Goal: Feedback & Contribution: Contribute content

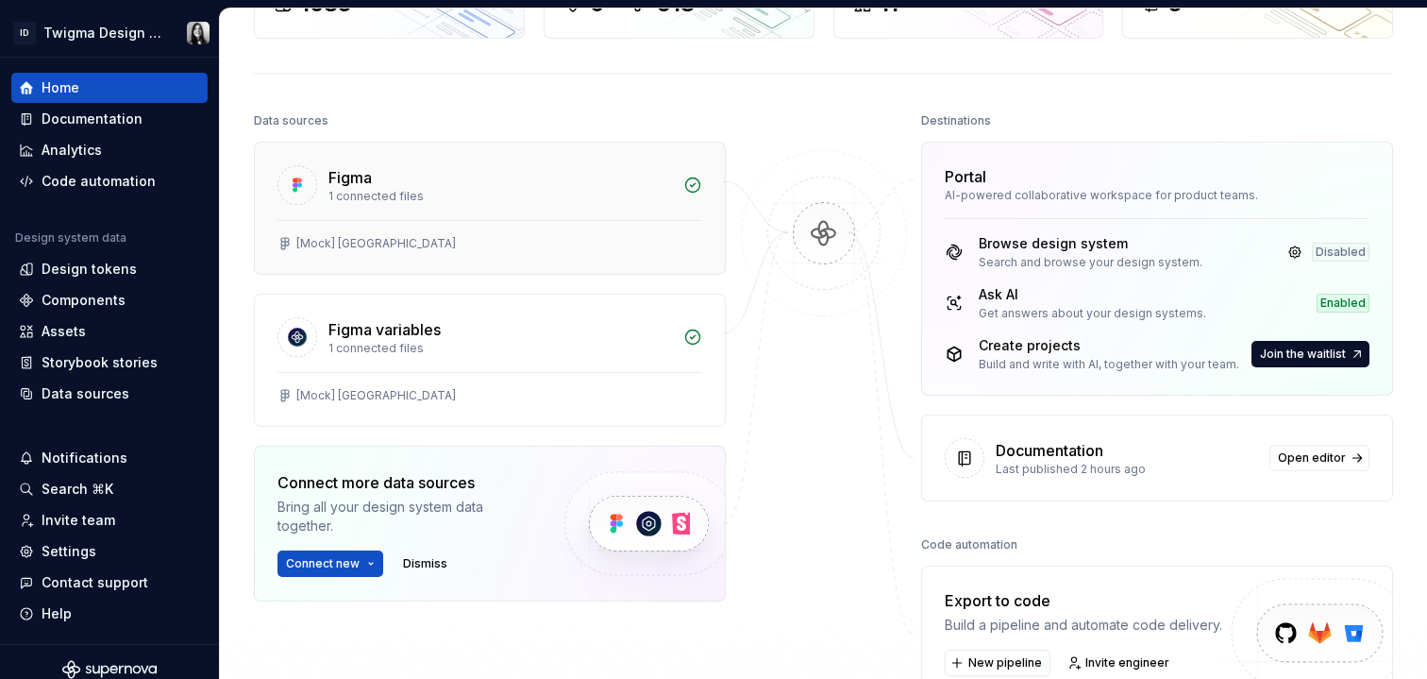
scroll to position [162, 0]
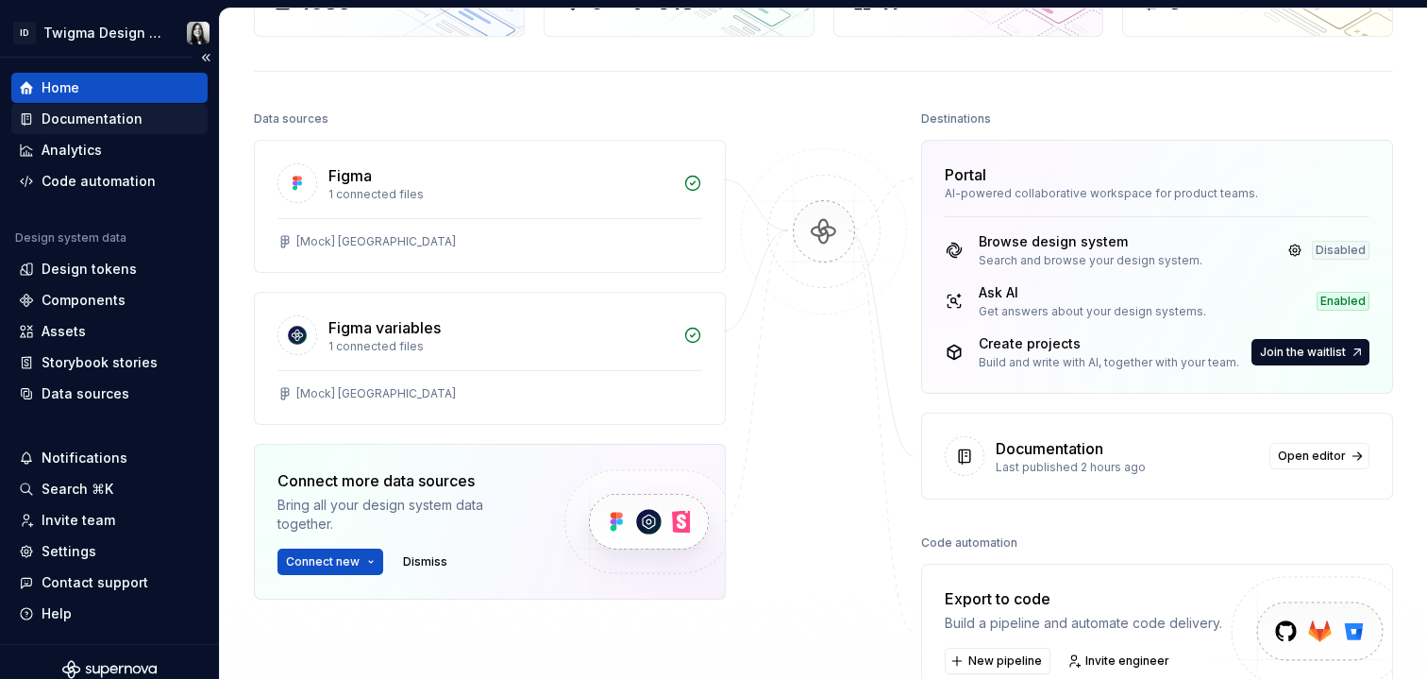
click at [64, 118] on div "Documentation" at bounding box center [92, 119] width 101 height 19
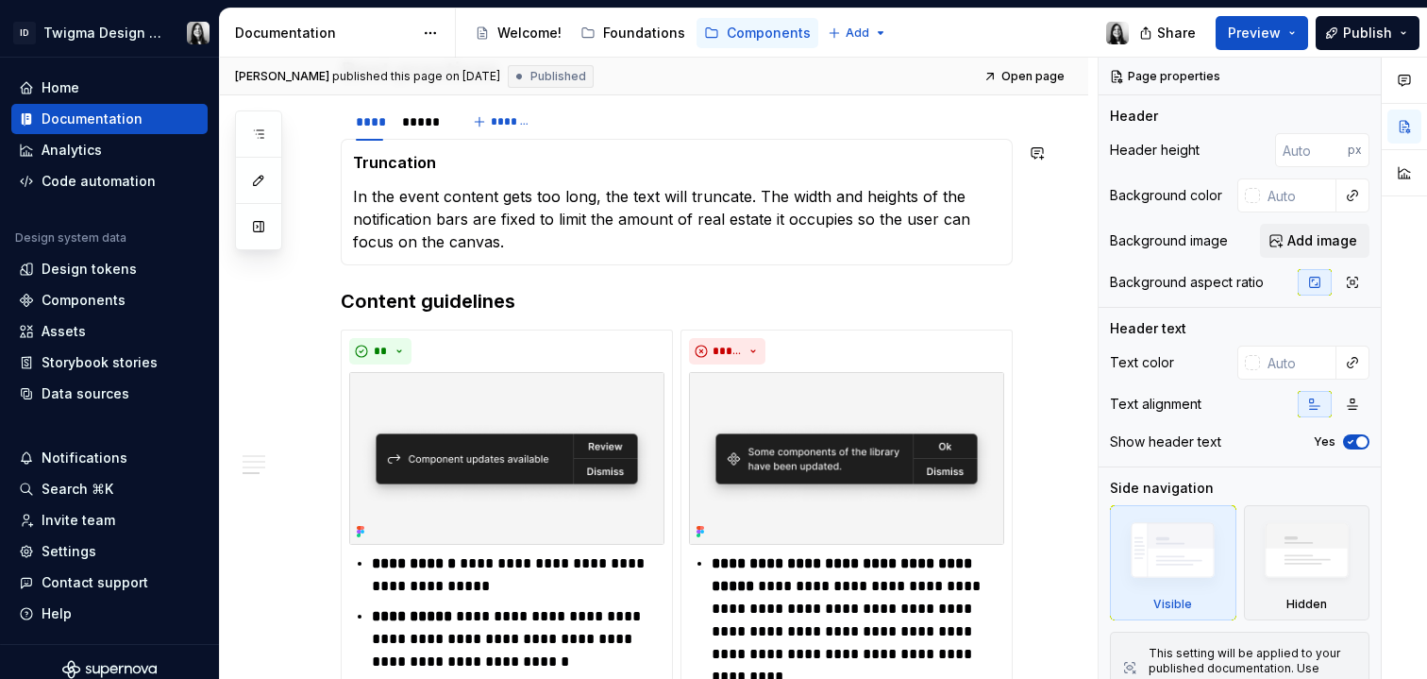
scroll to position [1372, 0]
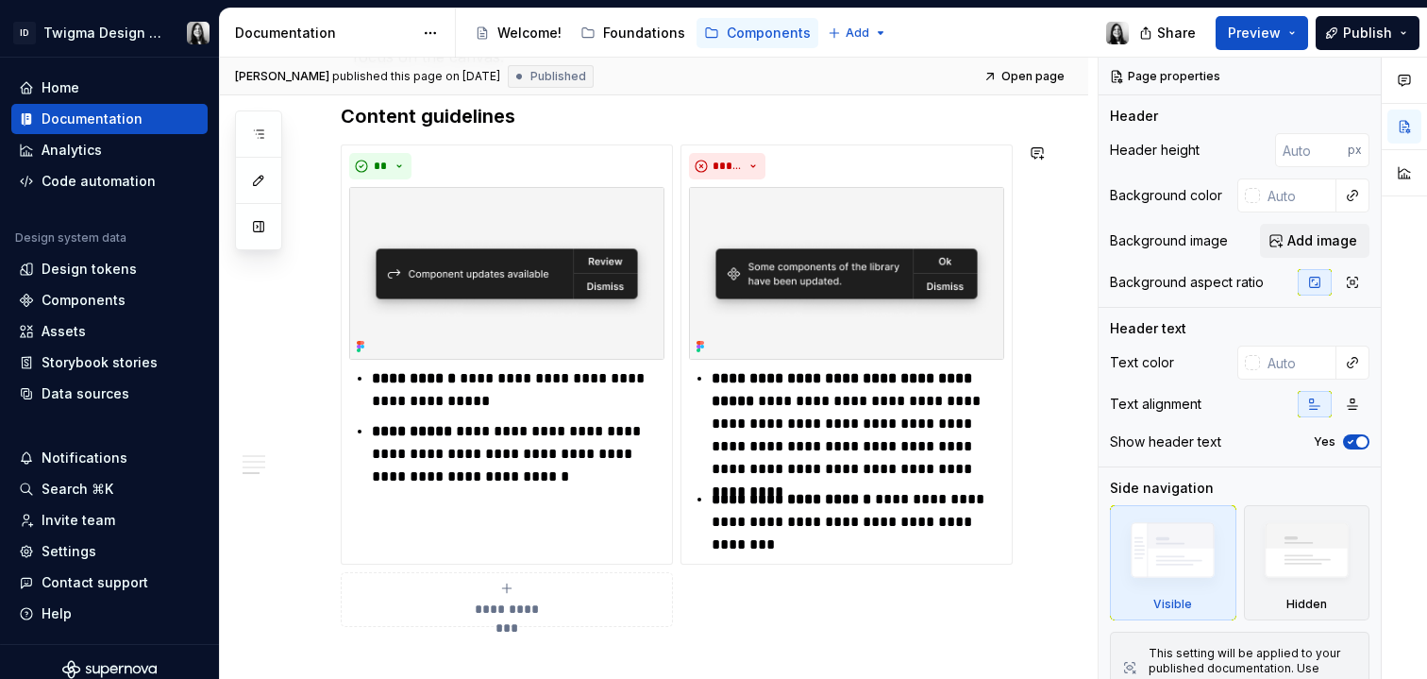
click at [725, 623] on div "**********" at bounding box center [677, 385] width 672 height 482
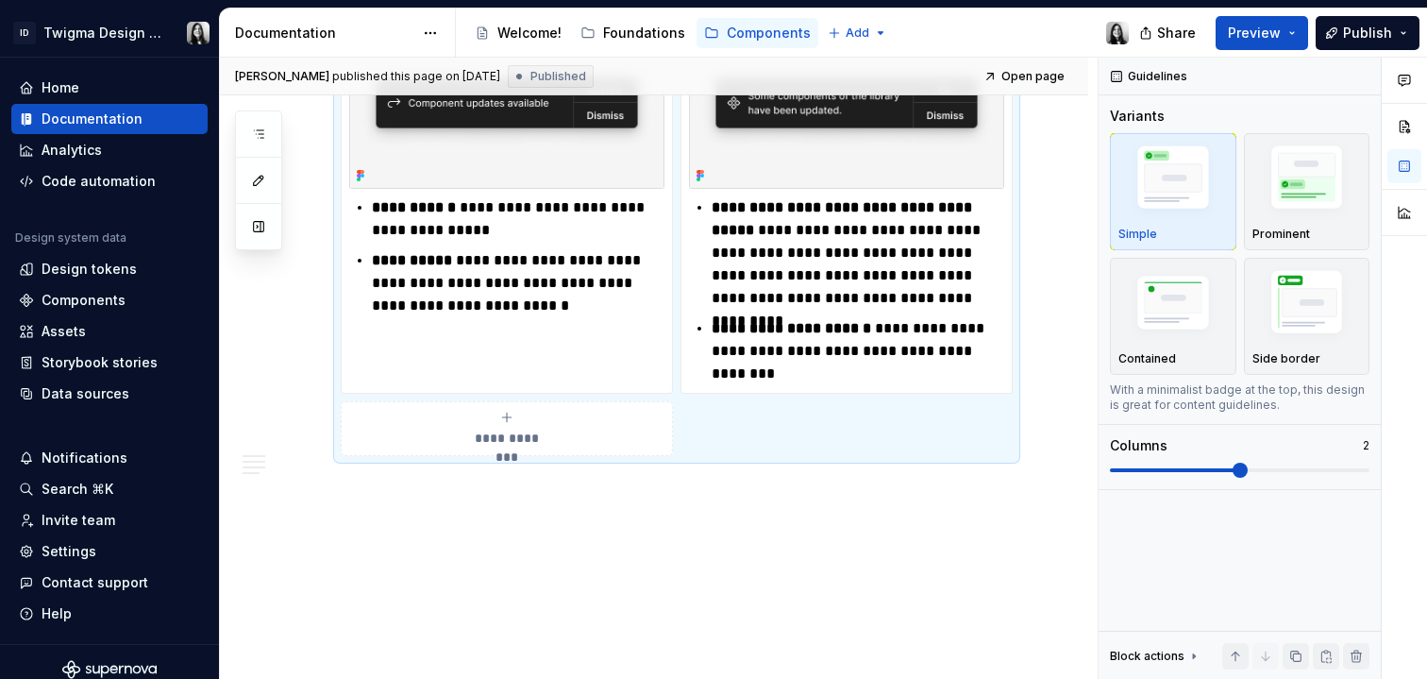
scroll to position [1545, 0]
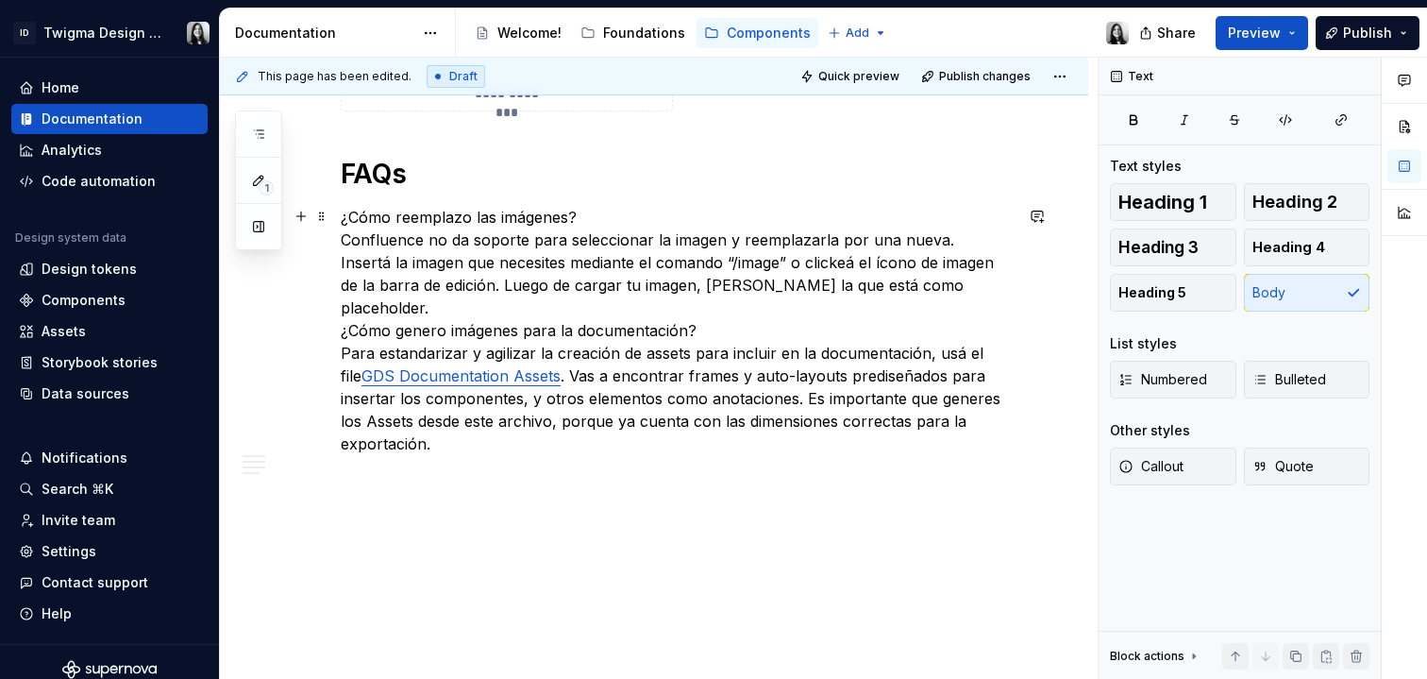
scroll to position [1888, 0]
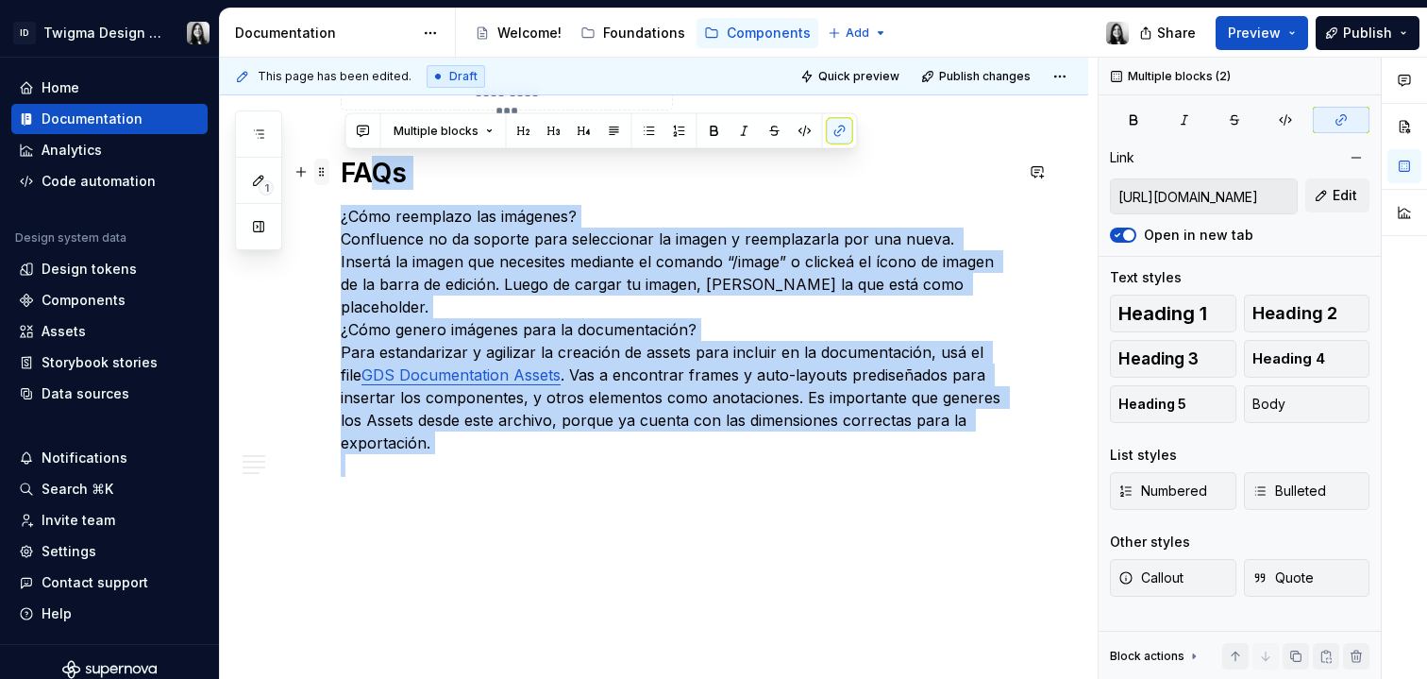
drag, startPoint x: 548, startPoint y: 457, endPoint x: 328, endPoint y: 172, distance: 360.1
click at [373, 178] on strong "FAQs" at bounding box center [374, 173] width 66 height 32
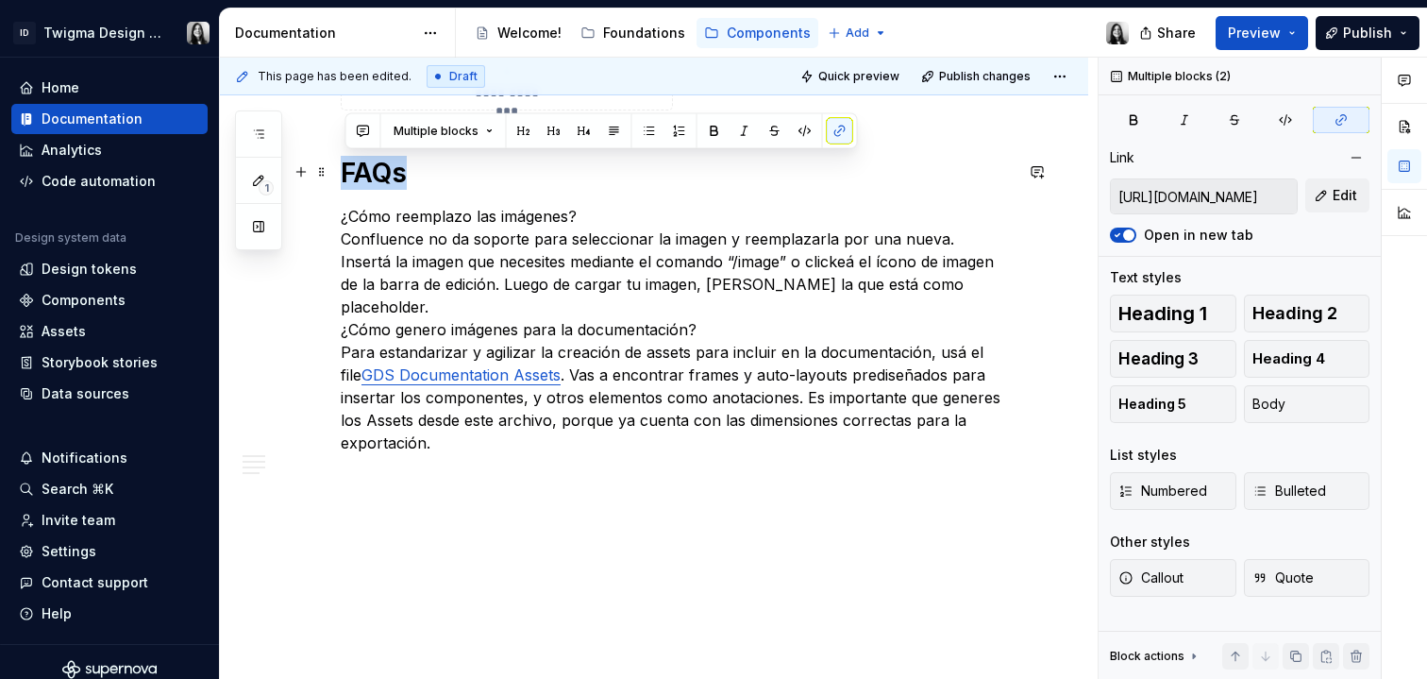
click at [373, 178] on strong "FAQs" at bounding box center [374, 173] width 66 height 32
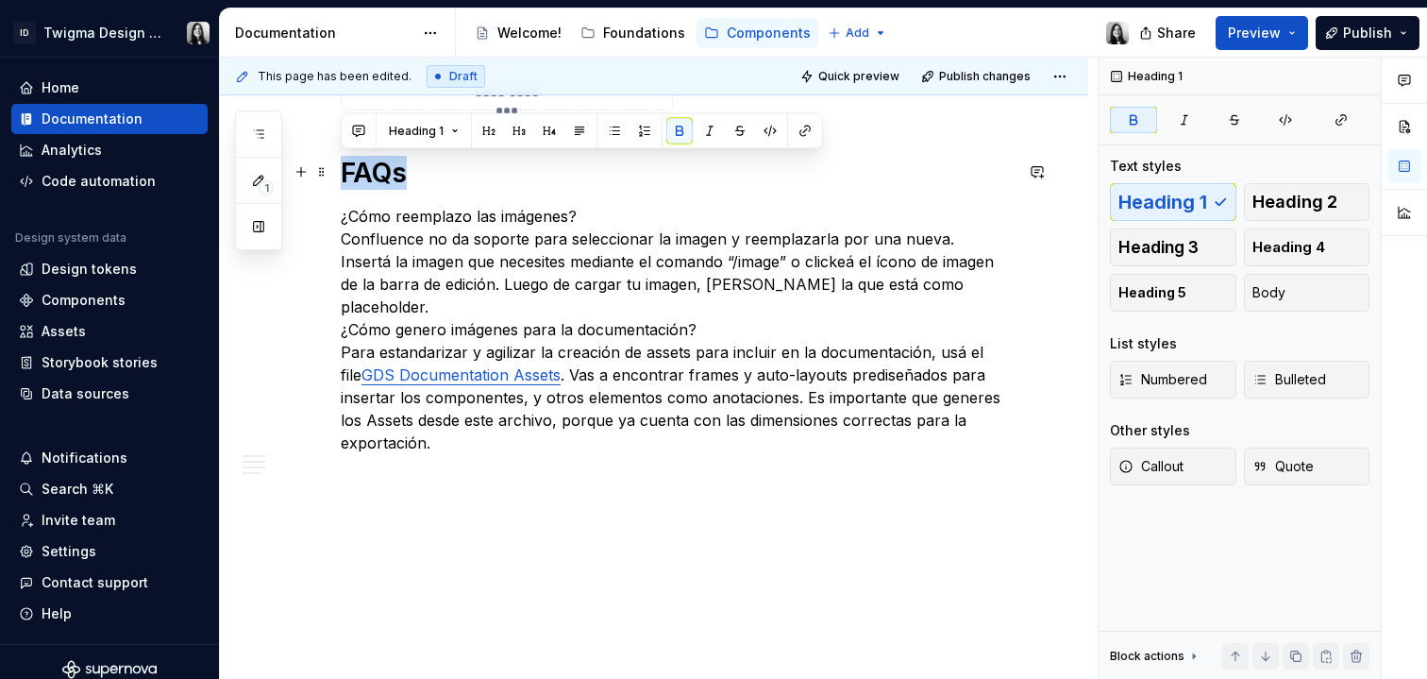
click at [359, 175] on strong "FAQs" at bounding box center [374, 173] width 66 height 32
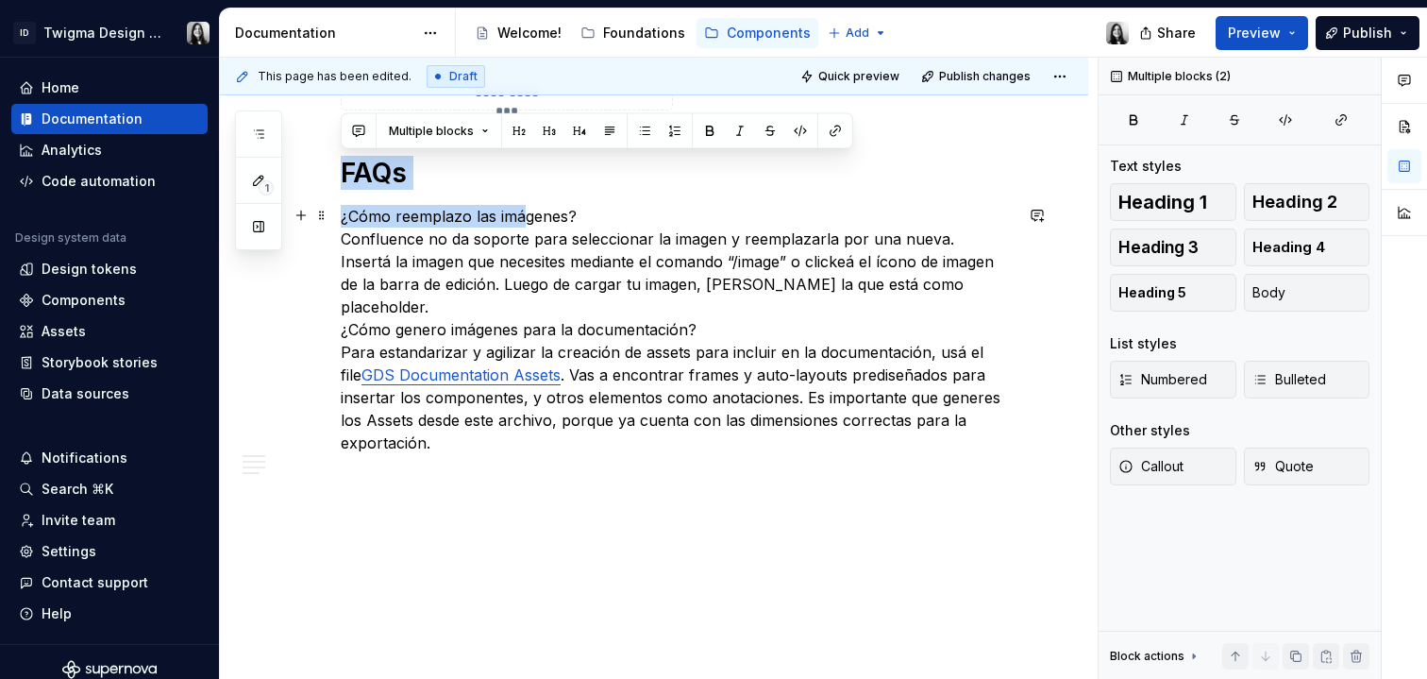
drag, startPoint x: 346, startPoint y: 169, endPoint x: 523, endPoint y: 213, distance: 182.0
click at [401, 159] on strong "FAQs" at bounding box center [374, 173] width 66 height 32
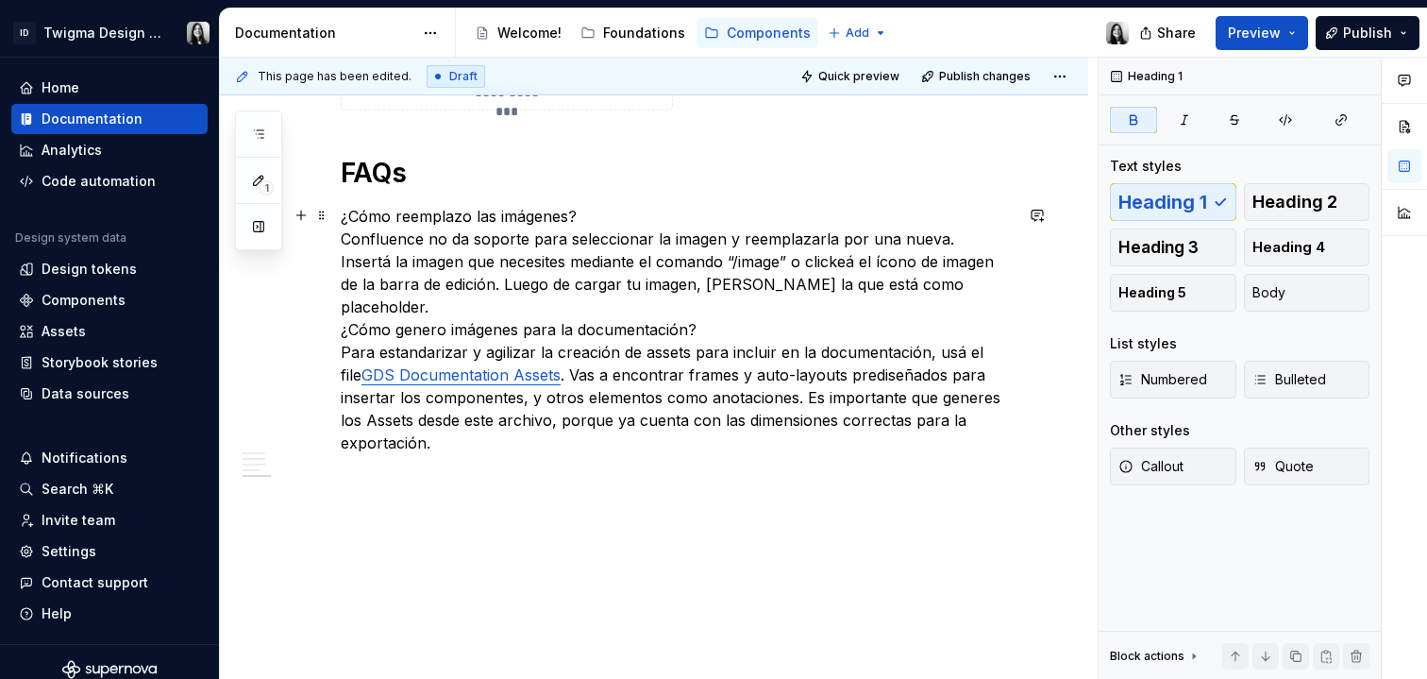
click at [602, 450] on p "¿Cómo reemplazo las imágenes? Confluence no da soporte para seleccionar la imag…" at bounding box center [677, 341] width 672 height 272
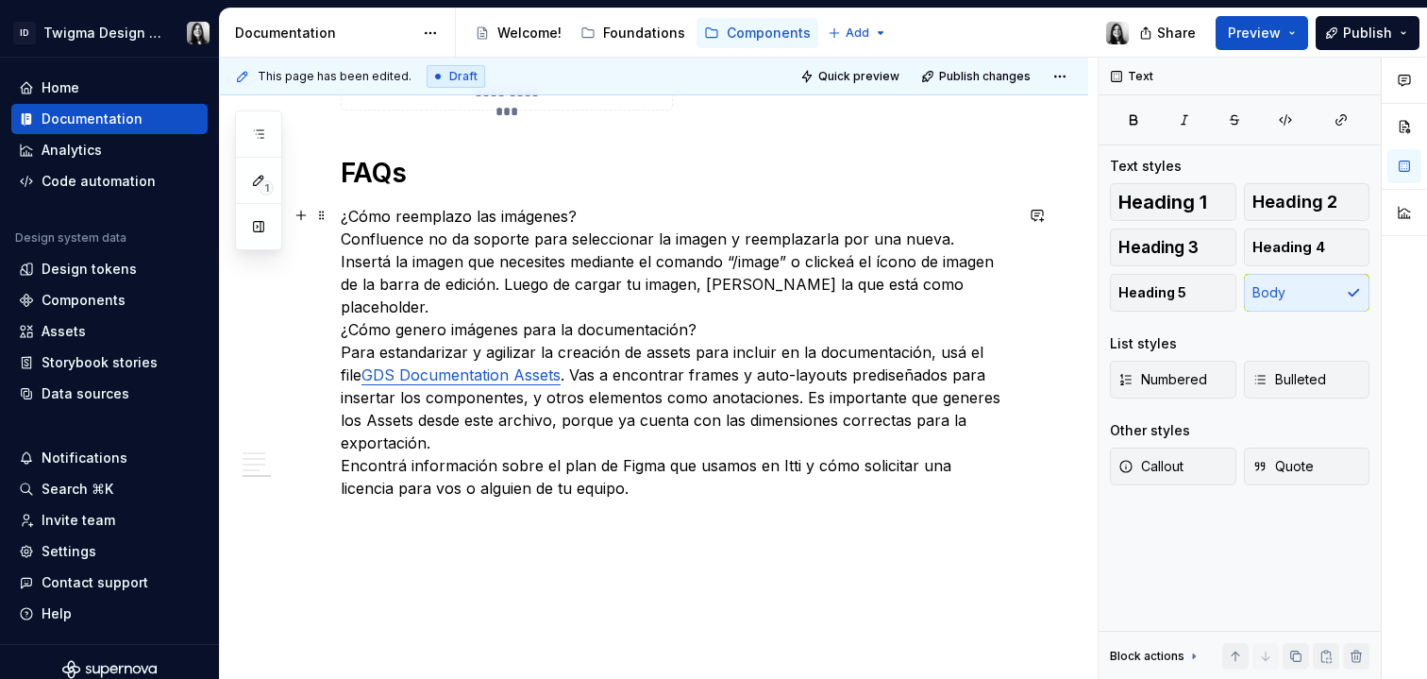
drag, startPoint x: 695, startPoint y: 491, endPoint x: 363, endPoint y: 236, distance: 418.8
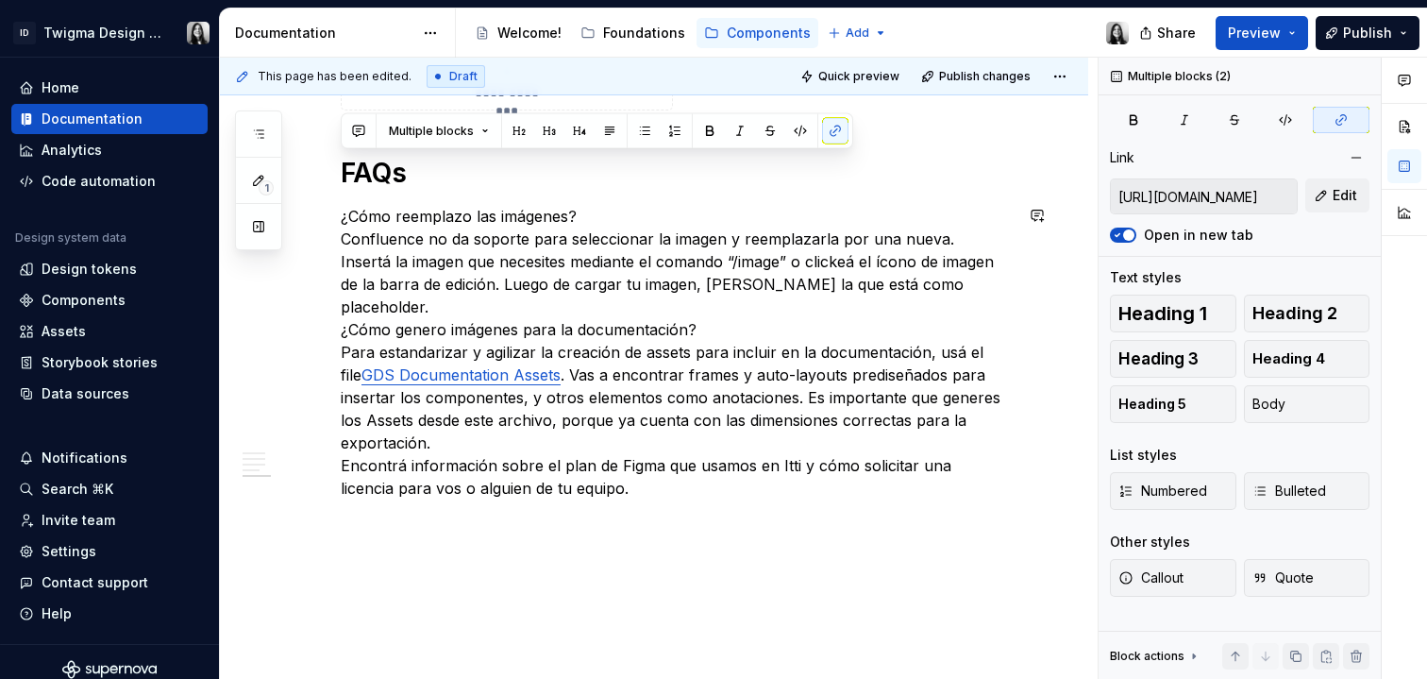
drag, startPoint x: 340, startPoint y: 179, endPoint x: 551, endPoint y: 545, distance: 422.2
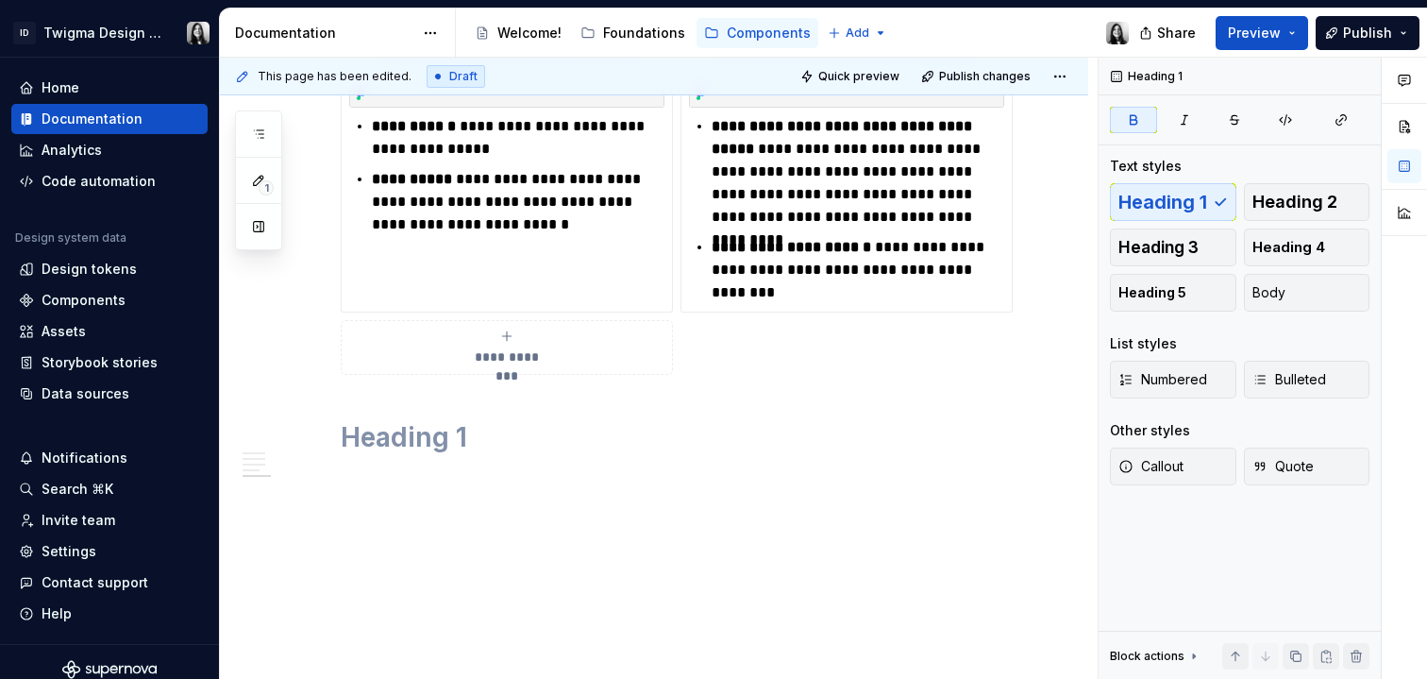
scroll to position [1458, 0]
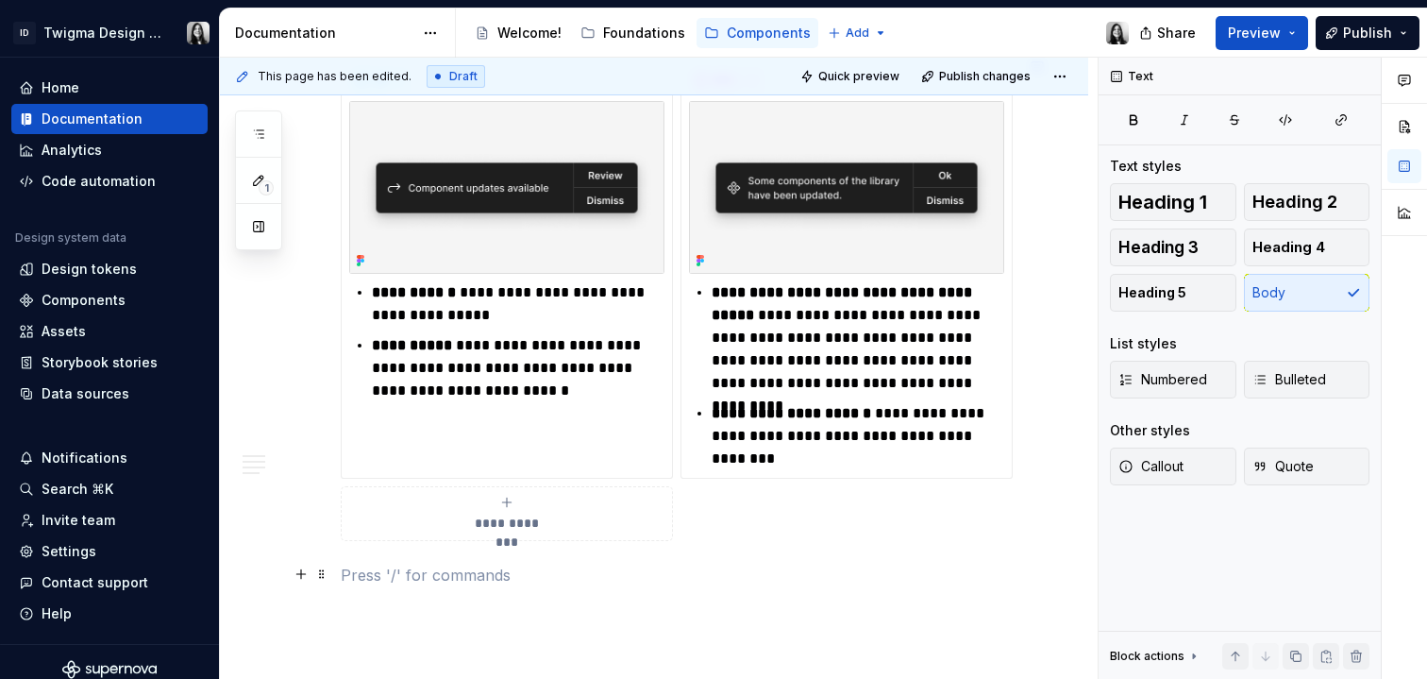
click at [888, 573] on p at bounding box center [677, 575] width 672 height 23
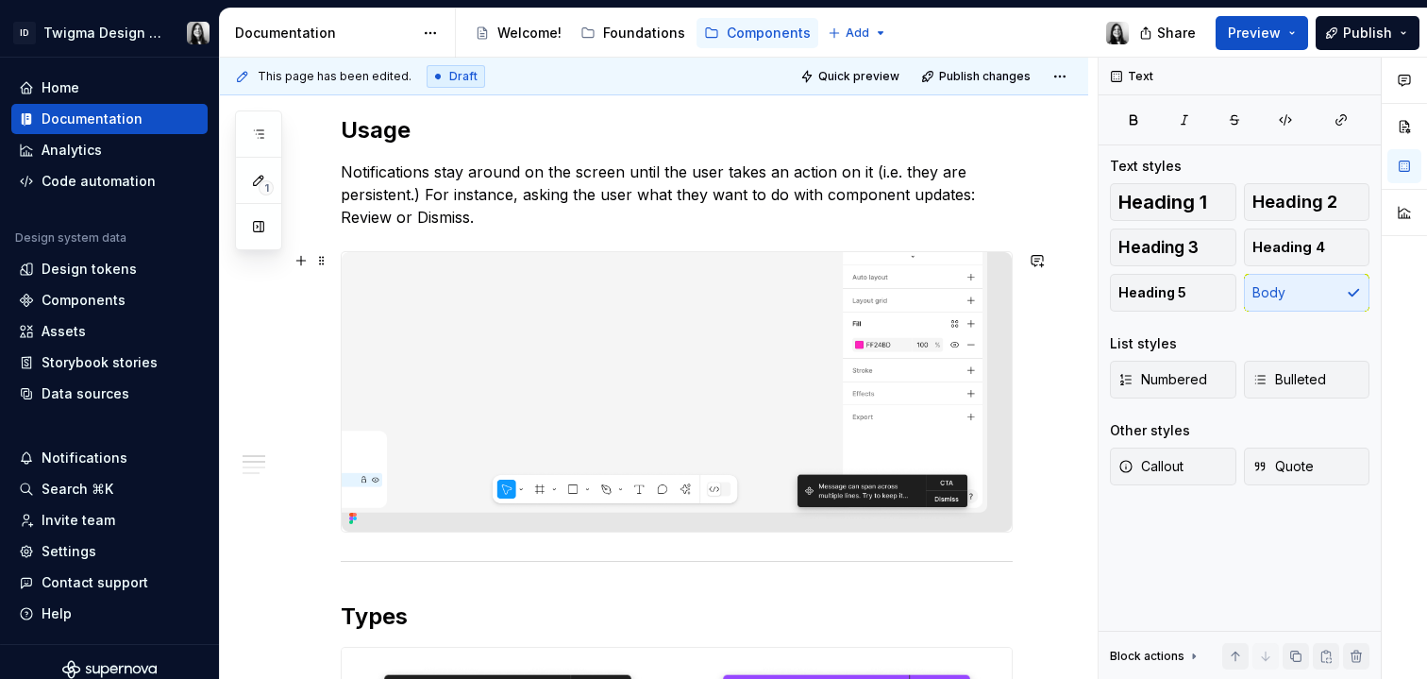
scroll to position [0, 0]
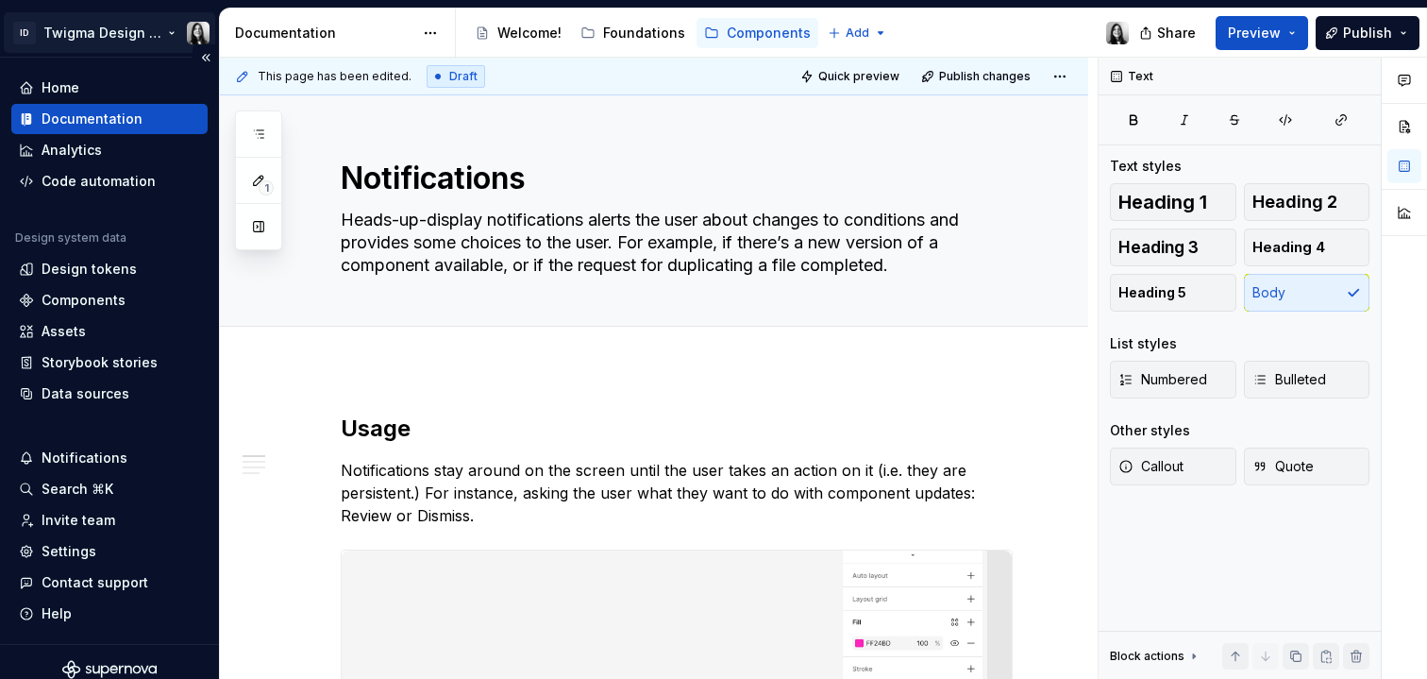
click at [95, 29] on html "ID Twigma Design System Home Documentation Analytics Code automation Design sys…" at bounding box center [713, 339] width 1427 height 679
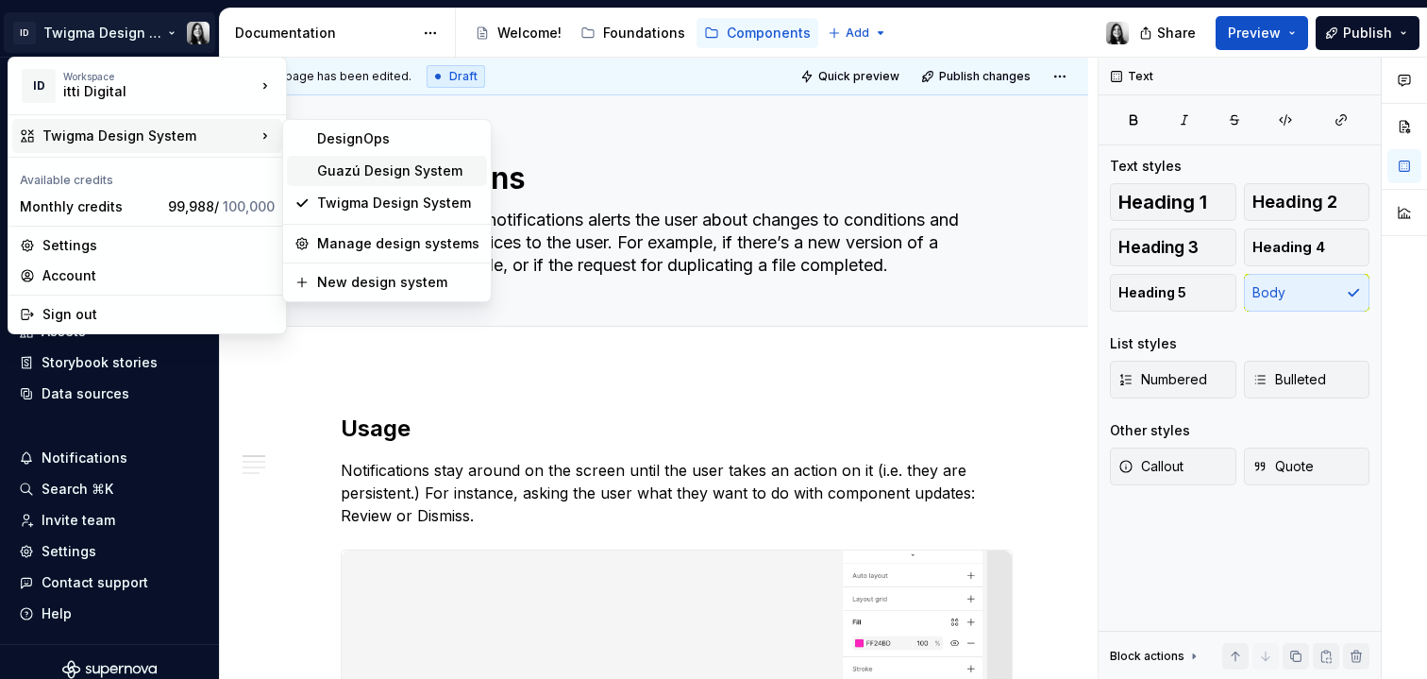
click at [377, 173] on div "Guazú Design System" at bounding box center [398, 170] width 162 height 19
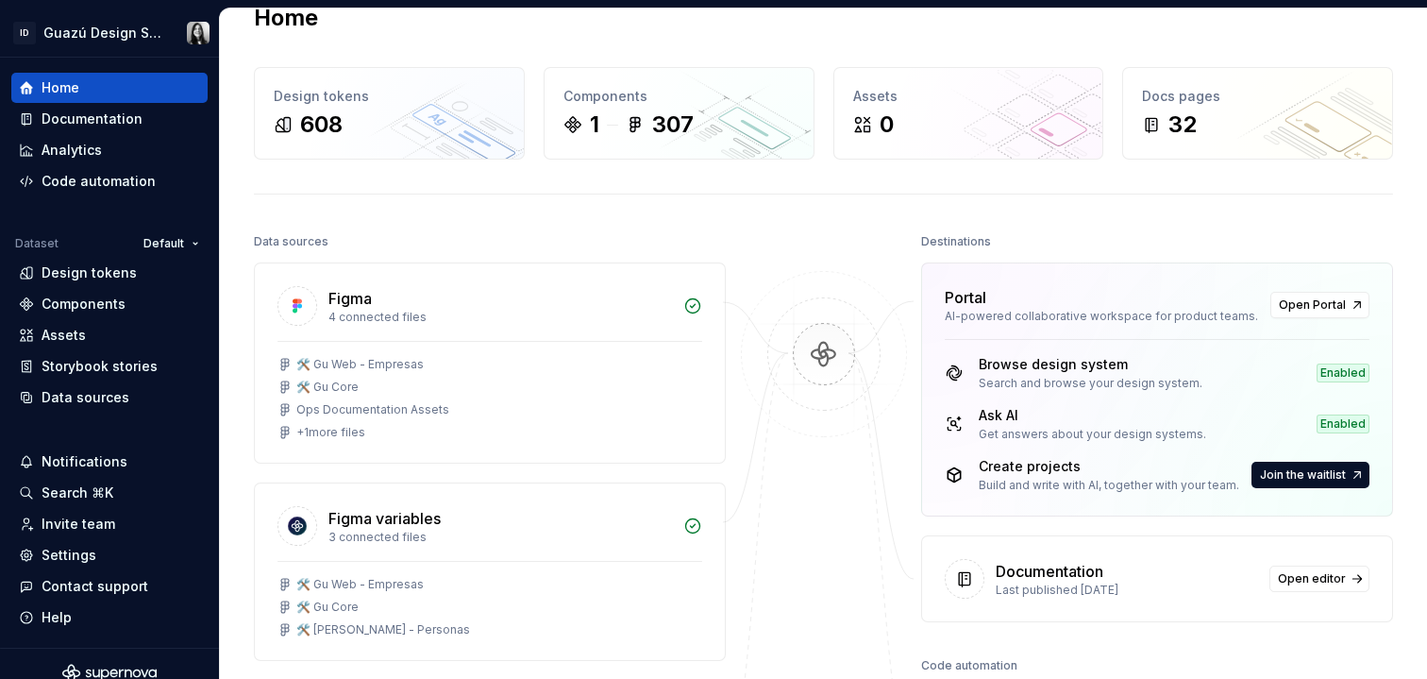
scroll to position [103, 0]
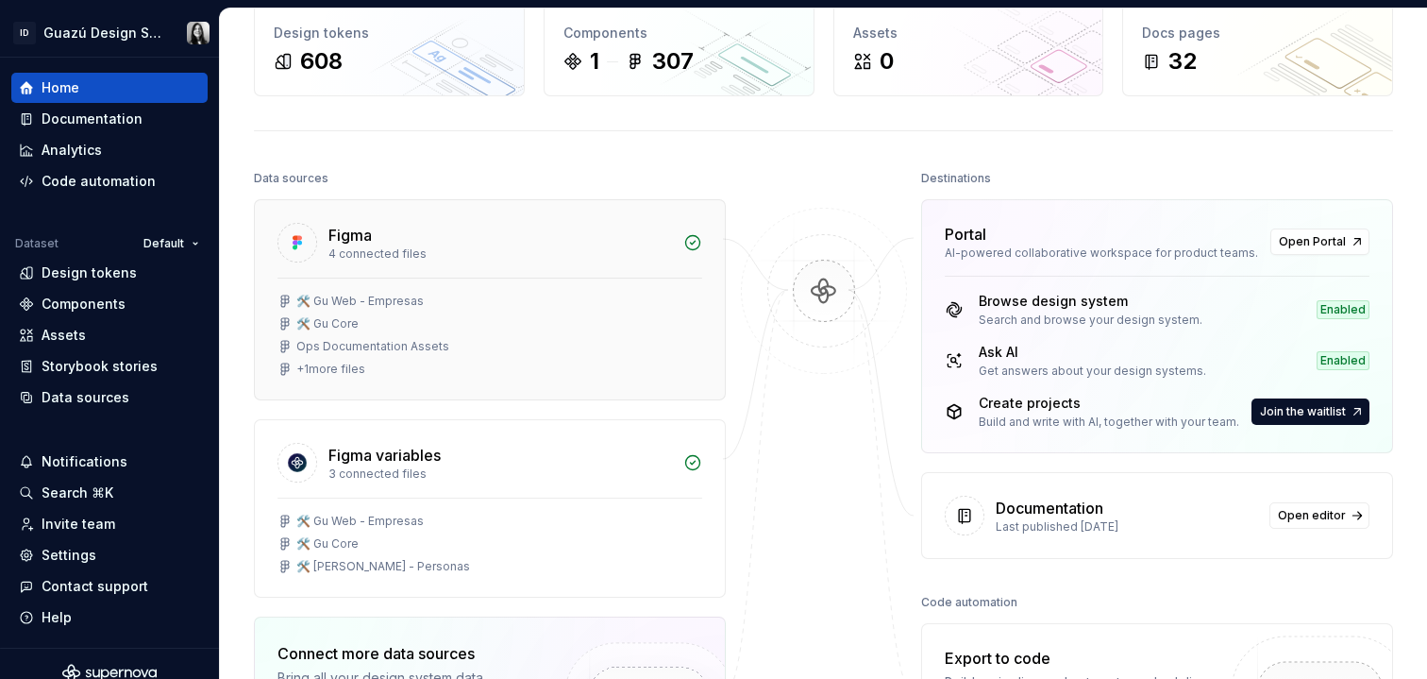
click at [385, 346] on div "Ops Documentation Assets" at bounding box center [372, 346] width 153 height 15
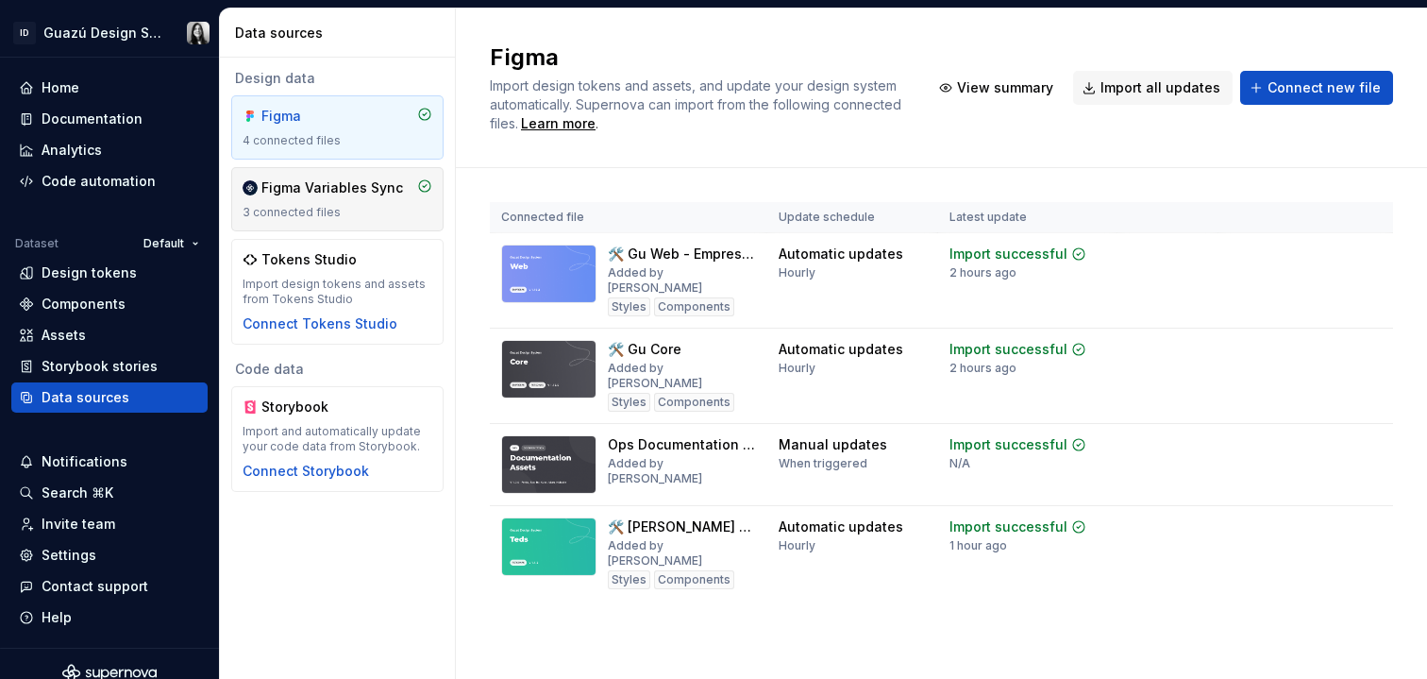
click at [394, 188] on div "Figma Variables Sync" at bounding box center [333, 187] width 142 height 19
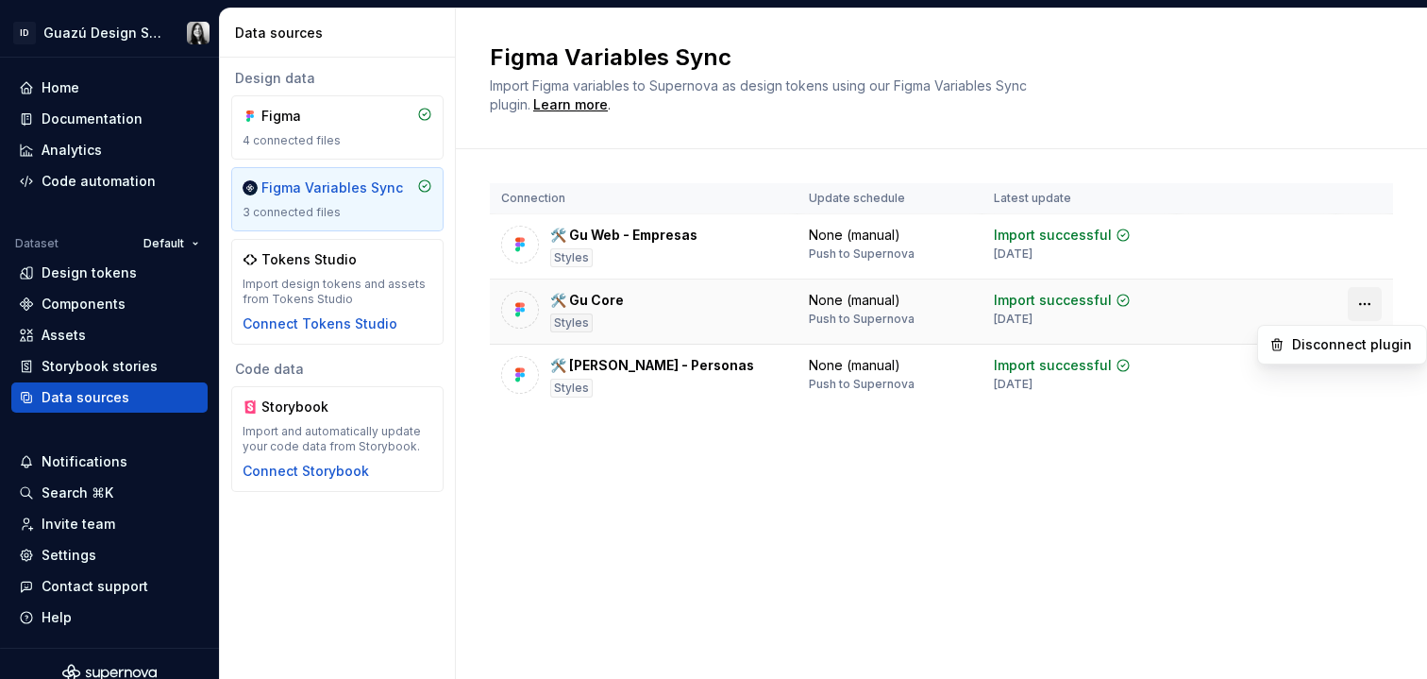
click at [1368, 305] on html "ID Guazú Design System Home Documentation Analytics Code automation Dataset Def…" at bounding box center [713, 339] width 1427 height 679
click at [329, 128] on html "ID Guazú Design System Home Documentation Analytics Code automation Dataset Def…" at bounding box center [713, 339] width 1427 height 679
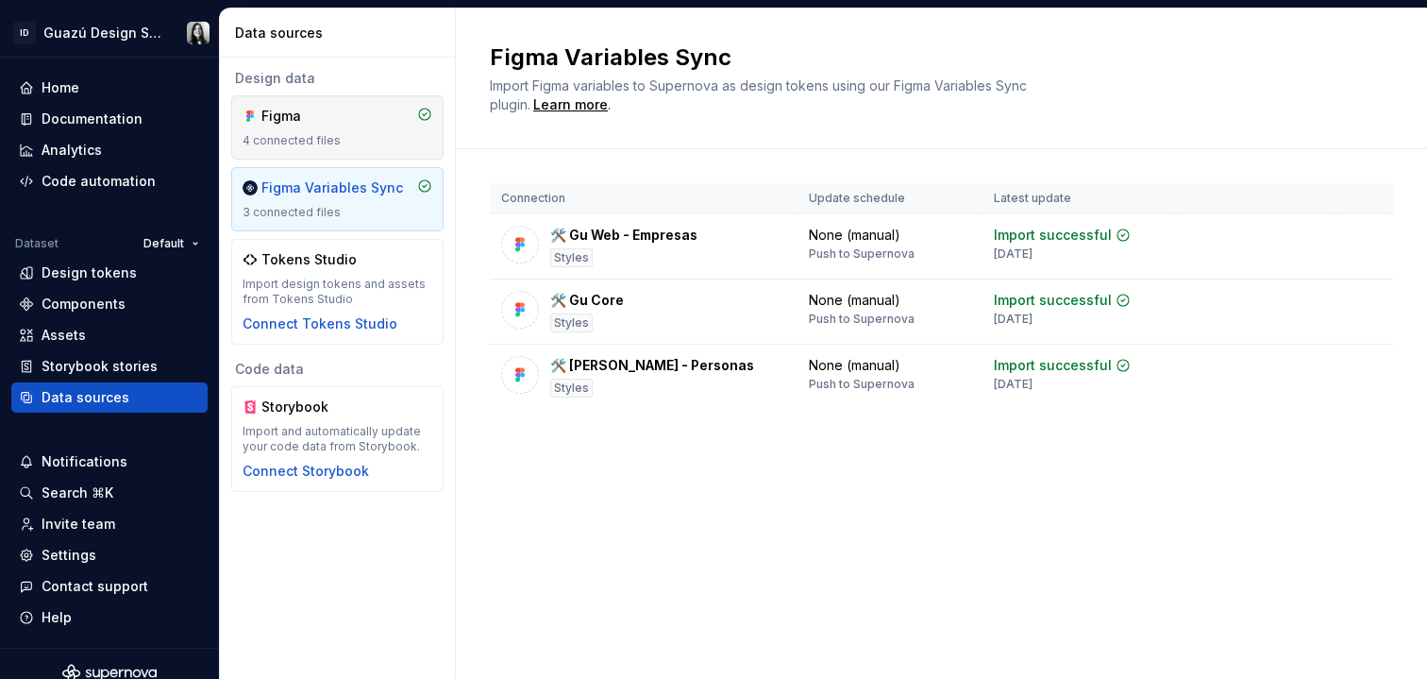
click at [288, 131] on div "Figma 4 connected files" at bounding box center [338, 128] width 190 height 42
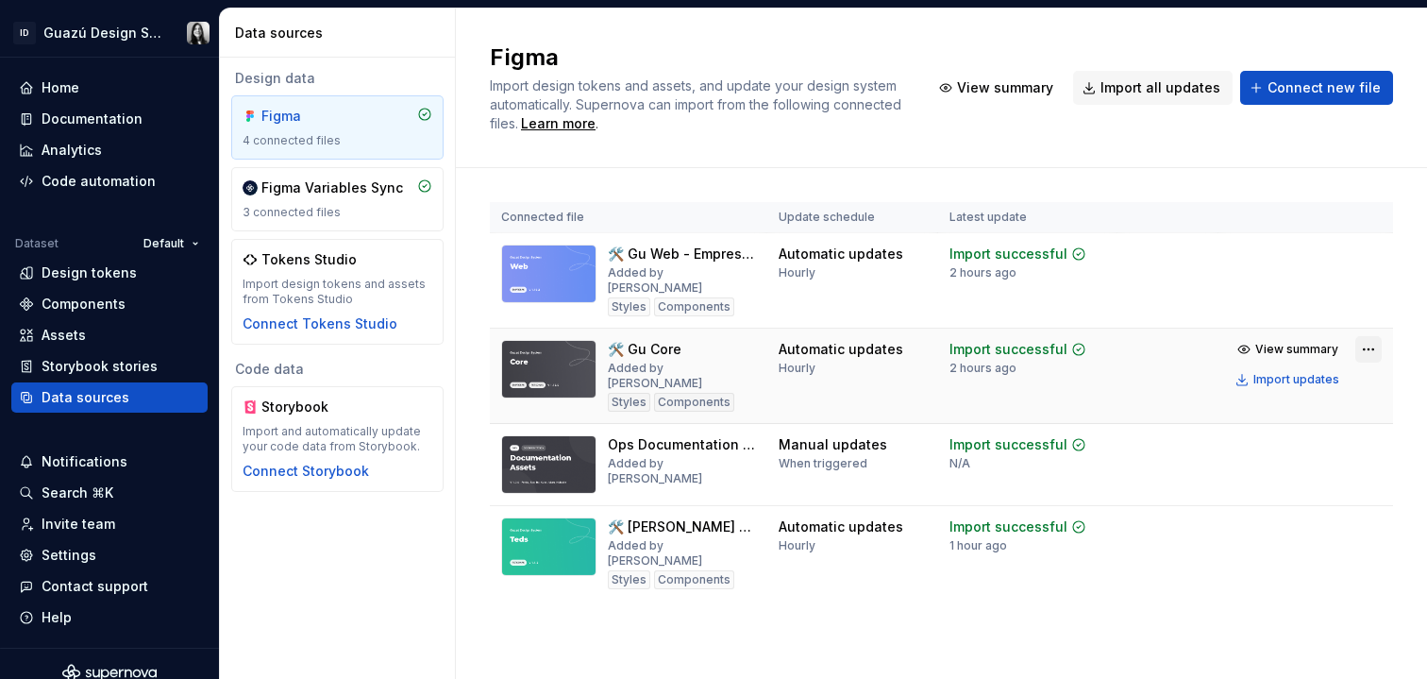
click at [1373, 336] on html "ID Guazú Design System Home Documentation Analytics Code automation Dataset Def…" at bounding box center [713, 339] width 1427 height 679
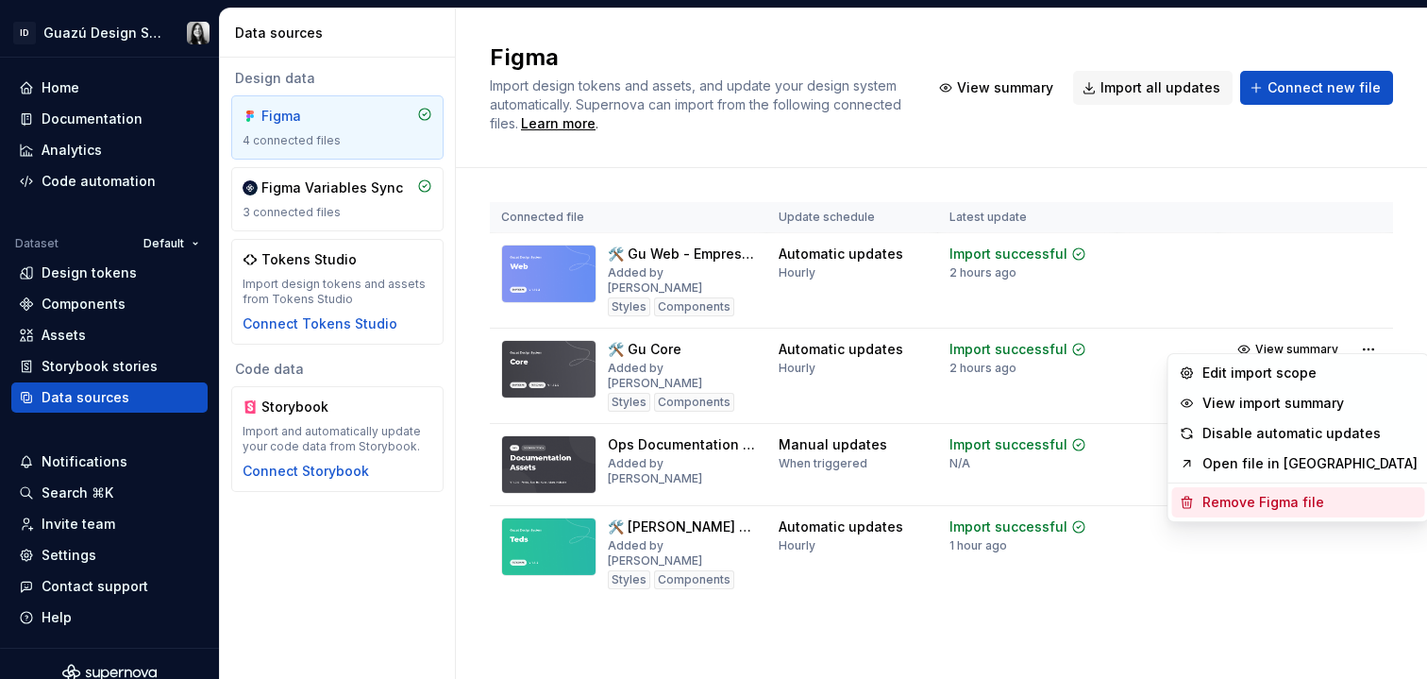
click at [1250, 506] on div "Remove Figma file" at bounding box center [1310, 502] width 215 height 19
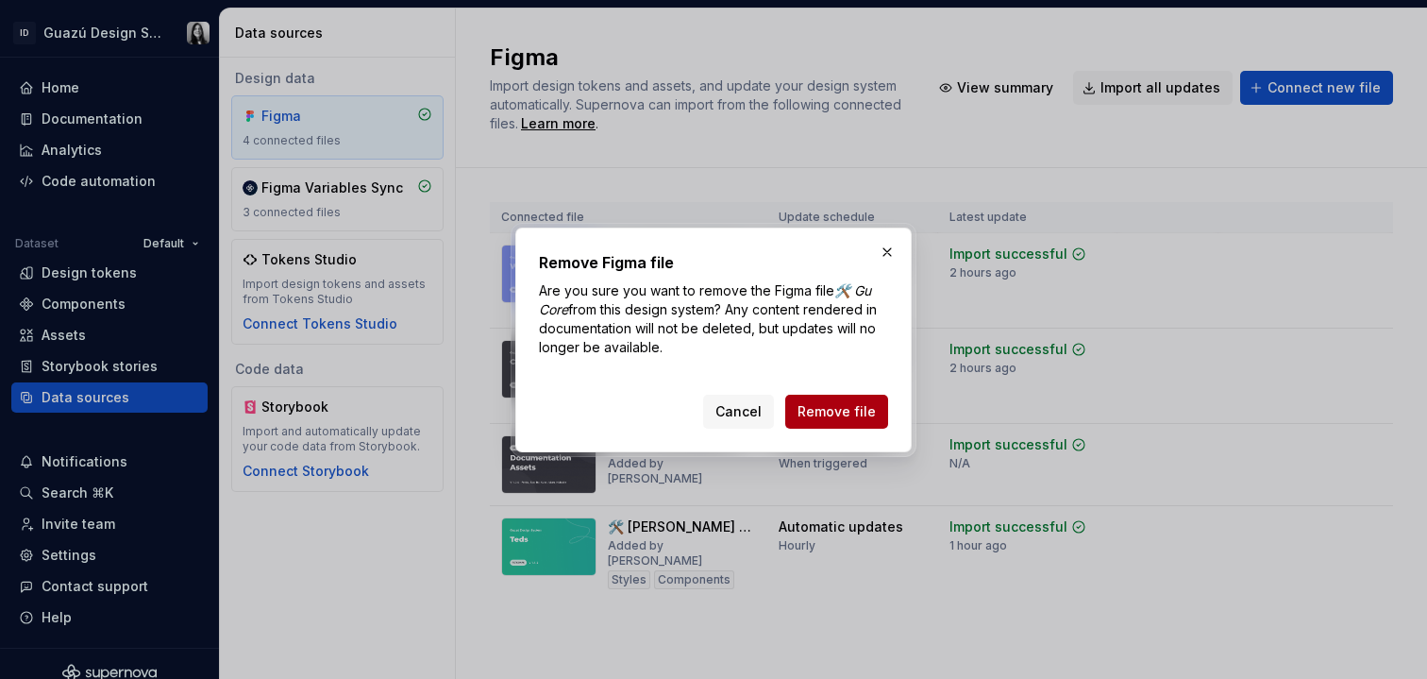
click at [837, 407] on span "Remove file" at bounding box center [837, 411] width 78 height 19
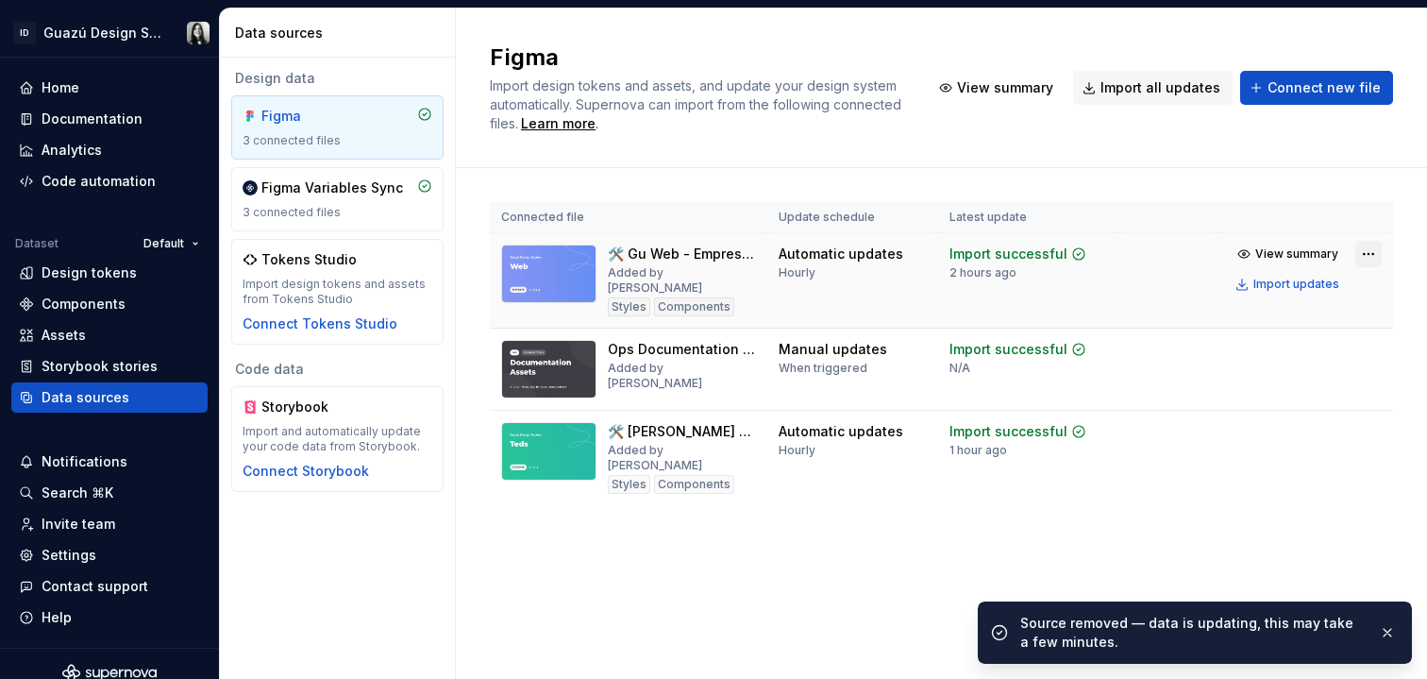
click at [1359, 246] on html "ID Guazú Design System Home Documentation Analytics Code automation Dataset Def…" at bounding box center [713, 339] width 1427 height 679
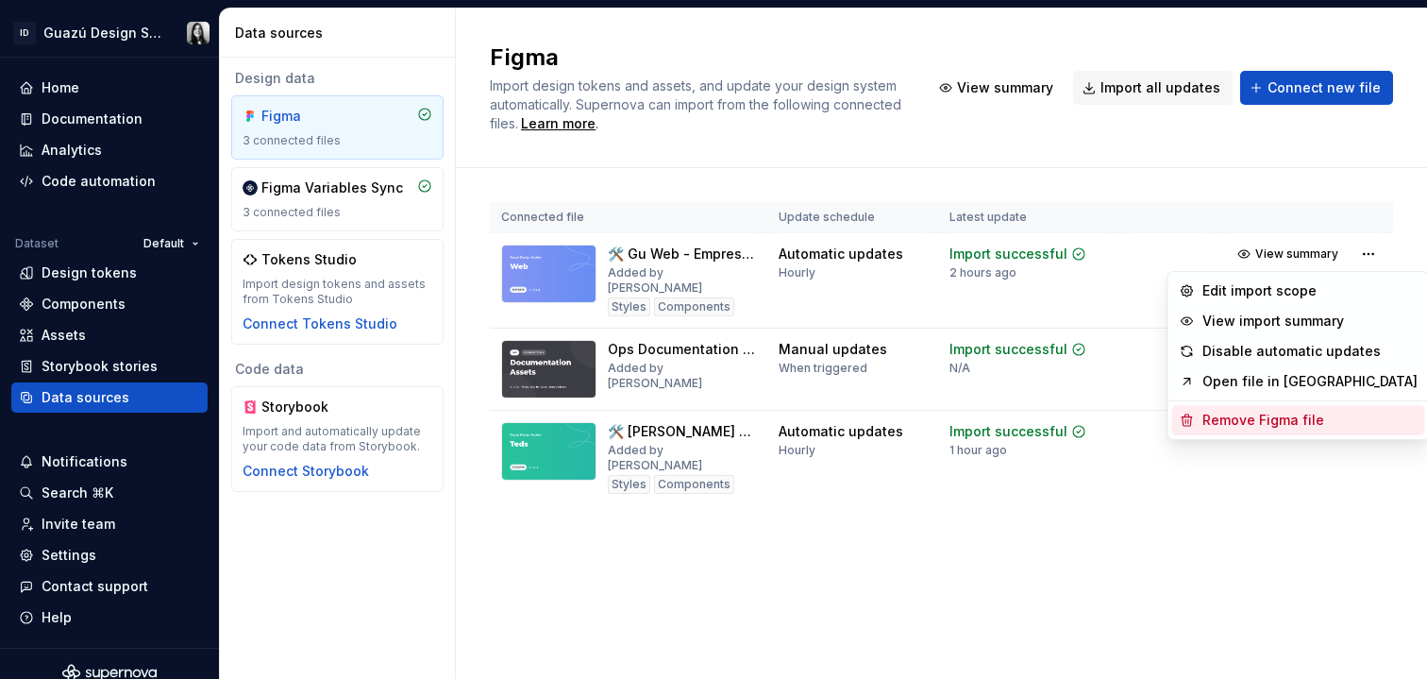
click at [1287, 428] on div "Remove Figma file" at bounding box center [1310, 420] width 215 height 19
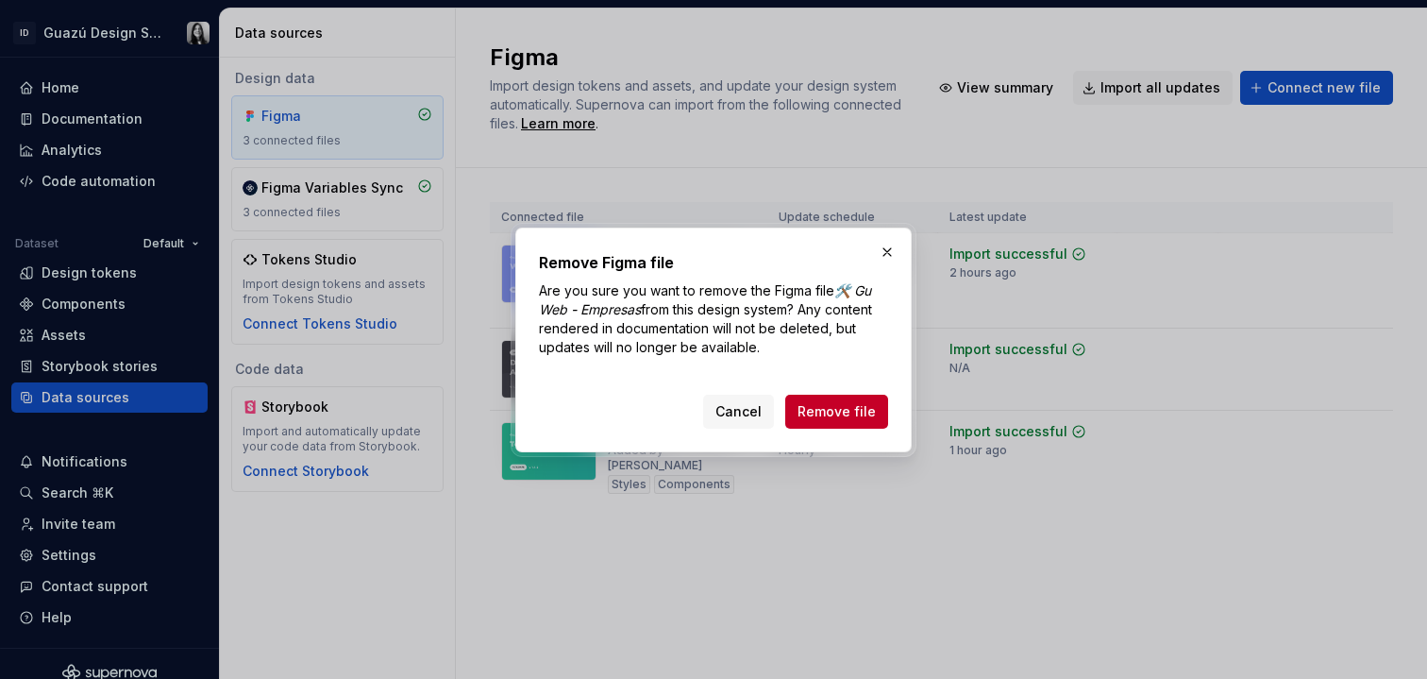
click at [846, 404] on span "Remove file" at bounding box center [837, 411] width 78 height 19
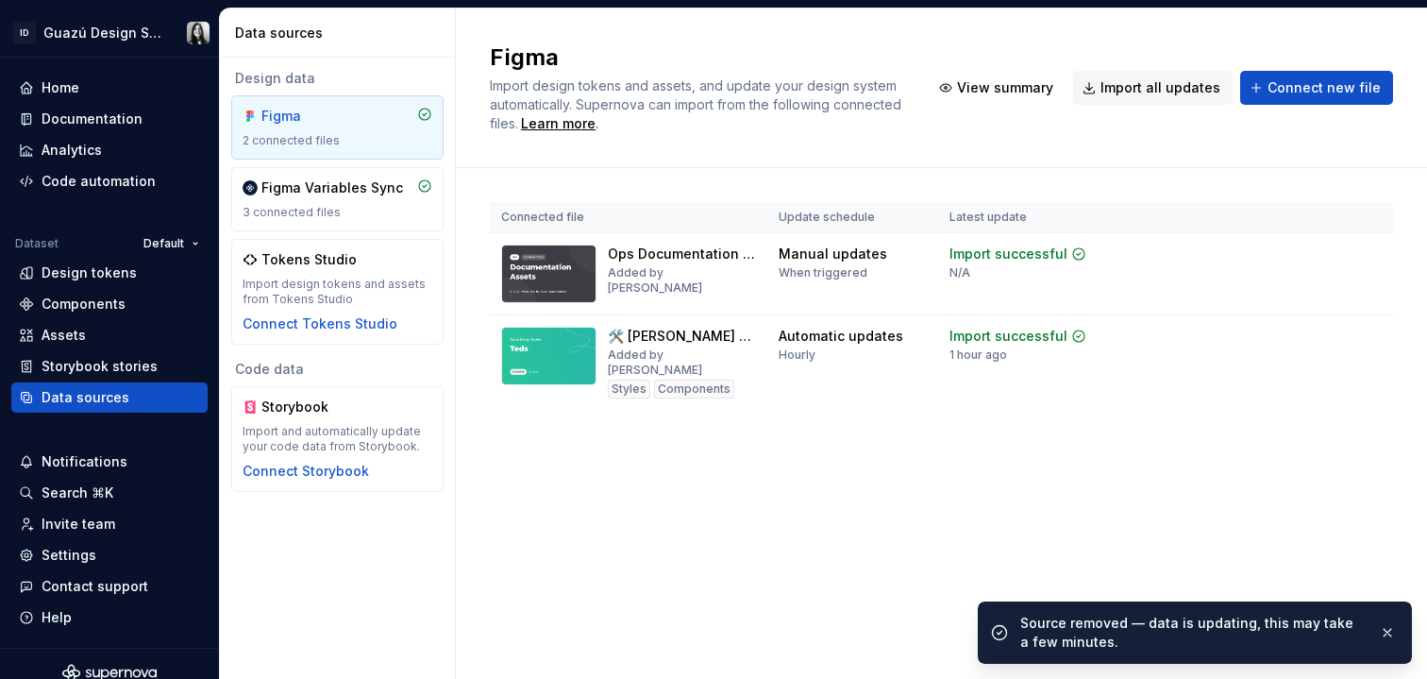
click at [882, 484] on div "Figma Import design tokens and assets, and update your design system automatica…" at bounding box center [941, 343] width 971 height 670
click at [1373, 334] on html "ID Guazú Design System Home Documentation Analytics Code automation Dataset Def…" at bounding box center [713, 339] width 1427 height 679
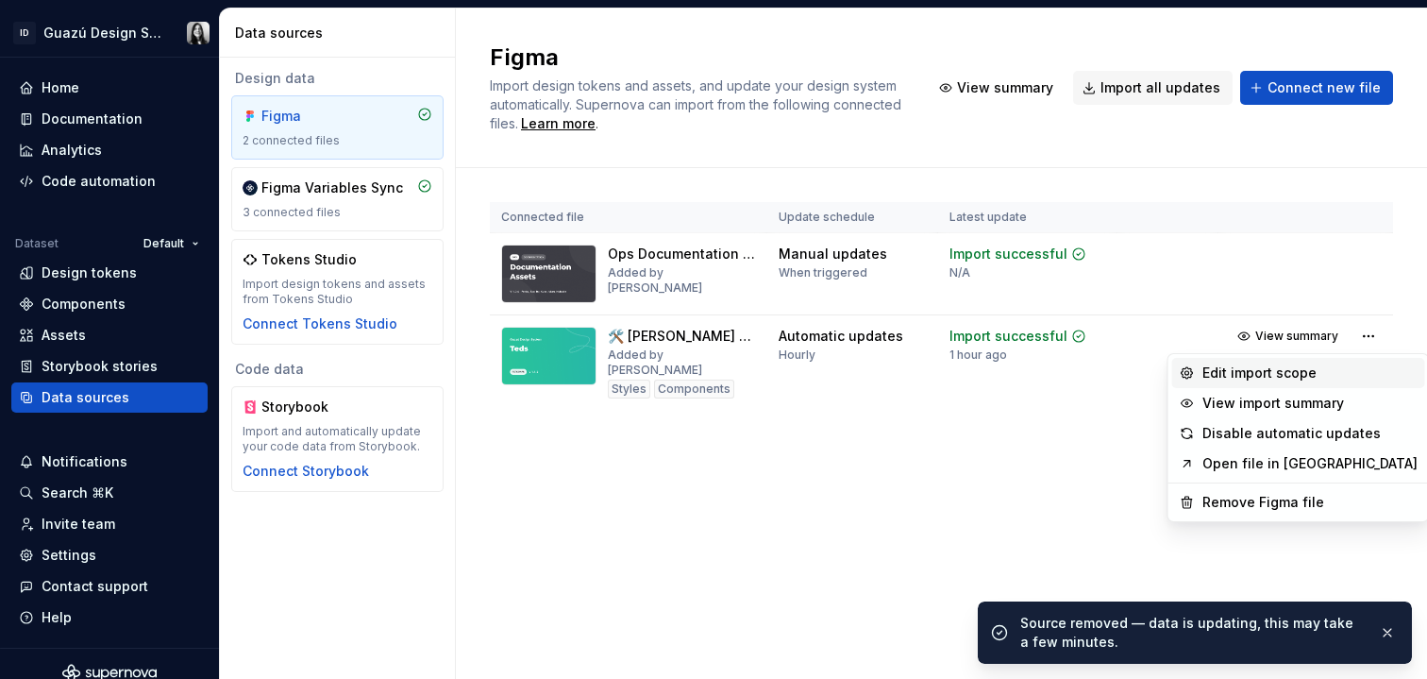
click at [1304, 378] on div "Edit import scope" at bounding box center [1310, 372] width 215 height 19
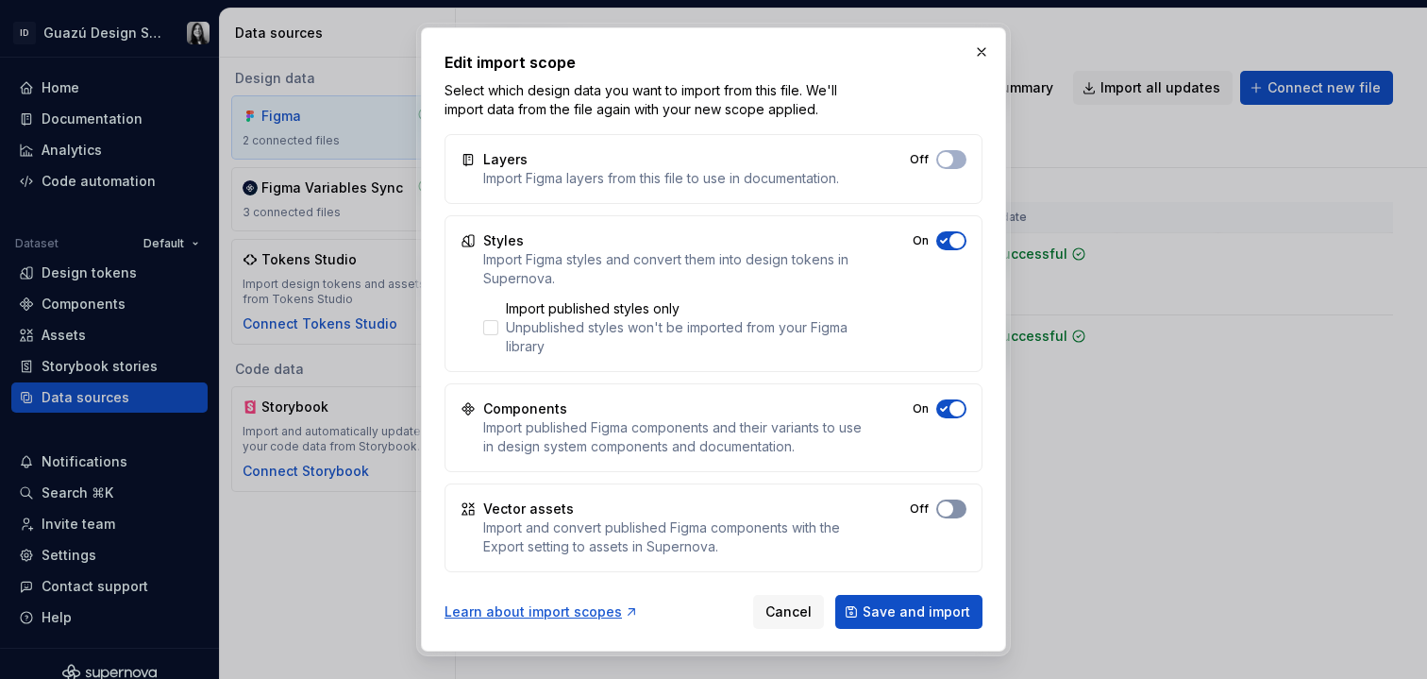
click at [959, 511] on button "Off" at bounding box center [952, 508] width 30 height 19
click at [937, 595] on button "Save and import" at bounding box center [909, 612] width 147 height 34
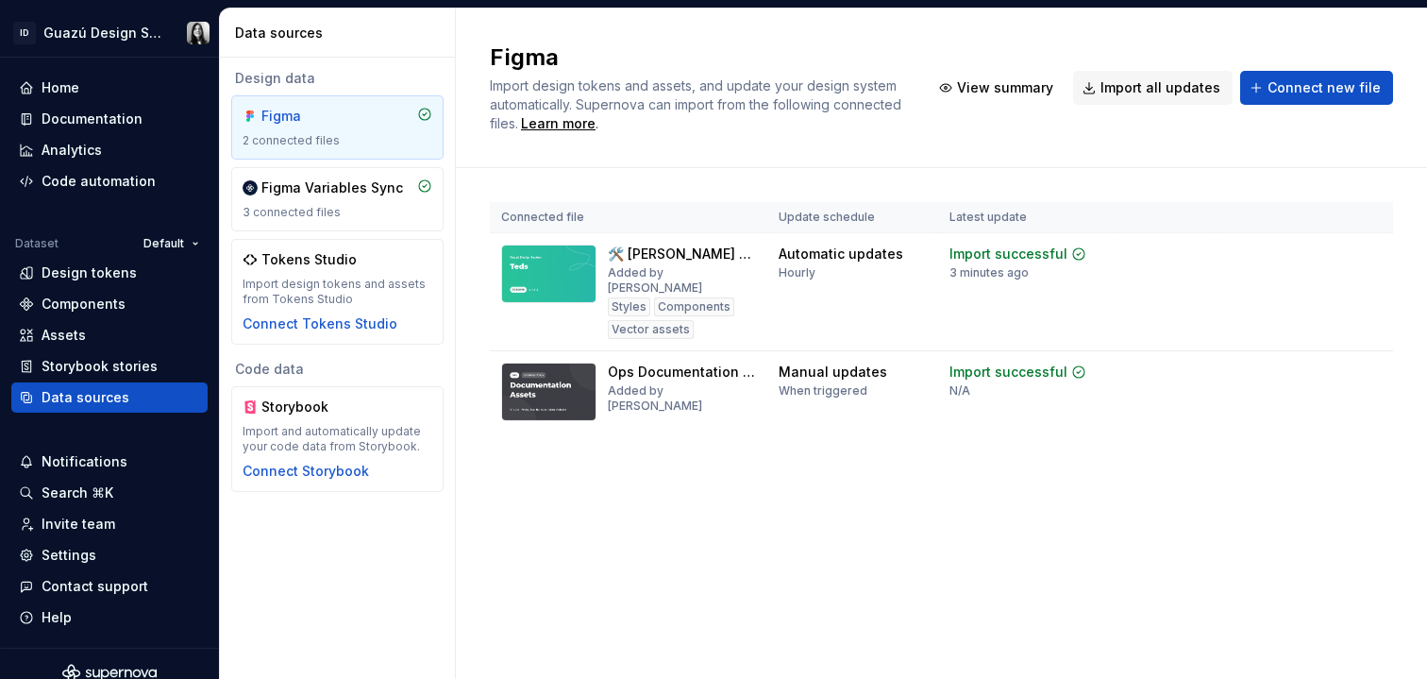
click at [660, 531] on div "Figma Import design tokens and assets, and update your design system automatica…" at bounding box center [941, 343] width 971 height 670
click at [98, 272] on div "Design tokens" at bounding box center [89, 272] width 95 height 19
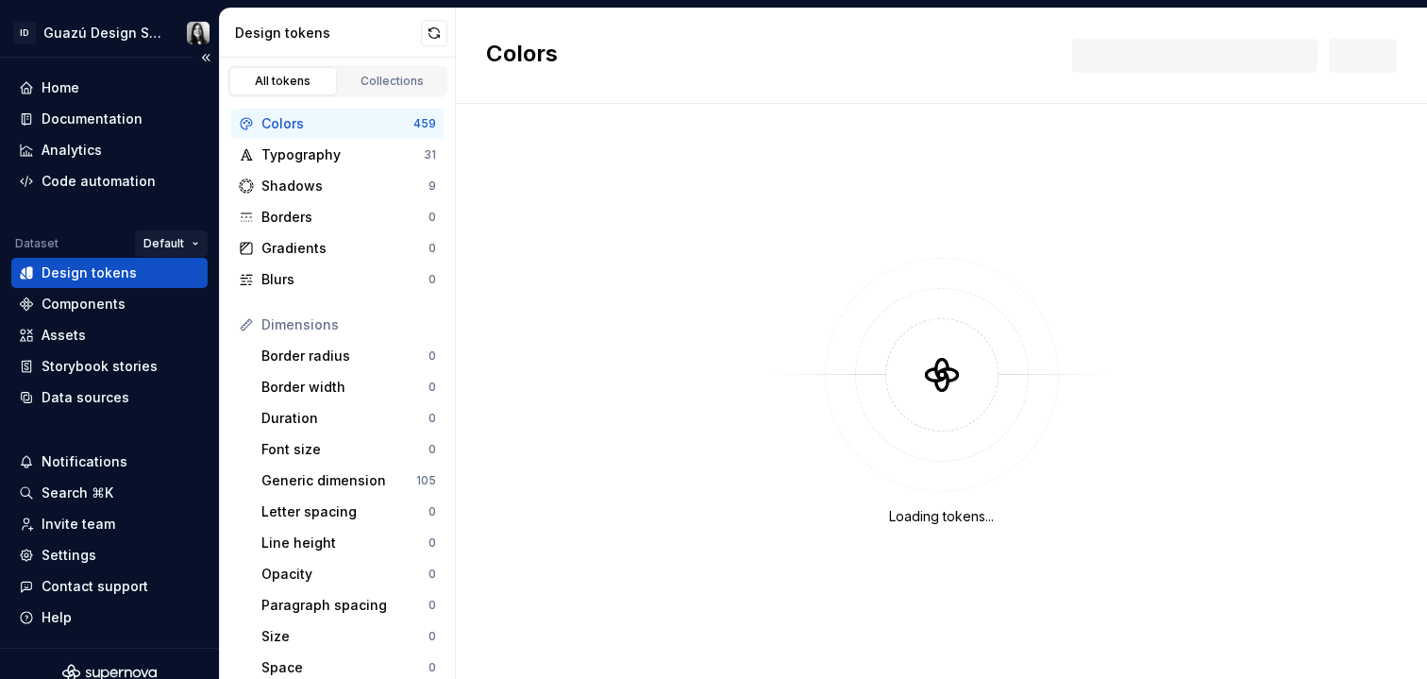
click at [156, 241] on html "ID Guazú Design System Home Documentation Analytics Code automation Dataset Def…" at bounding box center [713, 339] width 1427 height 679
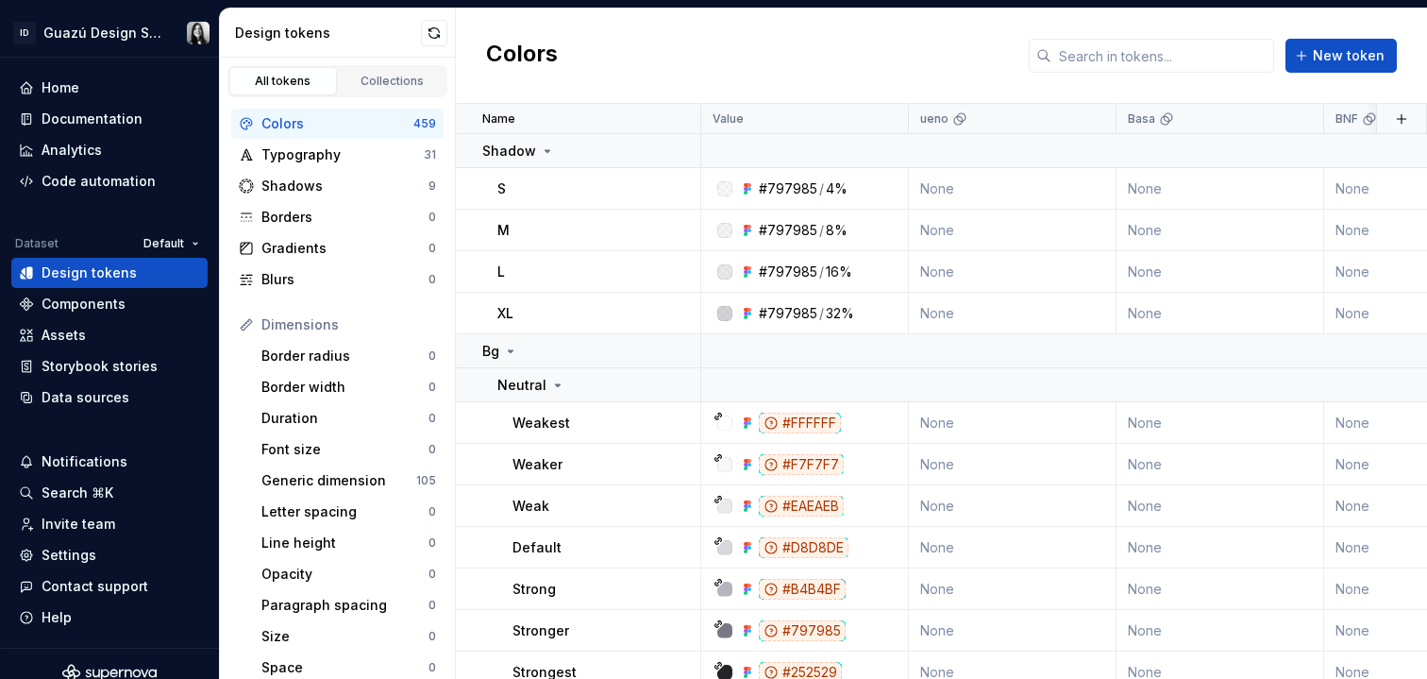
click at [791, 26] on html "ID Guazú Design System Home Documentation Analytics Code automation Dataset Def…" at bounding box center [713, 339] width 1427 height 679
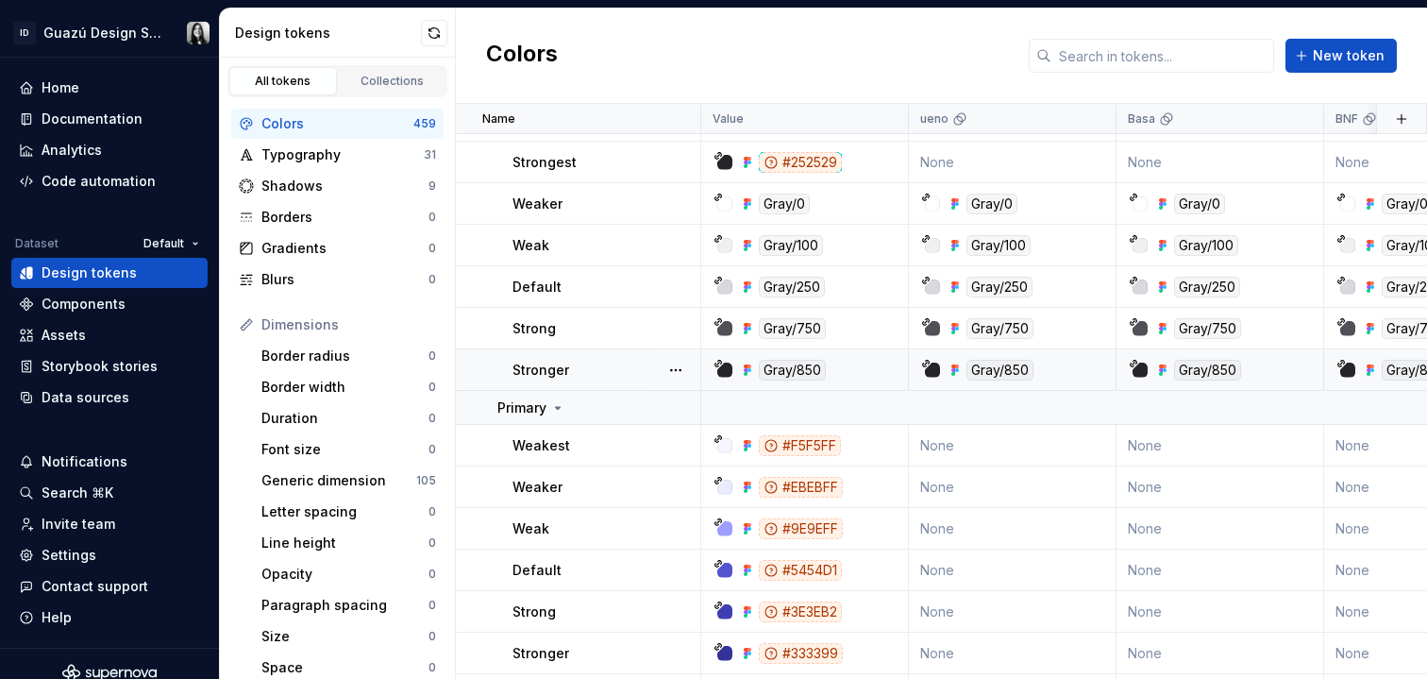
scroll to position [245, 0]
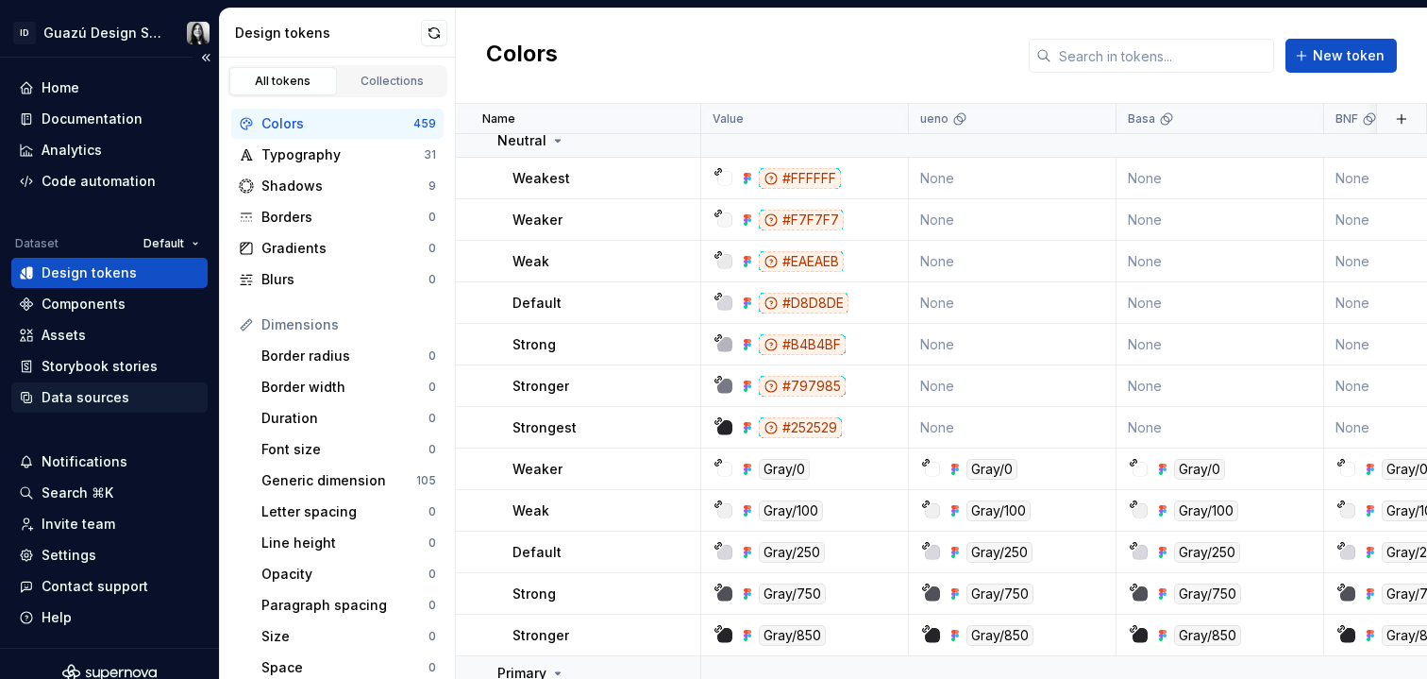
click at [110, 408] on div "Data sources" at bounding box center [109, 397] width 196 height 30
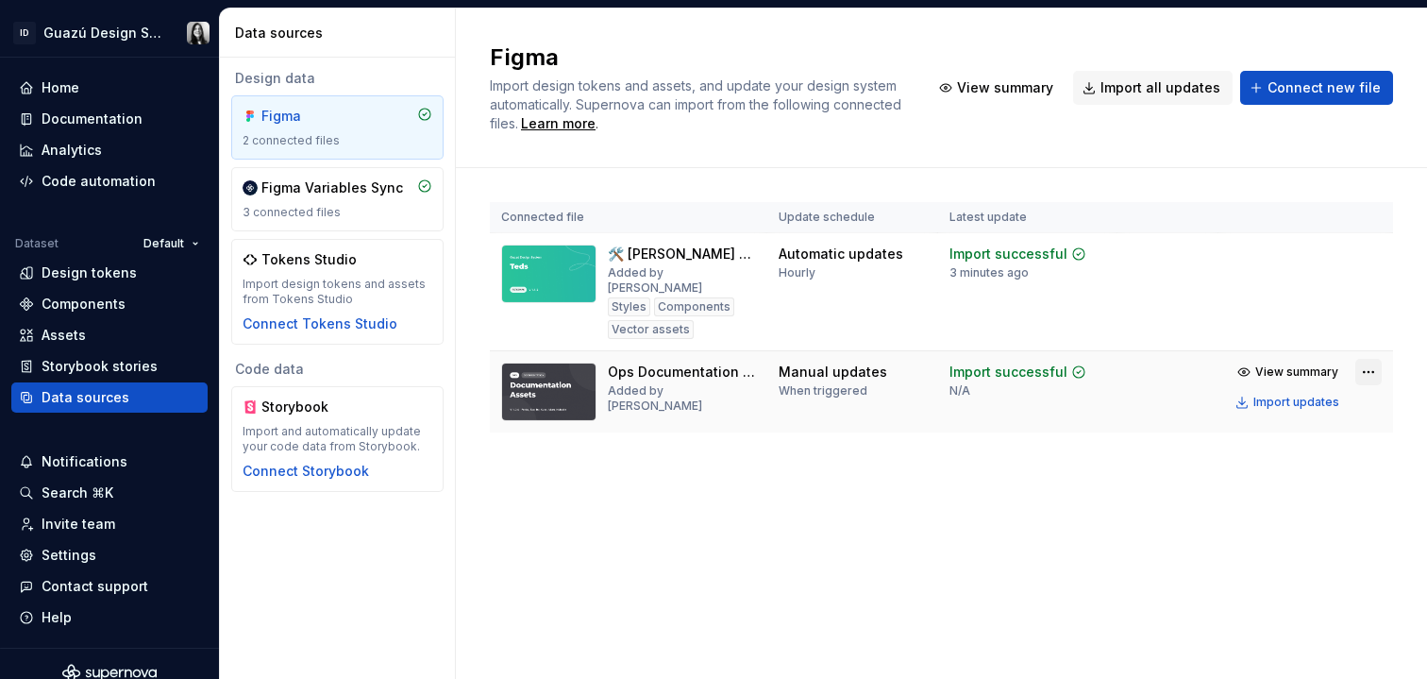
click at [1375, 357] on html "ID Guazú Design System Home Documentation Analytics Code automation Dataset Def…" at bounding box center [713, 339] width 1427 height 679
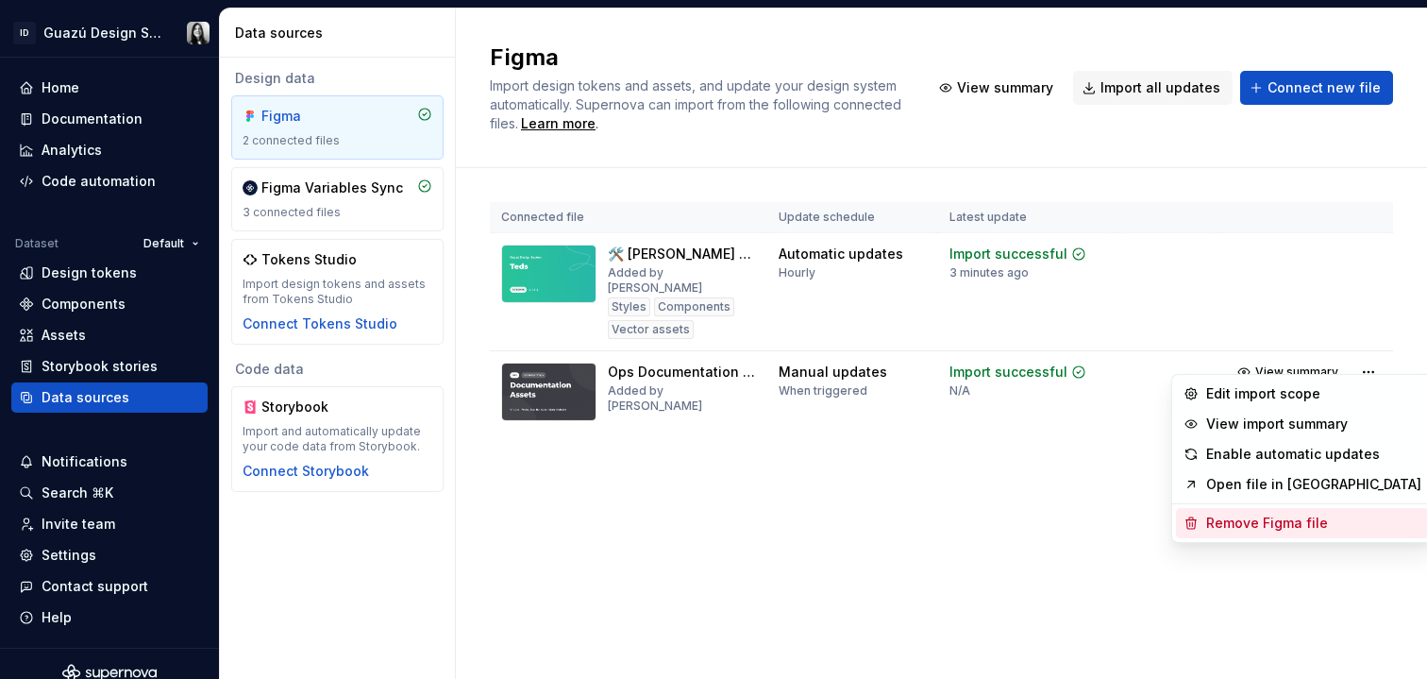
click at [1212, 522] on div "Remove Figma file" at bounding box center [1314, 523] width 215 height 19
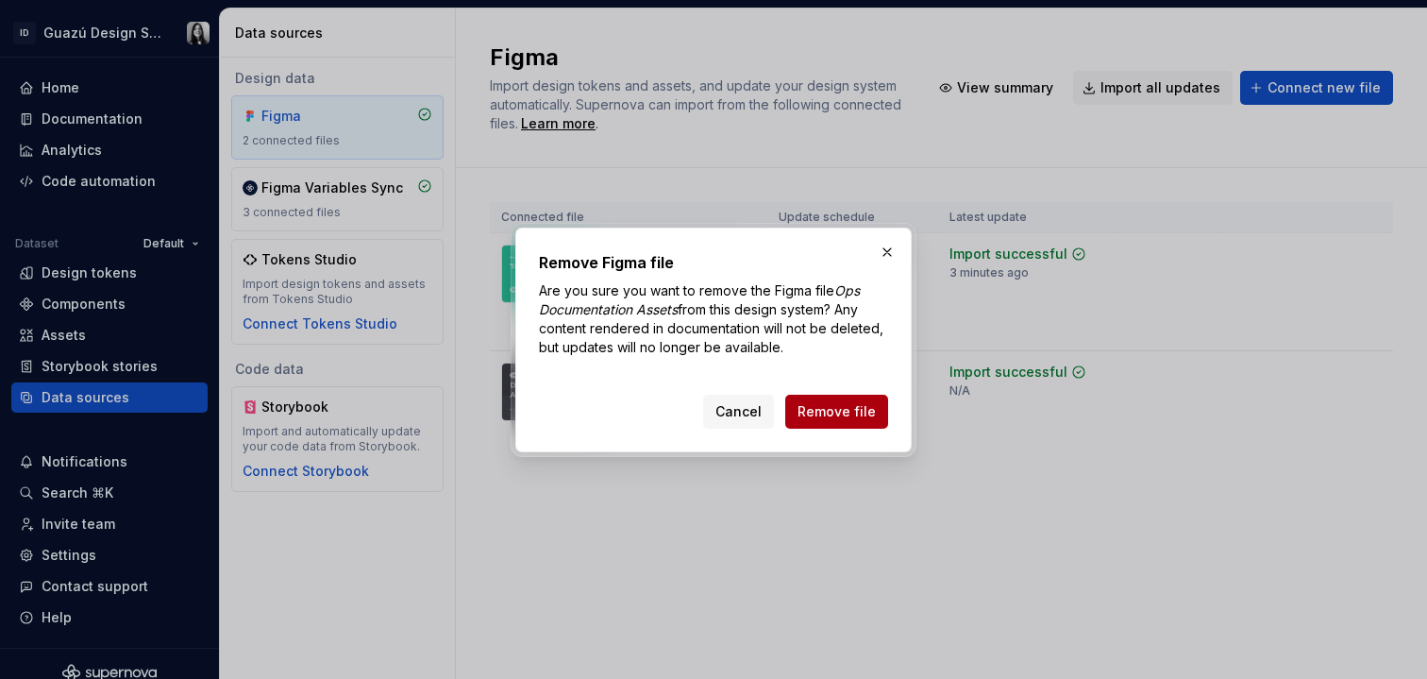
click at [843, 419] on span "Remove file" at bounding box center [837, 411] width 78 height 19
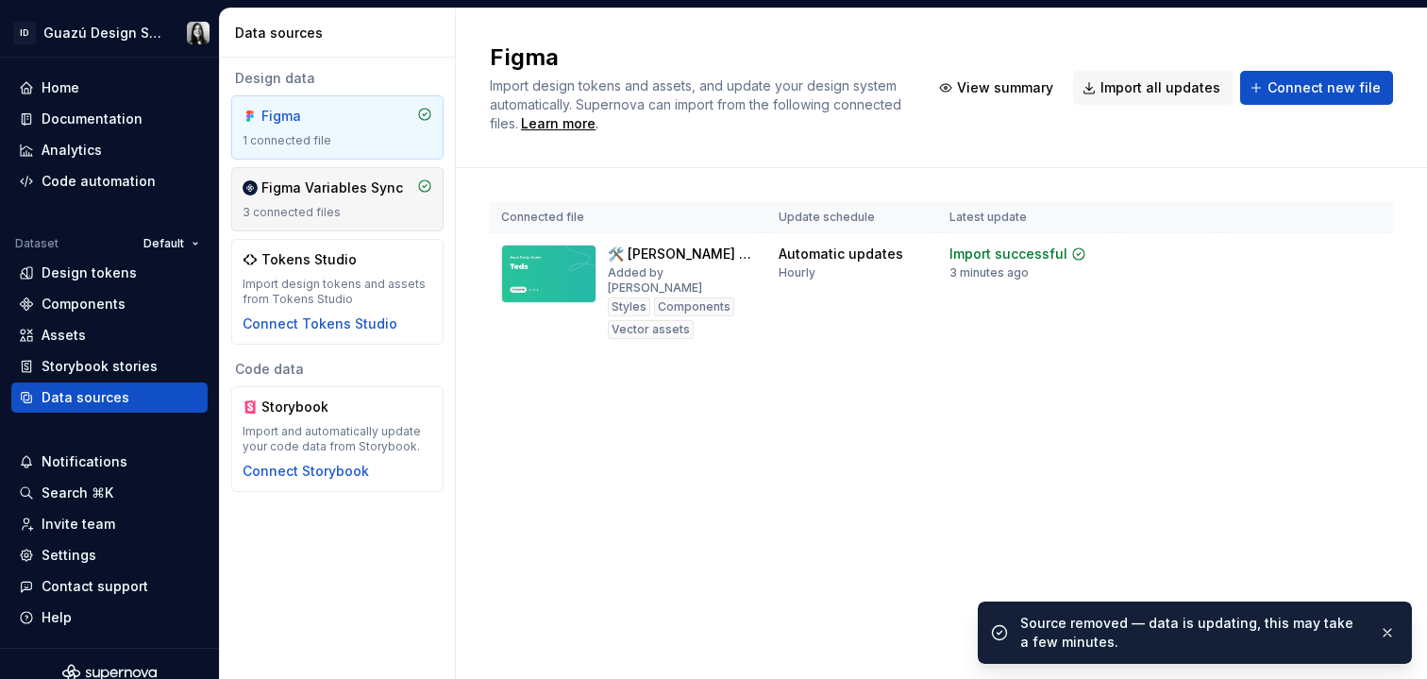
click at [349, 207] on div "3 connected files" at bounding box center [338, 212] width 190 height 15
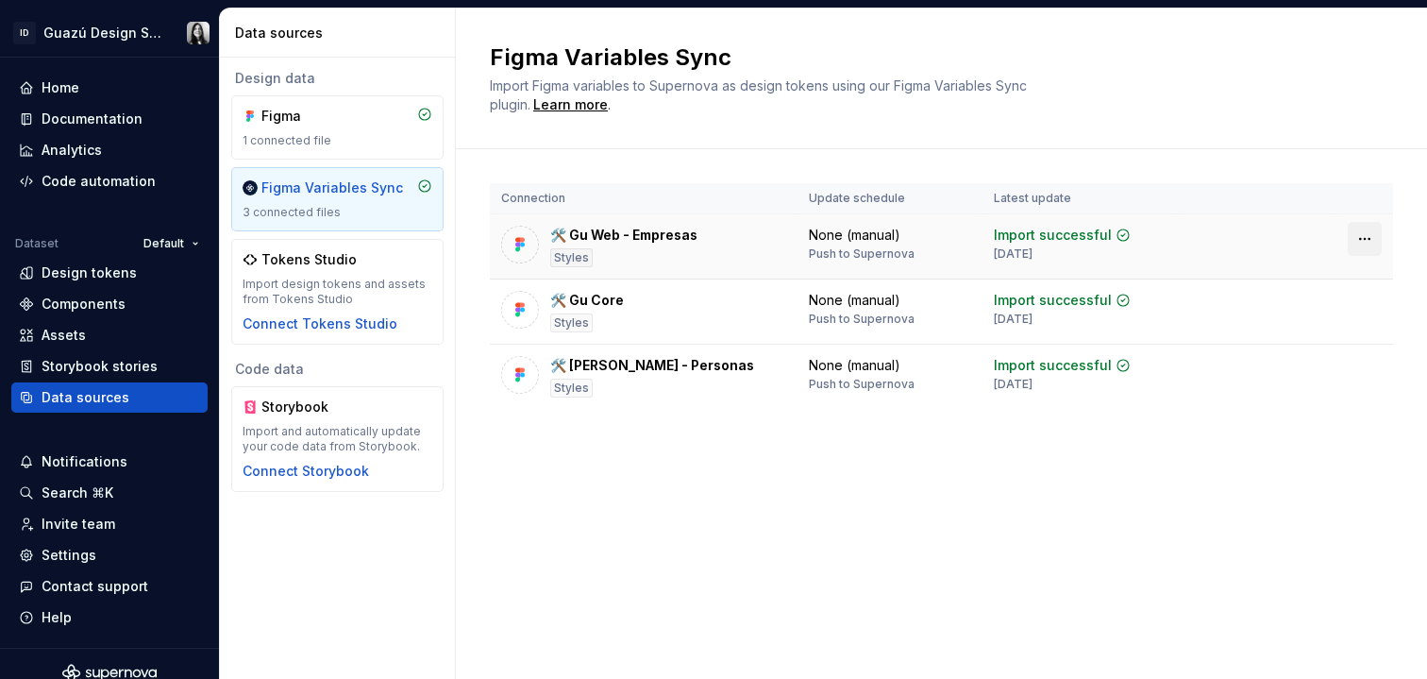
click at [1367, 238] on html "ID Guazú Design System Home Documentation Analytics Code automation Dataset Def…" at bounding box center [713, 339] width 1427 height 679
click at [1340, 281] on div "Disconnect plugin" at bounding box center [1353, 279] width 123 height 19
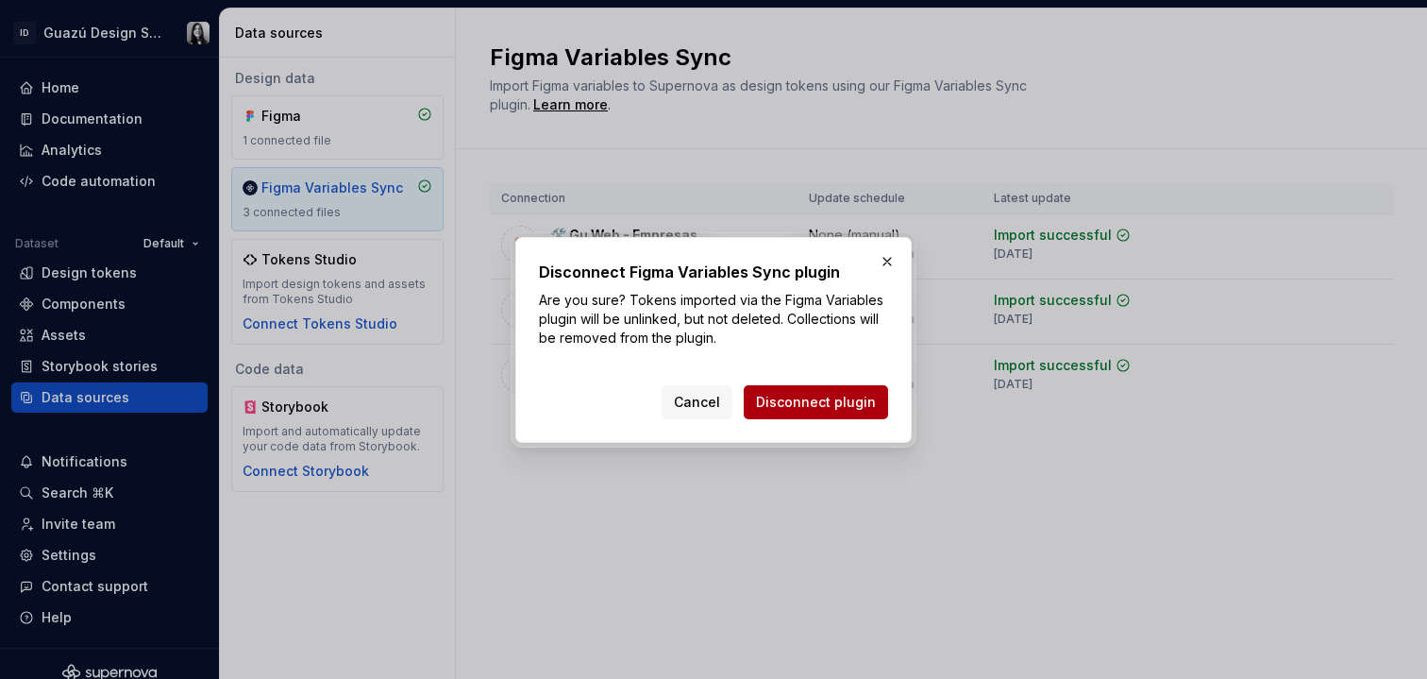
click at [783, 394] on span "Disconnect plugin" at bounding box center [816, 402] width 120 height 19
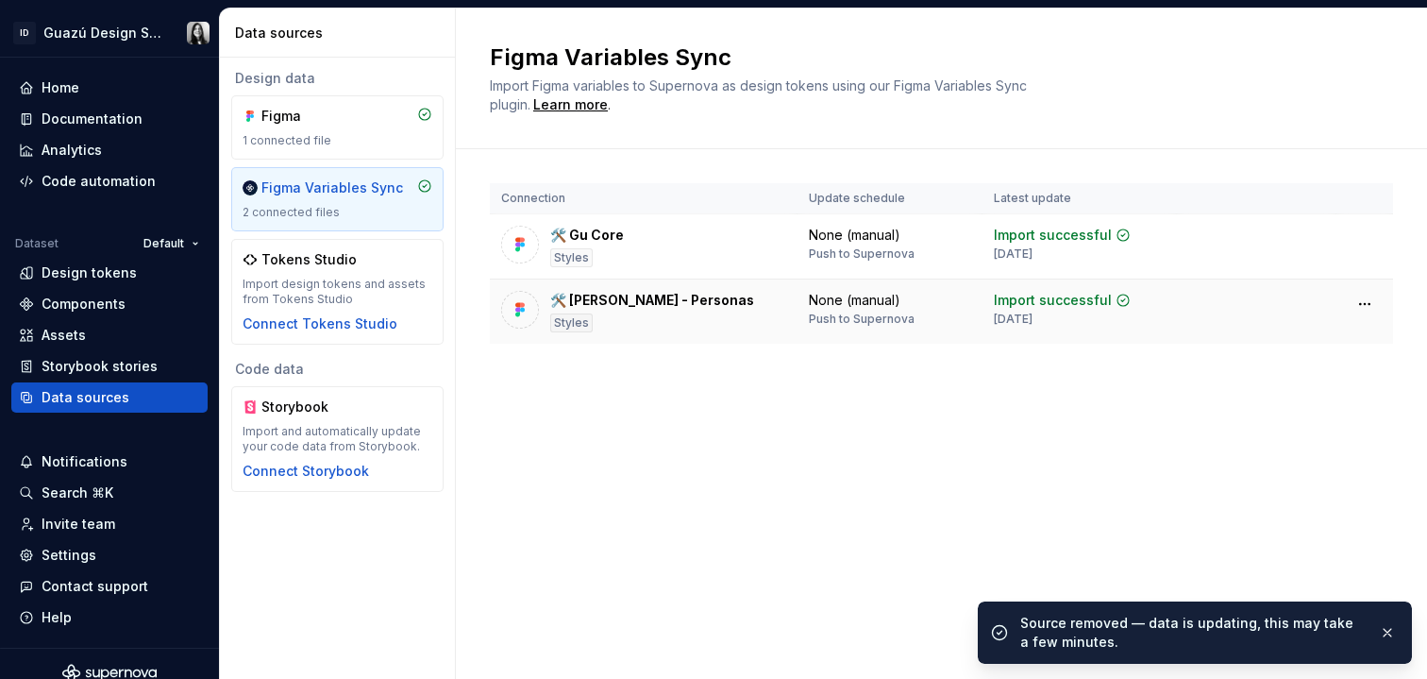
click at [1384, 306] on td at bounding box center [1365, 303] width 57 height 49
click at [1368, 303] on html "ID Guazú Design System Home Documentation Analytics Code automation Dataset Def…" at bounding box center [713, 339] width 1427 height 679
click at [1393, 235] on html "ID Guazú Design System Home Documentation Analytics Code automation Dataset Def…" at bounding box center [713, 339] width 1427 height 679
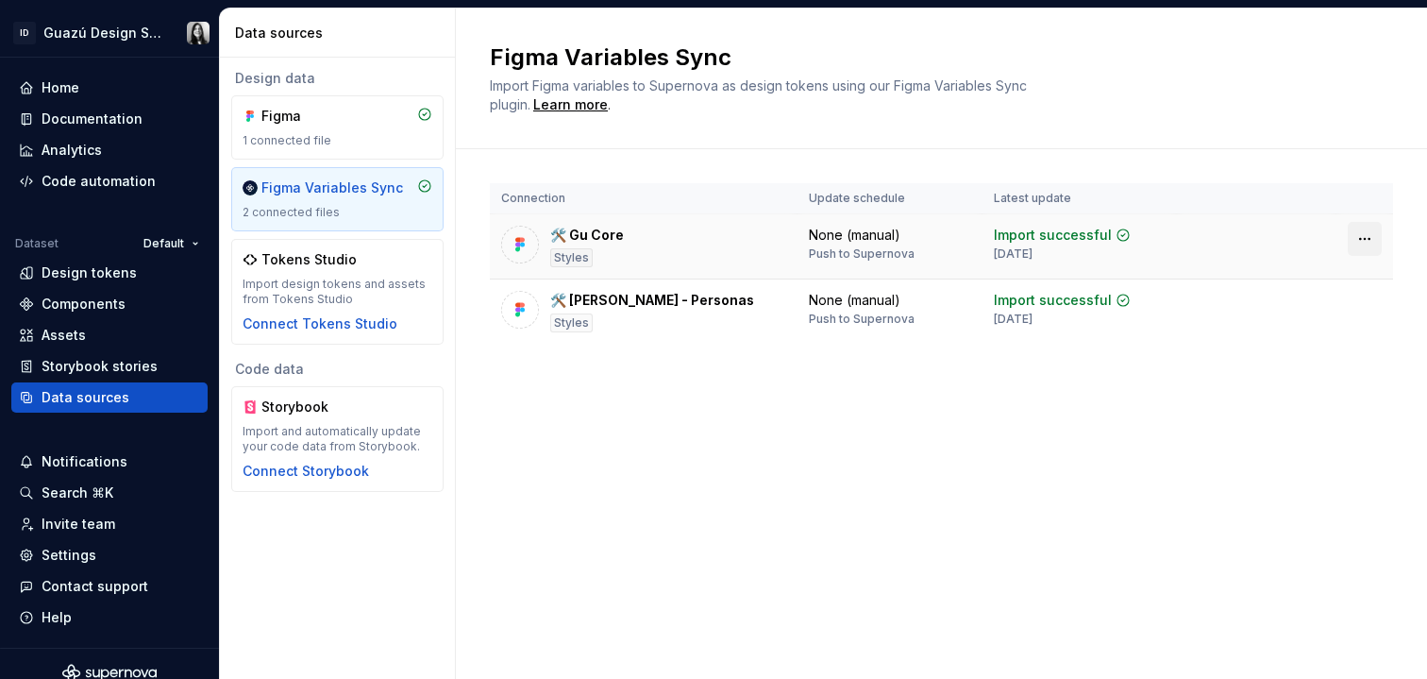
click at [1372, 236] on html "ID Guazú Design System Home Documentation Analytics Code automation Dataset Def…" at bounding box center [713, 339] width 1427 height 679
click at [1303, 283] on div "Disconnect plugin" at bounding box center [1353, 279] width 123 height 19
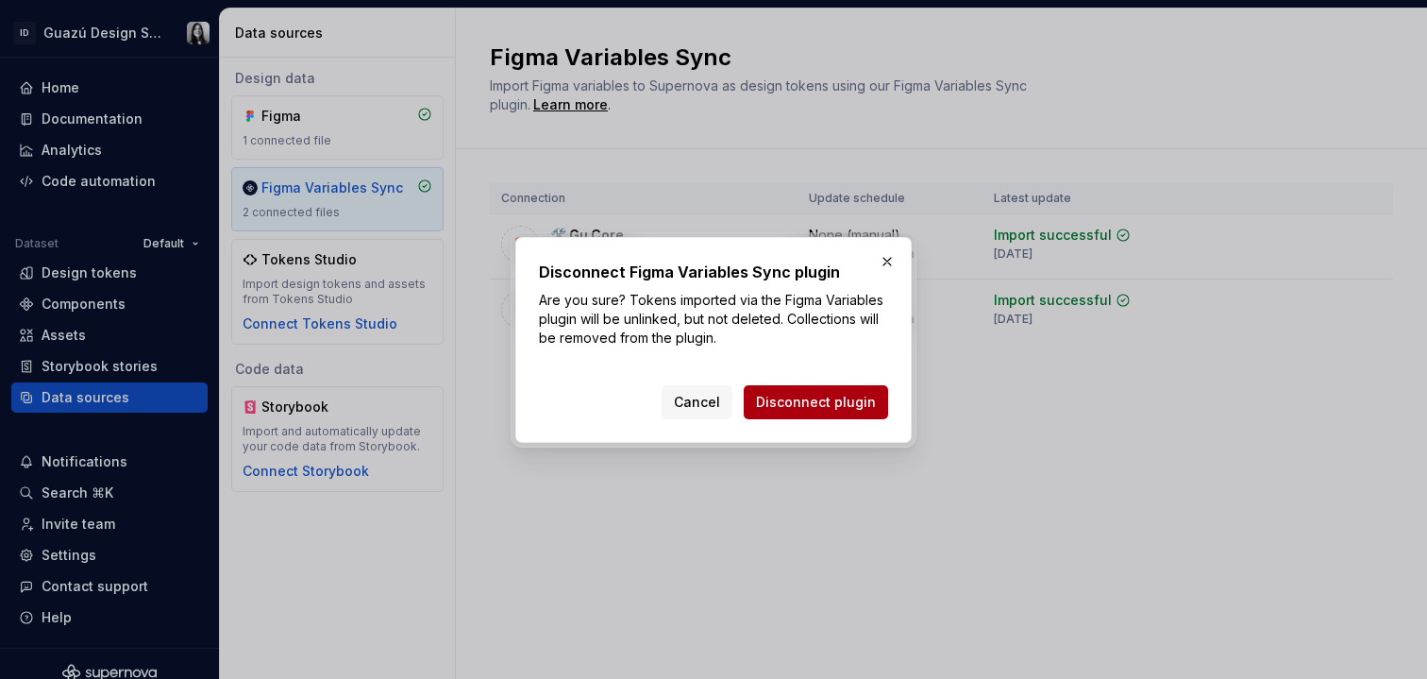
click at [812, 406] on span "Disconnect plugin" at bounding box center [816, 402] width 120 height 19
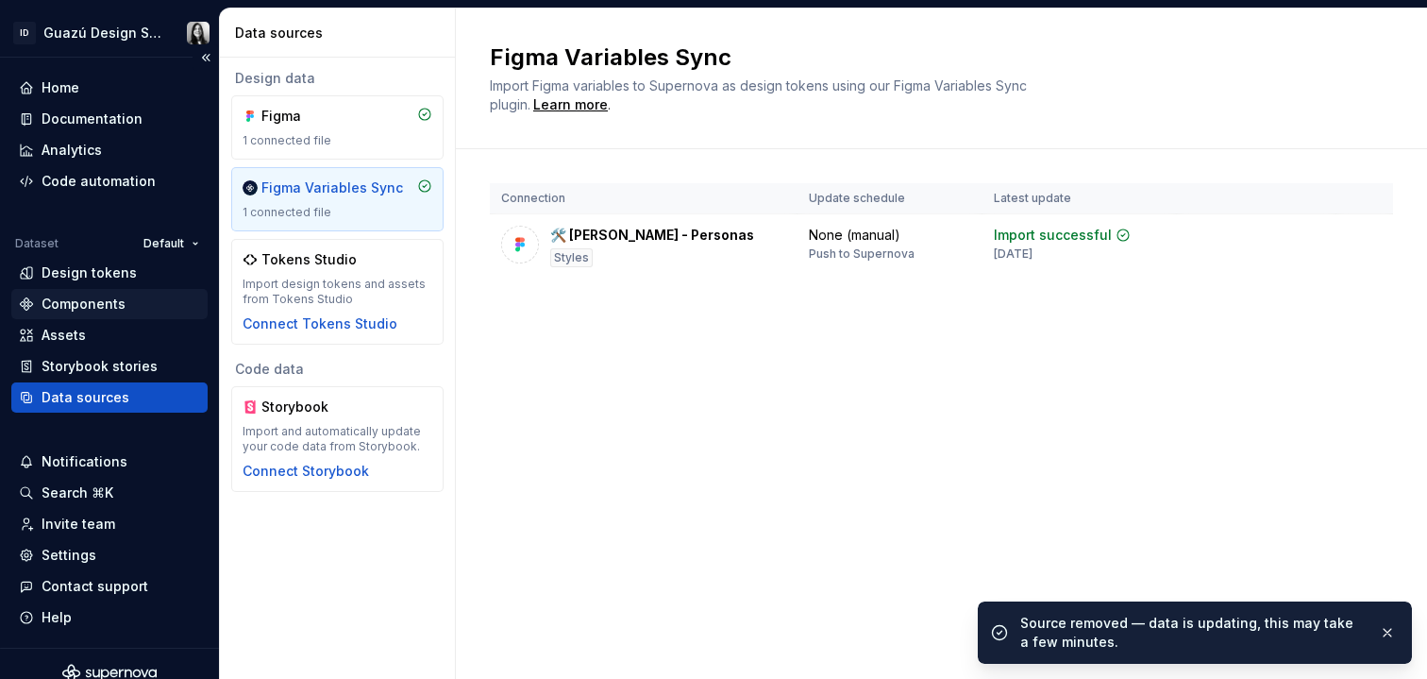
click at [82, 307] on div "Components" at bounding box center [84, 304] width 84 height 19
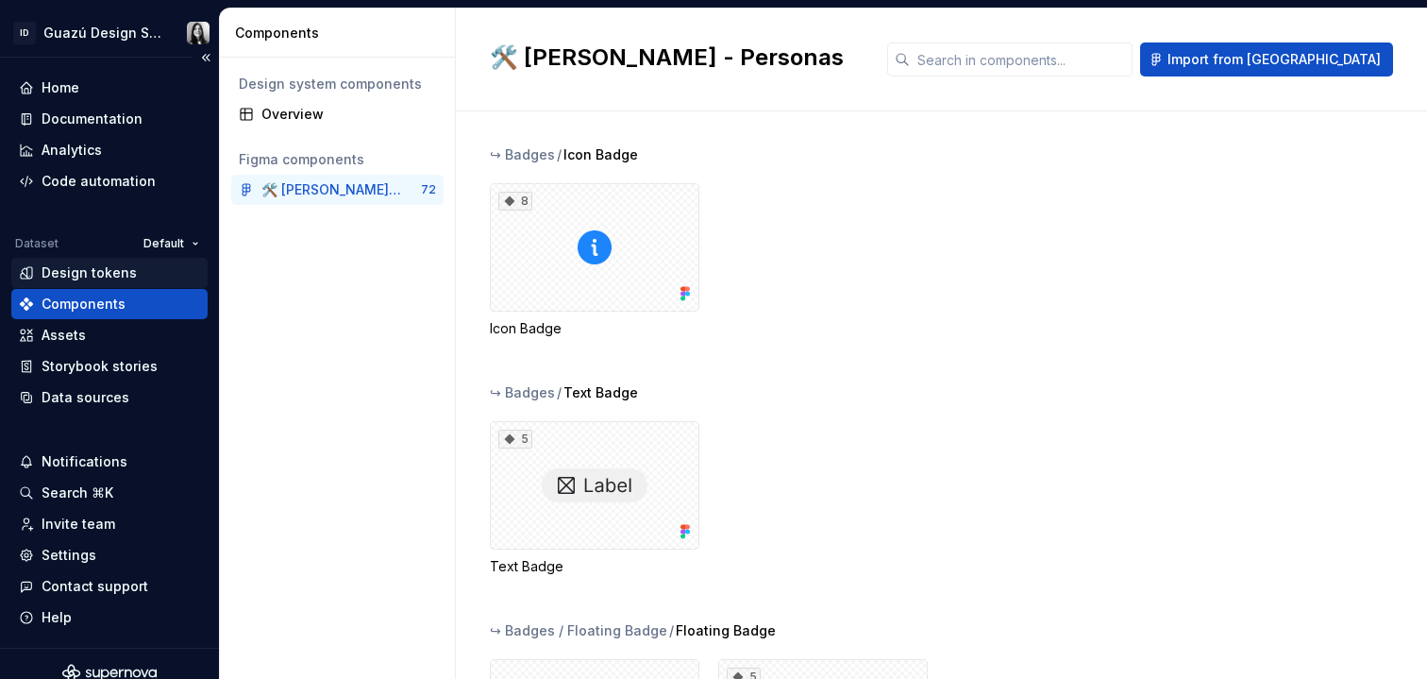
click at [110, 277] on div "Design tokens" at bounding box center [89, 272] width 95 height 19
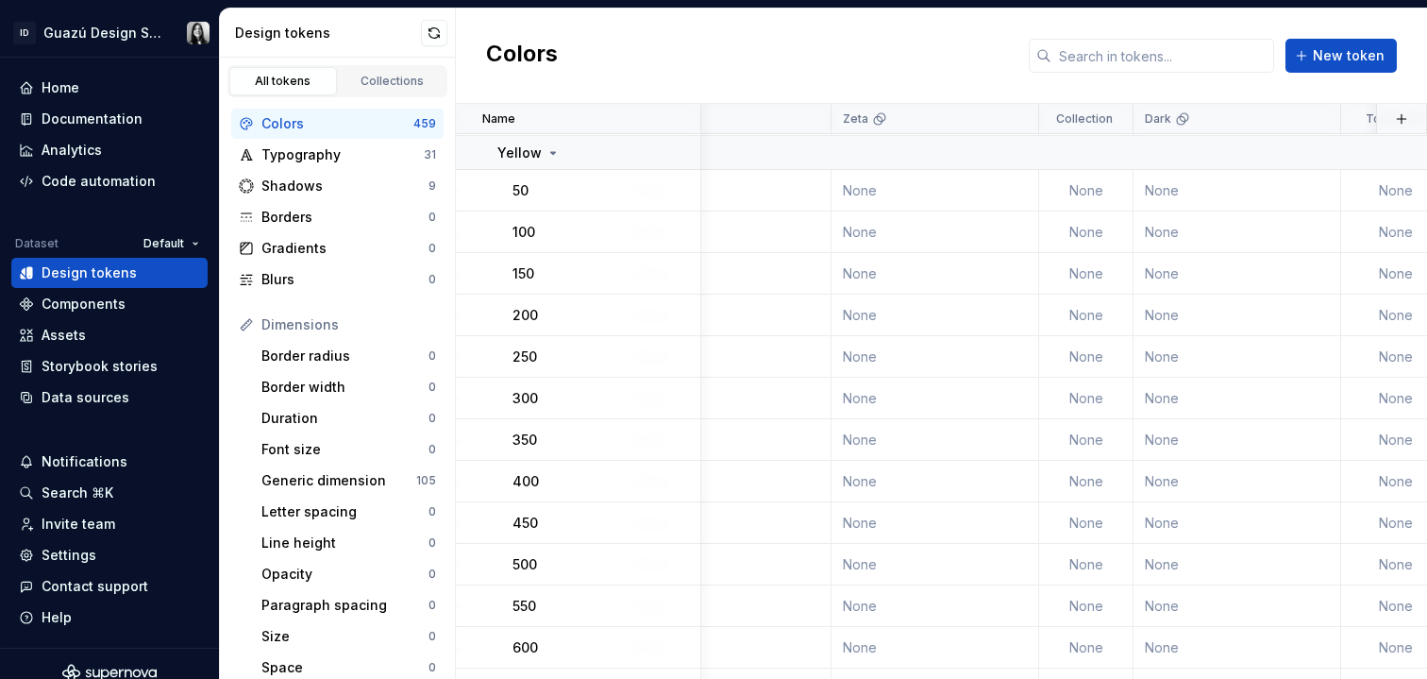
scroll to position [15795, 701]
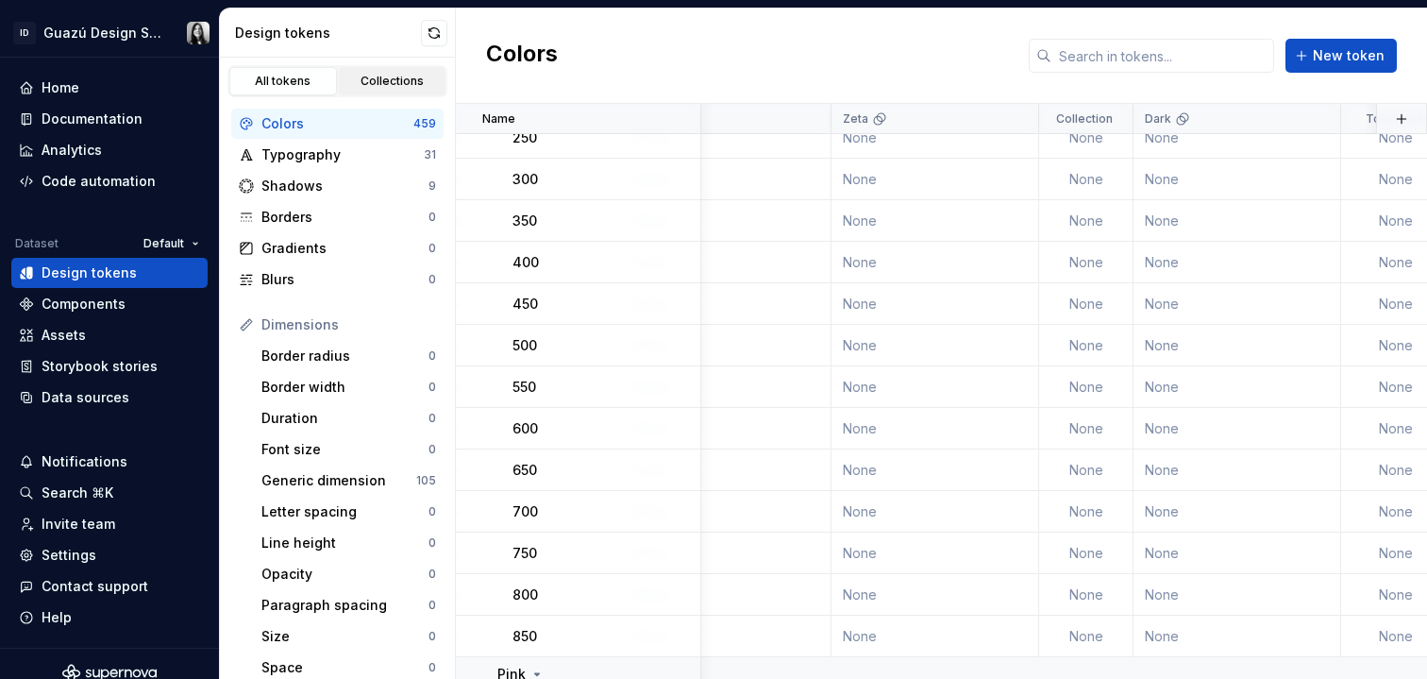
click at [386, 86] on div "Collections" at bounding box center [393, 81] width 94 height 15
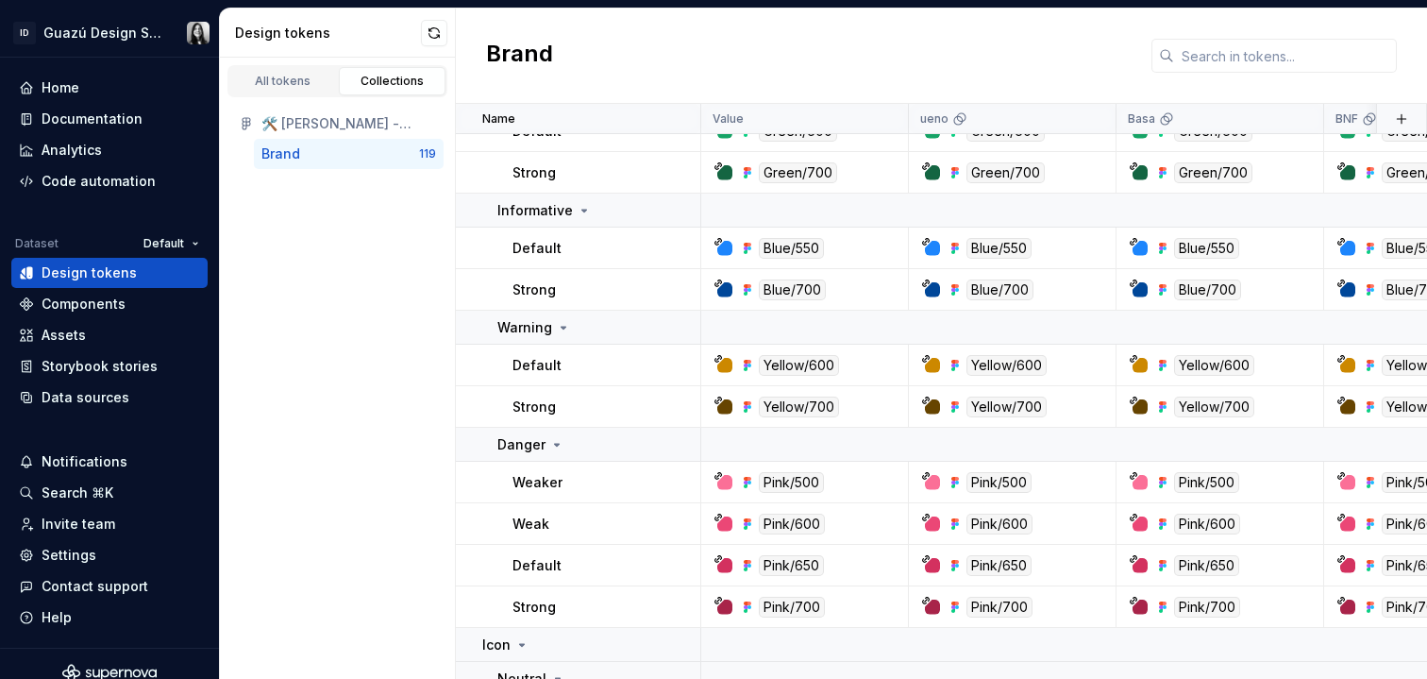
scroll to position [2464, 0]
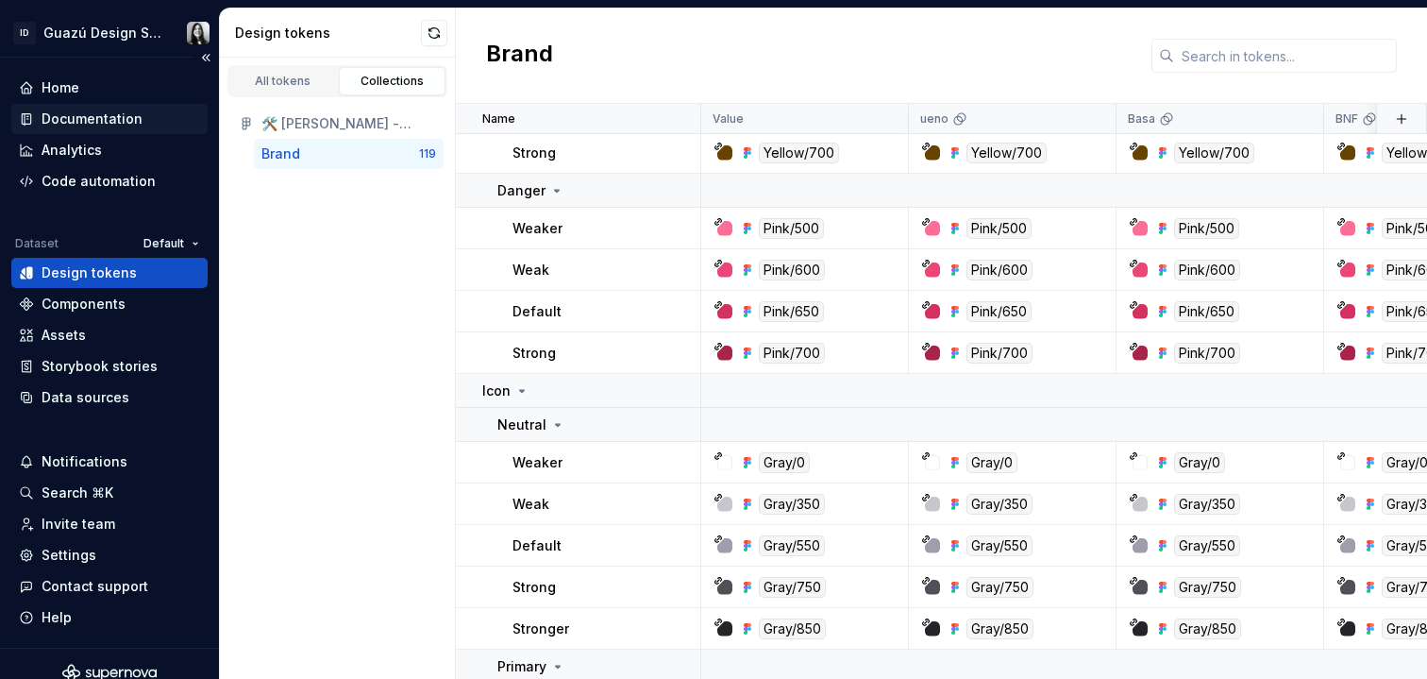
click at [85, 117] on div "Documentation" at bounding box center [92, 119] width 101 height 19
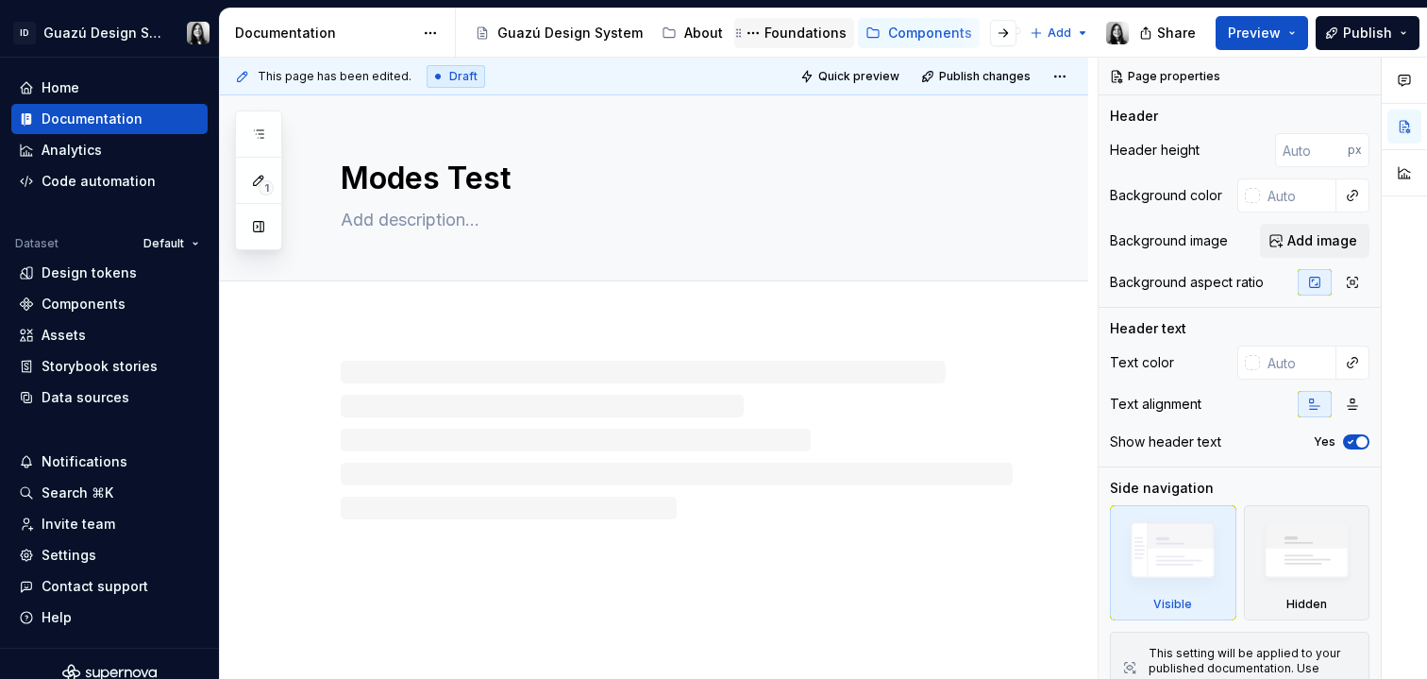
click at [782, 25] on div "Foundations" at bounding box center [806, 33] width 82 height 19
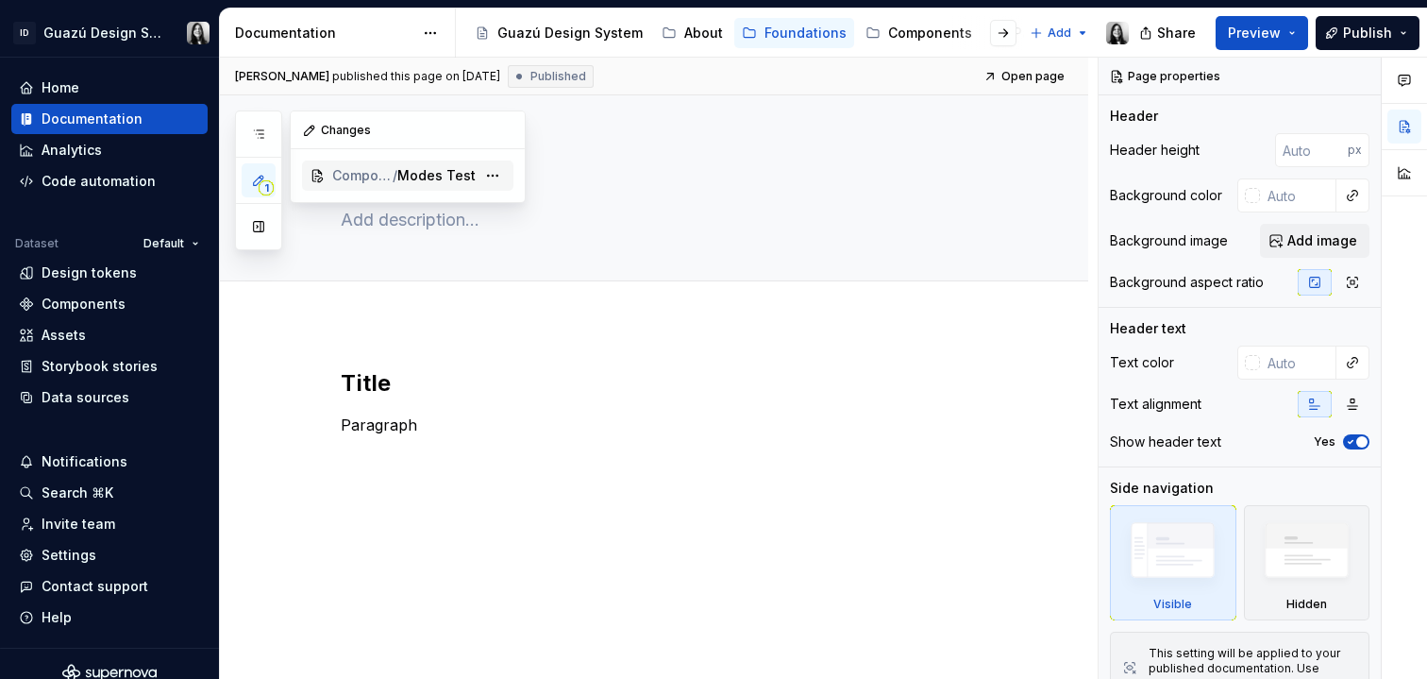
click at [412, 169] on span "Modes Test" at bounding box center [436, 175] width 78 height 19
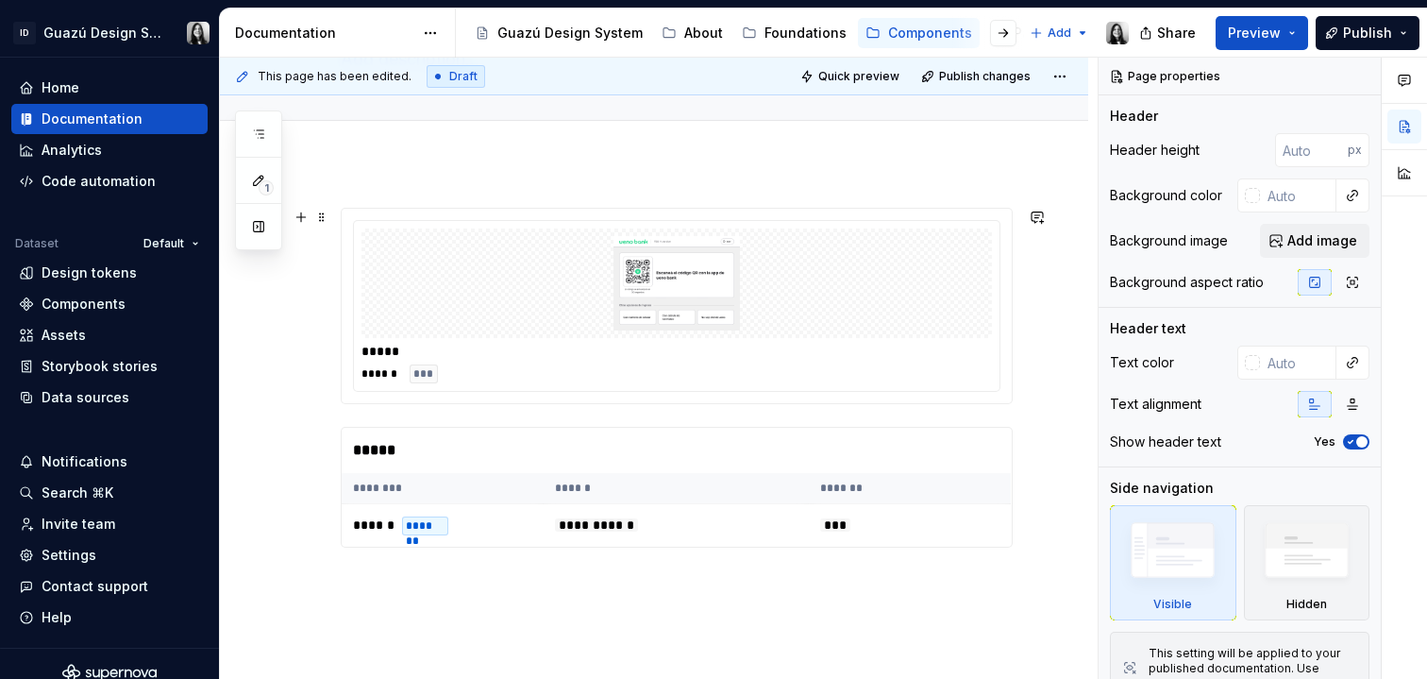
scroll to position [159, 0]
click at [317, 215] on span at bounding box center [321, 219] width 15 height 26
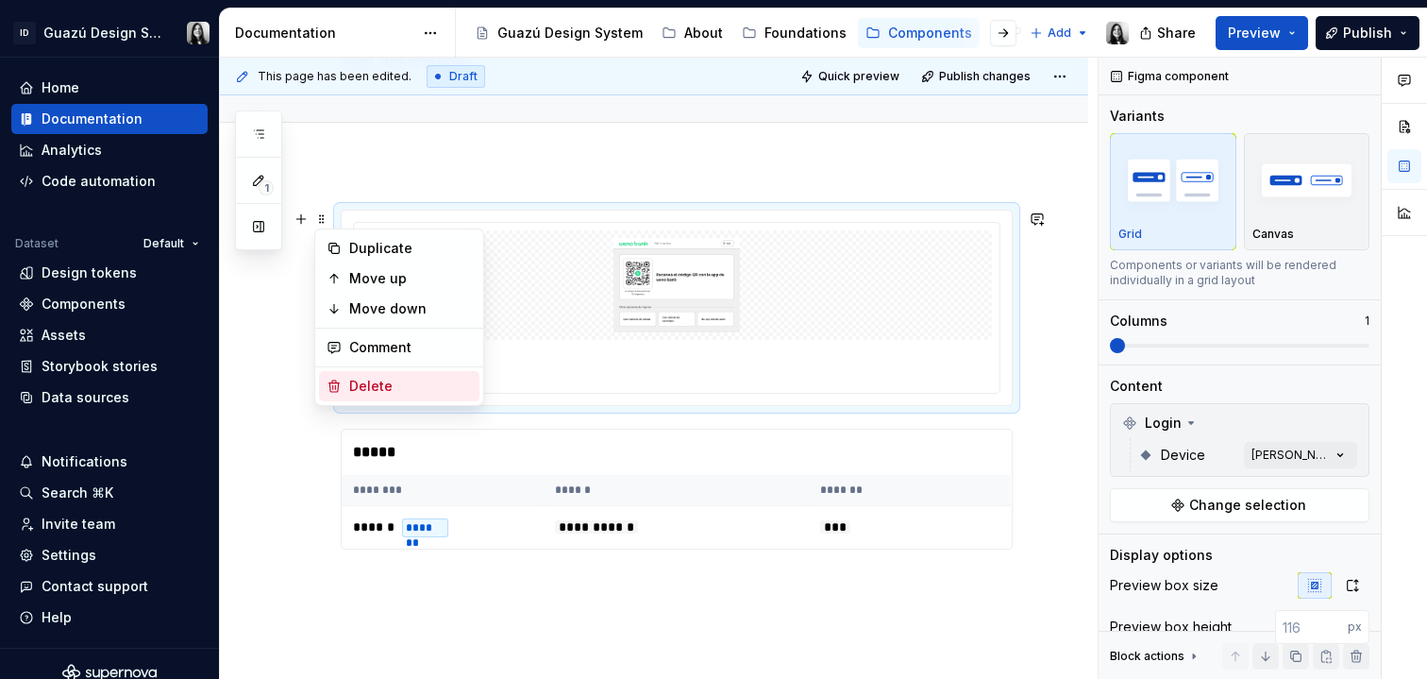
click at [365, 387] on div "Delete" at bounding box center [410, 386] width 123 height 19
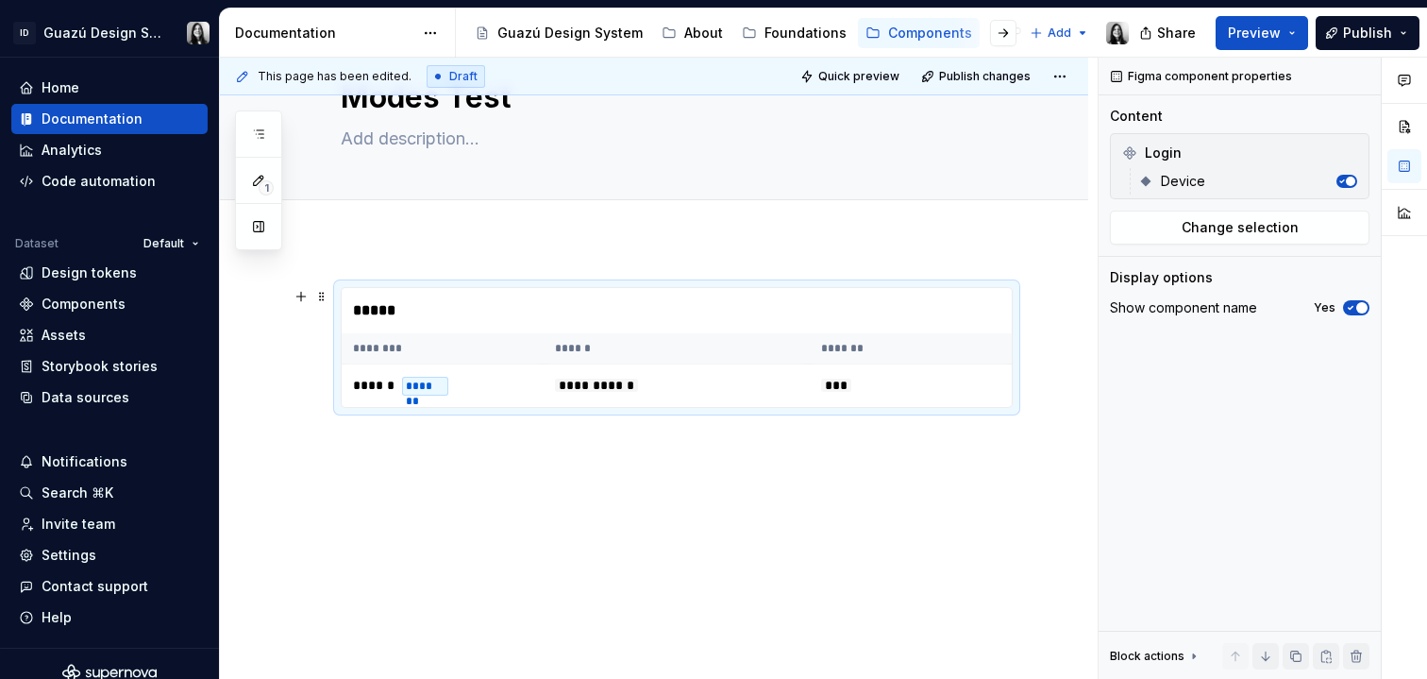
scroll to position [80, 0]
click at [321, 295] on span at bounding box center [321, 297] width 15 height 26
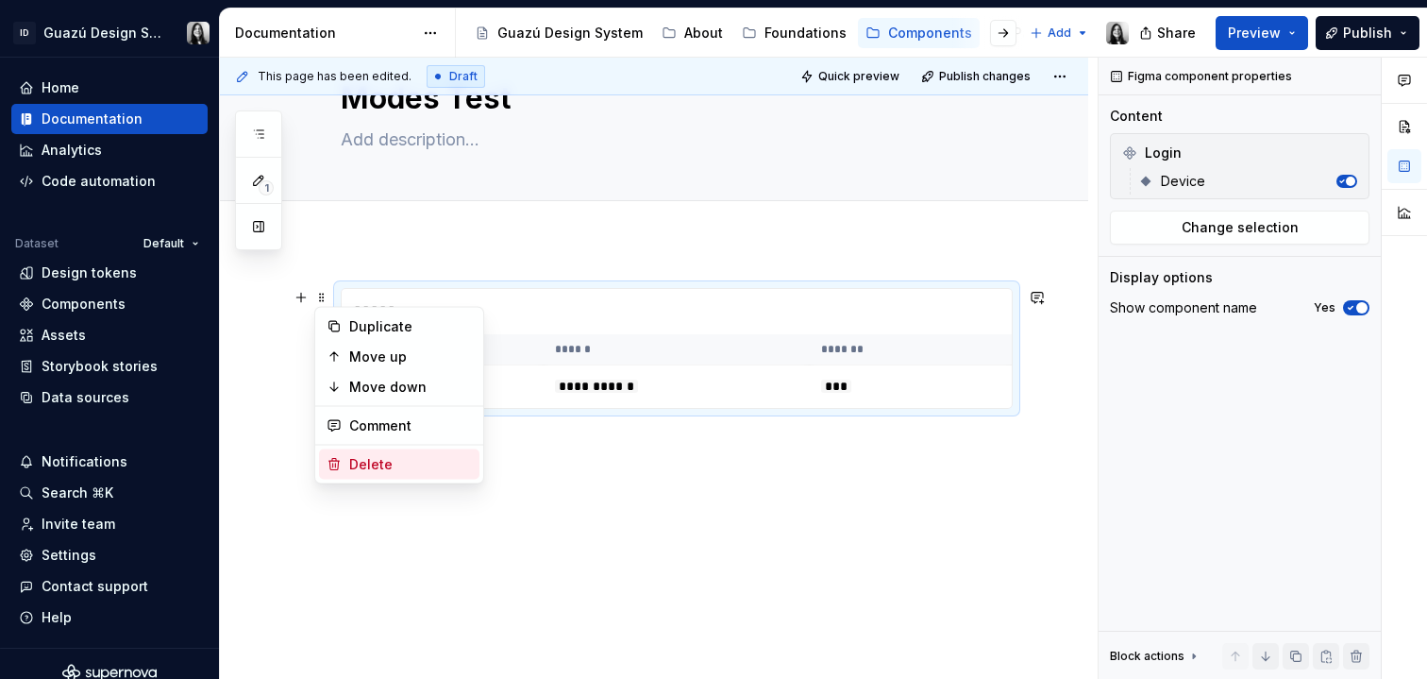
click at [416, 461] on div "Delete" at bounding box center [410, 464] width 123 height 19
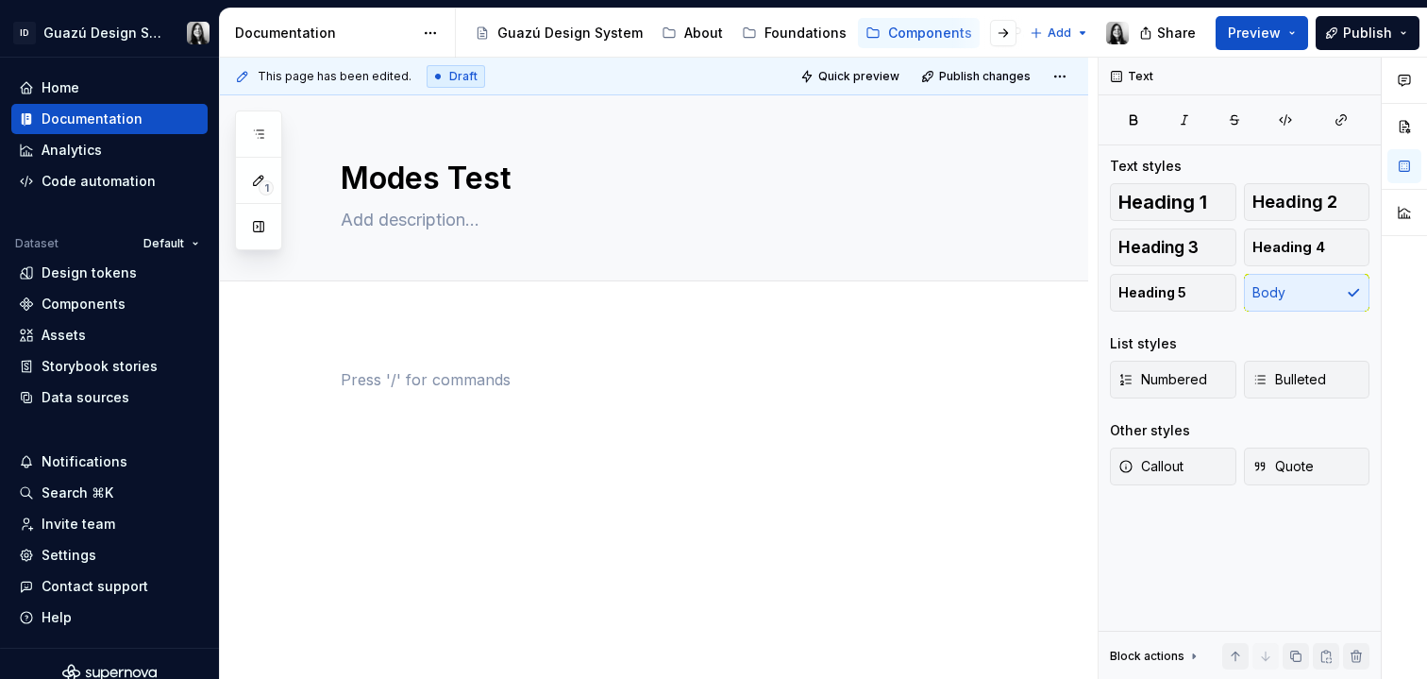
click at [541, 392] on div at bounding box center [677, 404] width 672 height 72
type textarea "*"
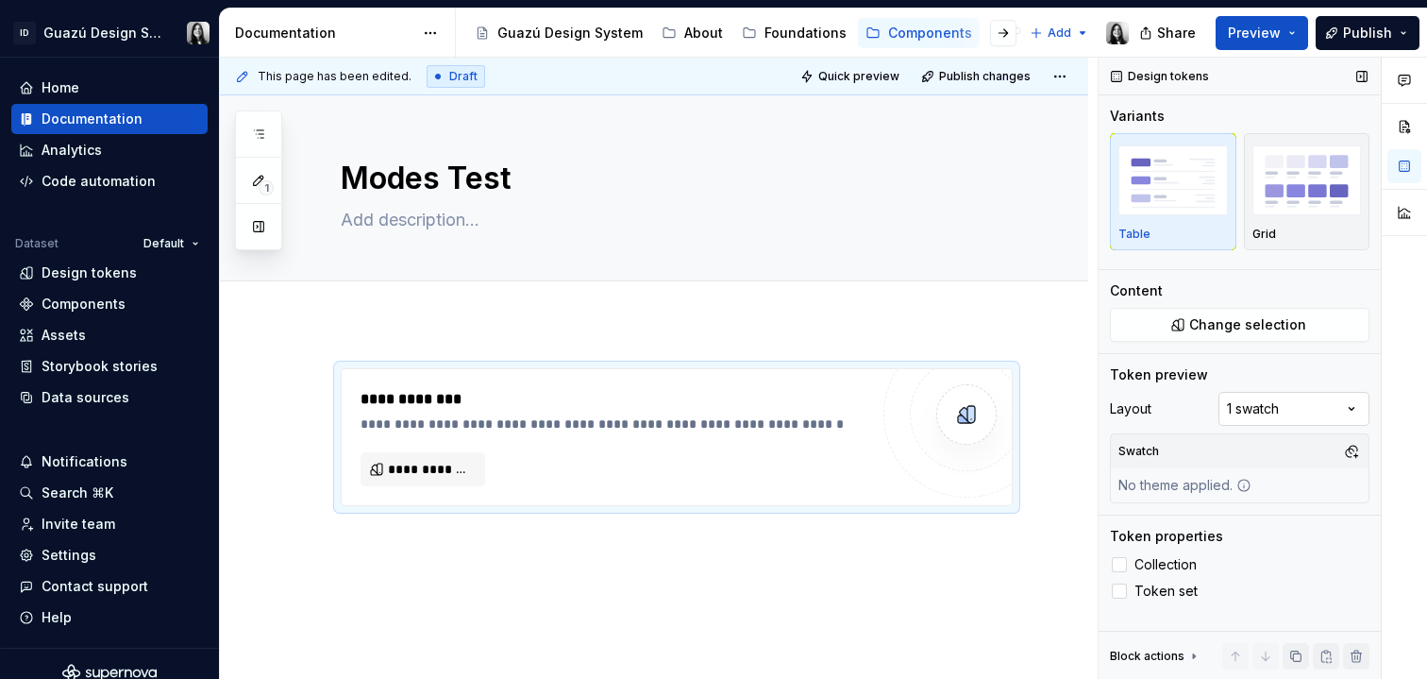
click at [1267, 405] on div "Comments Open comments No comments yet Select ‘Comment’ from the block context …" at bounding box center [1263, 369] width 329 height 622
click at [1183, 396] on div "Comments Open comments No comments yet Select ‘Comment’ from the block context …" at bounding box center [1263, 369] width 329 height 622
click at [1354, 449] on button "button" at bounding box center [1352, 451] width 26 height 26
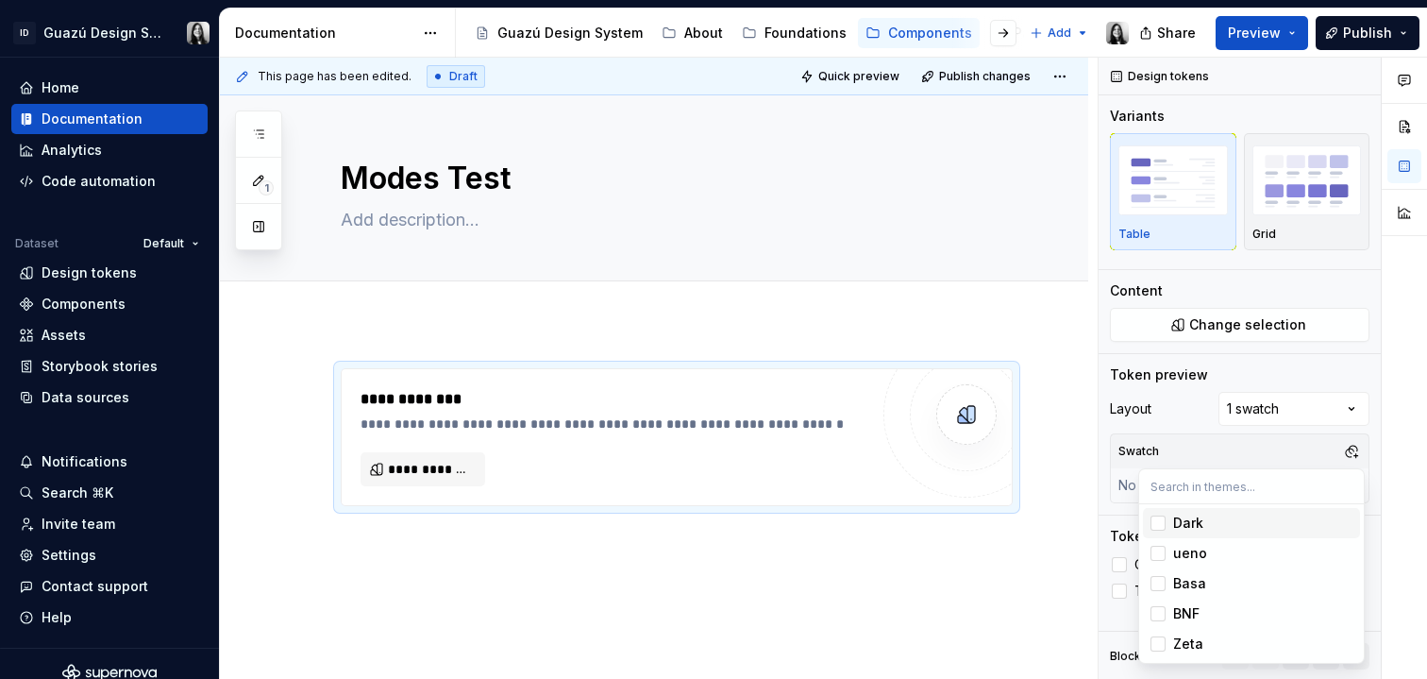
click at [1234, 456] on div "Comments Open comments No comments yet Select ‘Comment’ from the block context …" at bounding box center [1263, 369] width 329 height 622
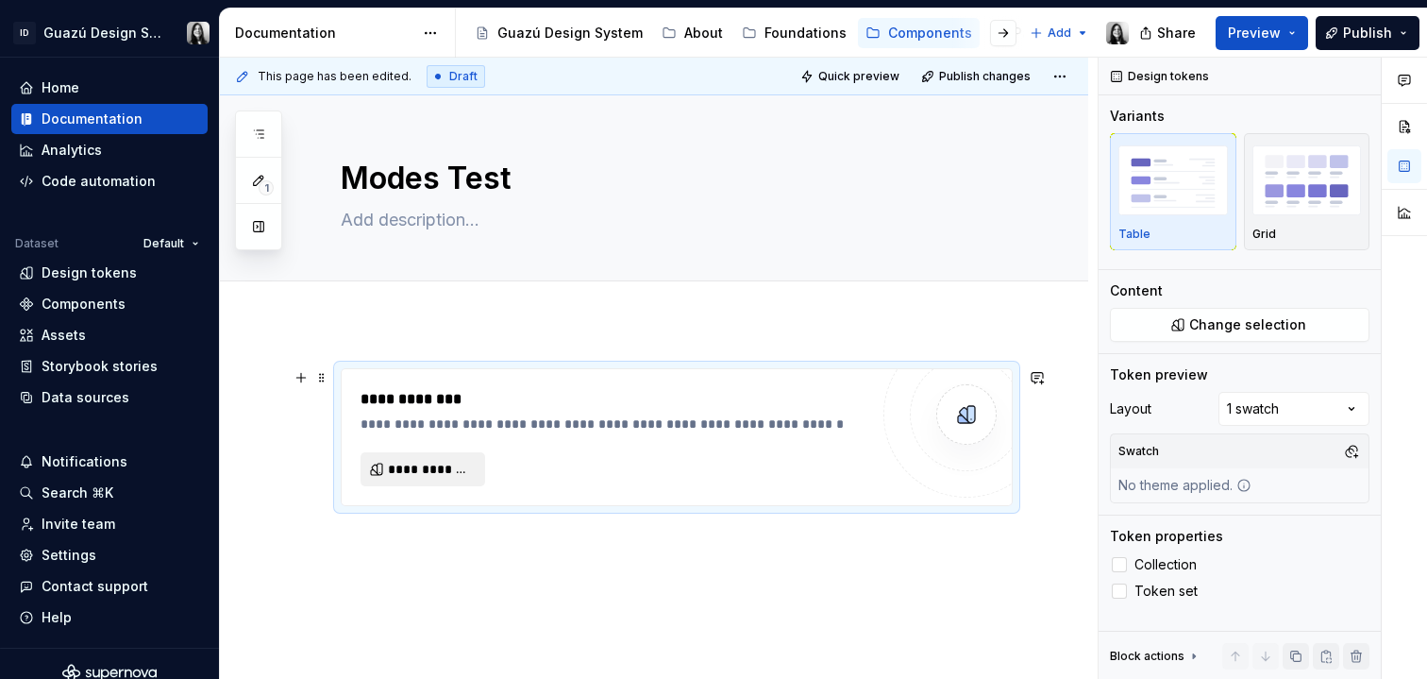
click at [400, 478] on button "**********" at bounding box center [423, 469] width 125 height 34
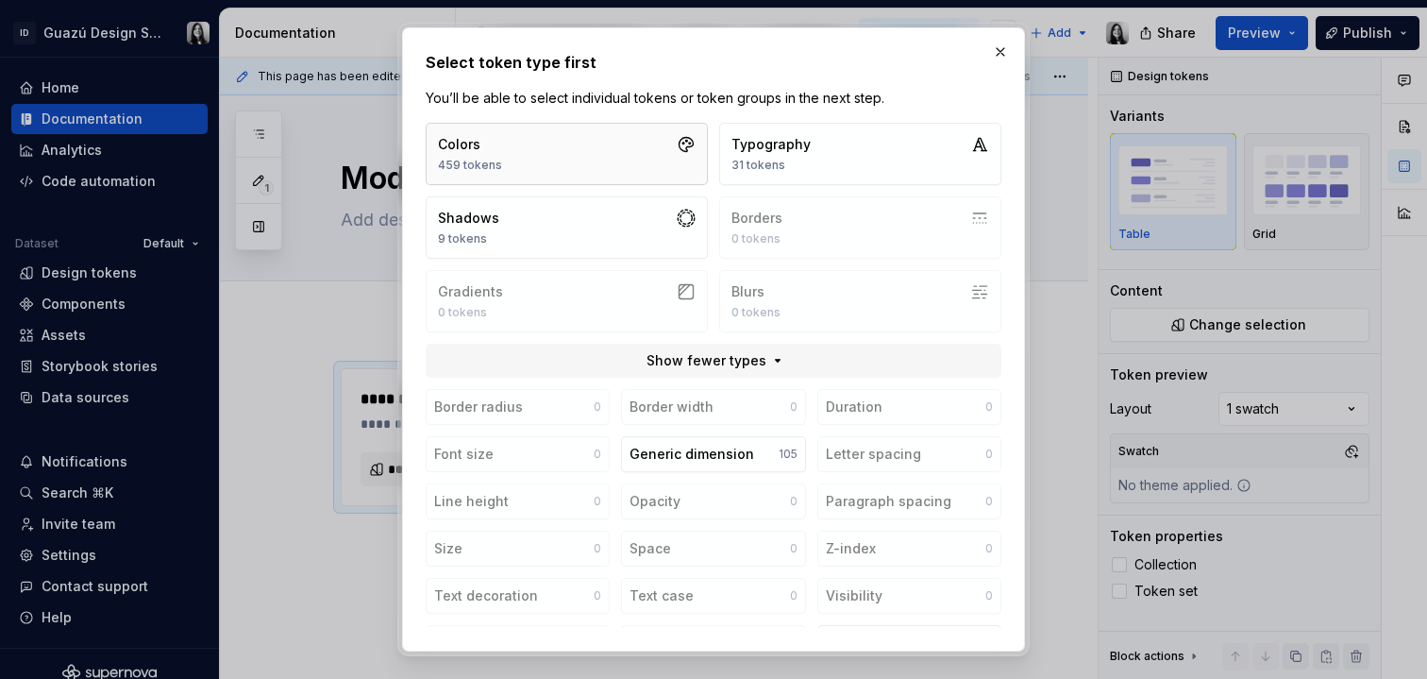
click at [650, 157] on button "Colors 459 tokens" at bounding box center [567, 154] width 282 height 62
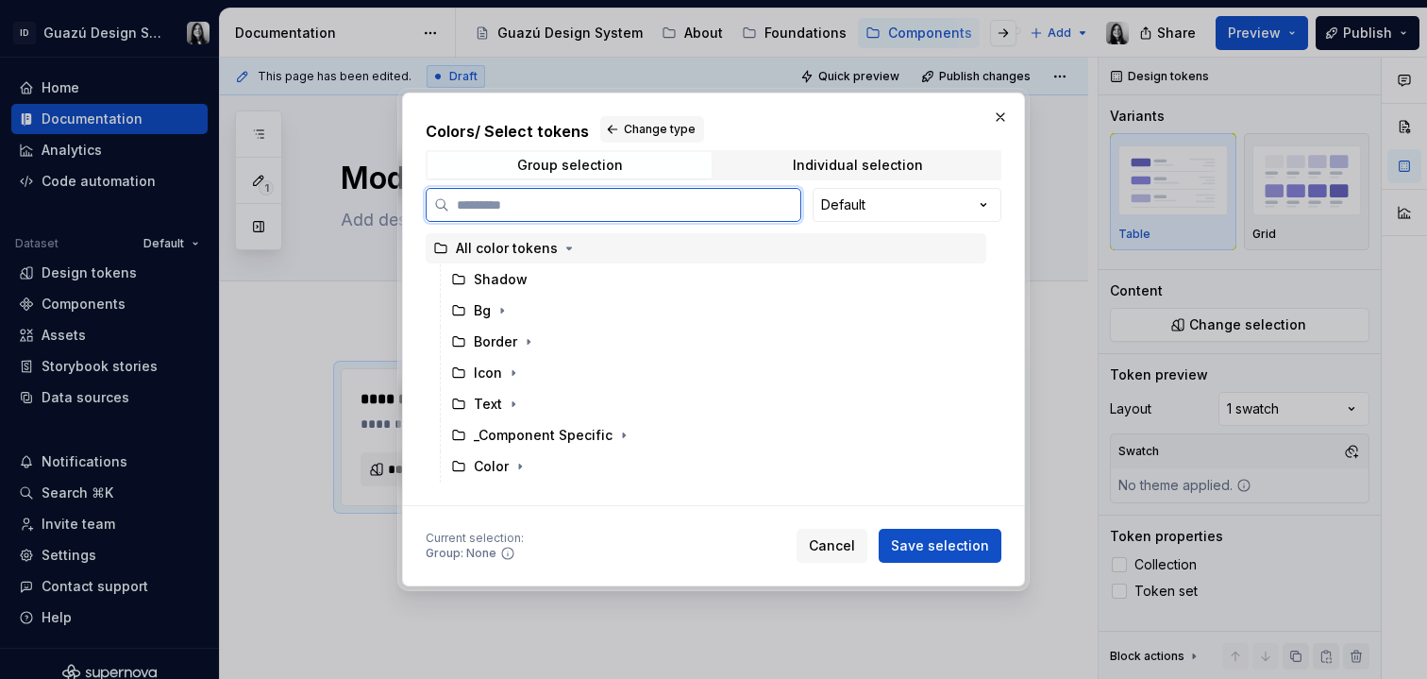
click at [484, 244] on div "All color tokens" at bounding box center [507, 248] width 102 height 19
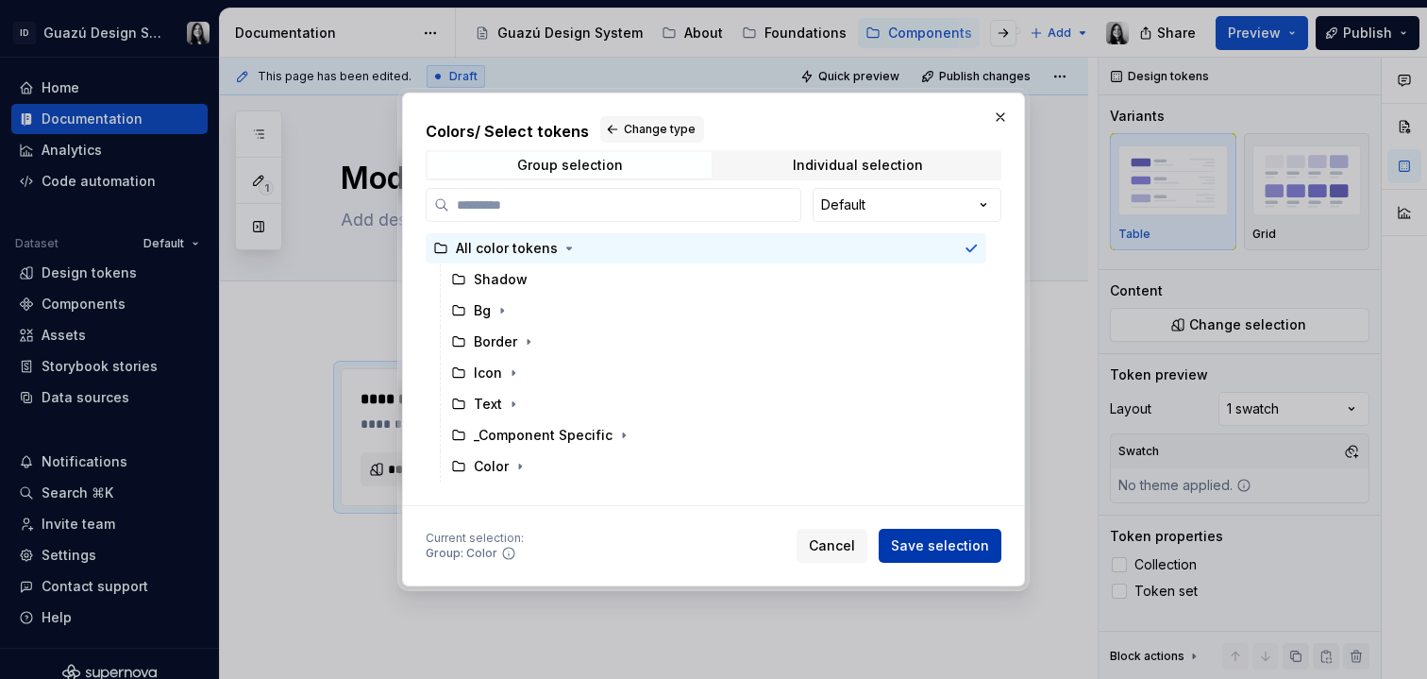
click at [933, 544] on span "Save selection" at bounding box center [940, 545] width 98 height 19
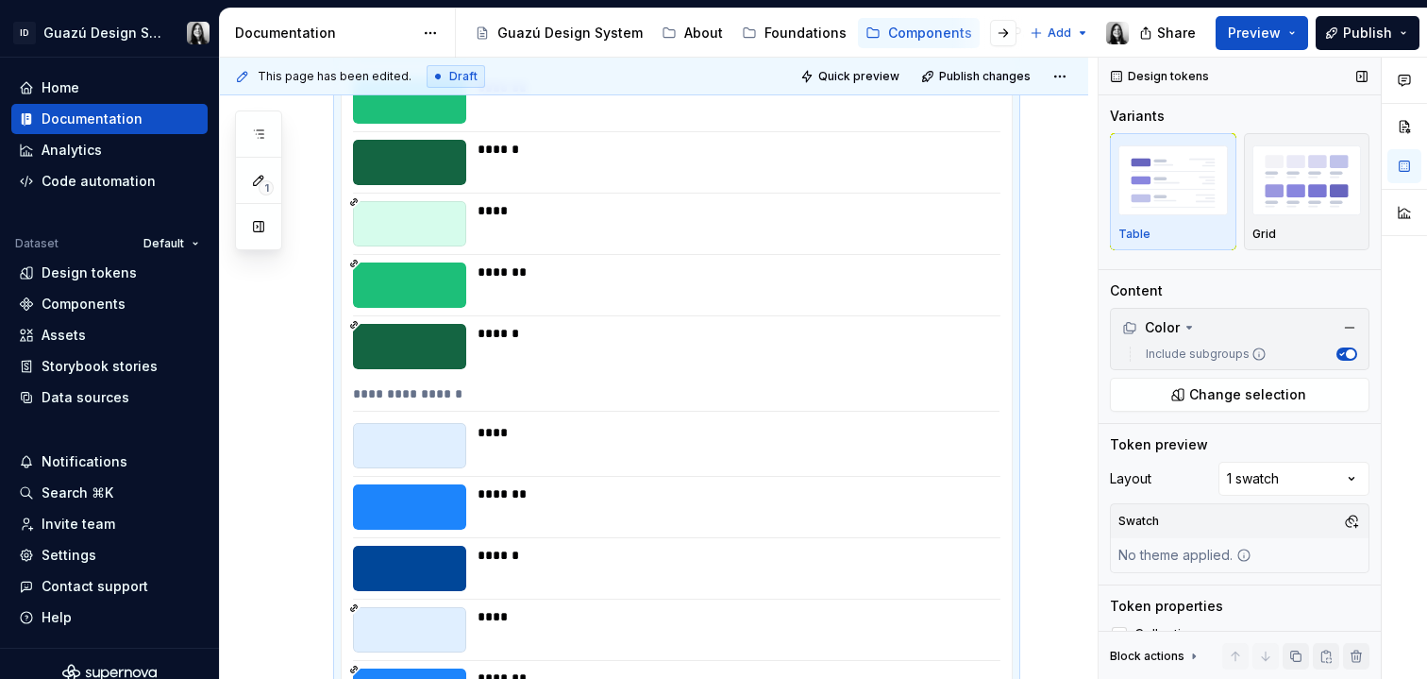
scroll to position [3013, 0]
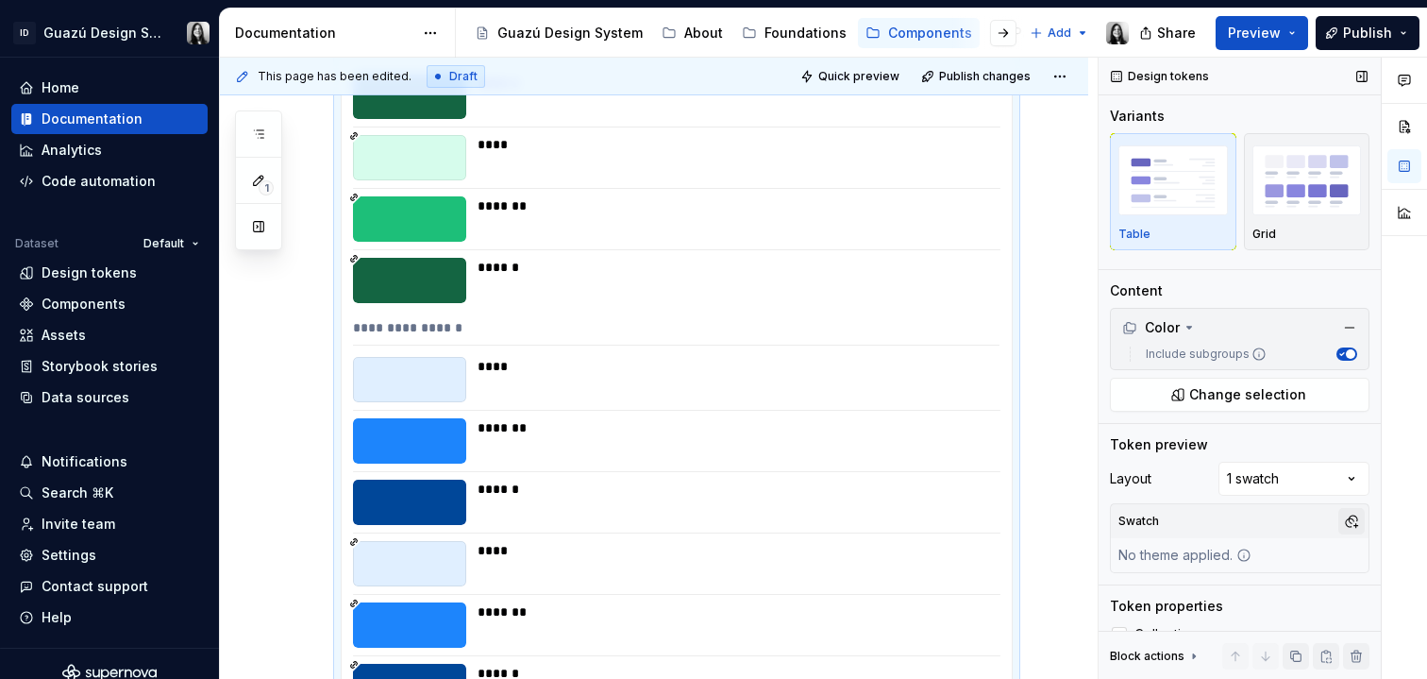
click at [1345, 527] on button "button" at bounding box center [1352, 521] width 26 height 26
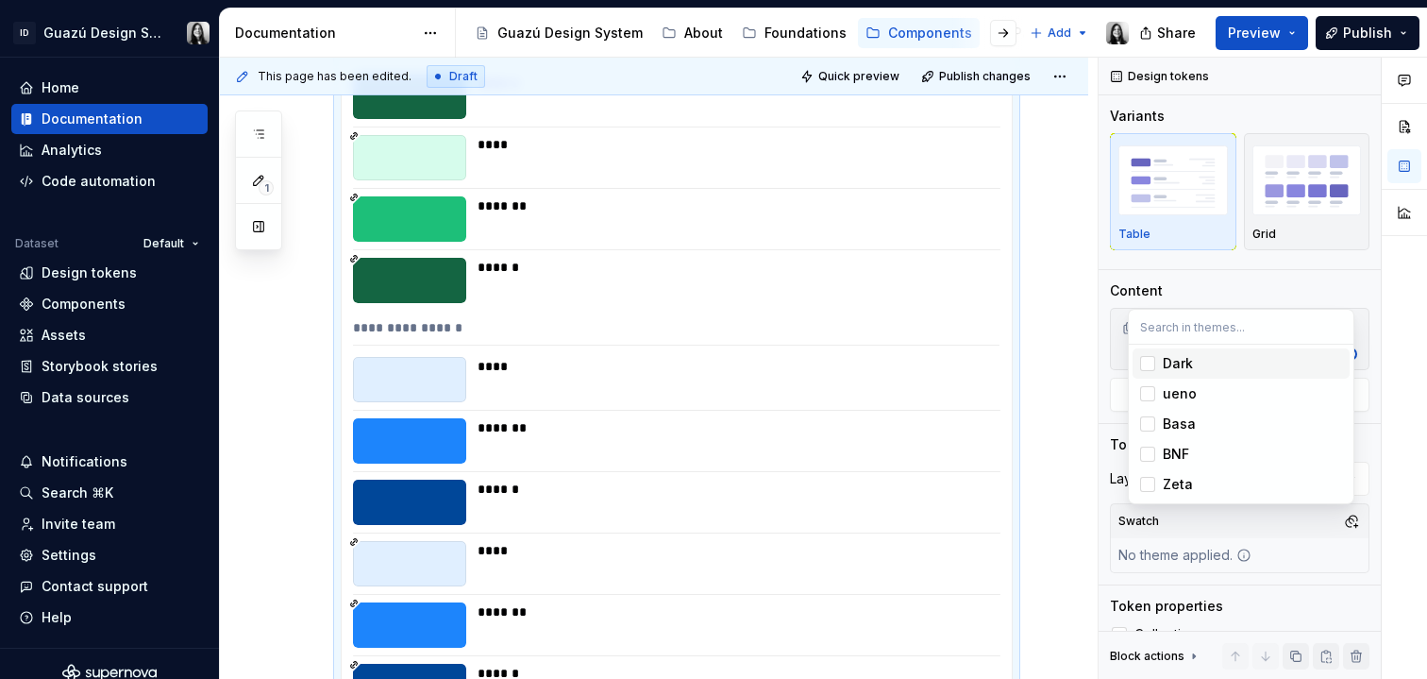
click at [1150, 366] on div "Suggestions" at bounding box center [1147, 363] width 15 height 15
click at [1149, 397] on div "Suggestions" at bounding box center [1147, 393] width 15 height 15
click at [1150, 423] on div "Suggestions" at bounding box center [1147, 423] width 15 height 15
click at [1148, 452] on div "Suggestions" at bounding box center [1147, 454] width 15 height 15
click at [1150, 488] on div "Suggestions" at bounding box center [1147, 484] width 15 height 15
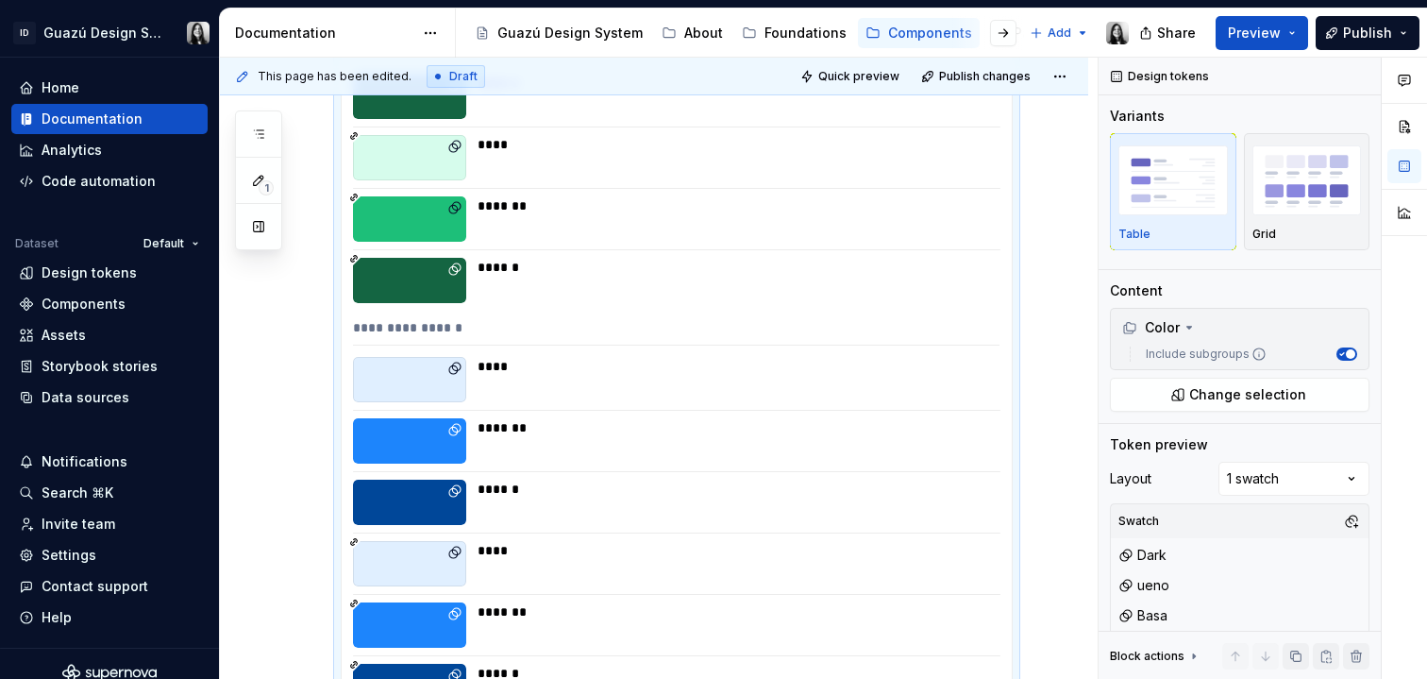
click at [1386, 398] on div at bounding box center [1404, 369] width 45 height 622
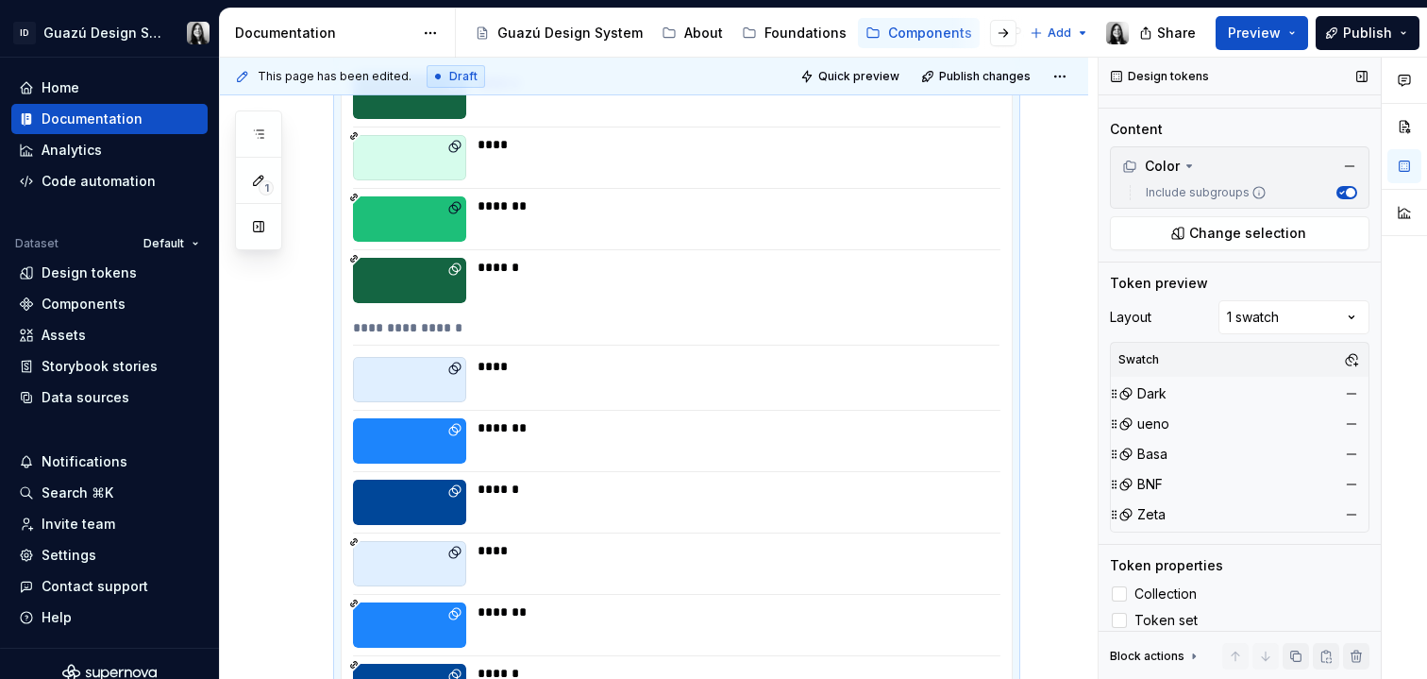
scroll to position [174, 0]
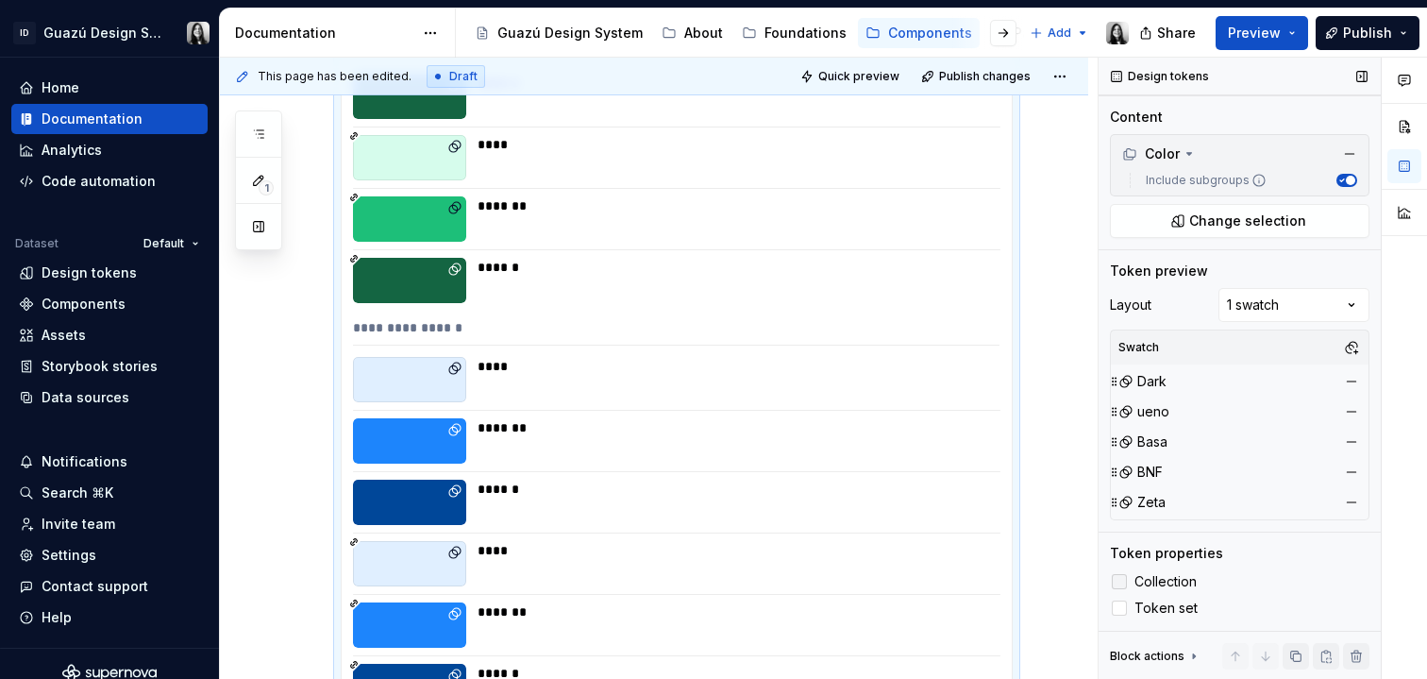
click at [1168, 578] on span "Collection" at bounding box center [1166, 581] width 62 height 15
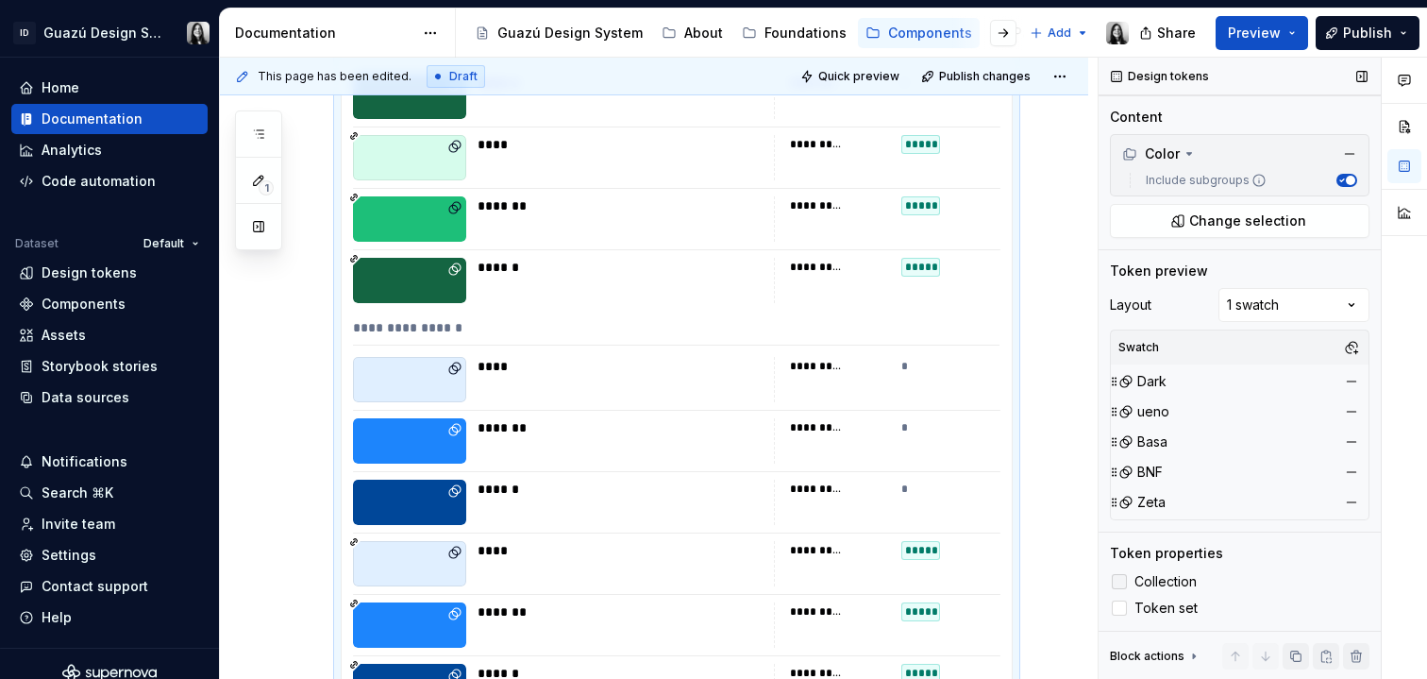
click at [1174, 578] on span "Collection" at bounding box center [1166, 581] width 62 height 15
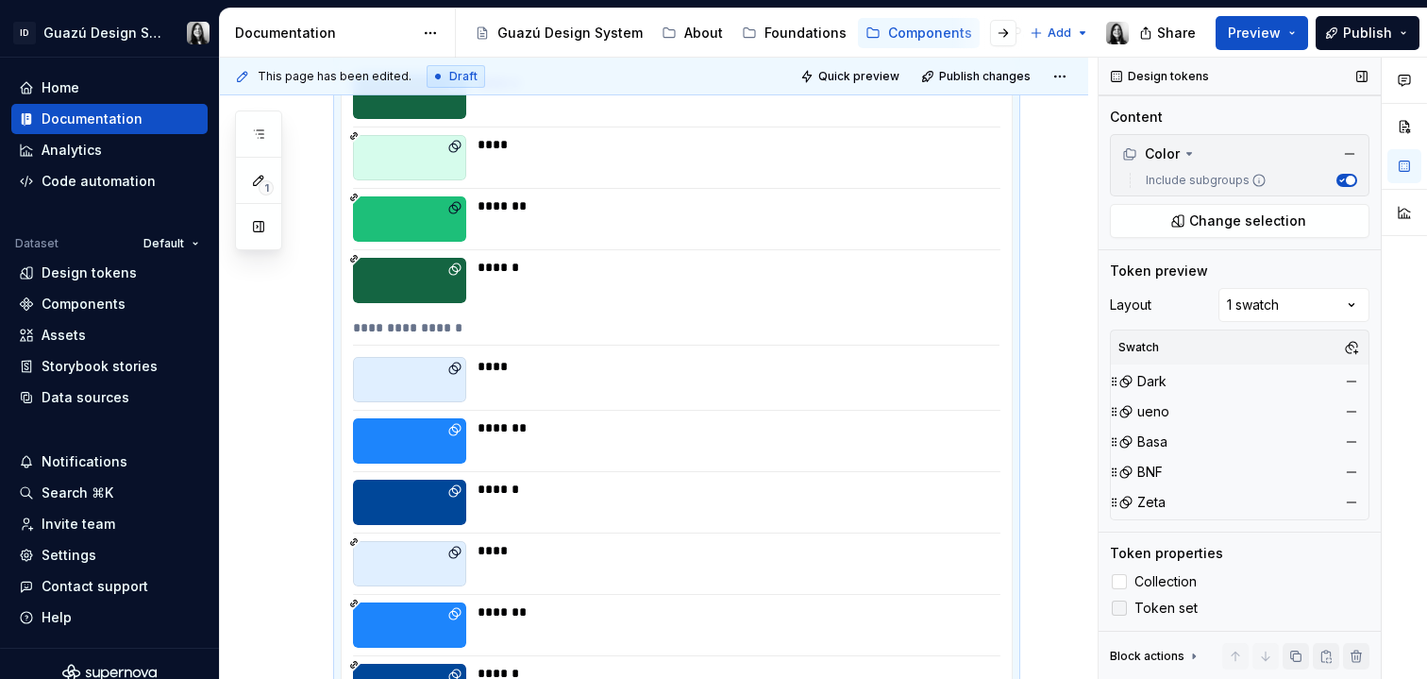
click at [1124, 609] on div at bounding box center [1119, 607] width 15 height 15
click at [1120, 608] on polyline at bounding box center [1120, 608] width 0 height 0
click at [1284, 303] on div "Comments Open comments No comments yet Select ‘Comment’ from the block context …" at bounding box center [1263, 369] width 329 height 622
click at [1224, 270] on div "Comments Open comments No comments yet Select ‘Comment’ from the block context …" at bounding box center [1263, 369] width 329 height 622
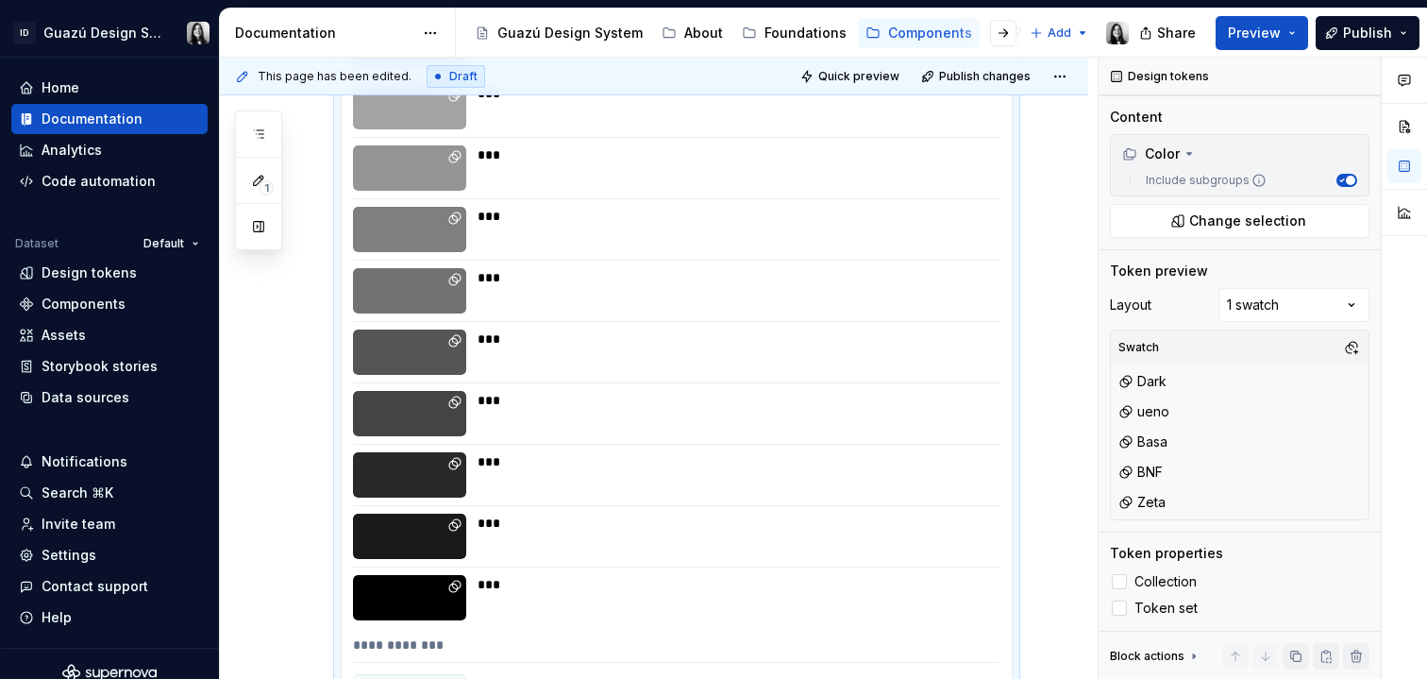
scroll to position [30394, 0]
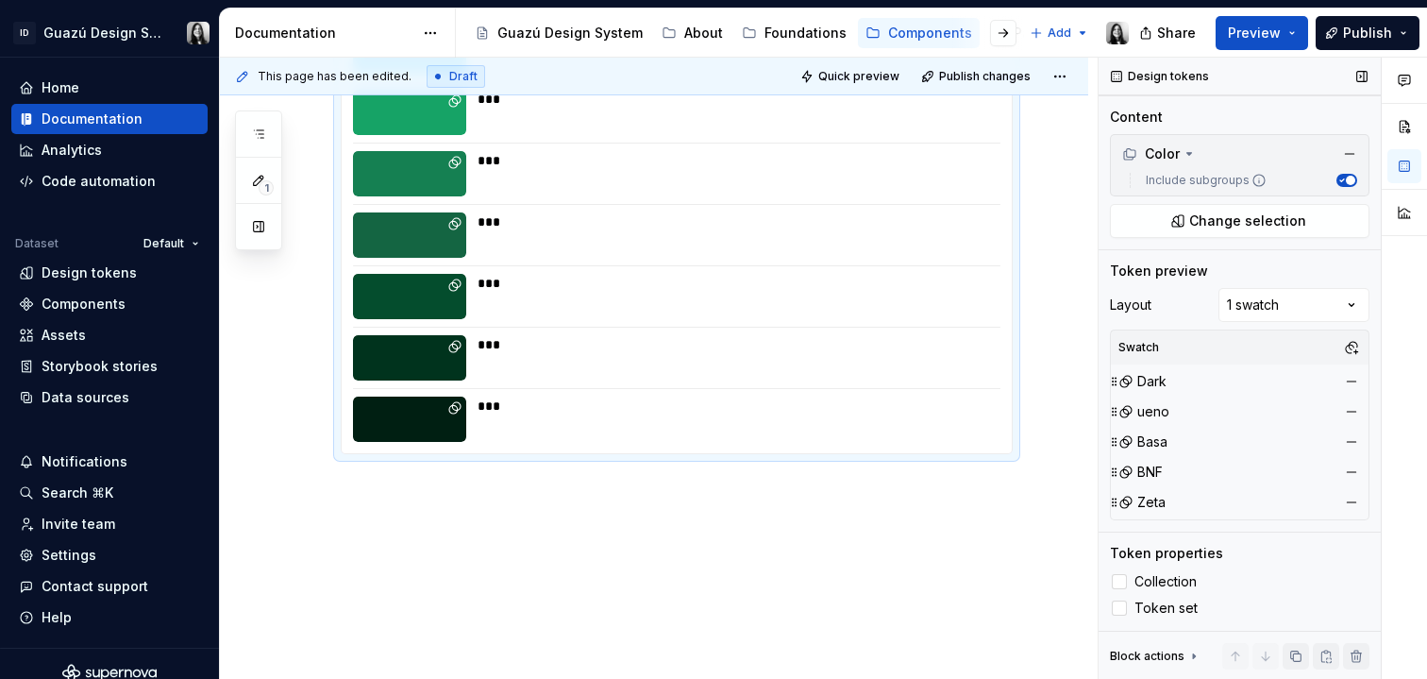
click at [1346, 180] on span "button" at bounding box center [1350, 180] width 9 height 9
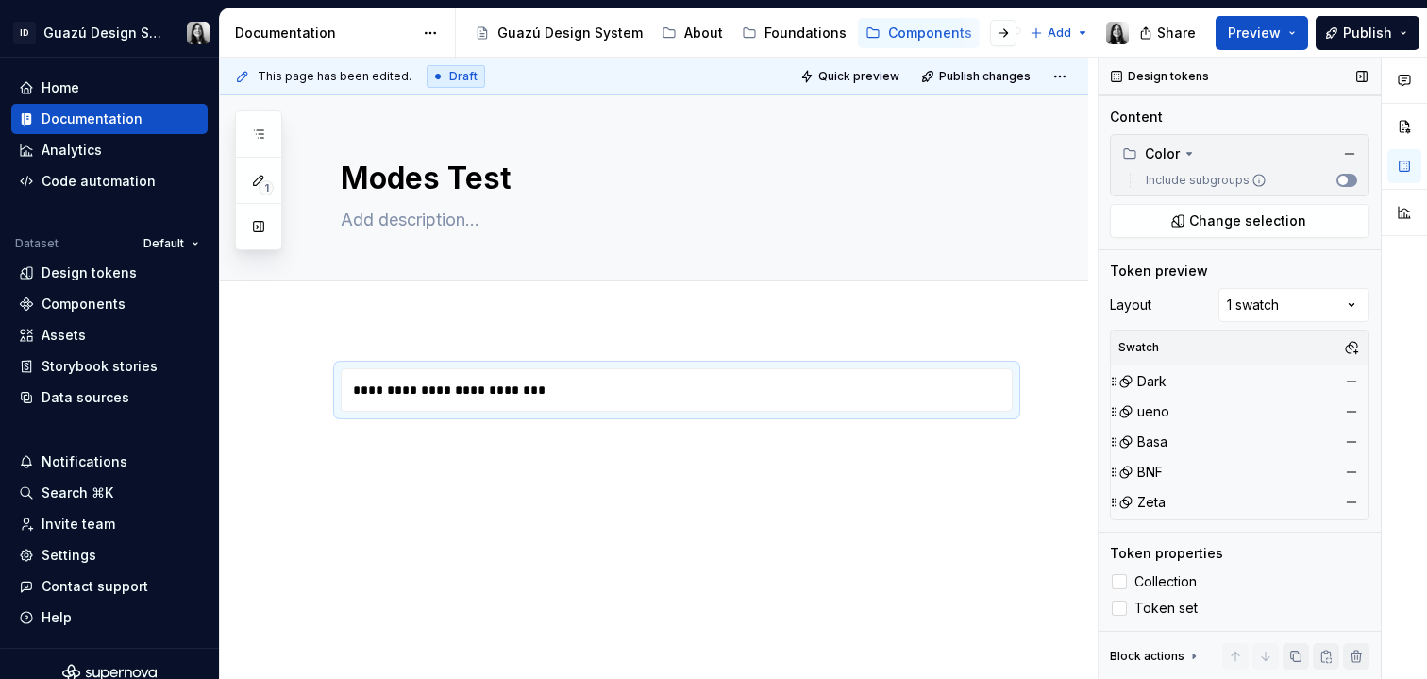
click at [1340, 180] on button "Include subgroups" at bounding box center [1347, 180] width 21 height 13
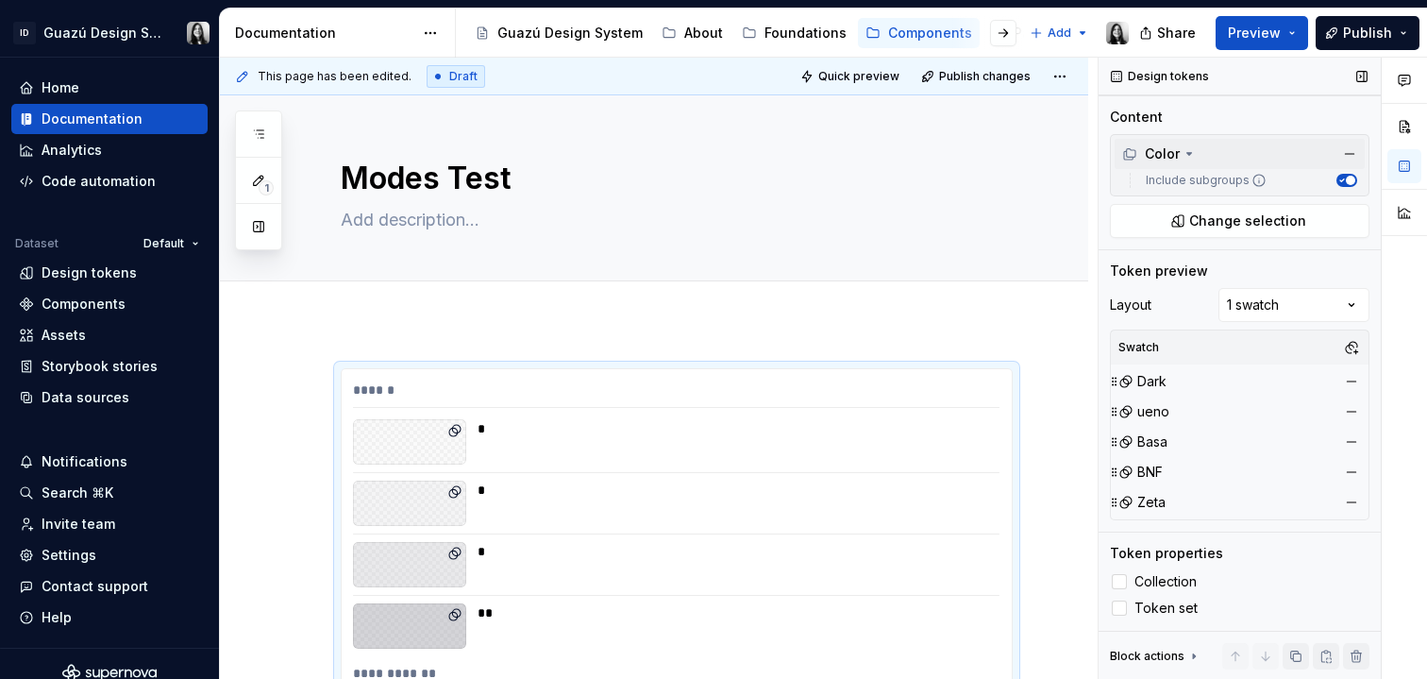
click at [1180, 146] on div "Color" at bounding box center [1160, 153] width 75 height 19
click at [1178, 167] on div "Color" at bounding box center [1152, 176] width 58 height 19
click at [1210, 222] on span "Change selection" at bounding box center [1248, 220] width 117 height 19
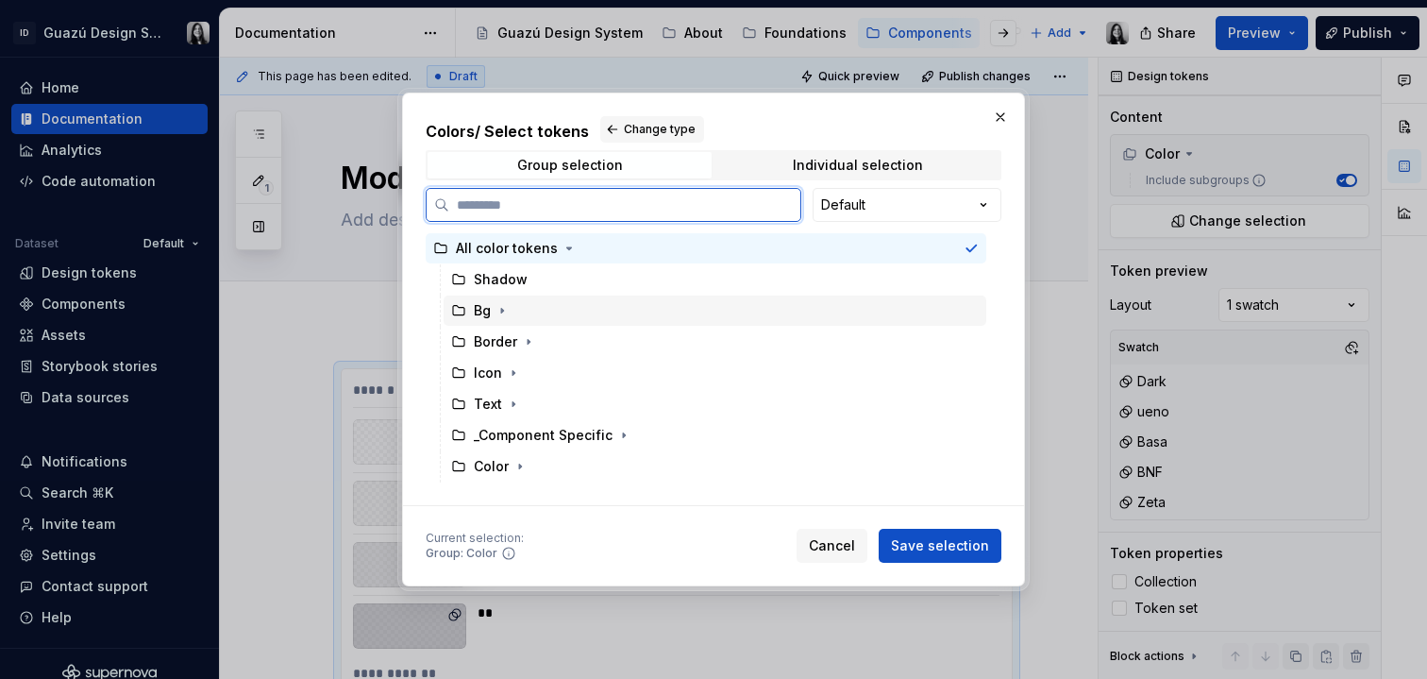
click at [455, 313] on icon at bounding box center [458, 310] width 15 height 15
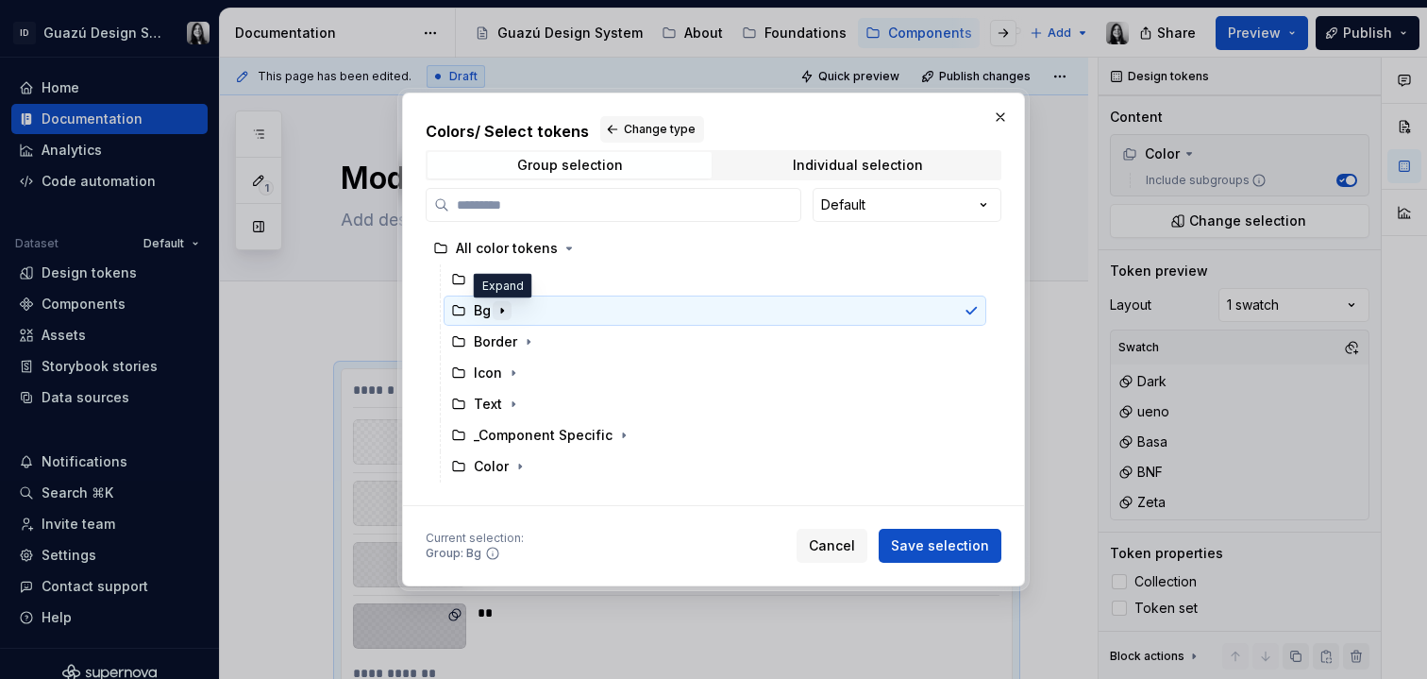
click at [501, 309] on icon "button" at bounding box center [502, 311] width 2 height 5
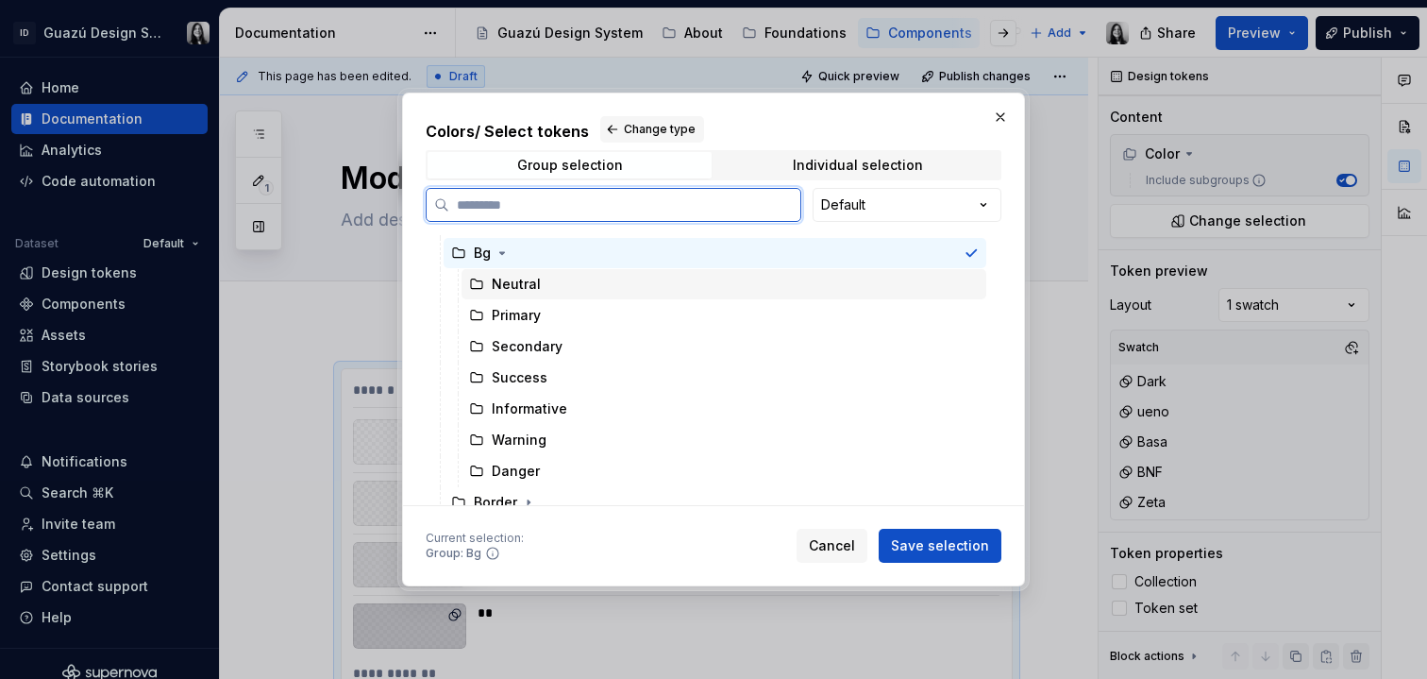
scroll to position [99, 0]
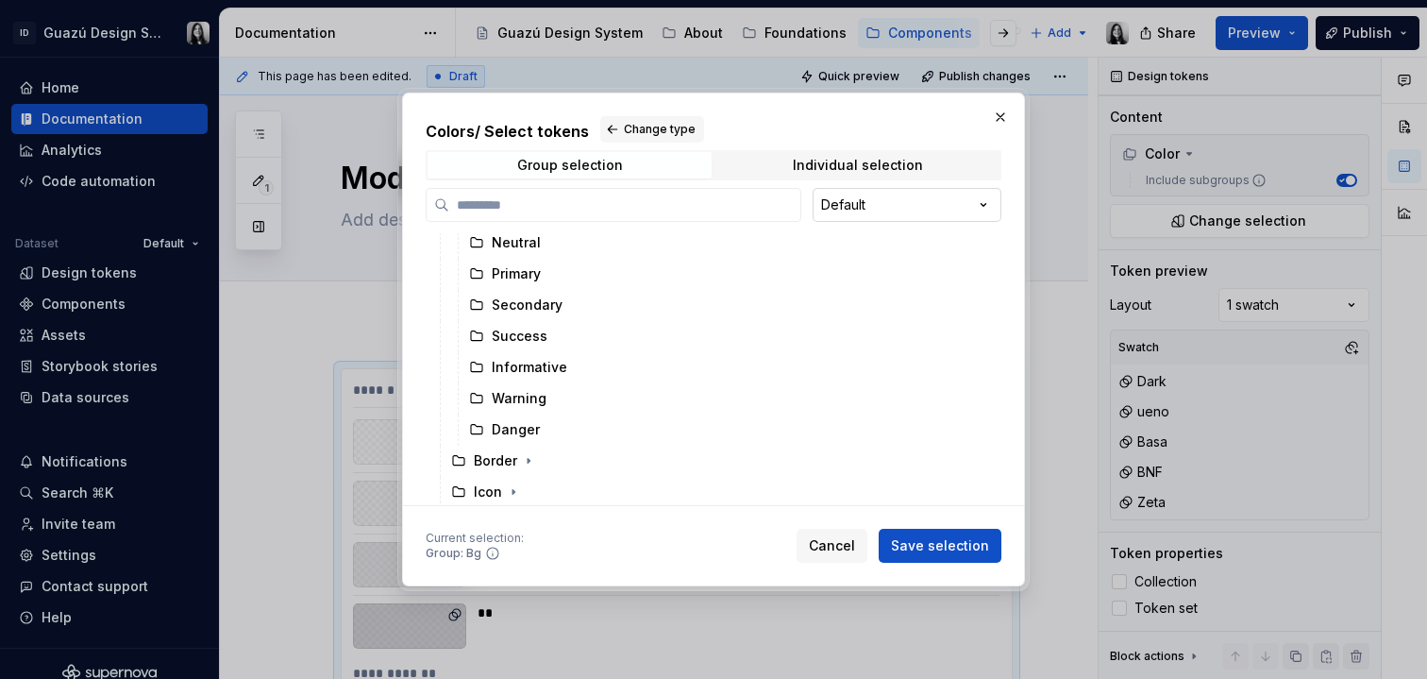
click at [904, 208] on div "Colors / Select tokens Change type Group selection Individual selection Default…" at bounding box center [713, 339] width 1427 height 679
click at [956, 538] on span "Save selection" at bounding box center [940, 545] width 98 height 19
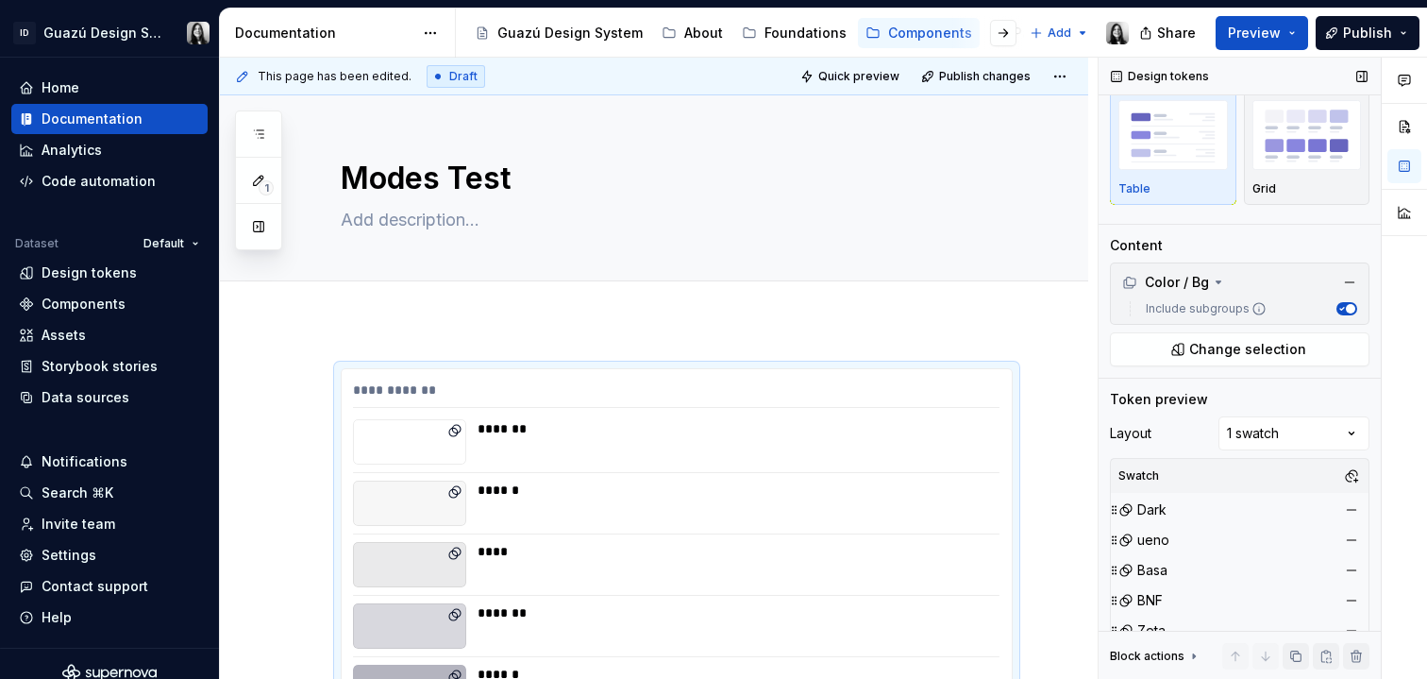
scroll to position [0, 0]
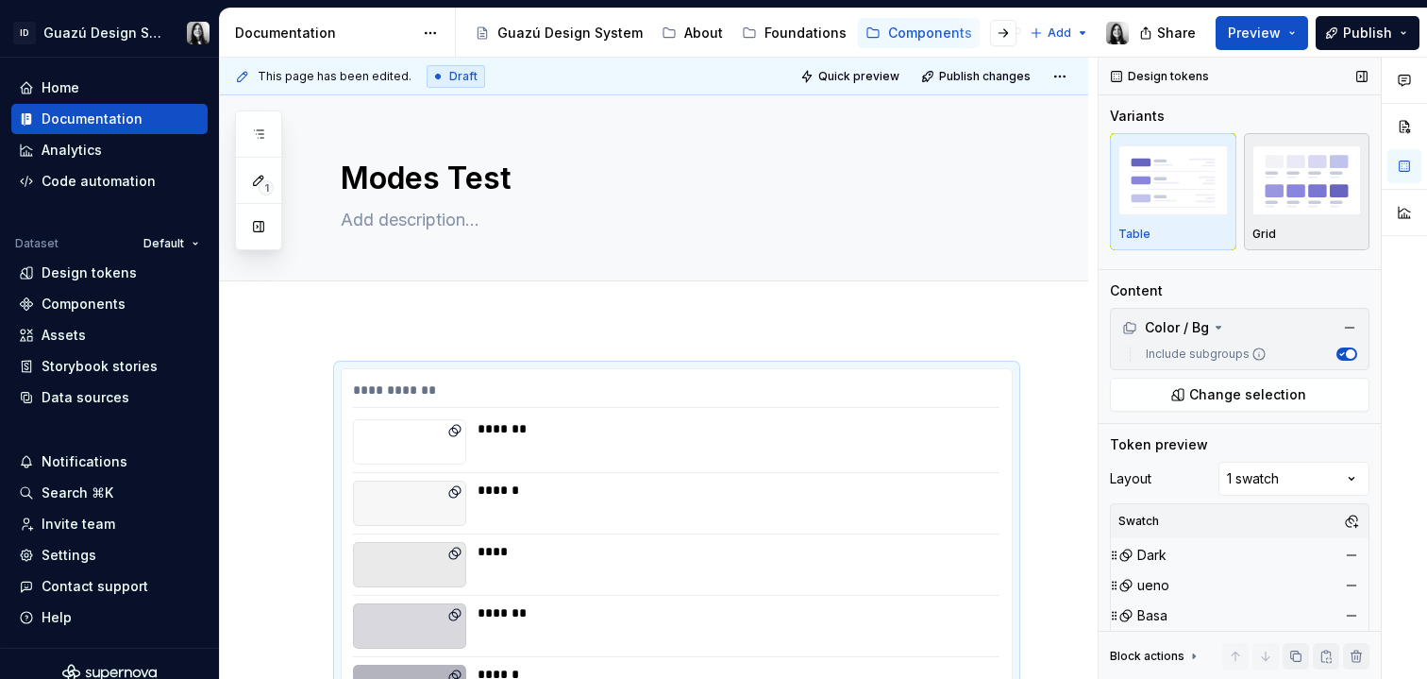
click at [1280, 194] on img "button" at bounding box center [1308, 179] width 110 height 69
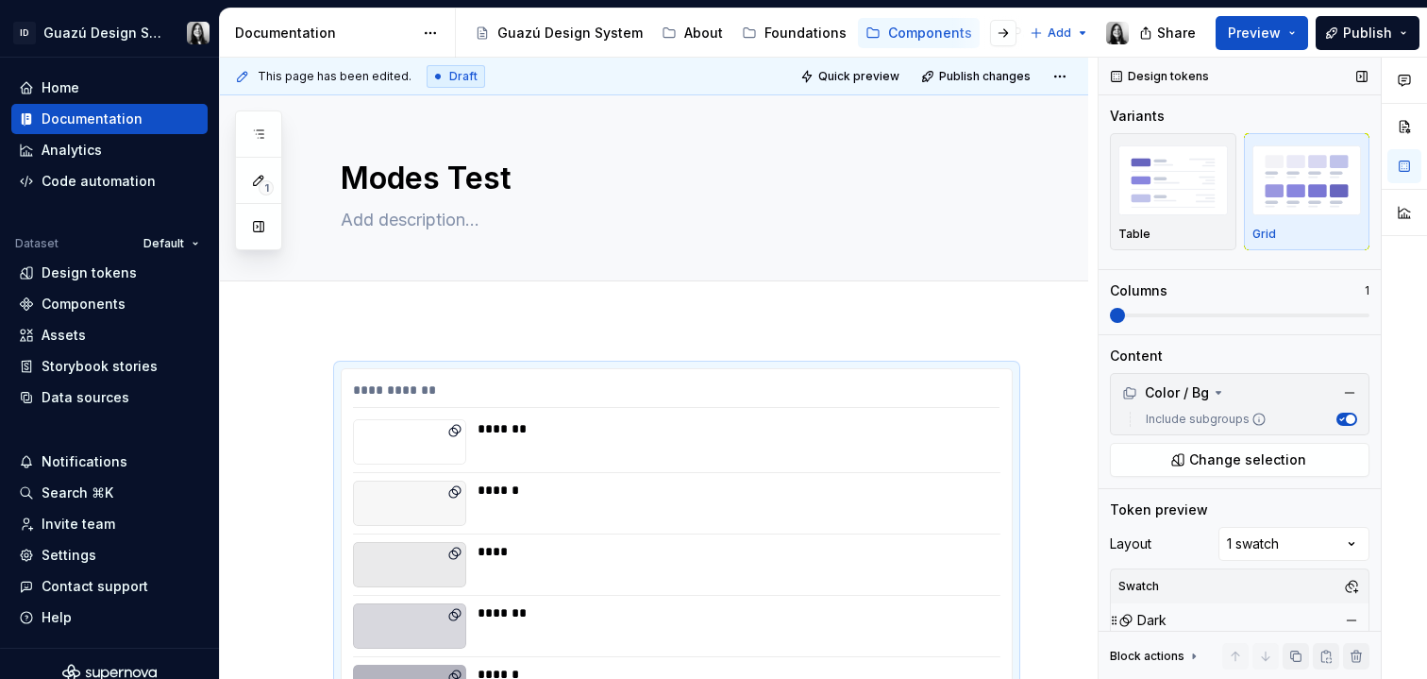
scroll to position [239, 0]
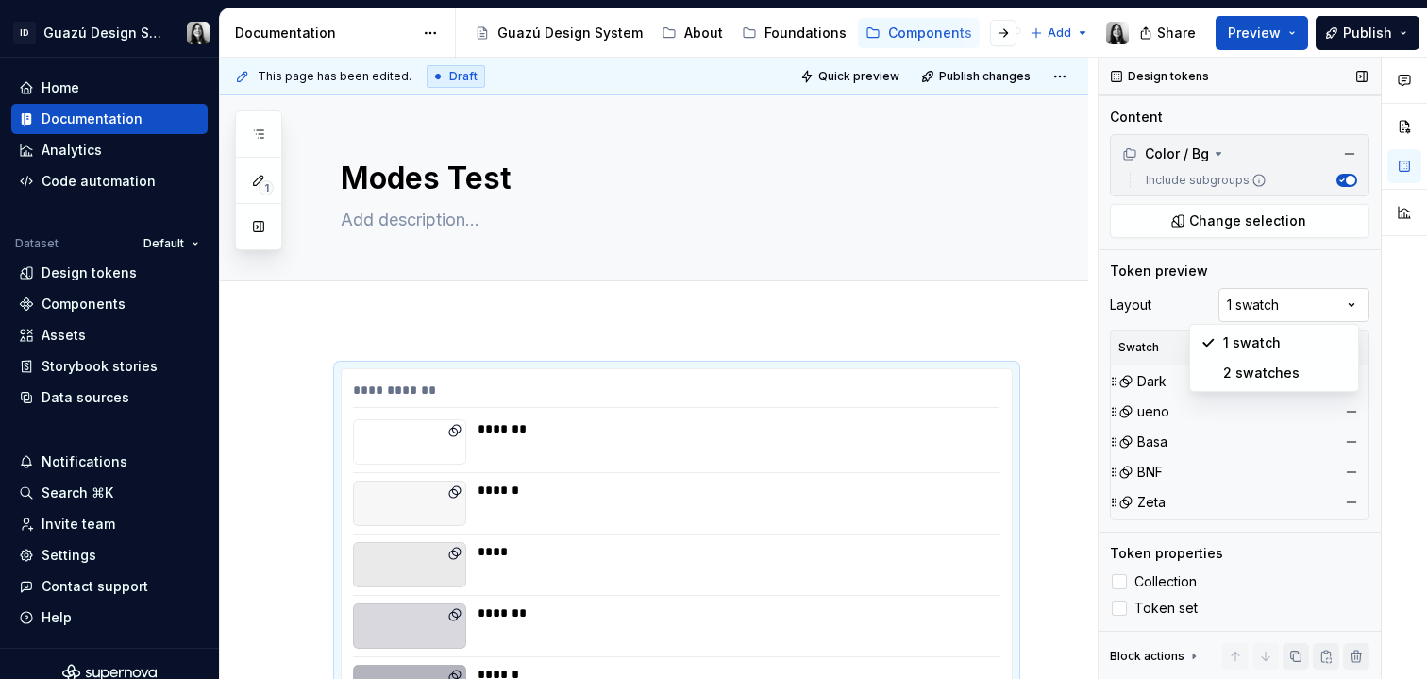
click at [1307, 301] on div "Comments Open comments No comments yet Select ‘Comment’ from the block context …" at bounding box center [1263, 369] width 329 height 622
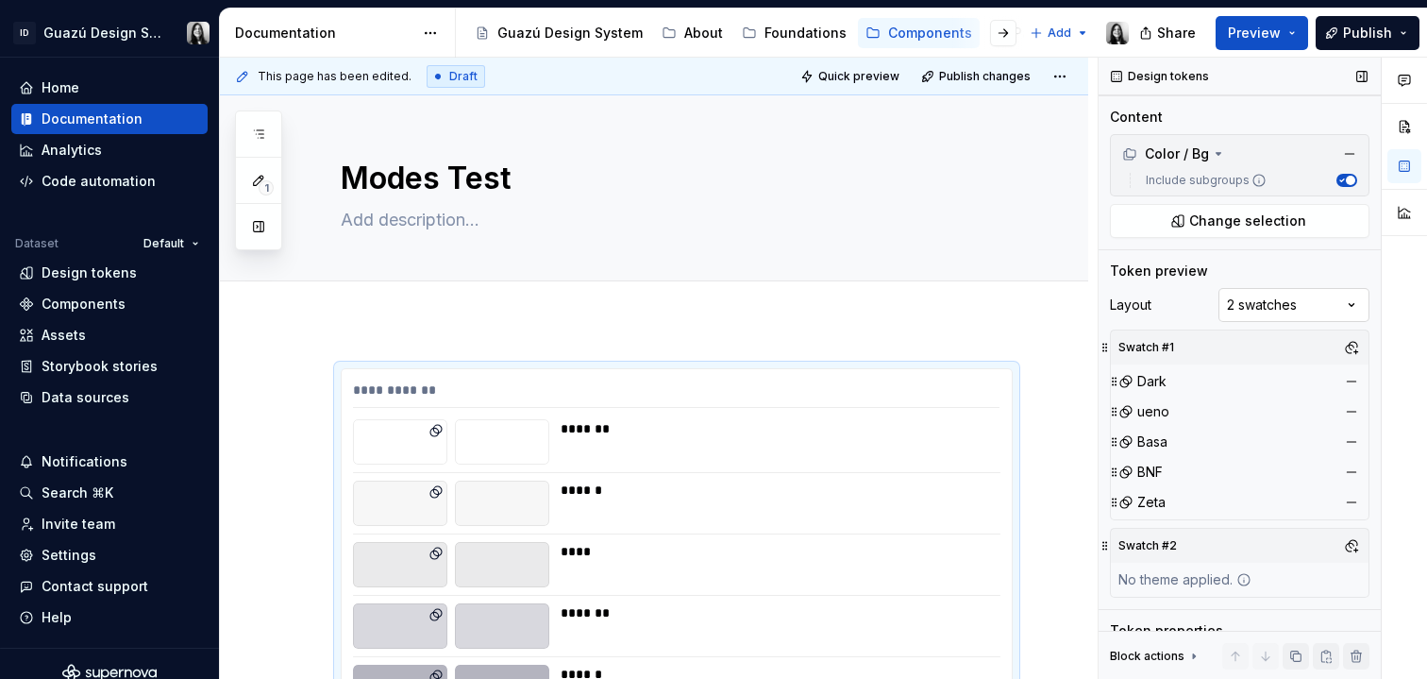
click at [1255, 300] on div "Comments Open comments No comments yet Select ‘Comment’ from the block context …" at bounding box center [1263, 369] width 329 height 622
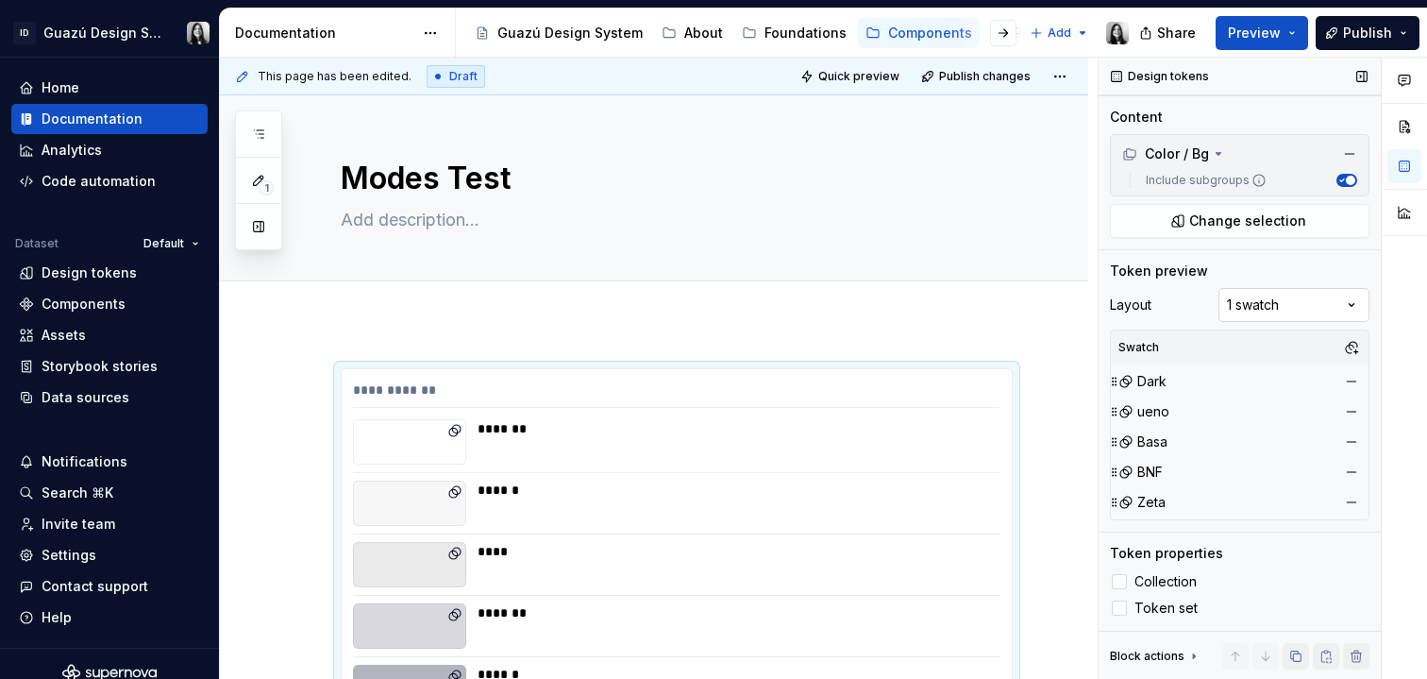
click at [1283, 314] on div "Comments Open comments No comments yet Select ‘Comment’ from the block context …" at bounding box center [1263, 369] width 329 height 622
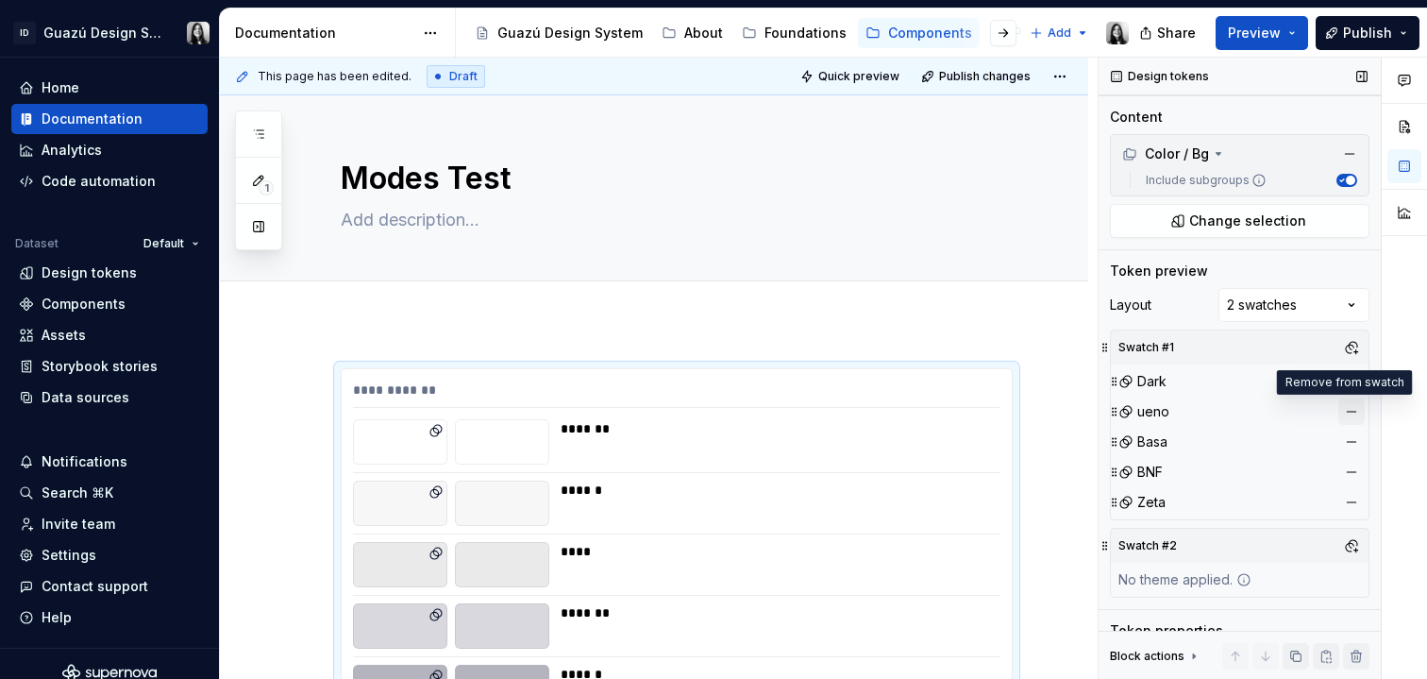
click at [1340, 415] on button "button" at bounding box center [1352, 411] width 26 height 26
click at [1343, 415] on button "button" at bounding box center [1352, 411] width 26 height 26
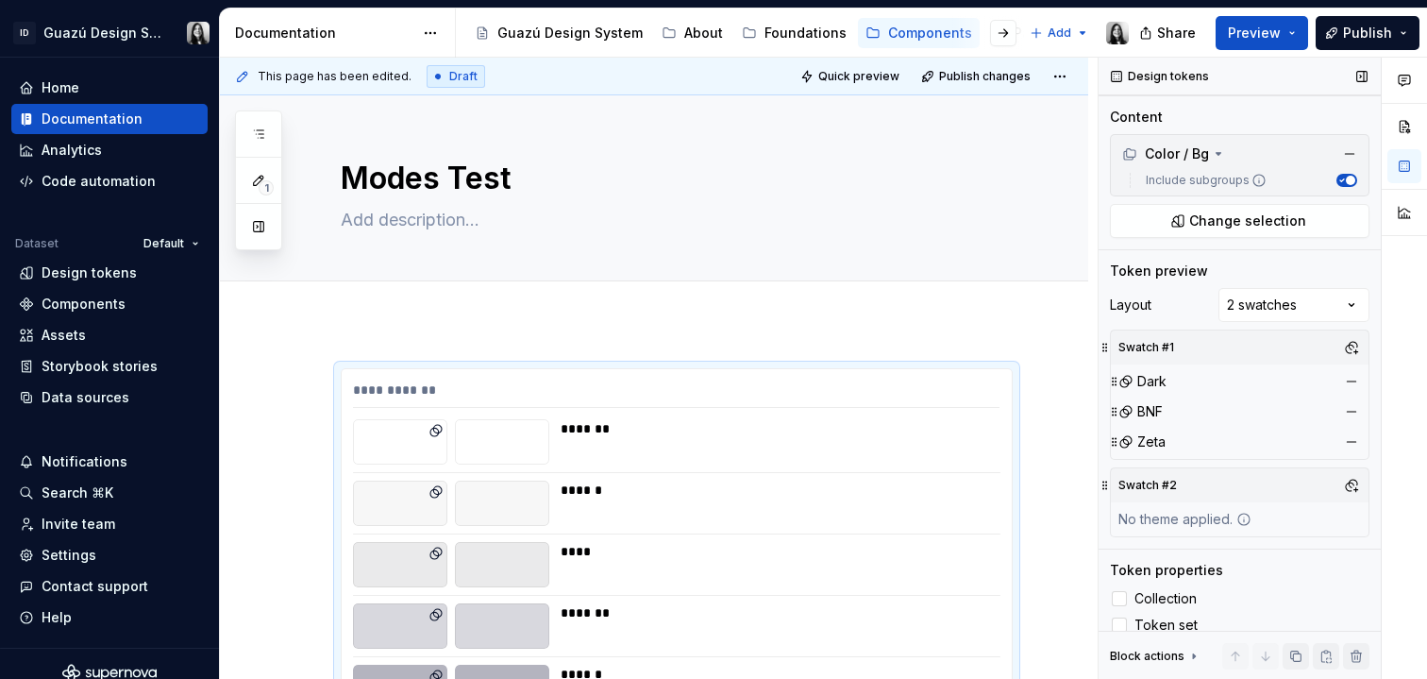
click at [1343, 415] on button "button" at bounding box center [1352, 411] width 26 height 26
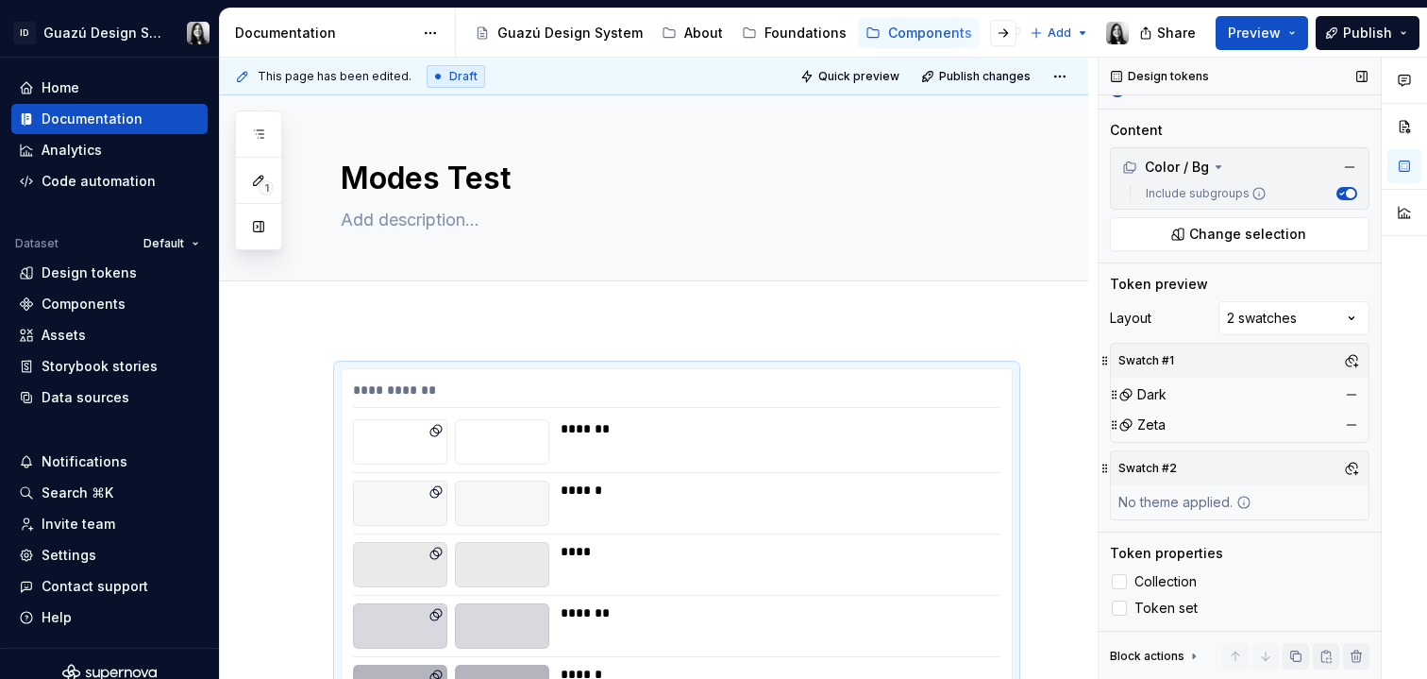
scroll to position [226, 0]
click at [1125, 390] on icon at bounding box center [1127, 393] width 8 height 8
click at [1343, 424] on button "button" at bounding box center [1352, 425] width 26 height 26
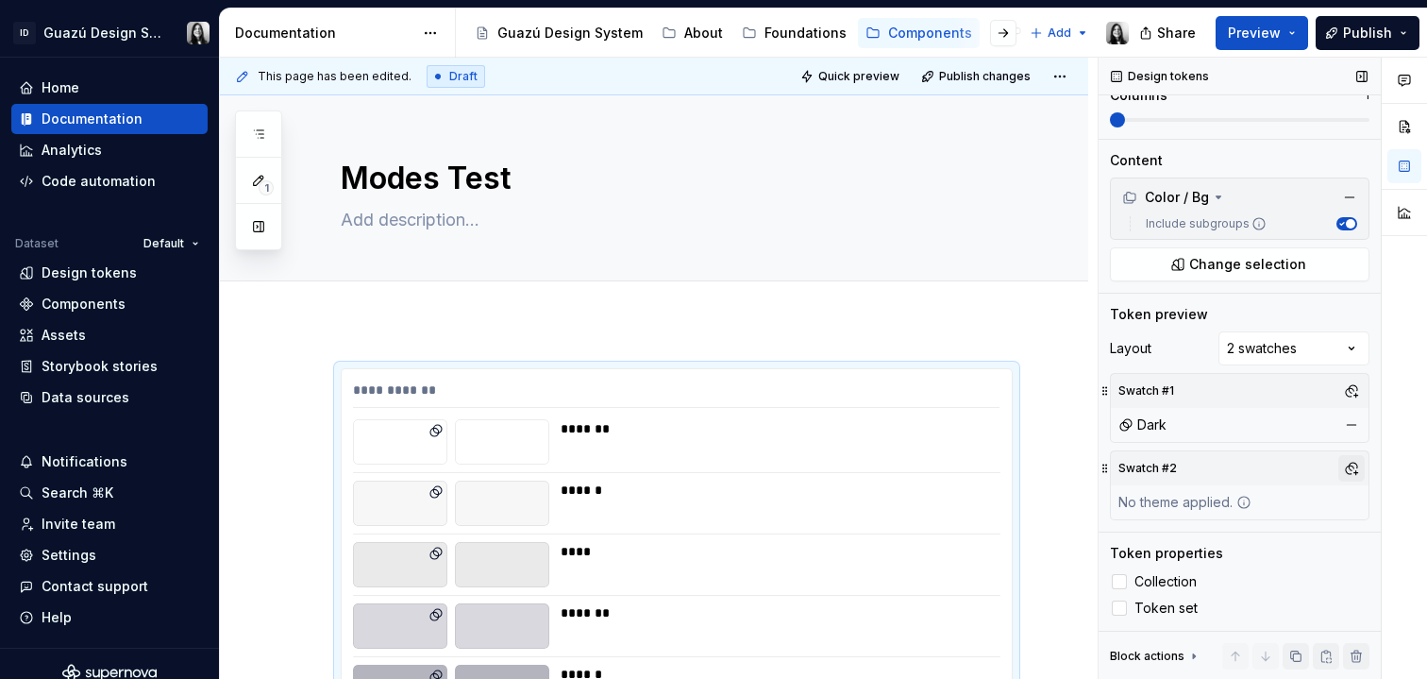
click at [1340, 467] on button "button" at bounding box center [1352, 468] width 26 height 26
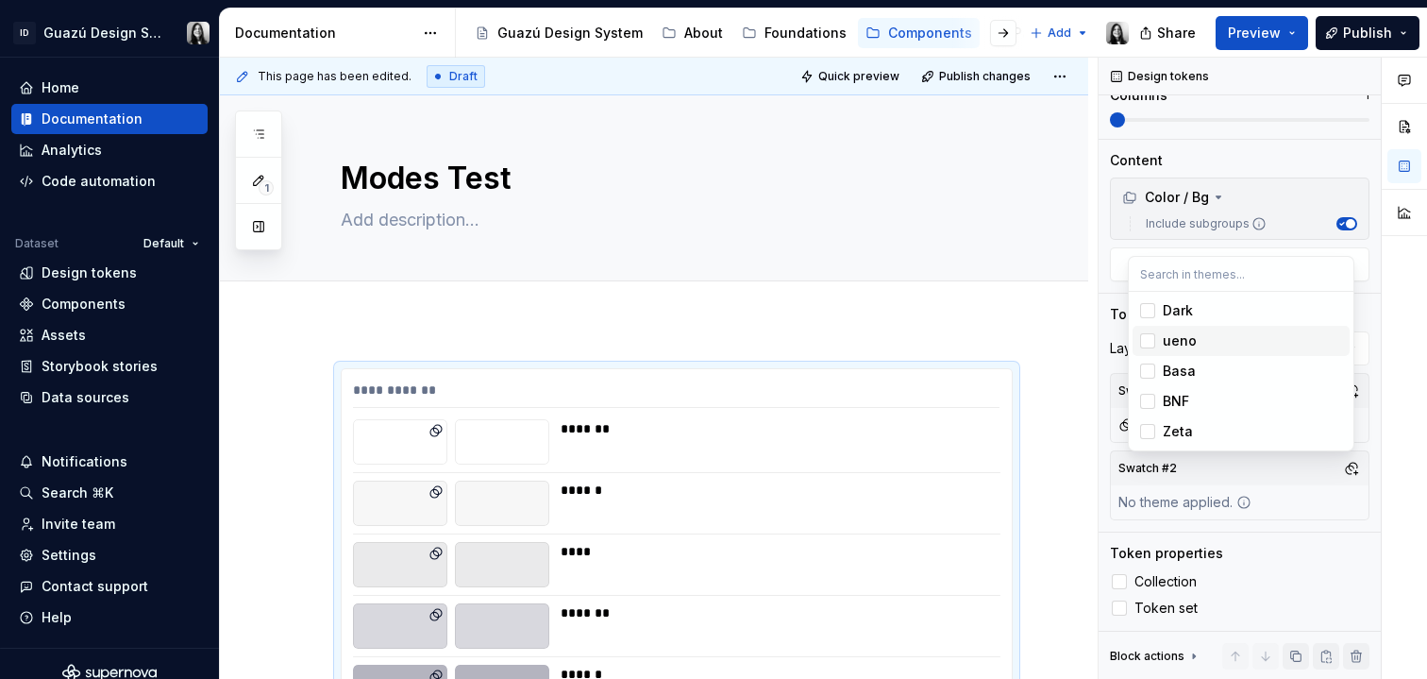
click at [1151, 343] on div "Suggestions" at bounding box center [1147, 340] width 15 height 15
click at [901, 317] on html "ID Guazú Design System Home Documentation Analytics Code automation Dataset Def…" at bounding box center [713, 339] width 1427 height 679
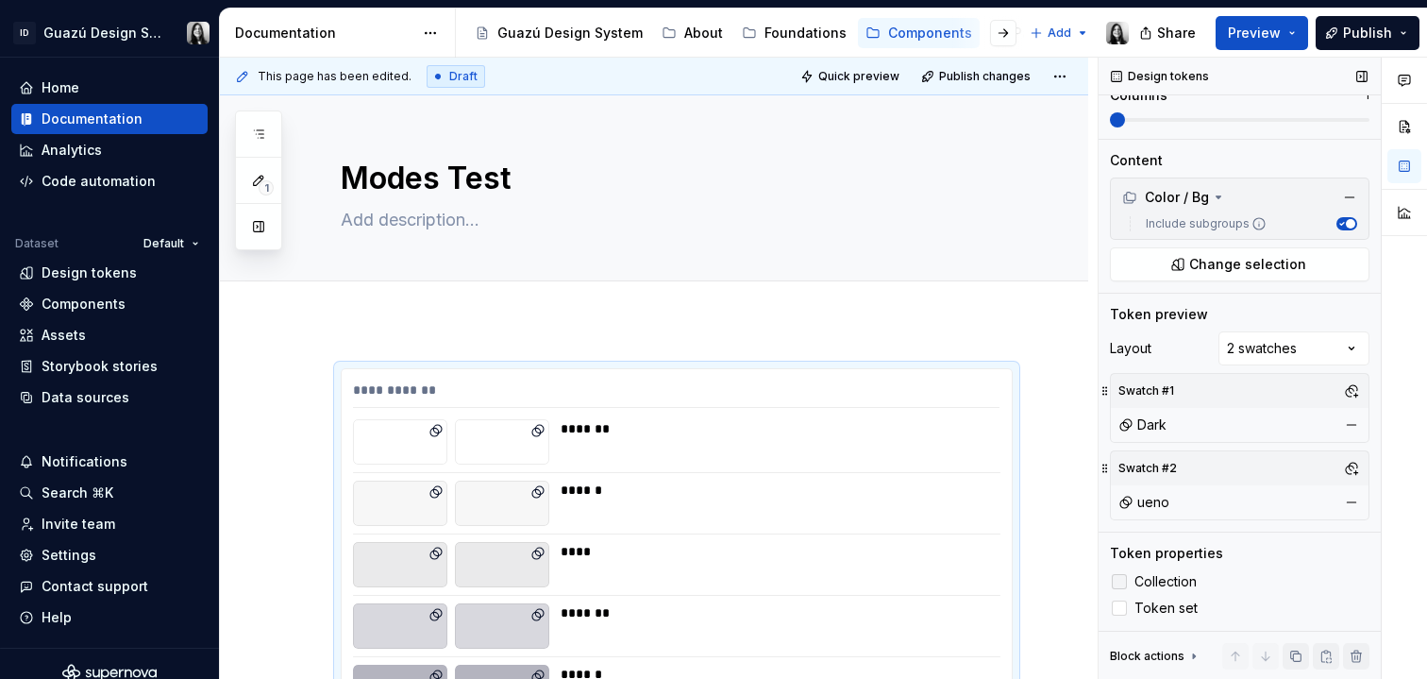
click at [1120, 578] on div at bounding box center [1119, 581] width 15 height 15
click at [1123, 608] on div at bounding box center [1119, 607] width 15 height 15
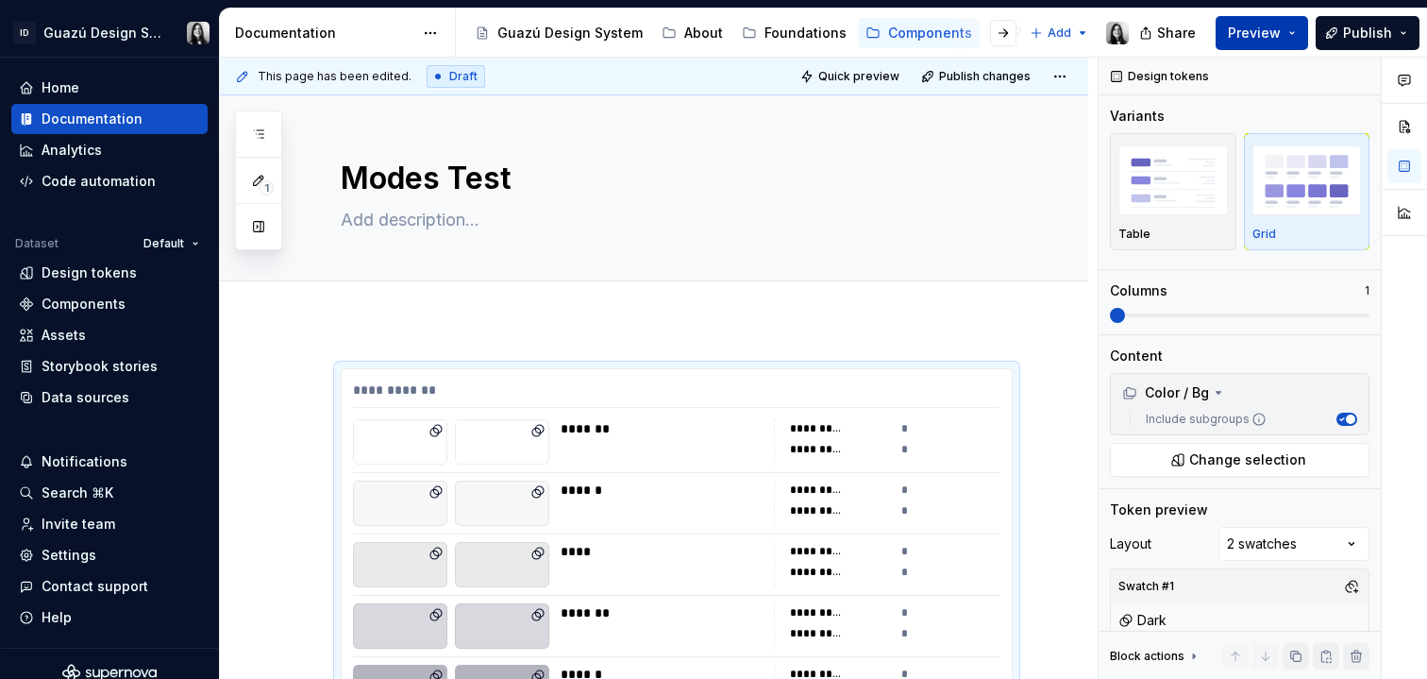
click at [1270, 29] on span "Preview" at bounding box center [1254, 33] width 53 height 19
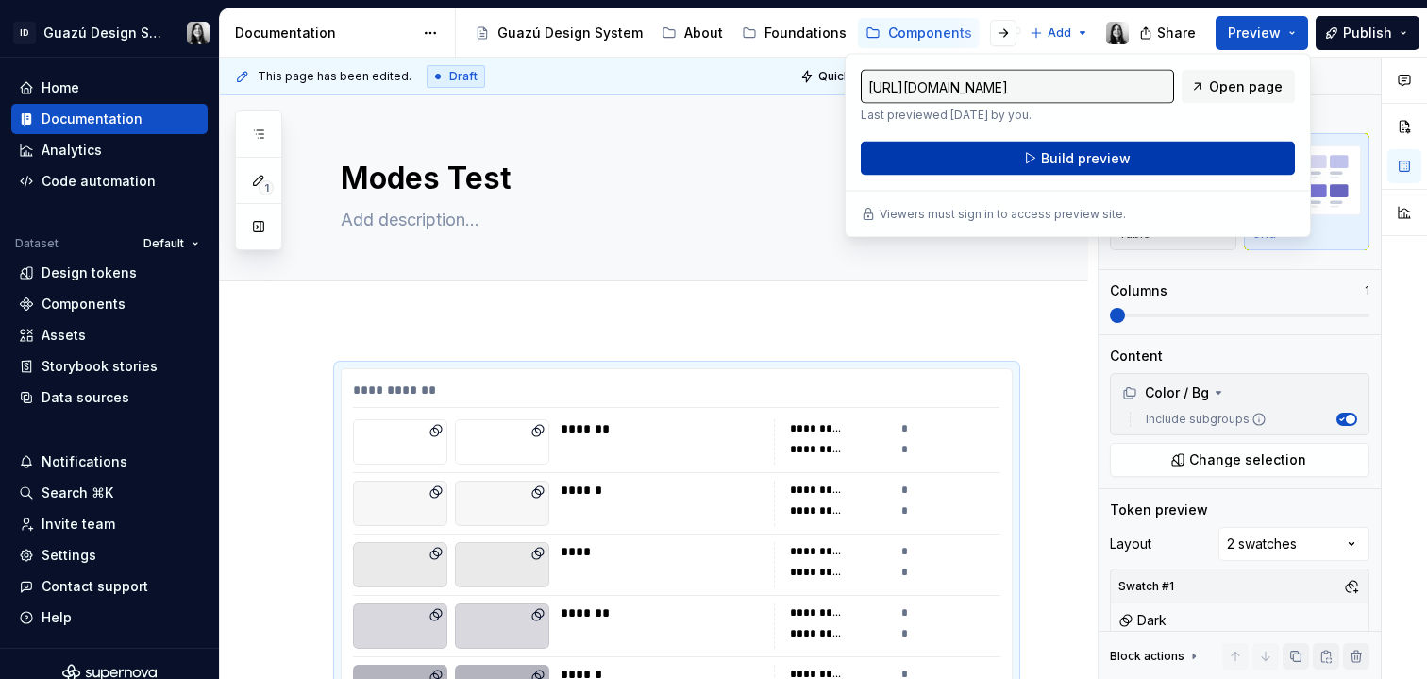
click at [1186, 162] on button "Build preview" at bounding box center [1078, 159] width 434 height 34
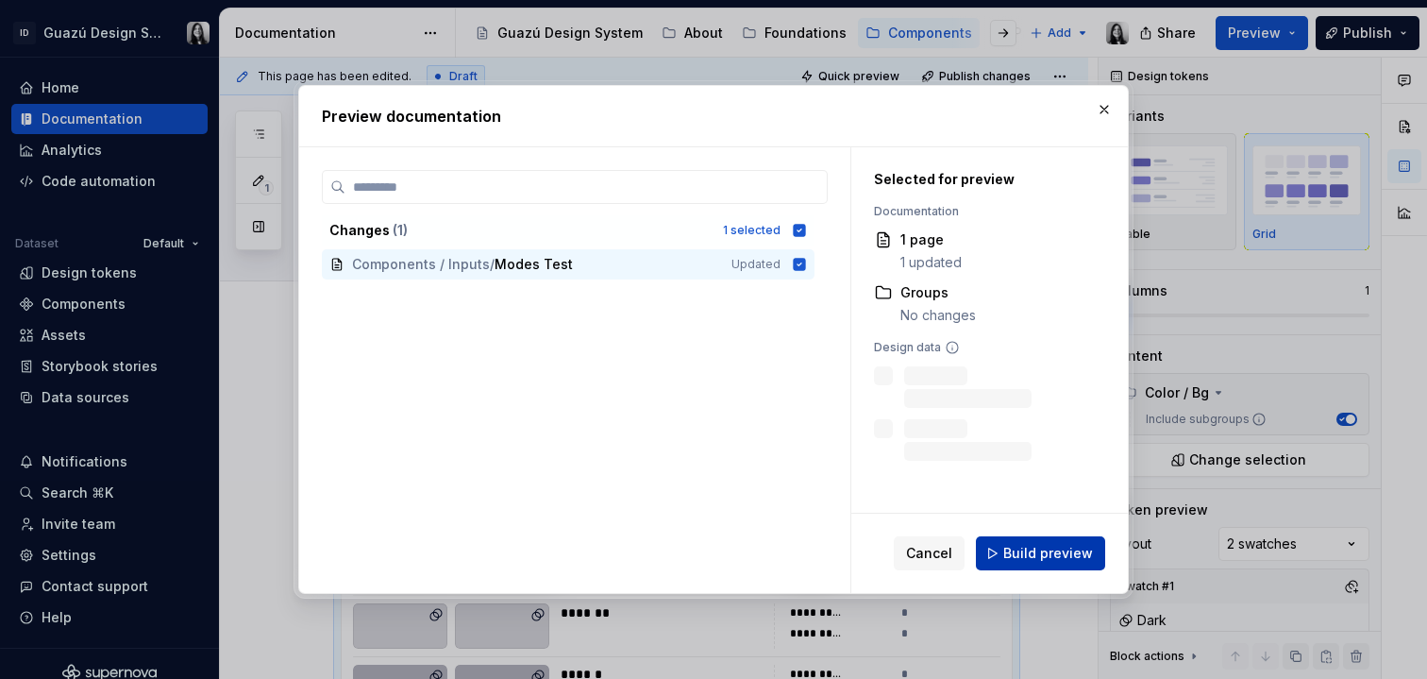
click at [1072, 557] on span "Build preview" at bounding box center [1049, 553] width 90 height 19
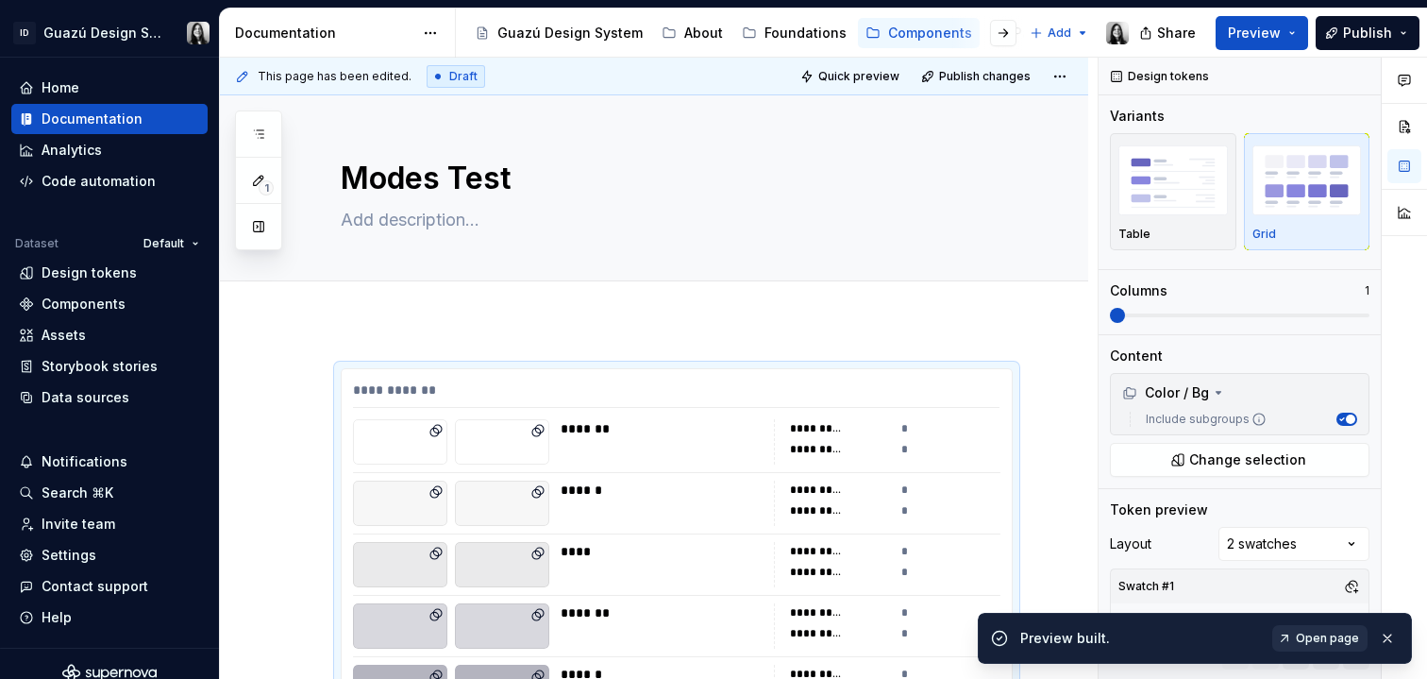
click at [1340, 641] on span "Open page" at bounding box center [1327, 638] width 63 height 15
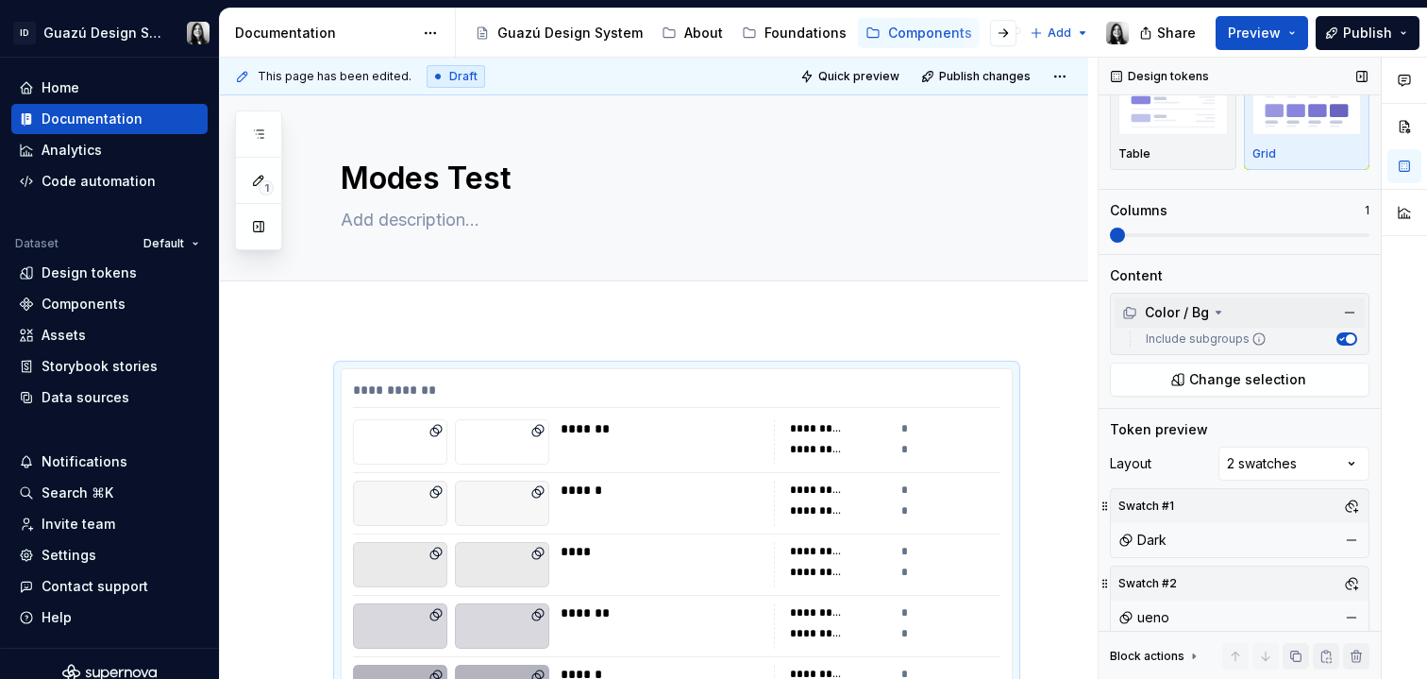
scroll to position [195, 0]
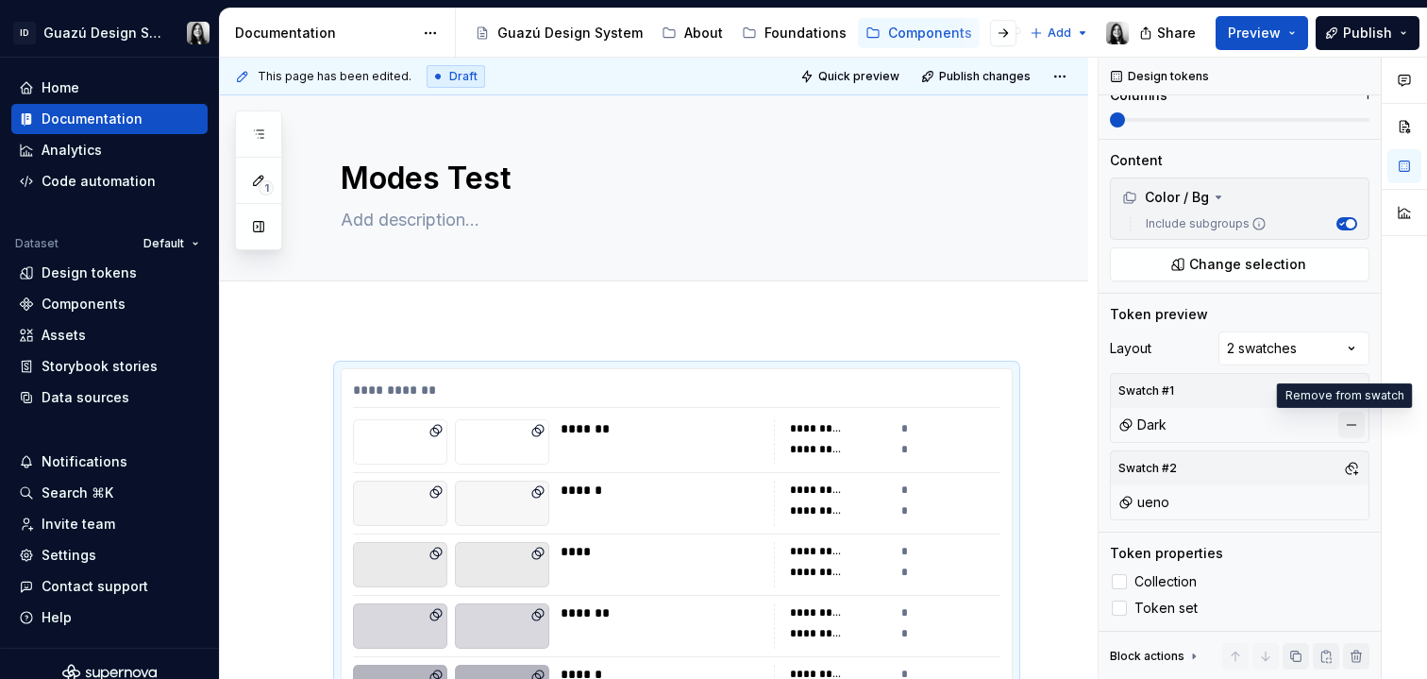
click at [1343, 428] on button "button" at bounding box center [1352, 425] width 26 height 26
click at [1344, 497] on button "button" at bounding box center [1352, 502] width 26 height 26
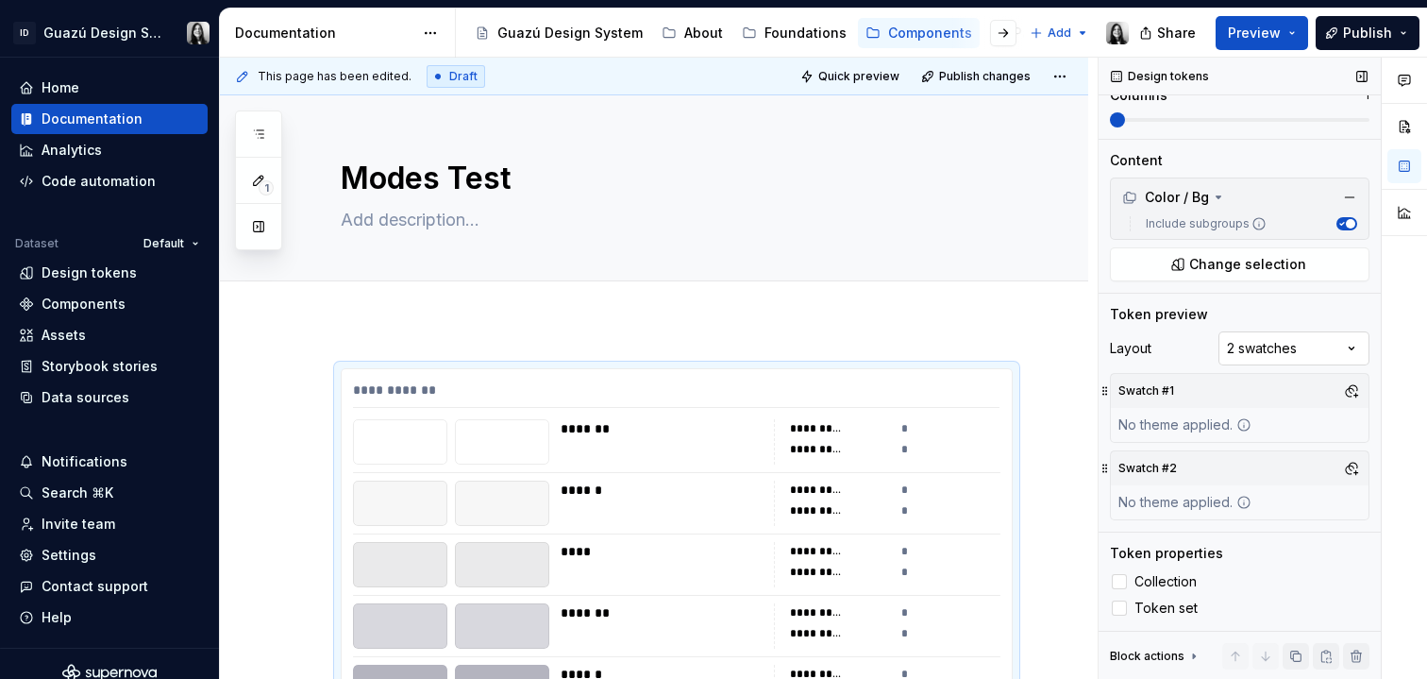
click at [1272, 344] on div "Comments Open comments No comments yet Select ‘Comment’ from the block context …" at bounding box center [1263, 369] width 329 height 622
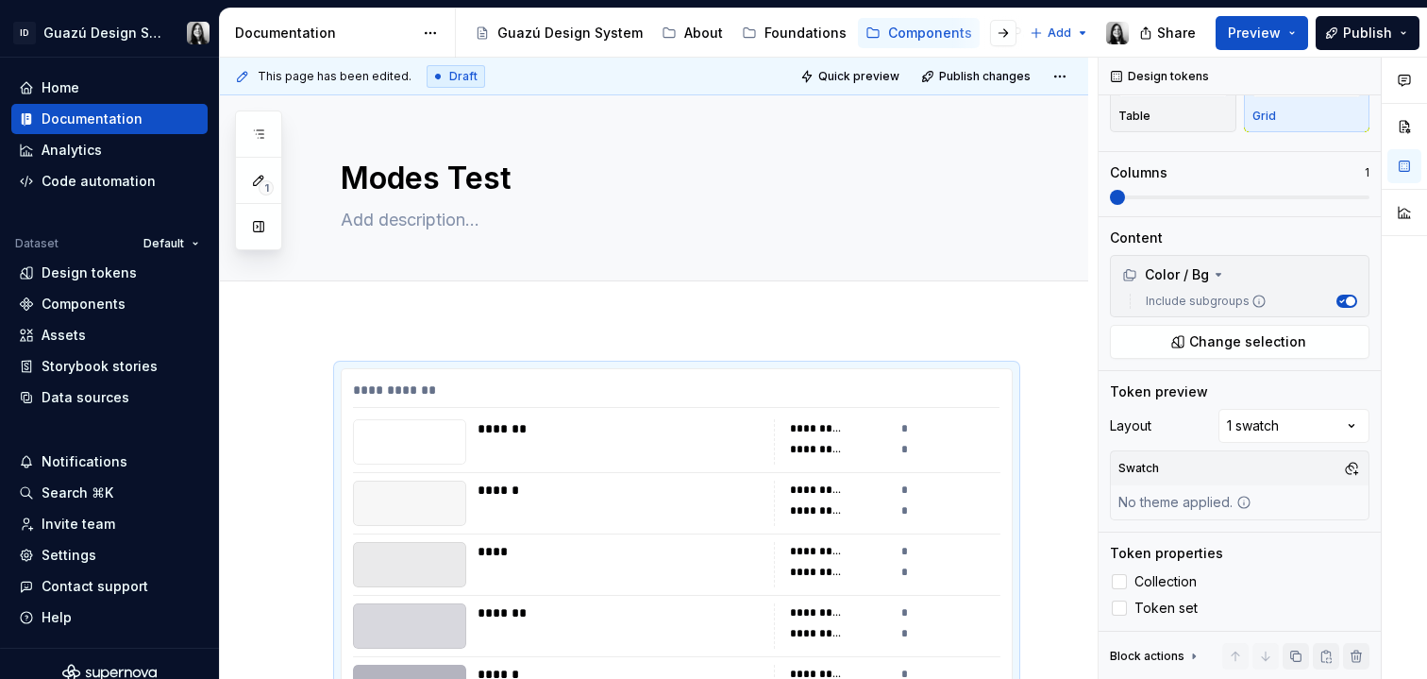
scroll to position [118, 0]
click at [1256, 382] on div "Token preview" at bounding box center [1240, 391] width 260 height 19
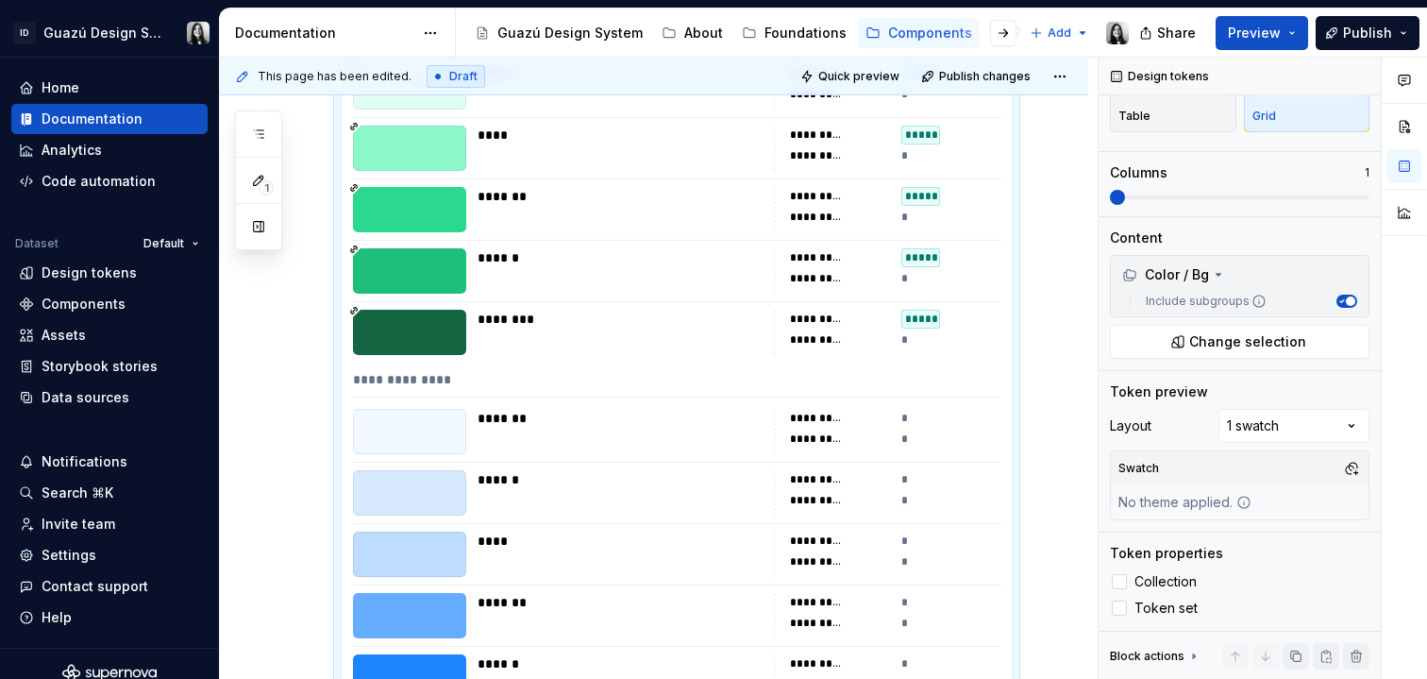
scroll to position [0, 0]
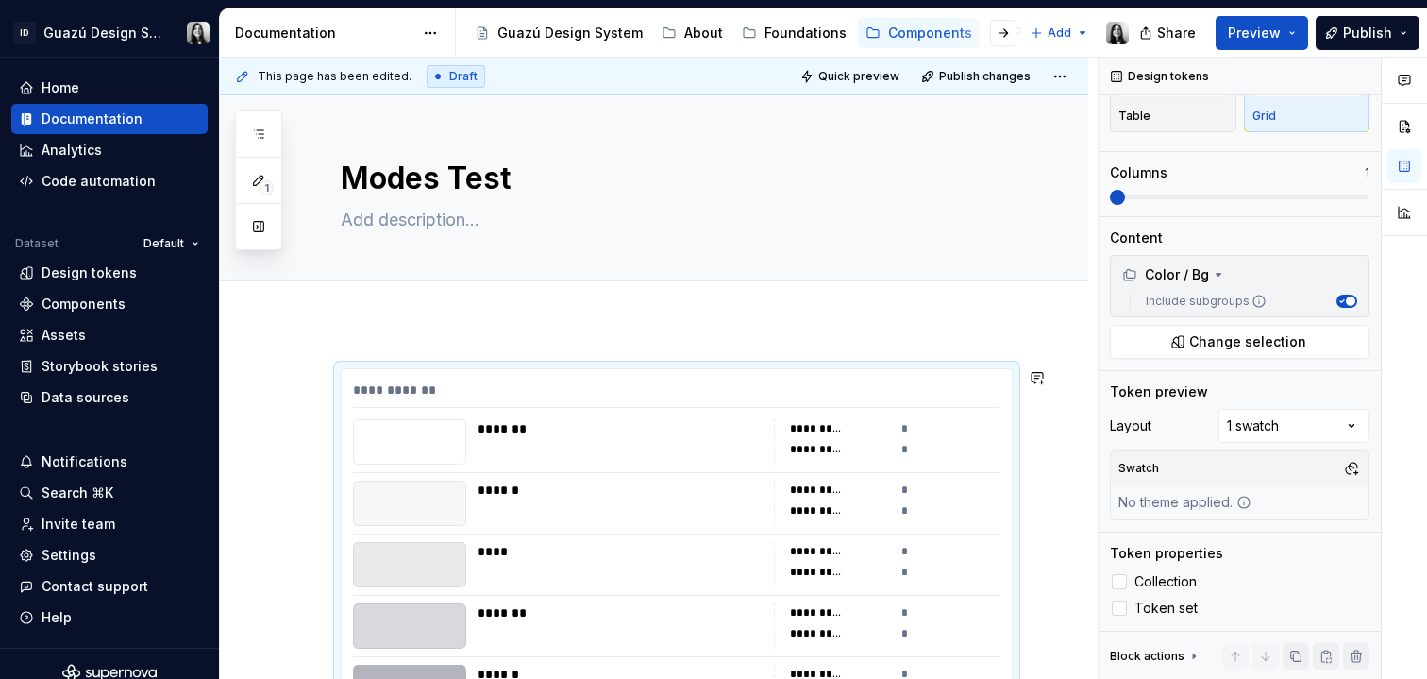
type textarea "*"
click at [403, 305] on span "Add tab" at bounding box center [386, 302] width 44 height 15
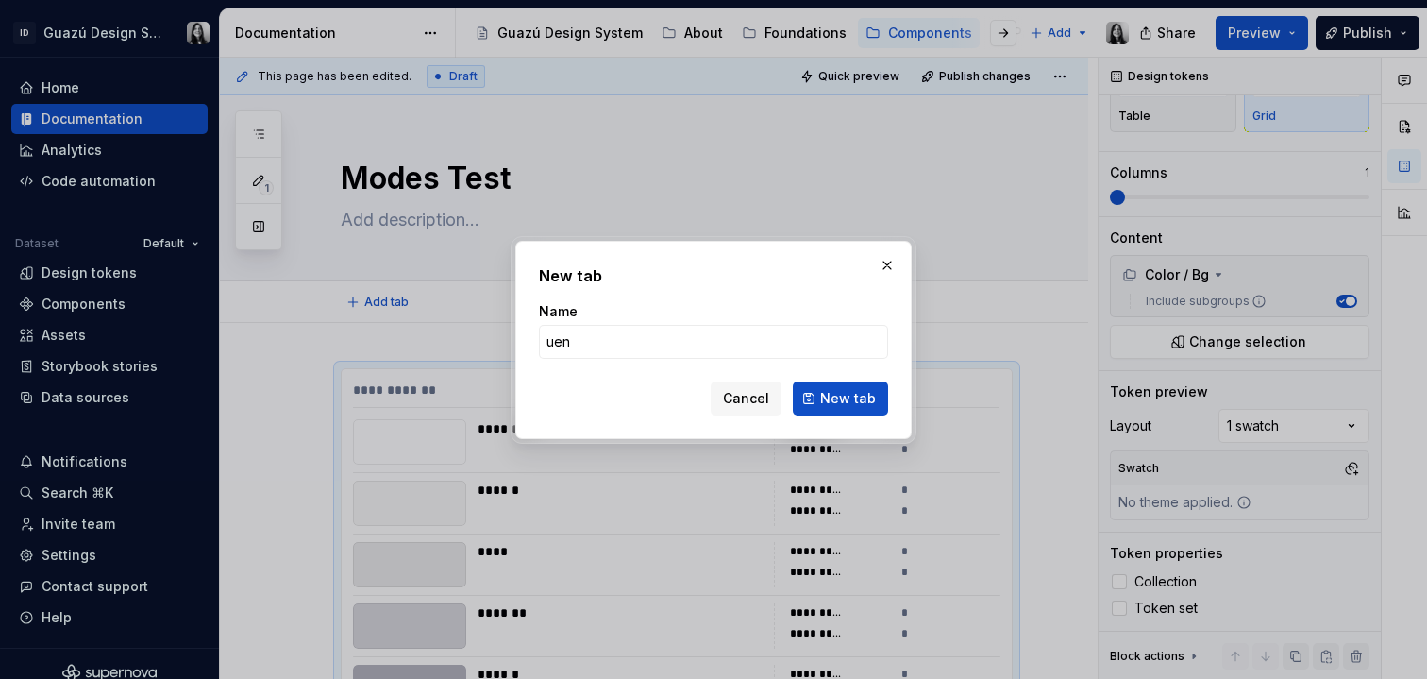
type input "ueno"
click button "New tab" at bounding box center [840, 398] width 95 height 34
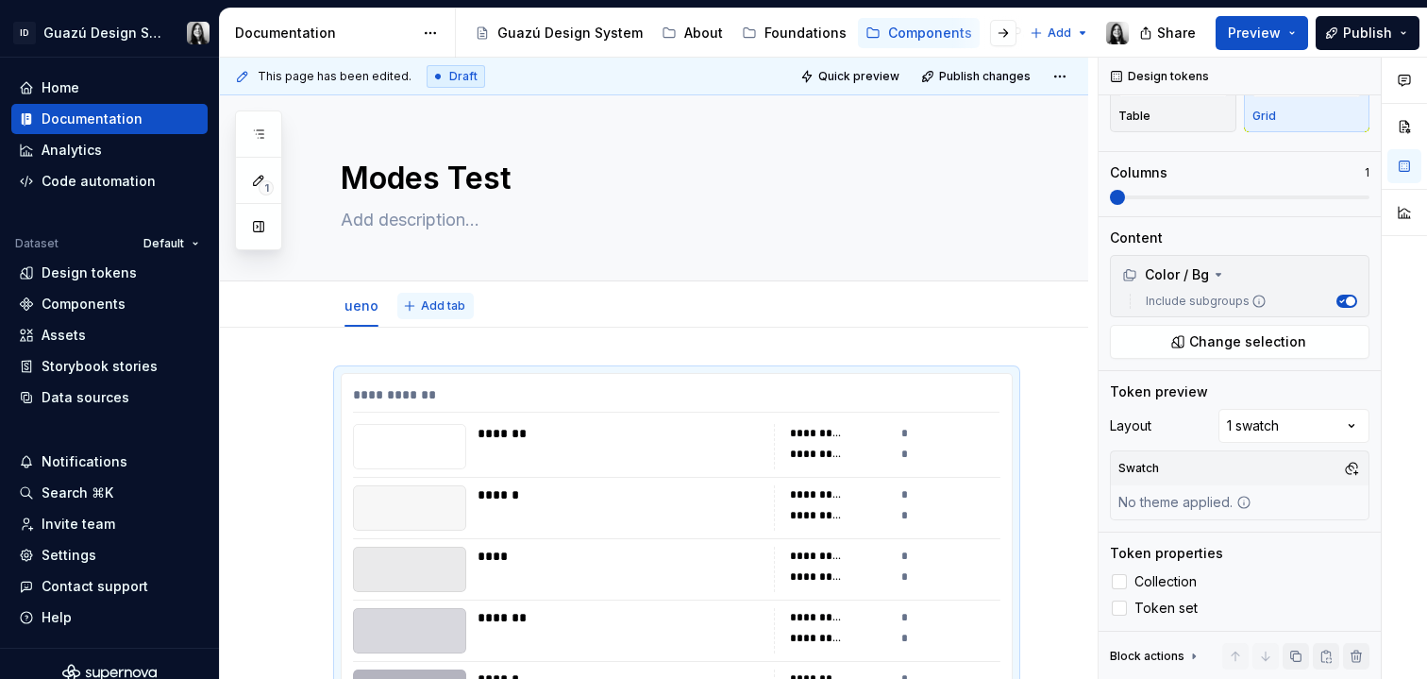
click at [448, 308] on span "Add tab" at bounding box center [443, 305] width 44 height 15
click at [317, 386] on span at bounding box center [321, 382] width 15 height 26
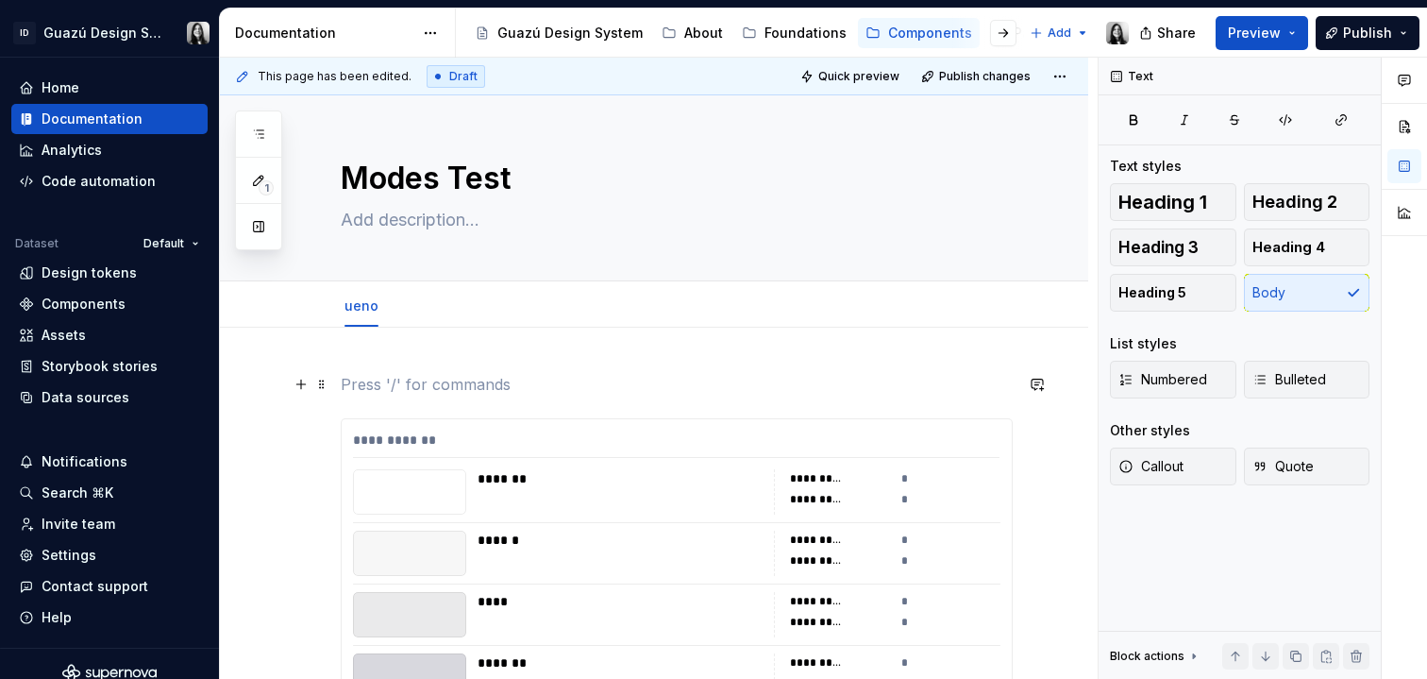
click at [357, 389] on p at bounding box center [677, 384] width 672 height 23
click at [415, 310] on button "Add tab" at bounding box center [435, 306] width 76 height 26
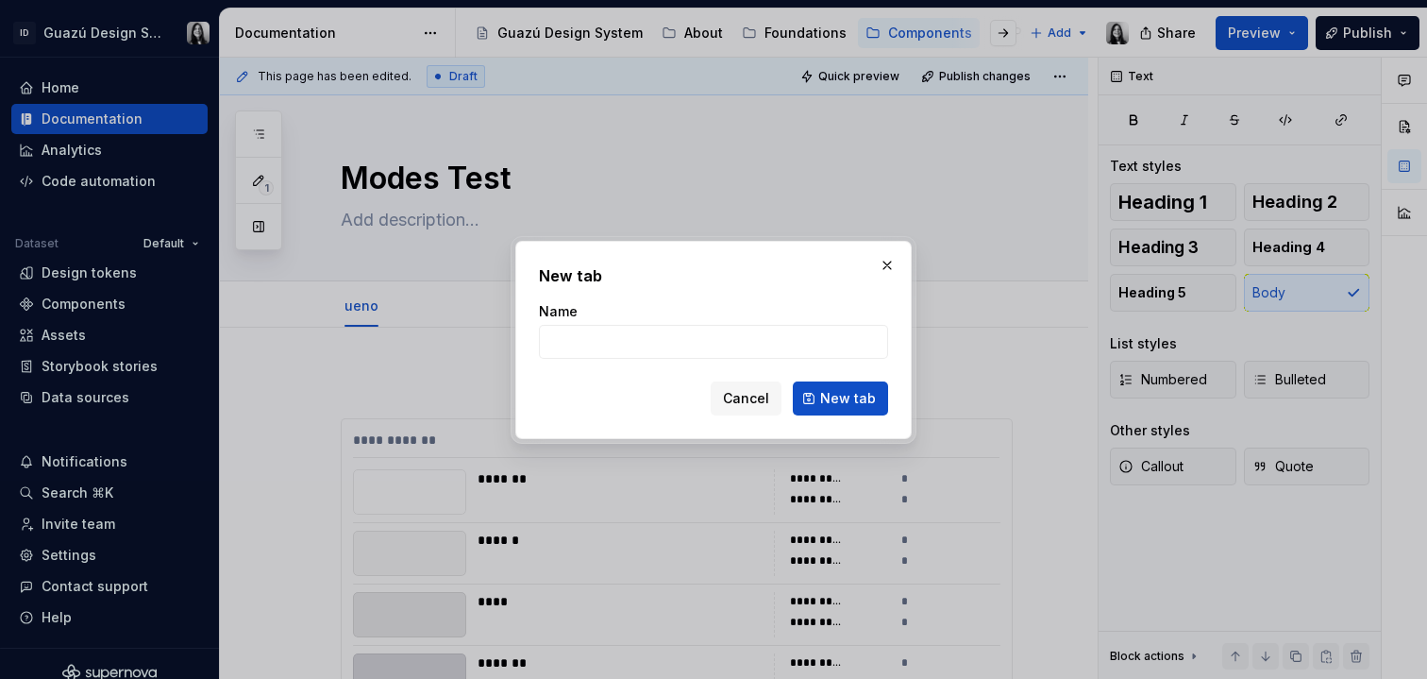
type textarea "*"
type input "BNF"
click button "New tab" at bounding box center [840, 398] width 95 height 34
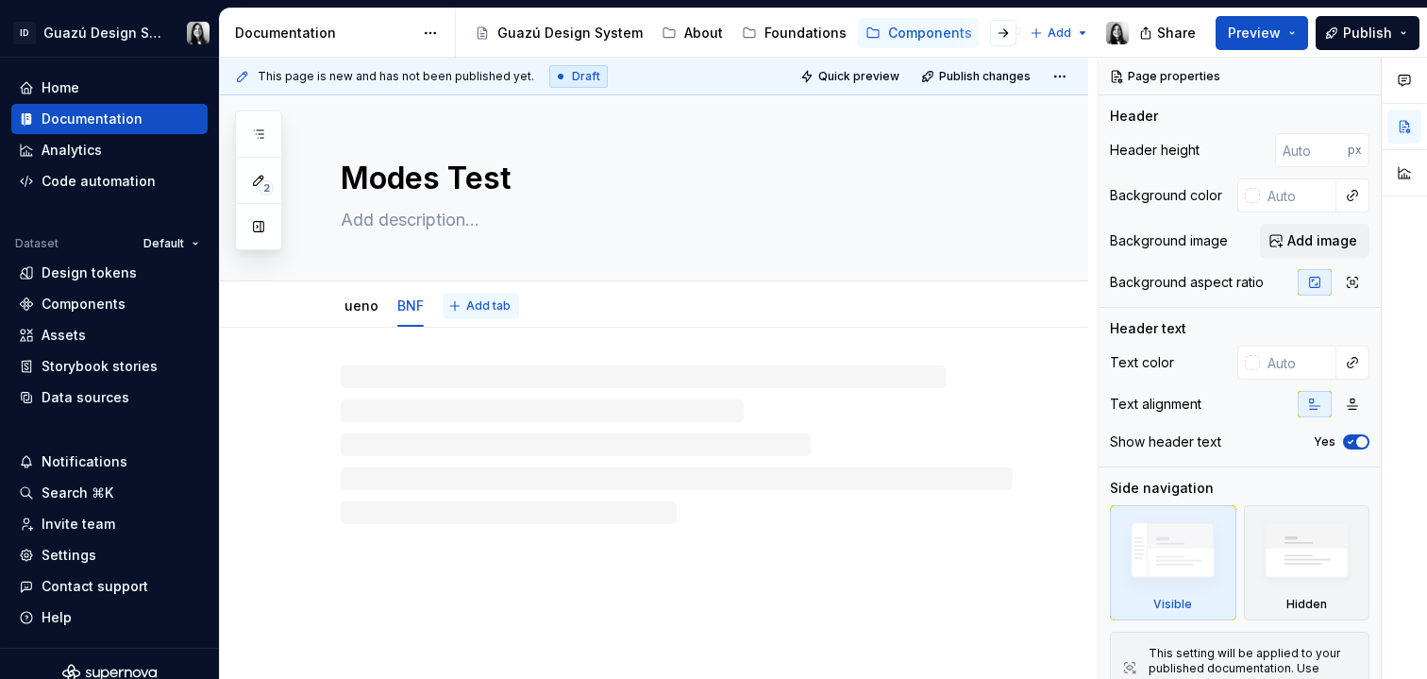
click at [474, 309] on span "Add tab" at bounding box center [488, 305] width 44 height 15
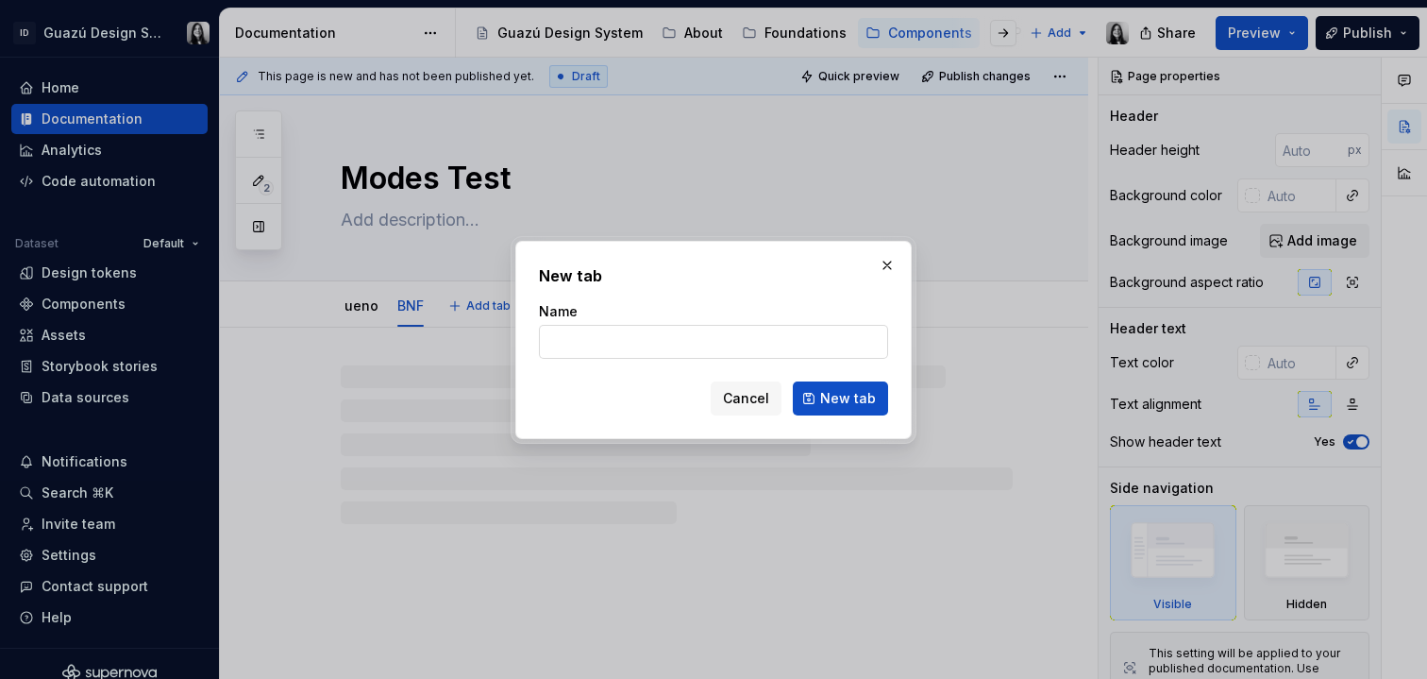
type textarea "*"
type input "Basa"
click button "New tab" at bounding box center [840, 398] width 95 height 34
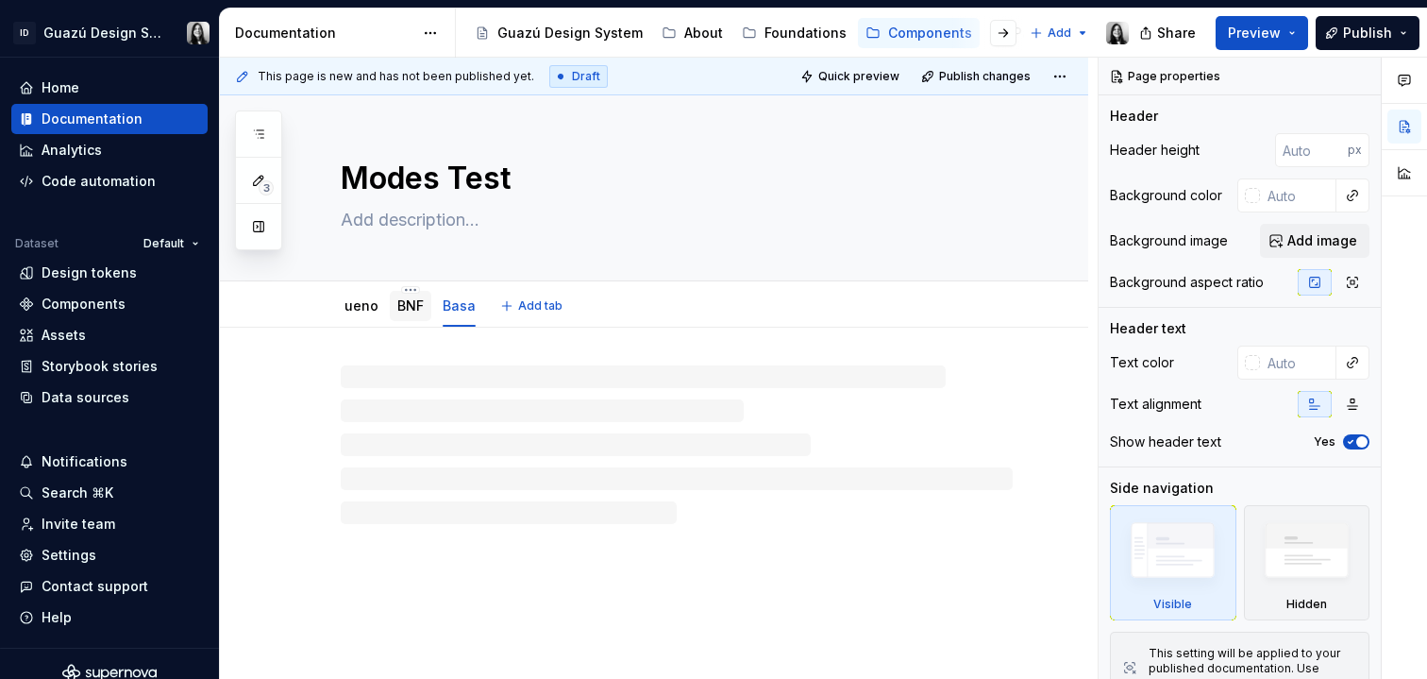
click at [412, 302] on link "BNF" at bounding box center [410, 305] width 26 height 16
type textarea "*"
click at [362, 365] on div at bounding box center [654, 500] width 869 height 344
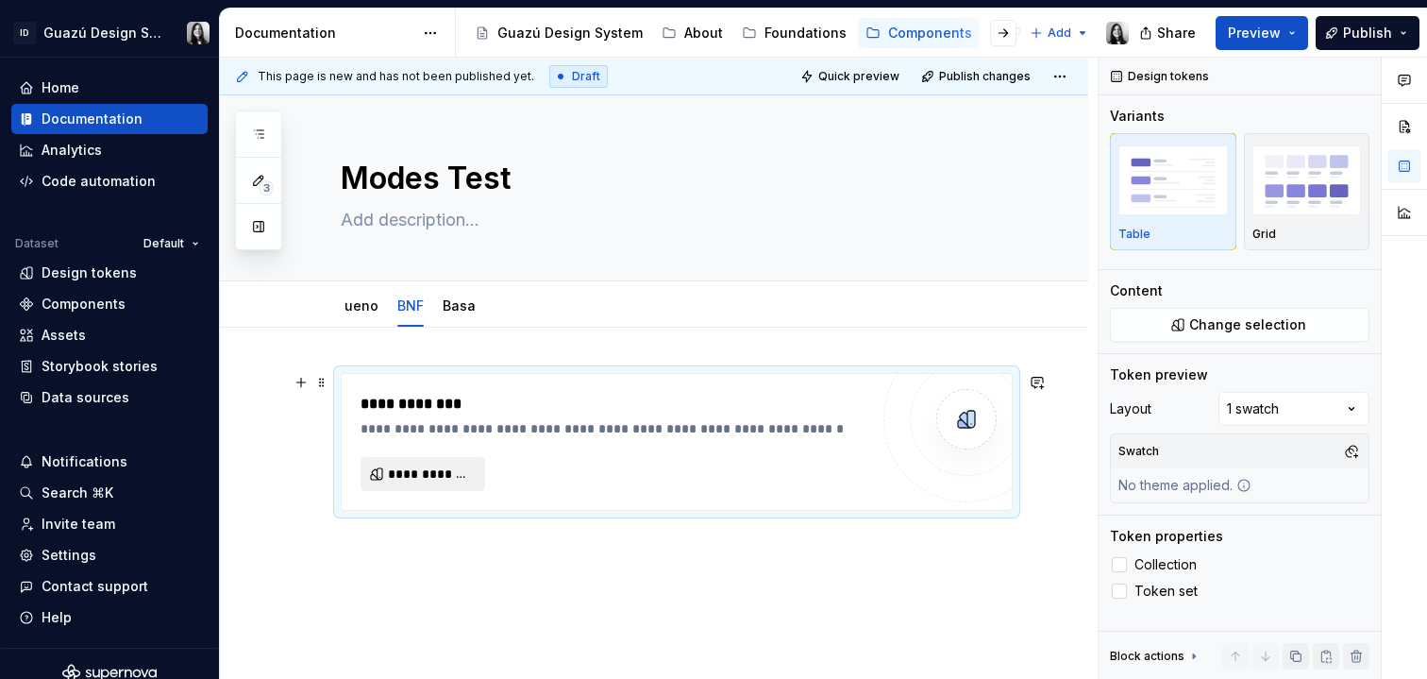
click at [414, 478] on span "**********" at bounding box center [430, 473] width 85 height 19
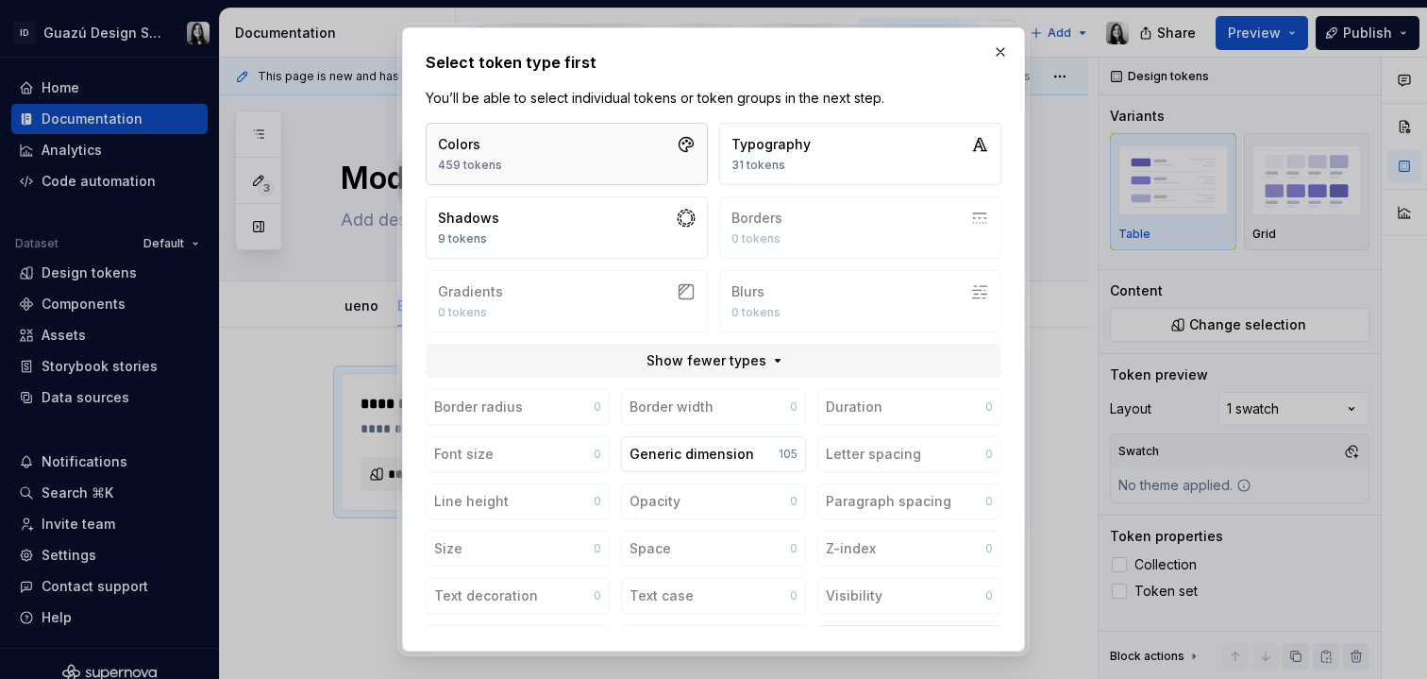
click at [486, 150] on div "Colors" at bounding box center [470, 144] width 64 height 19
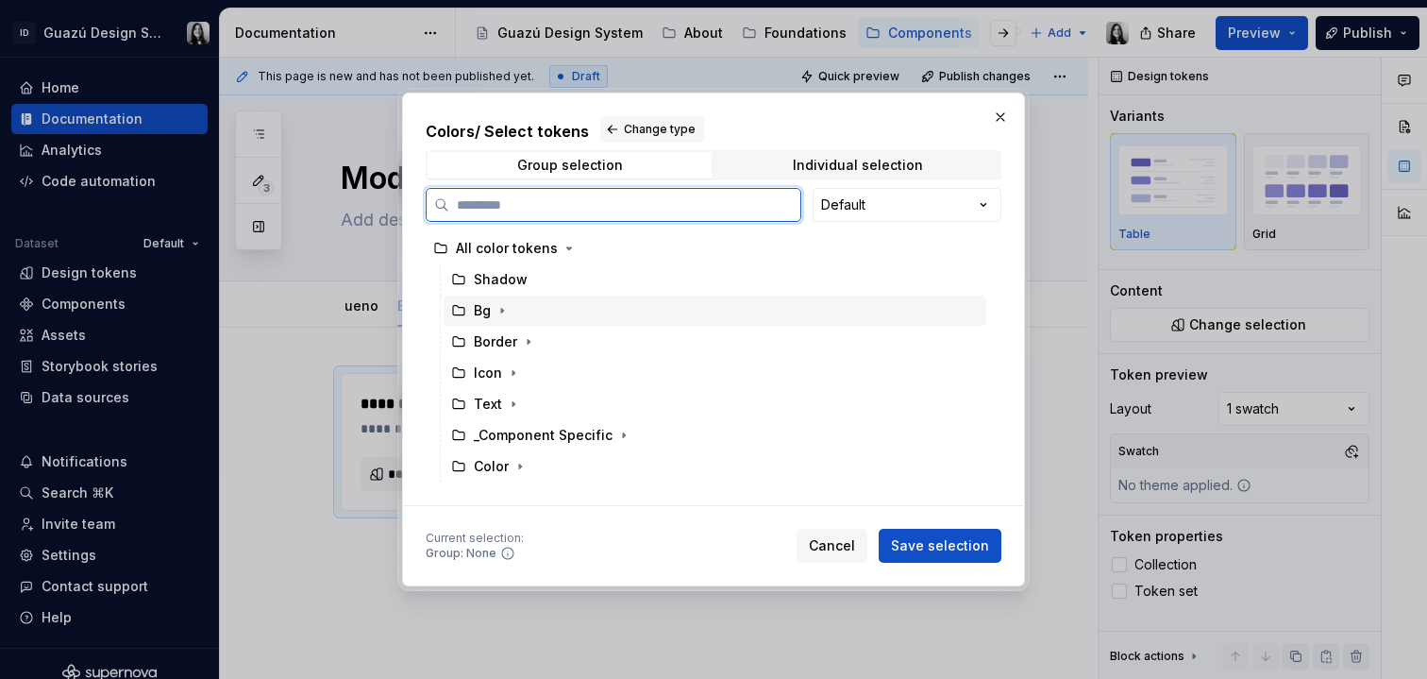
click at [464, 311] on icon at bounding box center [458, 310] width 15 height 15
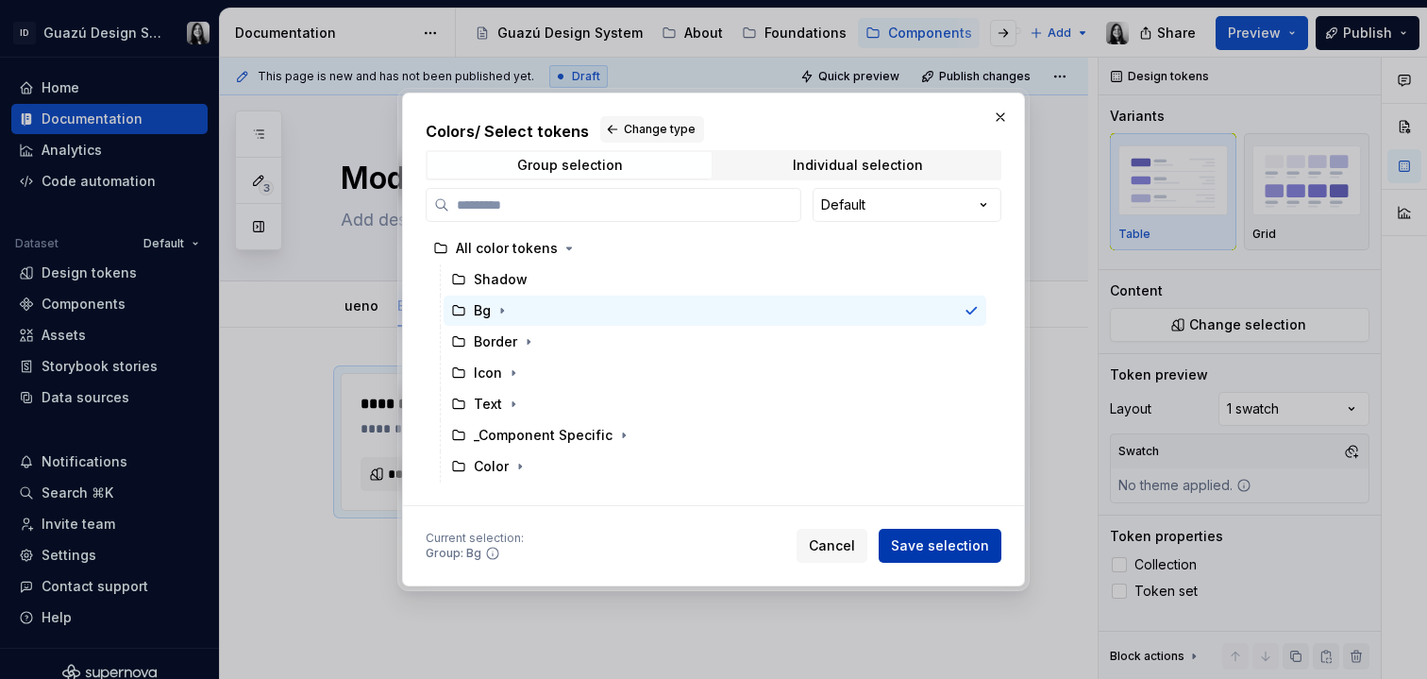
click at [964, 541] on span "Save selection" at bounding box center [940, 545] width 98 height 19
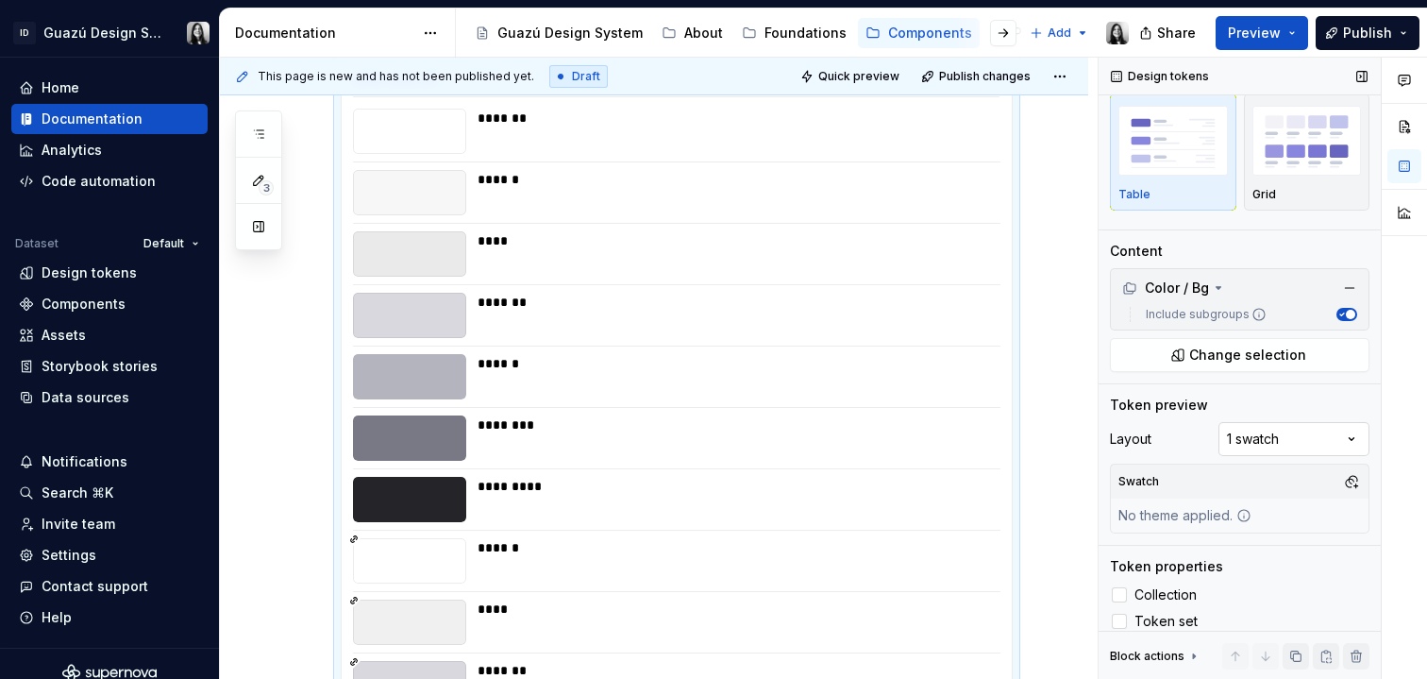
scroll to position [53, 0]
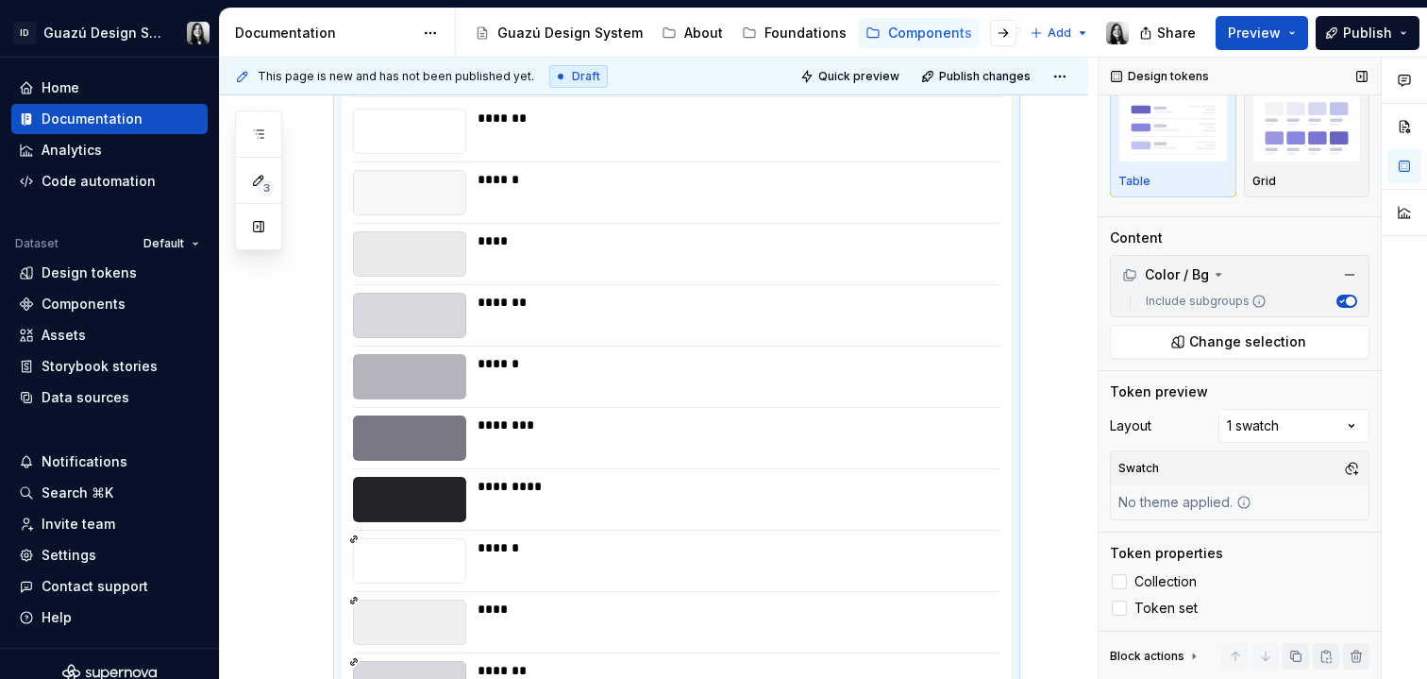
drag, startPoint x: 1209, startPoint y: 505, endPoint x: 1230, endPoint y: 498, distance: 22.1
click at [1209, 505] on div "No theme applied." at bounding box center [1185, 502] width 148 height 34
click at [1339, 472] on button "button" at bounding box center [1352, 468] width 26 height 26
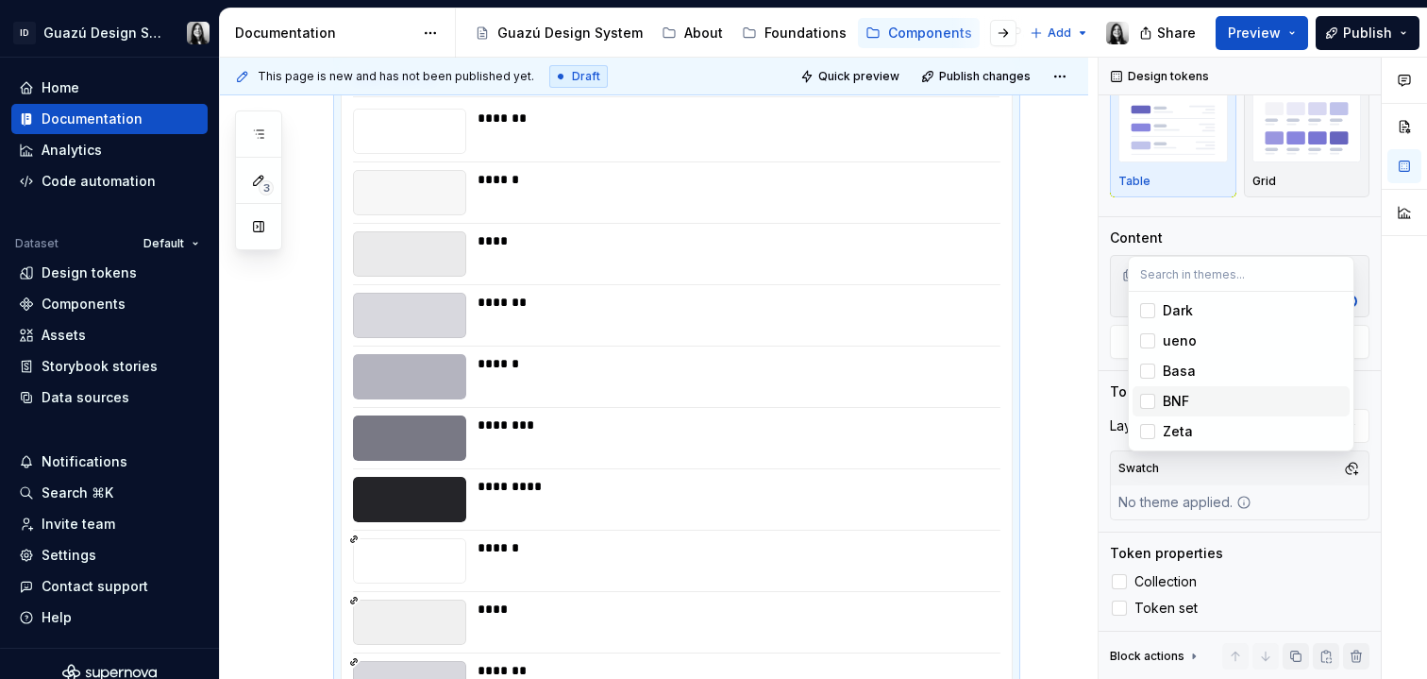
click at [1170, 397] on div "BNF" at bounding box center [1176, 401] width 26 height 19
click at [1039, 517] on html "ID Guazú Design System Home Documentation Analytics Code automation Dataset Def…" at bounding box center [713, 339] width 1427 height 679
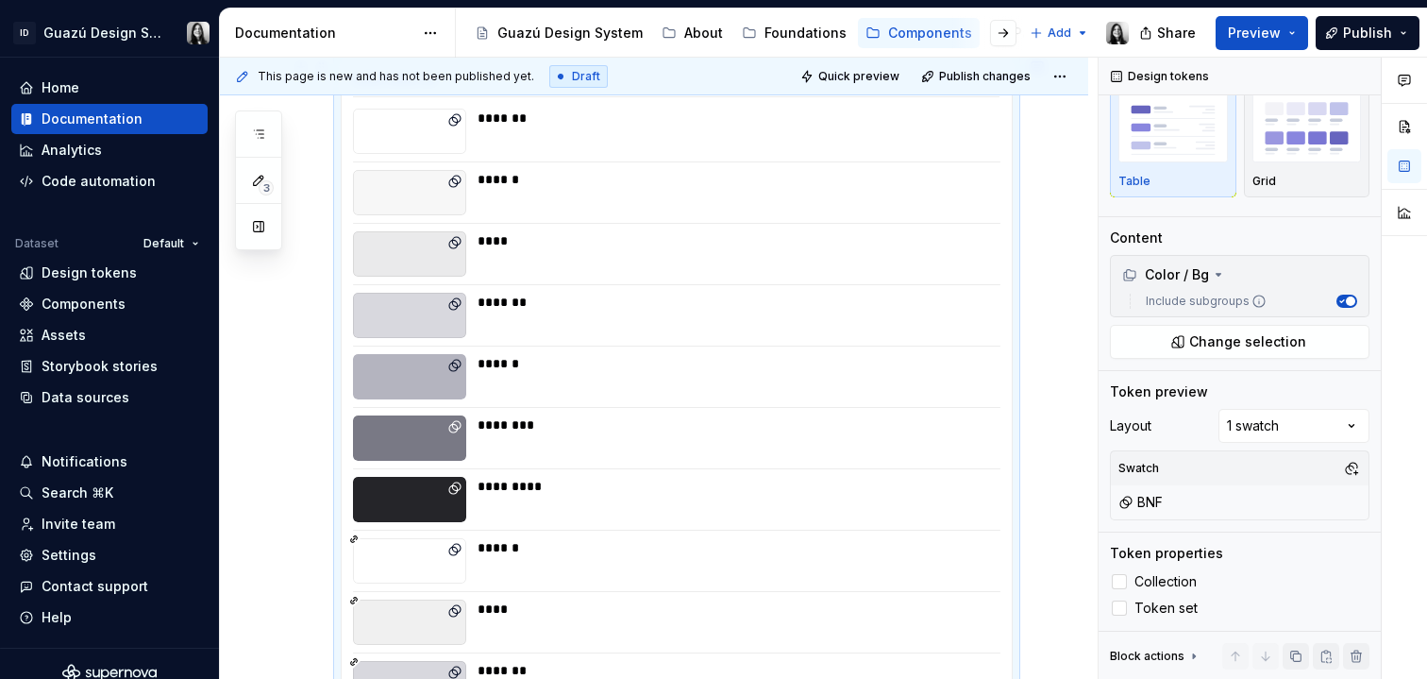
scroll to position [0, 0]
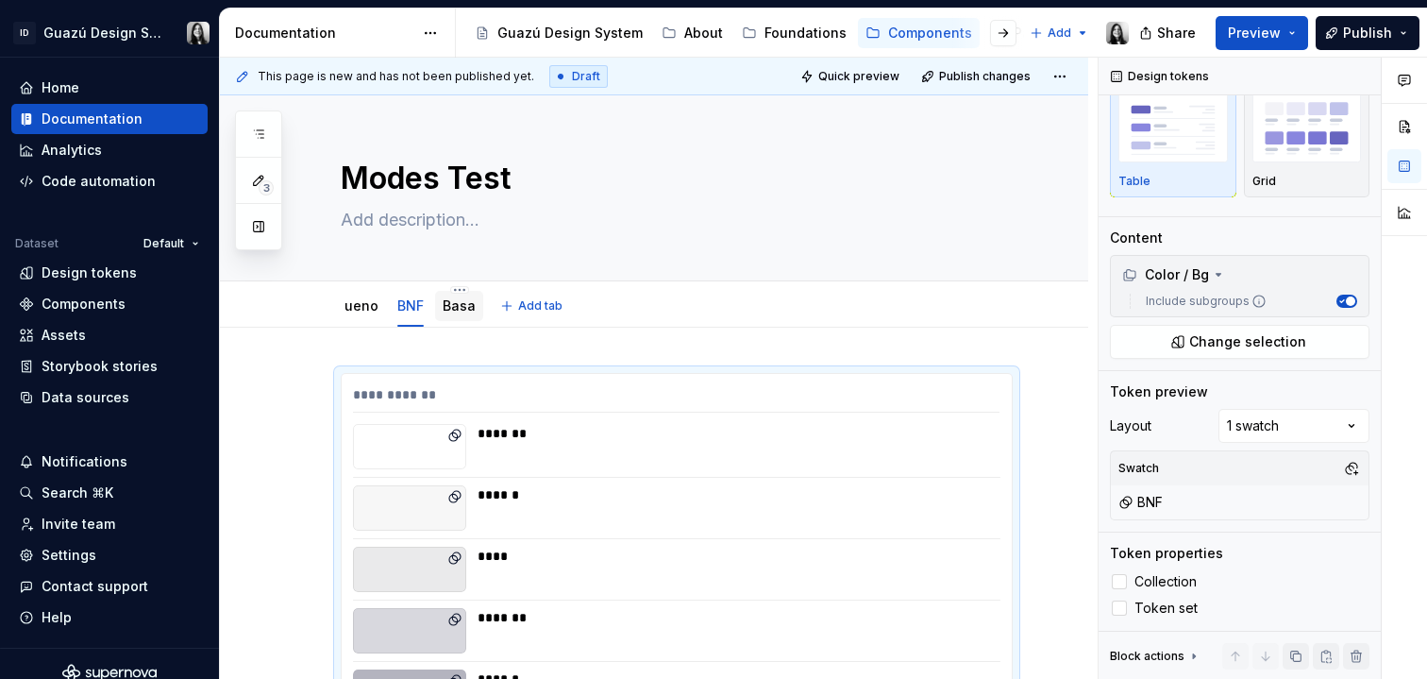
click at [450, 301] on link "Basa" at bounding box center [459, 305] width 33 height 16
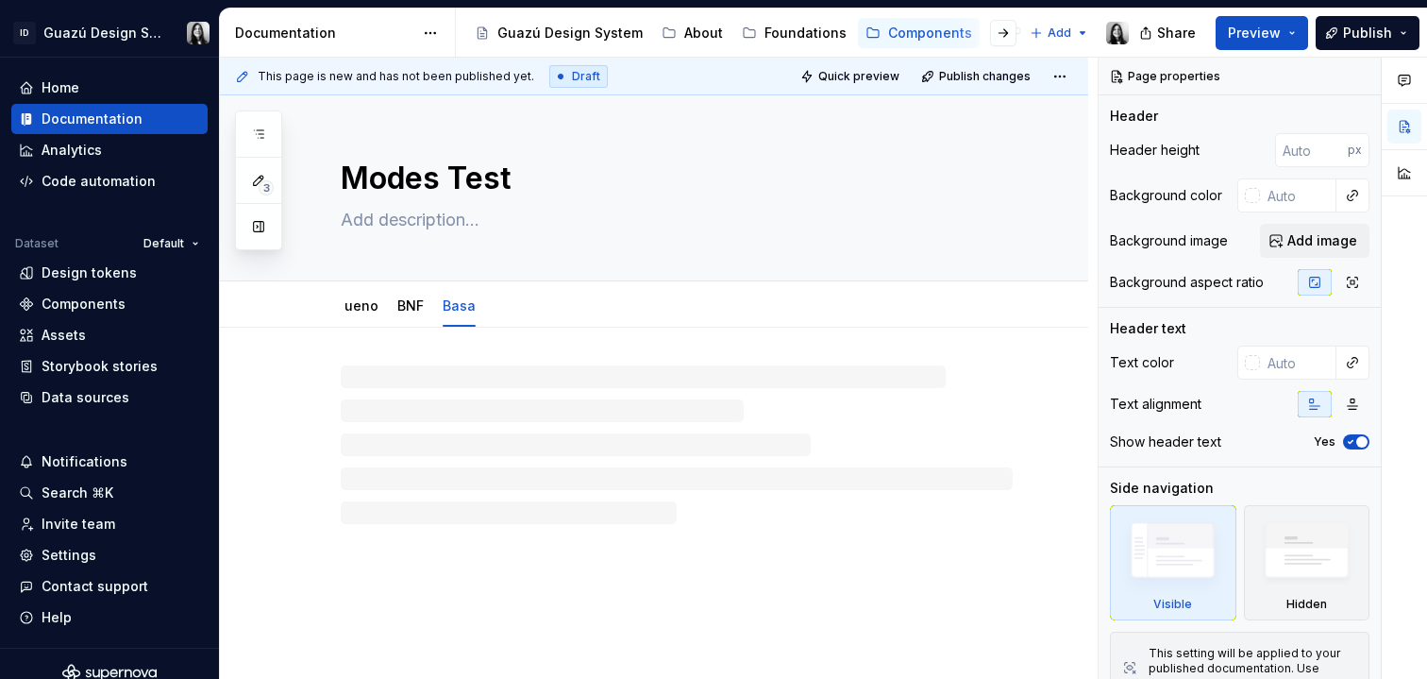
click at [443, 377] on div at bounding box center [677, 444] width 672 height 159
type textarea "*"
click at [393, 366] on div at bounding box center [654, 500] width 869 height 344
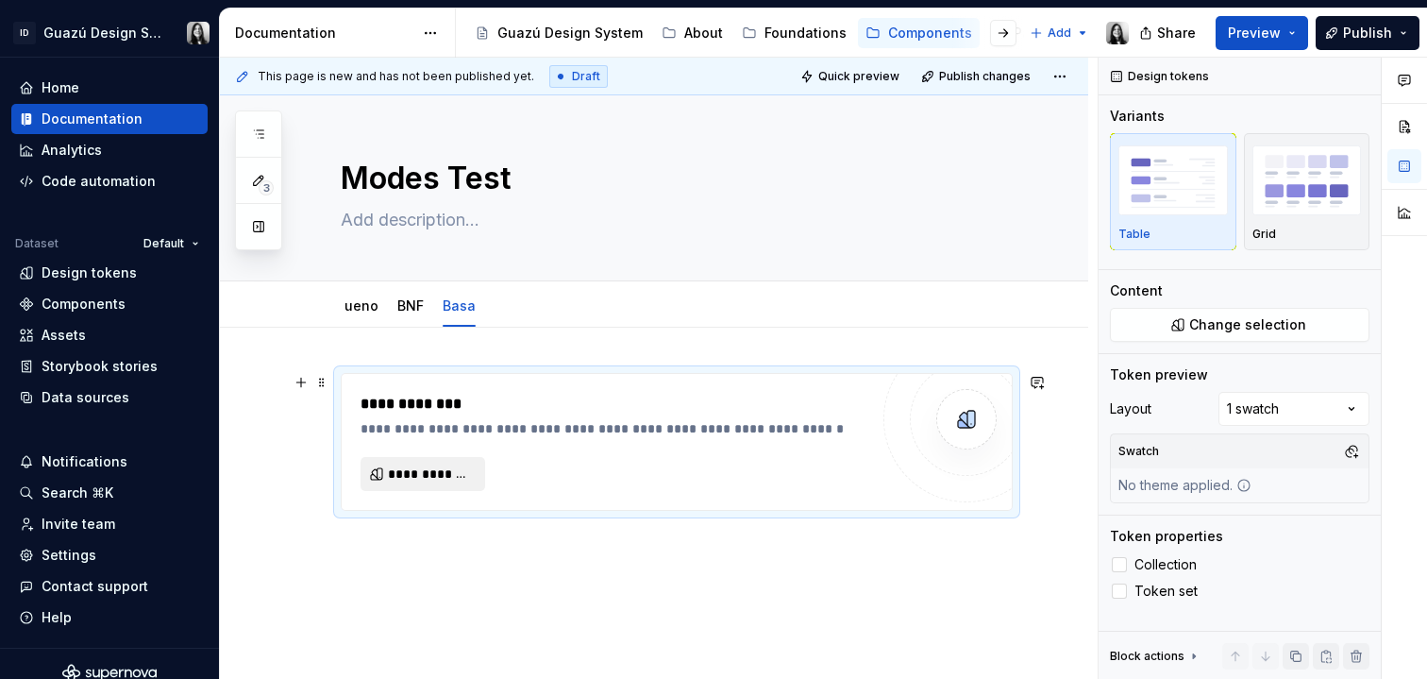
click at [457, 481] on span "**********" at bounding box center [430, 473] width 85 height 19
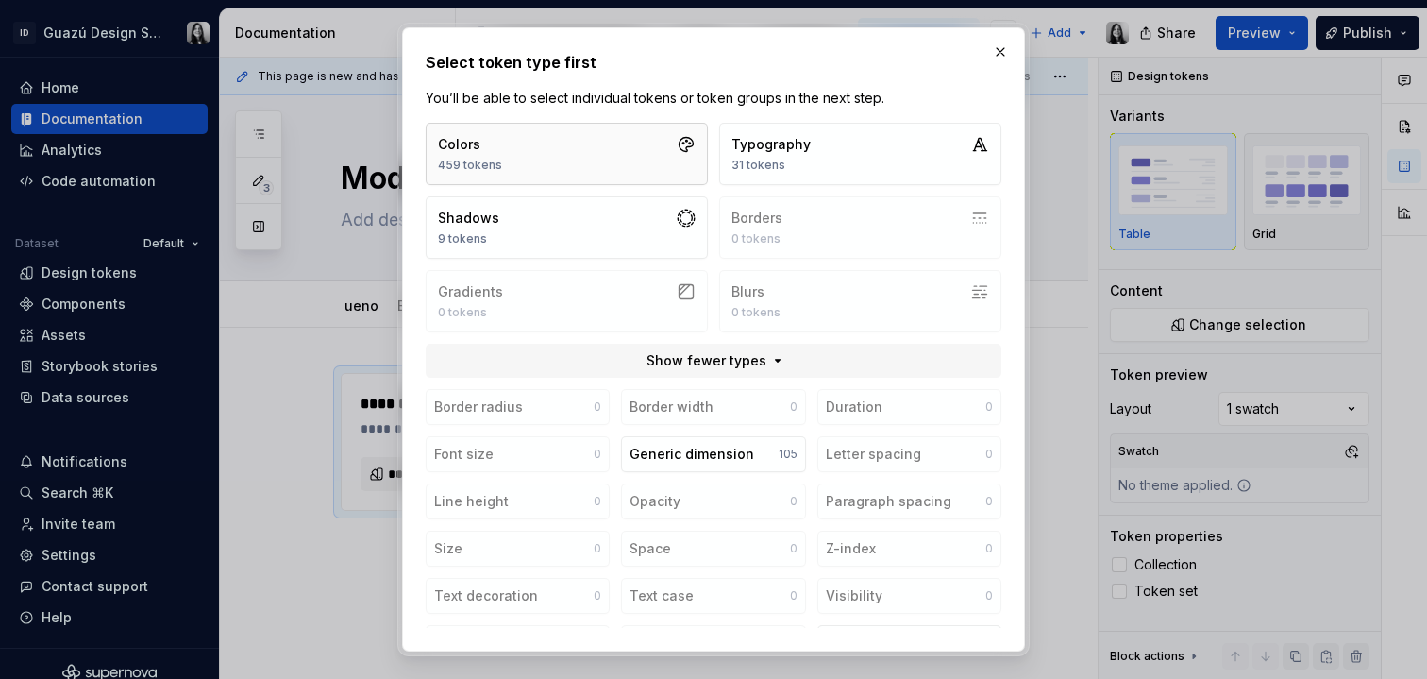
click at [565, 133] on button "Colors 459 tokens" at bounding box center [567, 154] width 282 height 62
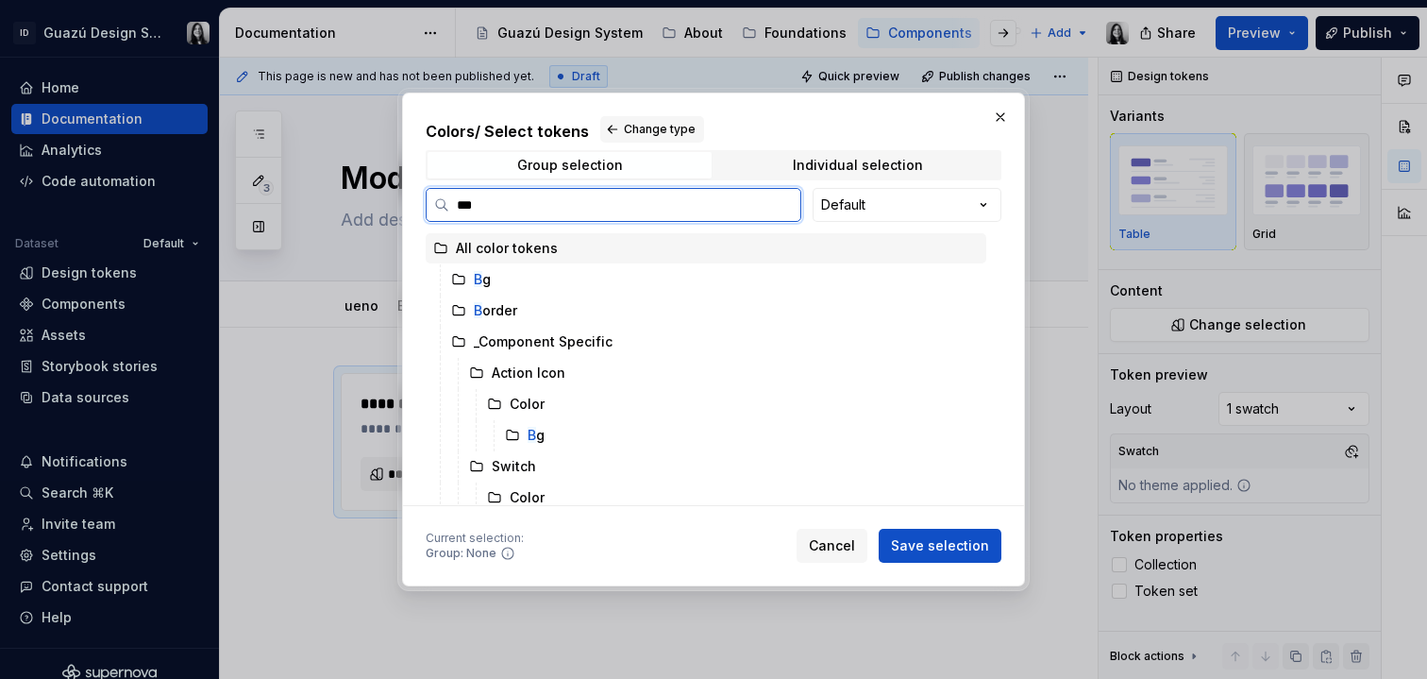
type input "****"
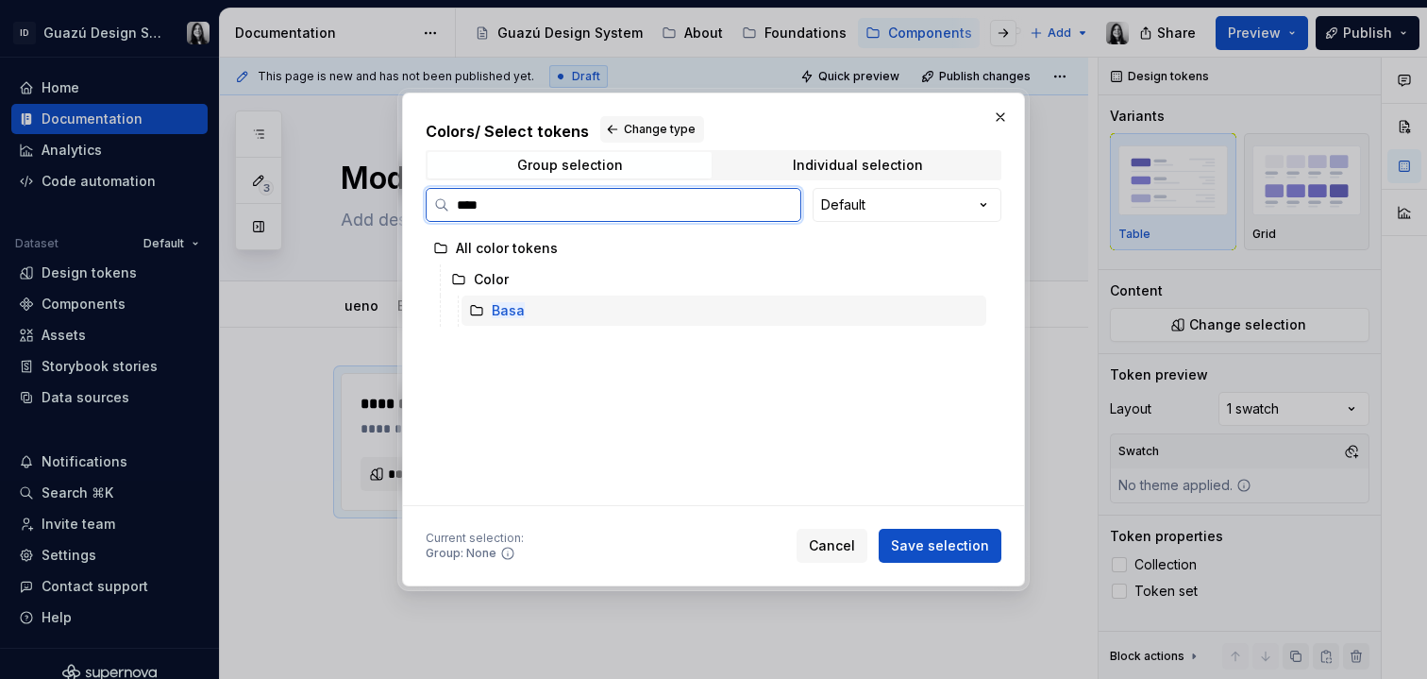
click at [539, 313] on div "Basa" at bounding box center [724, 311] width 525 height 30
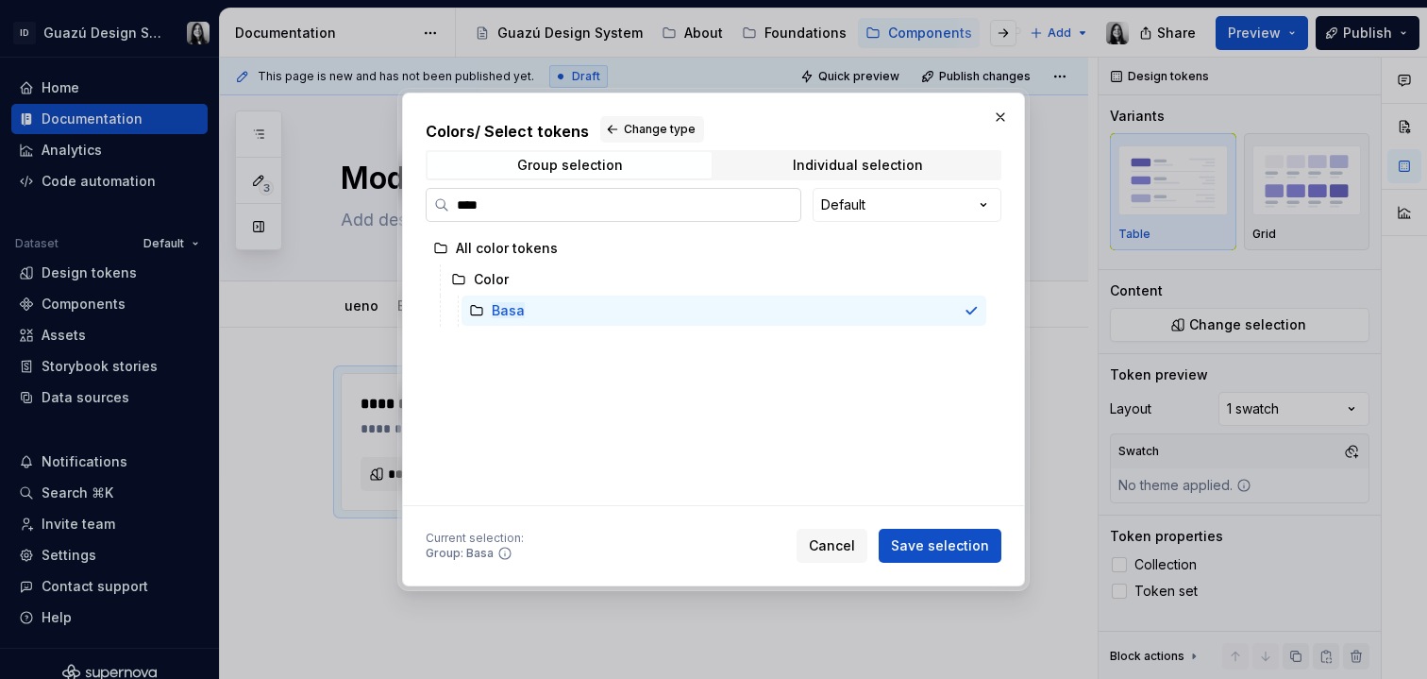
click at [782, 208] on input "****" at bounding box center [624, 204] width 351 height 19
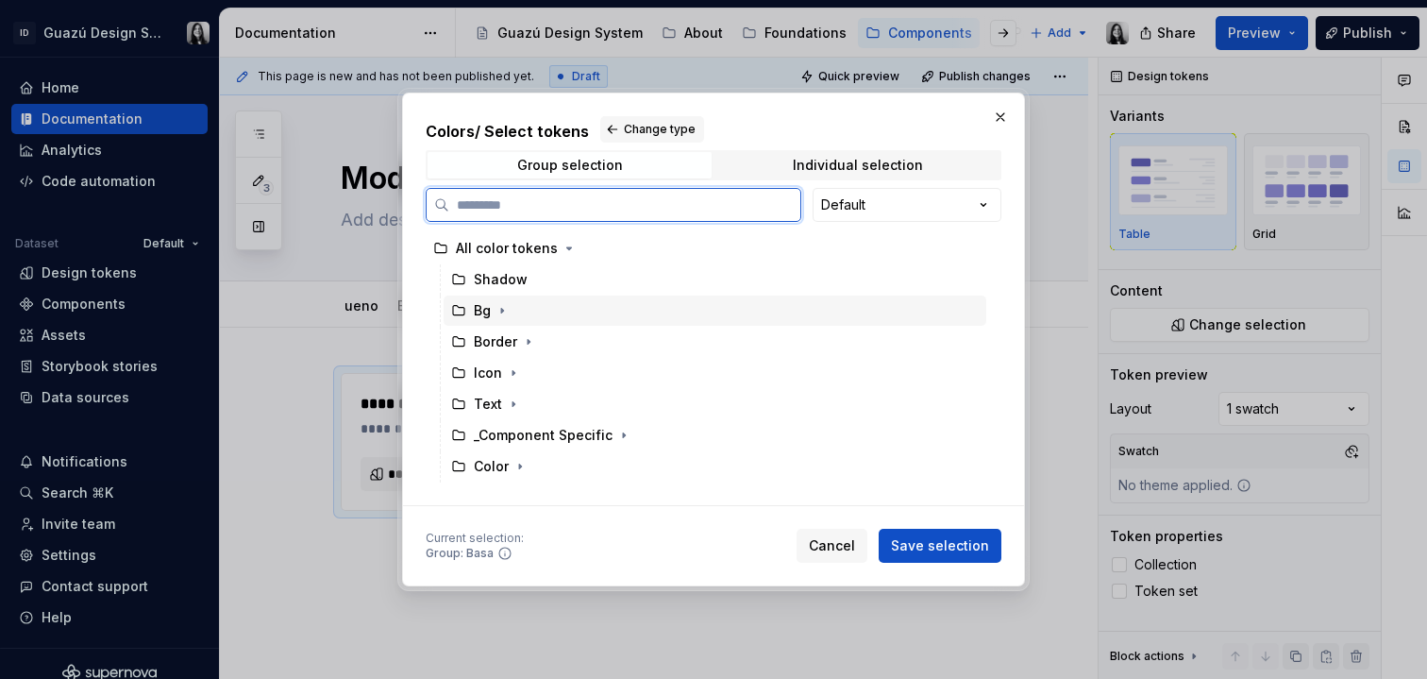
click at [483, 313] on div "Bg" at bounding box center [482, 310] width 17 height 19
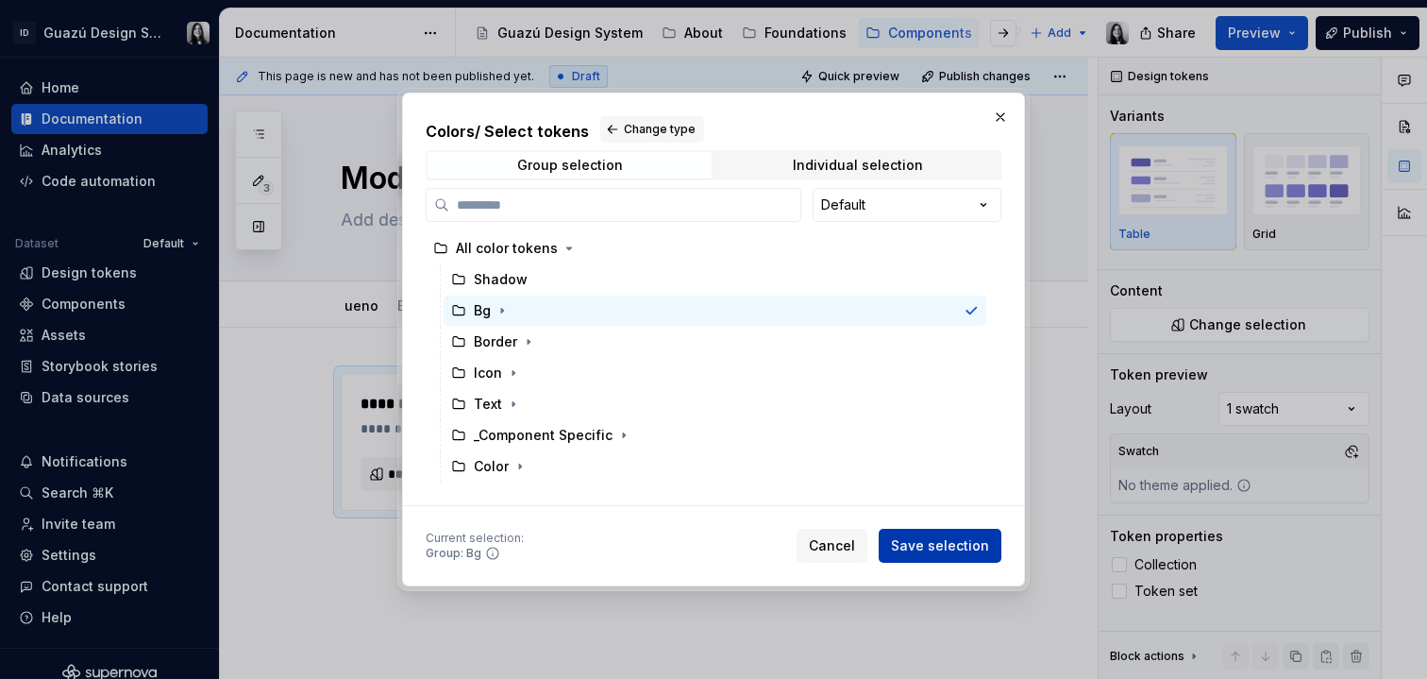
click at [920, 549] on span "Save selection" at bounding box center [940, 545] width 98 height 19
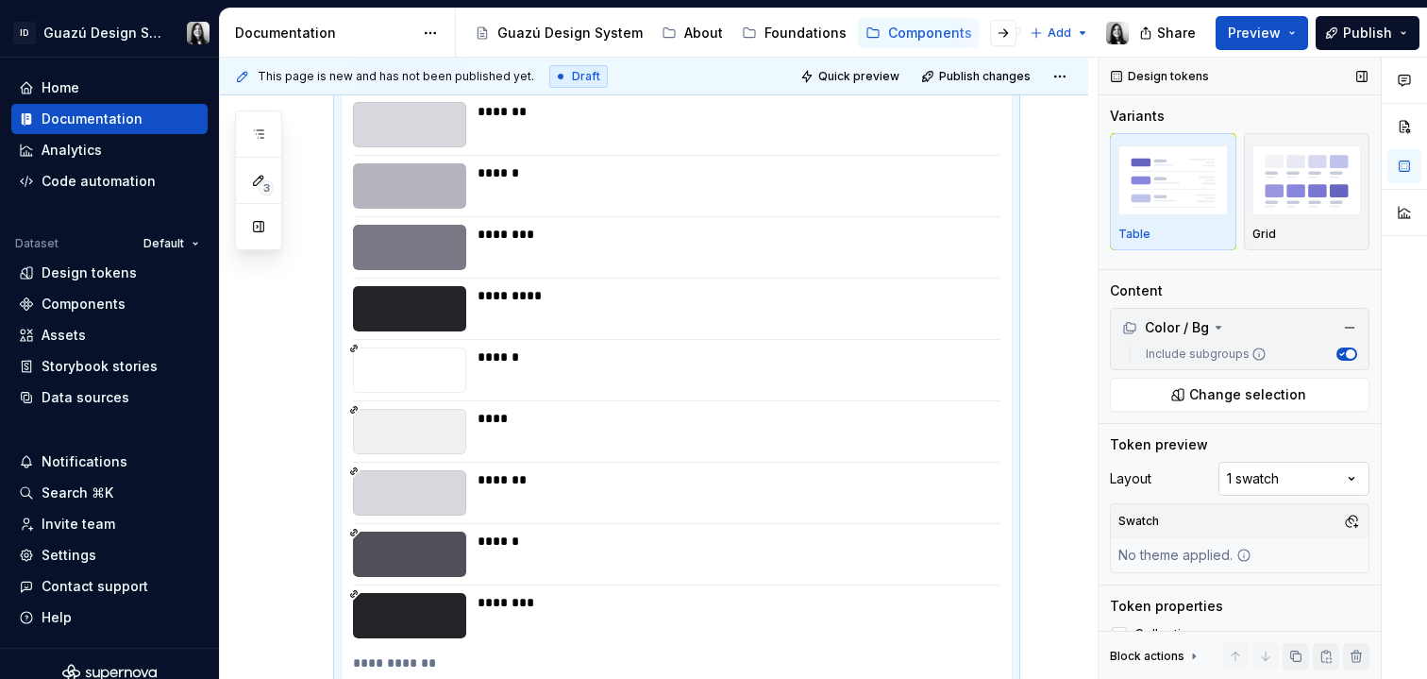
scroll to position [53, 0]
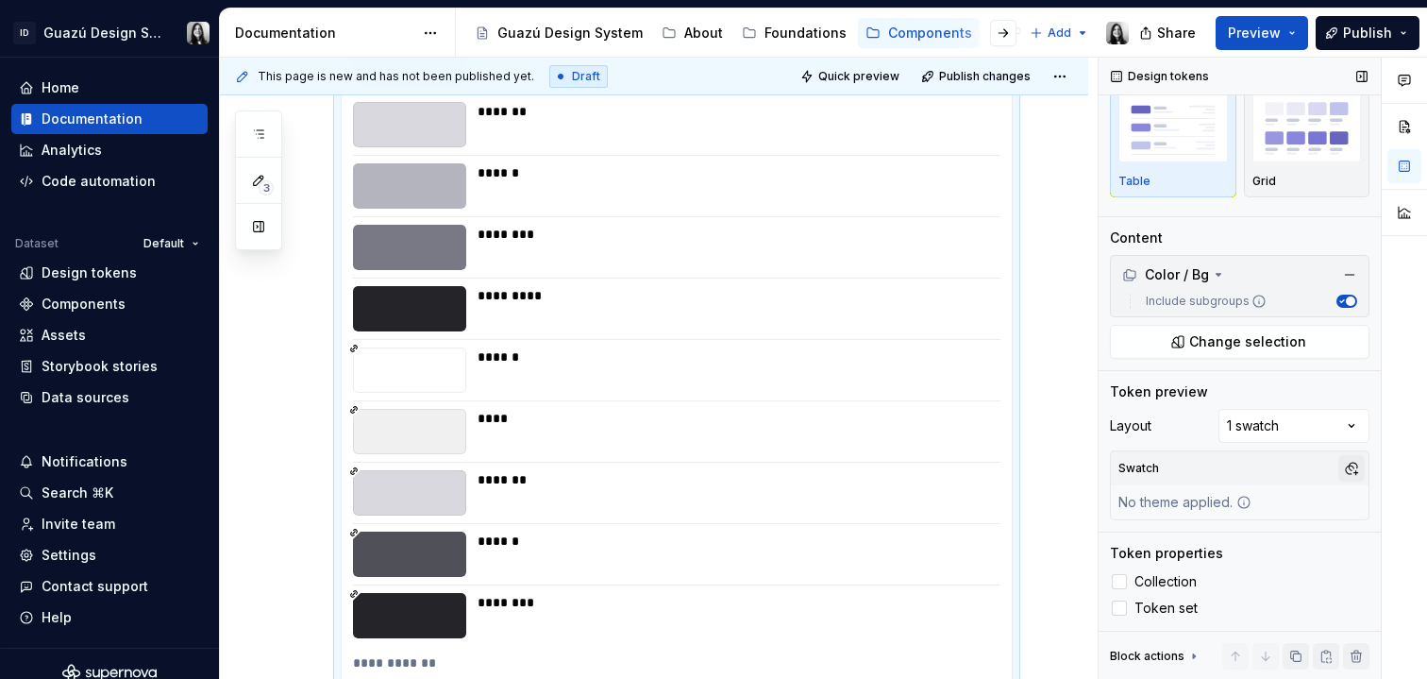
click at [1346, 470] on button "button" at bounding box center [1352, 468] width 26 height 26
type input "b a"
click at [1174, 572] on div "Basa" at bounding box center [1179, 570] width 33 height 19
click at [1399, 480] on div at bounding box center [1404, 369] width 45 height 622
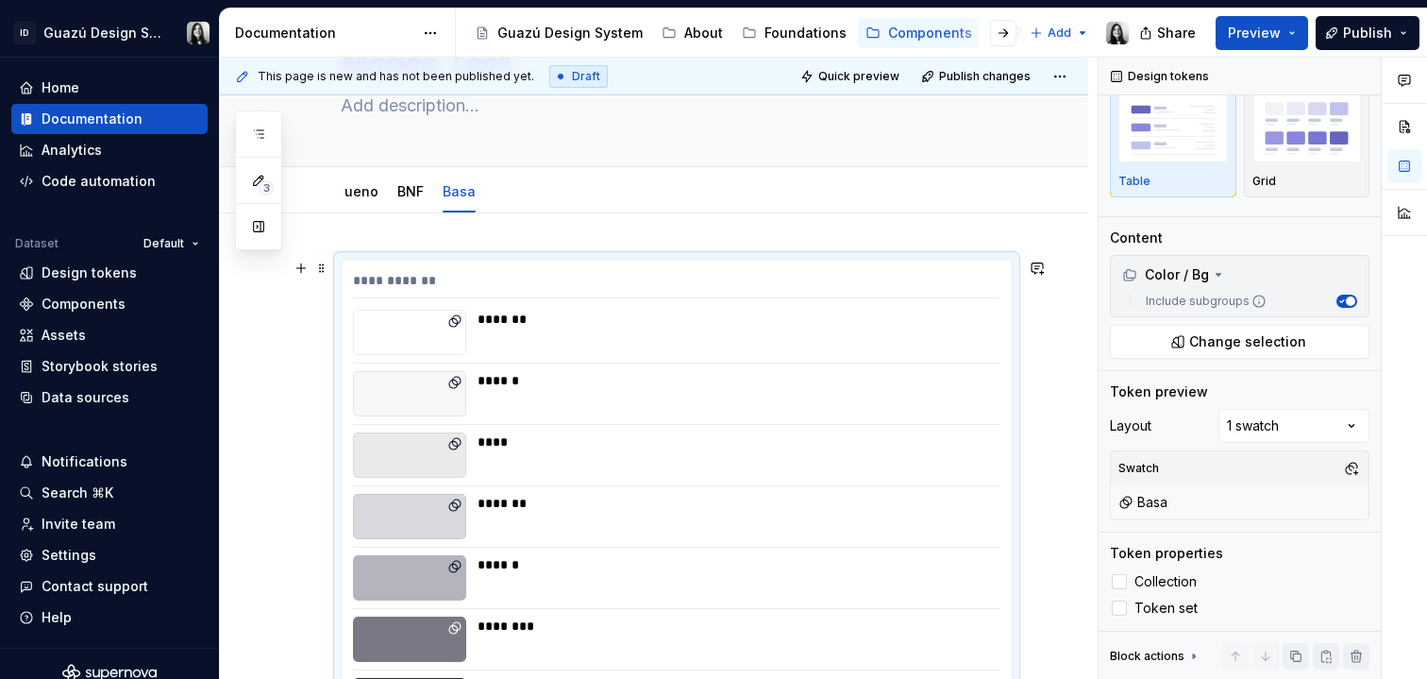
scroll to position [0, 0]
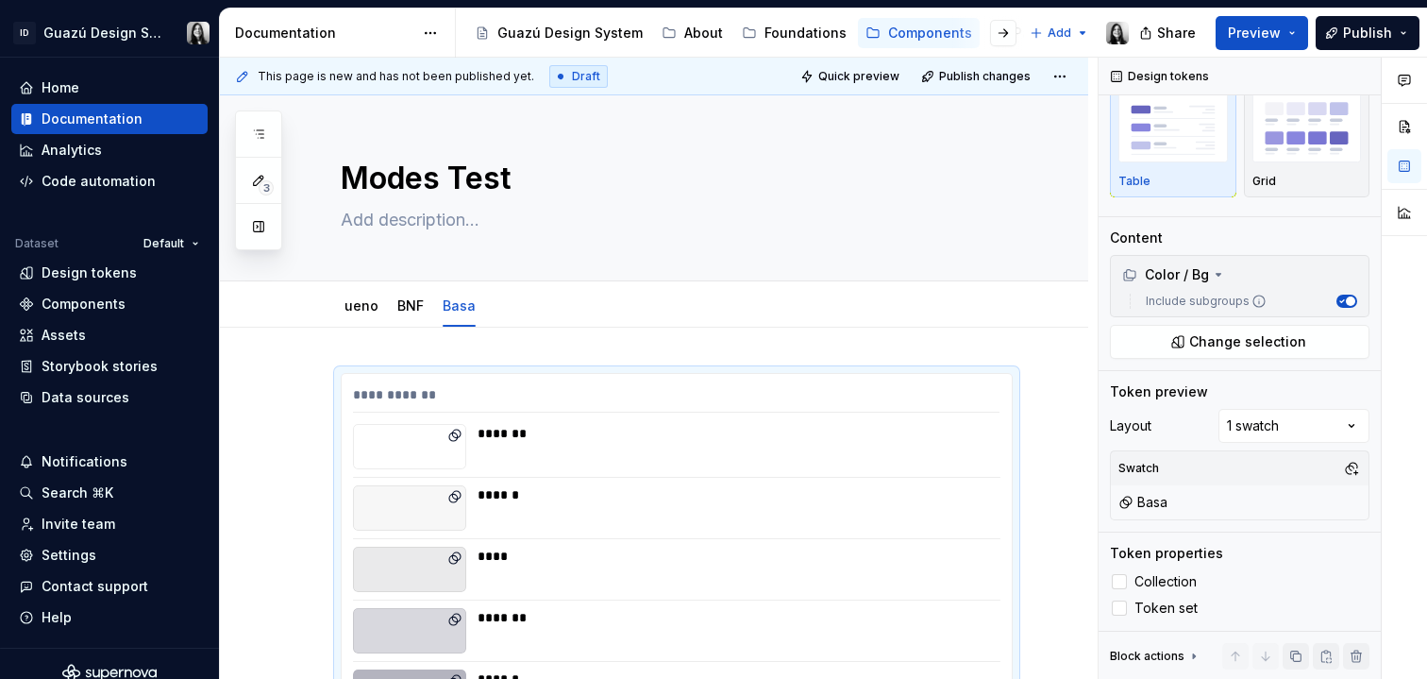
click at [861, 74] on span "Quick preview" at bounding box center [859, 76] width 81 height 15
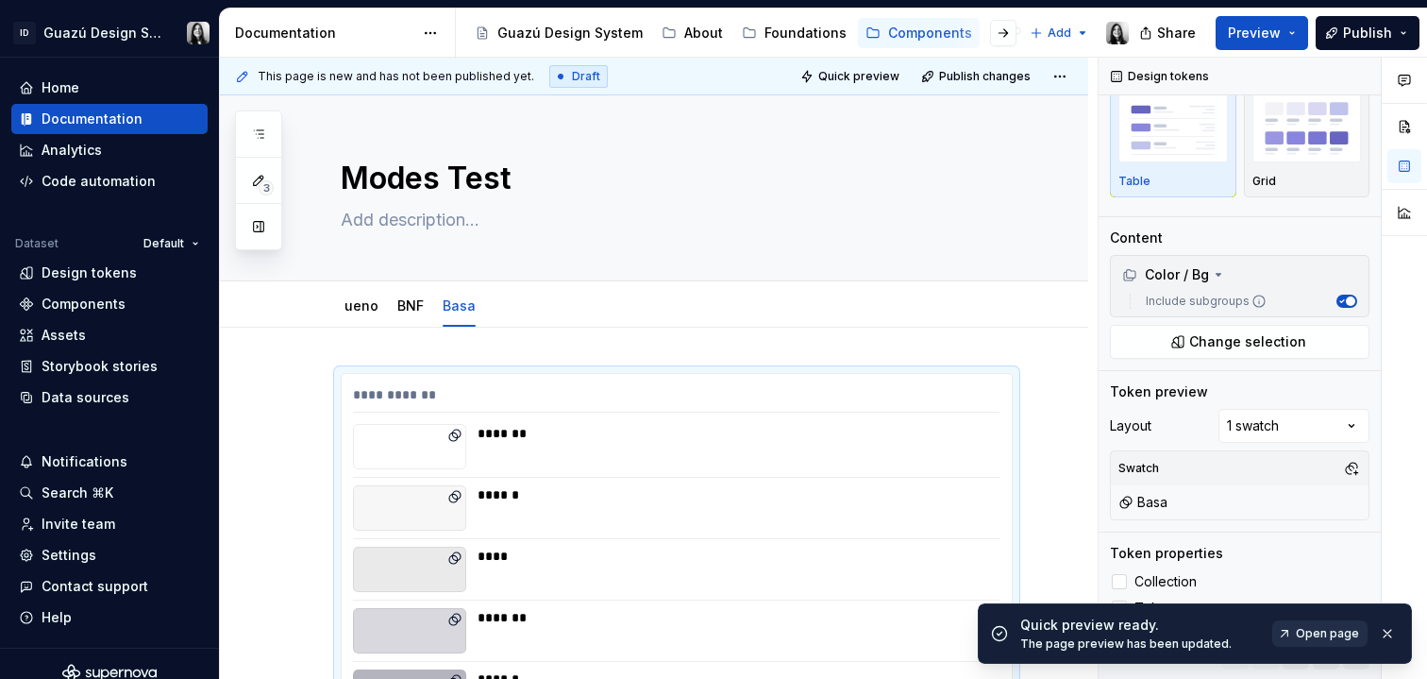
click at [1327, 641] on link "Open page" at bounding box center [1320, 633] width 95 height 26
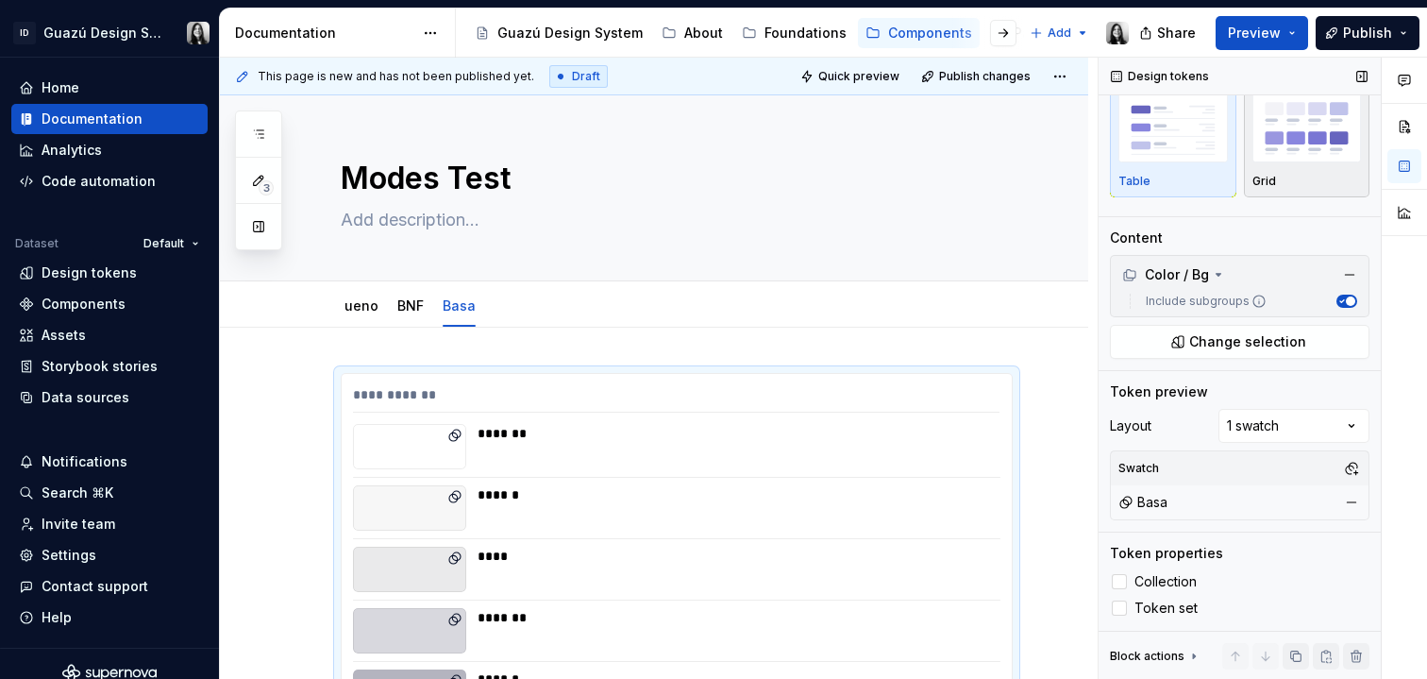
click at [1282, 144] on img "button" at bounding box center [1308, 127] width 110 height 69
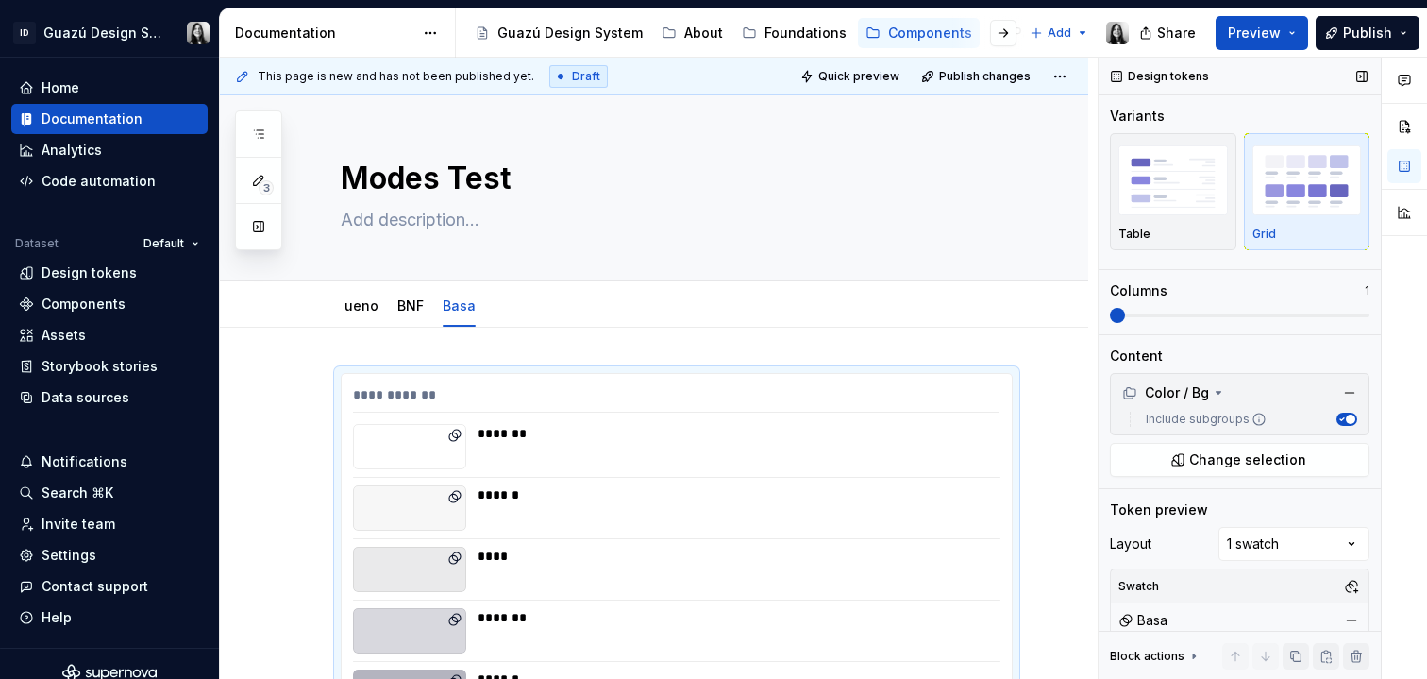
click at [1295, 183] on img "button" at bounding box center [1308, 179] width 110 height 69
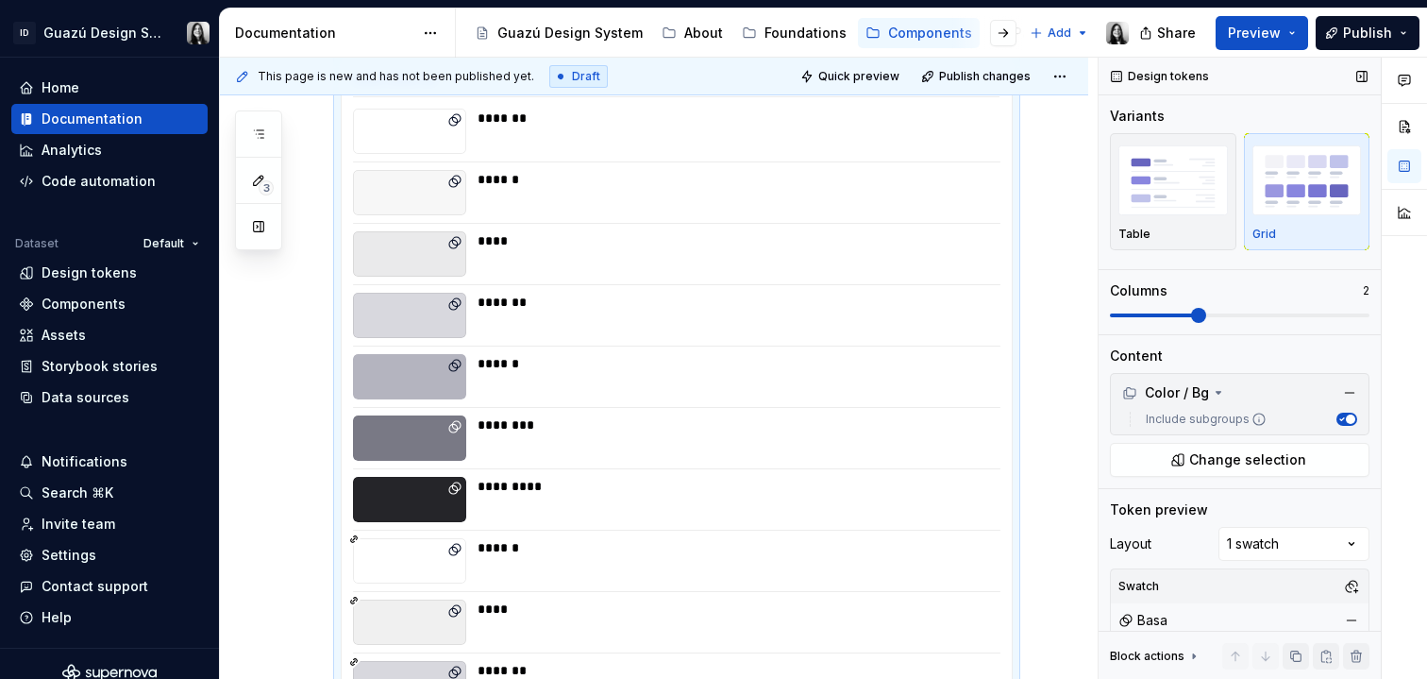
click at [1191, 316] on span at bounding box center [1198, 315] width 15 height 15
click at [1240, 314] on span at bounding box center [1240, 315] width 260 height 4
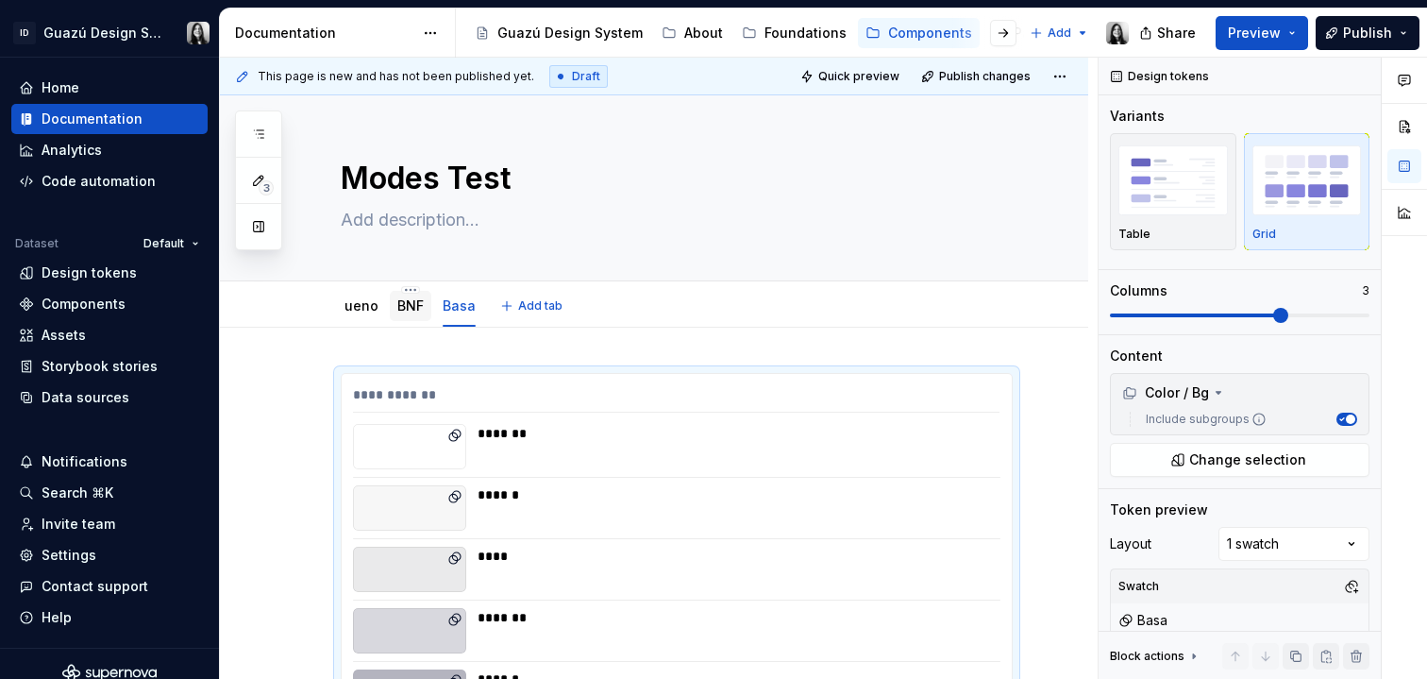
click at [401, 309] on link "BNF" at bounding box center [410, 305] width 26 height 16
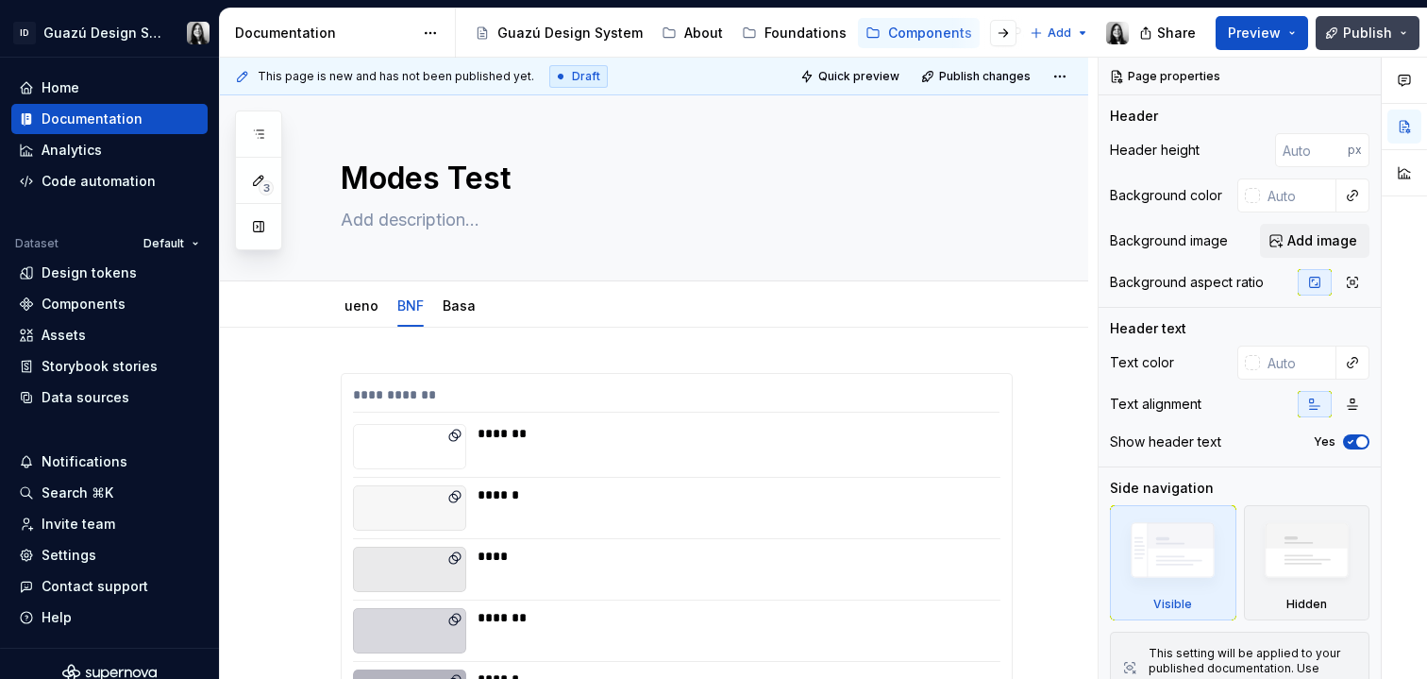
click at [1359, 40] on span "Publish" at bounding box center [1367, 33] width 49 height 19
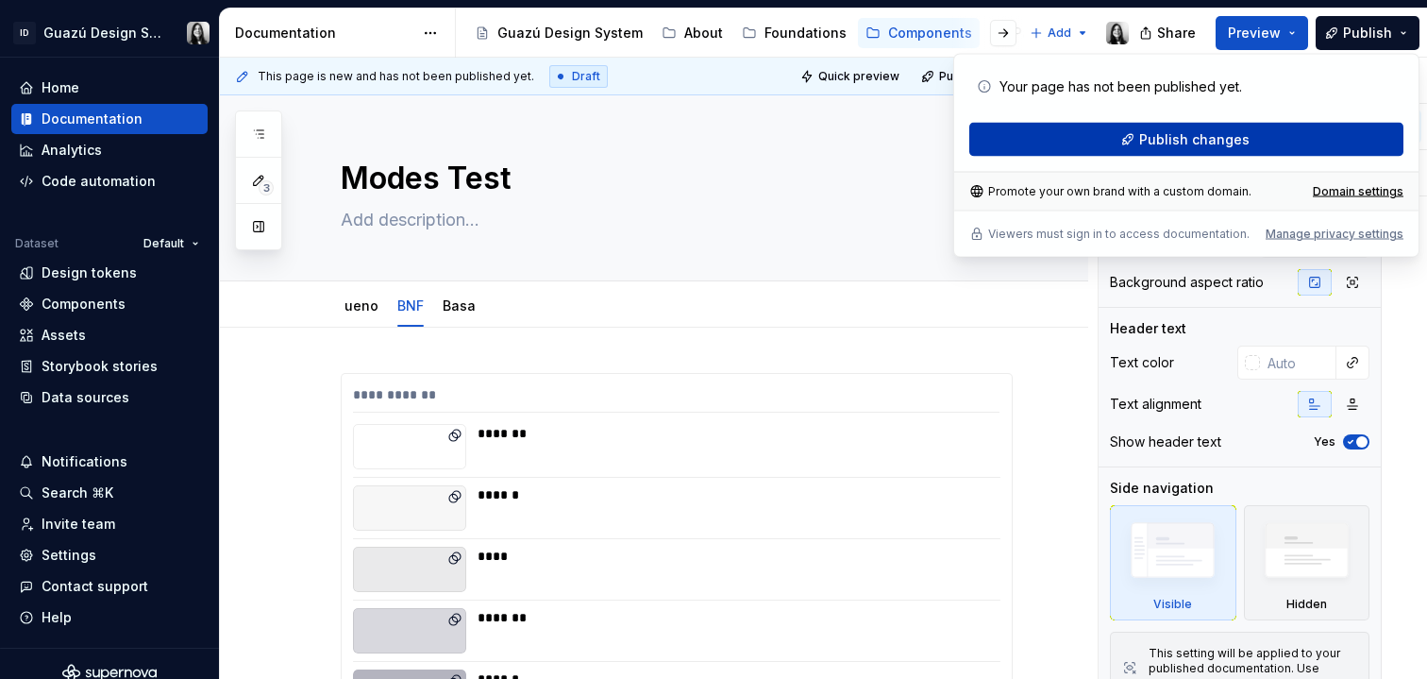
click at [1237, 145] on span "Publish changes" at bounding box center [1195, 139] width 110 height 19
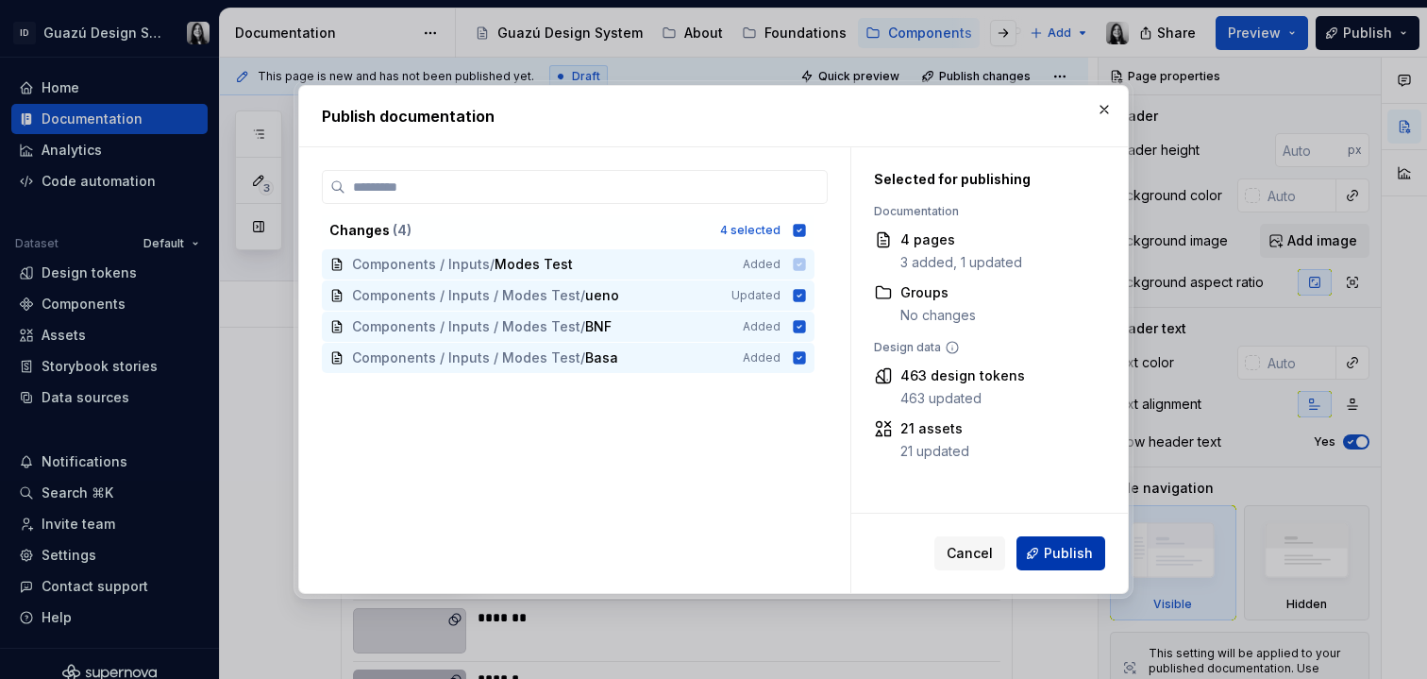
click at [1052, 563] on button "Publish" at bounding box center [1061, 553] width 89 height 34
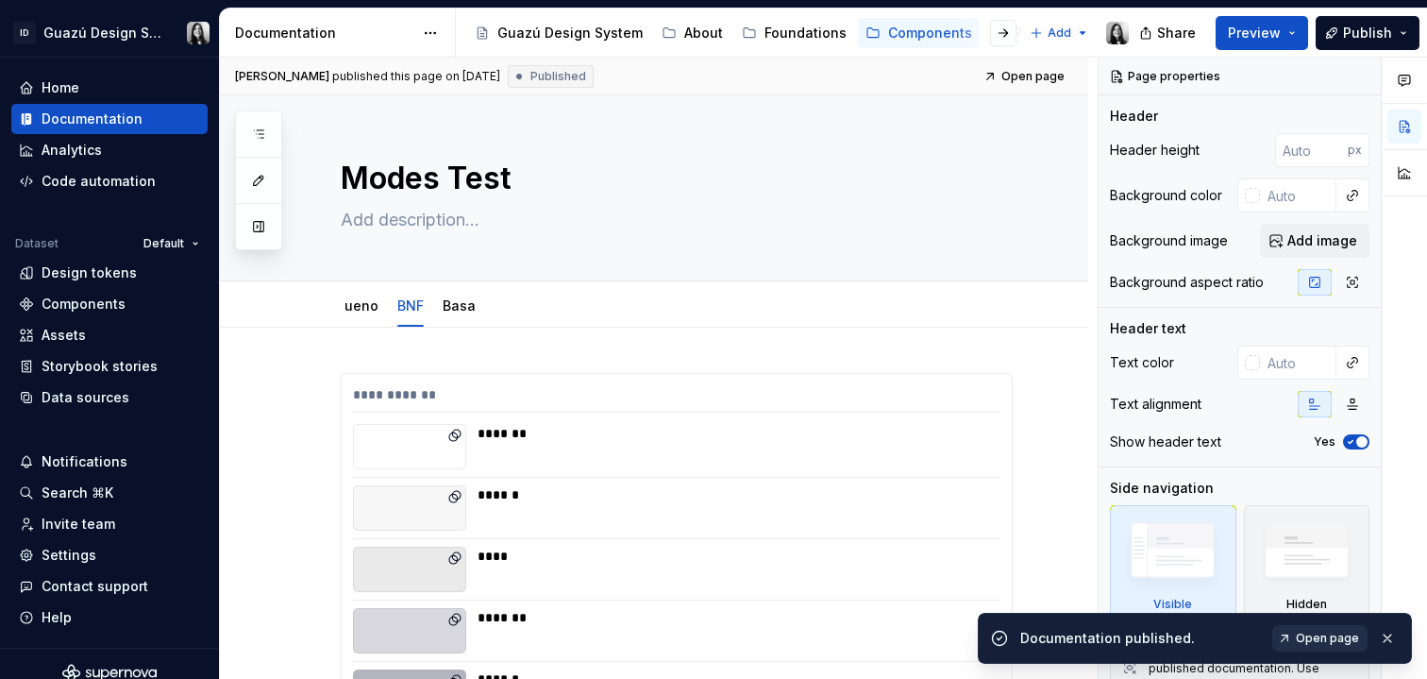
click at [1335, 631] on span "Open page" at bounding box center [1327, 638] width 63 height 15
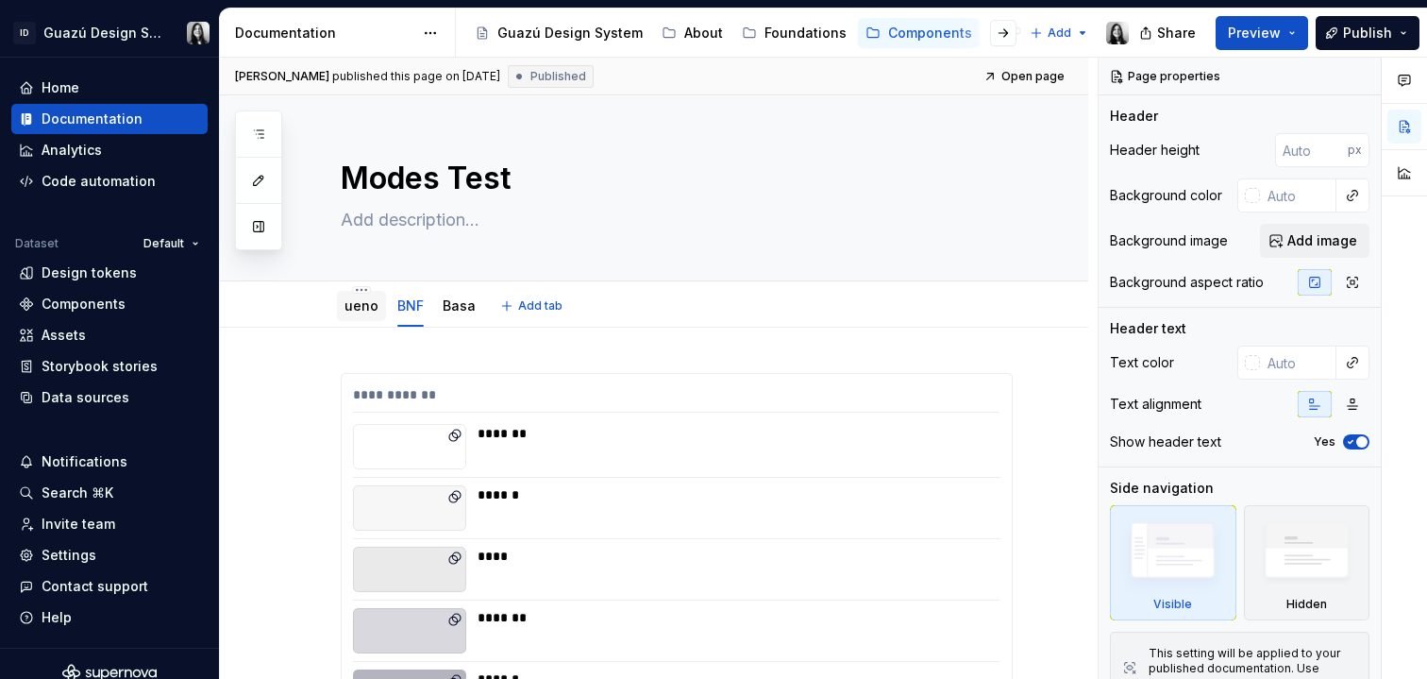
click at [357, 307] on link "ueno" at bounding box center [362, 305] width 34 height 16
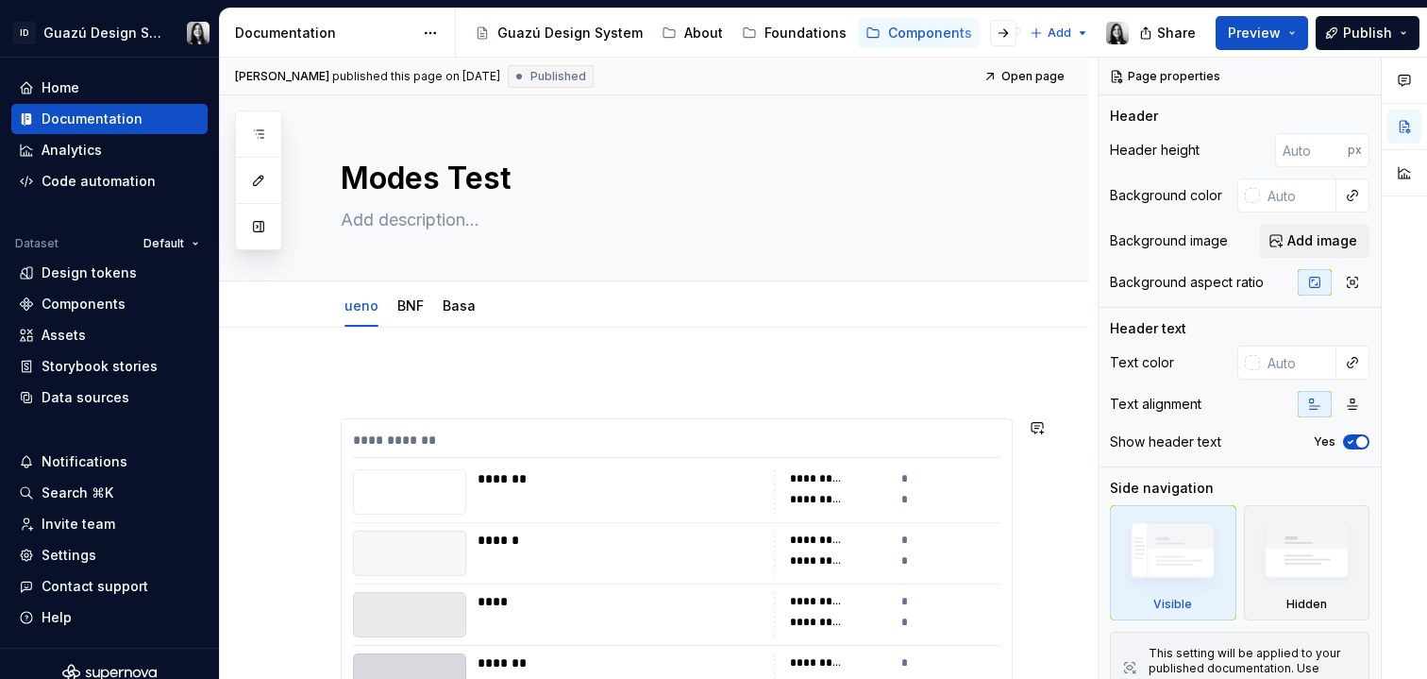
click at [366, 390] on p at bounding box center [677, 384] width 672 height 23
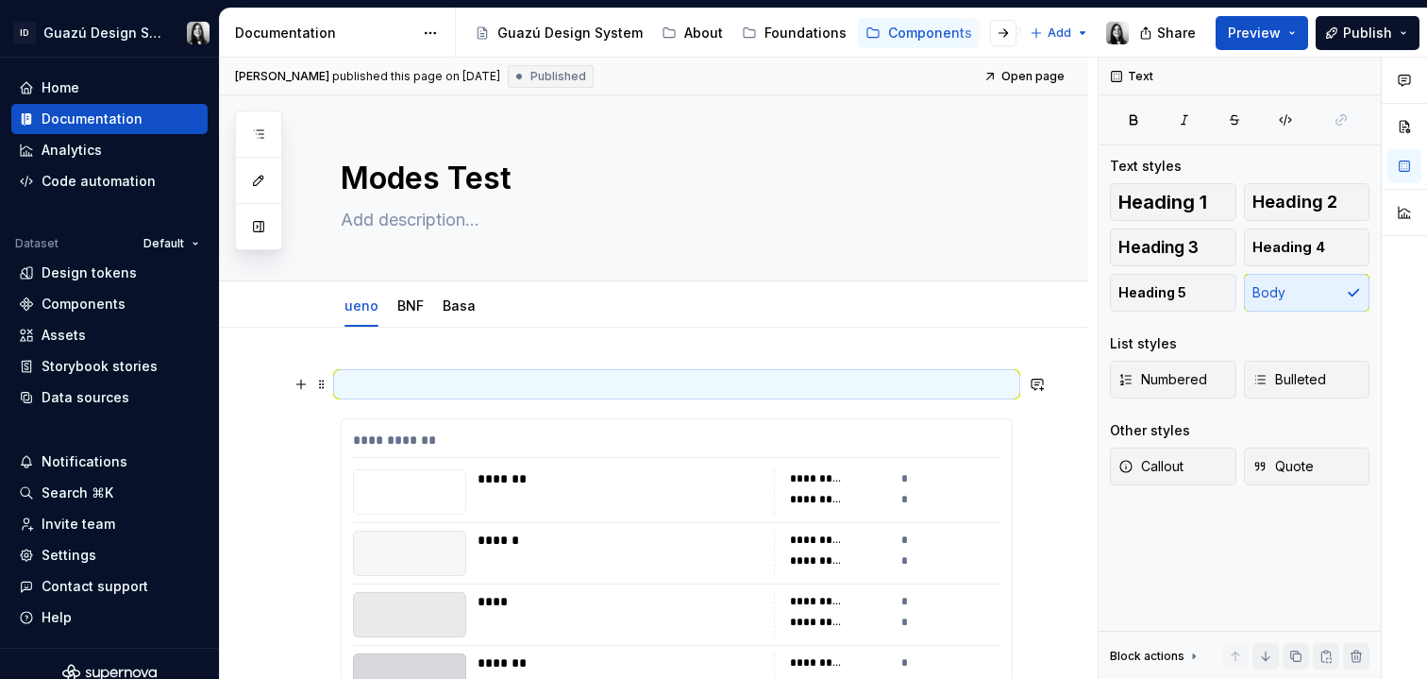
click at [344, 391] on p at bounding box center [677, 384] width 672 height 23
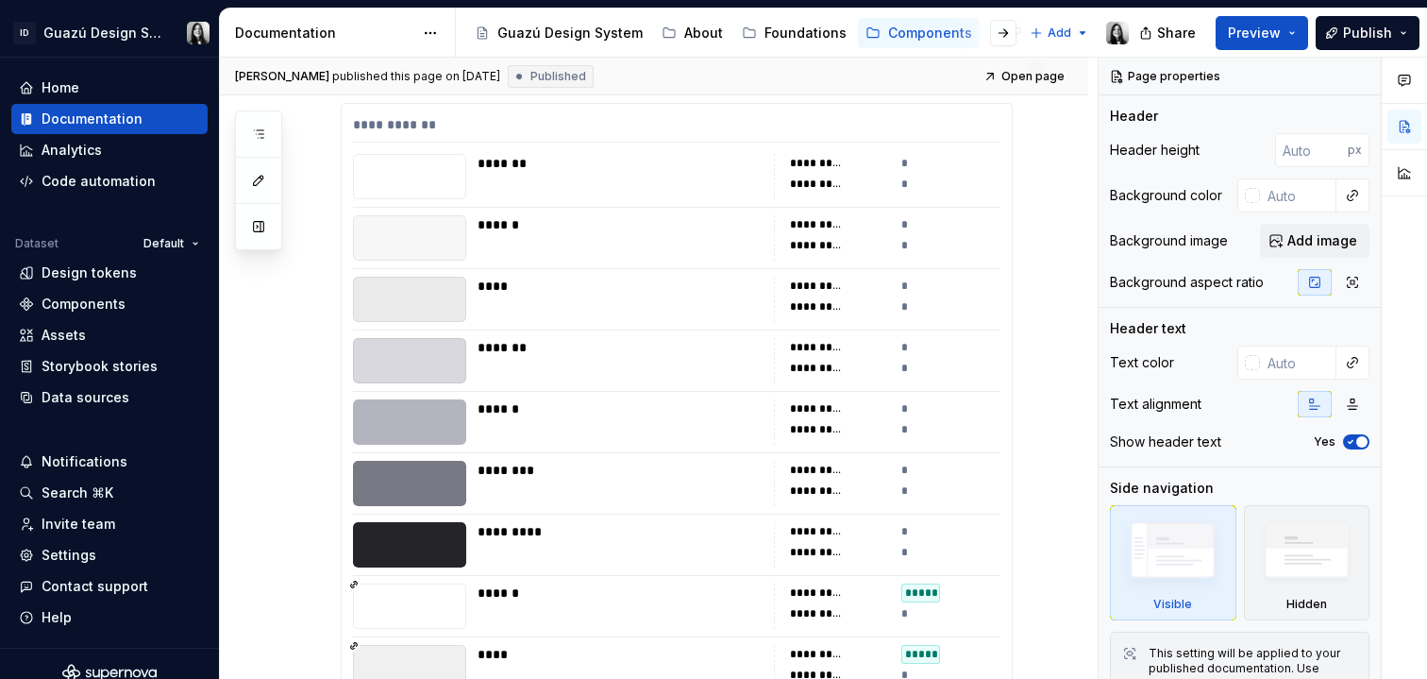
scroll to position [15, 0]
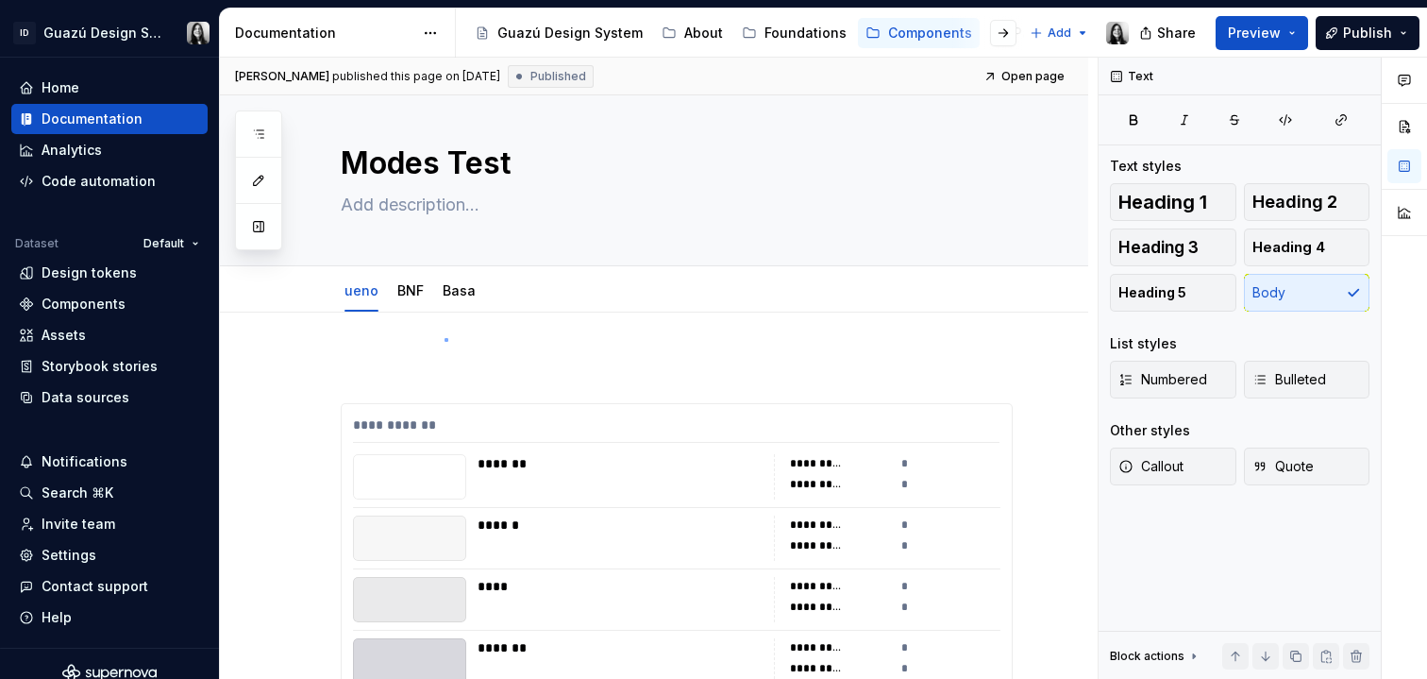
click at [445, 339] on div "**********" at bounding box center [659, 369] width 878 height 622
click at [325, 363] on span at bounding box center [321, 369] width 15 height 26
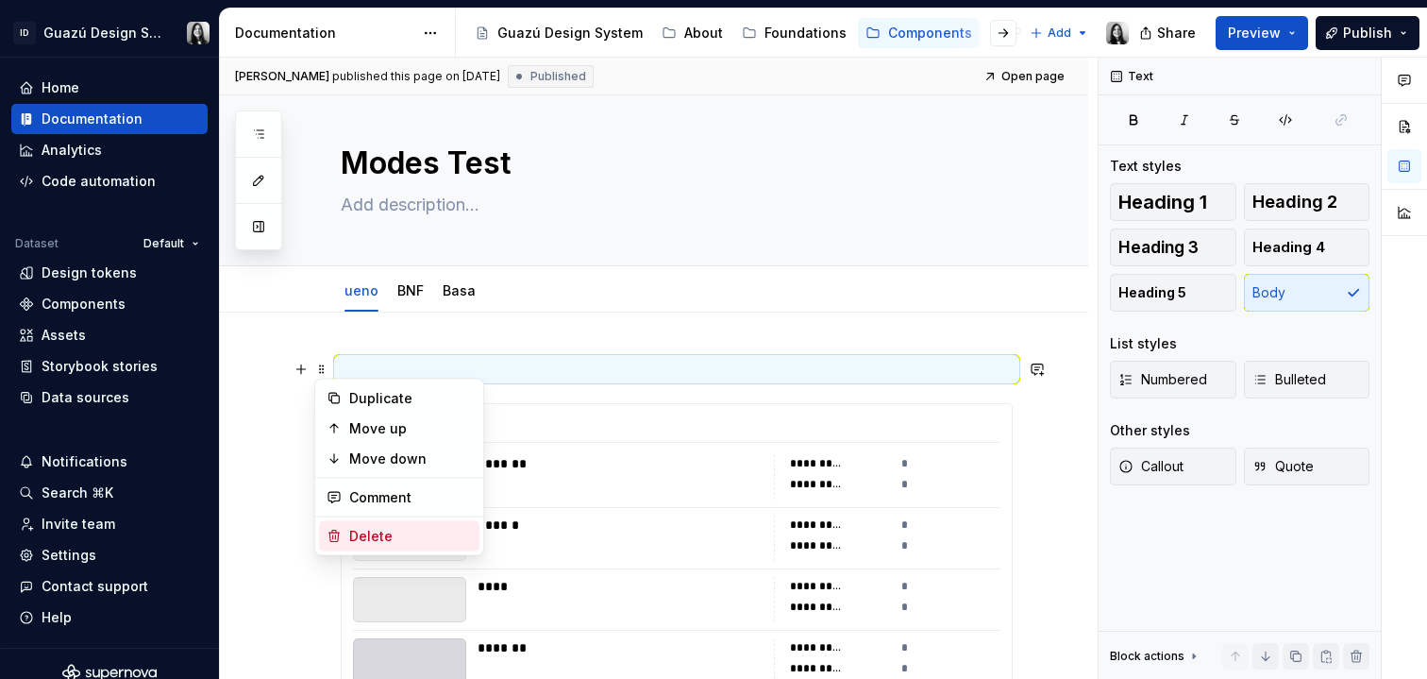
click at [354, 529] on div "Delete" at bounding box center [410, 536] width 123 height 19
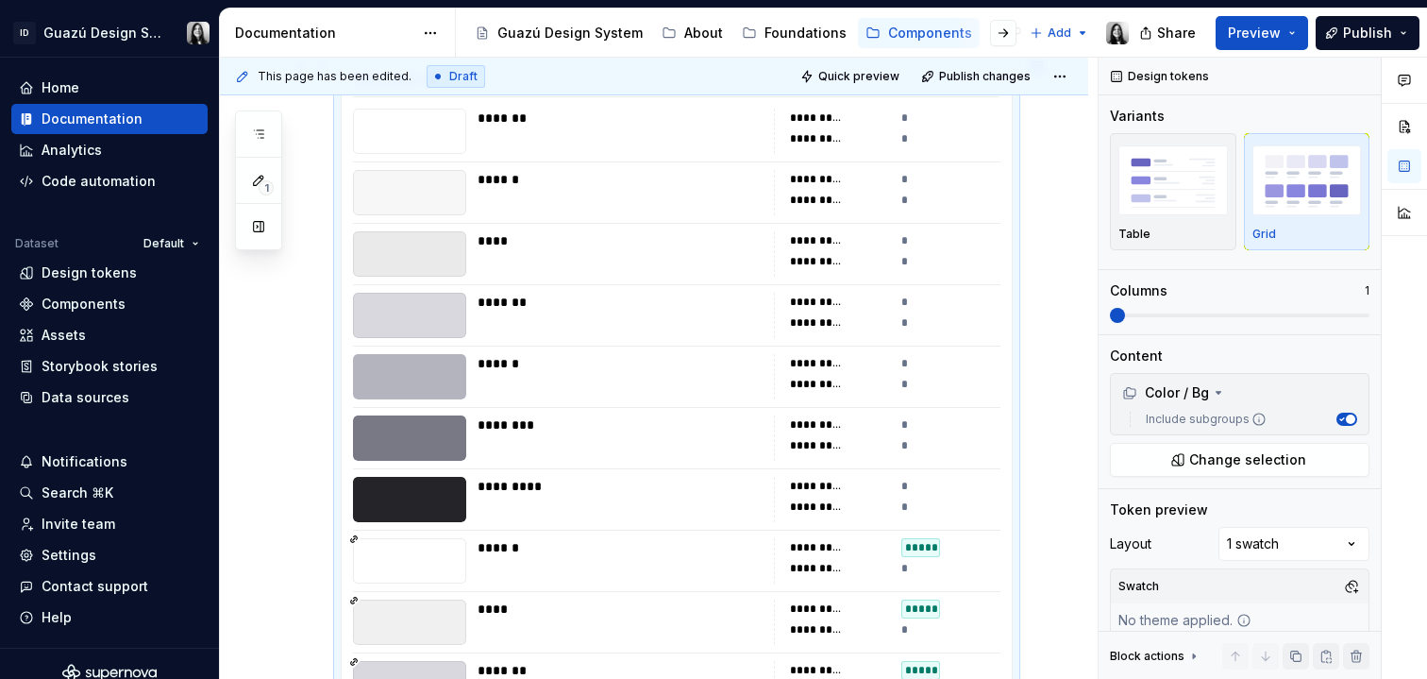
scroll to position [48, 0]
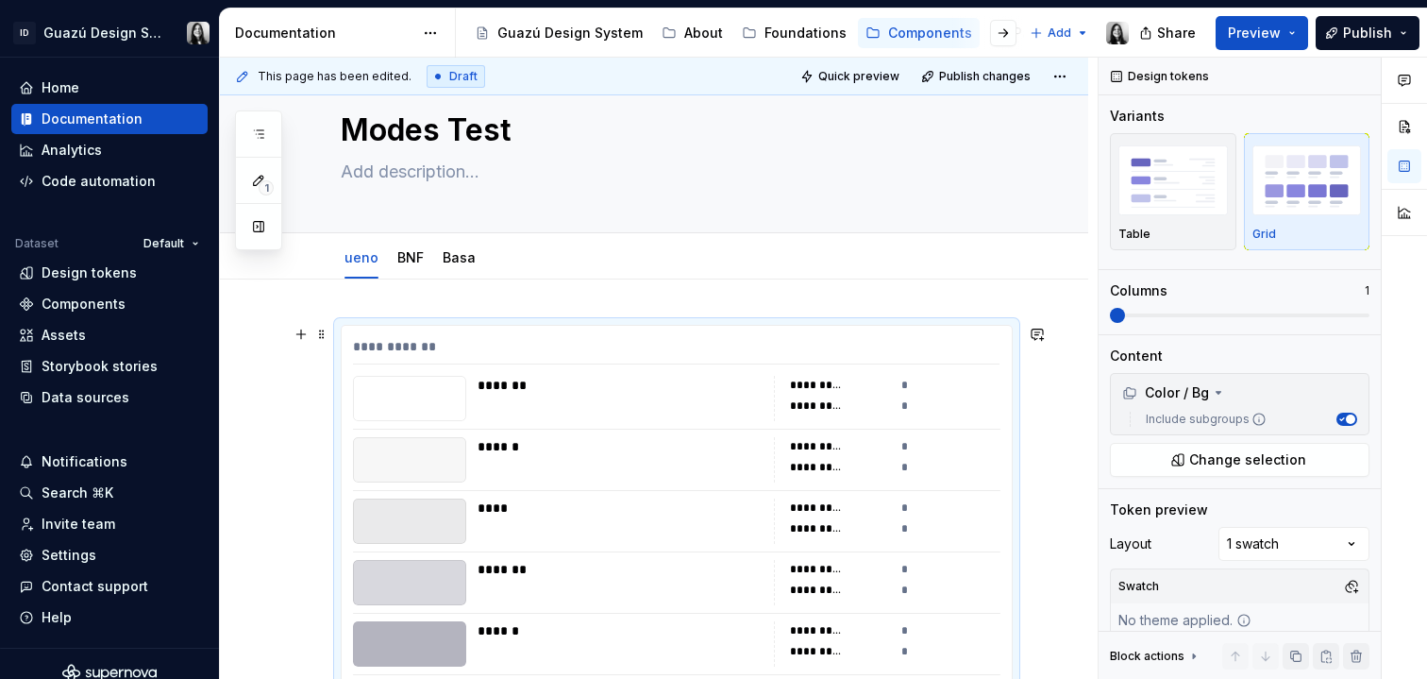
click at [667, 359] on div "**********" at bounding box center [676, 350] width 647 height 27
click at [1245, 468] on span "Change selection" at bounding box center [1248, 459] width 117 height 19
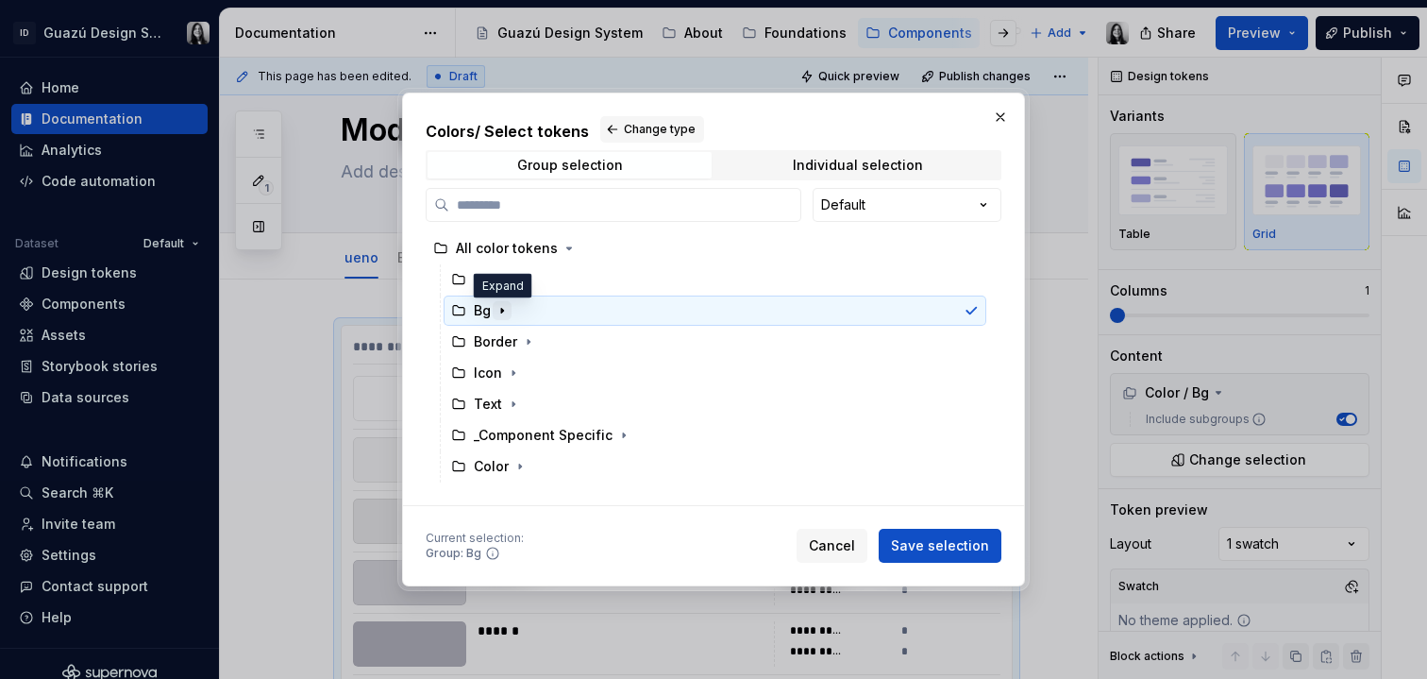
click at [501, 309] on icon "button" at bounding box center [502, 311] width 2 height 5
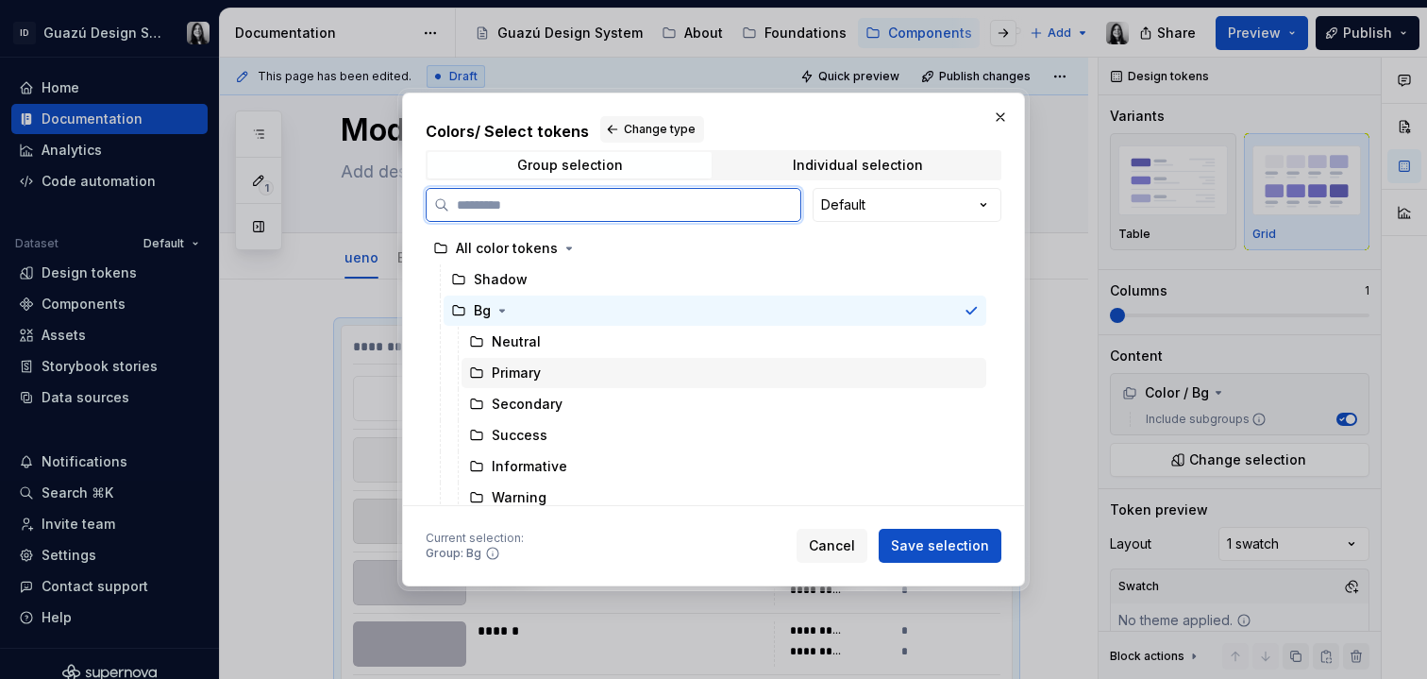
click at [529, 374] on div "Primary" at bounding box center [516, 372] width 49 height 19
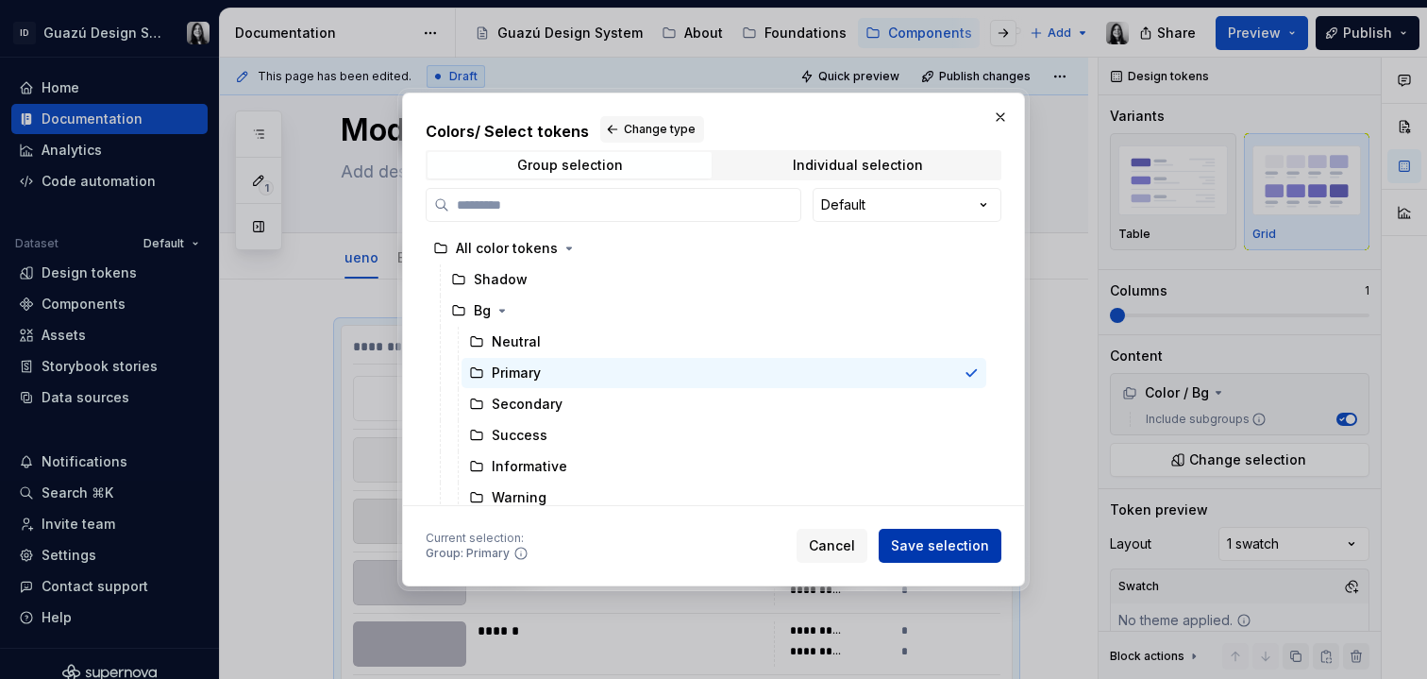
click at [922, 538] on span "Save selection" at bounding box center [940, 545] width 98 height 19
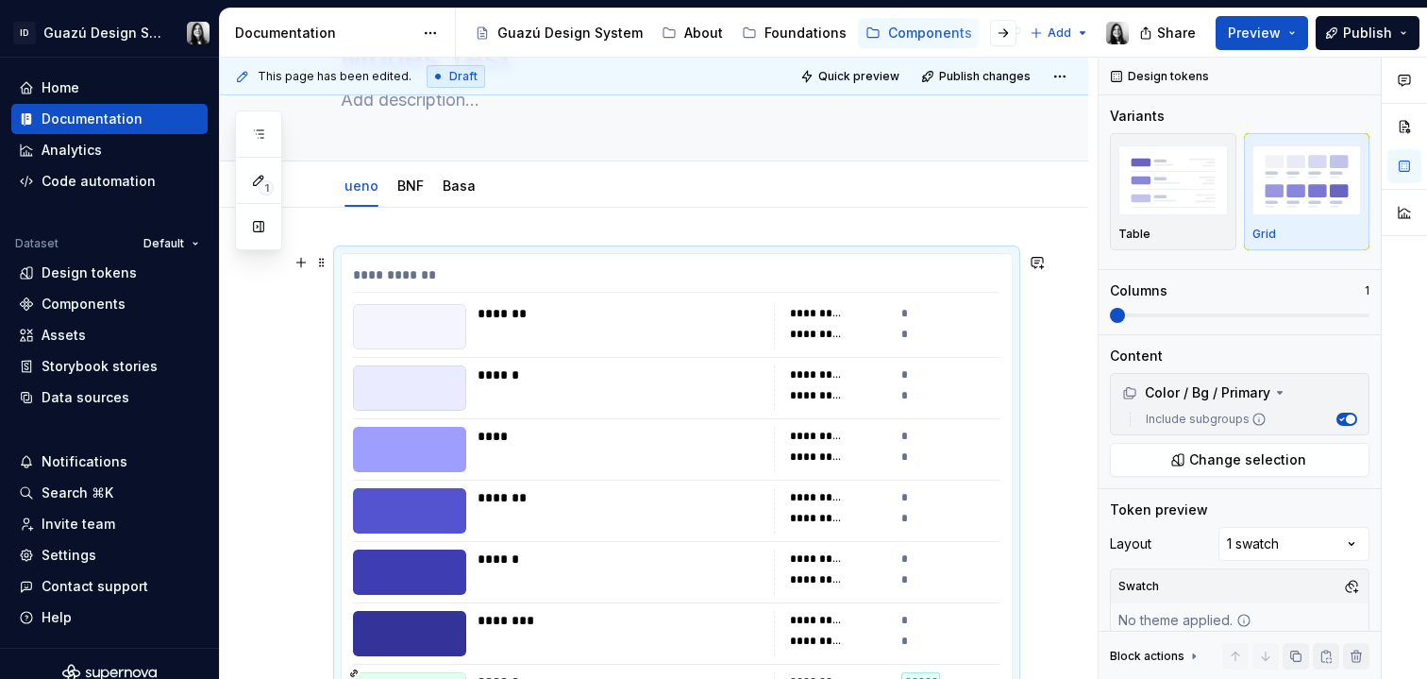
scroll to position [134, 0]
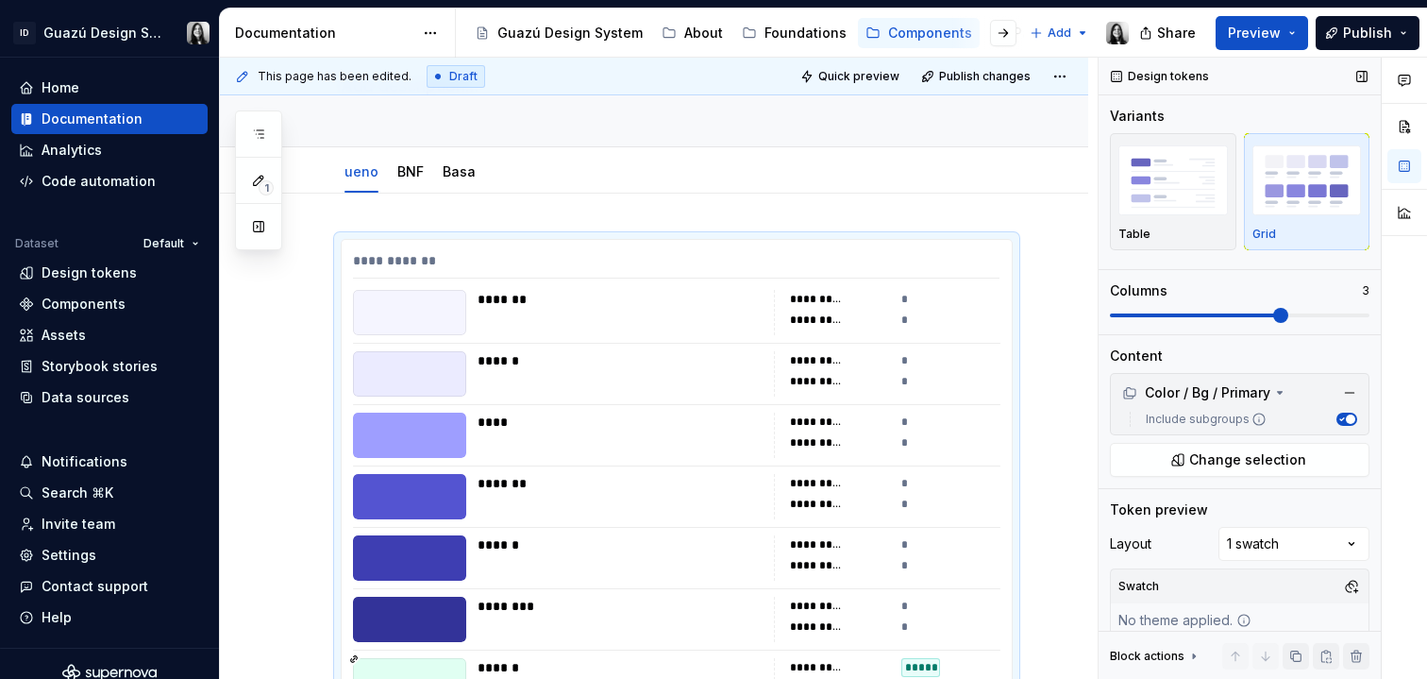
click at [1268, 312] on span at bounding box center [1240, 315] width 260 height 15
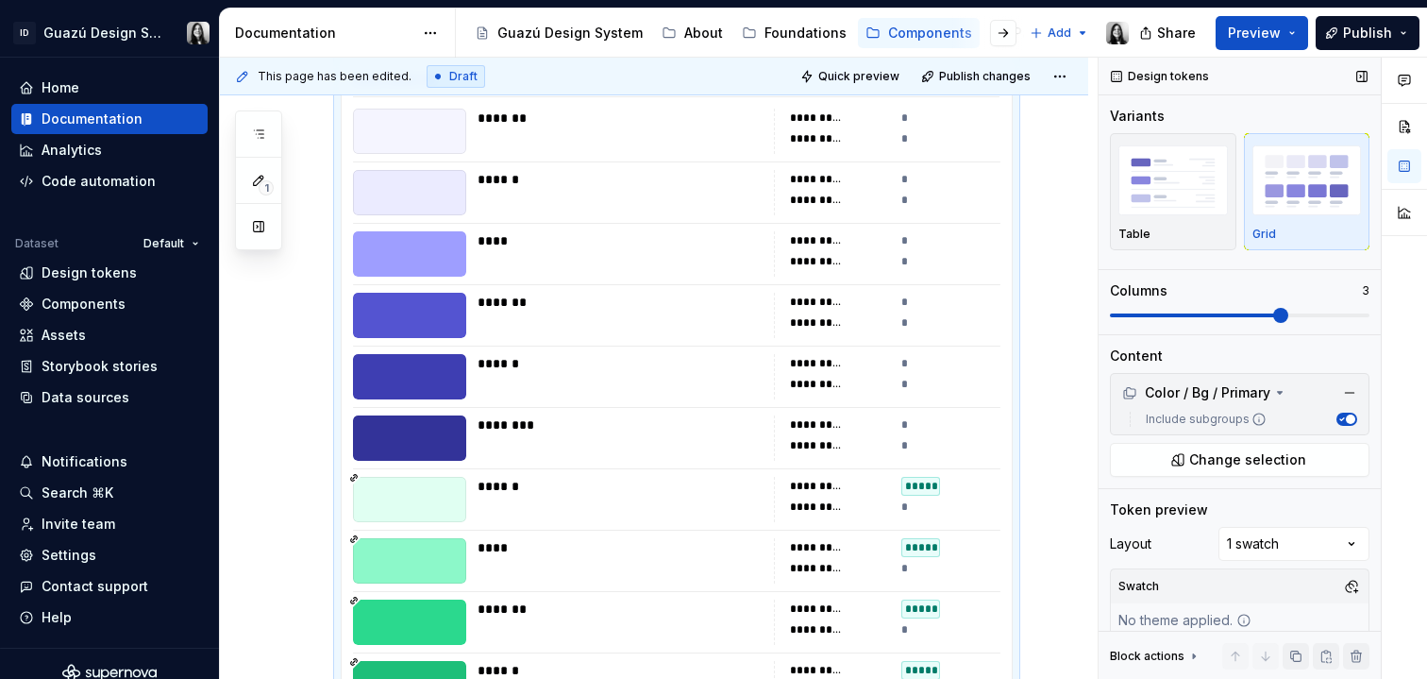
click at [1316, 312] on span at bounding box center [1240, 315] width 260 height 15
click at [1294, 311] on span at bounding box center [1240, 315] width 260 height 15
click at [1370, 313] on span at bounding box center [1362, 315] width 15 height 15
click at [1191, 321] on span at bounding box center [1198, 315] width 15 height 15
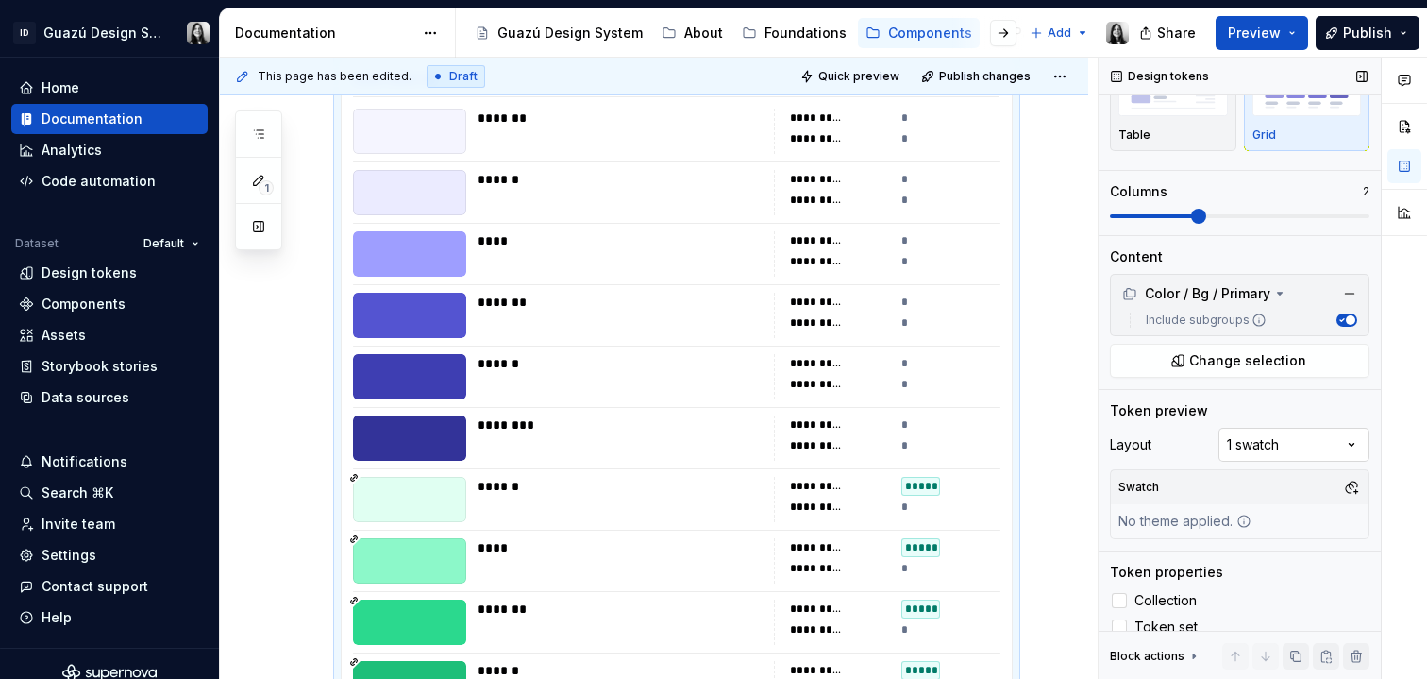
scroll to position [118, 0]
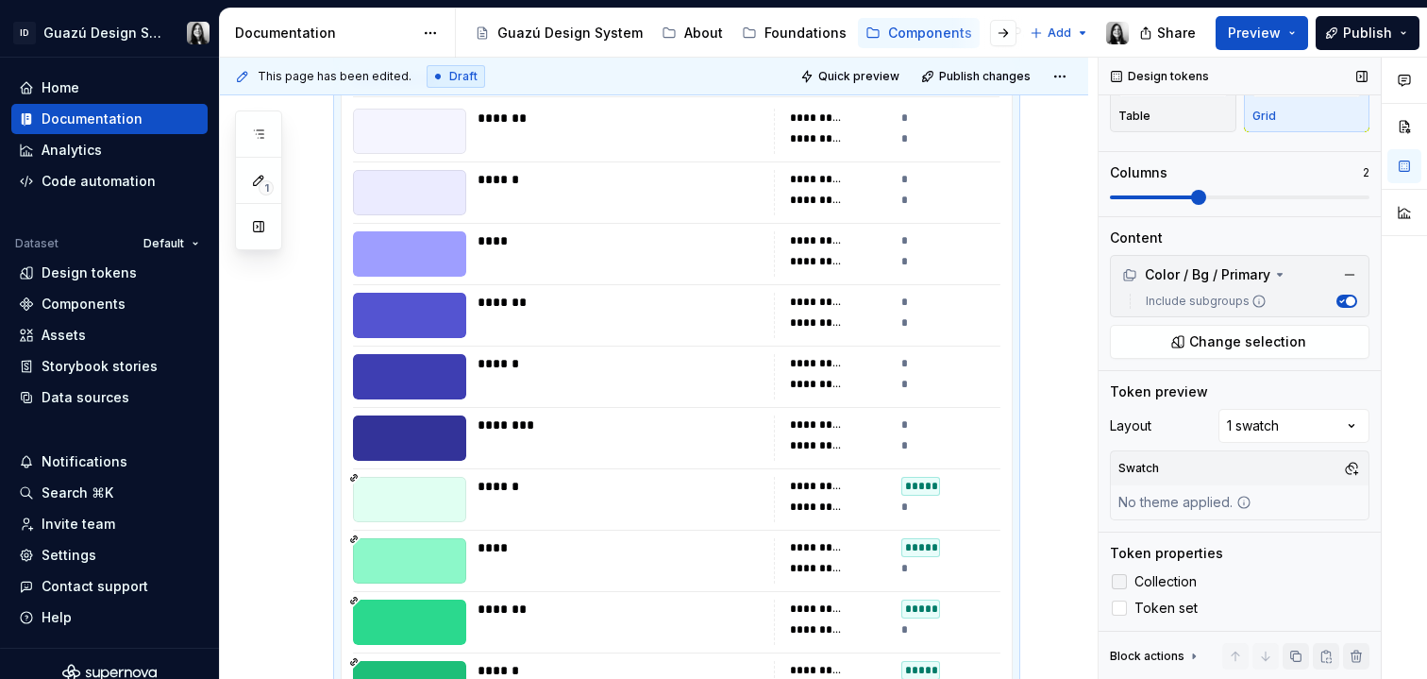
click at [1157, 583] on span "Collection" at bounding box center [1166, 581] width 62 height 15
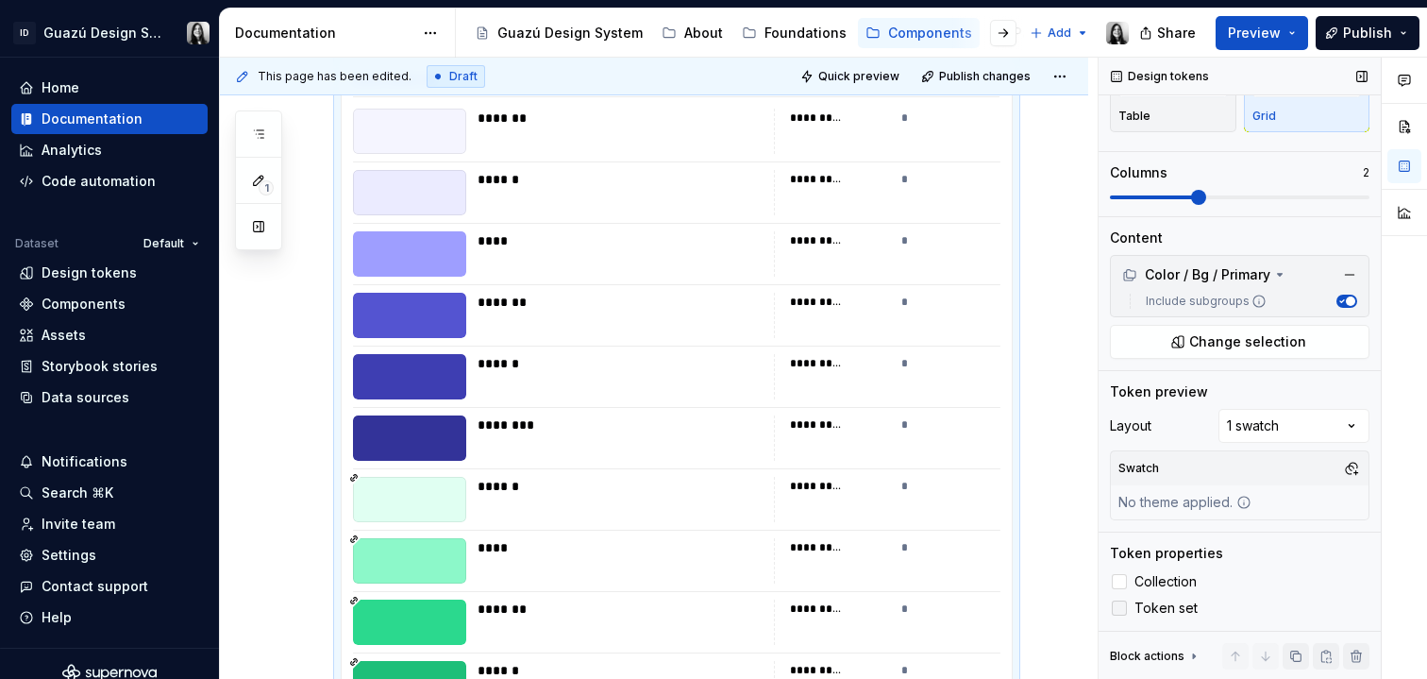
click at [1153, 603] on span "Token set" at bounding box center [1166, 607] width 63 height 15
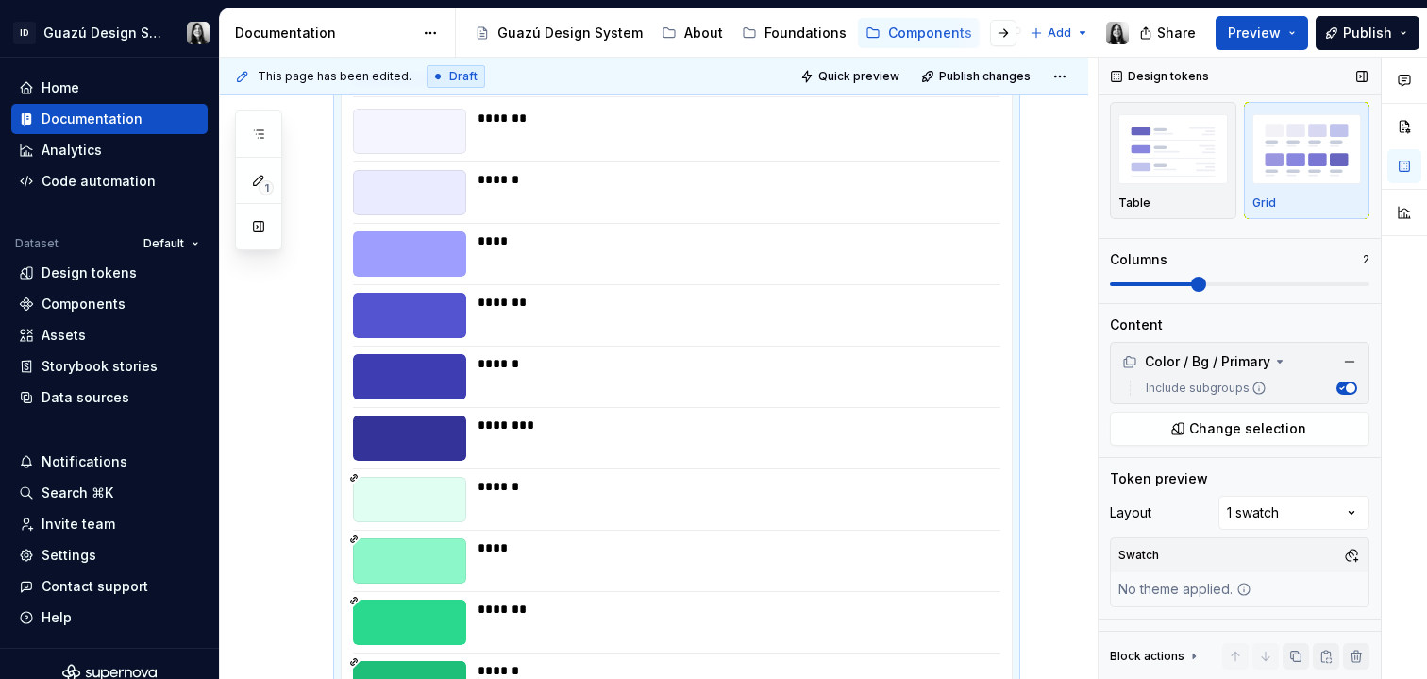
scroll to position [0, 0]
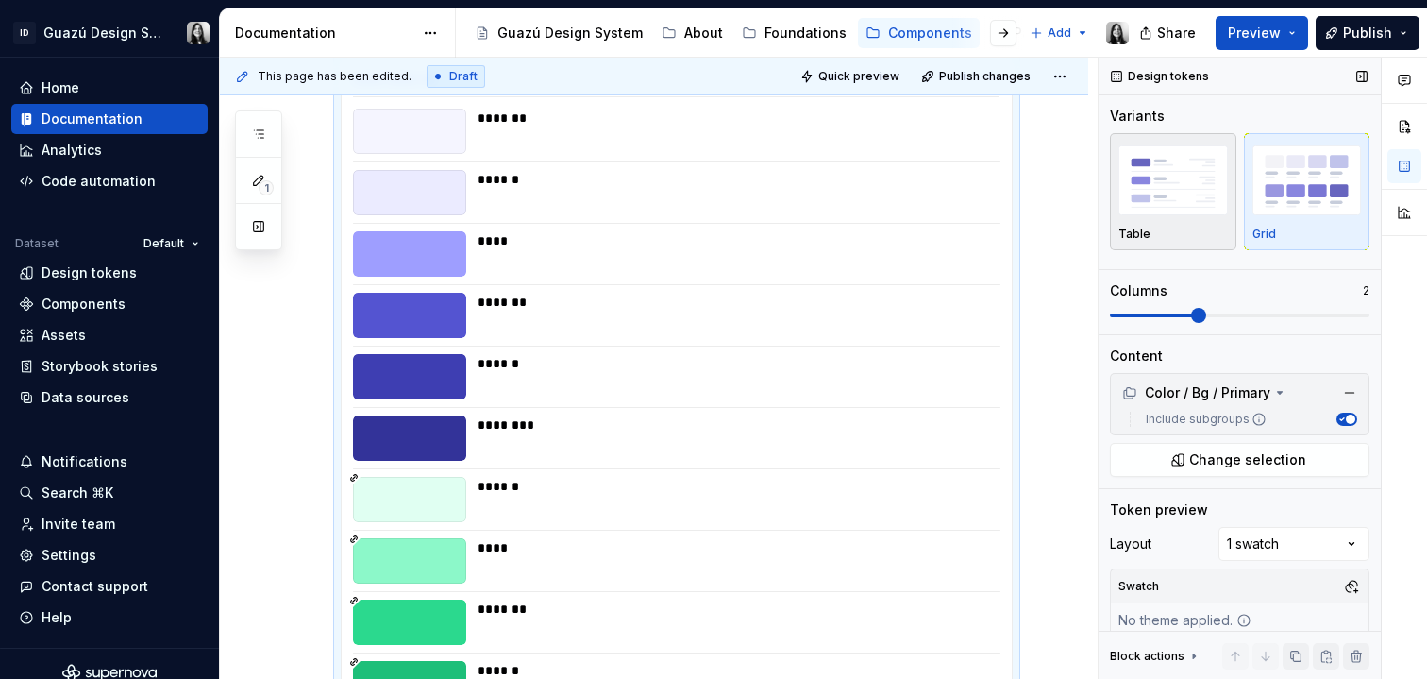
click at [1170, 188] on img "button" at bounding box center [1174, 179] width 110 height 69
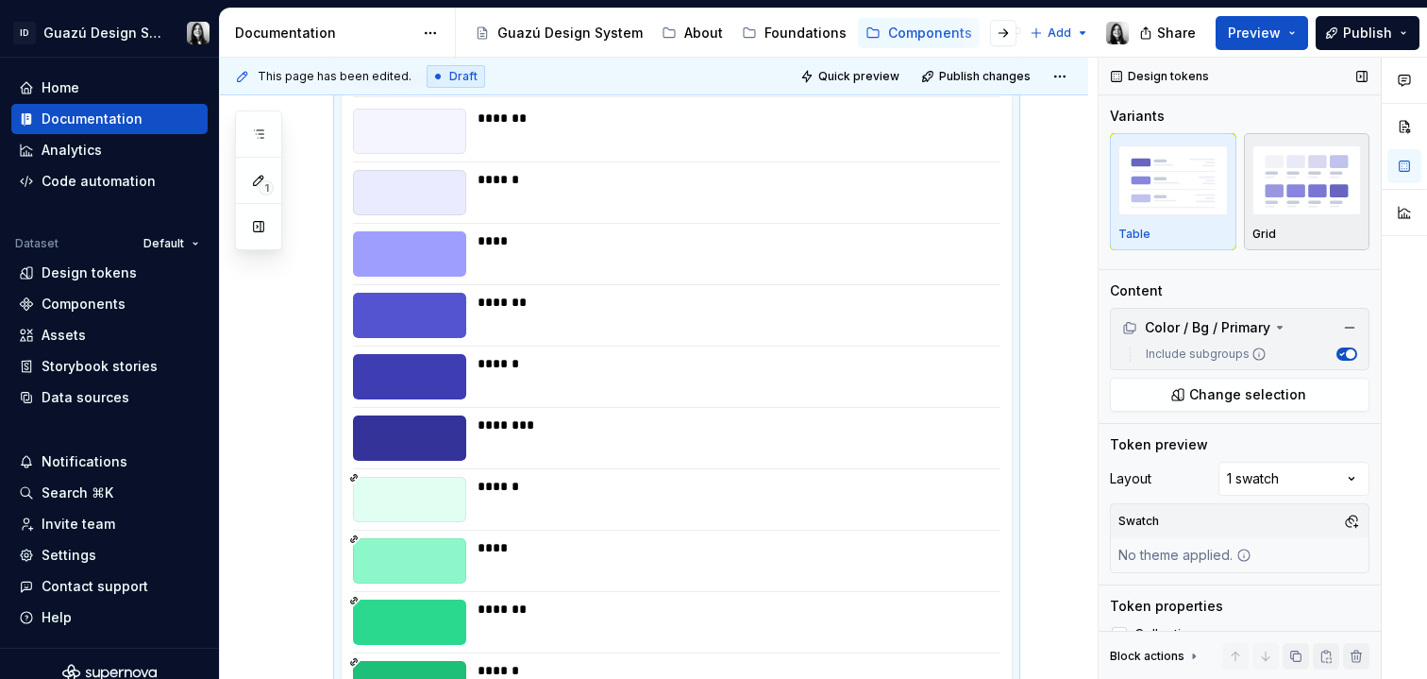
click at [1289, 194] on img "button" at bounding box center [1308, 179] width 110 height 69
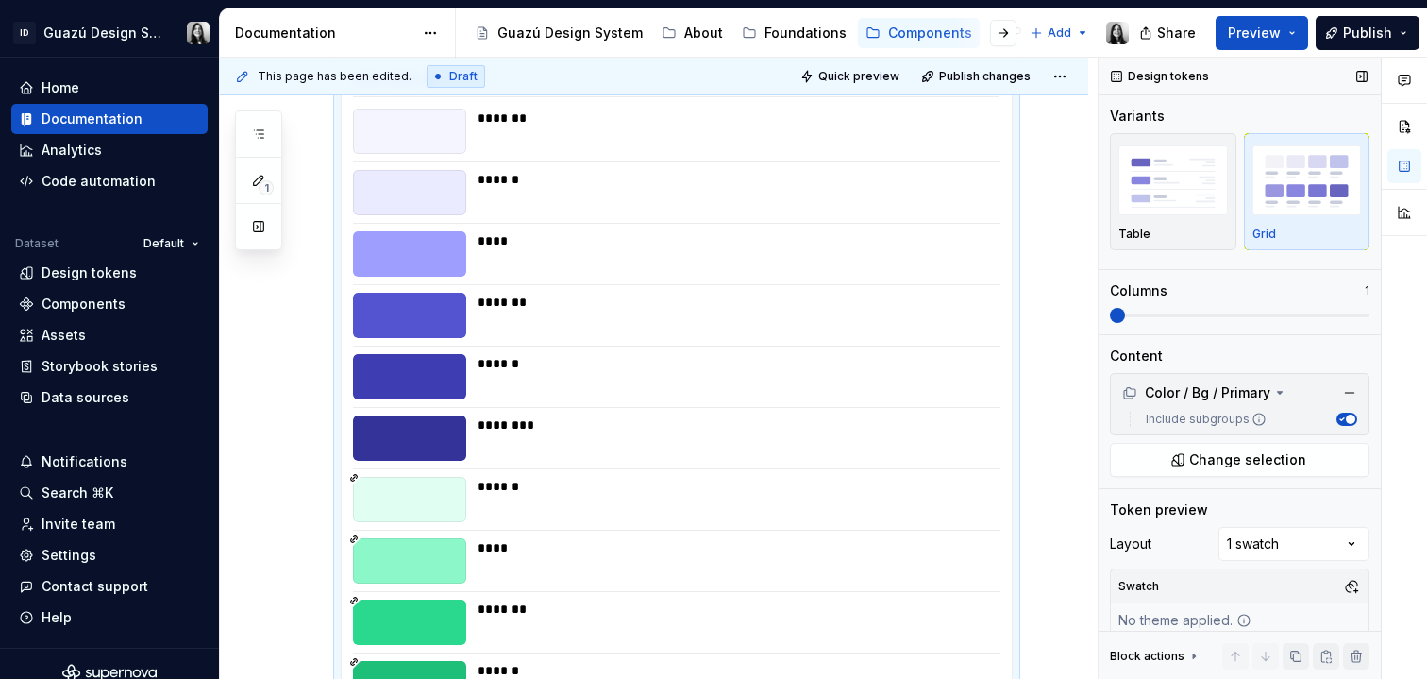
click at [1152, 312] on span at bounding box center [1240, 315] width 260 height 15
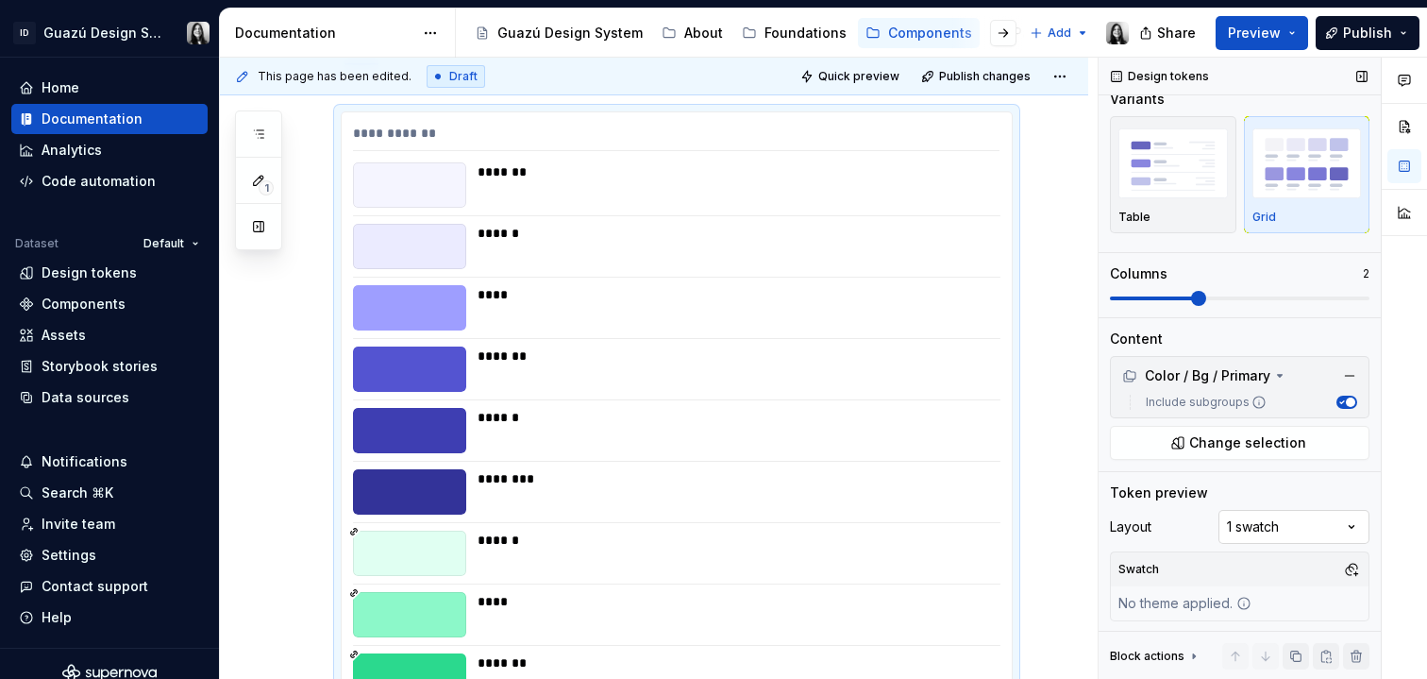
scroll to position [118, 0]
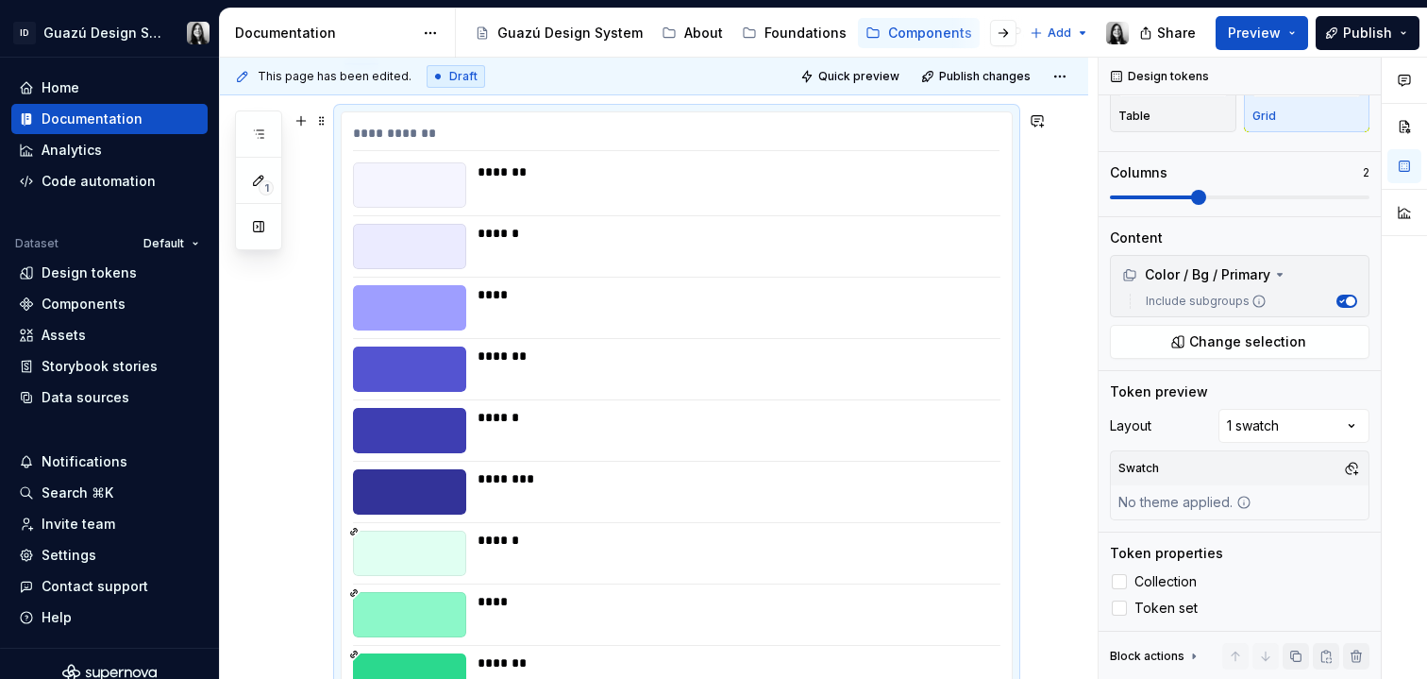
click at [438, 187] on div at bounding box center [409, 184] width 113 height 45
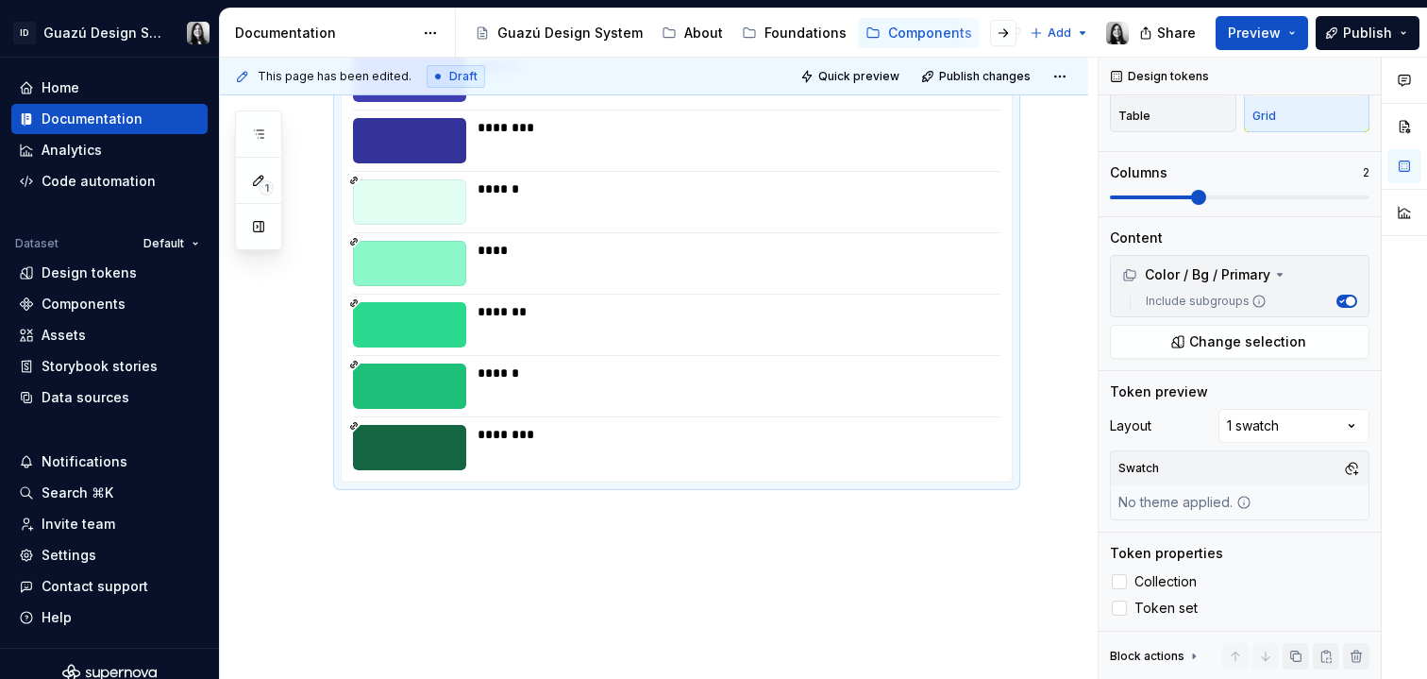
scroll to position [641, 0]
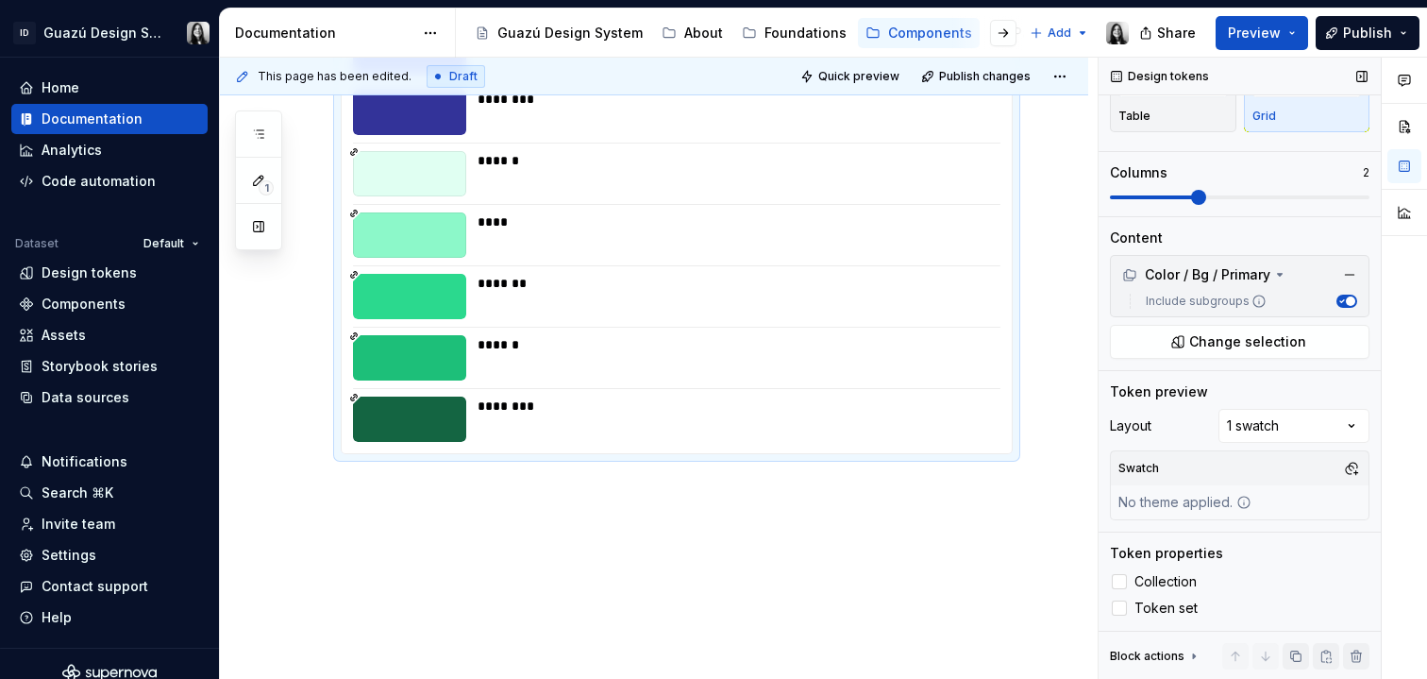
click at [1346, 296] on span "button" at bounding box center [1350, 300] width 9 height 9
click at [1309, 332] on button "Change selection" at bounding box center [1240, 342] width 260 height 34
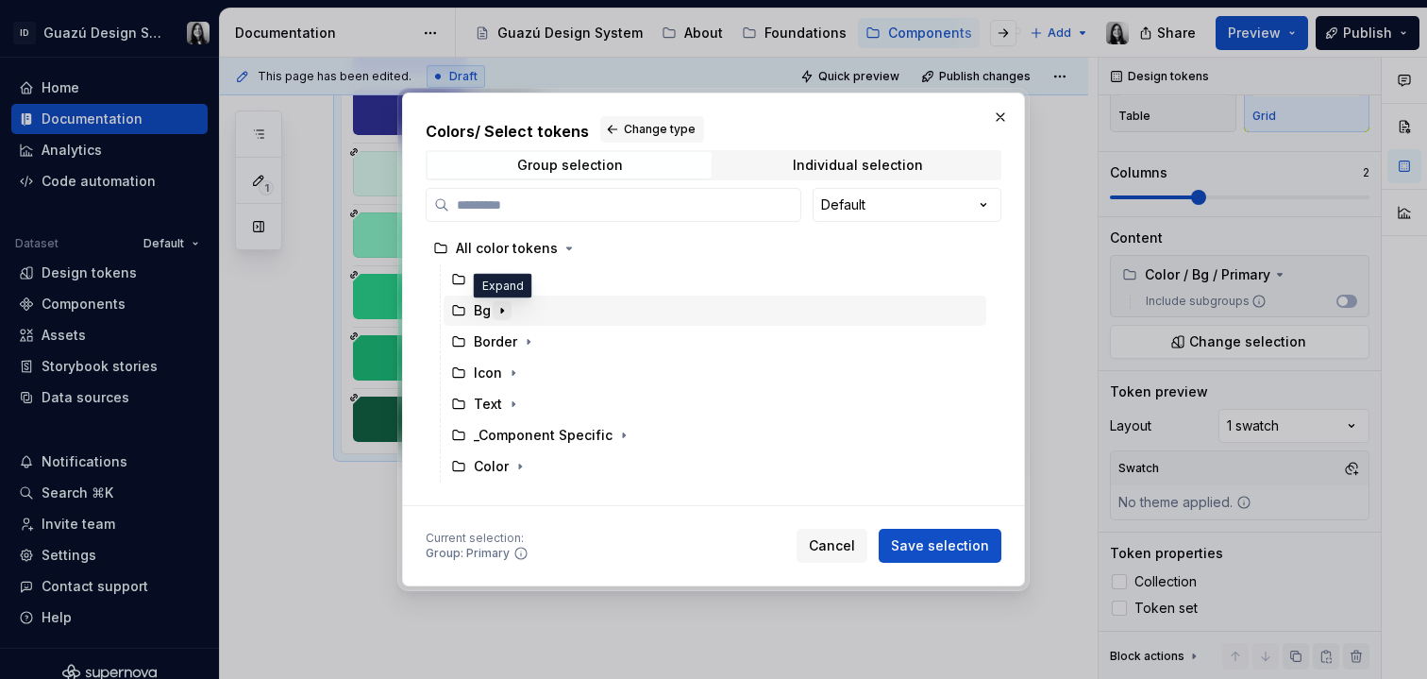
click at [499, 316] on icon "button" at bounding box center [502, 310] width 15 height 15
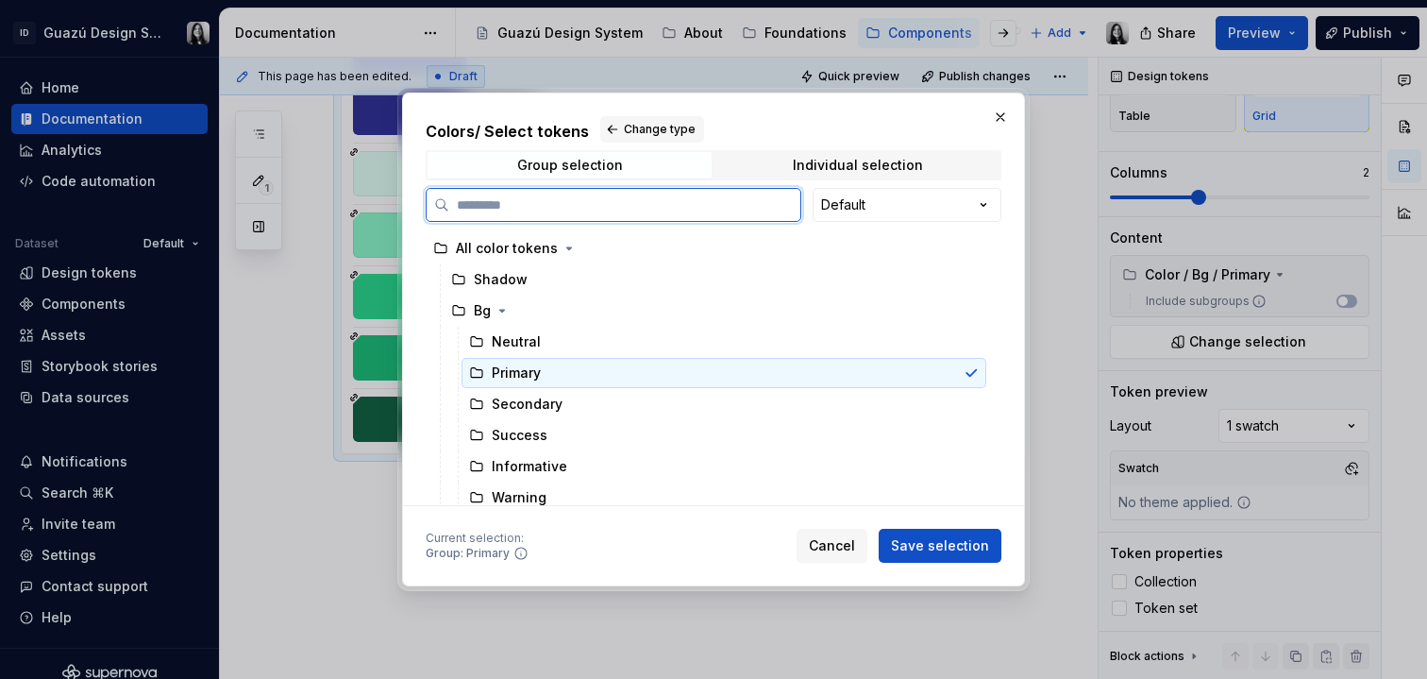
click at [477, 369] on icon at bounding box center [476, 372] width 15 height 15
click at [644, 377] on div "Primary" at bounding box center [724, 373] width 525 height 30
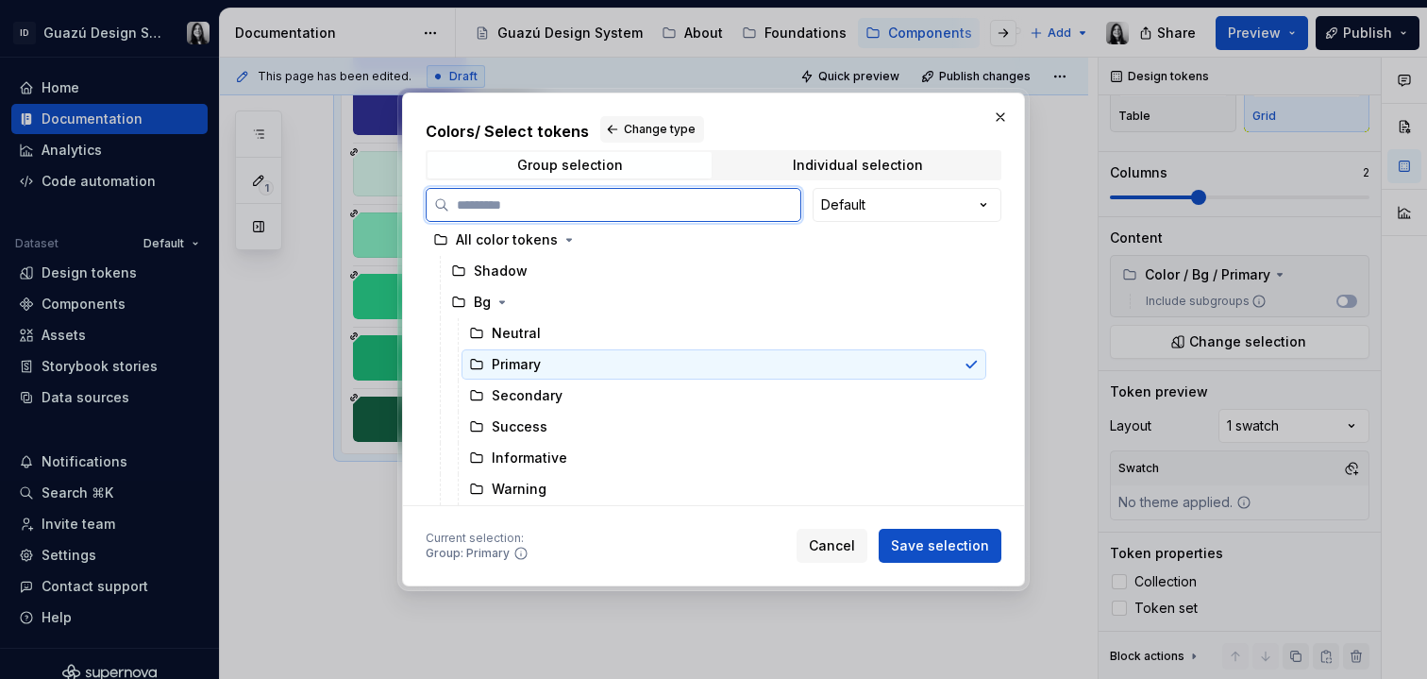
scroll to position [0, 0]
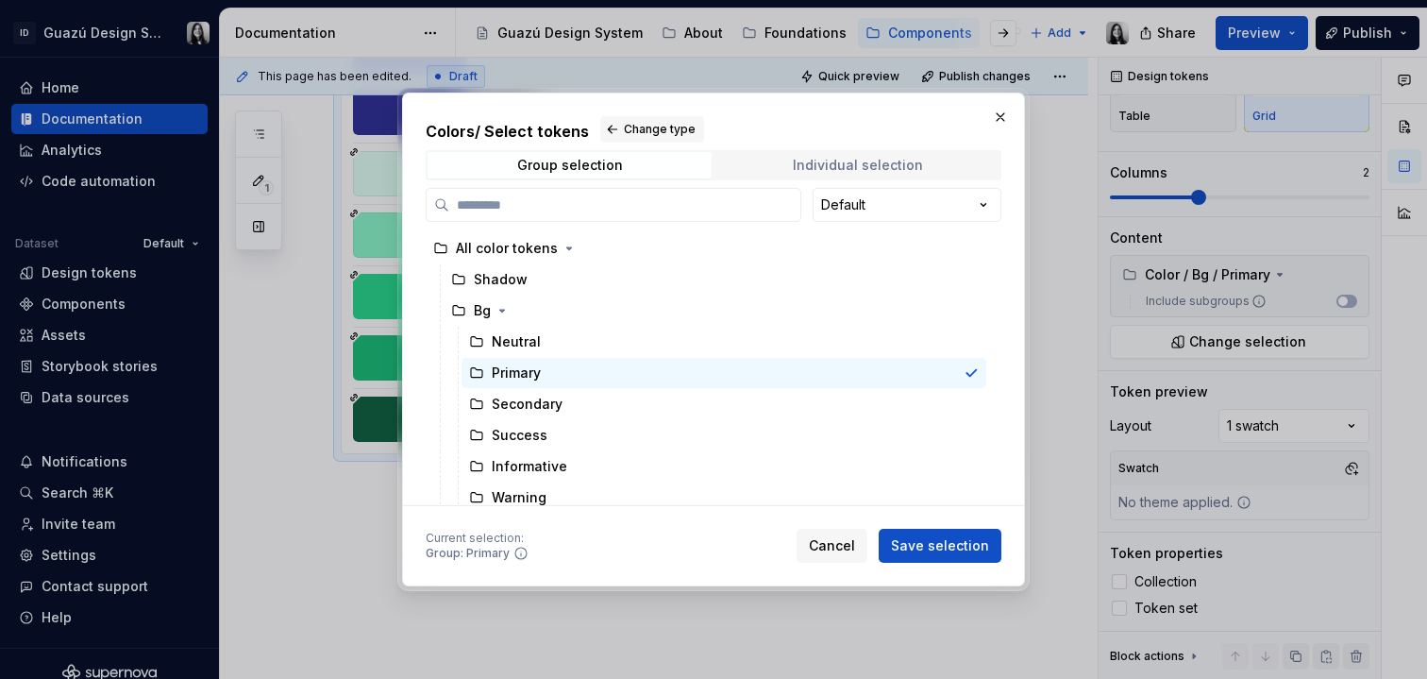
click at [827, 170] on div "Individual selection" at bounding box center [858, 165] width 130 height 15
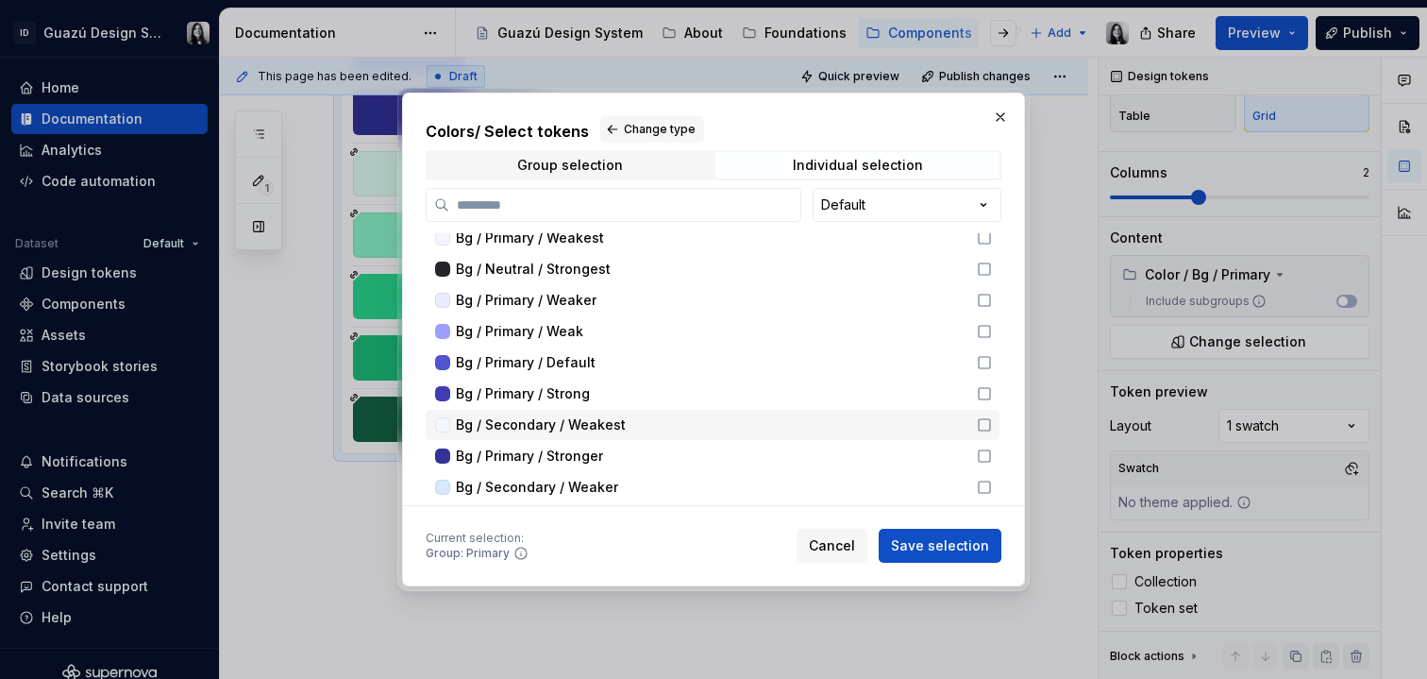
scroll to position [191, 0]
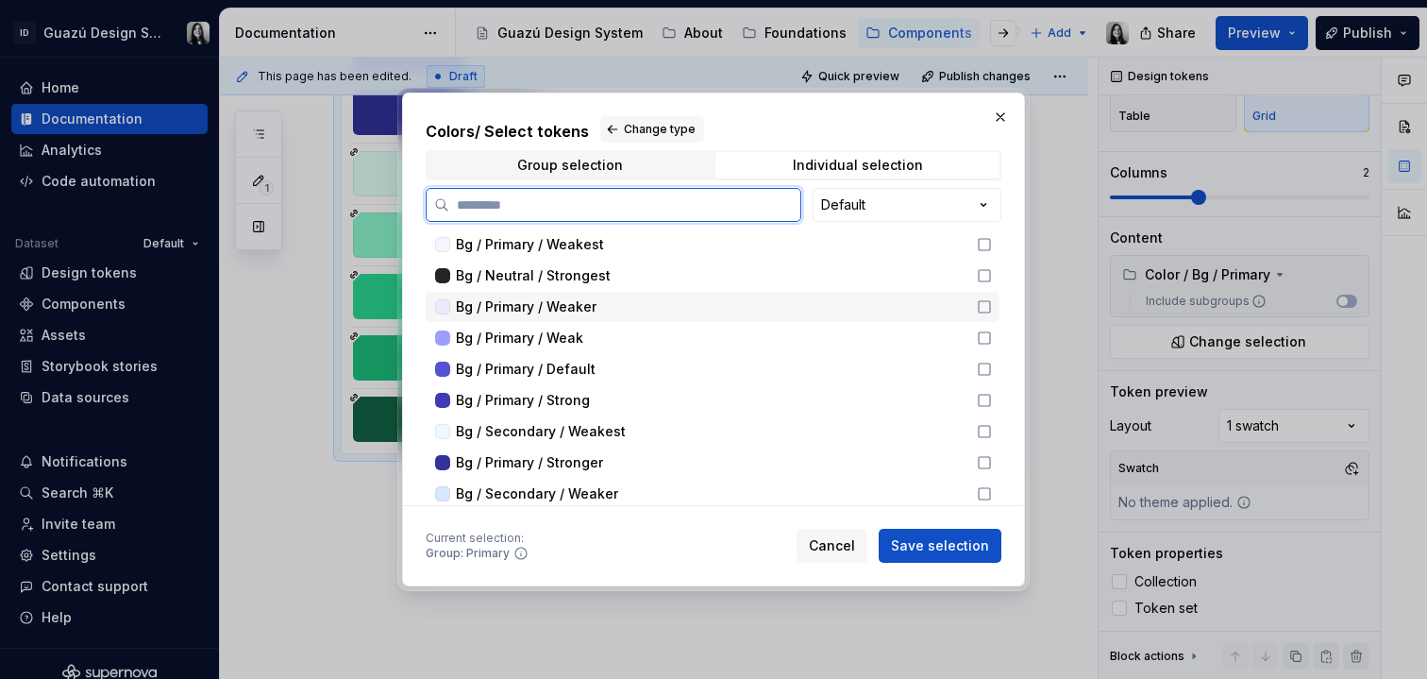
click at [987, 311] on icon at bounding box center [984, 306] width 15 height 15
click at [986, 335] on icon at bounding box center [984, 337] width 15 height 15
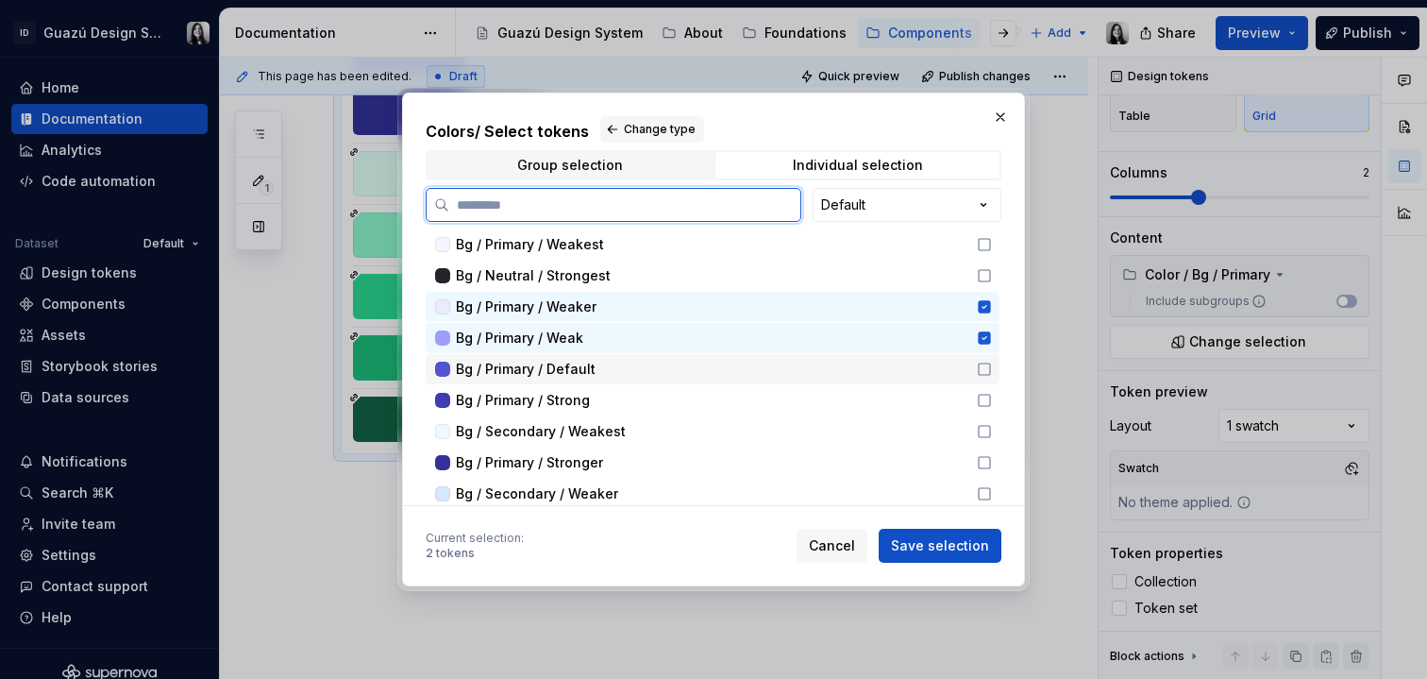
click at [989, 366] on icon at bounding box center [984, 368] width 11 height 11
click at [988, 404] on icon at bounding box center [984, 400] width 15 height 15
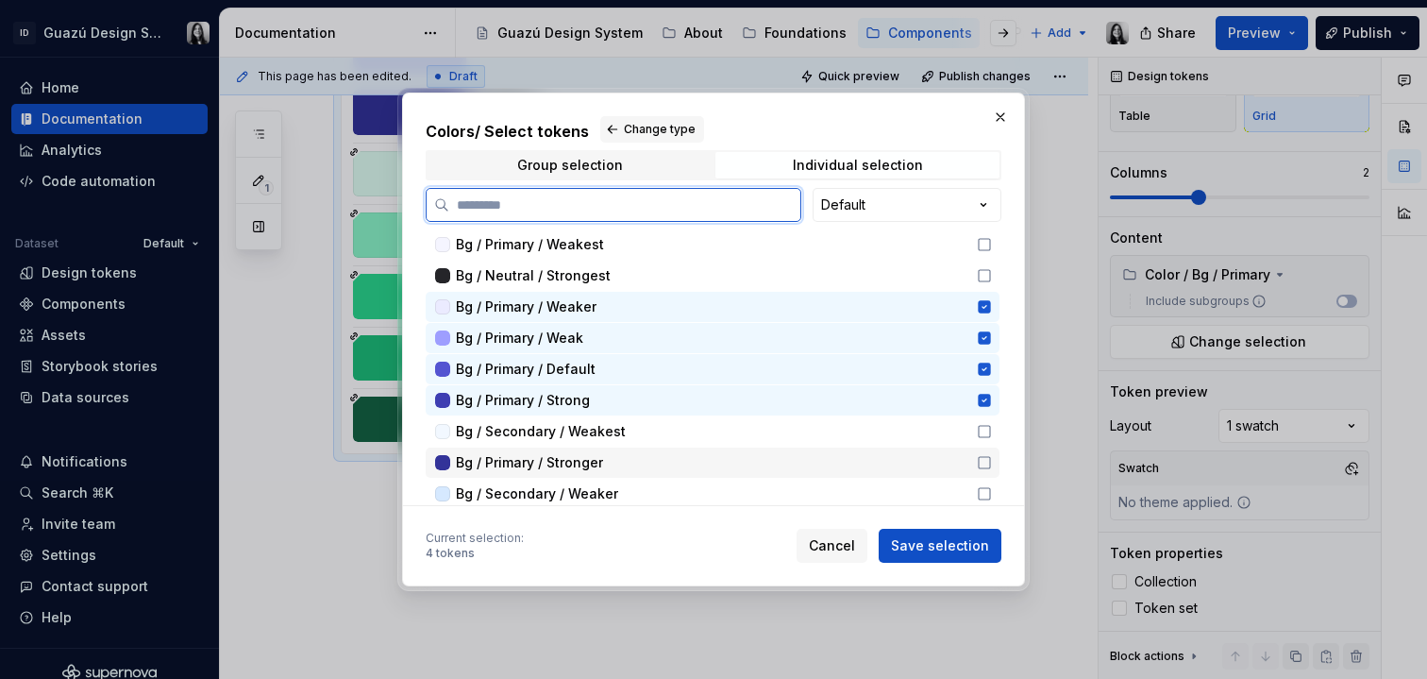
click at [986, 461] on icon at bounding box center [984, 462] width 15 height 15
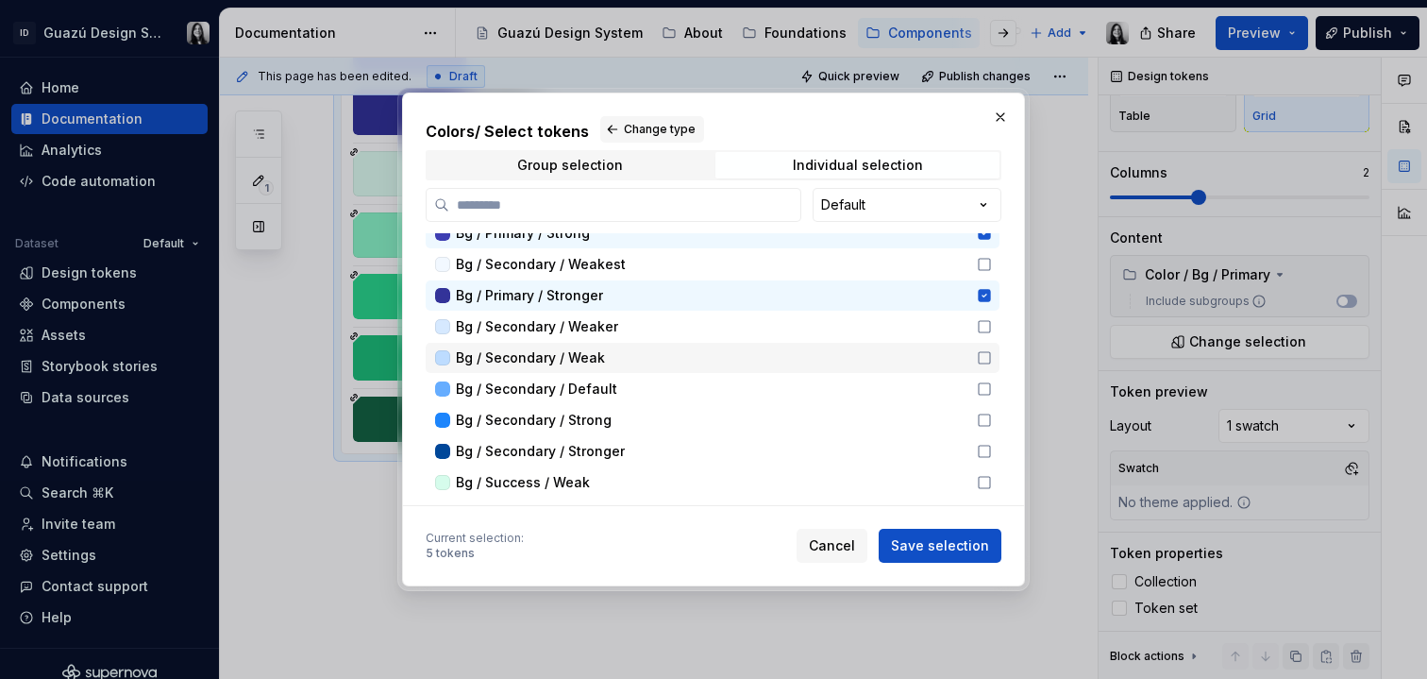
scroll to position [359, 0]
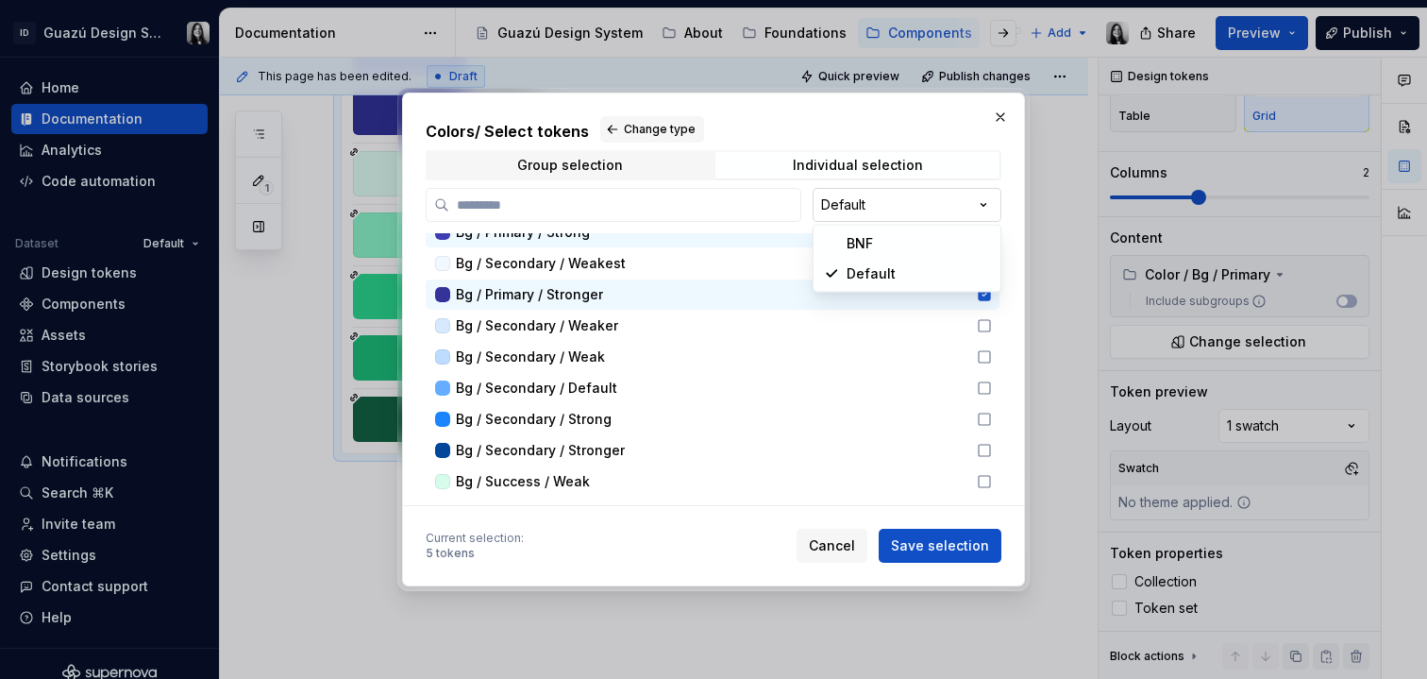
click at [883, 203] on div "Colors / Select tokens Change type Group selection Individual selection Default…" at bounding box center [713, 339] width 1427 height 679
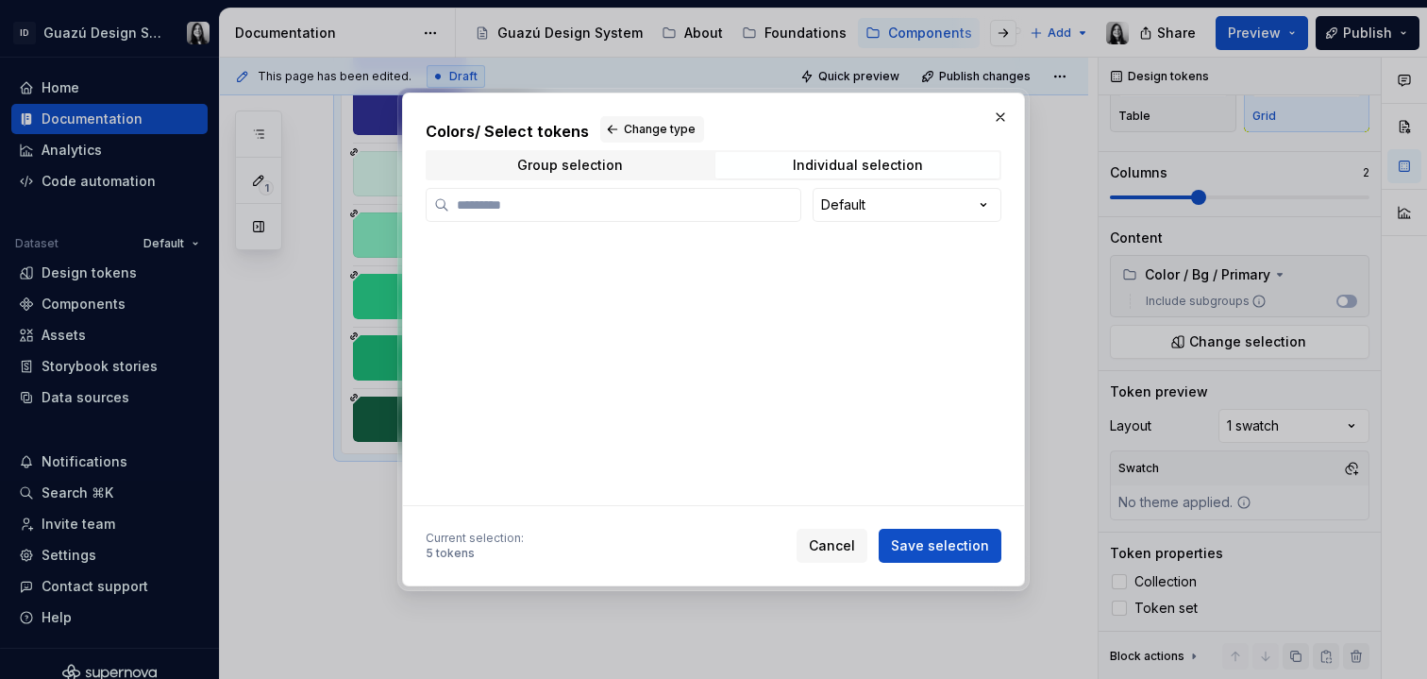
scroll to position [13675, 0]
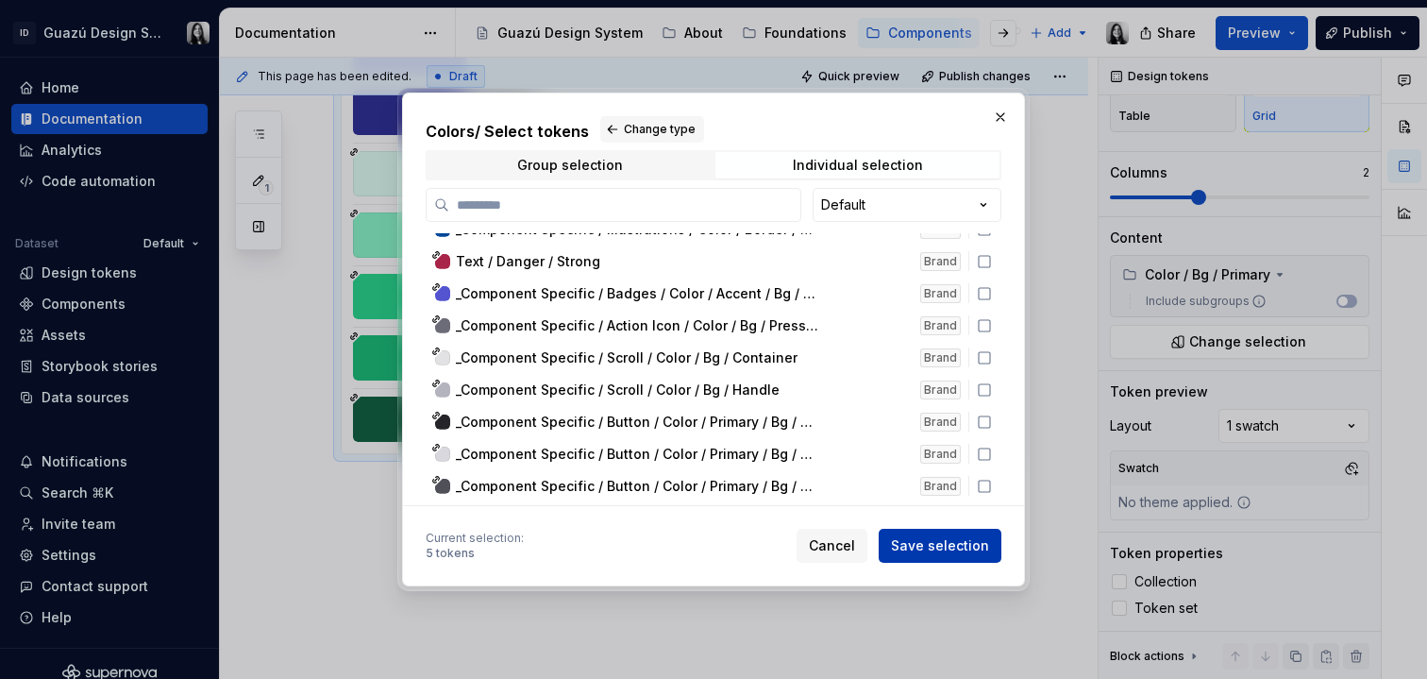
click at [947, 546] on span "Save selection" at bounding box center [940, 545] width 98 height 19
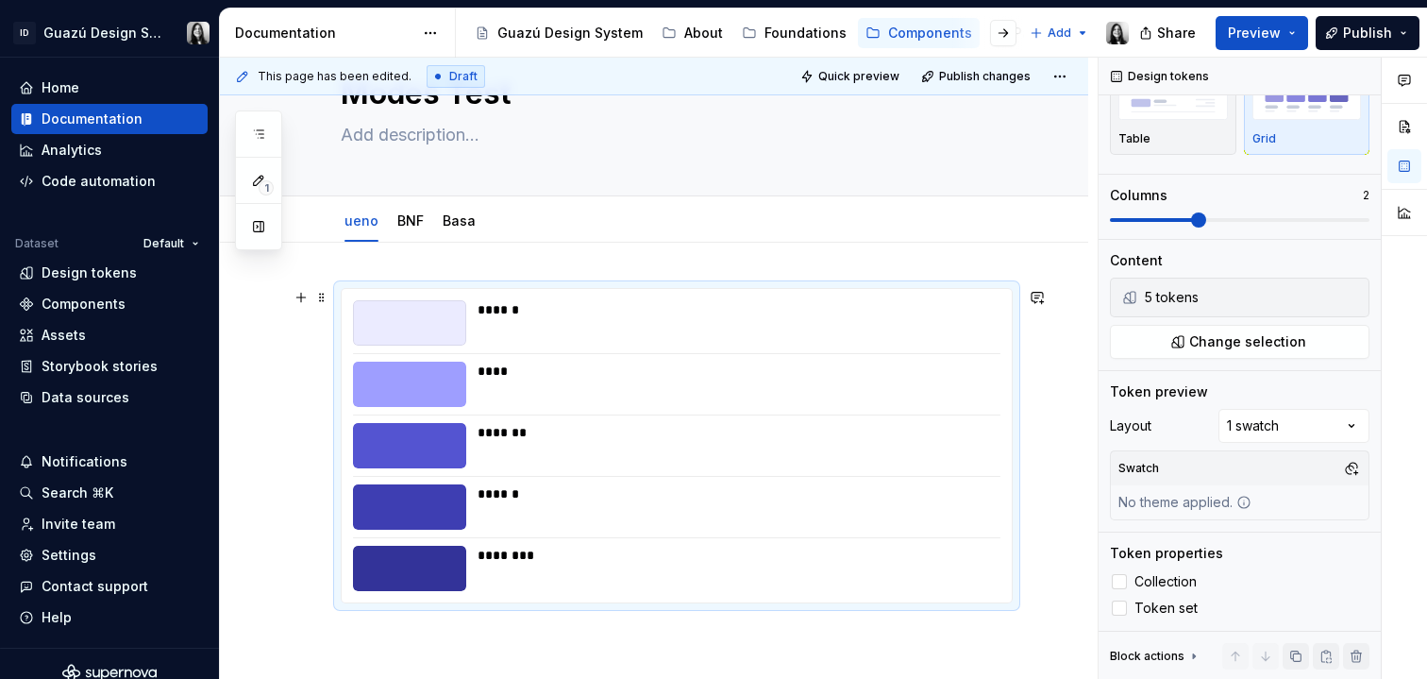
scroll to position [104, 0]
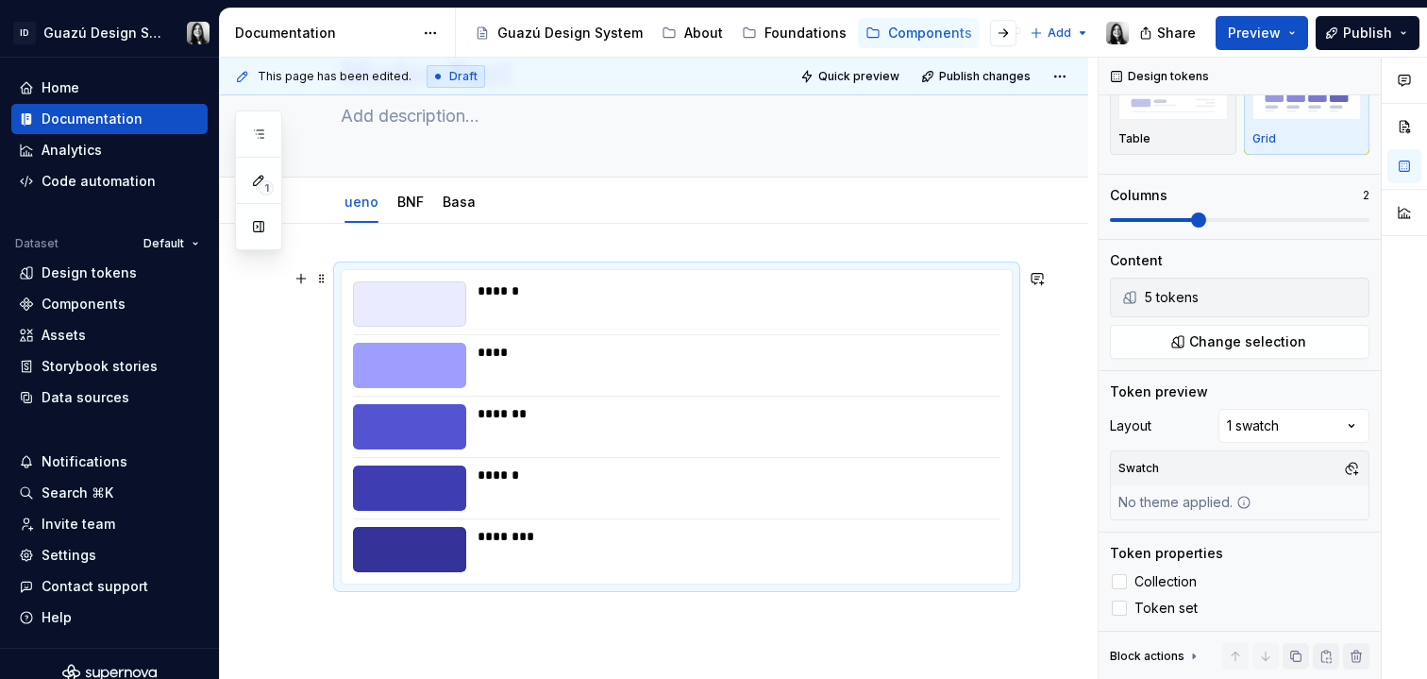
click at [1085, 420] on div "****** **** ******* ****** ********" at bounding box center [654, 517] width 869 height 587
click at [1164, 581] on span "Collection" at bounding box center [1166, 581] width 62 height 15
click at [1166, 608] on span "Token set" at bounding box center [1166, 607] width 63 height 15
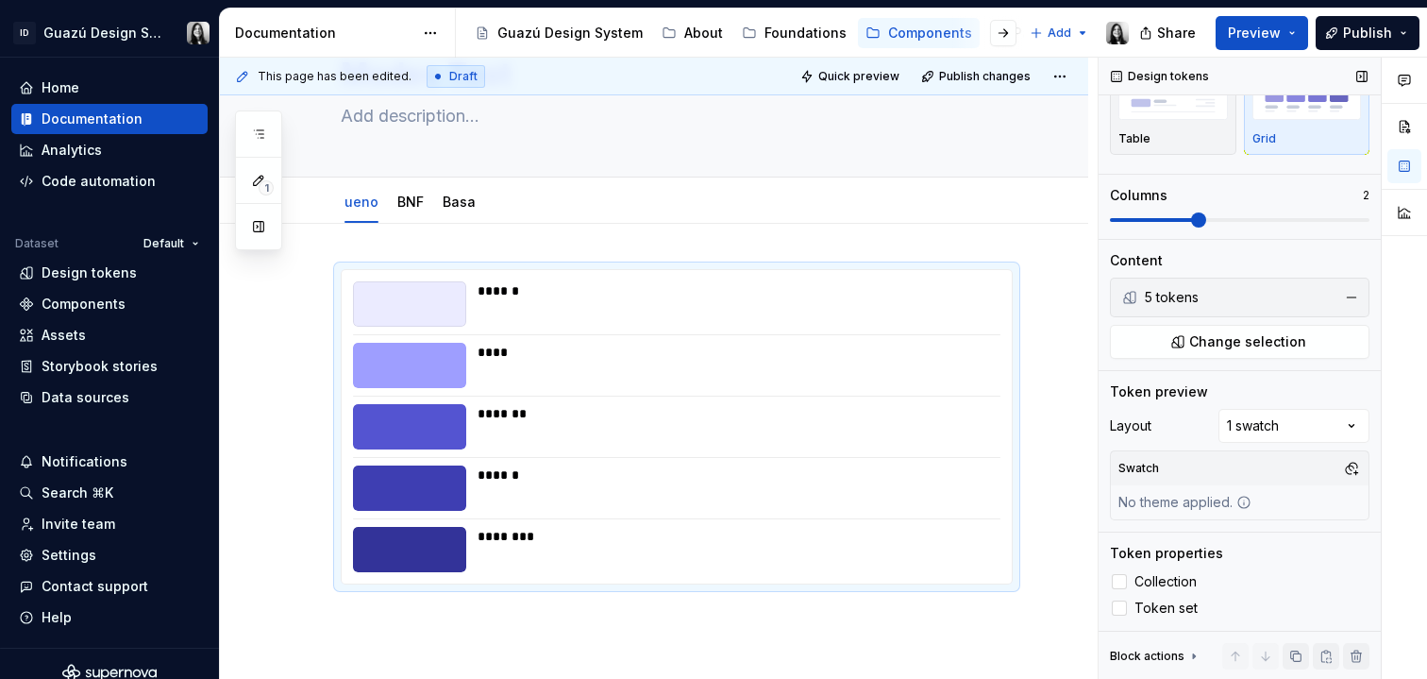
click at [1210, 300] on div "5 tokens" at bounding box center [1238, 297] width 186 height 19
click at [1227, 355] on button "Change selection" at bounding box center [1240, 342] width 260 height 34
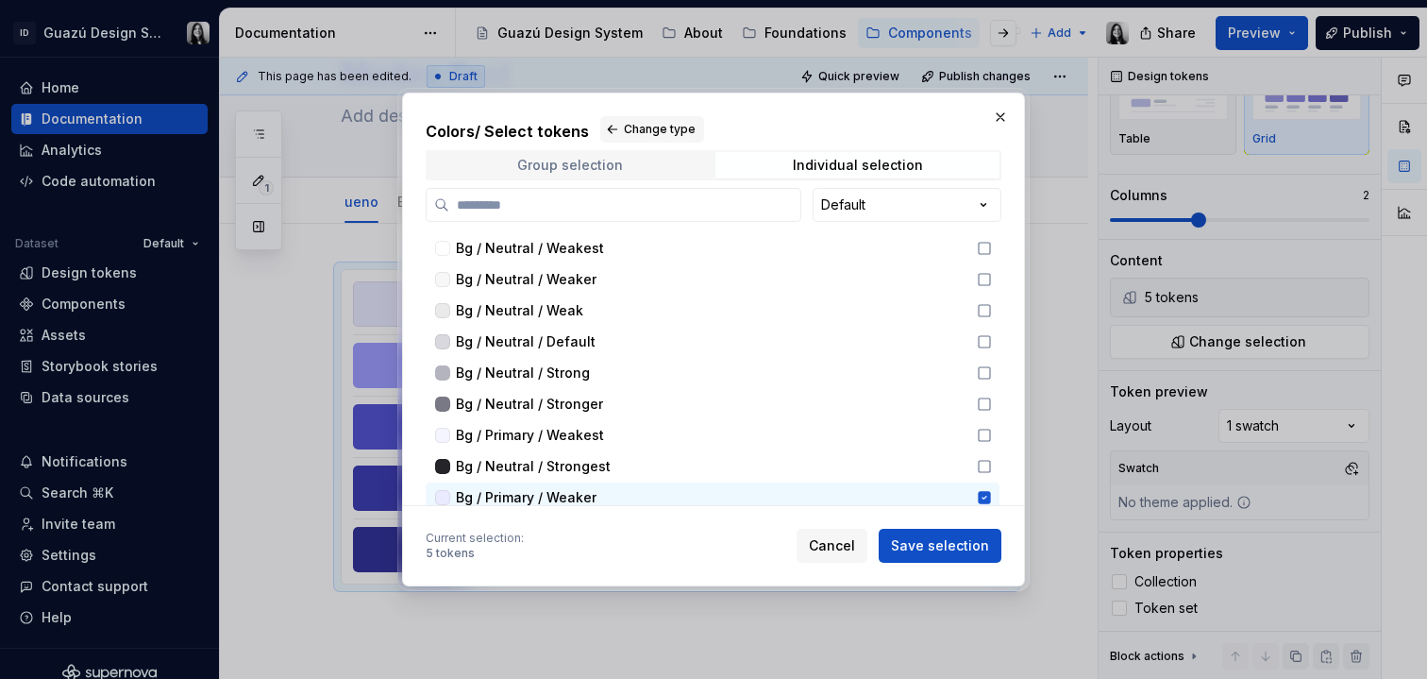
click at [578, 162] on div "Group selection" at bounding box center [570, 165] width 106 height 15
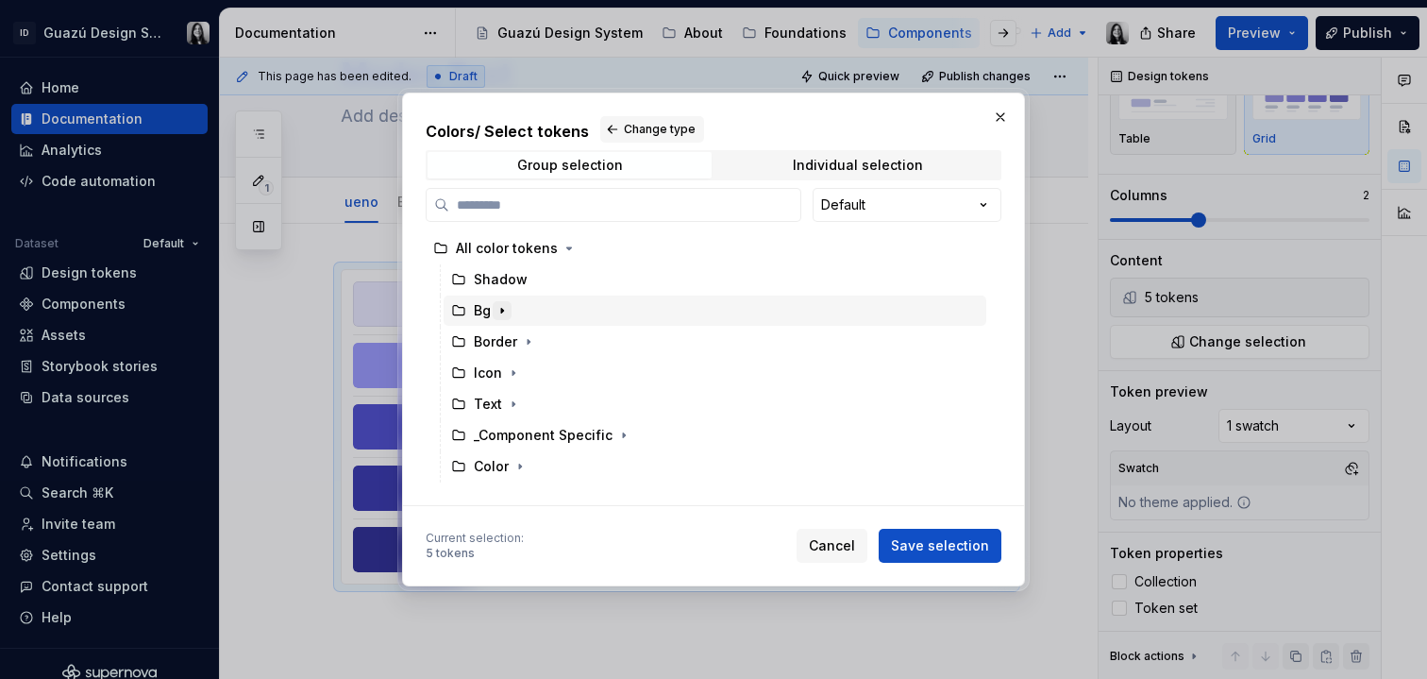
click at [499, 312] on icon "button" at bounding box center [502, 310] width 15 height 15
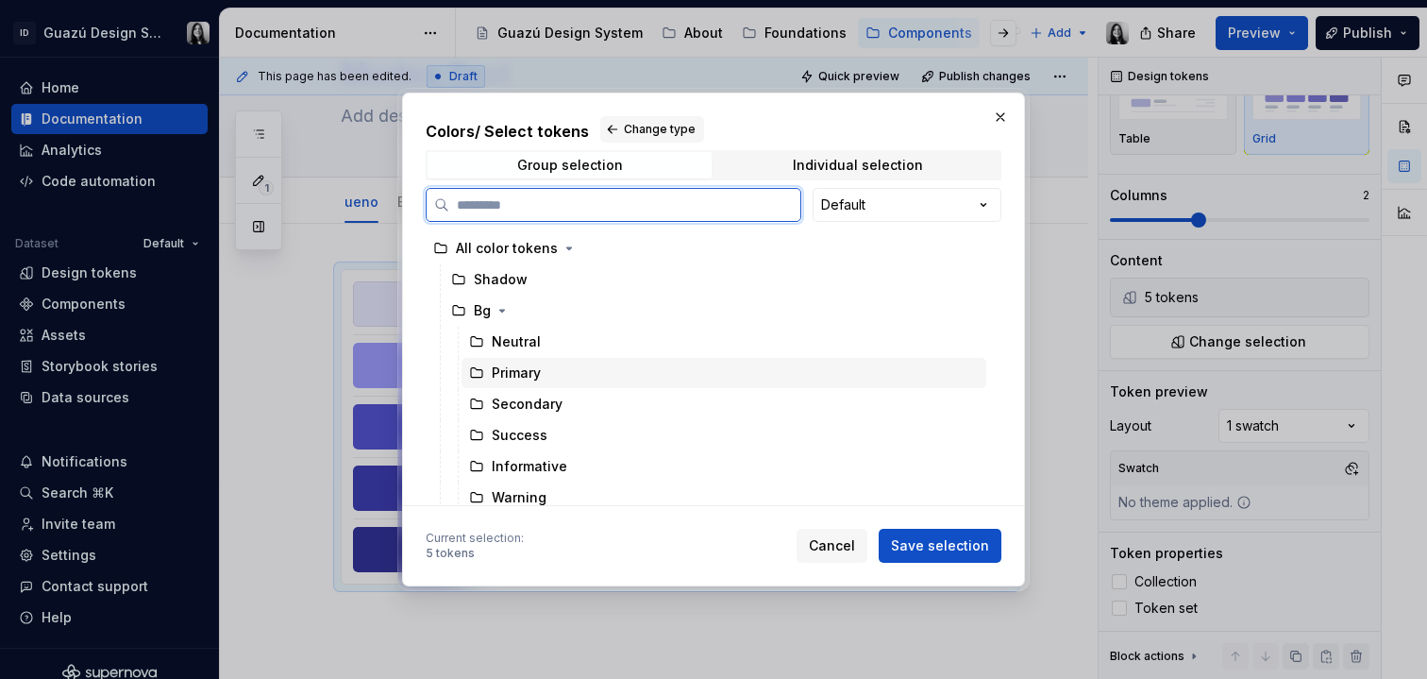
click at [515, 380] on div "Primary" at bounding box center [516, 372] width 49 height 19
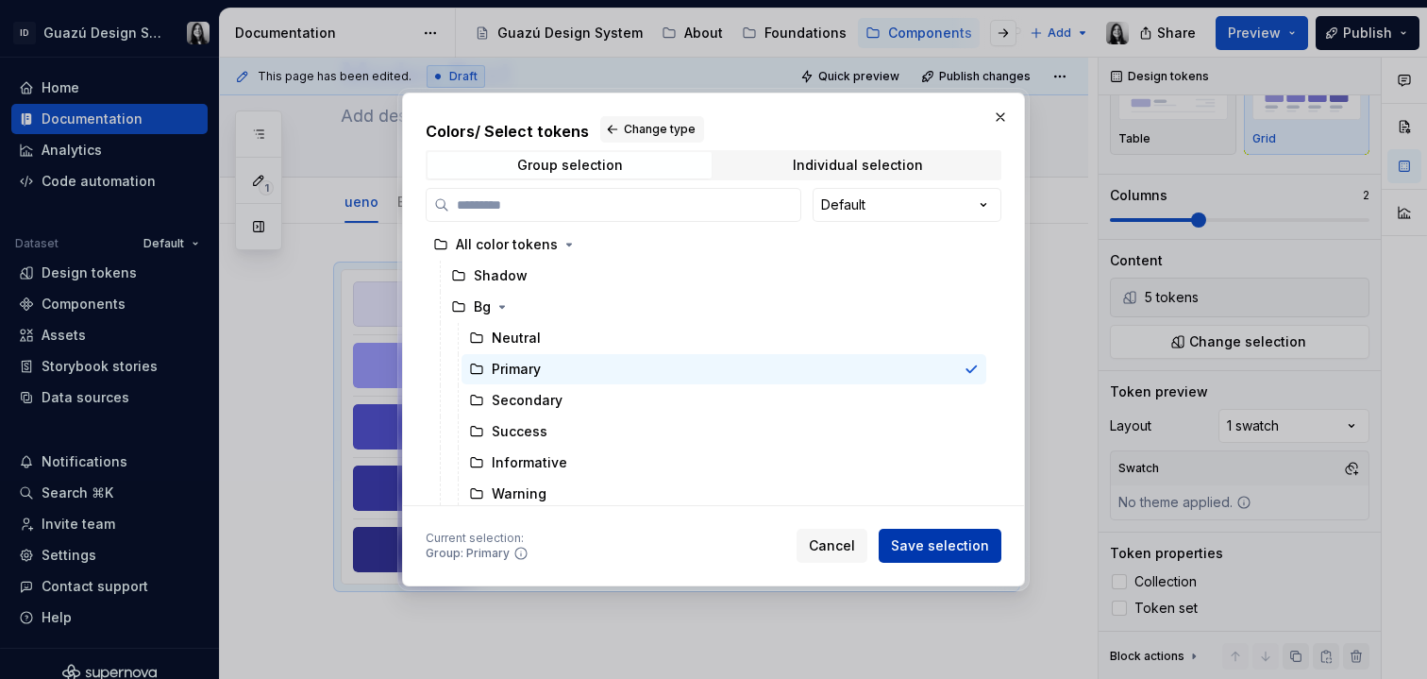
click at [952, 554] on span "Save selection" at bounding box center [940, 545] width 98 height 19
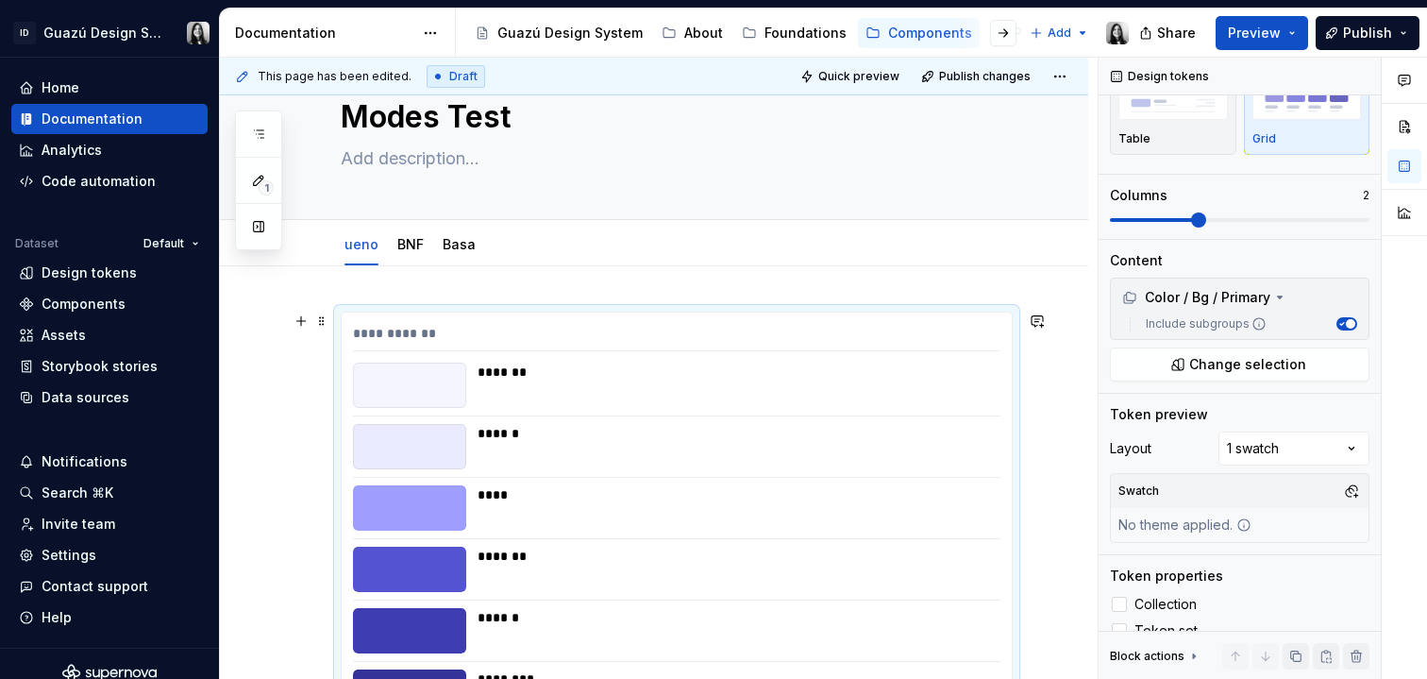
scroll to position [42, 0]
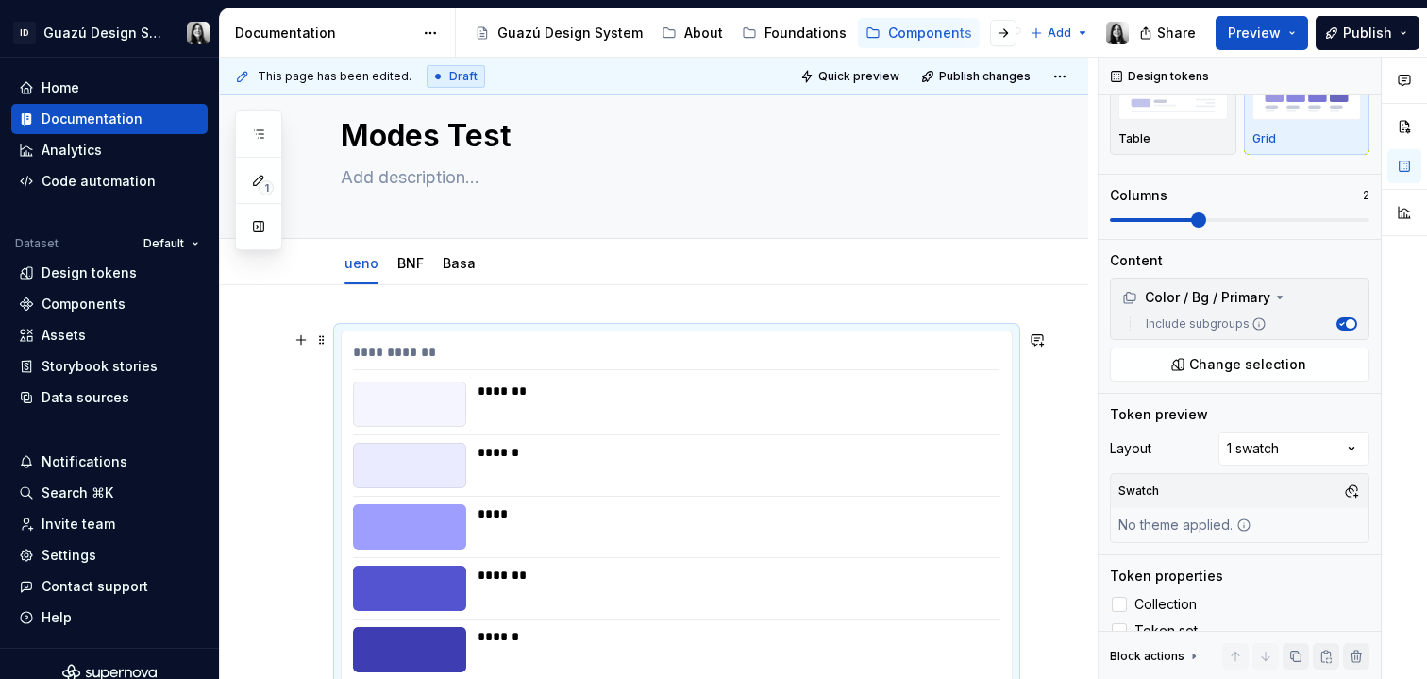
type textarea "*"
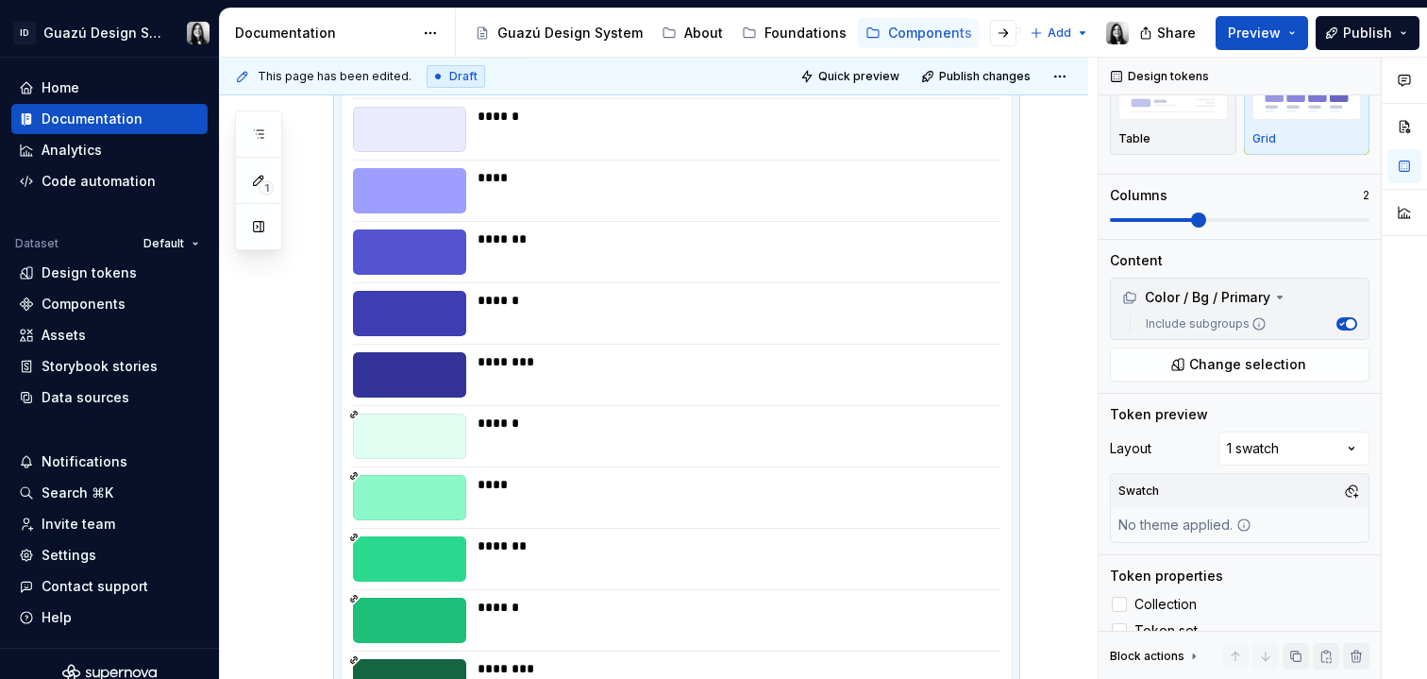
scroll to position [370, 0]
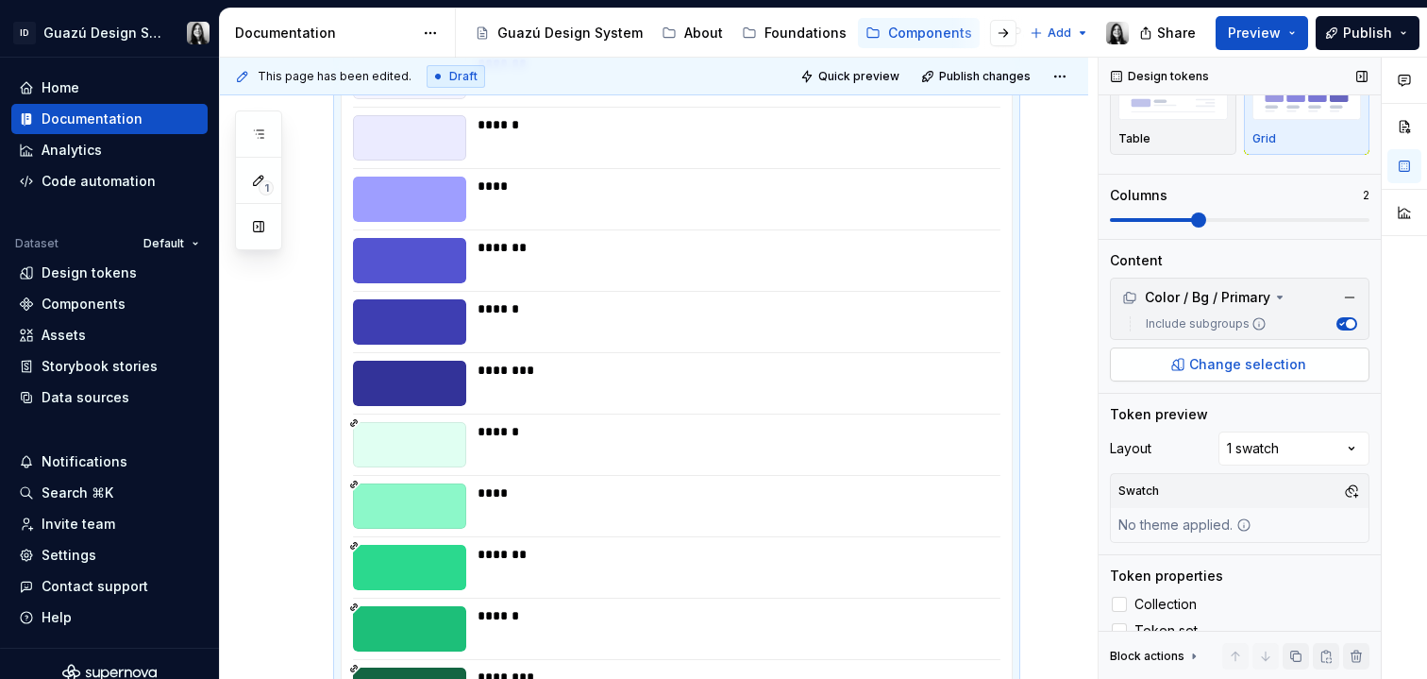
click at [1218, 364] on span "Change selection" at bounding box center [1248, 364] width 117 height 19
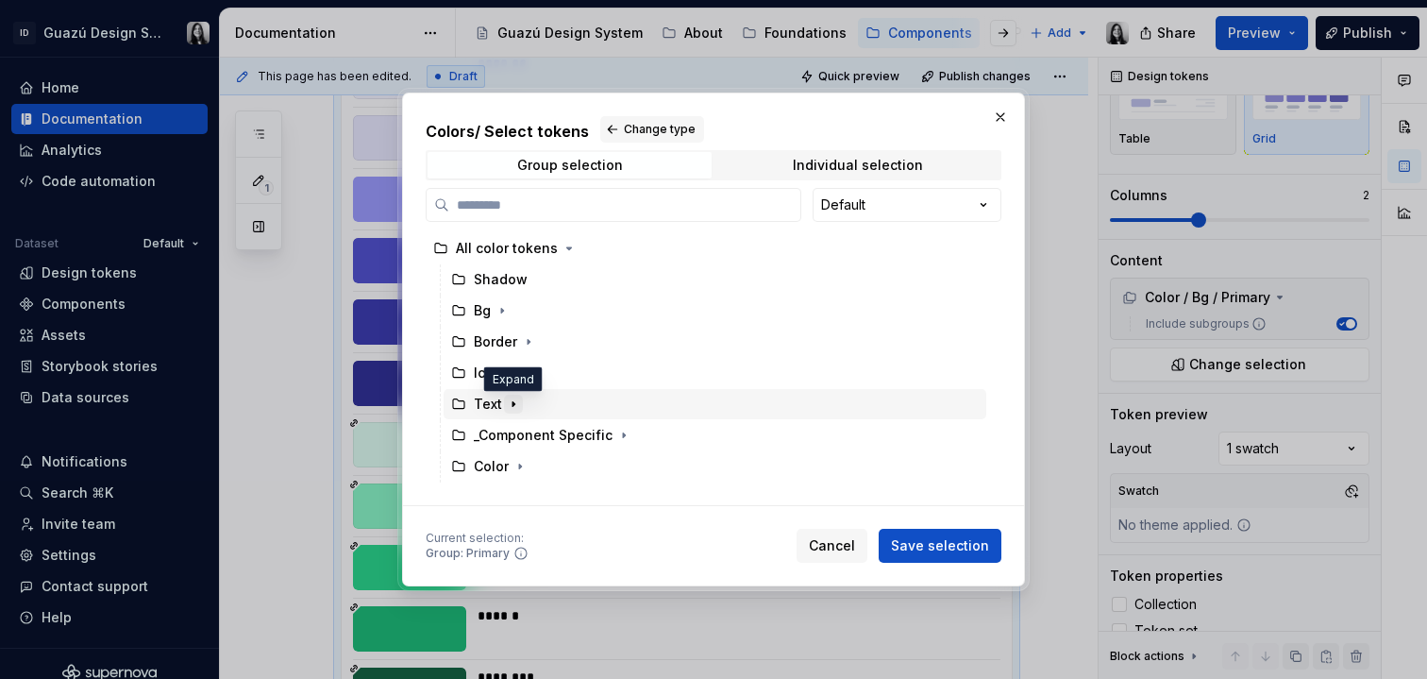
click at [513, 402] on icon "button" at bounding box center [514, 404] width 2 height 5
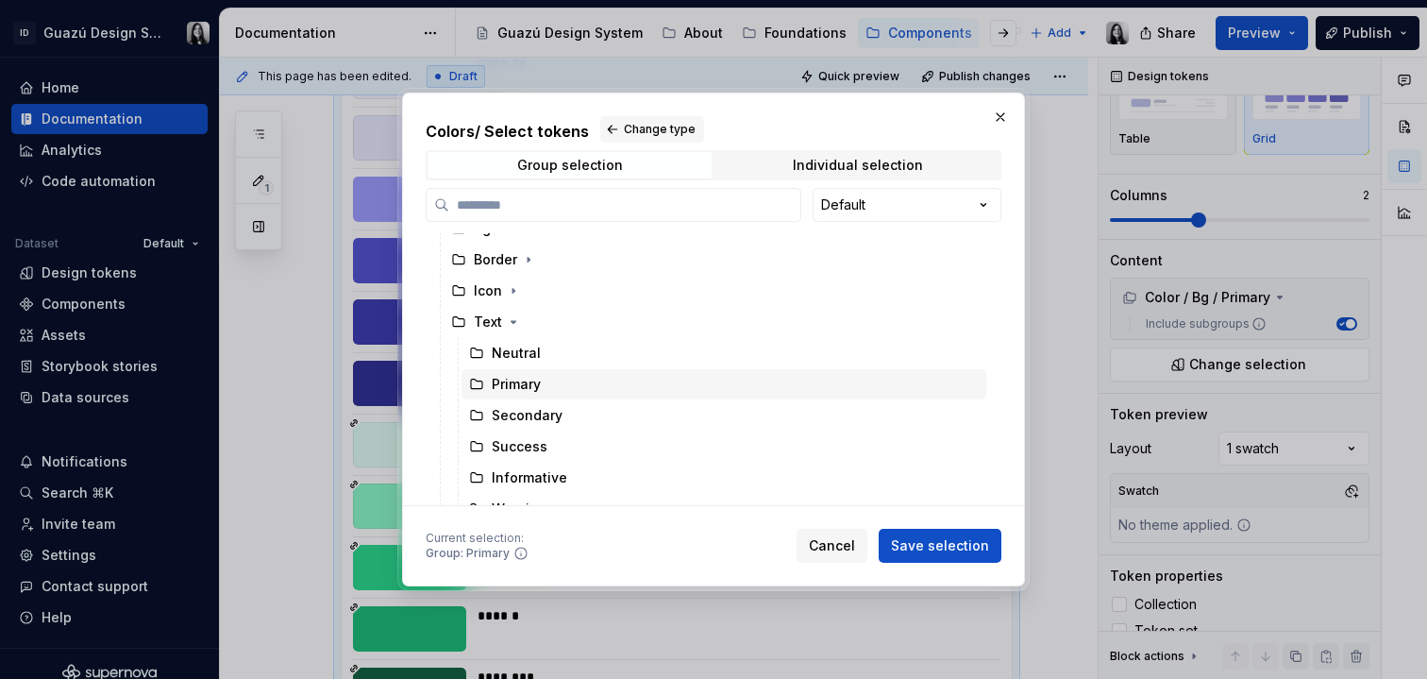
scroll to position [108, 0]
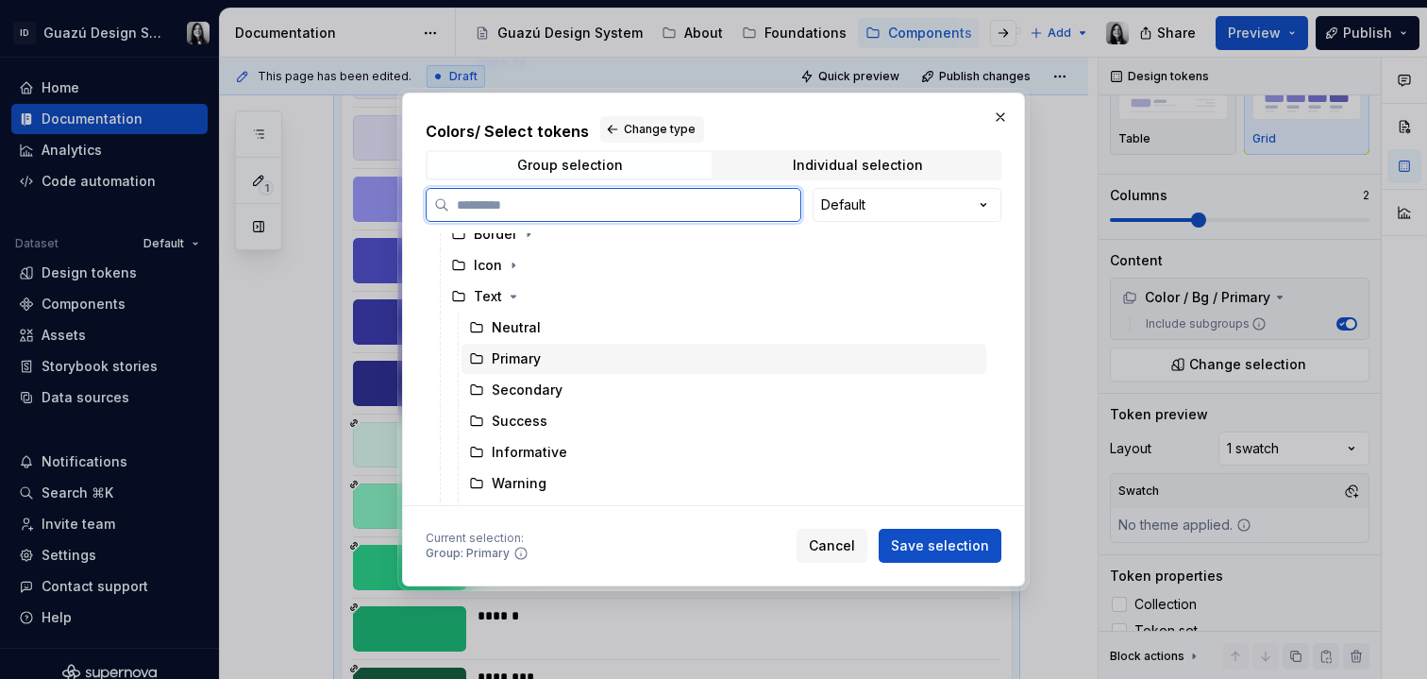
click at [536, 368] on div "Primary" at bounding box center [516, 358] width 49 height 19
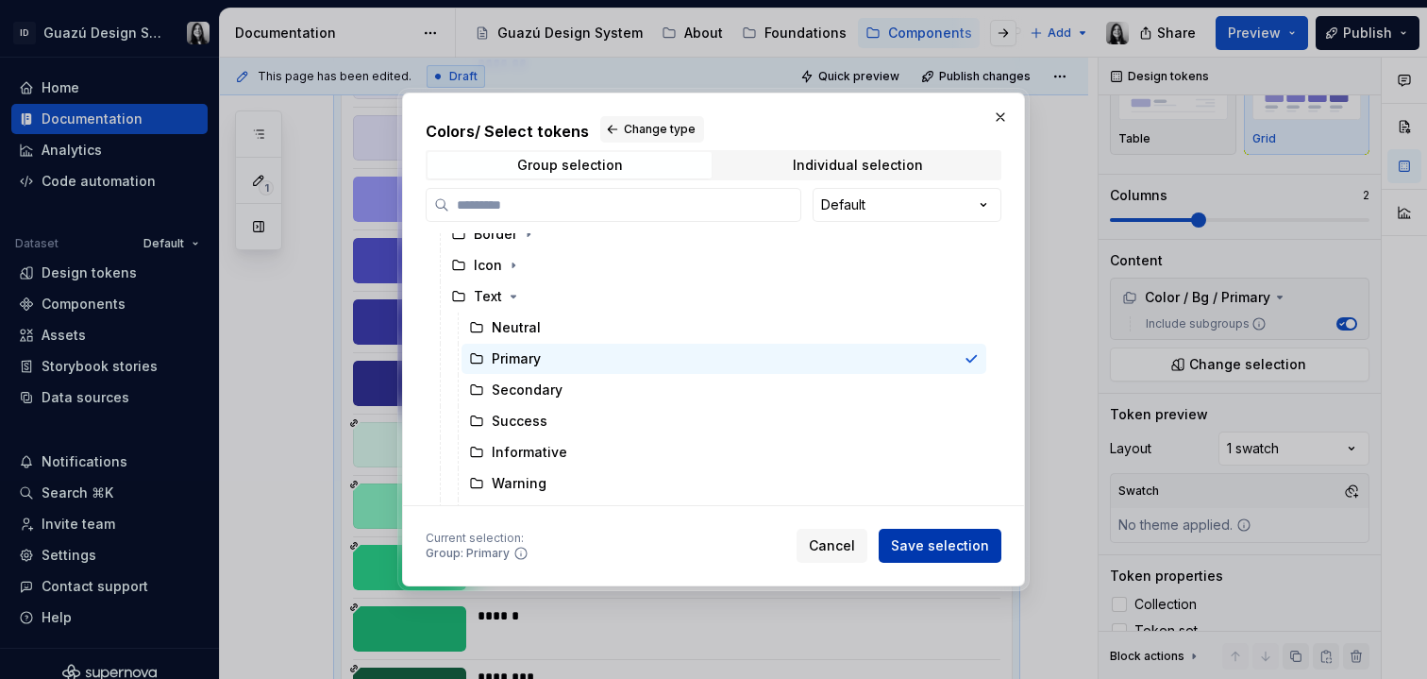
click at [955, 550] on span "Save selection" at bounding box center [940, 545] width 98 height 19
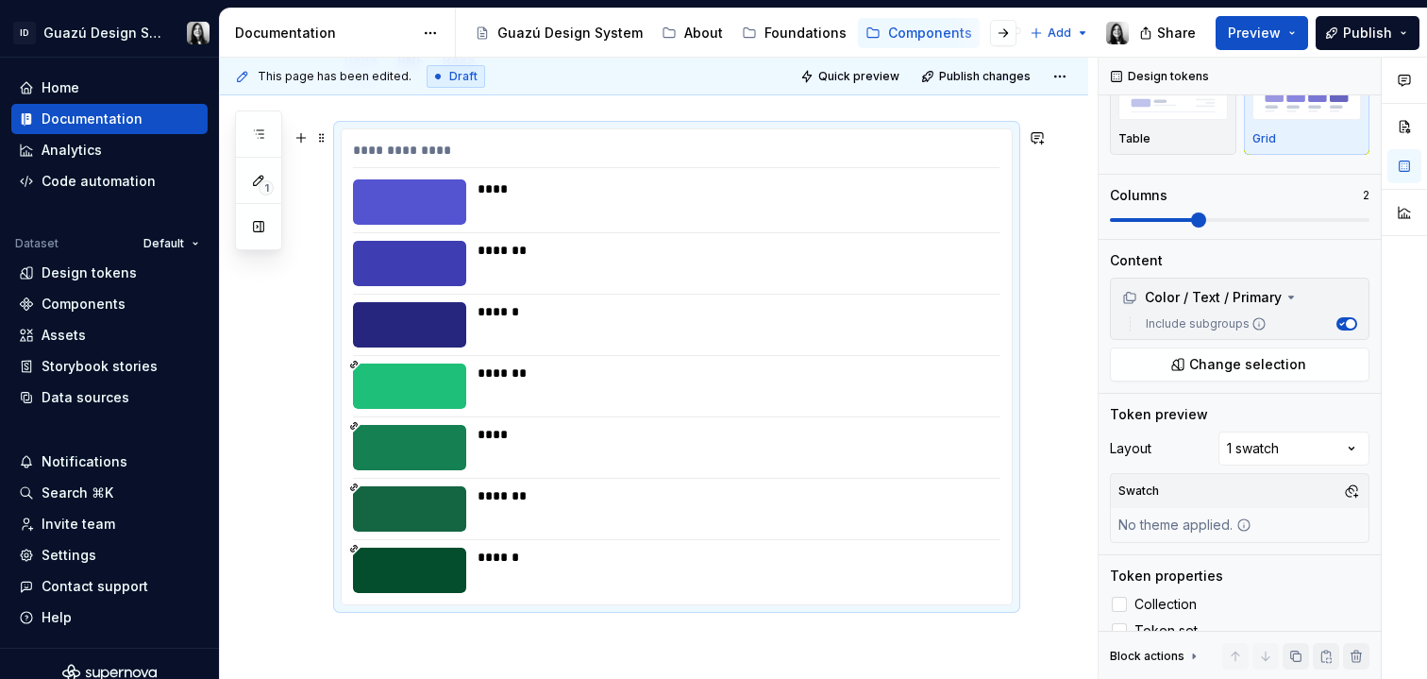
scroll to position [244, 0]
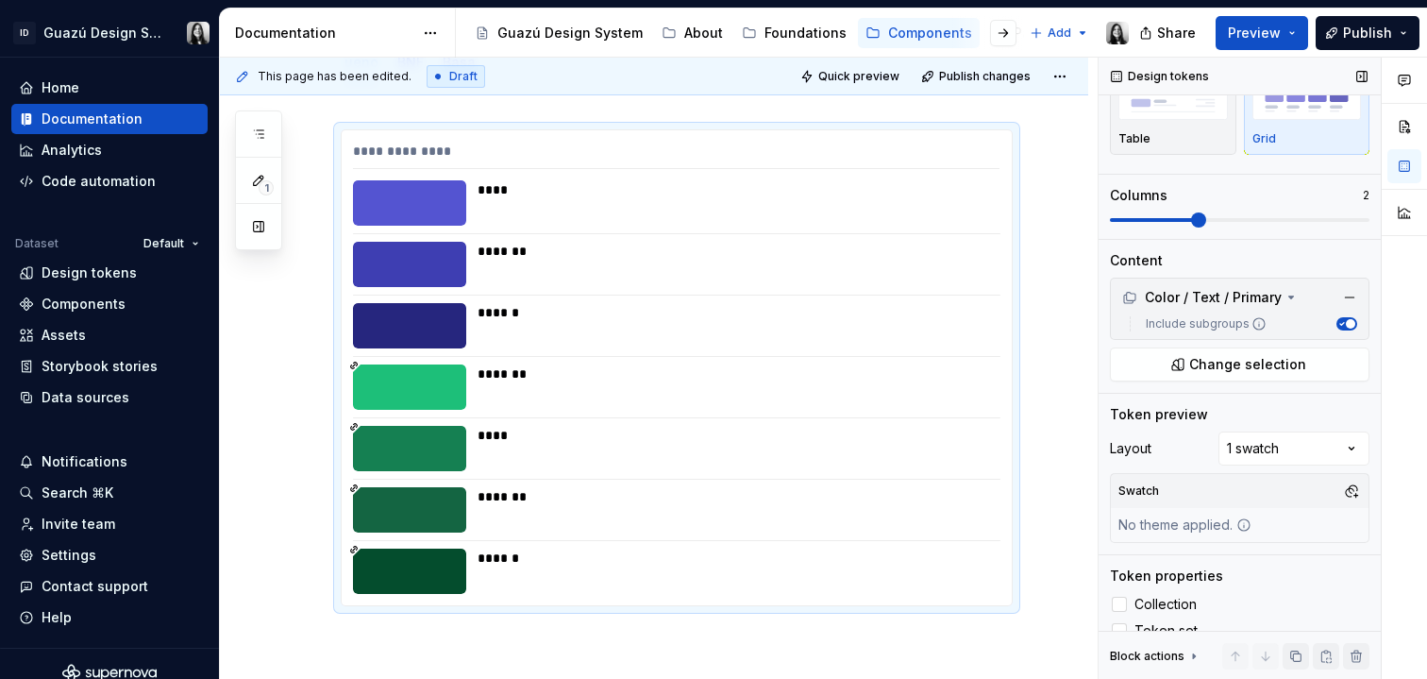
click at [1337, 327] on icon "button" at bounding box center [1341, 323] width 9 height 9
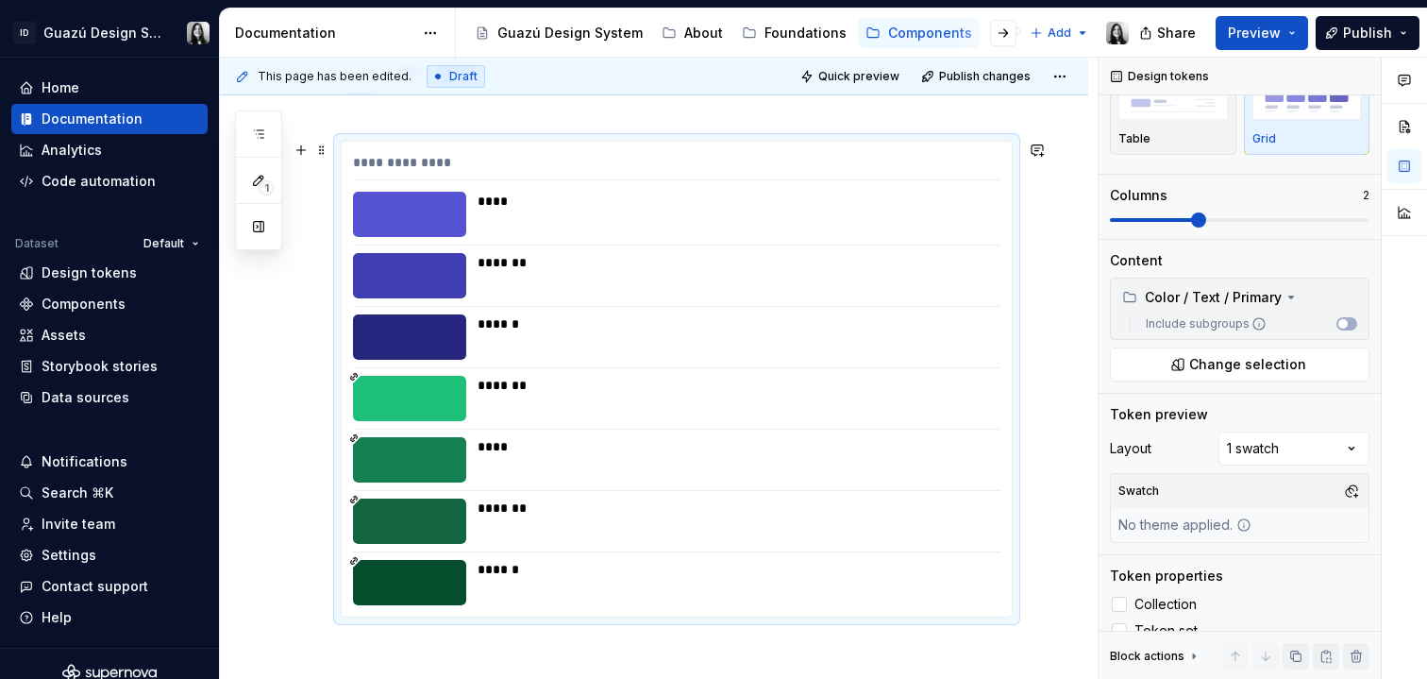
scroll to position [238, 0]
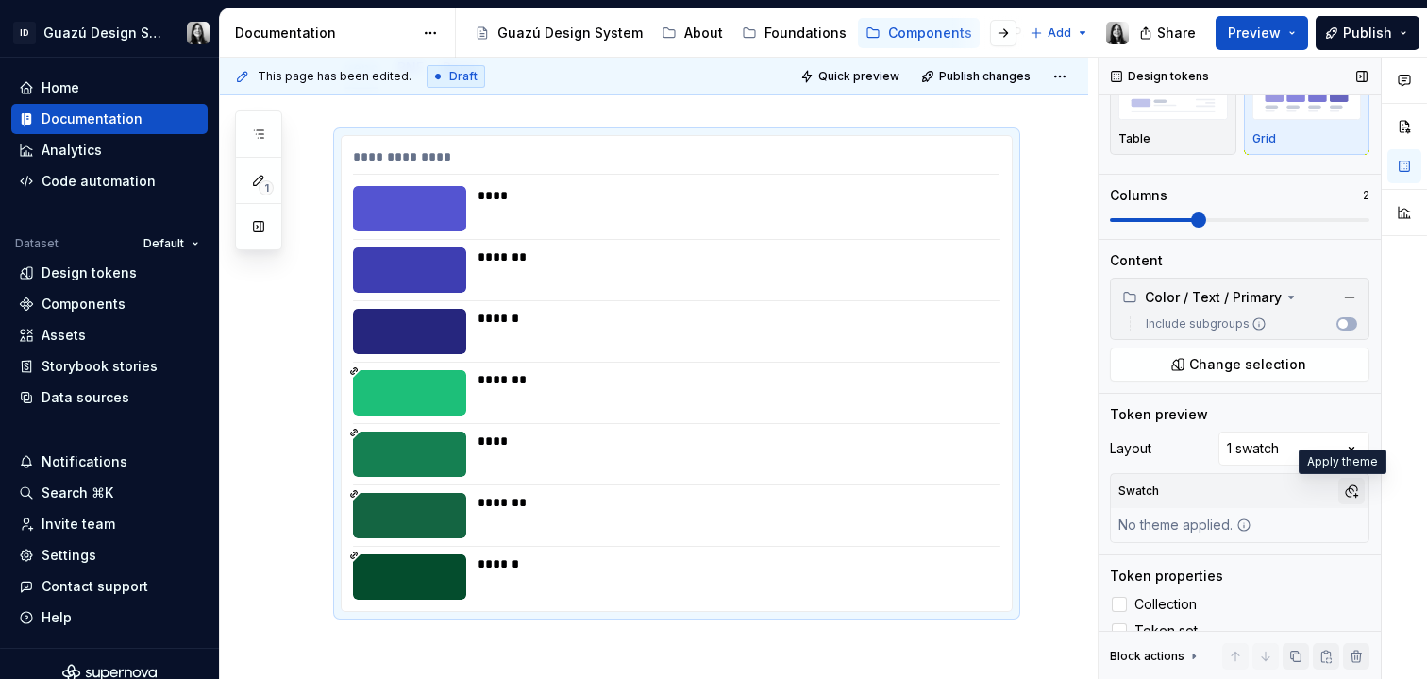
click at [1347, 490] on button "button" at bounding box center [1352, 491] width 26 height 26
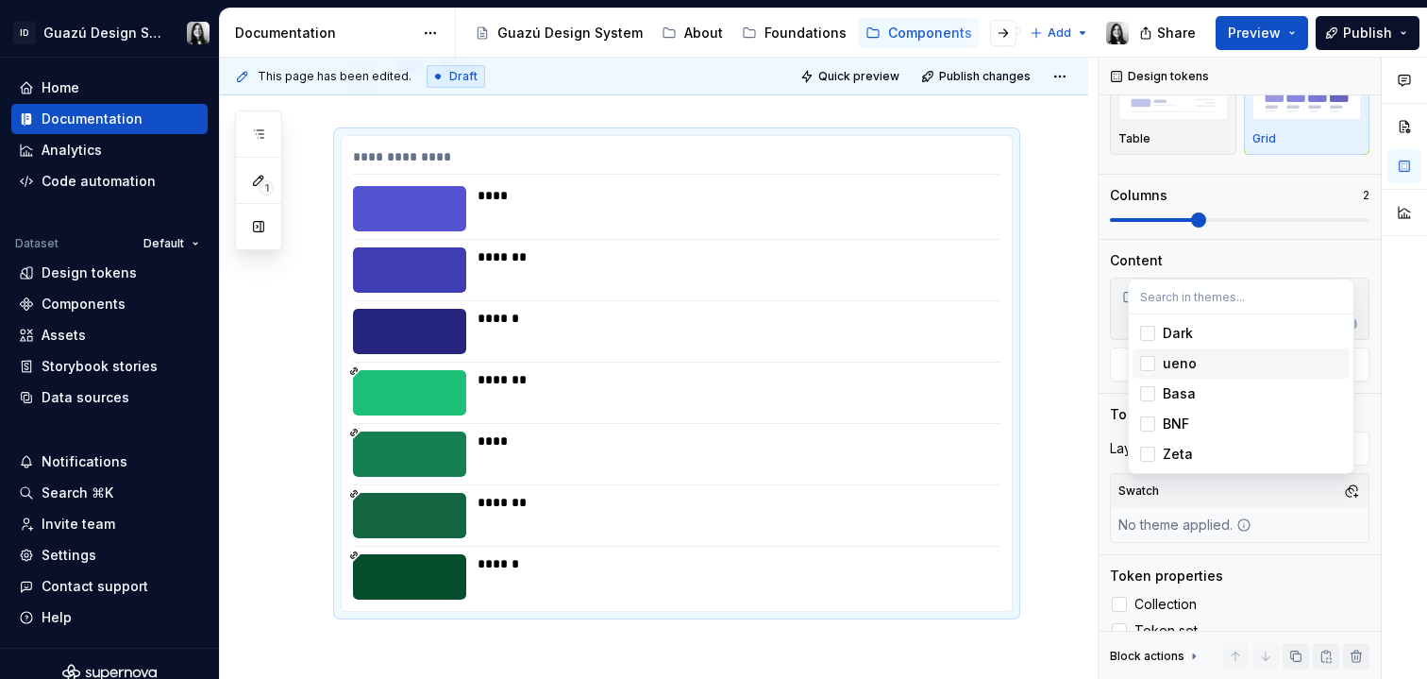
click at [1149, 362] on div "Suggestions" at bounding box center [1147, 363] width 15 height 15
click at [1147, 387] on div "Suggestions" at bounding box center [1147, 393] width 15 height 15
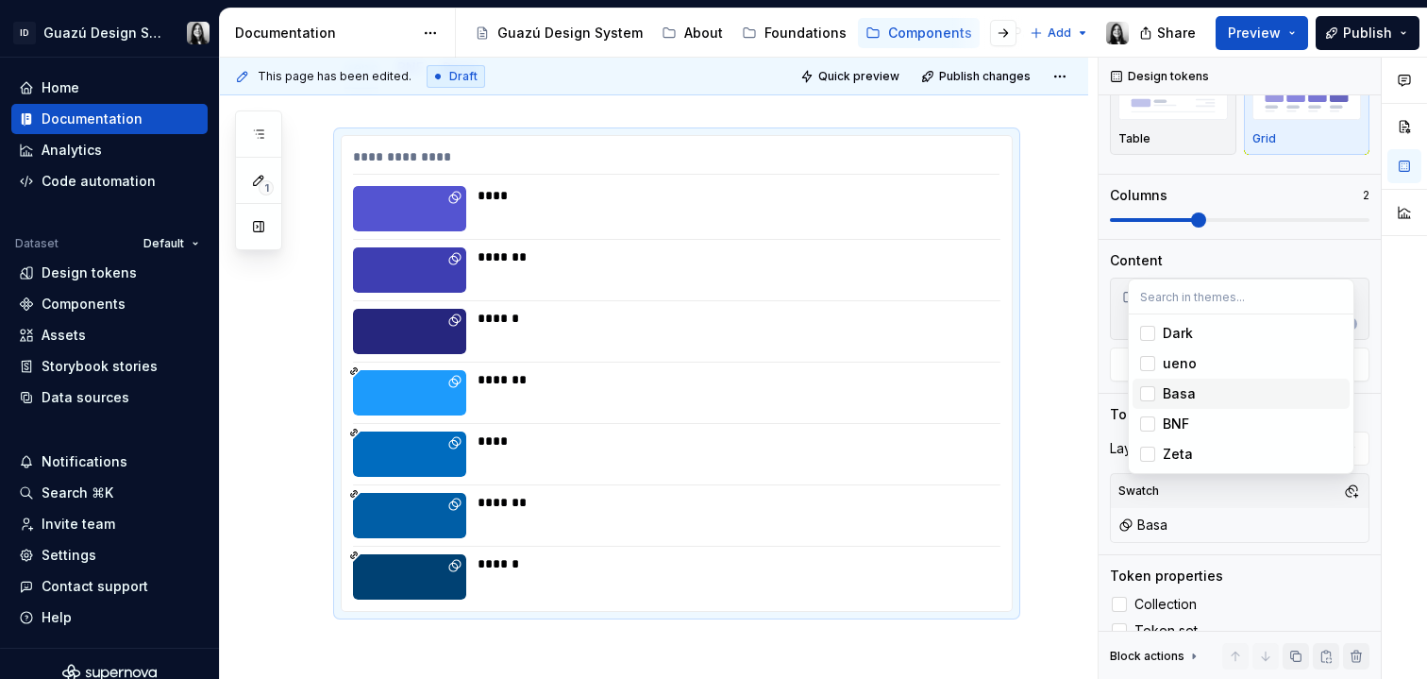
click at [421, 232] on html "ID Guazú Design System Home Documentation Analytics Code automation Dataset Def…" at bounding box center [713, 339] width 1427 height 679
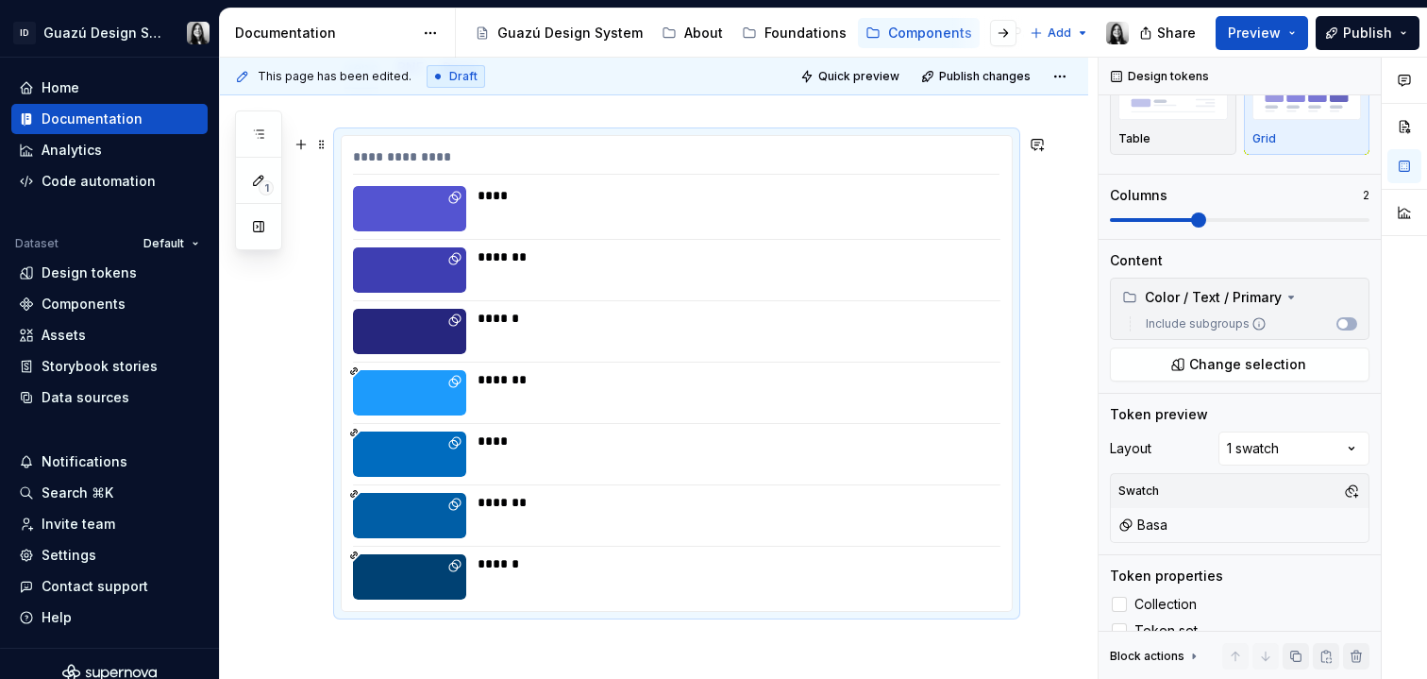
click at [456, 198] on icon at bounding box center [455, 197] width 15 height 15
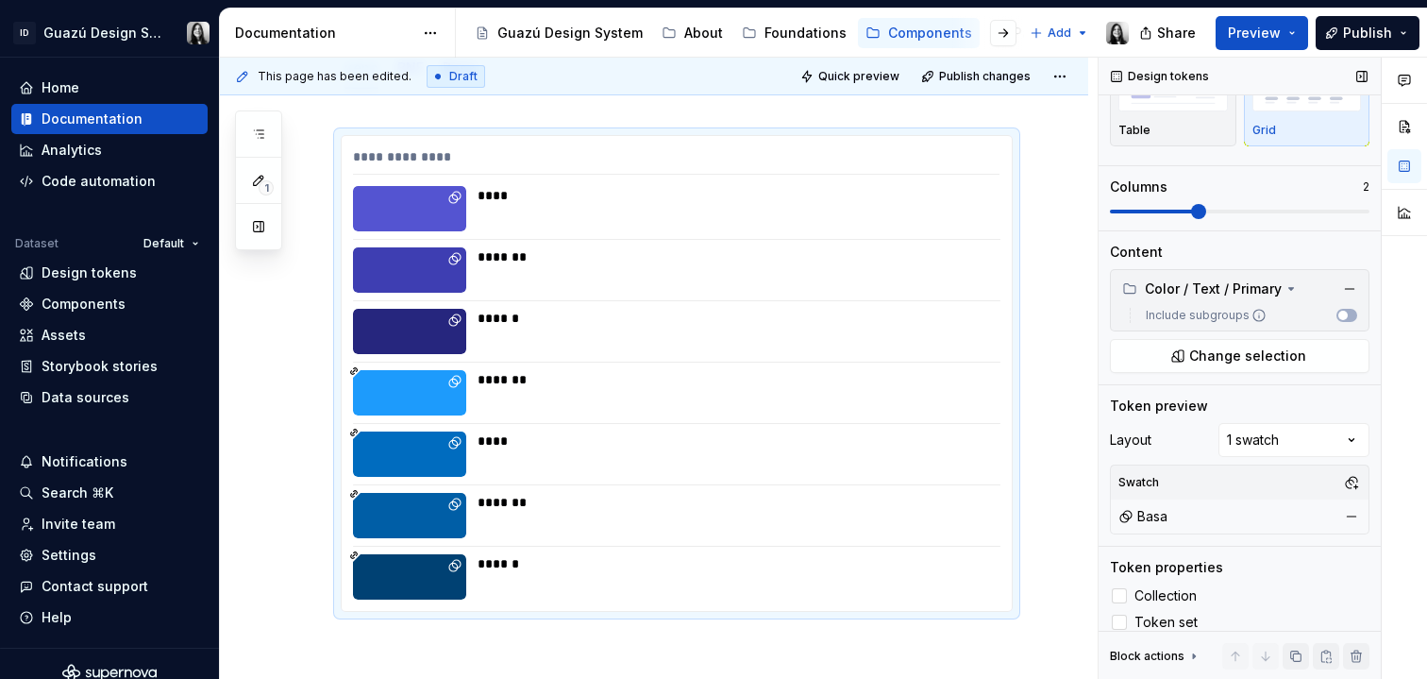
scroll to position [118, 0]
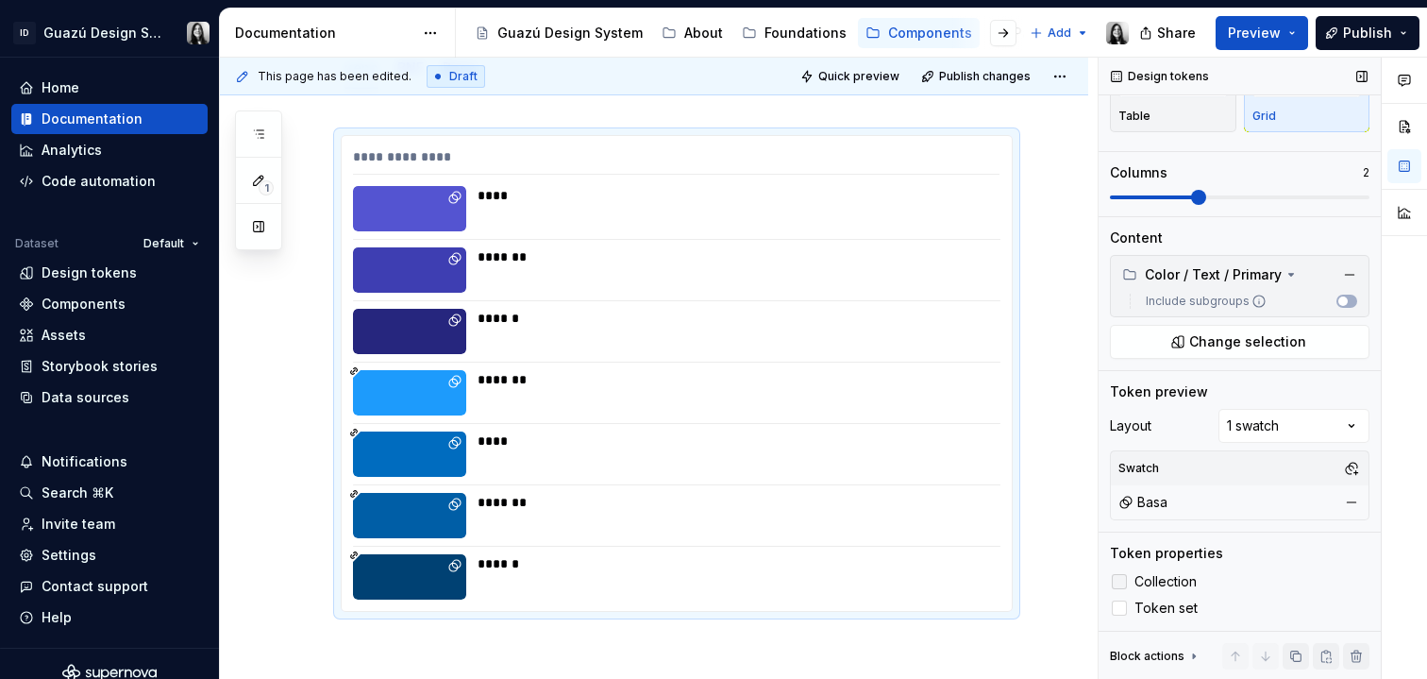
click at [1183, 583] on span "Collection" at bounding box center [1166, 581] width 62 height 15
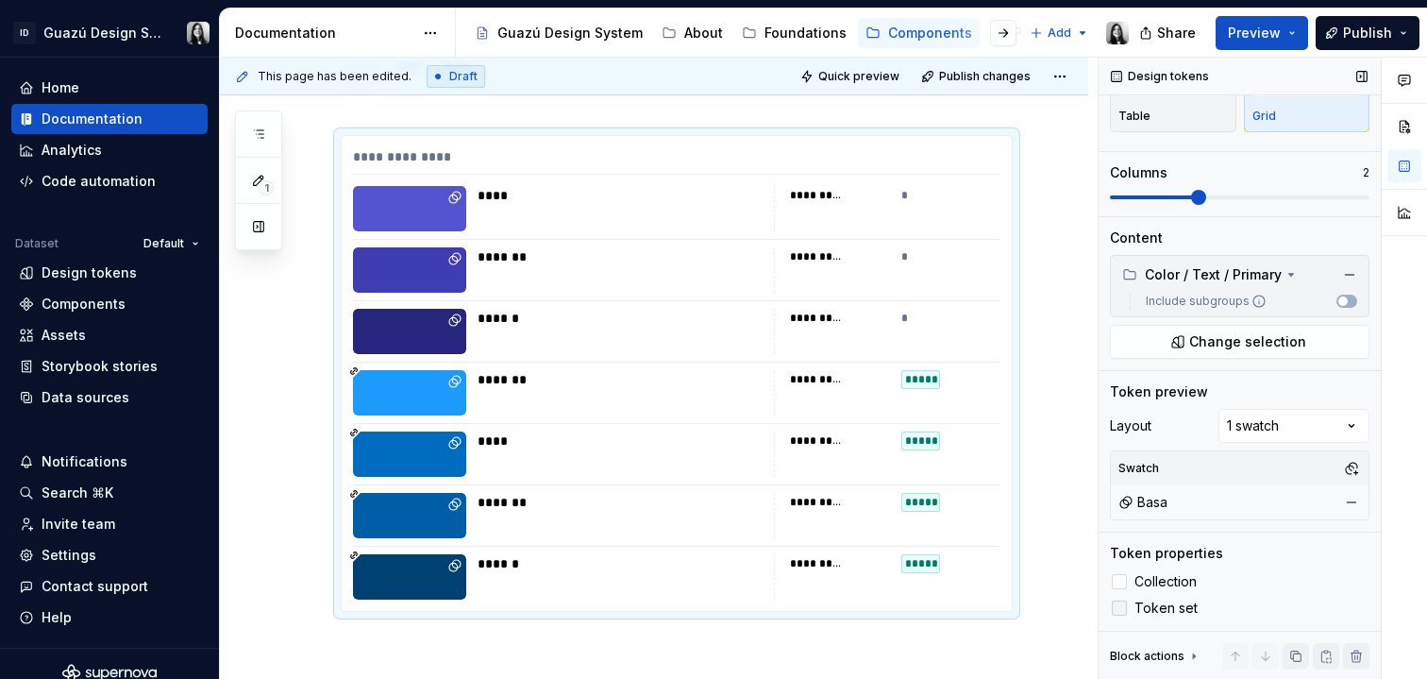
click at [1162, 611] on span "Token set" at bounding box center [1166, 607] width 63 height 15
click at [1116, 570] on label "Collection" at bounding box center [1240, 581] width 260 height 23
click at [1253, 595] on div "Collection Token set" at bounding box center [1240, 594] width 260 height 49
click at [1120, 608] on polyline at bounding box center [1120, 608] width 0 height 0
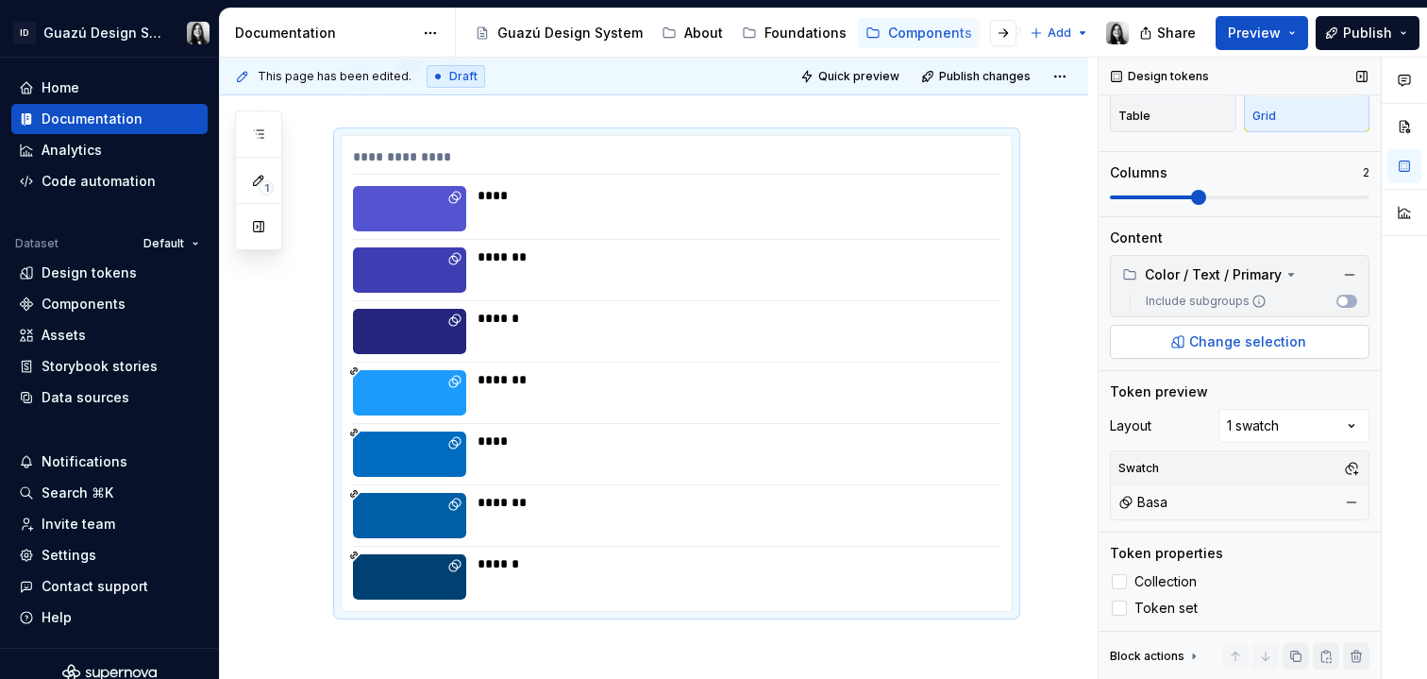
click at [1275, 342] on span "Change selection" at bounding box center [1248, 341] width 117 height 19
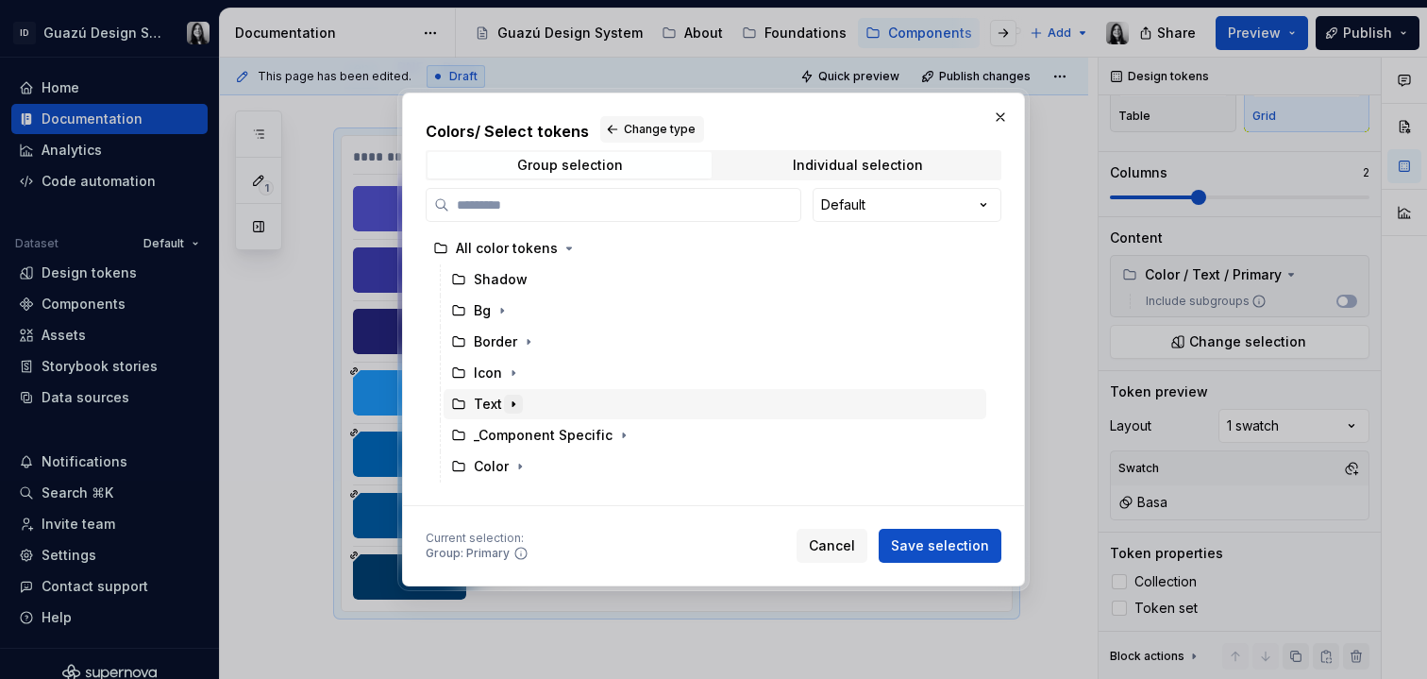
click at [514, 405] on icon "button" at bounding box center [513, 404] width 15 height 15
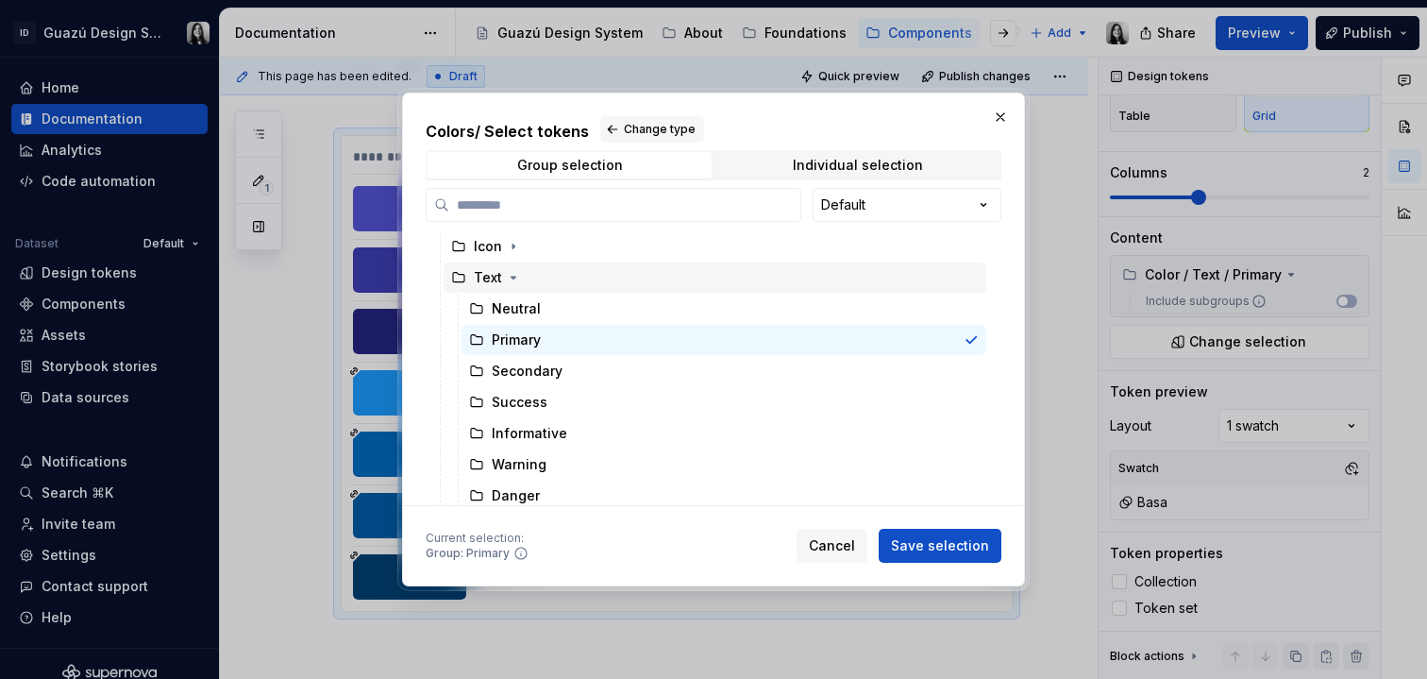
scroll to position [127, 0]
click at [513, 247] on icon "button" at bounding box center [514, 247] width 2 height 5
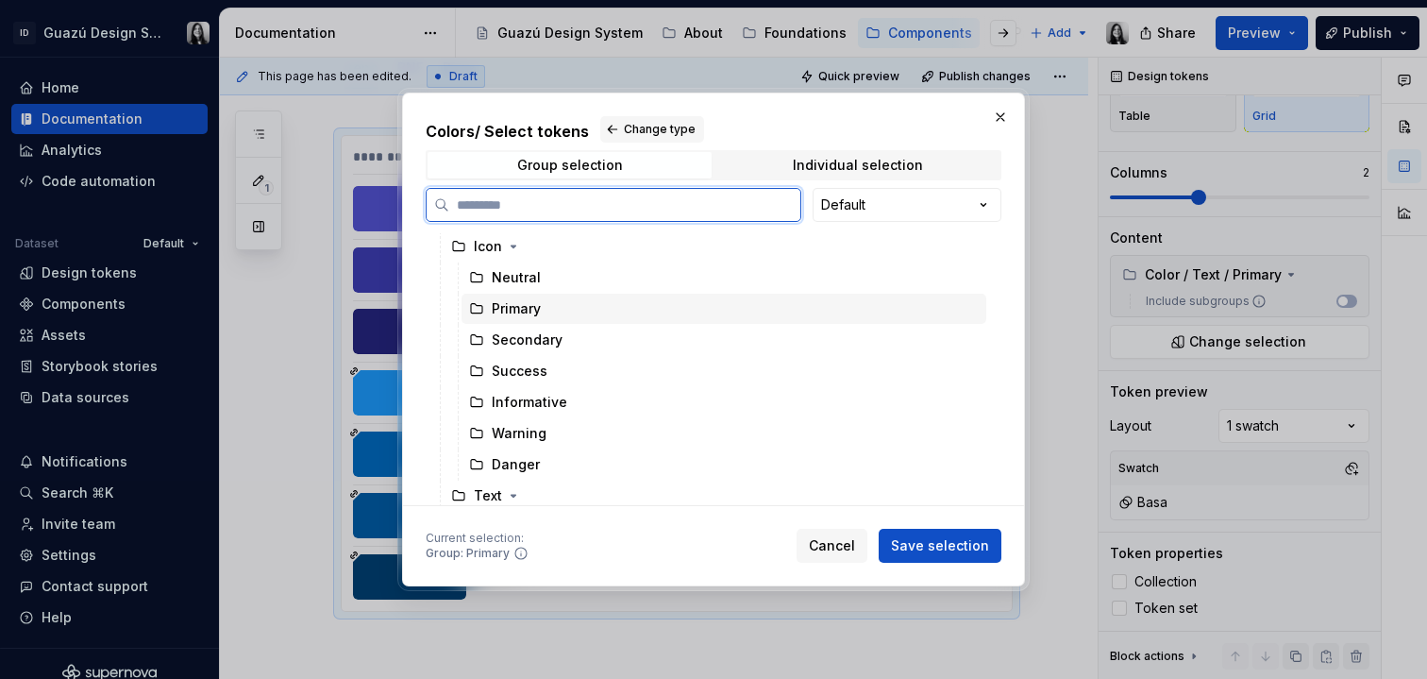
click at [541, 314] on div "Primary" at bounding box center [724, 309] width 525 height 30
click at [517, 249] on icon "button" at bounding box center [513, 246] width 15 height 15
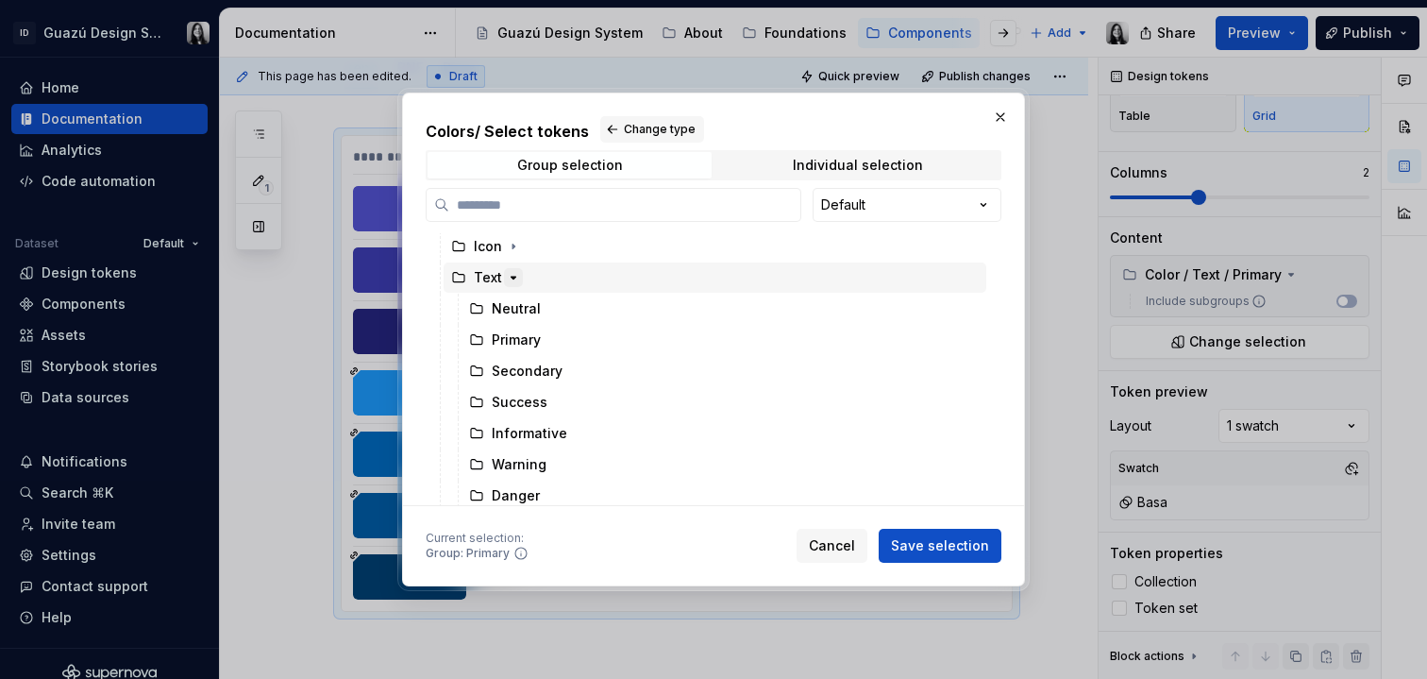
click at [512, 275] on icon "button" at bounding box center [513, 277] width 15 height 15
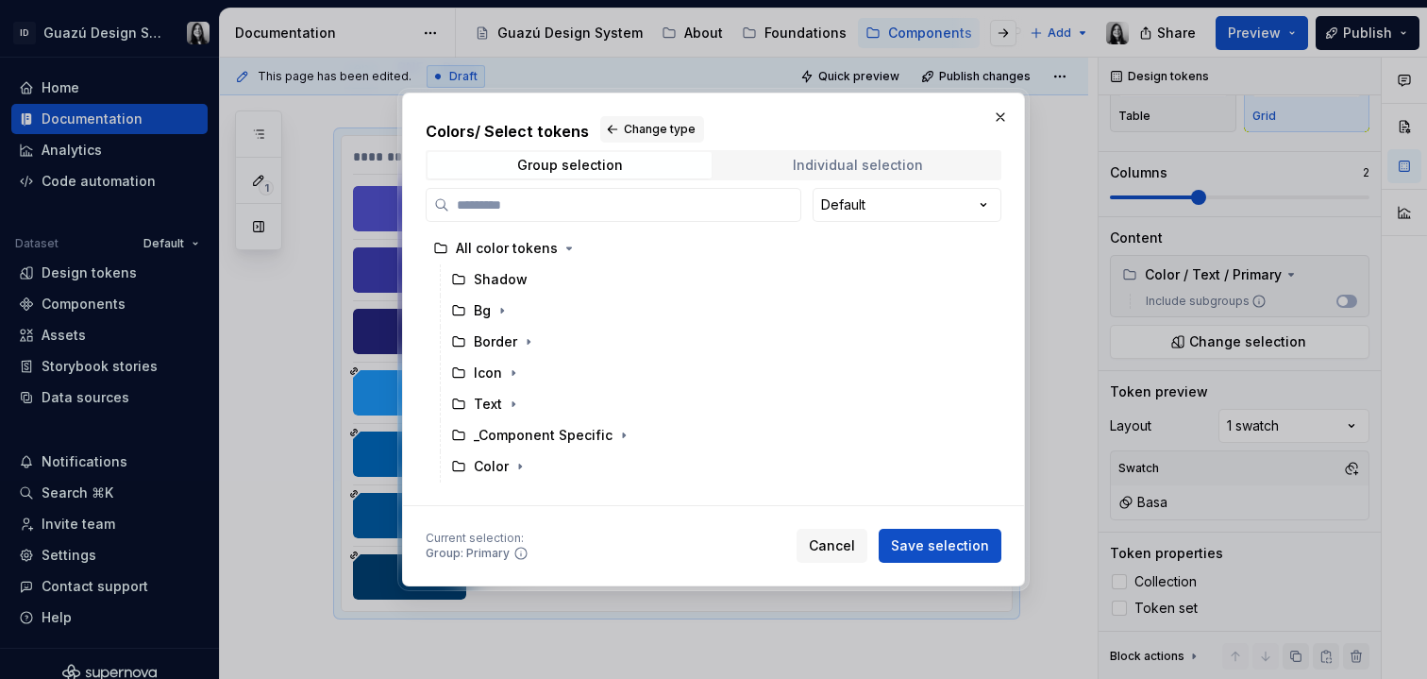
click at [845, 161] on div "Individual selection" at bounding box center [858, 165] width 130 height 15
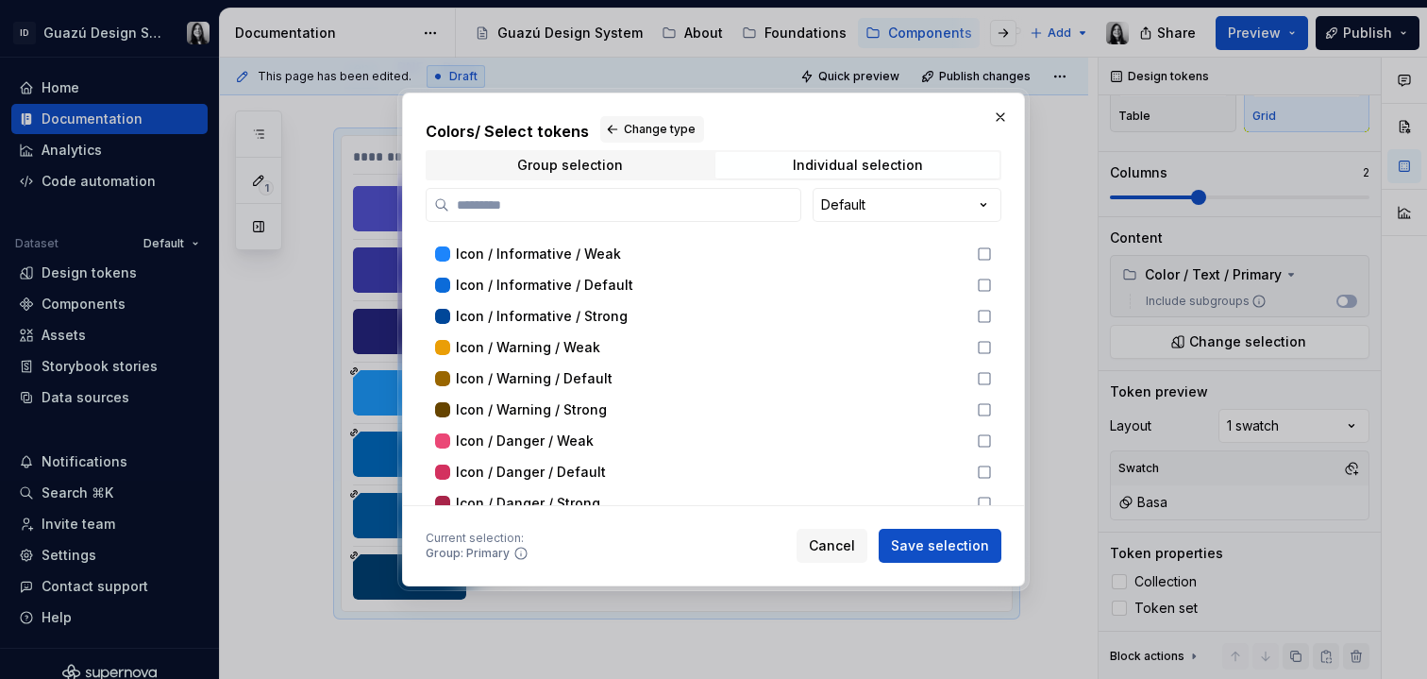
scroll to position [2035, 0]
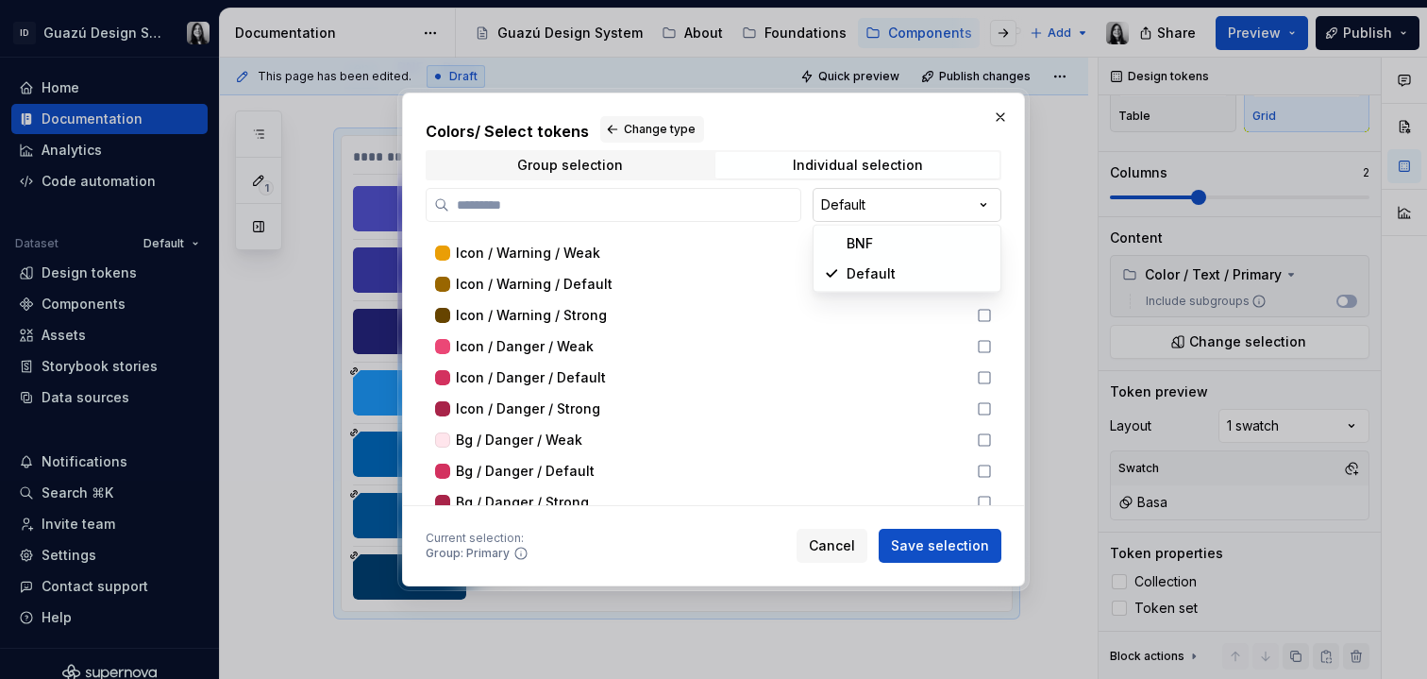
click at [880, 204] on div "Colors / Select tokens Change type Group selection Individual selection Default…" at bounding box center [713, 339] width 1427 height 679
click at [616, 164] on div "Group selection" at bounding box center [570, 165] width 106 height 15
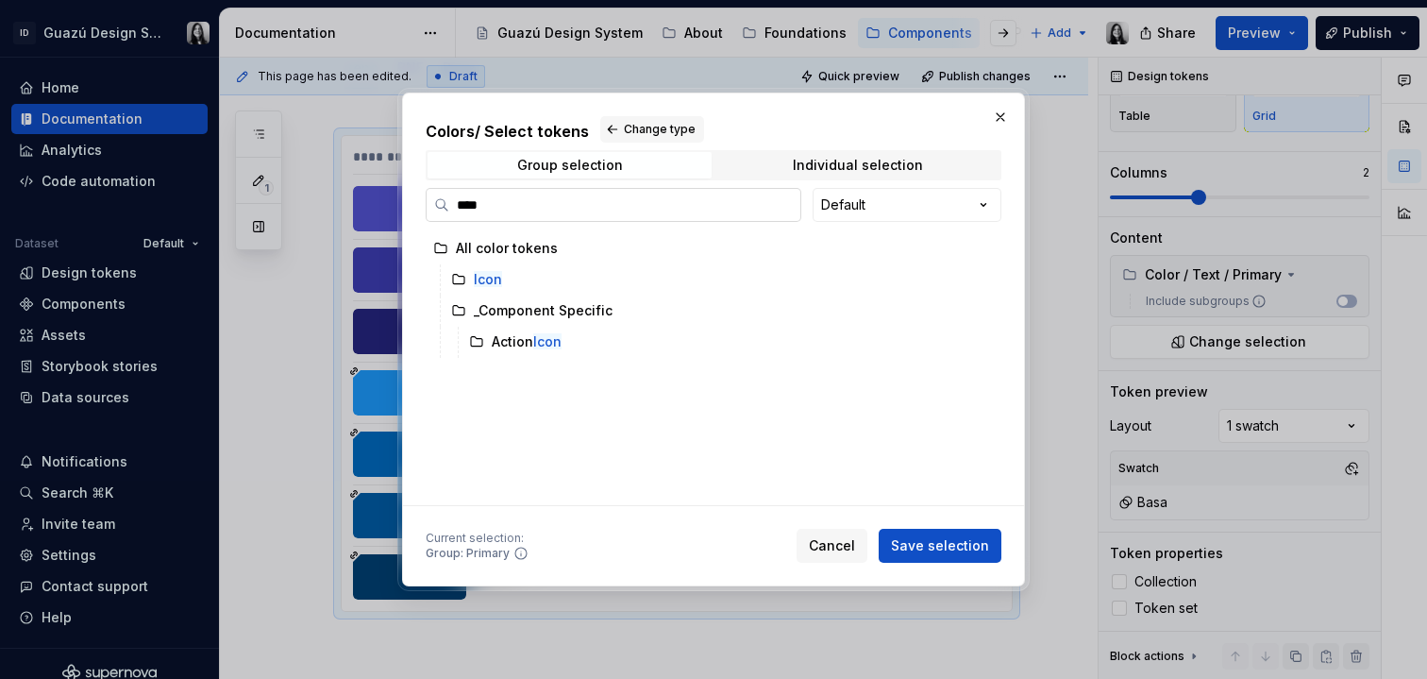
click at [474, 209] on input "****" at bounding box center [624, 204] width 351 height 19
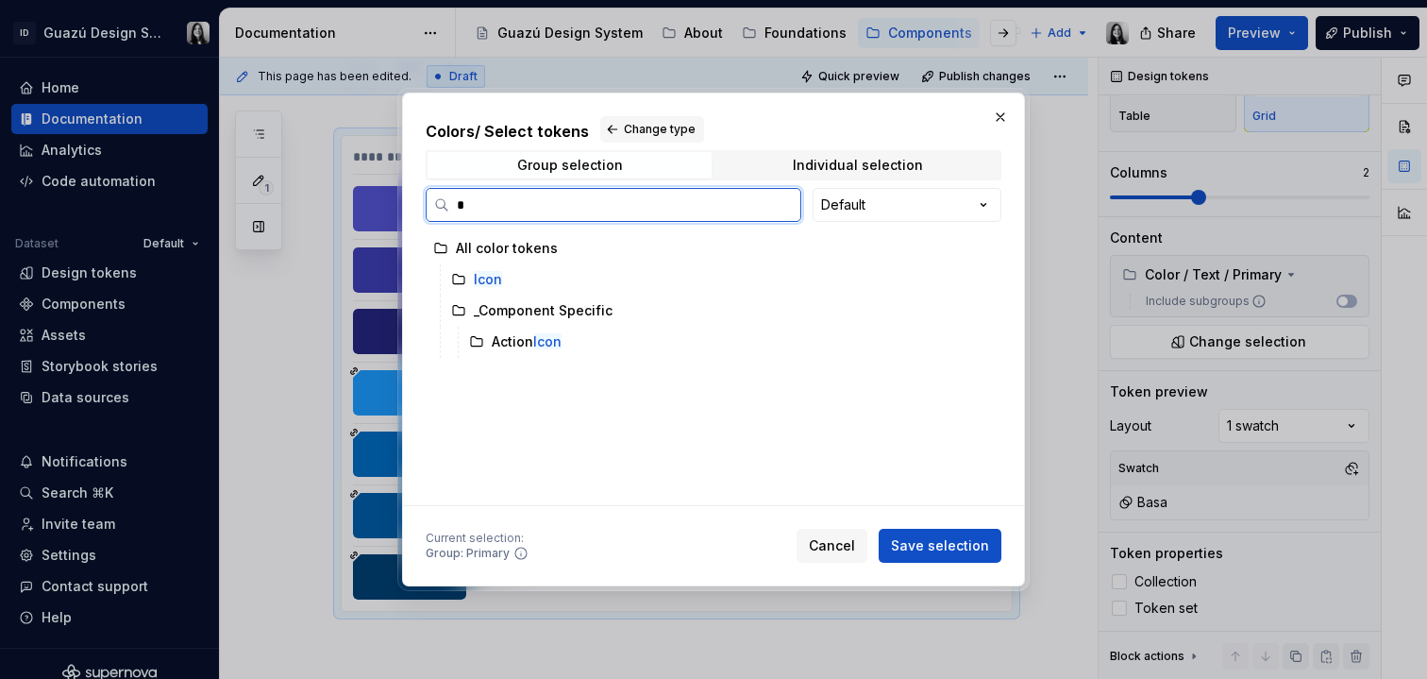
type input "**"
type textarea "*"
type input "****"
click at [478, 277] on mark "Text" at bounding box center [488, 279] width 28 height 16
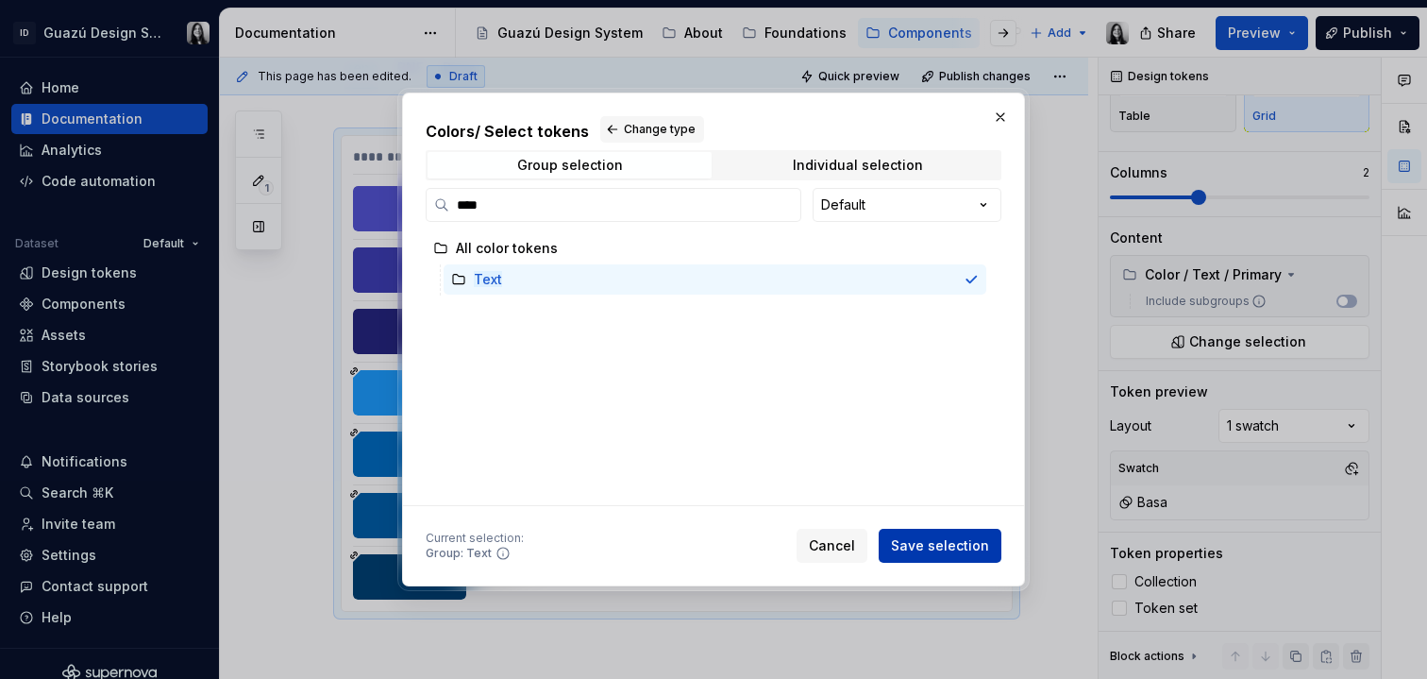
click at [980, 542] on span "Save selection" at bounding box center [940, 545] width 98 height 19
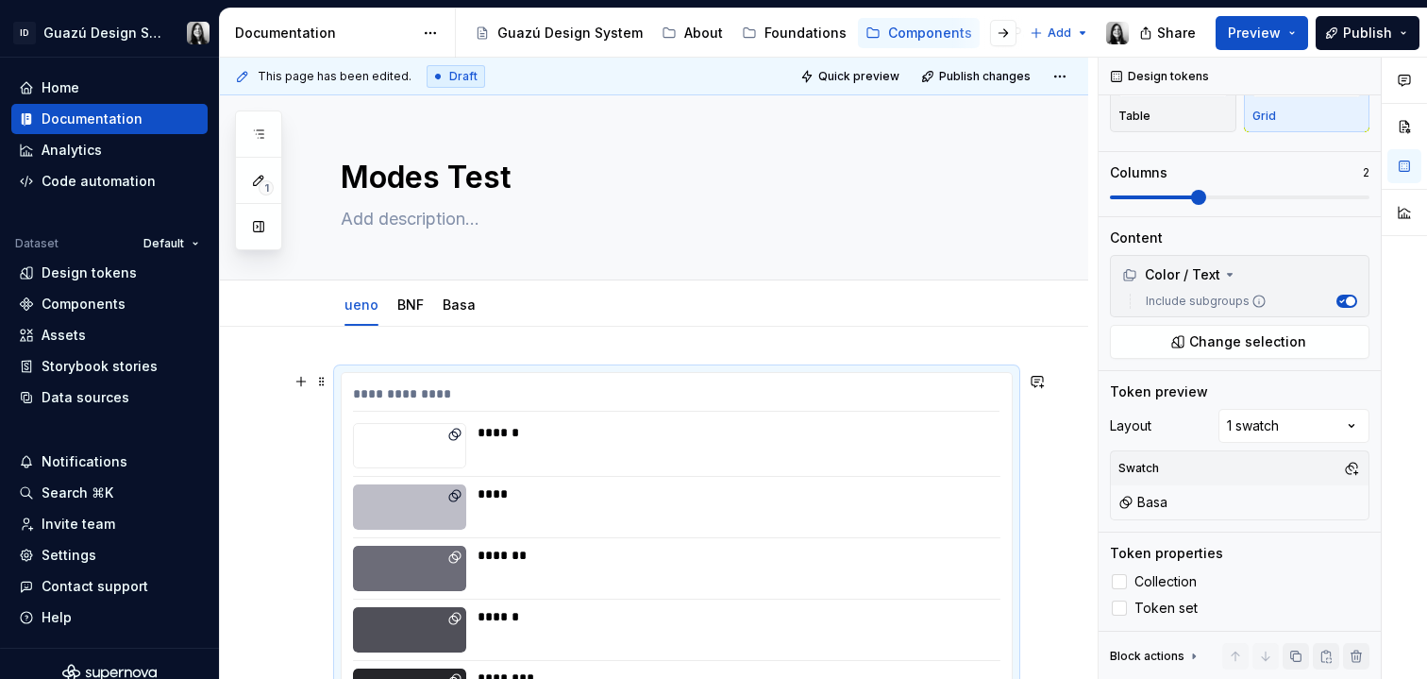
scroll to position [0, 0]
click at [1238, 346] on span "Change selection" at bounding box center [1248, 341] width 117 height 19
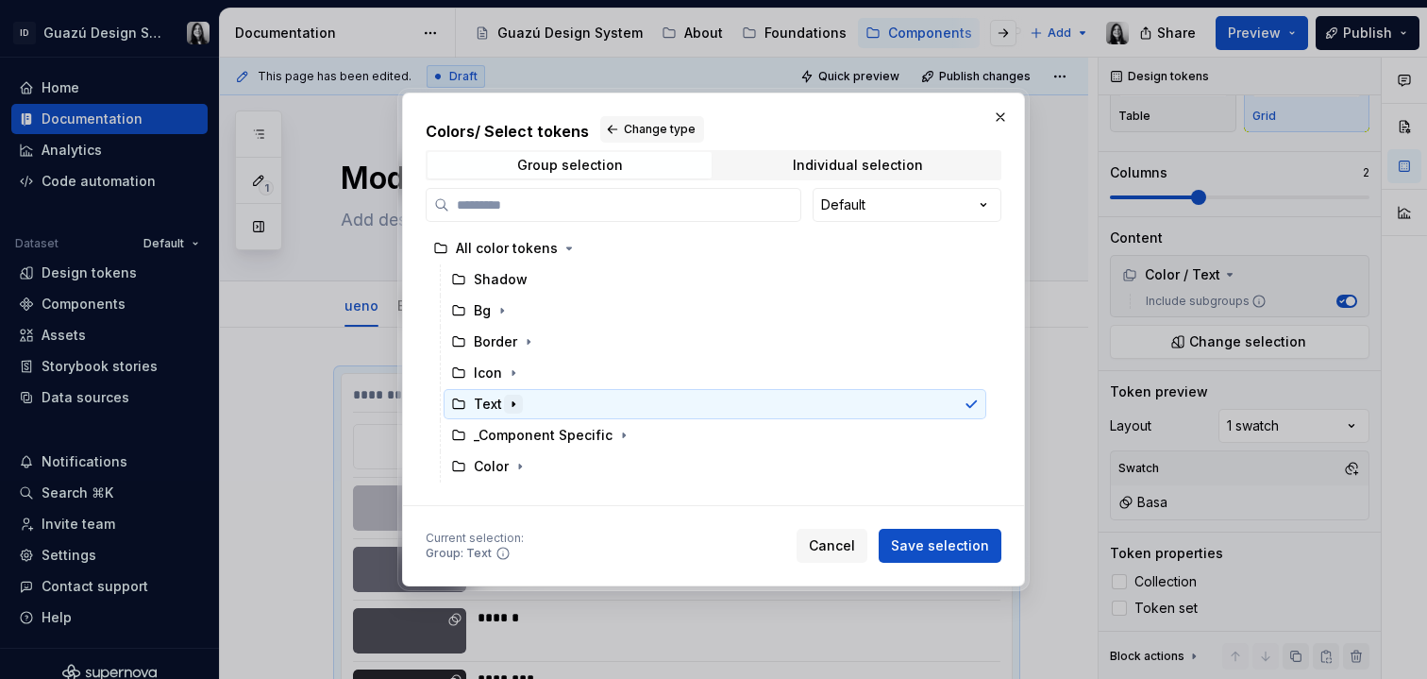
click at [511, 397] on icon "button" at bounding box center [513, 404] width 15 height 15
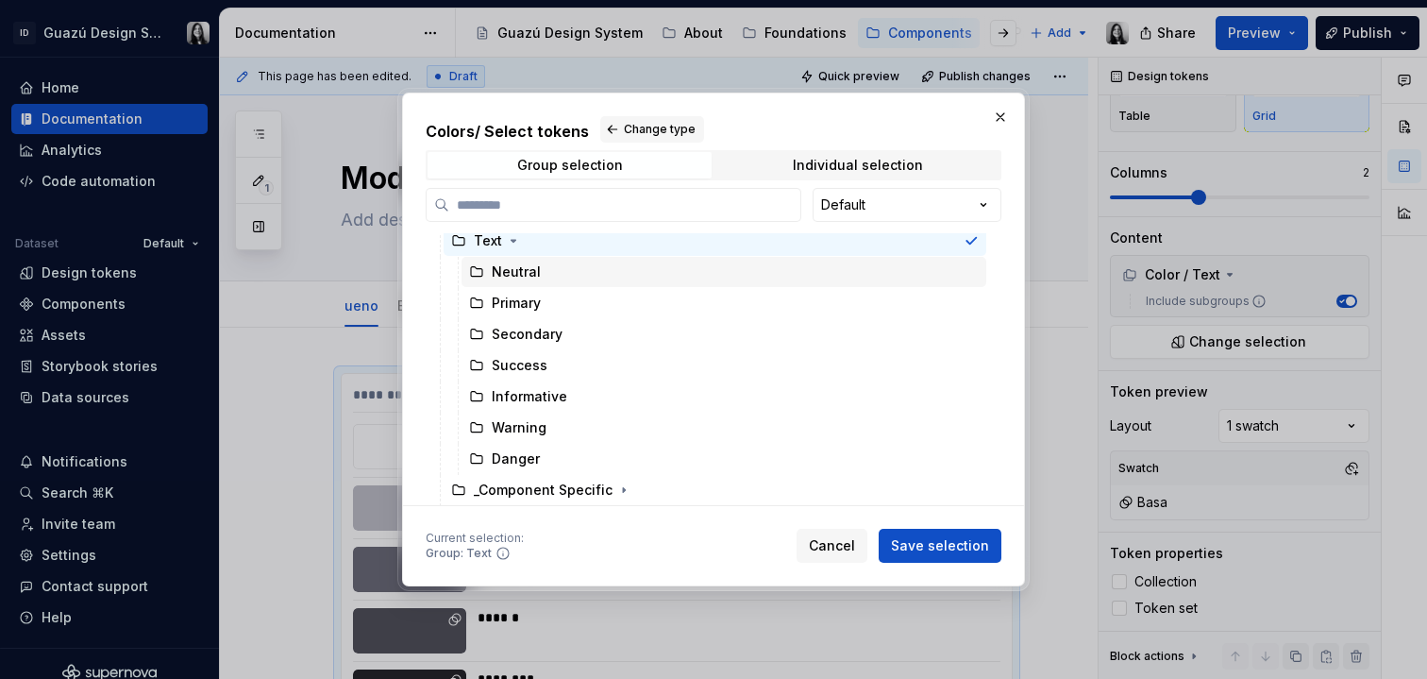
scroll to position [167, 0]
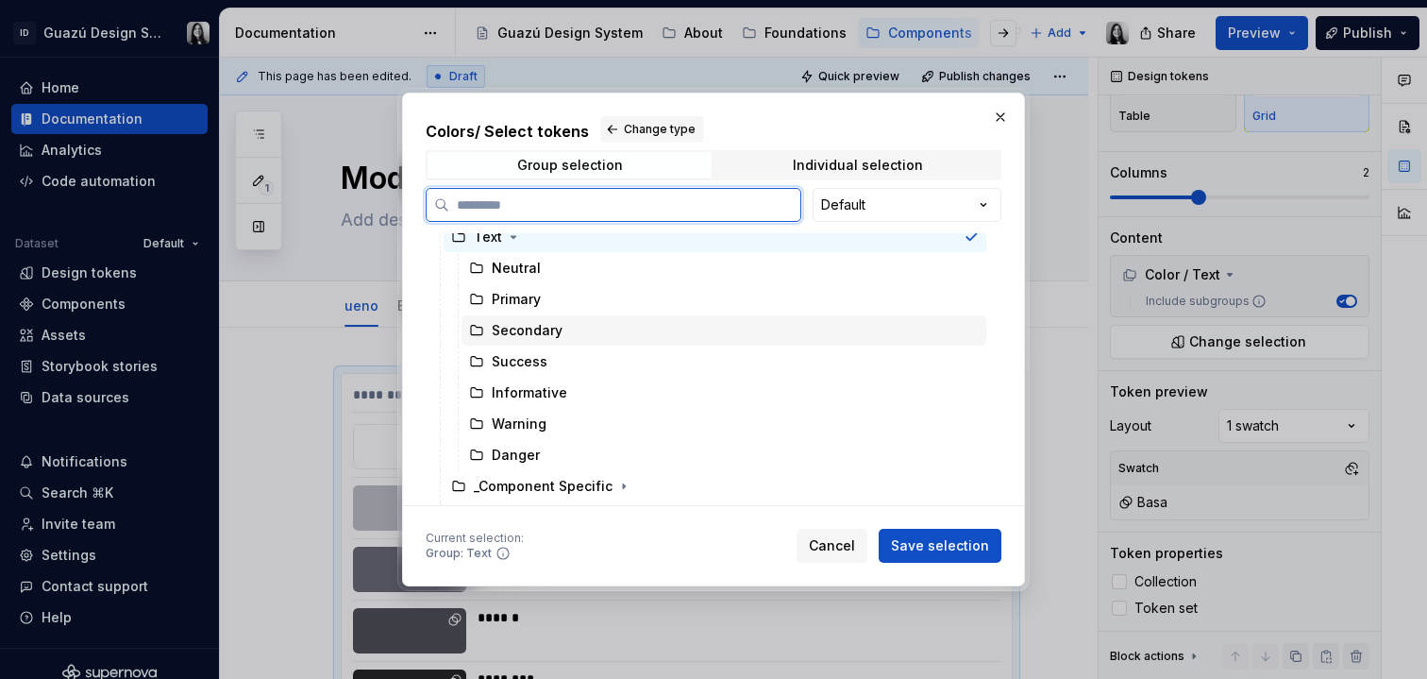
click at [535, 335] on div "Secondary" at bounding box center [527, 330] width 71 height 19
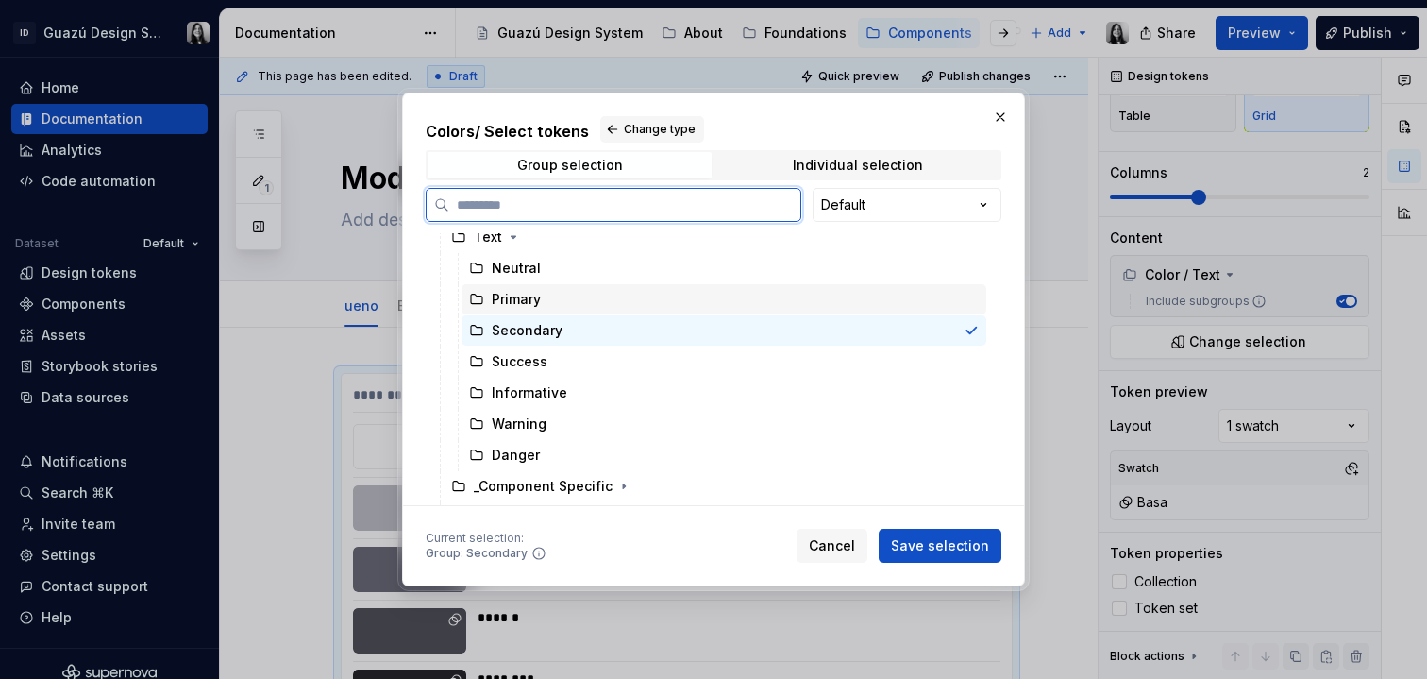
click at [598, 299] on div "Primary" at bounding box center [724, 299] width 525 height 30
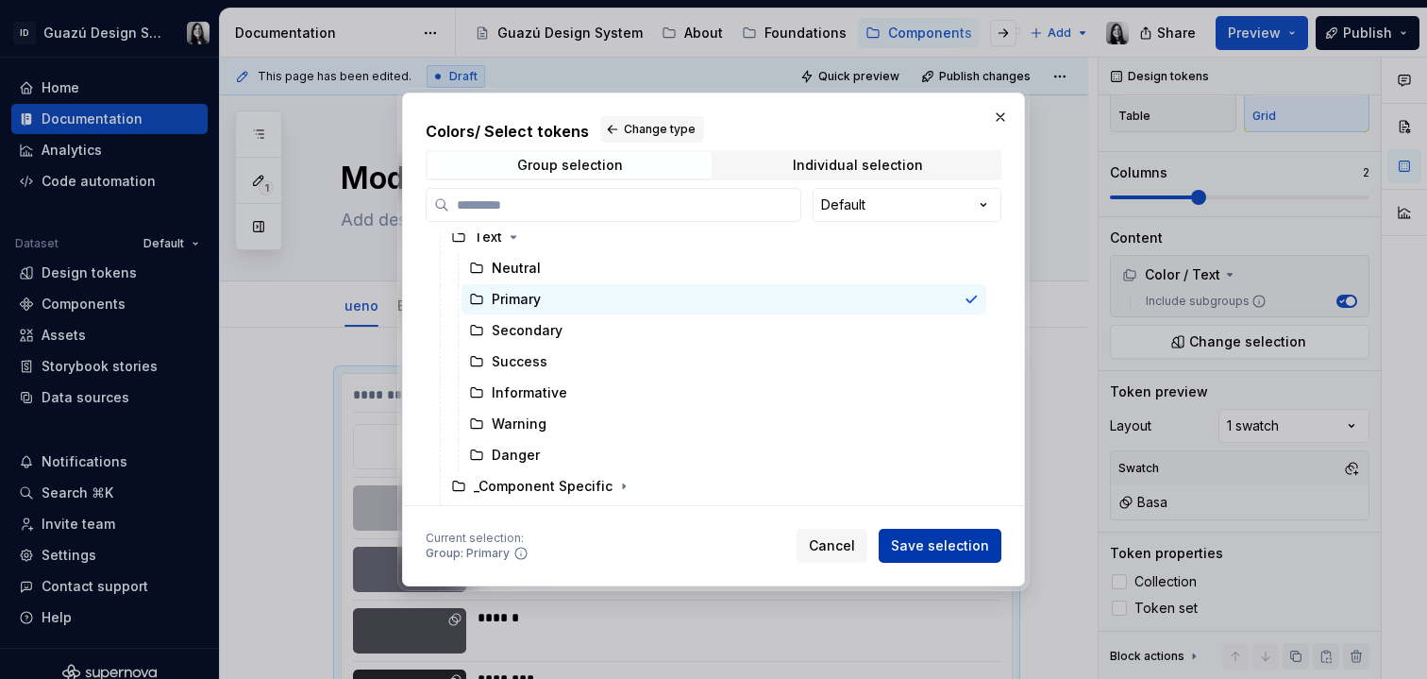
click at [957, 544] on span "Save selection" at bounding box center [940, 545] width 98 height 19
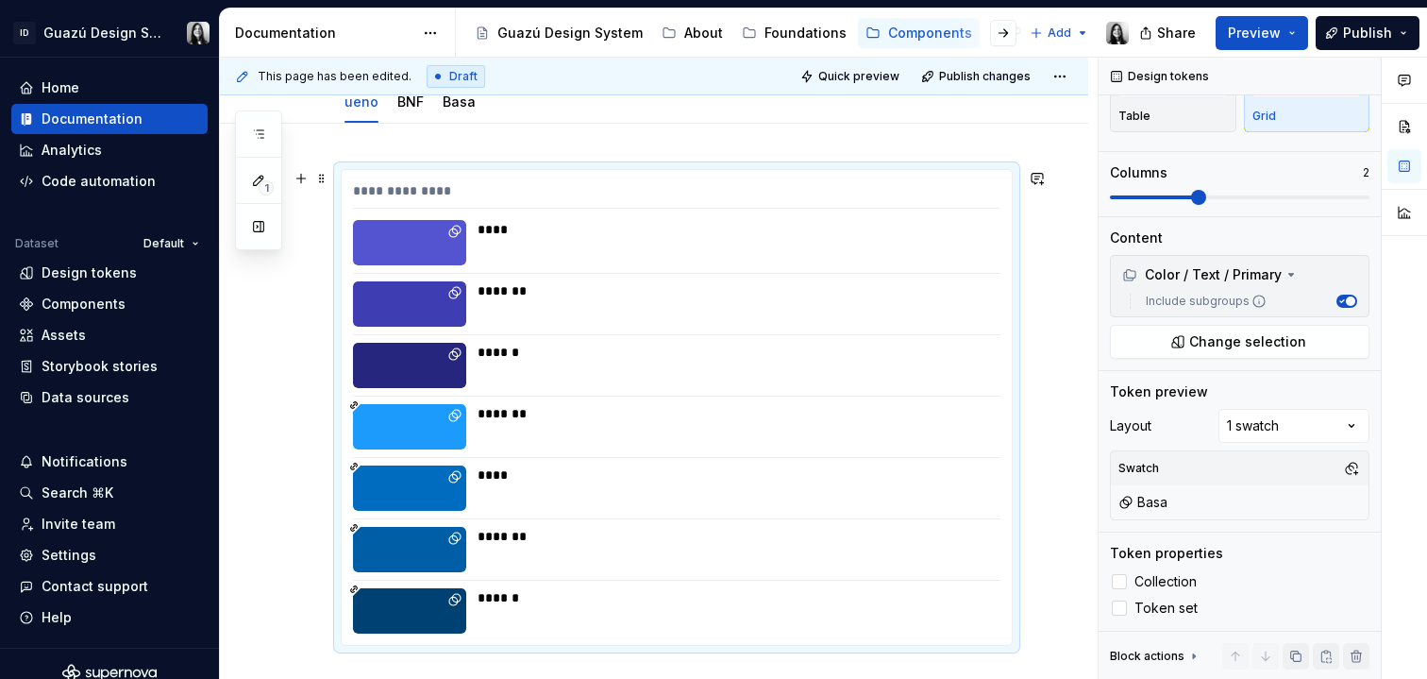
scroll to position [193, 0]
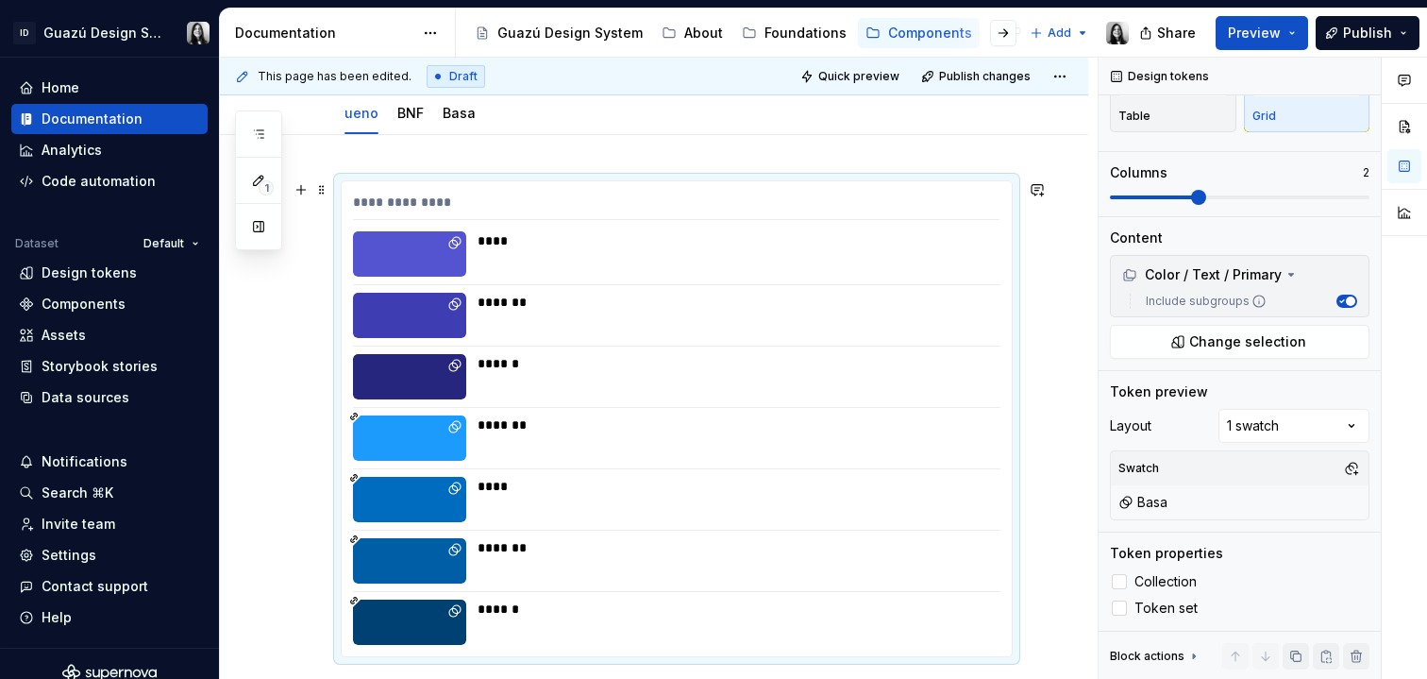
click at [419, 245] on div at bounding box center [409, 253] width 113 height 45
click at [1302, 427] on div "Comments Open comments No comments yet Select ‘Comment’ from the block context …" at bounding box center [1263, 369] width 329 height 622
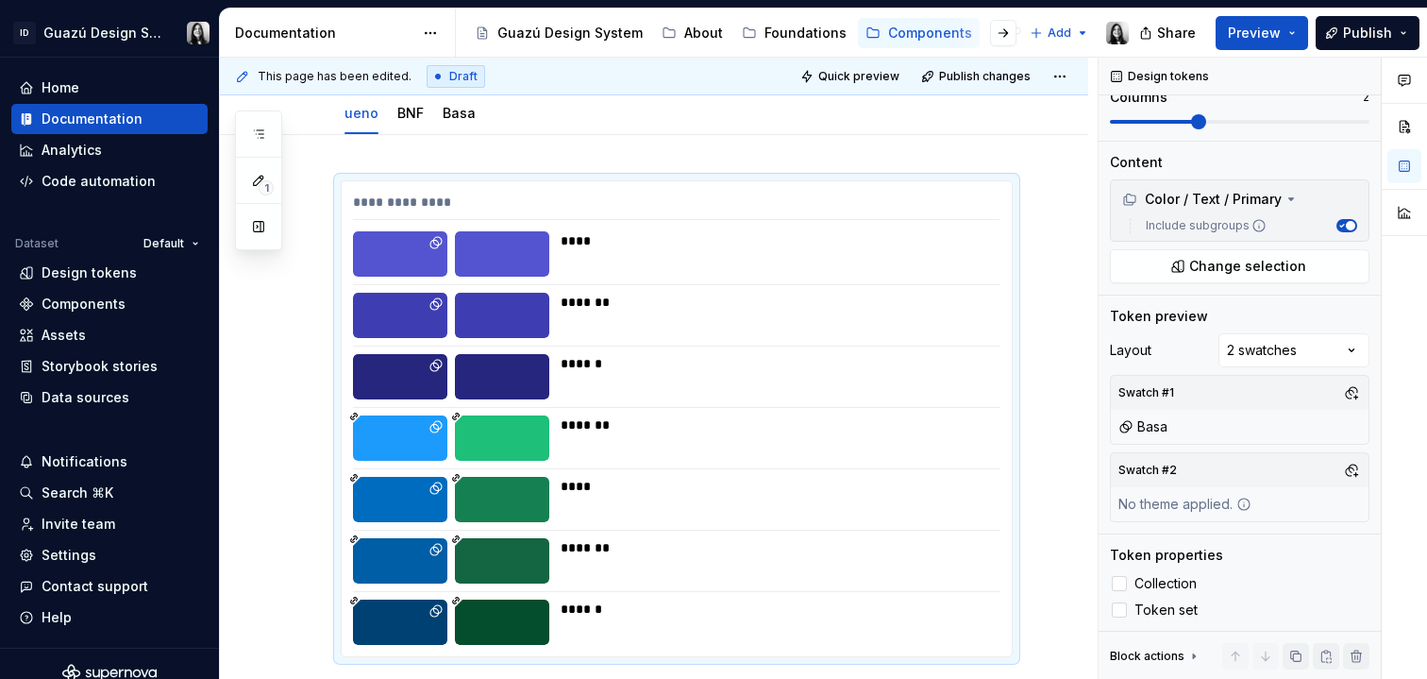
scroll to position [195, 0]
click at [1326, 357] on div "Comments Open comments No comments yet Select ‘Comment’ from the block context …" at bounding box center [1263, 369] width 329 height 622
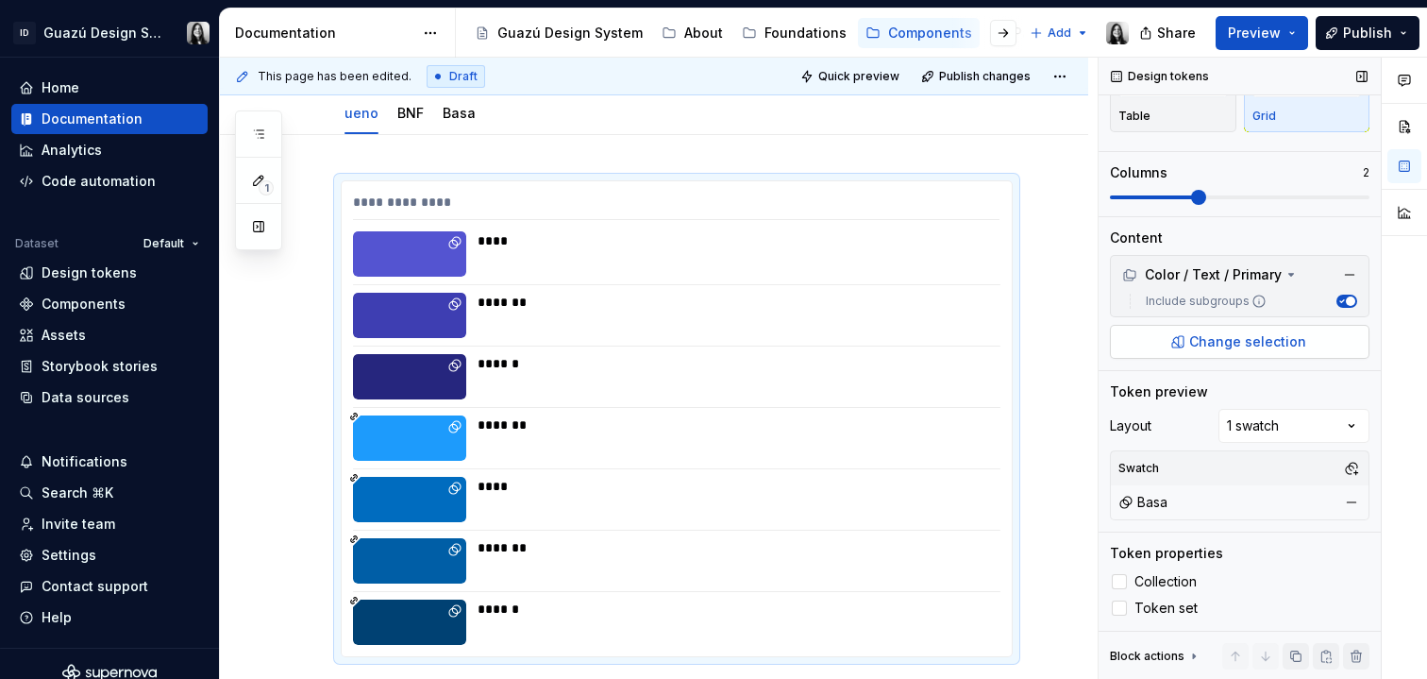
scroll to position [118, 0]
click at [1343, 505] on button "button" at bounding box center [1352, 502] width 26 height 26
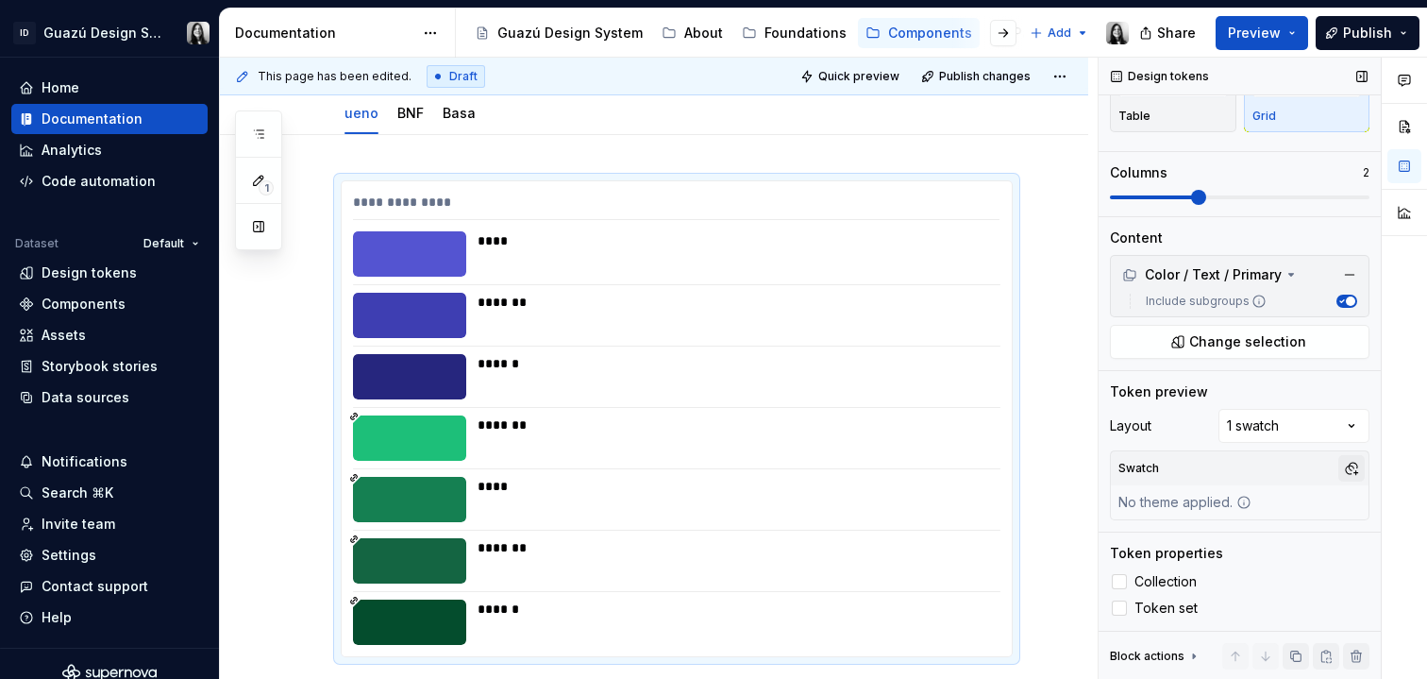
click at [1339, 468] on button "button" at bounding box center [1352, 468] width 26 height 26
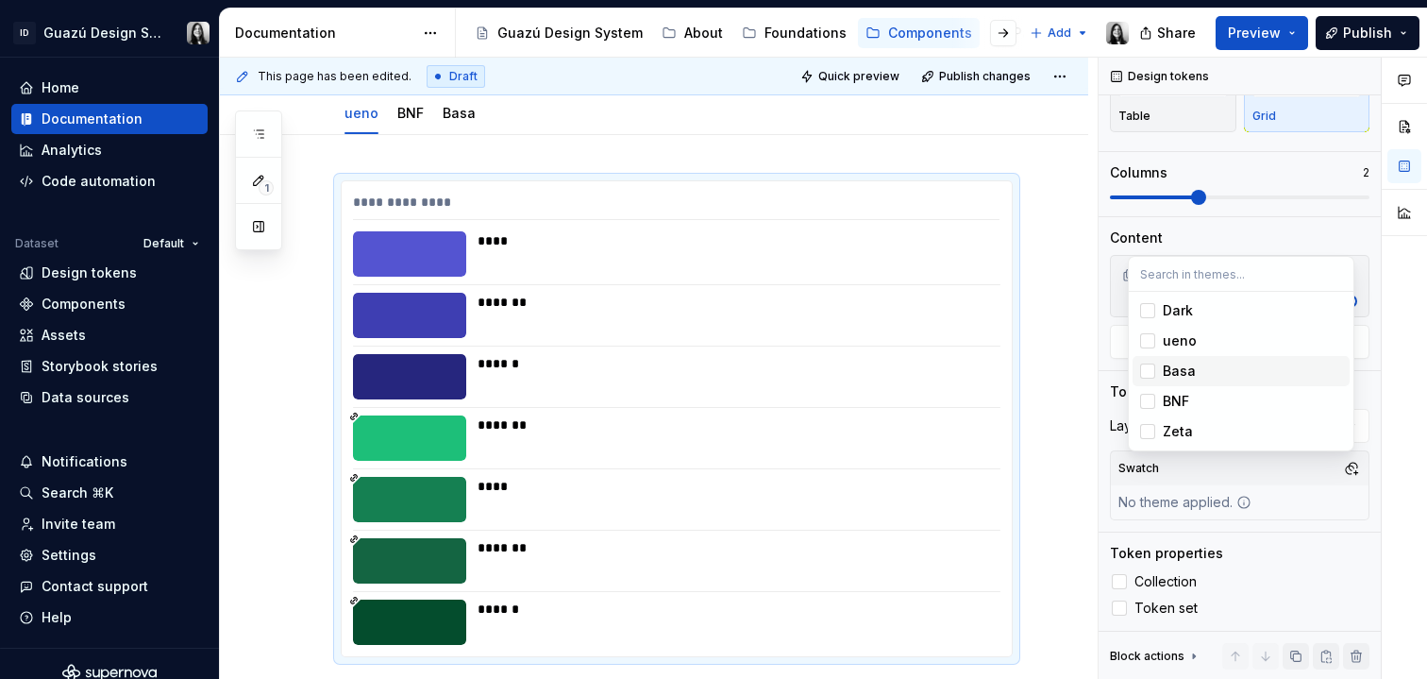
click at [1228, 372] on div "Basa" at bounding box center [1252, 371] width 179 height 19
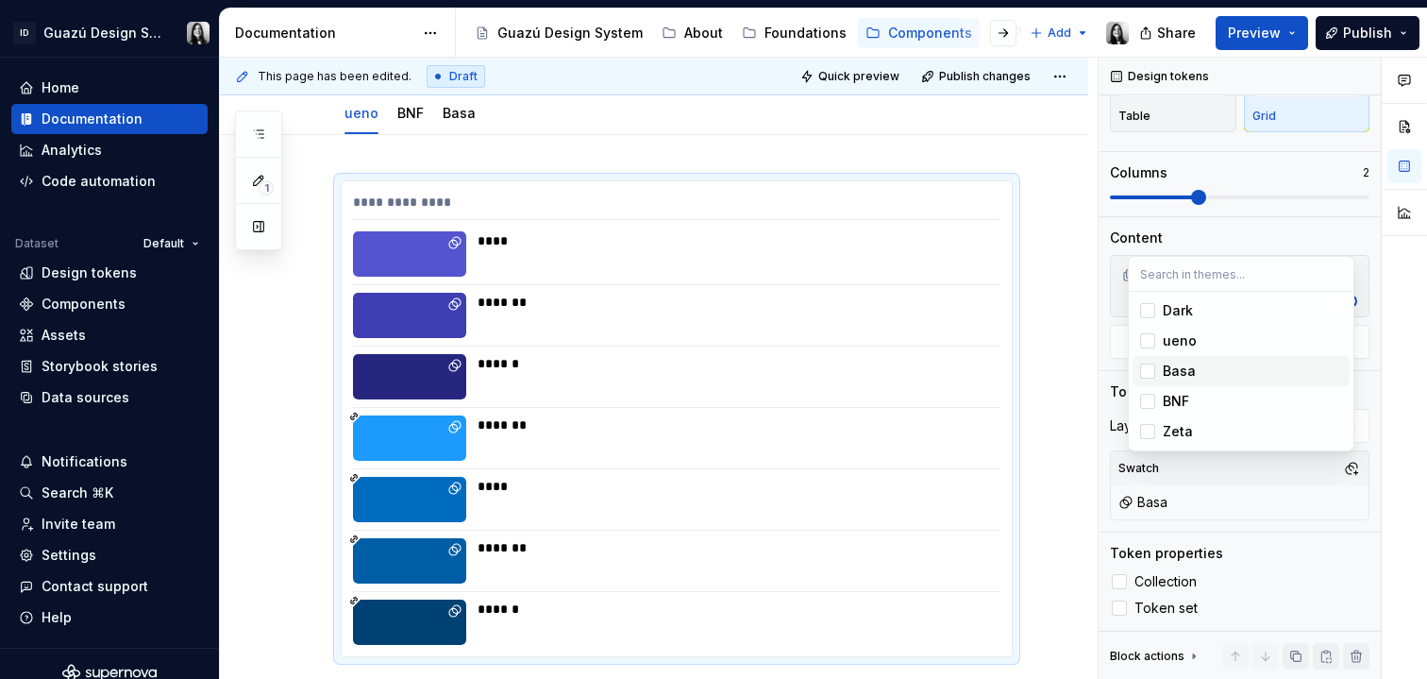
click at [1228, 372] on div "Basa" at bounding box center [1252, 371] width 179 height 19
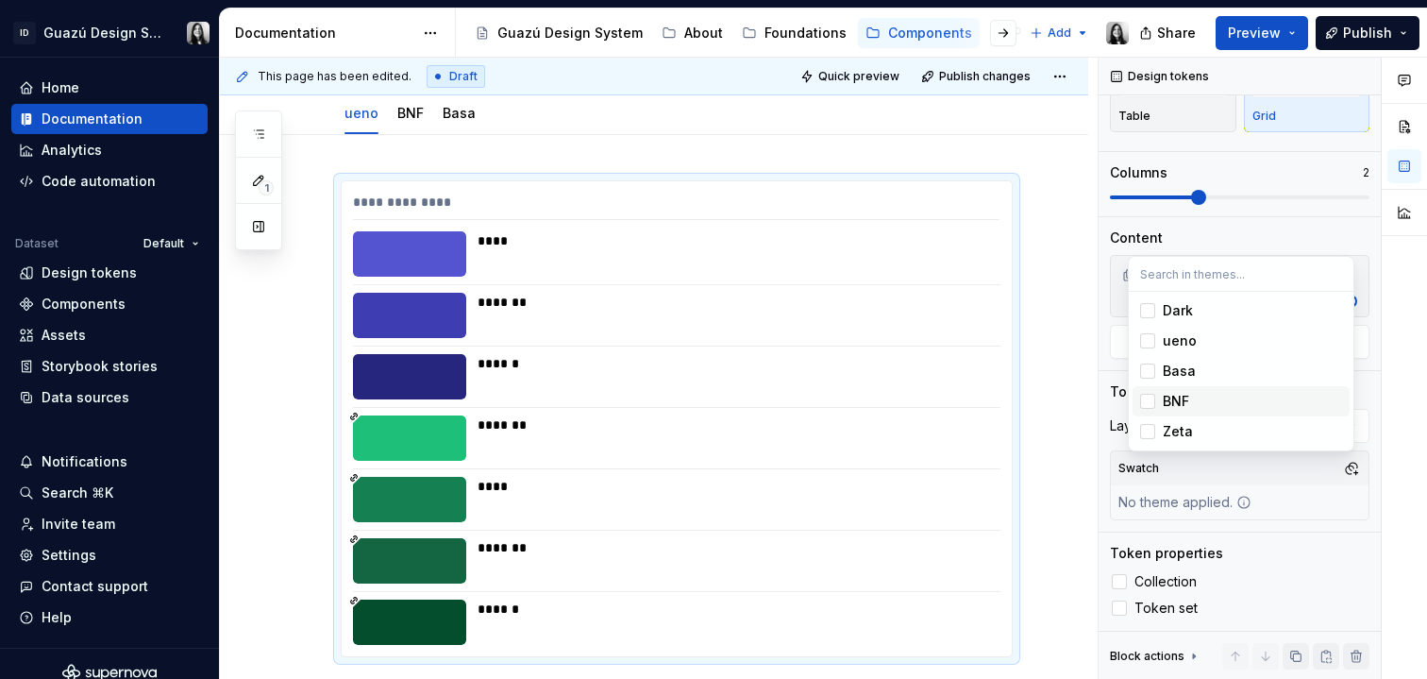
click at [1206, 398] on div "BNF" at bounding box center [1252, 401] width 179 height 19
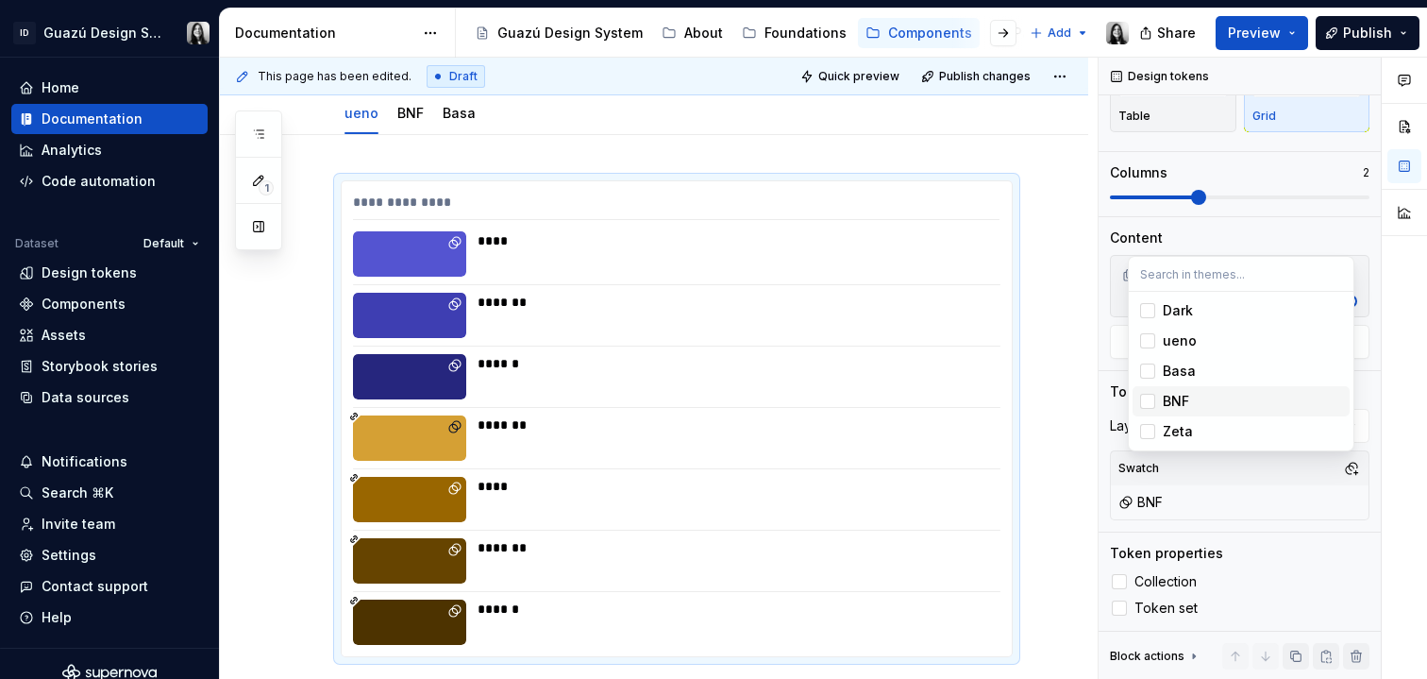
click at [1206, 398] on div "BNF" at bounding box center [1252, 401] width 179 height 19
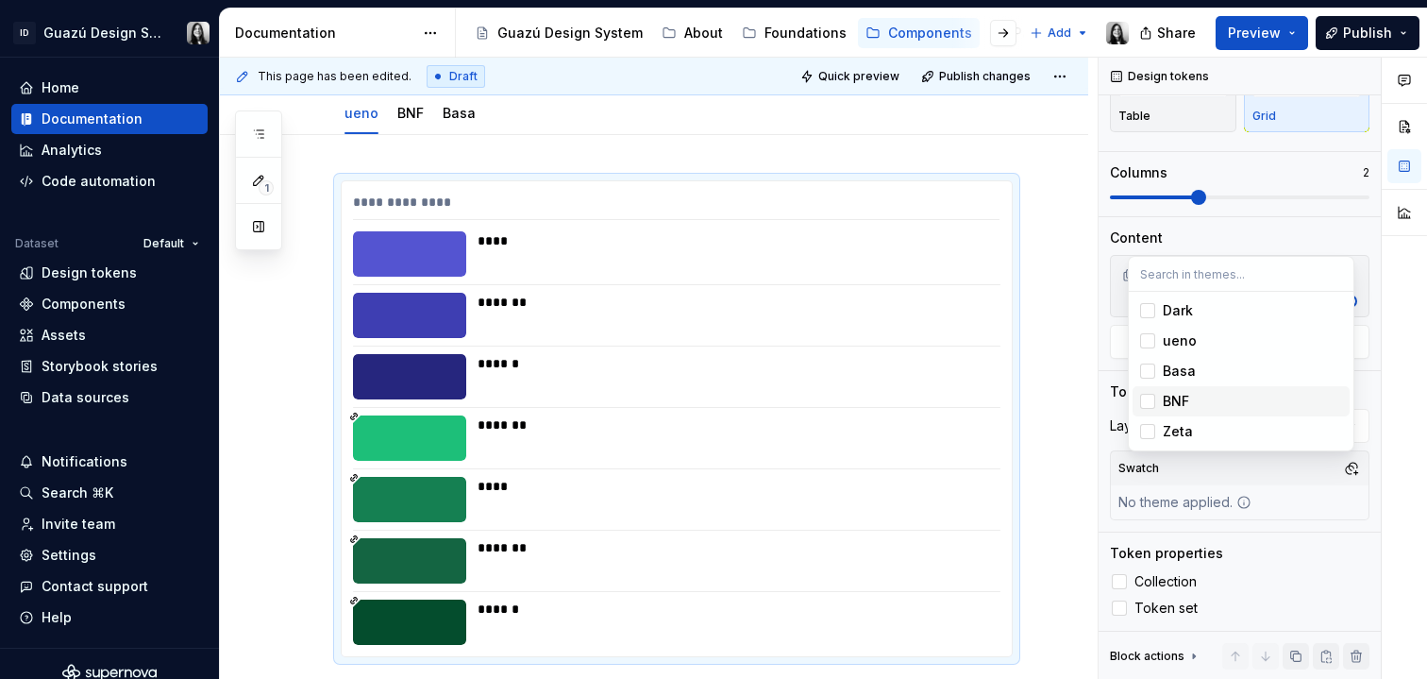
click at [1206, 398] on div "BNF" at bounding box center [1252, 401] width 179 height 19
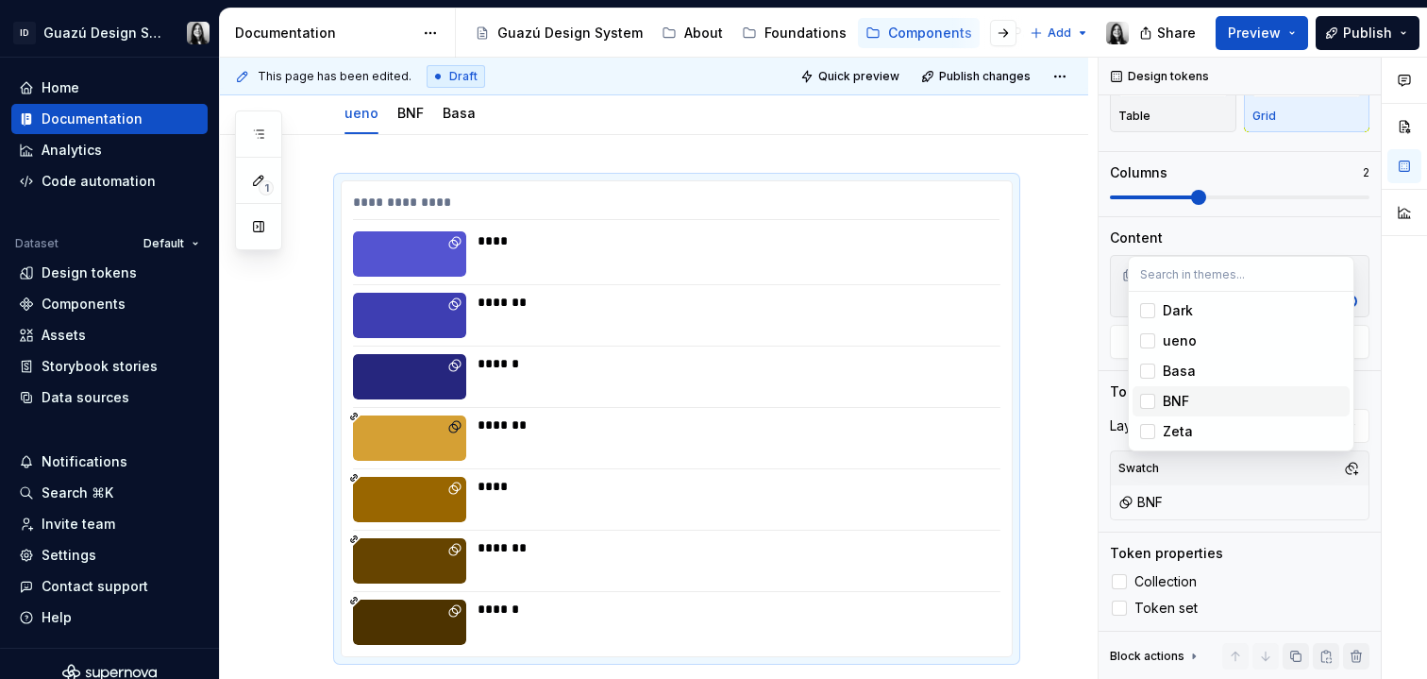
click at [1370, 410] on div "Comments Open comments No comments yet Select ‘Comment’ from the block context …" at bounding box center [1263, 369] width 329 height 622
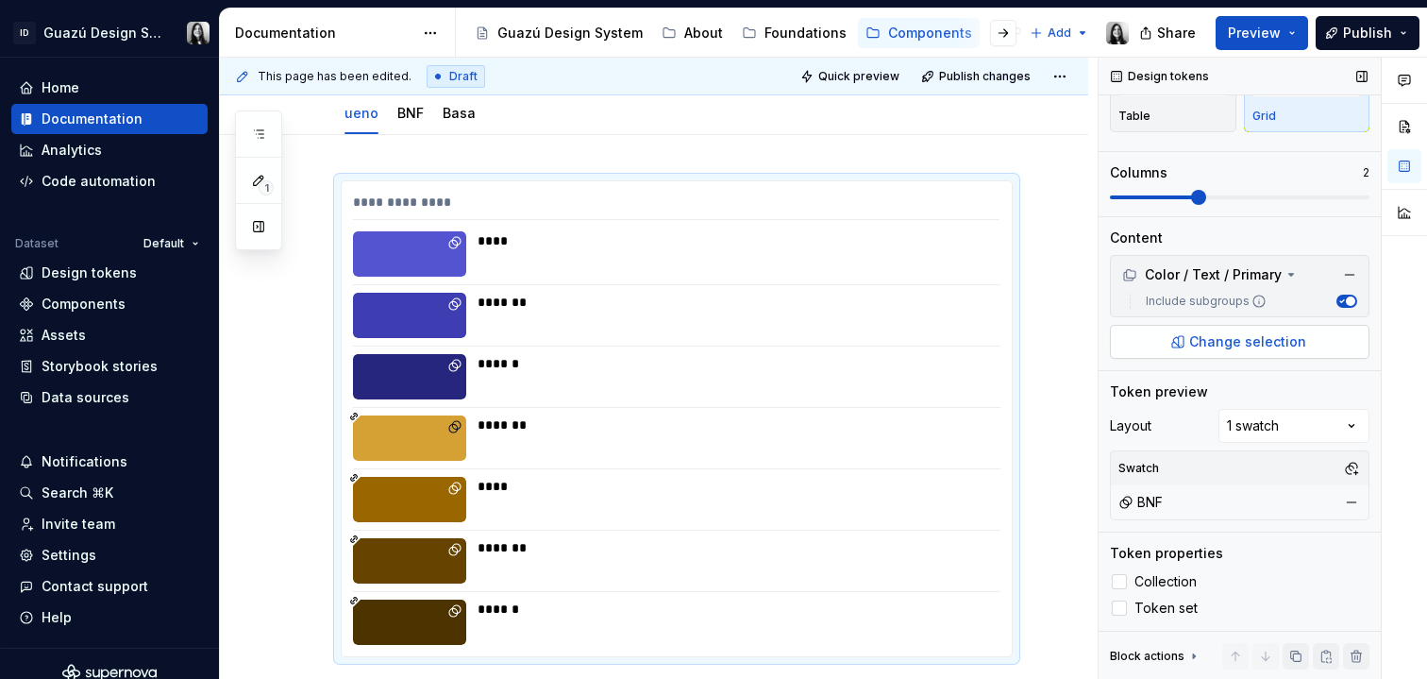
click at [1317, 348] on button "Change selection" at bounding box center [1240, 342] width 260 height 34
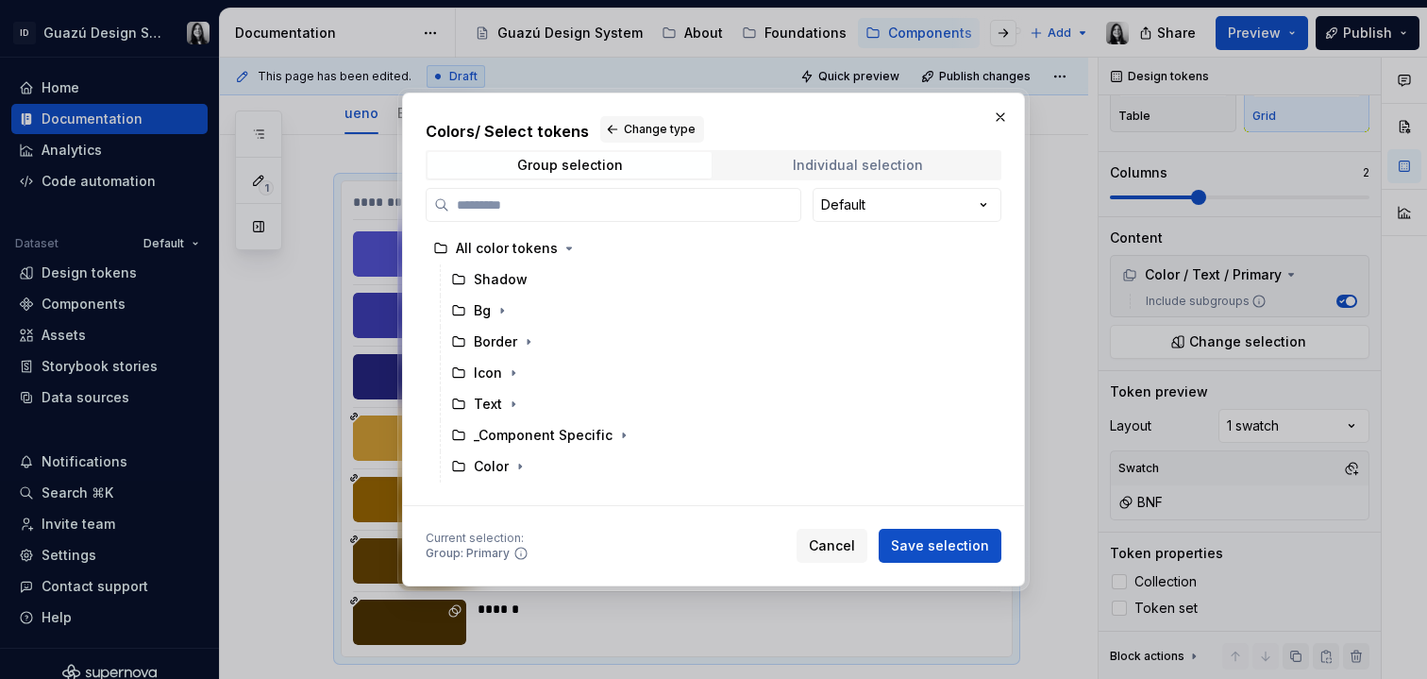
click at [861, 163] on div "Individual selection" at bounding box center [858, 165] width 130 height 15
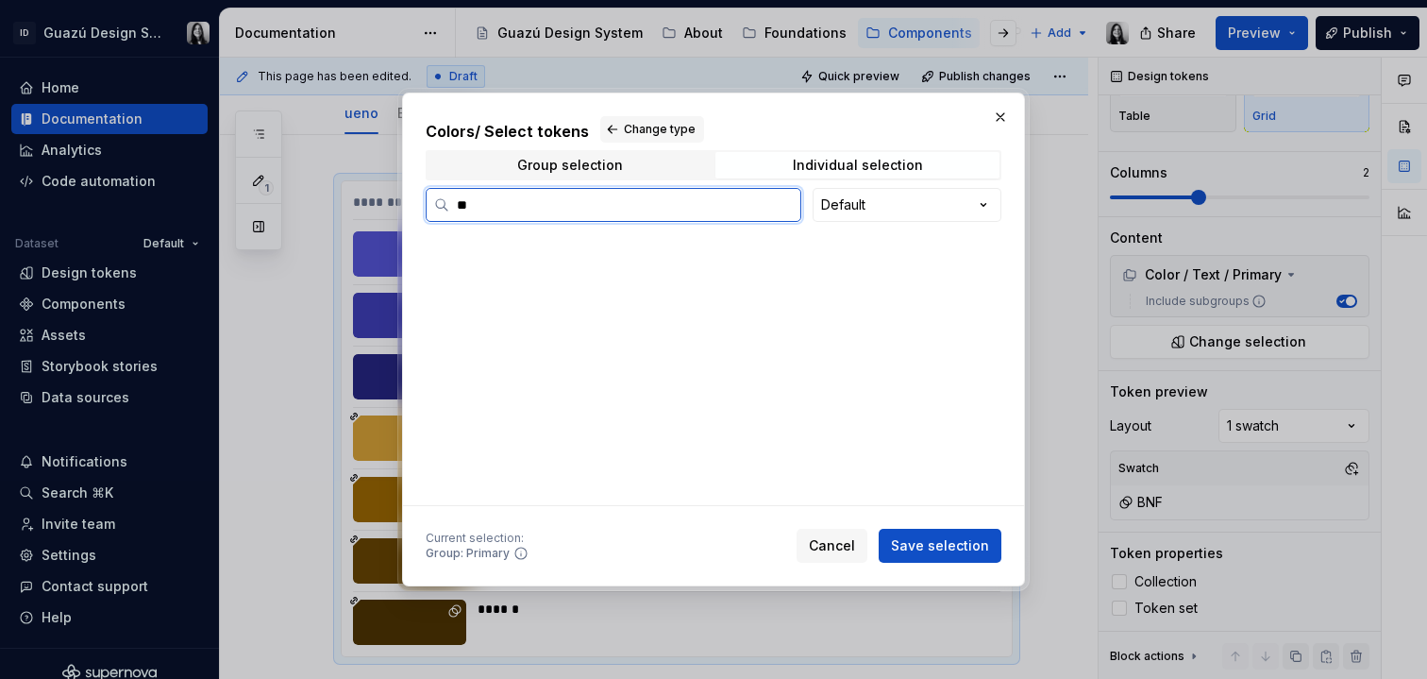
scroll to position [0, 0]
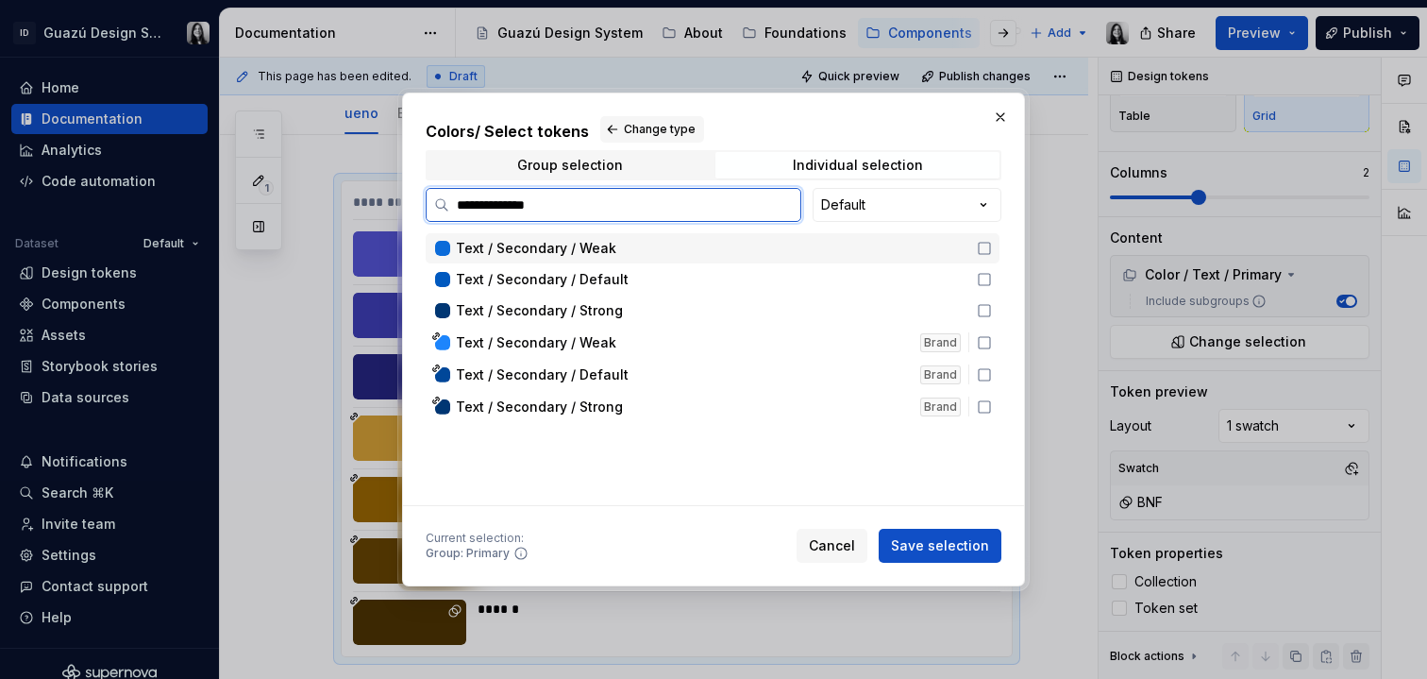
type input "**********"
click at [987, 344] on icon at bounding box center [984, 342] width 15 height 15
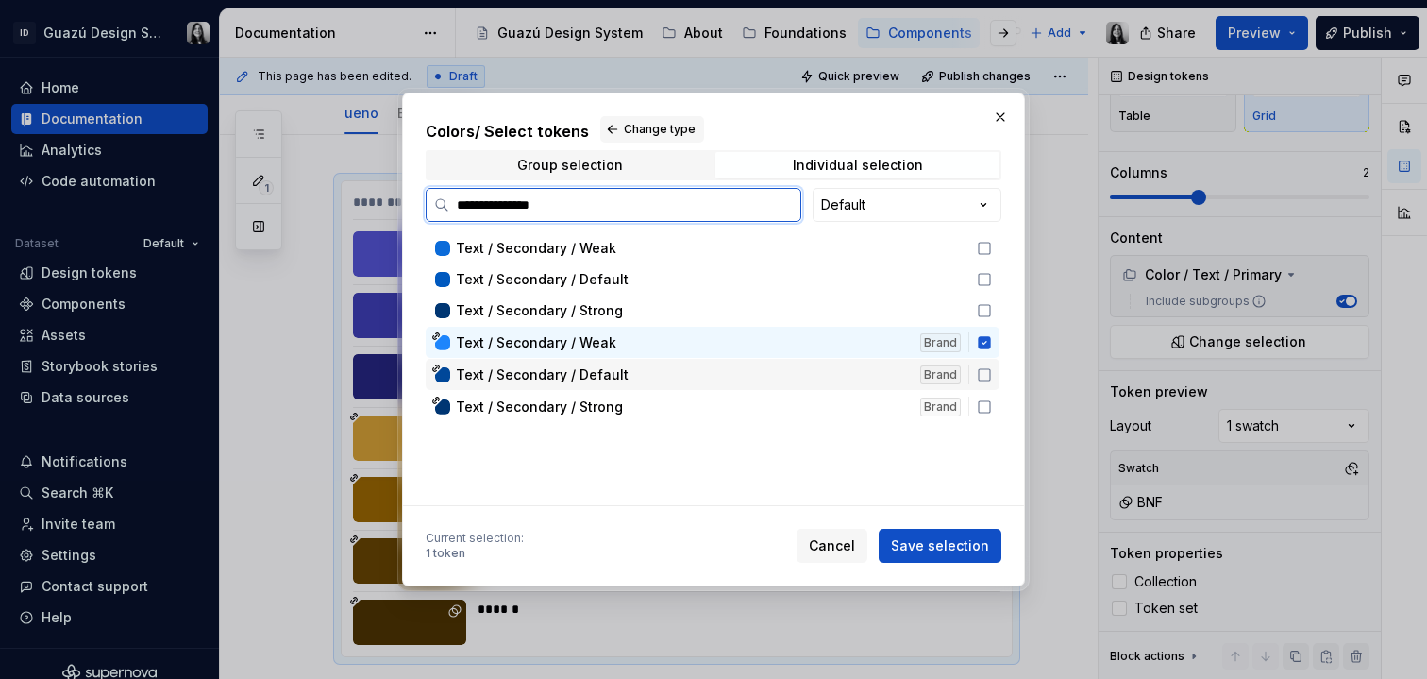
click at [986, 380] on icon at bounding box center [984, 374] width 11 height 11
click at [985, 405] on icon at bounding box center [984, 406] width 15 height 15
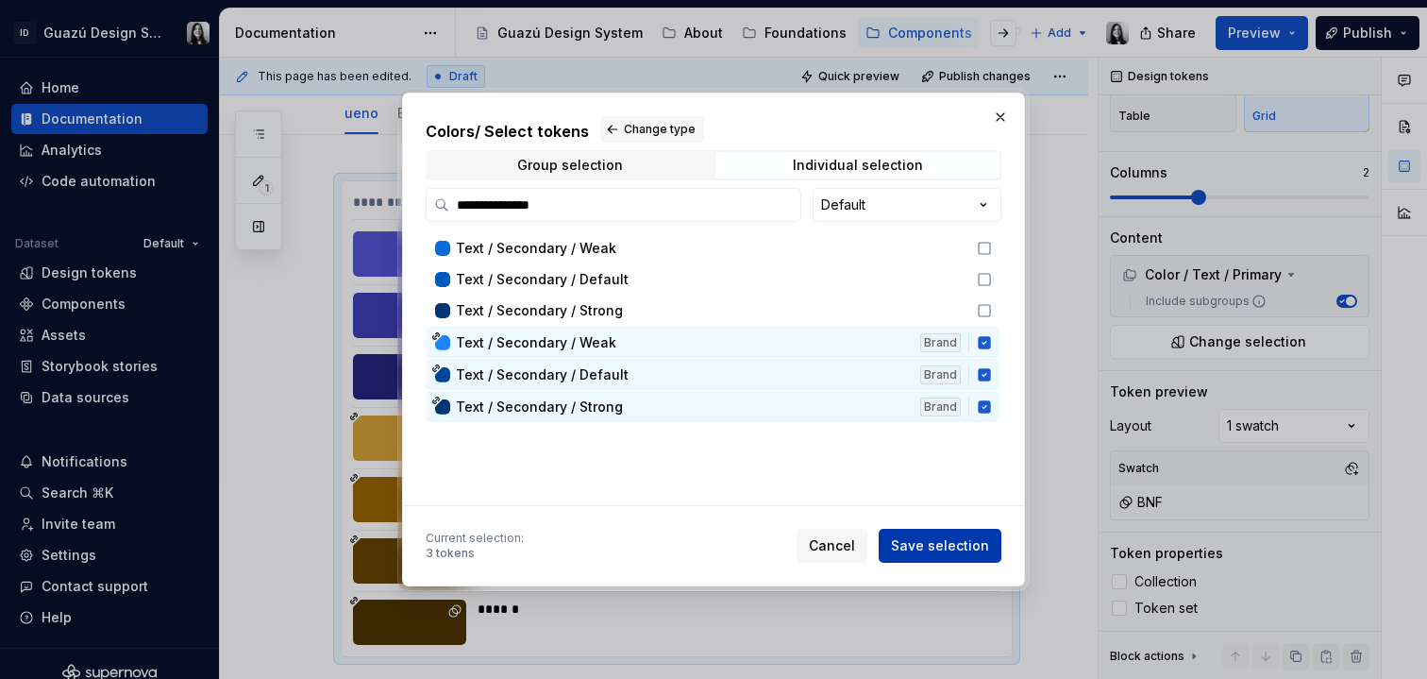
click at [967, 553] on span "Save selection" at bounding box center [940, 545] width 98 height 19
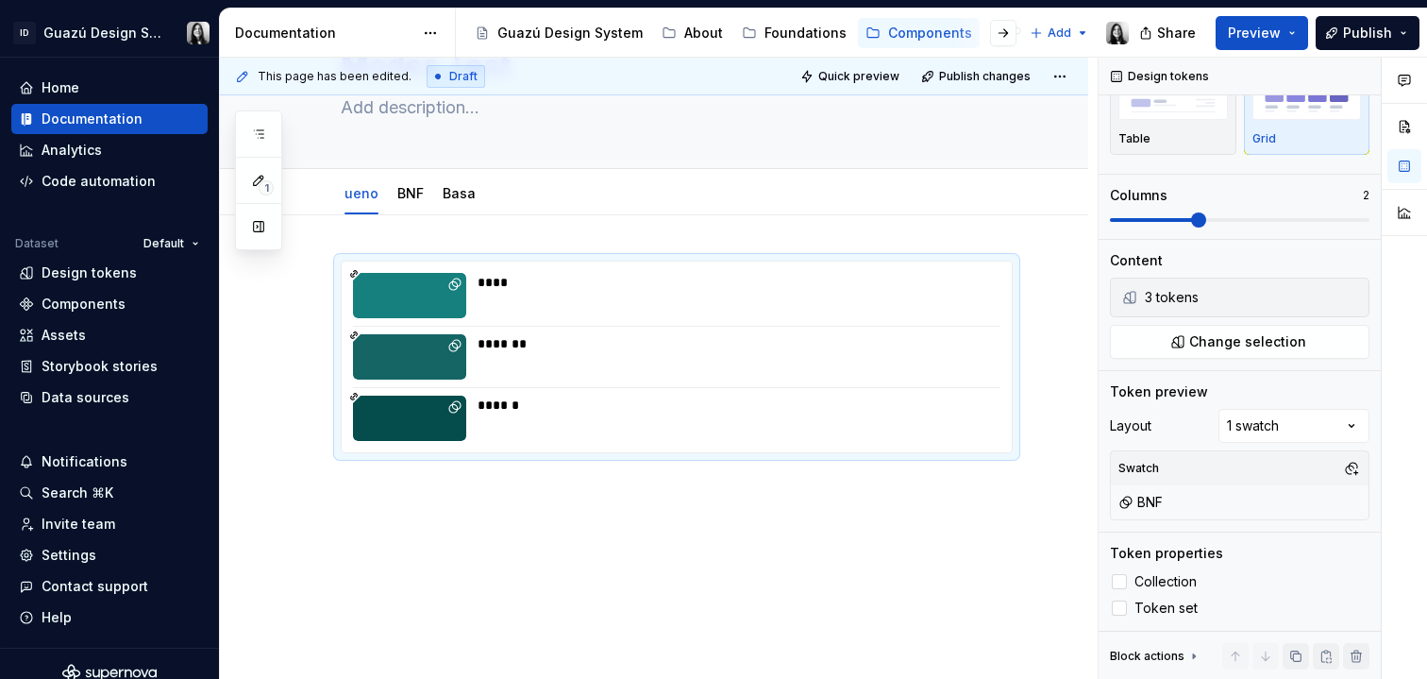
scroll to position [95, 0]
click at [774, 533] on div "**** ******* ******" at bounding box center [654, 448] width 869 height 464
click at [1169, 585] on span "Collection" at bounding box center [1166, 581] width 62 height 15
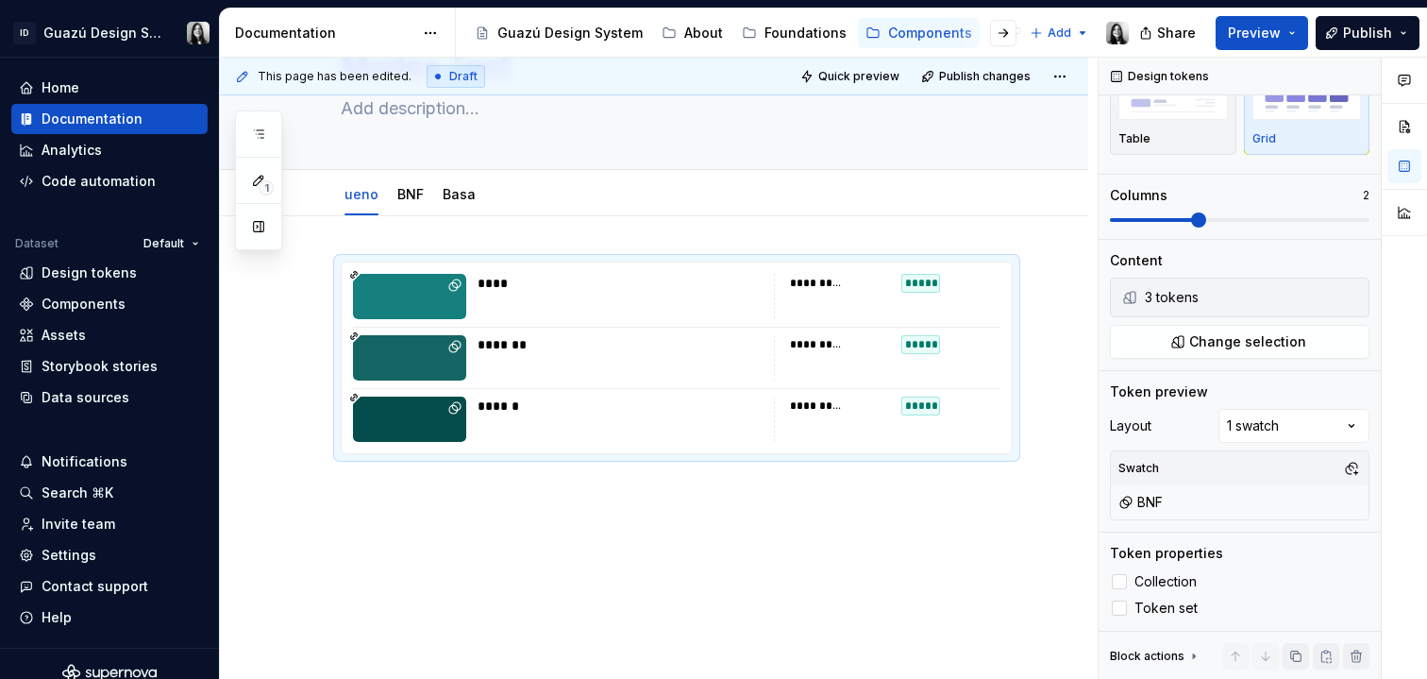
click at [892, 591] on div "**********" at bounding box center [654, 448] width 869 height 464
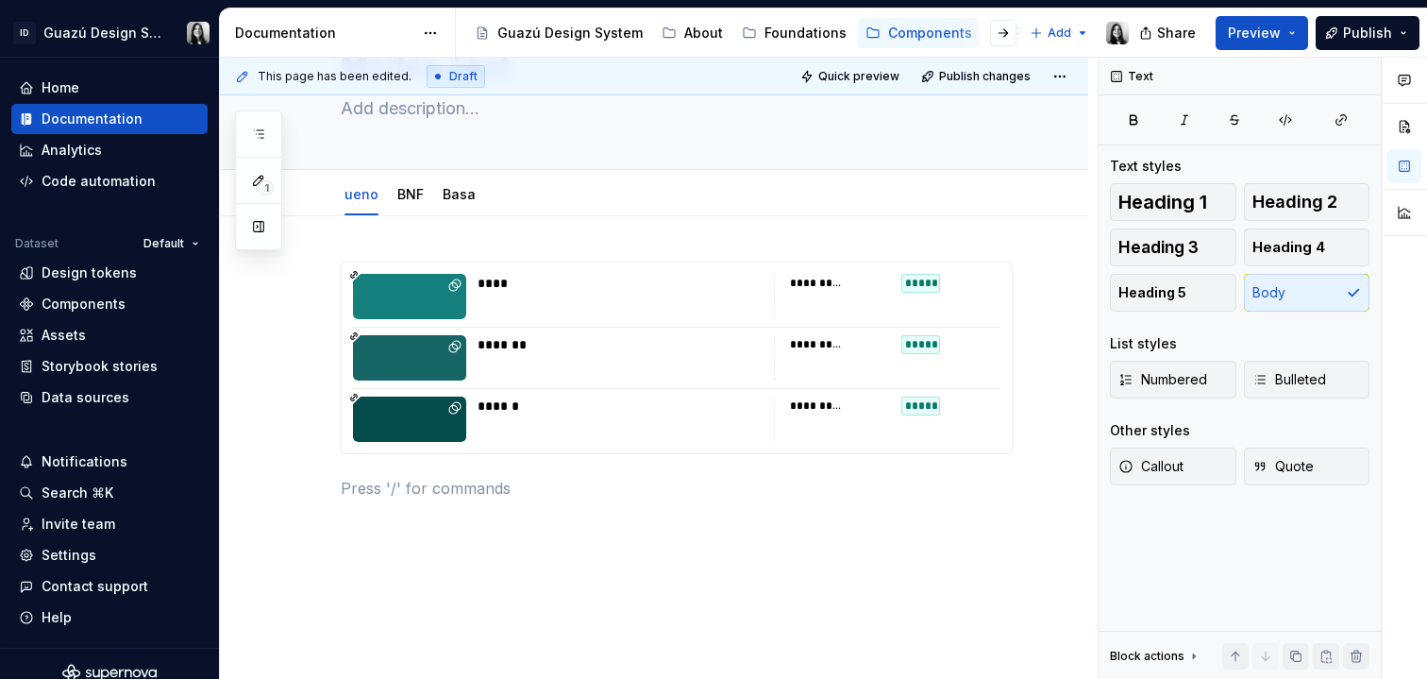
scroll to position [0, 0]
click at [574, 321] on div "**********" at bounding box center [677, 357] width 670 height 191
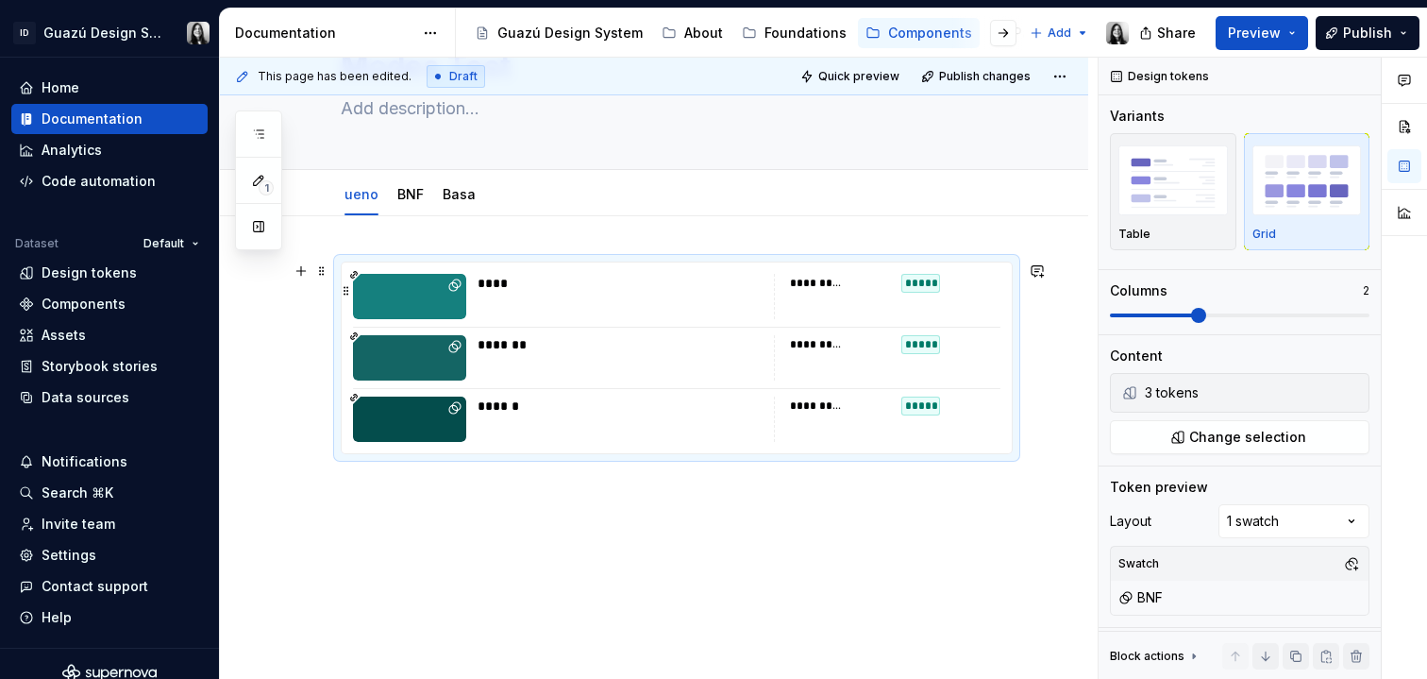
click at [354, 275] on icon at bounding box center [353, 274] width 9 height 9
click at [673, 554] on div "**********" at bounding box center [654, 471] width 869 height 510
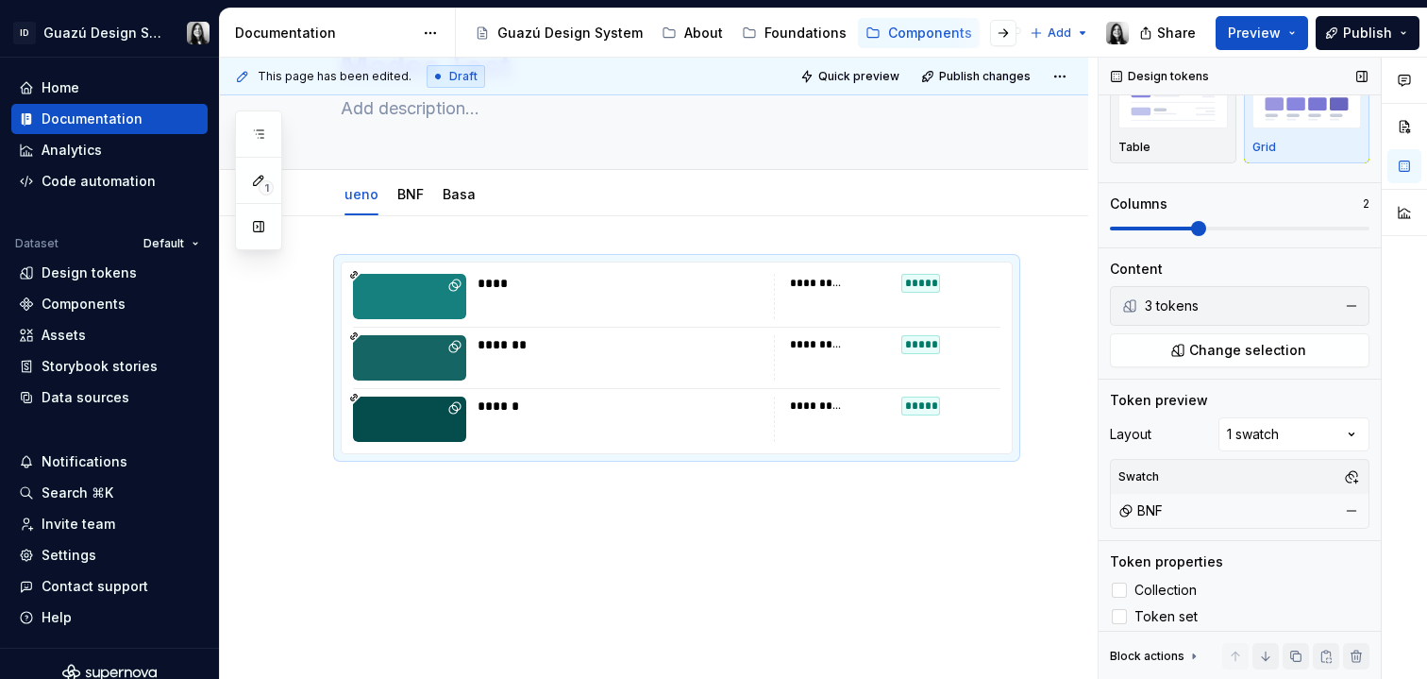
scroll to position [95, 0]
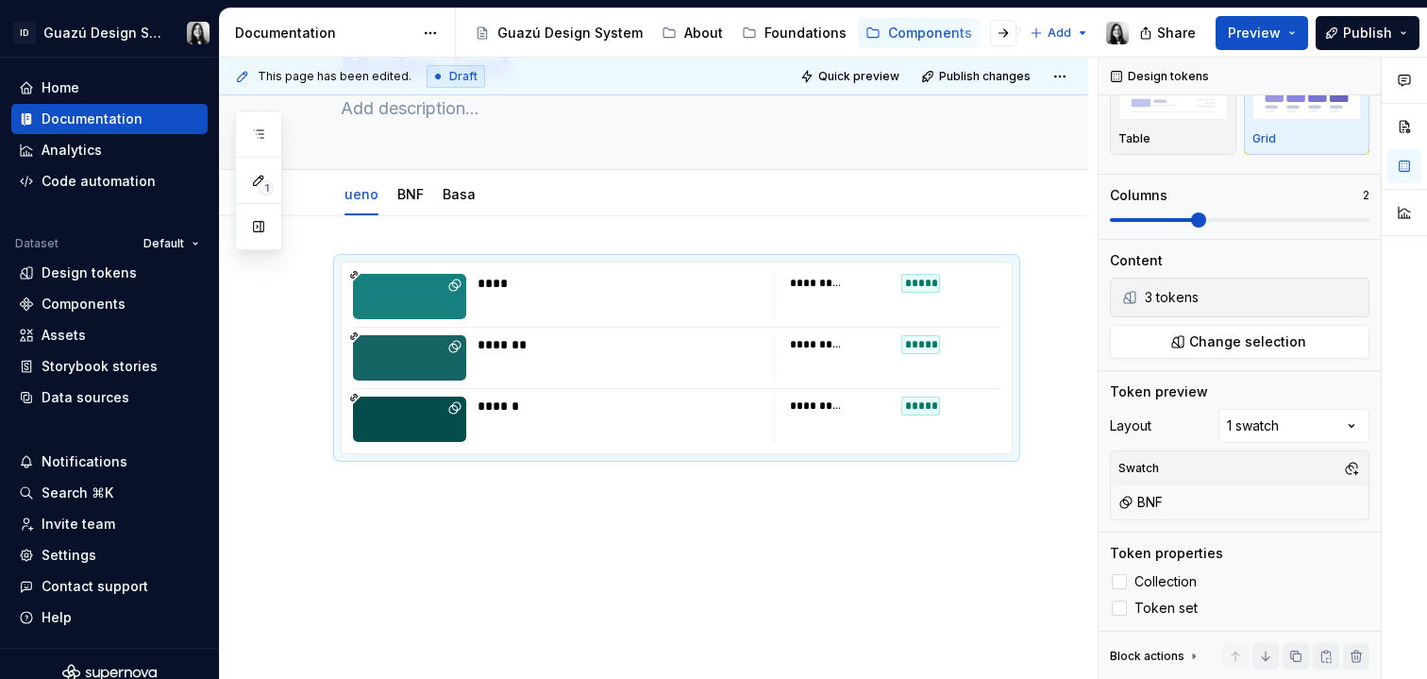
click at [1039, 557] on div "**********" at bounding box center [654, 471] width 869 height 510
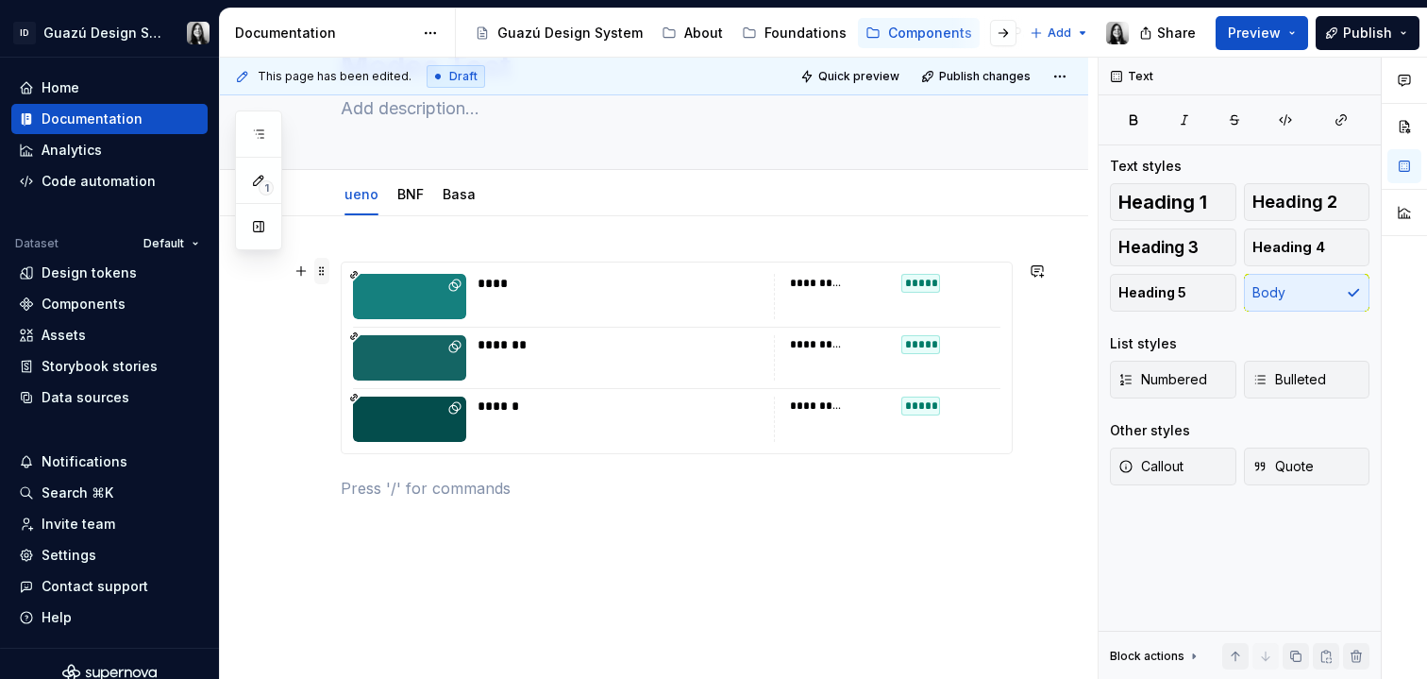
click at [324, 272] on span at bounding box center [321, 271] width 15 height 26
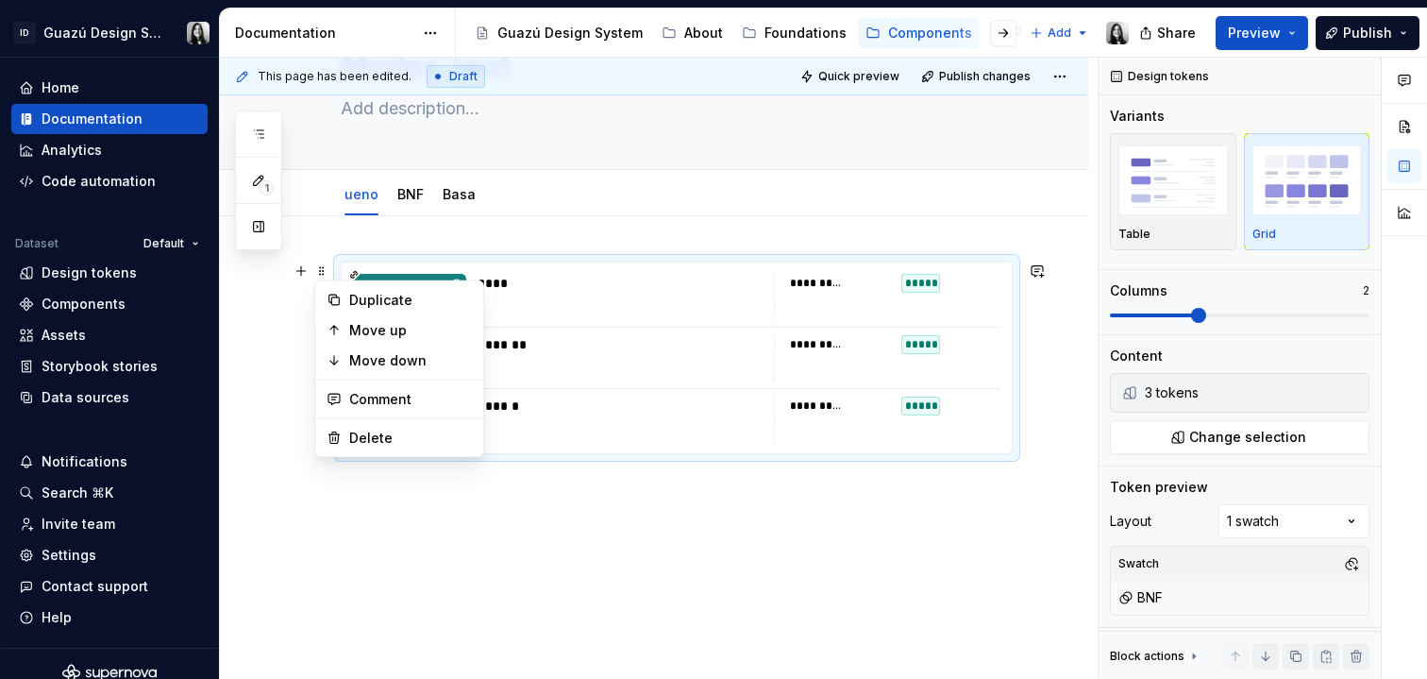
click at [737, 289] on div "****" at bounding box center [620, 283] width 284 height 19
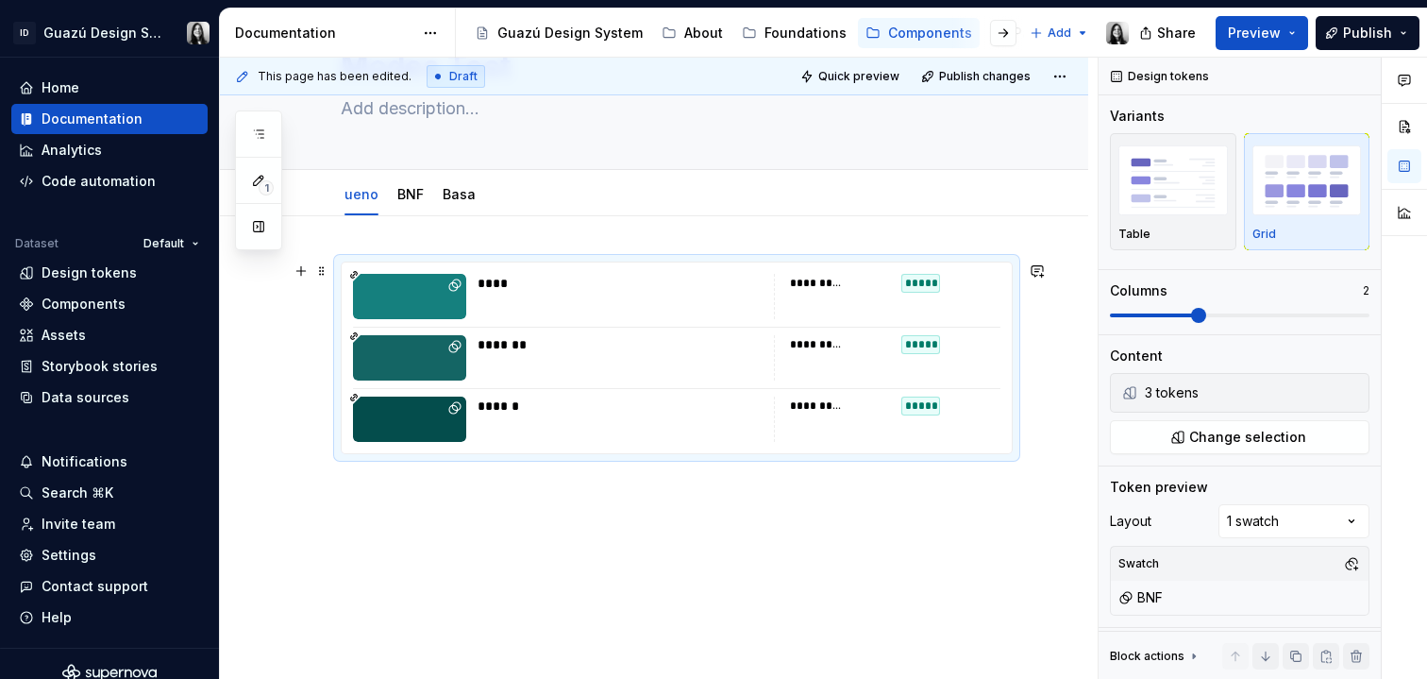
click at [350, 290] on div "**********" at bounding box center [677, 357] width 670 height 191
click at [361, 294] on div at bounding box center [409, 296] width 113 height 45
click at [347, 293] on body "ID Guazú Design System Home Documentation Analytics Code automation Dataset Def…" at bounding box center [713, 339] width 1427 height 679
click at [323, 268] on span at bounding box center [321, 271] width 15 height 26
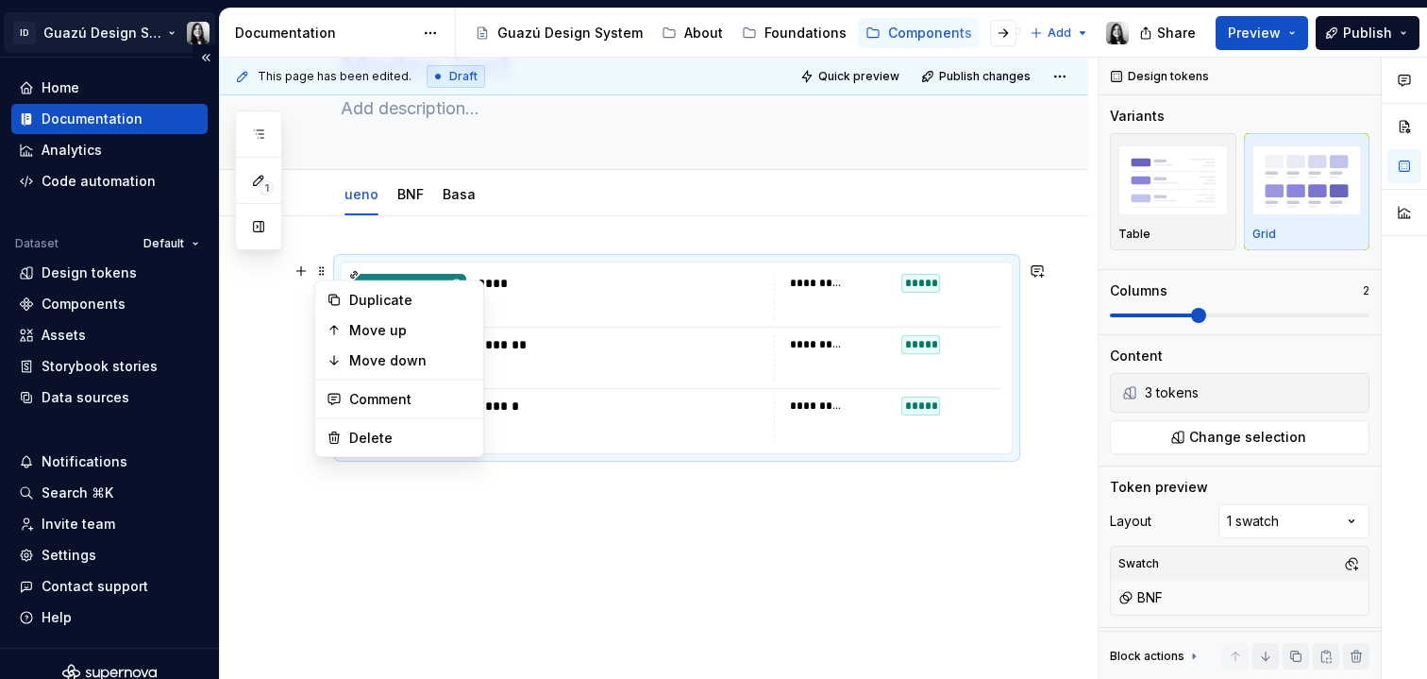
click at [173, 31] on html "ID Guazú Design System Home Documentation Analytics Code automation Dataset Def…" at bounding box center [713, 339] width 1427 height 679
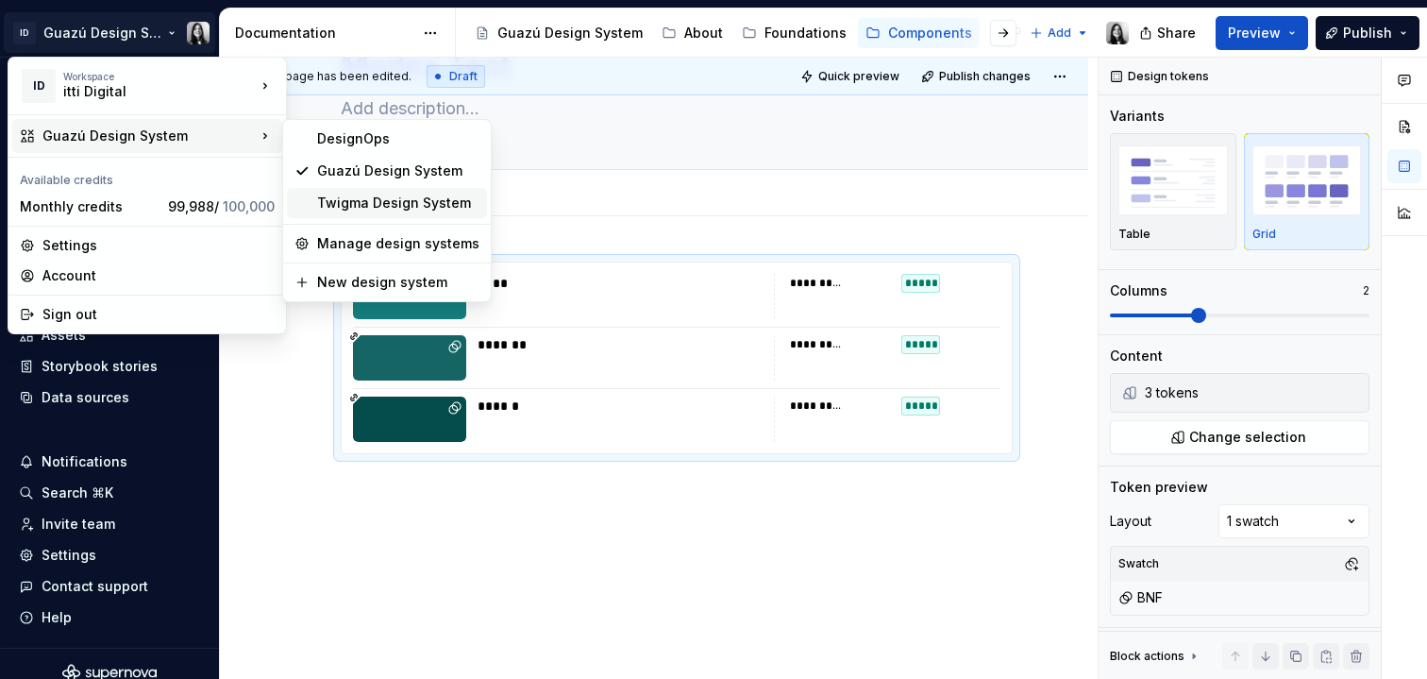
click at [384, 205] on div "Twigma Design System" at bounding box center [398, 203] width 162 height 19
type textarea "*"
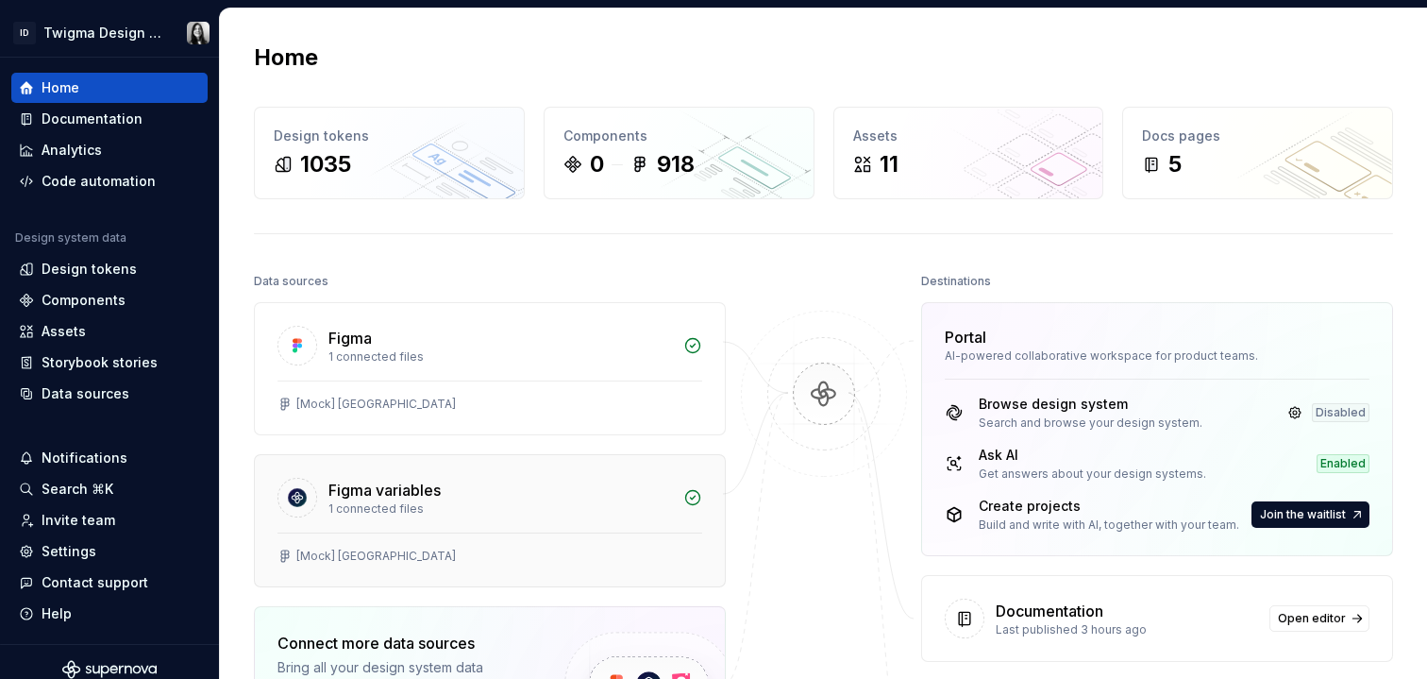
click at [531, 561] on div "[Mock] [GEOGRAPHIC_DATA]" at bounding box center [490, 556] width 425 height 15
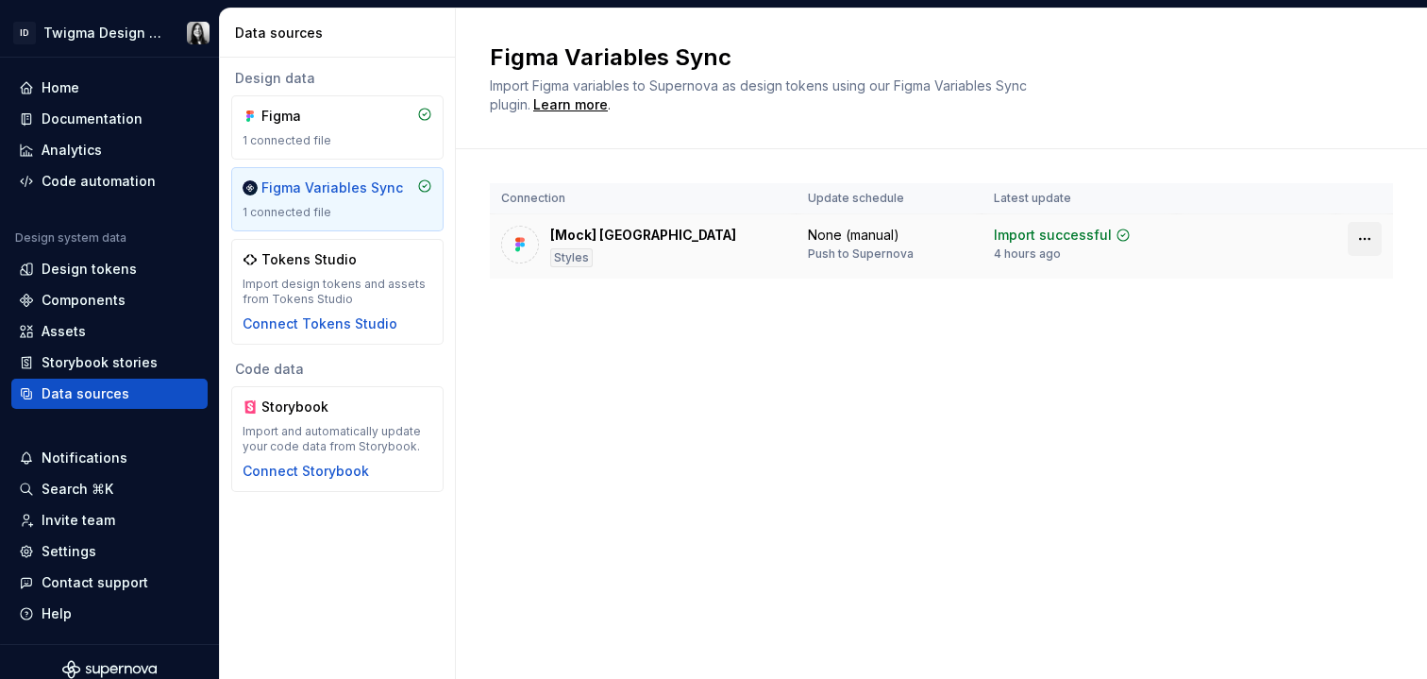
click at [1362, 246] on html "ID Twigma Design System Home Documentation Analytics Code automation Design sys…" at bounding box center [713, 339] width 1427 height 679
click at [1123, 221] on html "ID Twigma Design System Home Documentation Analytics Code automation Design sys…" at bounding box center [713, 339] width 1427 height 679
click at [1044, 243] on div "Import successful" at bounding box center [1053, 235] width 118 height 19
click at [325, 127] on div "Figma 1 connected file" at bounding box center [338, 128] width 190 height 42
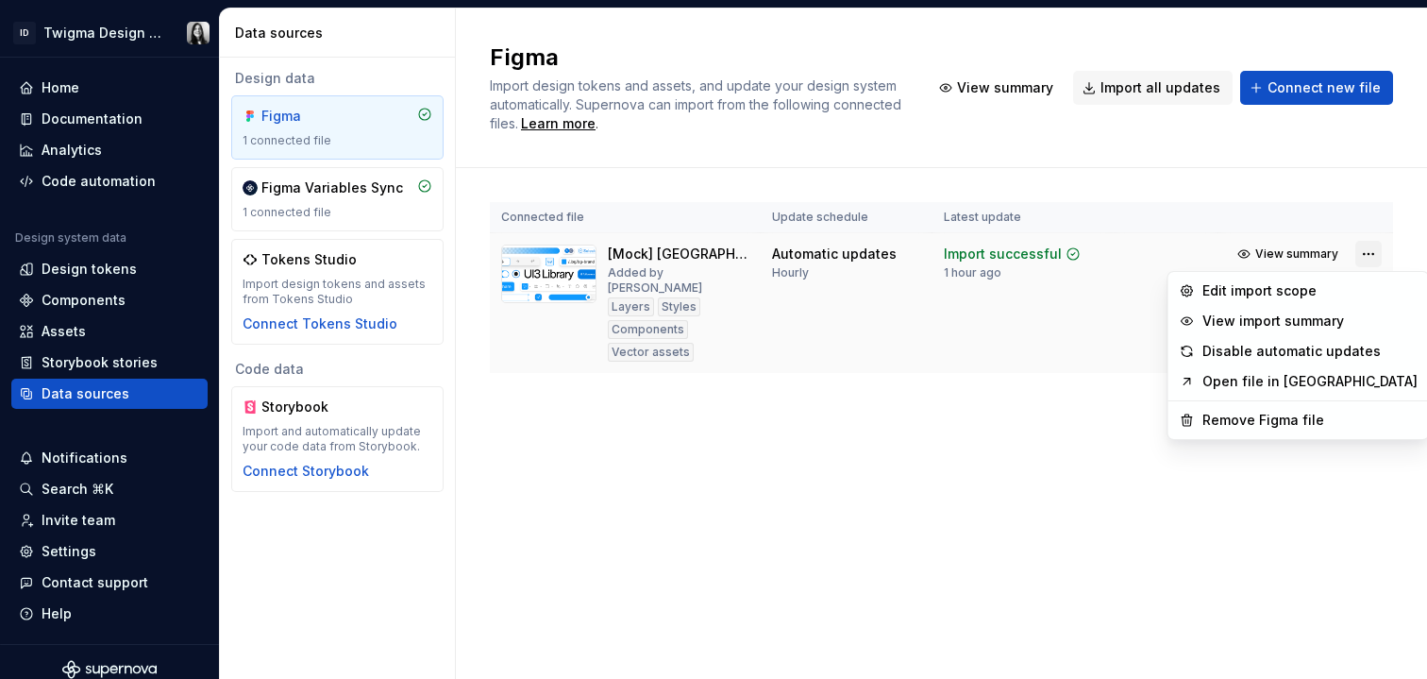
click at [1376, 249] on html "ID Twigma Design System Home Documentation Analytics Code automation Design sys…" at bounding box center [713, 339] width 1427 height 679
click at [1284, 295] on div "Edit import scope" at bounding box center [1310, 290] width 215 height 19
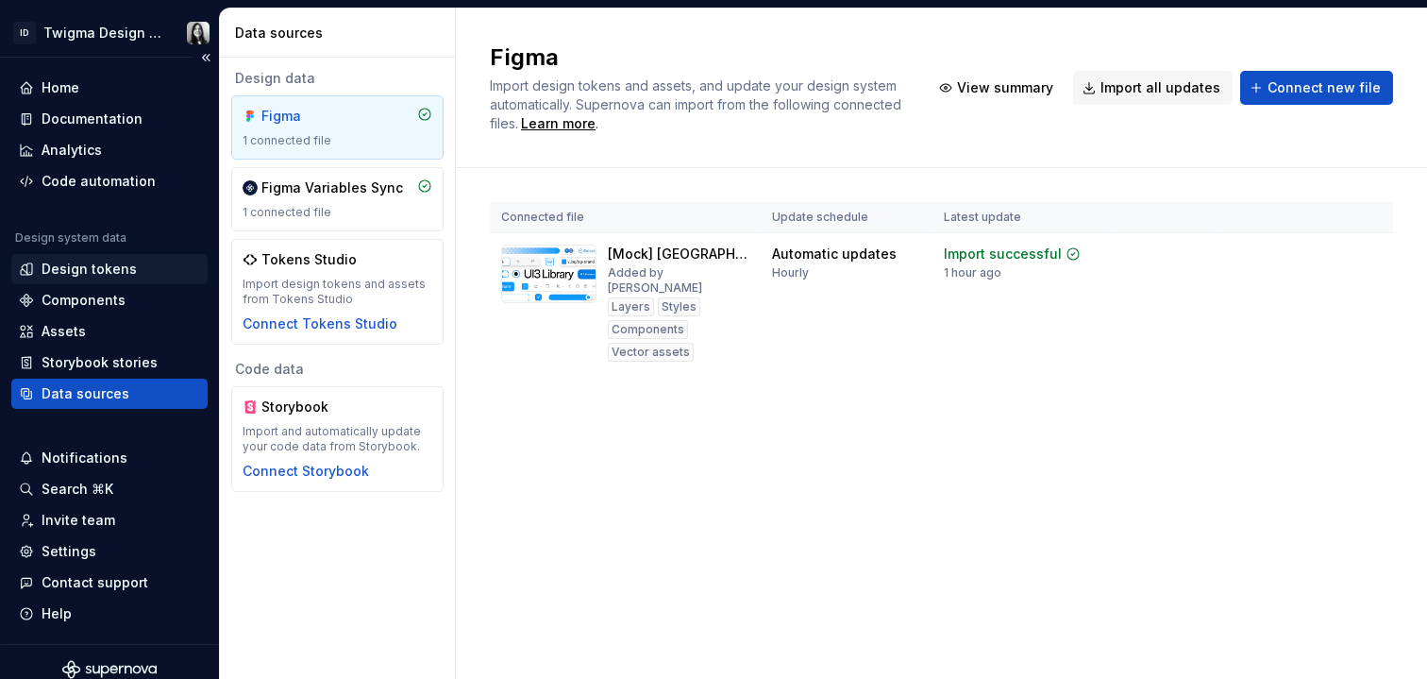
click at [103, 265] on div "Design tokens" at bounding box center [89, 269] width 95 height 19
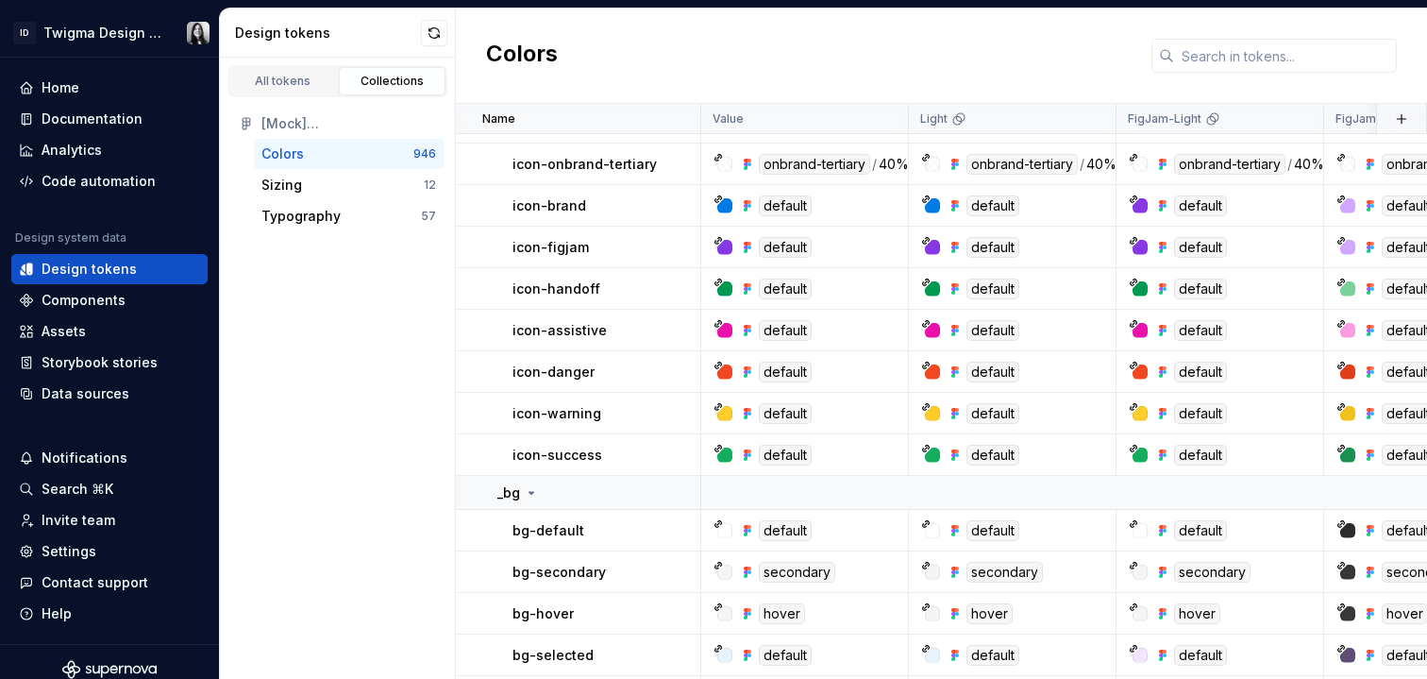
scroll to position [1455, 0]
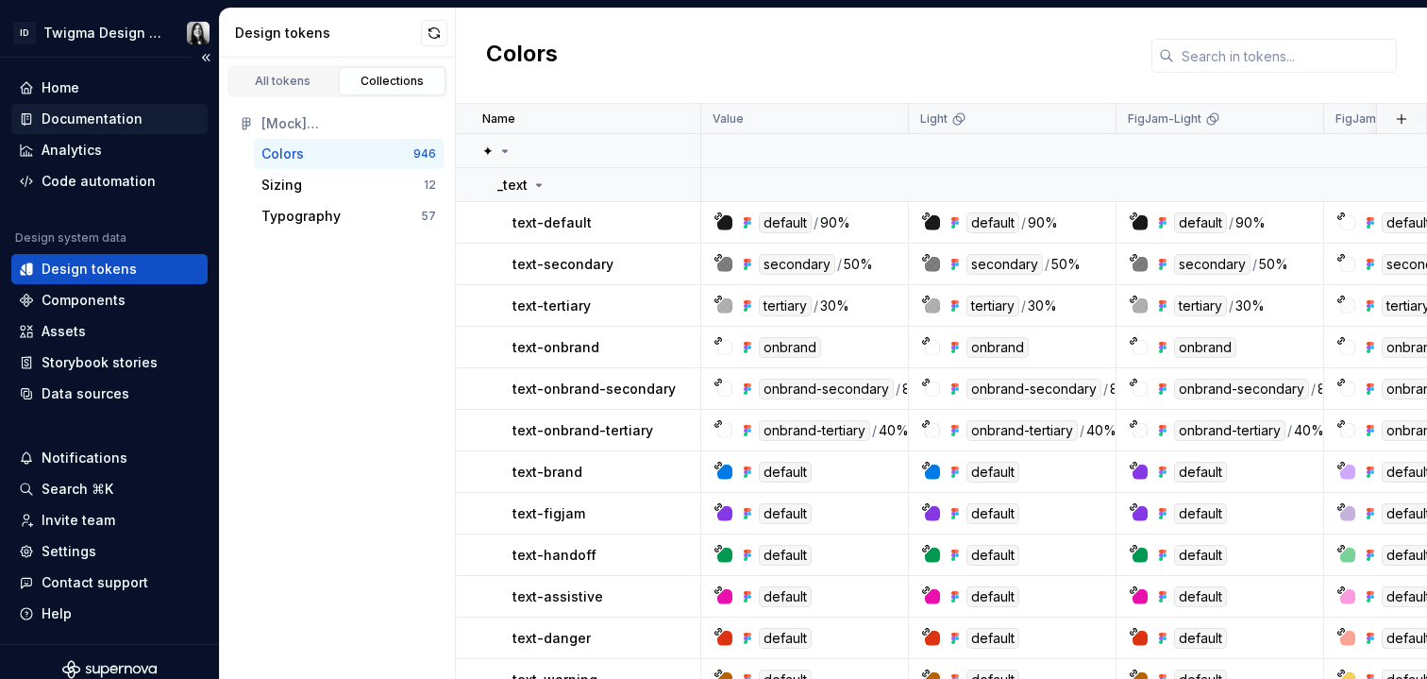
click at [64, 122] on div "Documentation" at bounding box center [92, 119] width 101 height 19
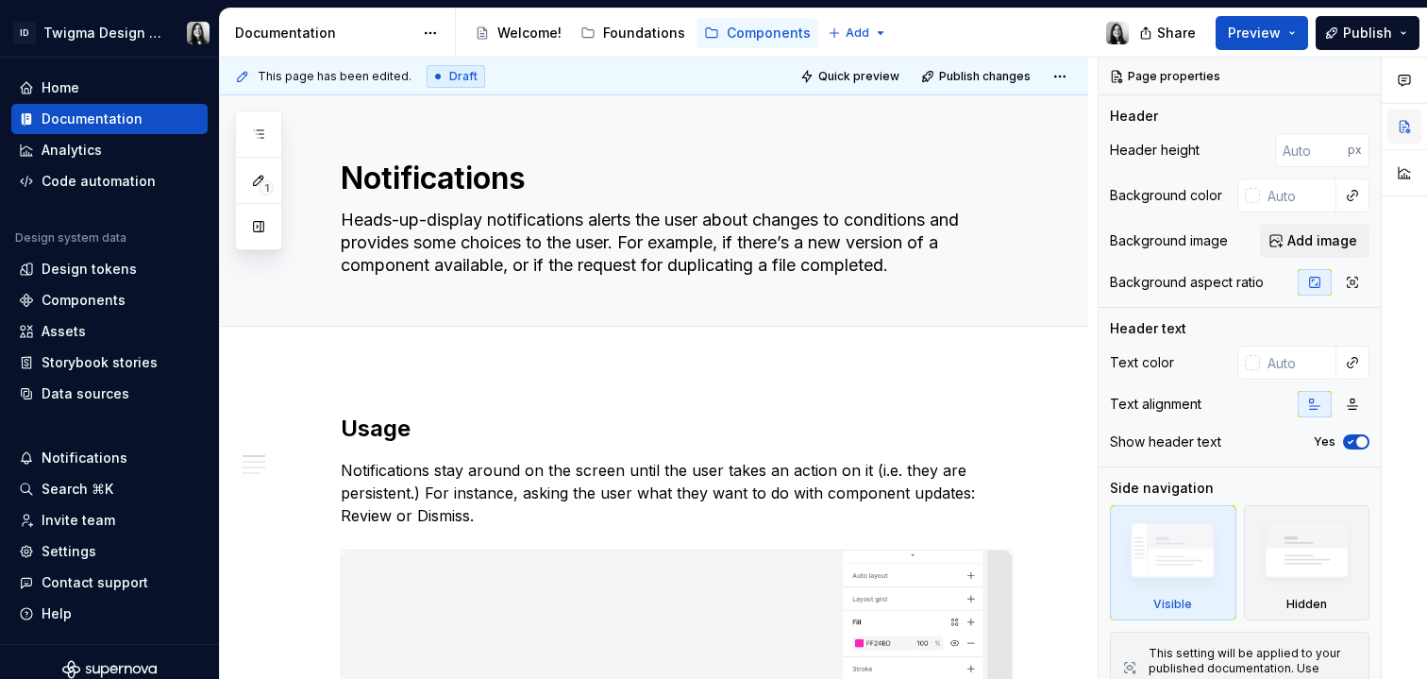
click at [1402, 127] on button "button" at bounding box center [1405, 127] width 34 height 34
click at [646, 39] on div "Foundations" at bounding box center [644, 33] width 82 height 19
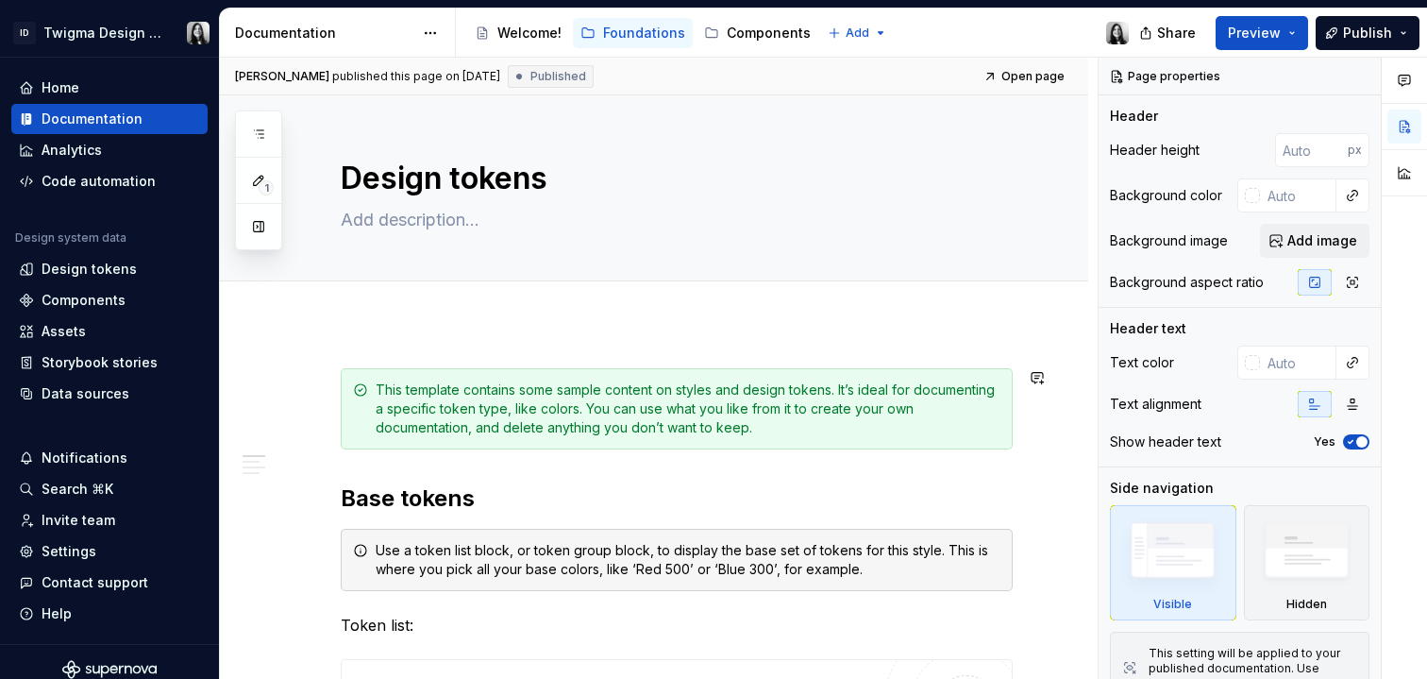
type textarea "*"
click at [330, 355] on div "**********" at bounding box center [659, 369] width 878 height 622
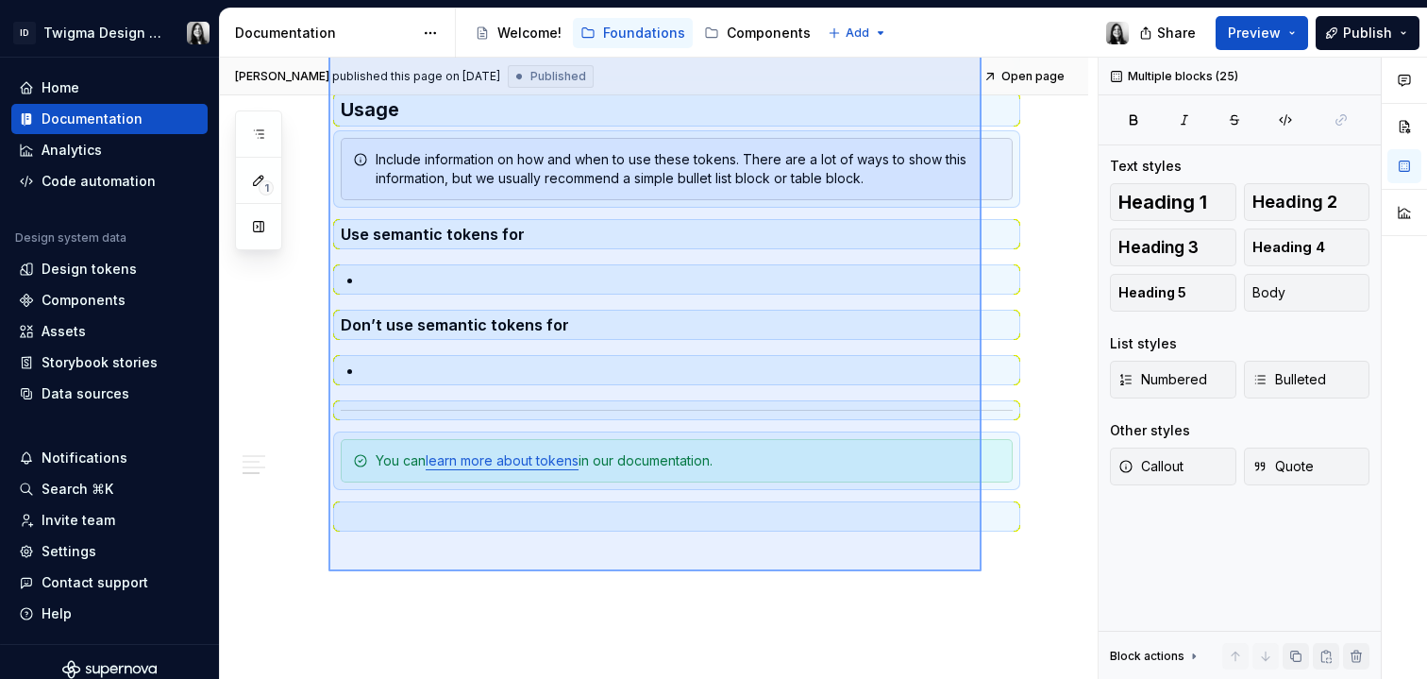
scroll to position [1631, 0]
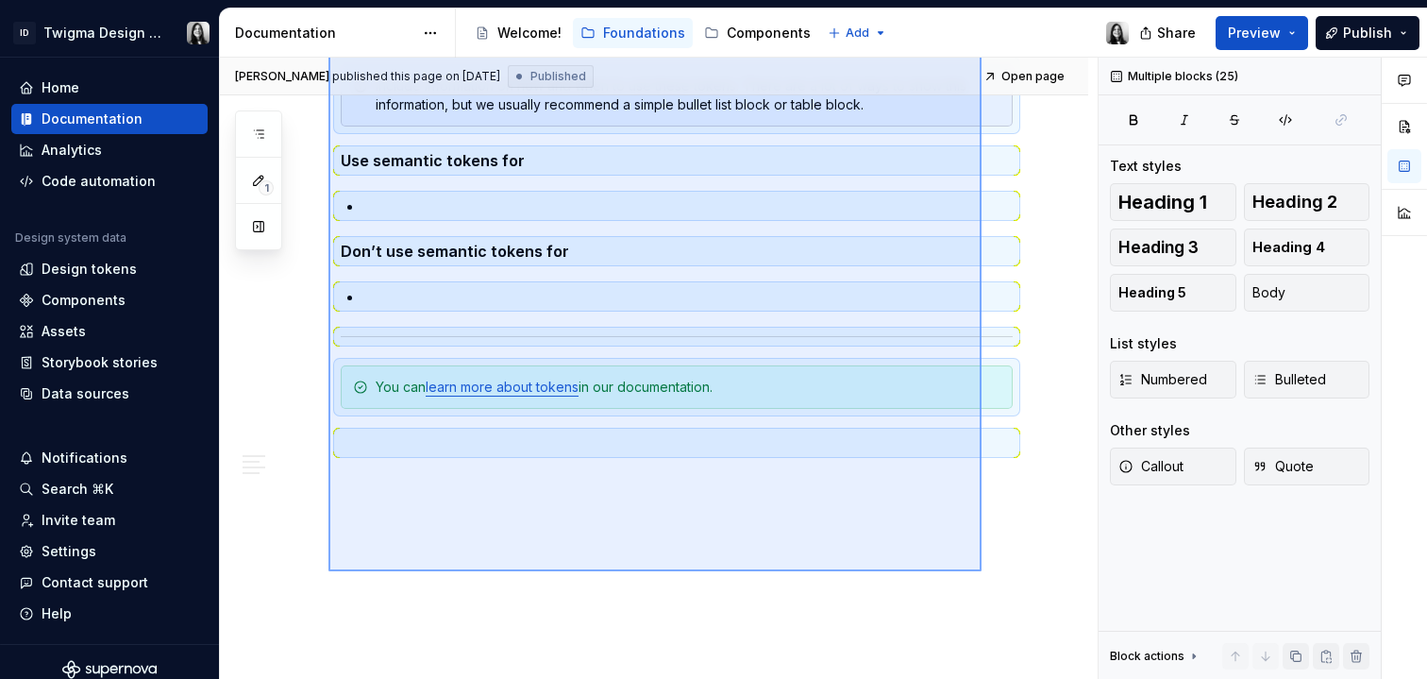
drag, startPoint x: 329, startPoint y: 369, endPoint x: 982, endPoint y: 571, distance: 683.8
click at [982, 571] on div "**********" at bounding box center [659, 369] width 878 height 622
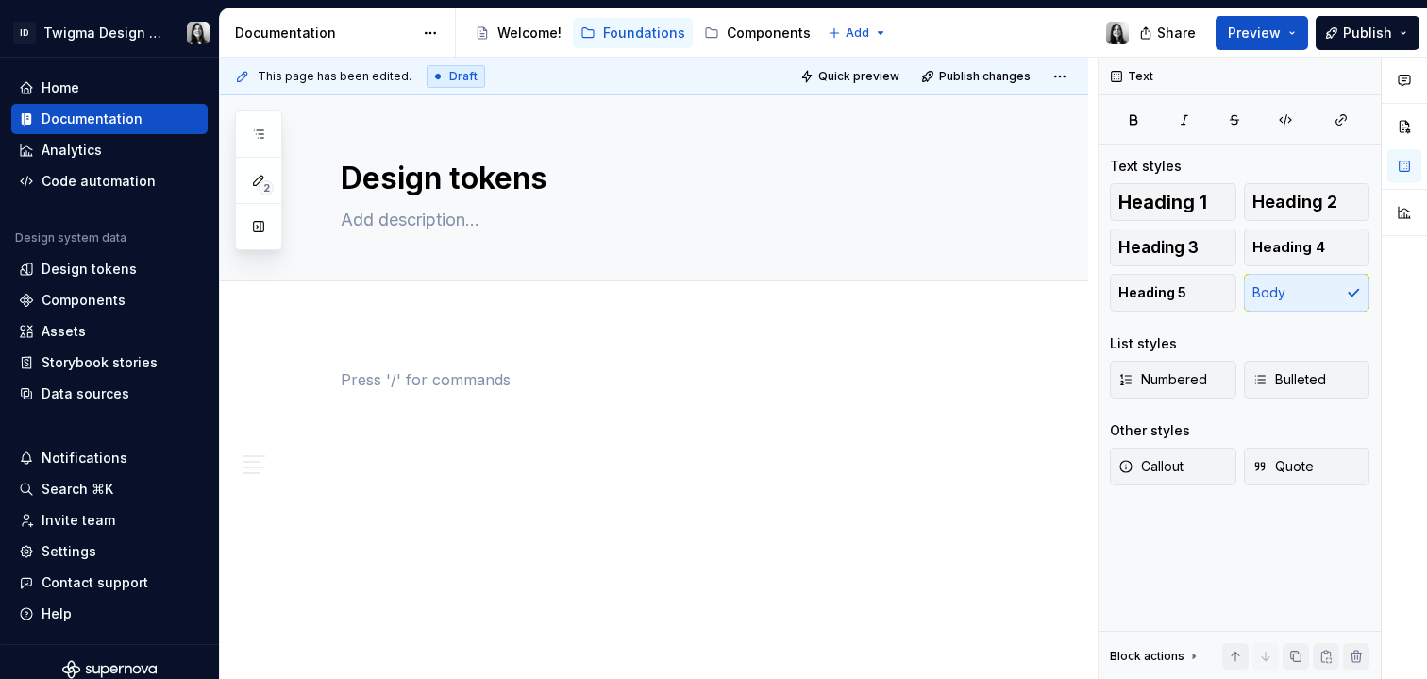
scroll to position [0, 0]
click at [397, 331] on div at bounding box center [654, 495] width 869 height 344
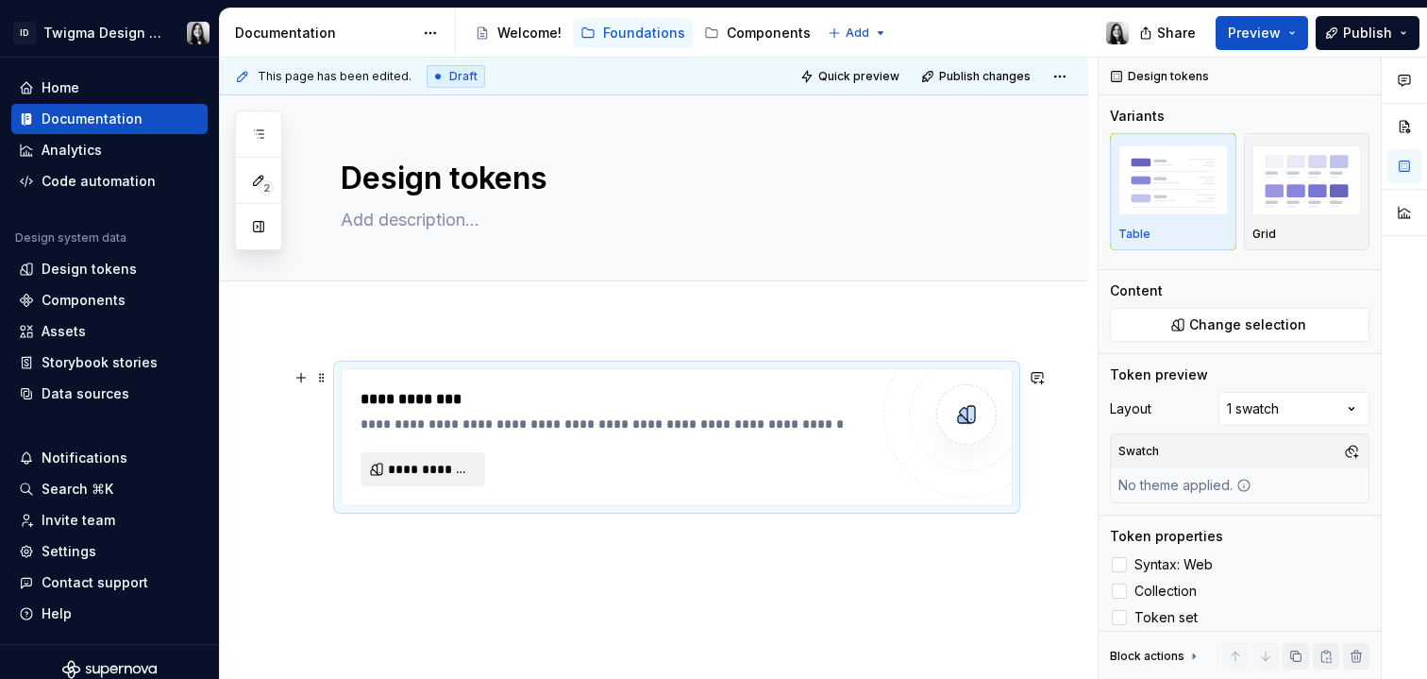
click at [410, 473] on span "**********" at bounding box center [430, 469] width 85 height 19
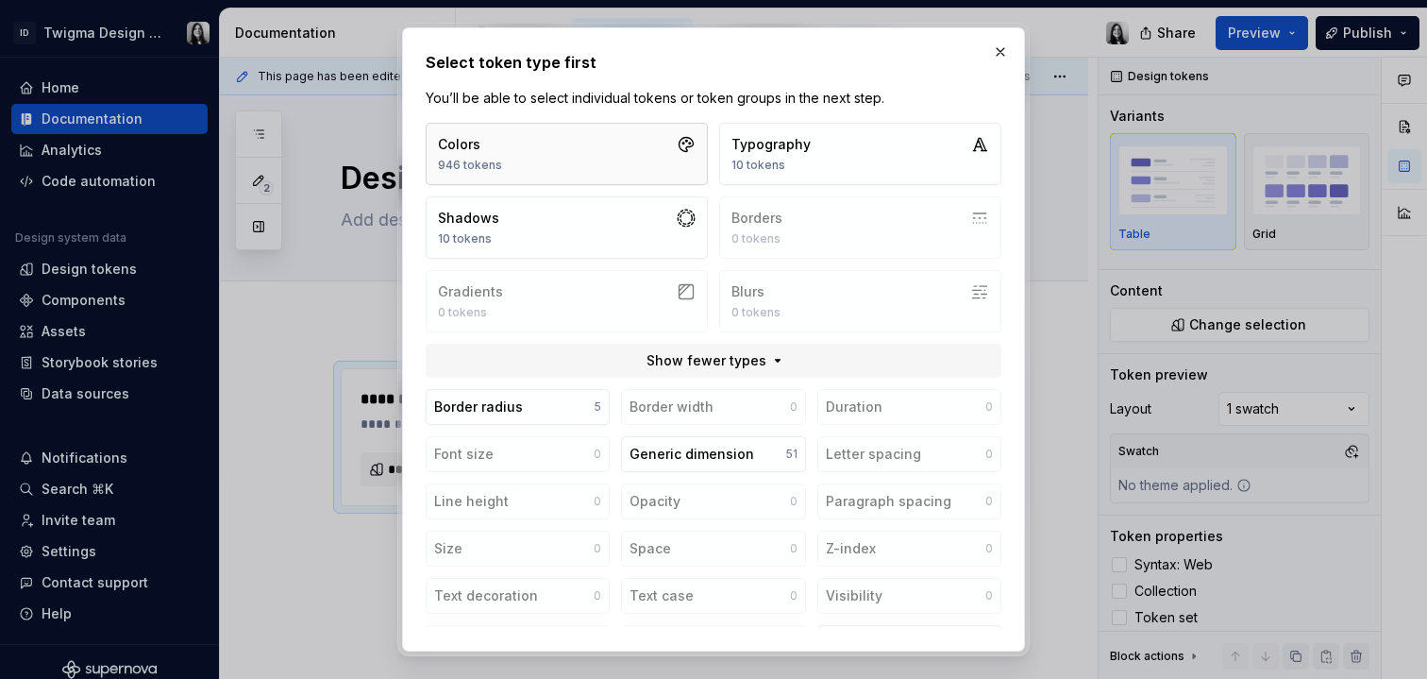
click at [639, 153] on button "Colors 946 tokens" at bounding box center [567, 154] width 282 height 62
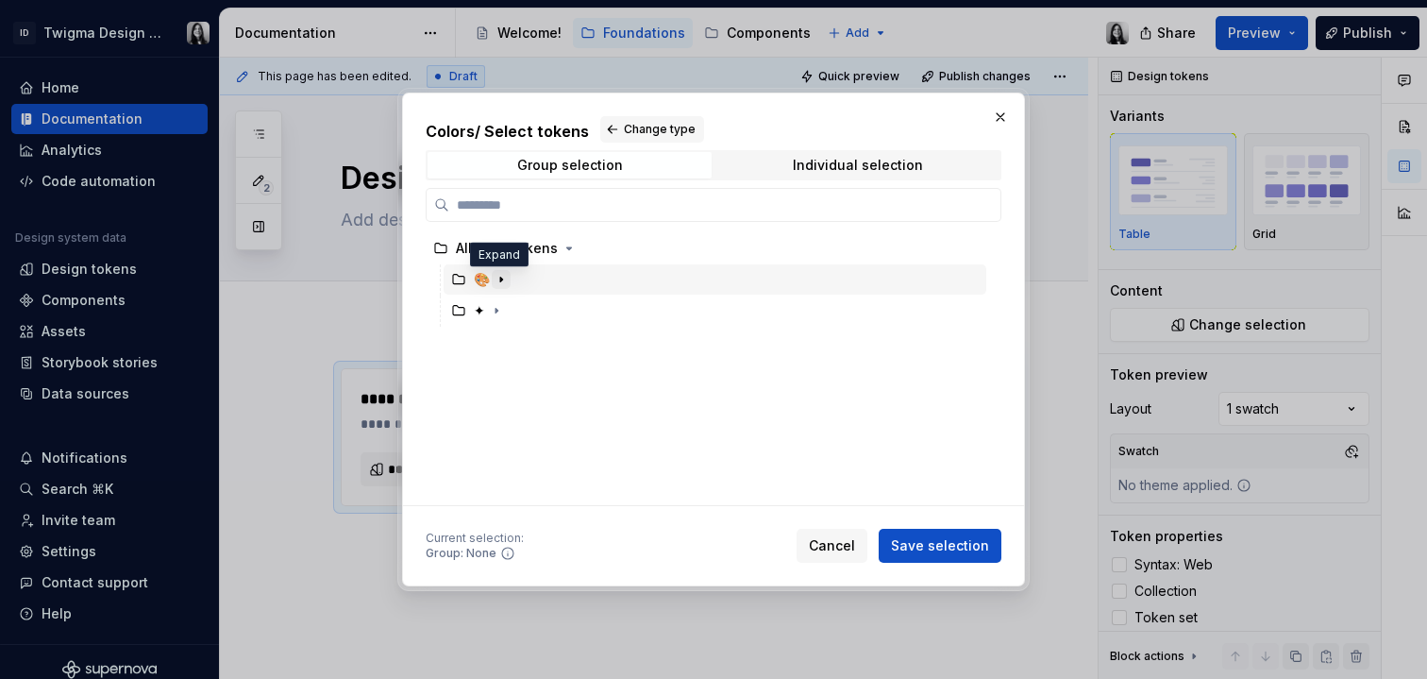
click at [499, 280] on icon "button" at bounding box center [501, 279] width 15 height 15
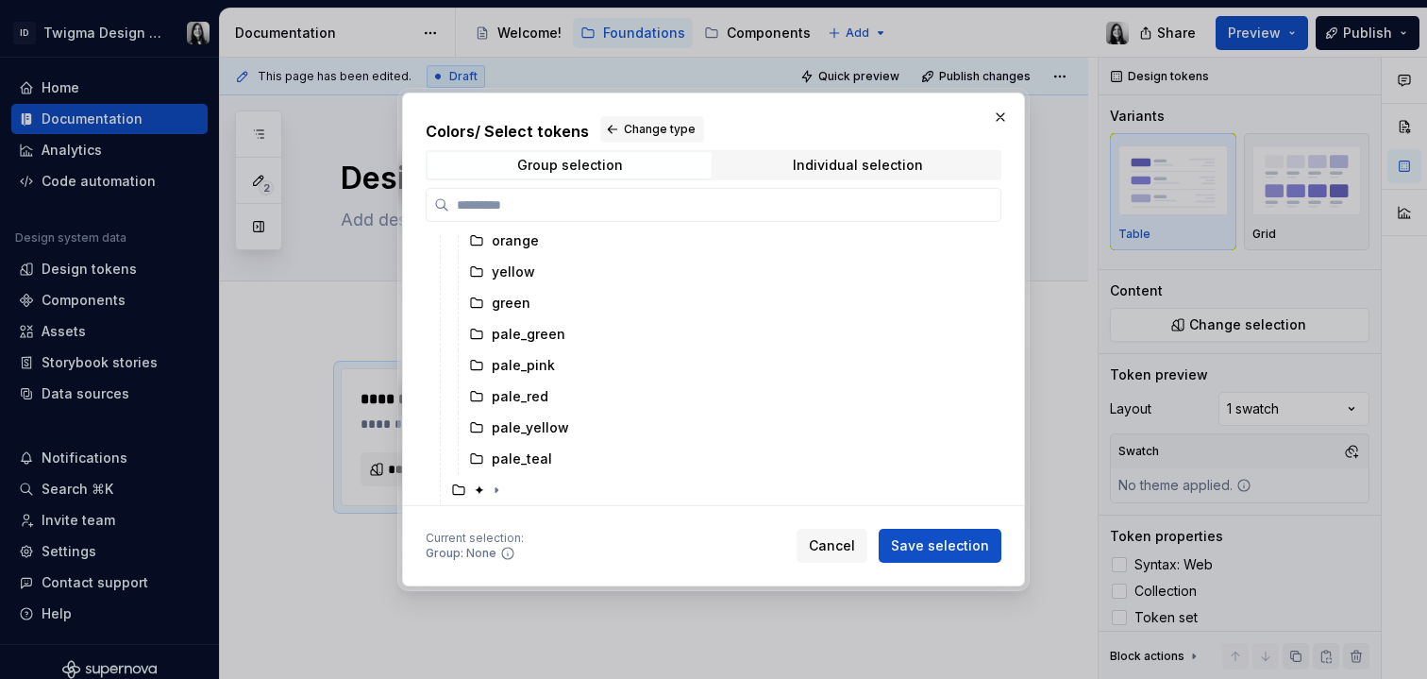
scroll to position [507, 0]
click at [496, 494] on icon "button" at bounding box center [496, 488] width 15 height 15
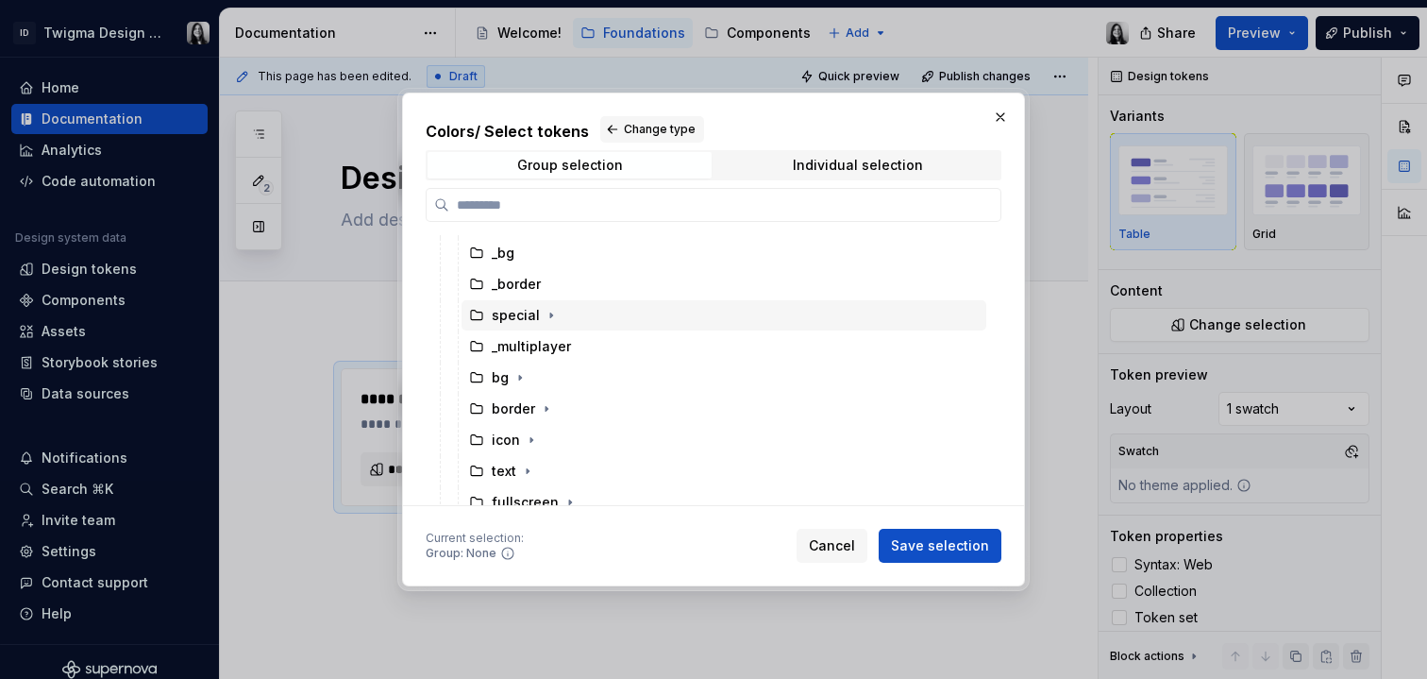
scroll to position [850, 0]
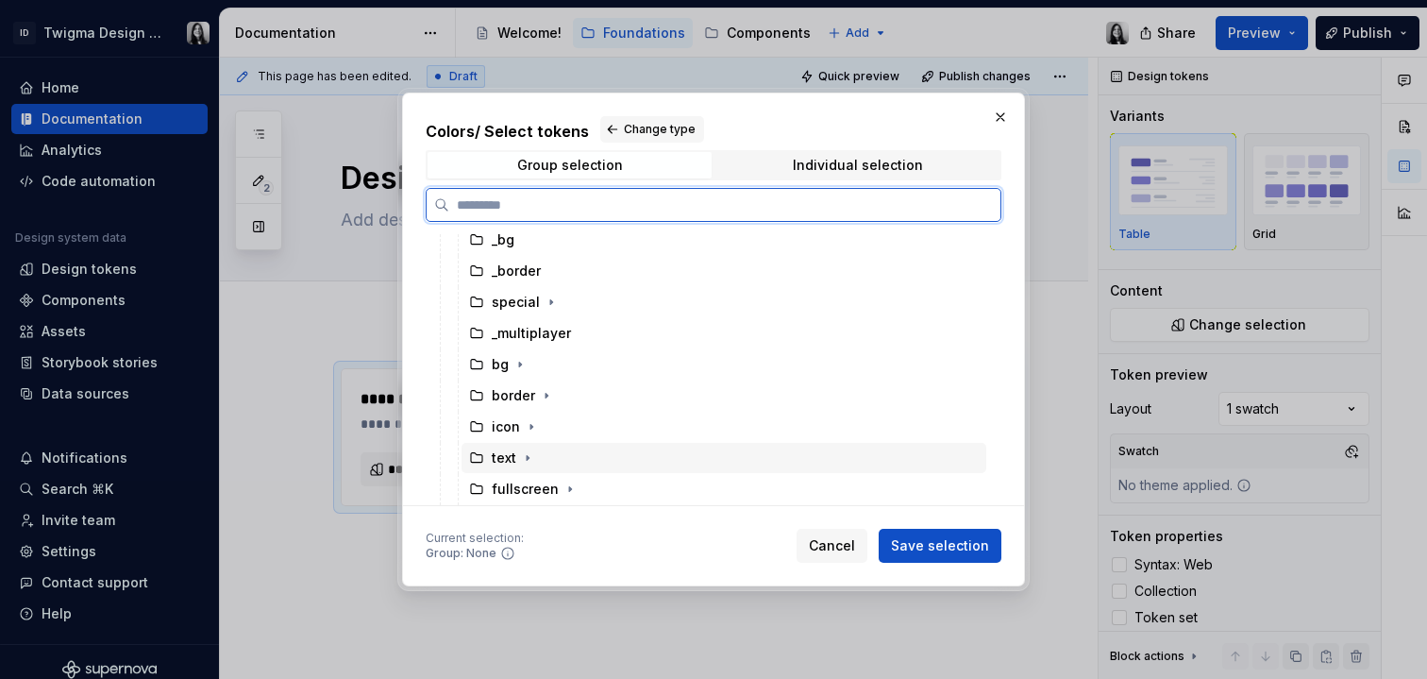
click at [502, 462] on div "text" at bounding box center [504, 457] width 25 height 19
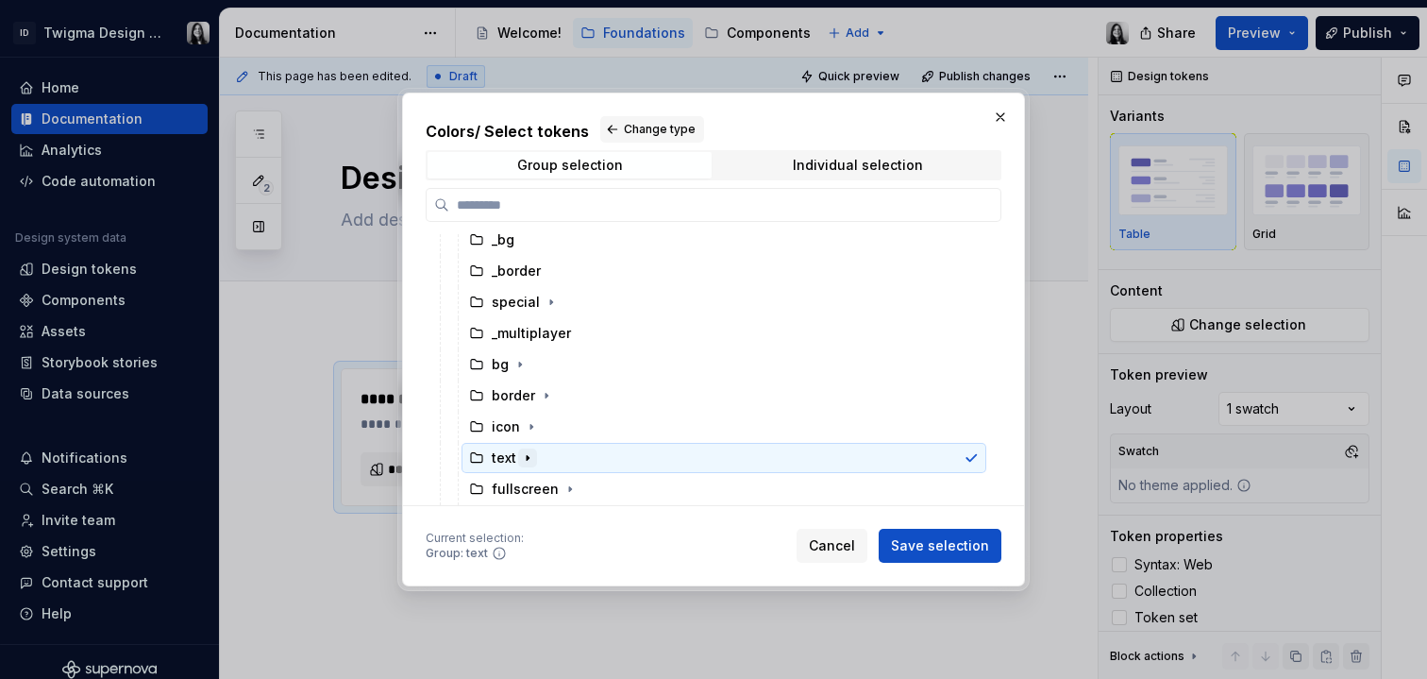
click at [527, 457] on icon "button" at bounding box center [528, 458] width 2 height 5
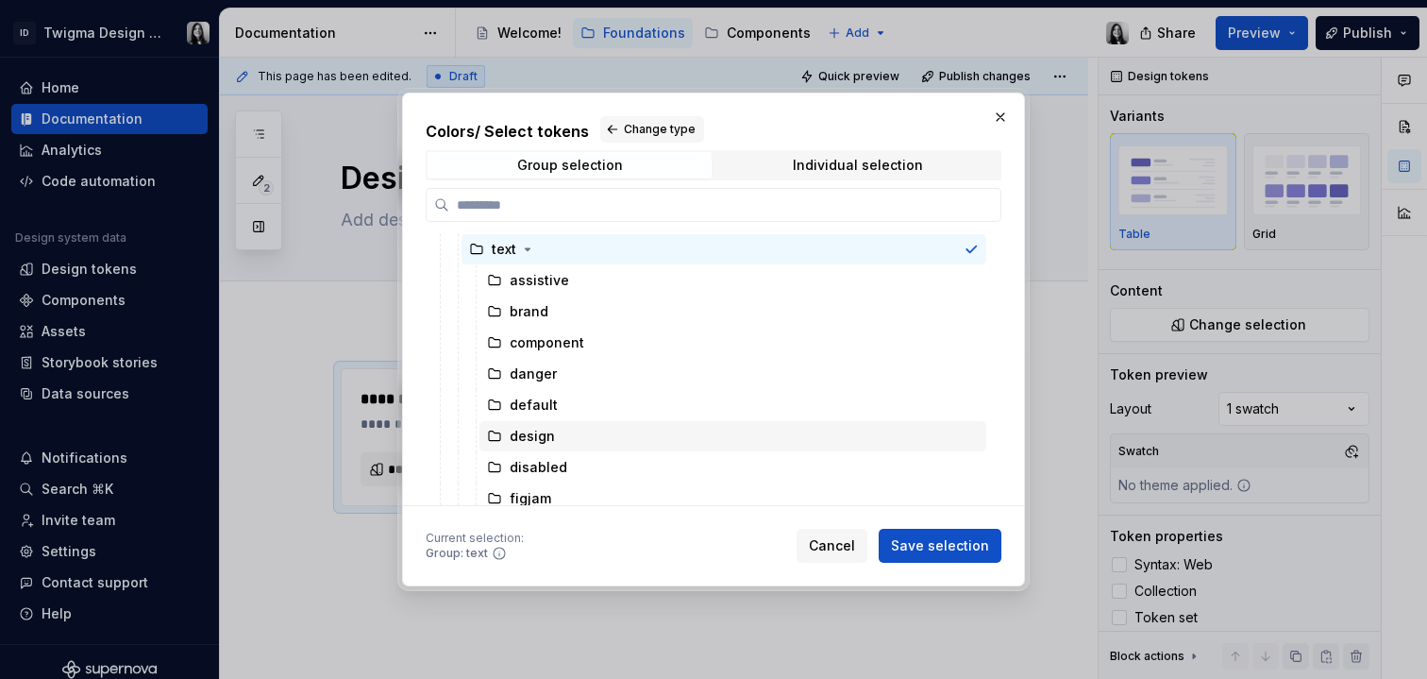
scroll to position [1064, 0]
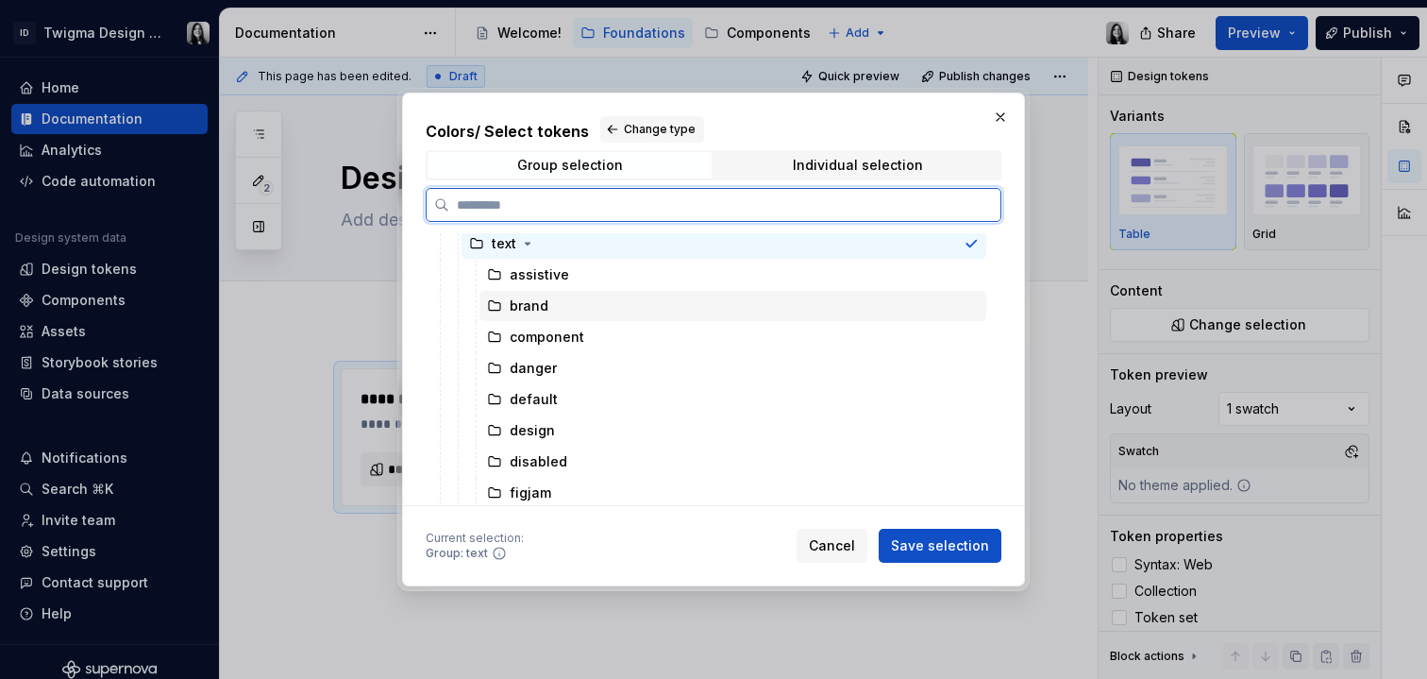
click at [546, 306] on div "brand" at bounding box center [529, 305] width 39 height 19
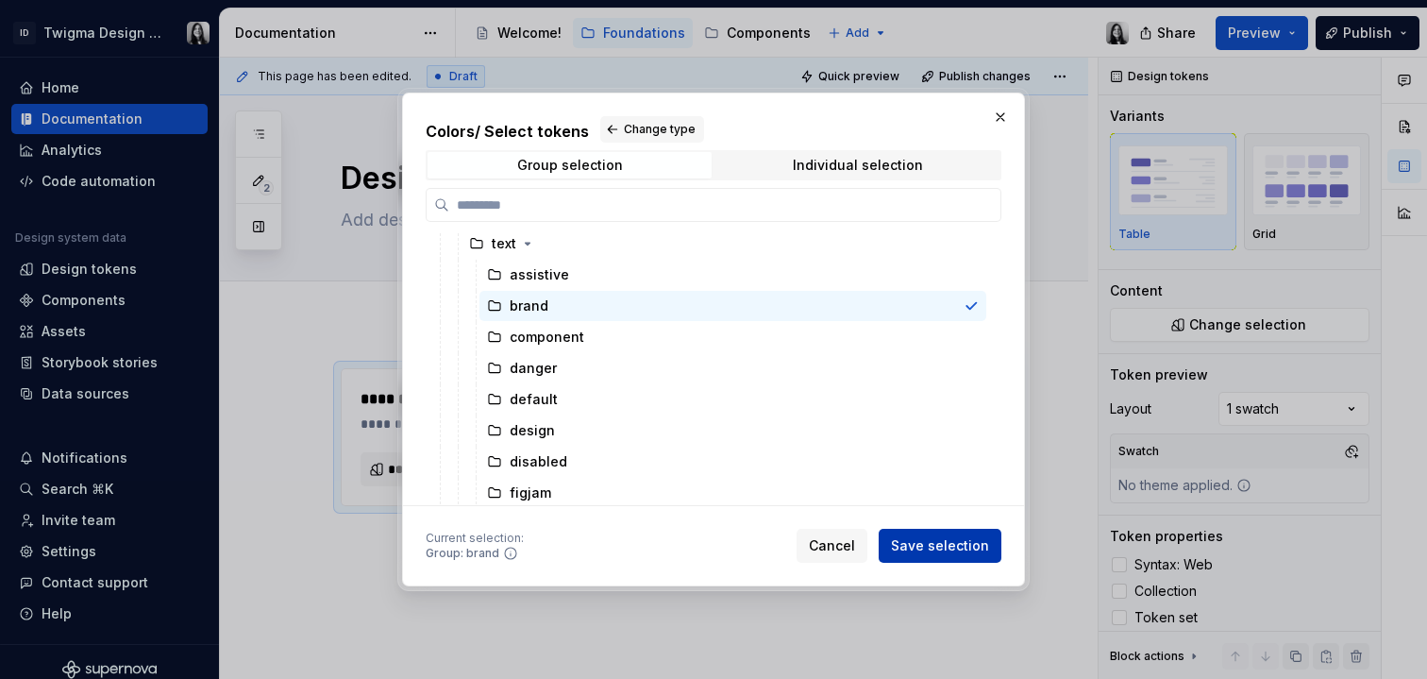
click at [953, 543] on span "Save selection" at bounding box center [940, 545] width 98 height 19
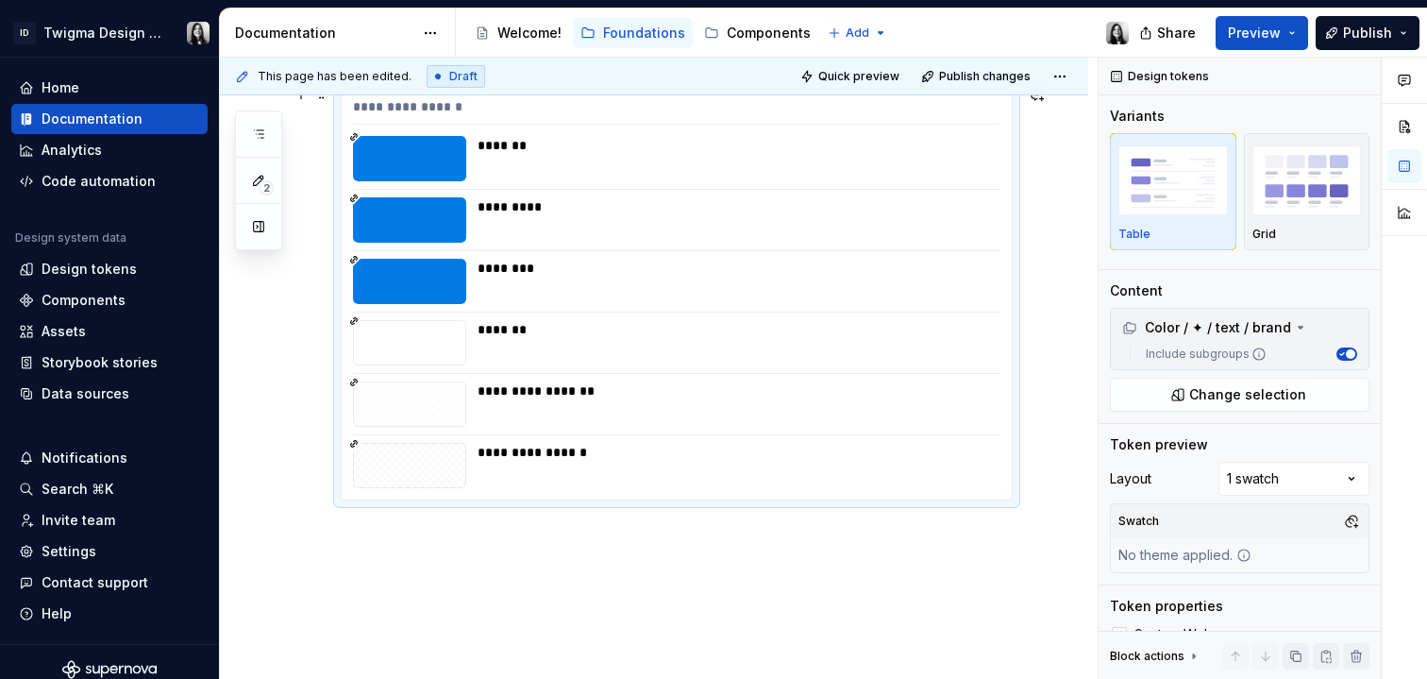
scroll to position [104, 0]
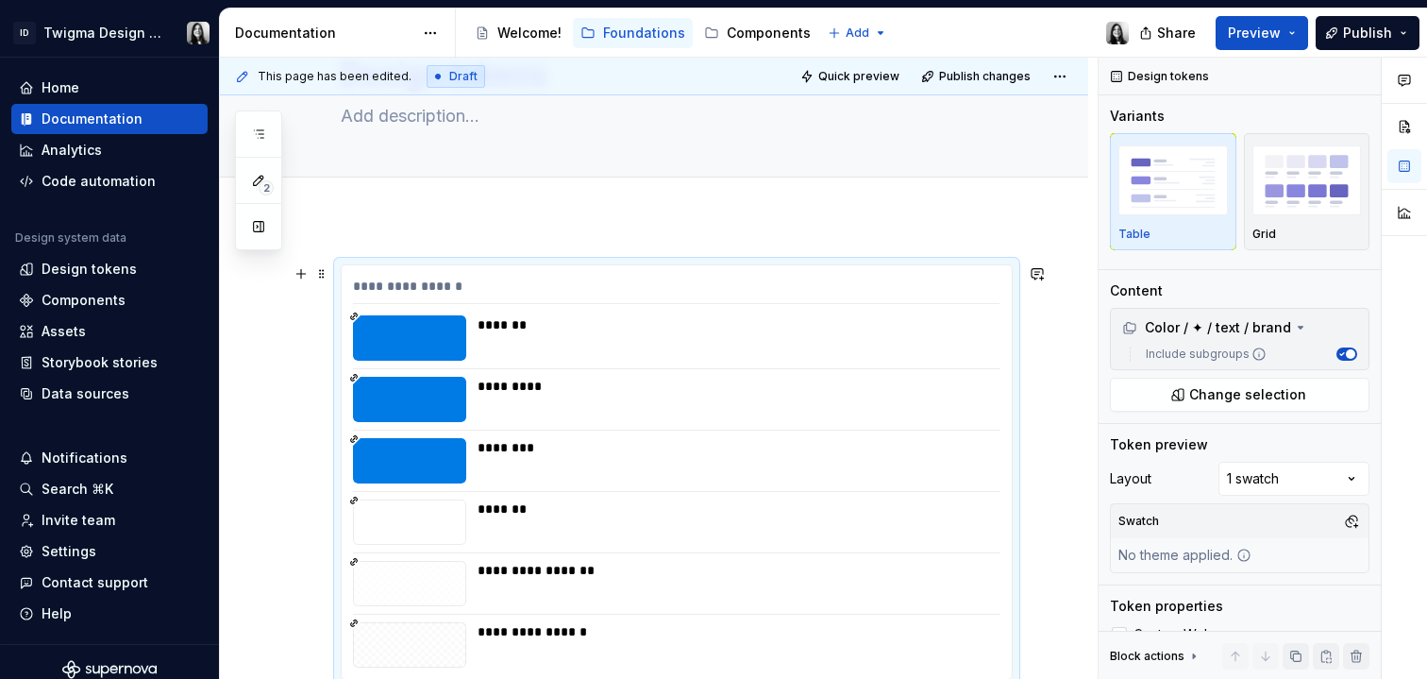
click at [427, 286] on div "**********" at bounding box center [676, 290] width 647 height 27
click at [514, 217] on div at bounding box center [654, 198] width 869 height 42
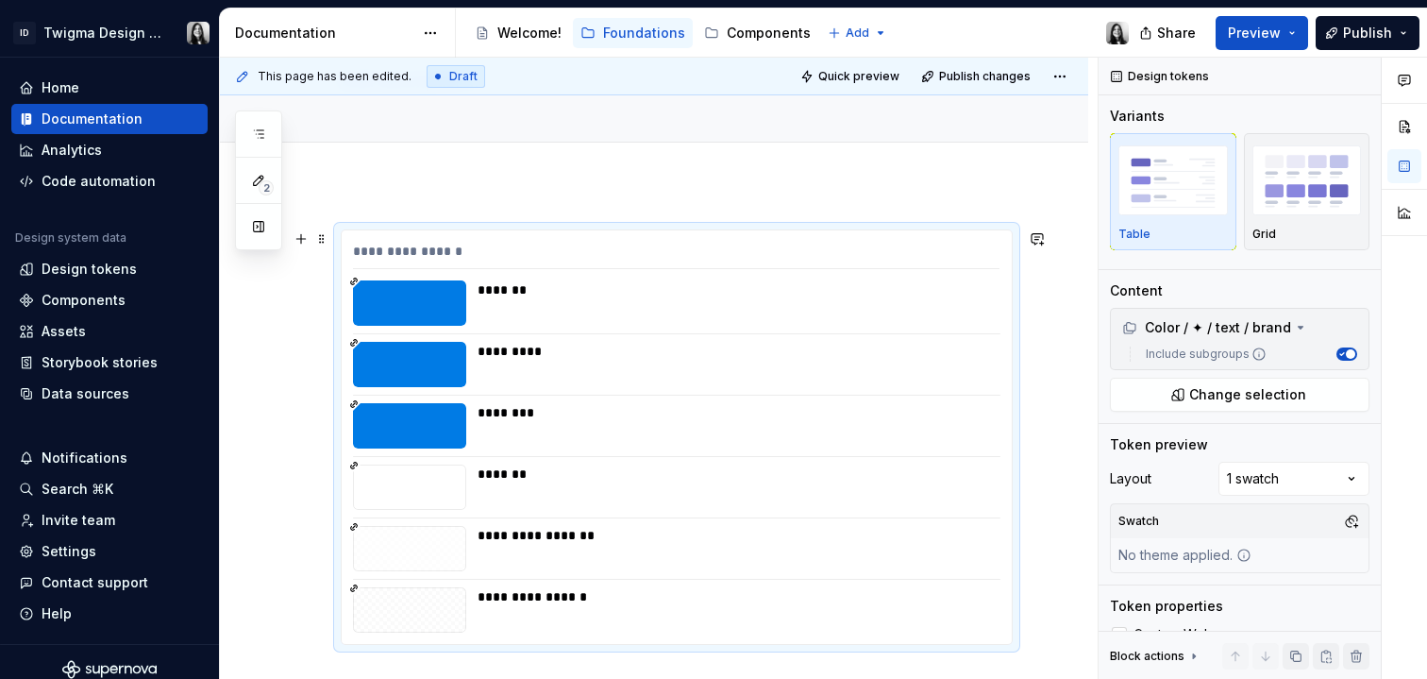
scroll to position [152, 0]
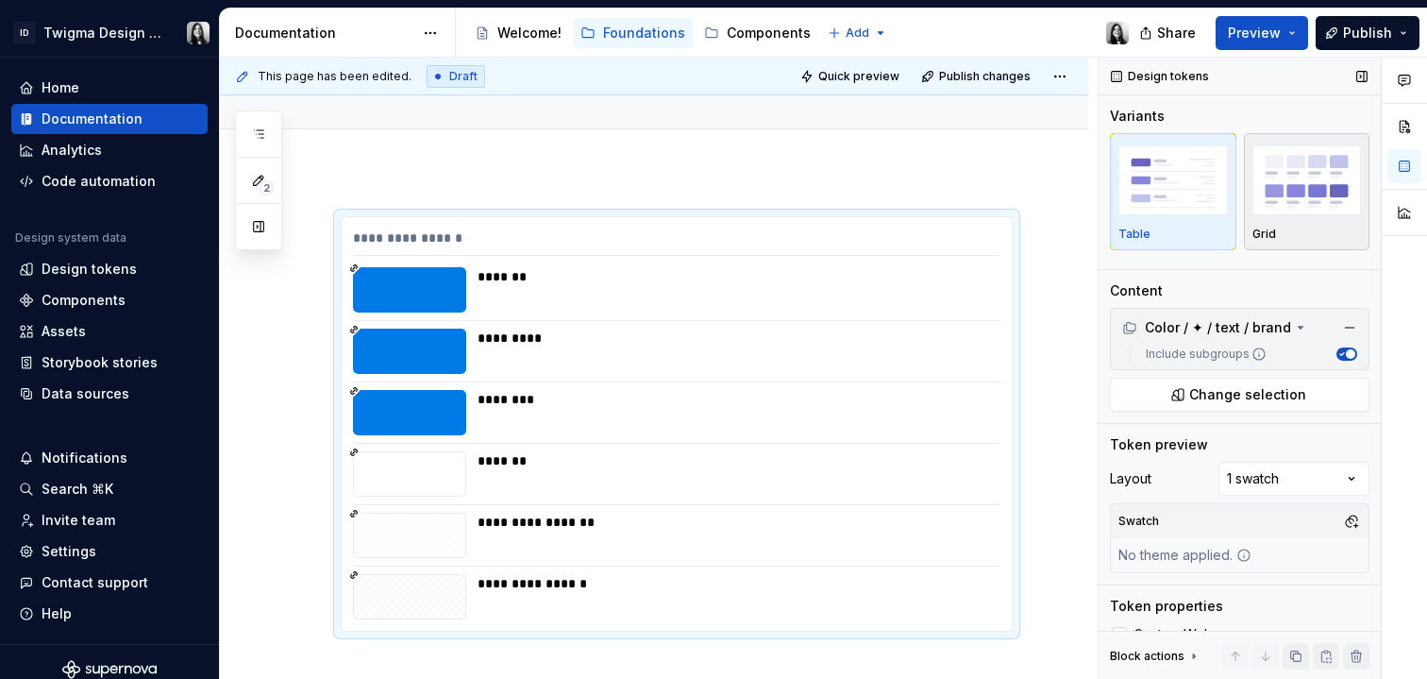
click at [1278, 211] on img "button" at bounding box center [1308, 179] width 110 height 69
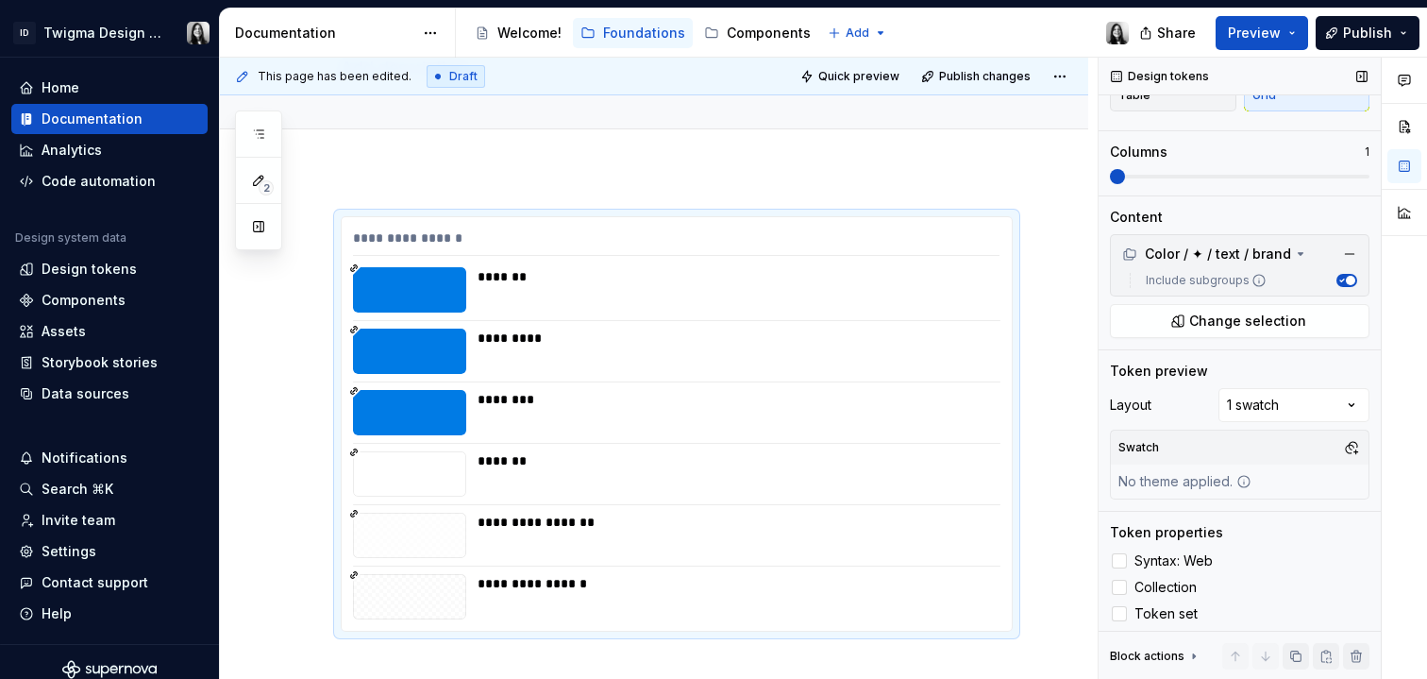
scroll to position [144, 0]
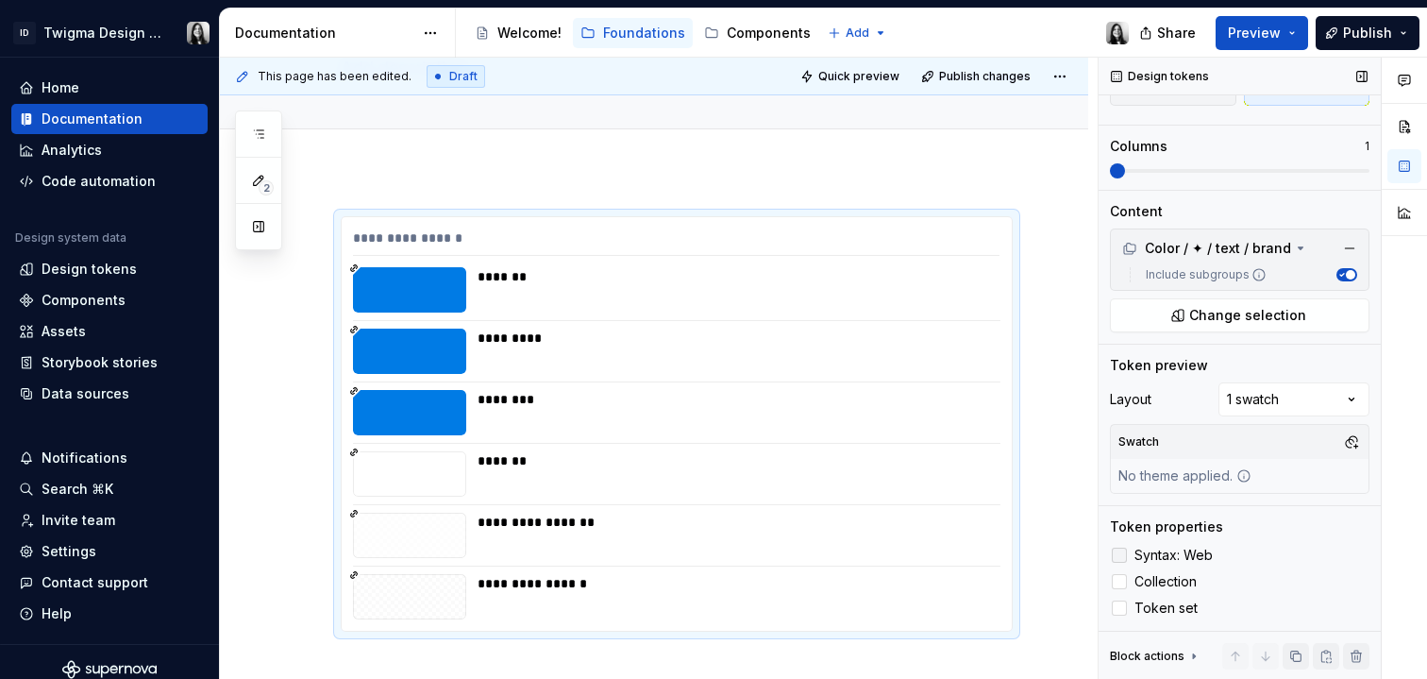
click at [1118, 557] on div at bounding box center [1119, 555] width 15 height 15
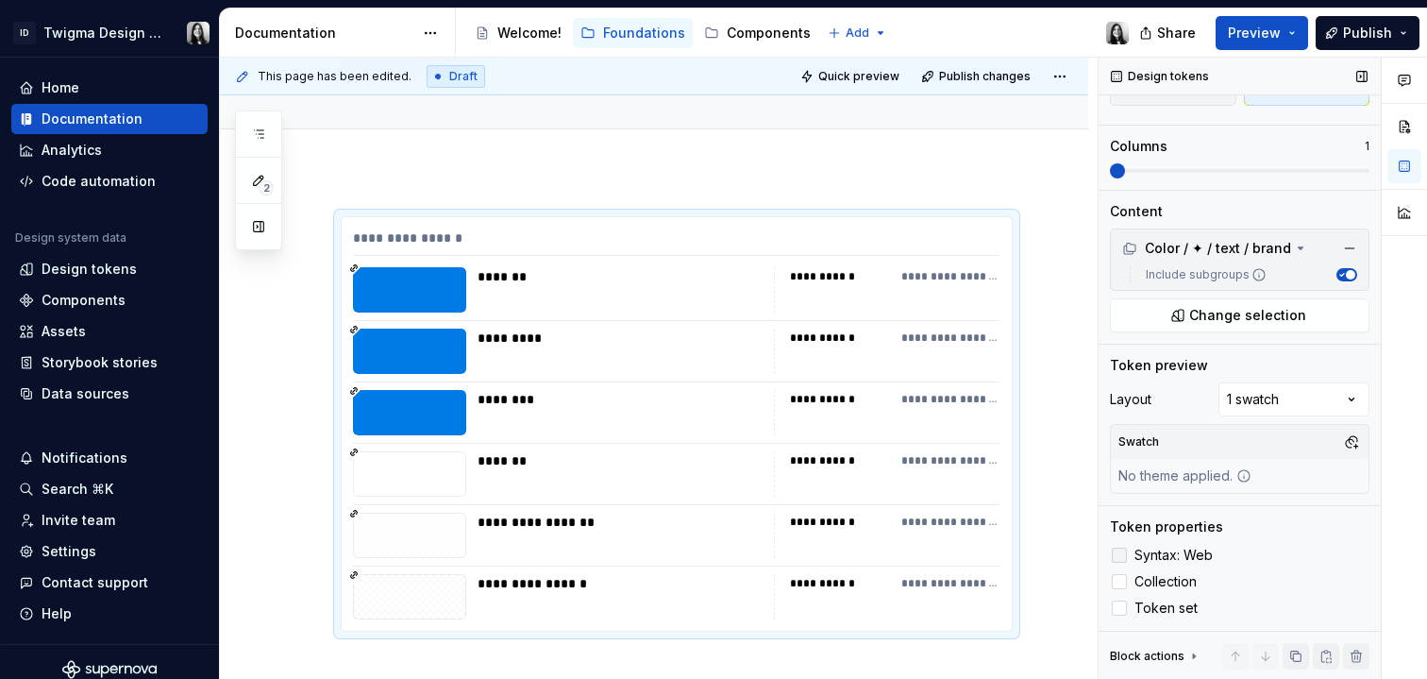
click at [1120, 555] on polyline at bounding box center [1120, 555] width 0 height 0
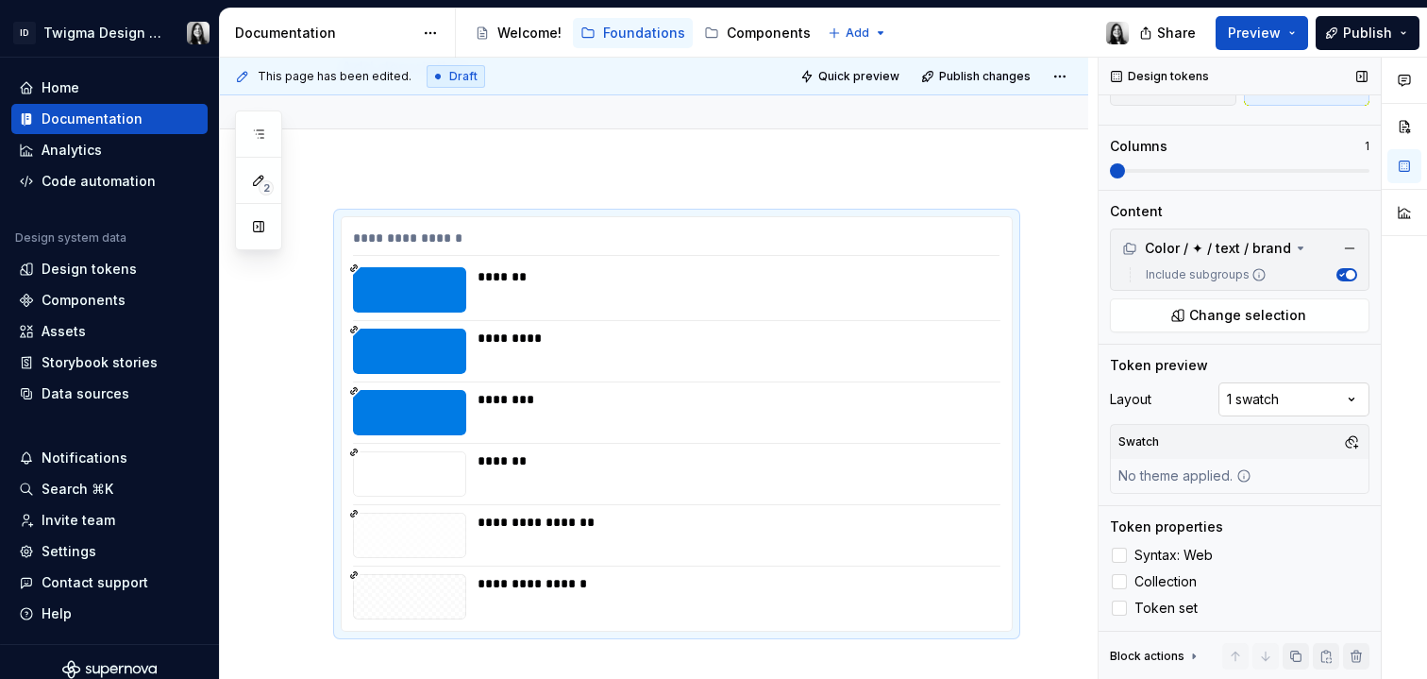
click at [1333, 395] on div "Comments Open comments No comments yet Select ‘Comment’ from the block context …" at bounding box center [1263, 369] width 329 height 622
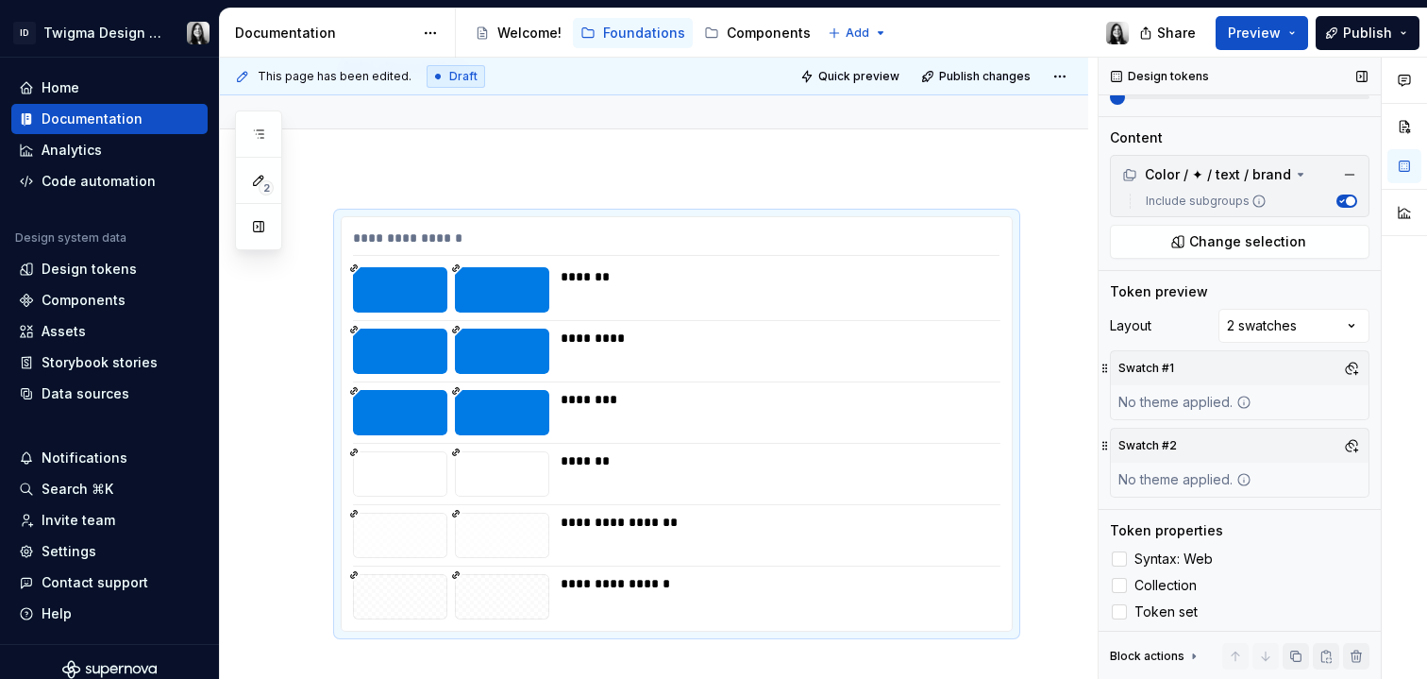
scroll to position [222, 0]
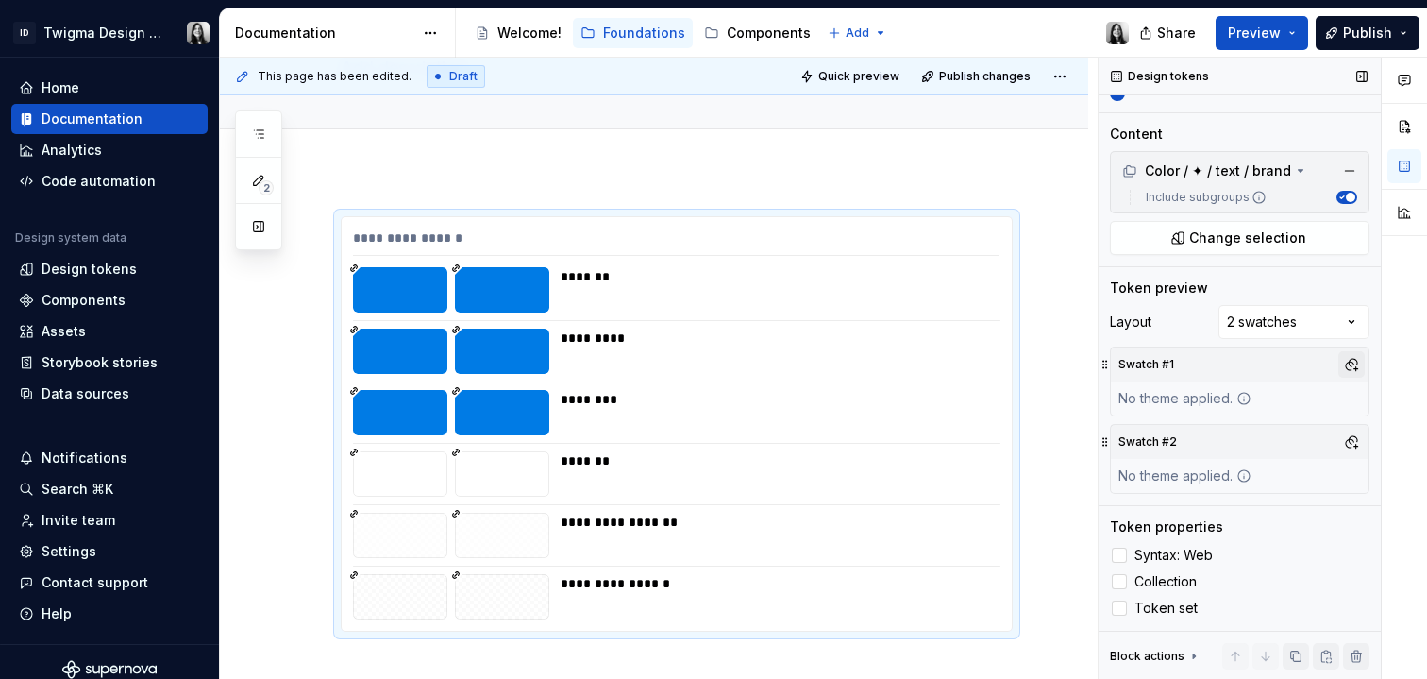
click at [1341, 367] on button "button" at bounding box center [1352, 364] width 26 height 26
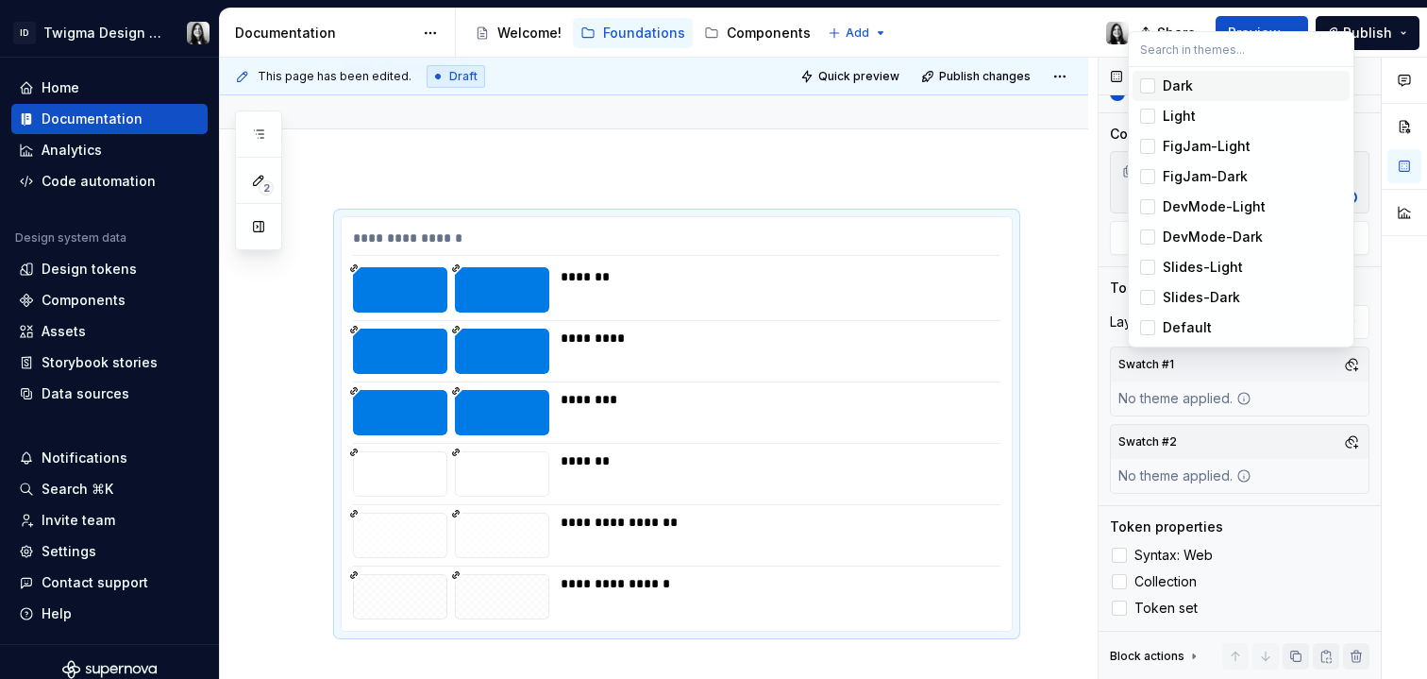
click at [1148, 90] on div "Suggestions" at bounding box center [1147, 85] width 15 height 15
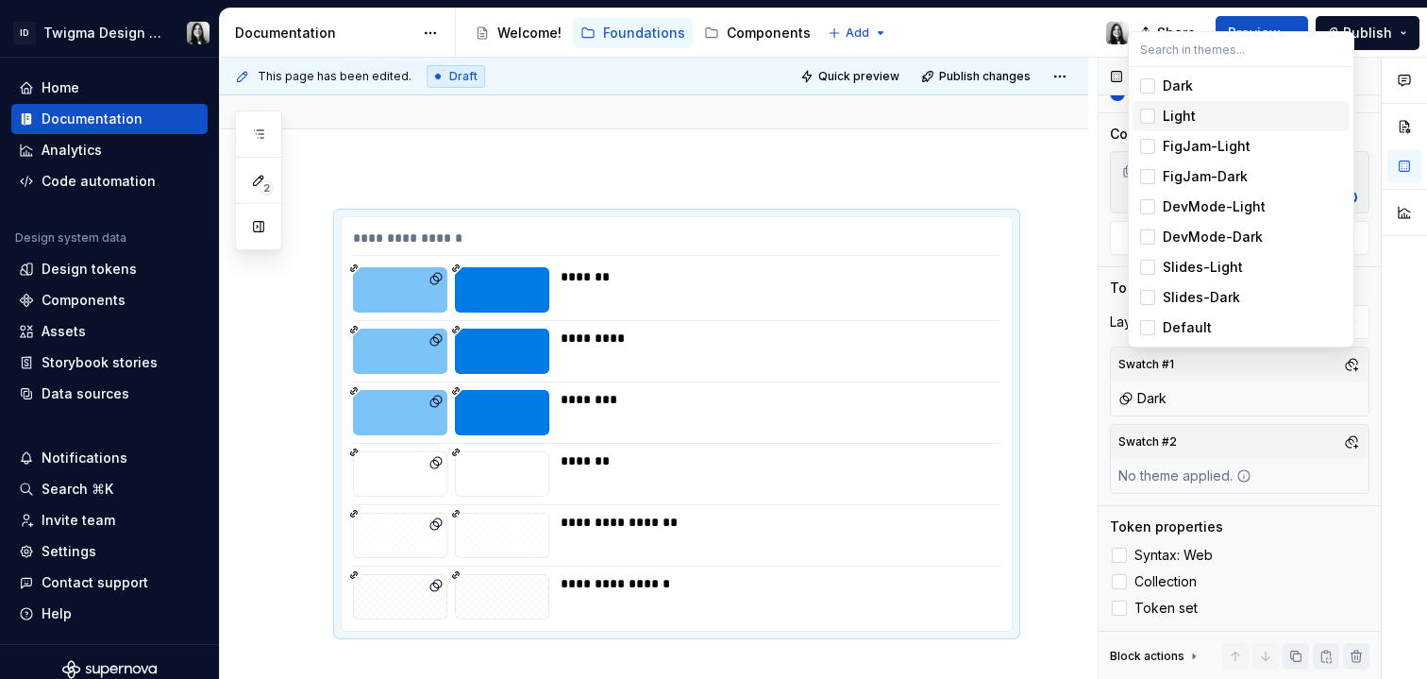
click at [1153, 110] on div "Suggestions" at bounding box center [1147, 116] width 15 height 15
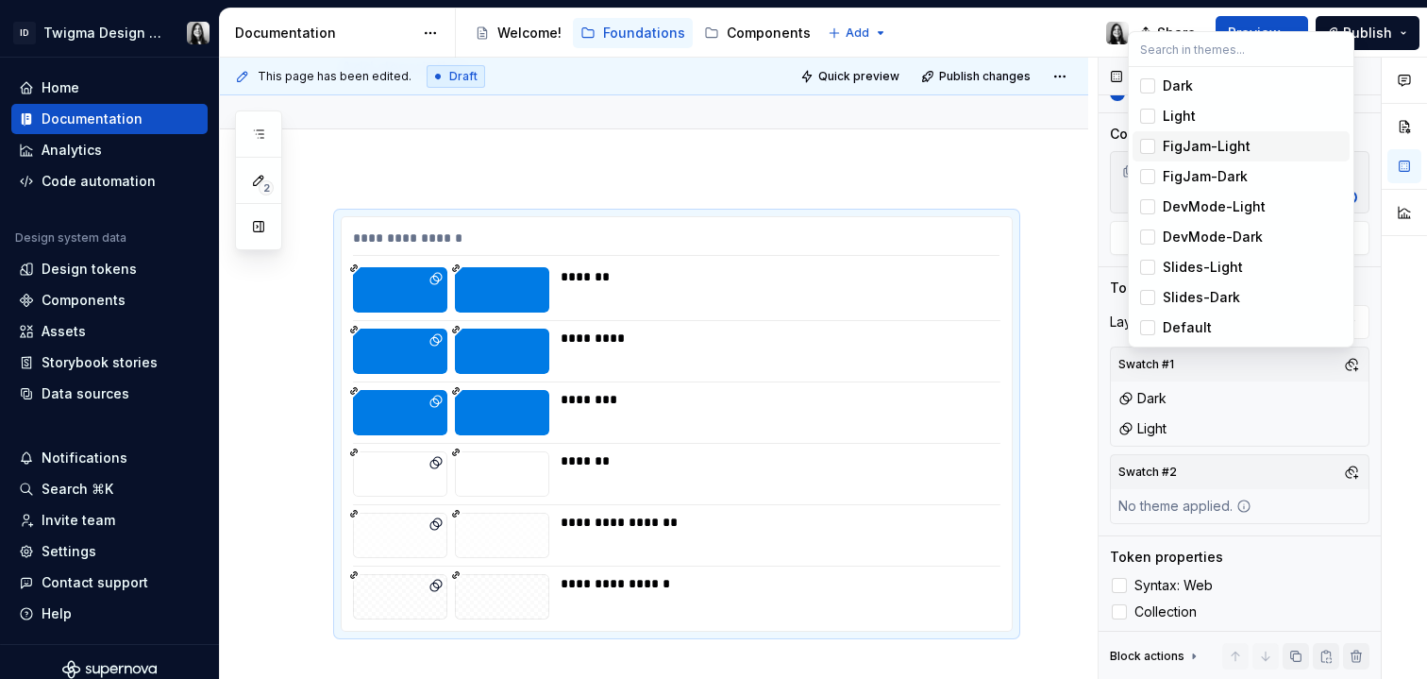
click at [1151, 144] on div "Suggestions" at bounding box center [1147, 146] width 15 height 15
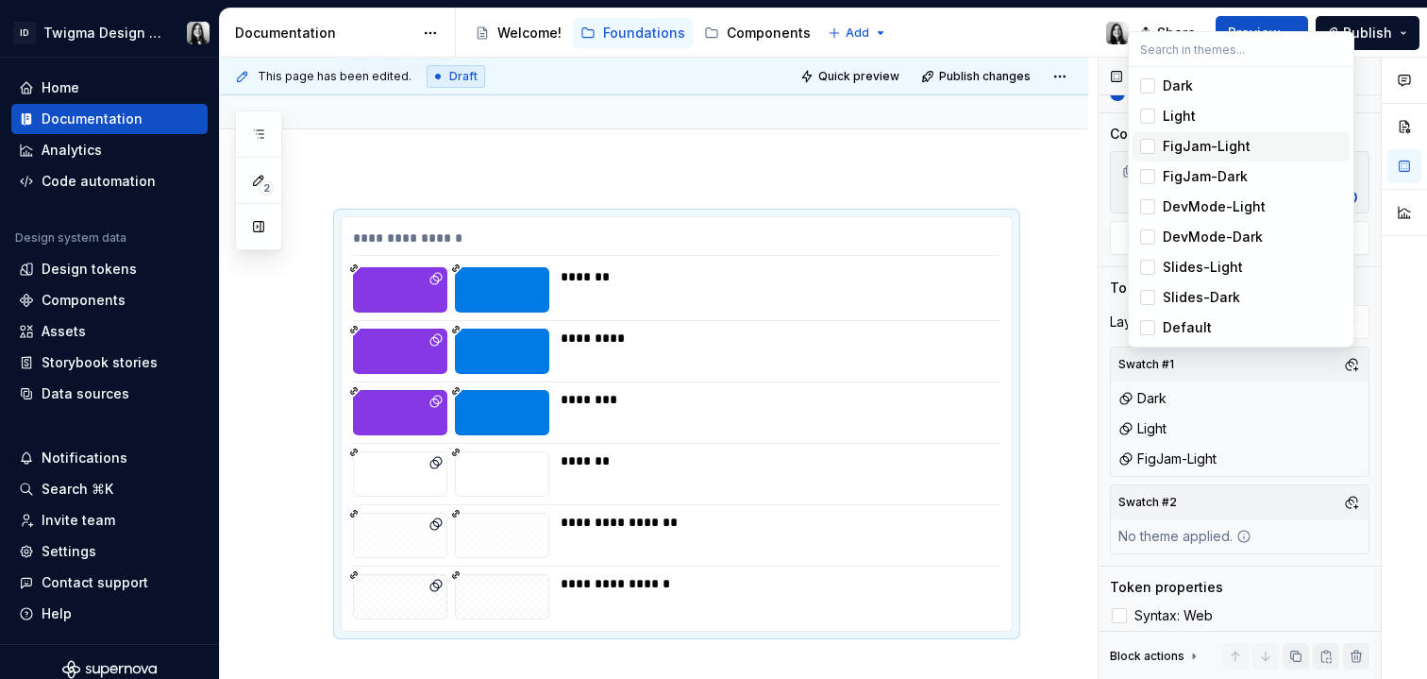
click at [1151, 144] on div "Suggestions" at bounding box center [1147, 146] width 15 height 15
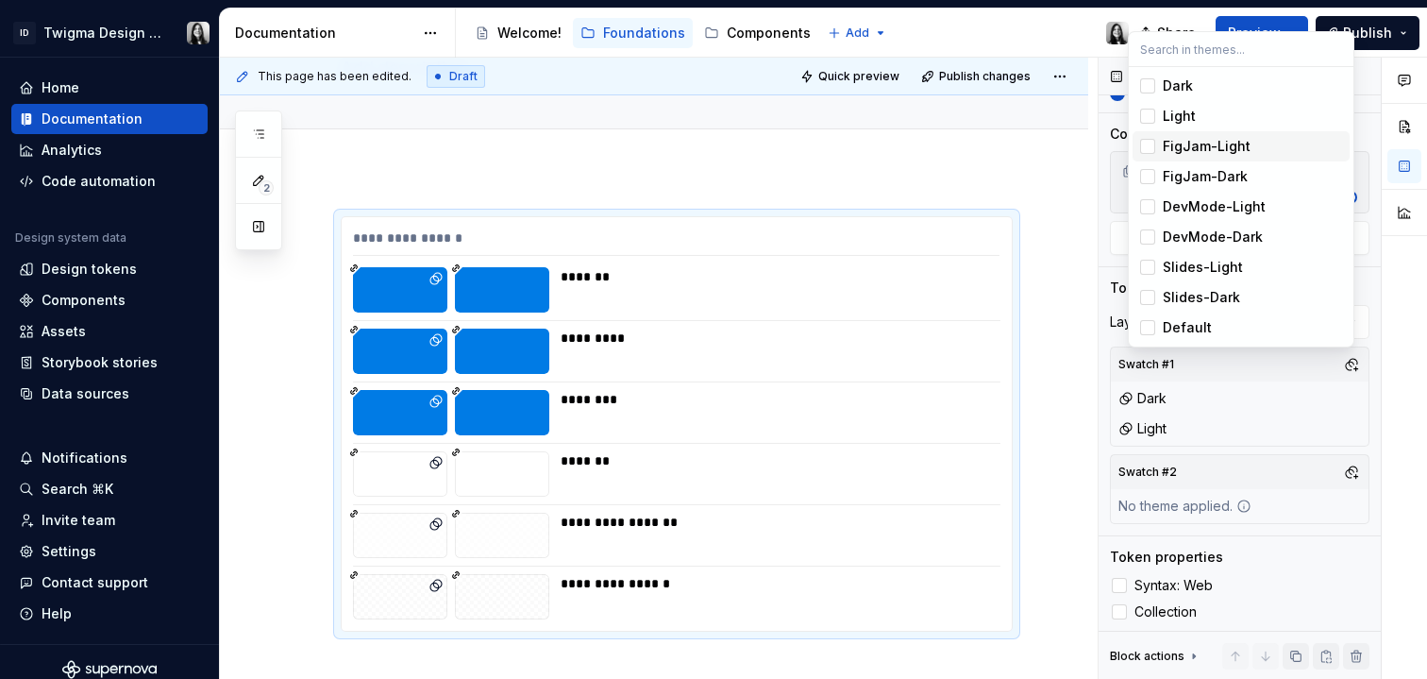
click at [1153, 152] on div "Suggestions" at bounding box center [1147, 146] width 15 height 15
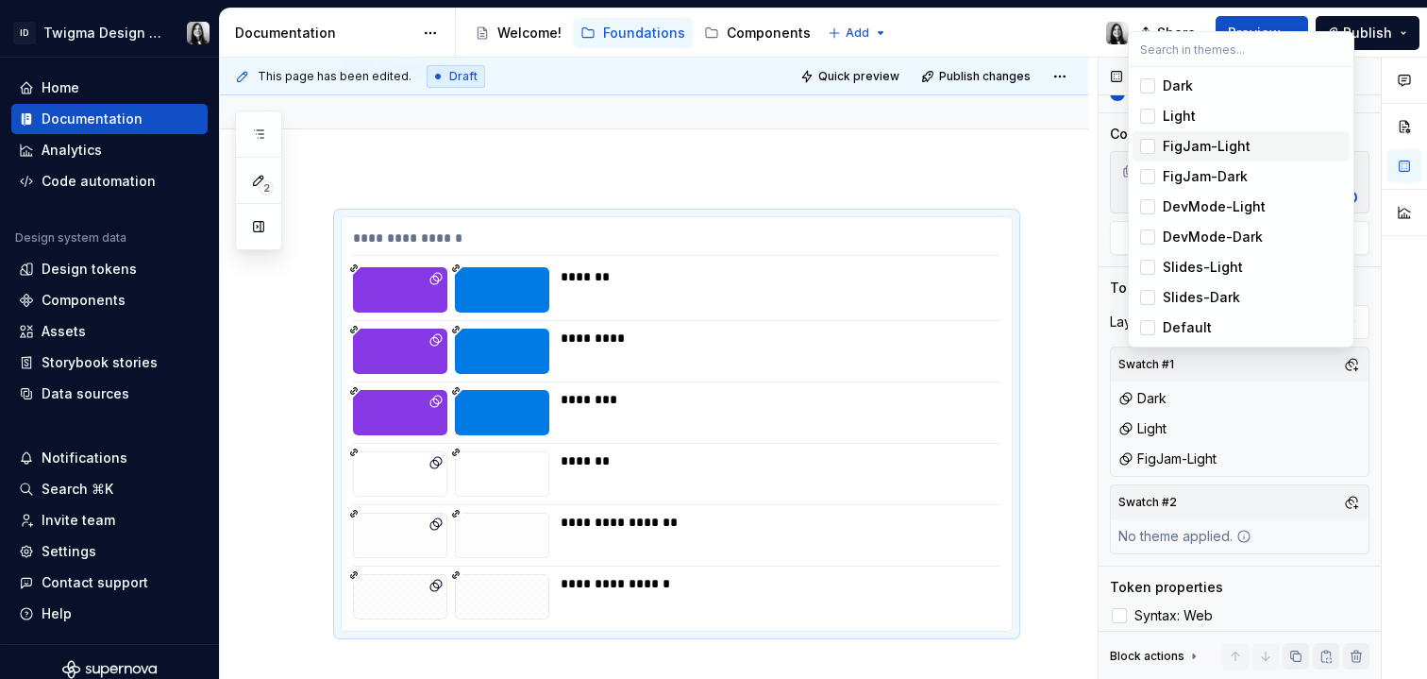
click at [1152, 151] on div "Suggestions" at bounding box center [1147, 146] width 15 height 15
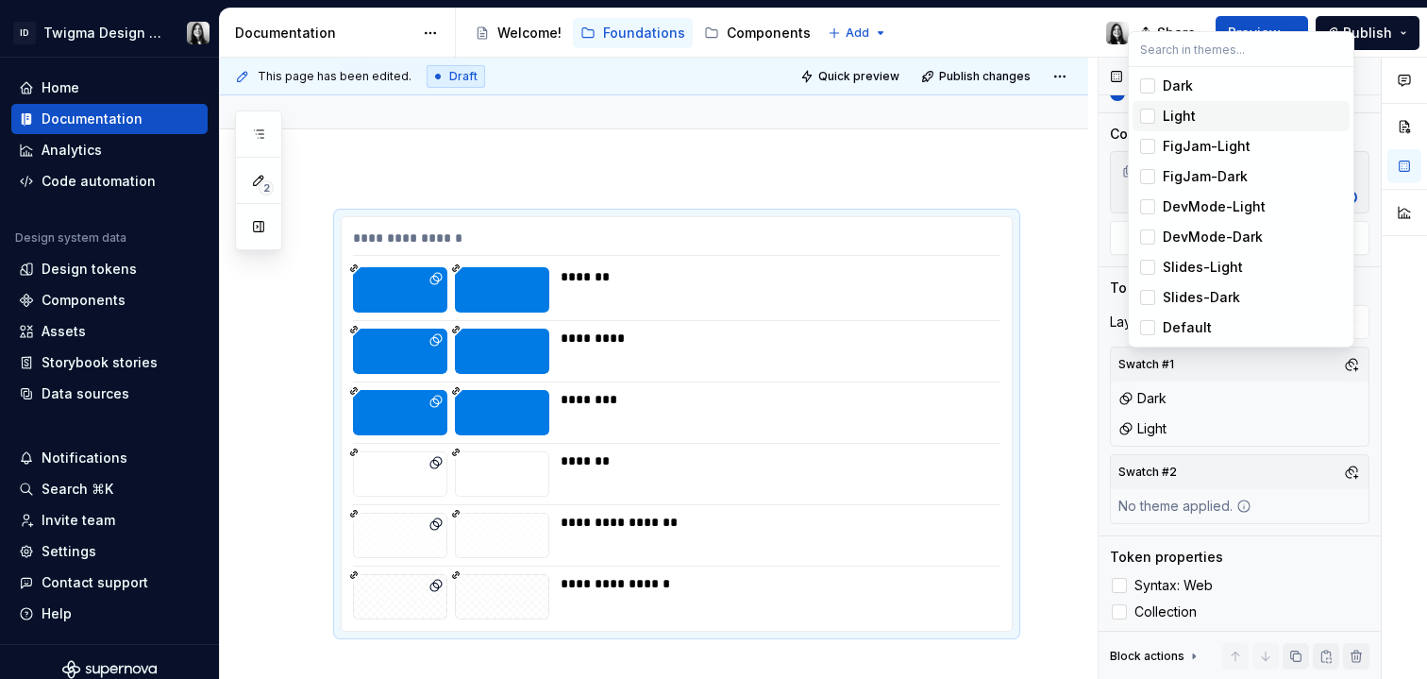
click at [1152, 114] on div "Suggestions" at bounding box center [1147, 116] width 15 height 15
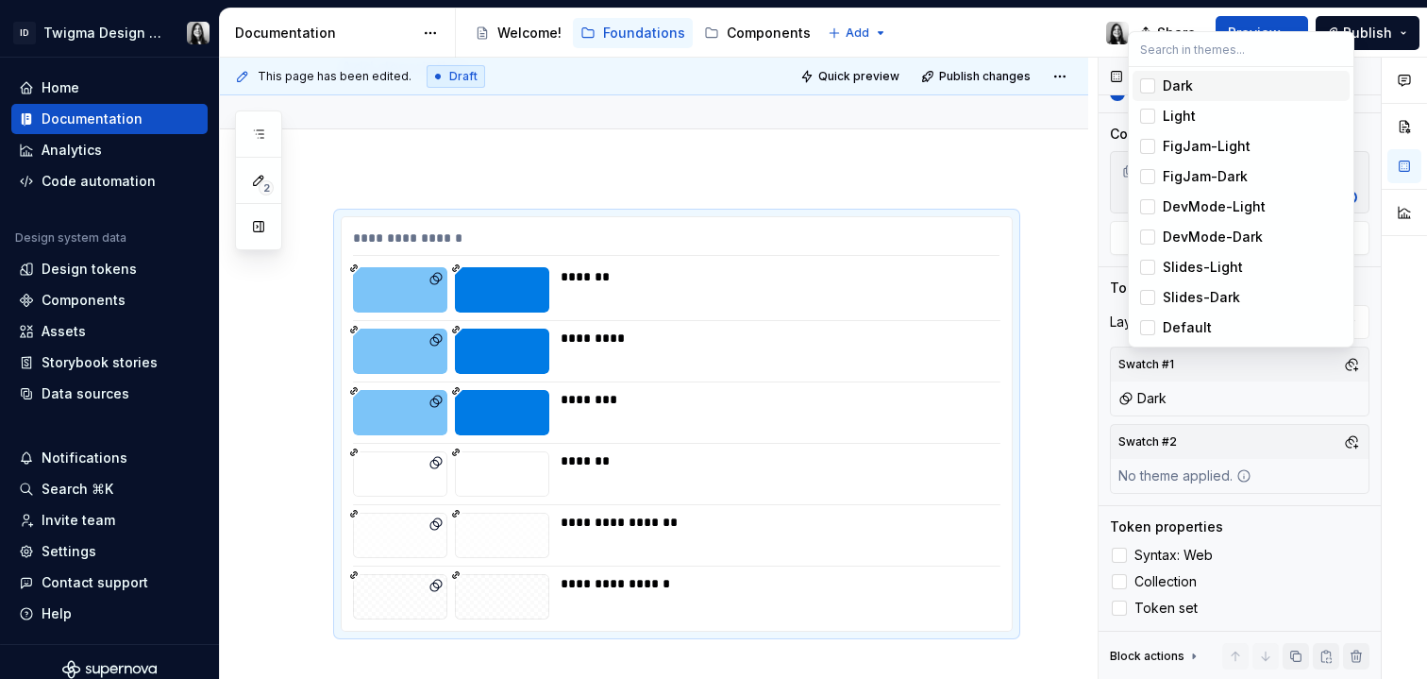
click at [1146, 91] on div "Suggestions" at bounding box center [1147, 85] width 15 height 15
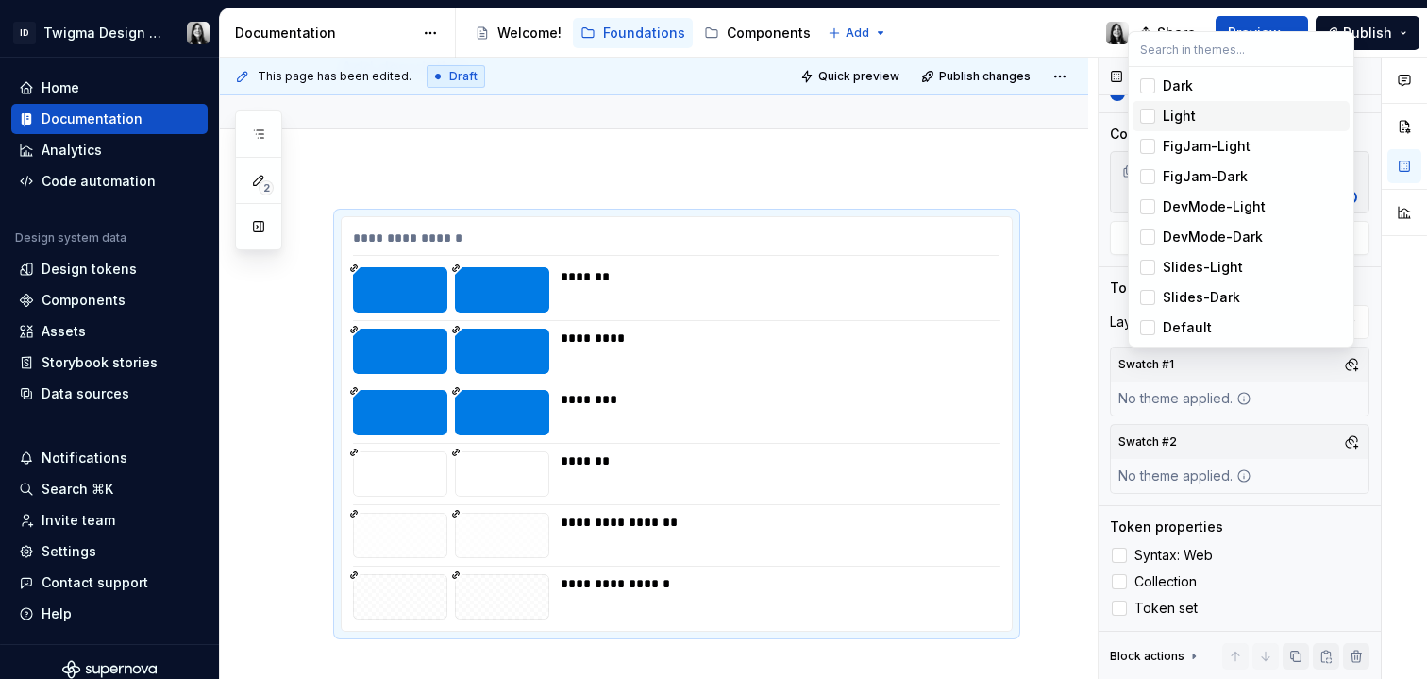
click at [1148, 112] on div "Suggestions" at bounding box center [1147, 116] width 15 height 15
click at [1149, 83] on div "Suggestions" at bounding box center [1147, 85] width 15 height 15
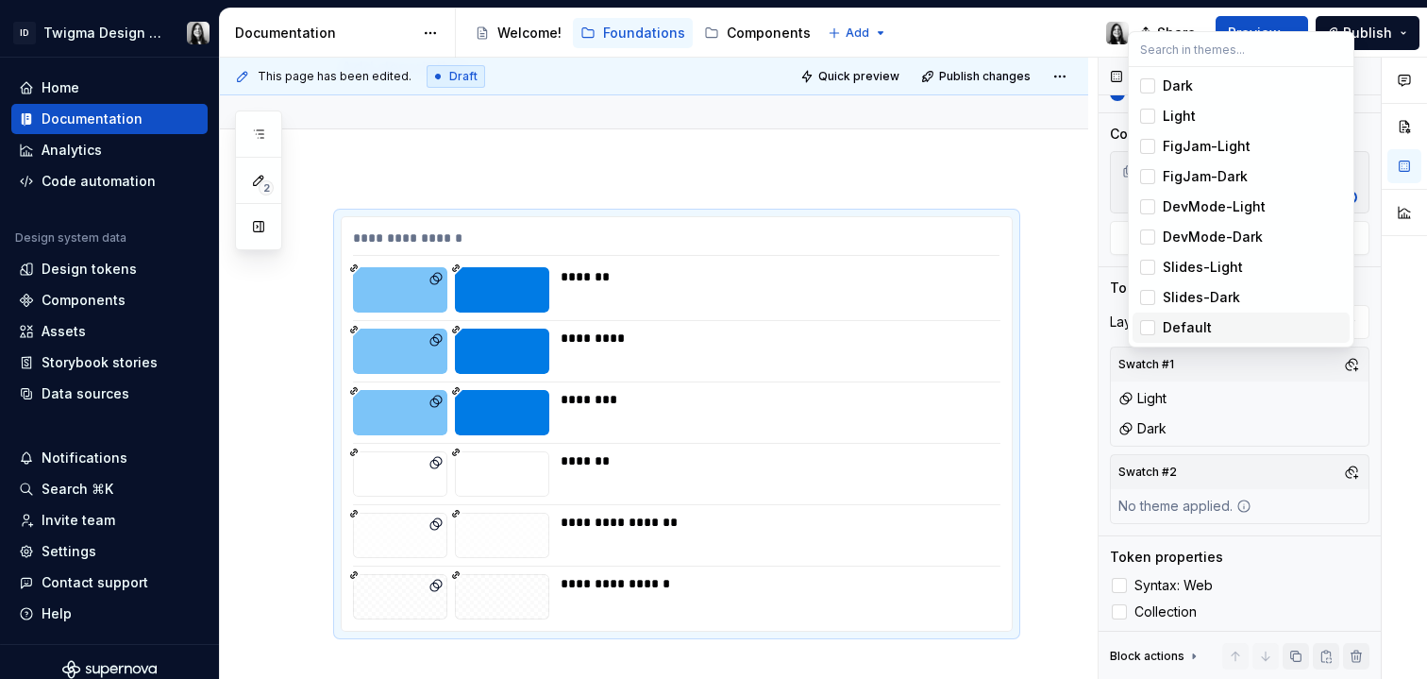
click at [1250, 468] on div "Comments Open comments No comments yet Select ‘Comment’ from the block context …" at bounding box center [1263, 369] width 329 height 622
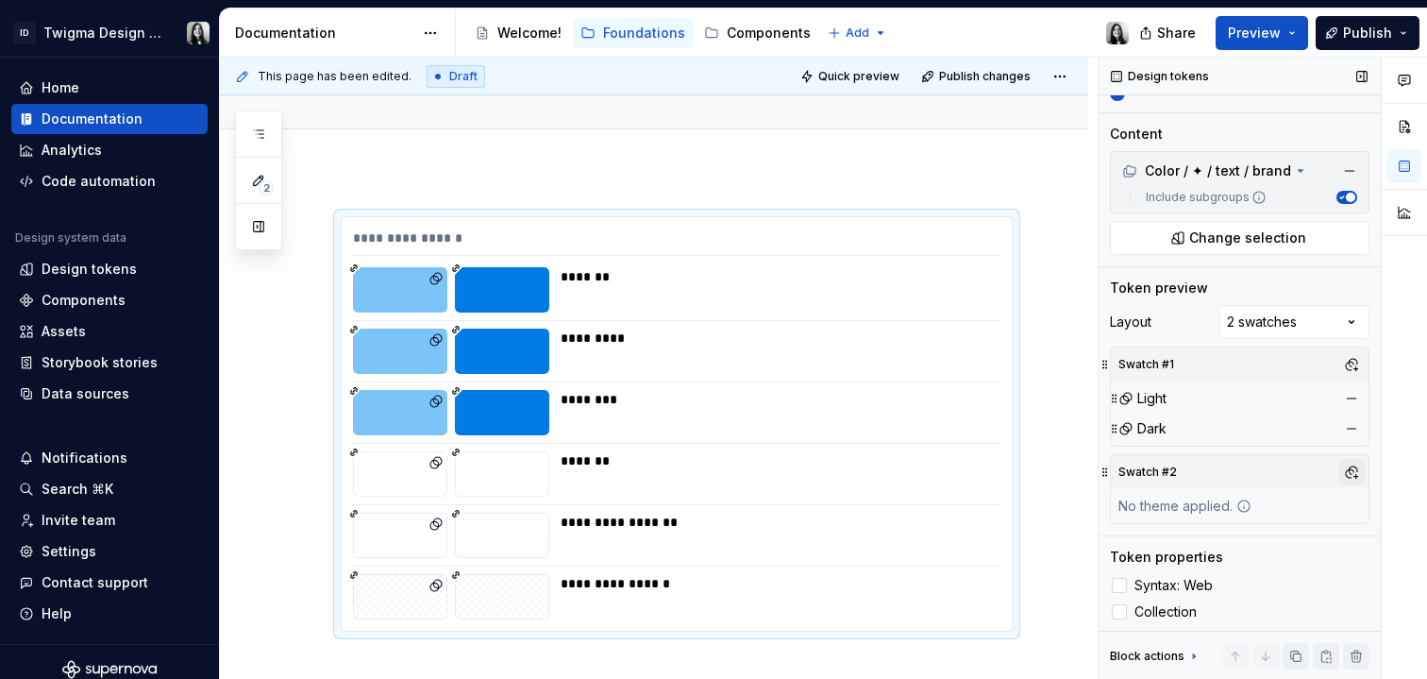
click at [1339, 475] on button "button" at bounding box center [1352, 472] width 26 height 26
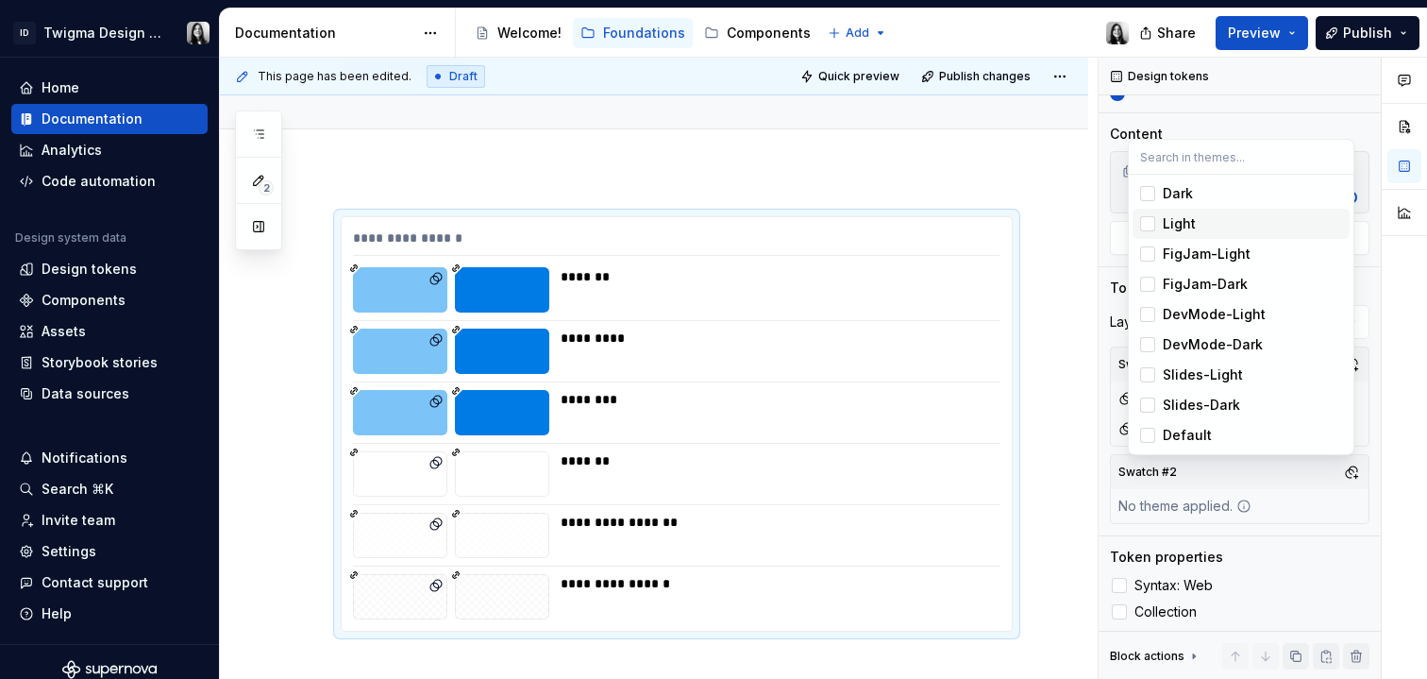
click at [1149, 226] on div "Suggestions" at bounding box center [1147, 223] width 15 height 15
click at [1152, 195] on div "Suggestions" at bounding box center [1147, 193] width 15 height 15
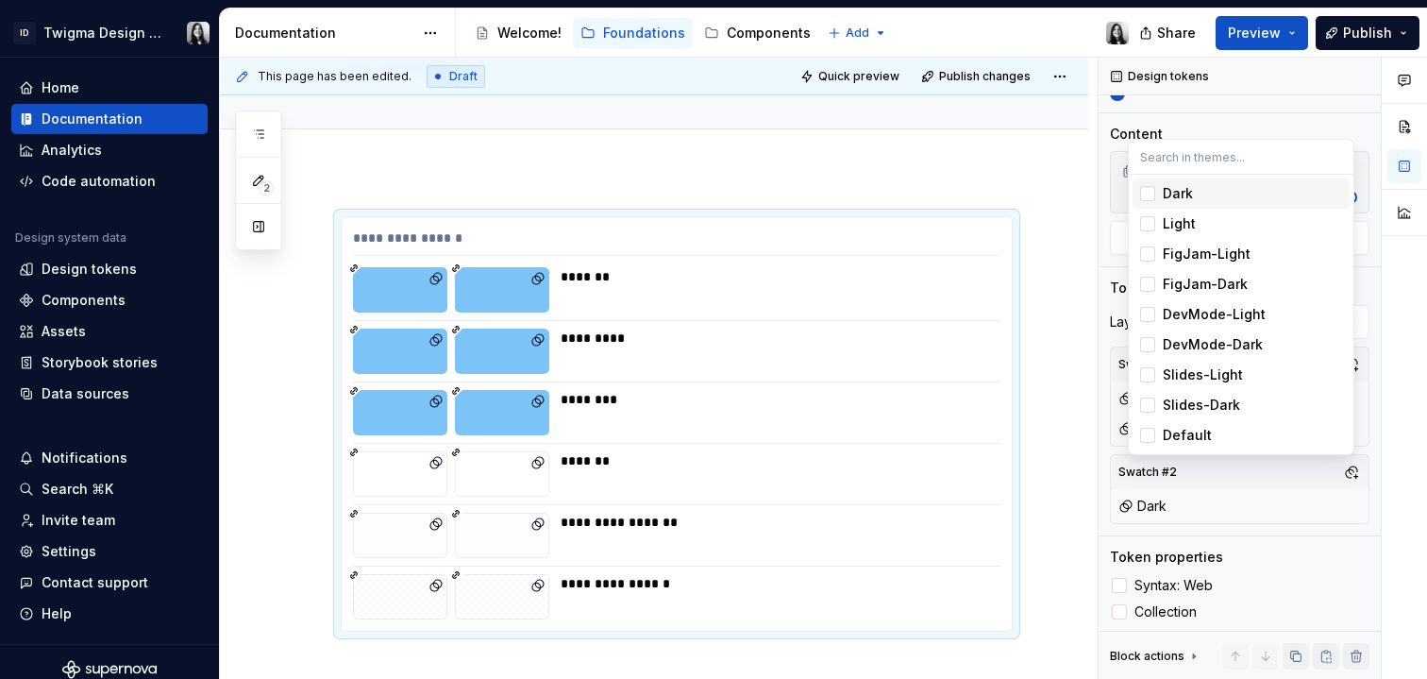
click at [1082, 299] on html "ID Twigma Design System Home Documentation Analytics Code automation Design sys…" at bounding box center [713, 339] width 1427 height 679
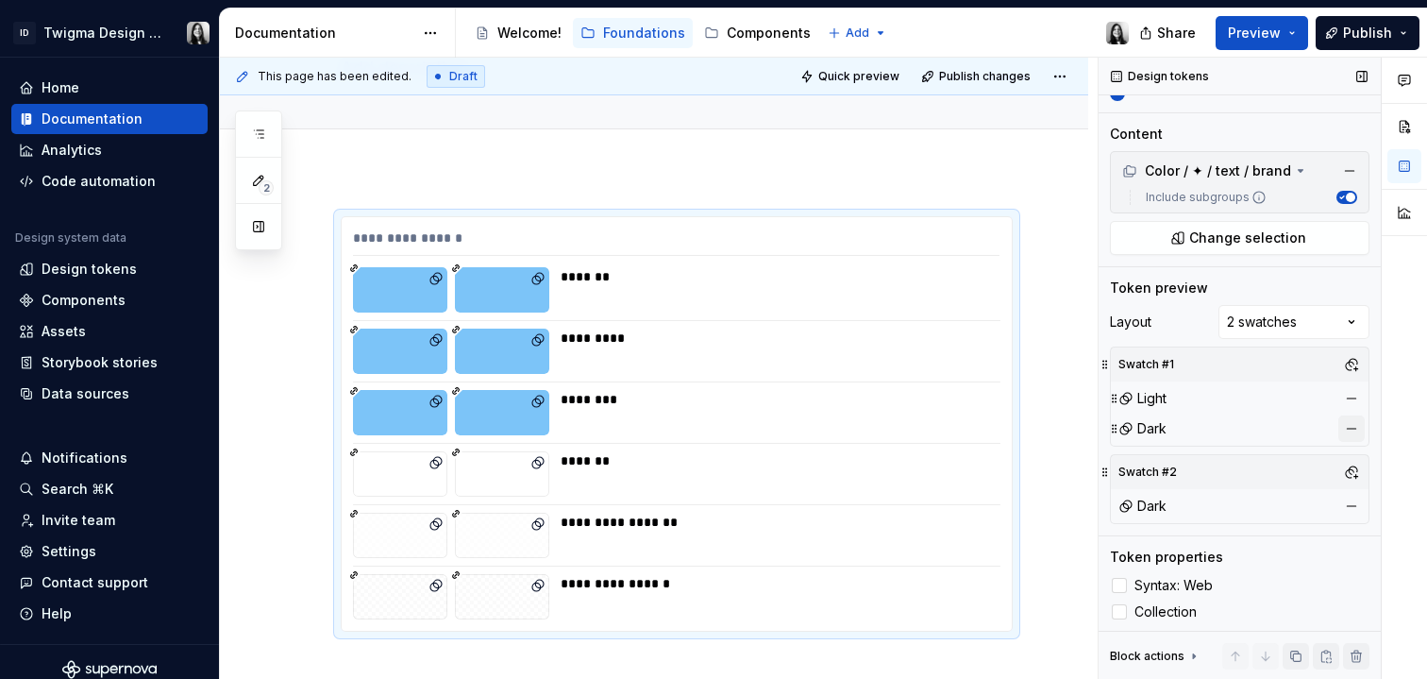
click at [1341, 427] on button "button" at bounding box center [1352, 428] width 26 height 26
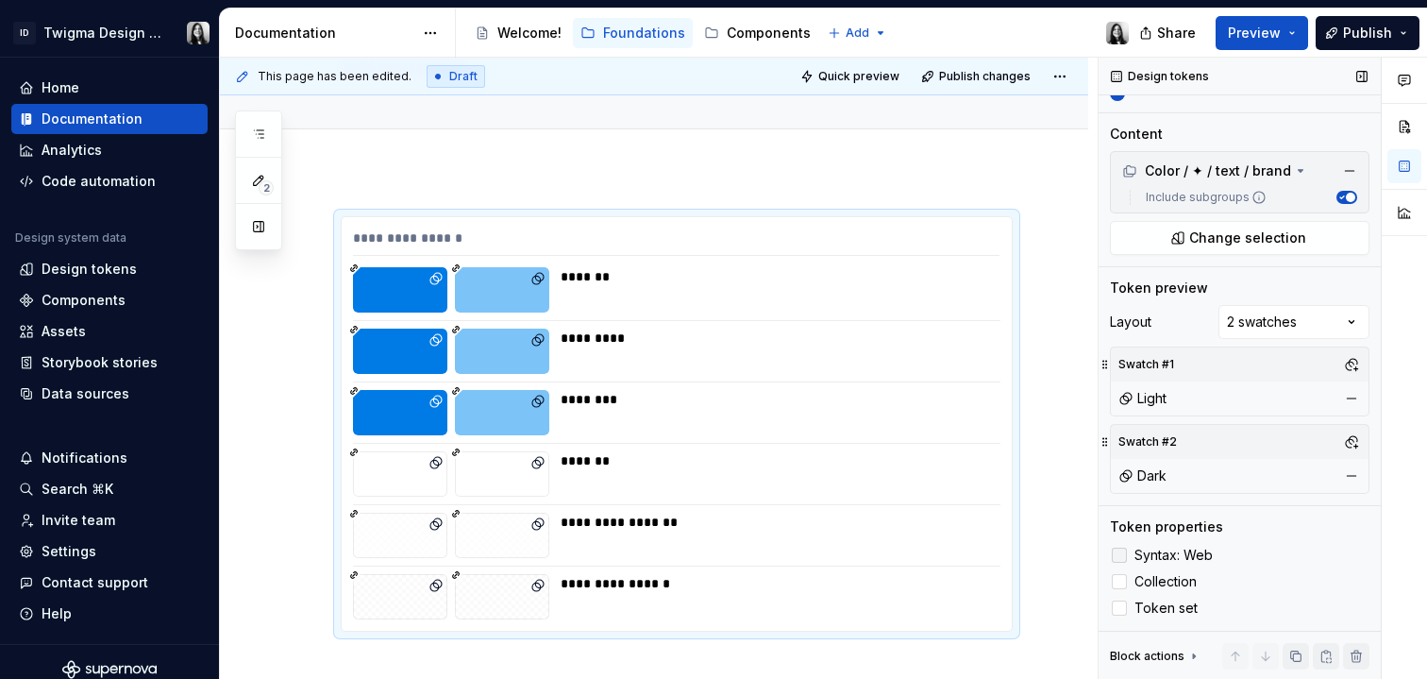
click at [1168, 553] on span "Syntax: Web" at bounding box center [1174, 555] width 78 height 15
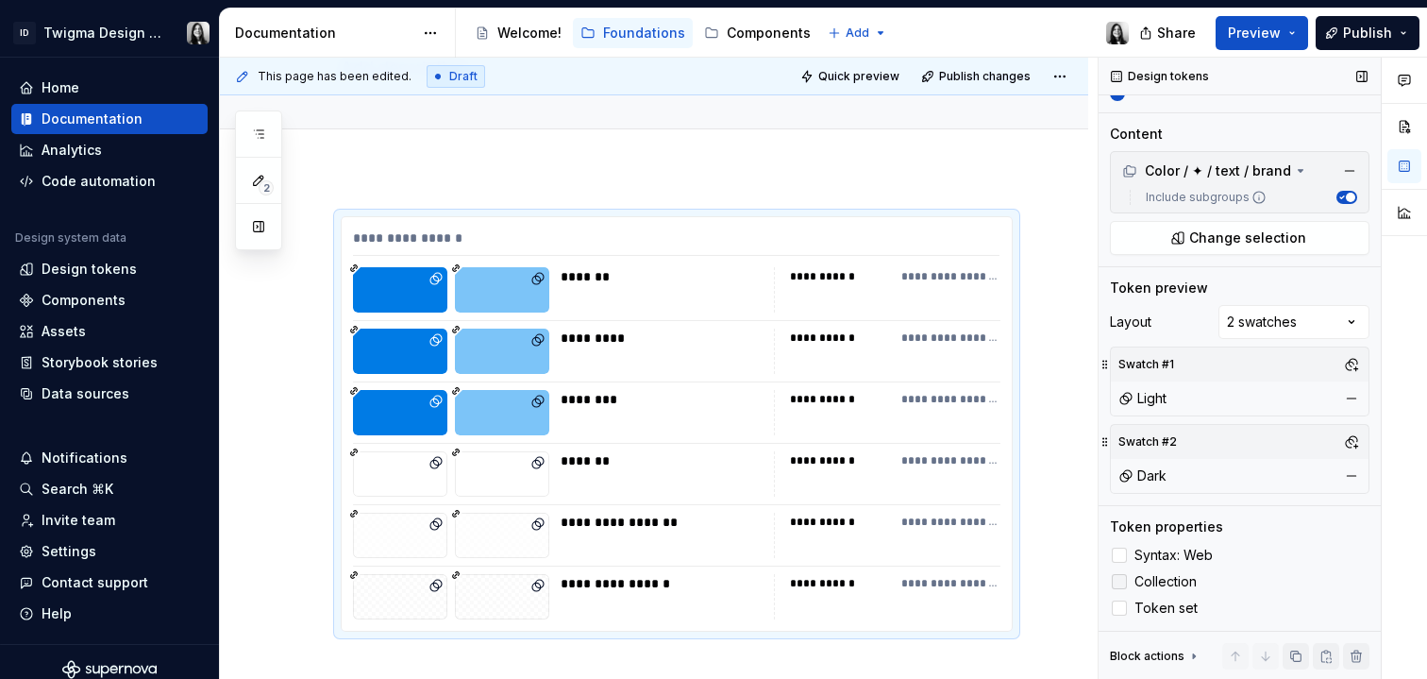
click at [1161, 585] on span "Collection" at bounding box center [1166, 581] width 62 height 15
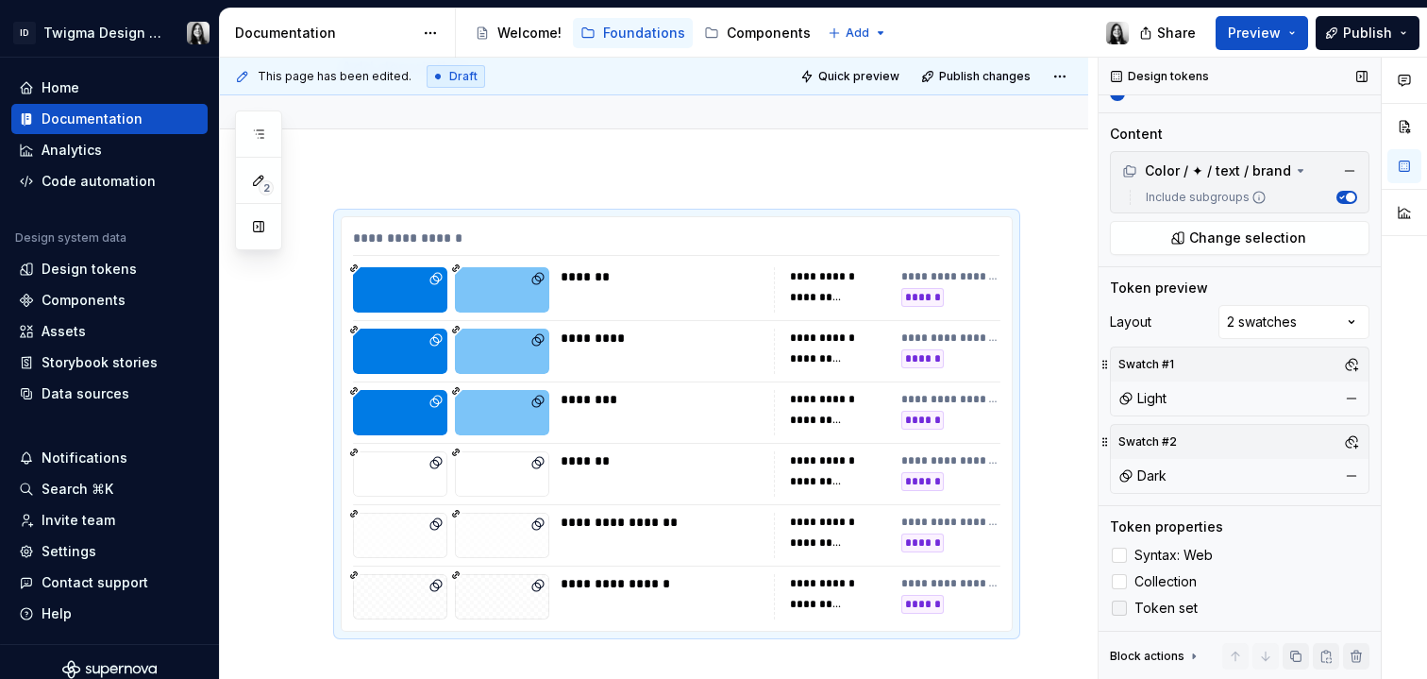
click at [1161, 602] on span "Token set" at bounding box center [1166, 607] width 63 height 15
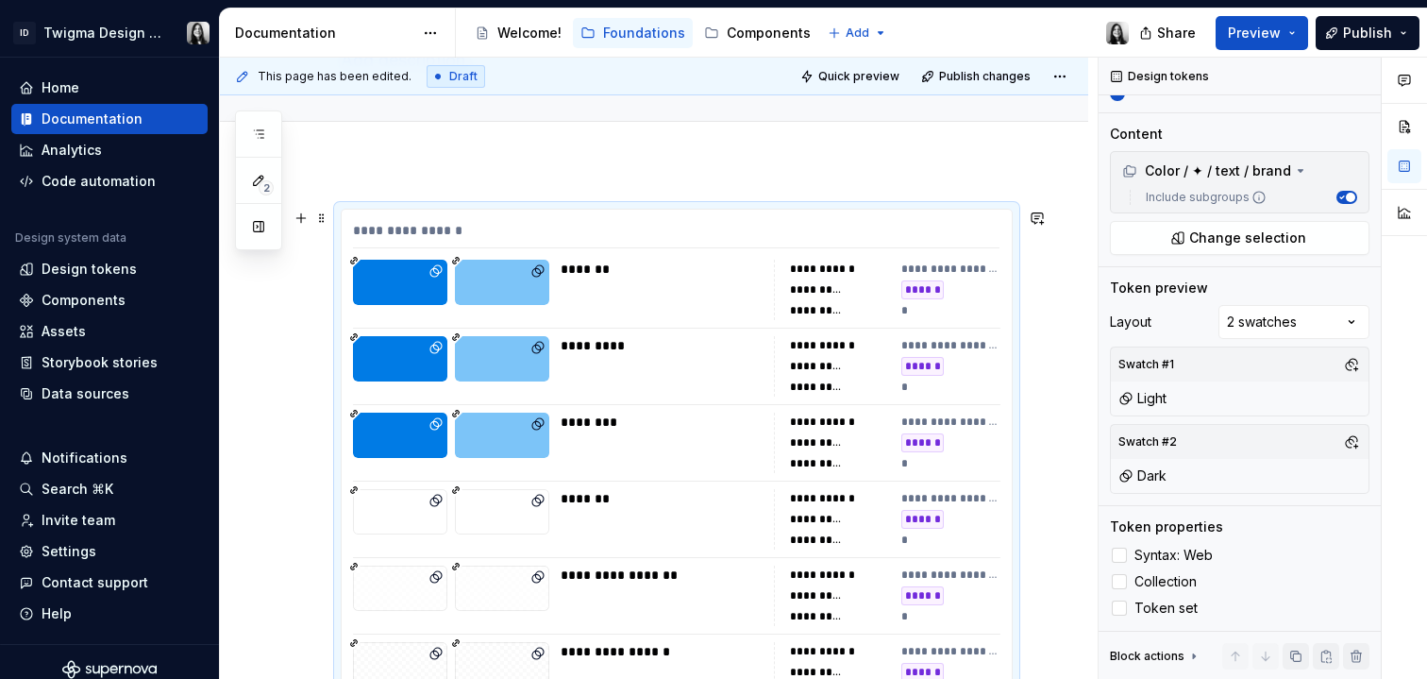
scroll to position [322, 0]
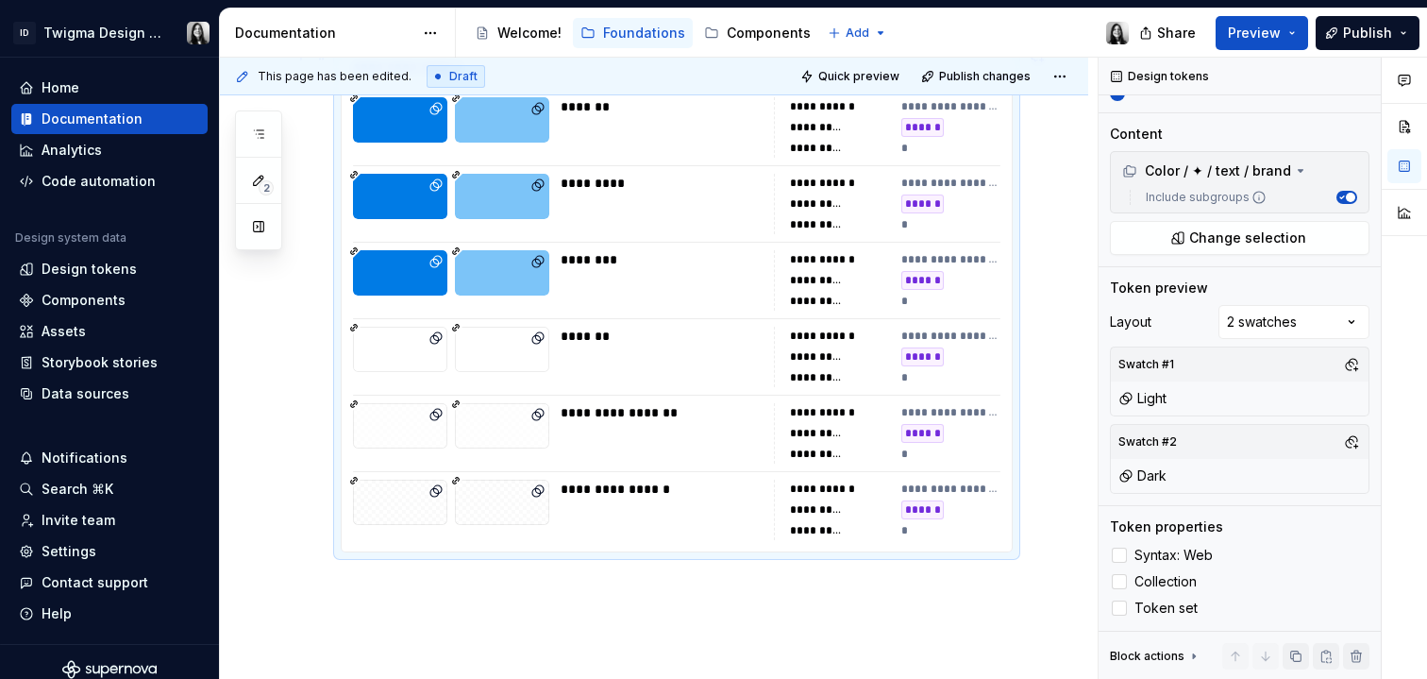
click at [922, 418] on div "**********" at bounding box center [952, 412] width 100 height 15
click at [1120, 608] on icon at bounding box center [1120, 608] width 0 height 0
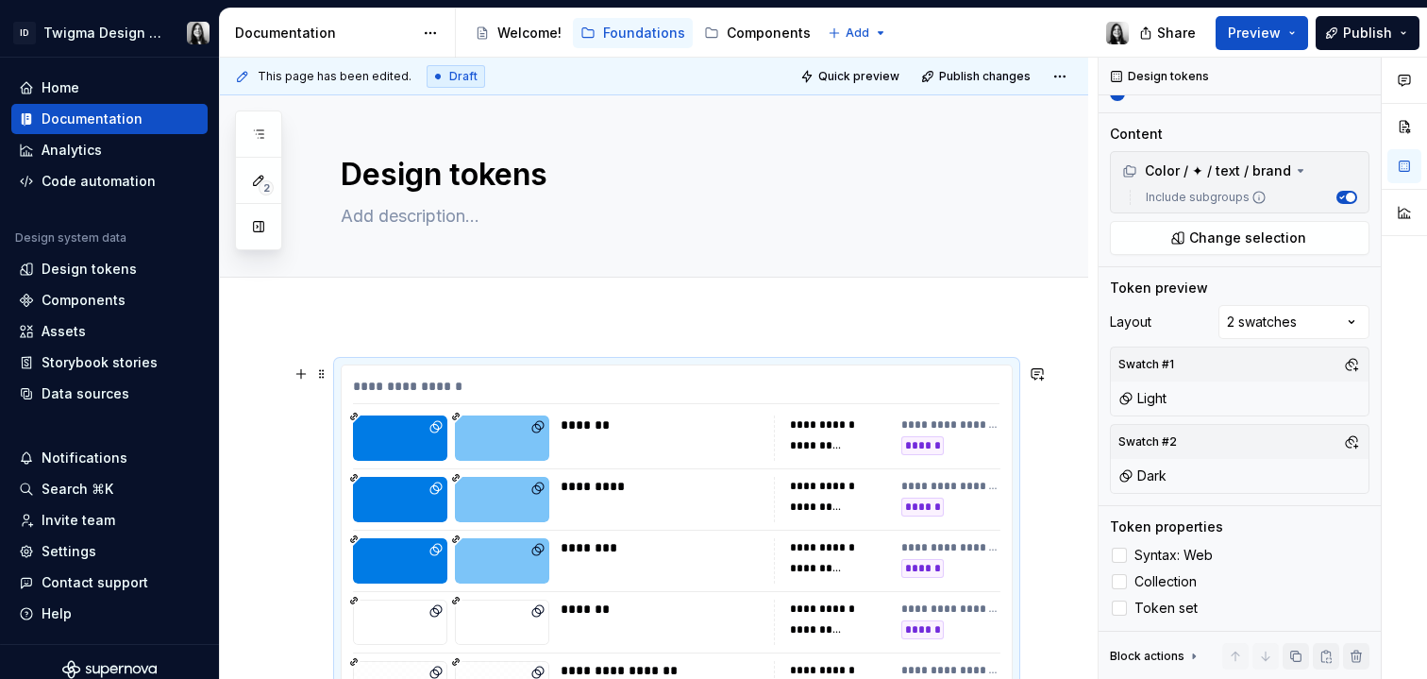
scroll to position [0, 0]
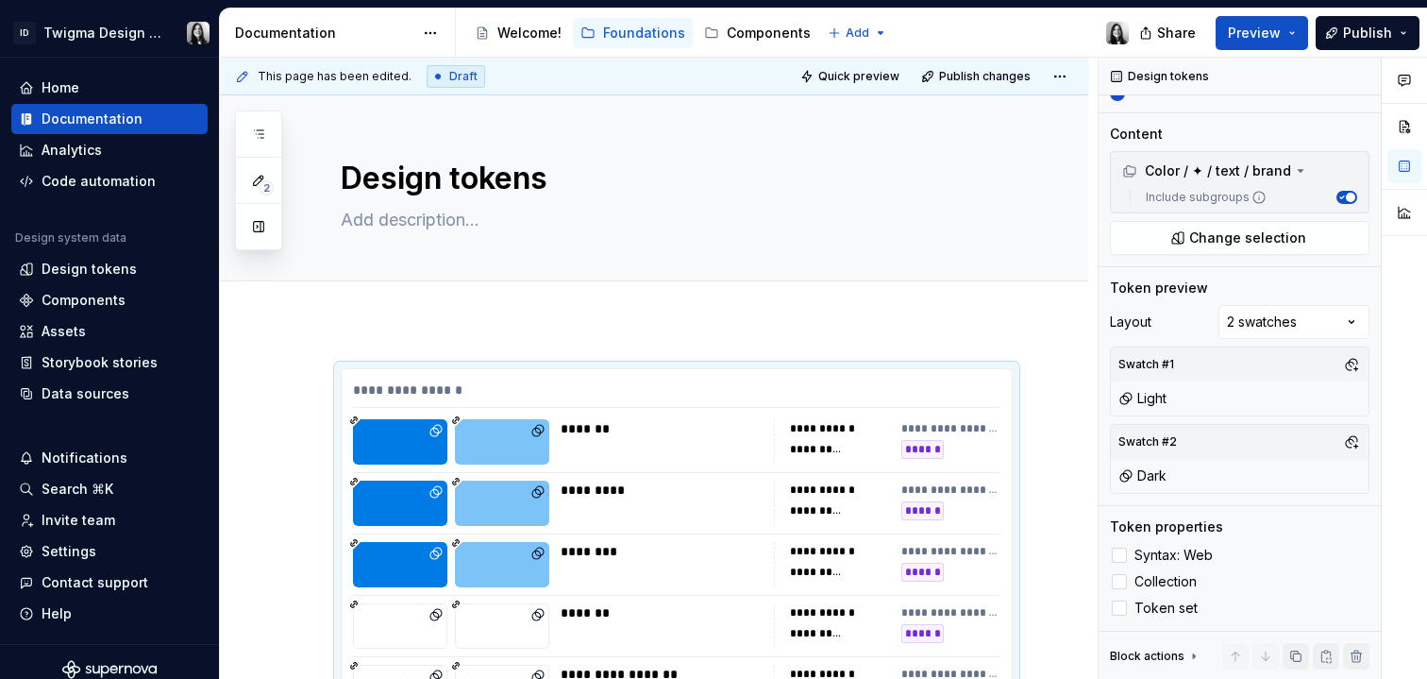
click at [424, 350] on div "**********" at bounding box center [654, 666] width 869 height 687
click at [370, 302] on span "Add tab" at bounding box center [386, 302] width 44 height 15
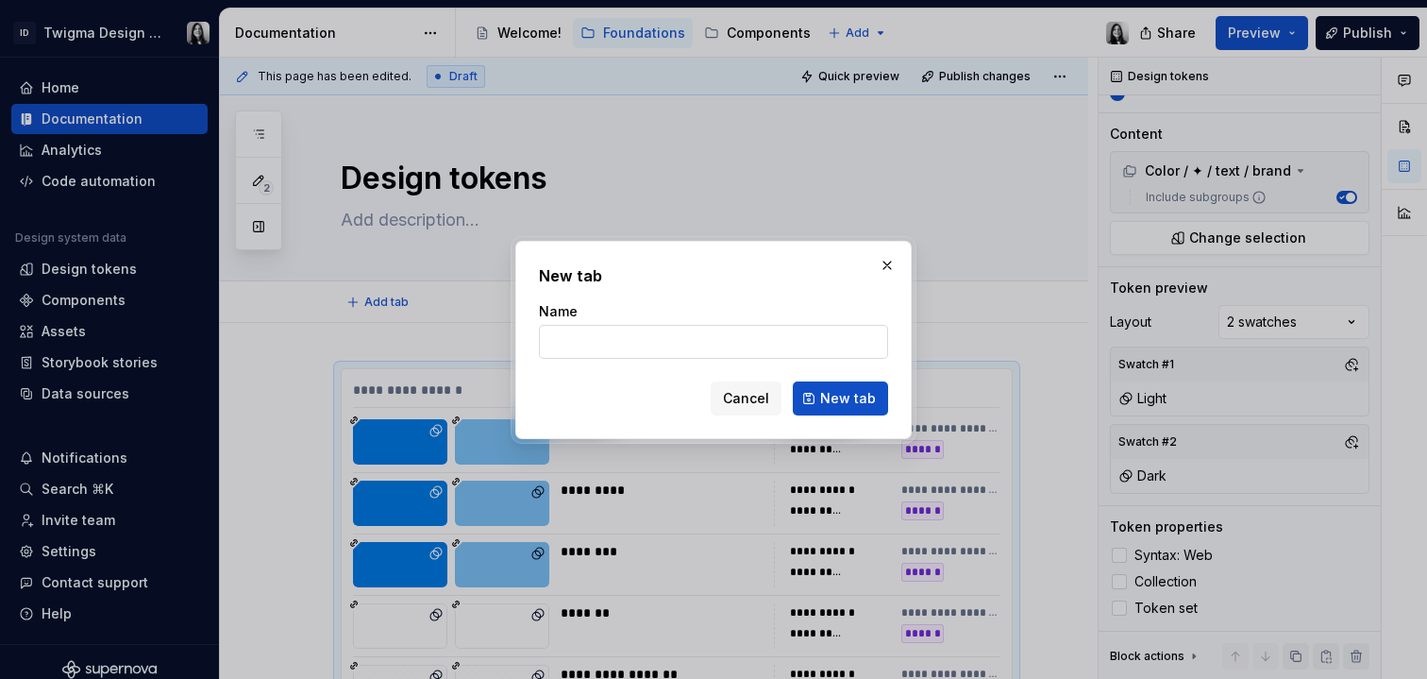
type textarea "*"
type input "Figma"
click button "New tab" at bounding box center [840, 398] width 95 height 34
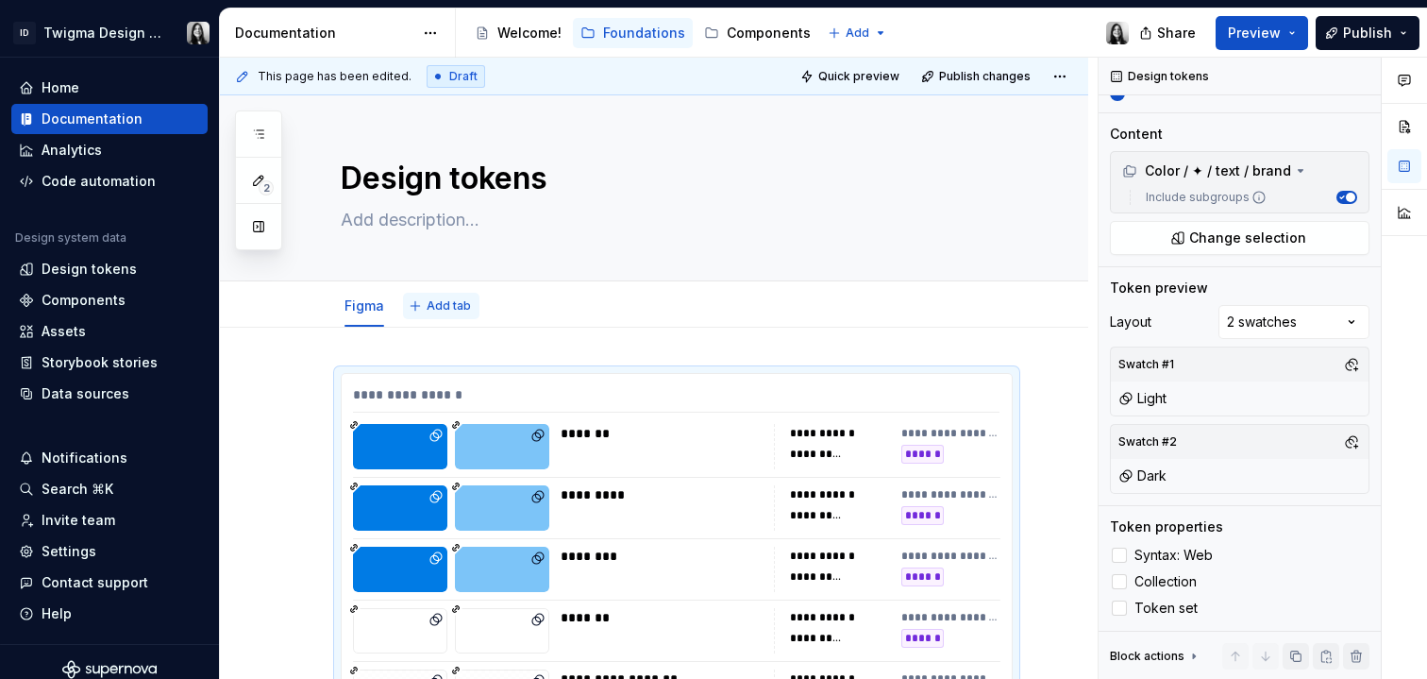
click at [434, 312] on span "Add tab" at bounding box center [449, 305] width 44 height 15
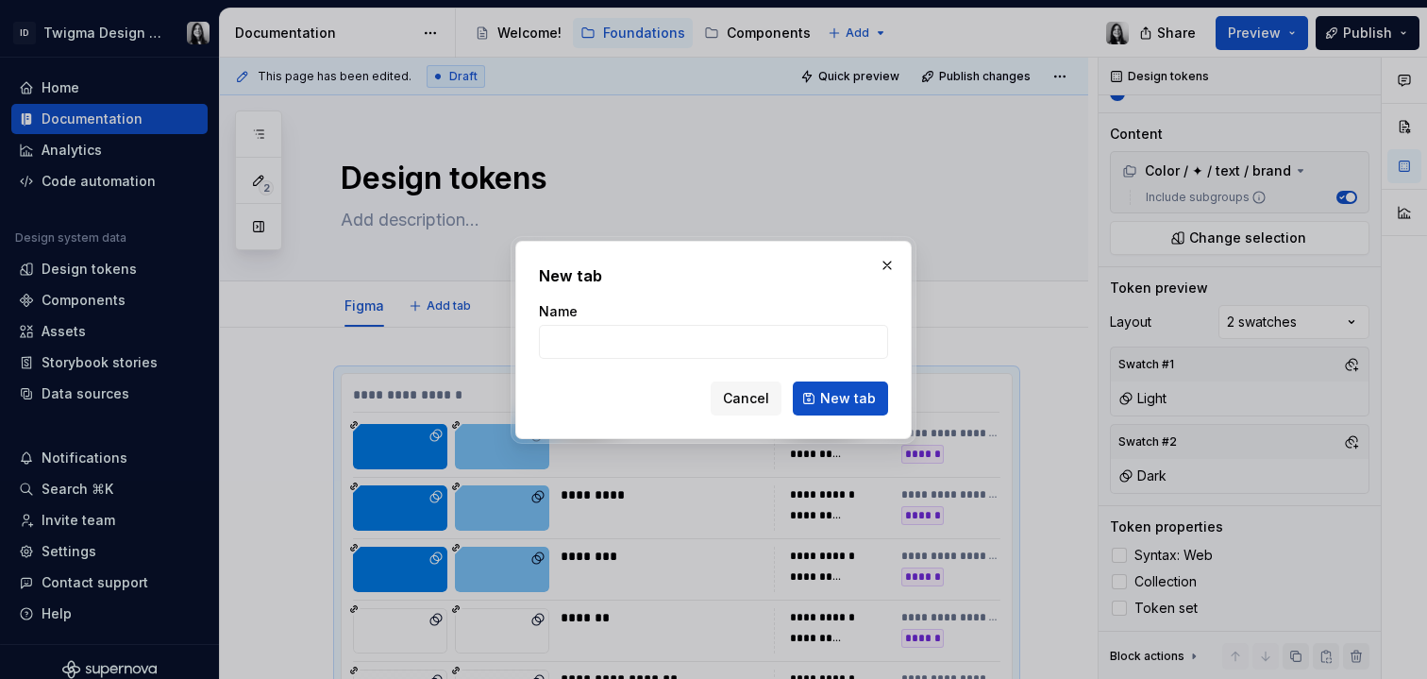
type textarea "*"
type input "F"
type textarea "*"
type input "FigJ"
type textarea "*"
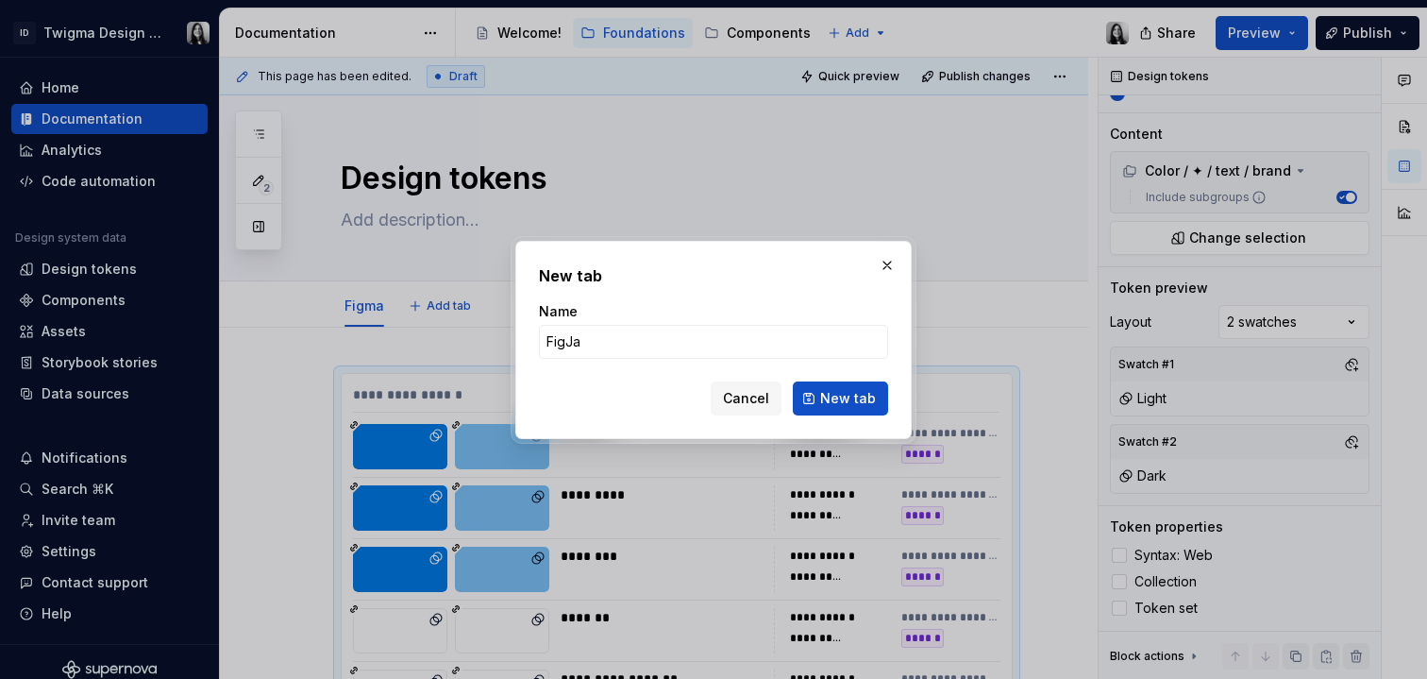
type input "FigJam"
click button "New tab" at bounding box center [840, 398] width 95 height 34
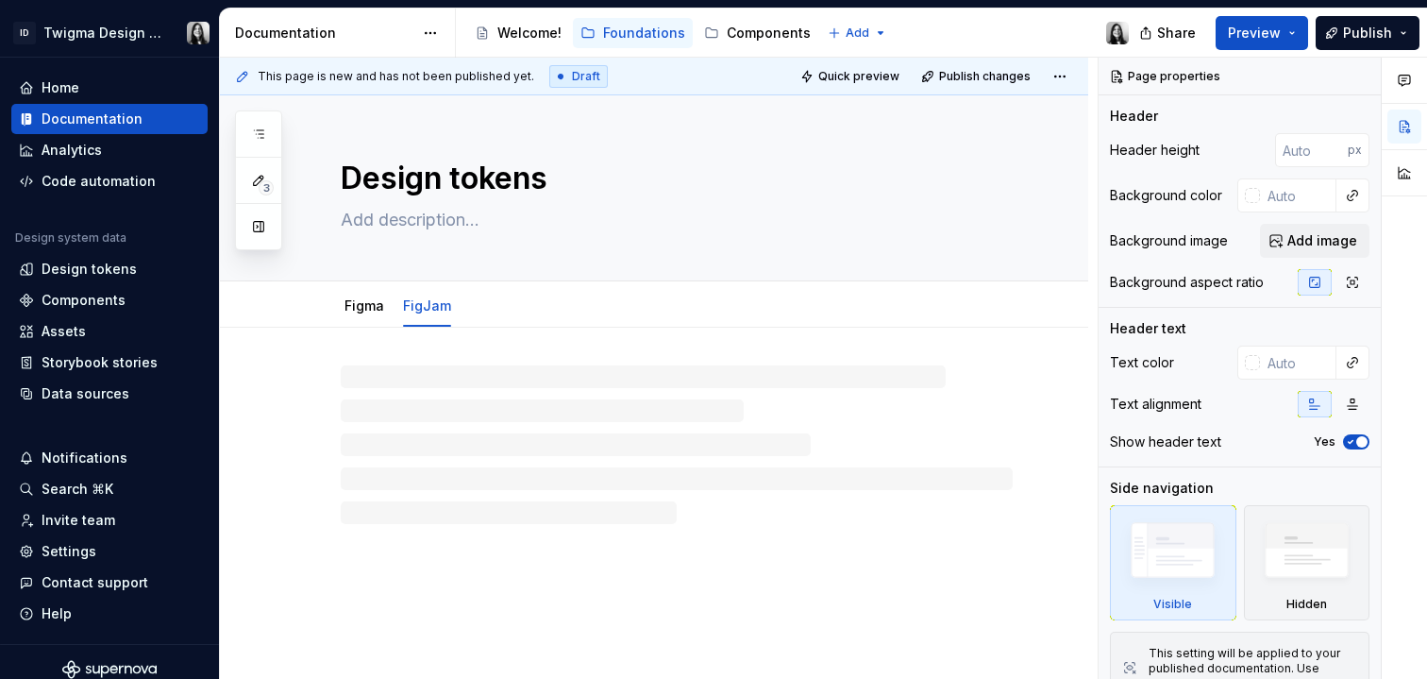
type textarea "*"
click at [418, 362] on div at bounding box center [654, 500] width 869 height 344
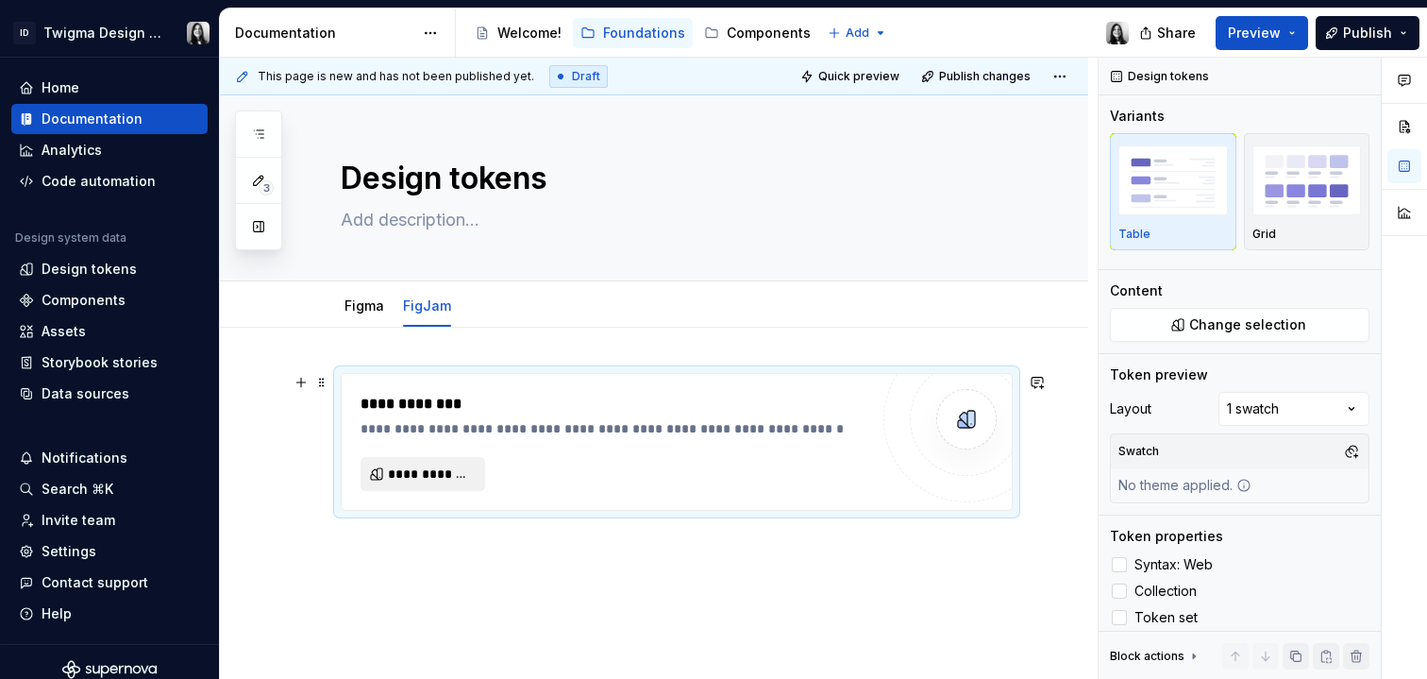
click at [431, 482] on span "**********" at bounding box center [430, 473] width 85 height 19
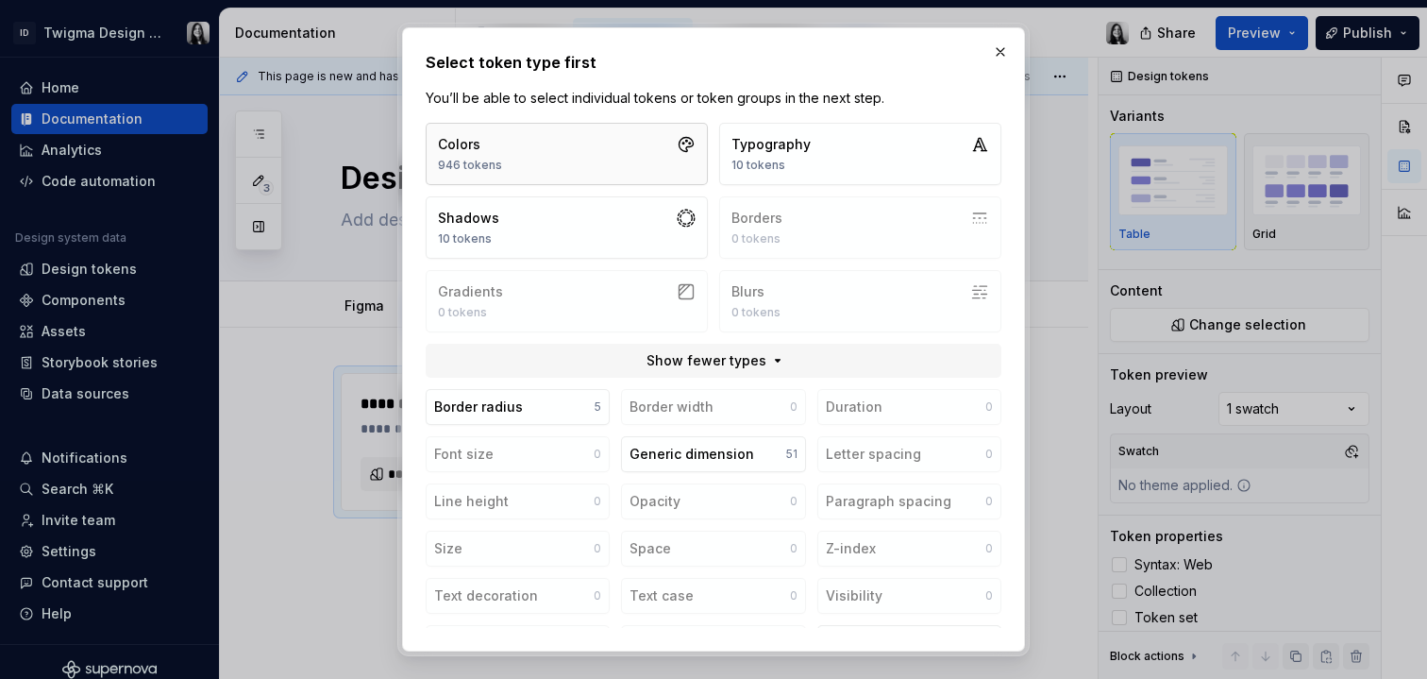
click at [638, 145] on button "Colors 946 tokens" at bounding box center [567, 154] width 282 height 62
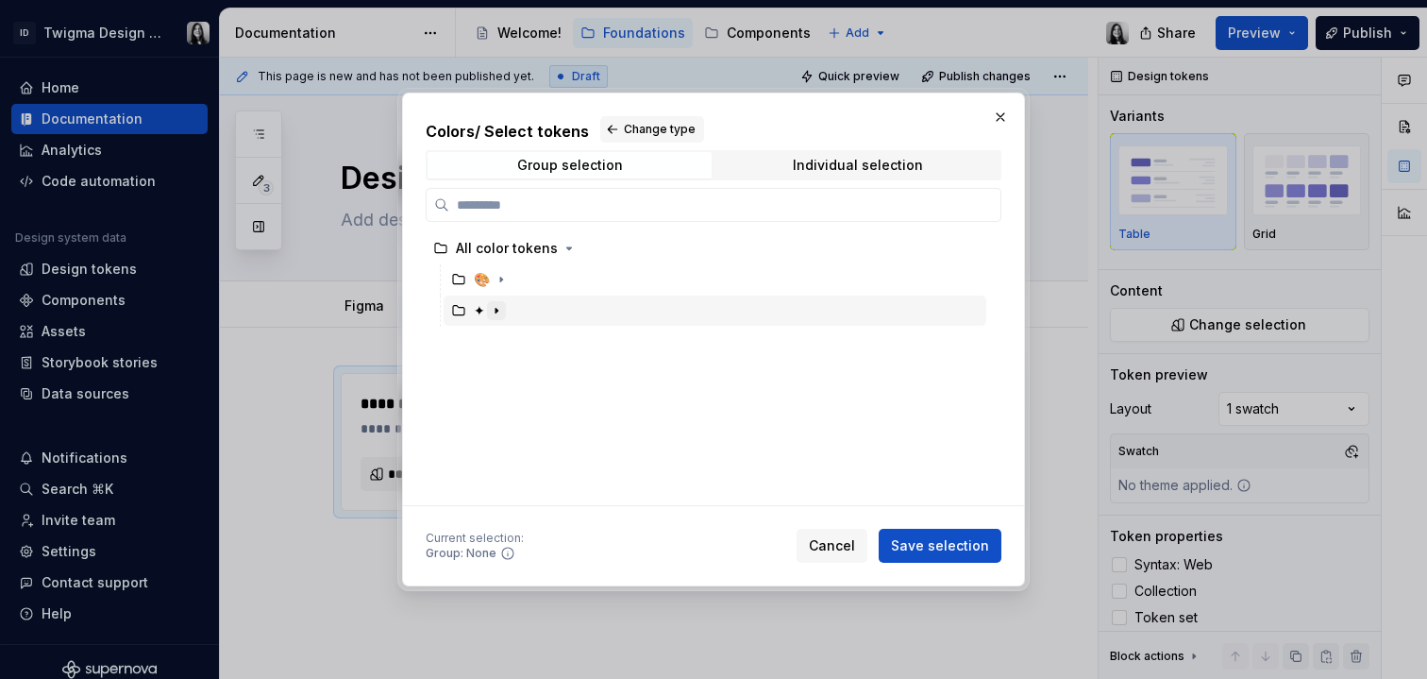
click at [491, 312] on icon "button" at bounding box center [496, 310] width 15 height 15
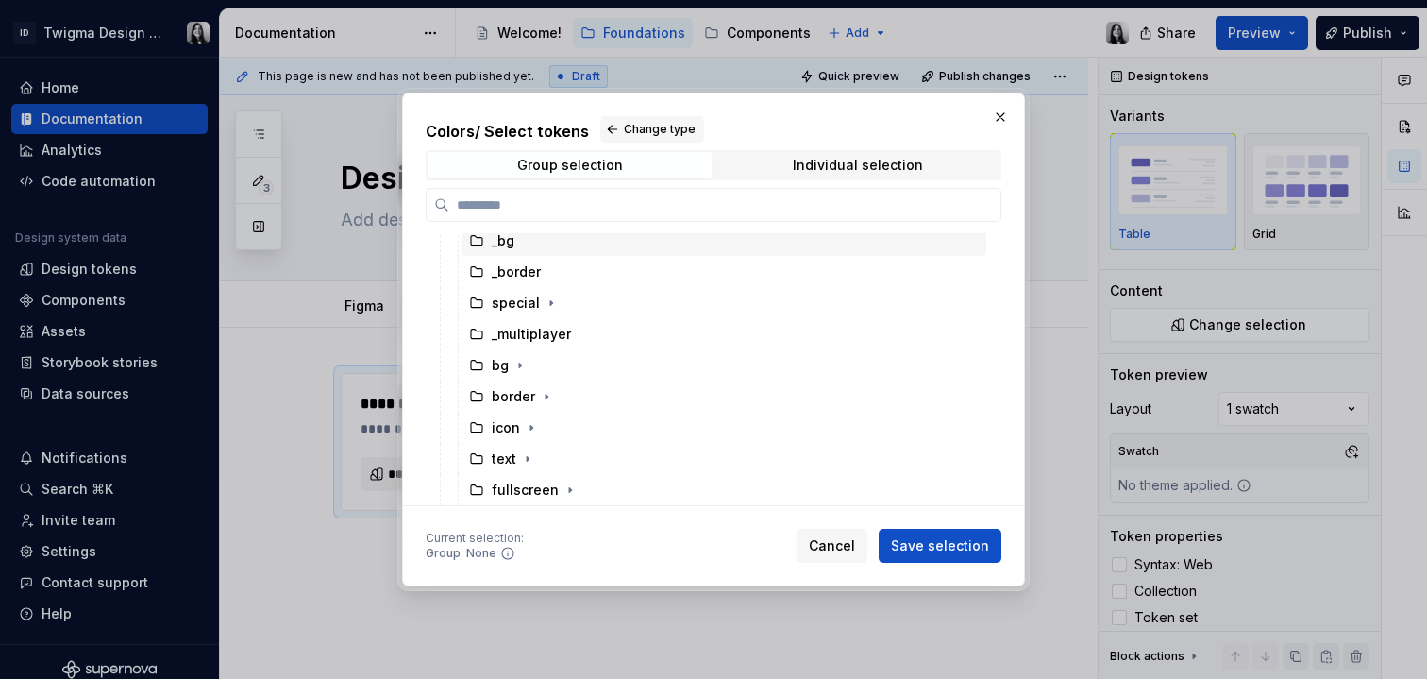
scroll to position [164, 0]
click at [530, 464] on icon "button" at bounding box center [527, 457] width 15 height 15
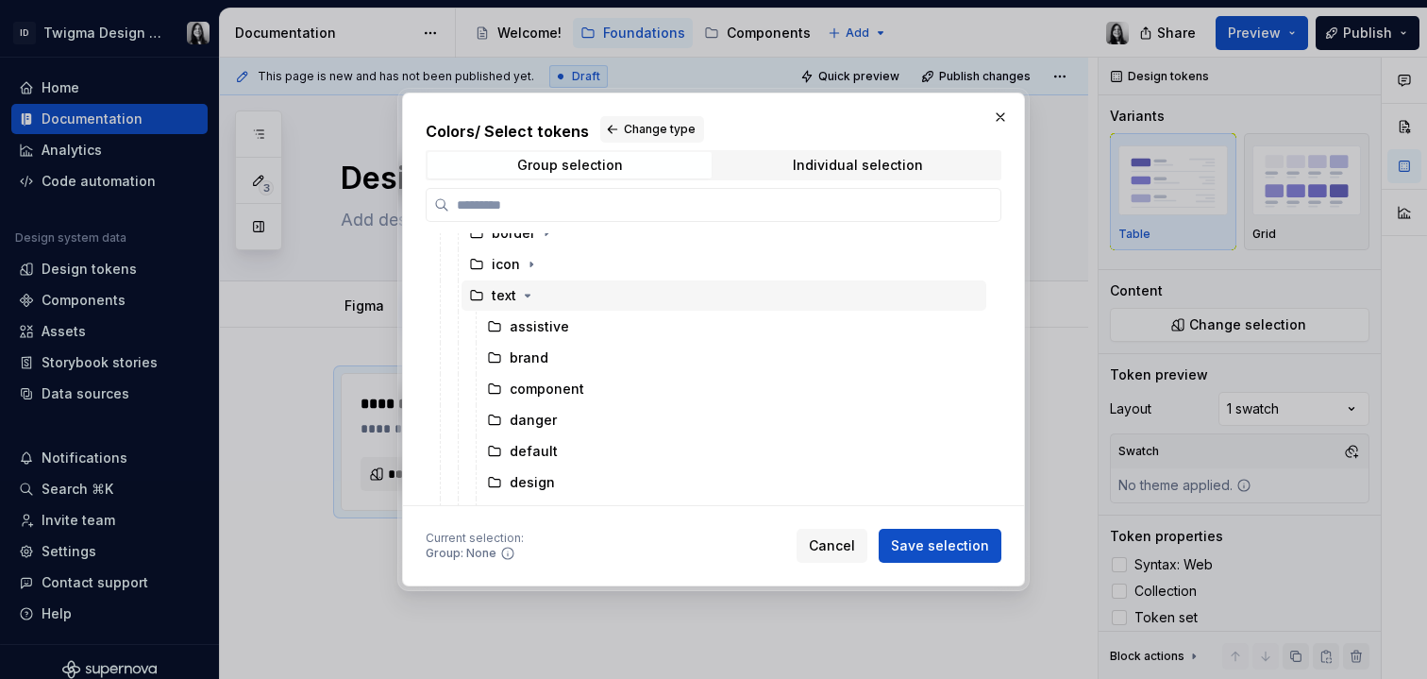
scroll to position [354, 0]
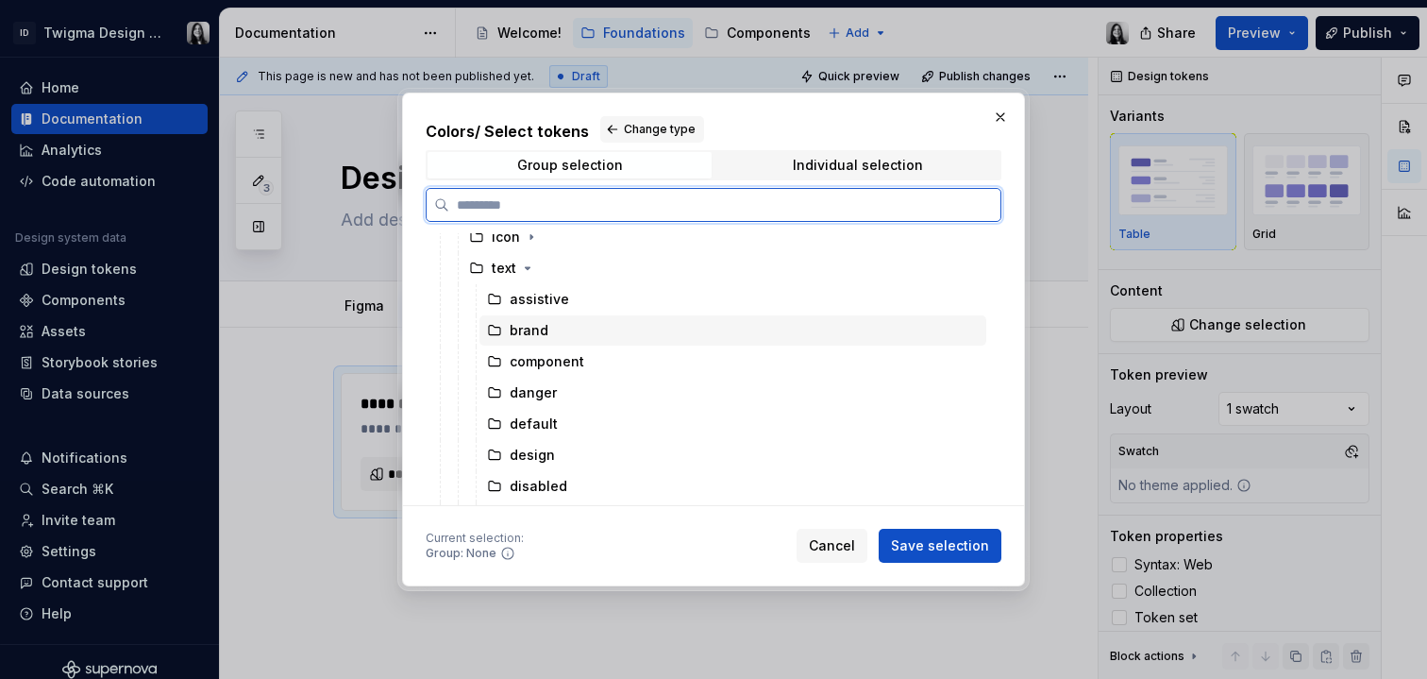
click at [561, 328] on div "brand" at bounding box center [733, 330] width 507 height 30
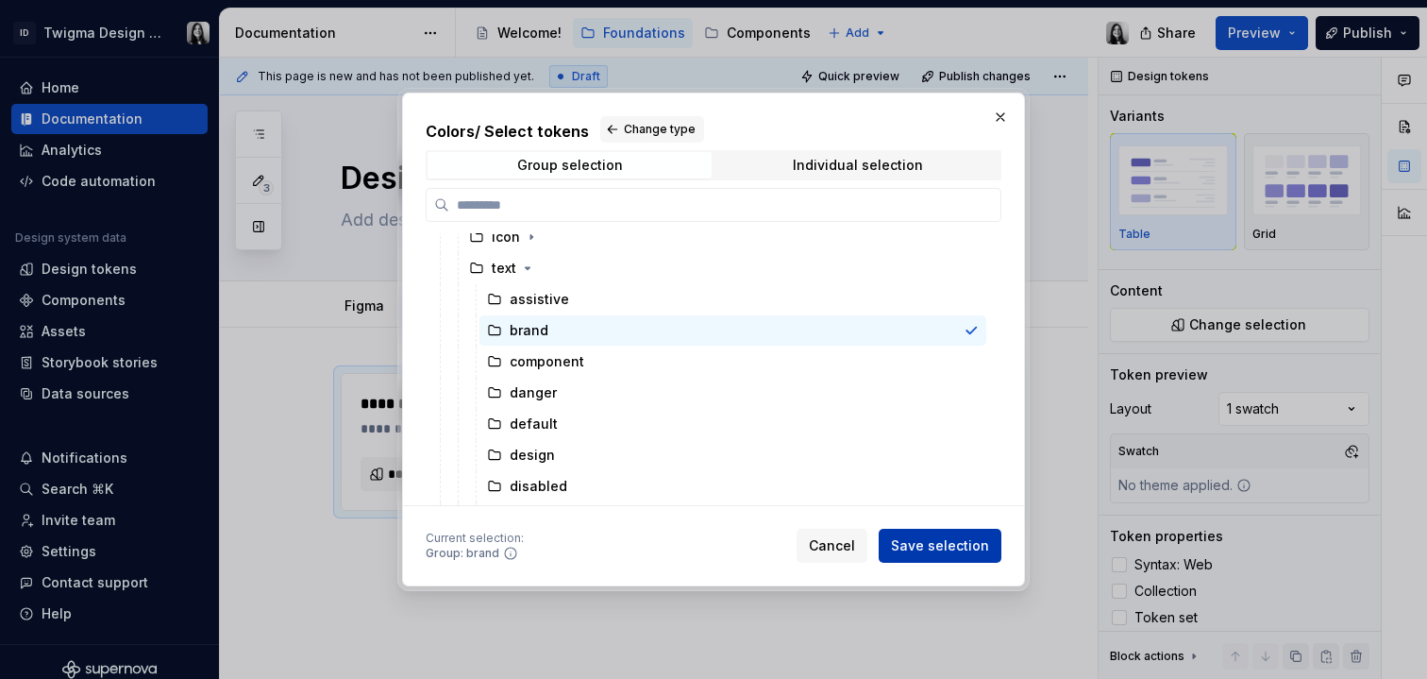
click at [935, 551] on span "Save selection" at bounding box center [940, 545] width 98 height 19
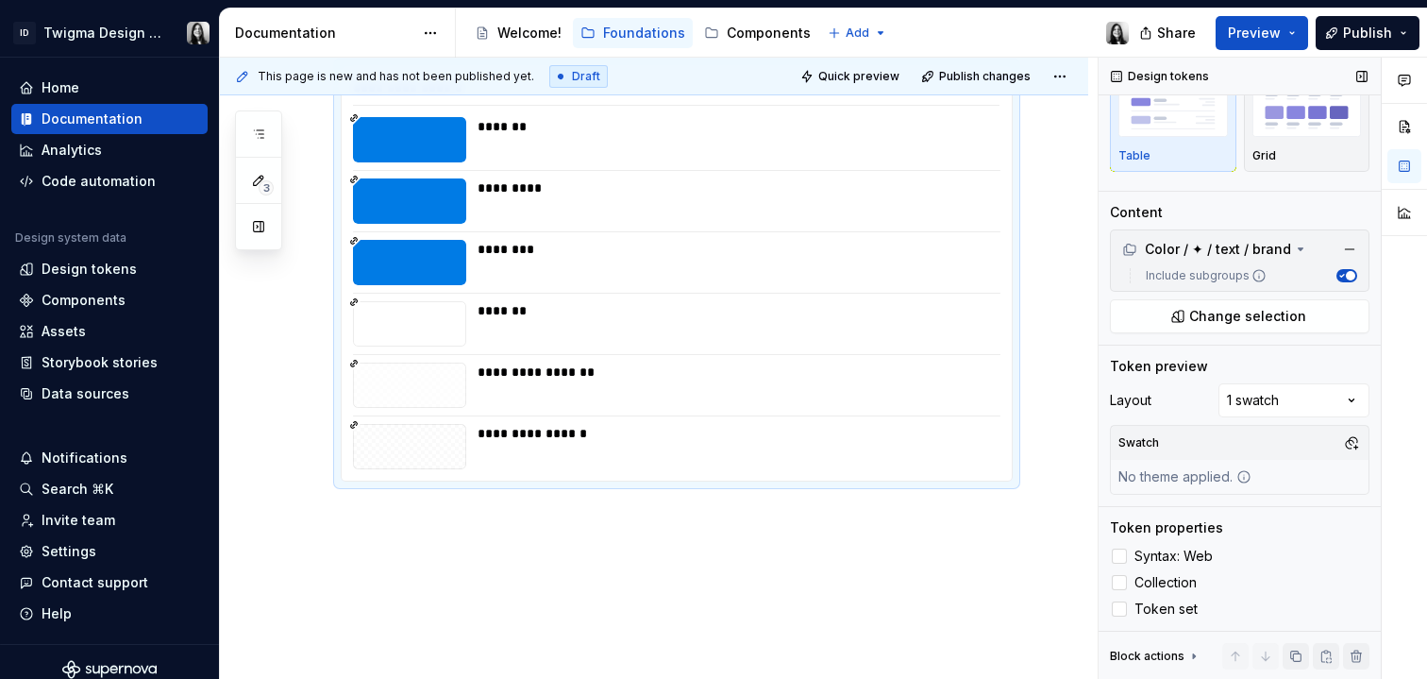
scroll to position [79, 0]
click at [1309, 398] on div "Comments Open comments No comments yet Select ‘Comment’ from the block context …" at bounding box center [1263, 369] width 329 height 622
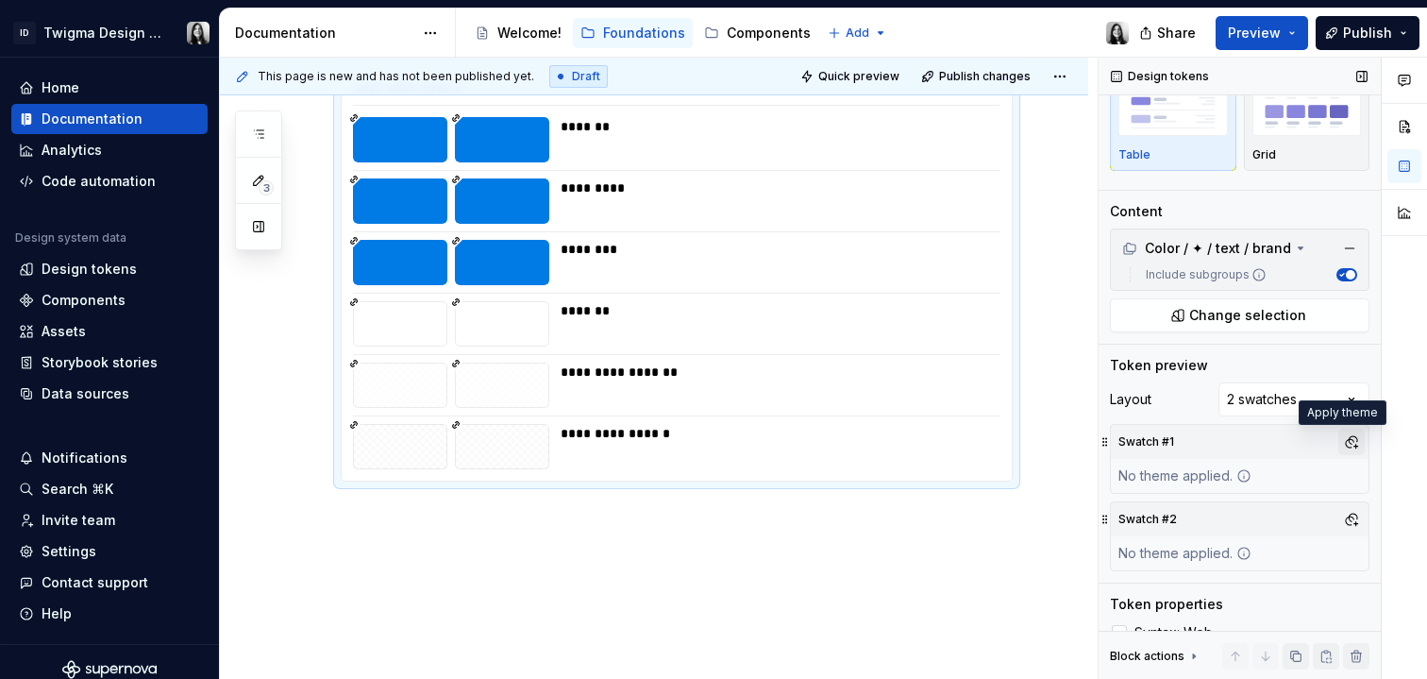
click at [1341, 440] on button "button" at bounding box center [1352, 442] width 26 height 26
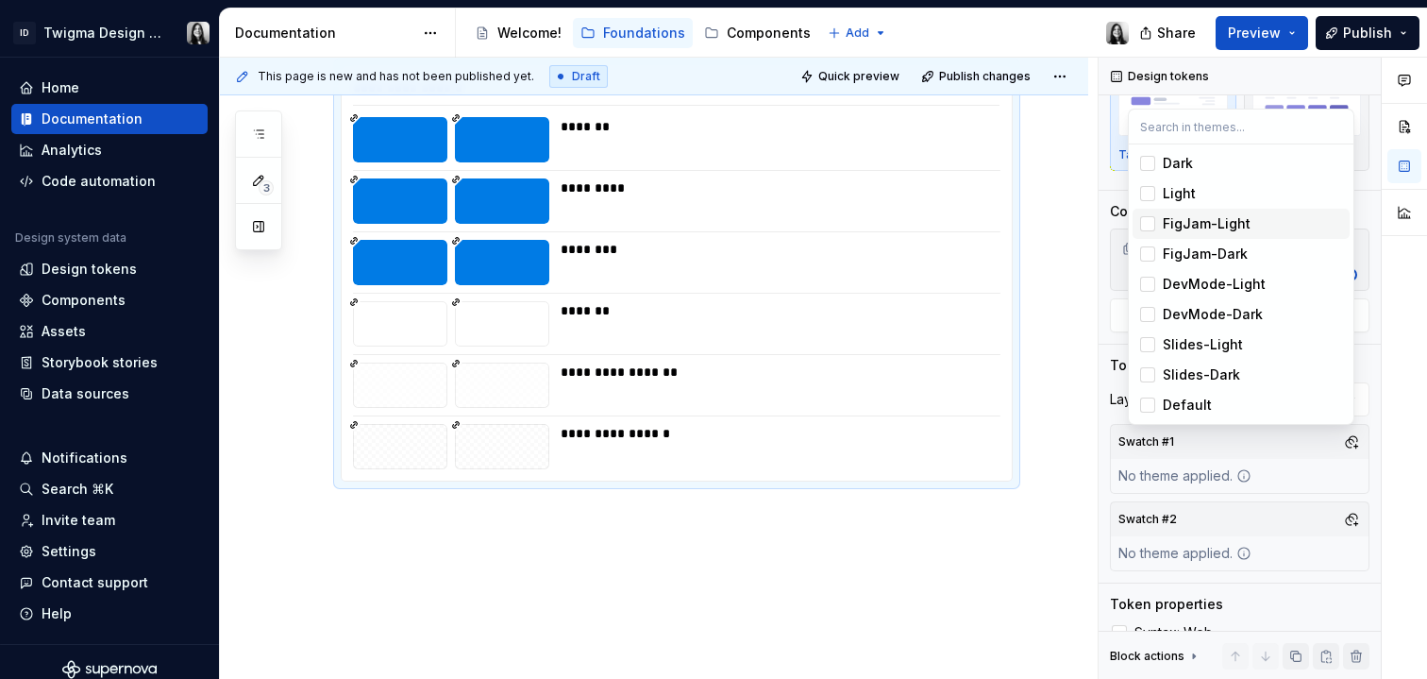
click at [1148, 228] on div "Suggestions" at bounding box center [1147, 223] width 15 height 15
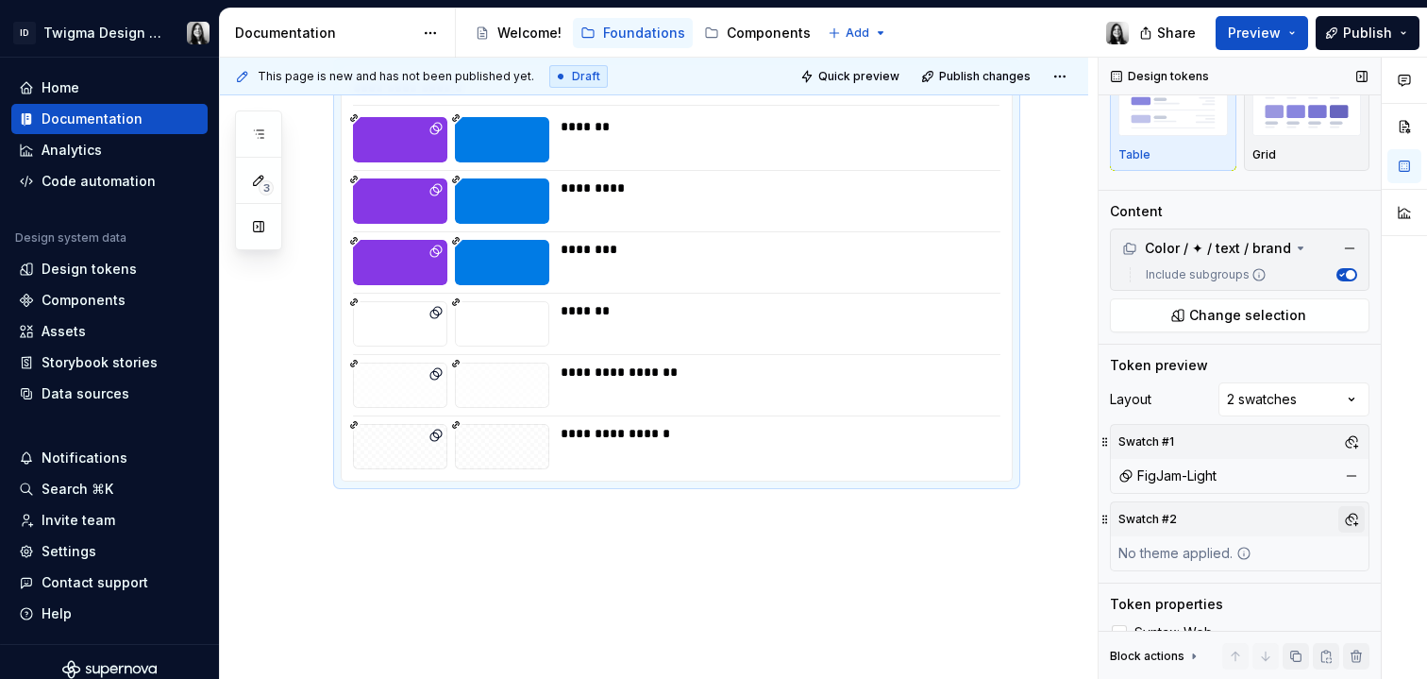
click at [1342, 528] on div "Comments Open comments No comments yet Select ‘Comment’ from the block context …" at bounding box center [1263, 369] width 329 height 622
click at [1341, 524] on button "button" at bounding box center [1352, 519] width 26 height 26
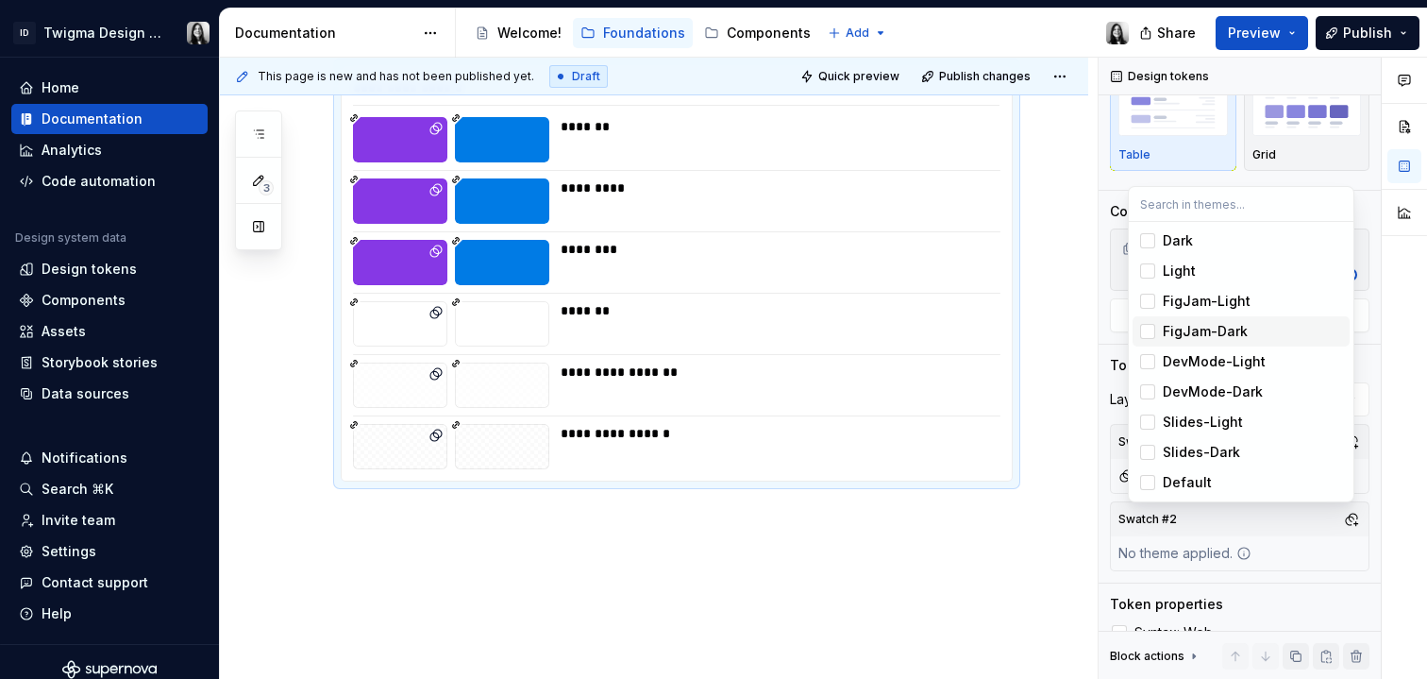
click at [1207, 336] on div "FigJam-Dark" at bounding box center [1205, 331] width 85 height 19
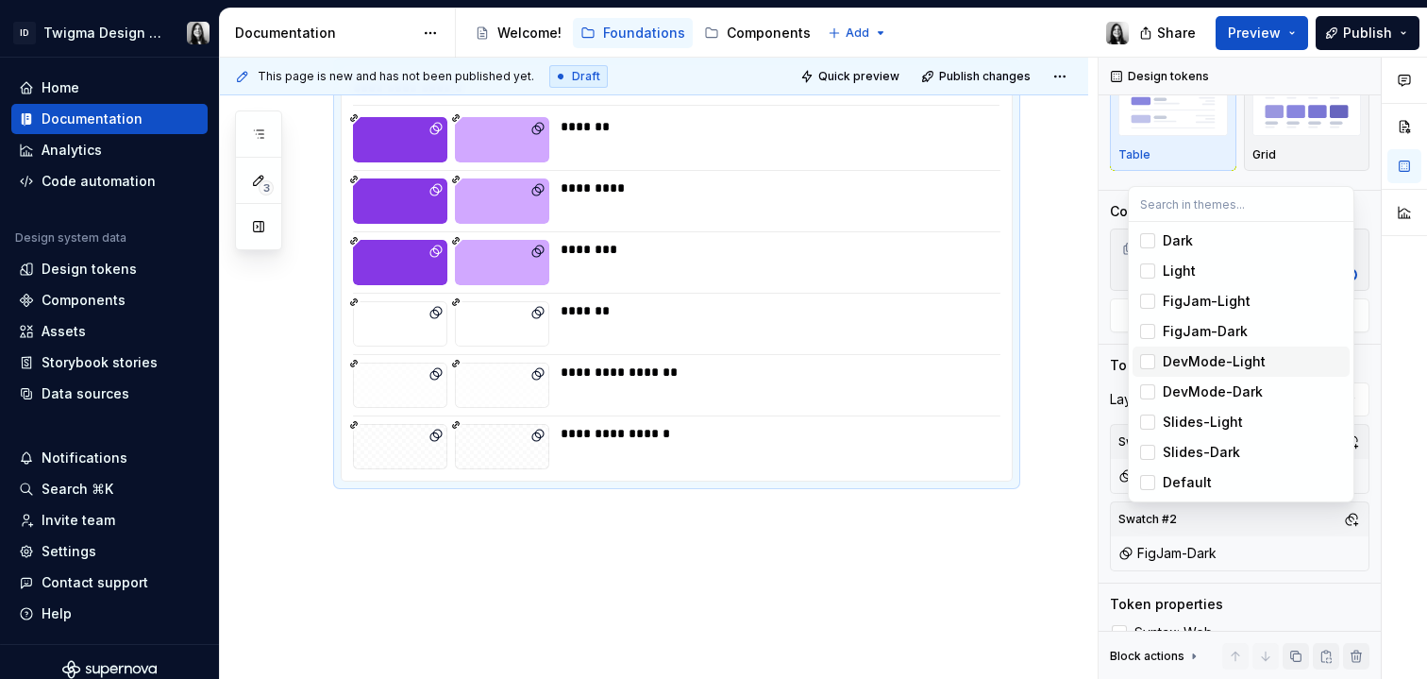
click at [802, 595] on html "ID Twigma Design System Home Documentation Analytics Code automation Design sys…" at bounding box center [713, 339] width 1427 height 679
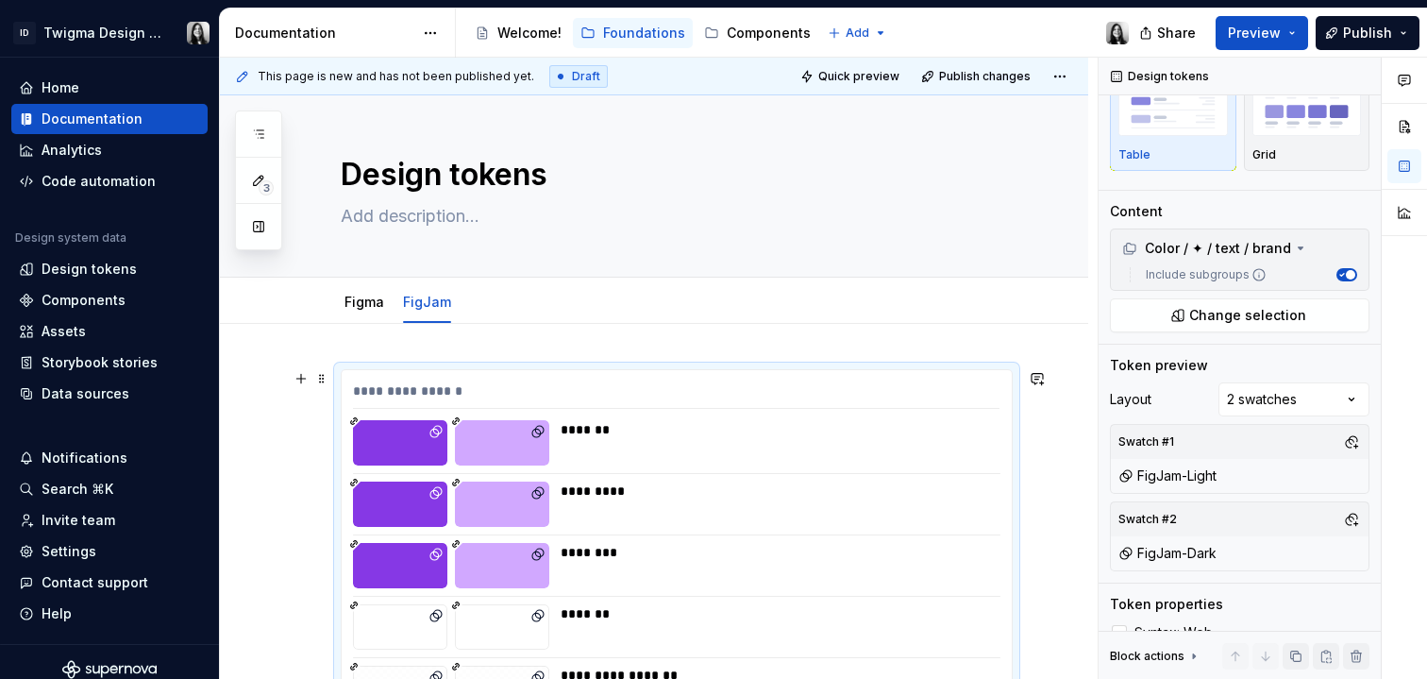
scroll to position [0, 0]
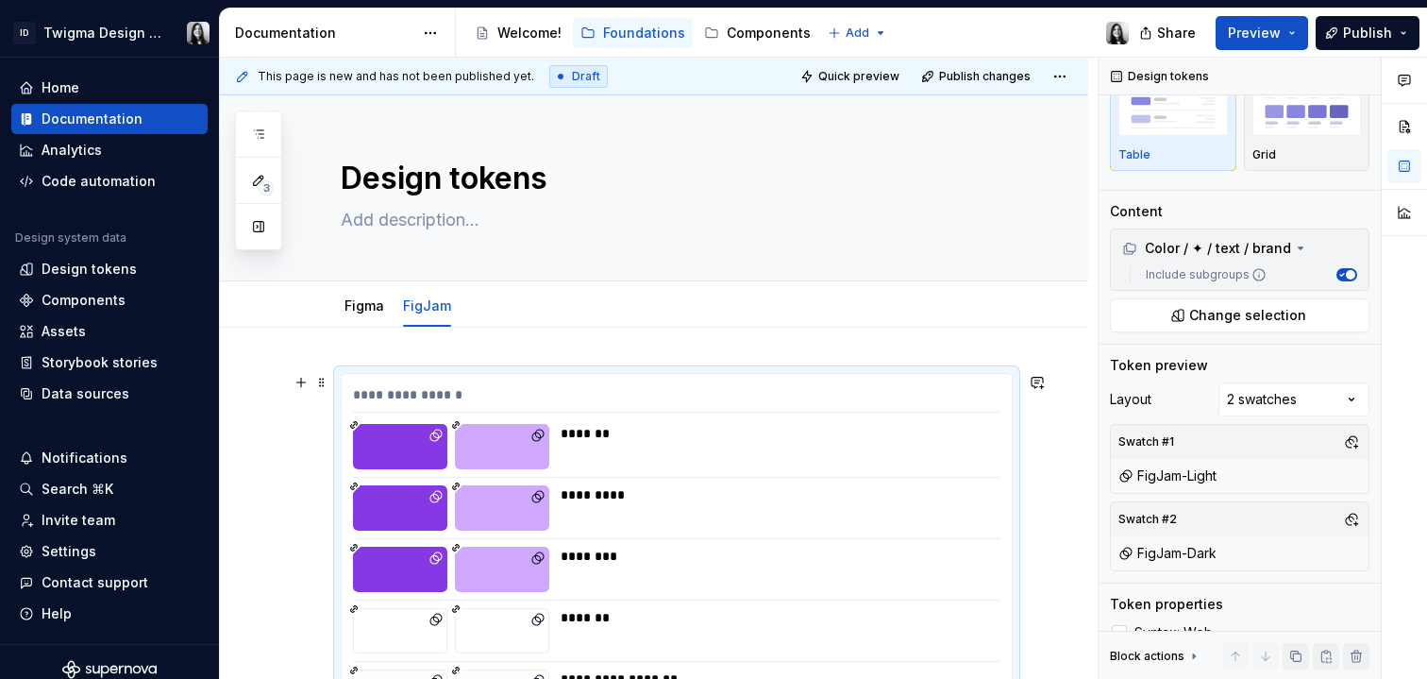
type textarea "*"
click at [498, 298] on span "Add tab" at bounding box center [516, 305] width 44 height 15
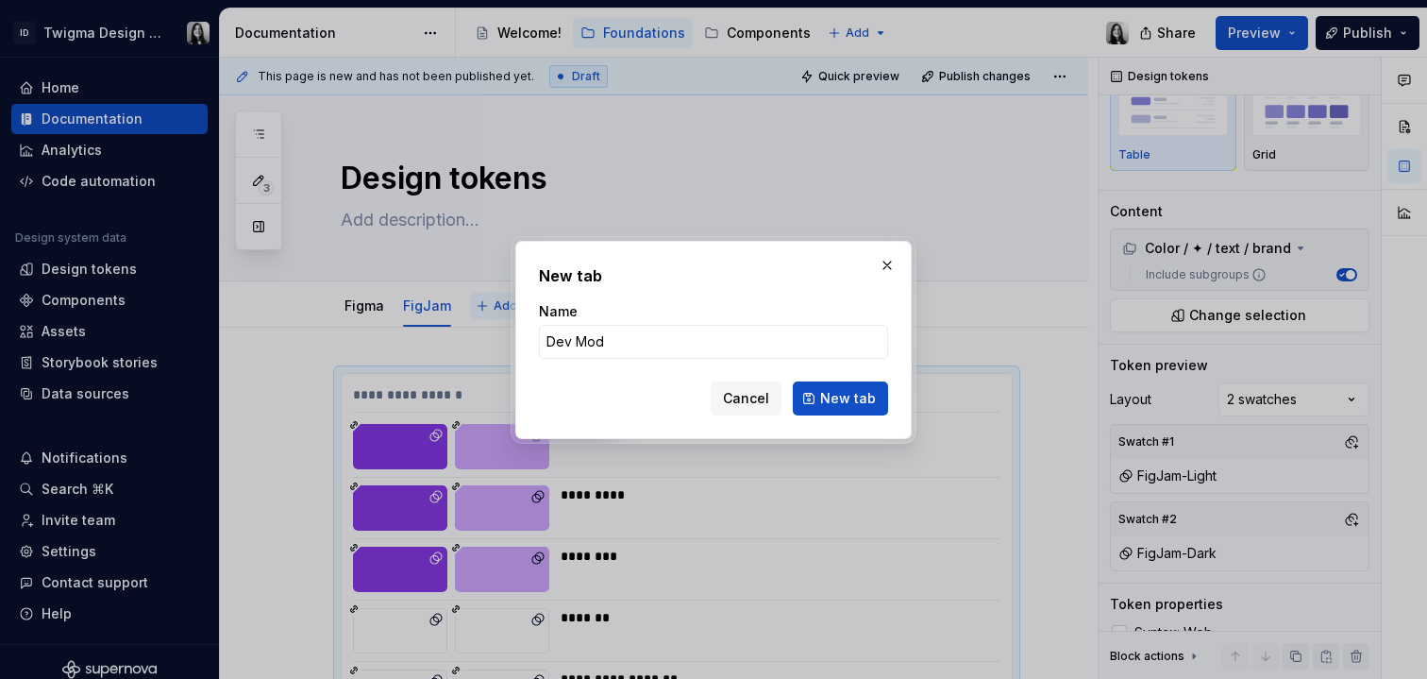
type input "Dev Mode"
click button "New tab" at bounding box center [840, 398] width 95 height 34
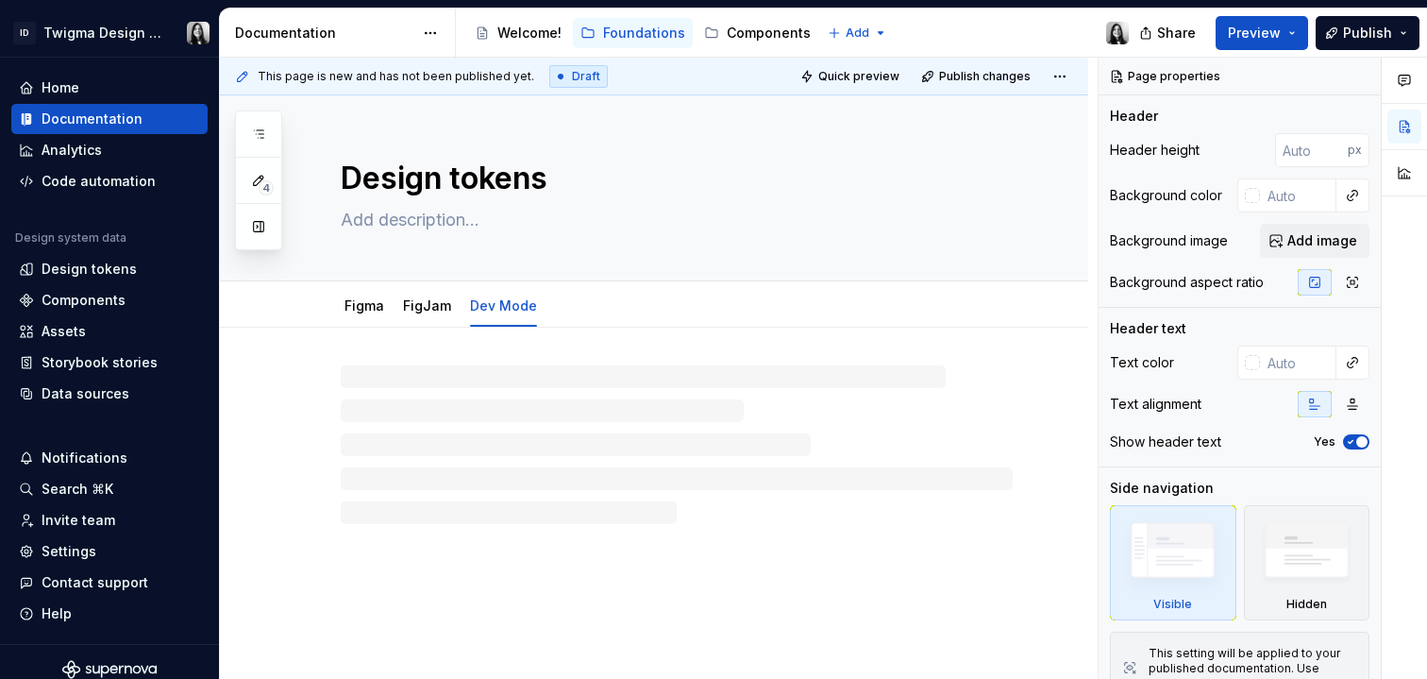
type textarea "*"
click at [406, 381] on p at bounding box center [677, 384] width 672 height 23
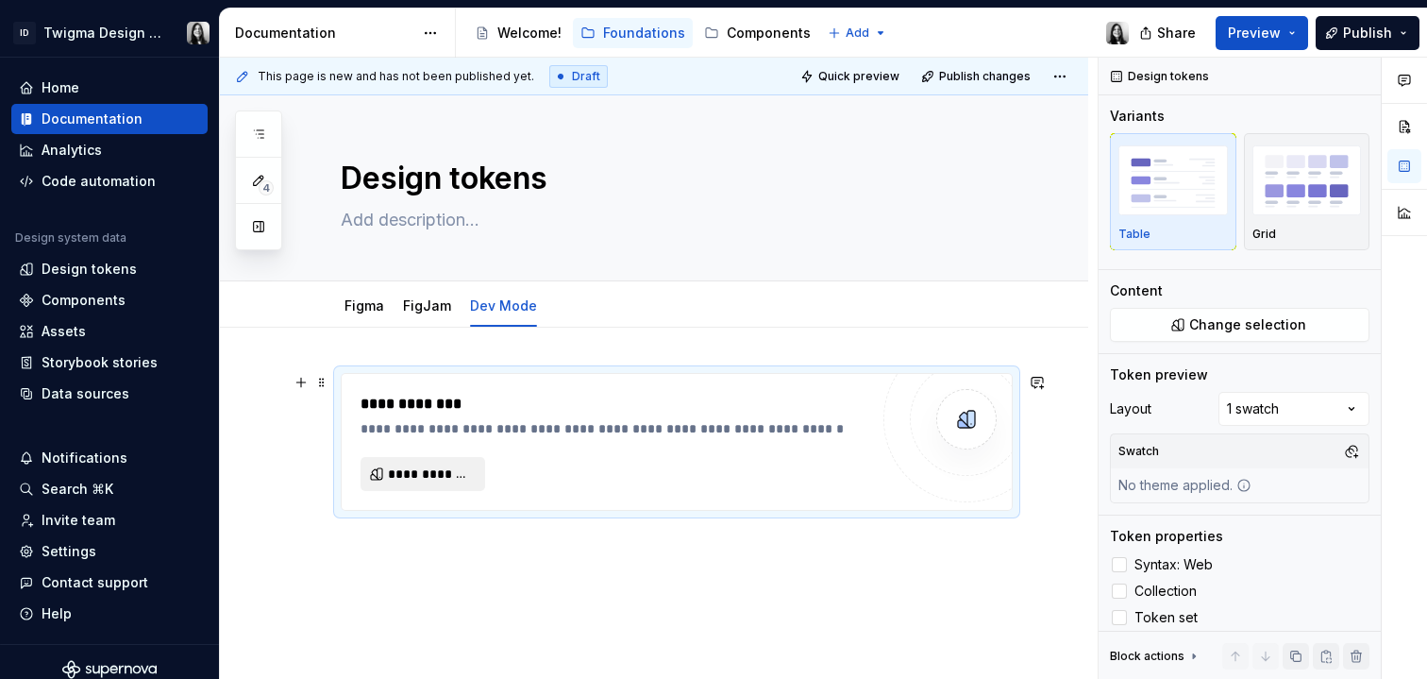
click at [441, 482] on span "**********" at bounding box center [430, 473] width 85 height 19
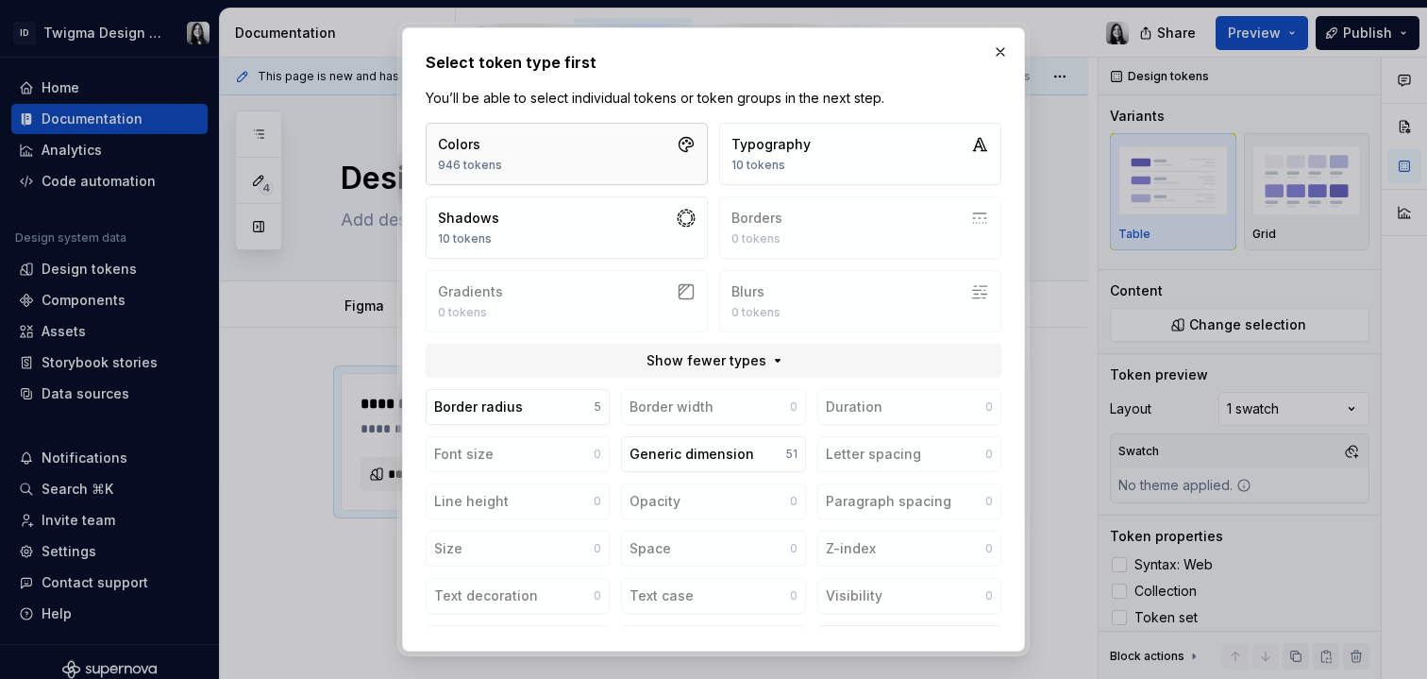
click at [555, 150] on button "Colors 946 tokens" at bounding box center [567, 154] width 282 height 62
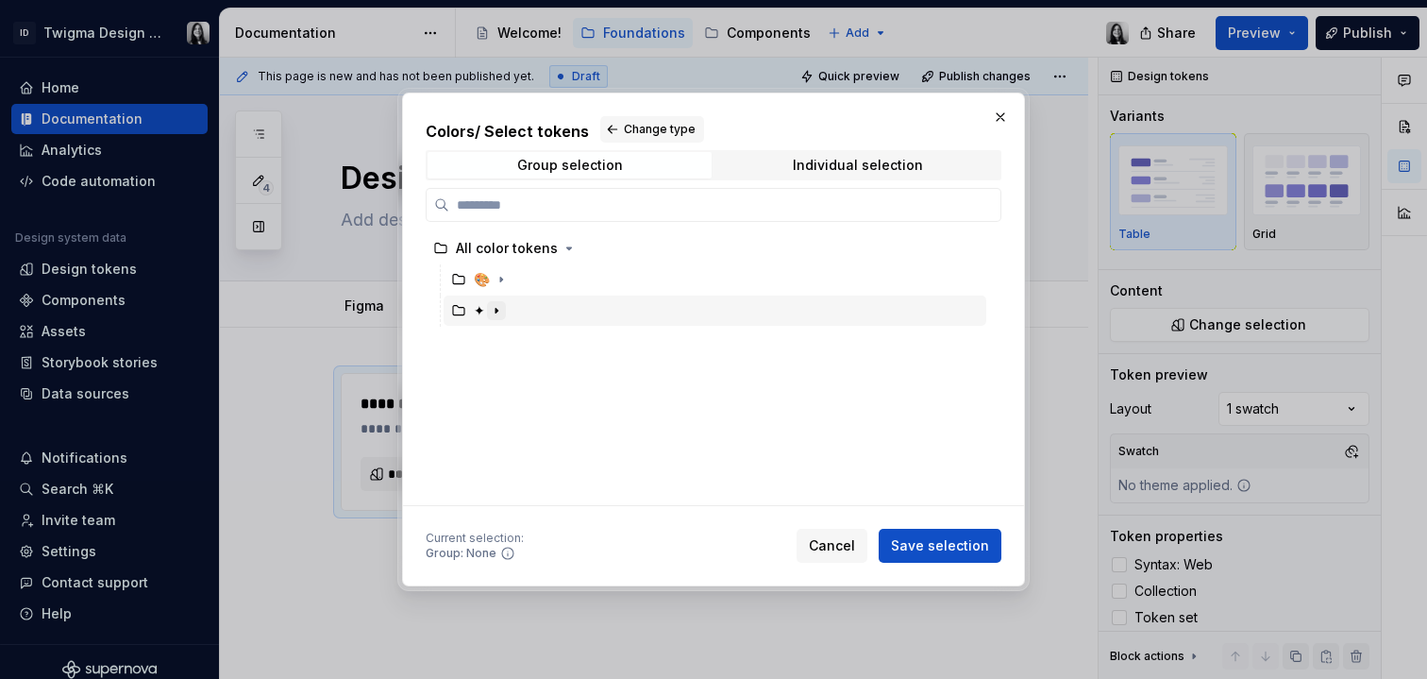
click at [497, 312] on icon "button" at bounding box center [496, 310] width 15 height 15
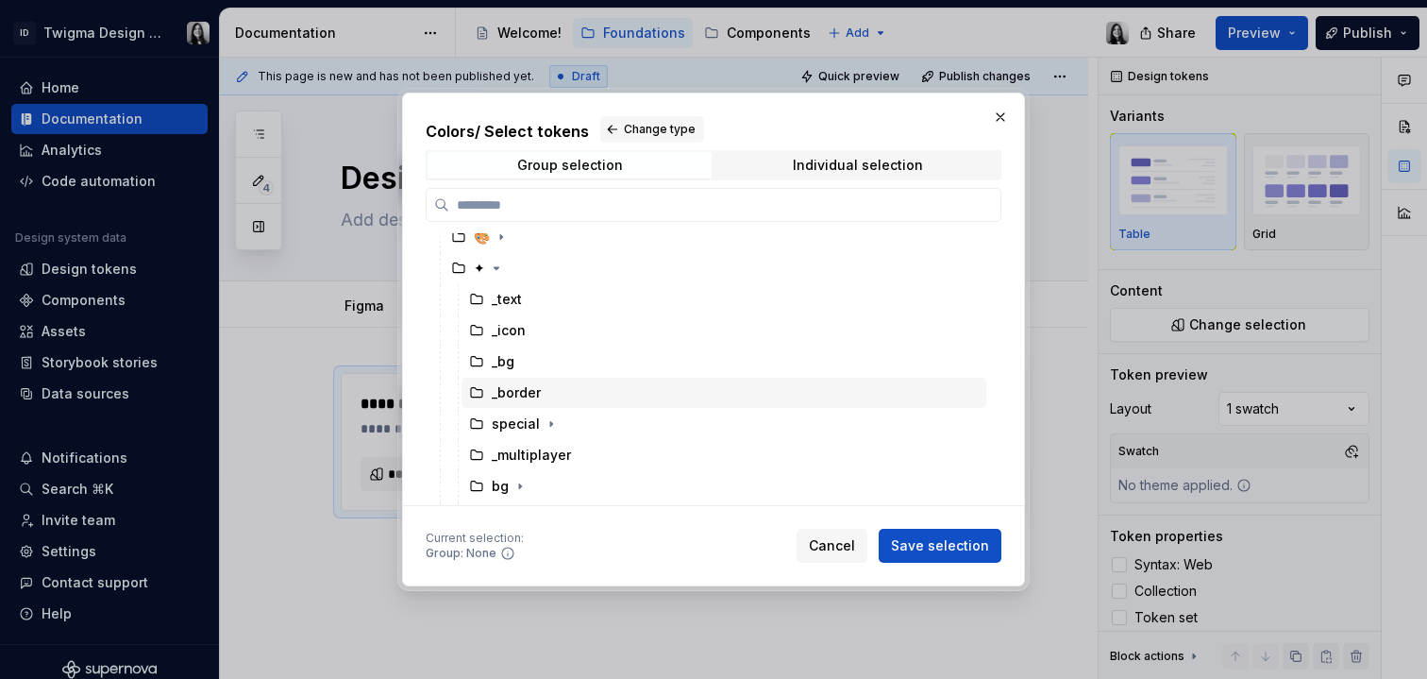
scroll to position [164, 0]
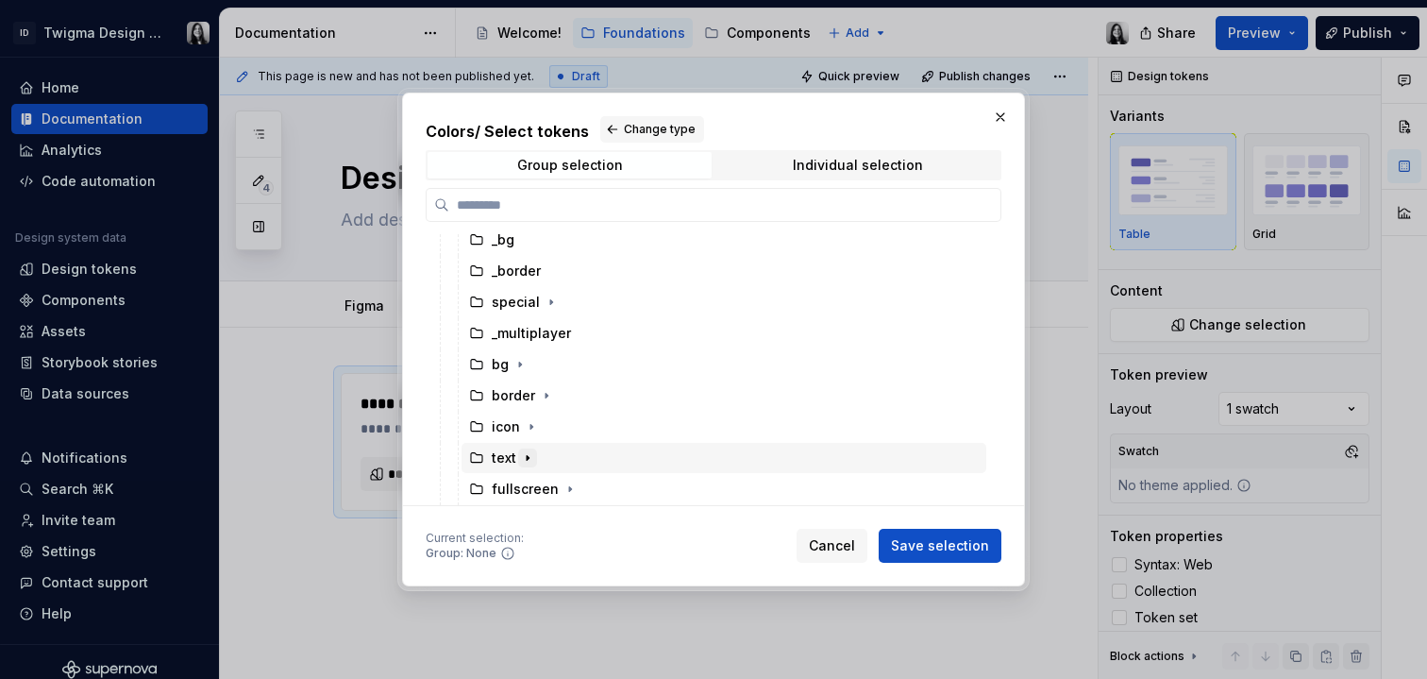
click at [527, 456] on icon "button" at bounding box center [528, 458] width 2 height 5
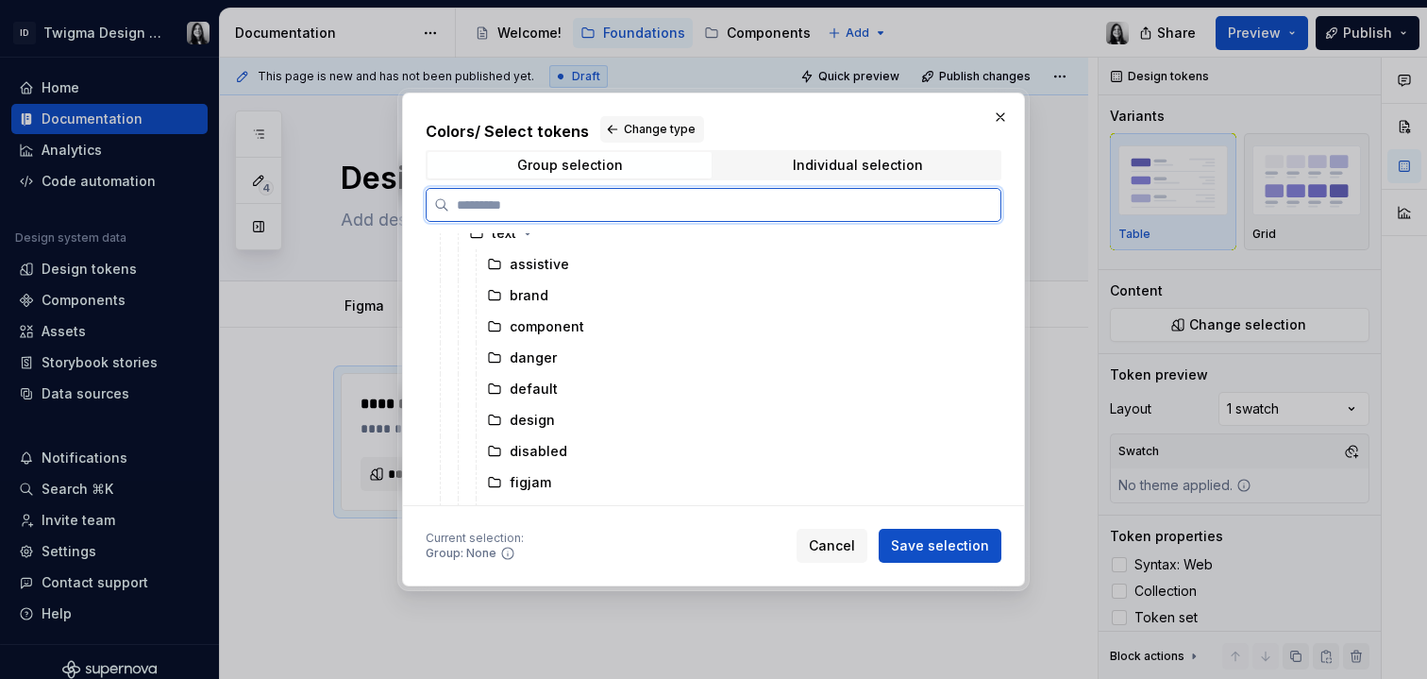
scroll to position [390, 0]
click at [532, 300] on div "brand" at bounding box center [529, 294] width 39 height 19
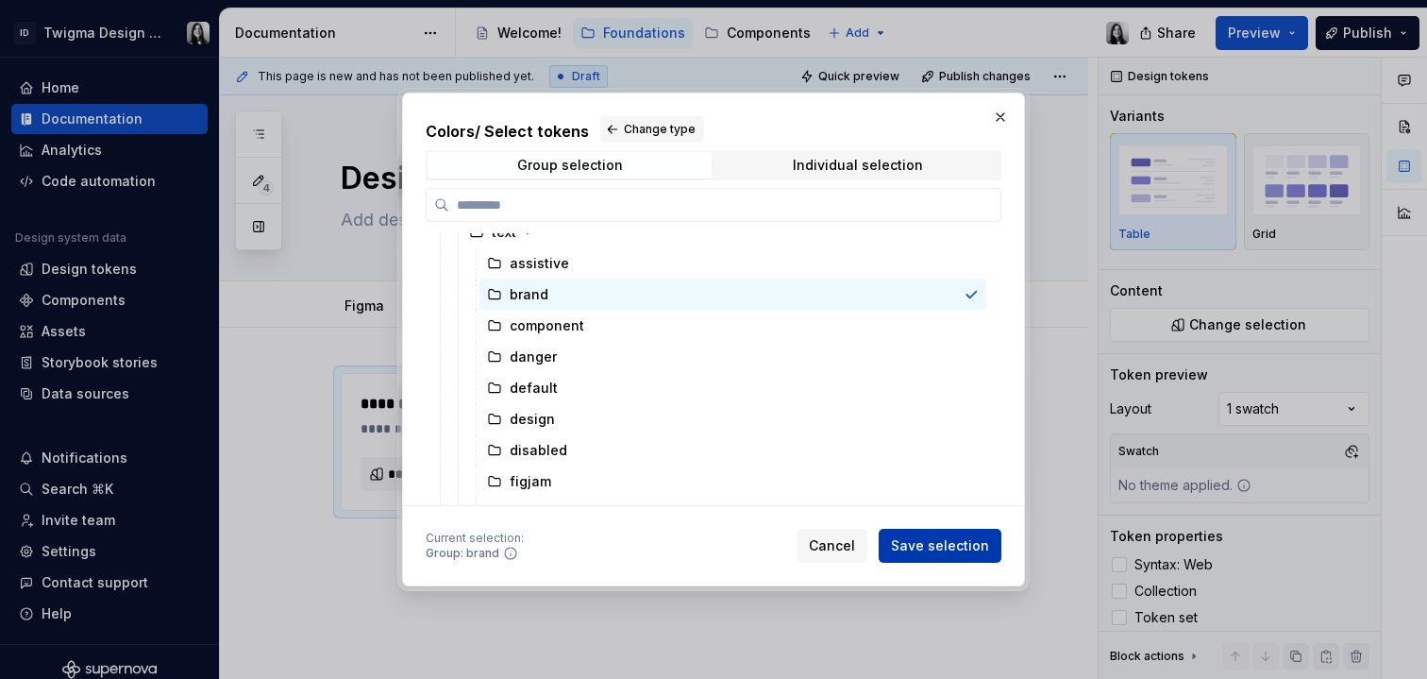
click at [950, 544] on span "Save selection" at bounding box center [940, 545] width 98 height 19
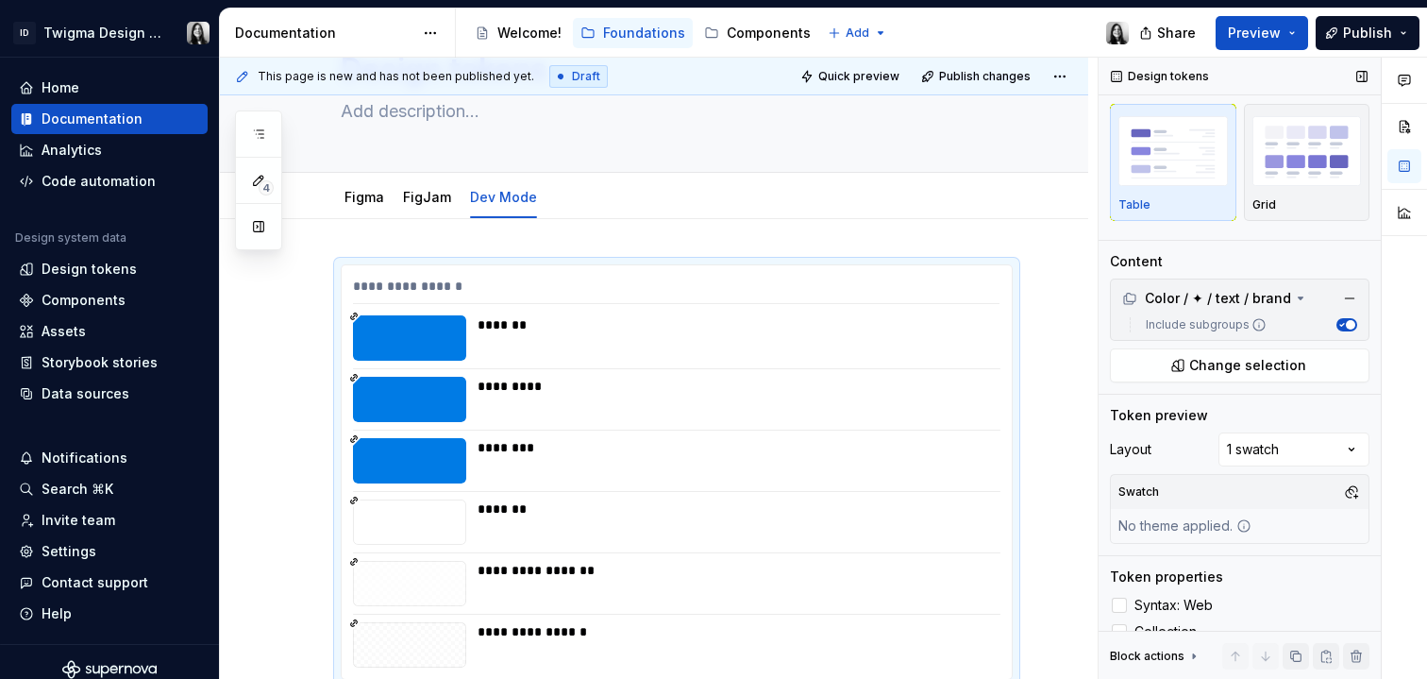
scroll to position [39, 0]
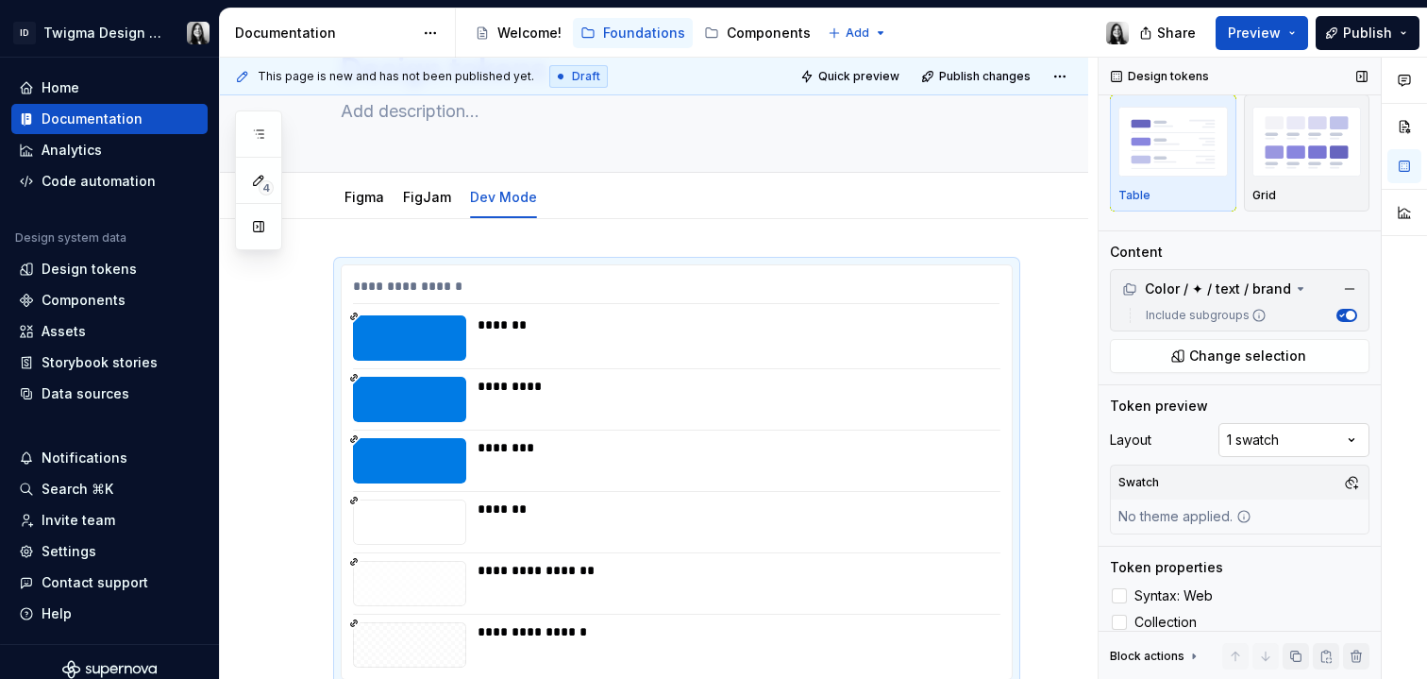
click at [1314, 440] on div "Comments Open comments No comments yet Select ‘Comment’ from the block context …" at bounding box center [1263, 369] width 329 height 622
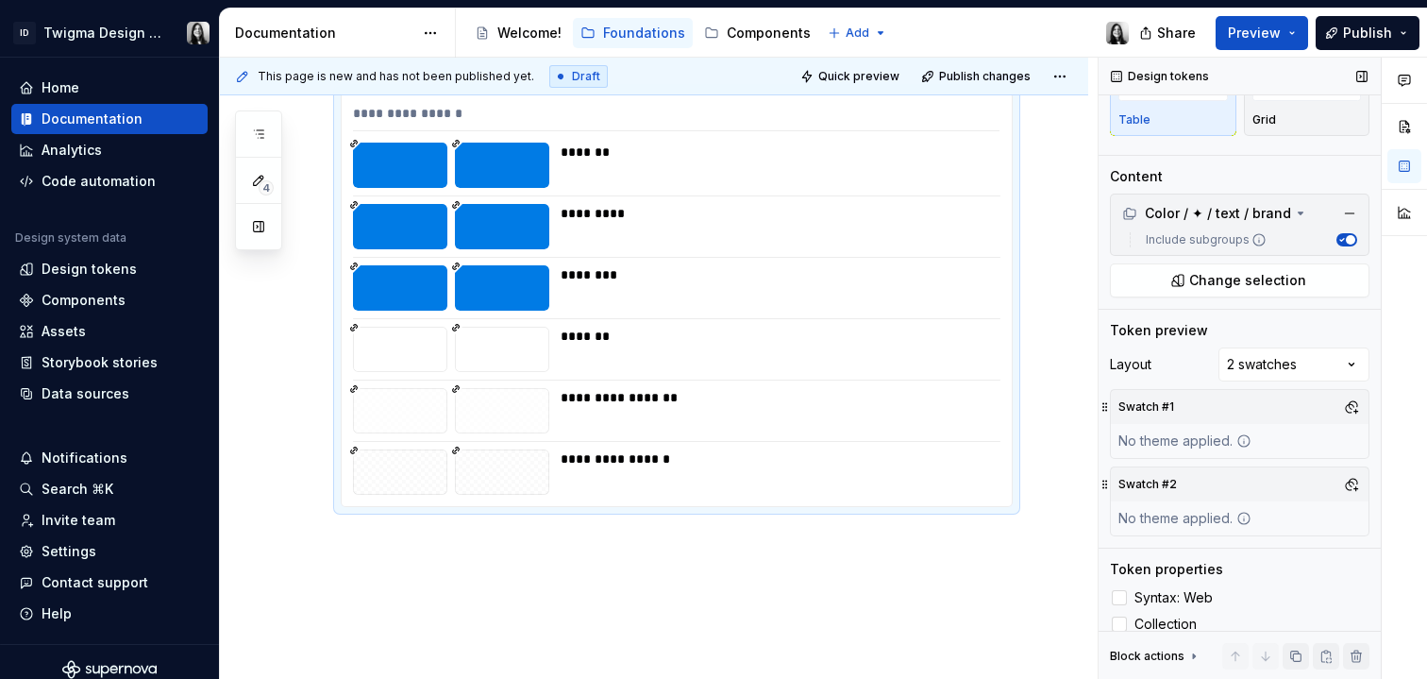
scroll to position [157, 0]
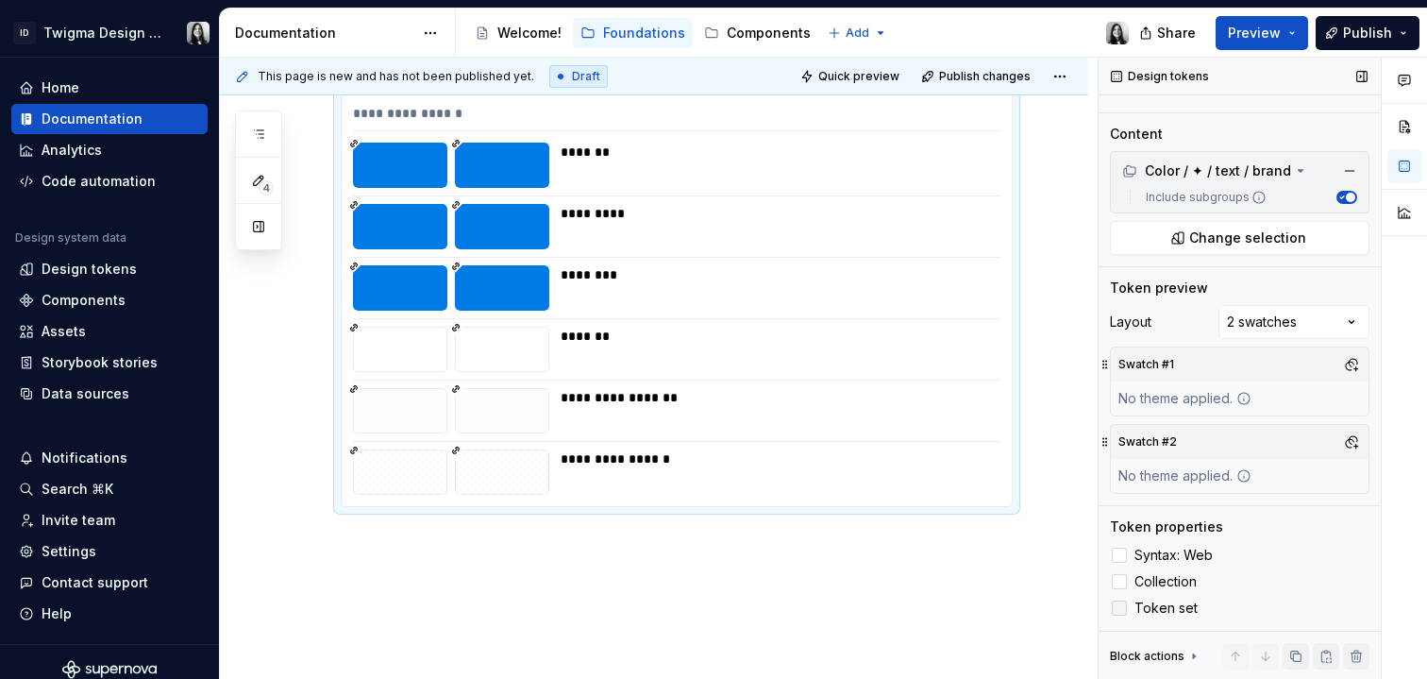
click at [1126, 608] on div at bounding box center [1119, 607] width 15 height 15
click at [1120, 608] on icon at bounding box center [1120, 608] width 0 height 0
click at [1122, 574] on div at bounding box center [1119, 581] width 15 height 15
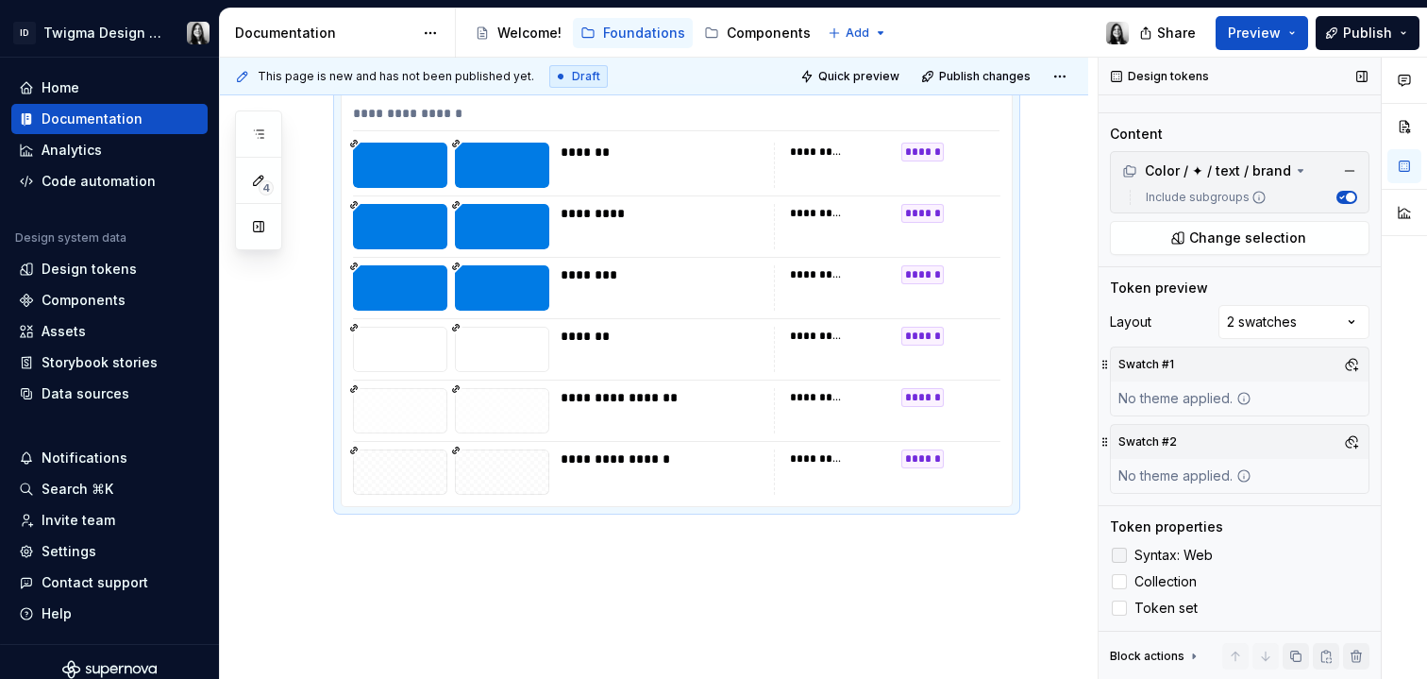
click at [1122, 553] on div at bounding box center [1119, 555] width 15 height 15
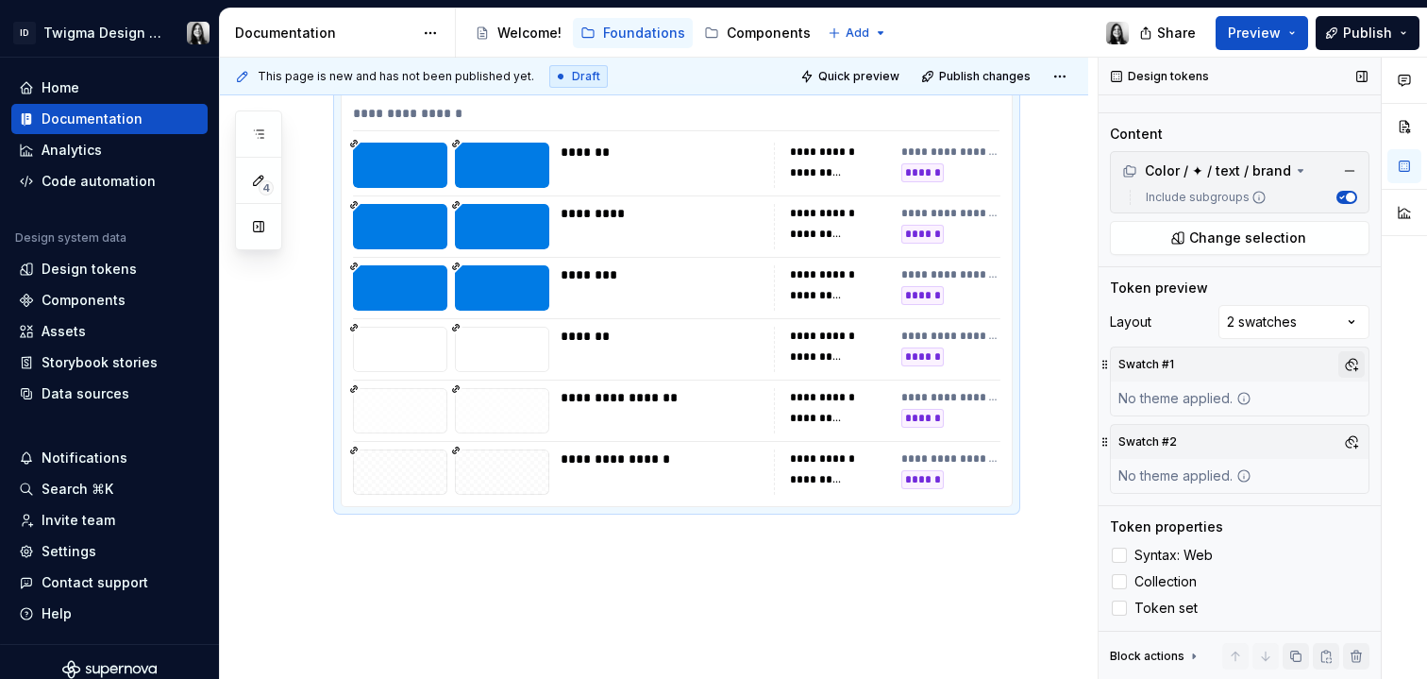
click at [1346, 363] on button "button" at bounding box center [1352, 364] width 26 height 26
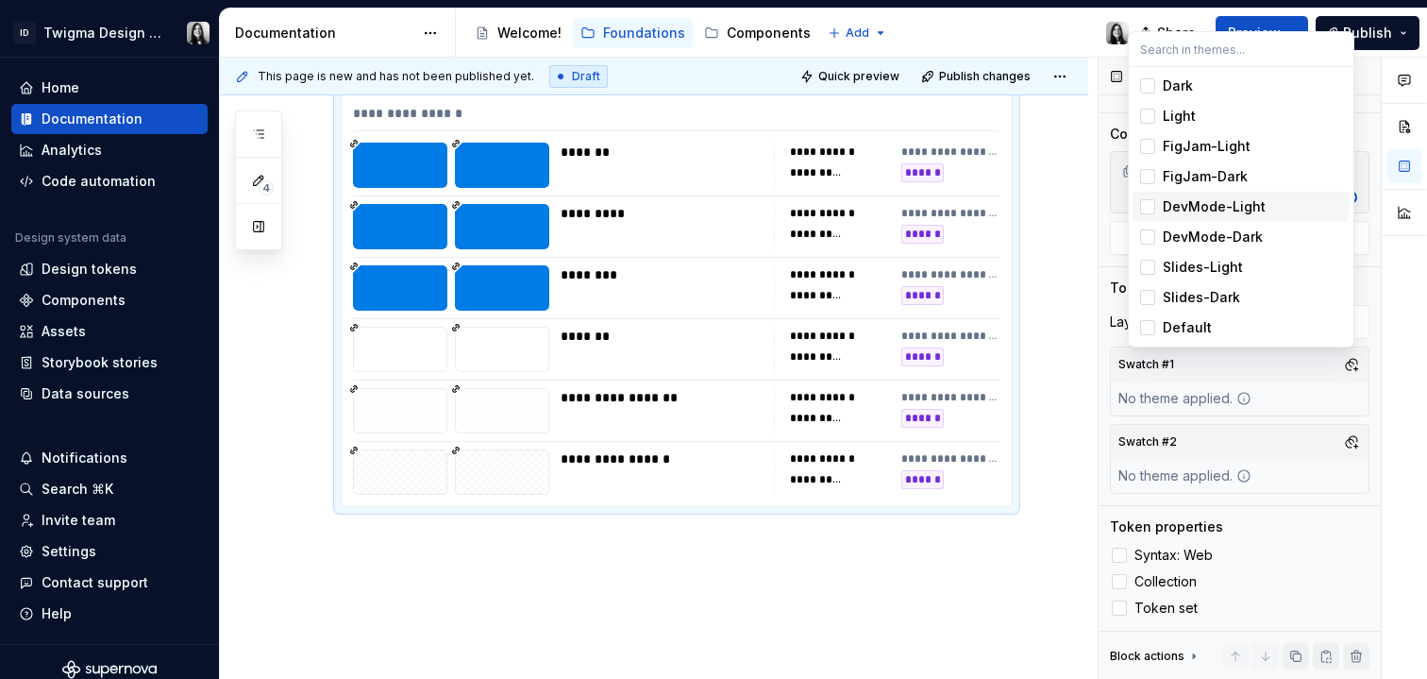
click at [1185, 203] on div "DevMode-Light" at bounding box center [1214, 206] width 103 height 19
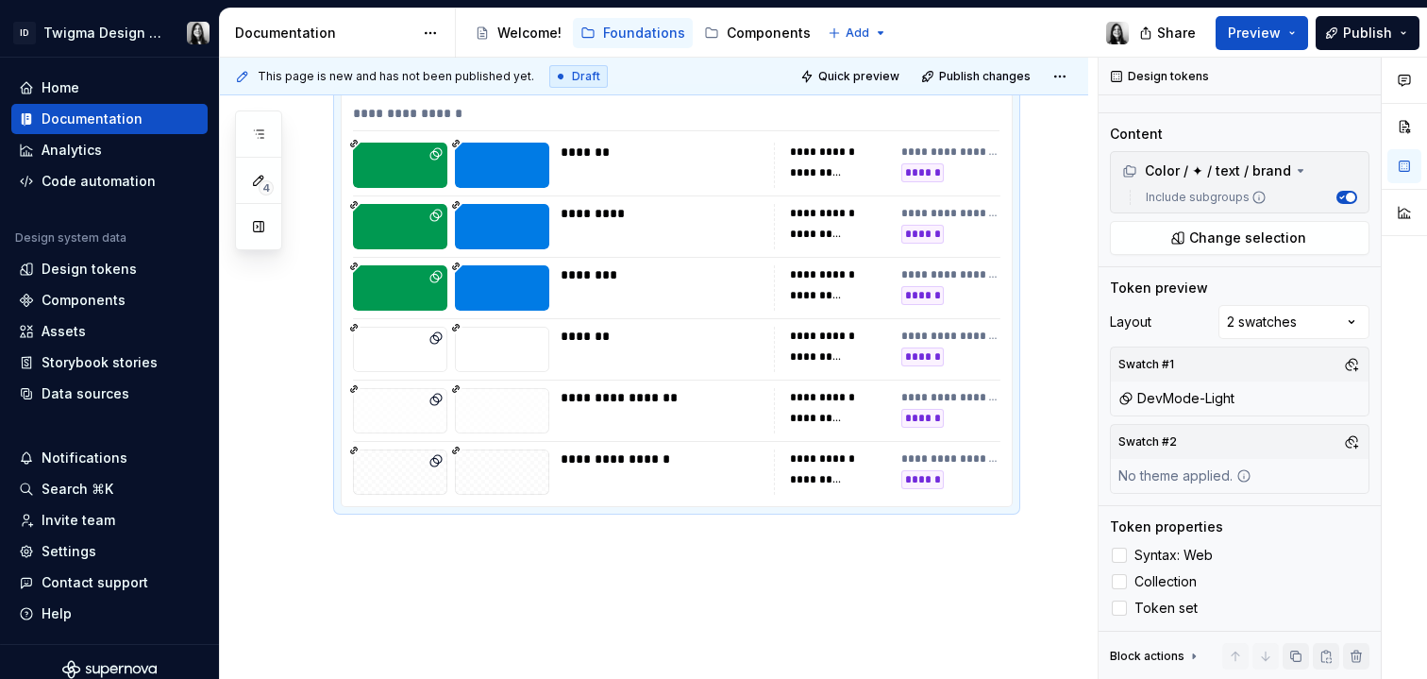
click at [1343, 442] on div "Comments Open comments No comments yet Select ‘Comment’ from the block context …" at bounding box center [1263, 369] width 329 height 622
click at [1346, 448] on button "button" at bounding box center [1352, 442] width 26 height 26
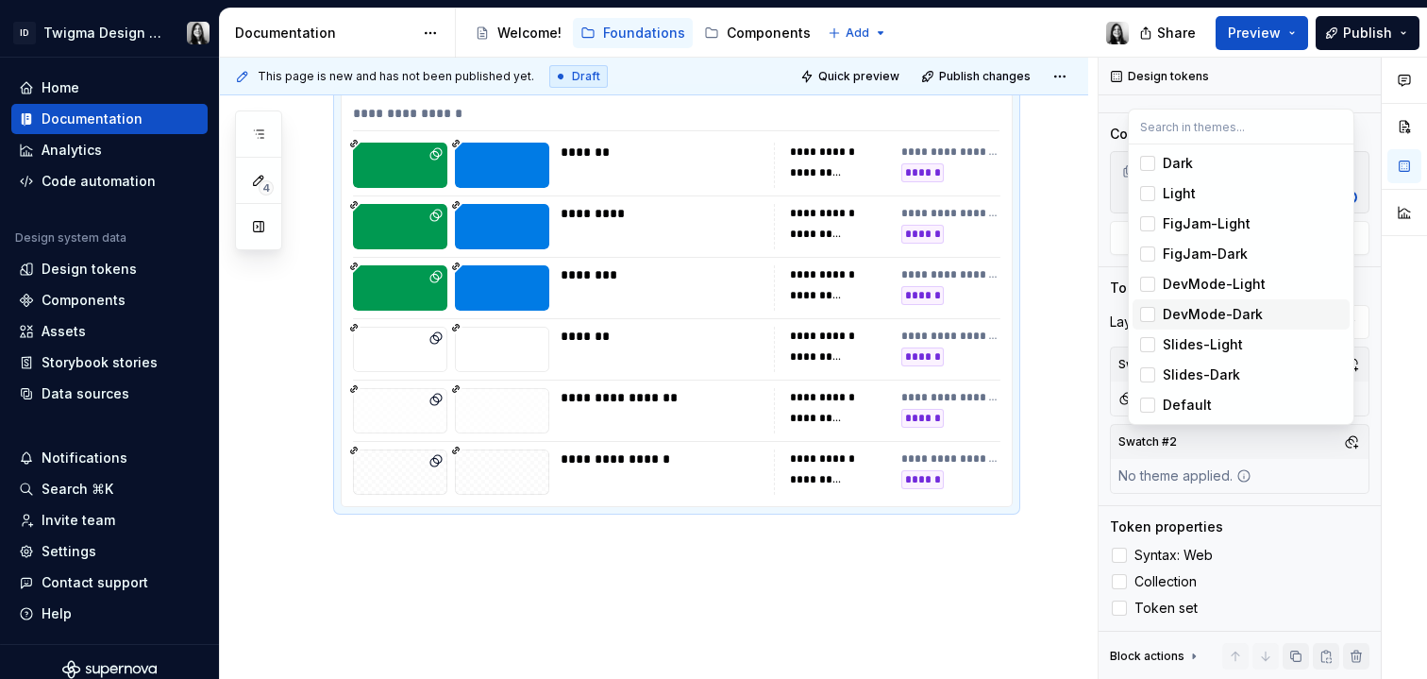
click at [1239, 313] on div "DevMode-Dark" at bounding box center [1213, 314] width 100 height 19
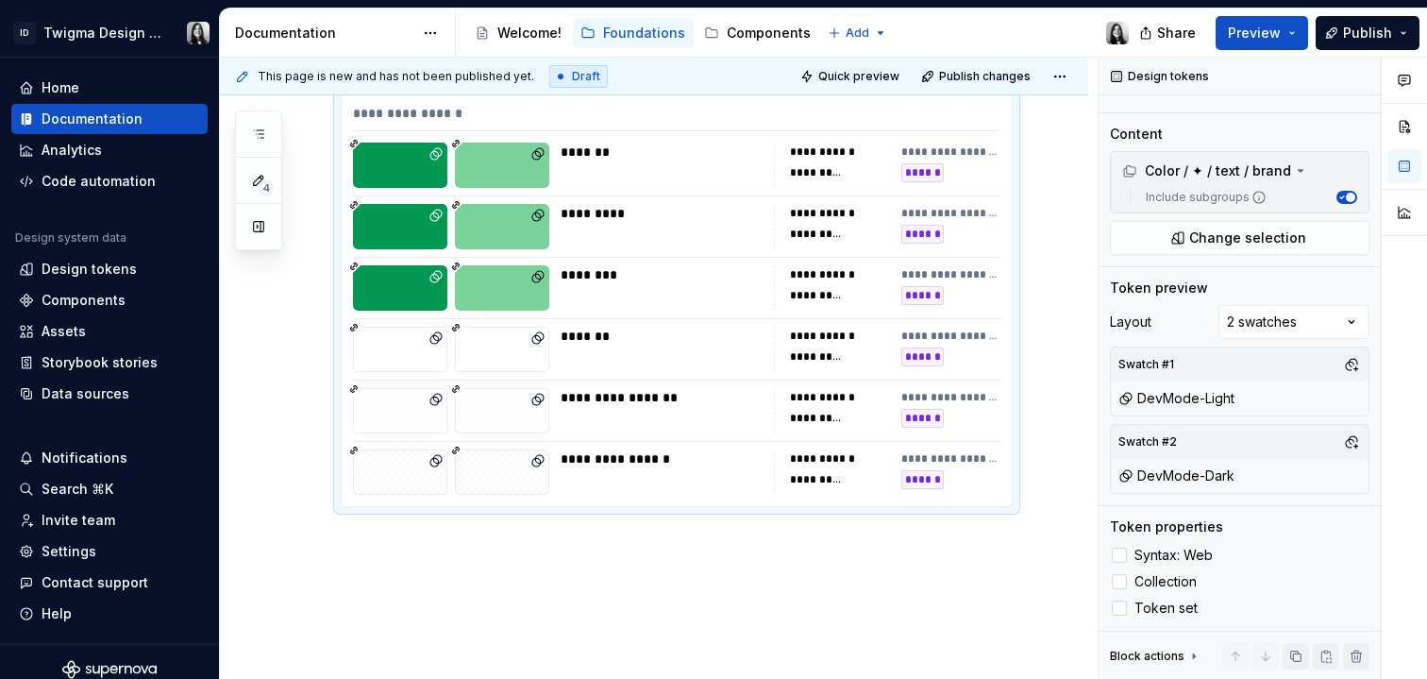
click at [825, 558] on html "ID Twigma Design System Home Documentation Analytics Code automation Design sys…" at bounding box center [713, 339] width 1427 height 679
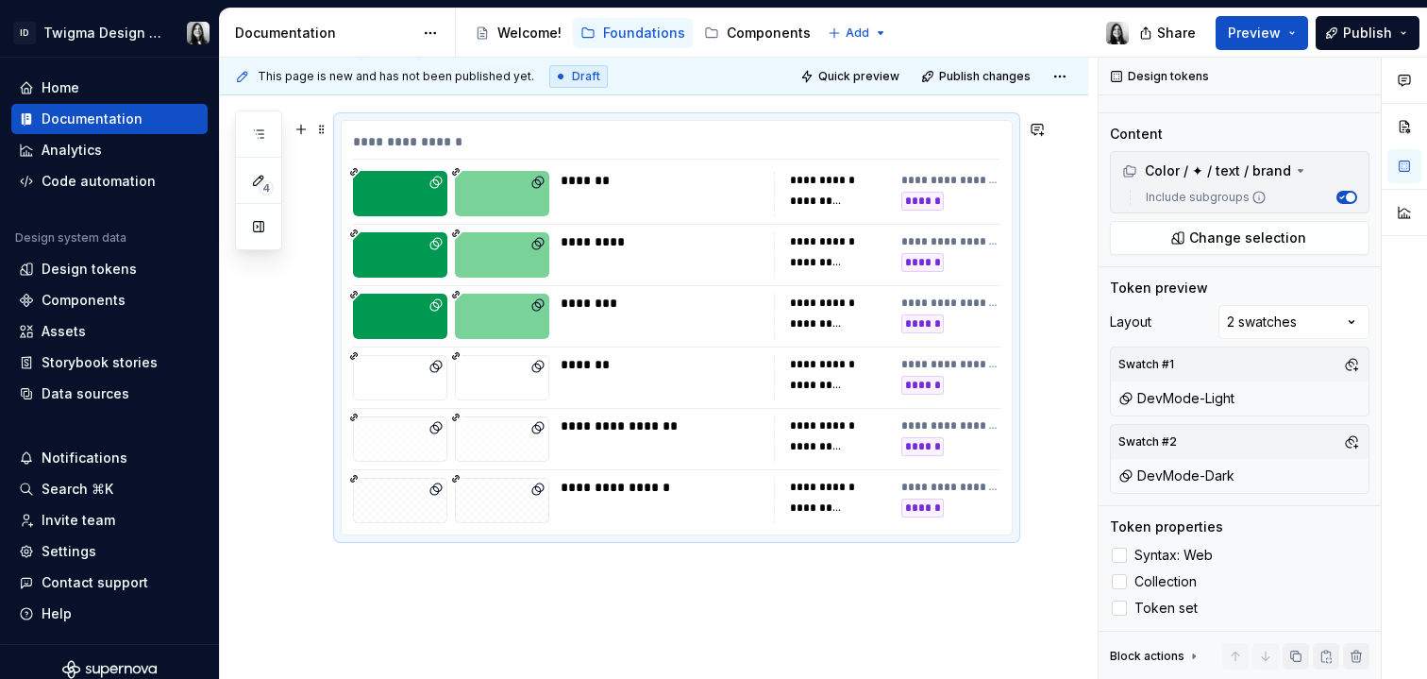
scroll to position [0, 0]
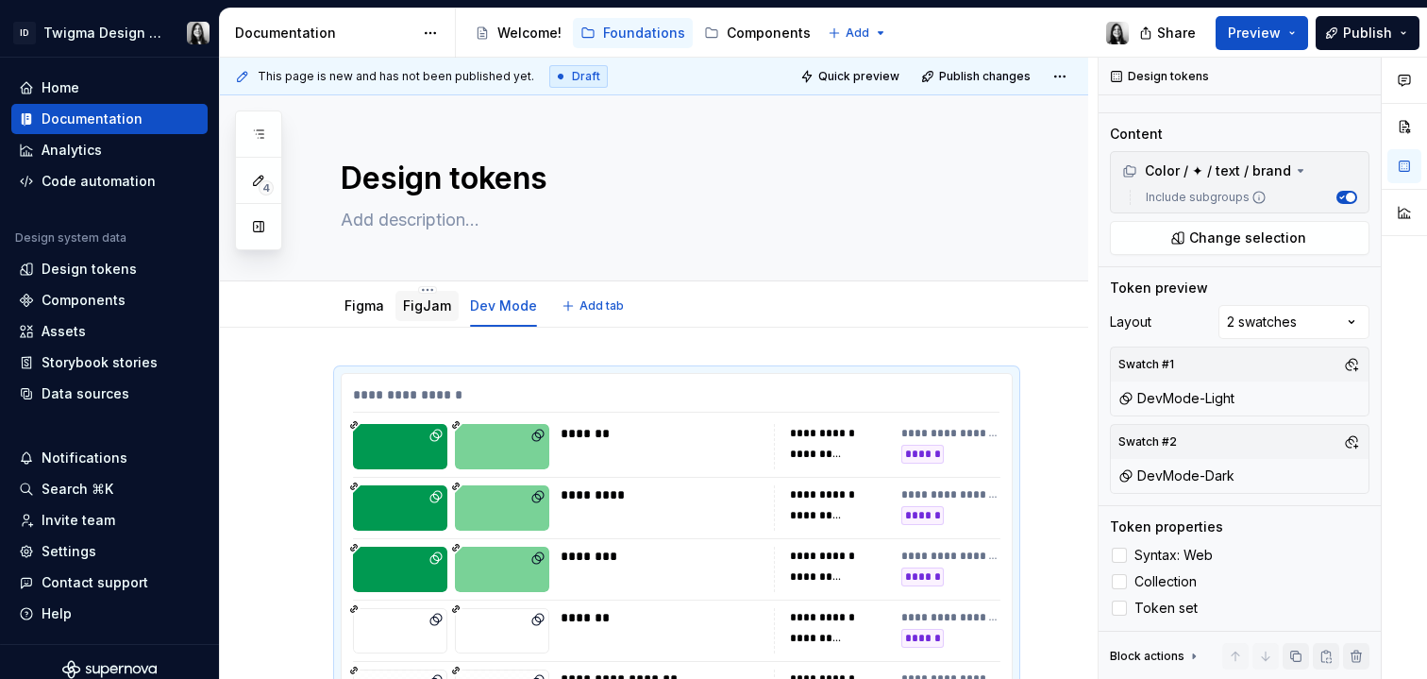
click at [438, 304] on link "FigJam" at bounding box center [427, 305] width 48 height 16
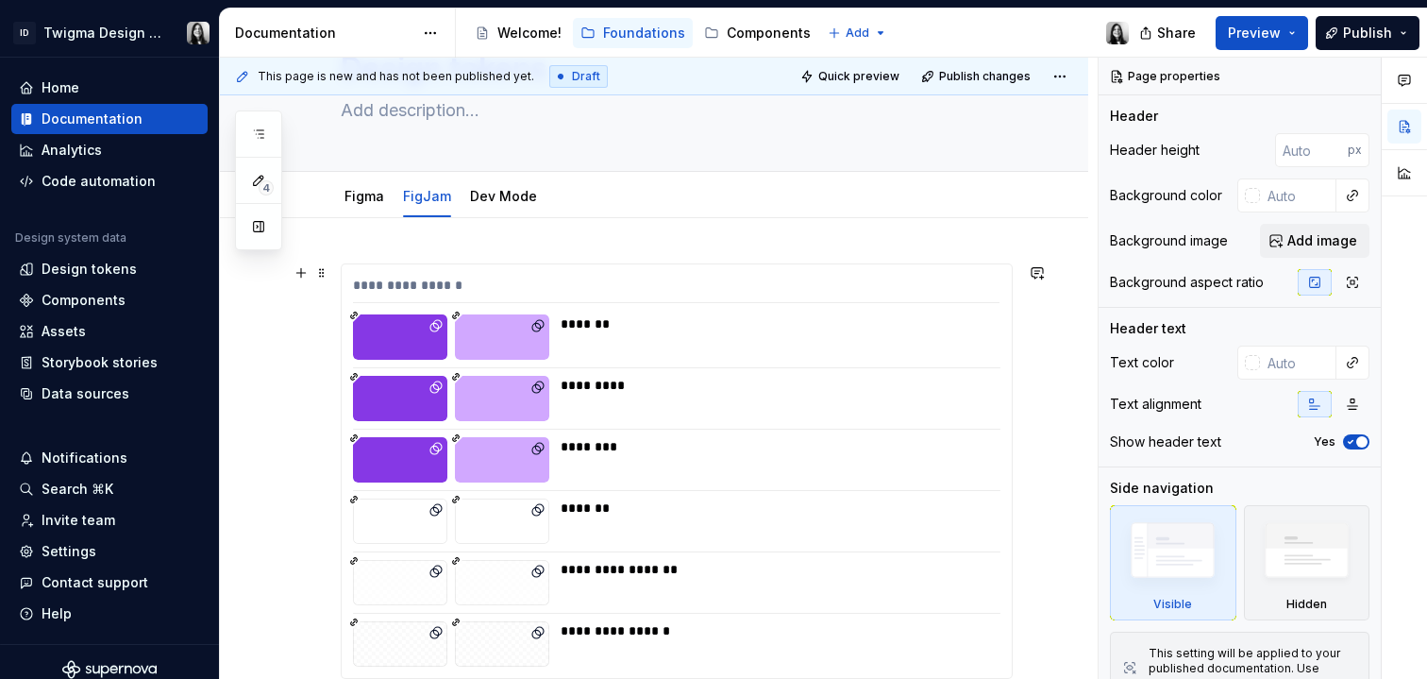
scroll to position [184, 0]
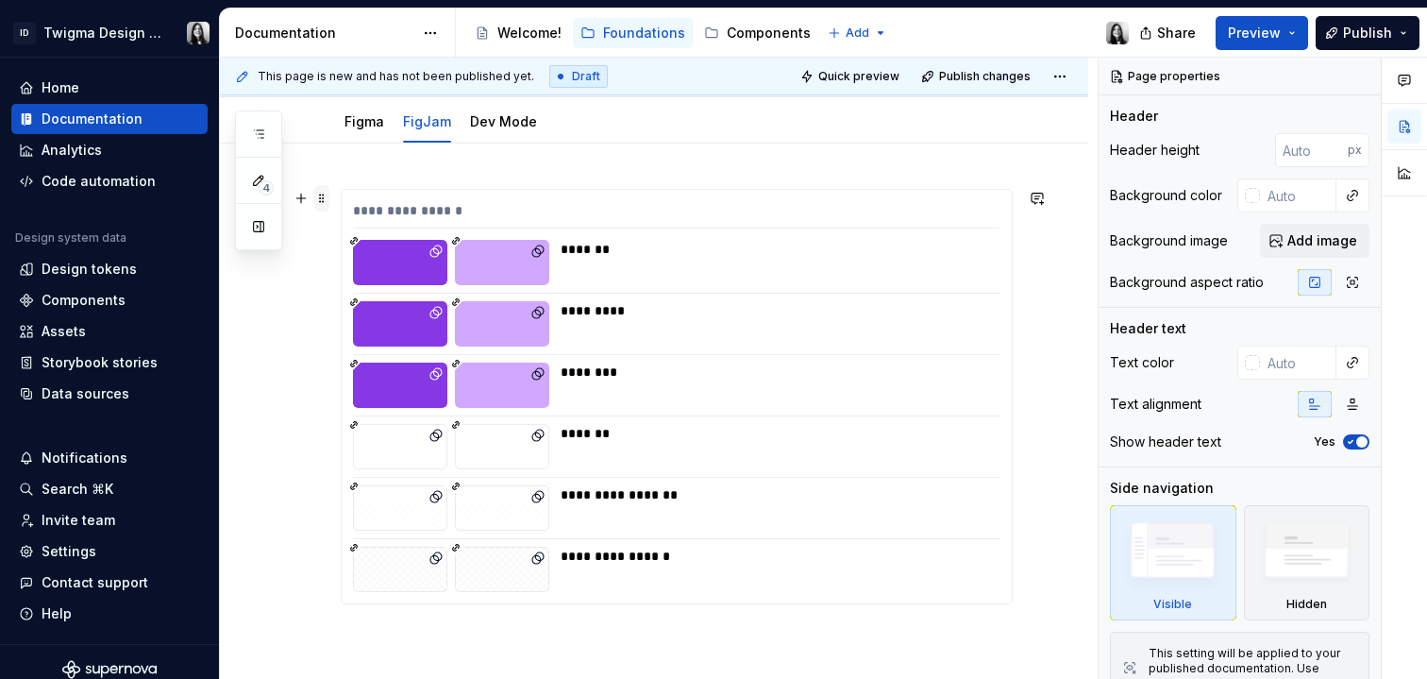
click at [325, 196] on span at bounding box center [321, 198] width 15 height 26
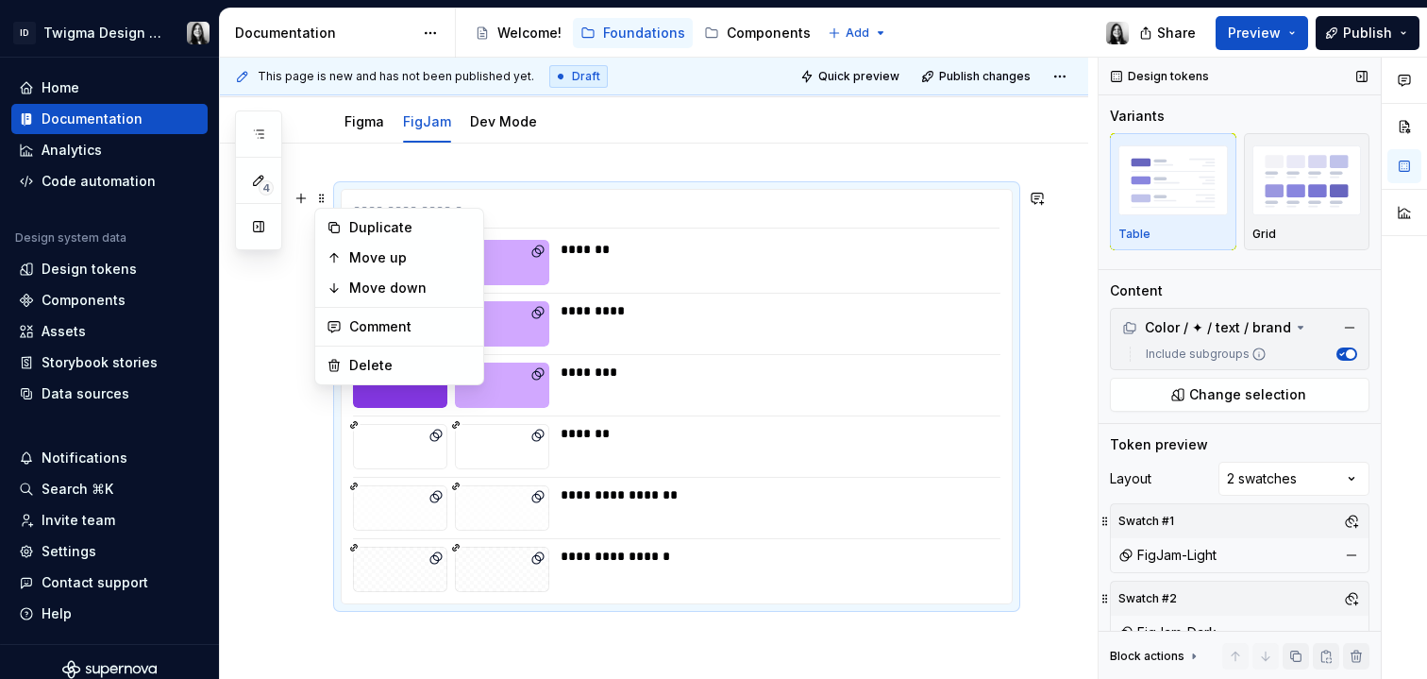
scroll to position [157, 0]
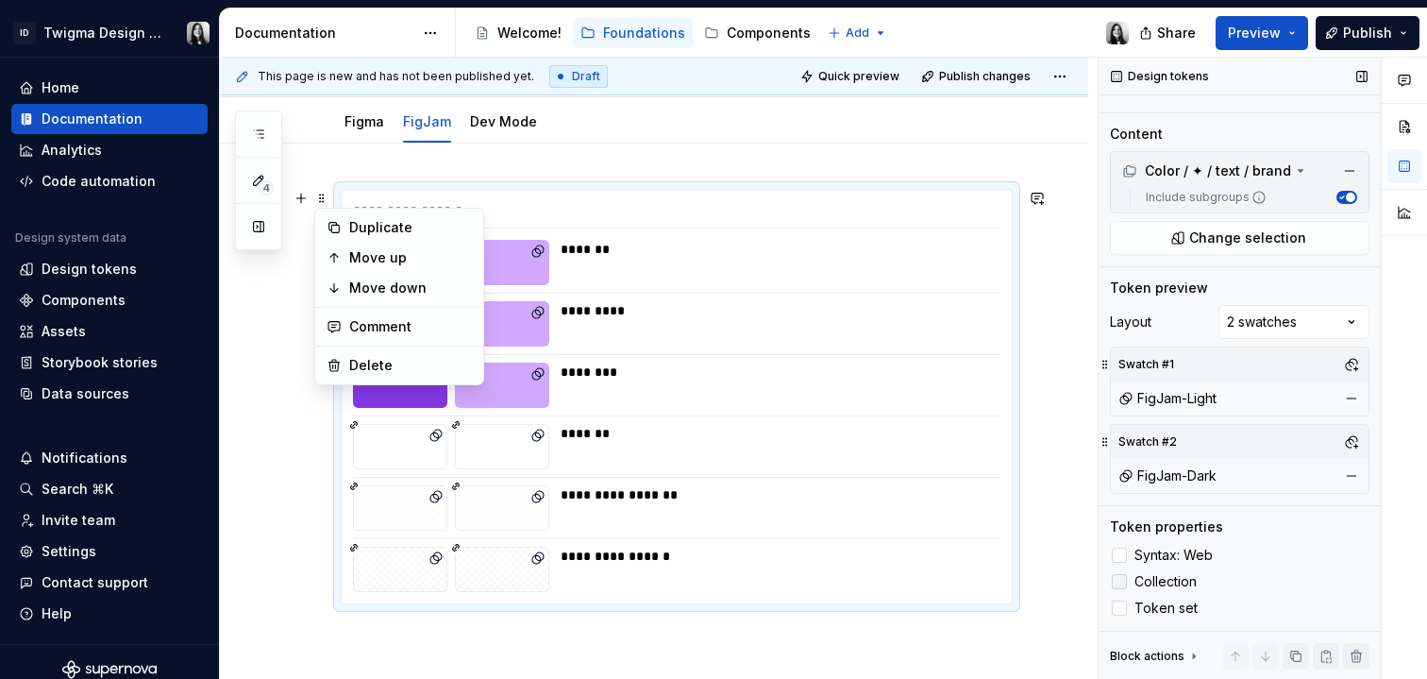
click at [1163, 580] on span "Collection" at bounding box center [1166, 581] width 62 height 15
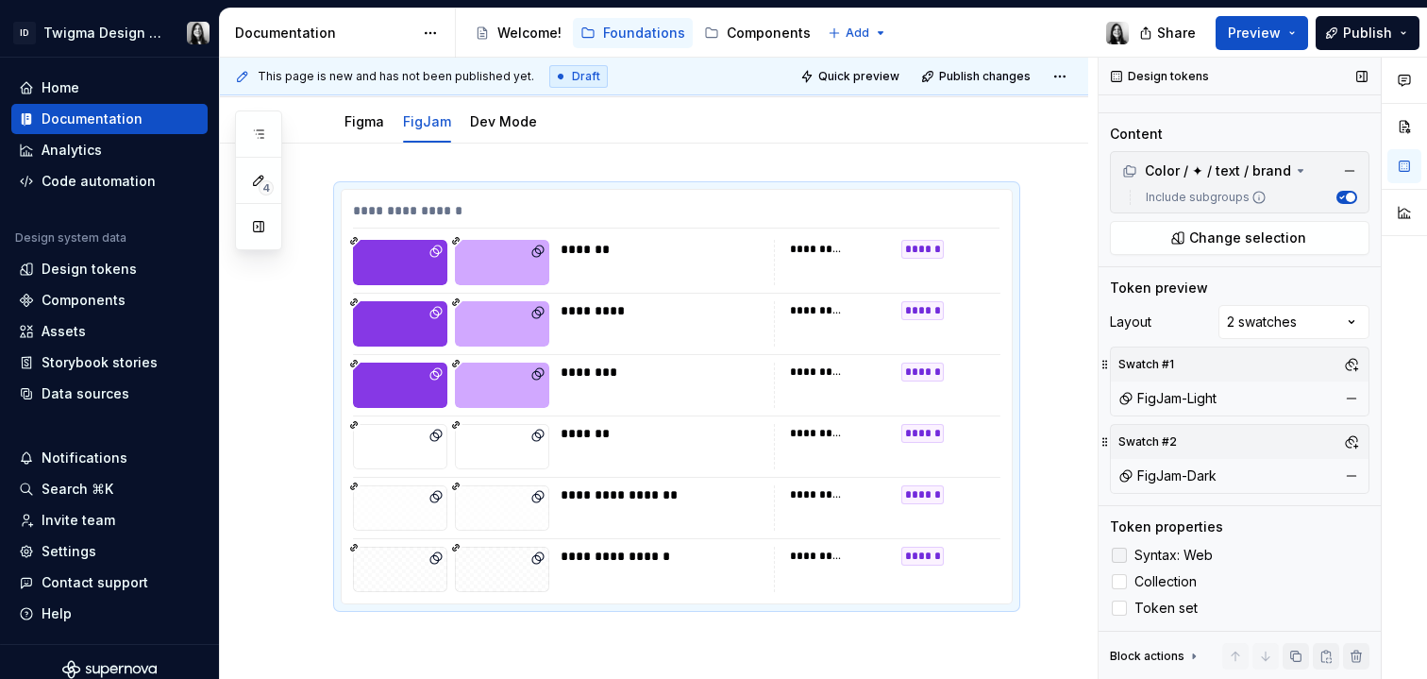
click at [1168, 552] on span "Syntax: Web" at bounding box center [1174, 555] width 78 height 15
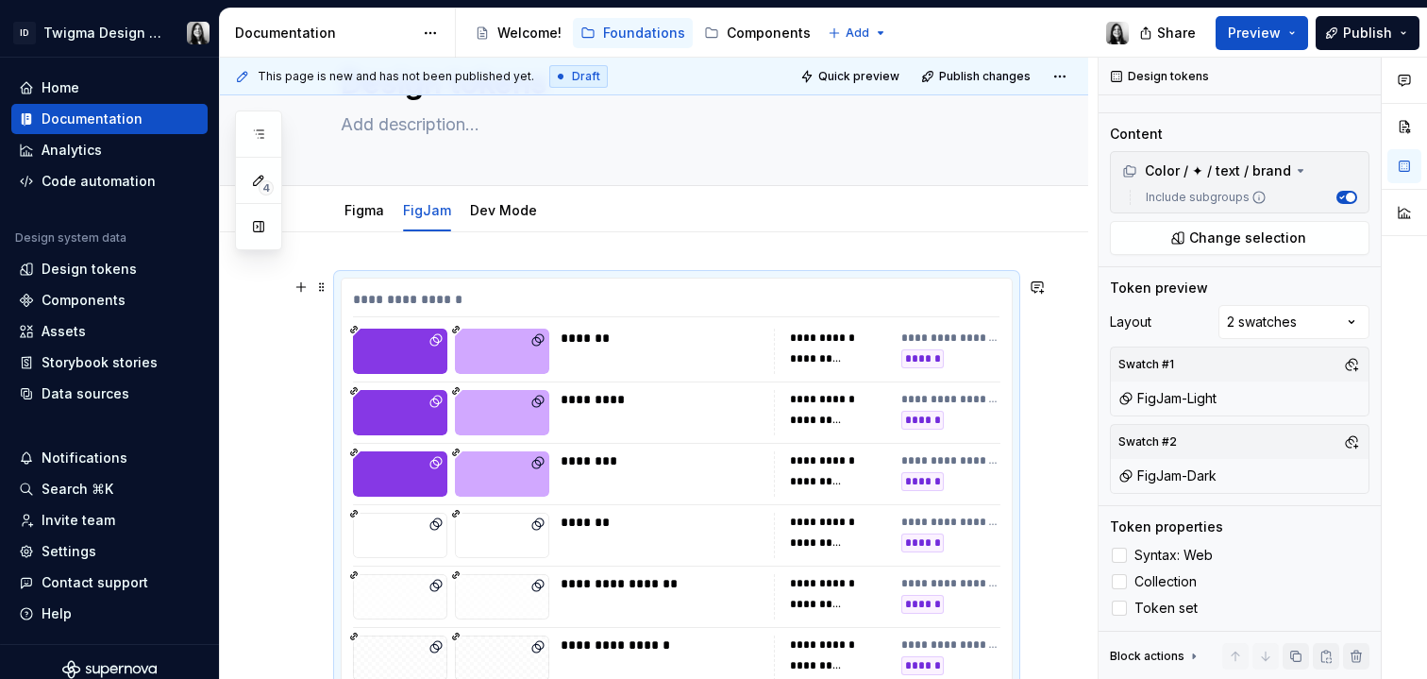
scroll to position [0, 0]
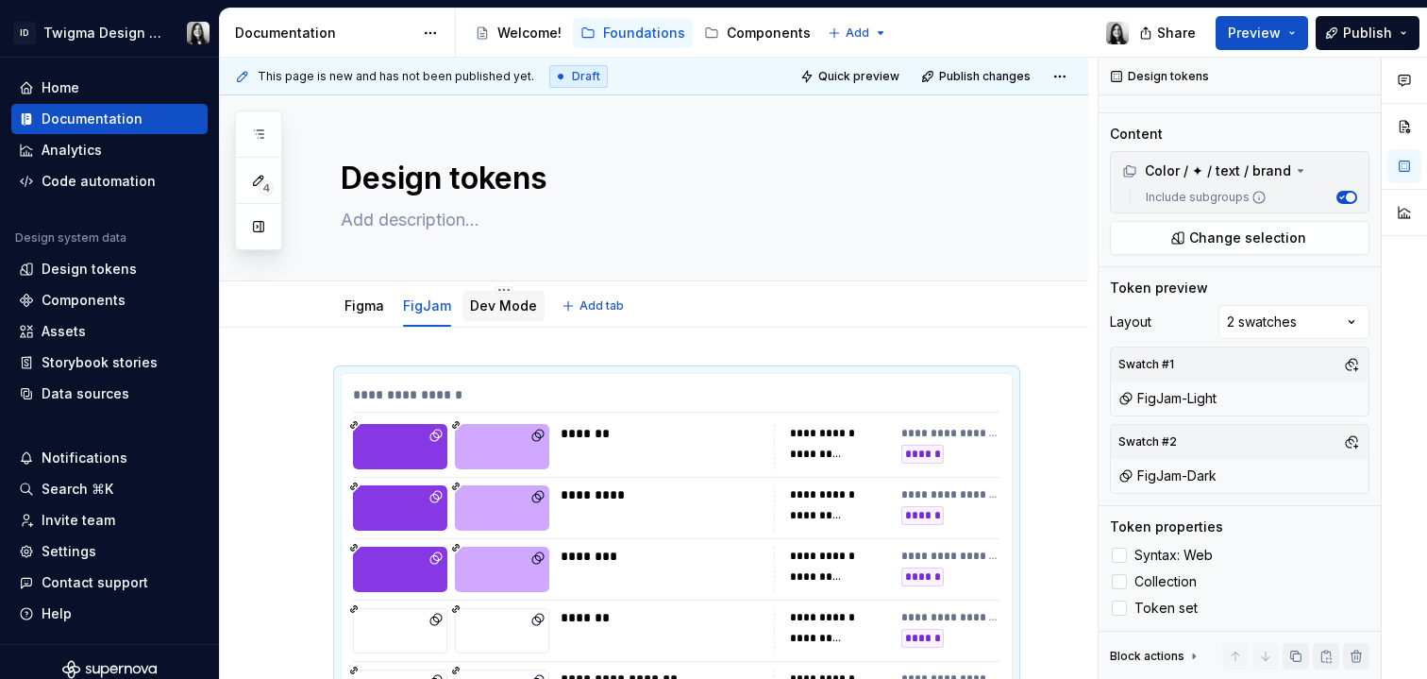
click at [492, 307] on link "Dev Mode" at bounding box center [503, 305] width 67 height 16
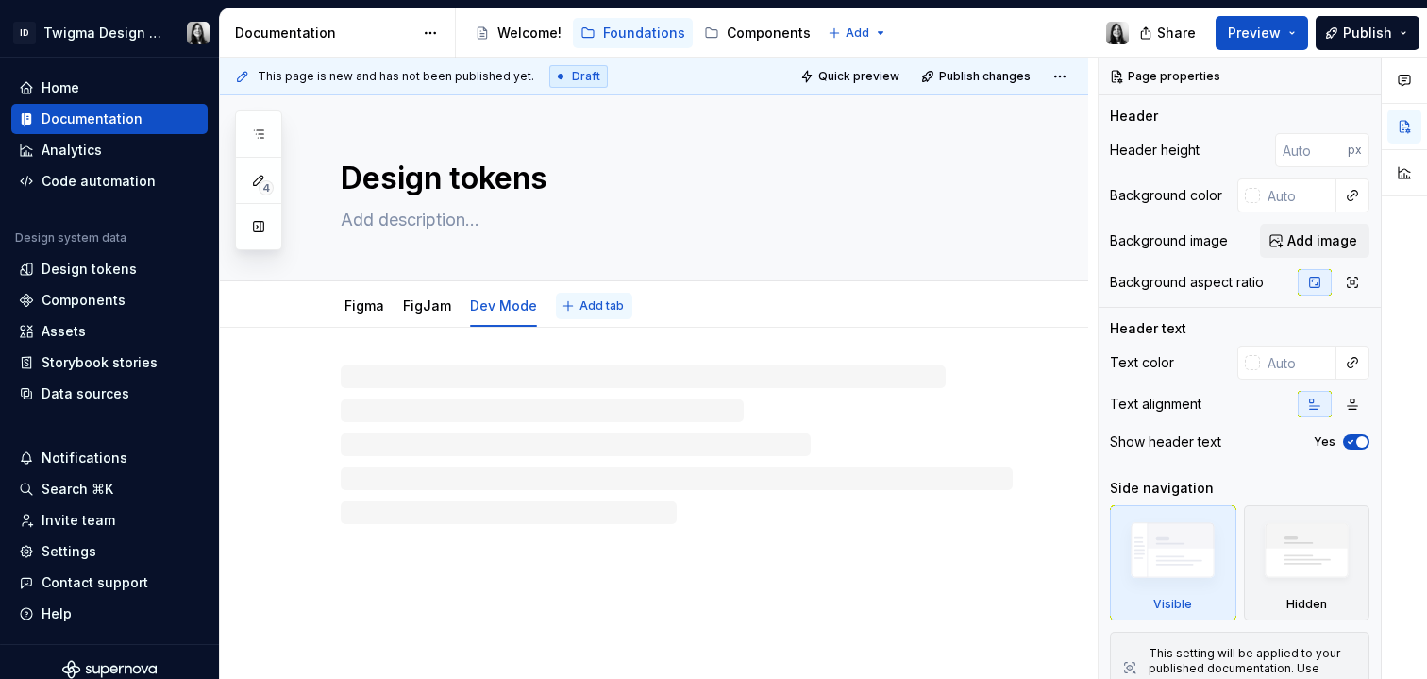
click at [603, 302] on span "Add tab" at bounding box center [602, 305] width 44 height 15
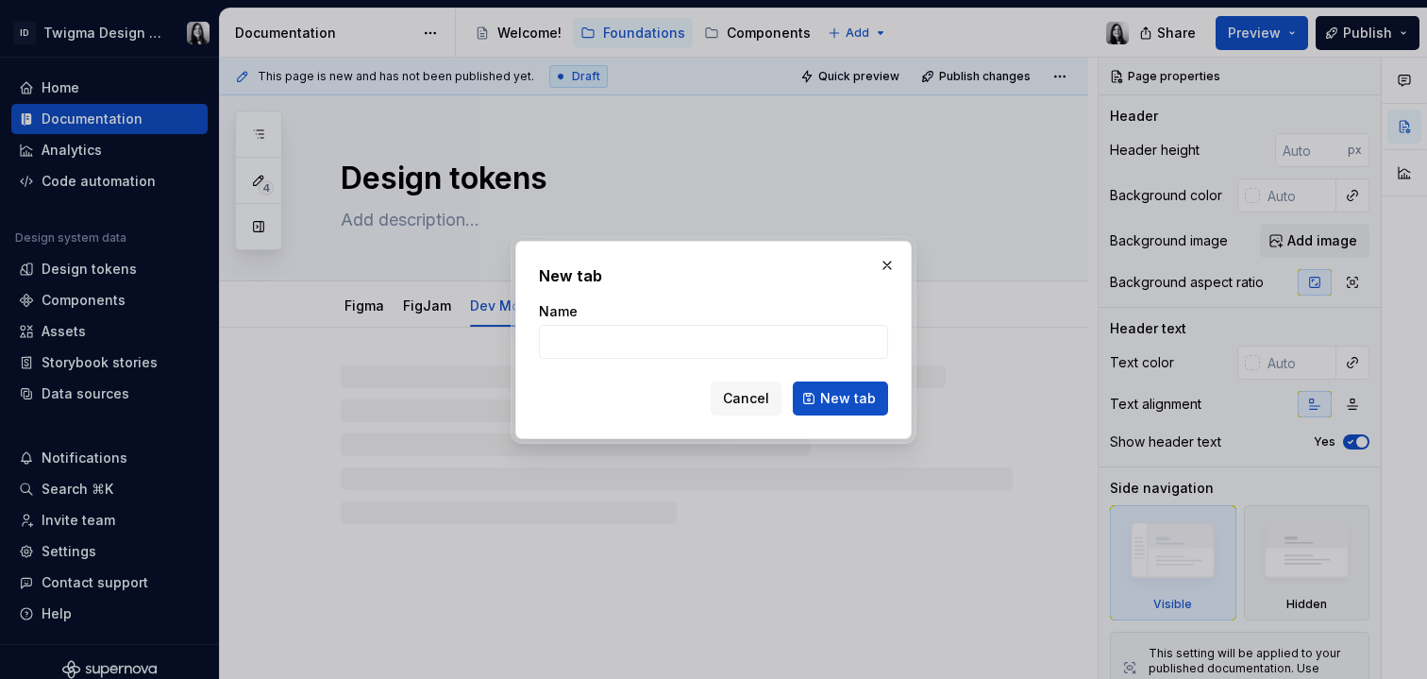
type textarea "*"
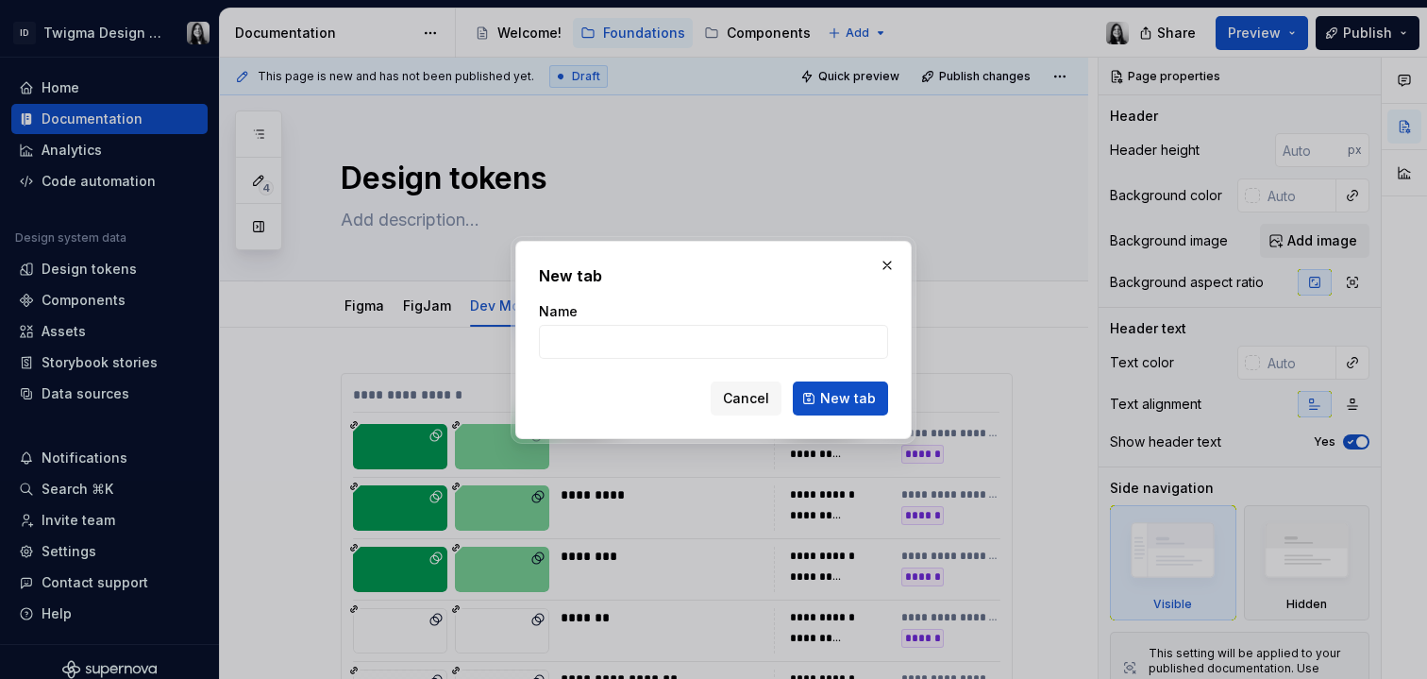
type input "F"
type textarea "*"
type input "Figma"
type textarea "*"
type input "Figma Slides"
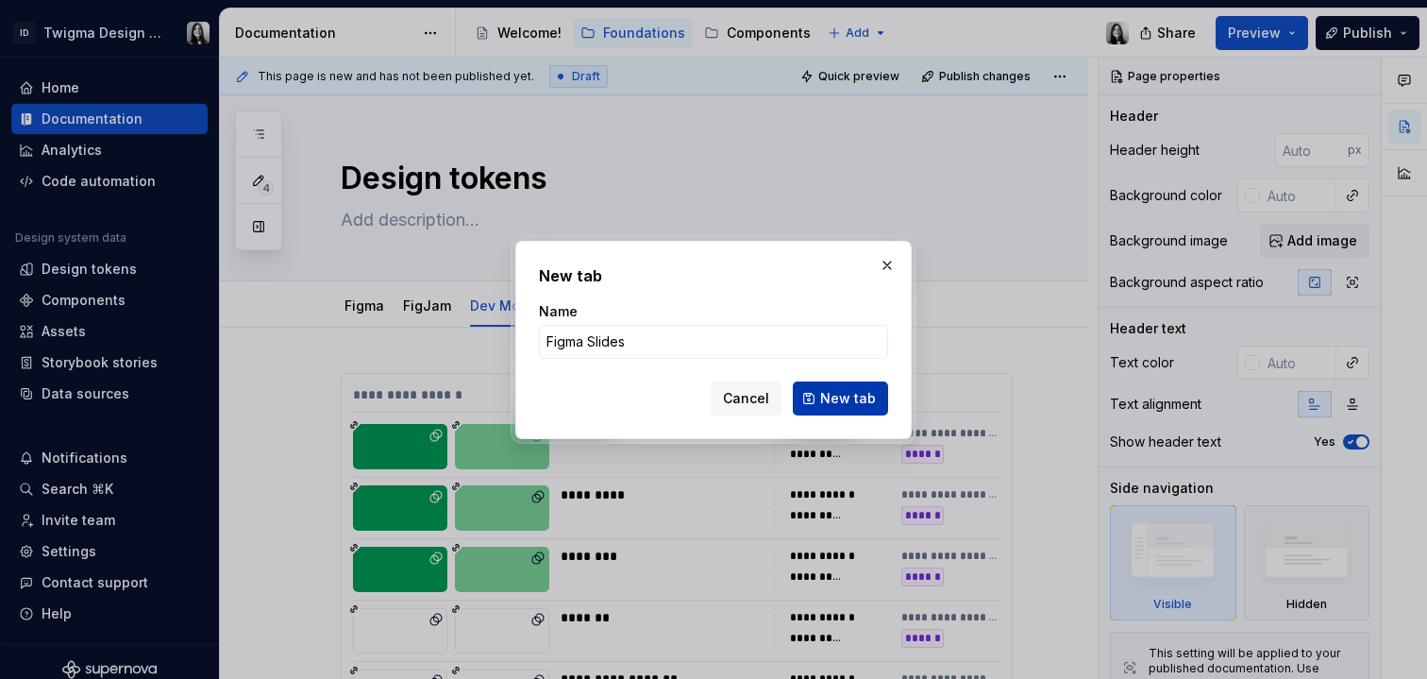
click at [875, 402] on span "New tab" at bounding box center [848, 398] width 56 height 19
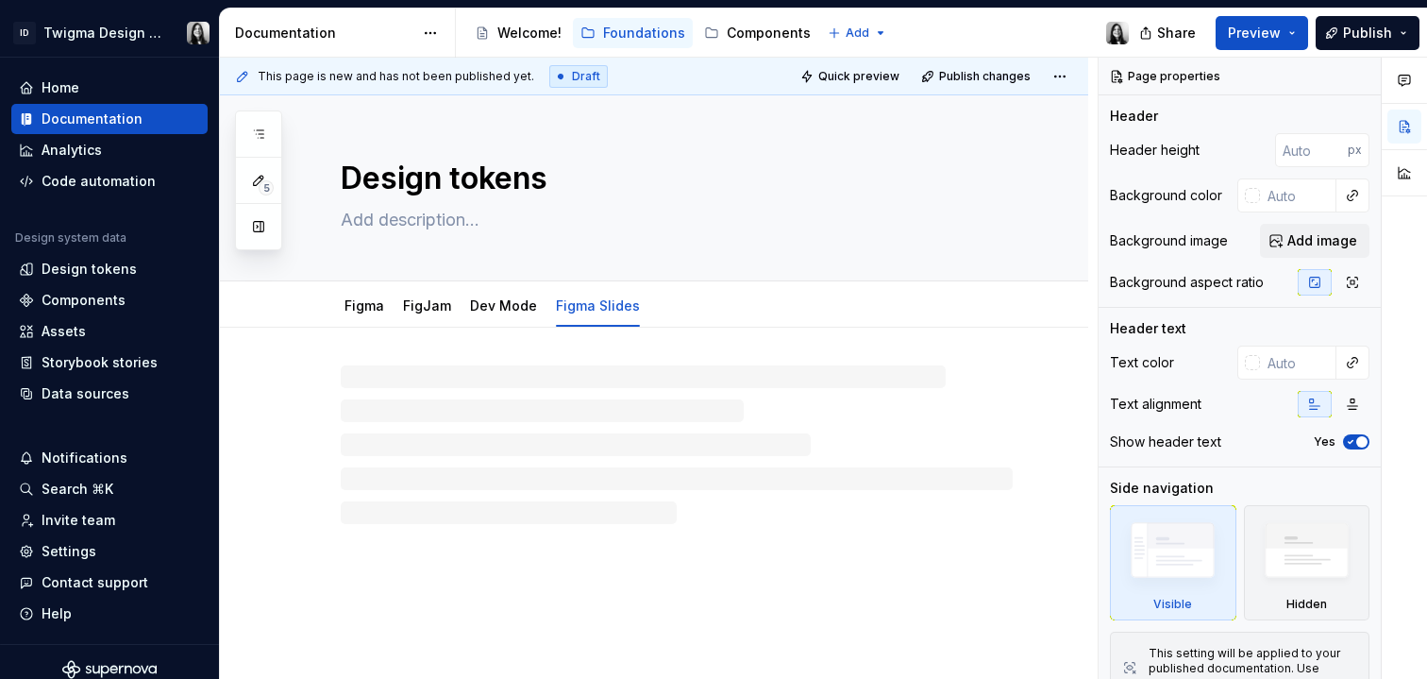
click at [507, 374] on div at bounding box center [677, 444] width 672 height 159
type textarea "*"
click at [373, 356] on div at bounding box center [654, 500] width 869 height 344
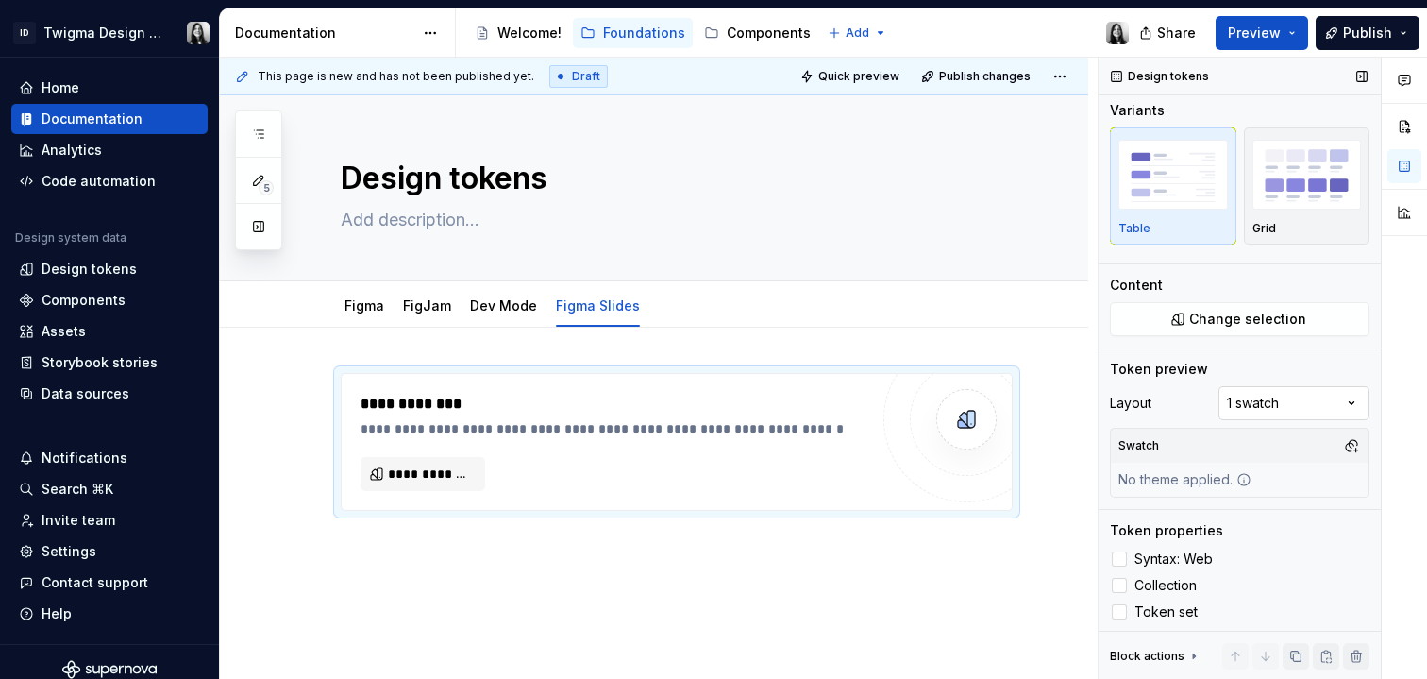
scroll to position [9, 0]
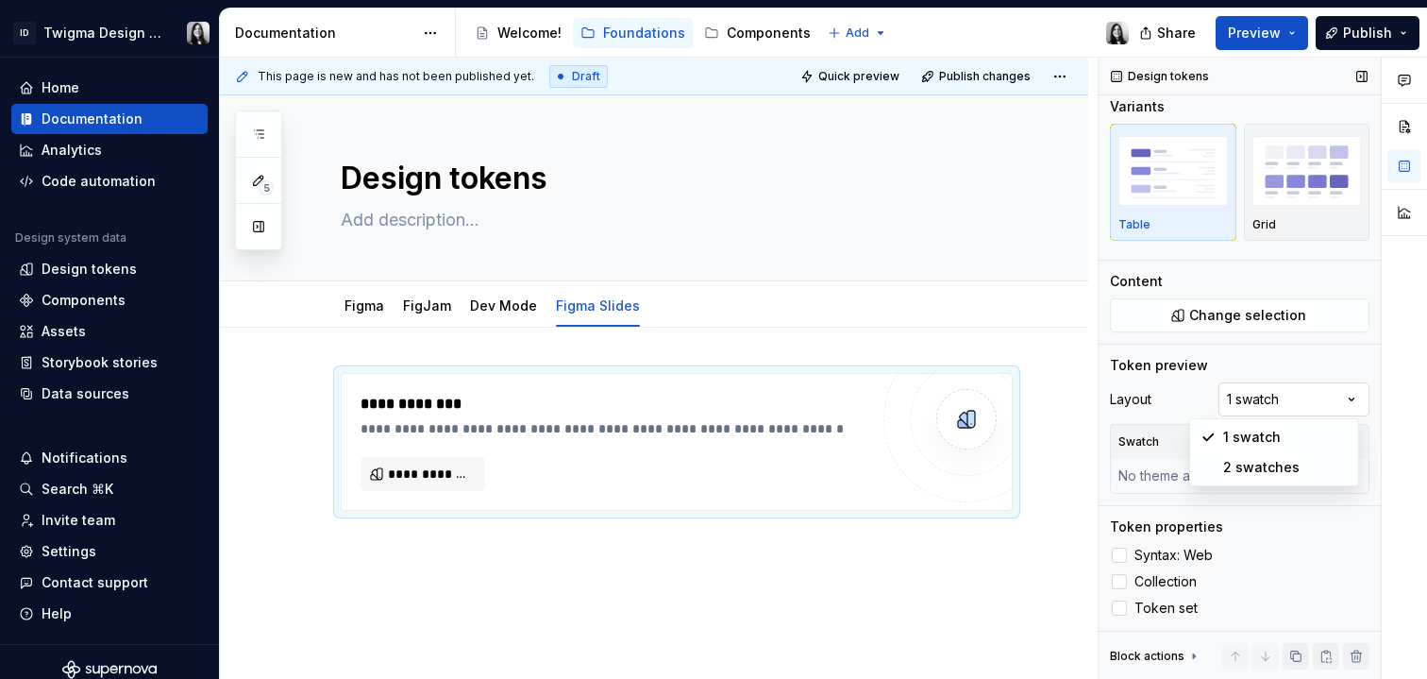
click at [1284, 404] on div "Comments Open comments No comments yet Select ‘Comment’ from the block context …" at bounding box center [1263, 369] width 329 height 622
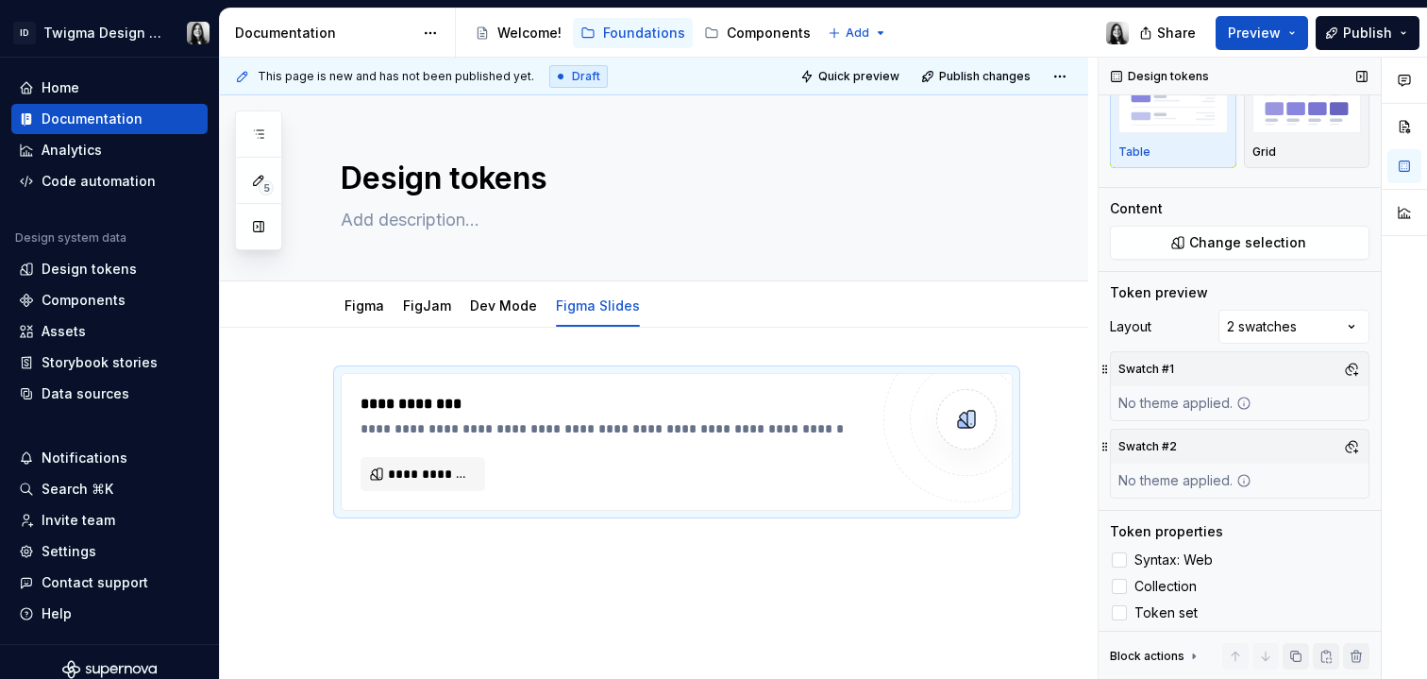
scroll to position [87, 0]
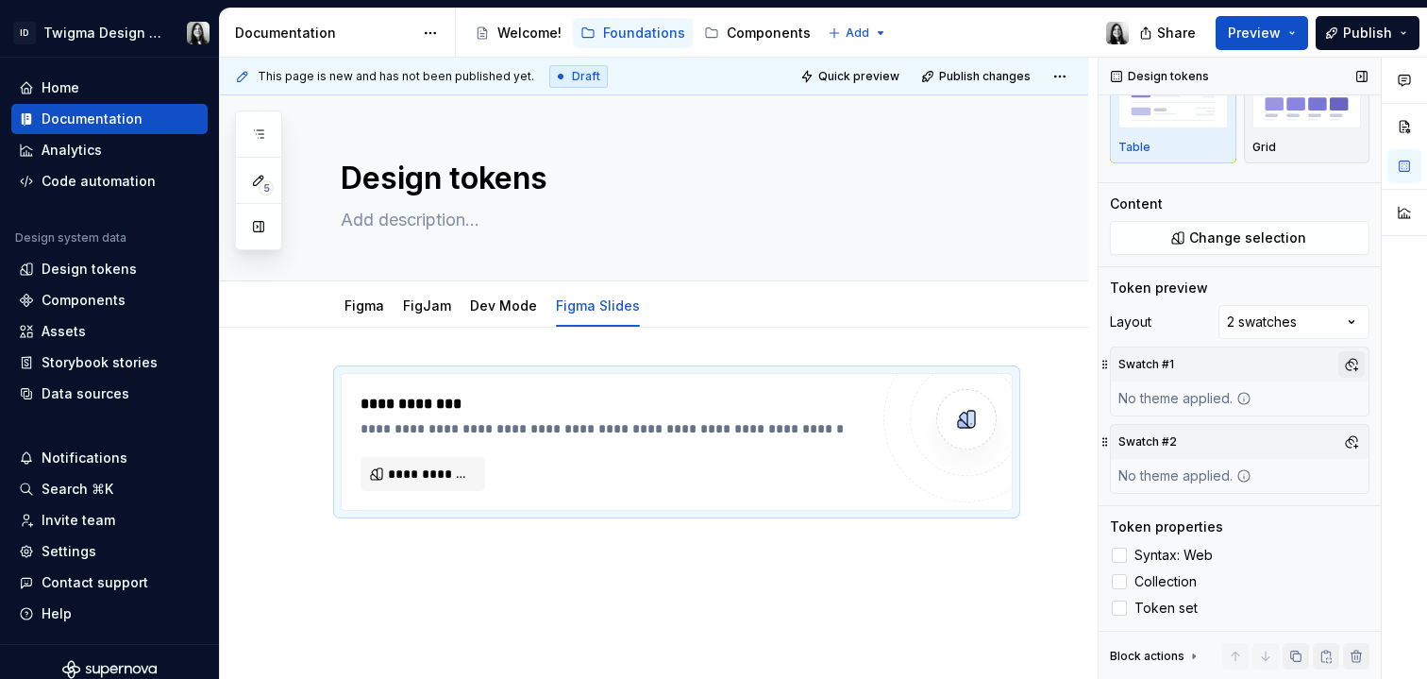
click at [1339, 365] on button "button" at bounding box center [1352, 364] width 26 height 26
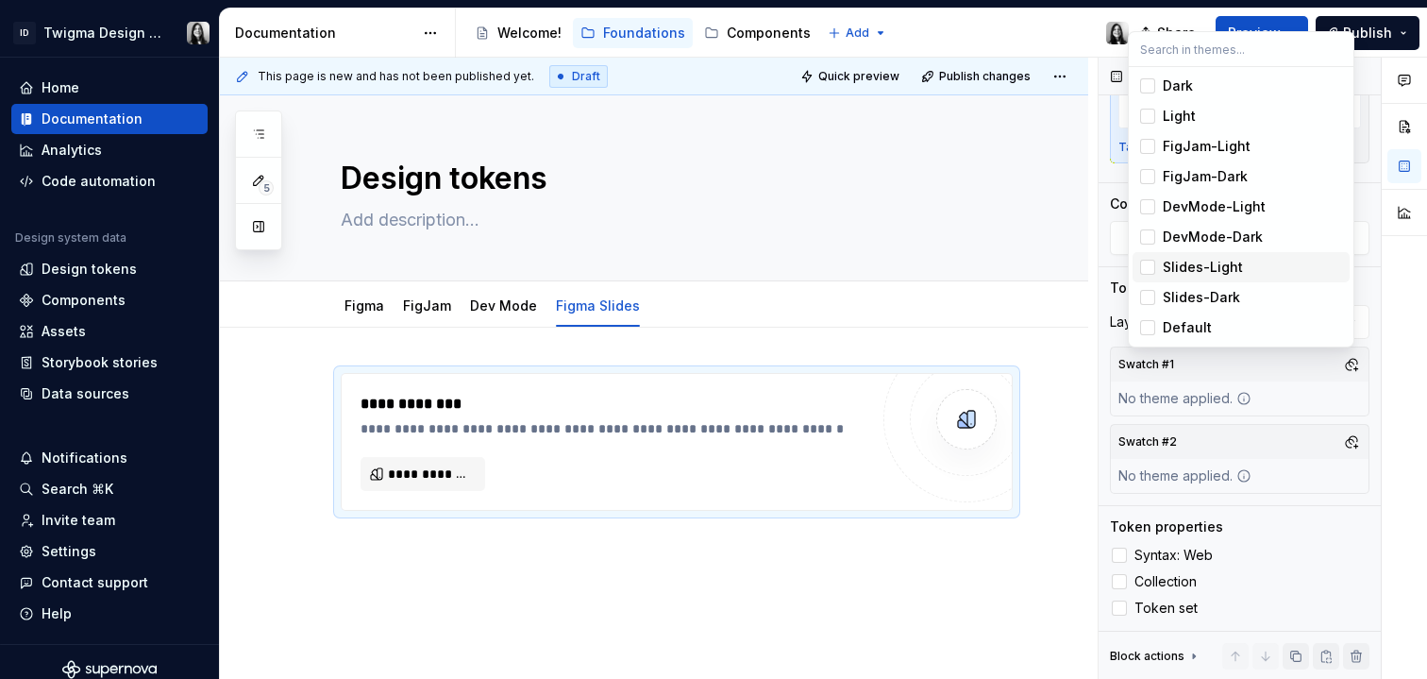
click at [1213, 271] on div "Slides-Light" at bounding box center [1203, 267] width 80 height 19
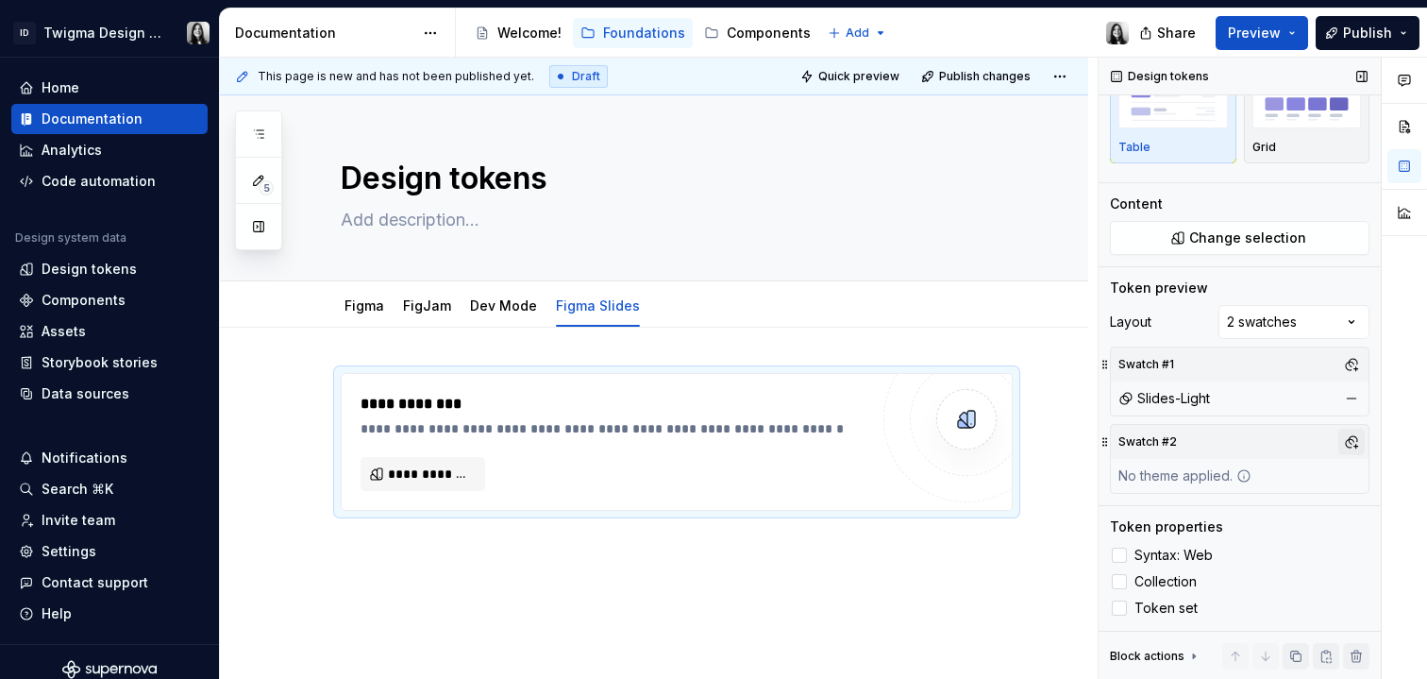
click at [1343, 441] on div "Comments Open comments No comments yet Select ‘Comment’ from the block context …" at bounding box center [1263, 369] width 329 height 622
click at [1343, 445] on button "button" at bounding box center [1352, 442] width 26 height 26
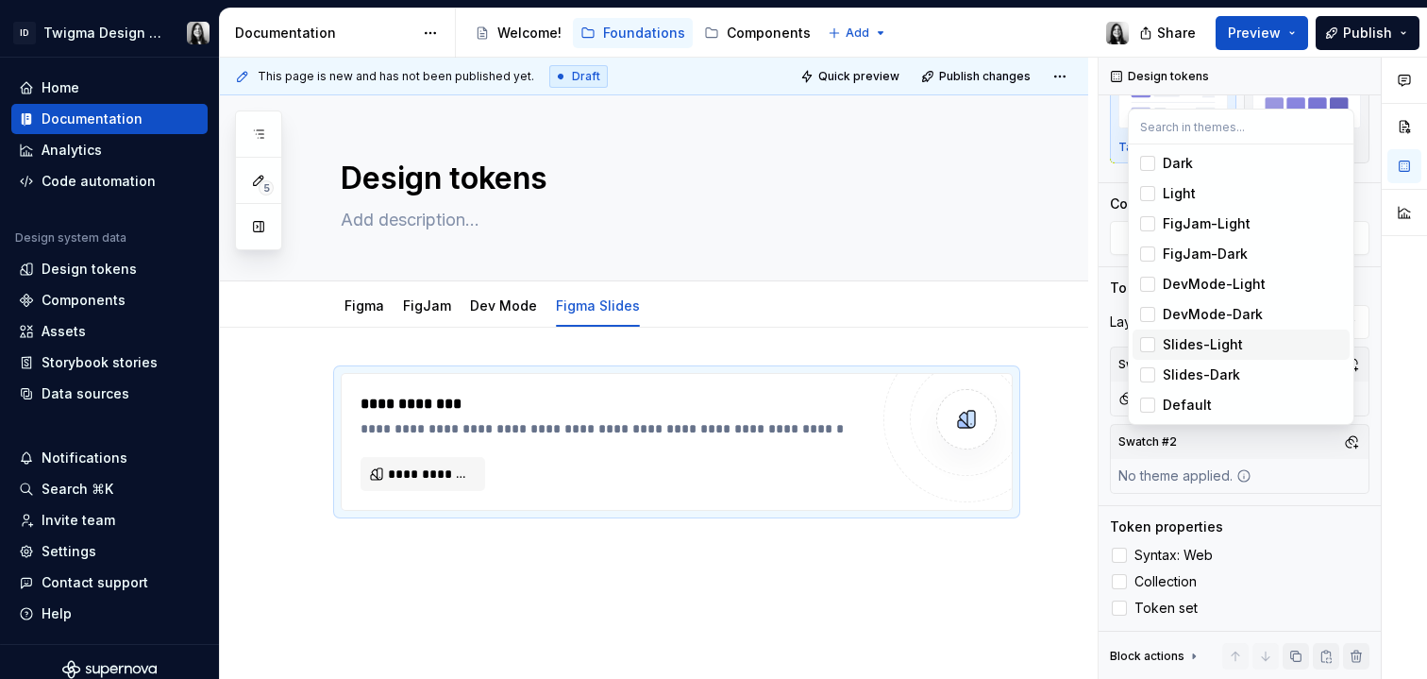
click at [1214, 373] on div "Slides-Dark" at bounding box center [1201, 374] width 77 height 19
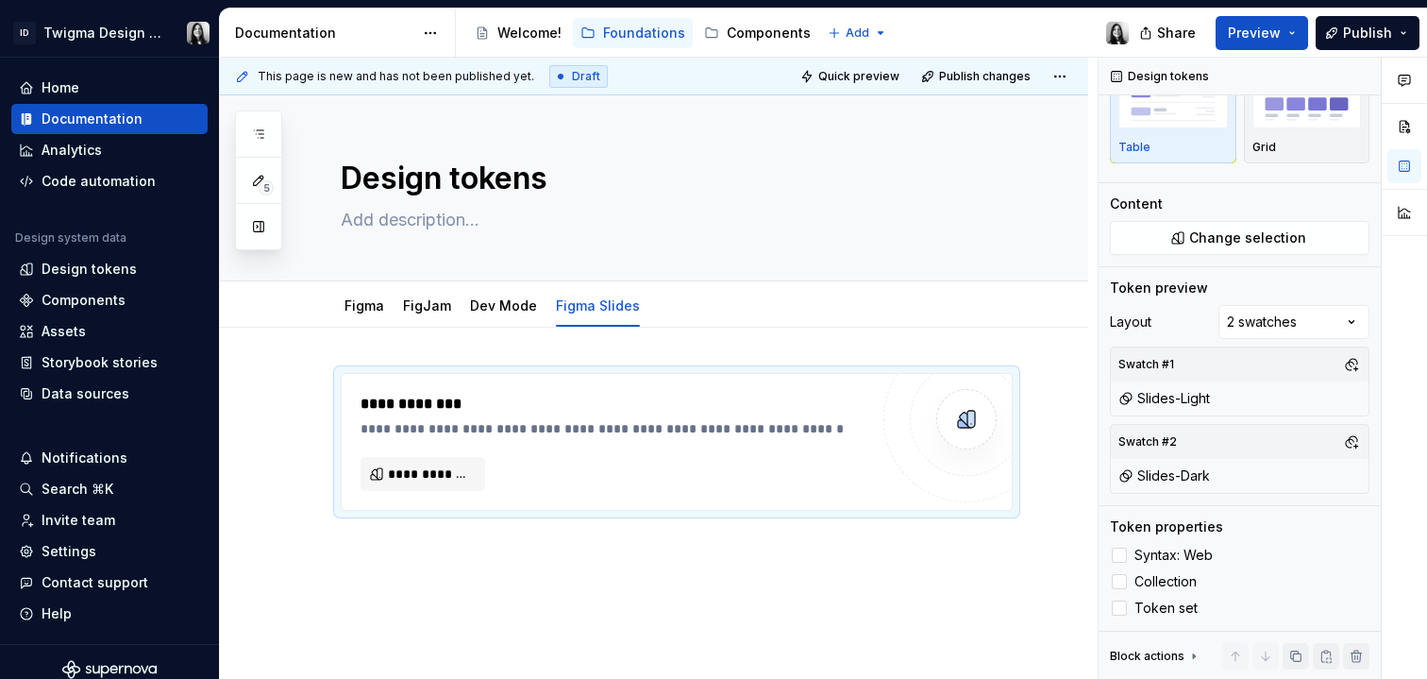
click at [1106, 461] on div "Comments Open comments No comments yet Select ‘Comment’ from the block context …" at bounding box center [1263, 369] width 329 height 622
click at [1238, 242] on span "Change selection" at bounding box center [1248, 237] width 117 height 19
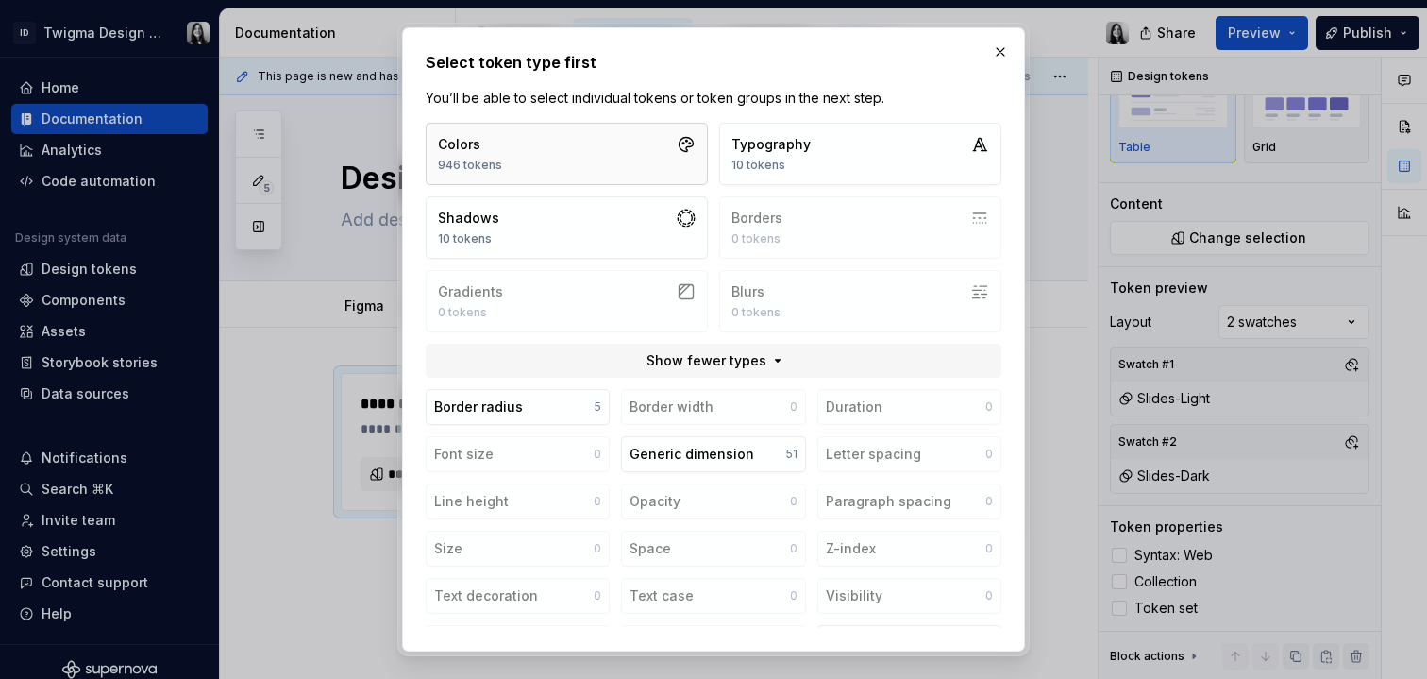
click at [649, 136] on button "Colors 946 tokens" at bounding box center [567, 154] width 282 height 62
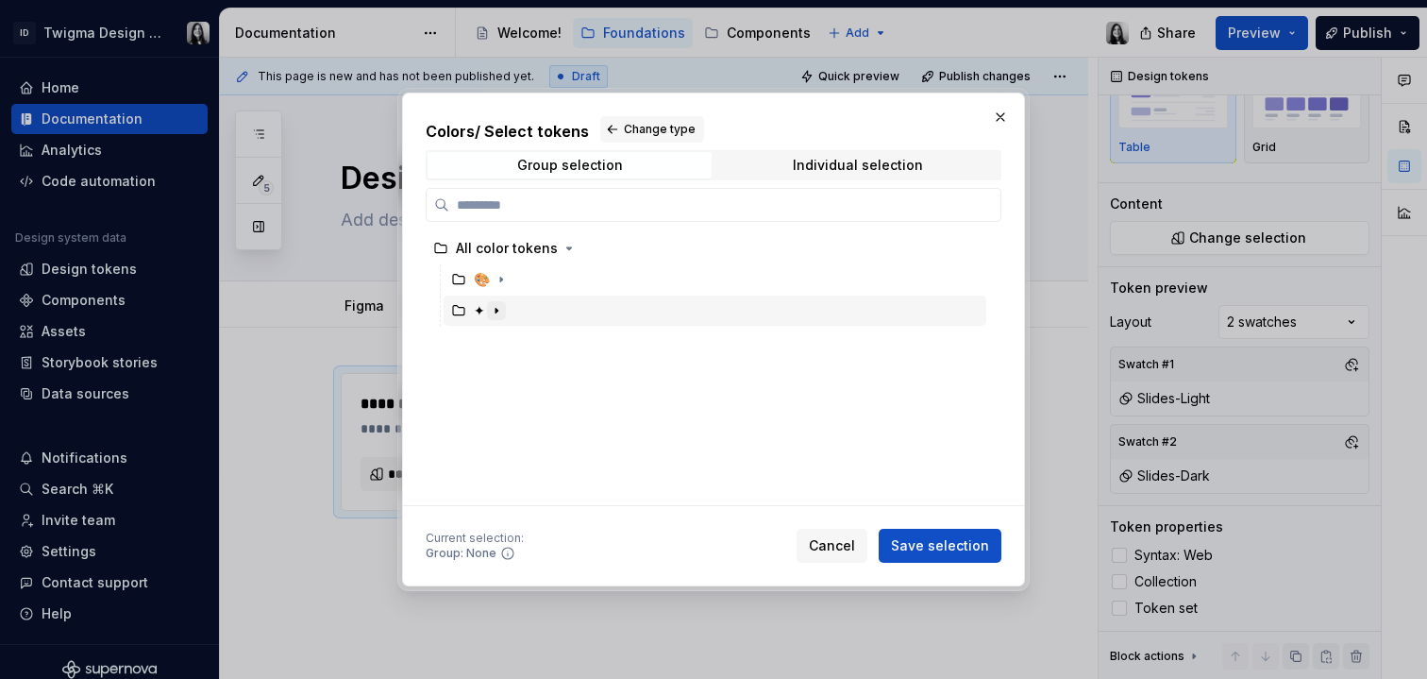
click at [487, 305] on button "button" at bounding box center [496, 310] width 19 height 19
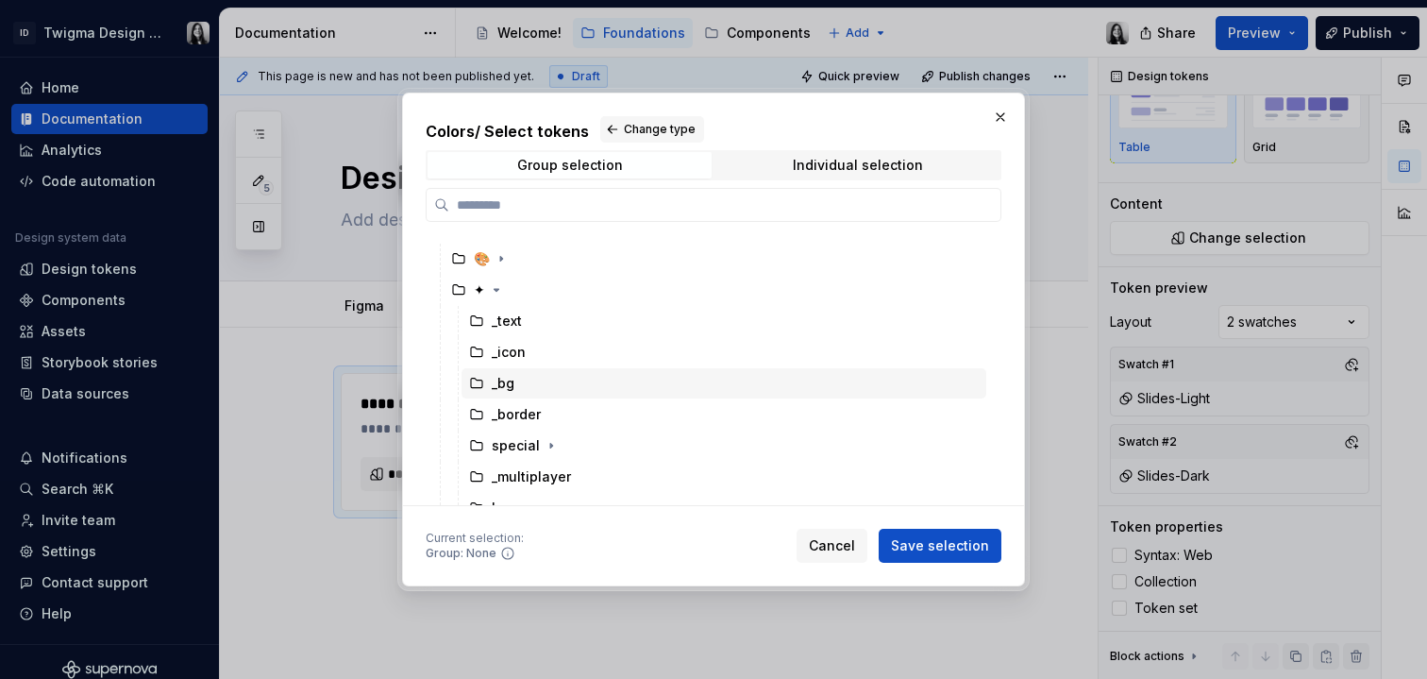
scroll to position [164, 0]
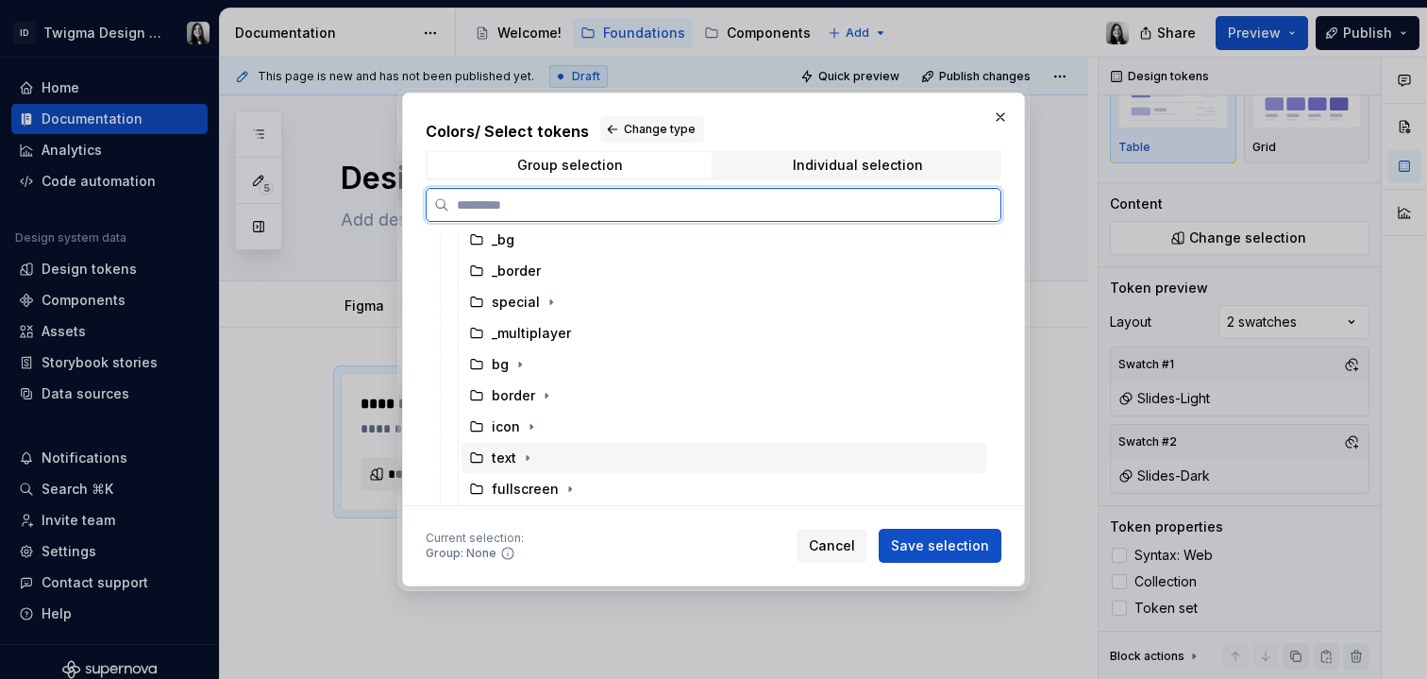
click at [545, 458] on div "text" at bounding box center [724, 458] width 525 height 30
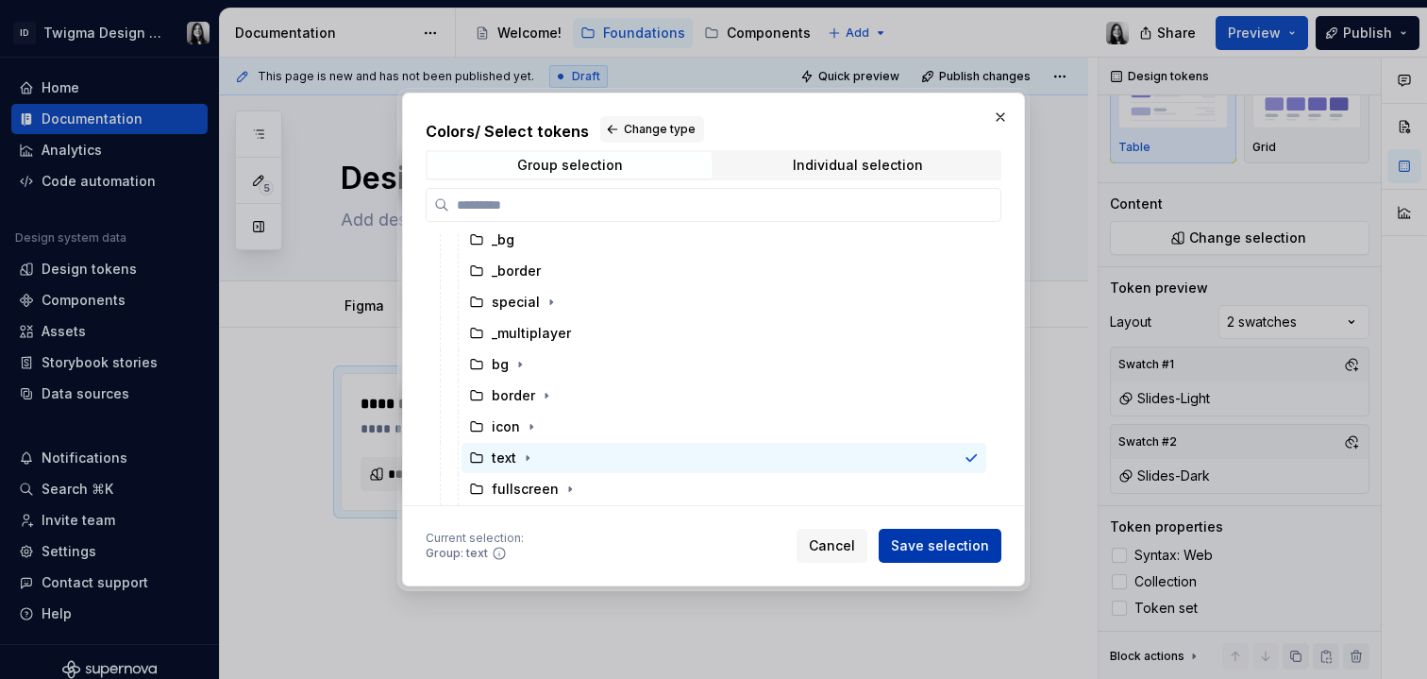
click at [946, 538] on span "Save selection" at bounding box center [940, 545] width 98 height 19
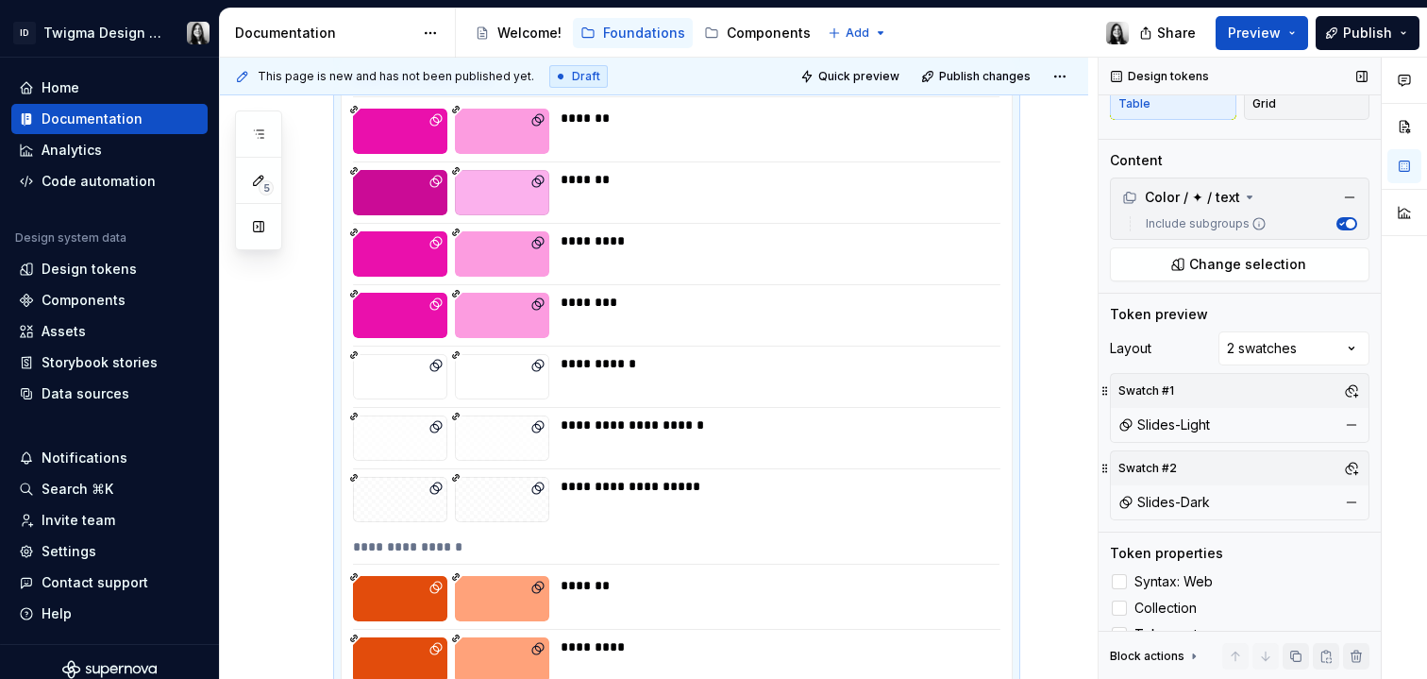
scroll to position [157, 0]
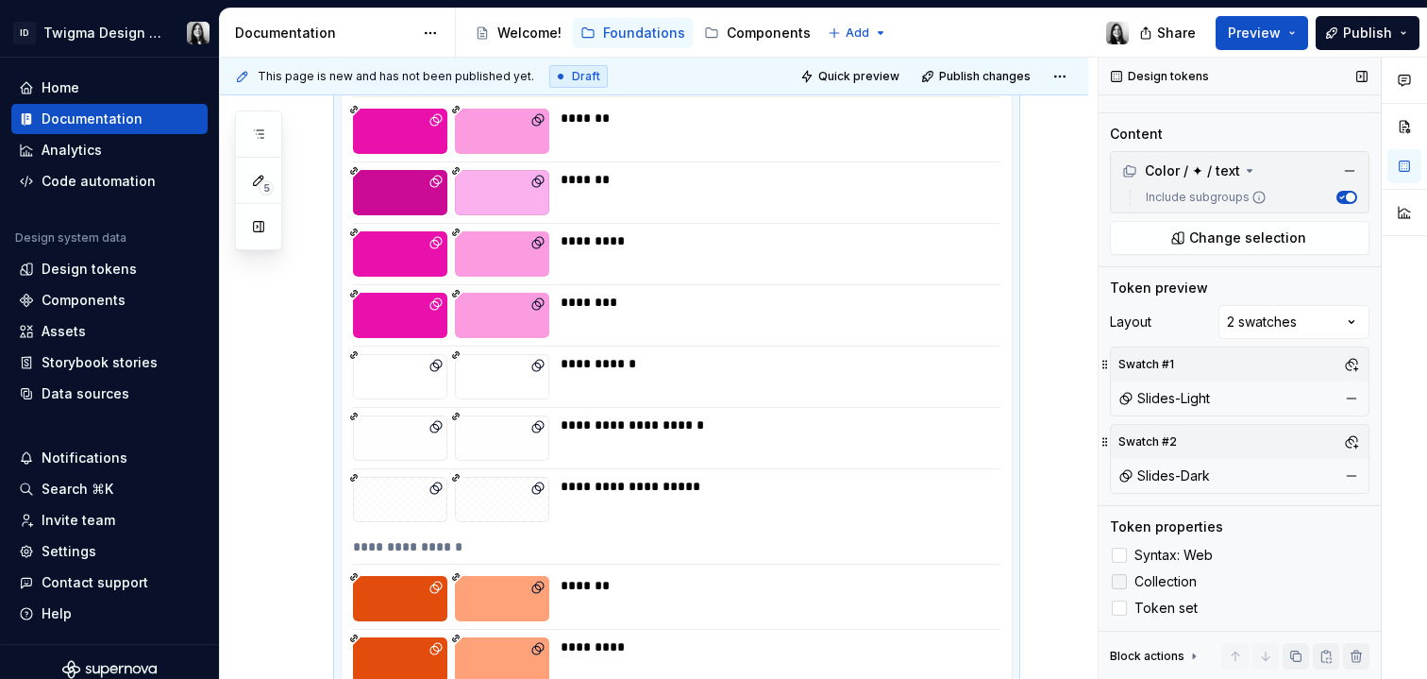
drag, startPoint x: 1114, startPoint y: 558, endPoint x: 1122, endPoint y: 583, distance: 26.6
click at [1115, 558] on div at bounding box center [1119, 555] width 15 height 15
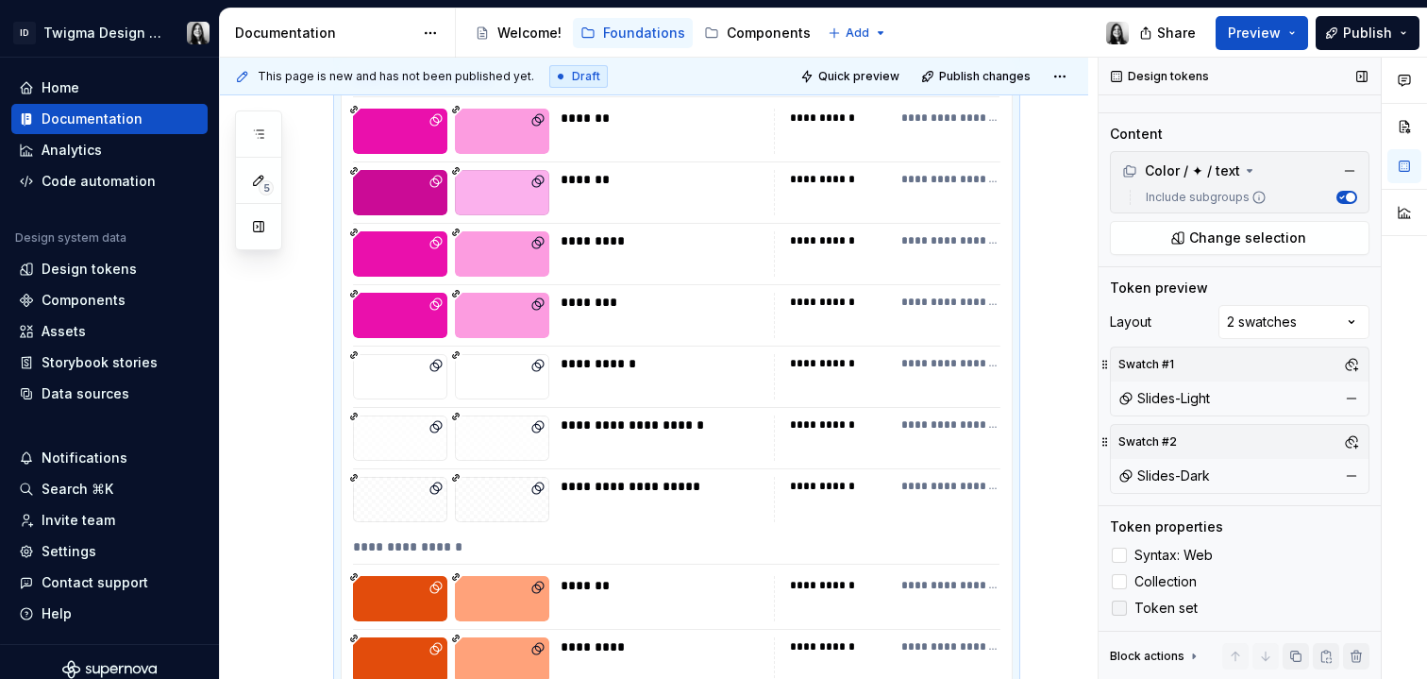
drag, startPoint x: 1122, startPoint y: 583, endPoint x: 1123, endPoint y: 608, distance: 24.6
click at [1122, 583] on div at bounding box center [1119, 581] width 15 height 15
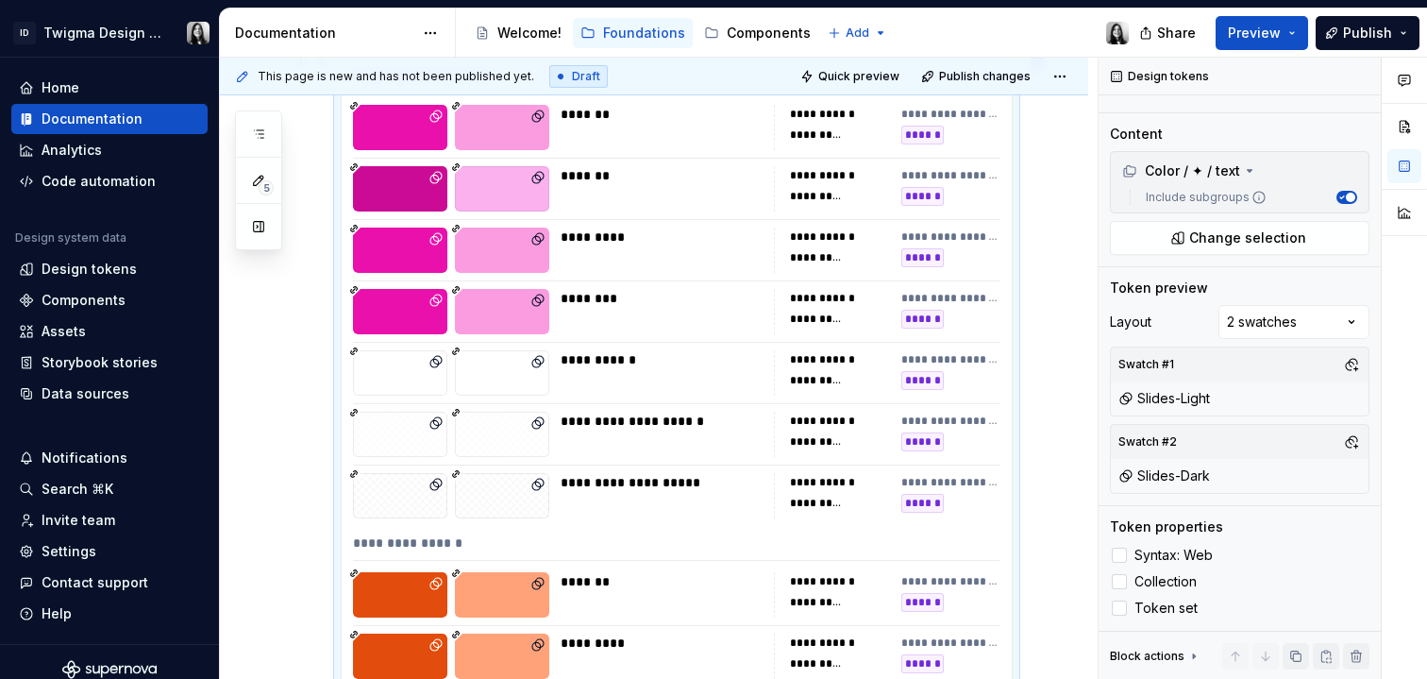
scroll to position [0, 0]
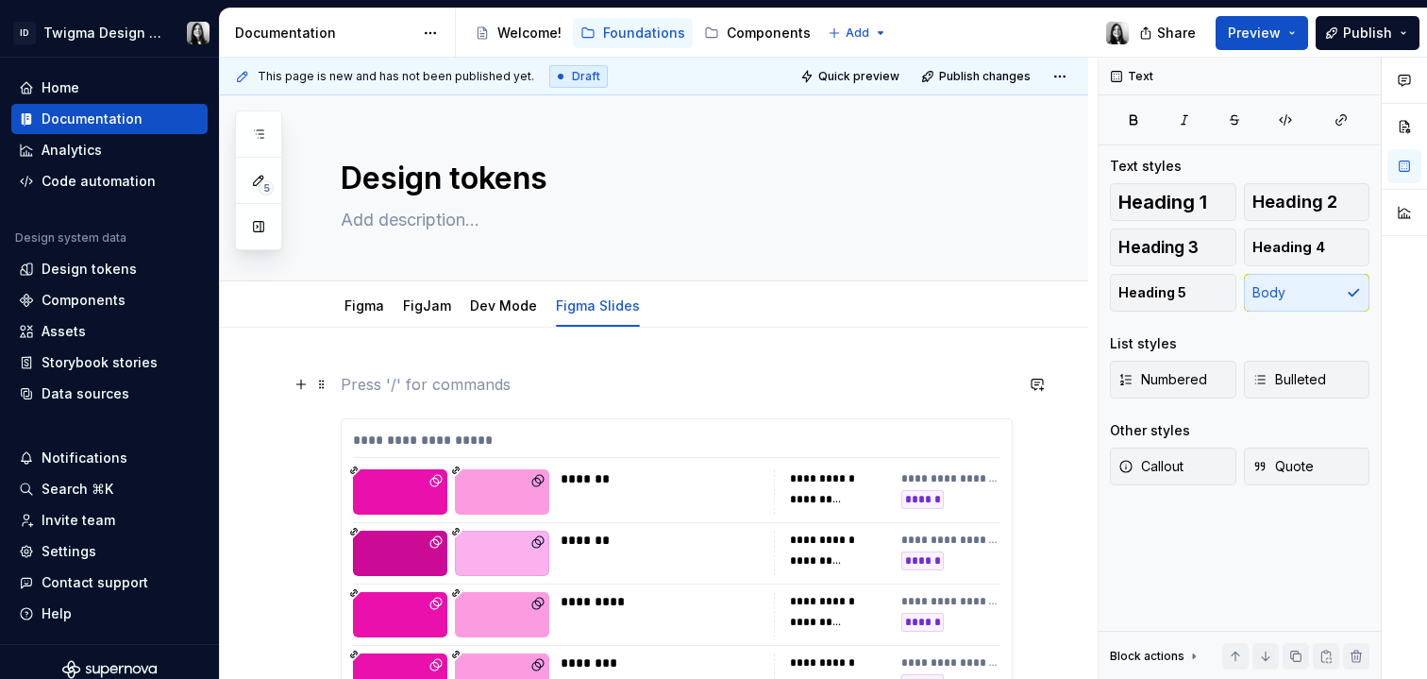
click at [695, 385] on p at bounding box center [677, 384] width 672 height 23
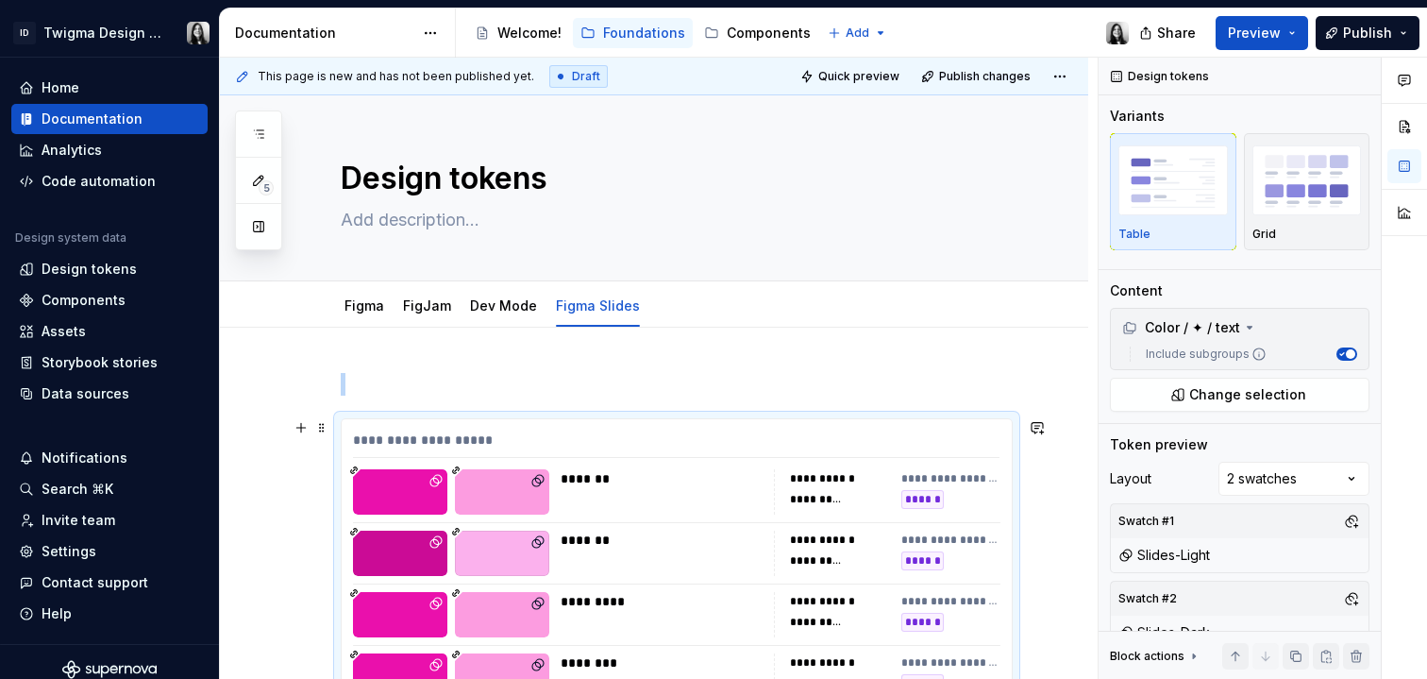
click at [318, 421] on span at bounding box center [321, 427] width 15 height 26
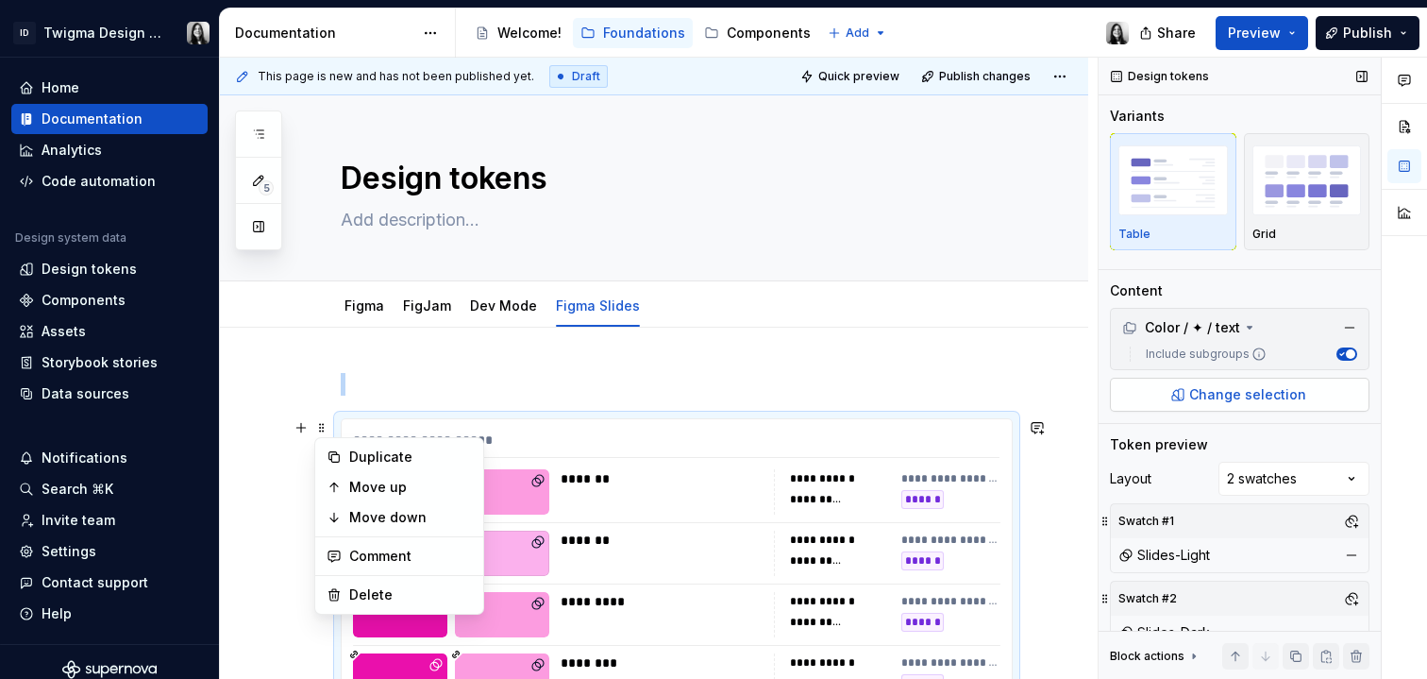
click at [1246, 396] on span "Change selection" at bounding box center [1248, 394] width 117 height 19
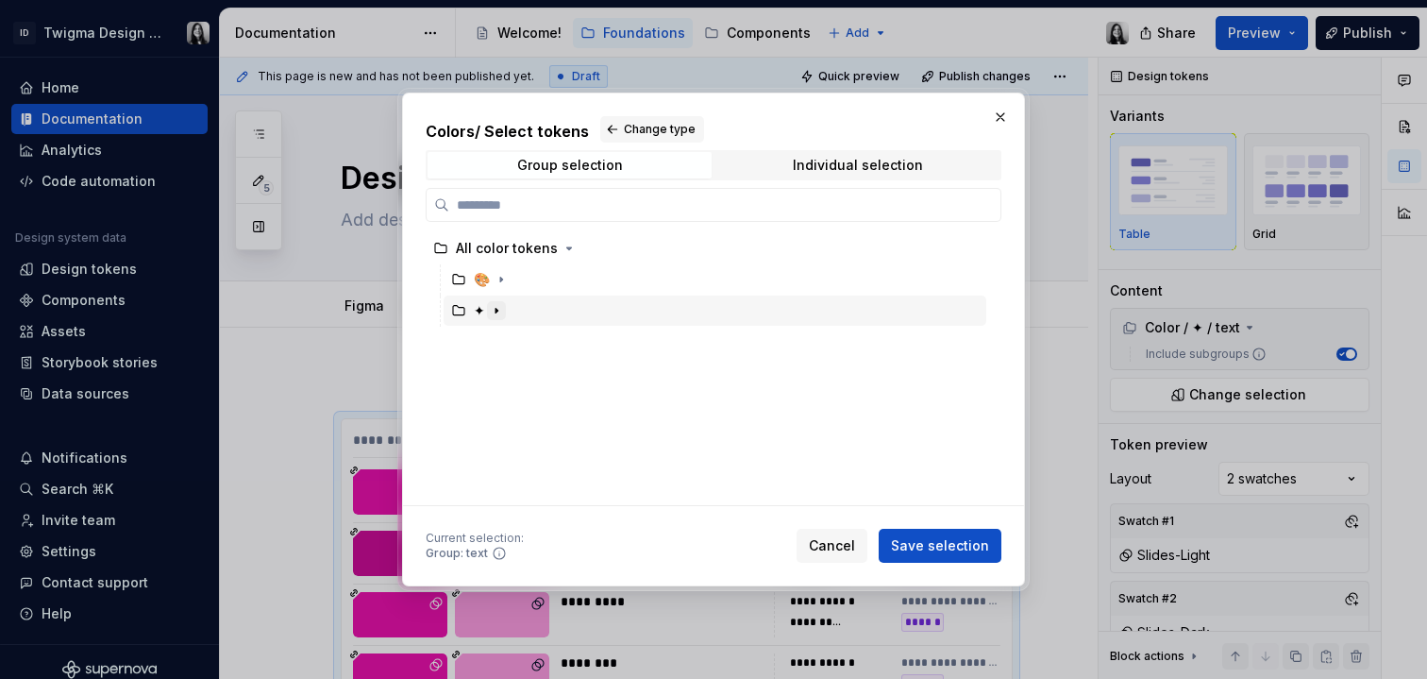
click at [495, 309] on icon "button" at bounding box center [496, 310] width 15 height 15
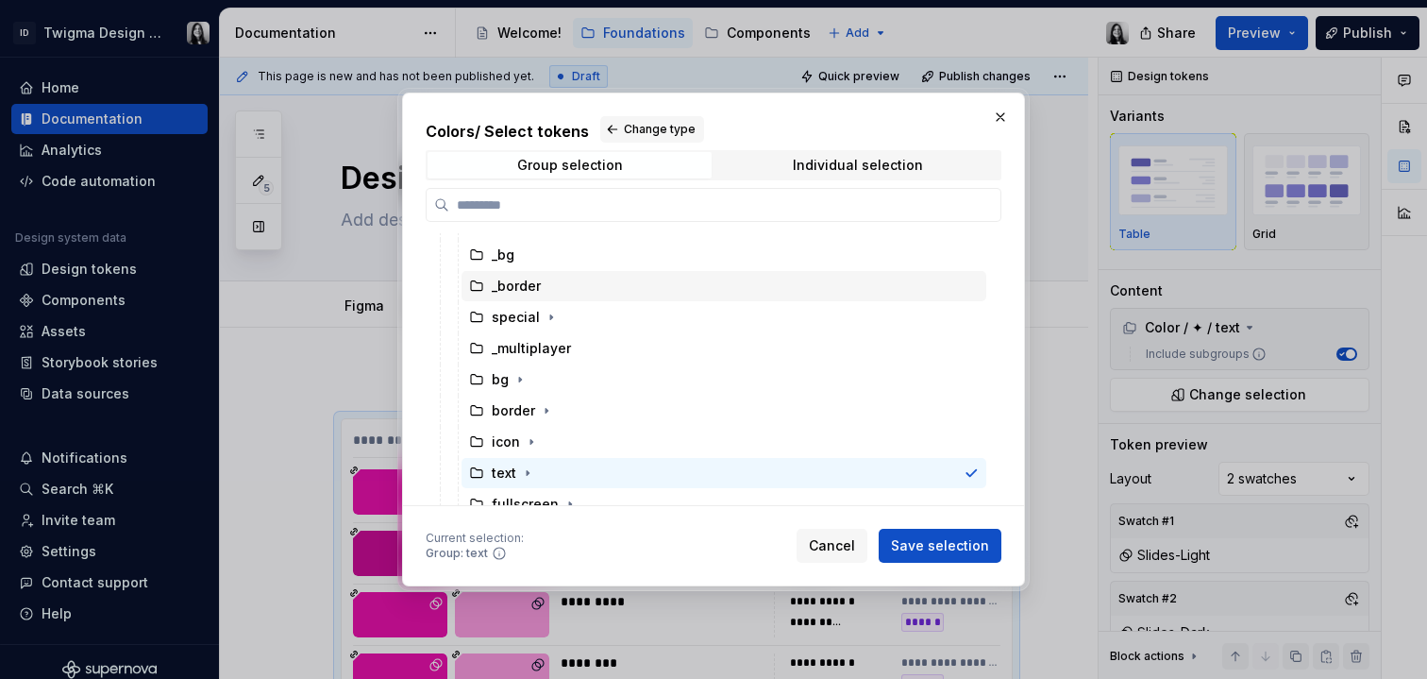
scroll to position [164, 0]
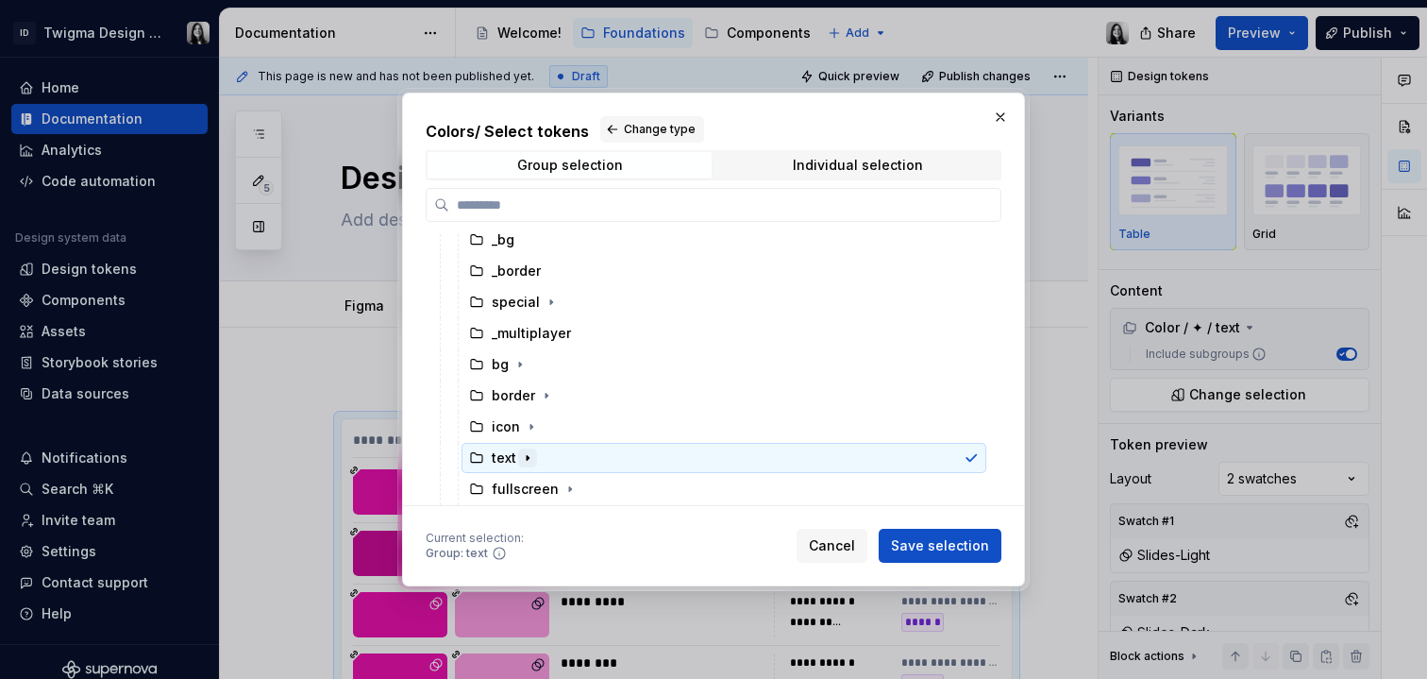
click at [527, 462] on icon "button" at bounding box center [527, 457] width 15 height 15
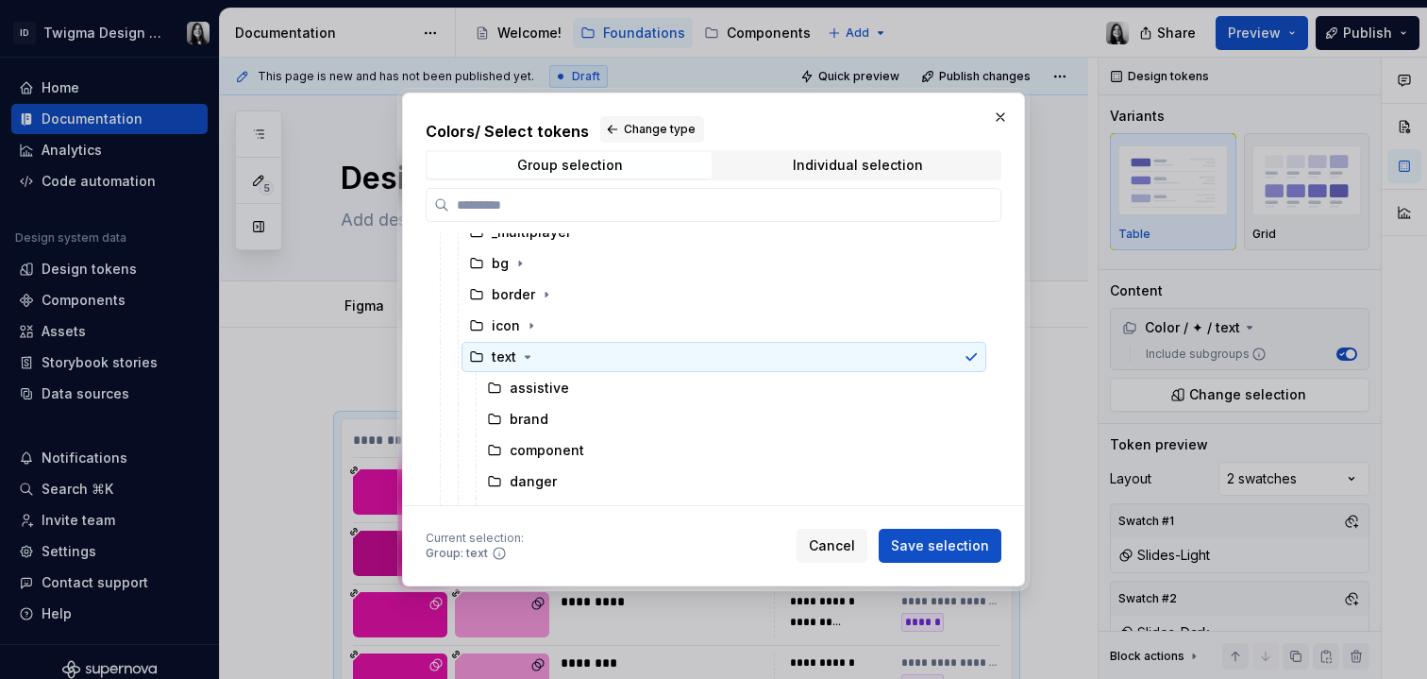
scroll to position [426, 0]
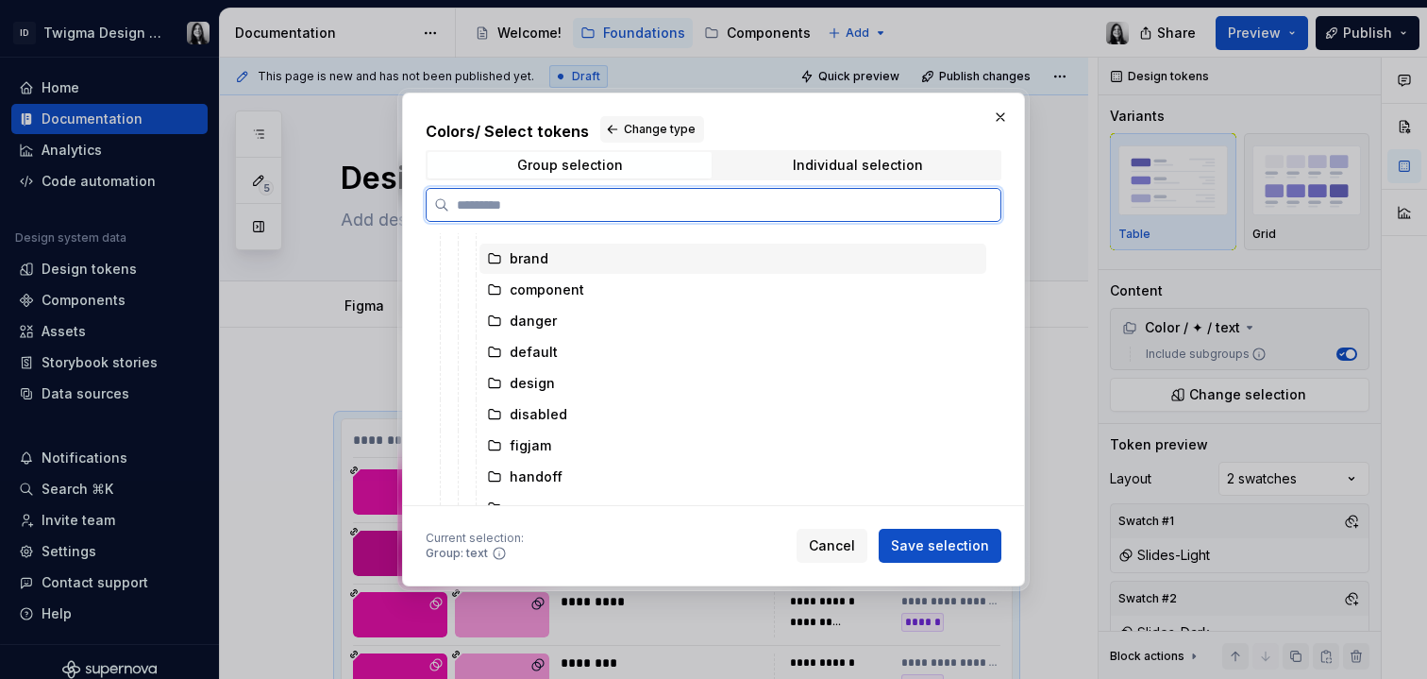
click at [533, 261] on div "brand" at bounding box center [529, 258] width 39 height 19
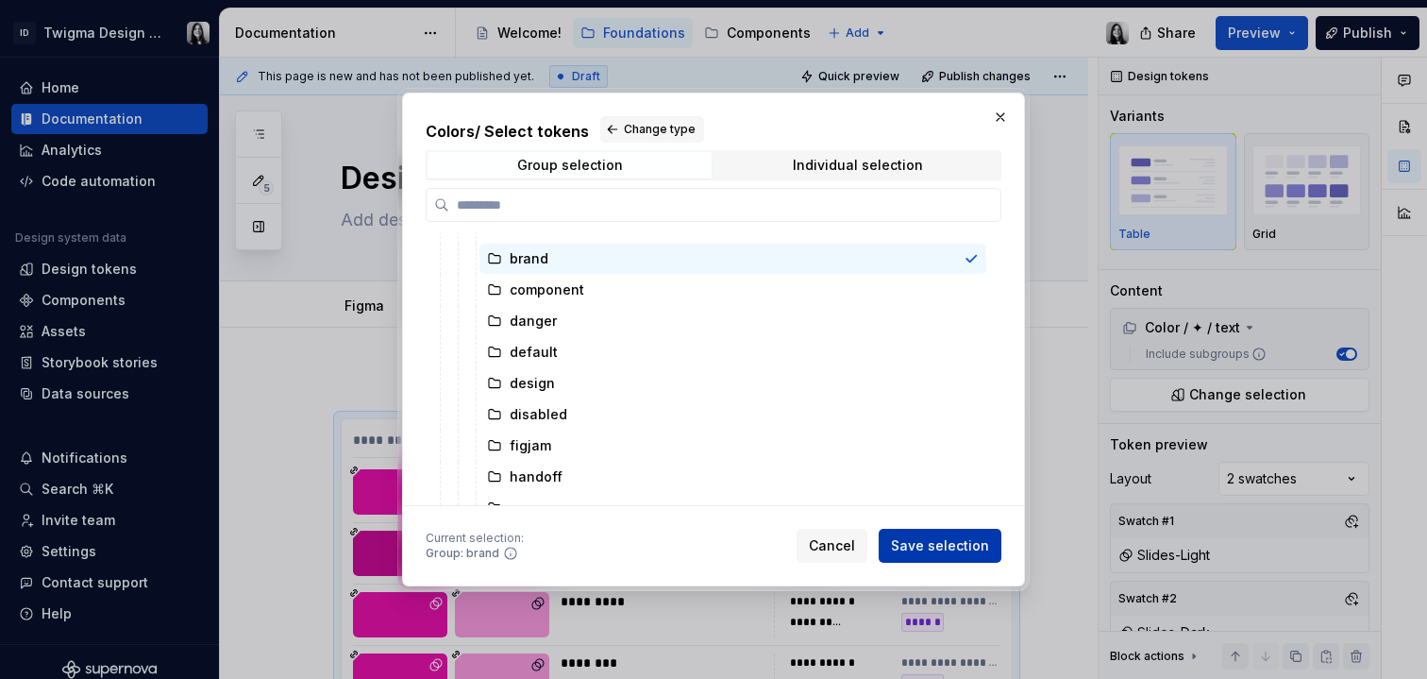
click at [920, 533] on button "Save selection" at bounding box center [940, 546] width 123 height 34
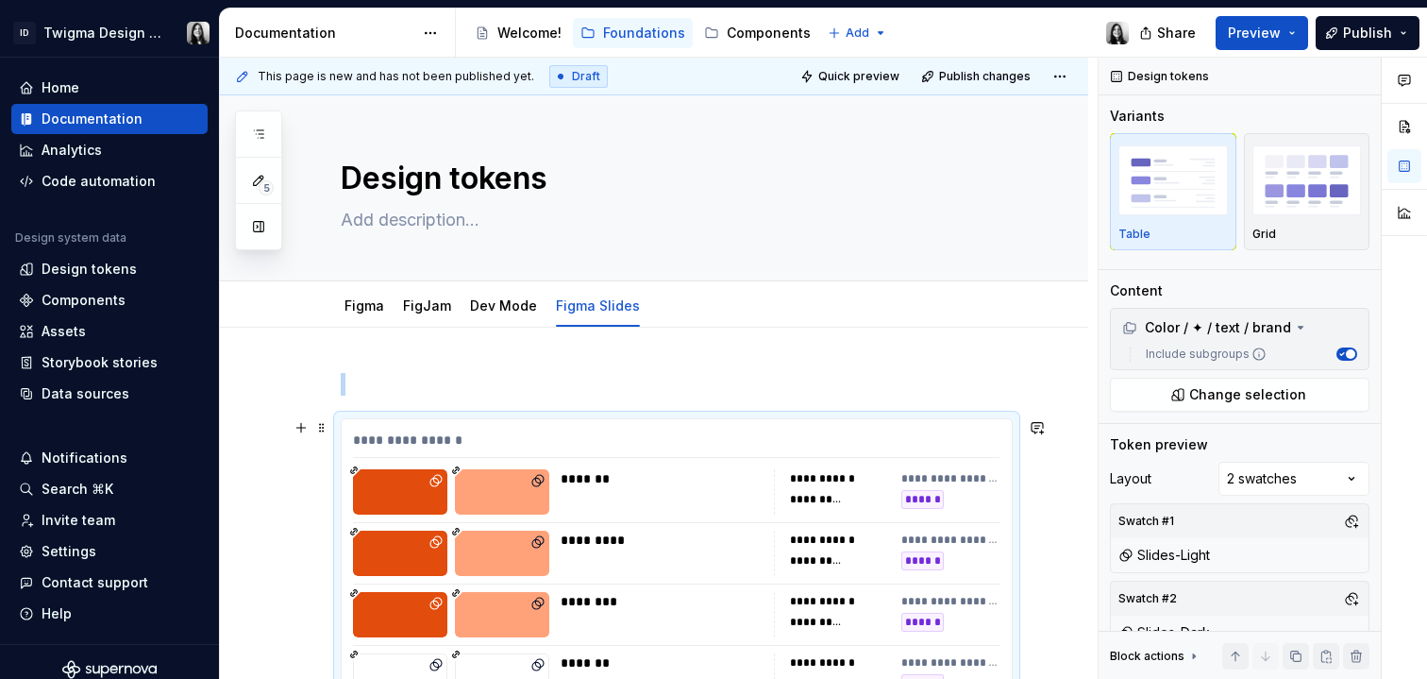
scroll to position [154, 0]
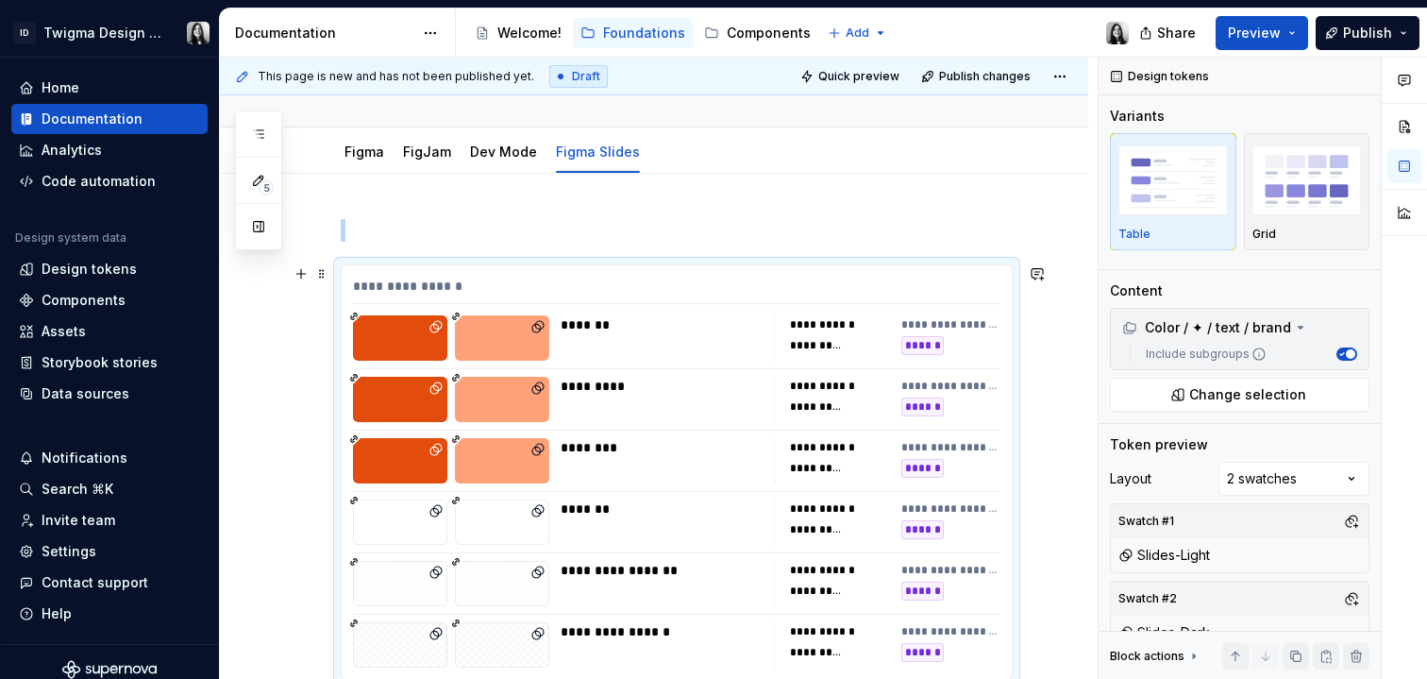
click at [1082, 514] on div "**********" at bounding box center [654, 540] width 869 height 733
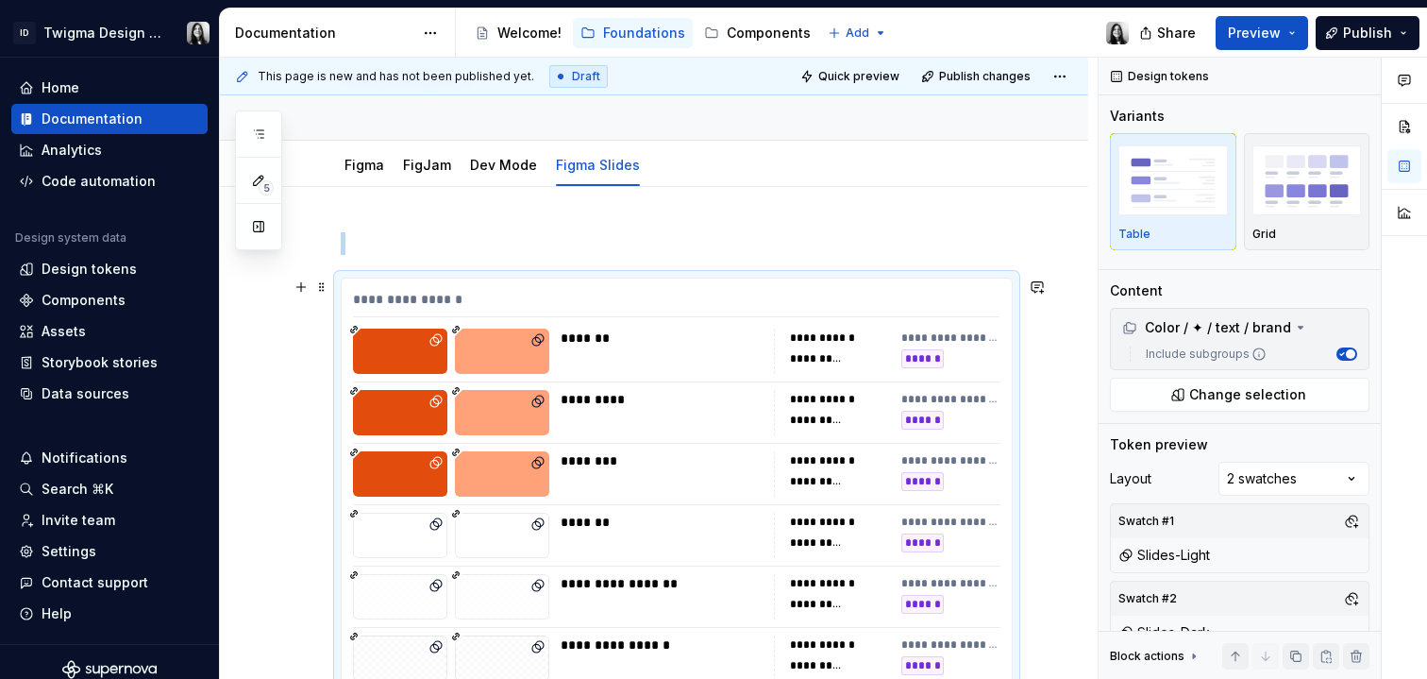
scroll to position [0, 0]
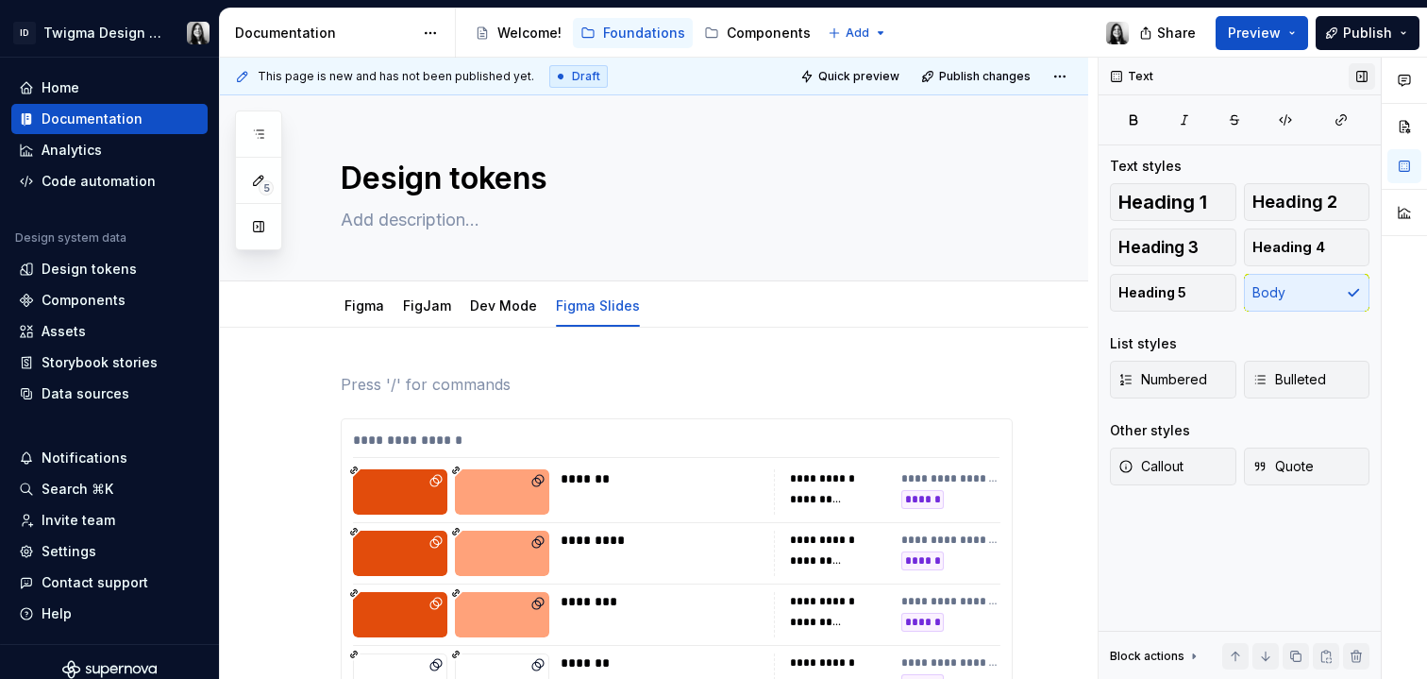
click at [1364, 77] on button "button" at bounding box center [1362, 76] width 26 height 26
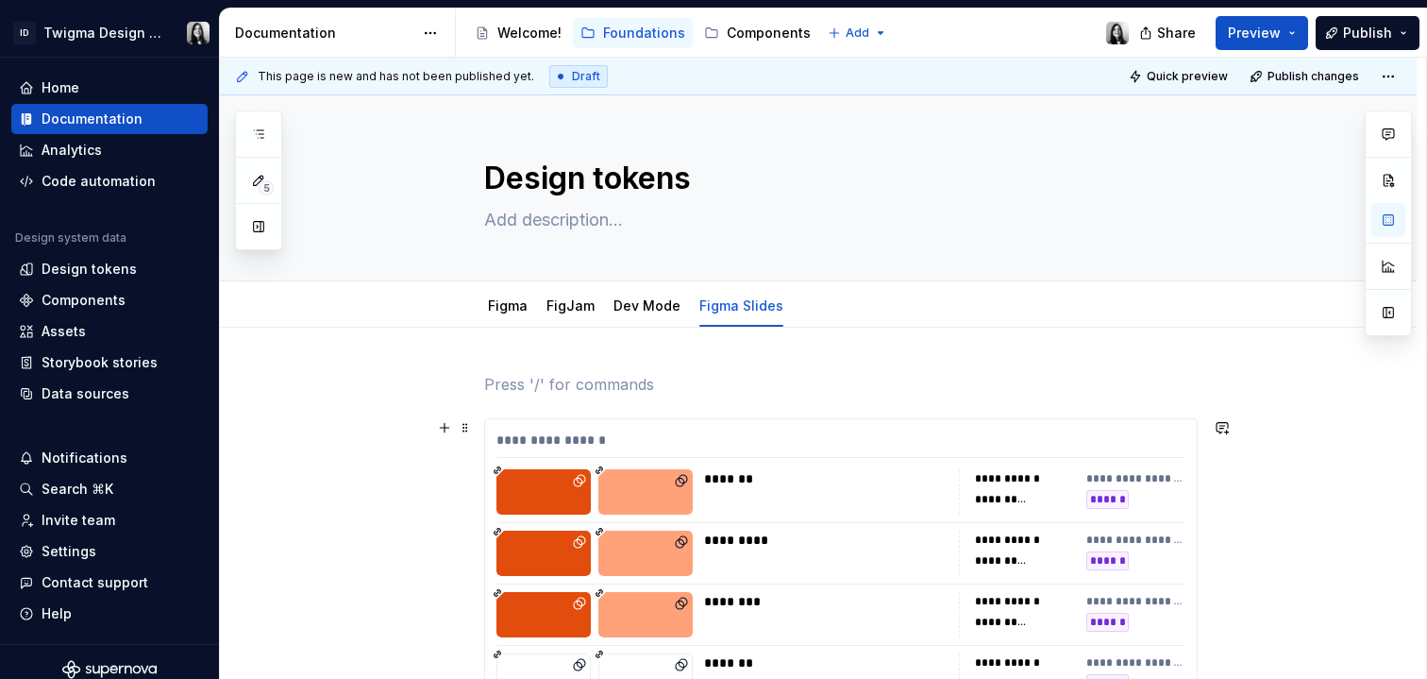
click at [710, 418] on div "**********" at bounding box center [841, 625] width 714 height 415
click at [546, 222] on textarea at bounding box center [838, 220] width 714 height 30
type textarea "*"
type textarea "T"
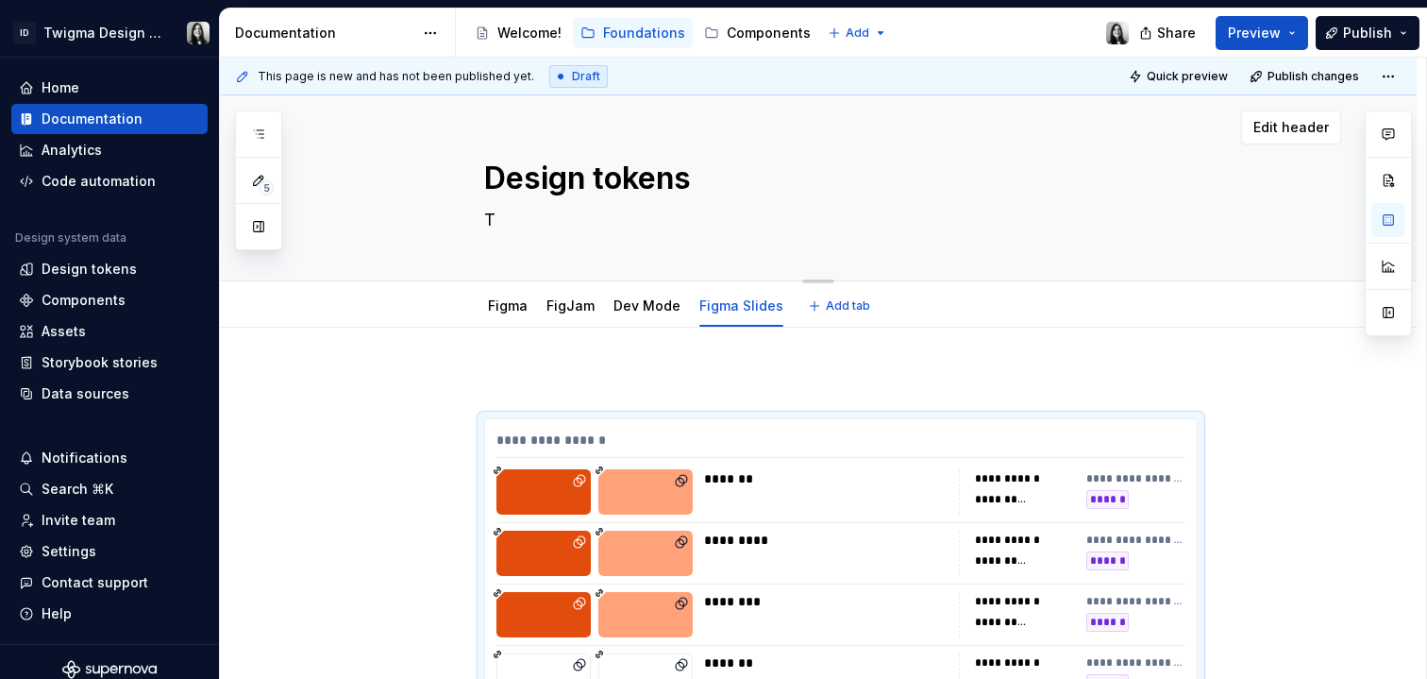
type textarea "*"
type textarea "Tw"
type textarea "*"
type textarea "Twi"
type textarea "*"
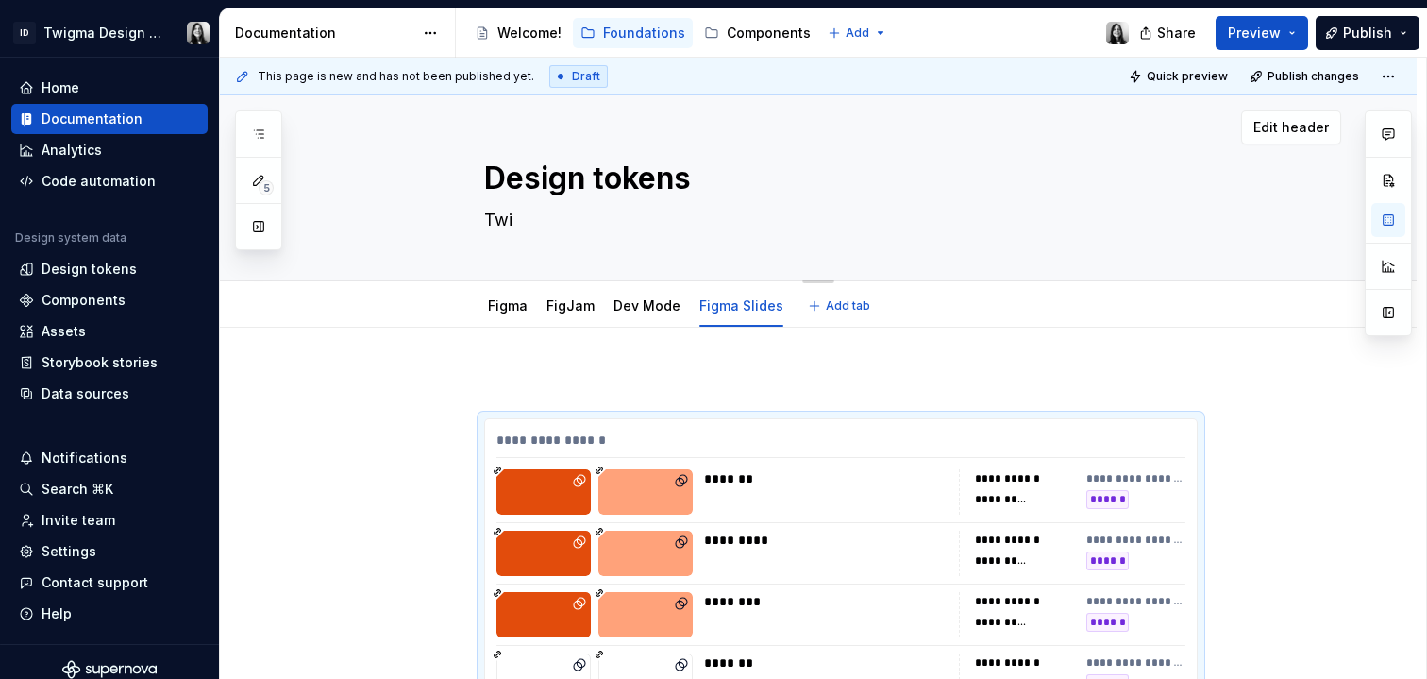
type textarea "Twig"
type textarea "*"
type textarea "Twigm"
type textarea "*"
type textarea "Twigma"
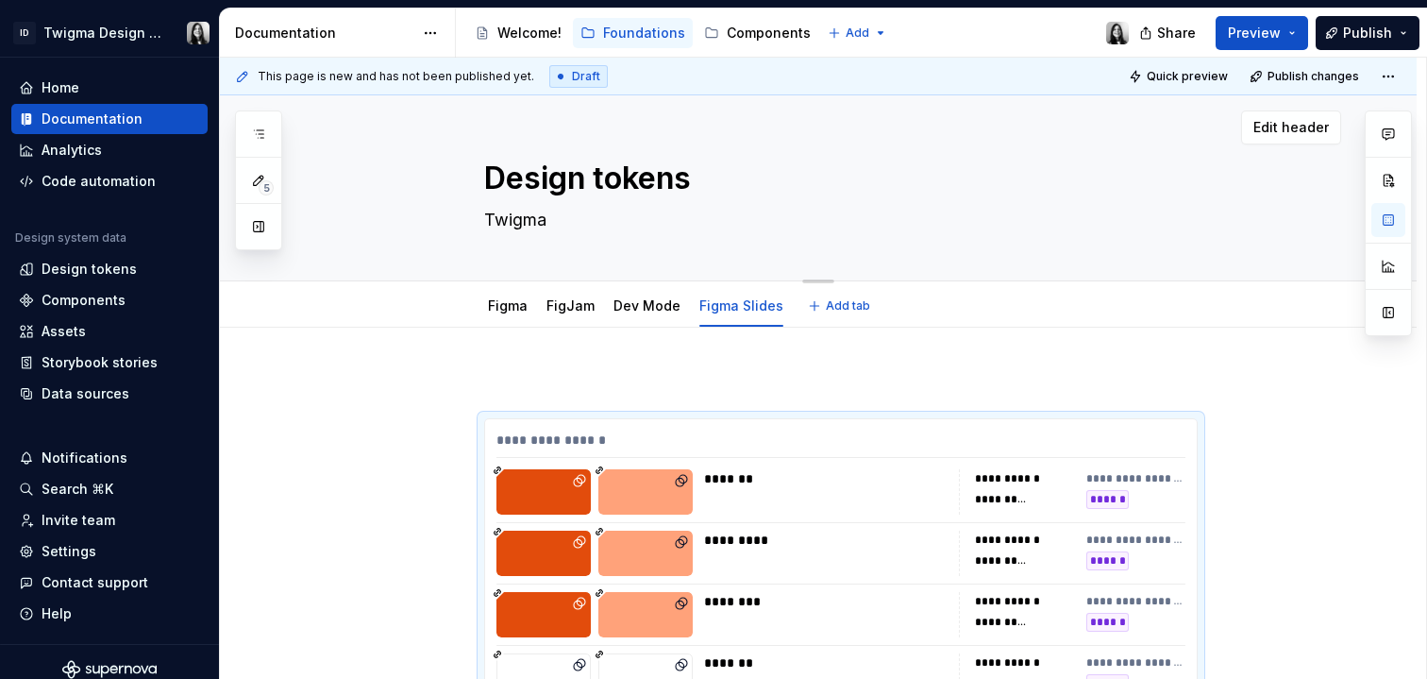
type textarea "*"
type textarea "Twigma"
type textarea "*"
type textarea "Twigma T"
type textarea "*"
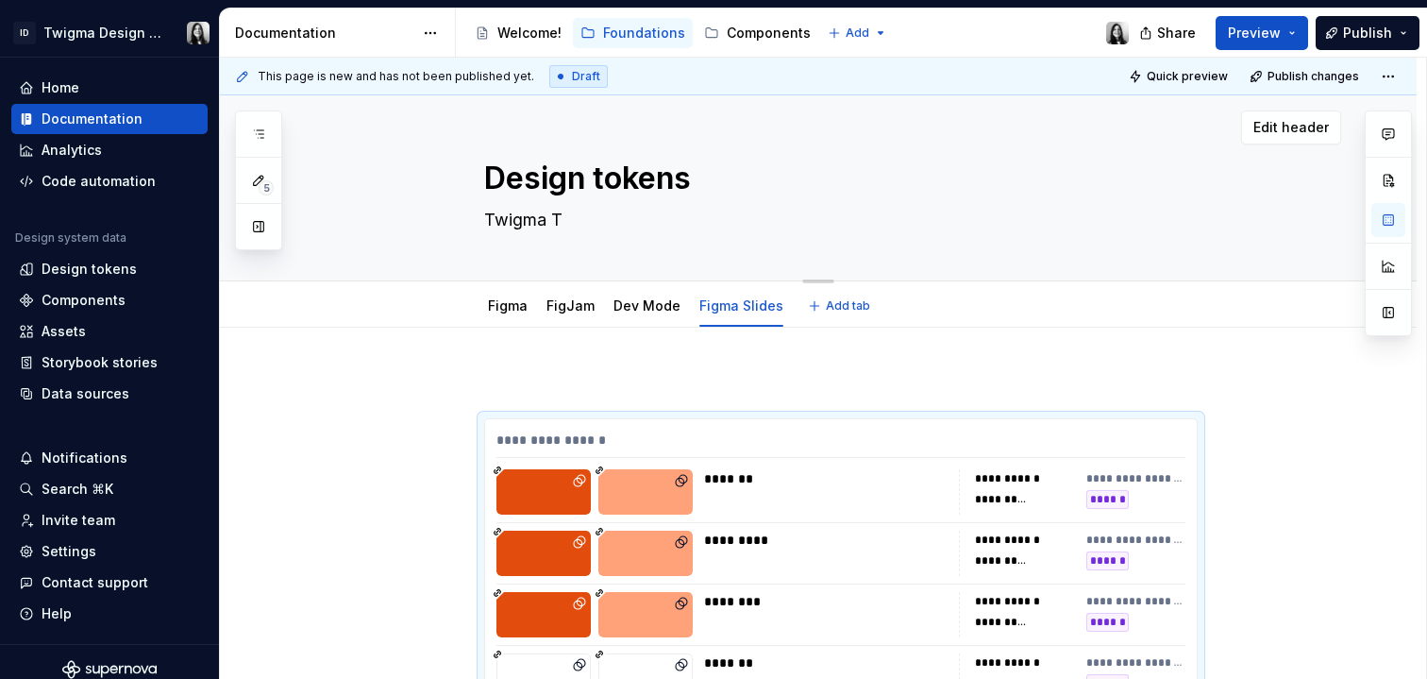
type textarea "Twigma To"
type textarea "*"
type textarea "Twigma Tok"
type textarea "*"
type textarea "Twigma Toke"
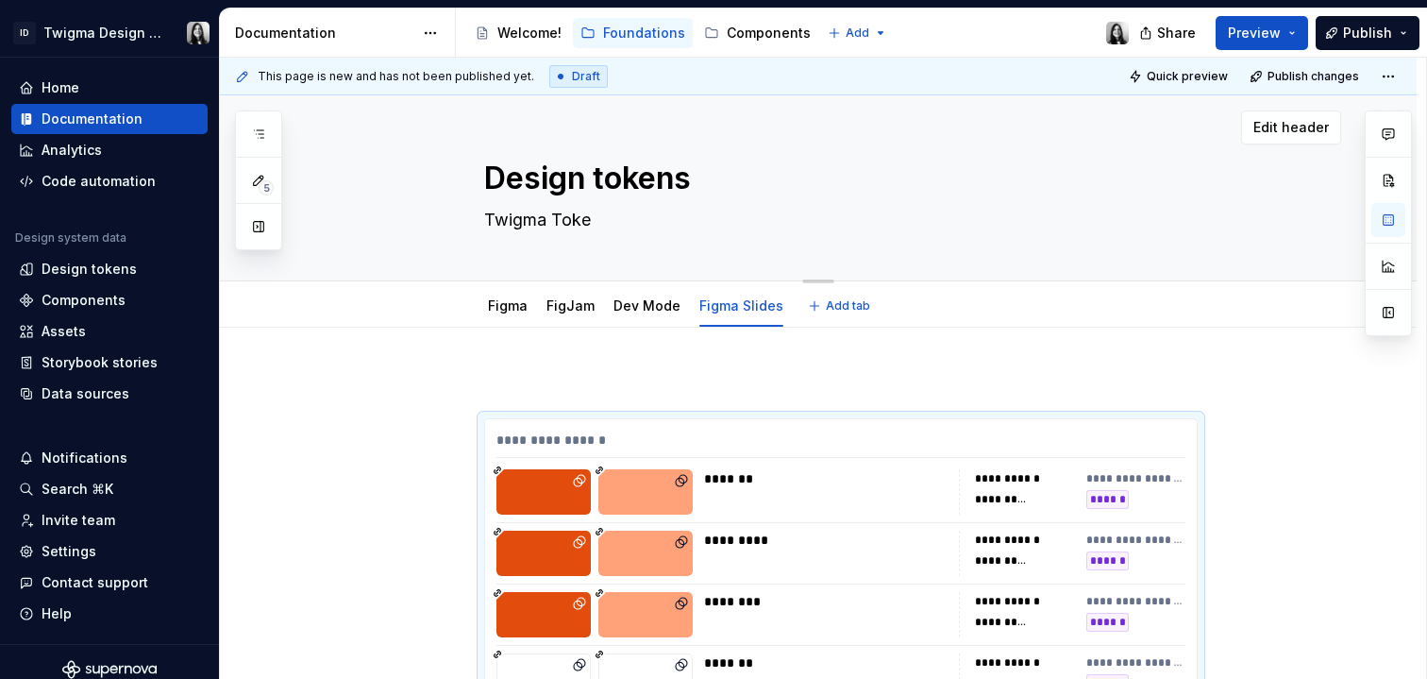
type textarea "*"
type textarea "Twigma Token"
type textarea "*"
type textarea "Twigma Tokens"
type textarea "*"
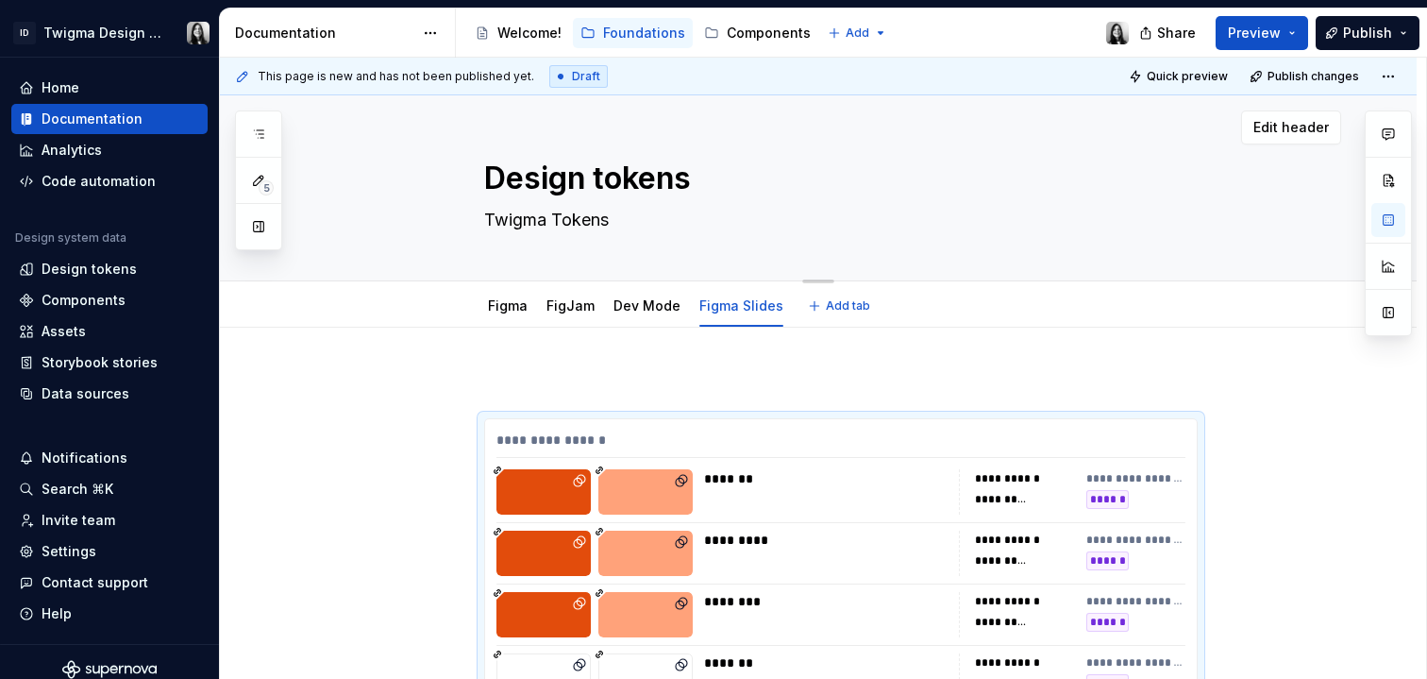
type textarea "Twigma Token"
type textarea "*"
type textarea "Twigma Token"
type textarea "*"
type textarea "Twigma Token S"
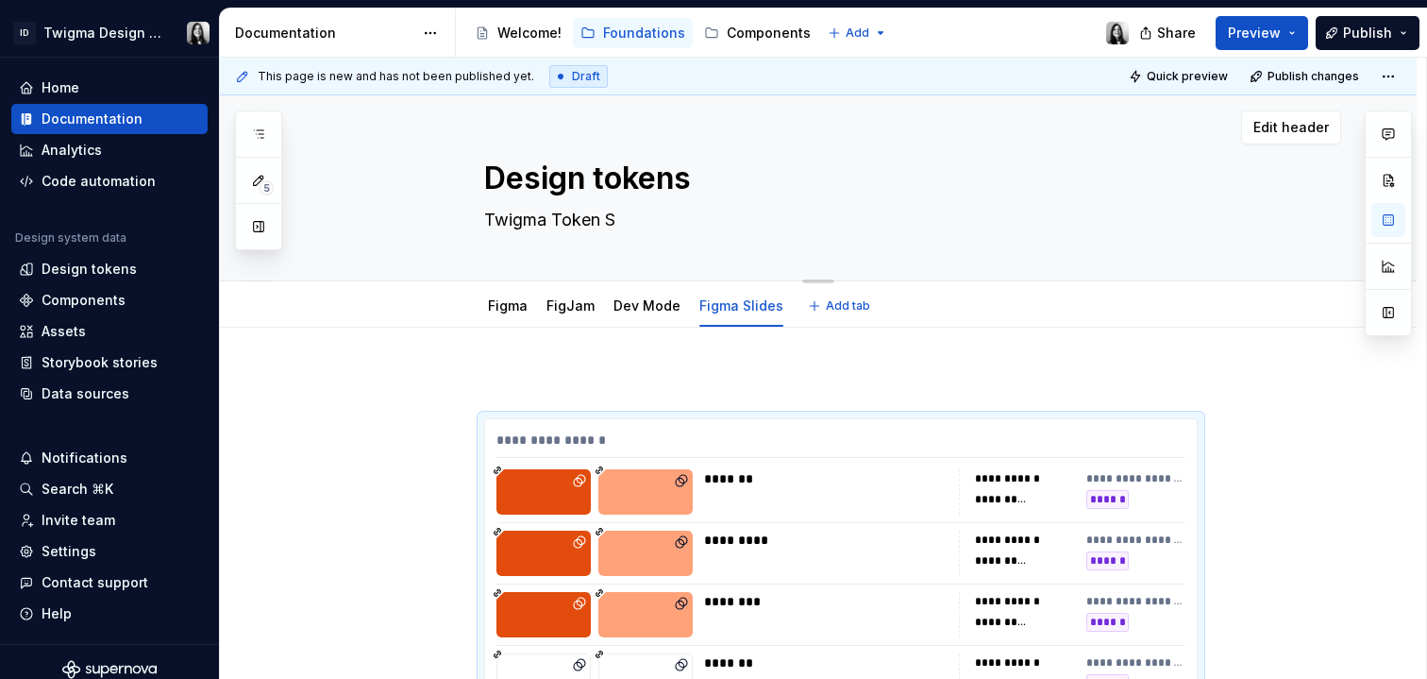
type textarea "*"
type textarea "Twigma Token Sy"
type textarea "*"
type textarea "Twigma Token Sys"
type textarea "*"
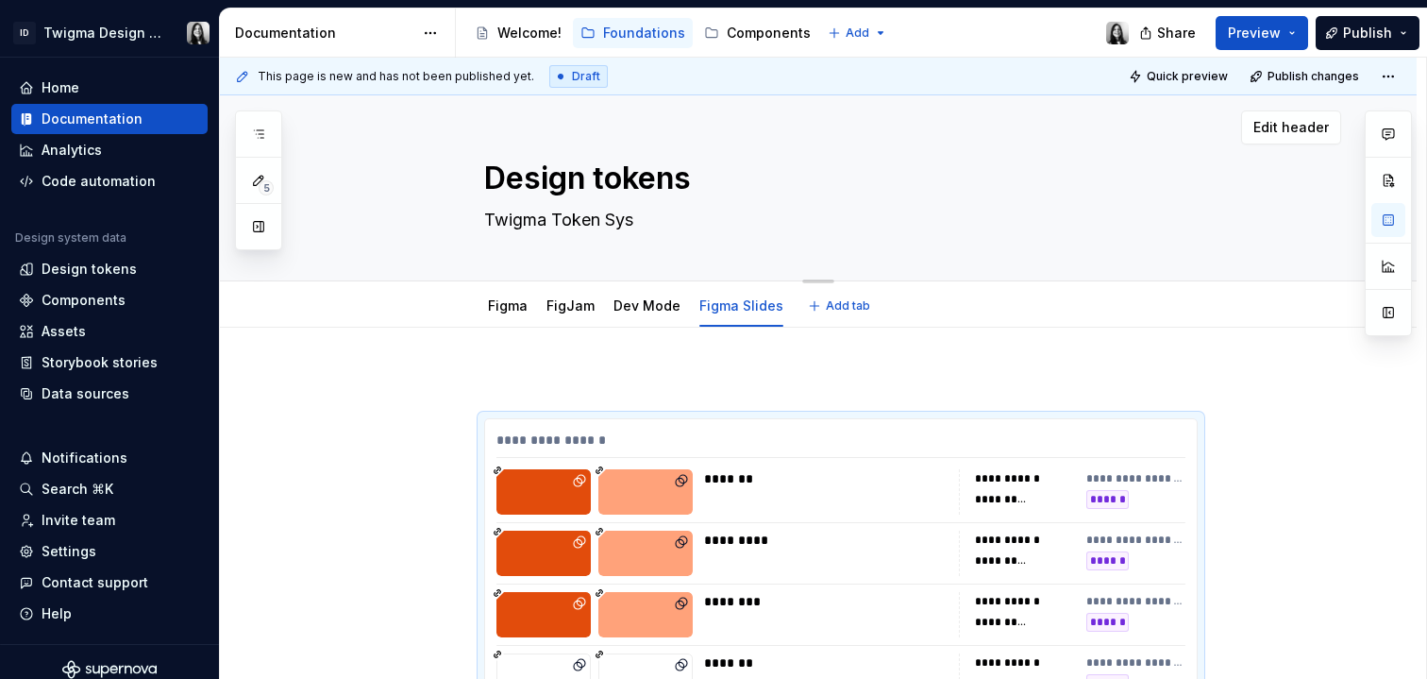
type textarea "Twigma Token Syst"
type textarea "*"
type textarea "Twigma Token Syste"
type textarea "*"
type textarea "Twigma Token System"
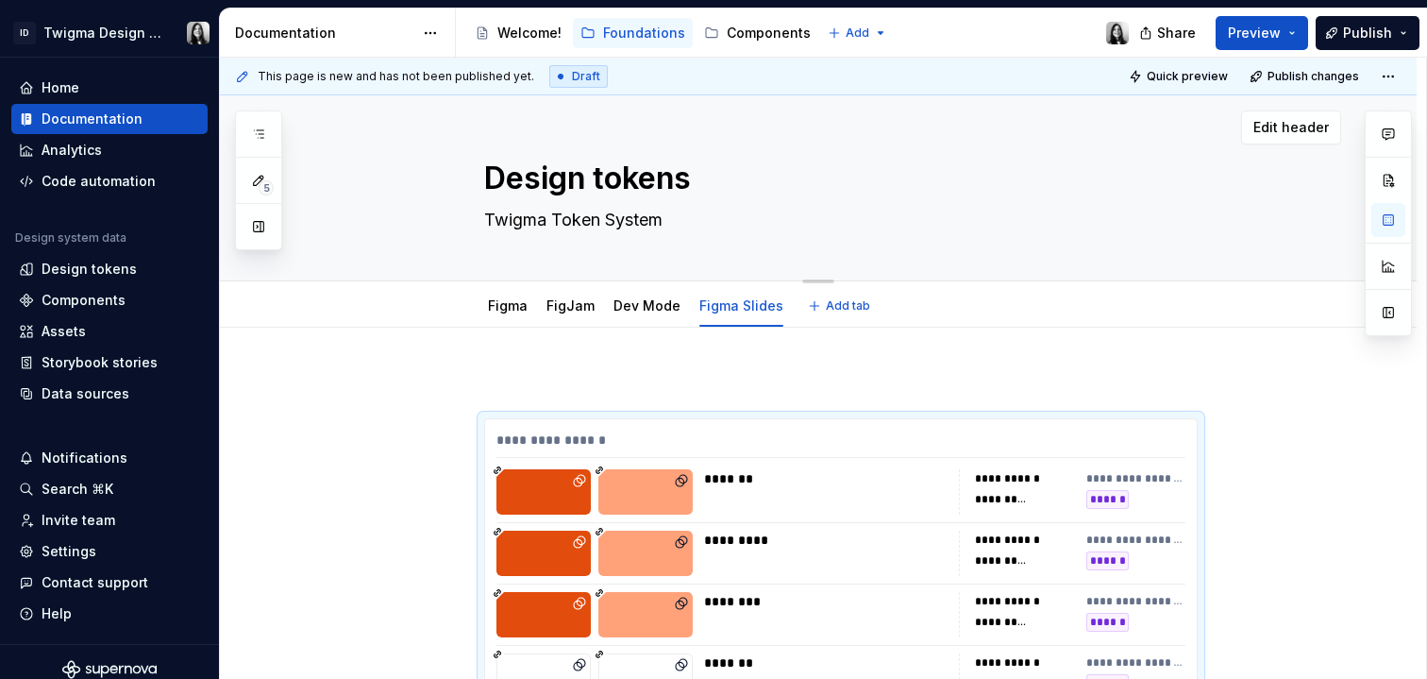
type textarea "*"
type textarea "Twigma Token System."
type textarea "*"
type textarea "Twigma Token System."
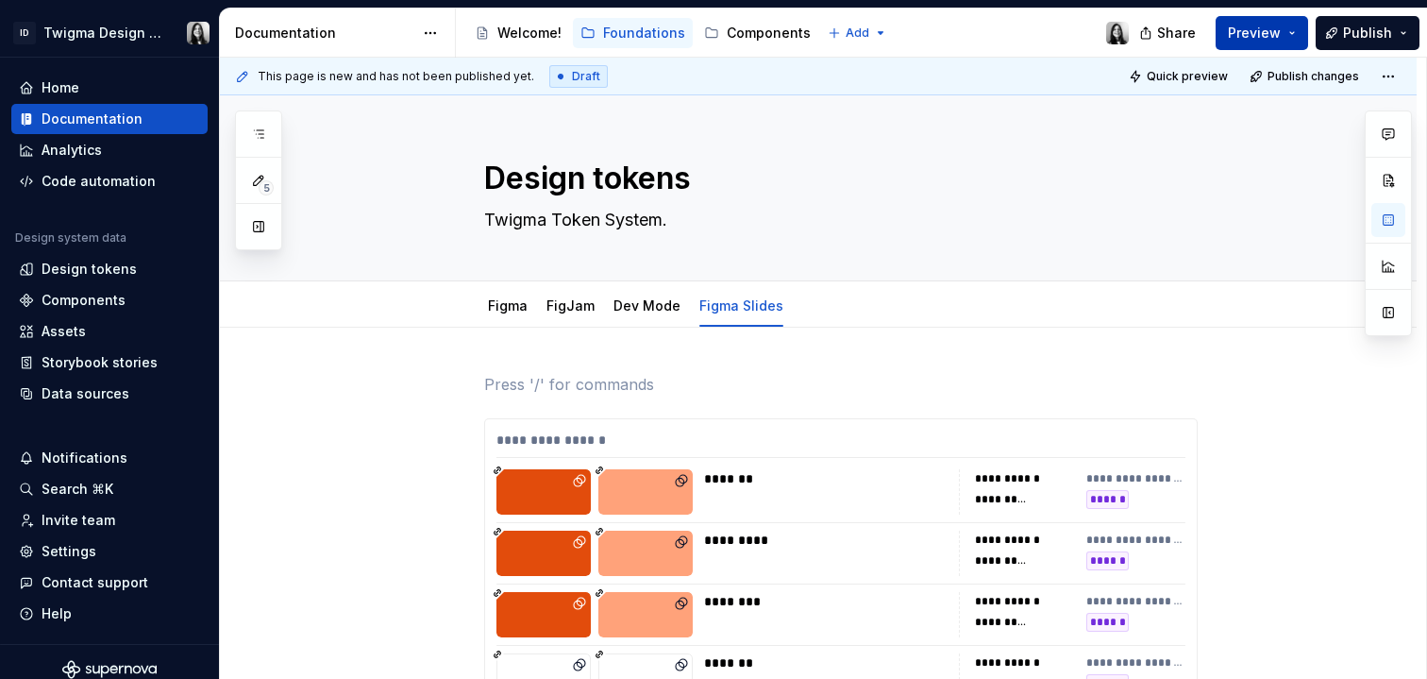
click at [1262, 30] on span "Preview" at bounding box center [1254, 33] width 53 height 19
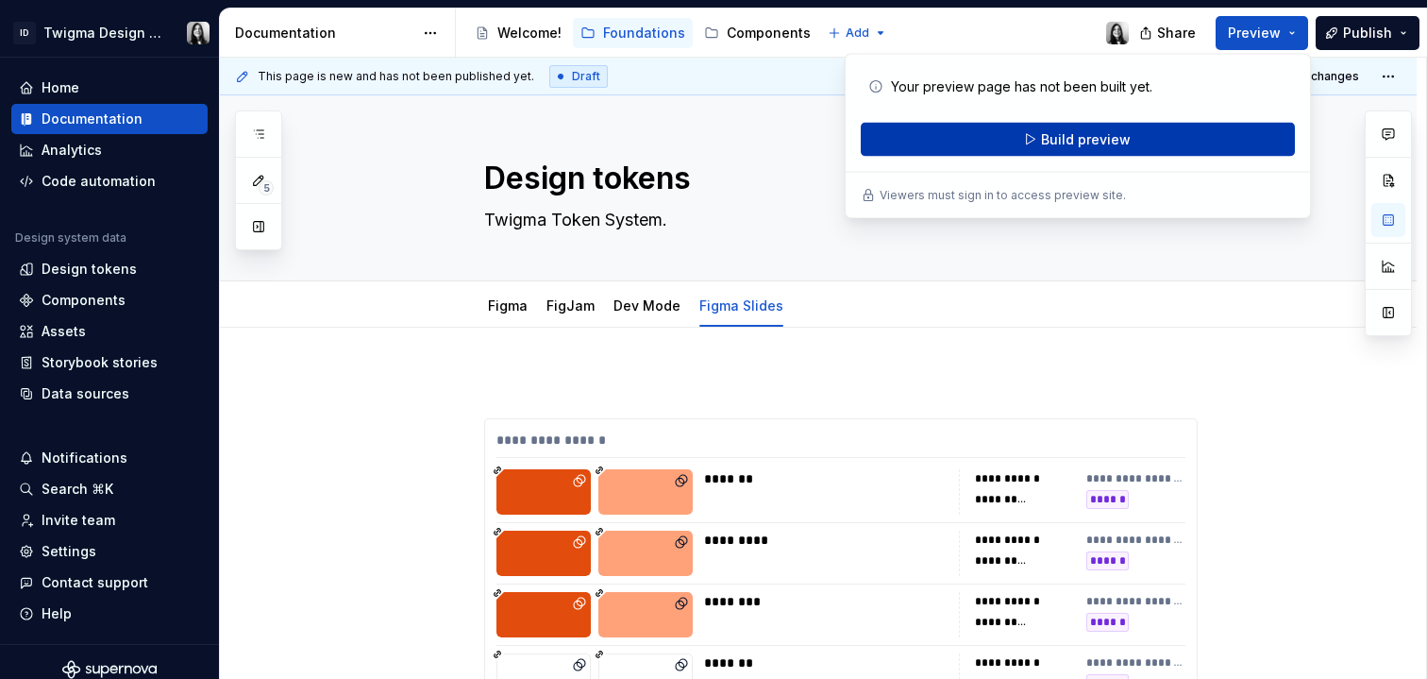
click at [1229, 151] on button "Build preview" at bounding box center [1078, 140] width 434 height 34
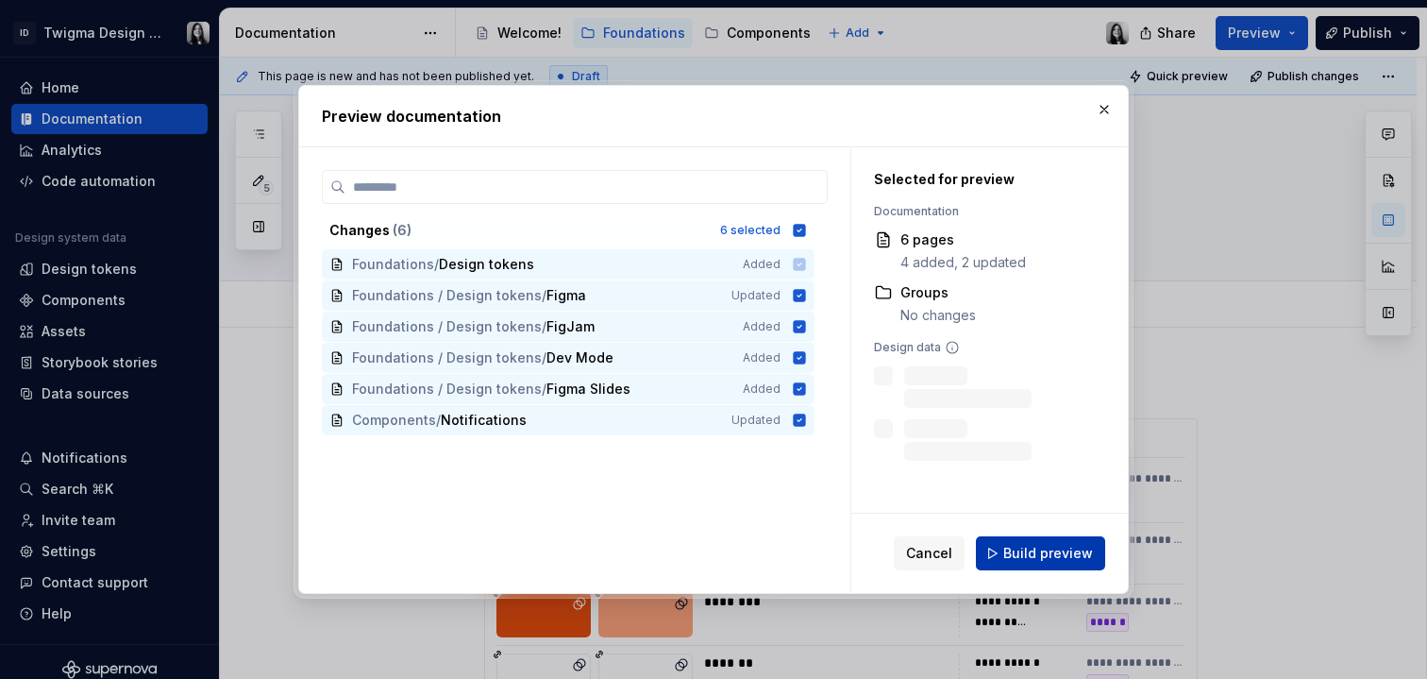
click at [1045, 546] on span "Build preview" at bounding box center [1049, 553] width 90 height 19
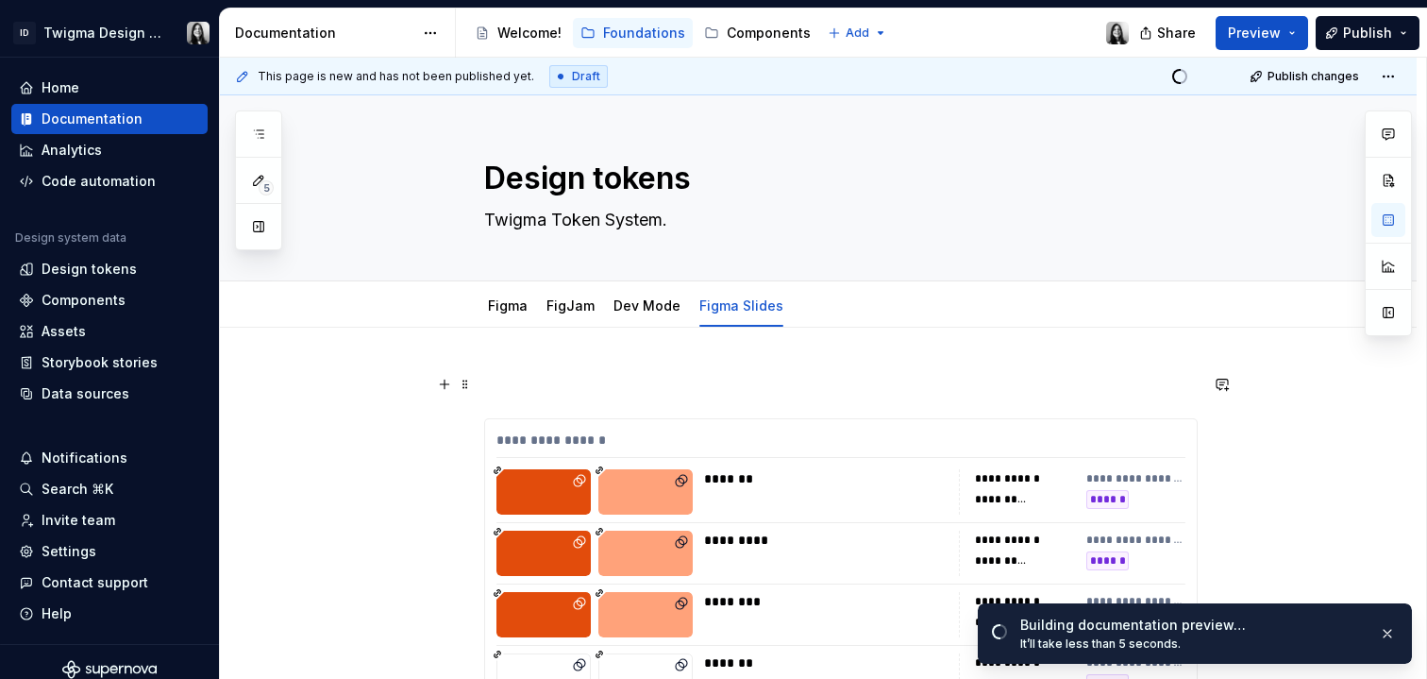
click at [952, 386] on p at bounding box center [841, 384] width 714 height 23
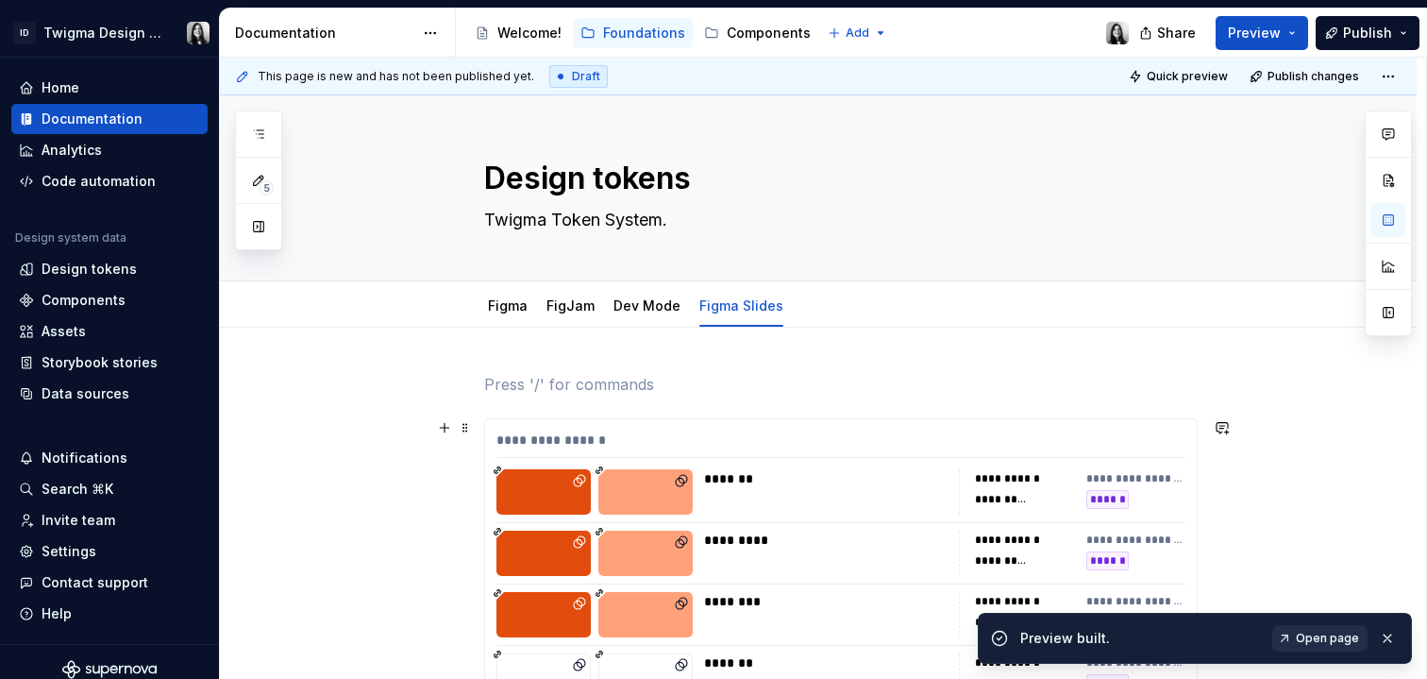
click at [1296, 627] on link "Open page" at bounding box center [1320, 638] width 95 height 26
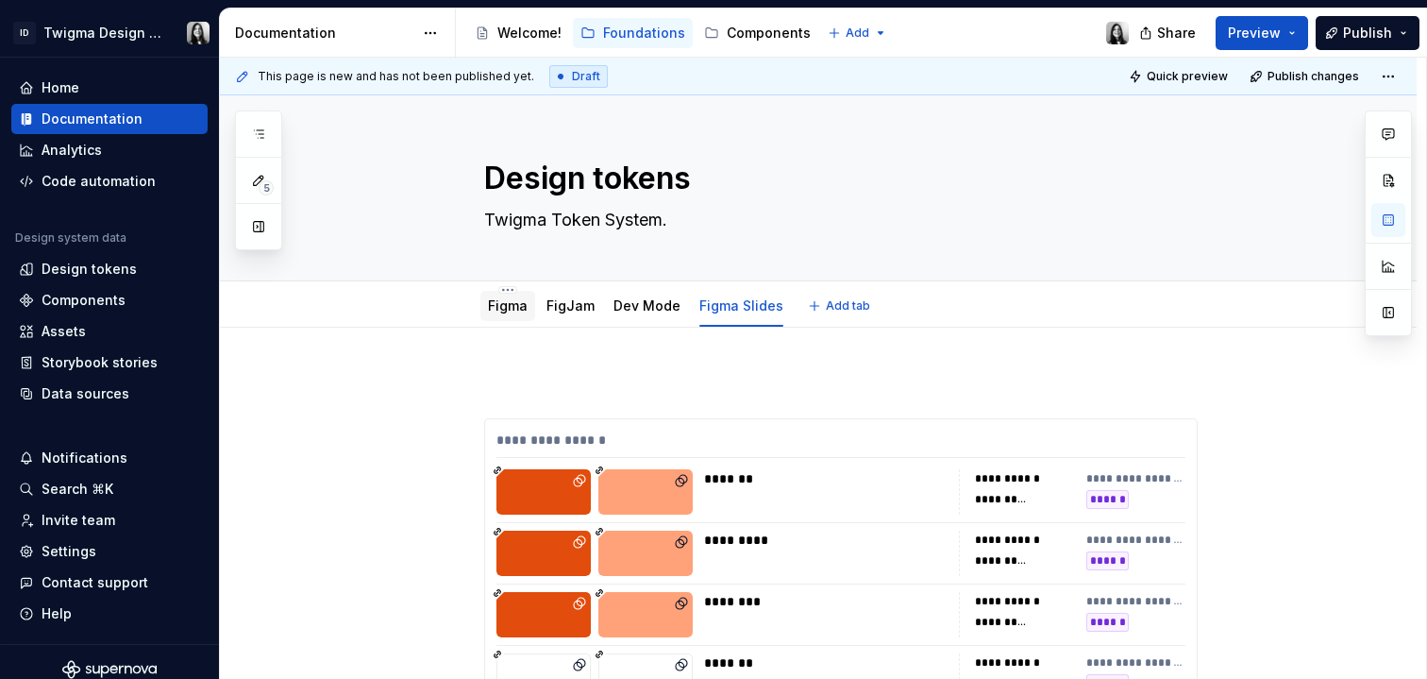
click at [515, 316] on div "Figma" at bounding box center [508, 306] width 55 height 30
click at [511, 308] on link "Figma" at bounding box center [508, 305] width 40 height 16
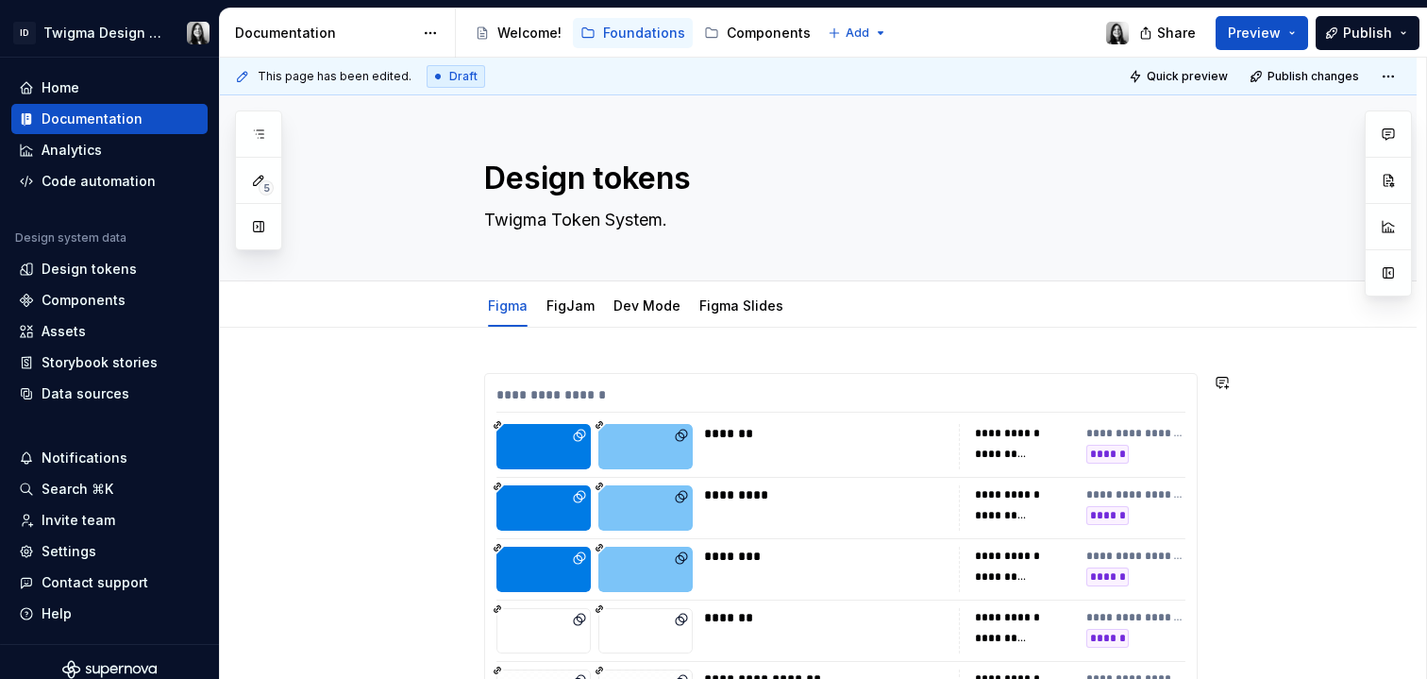
scroll to position [4, 0]
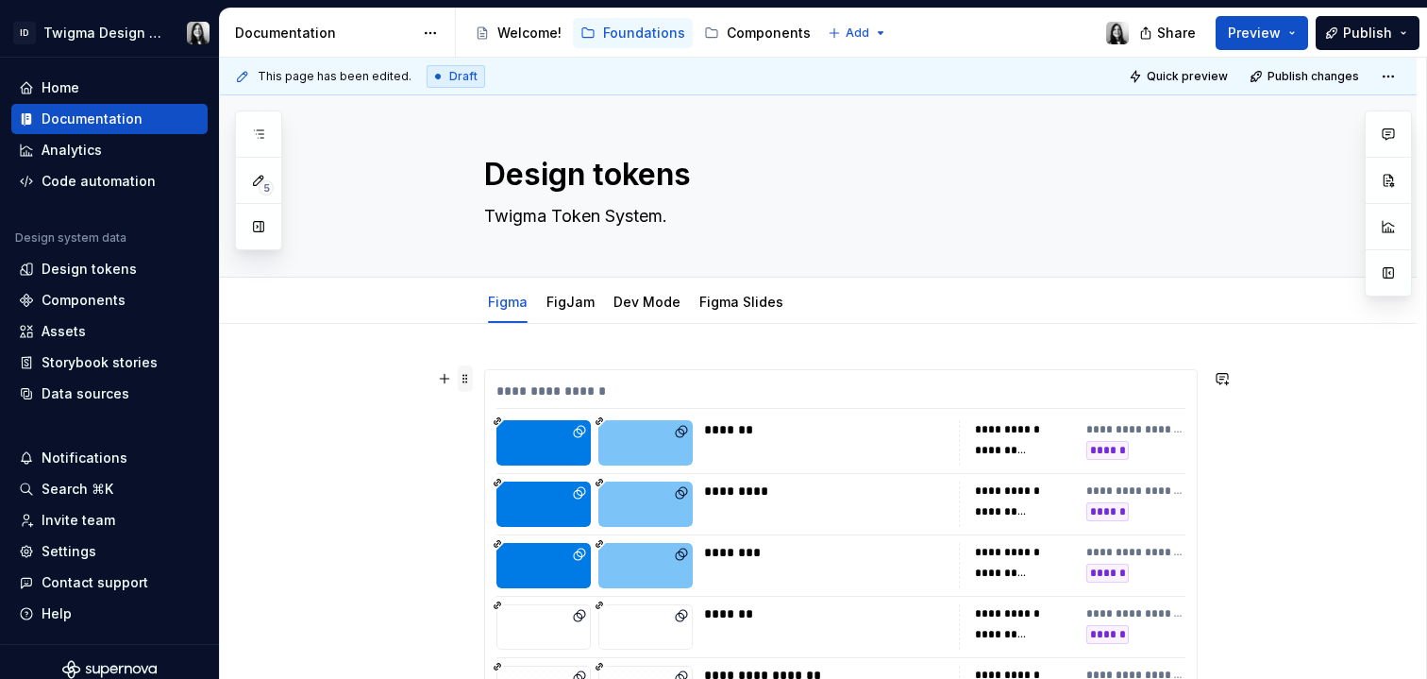
click at [466, 378] on span at bounding box center [465, 378] width 15 height 26
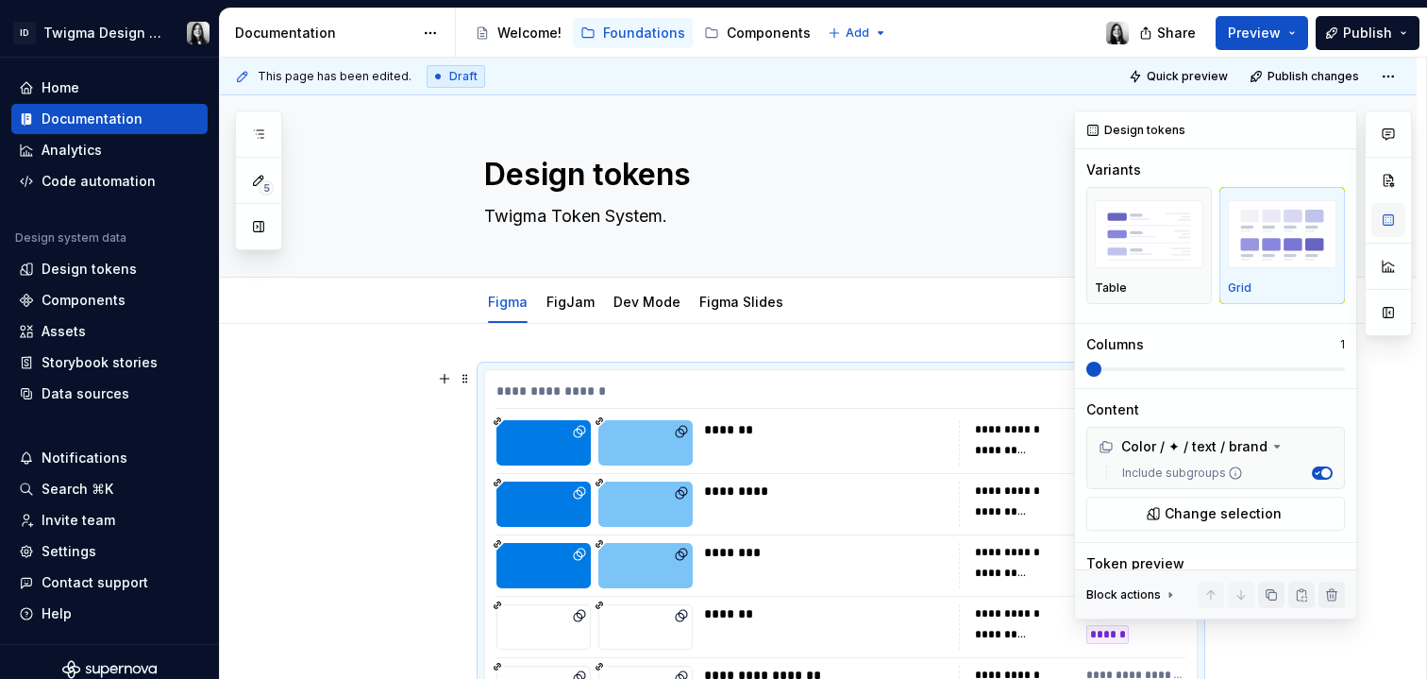
click at [1395, 225] on button "button" at bounding box center [1389, 220] width 34 height 34
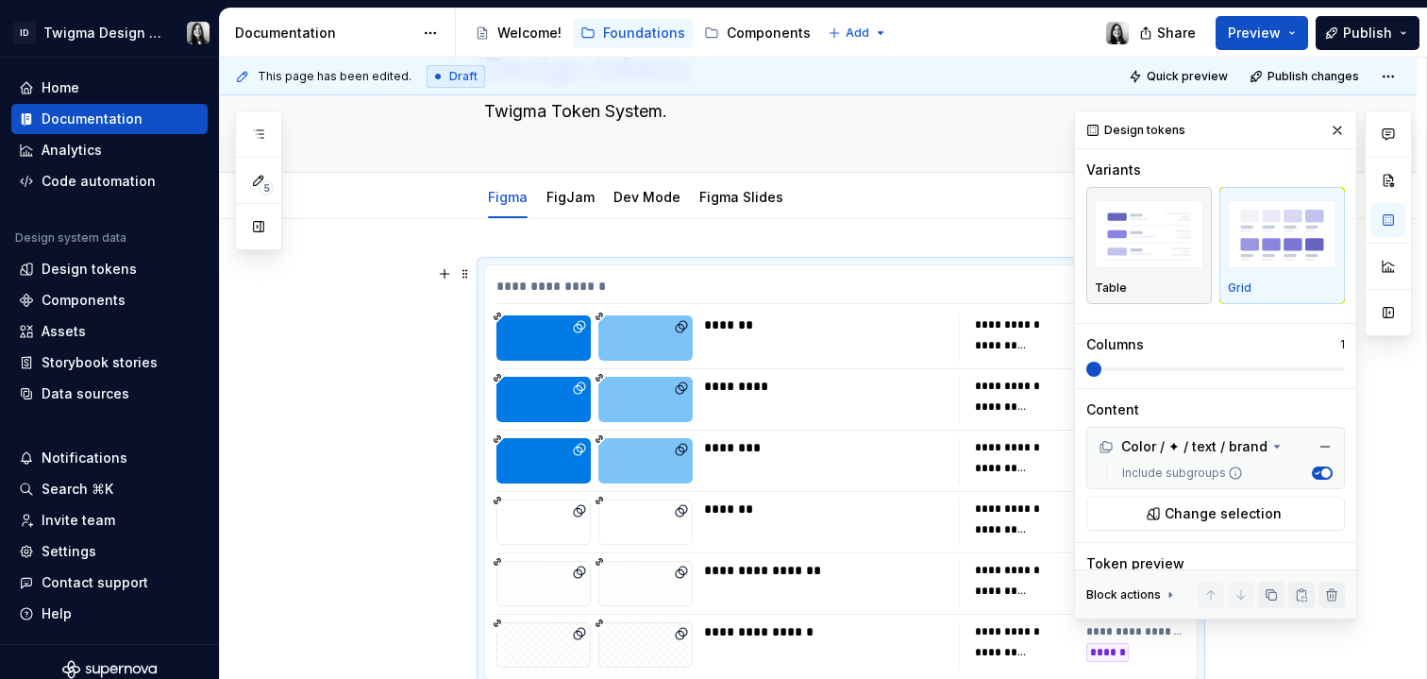
click at [1091, 248] on button "Table" at bounding box center [1150, 245] width 126 height 117
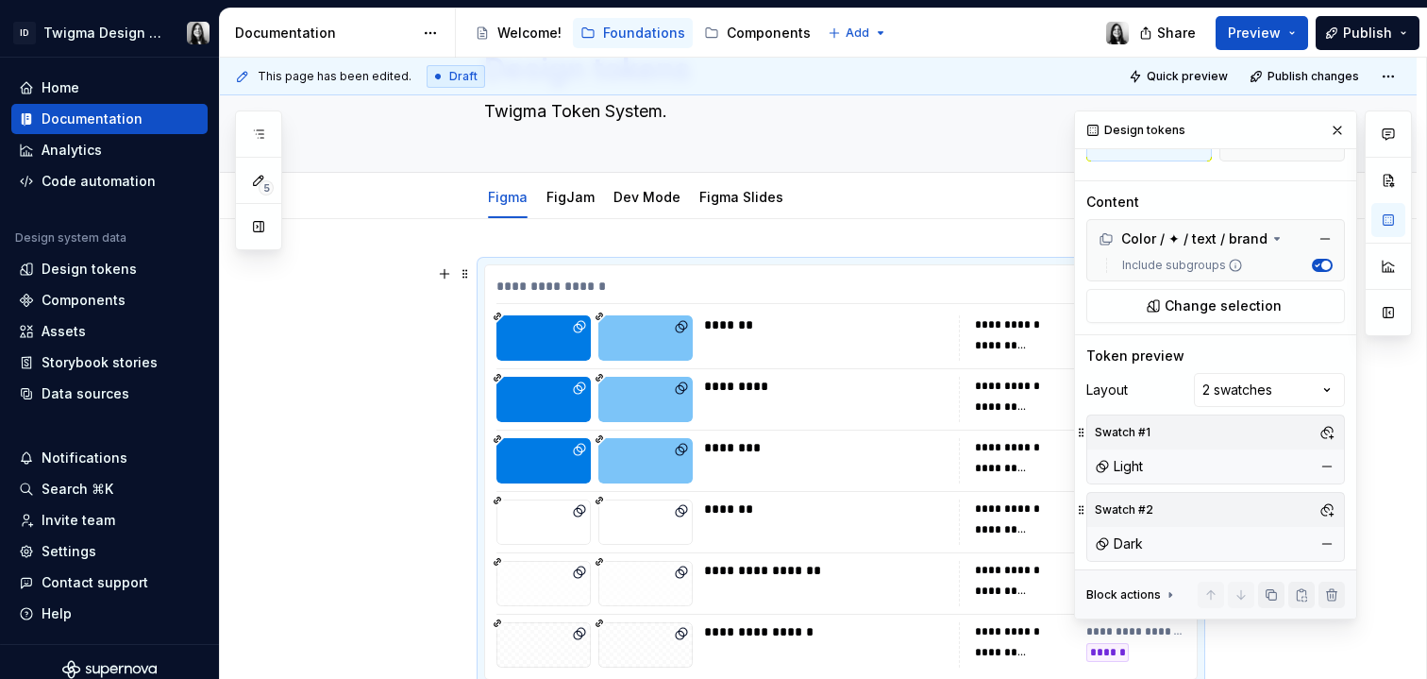
scroll to position [271, 0]
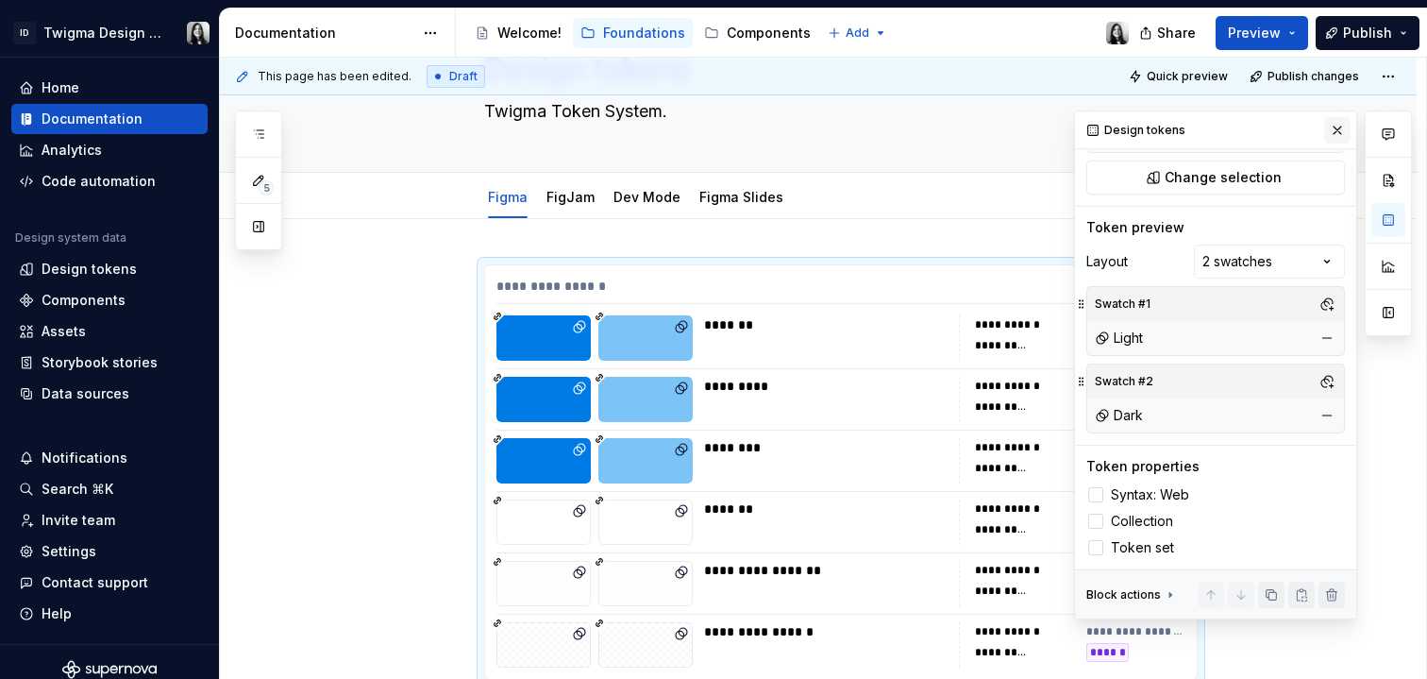
click at [1325, 129] on button "button" at bounding box center [1338, 130] width 26 height 26
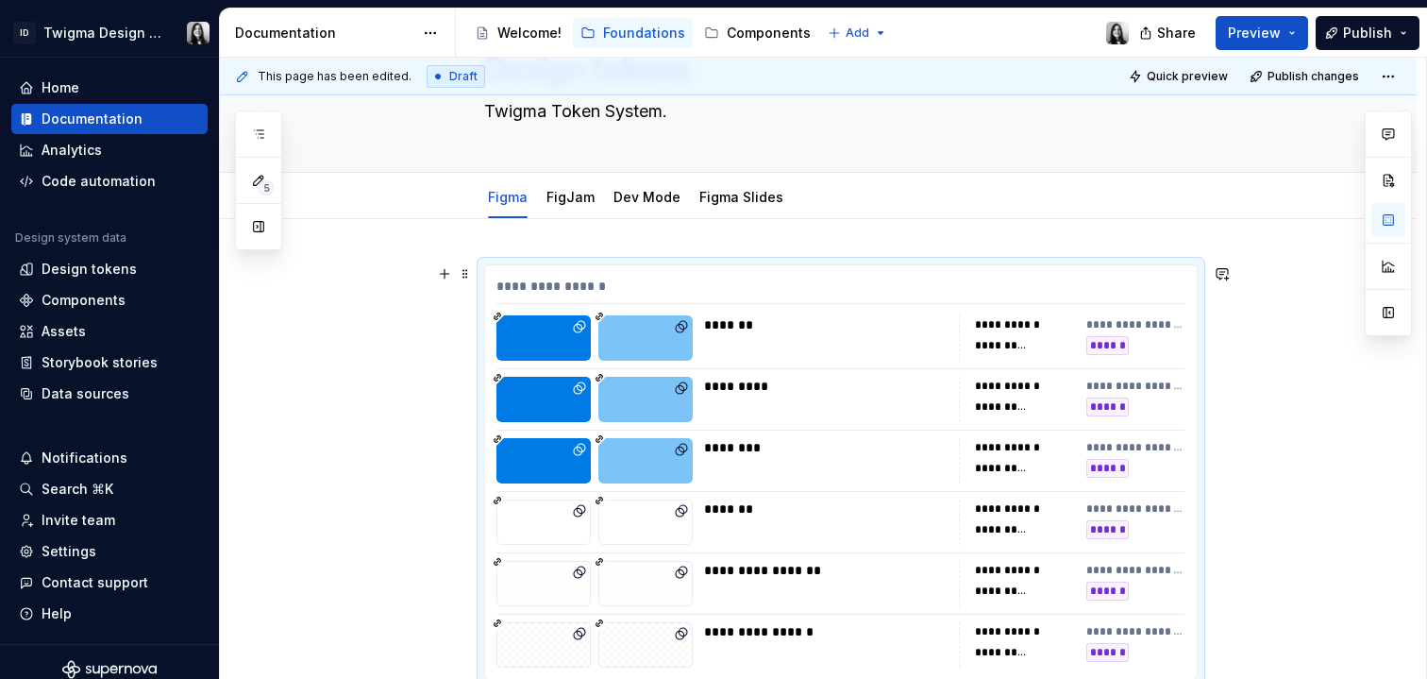
click at [1287, 501] on div "**********" at bounding box center [818, 562] width 1197 height 687
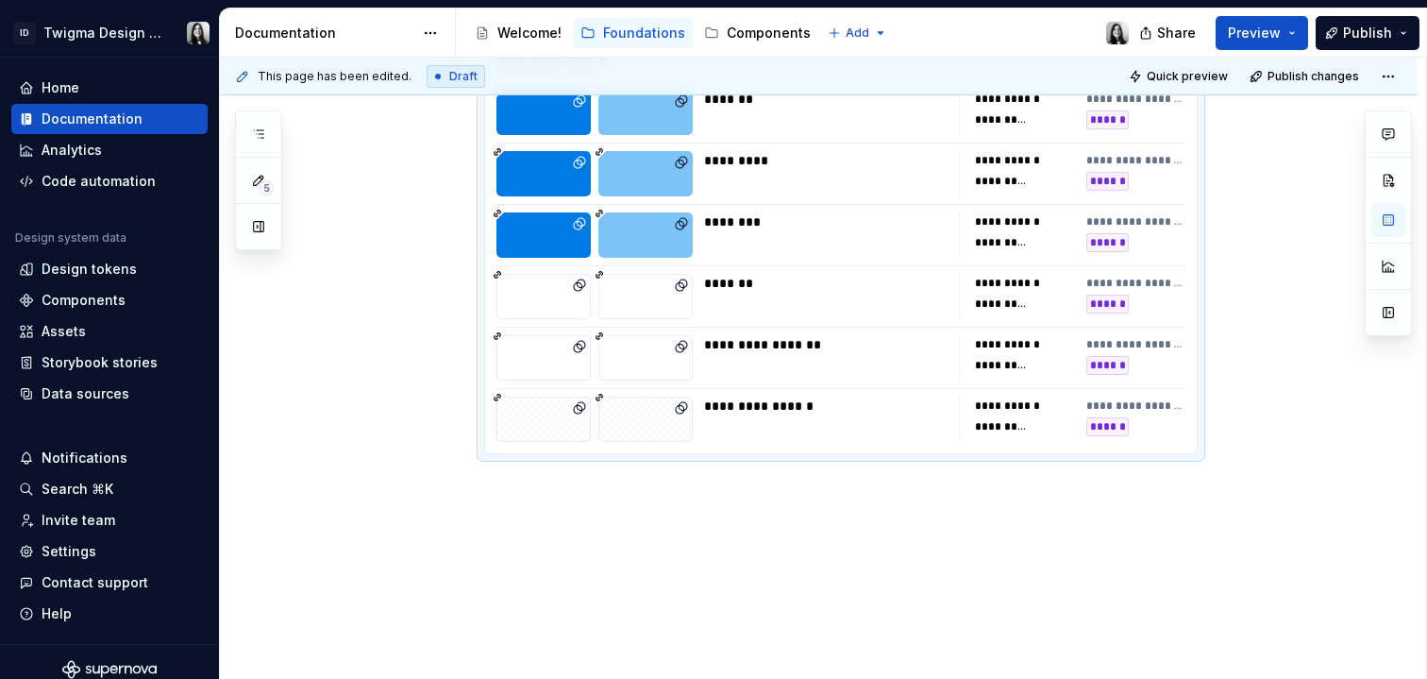
scroll to position [0, 0]
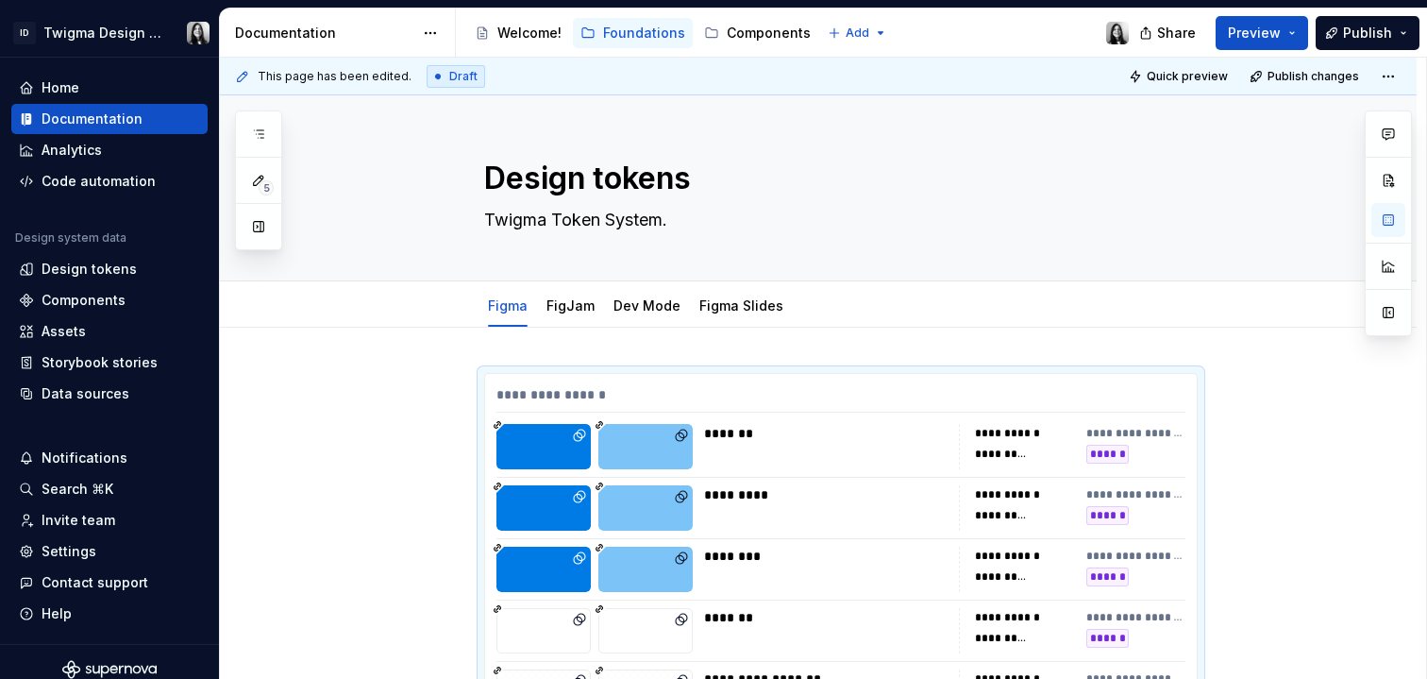
click at [870, 346] on div "**********" at bounding box center [818, 671] width 1197 height 687
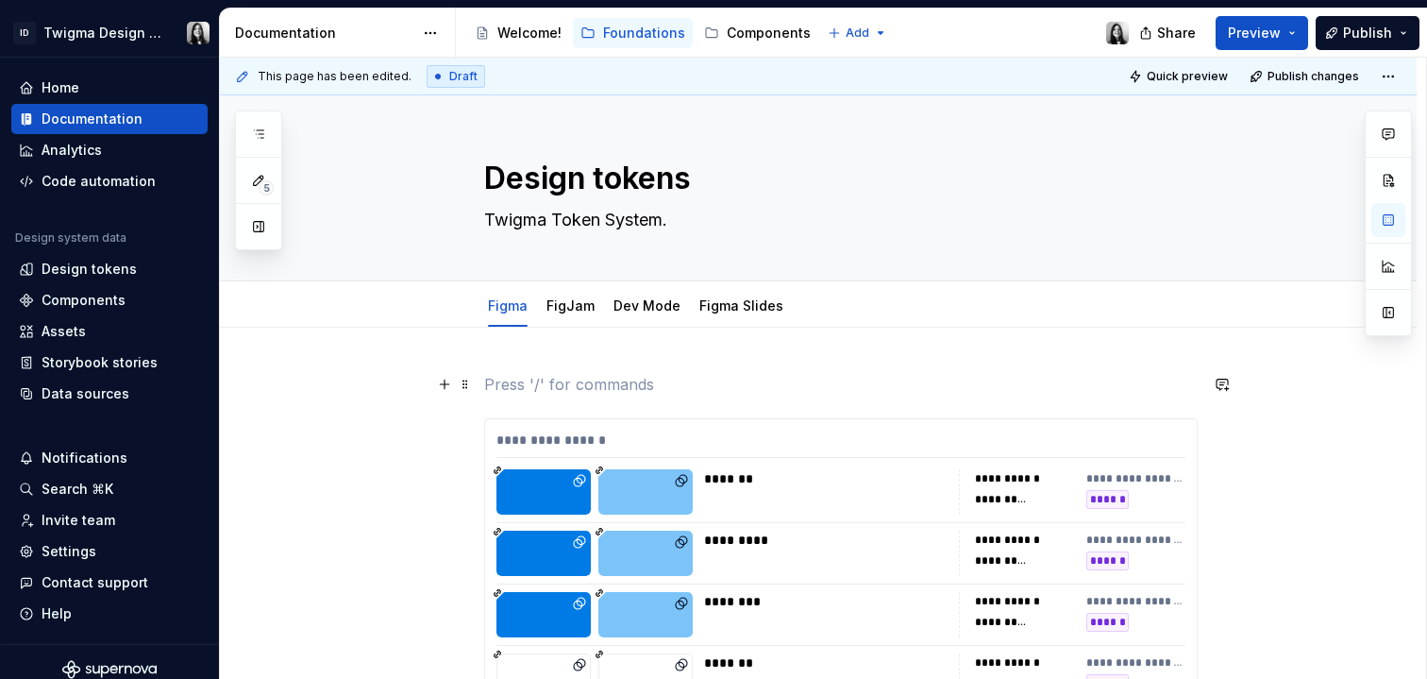
click at [464, 385] on span at bounding box center [465, 384] width 15 height 26
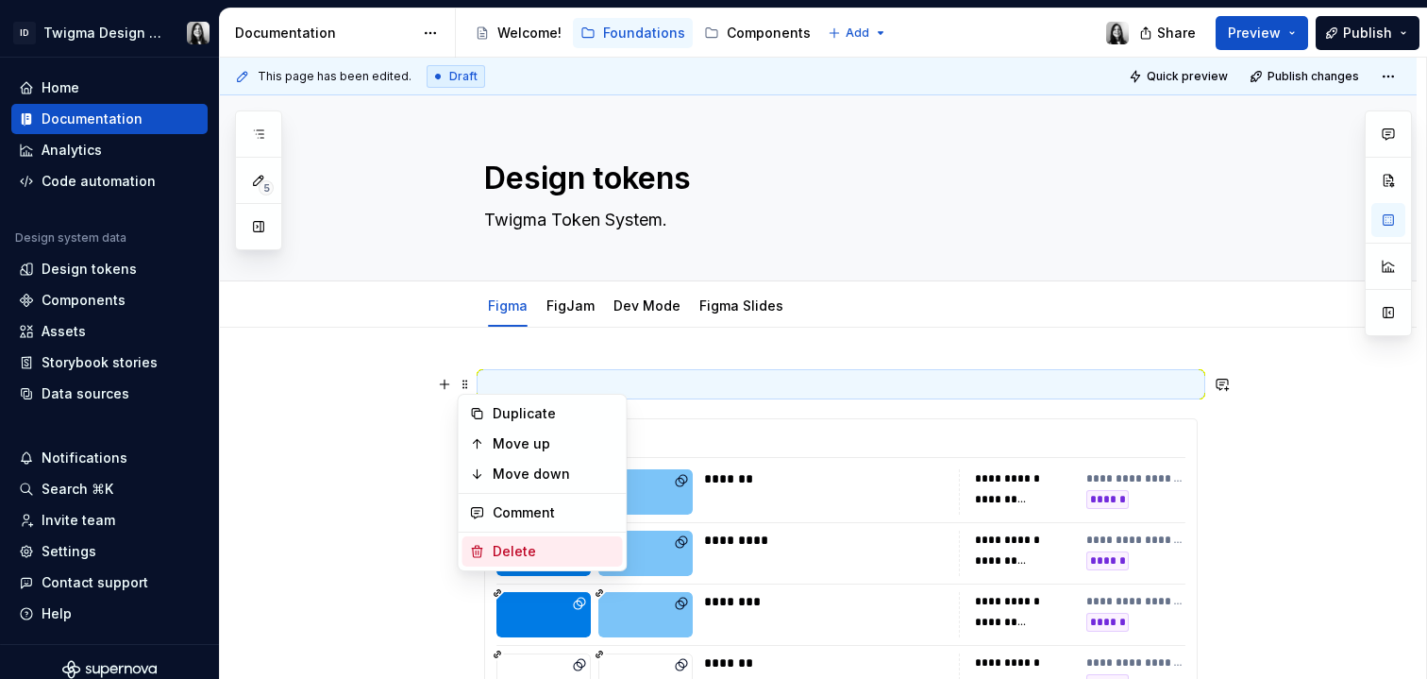
click at [519, 550] on div "Delete" at bounding box center [554, 551] width 123 height 19
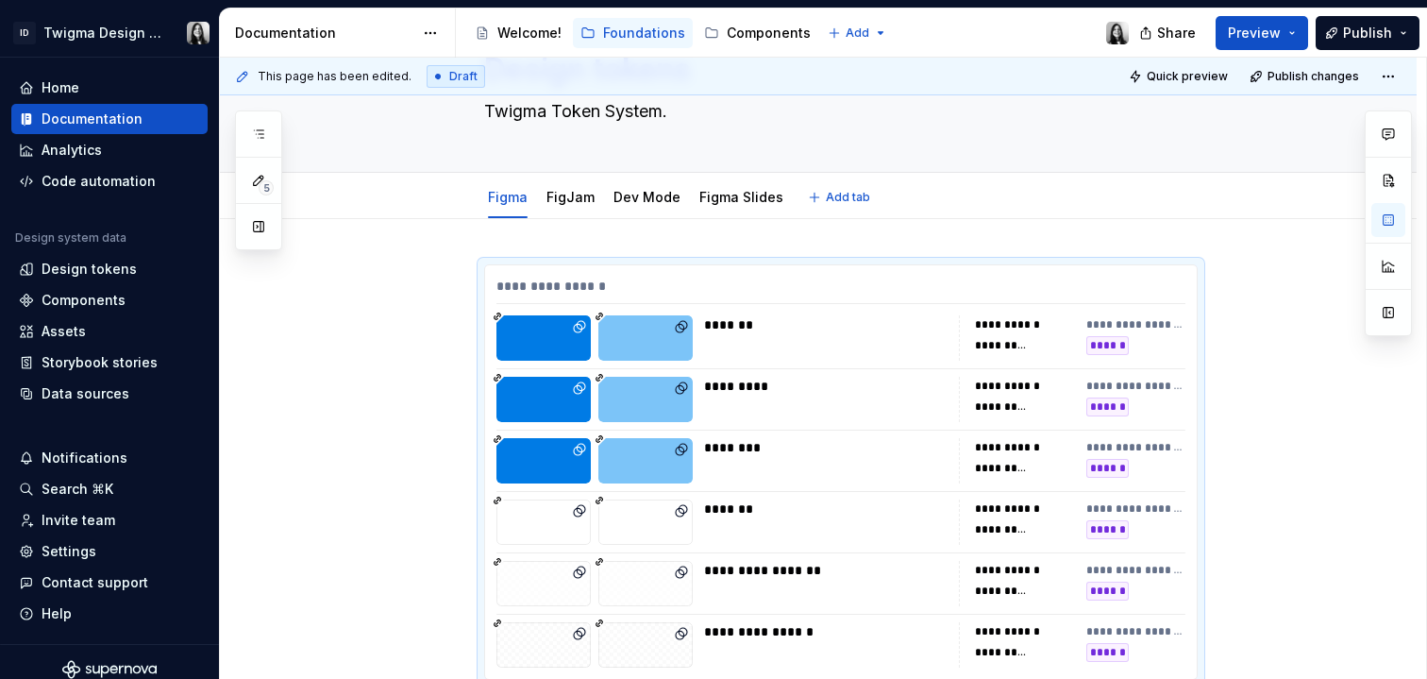
scroll to position [105, 0]
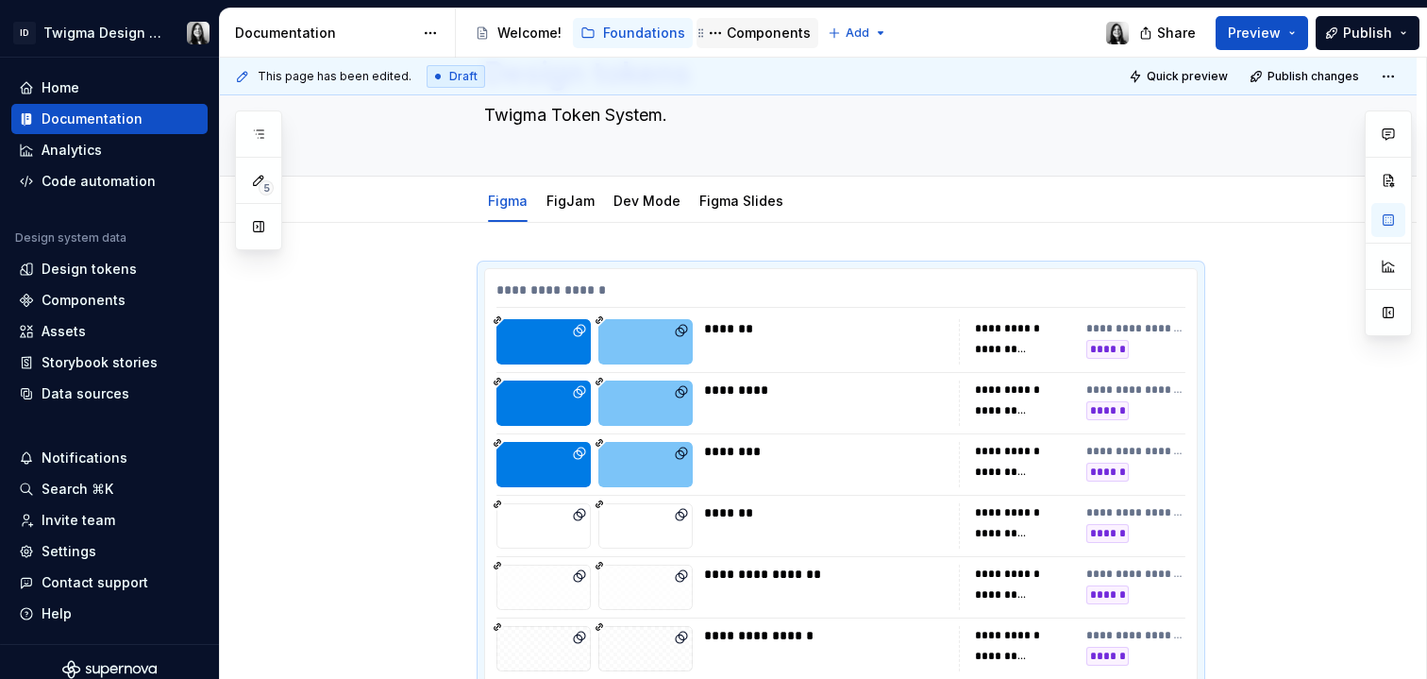
click at [761, 37] on div "Components" at bounding box center [769, 33] width 84 height 19
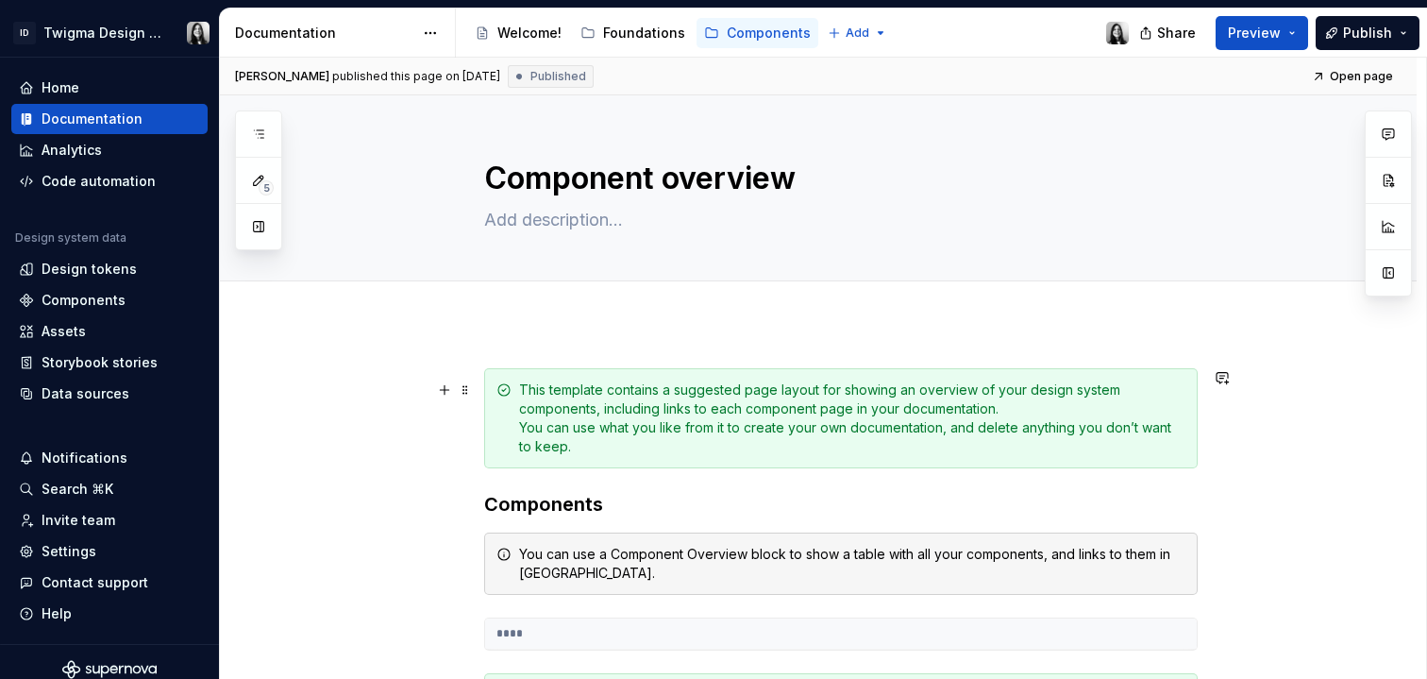
scroll to position [342, 0]
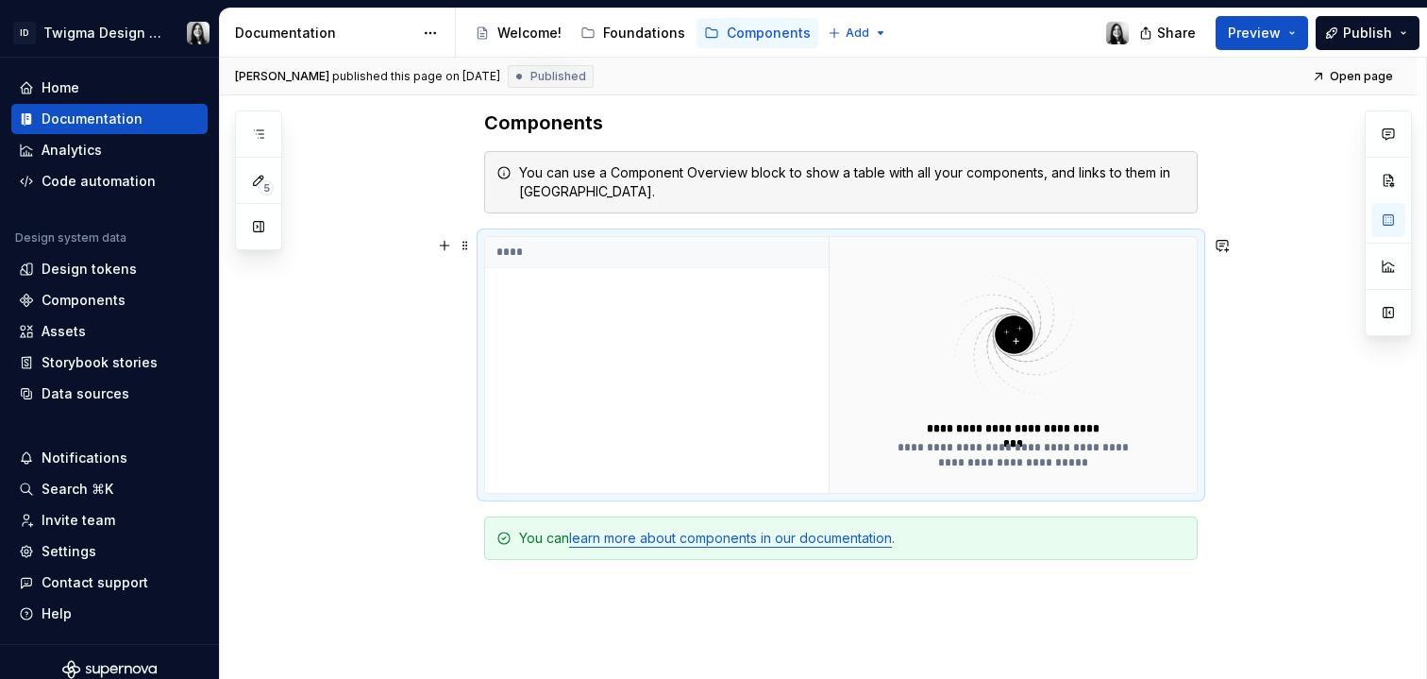
click at [1072, 445] on div "**********" at bounding box center [1014, 455] width 257 height 30
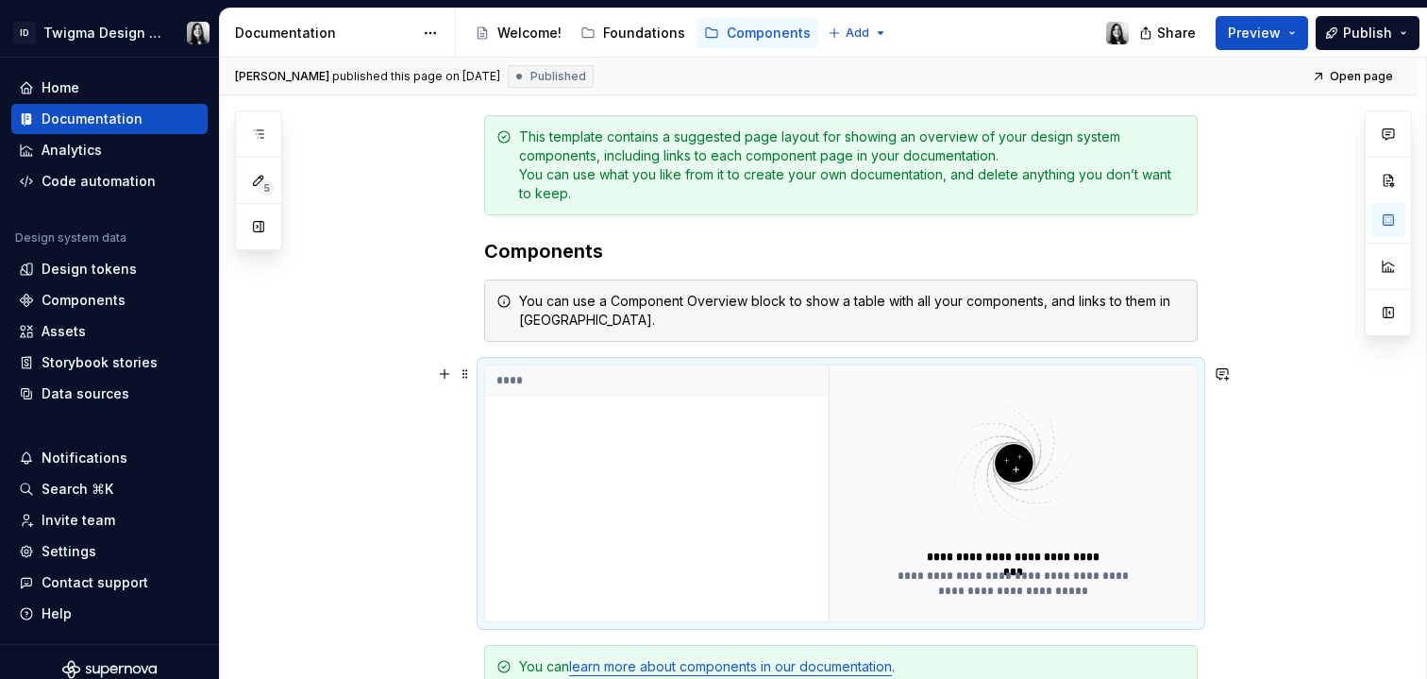
scroll to position [164, 0]
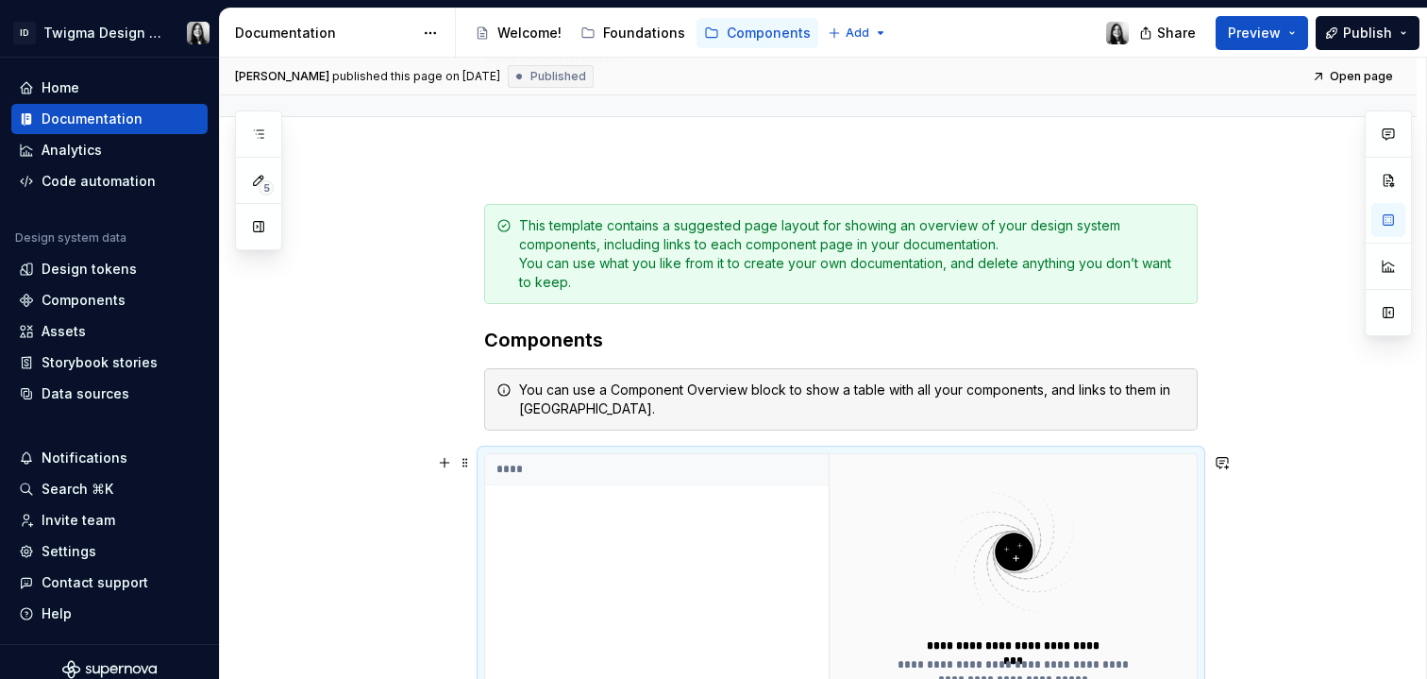
click at [617, 499] on div "****" at bounding box center [657, 582] width 344 height 256
click at [463, 460] on span at bounding box center [465, 462] width 15 height 26
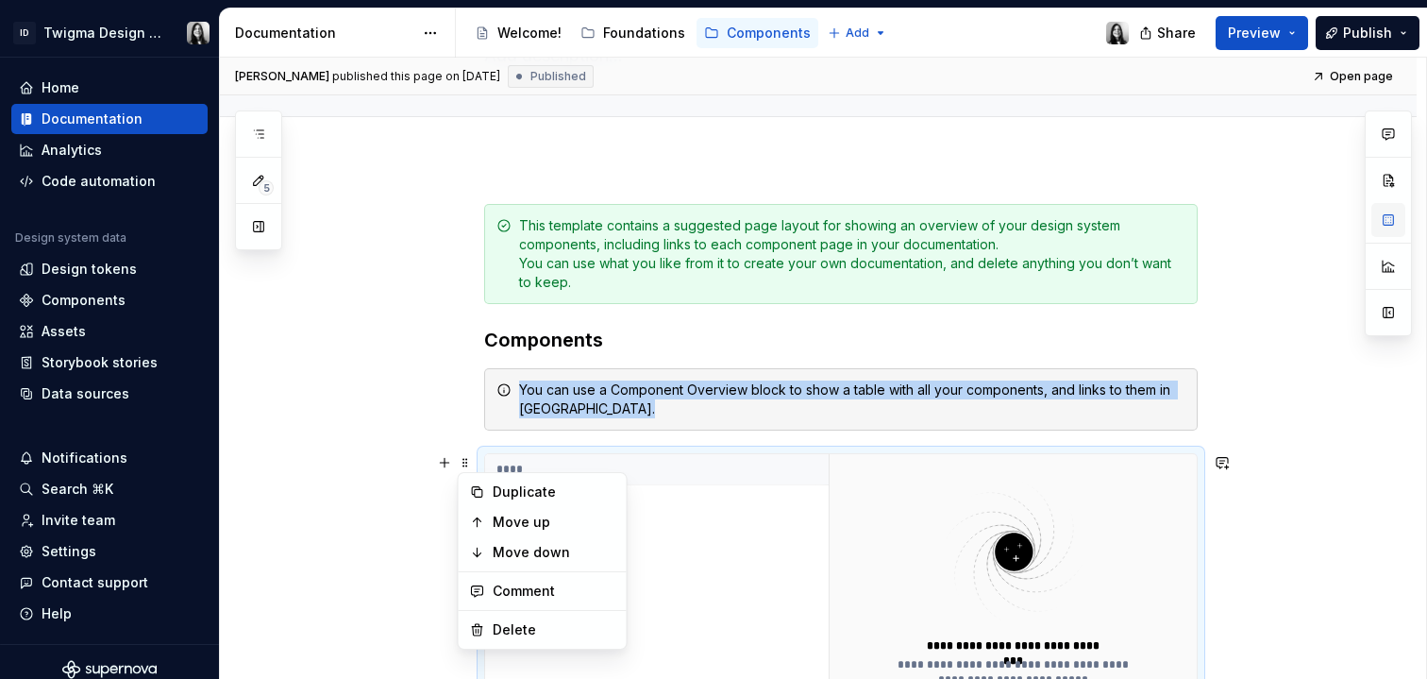
click at [1394, 218] on button "button" at bounding box center [1389, 220] width 34 height 34
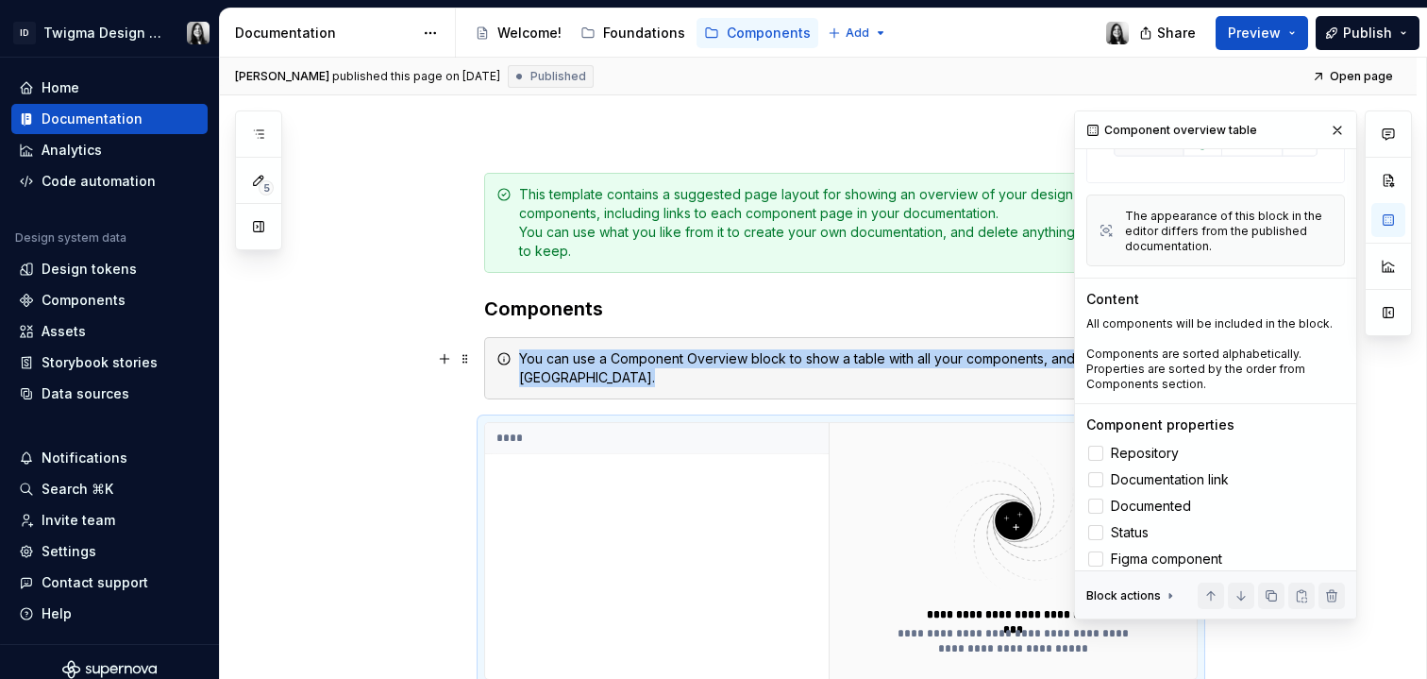
scroll to position [231, 0]
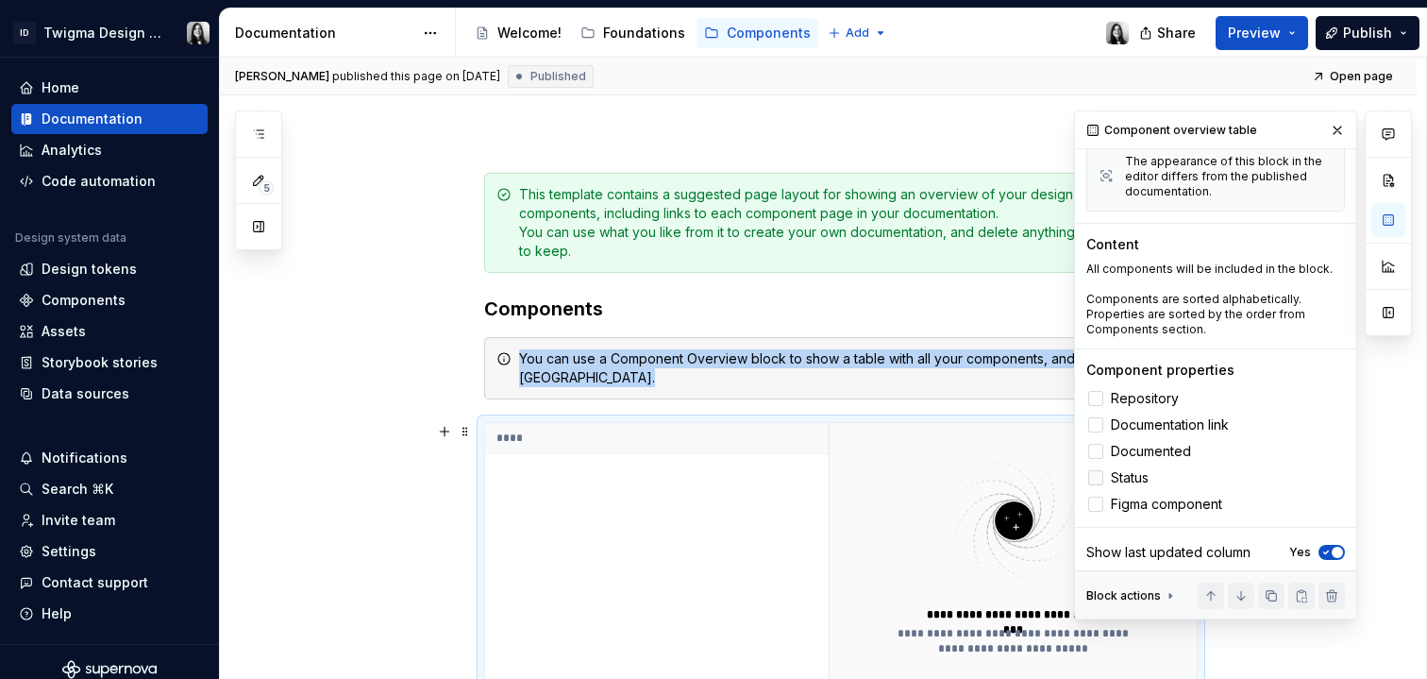
click at [1133, 471] on span "Status" at bounding box center [1130, 477] width 38 height 15
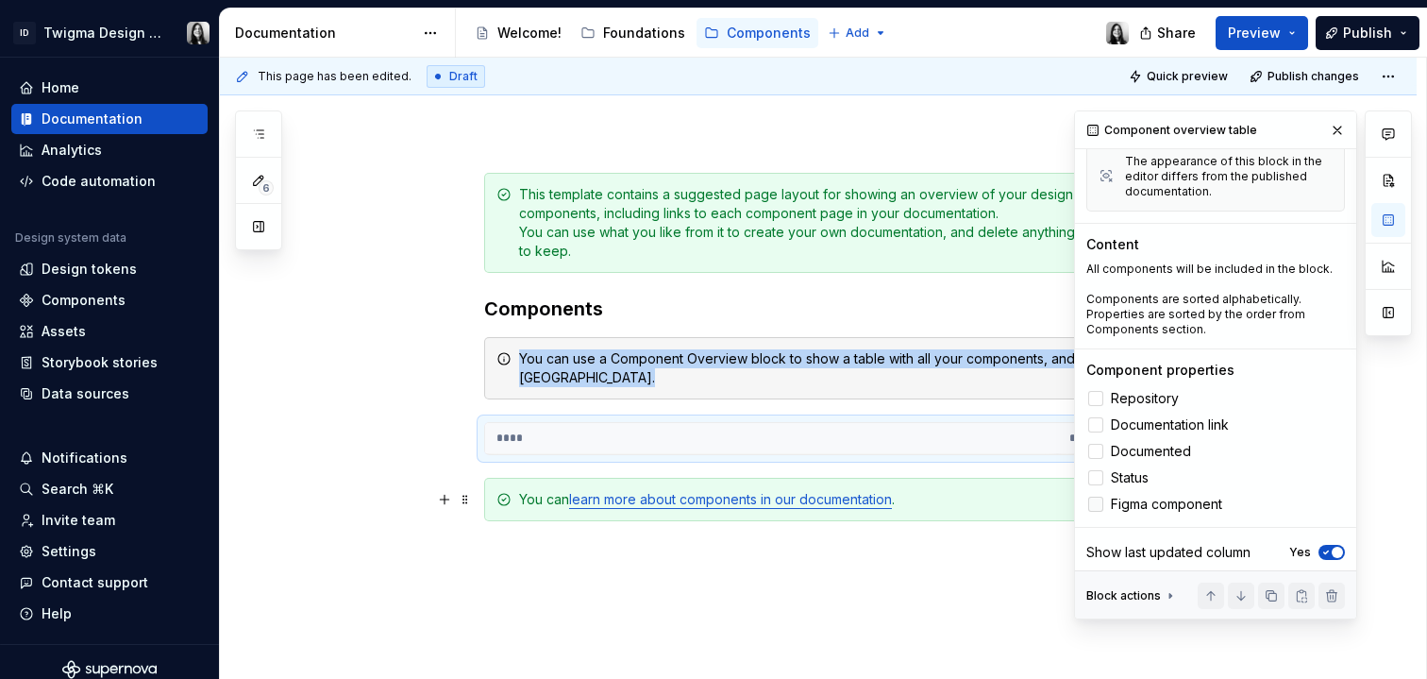
click at [1156, 499] on span "Figma component" at bounding box center [1166, 504] width 111 height 15
click at [1181, 445] on span "Documented" at bounding box center [1151, 451] width 80 height 15
click at [1327, 119] on button "button" at bounding box center [1338, 130] width 26 height 26
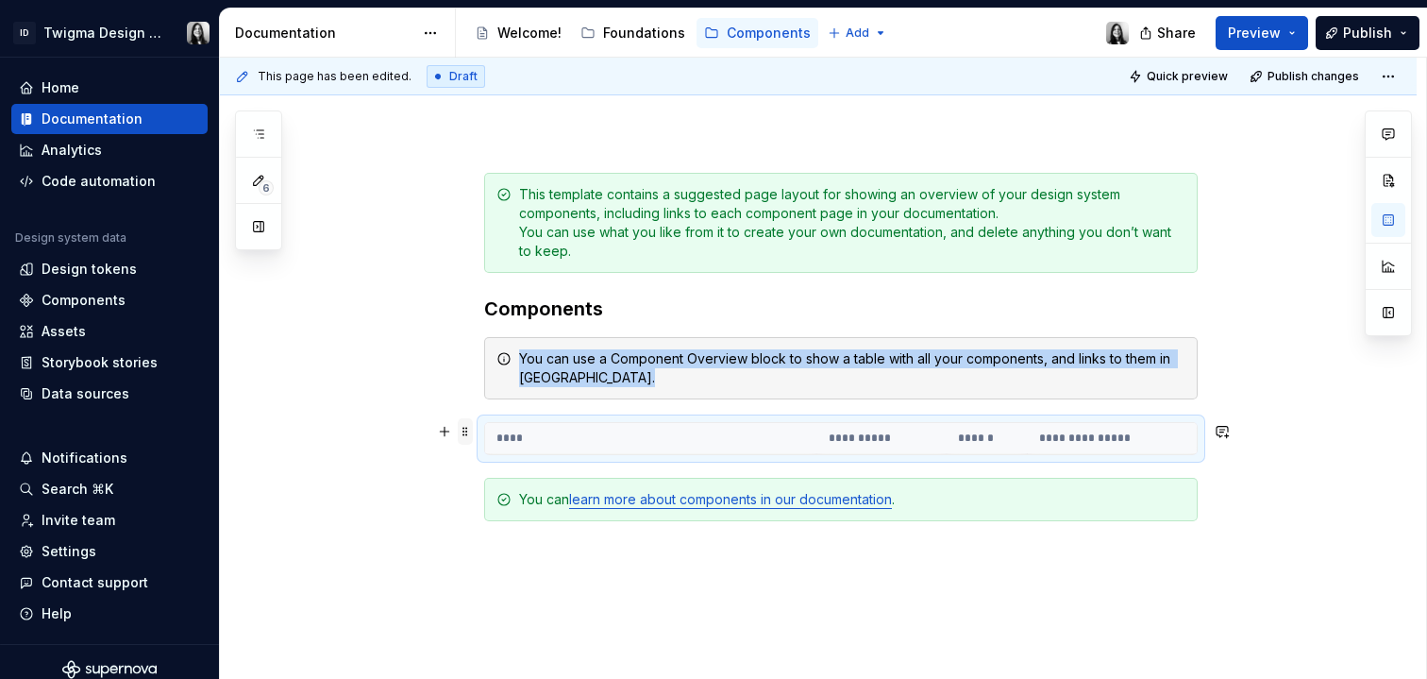
click at [461, 434] on span at bounding box center [465, 431] width 15 height 26
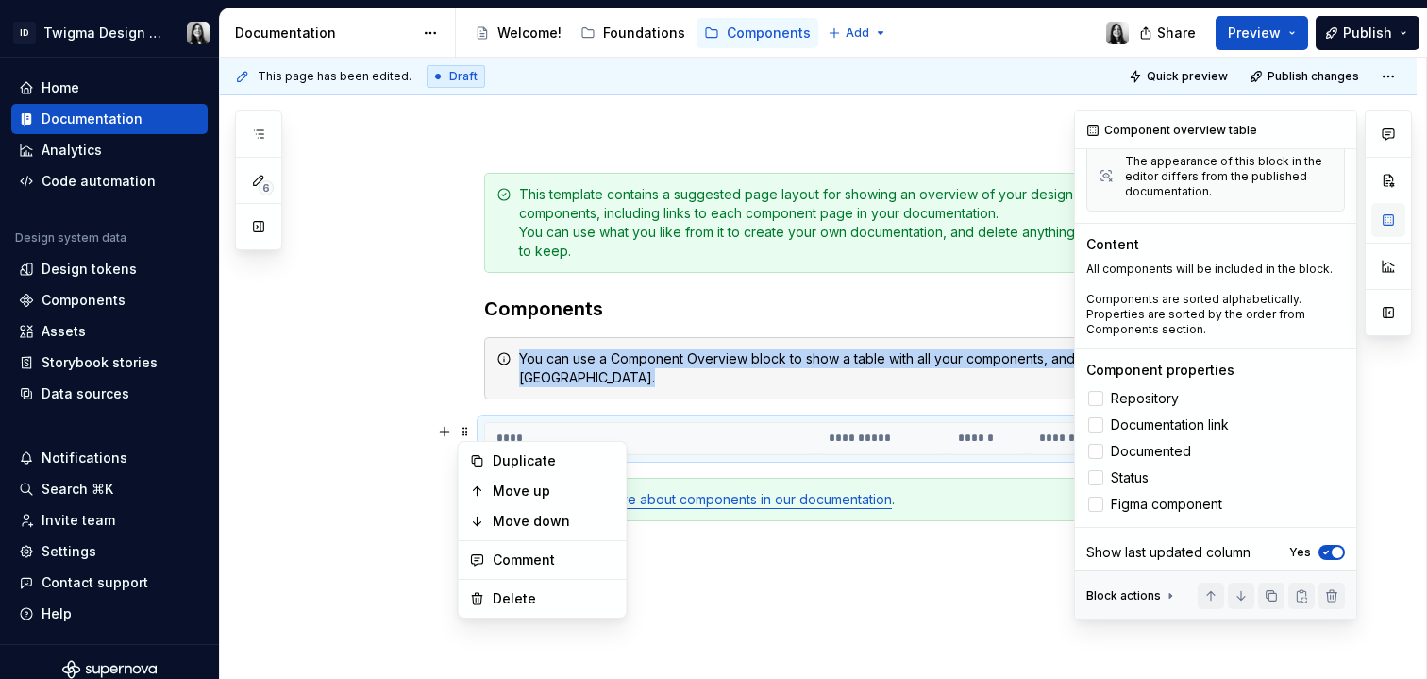
scroll to position [0, 0]
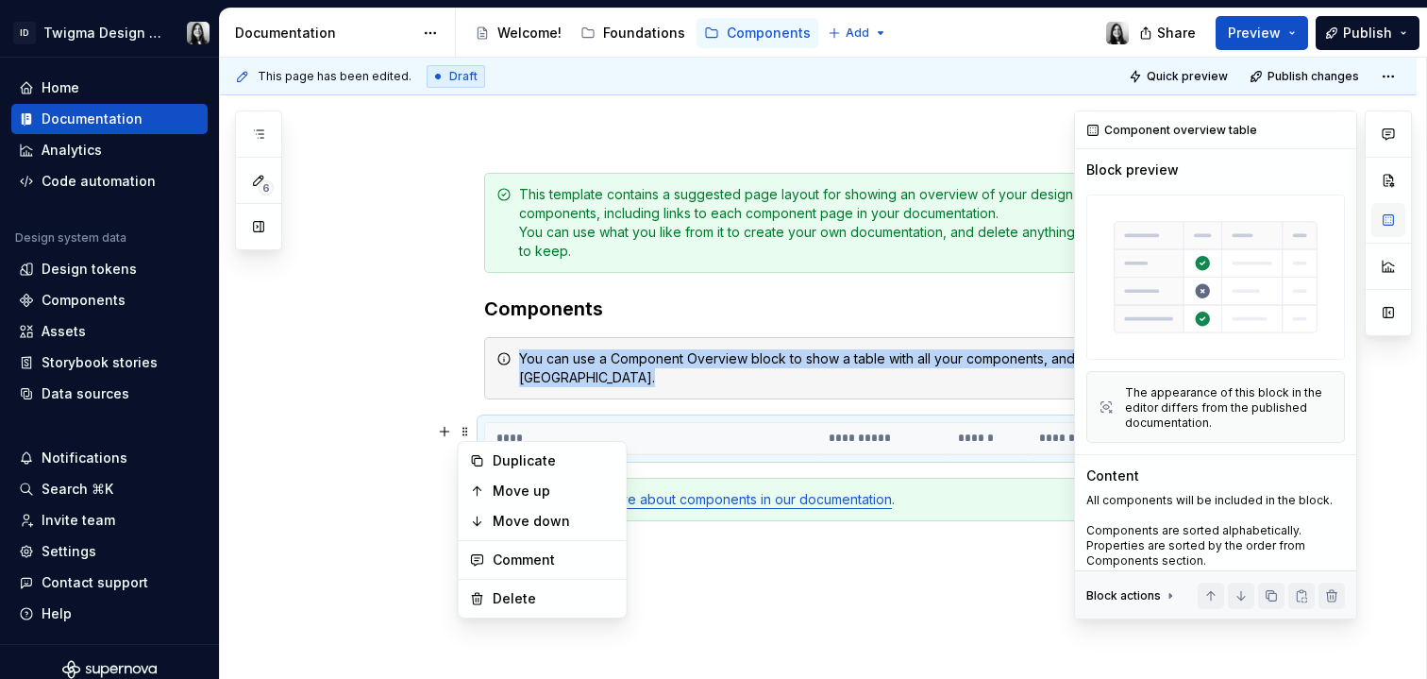
click at [1384, 226] on button "button" at bounding box center [1389, 220] width 34 height 34
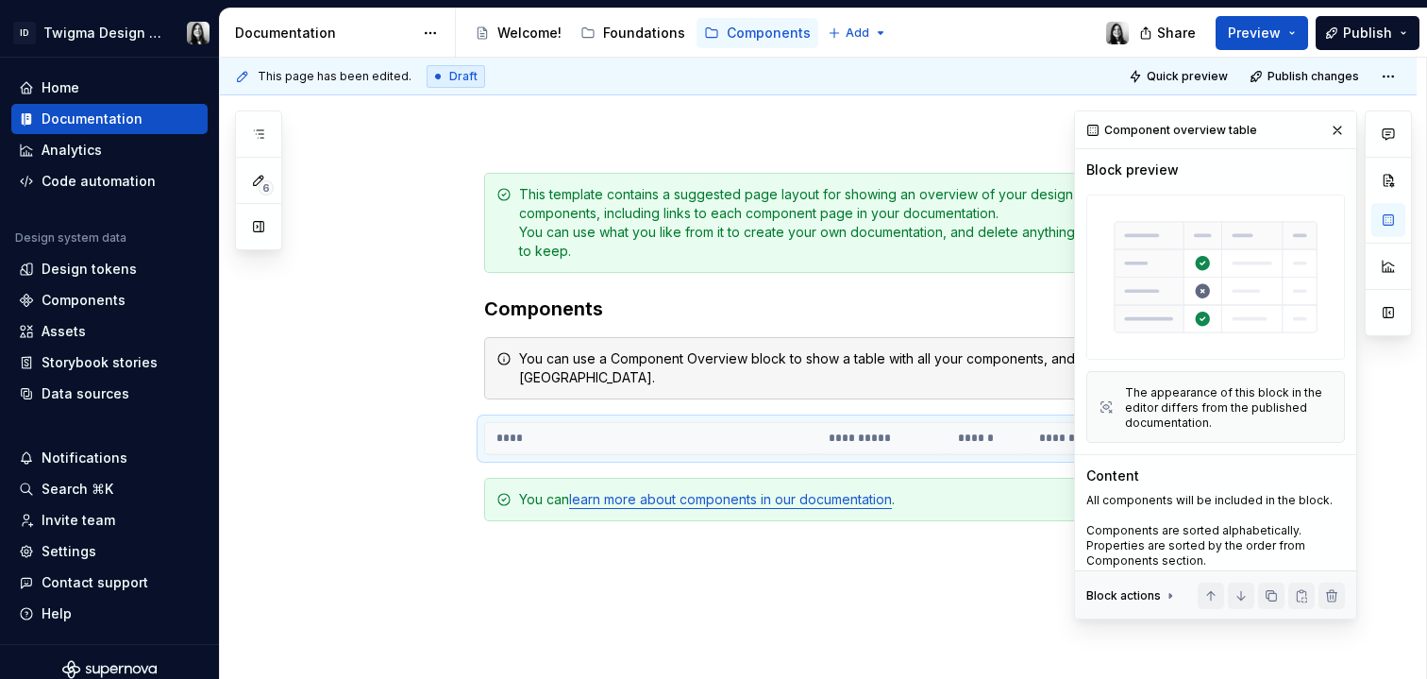
click at [1246, 403] on div "The appearance of this block in the editor differs from the published documenta…" at bounding box center [1229, 407] width 208 height 45
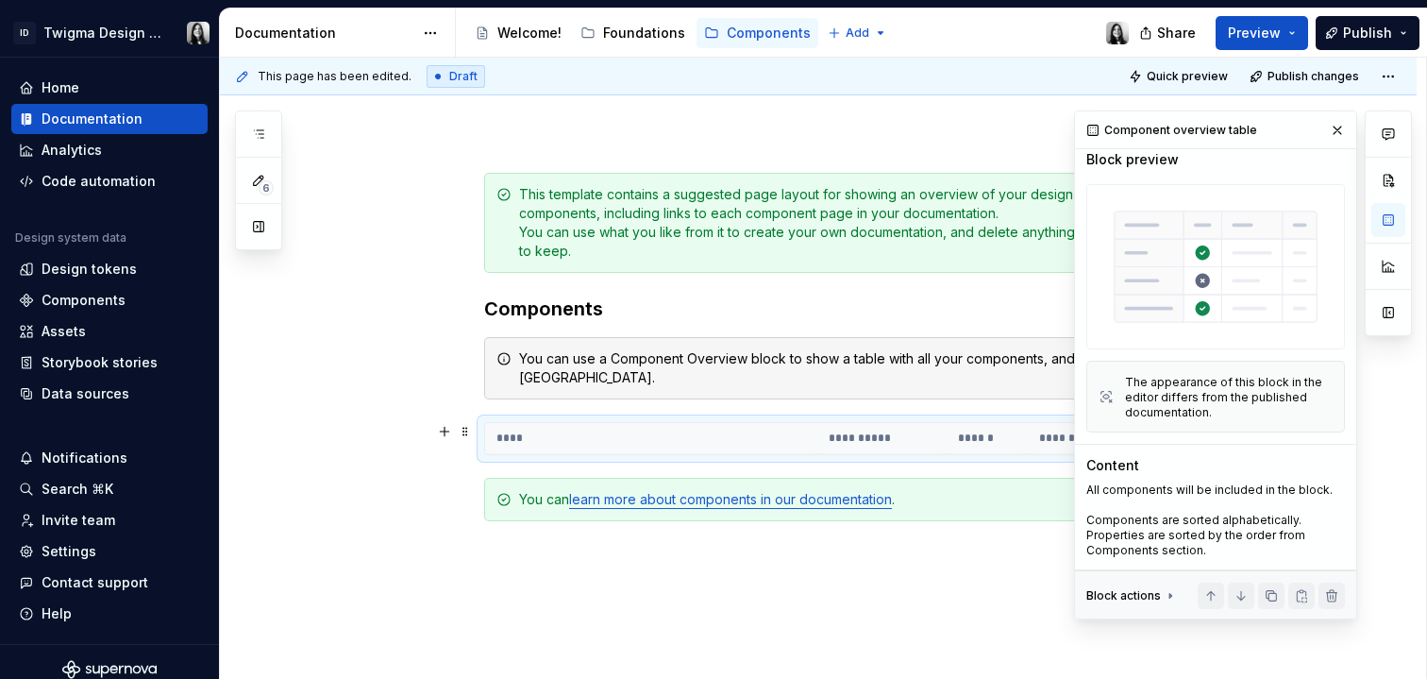
scroll to position [231, 0]
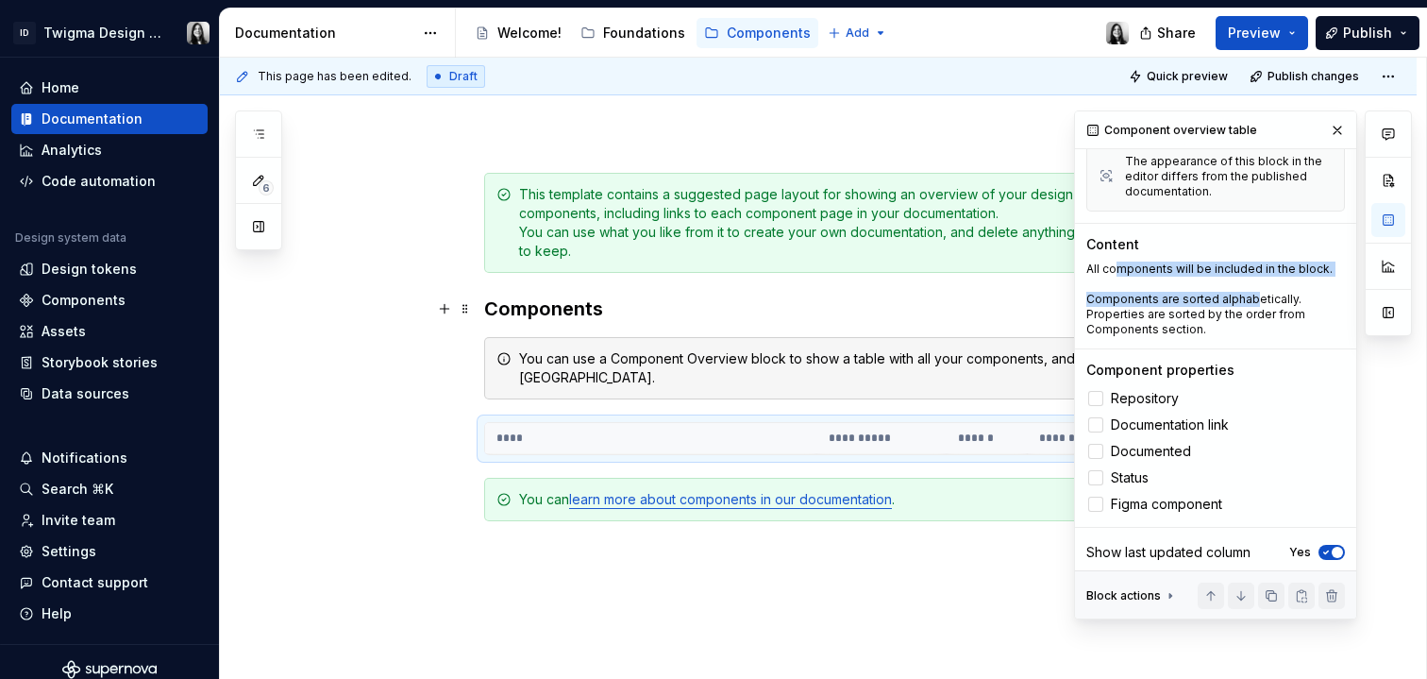
drag, startPoint x: 1114, startPoint y: 269, endPoint x: 1250, endPoint y: 299, distance: 139.3
click at [1250, 299] on div "All components will be included in the block. Components are sorted alphabetica…" at bounding box center [1216, 300] width 259 height 76
click at [1250, 299] on p "Components are sorted alphabetically. Properties are sorted by the order from C…" at bounding box center [1216, 314] width 259 height 45
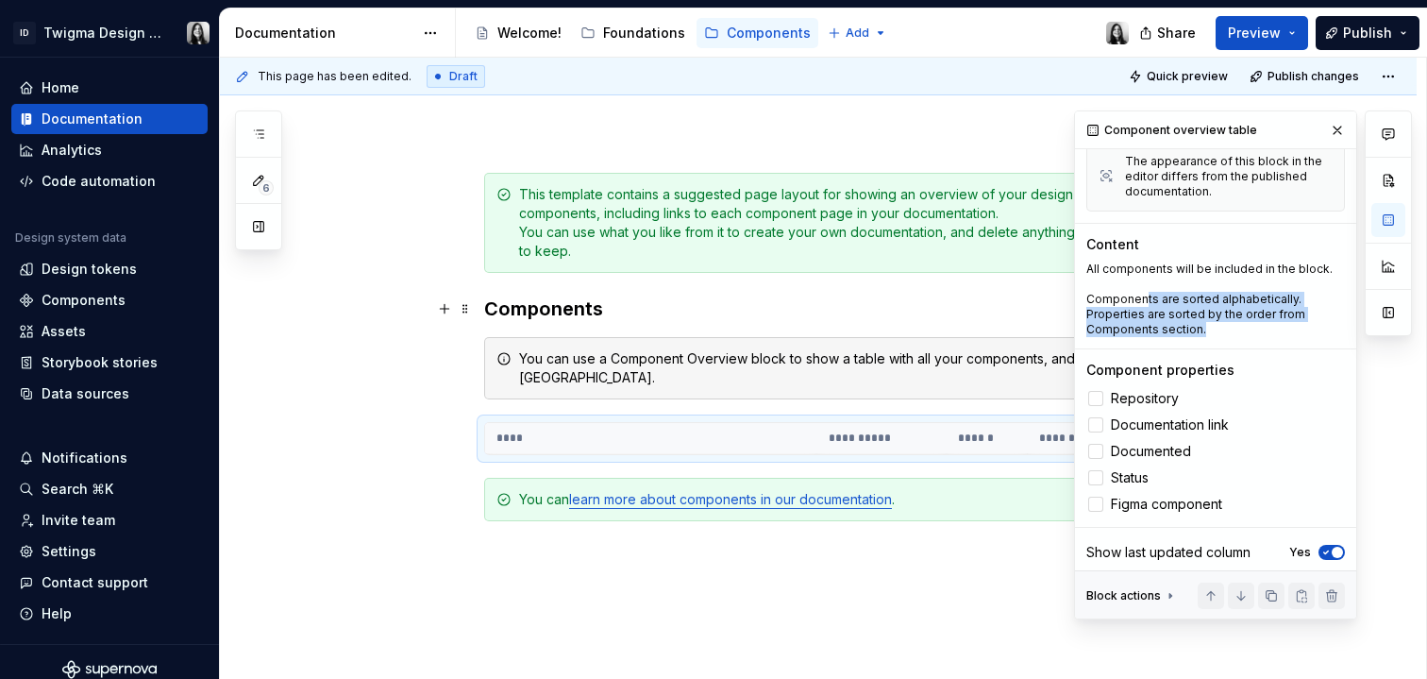
drag, startPoint x: 1143, startPoint y: 297, endPoint x: 1250, endPoint y: 321, distance: 109.3
click at [1250, 321] on p "Components are sorted alphabetically. Properties are sorted by the order from C…" at bounding box center [1216, 314] width 259 height 45
click at [955, 567] on div "**********" at bounding box center [841, 387] width 714 height 428
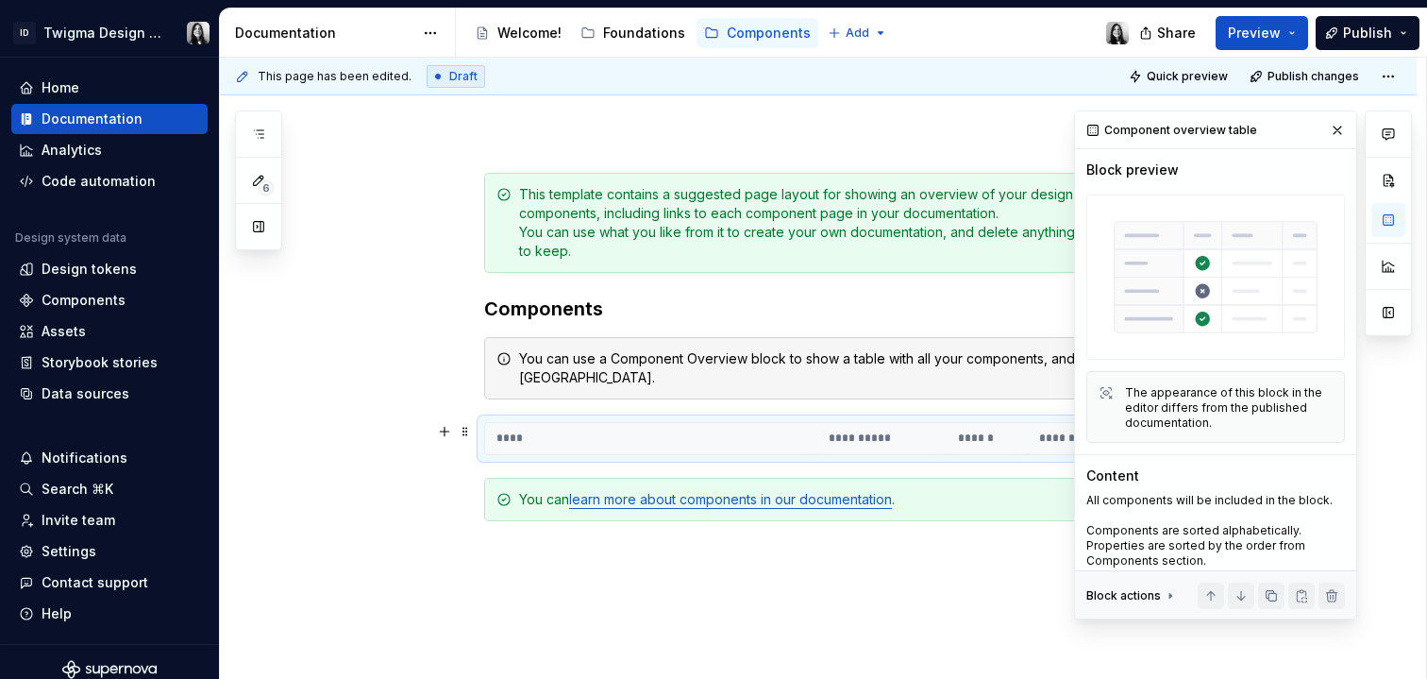
click at [508, 439] on th "****" at bounding box center [651, 438] width 332 height 31
click at [459, 430] on span at bounding box center [465, 431] width 15 height 26
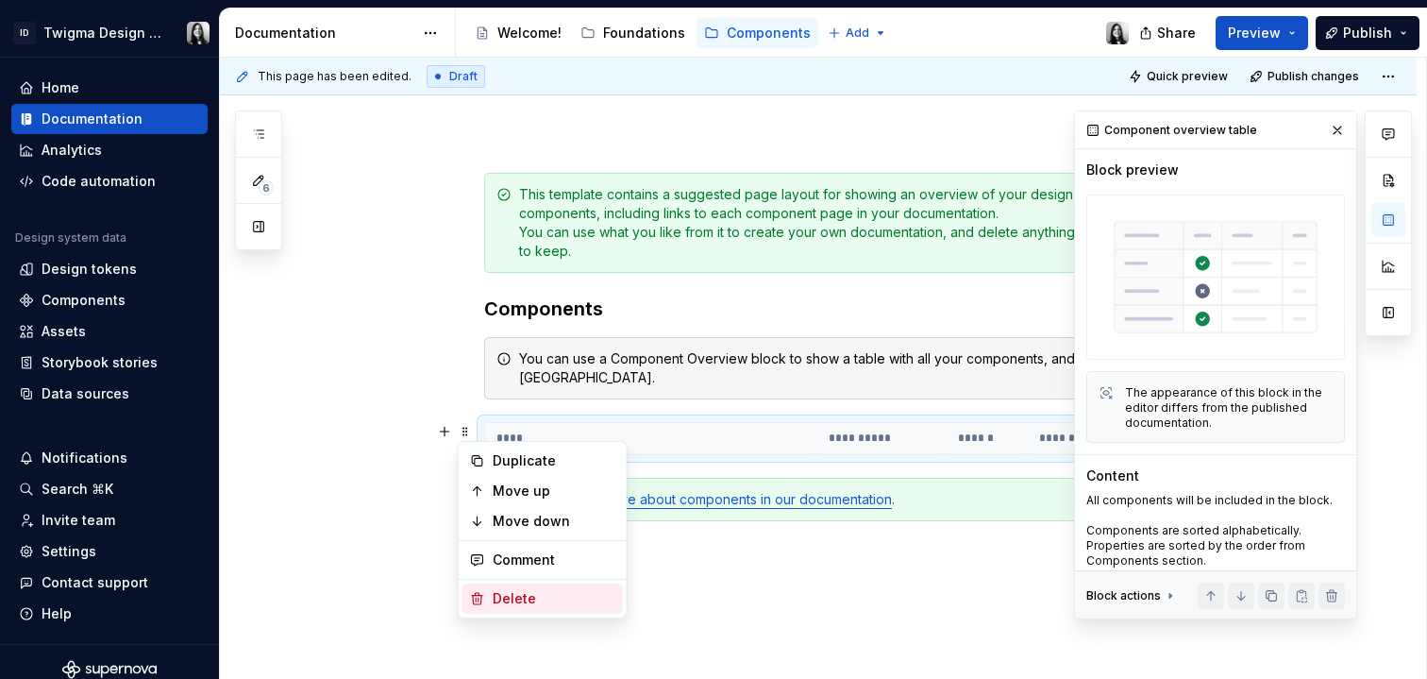
click at [542, 604] on div "Delete" at bounding box center [554, 598] width 123 height 19
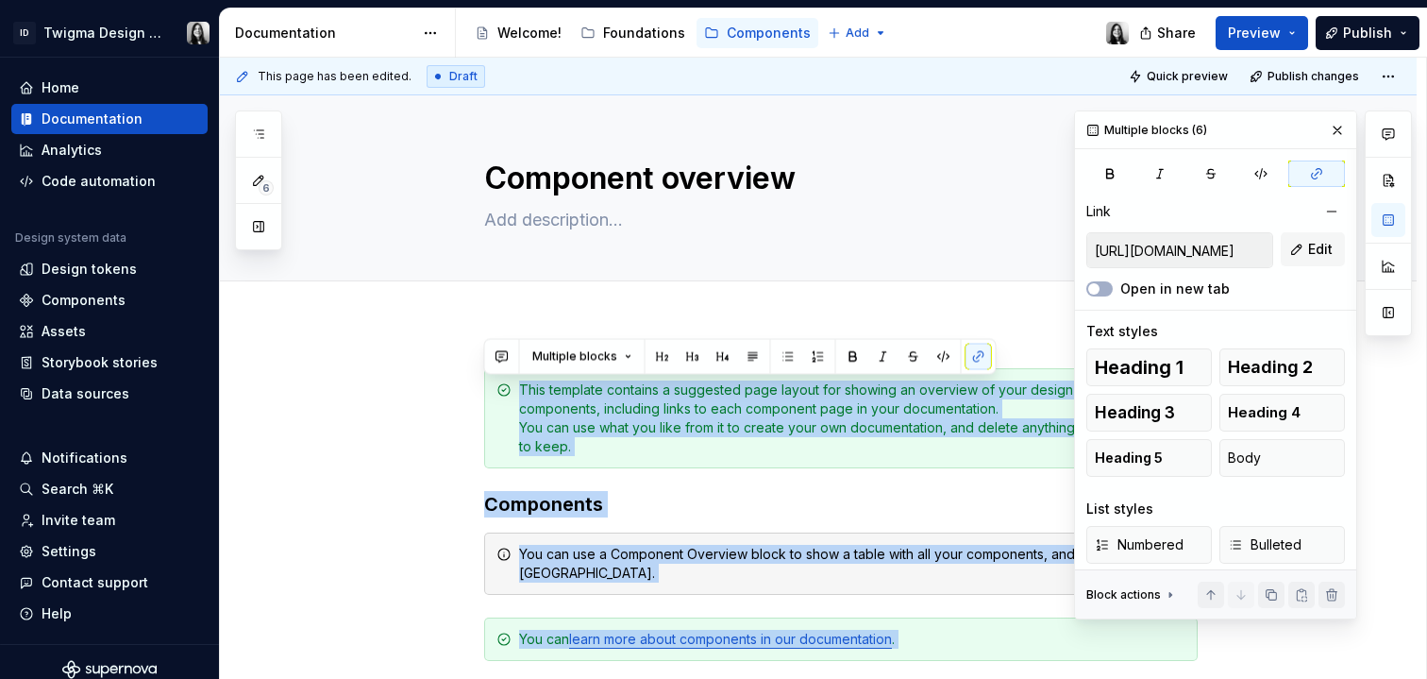
drag, startPoint x: 711, startPoint y: 514, endPoint x: 464, endPoint y: 331, distance: 306.5
click at [464, 331] on div "This template contains a suggested page layout for showing an overview of your …" at bounding box center [818, 645] width 1197 height 644
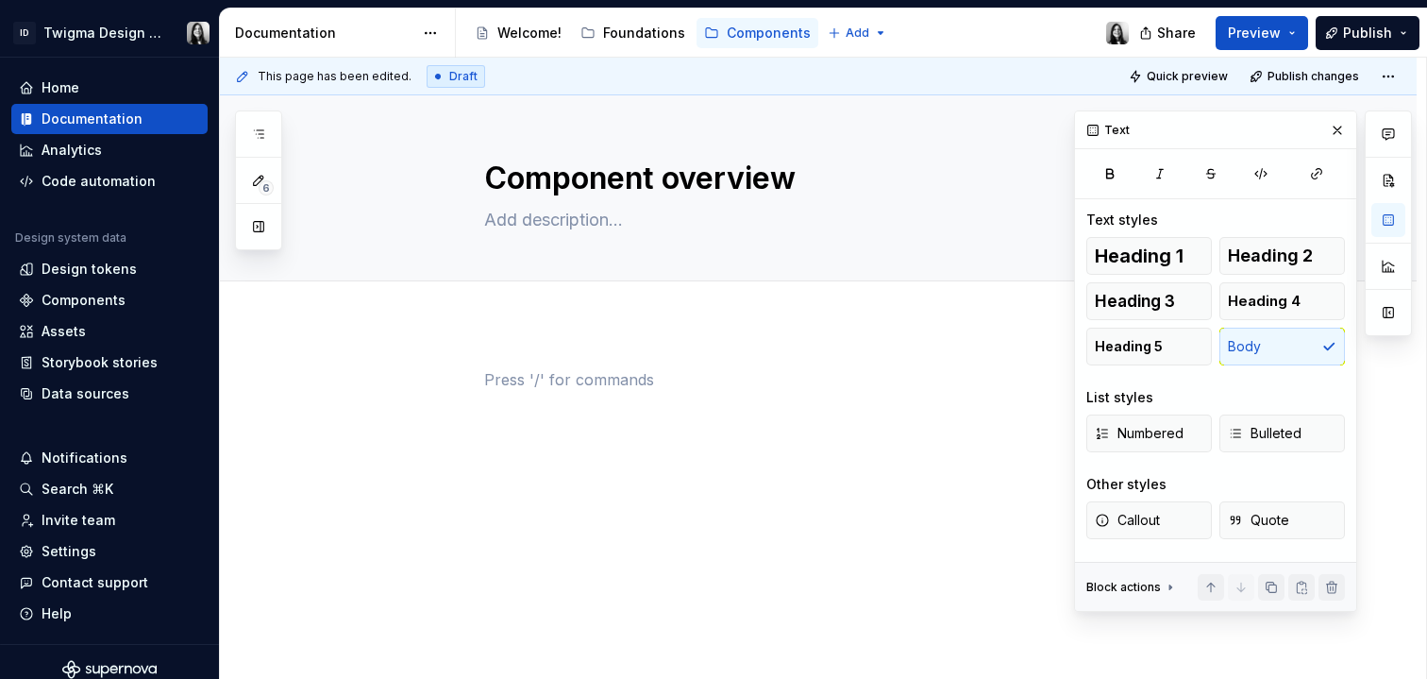
type textarea "*"
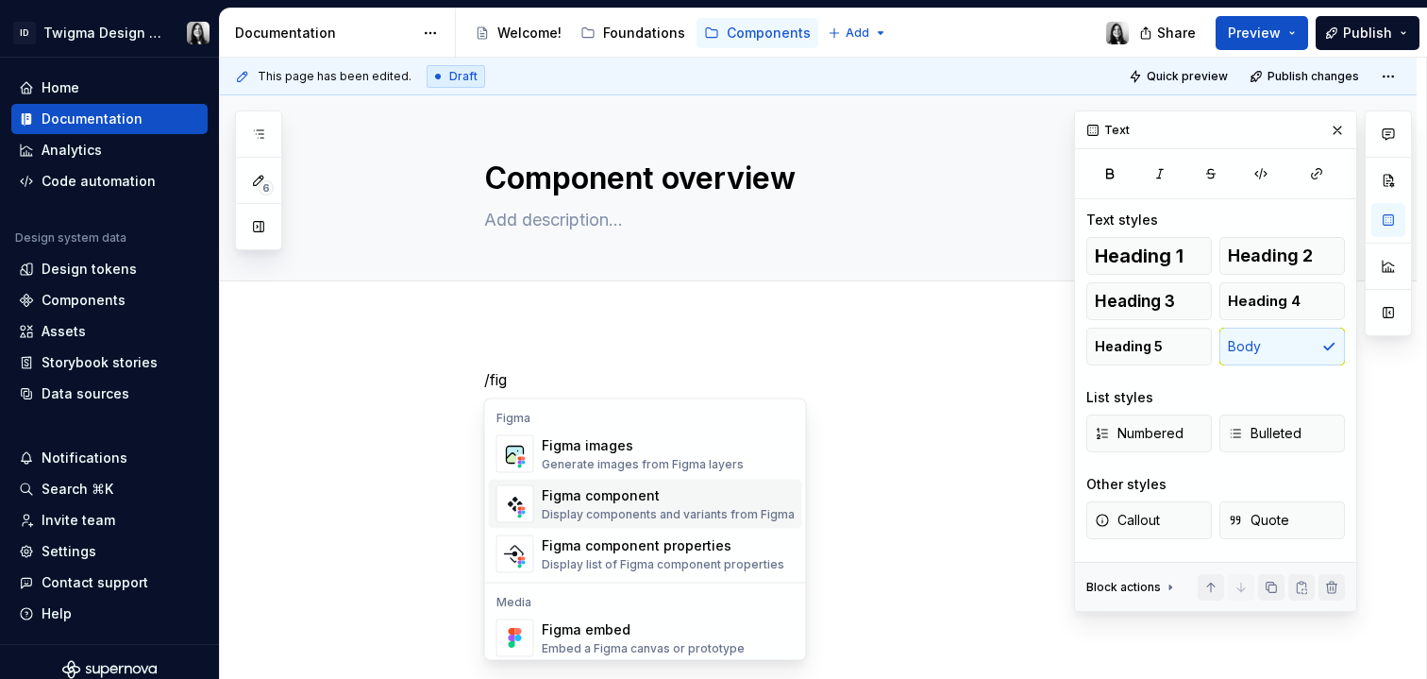
click at [609, 507] on div "Display components and variants from Figma" at bounding box center [668, 514] width 253 height 15
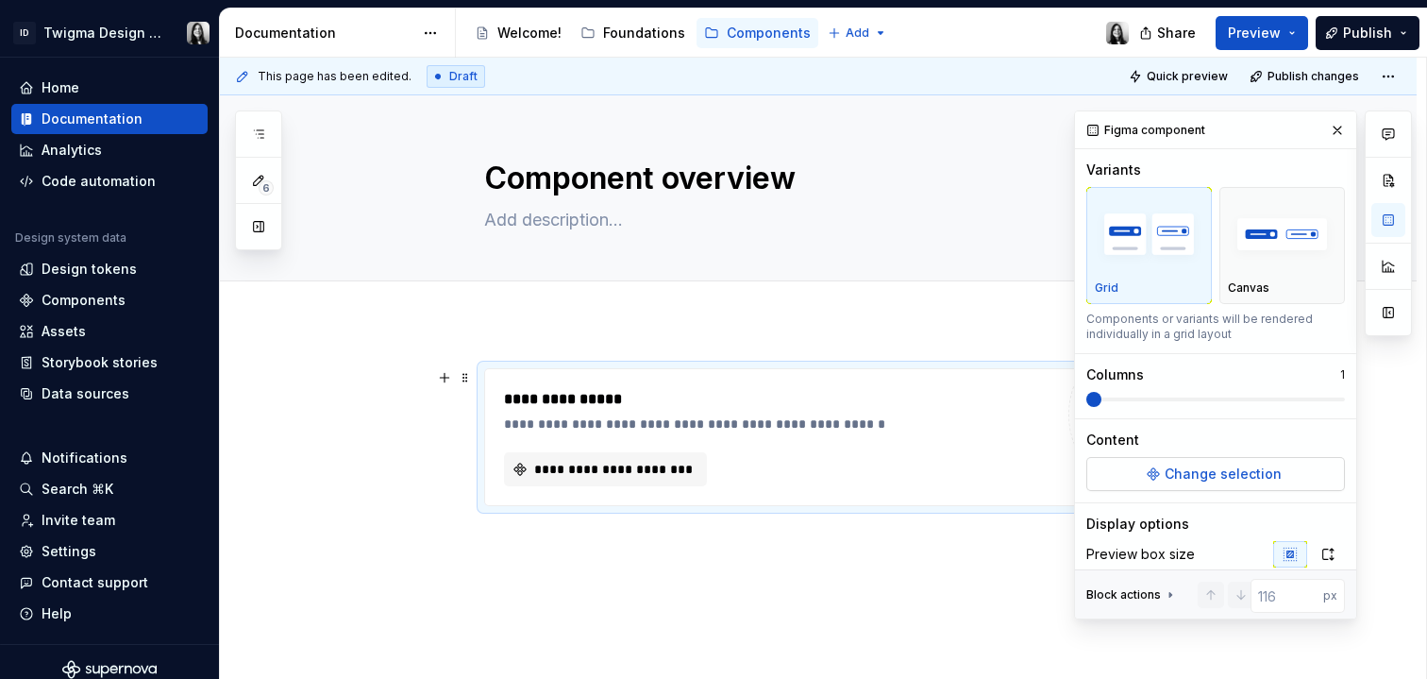
click at [1187, 484] on button "Change selection" at bounding box center [1216, 474] width 259 height 34
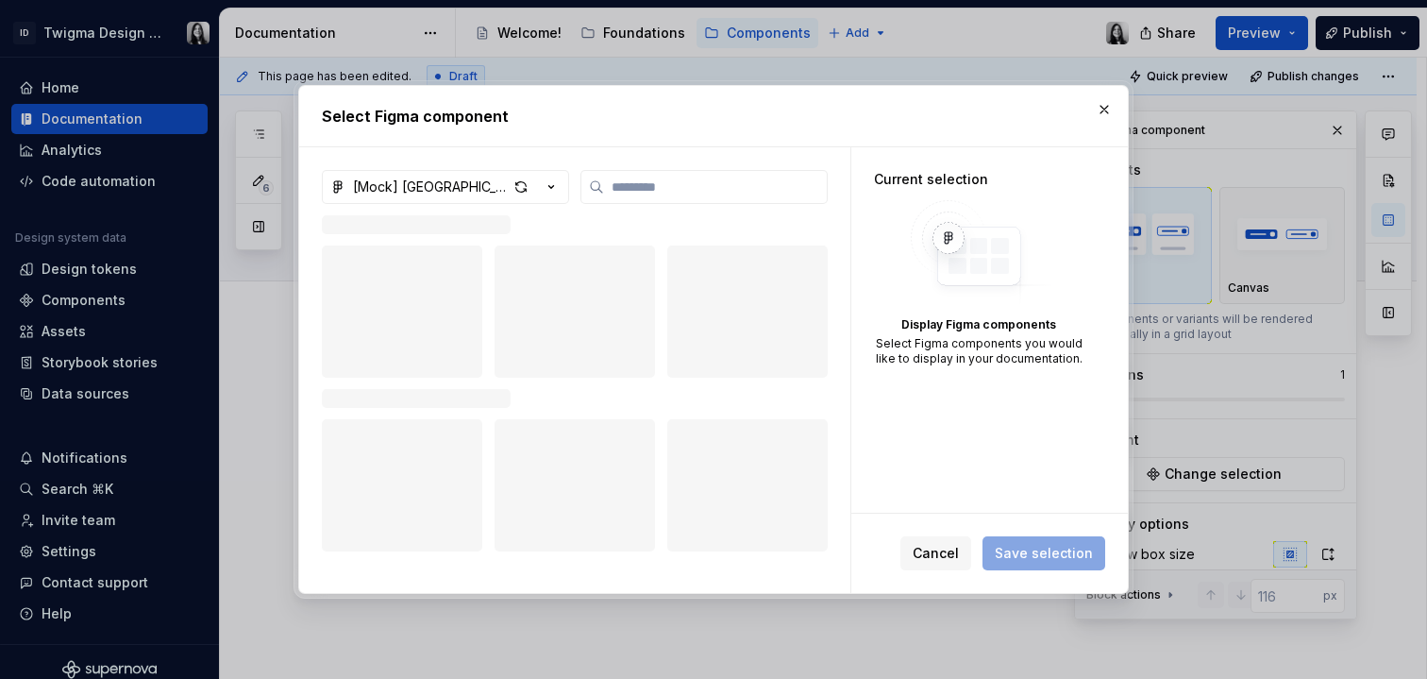
type textarea "*"
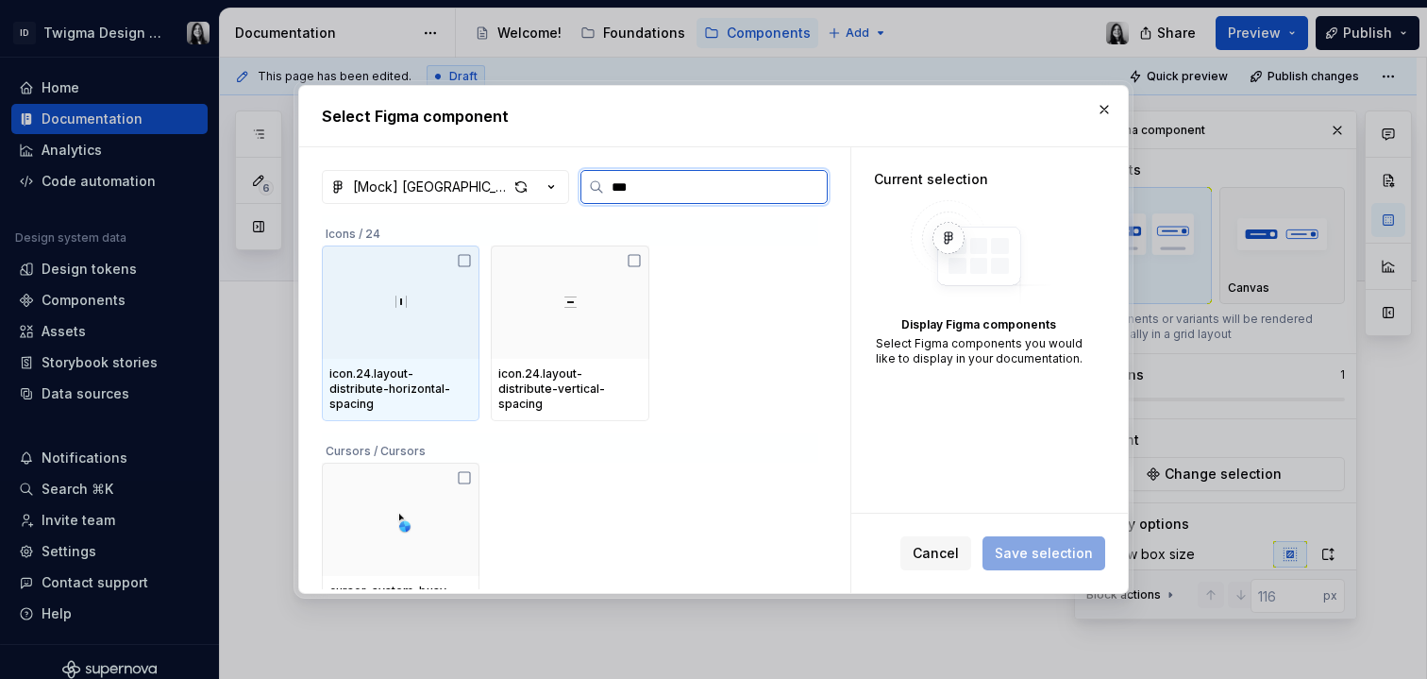
type input "****"
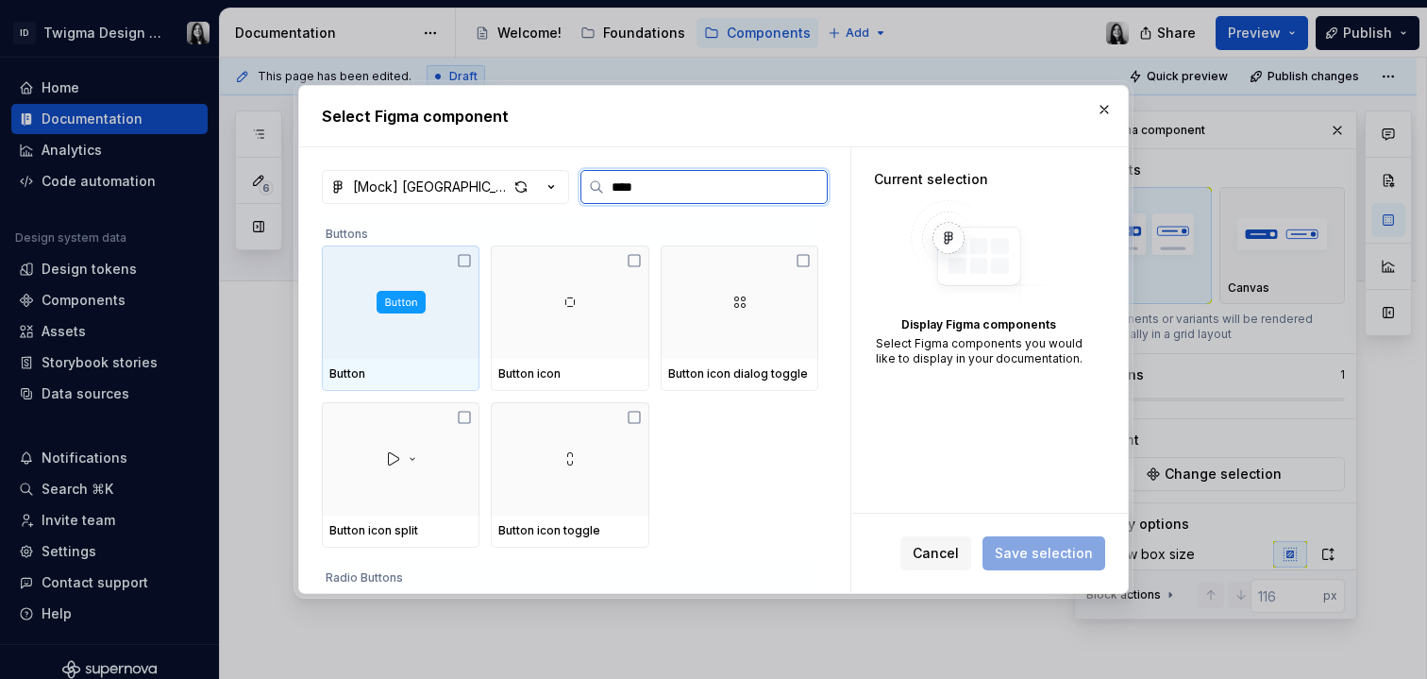
click at [463, 261] on icon at bounding box center [464, 260] width 15 height 15
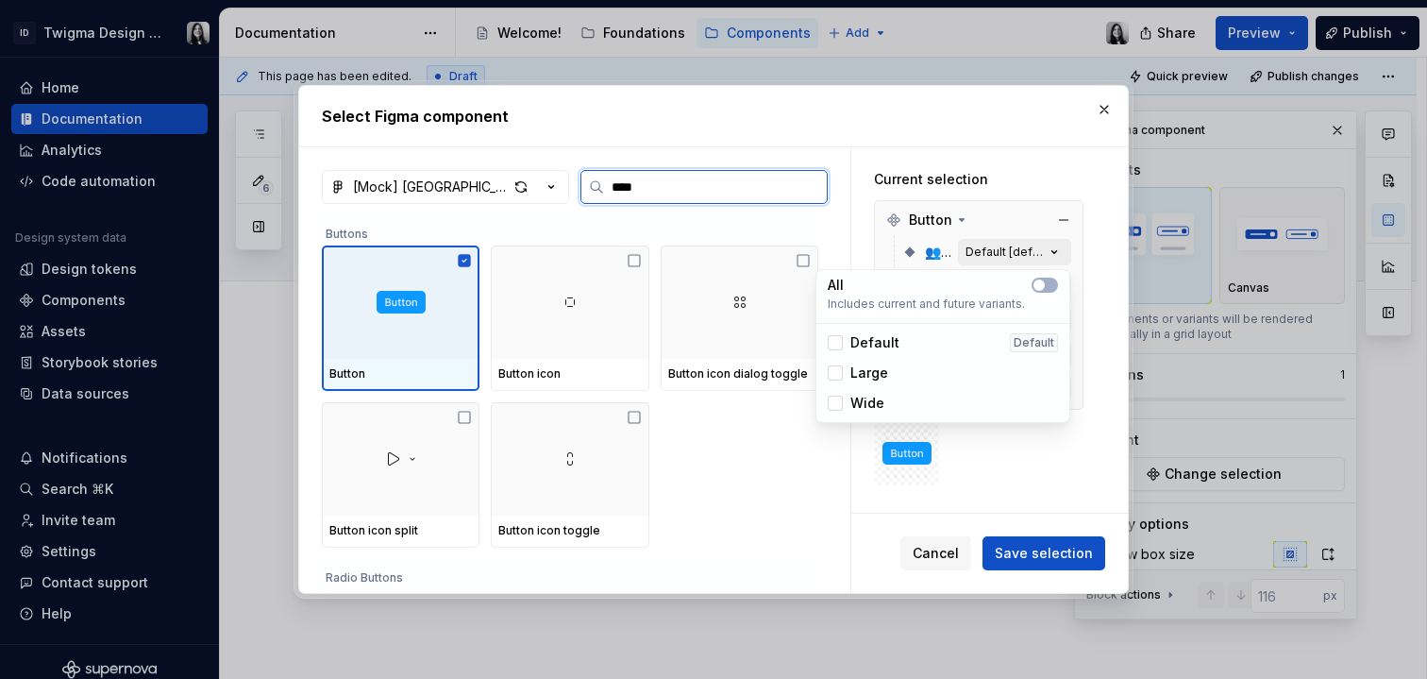
click at [993, 250] on div "Default [default]" at bounding box center [1005, 252] width 79 height 15
click at [1014, 243] on button "Default [default]" at bounding box center [1014, 252] width 113 height 26
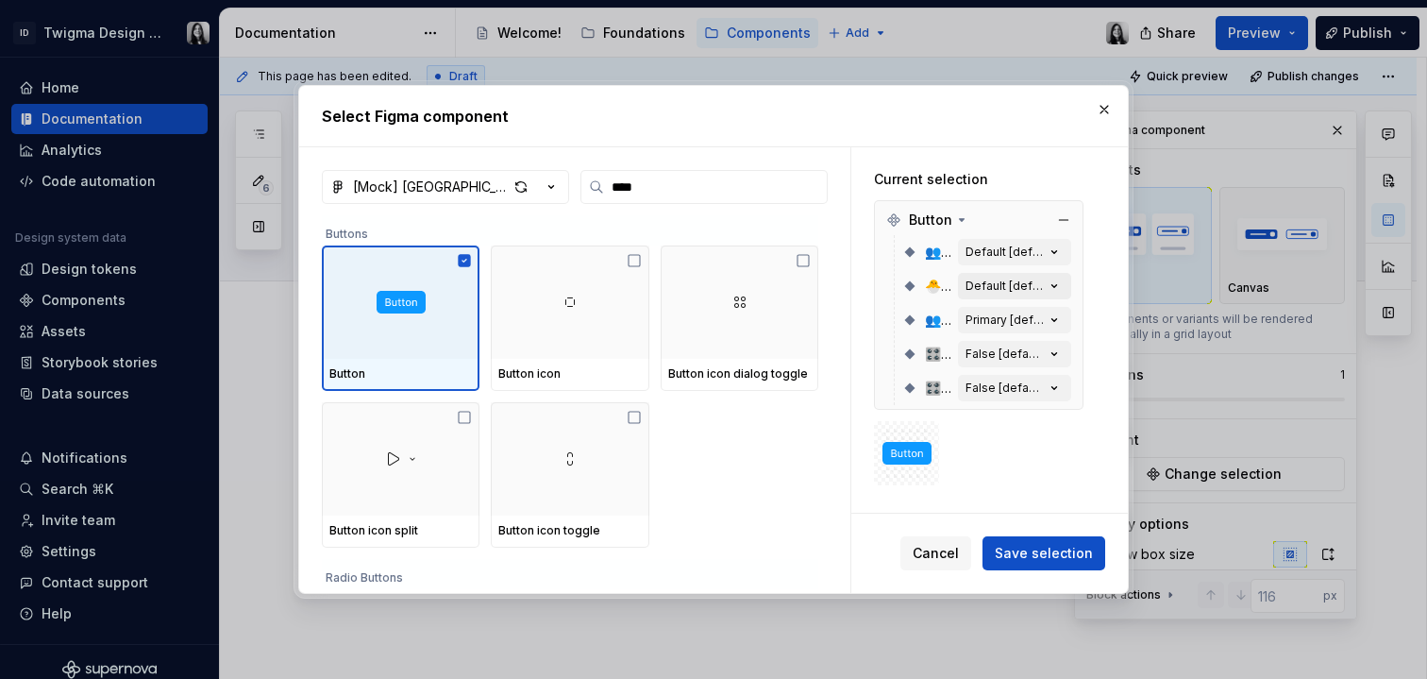
click at [1008, 289] on div "Default [default]" at bounding box center [1005, 286] width 79 height 15
click at [1008, 288] on div "Default [default]" at bounding box center [1005, 286] width 79 height 15
click at [1008, 315] on div "Primary [default]" at bounding box center [1005, 319] width 79 height 15
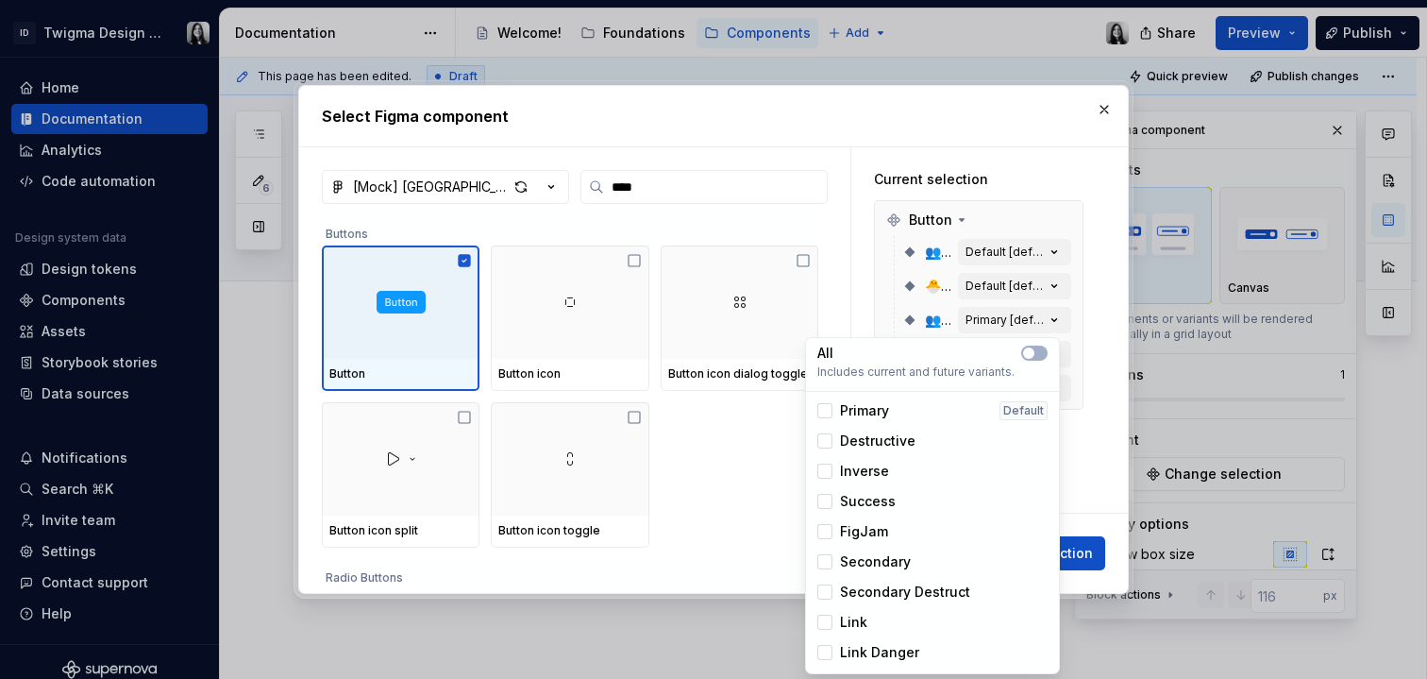
click at [866, 527] on span "FigJam" at bounding box center [864, 531] width 48 height 19
click at [869, 530] on span "FigJam" at bounding box center [864, 531] width 48 height 19
click at [1120, 451] on div "Current selection Button 👥 Size Default [default] 🐣 State Default [default] 👥 V…" at bounding box center [990, 329] width 277 height 365
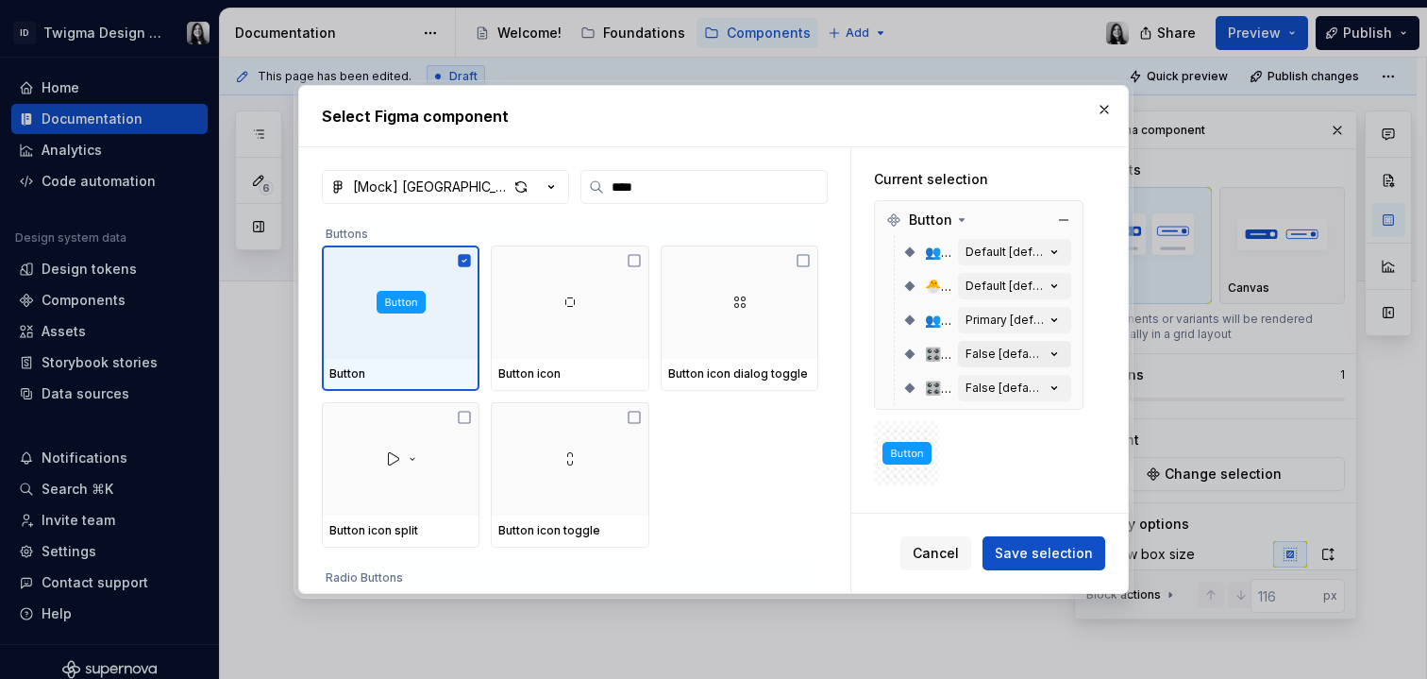
click at [1054, 356] on icon "button" at bounding box center [1054, 354] width 19 height 19
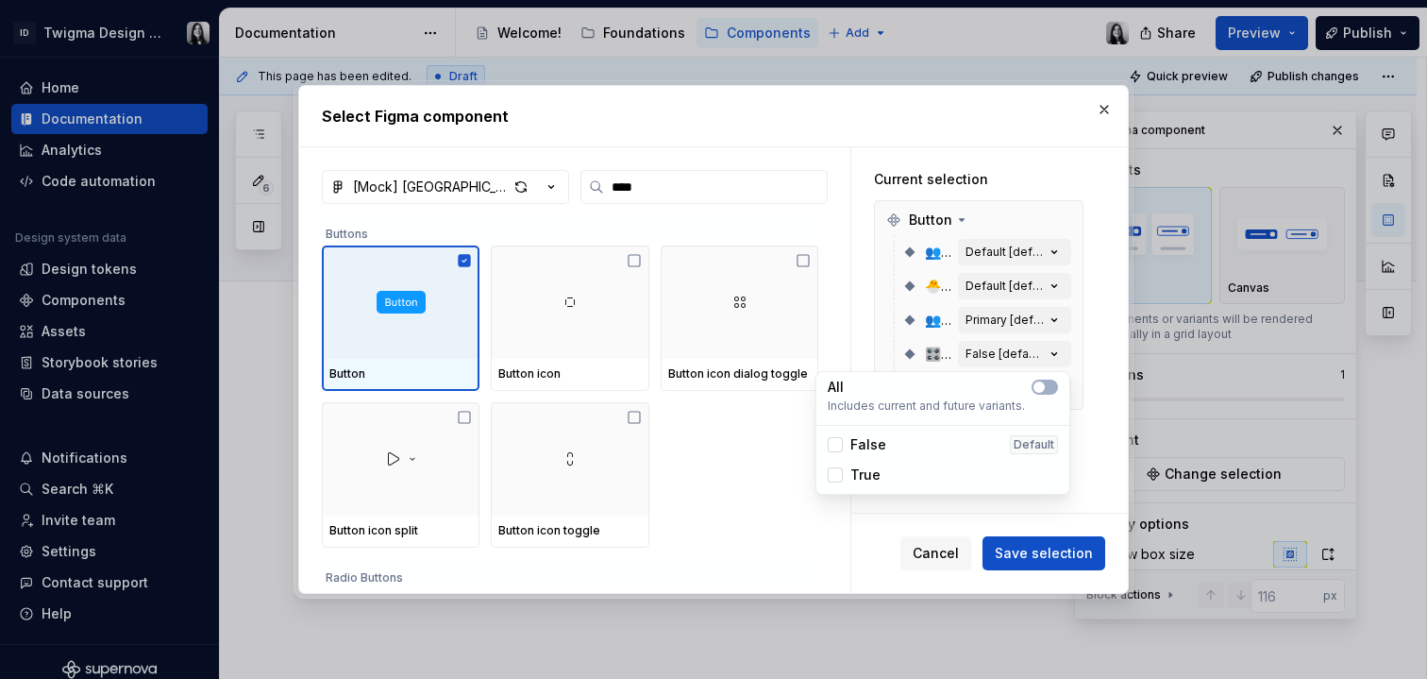
click at [865, 446] on span "False" at bounding box center [869, 444] width 36 height 19
click at [864, 477] on span "True" at bounding box center [866, 474] width 30 height 19
click at [915, 514] on div "Cancel Save selection" at bounding box center [990, 553] width 277 height 79
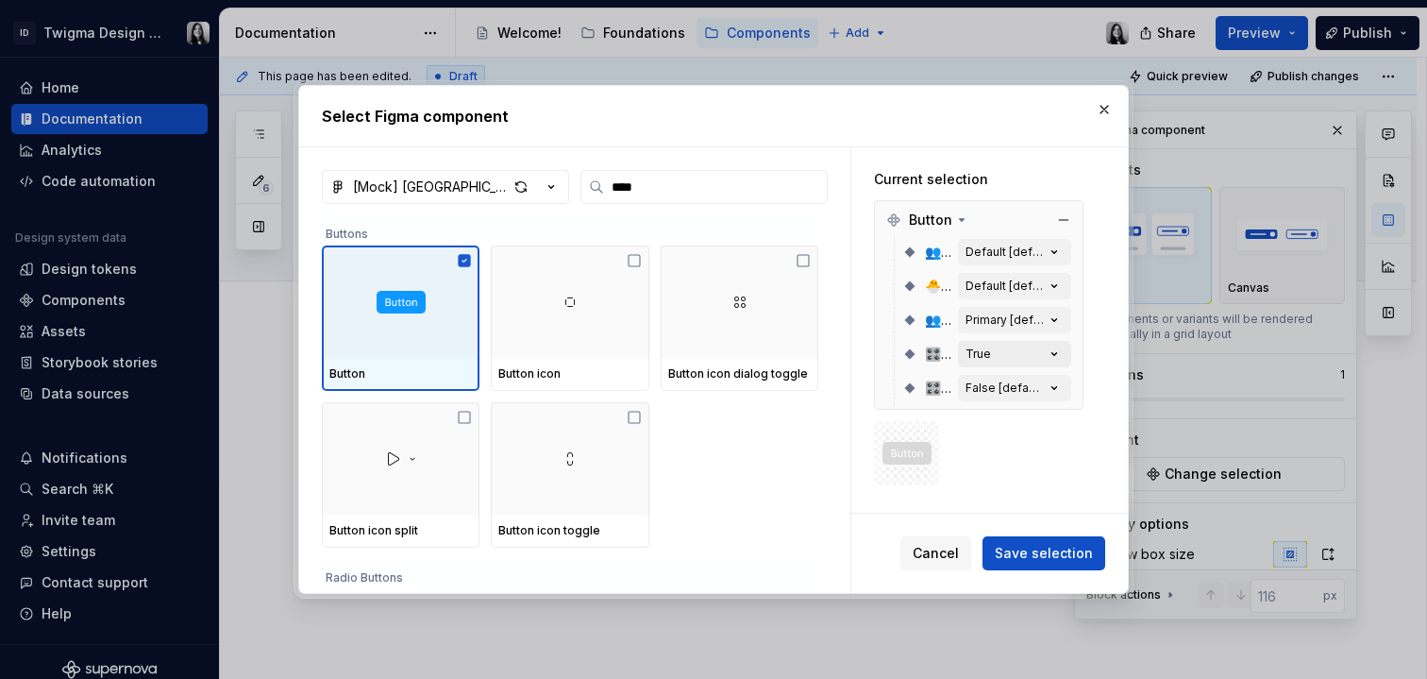
click at [988, 360] on button "True" at bounding box center [1014, 354] width 113 height 26
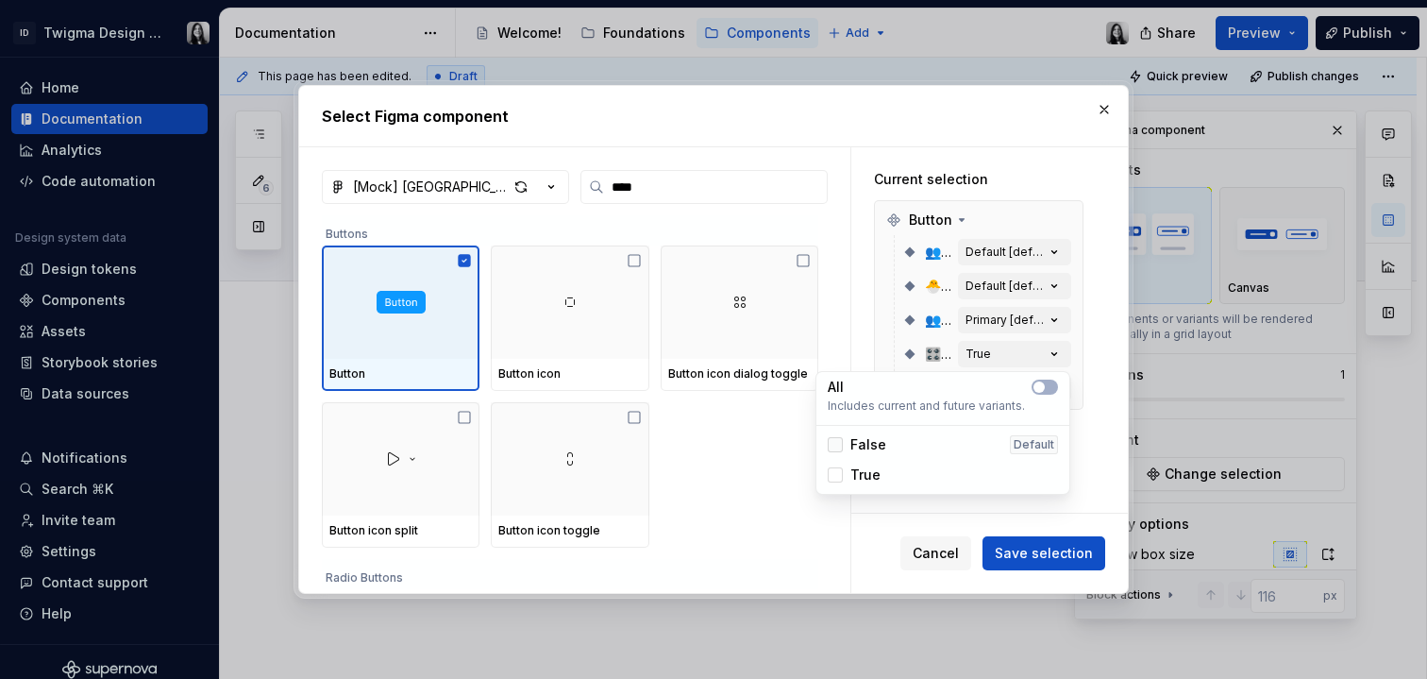
click at [839, 446] on div at bounding box center [835, 444] width 15 height 15
click at [836, 475] on icon at bounding box center [836, 475] width 0 height 0
click at [836, 445] on icon at bounding box center [836, 445] width 0 height 0
click at [962, 500] on div "Current selection Button 👥 Size Default [default] 🐣 State Default [default] 👥 V…" at bounding box center [979, 328] width 255 height 362
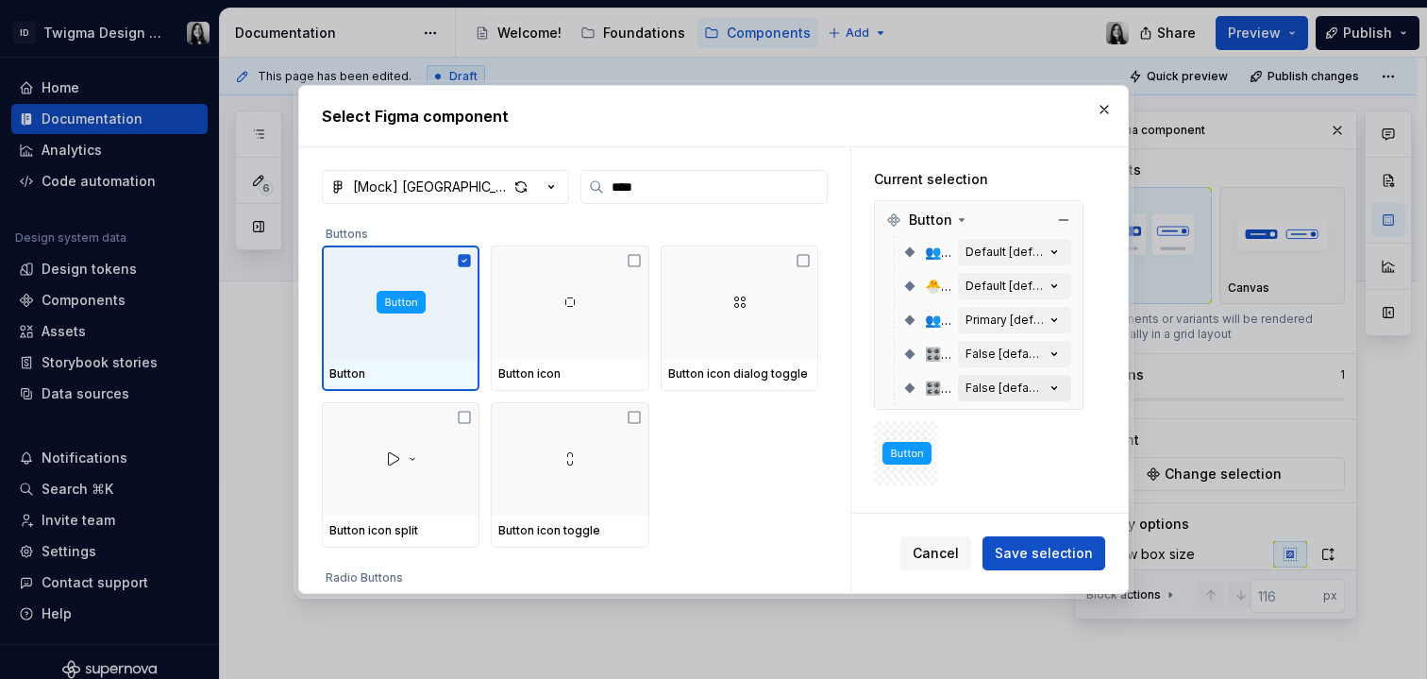
click at [995, 389] on div "False [default]" at bounding box center [1005, 387] width 79 height 15
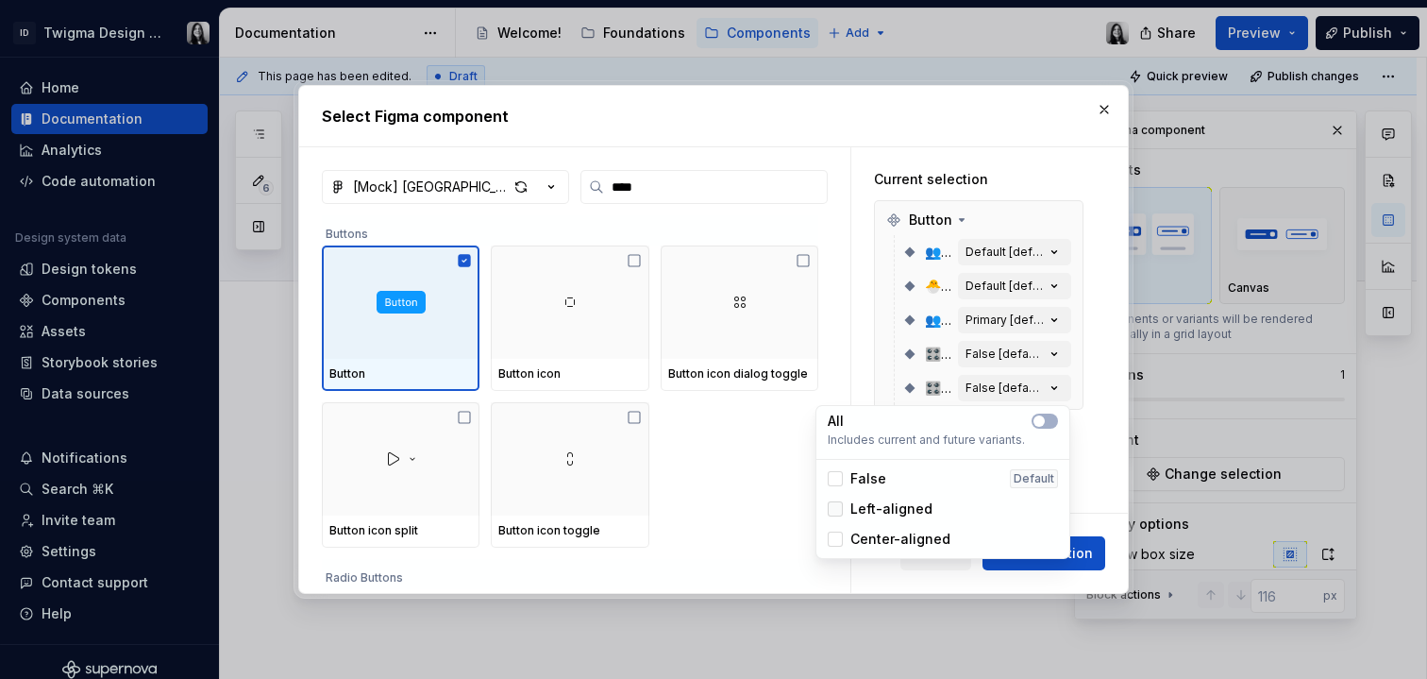
click at [836, 509] on div at bounding box center [835, 508] width 15 height 15
click at [1090, 470] on div "Current selection Button 👥 Size Default [default] 🐣 State Default [default] 👥 V…" at bounding box center [979, 328] width 255 height 362
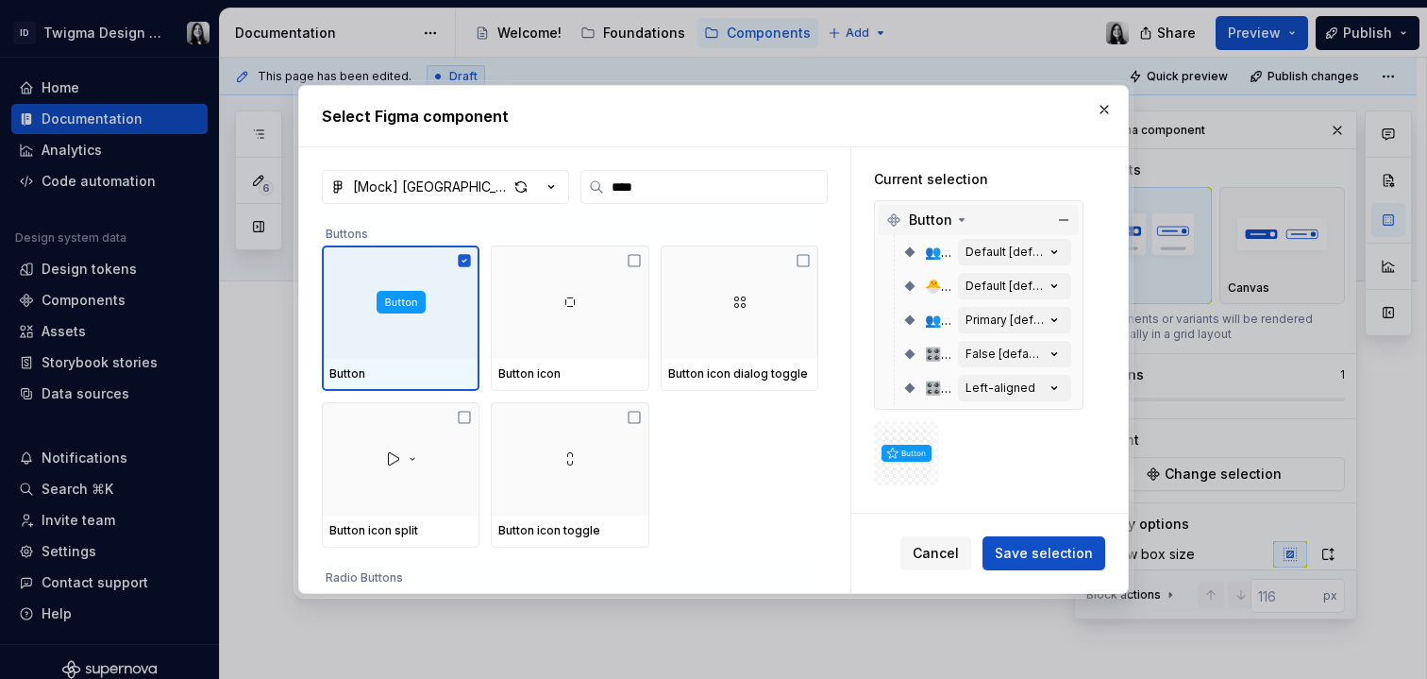
click at [961, 222] on icon at bounding box center [961, 219] width 15 height 15
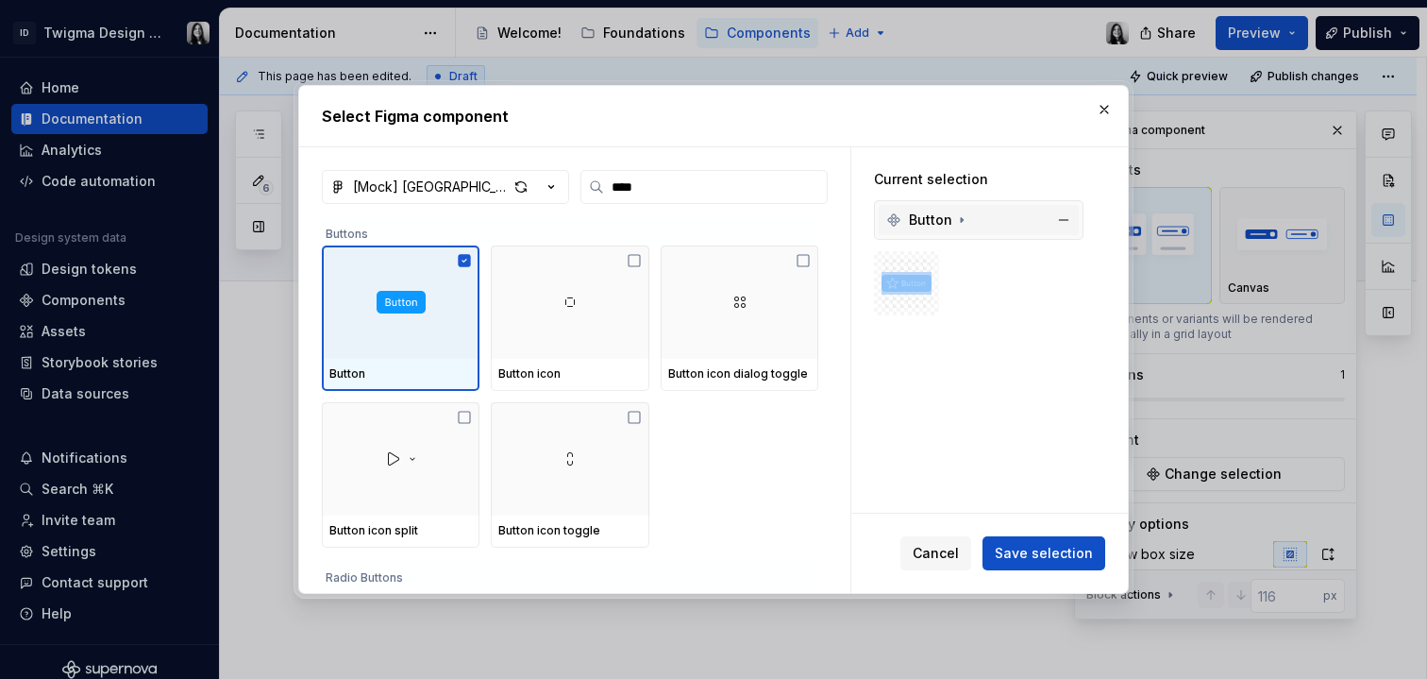
click at [961, 222] on icon at bounding box center [961, 219] width 15 height 15
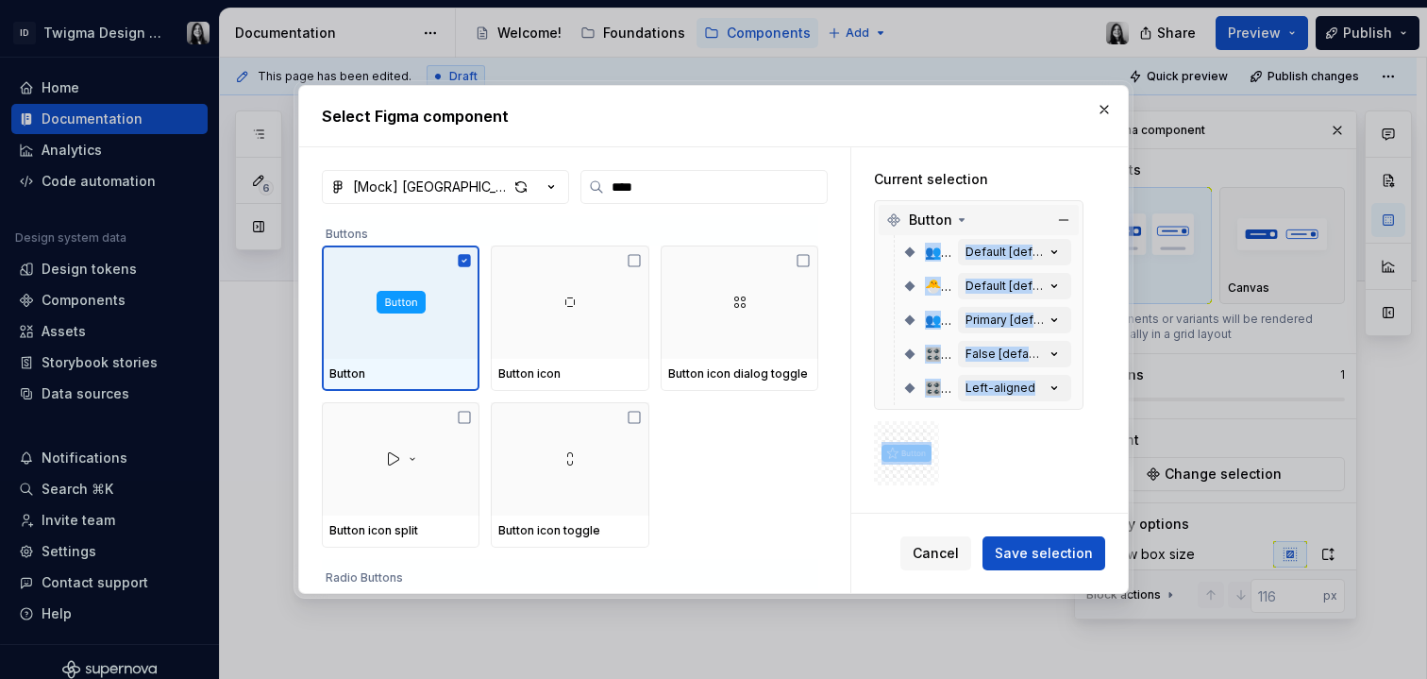
click at [1032, 441] on div at bounding box center [979, 453] width 210 height 65
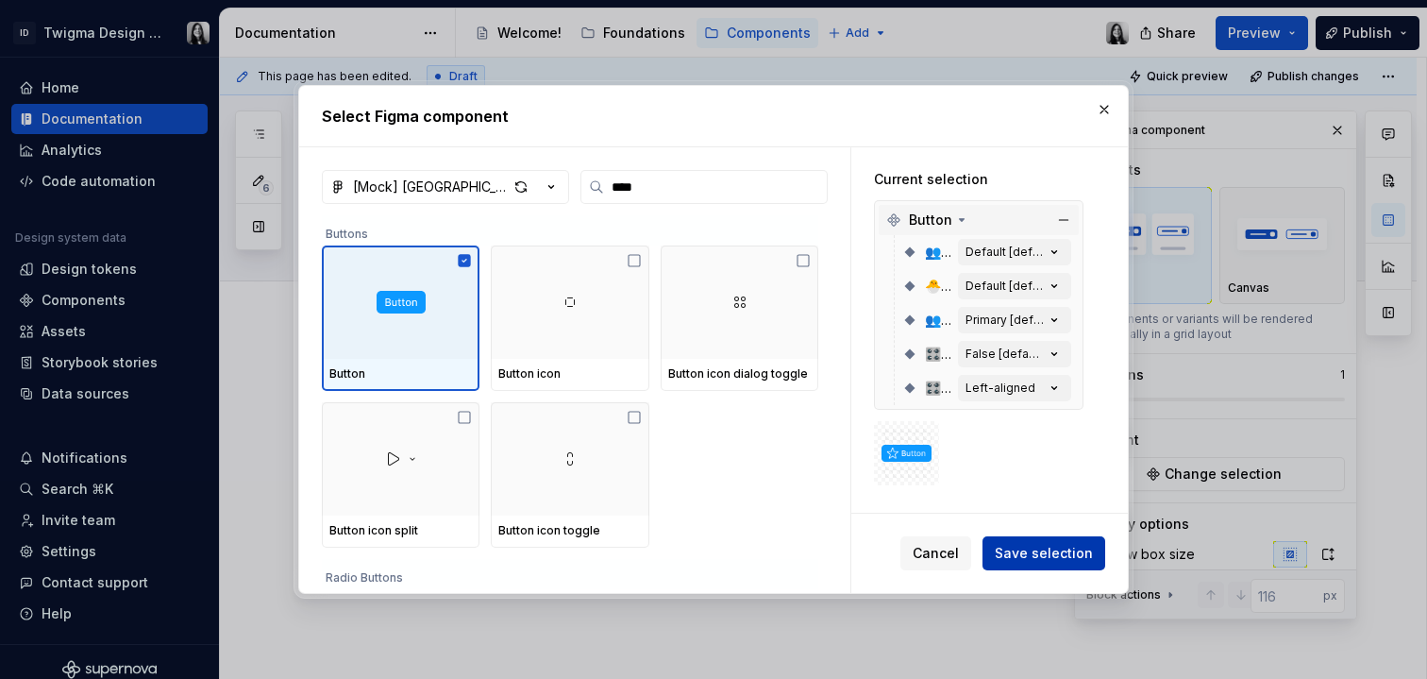
click at [1067, 559] on span "Save selection" at bounding box center [1044, 553] width 98 height 19
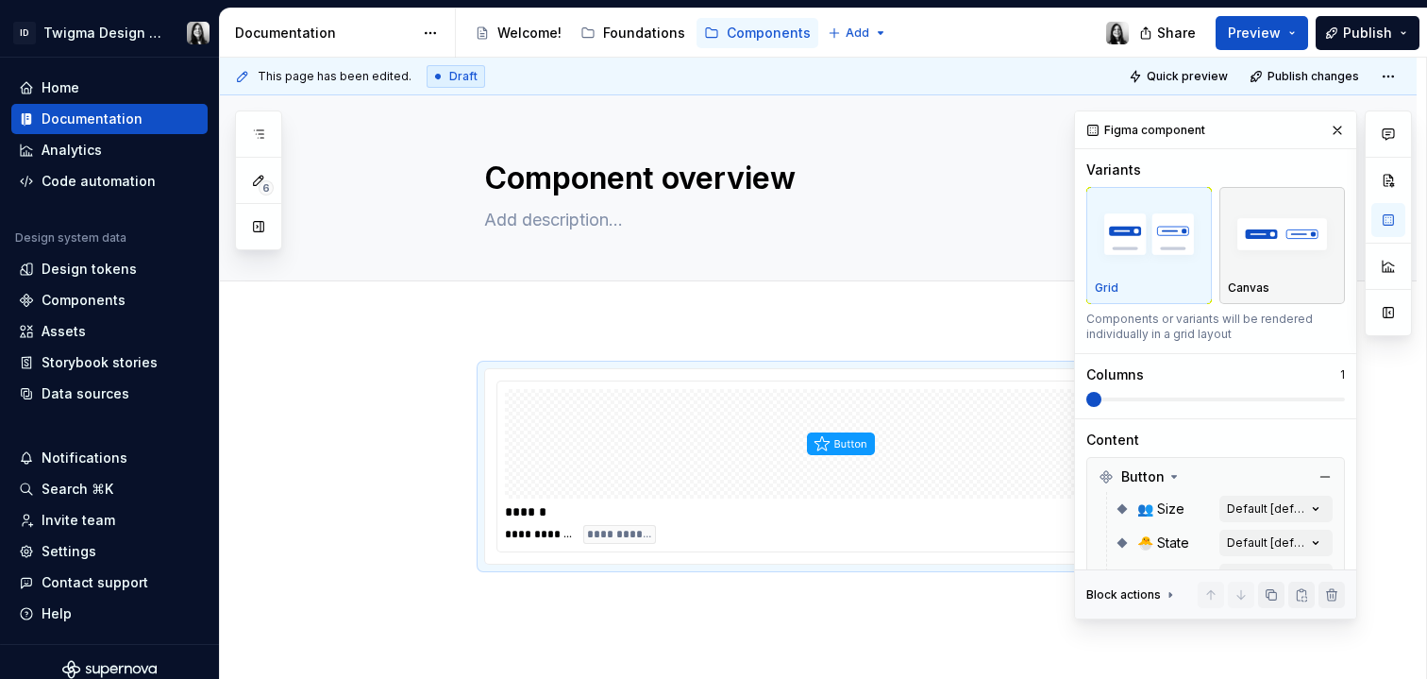
click at [1255, 231] on img "button" at bounding box center [1282, 234] width 109 height 69
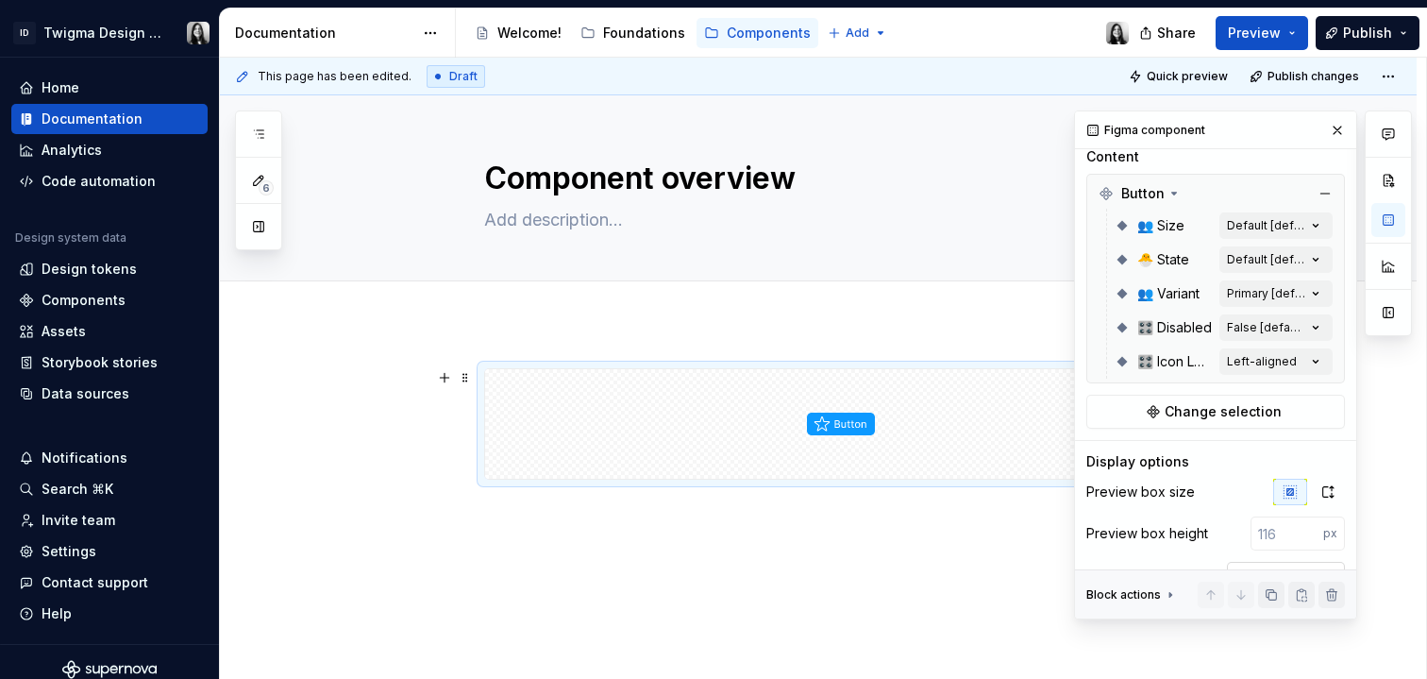
scroll to position [248, 0]
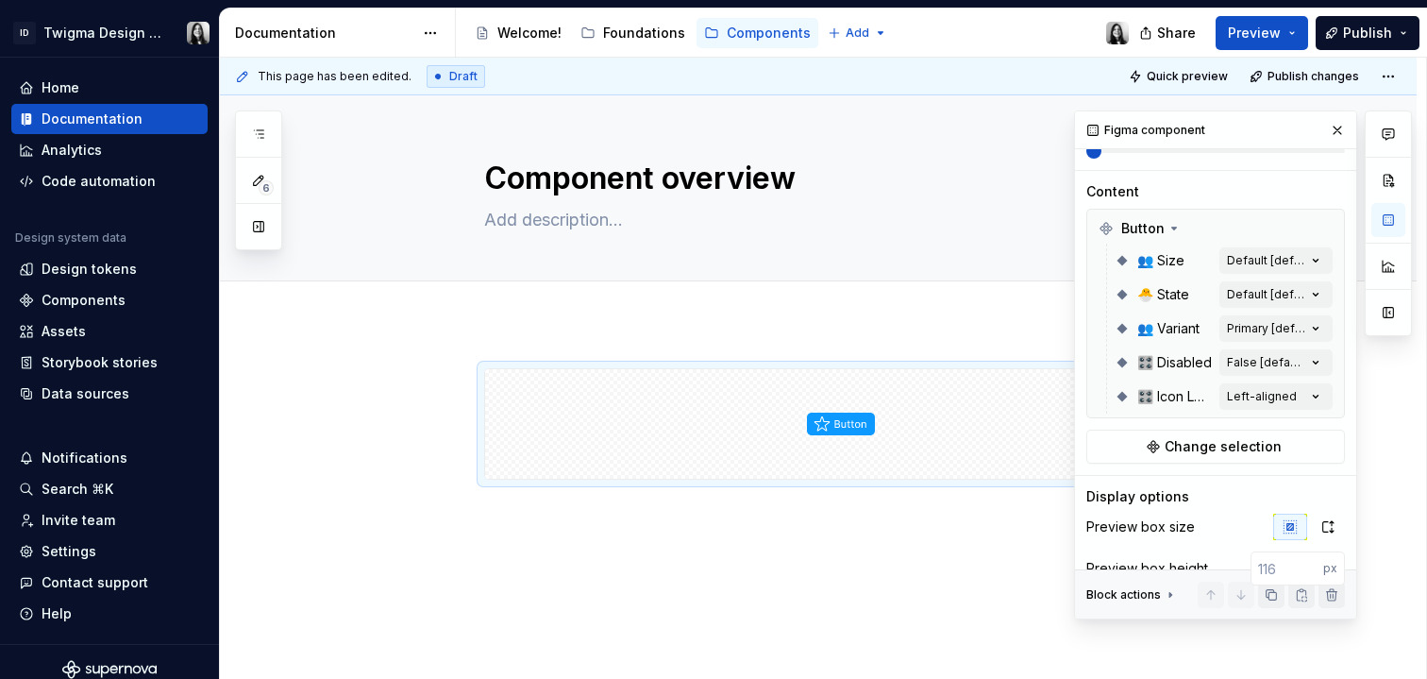
click at [812, 575] on div at bounding box center [818, 514] width 1197 height 383
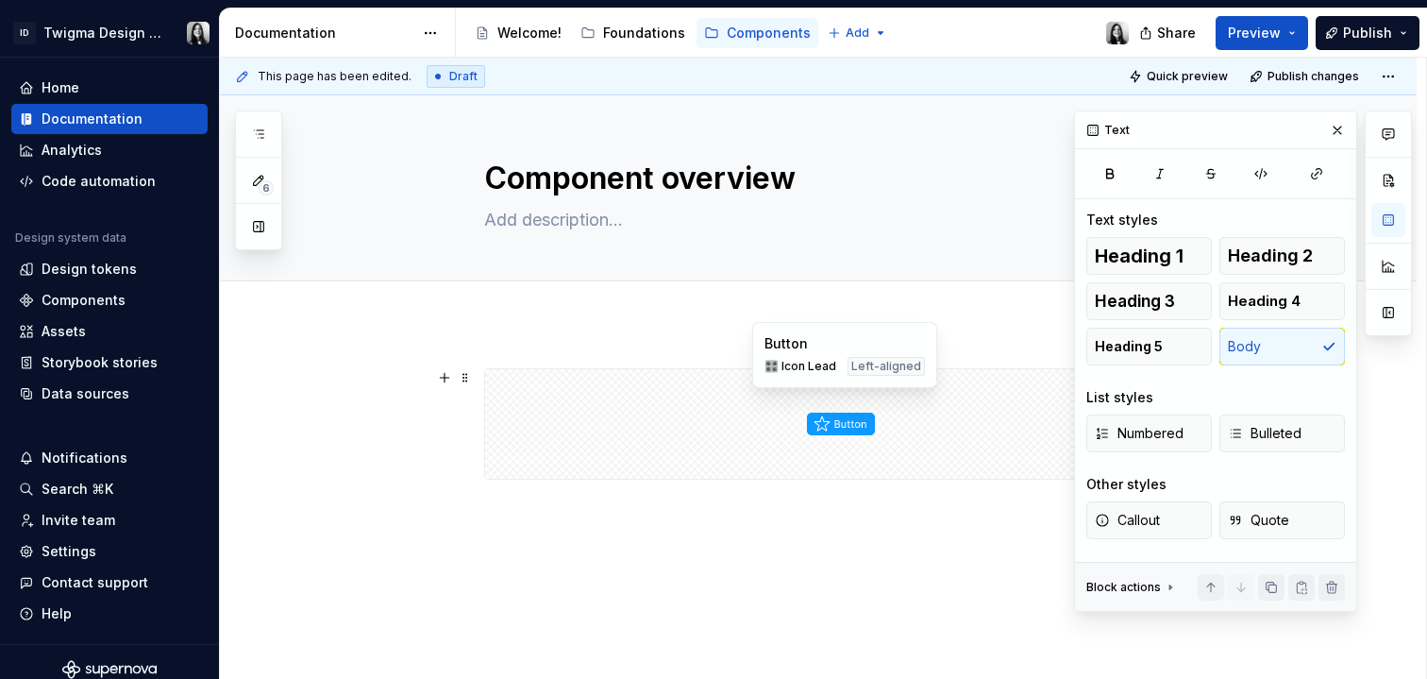
click at [901, 439] on div at bounding box center [841, 424] width 712 height 110
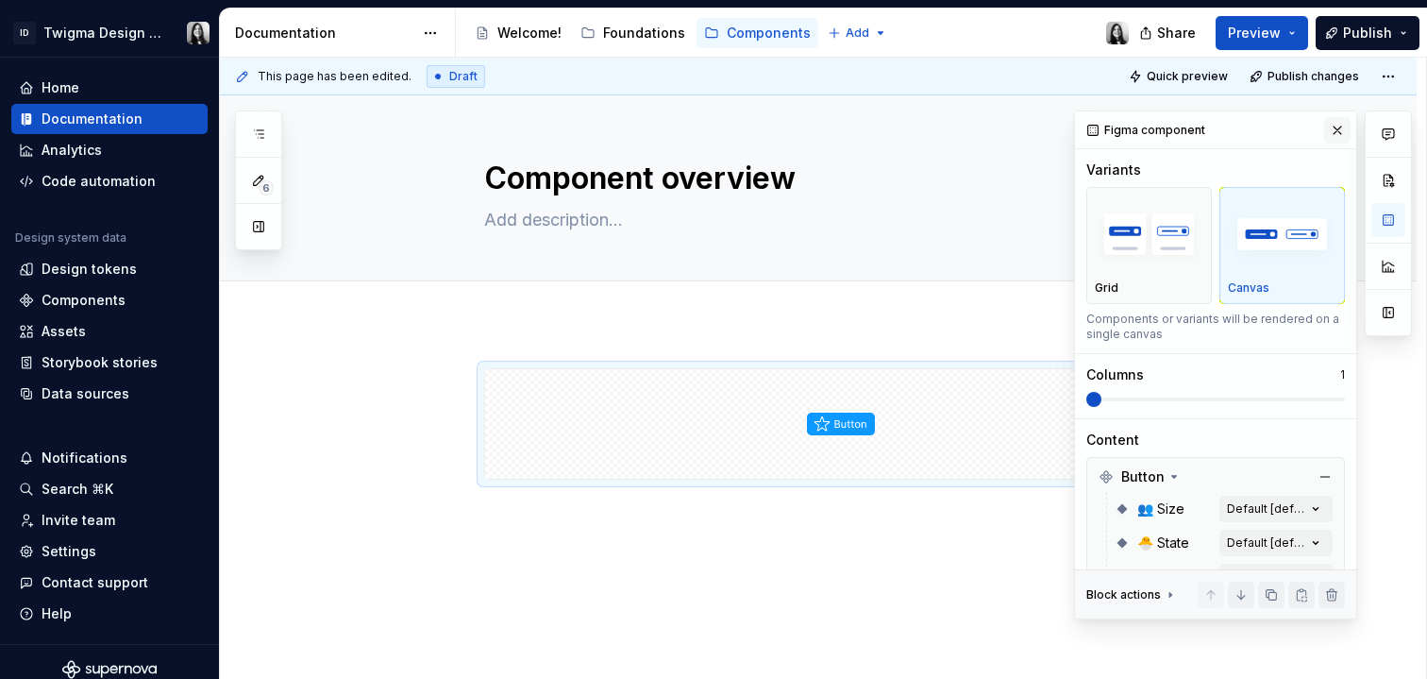
click at [1327, 120] on button "button" at bounding box center [1338, 130] width 26 height 26
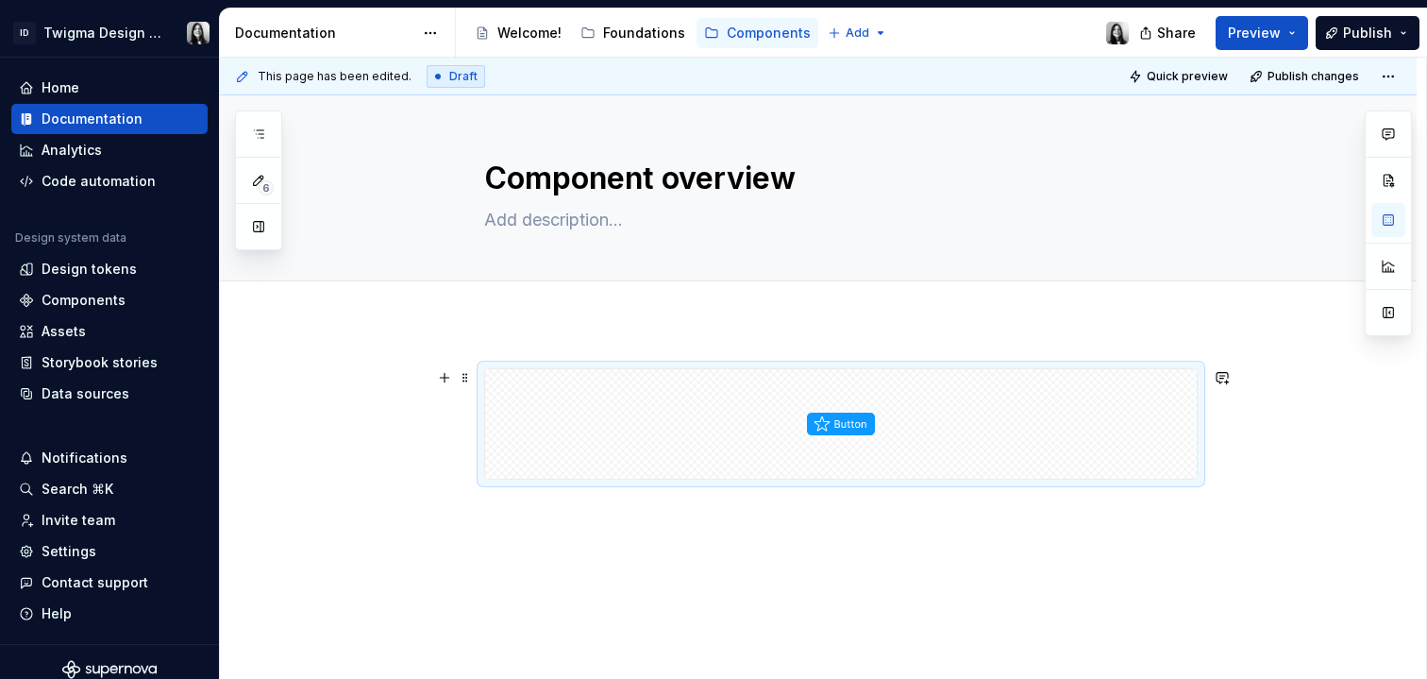
click at [1257, 457] on div at bounding box center [818, 537] width 1197 height 429
click at [981, 448] on div at bounding box center [841, 424] width 712 height 110
click at [933, 600] on div at bounding box center [818, 537] width 1197 height 429
click at [670, 420] on div at bounding box center [841, 424] width 712 height 110
click at [915, 418] on div at bounding box center [841, 424] width 712 height 110
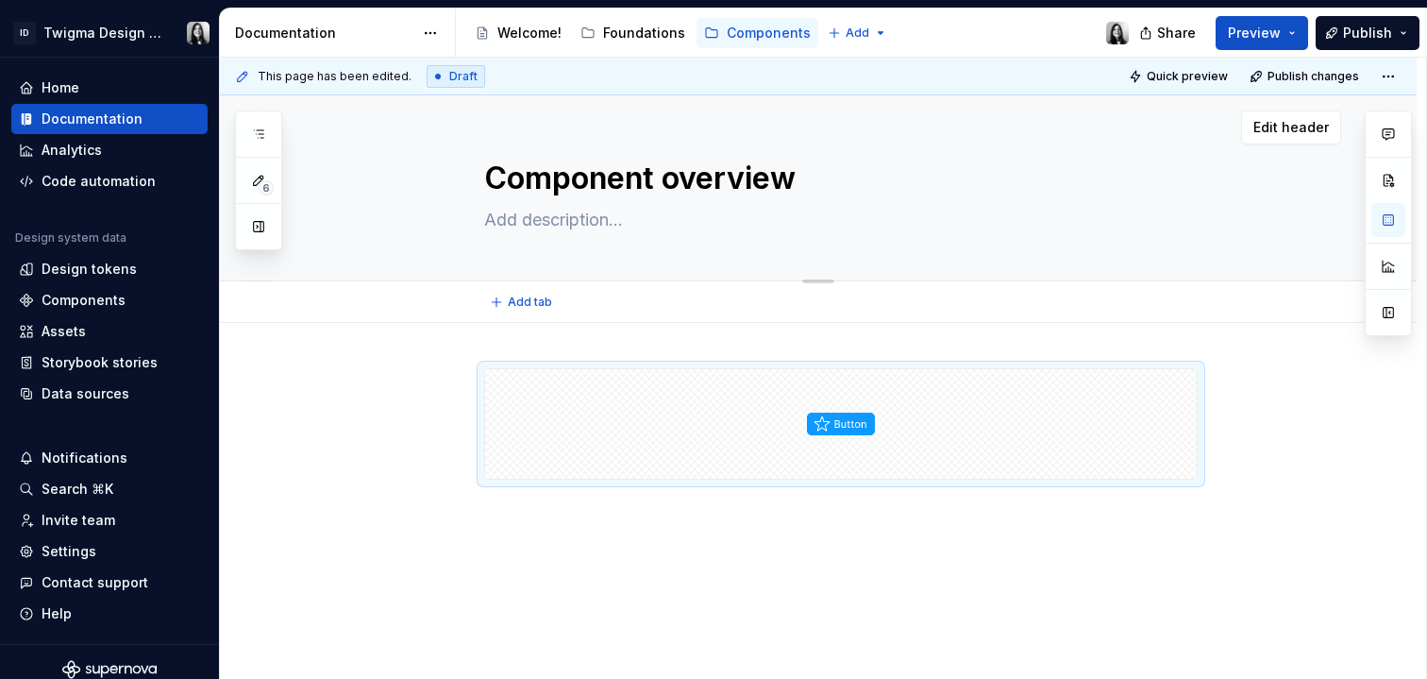
click at [722, 180] on textarea "Component overview" at bounding box center [838, 178] width 714 height 45
type textarea "*"
type textarea "B"
type textarea "*"
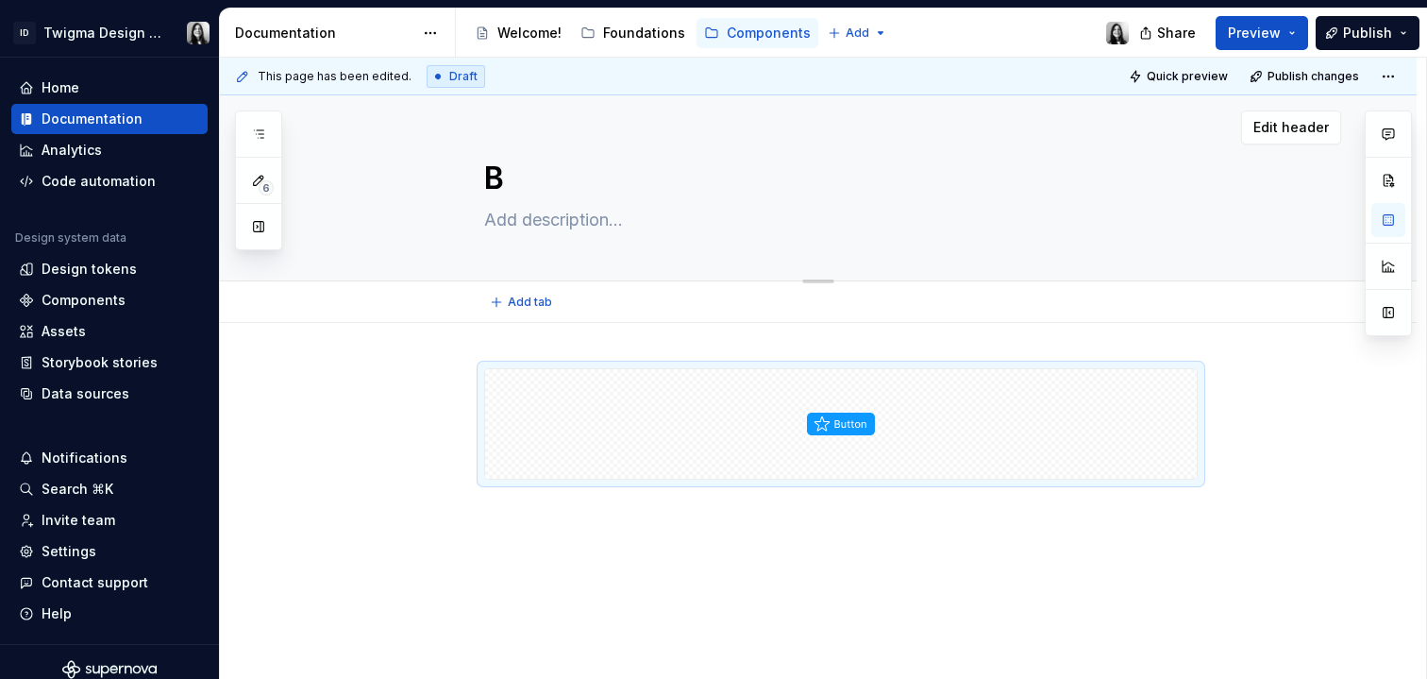
type textarea "Bu"
type textarea "*"
type textarea "But"
type textarea "*"
type textarea "Butt"
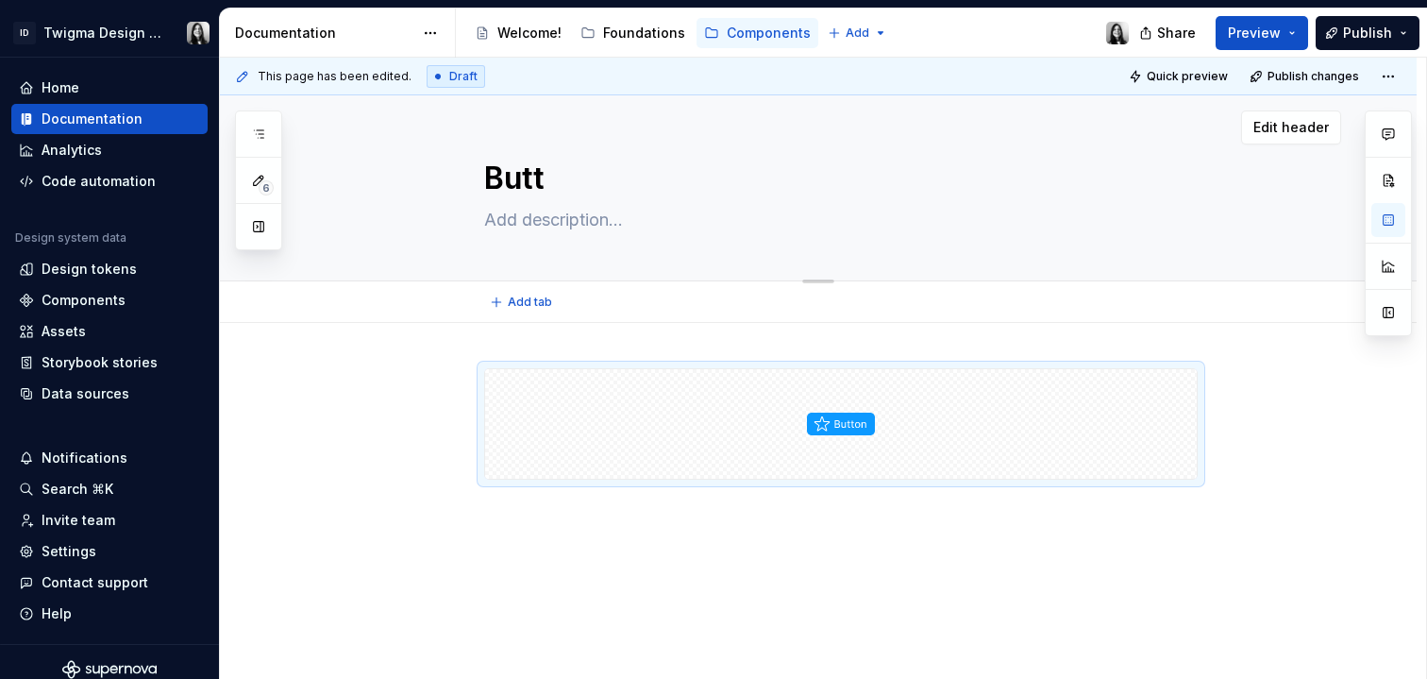
type textarea "*"
type textarea "Butto"
type textarea "*"
type textarea "Buttob"
type textarea "*"
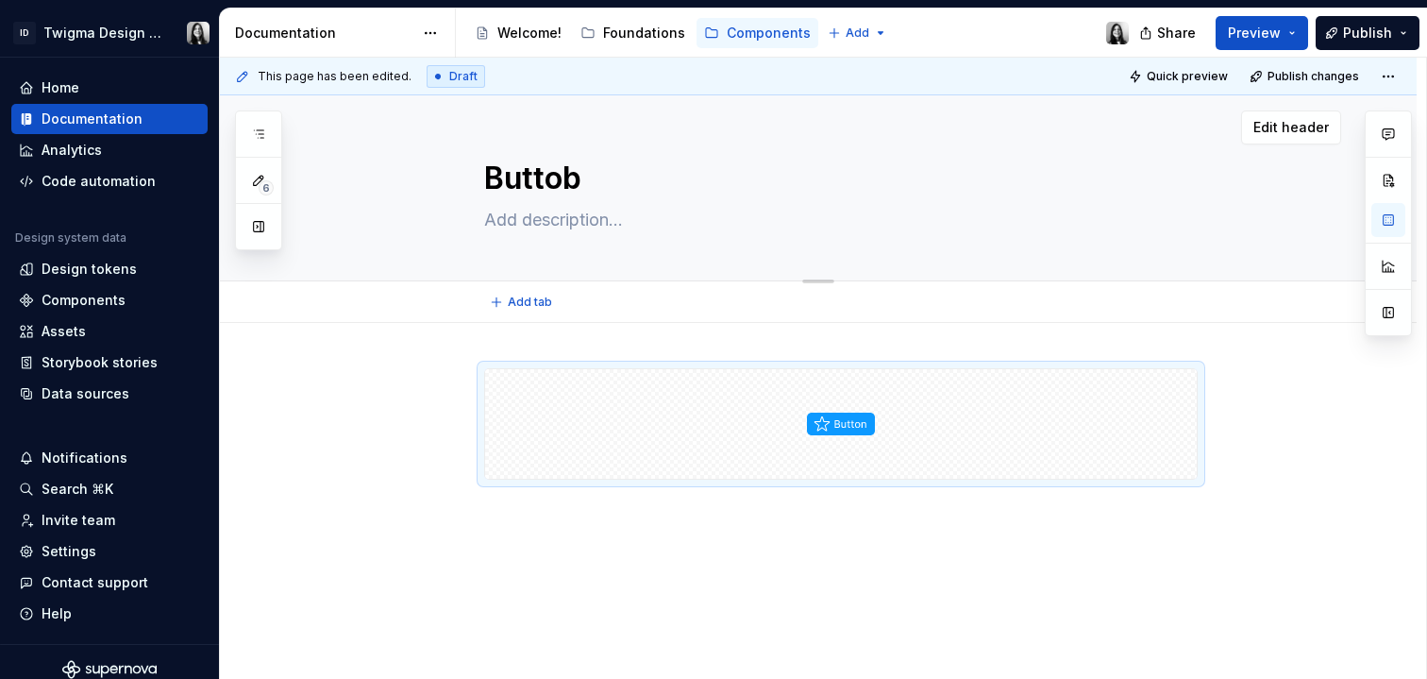
type textarea "Butto"
type textarea "*"
type textarea "Button"
type textarea "*"
type textarea "Button"
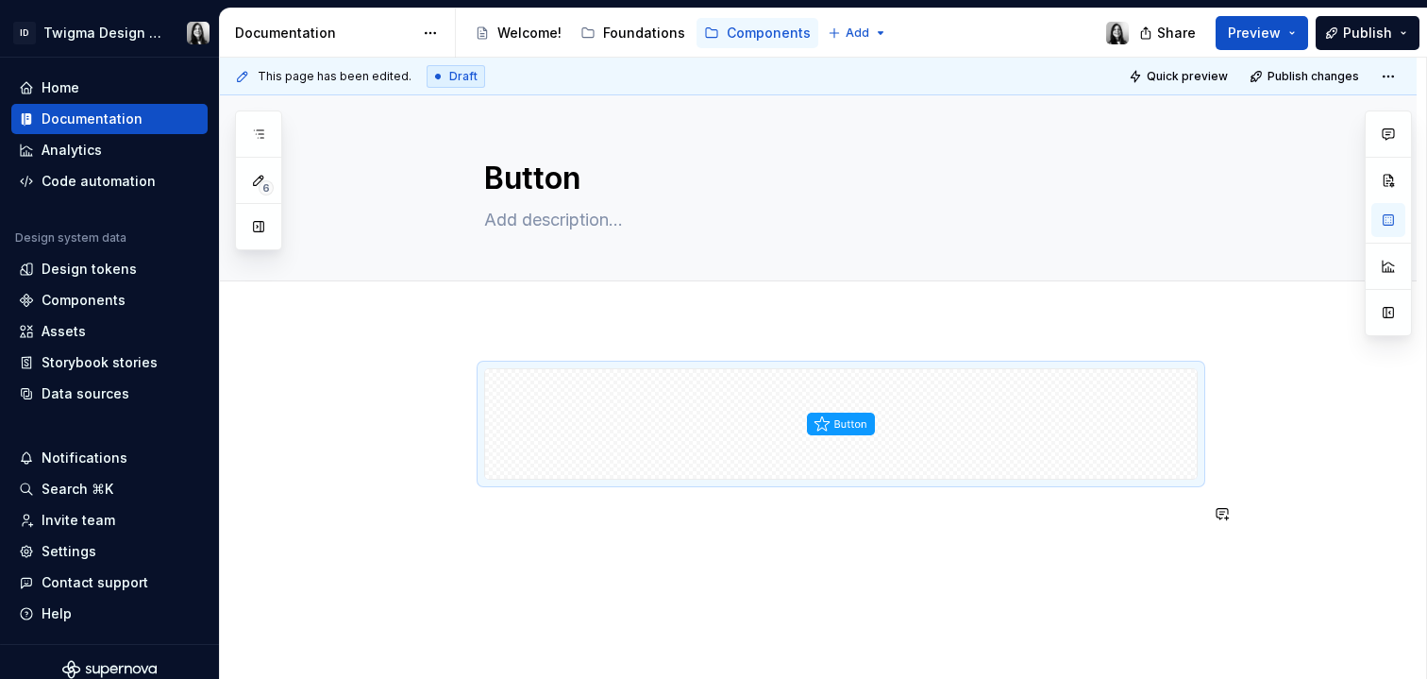
click at [718, 554] on div at bounding box center [818, 537] width 1197 height 429
click at [855, 435] on img at bounding box center [841, 424] width 68 height 94
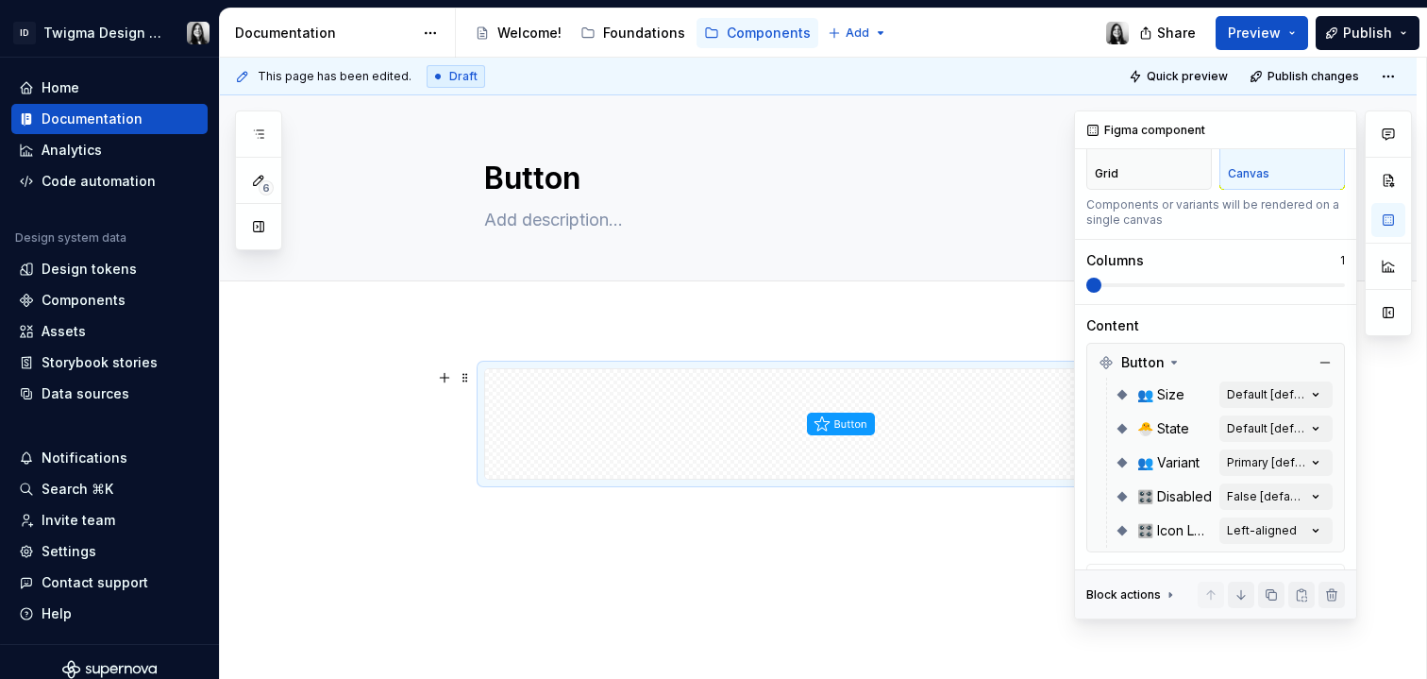
scroll to position [181, 0]
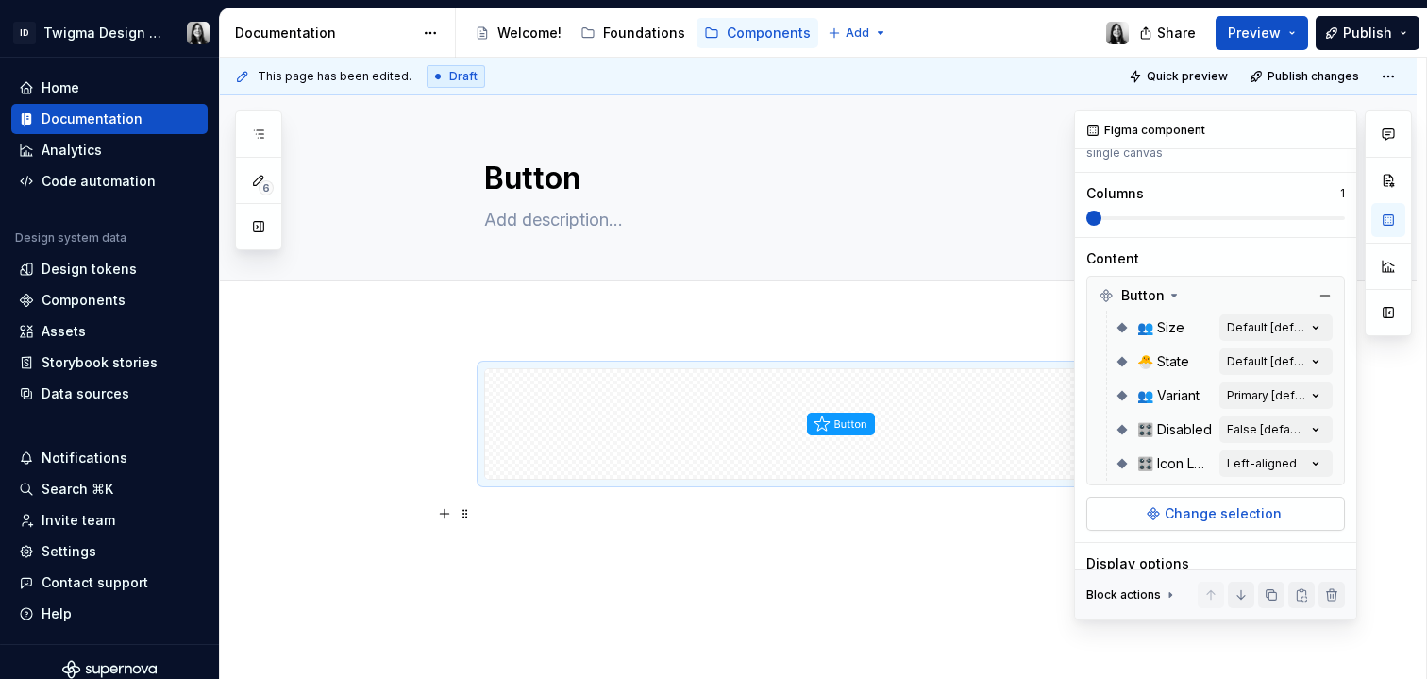
click at [1215, 511] on span "Change selection" at bounding box center [1223, 513] width 117 height 19
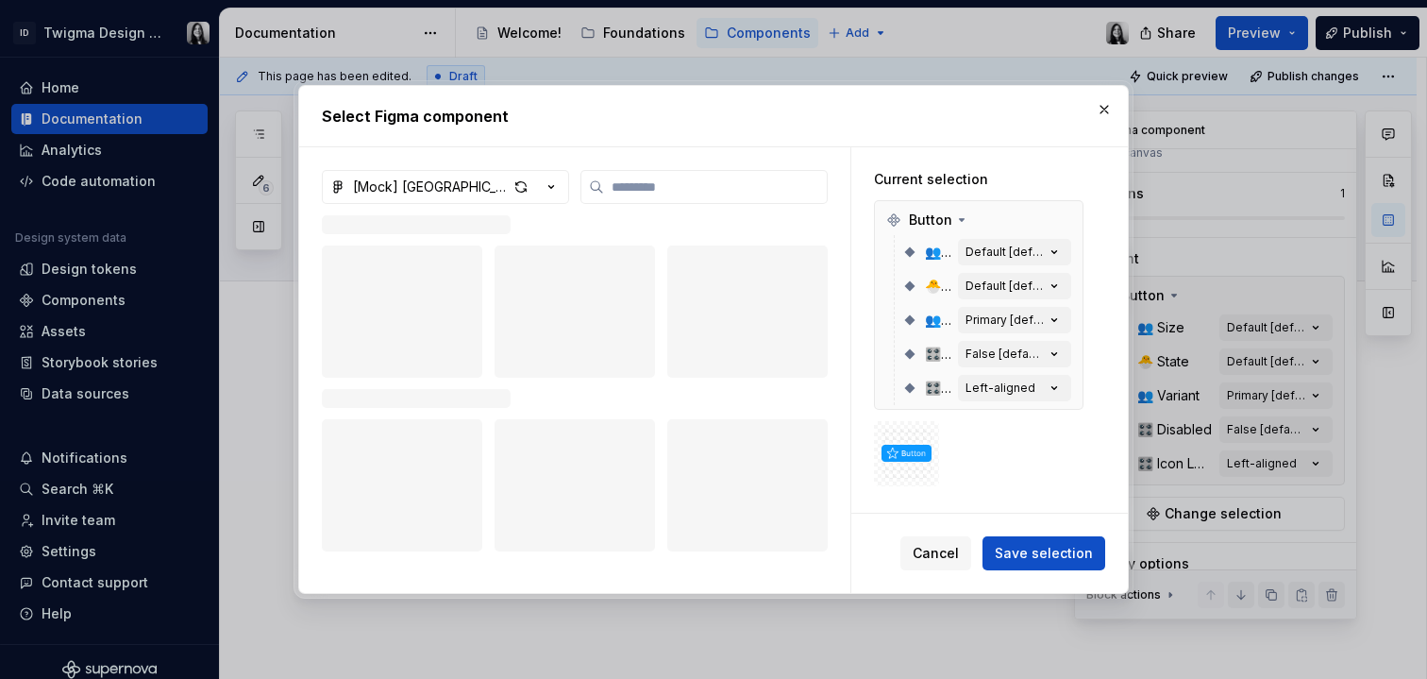
type textarea "*"
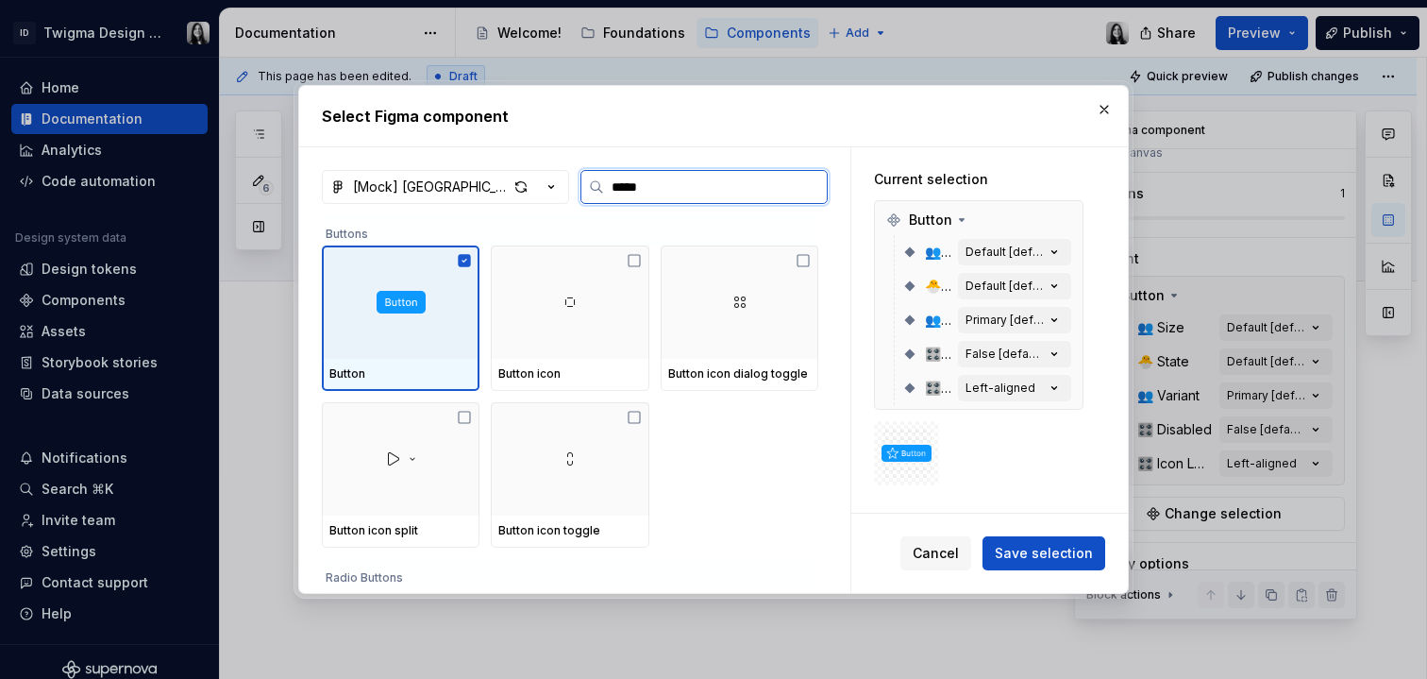
type input "******"
click at [445, 342] on div at bounding box center [401, 301] width 158 height 113
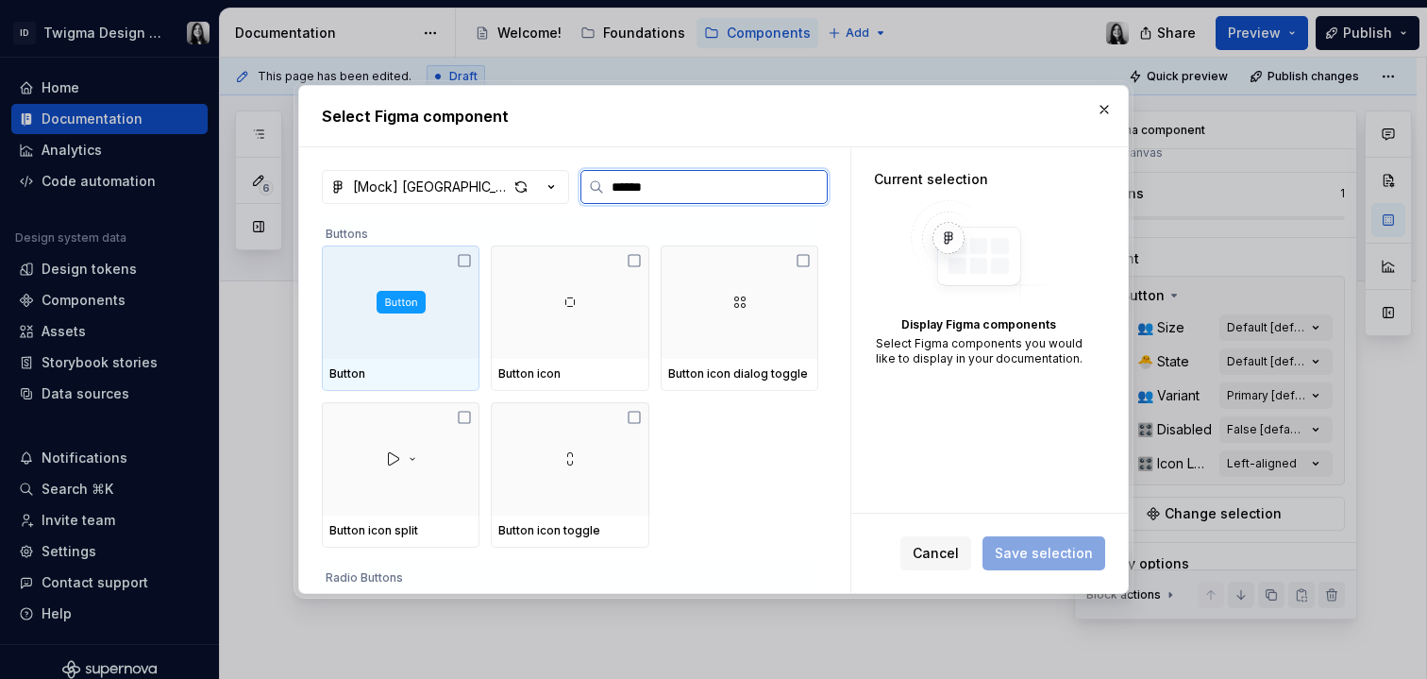
click at [445, 342] on div at bounding box center [401, 301] width 158 height 113
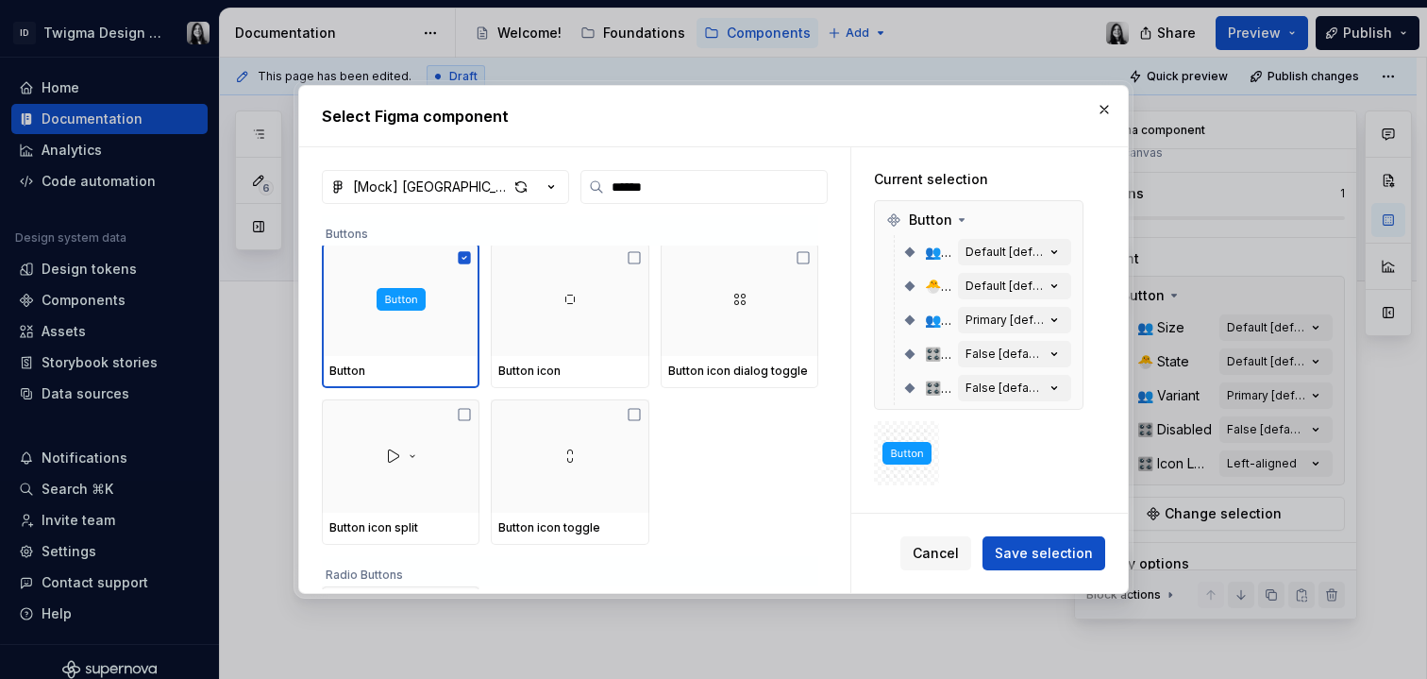
scroll to position [0, 0]
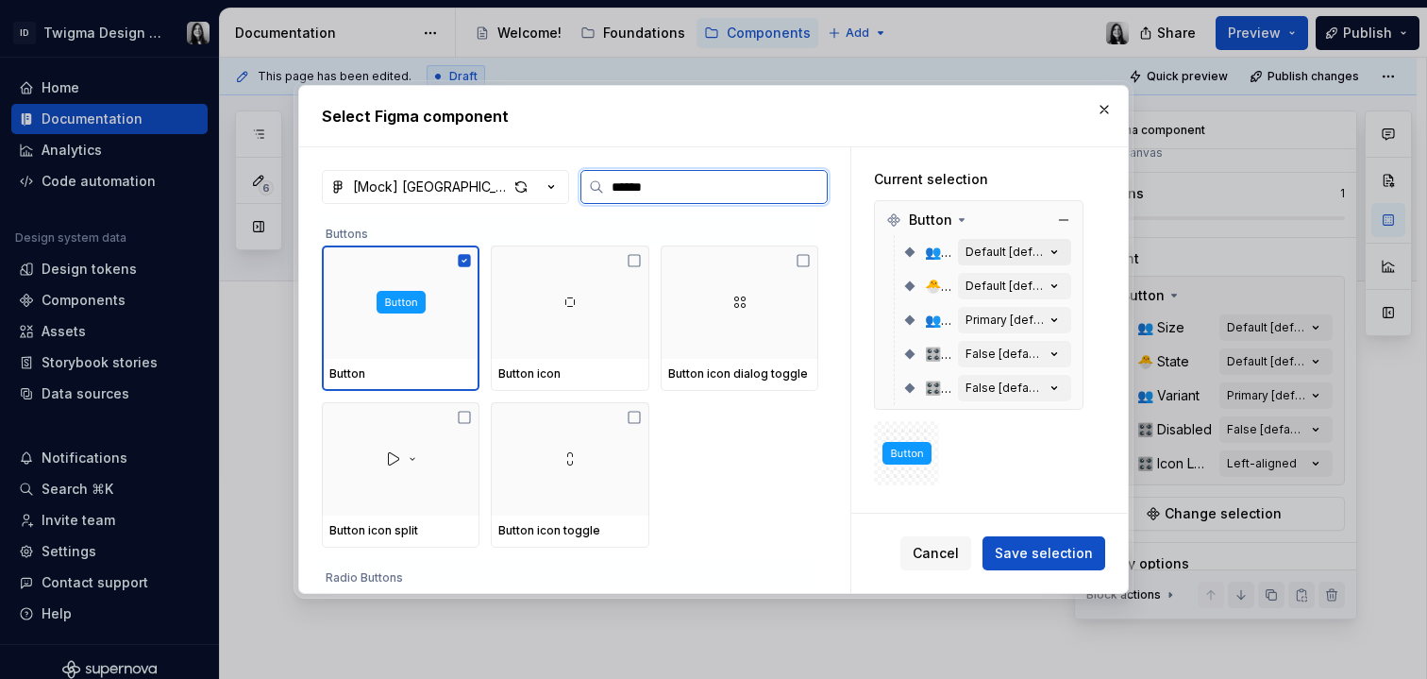
click at [1006, 246] on div "Default [default]" at bounding box center [1005, 252] width 79 height 15
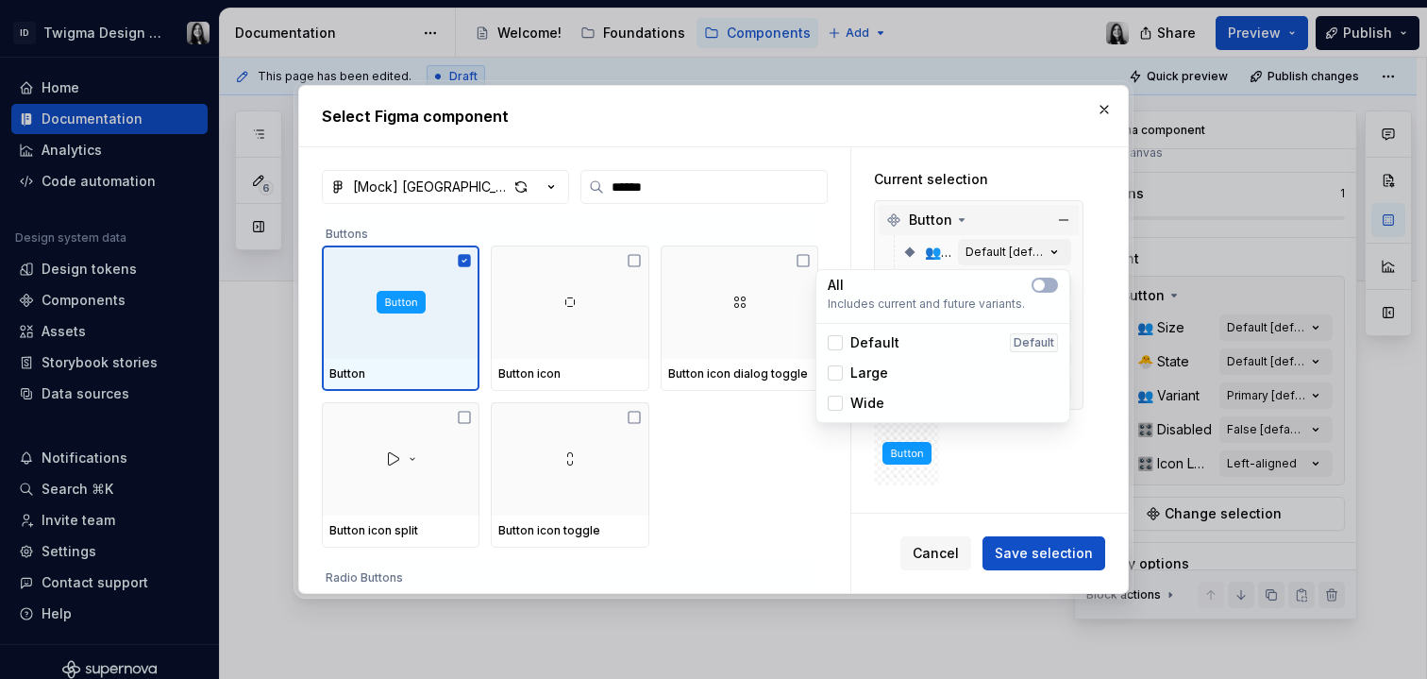
click at [1012, 221] on div "Button" at bounding box center [979, 220] width 200 height 30
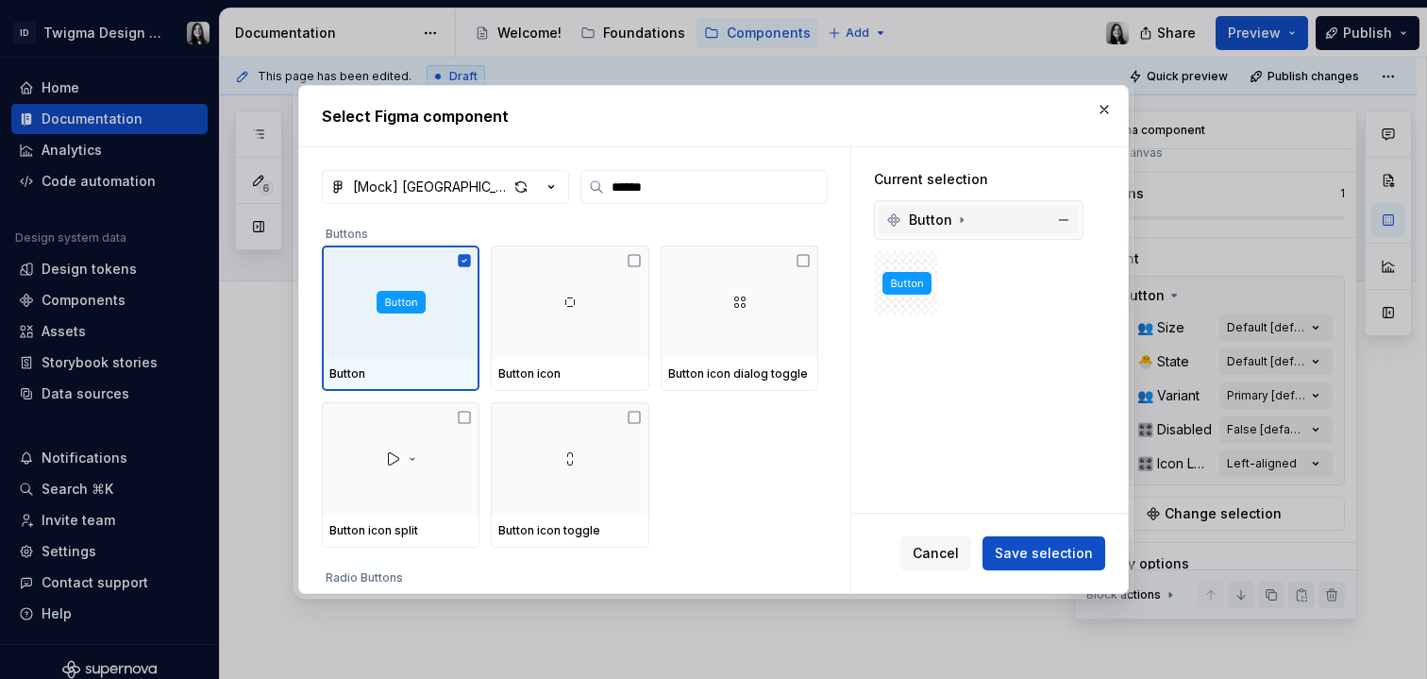
click at [1012, 221] on div "Button" at bounding box center [979, 220] width 200 height 30
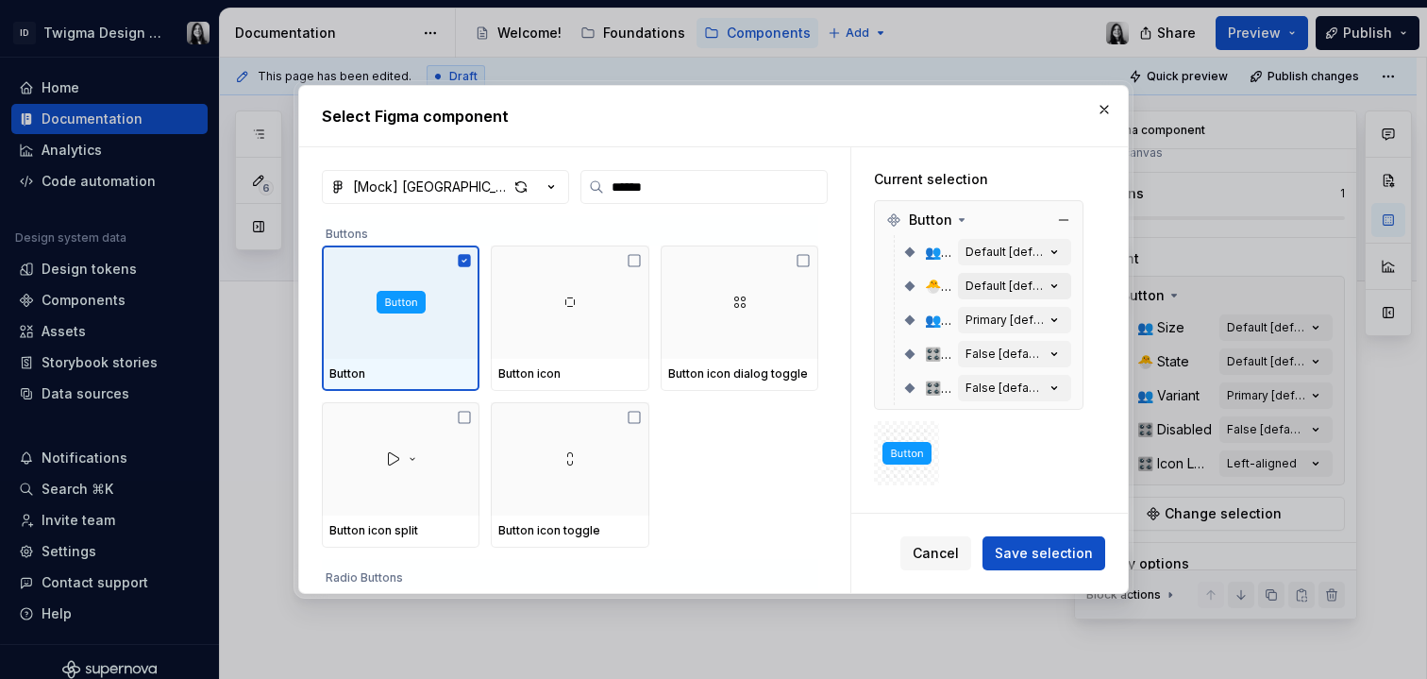
click at [1028, 289] on div "Default [default]" at bounding box center [1005, 286] width 79 height 15
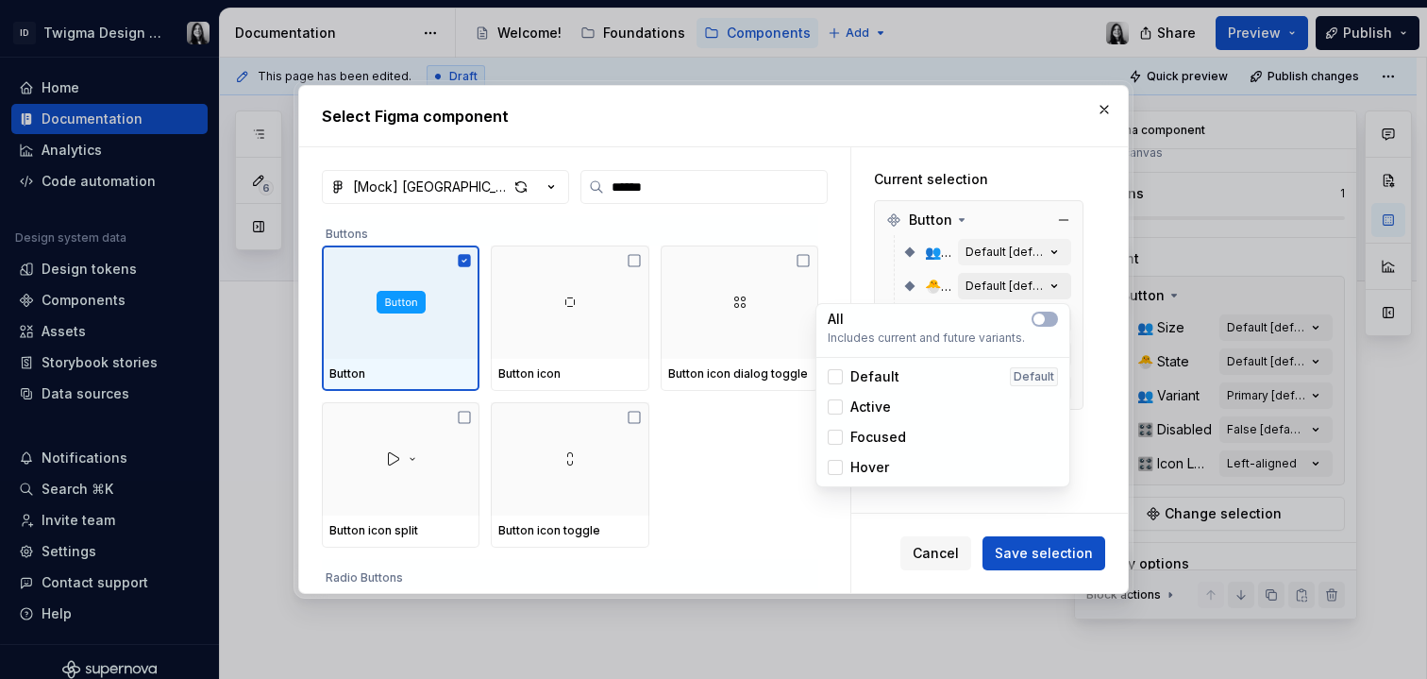
click at [1028, 289] on div "Default [default]" at bounding box center [1005, 286] width 79 height 15
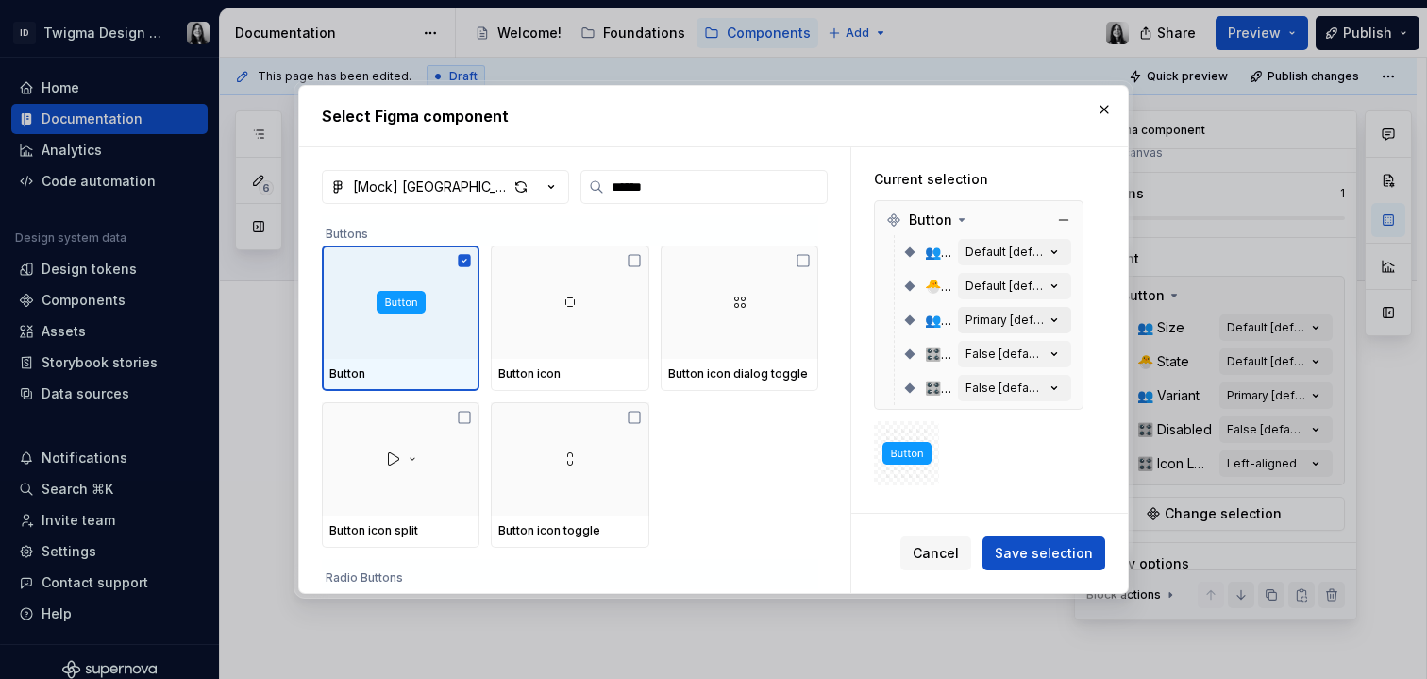
click at [1045, 322] on icon "button" at bounding box center [1054, 320] width 19 height 19
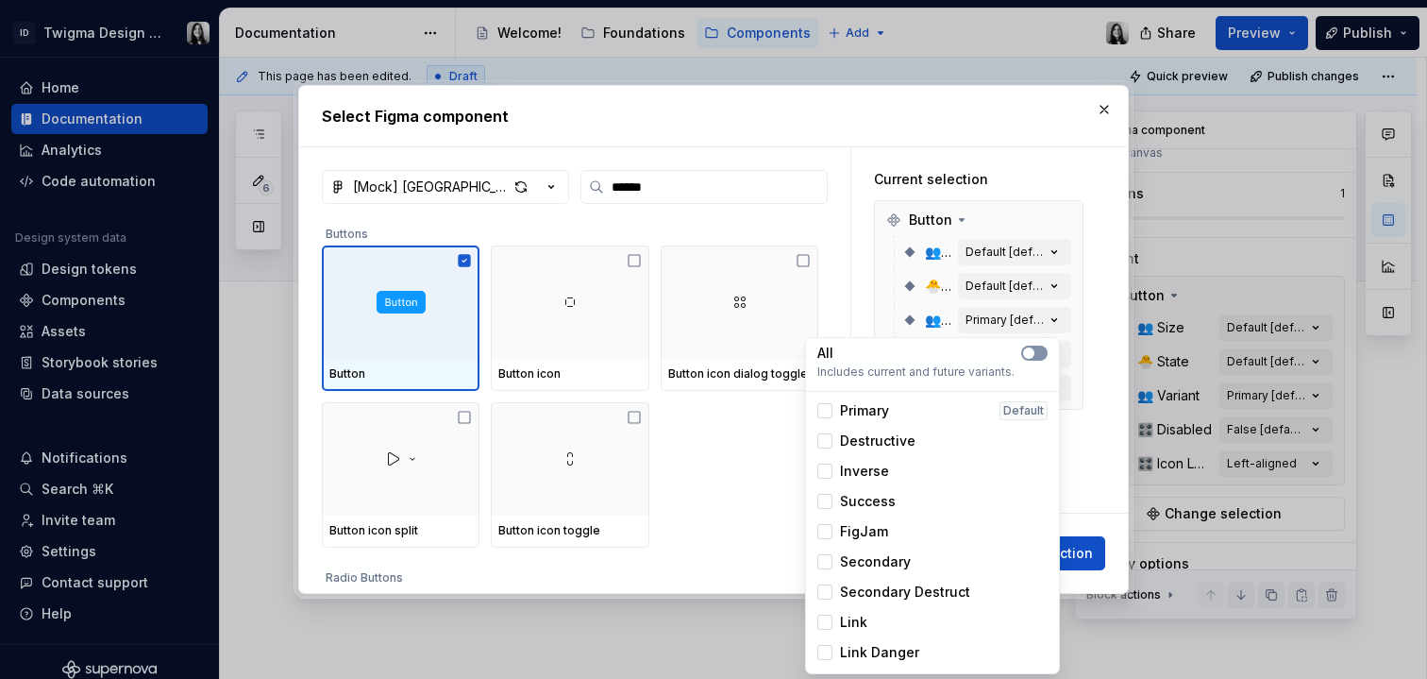
click at [1034, 353] on span "button" at bounding box center [1028, 352] width 11 height 11
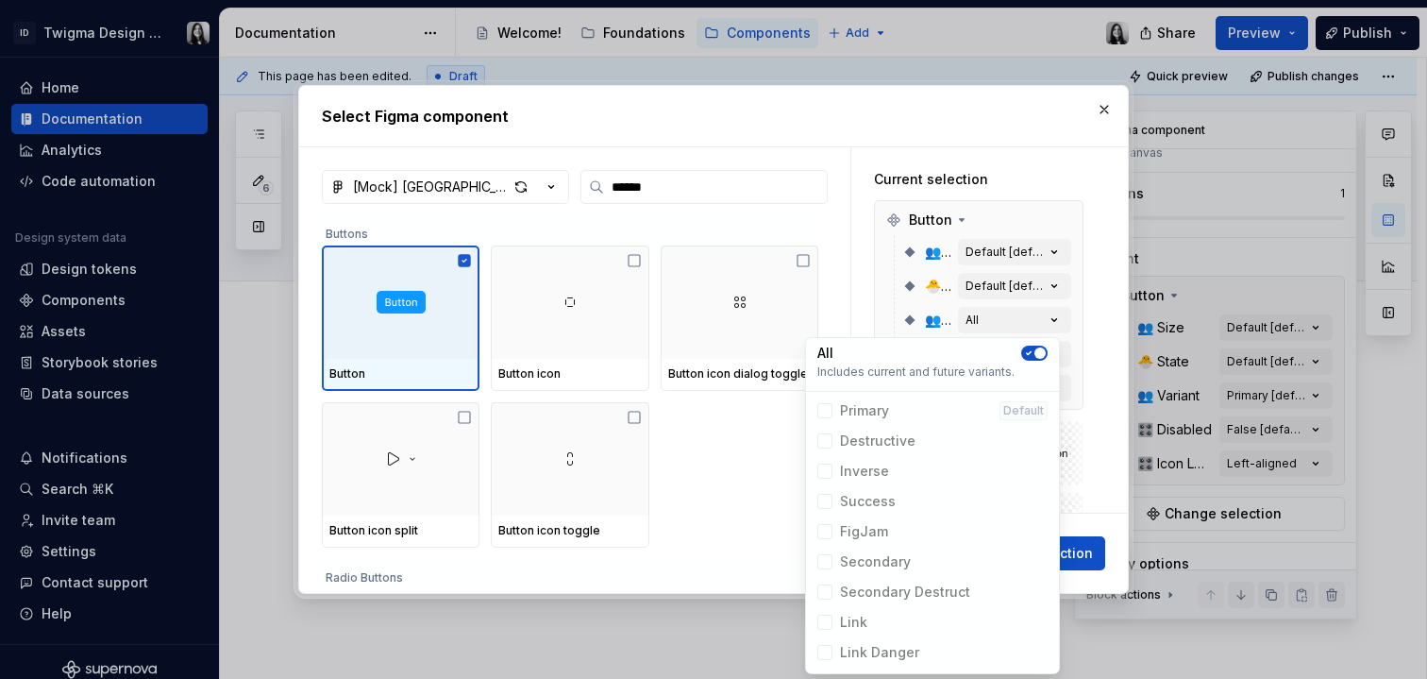
click at [1107, 506] on div "Current selection Button 👥 Size Default [default] 🐣 State Default [default] 👥 V…" at bounding box center [990, 329] width 277 height 365
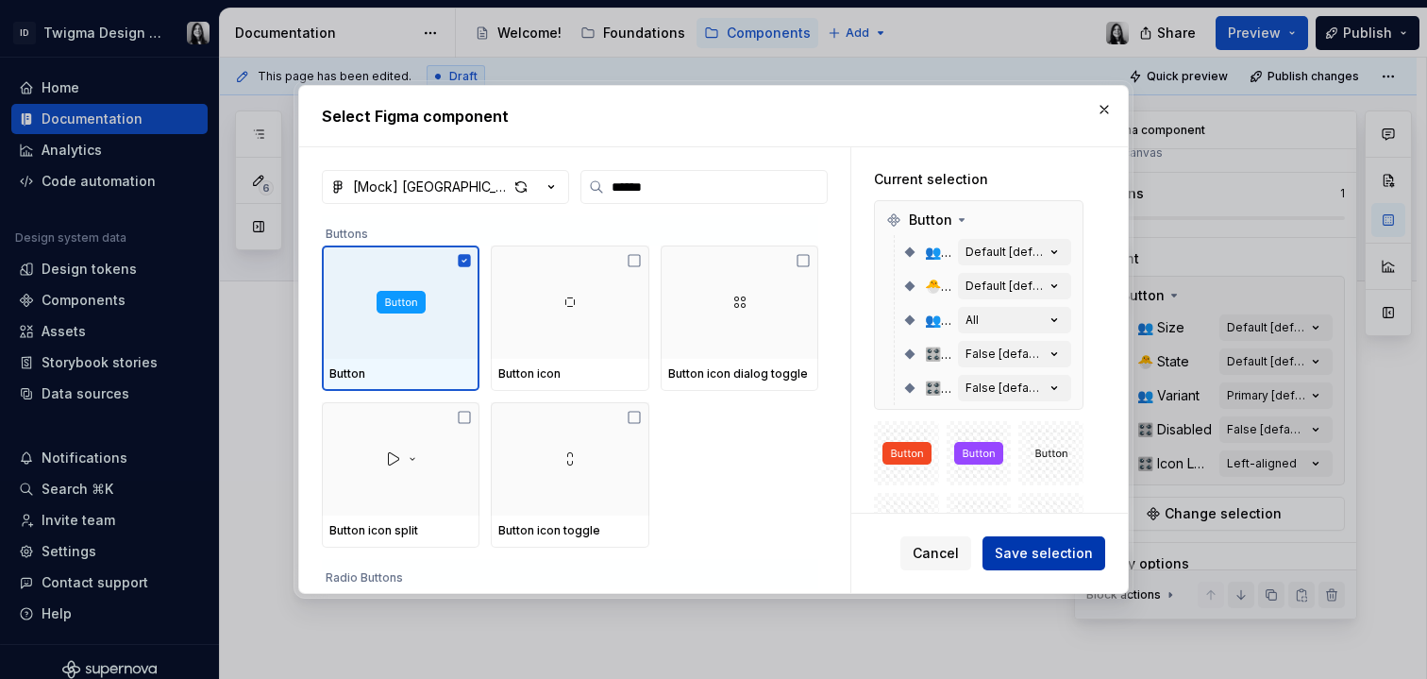
click at [1084, 558] on span "Save selection" at bounding box center [1044, 553] width 98 height 19
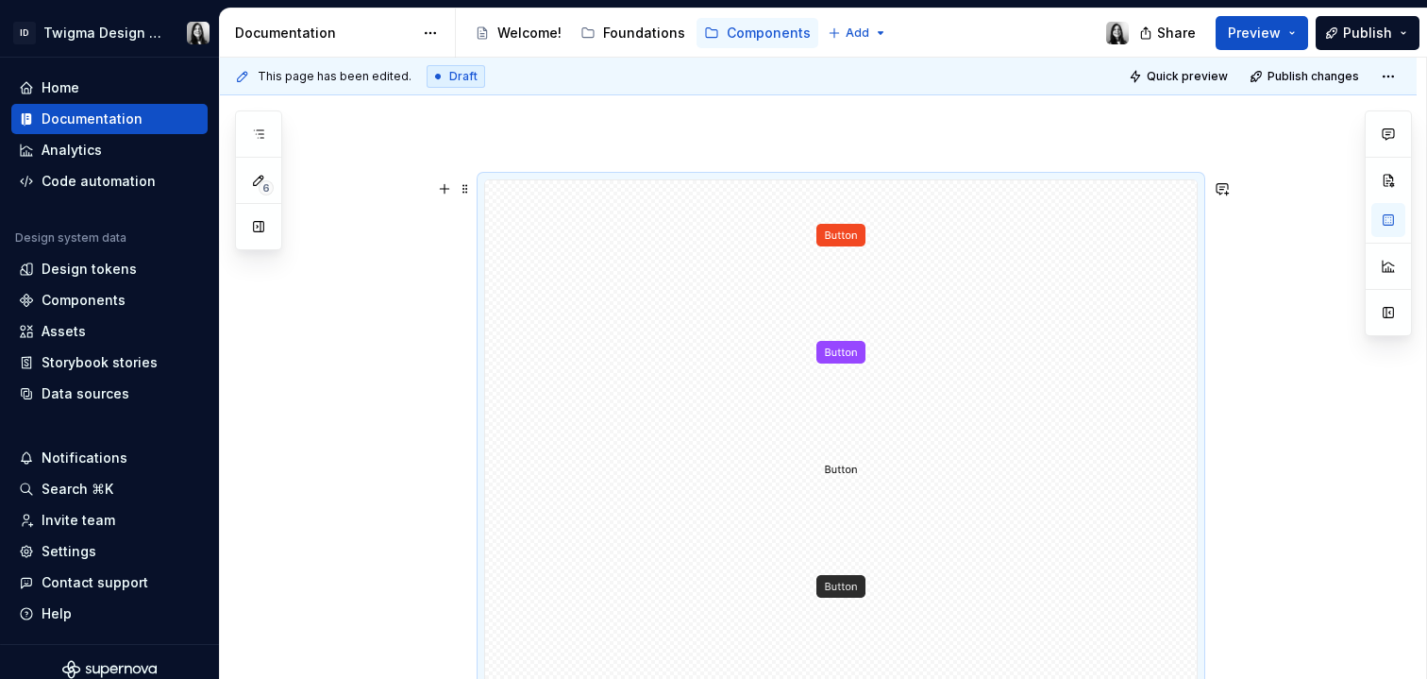
scroll to position [180, 0]
click at [464, 204] on span at bounding box center [465, 197] width 15 height 26
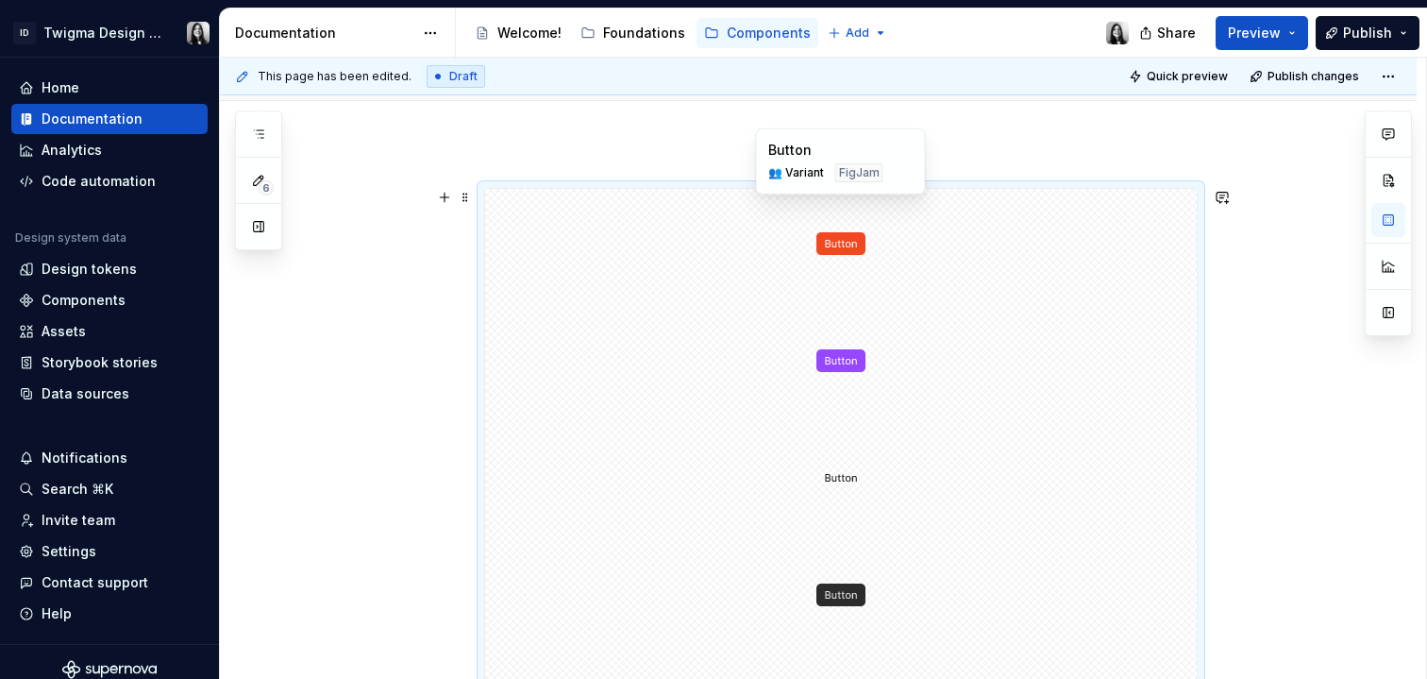
scroll to position [311, 0]
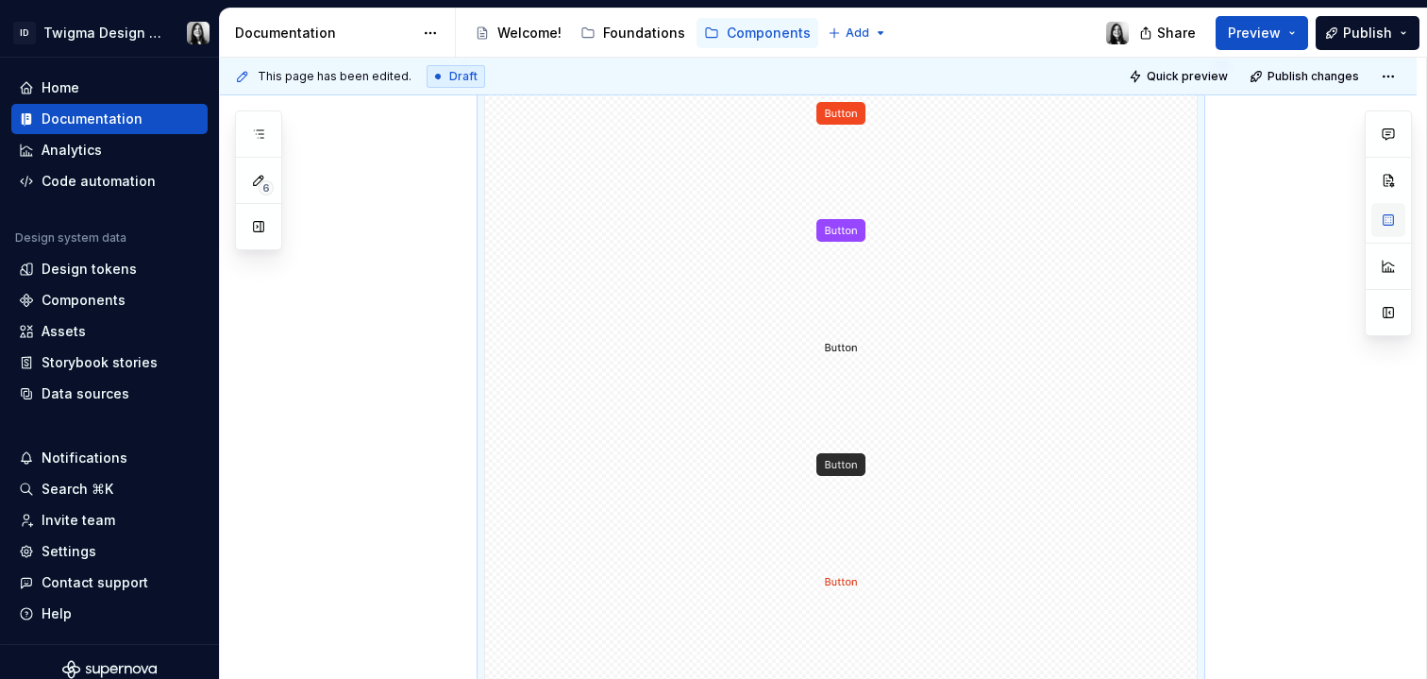
click at [1395, 223] on button "button" at bounding box center [1389, 220] width 34 height 34
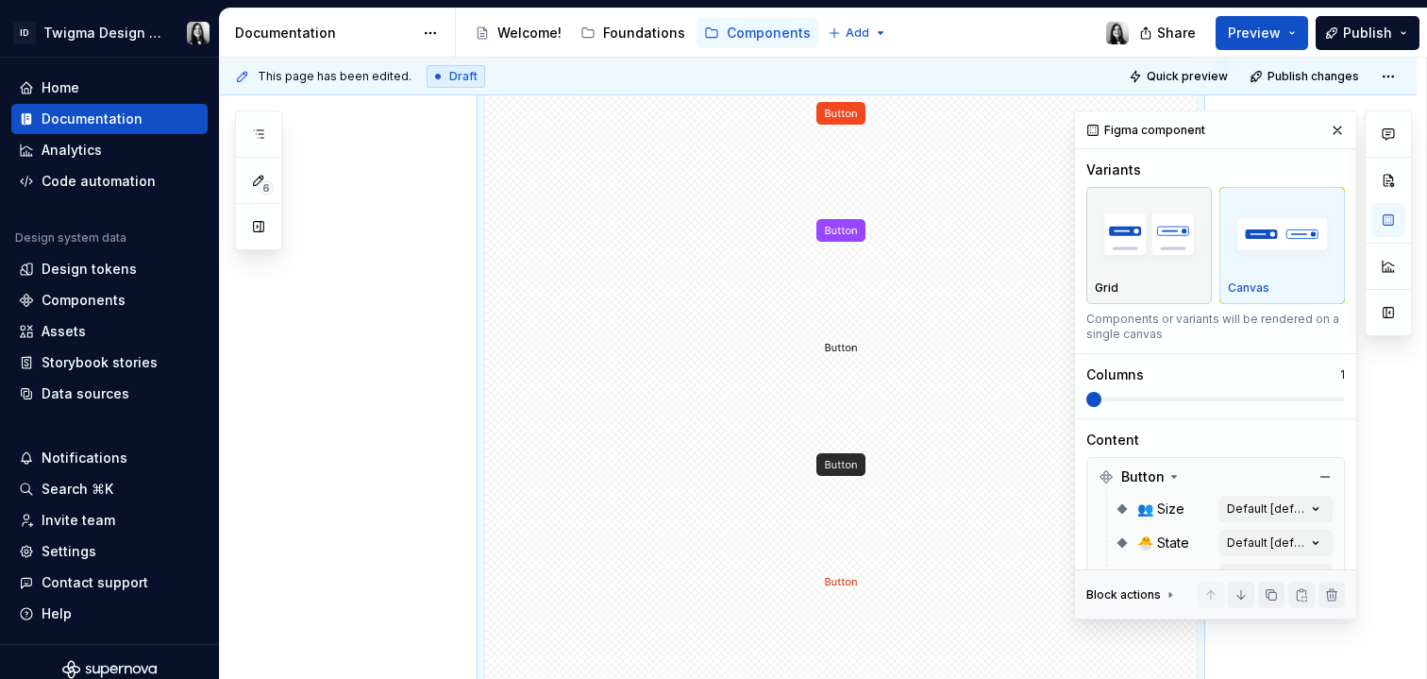
click at [1154, 279] on div "Grid" at bounding box center [1149, 245] width 109 height 100
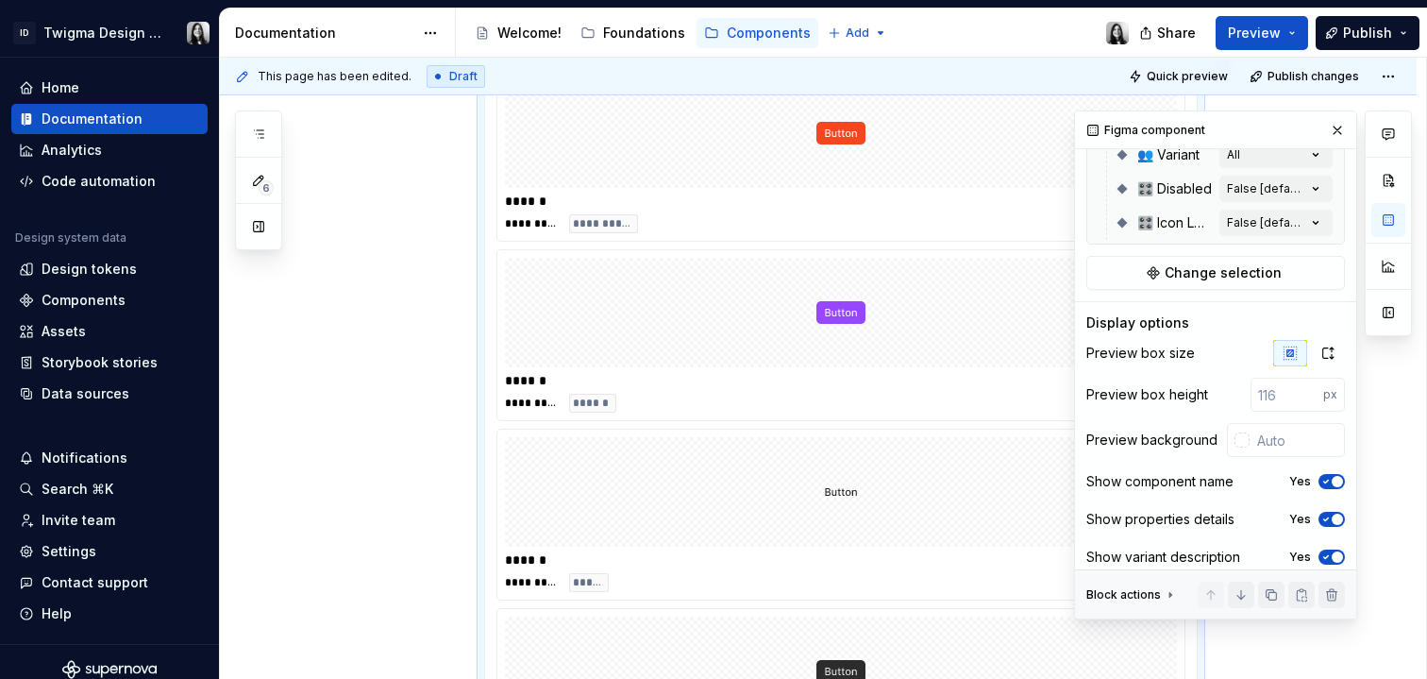
scroll to position [437, 0]
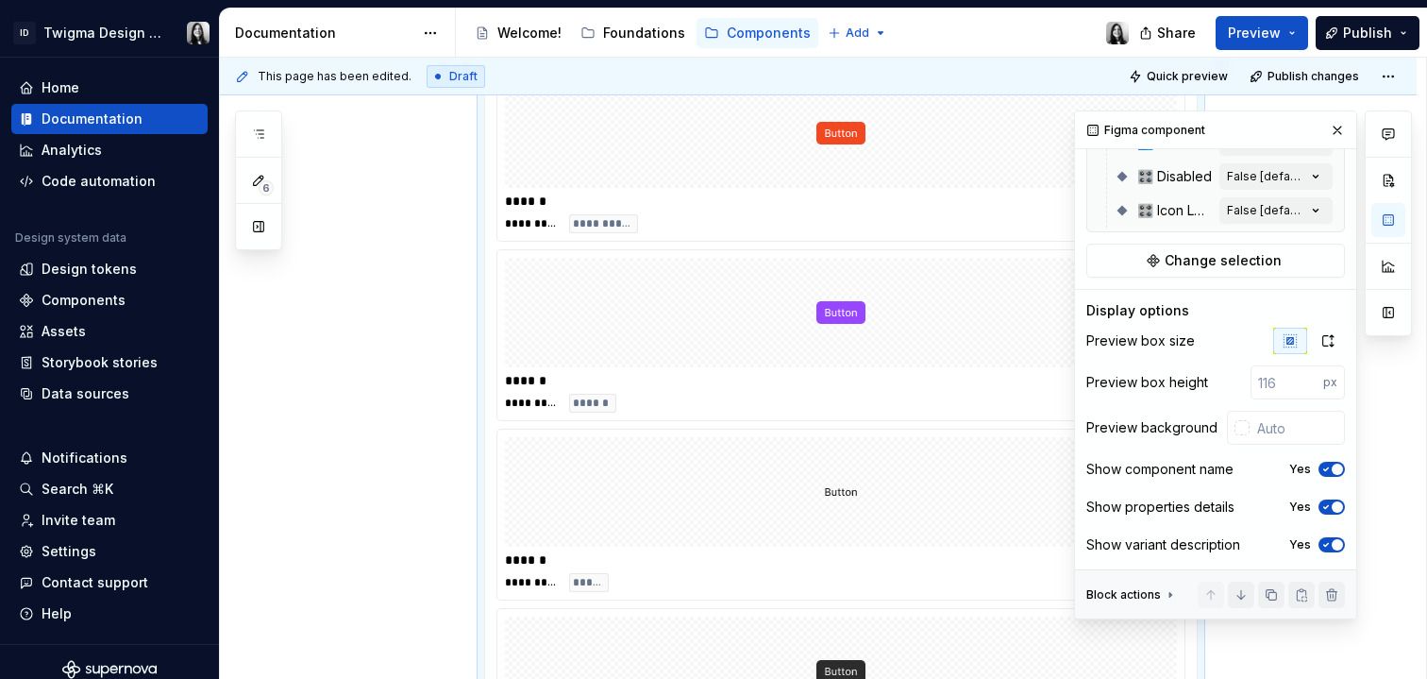
click at [1319, 468] on icon "button" at bounding box center [1326, 469] width 15 height 11
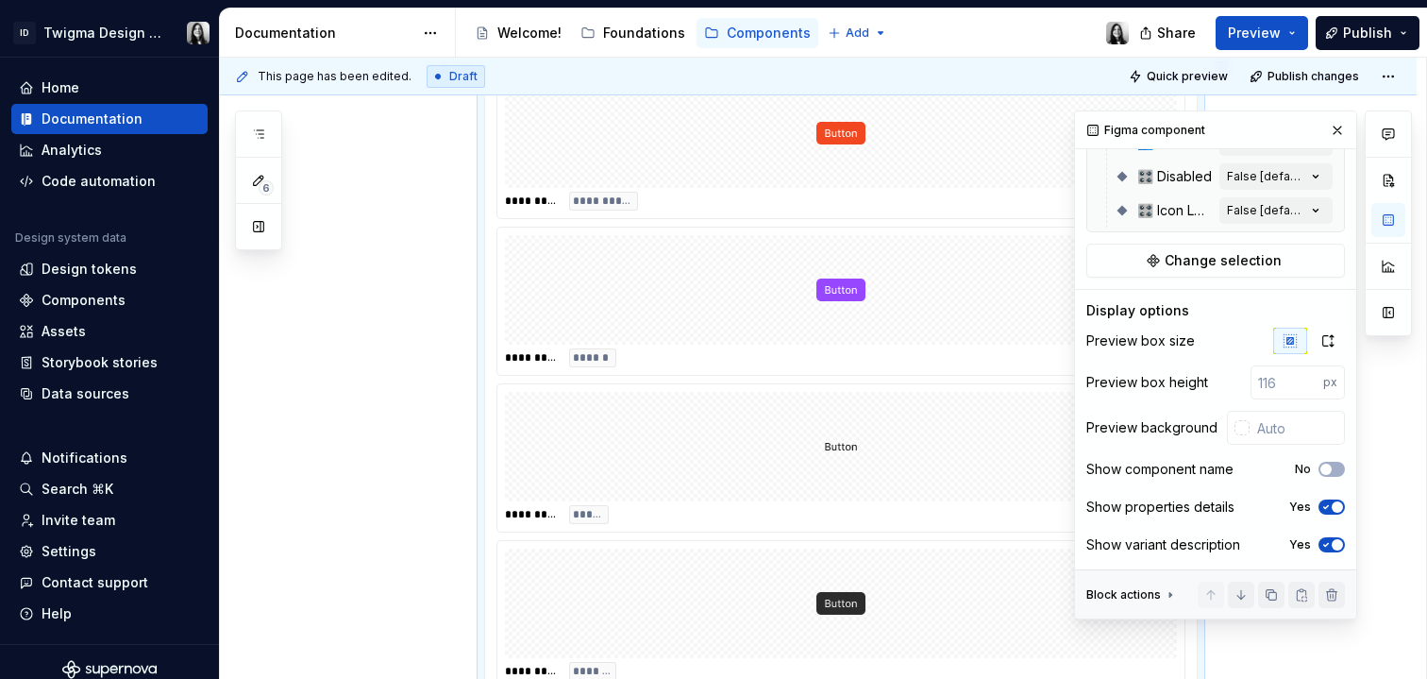
click at [1324, 513] on button "Yes" at bounding box center [1332, 506] width 26 height 15
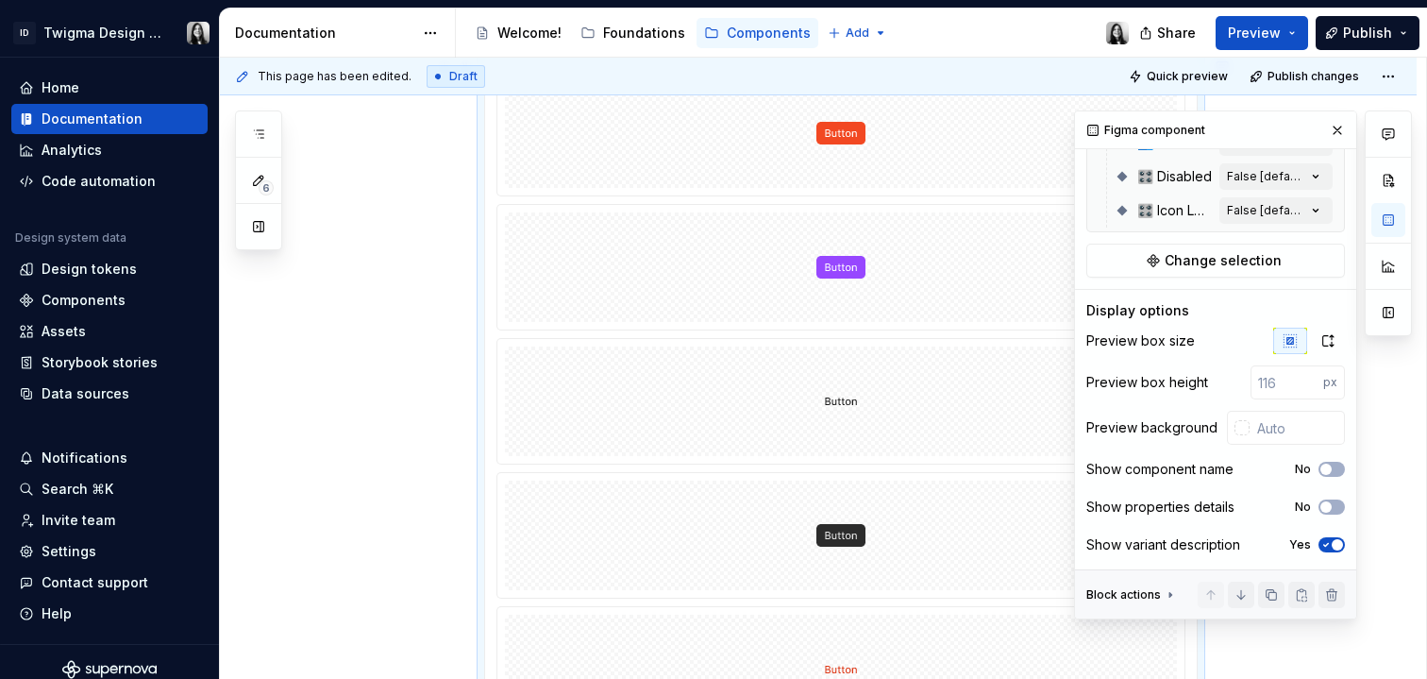
click at [1321, 546] on icon "button" at bounding box center [1326, 544] width 15 height 11
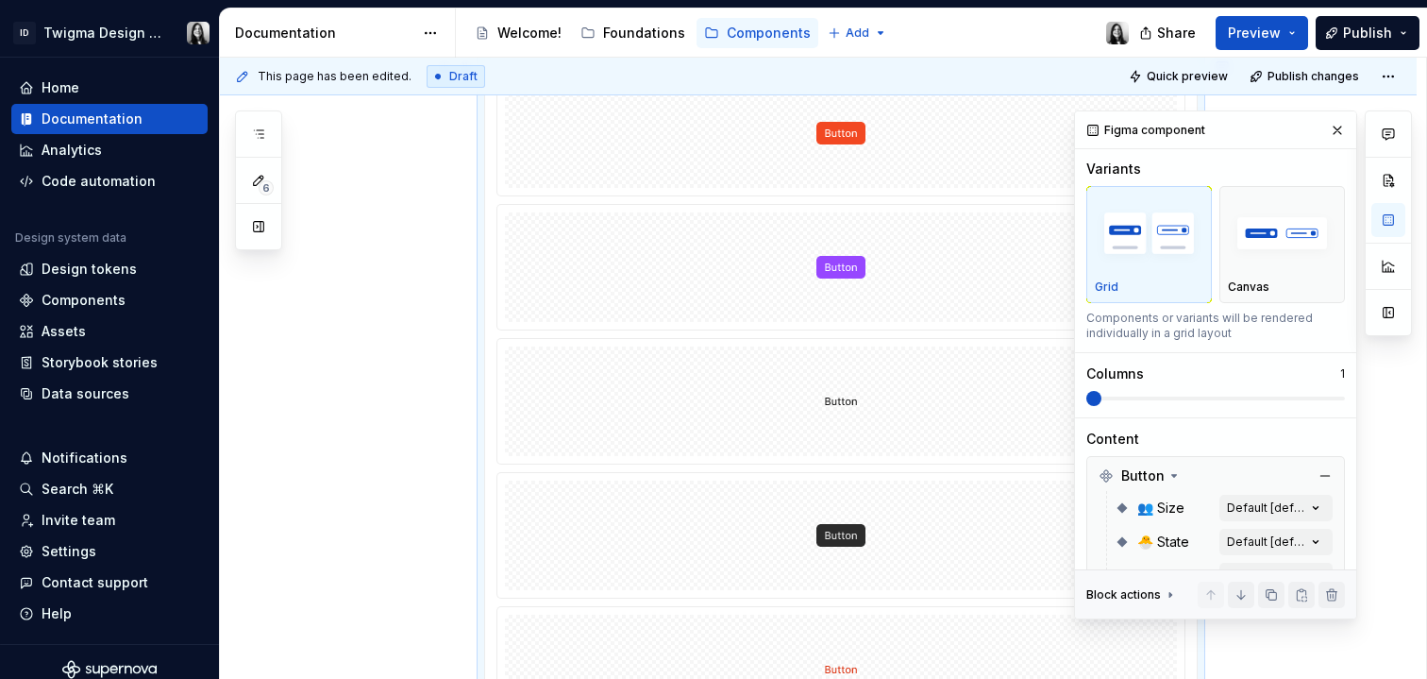
scroll to position [0, 0]
click at [1270, 246] on img "button" at bounding box center [1282, 234] width 109 height 69
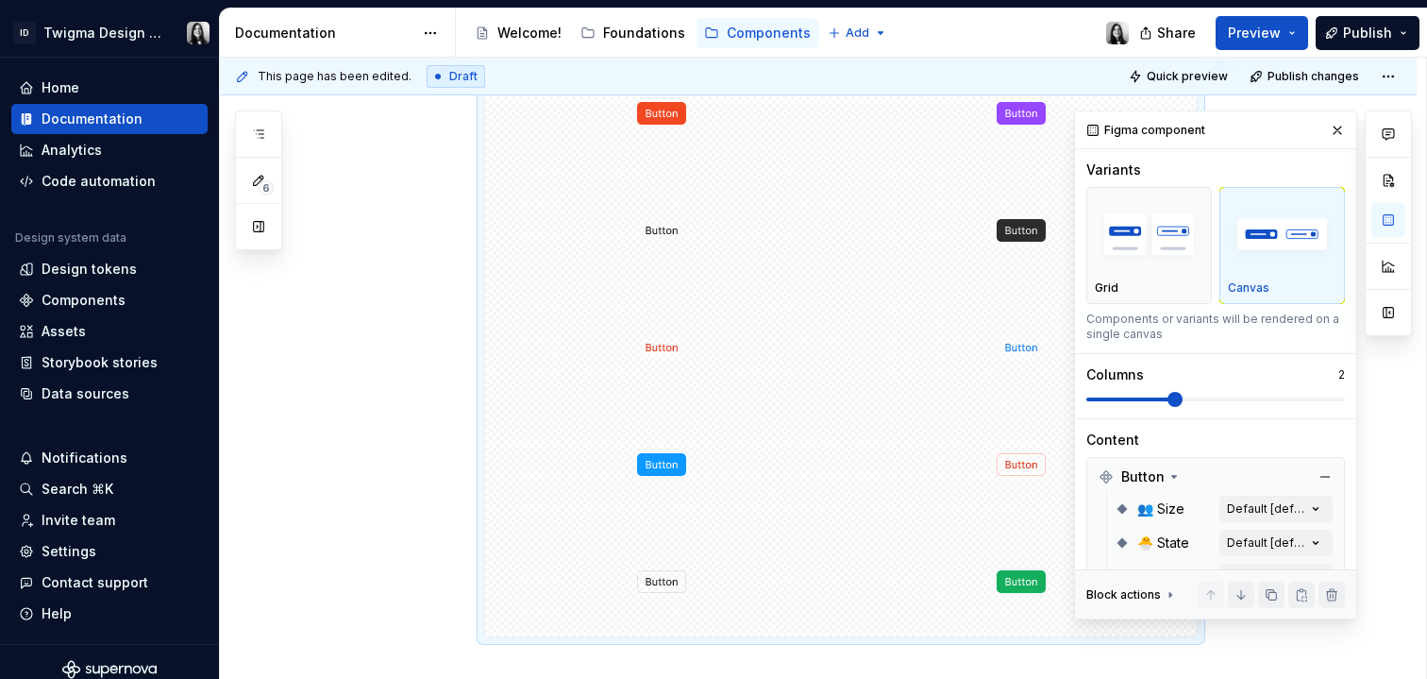
click at [1168, 405] on span at bounding box center [1175, 399] width 15 height 15
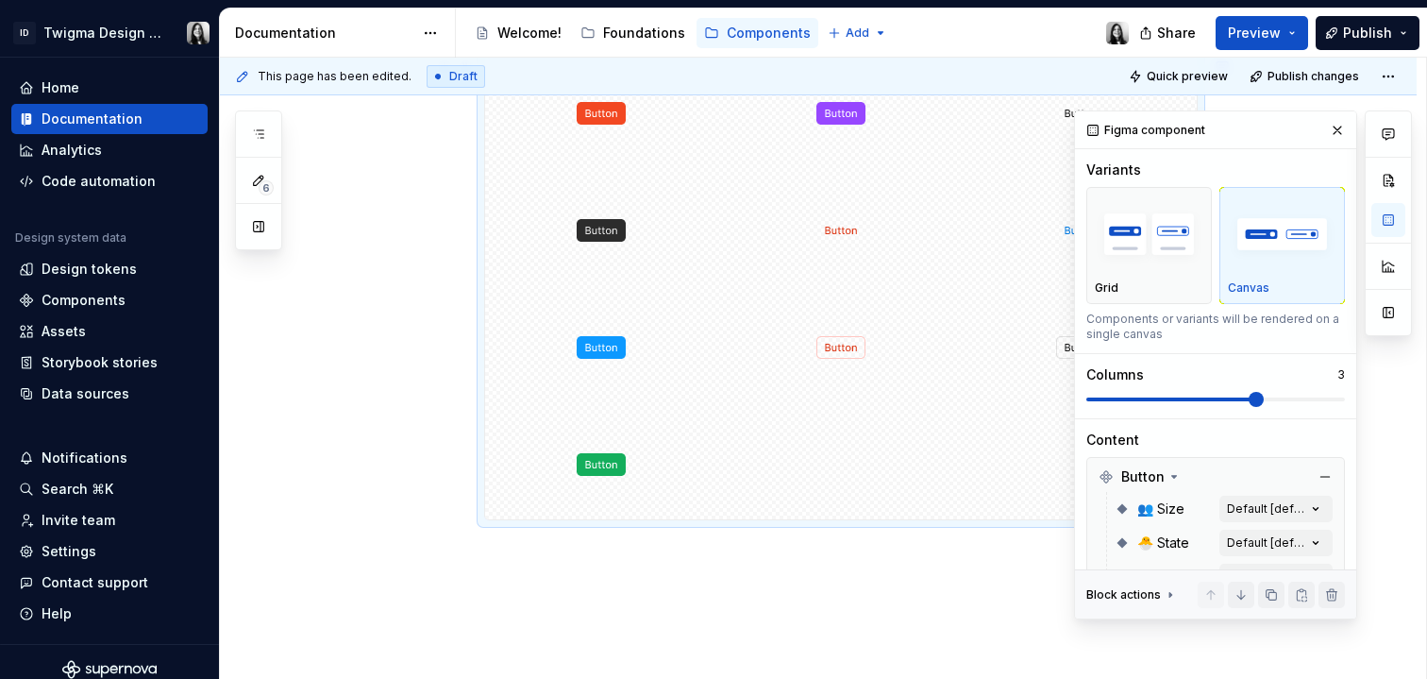
click at [1249, 400] on span at bounding box center [1256, 399] width 15 height 15
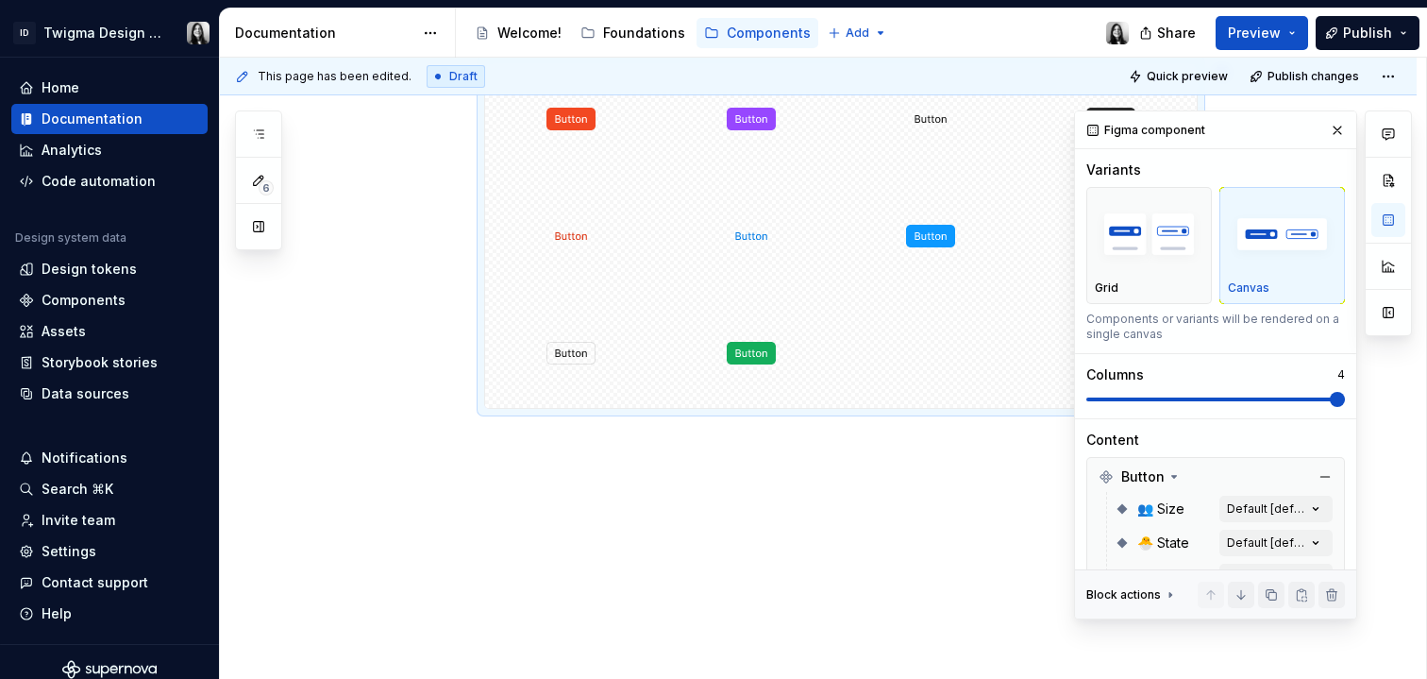
click at [1330, 406] on span at bounding box center [1337, 399] width 15 height 15
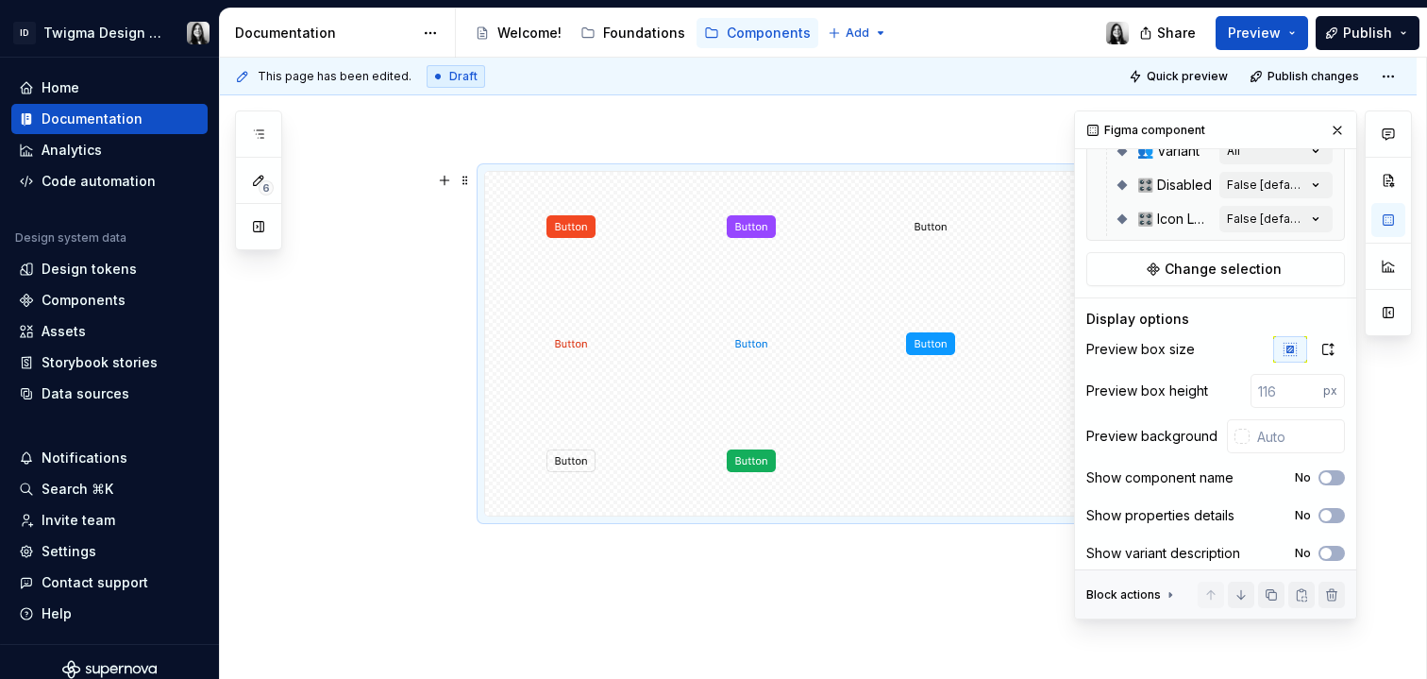
scroll to position [437, 0]
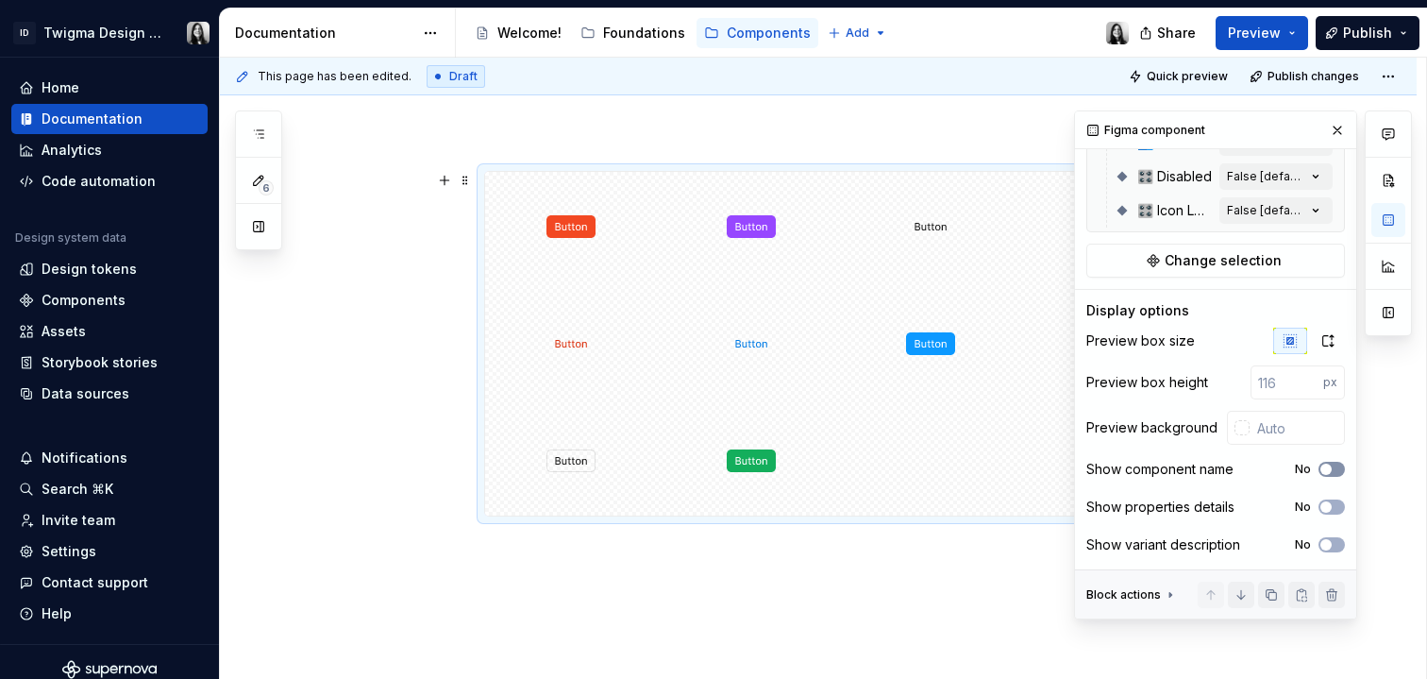
click at [1321, 470] on span "button" at bounding box center [1326, 469] width 11 height 11
click at [1321, 511] on span "button" at bounding box center [1326, 506] width 11 height 11
click at [1321, 543] on span "button" at bounding box center [1326, 544] width 11 height 11
click at [1328, 128] on button "button" at bounding box center [1338, 130] width 26 height 26
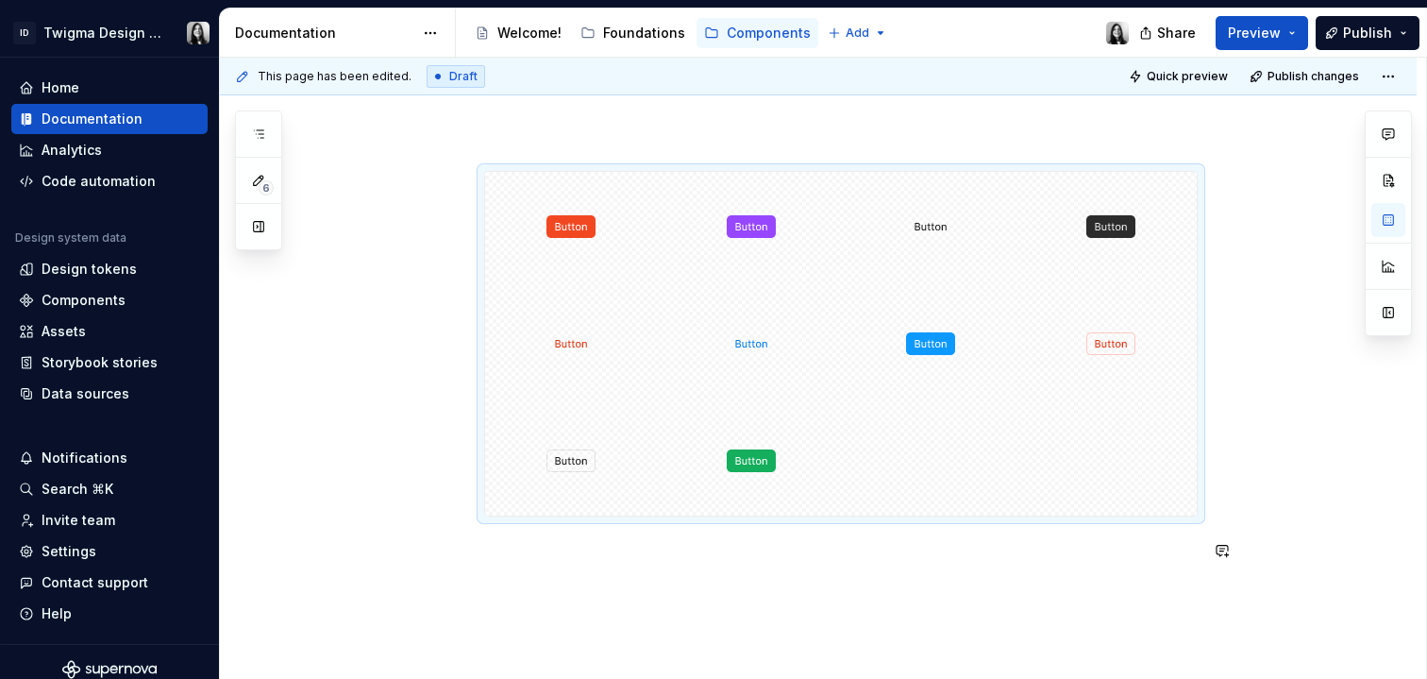
click at [1018, 591] on div at bounding box center [818, 457] width 1197 height 663
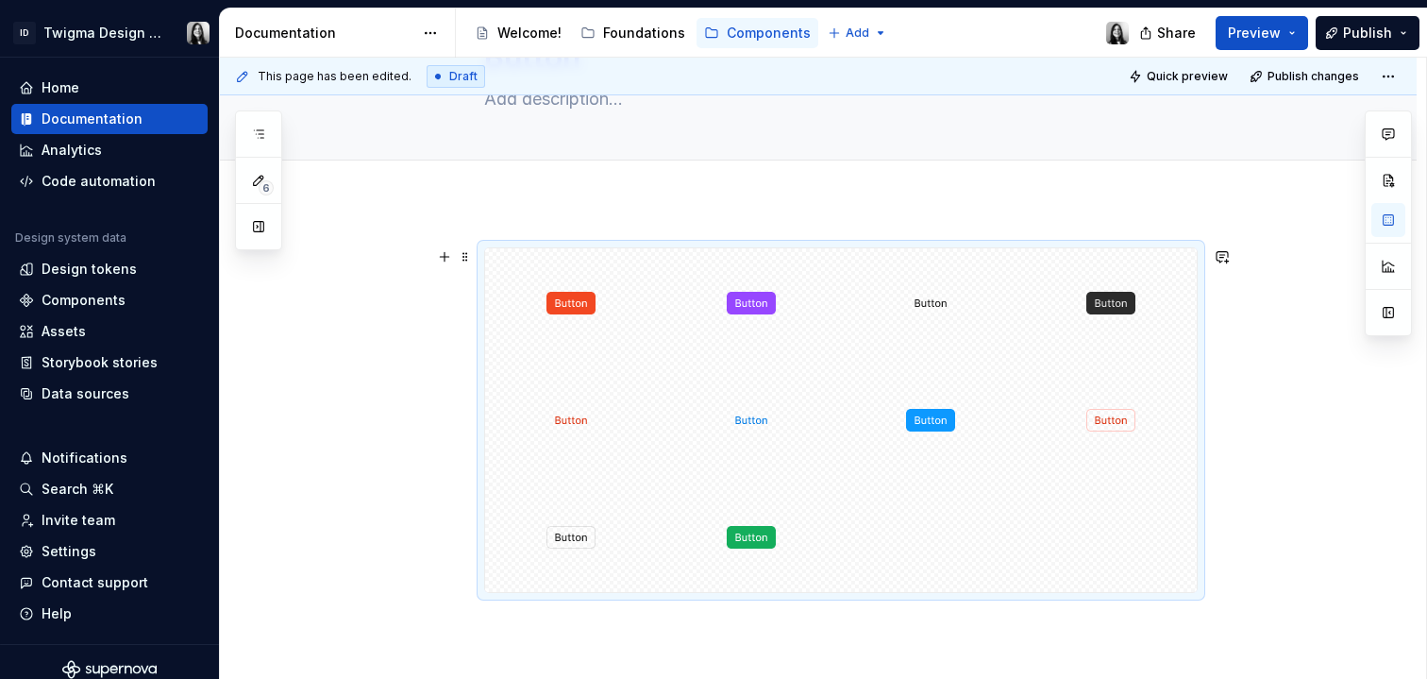
scroll to position [127, 0]
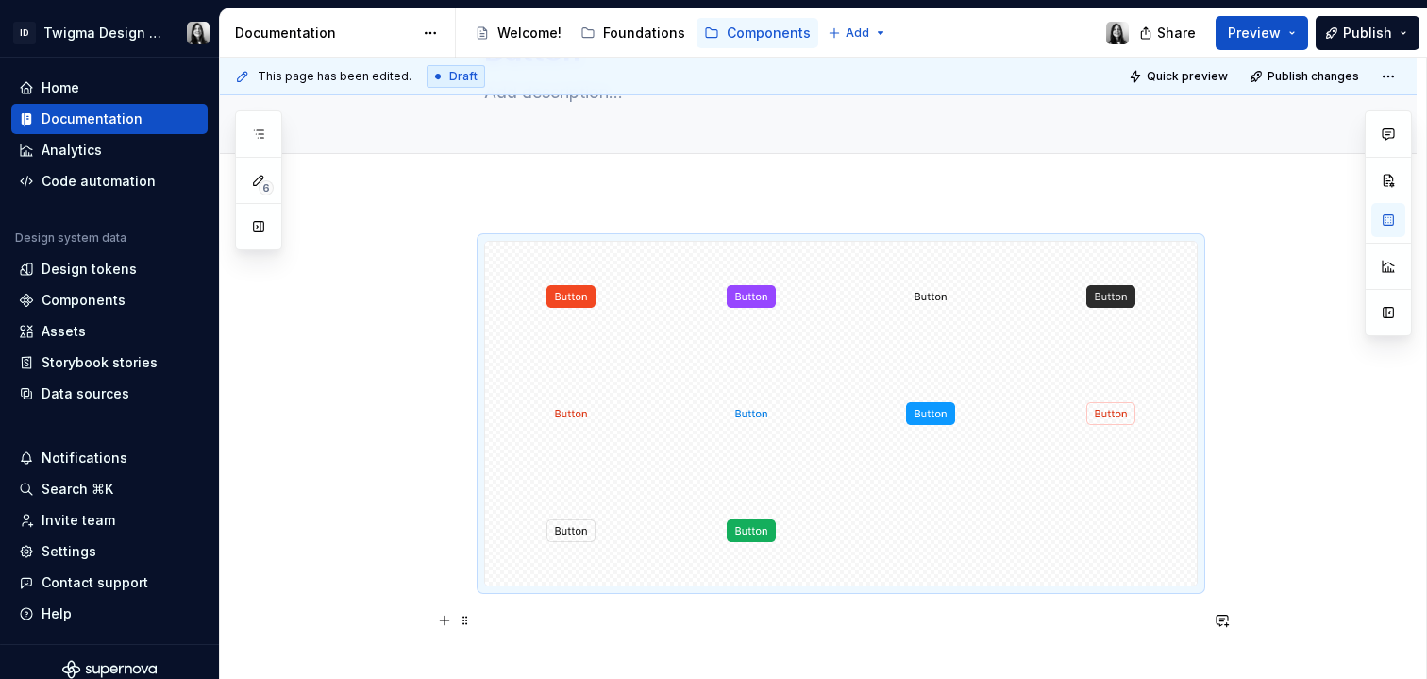
click at [533, 624] on p at bounding box center [841, 620] width 714 height 23
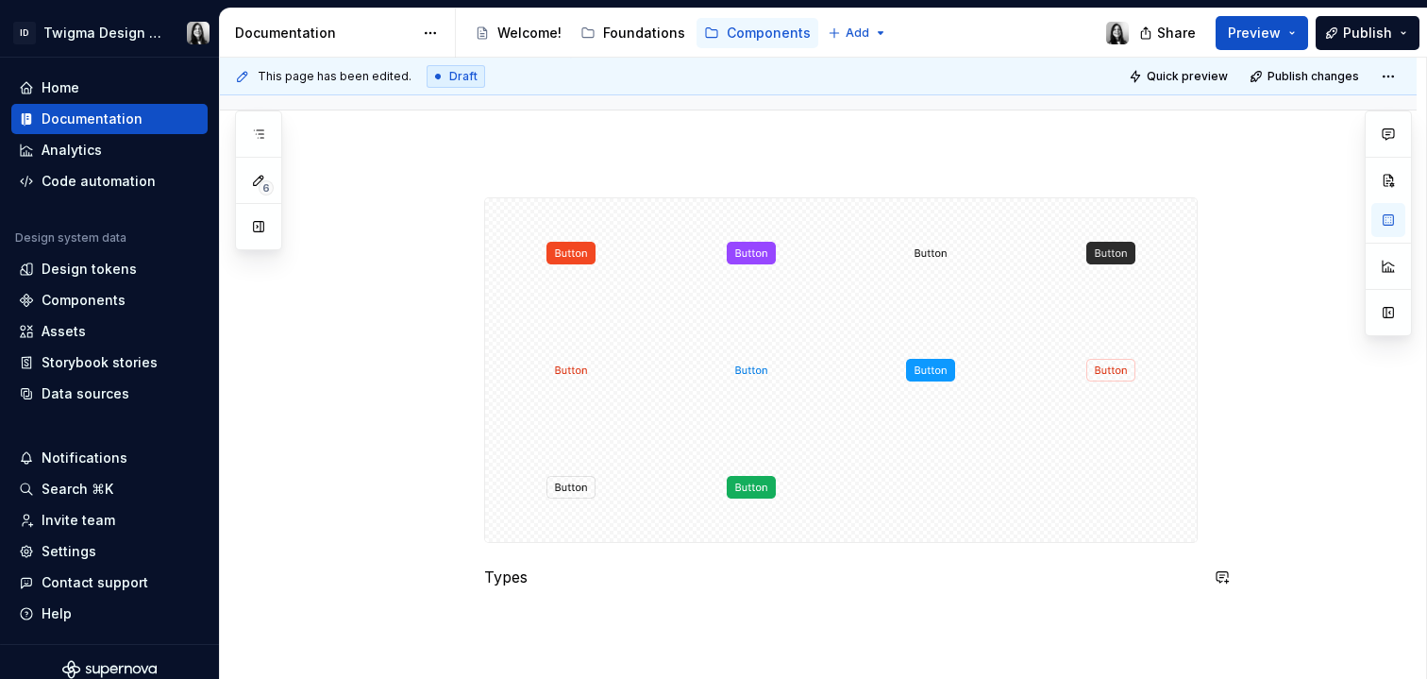
click at [550, 623] on div "Types" at bounding box center [818, 483] width 1197 height 663
click at [496, 571] on p "Types" at bounding box center [841, 577] width 714 height 23
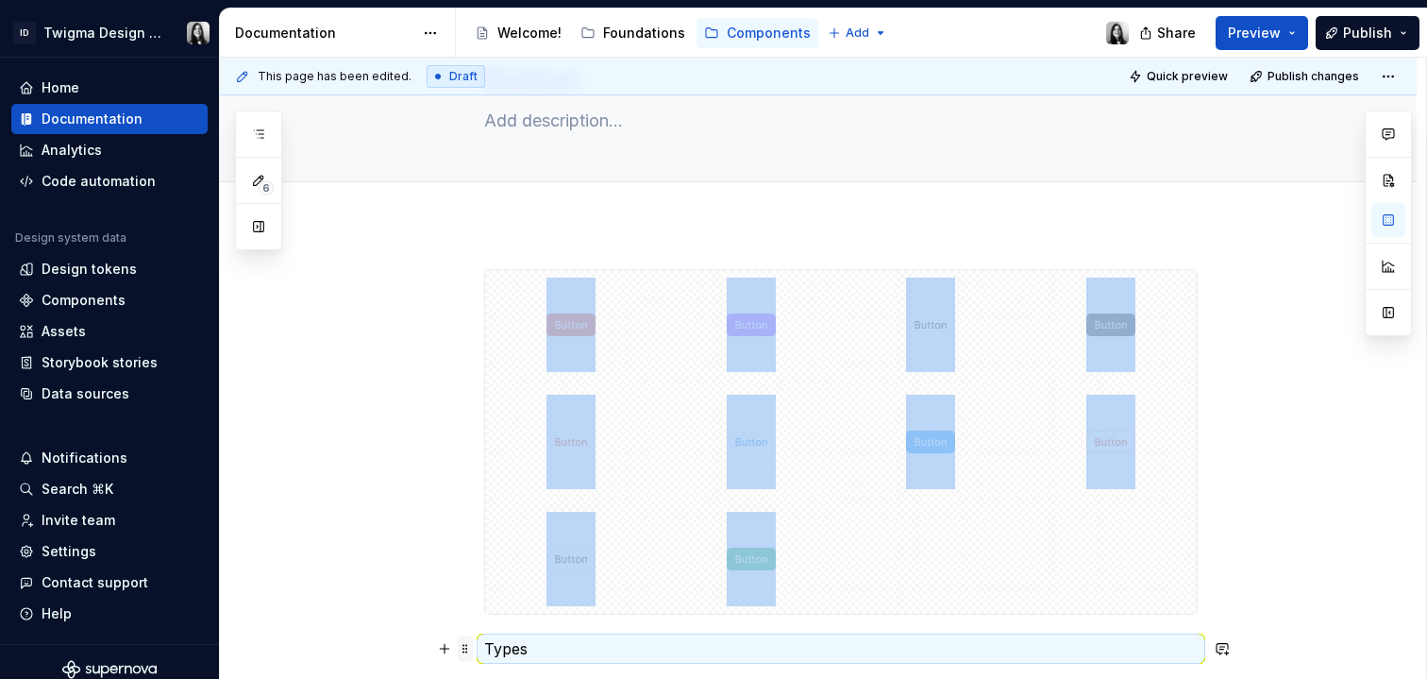
scroll to position [104, 0]
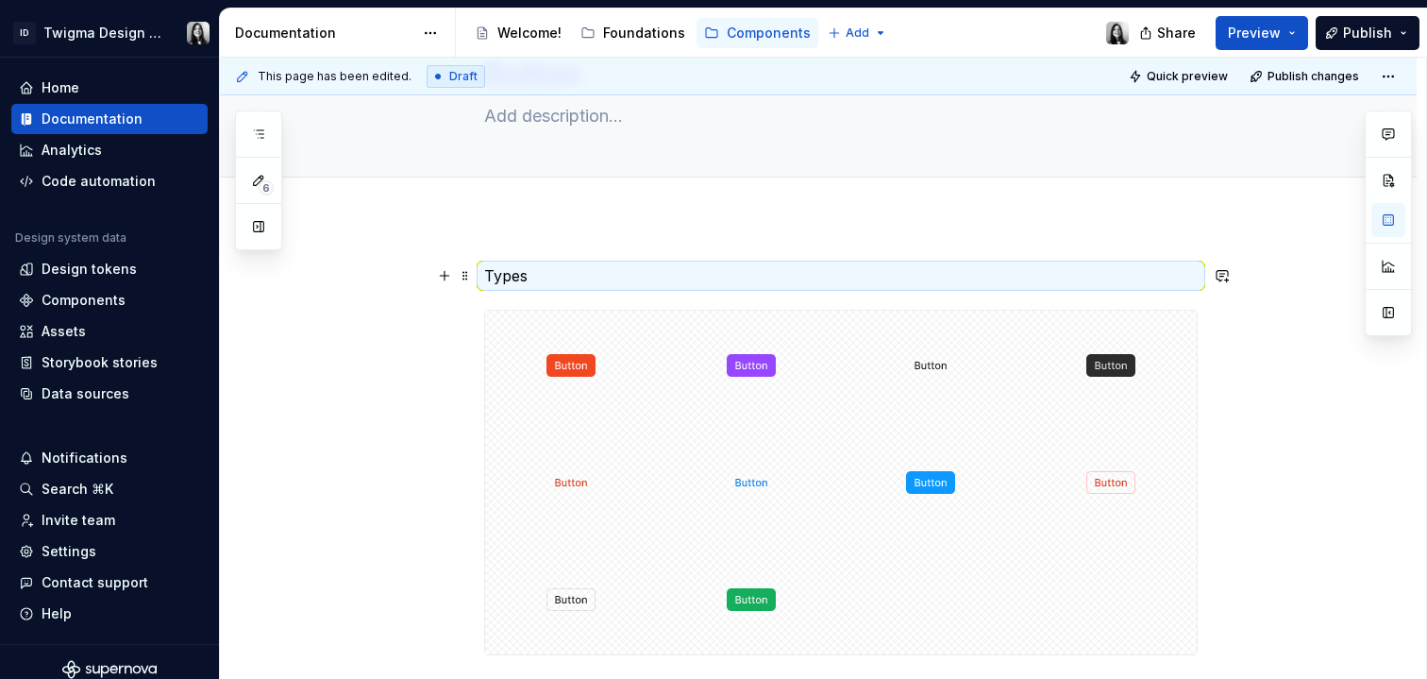
click at [507, 271] on p "Types" at bounding box center [841, 275] width 714 height 23
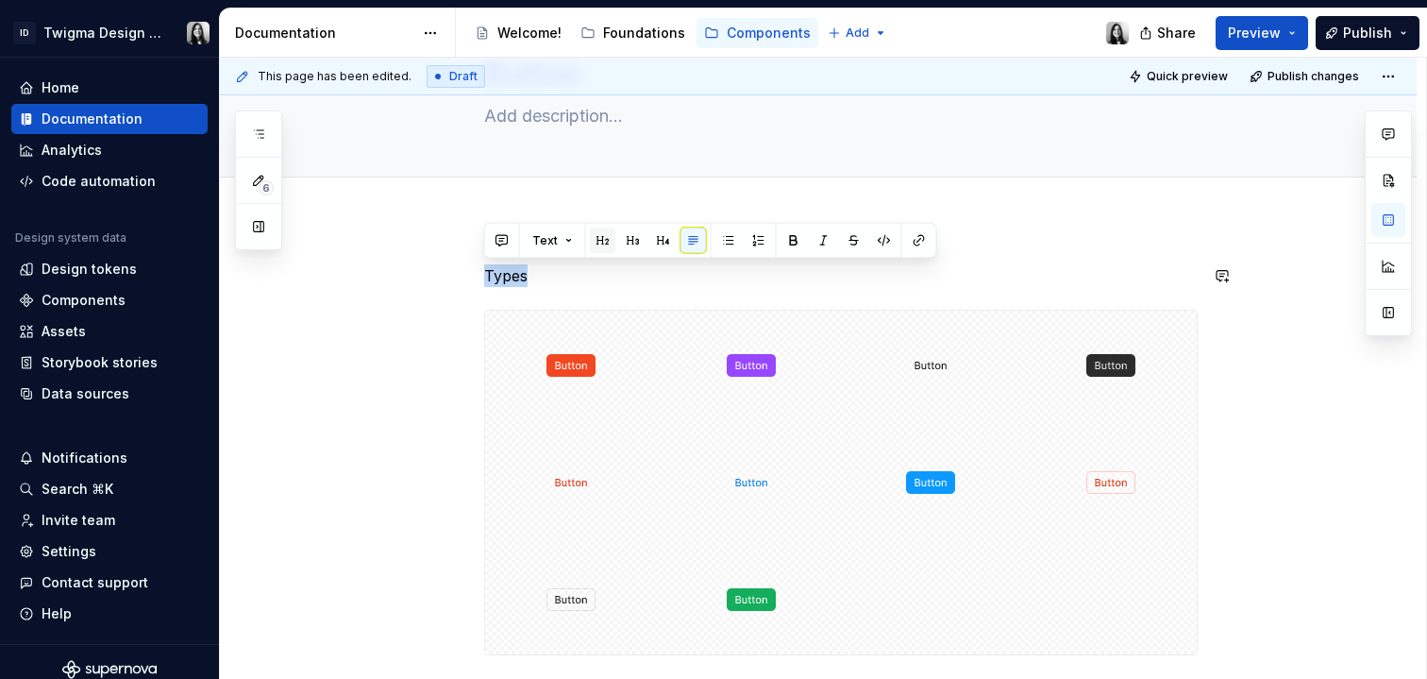
click at [605, 237] on button "button" at bounding box center [603, 241] width 26 height 26
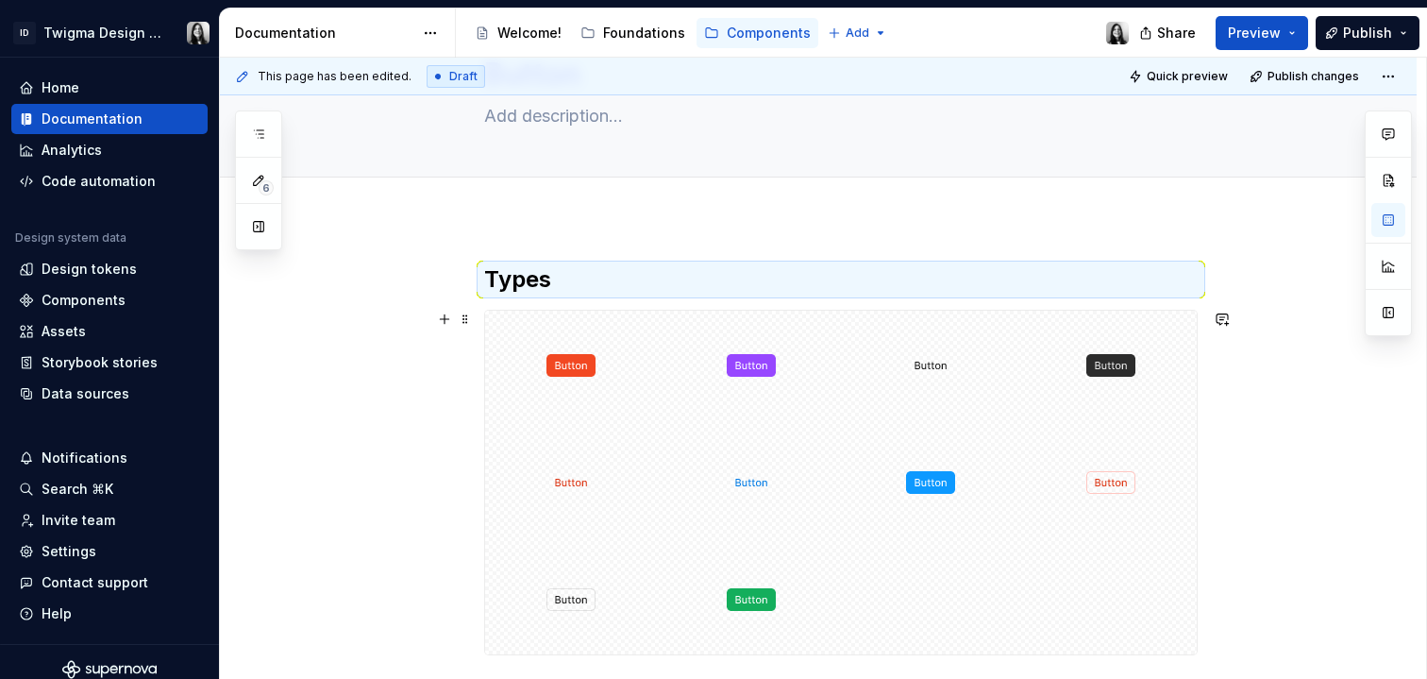
click at [411, 411] on div "Types" at bounding box center [818, 573] width 1197 height 708
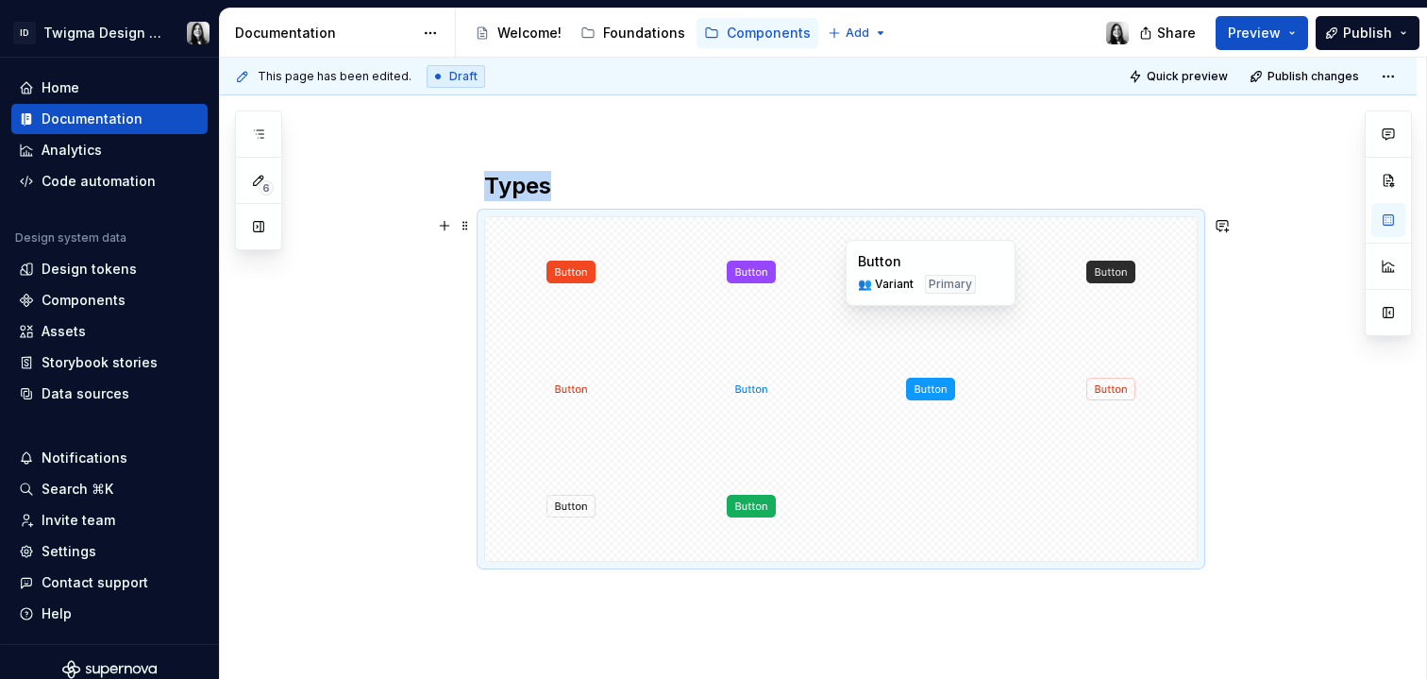
scroll to position [261, 0]
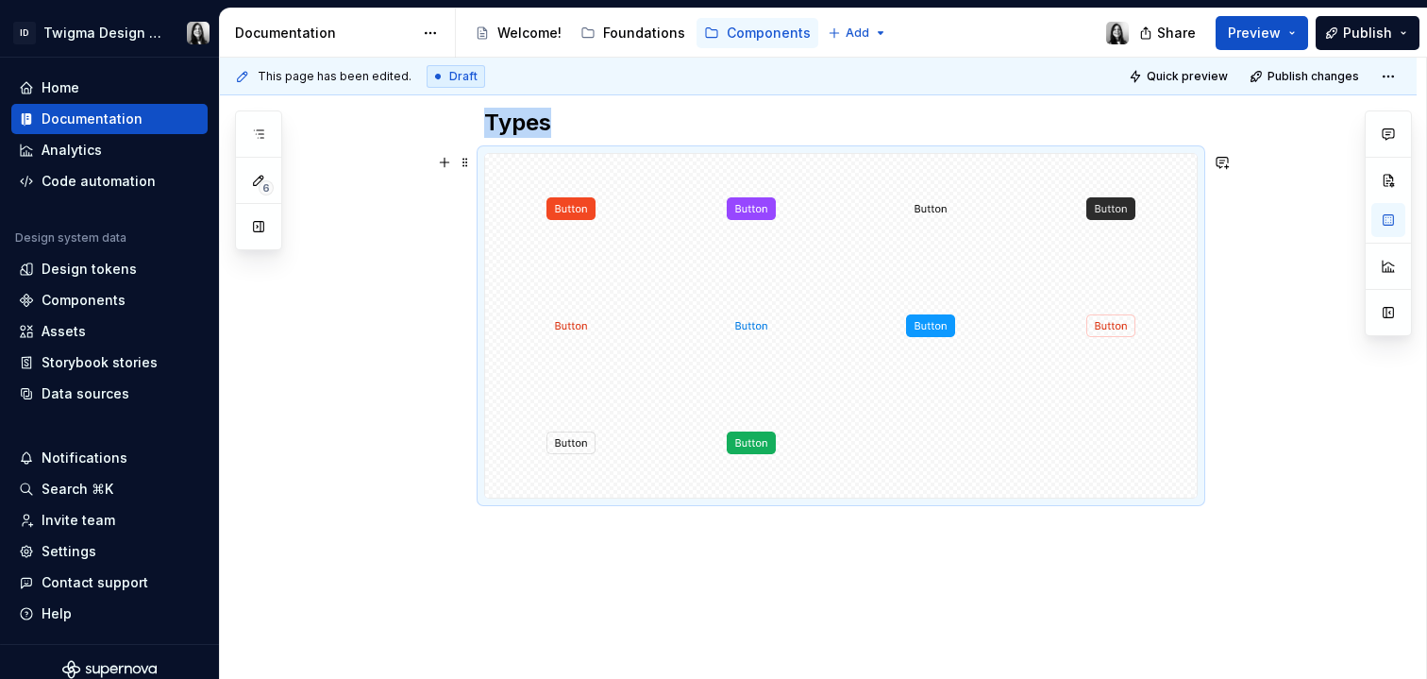
click at [1234, 501] on div "Types" at bounding box center [818, 416] width 1197 height 708
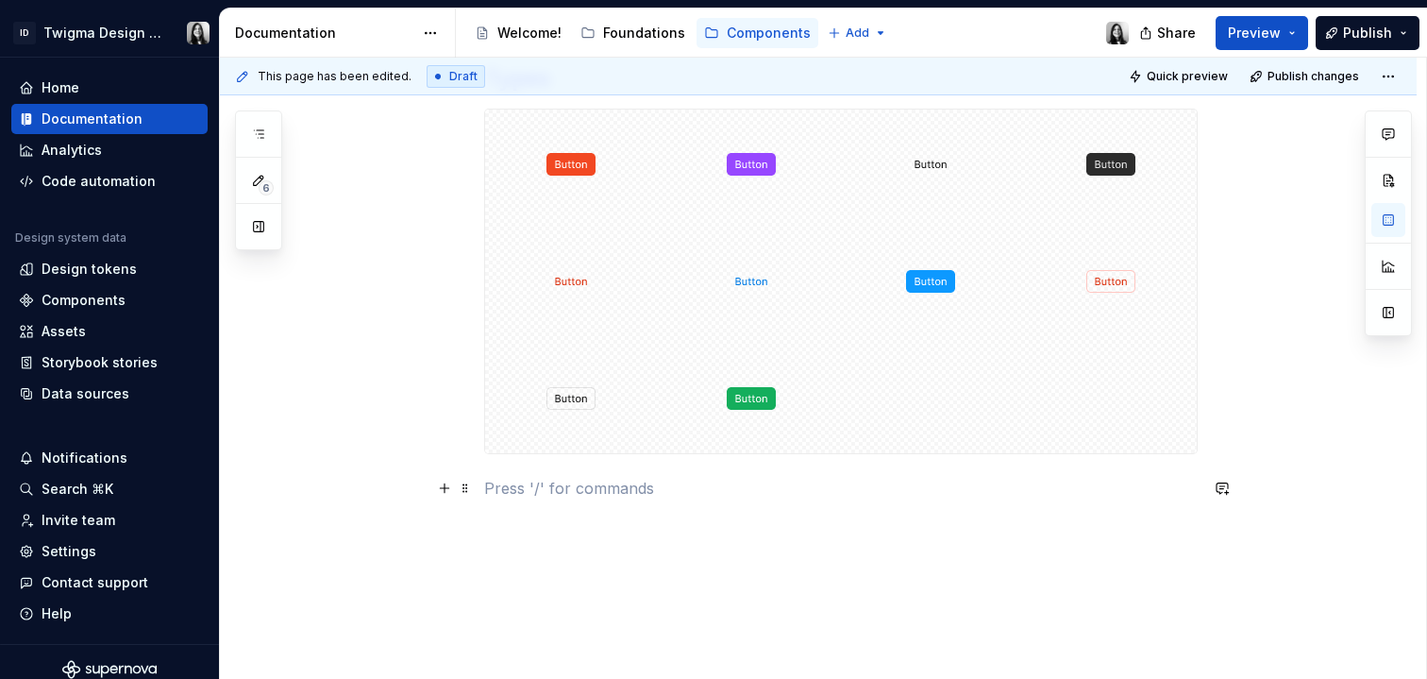
scroll to position [309, 0]
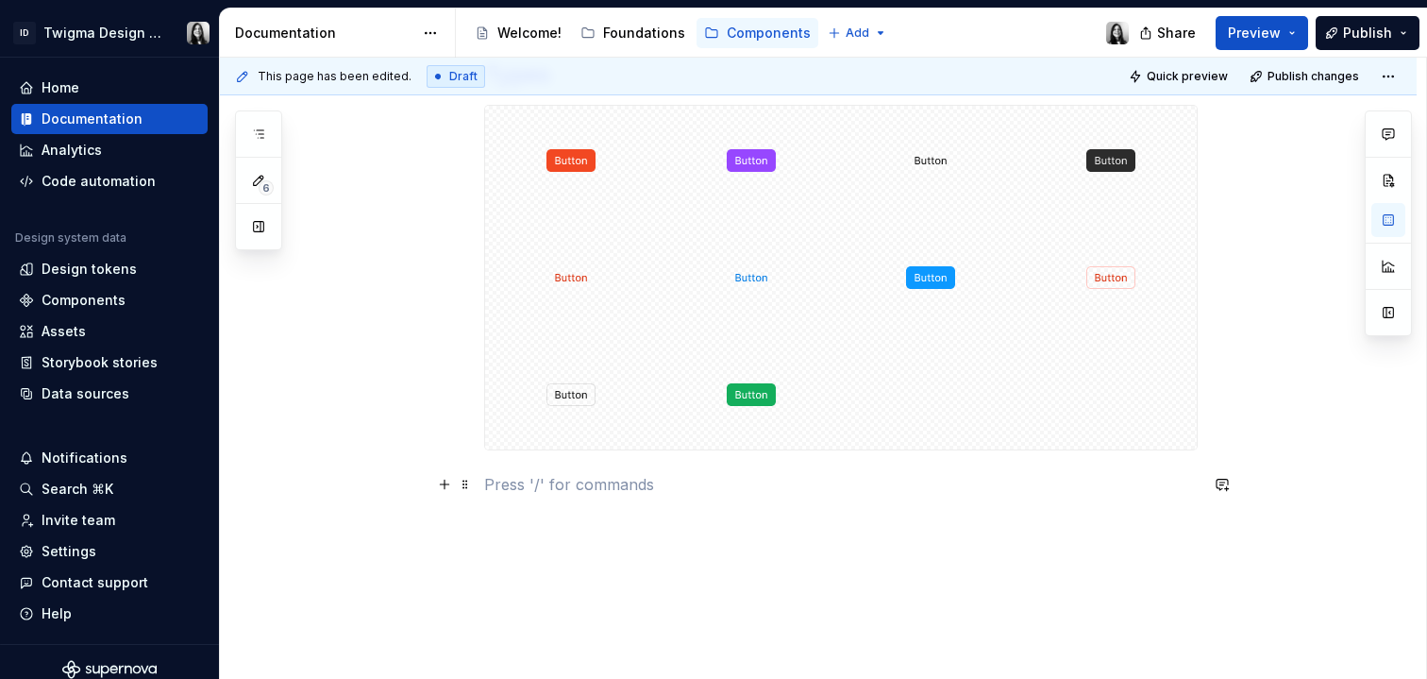
click at [600, 474] on p at bounding box center [841, 484] width 714 height 23
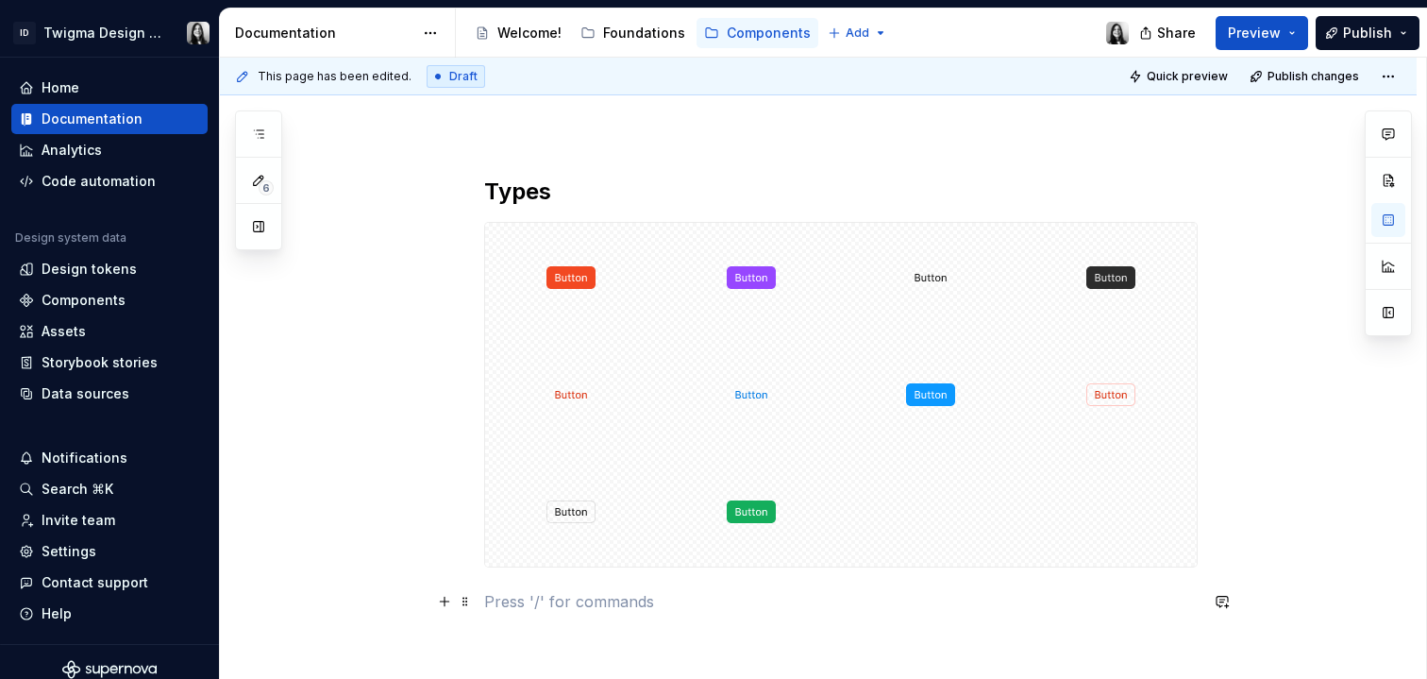
scroll to position [131, 0]
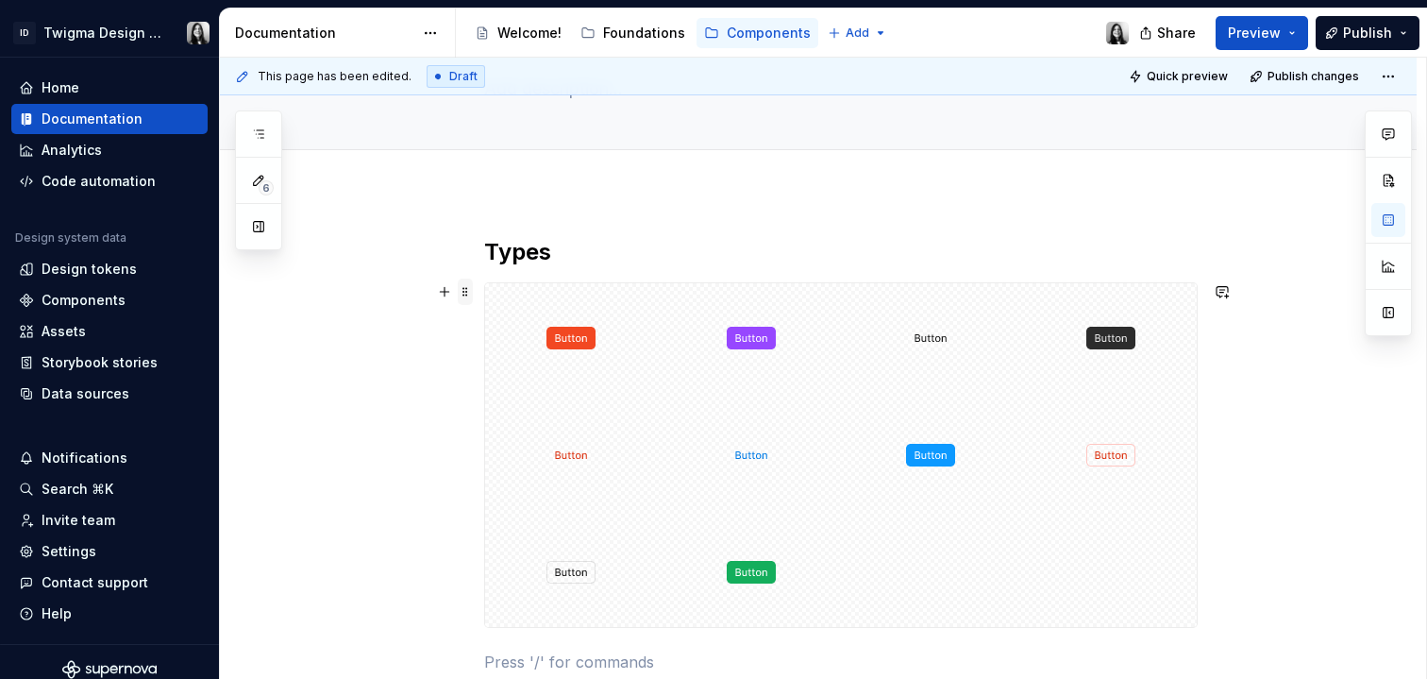
click at [464, 291] on span at bounding box center [465, 292] width 15 height 26
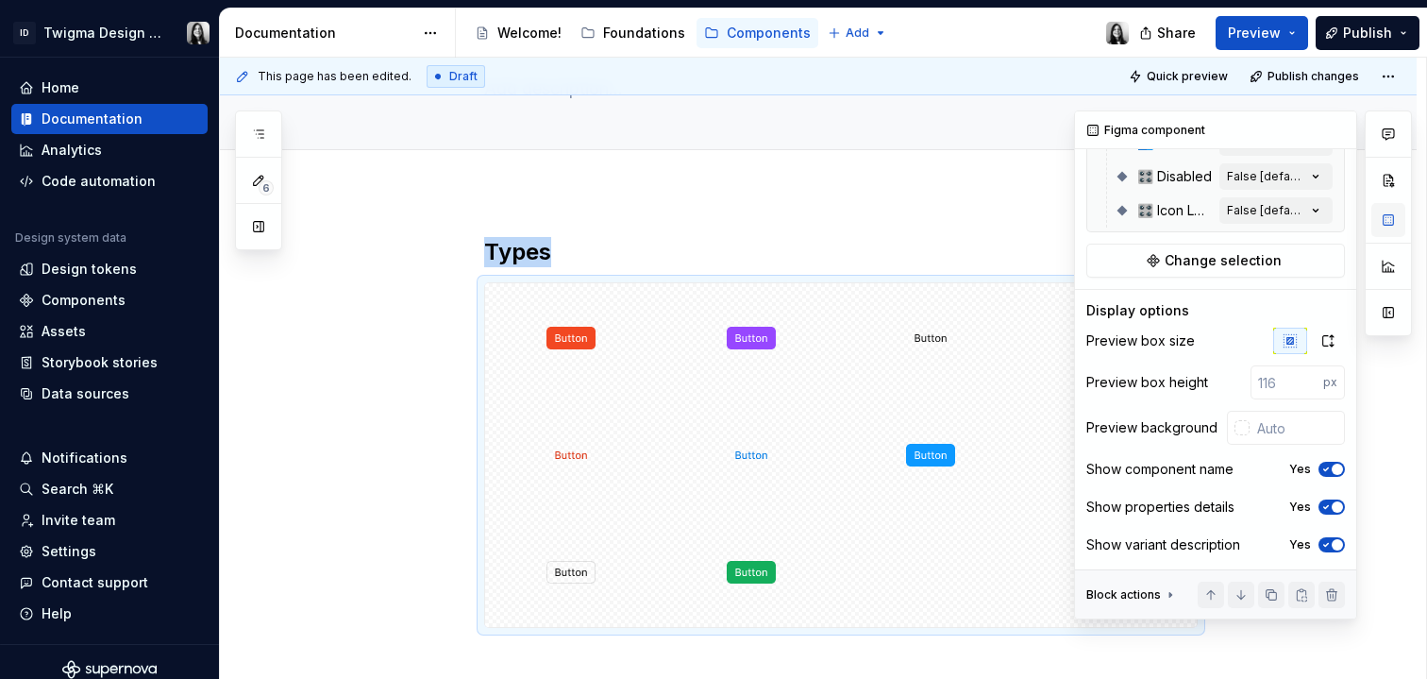
click at [1397, 222] on button "button" at bounding box center [1389, 220] width 34 height 34
type textarea "*"
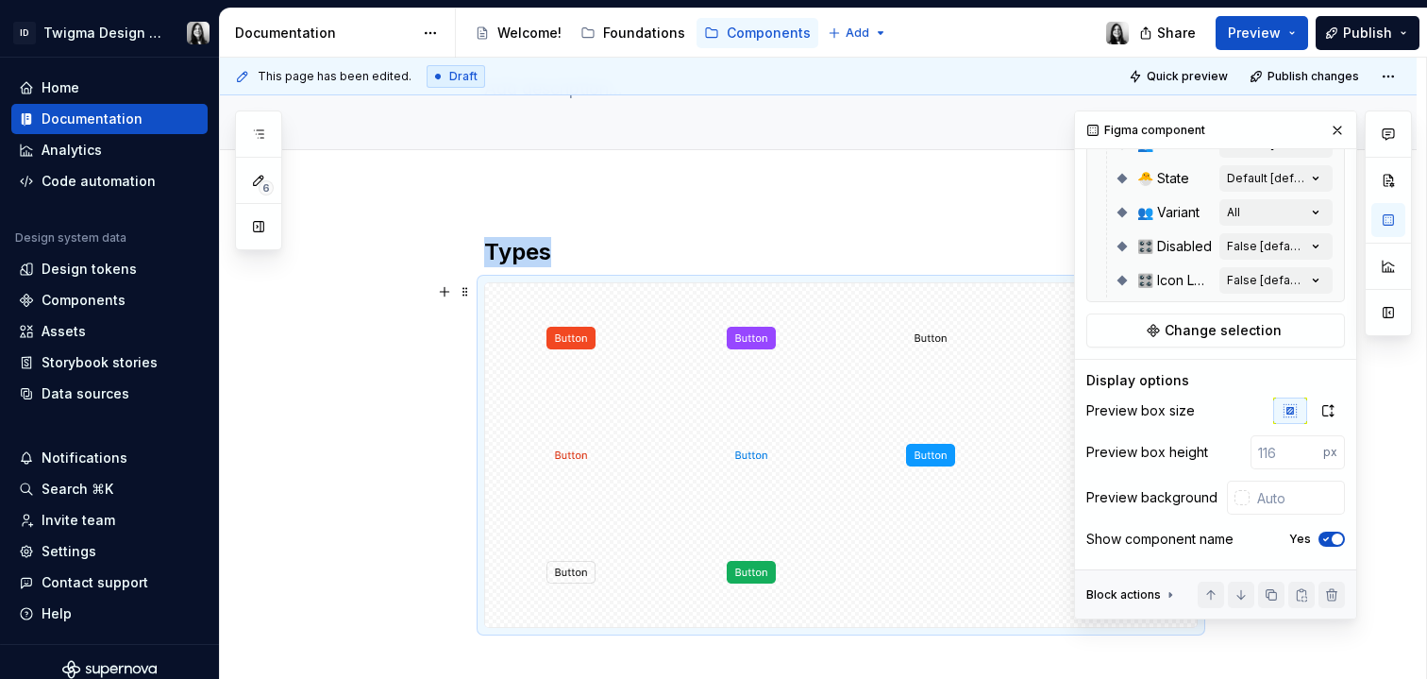
scroll to position [437, 0]
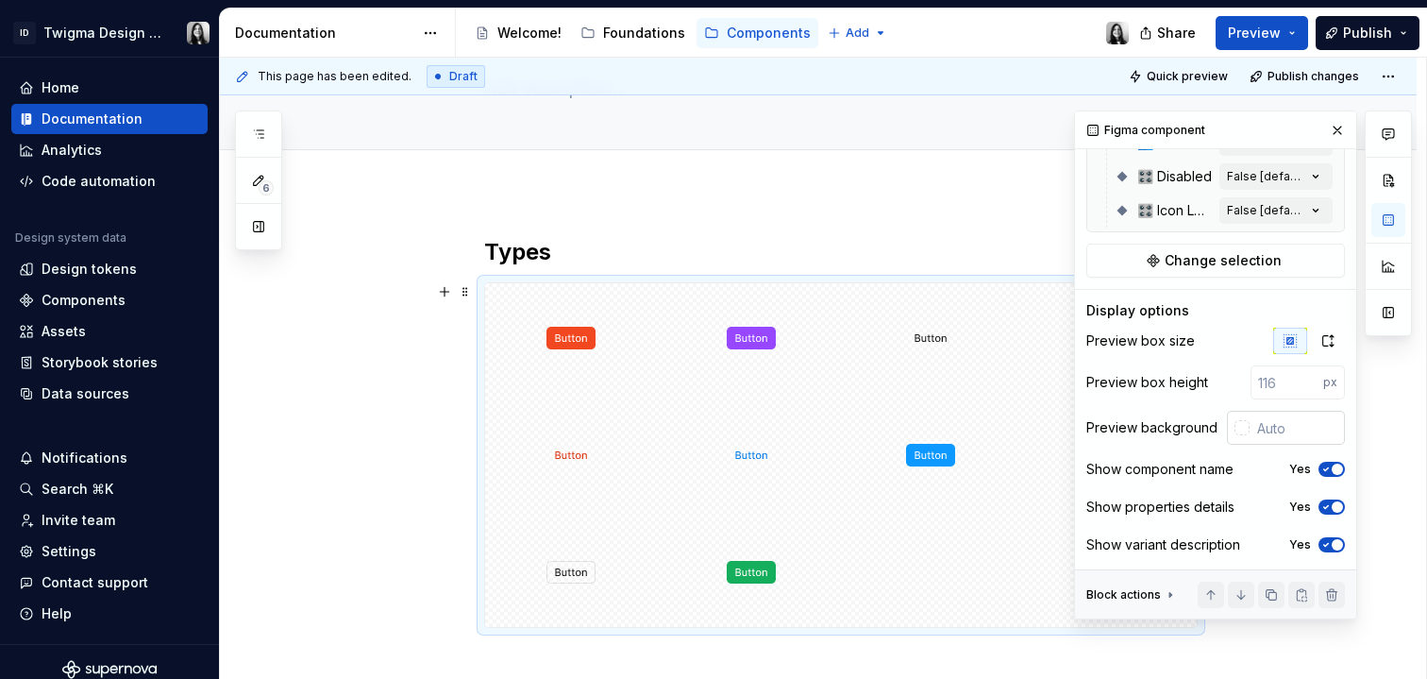
click at [1275, 436] on input "text" at bounding box center [1297, 428] width 95 height 34
click at [1235, 426] on div at bounding box center [1242, 427] width 15 height 15
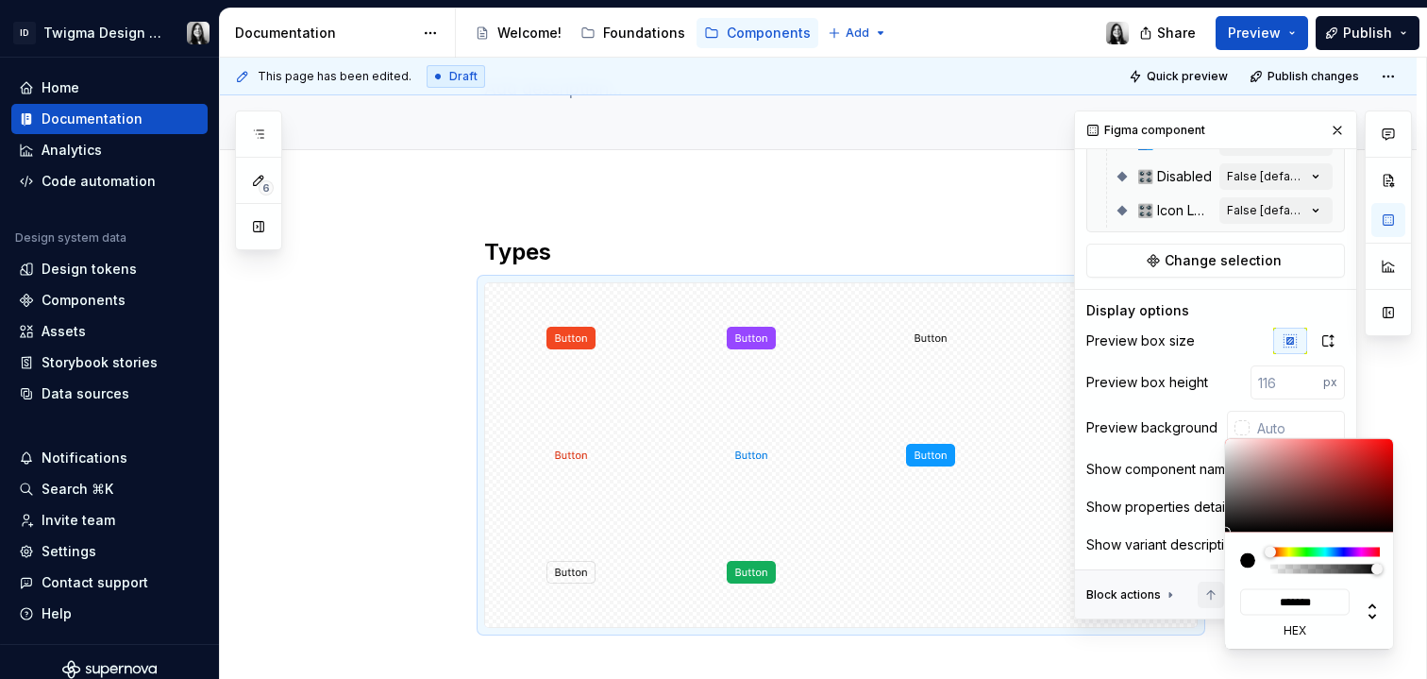
type input "#110F0F"
type input "*******"
type input "#1B1818"
type input "*******"
type input "#4F4848"
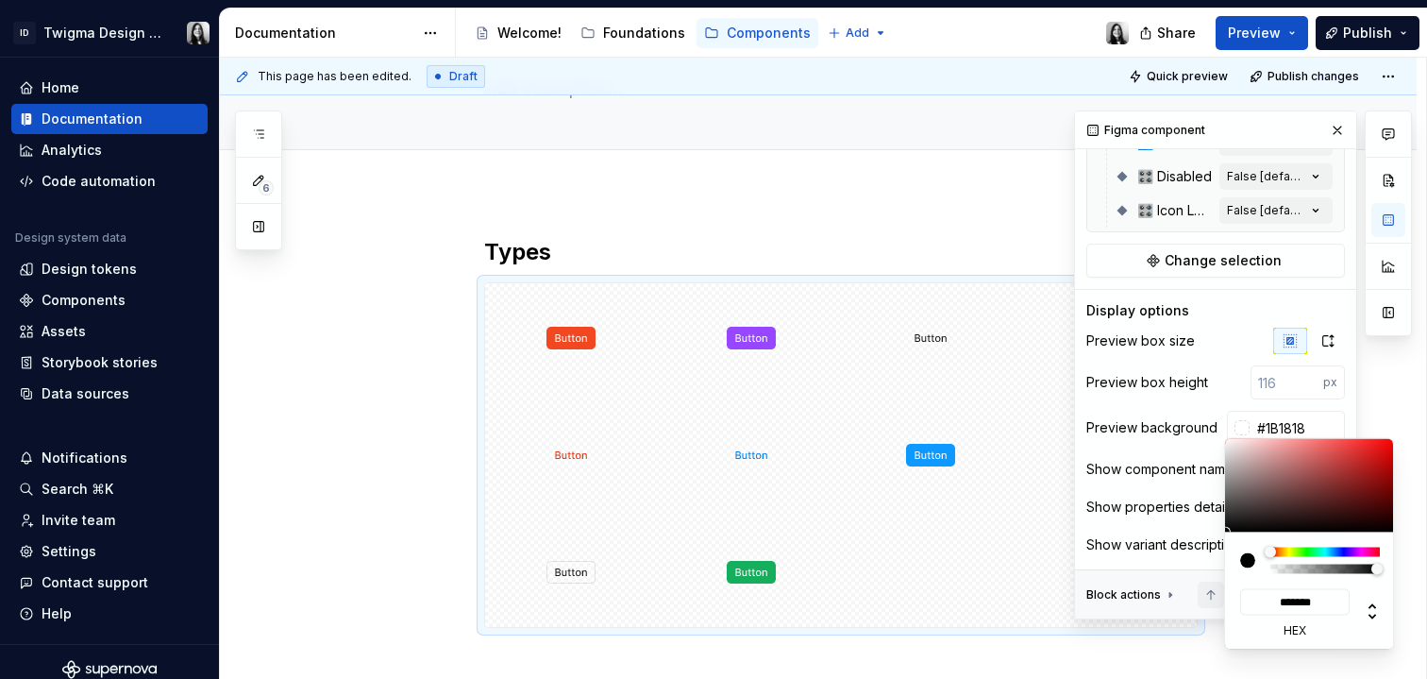
type input "*******"
type input "#C8C8C8"
type input "*******"
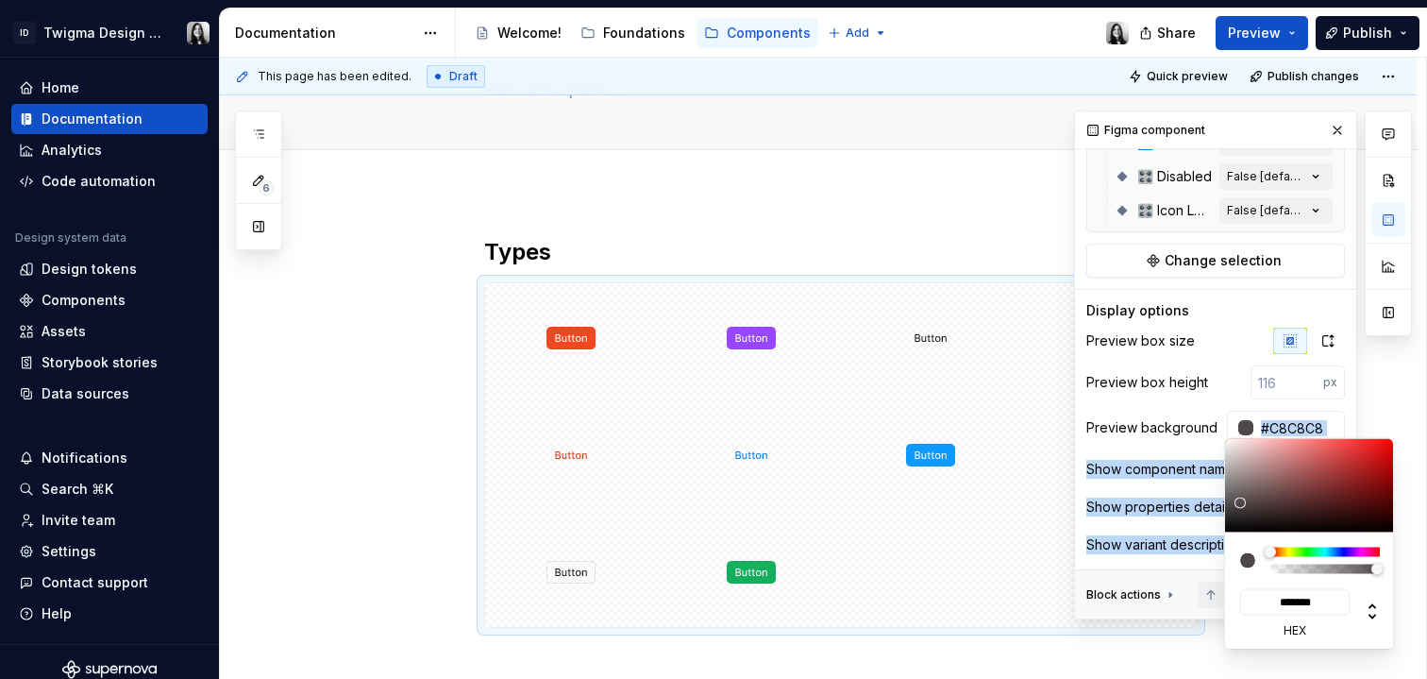
type input "#FFFFFF"
type input "*******"
drag, startPoint x: 1245, startPoint y: 526, endPoint x: 1177, endPoint y: 363, distance: 176.9
click at [1177, 363] on body "ID Twigma Design System Home Documentation Analytics Code automation Design sys…" at bounding box center [713, 339] width 1427 height 679
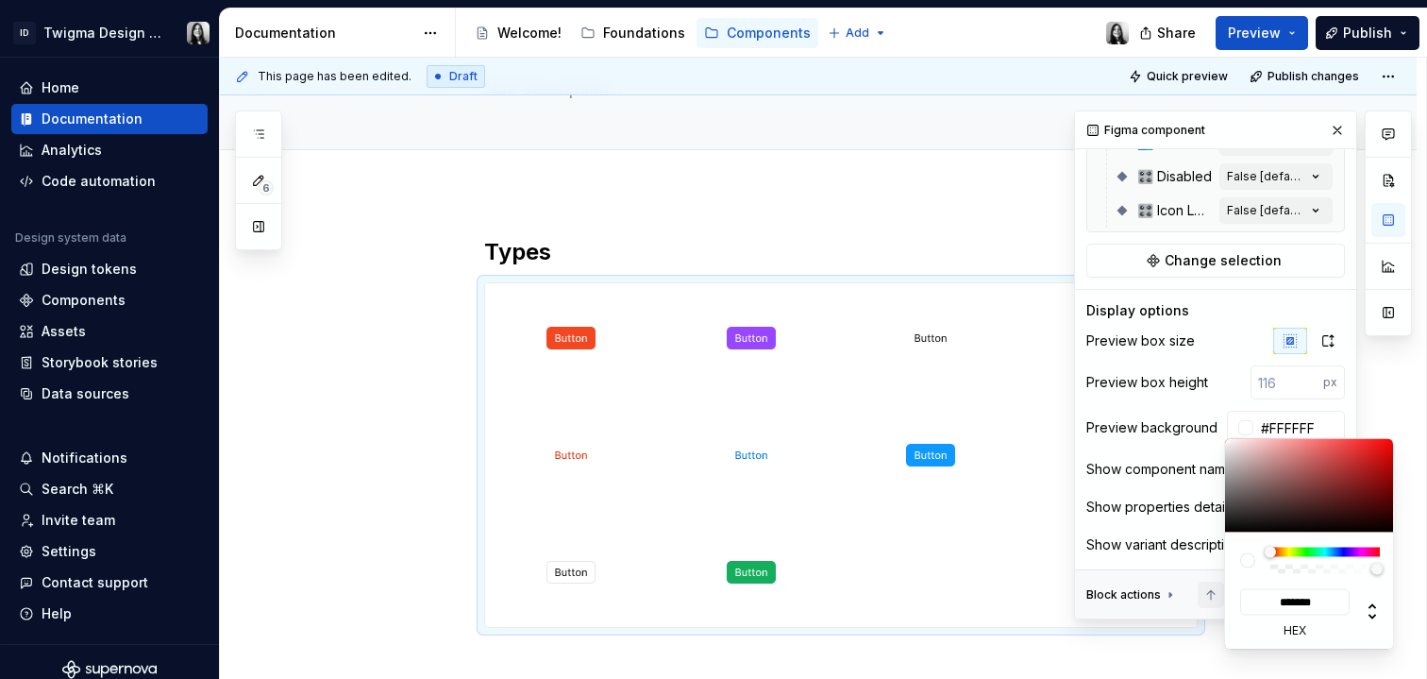
click at [919, 207] on html "ID Twigma Design System Home Documentation Analytics Code automation Design sys…" at bounding box center [713, 339] width 1427 height 679
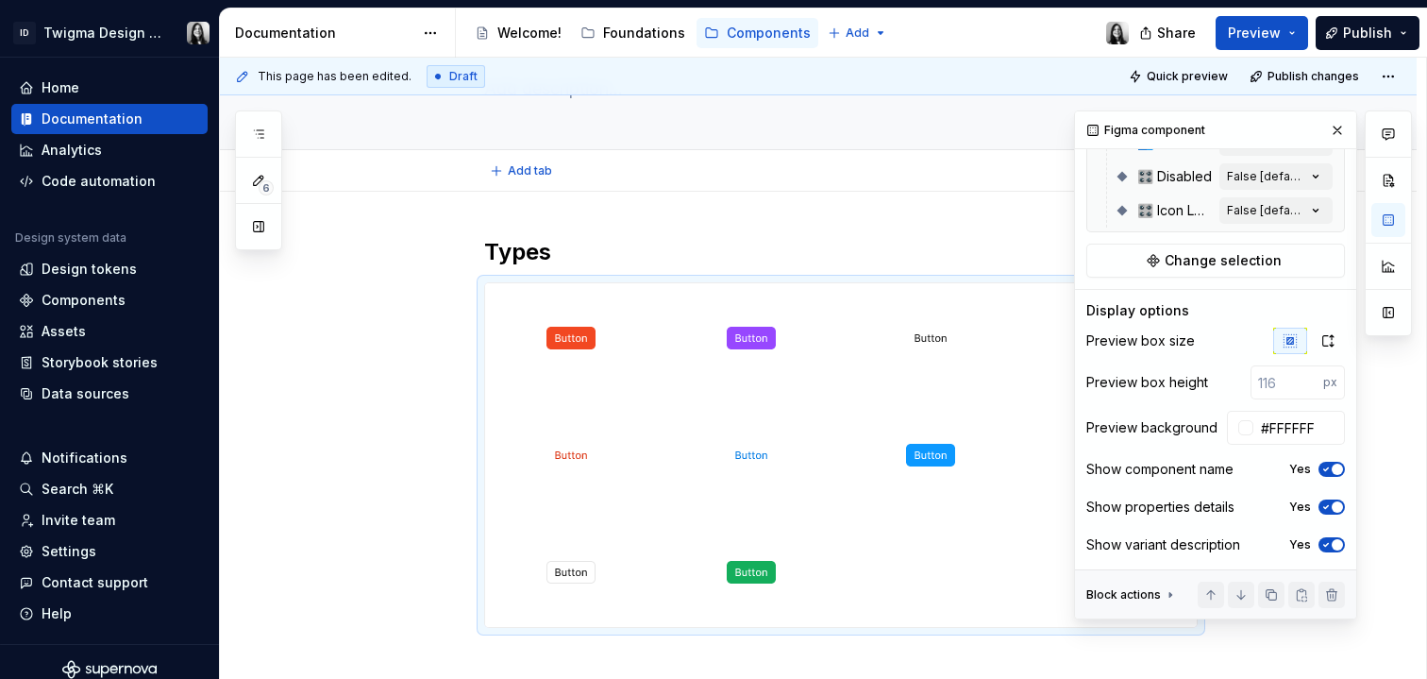
click at [996, 179] on html "ID Twigma Design System Home Documentation Analytics Code automation Design sys…" at bounding box center [713, 339] width 1427 height 679
click at [1325, 130] on button "button" at bounding box center [1338, 130] width 26 height 26
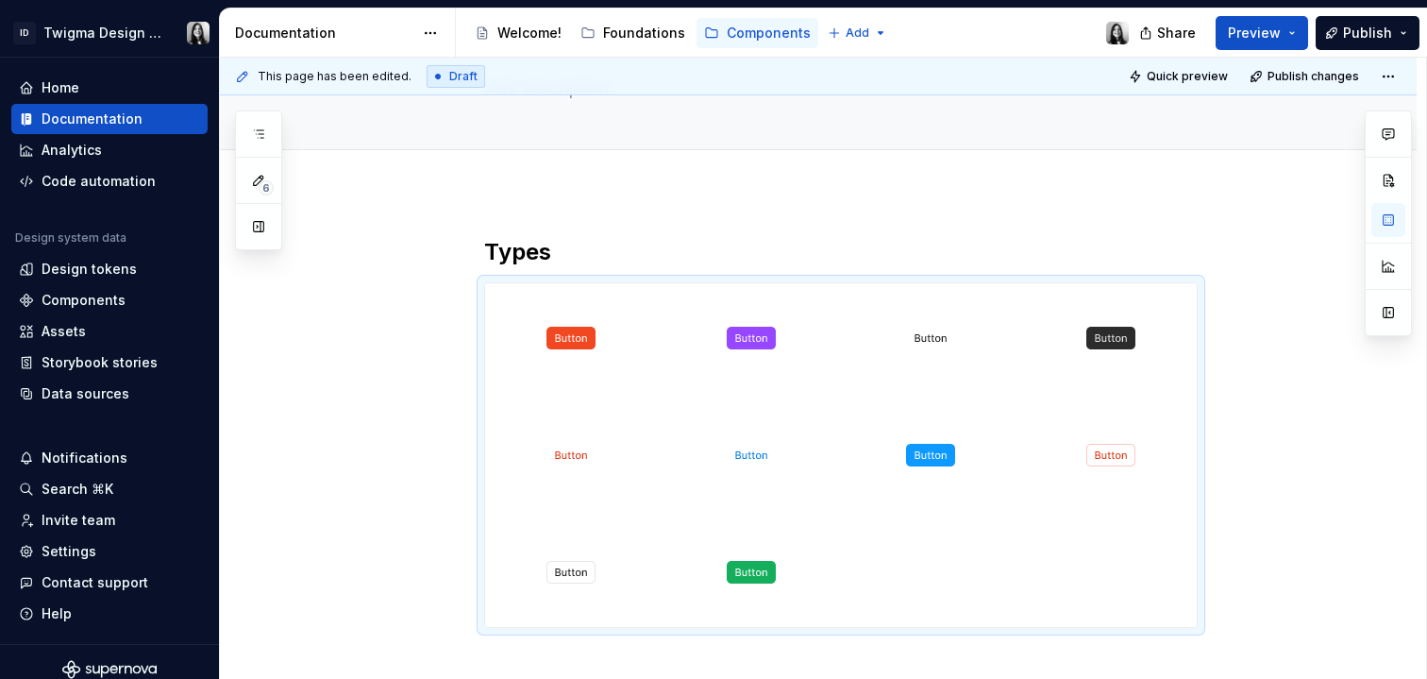
click at [1083, 227] on div "Types" at bounding box center [818, 546] width 1197 height 708
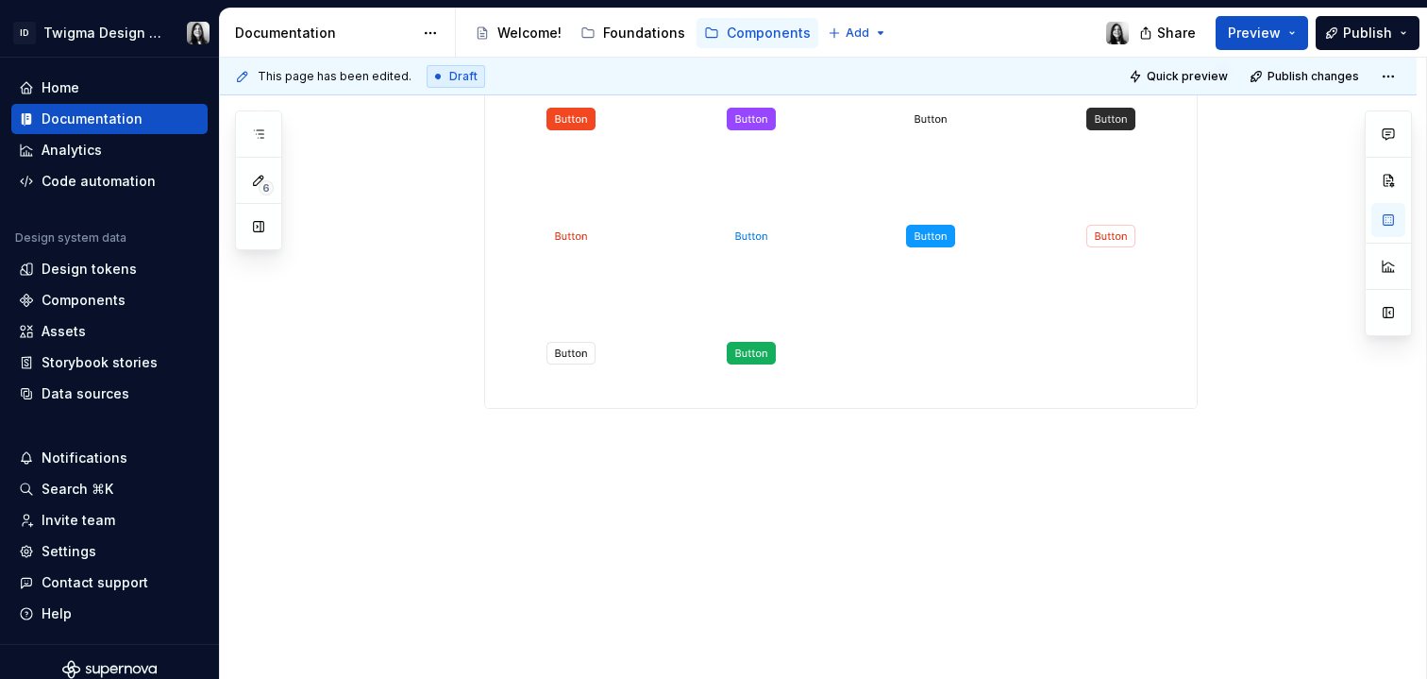
click at [733, 469] on div "Types" at bounding box center [841, 218] width 714 height 515
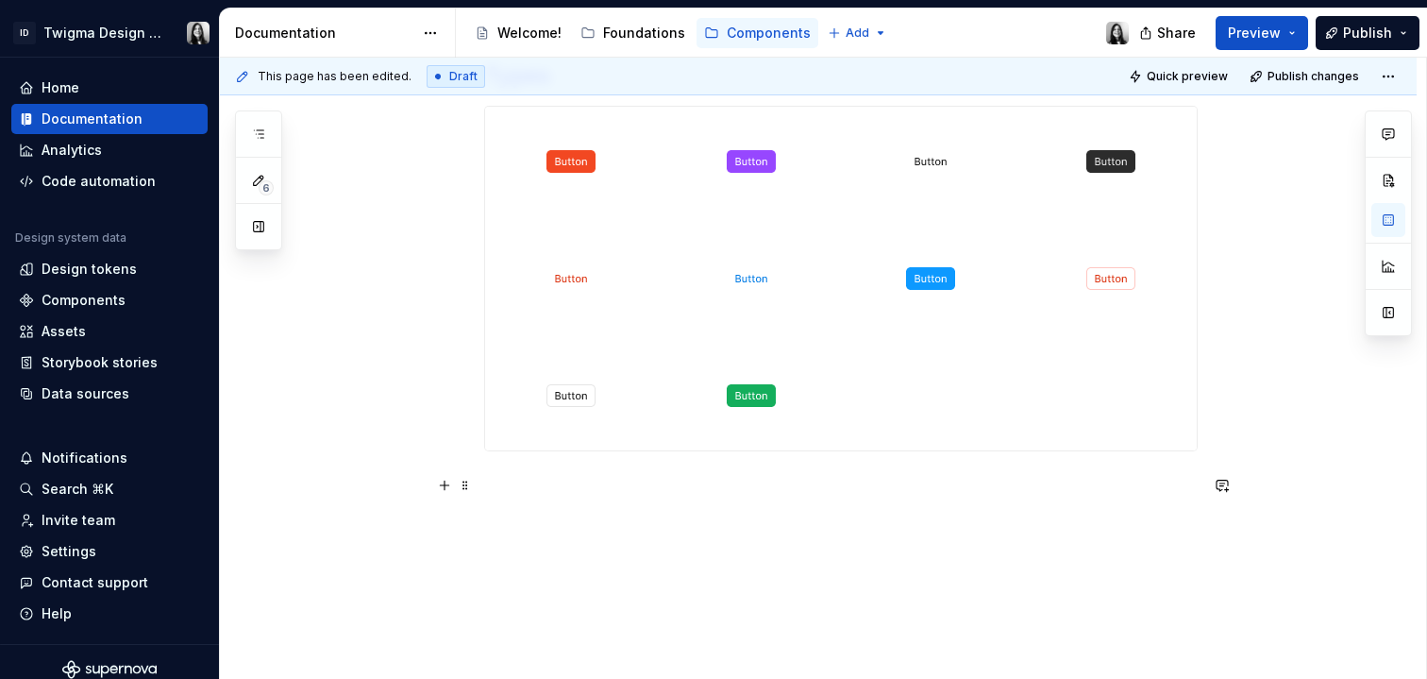
scroll to position [359, 0]
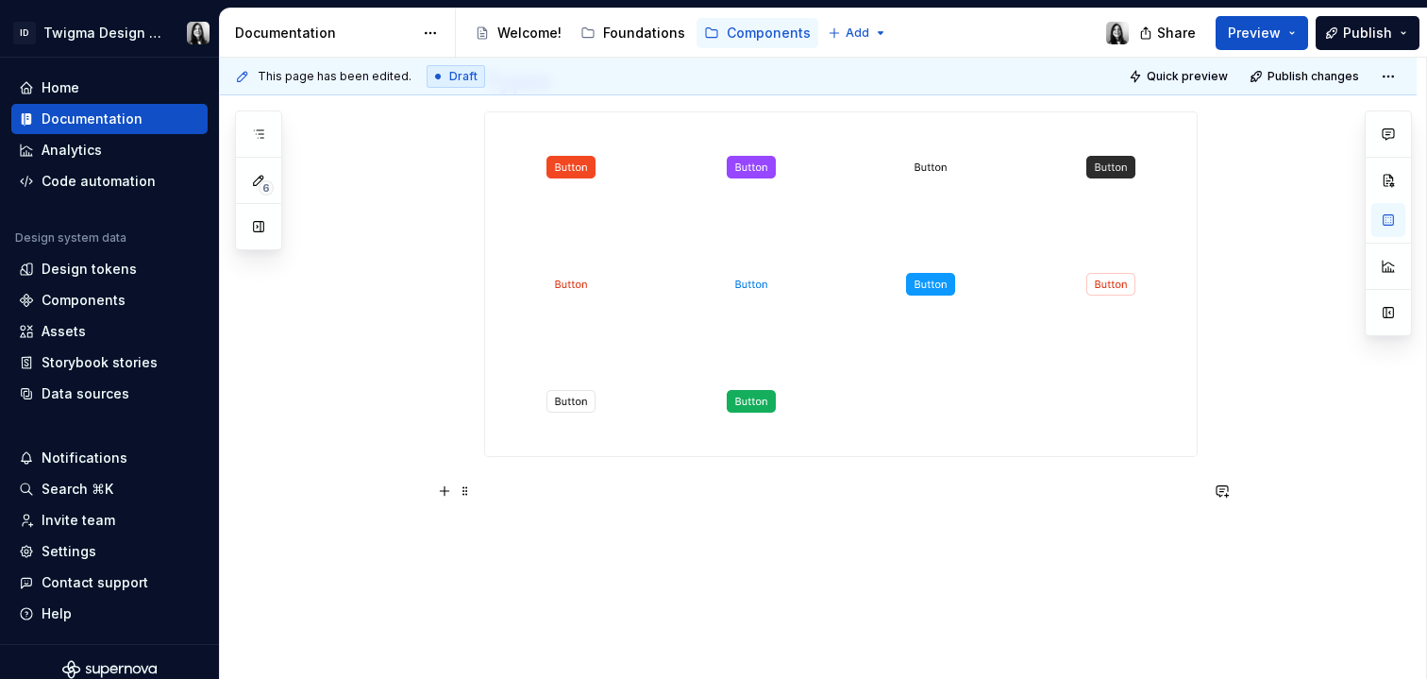
click at [731, 484] on p at bounding box center [841, 491] width 714 height 23
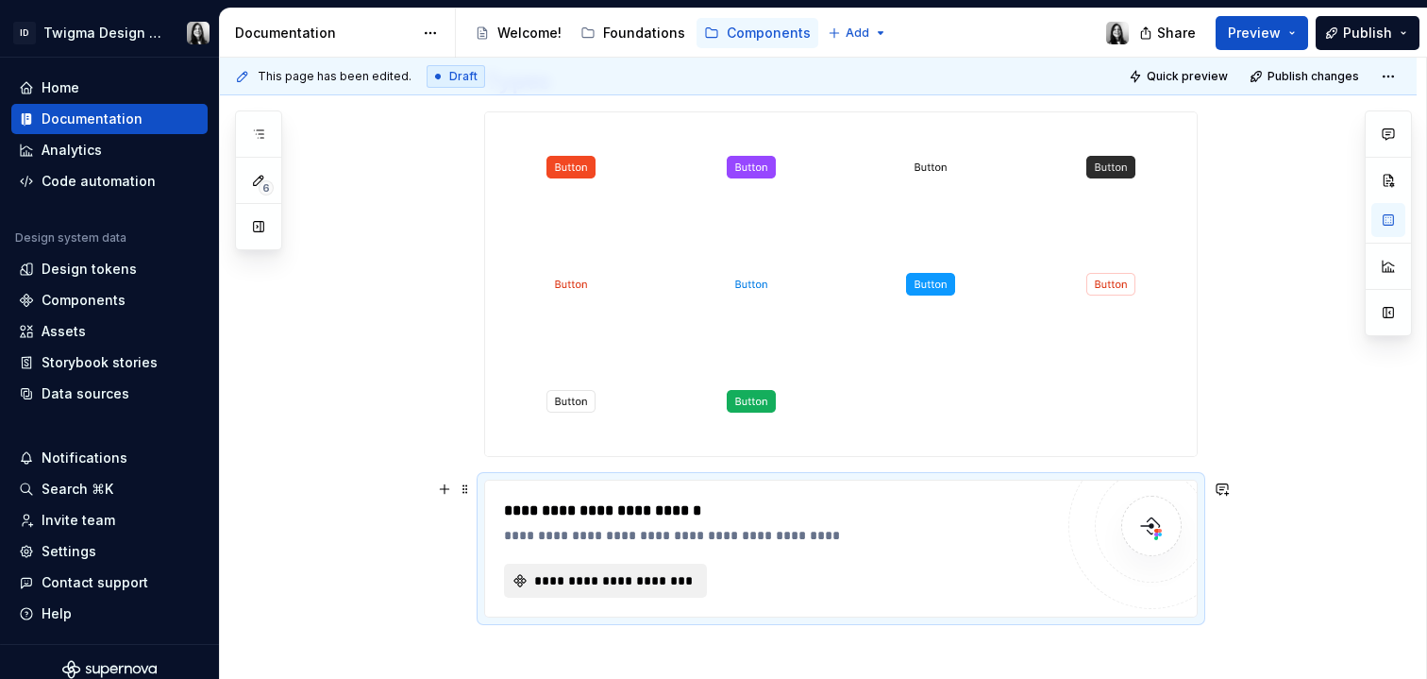
click at [643, 582] on span "**********" at bounding box center [613, 580] width 163 height 19
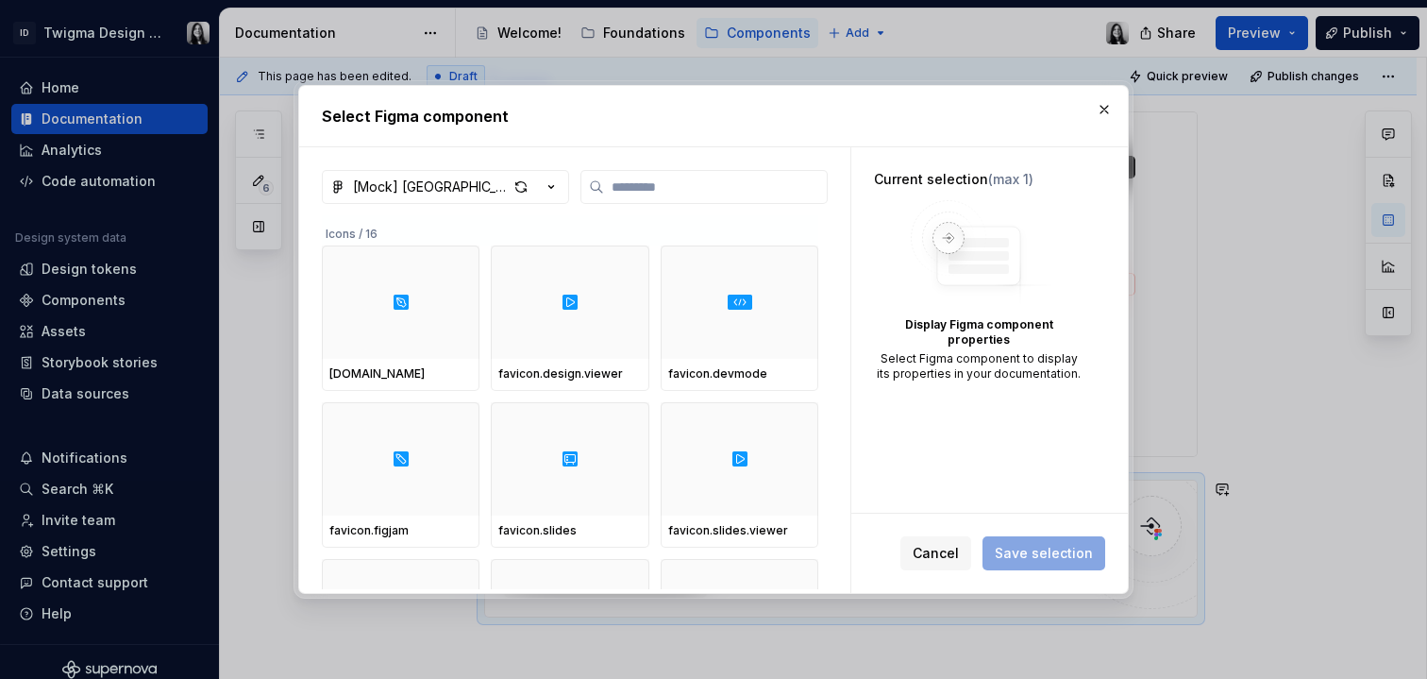
type textarea "*"
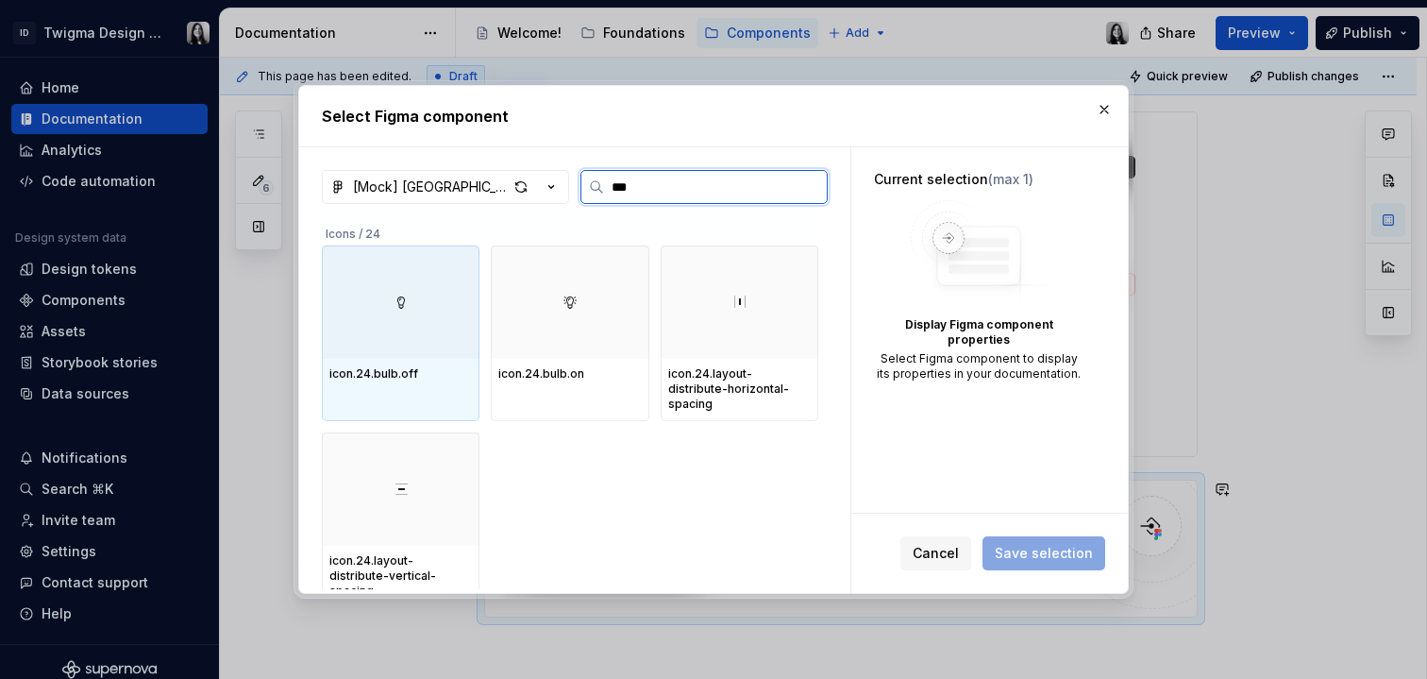
type input "****"
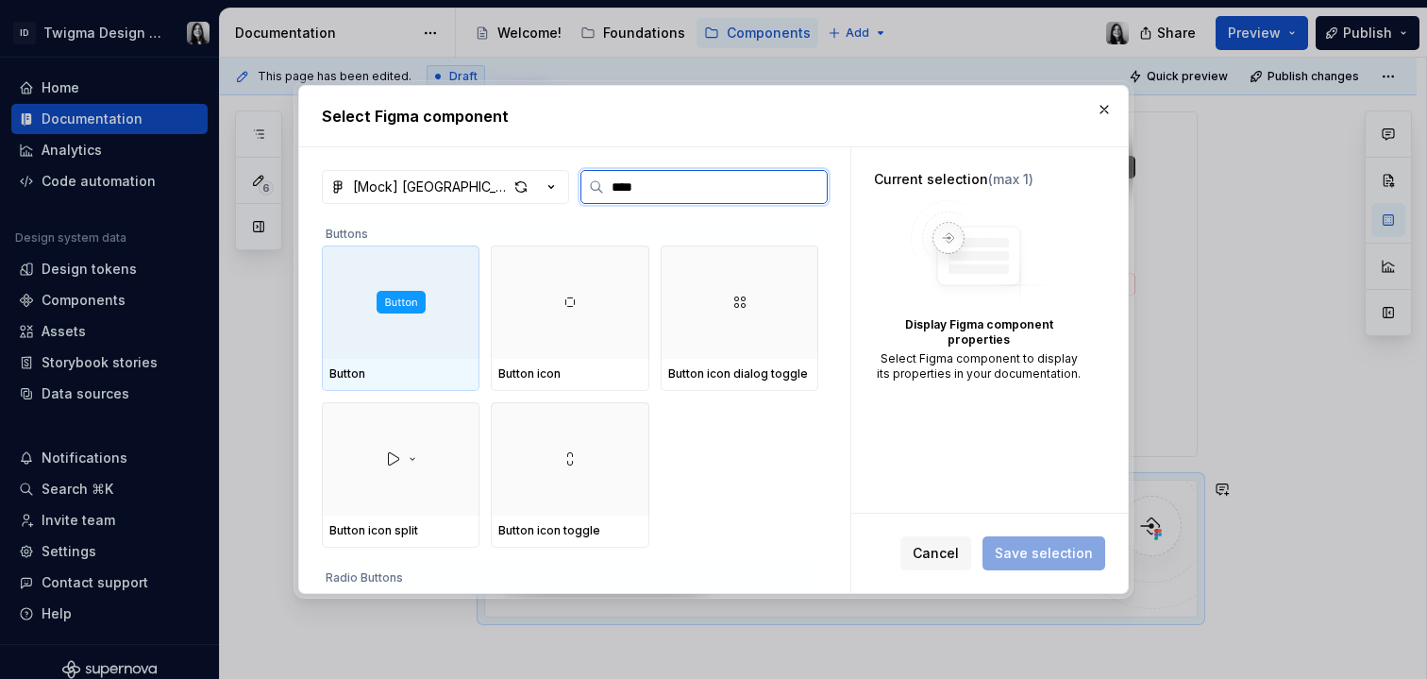
click at [343, 296] on div at bounding box center [401, 301] width 158 height 113
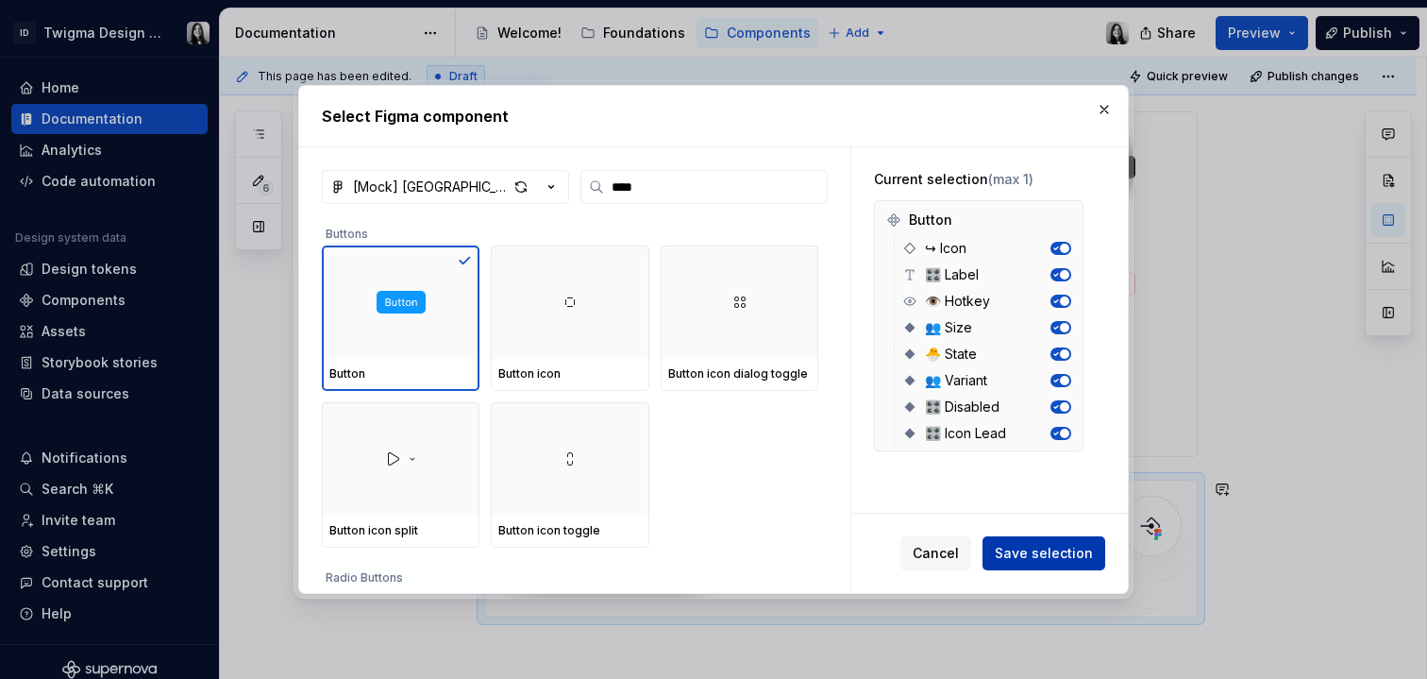
click at [1075, 559] on span "Save selection" at bounding box center [1044, 553] width 98 height 19
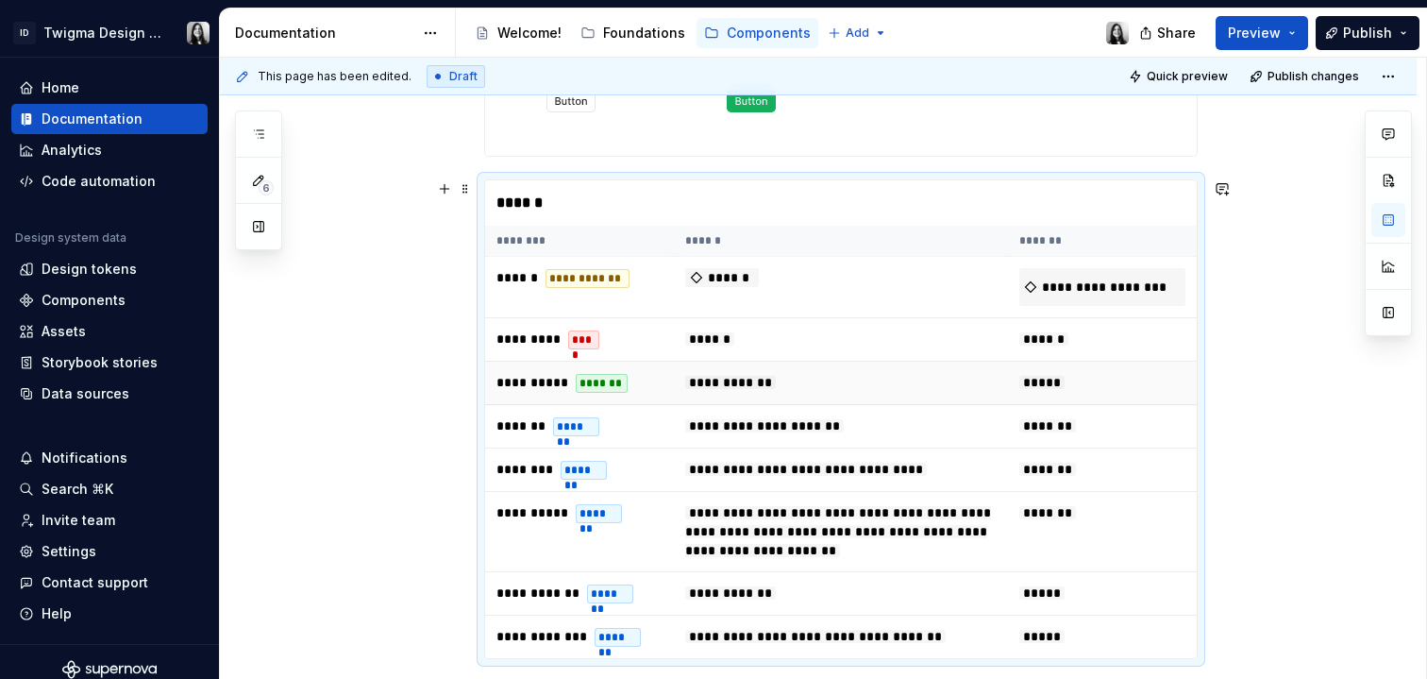
scroll to position [761, 0]
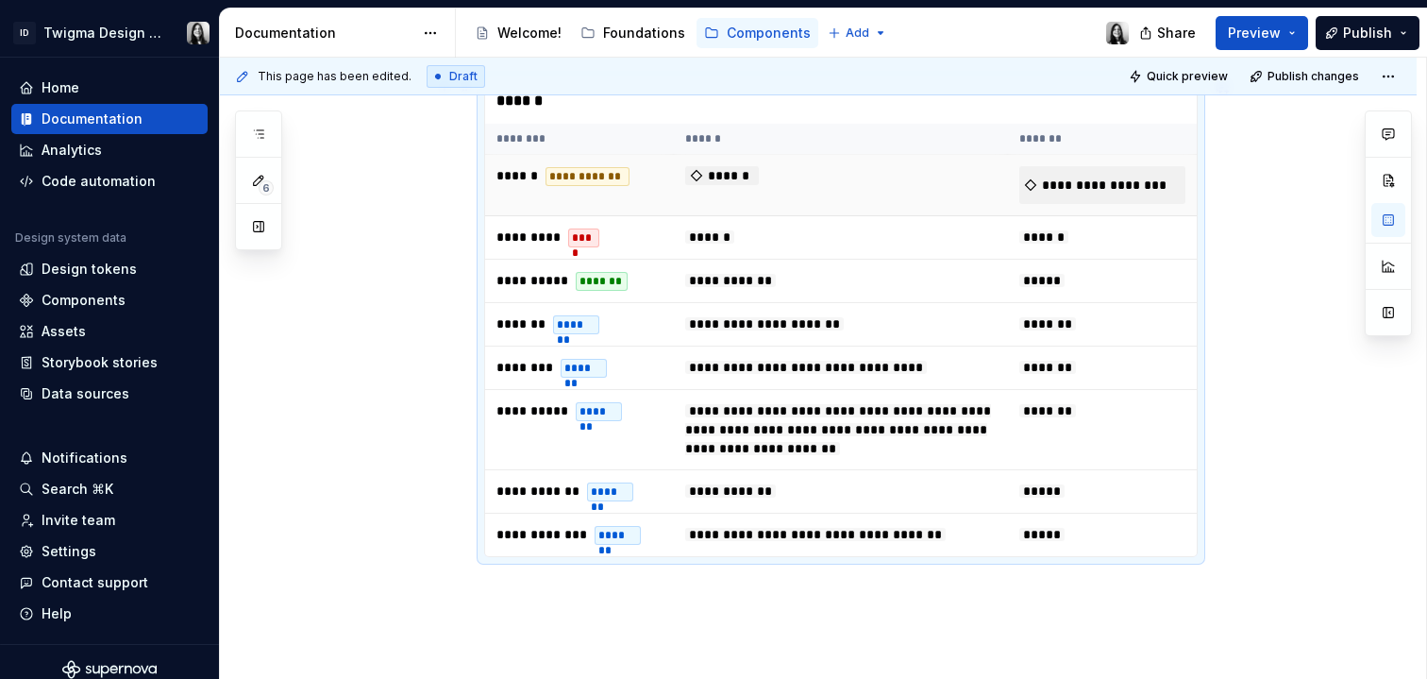
click at [1052, 170] on span "**********" at bounding box center [1103, 185] width 166 height 38
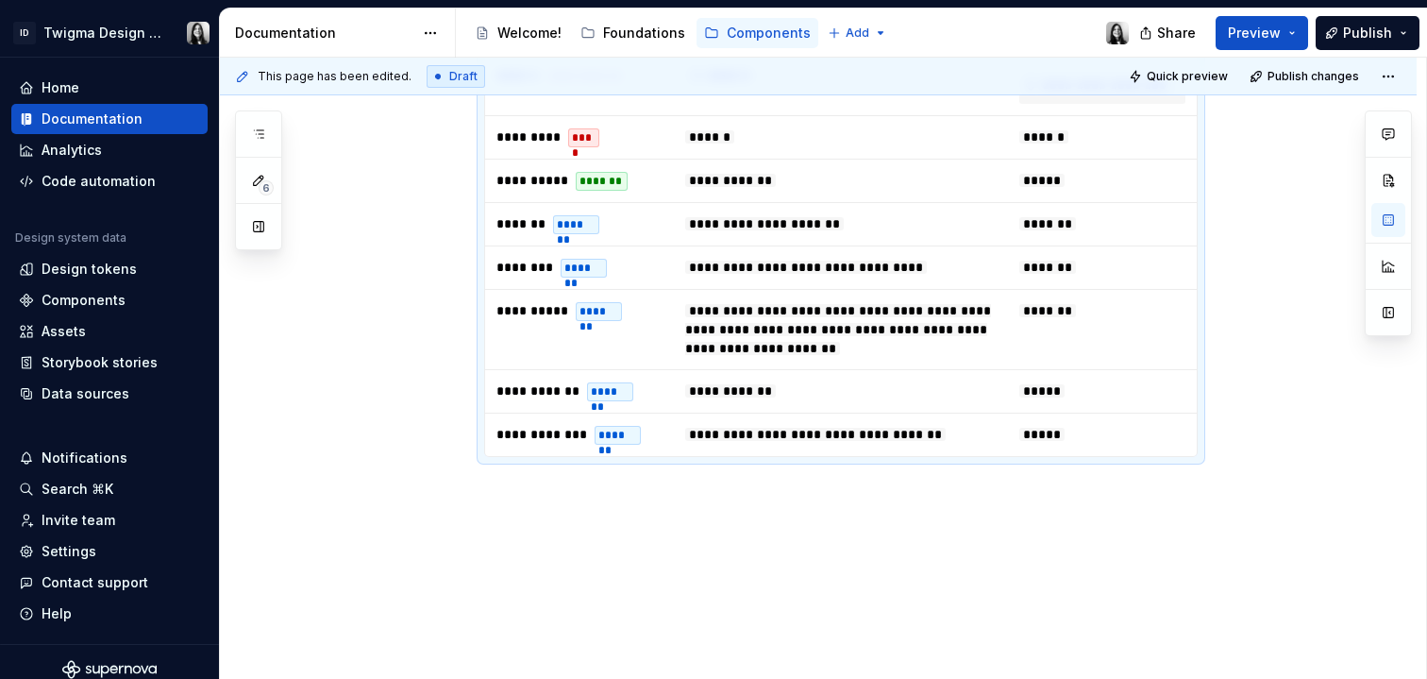
scroll to position [885, 0]
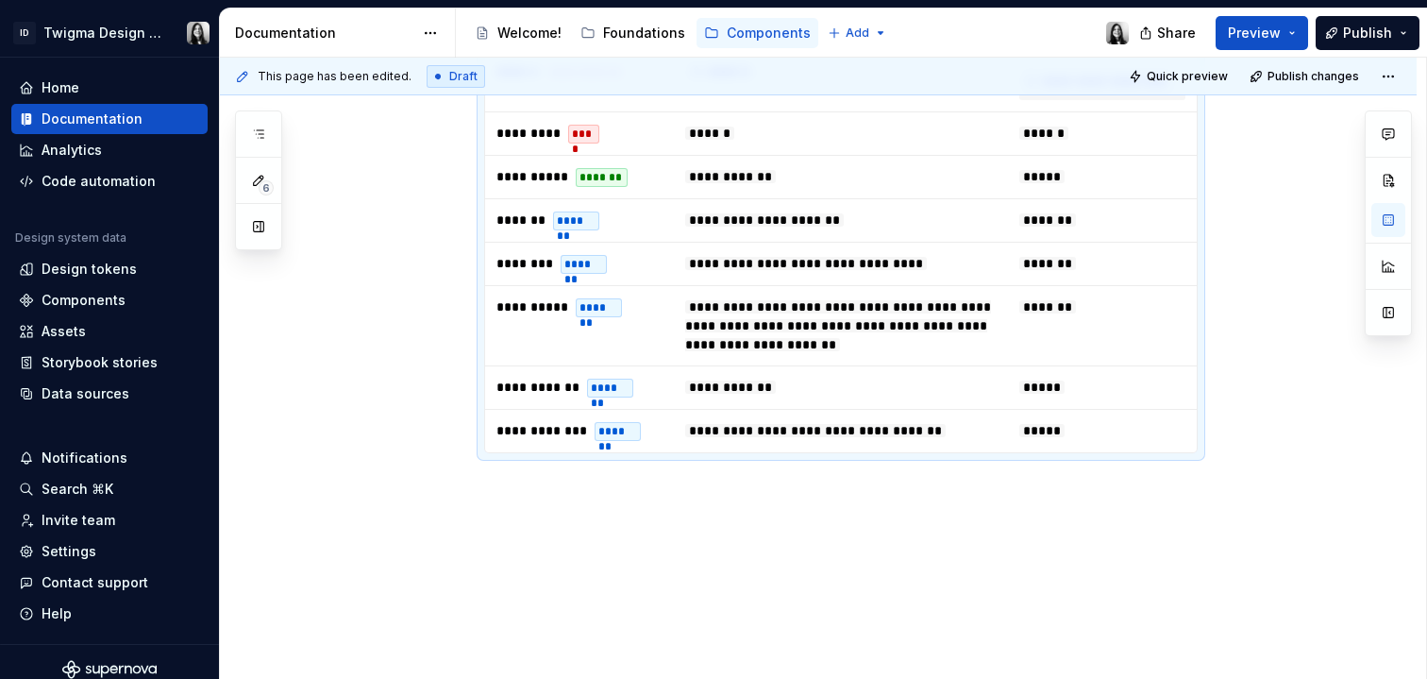
click at [870, 545] on div "**********" at bounding box center [818, 69] width 1197 height 1222
click at [801, 482] on div "**********" at bounding box center [818, 69] width 1197 height 1222
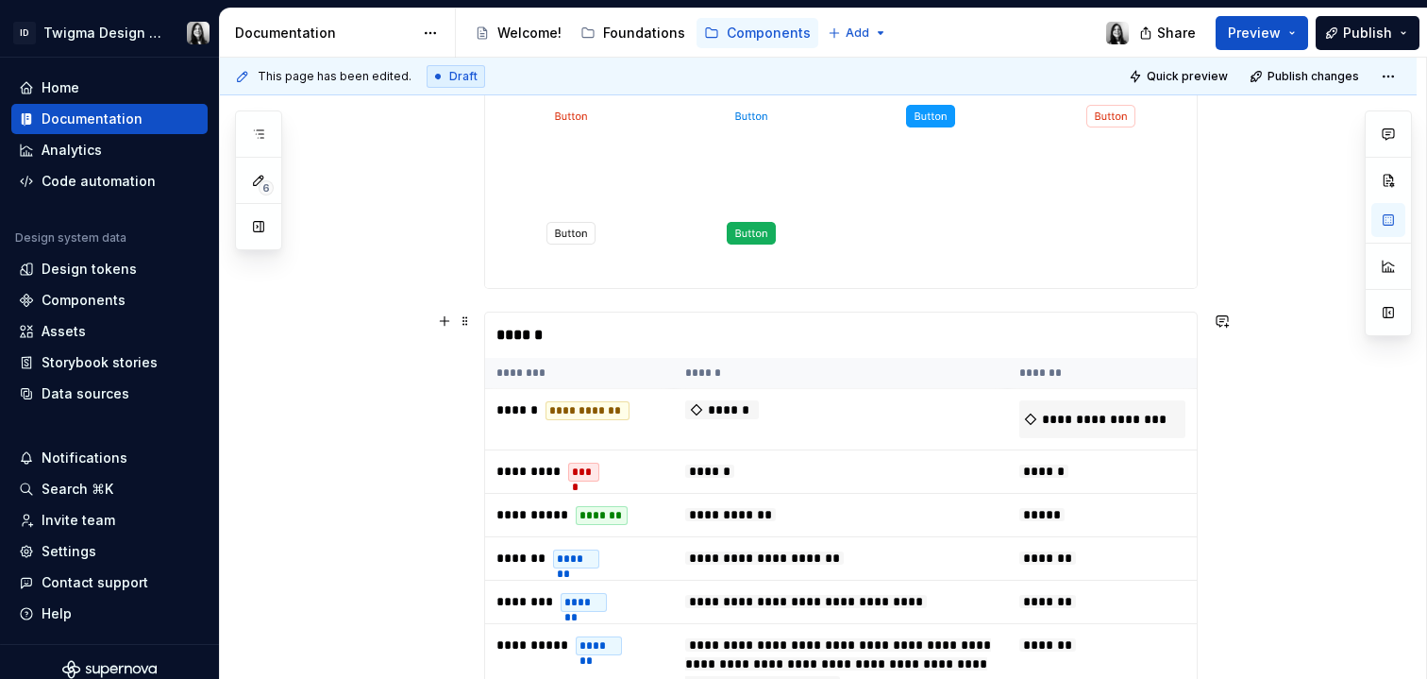
scroll to position [701, 0]
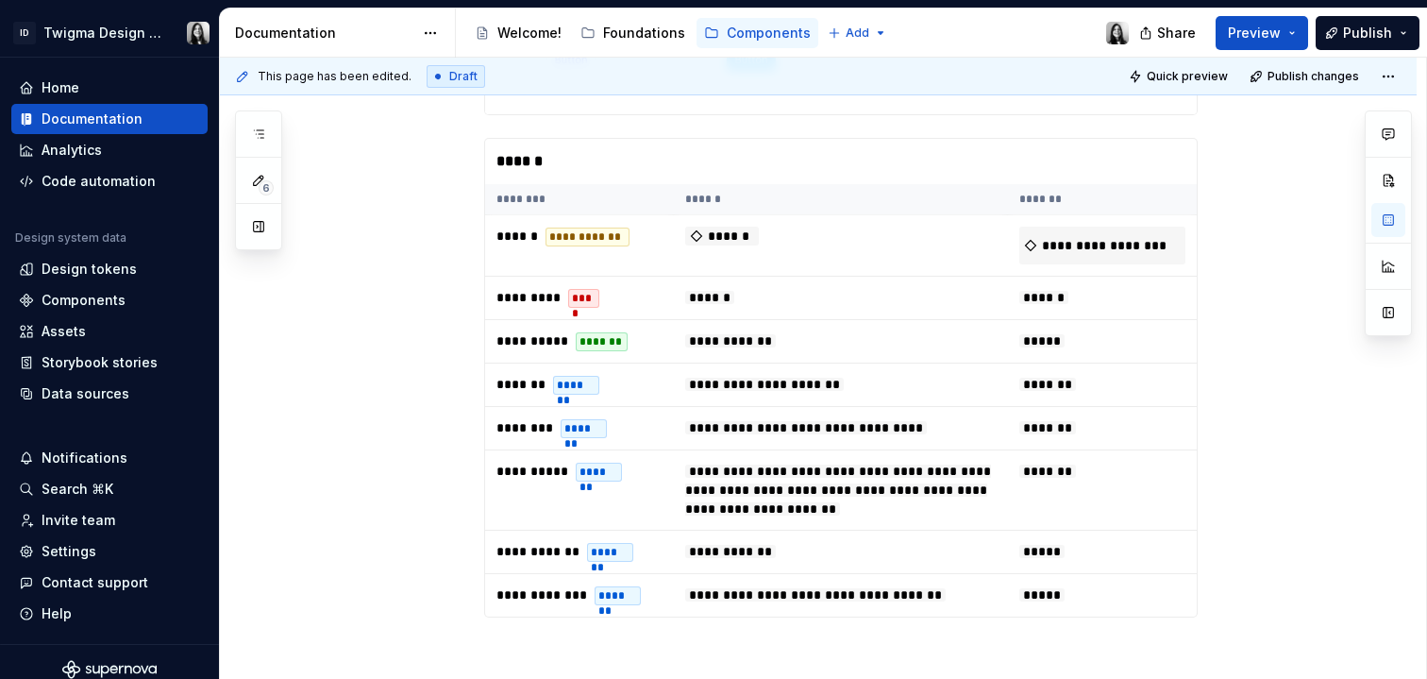
click at [1201, 122] on div "**********" at bounding box center [818, 255] width 1197 height 1267
click at [1224, 110] on div "**********" at bounding box center [818, 255] width 1197 height 1267
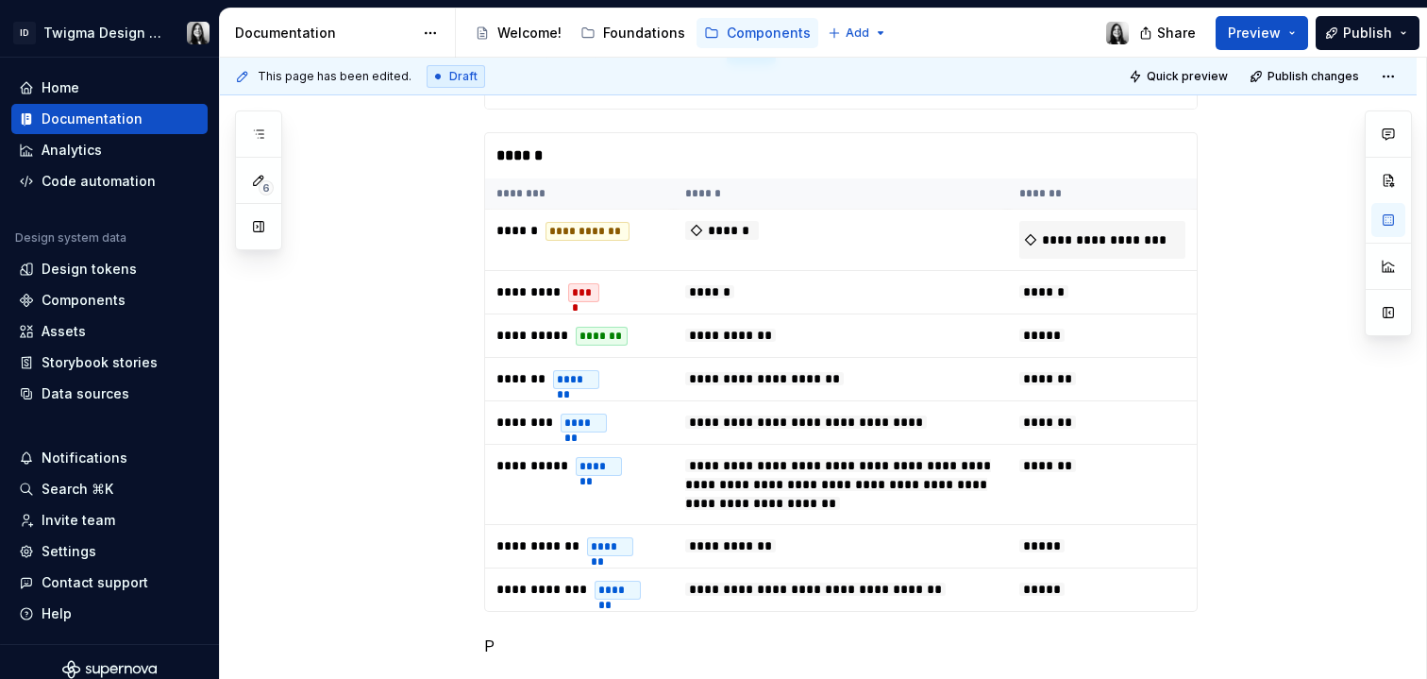
scroll to position [796, 0]
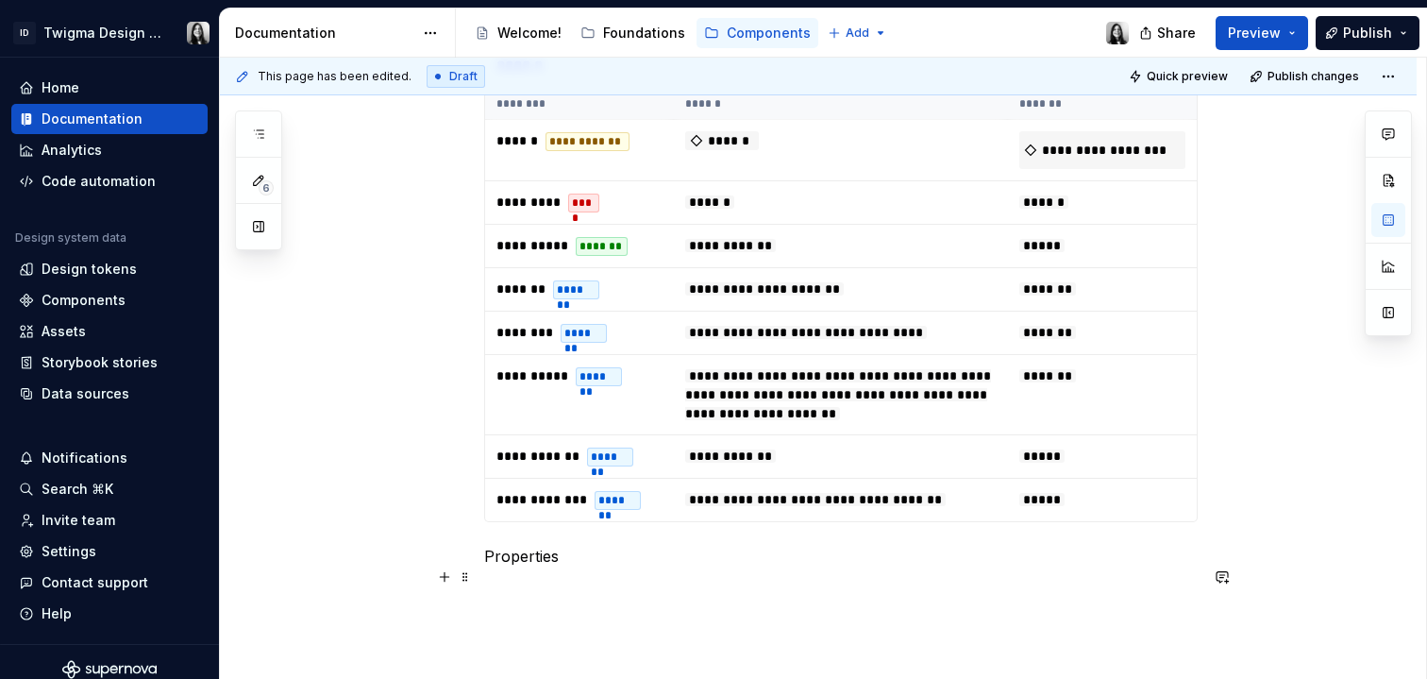
click at [664, 567] on p "Properties" at bounding box center [841, 556] width 714 height 23
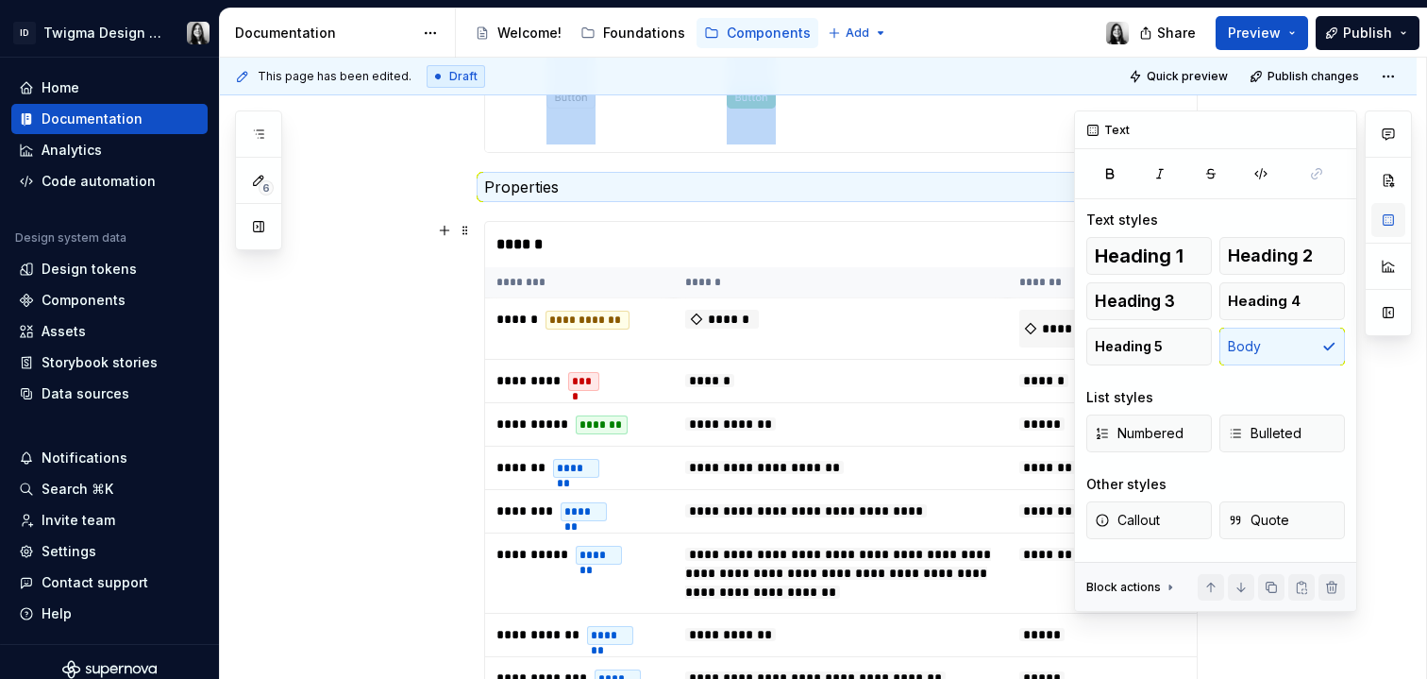
scroll to position [0, 0]
click at [1249, 261] on span "Heading 2" at bounding box center [1270, 255] width 85 height 19
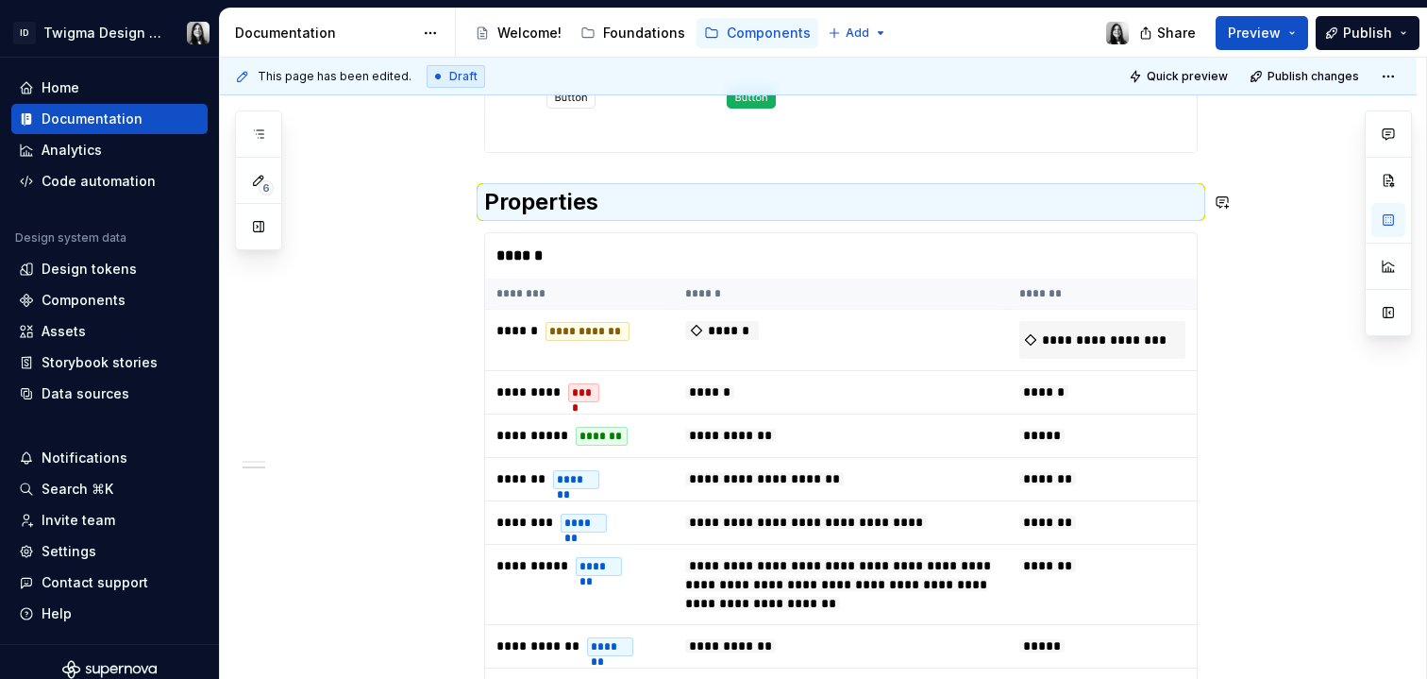
click at [423, 177] on div "**********" at bounding box center [818, 322] width 1197 height 1324
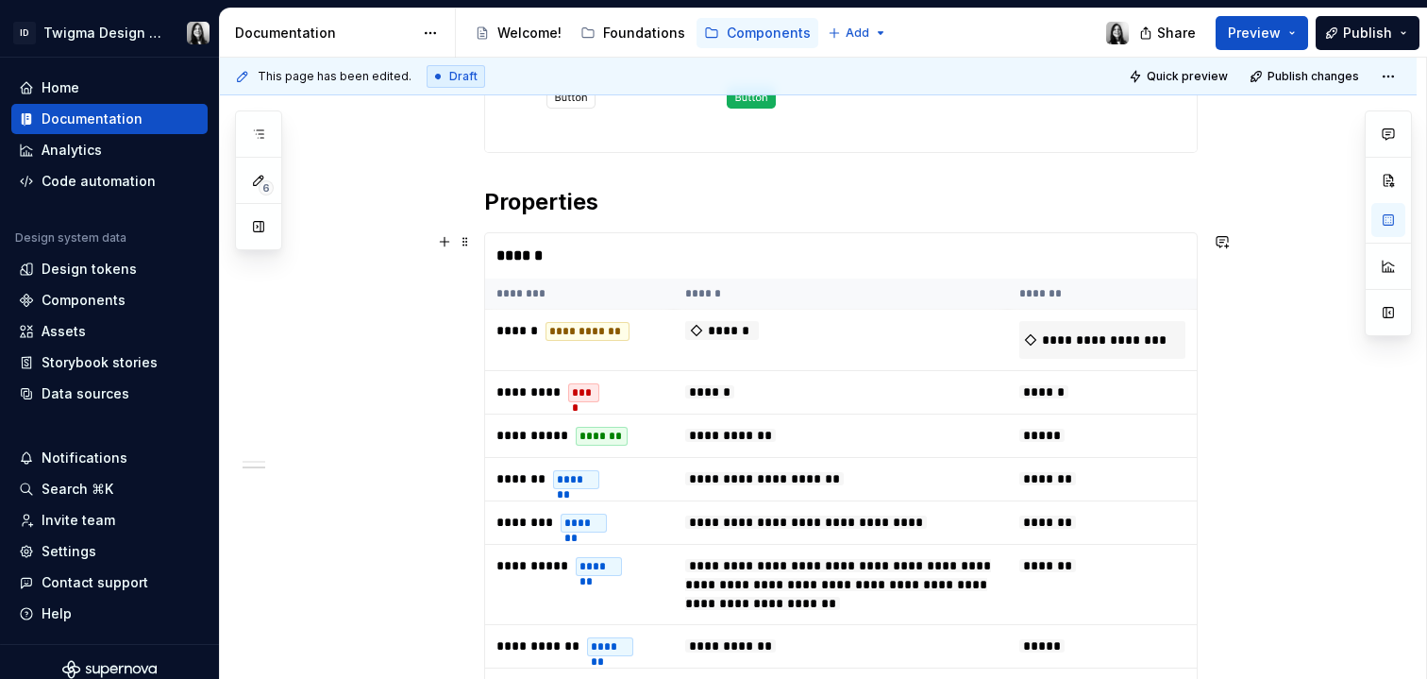
click at [1269, 497] on div "**********" at bounding box center [818, 322] width 1197 height 1324
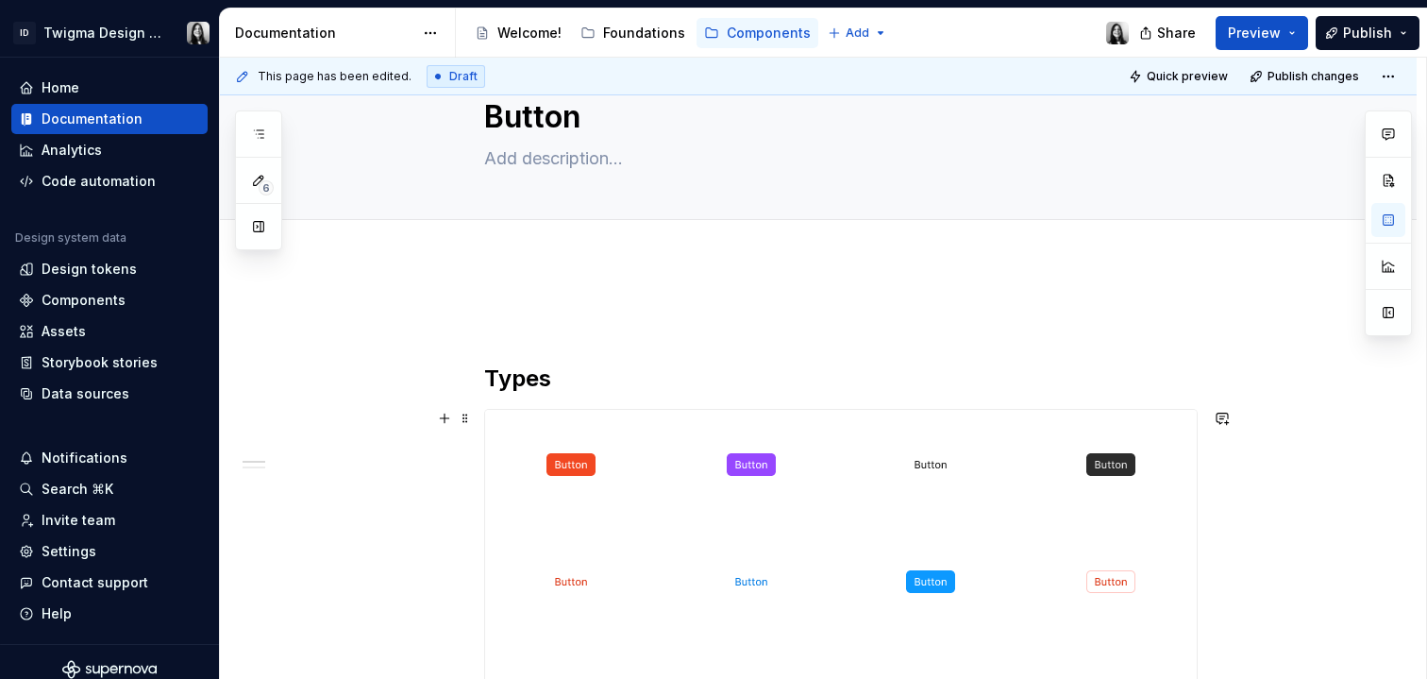
scroll to position [62, 0]
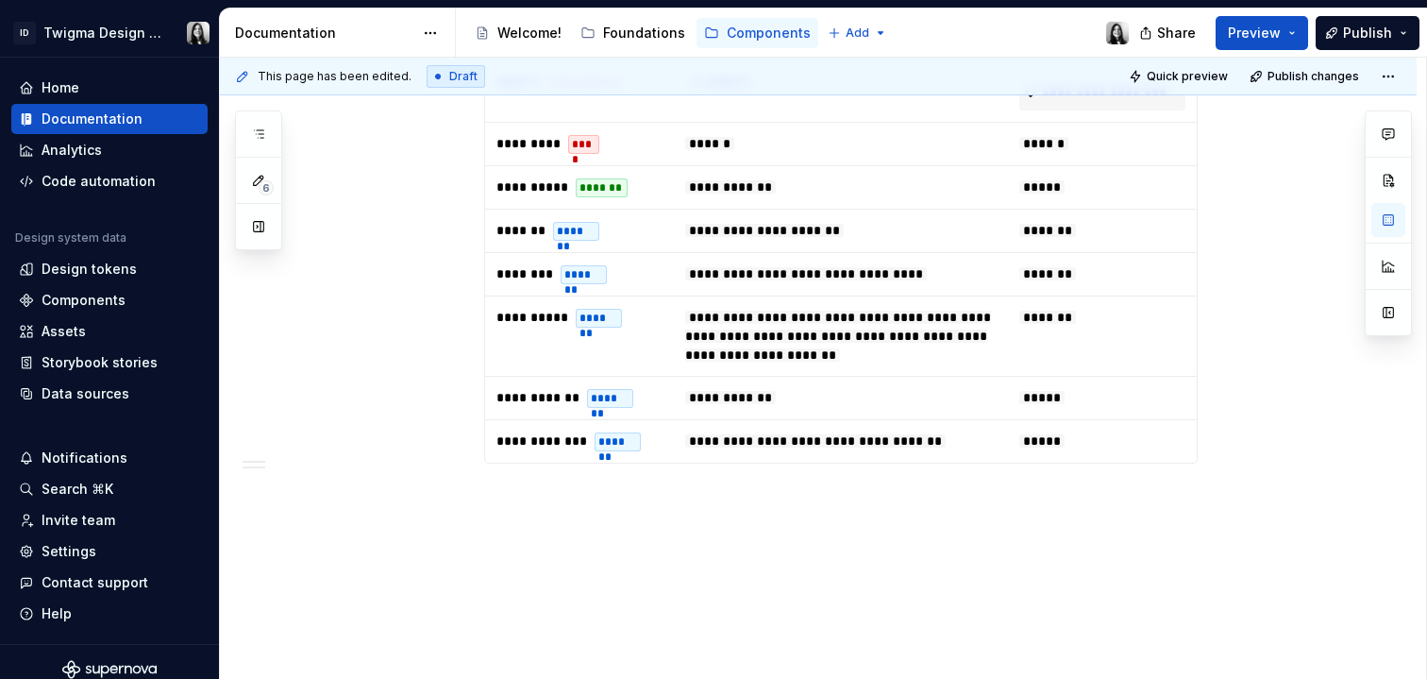
scroll to position [930, 0]
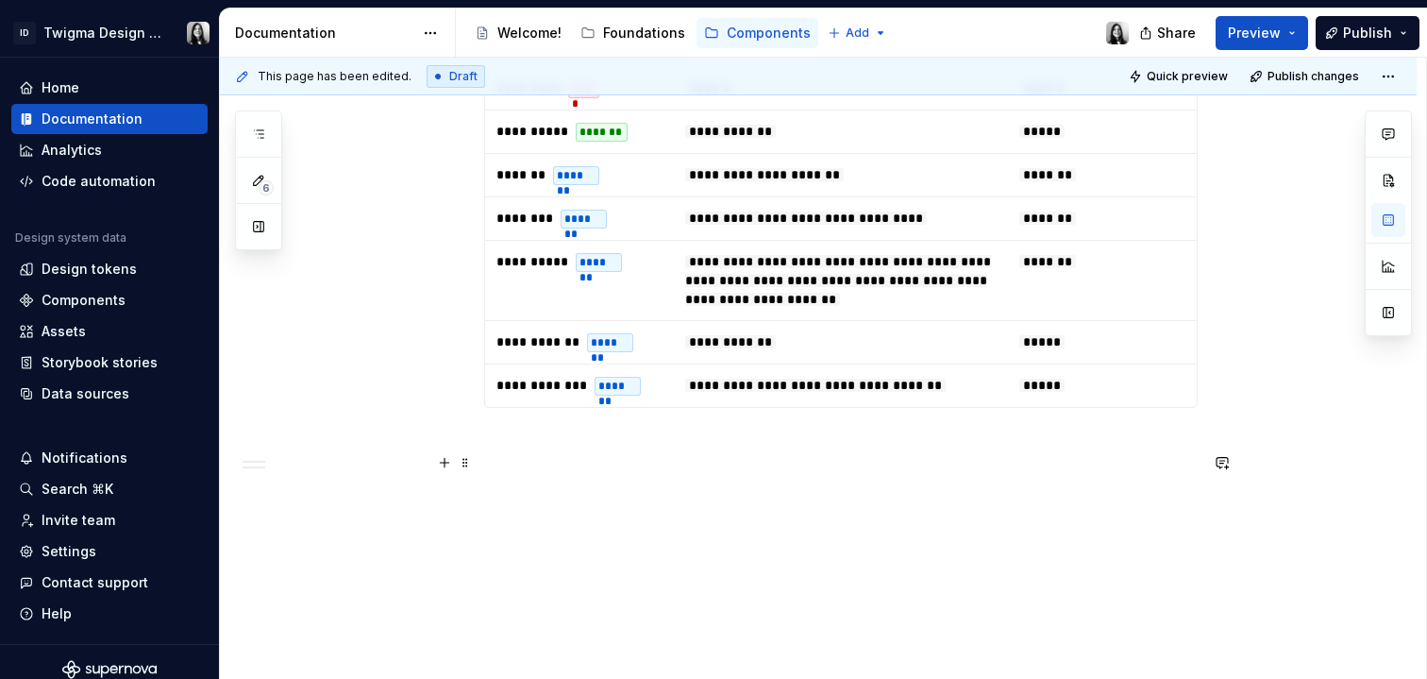
click at [664, 444] on p at bounding box center [841, 442] width 714 height 23
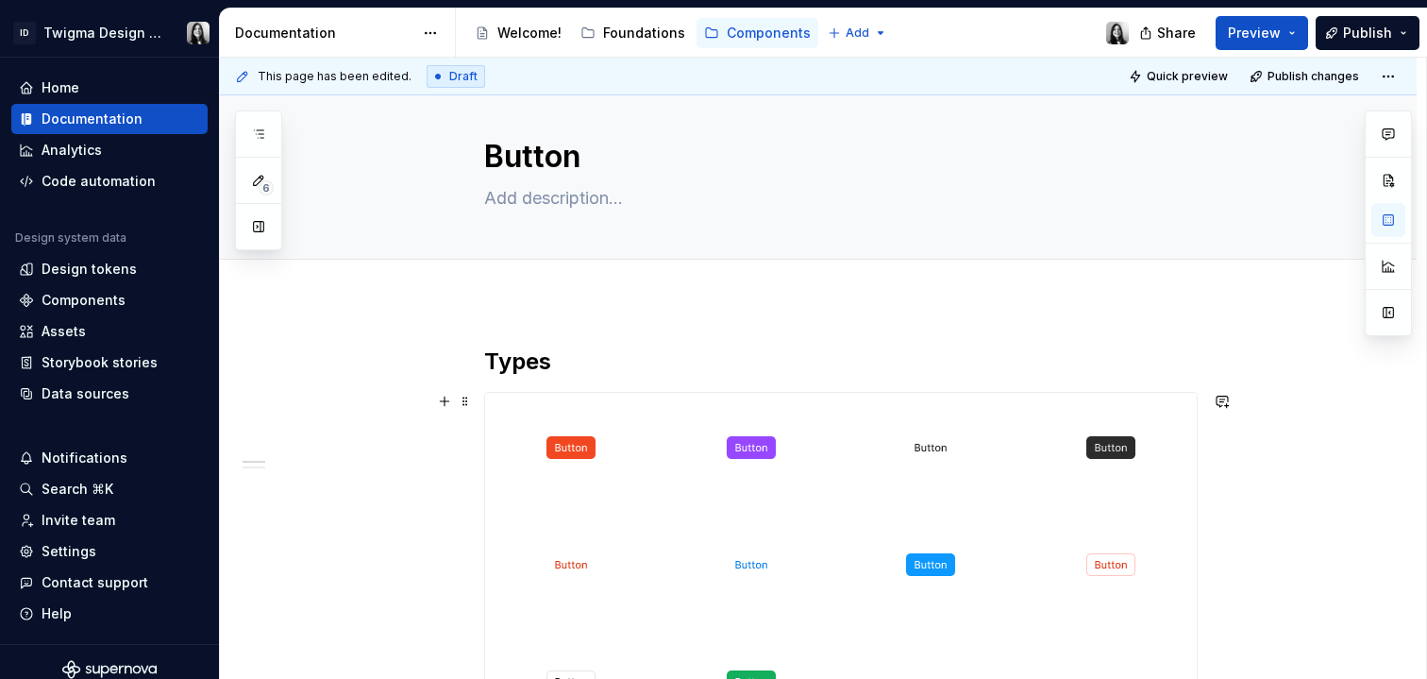
scroll to position [0, 0]
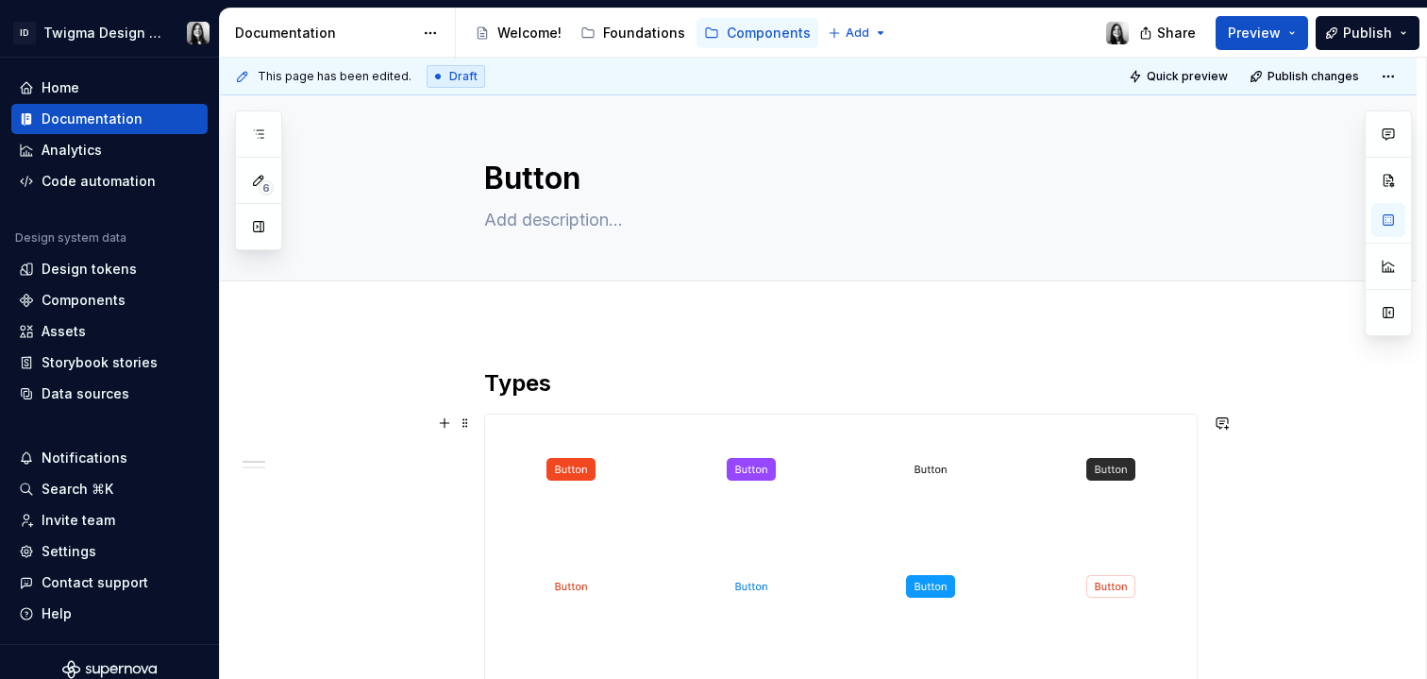
type textarea "*"
click at [508, 294] on button "Add tab" at bounding box center [522, 302] width 76 height 26
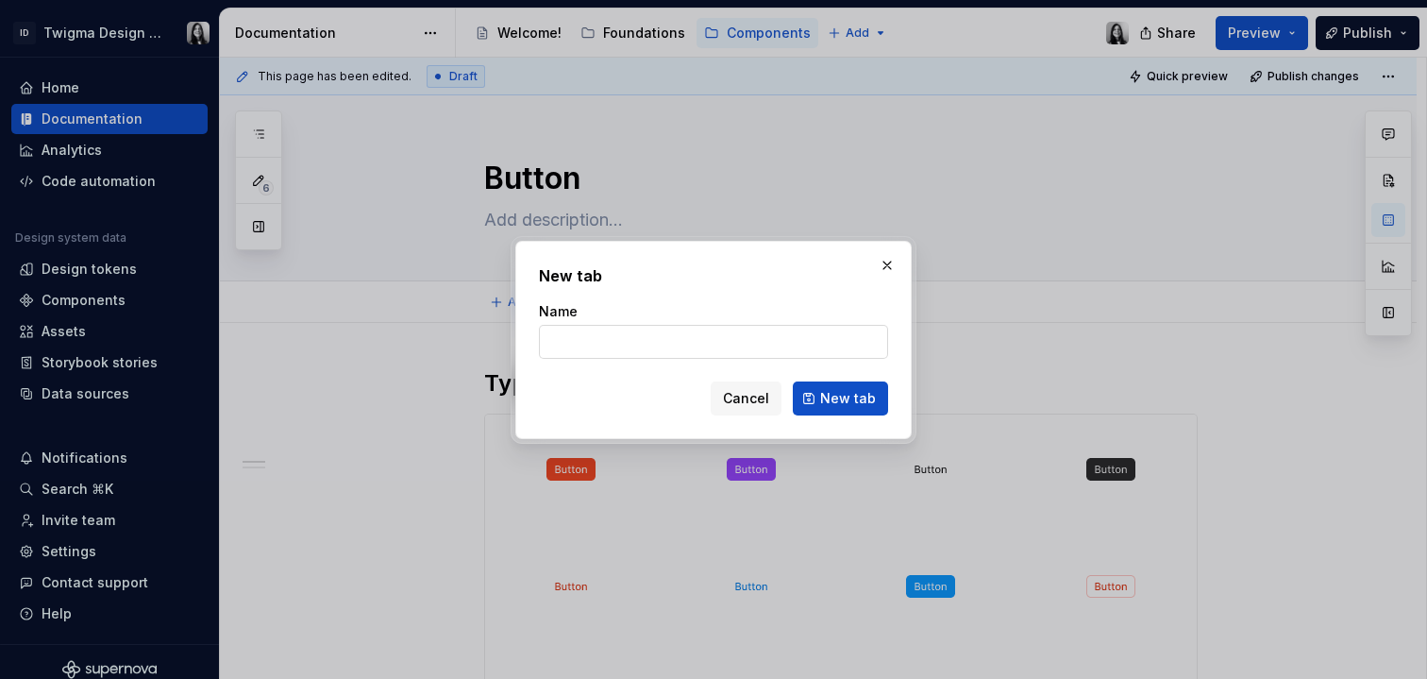
type input "U"
type textarea "*"
type input "Uso"
click at [853, 397] on span "New tab" at bounding box center [848, 398] width 56 height 19
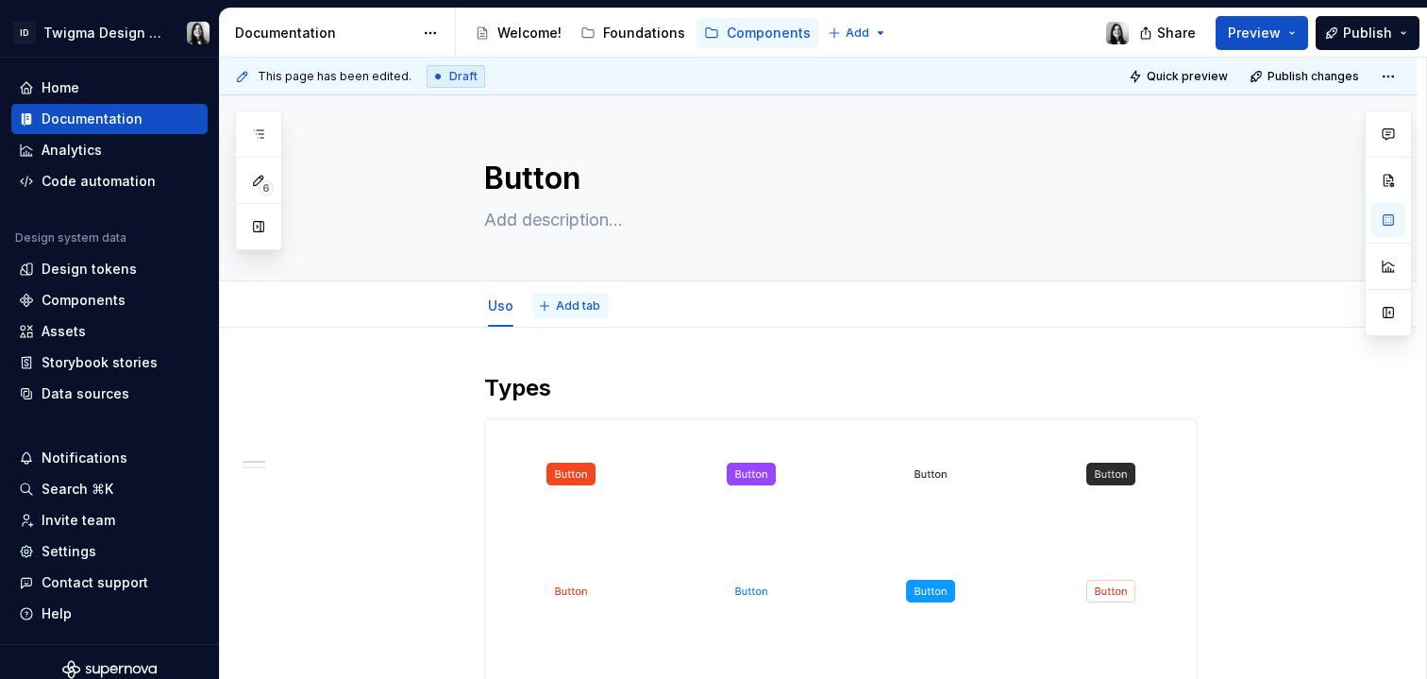
click at [566, 313] on button "Add tab" at bounding box center [570, 306] width 76 height 26
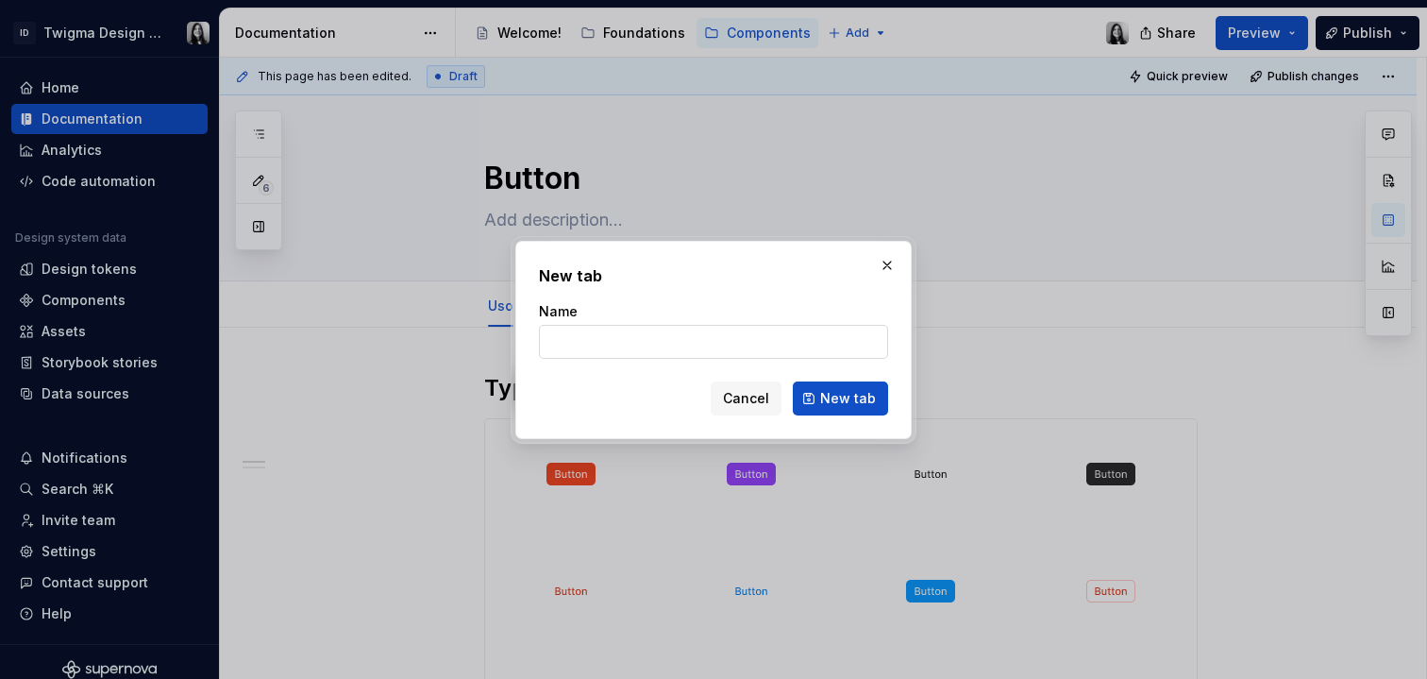
type textarea "*"
type input "App"
click at [835, 413] on button "New tab" at bounding box center [840, 398] width 95 height 34
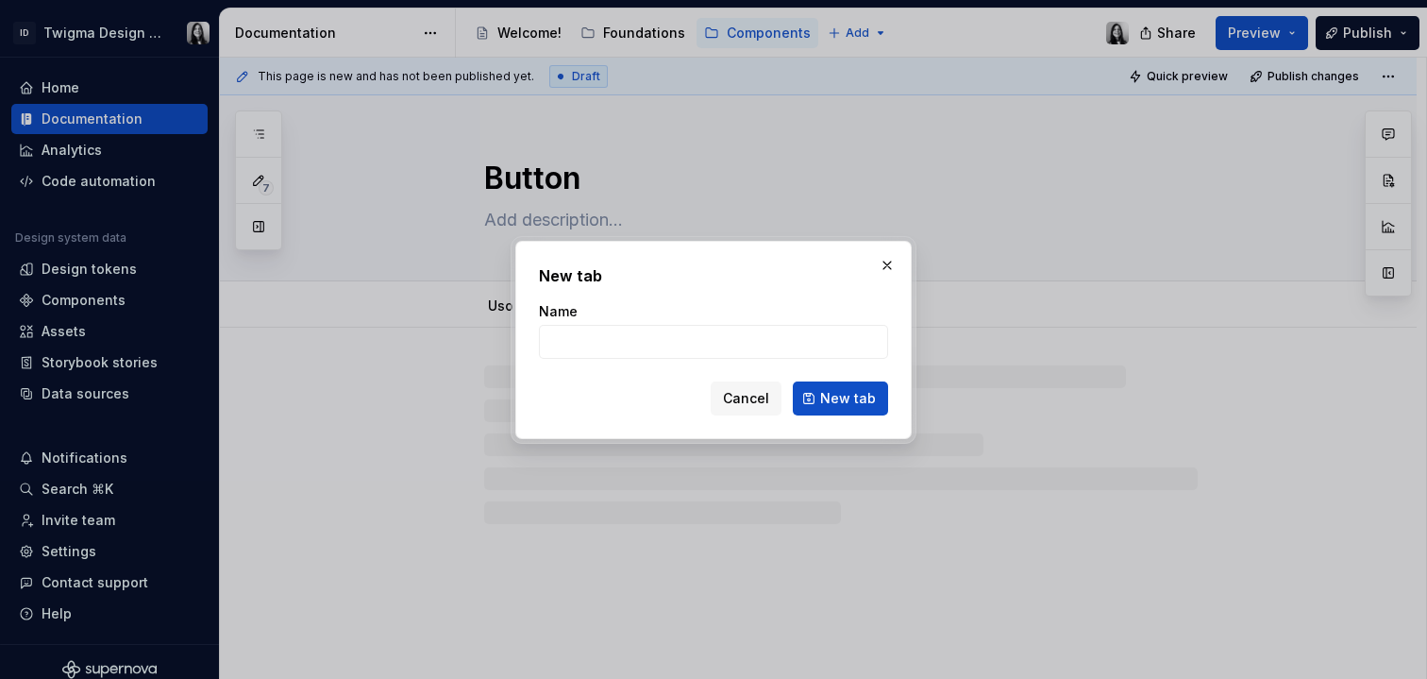
type textarea "*"
type input "N"
type textarea "*"
type input "Web"
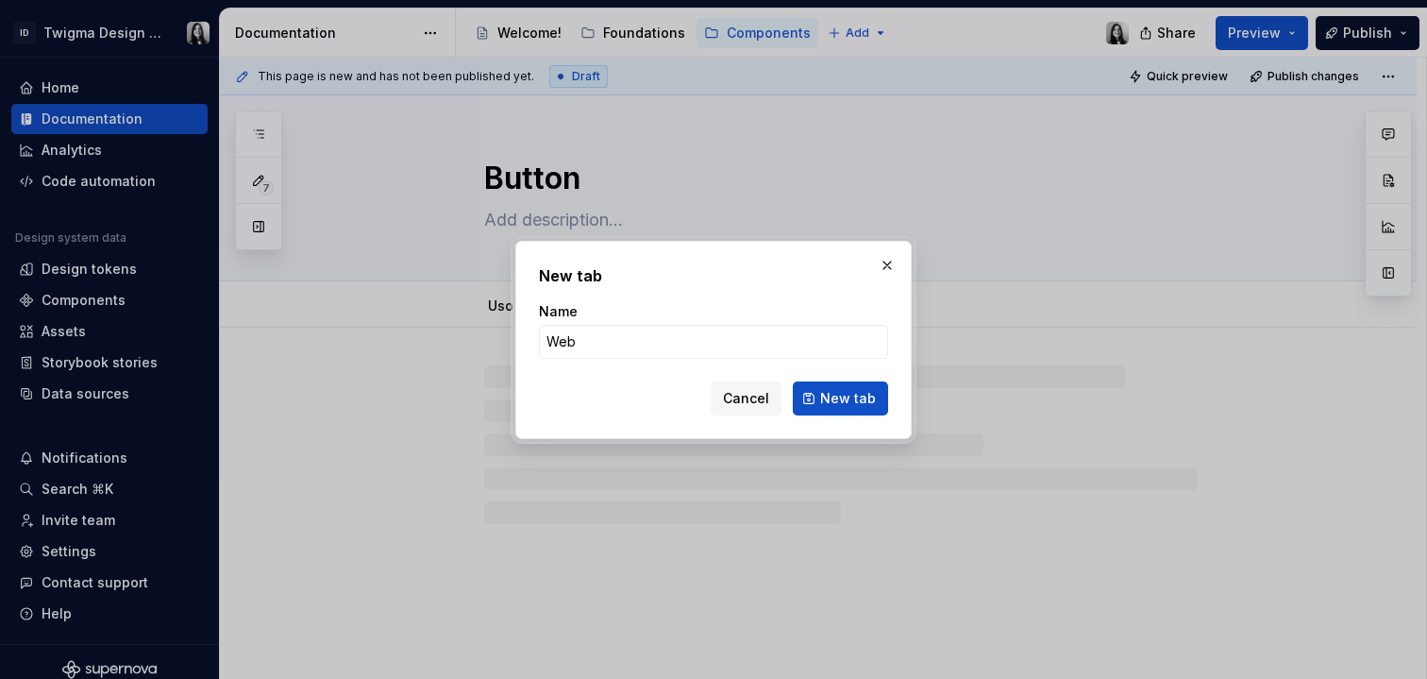
type textarea "*"
type input "Web"
click at [819, 391] on button "New tab" at bounding box center [840, 398] width 95 height 34
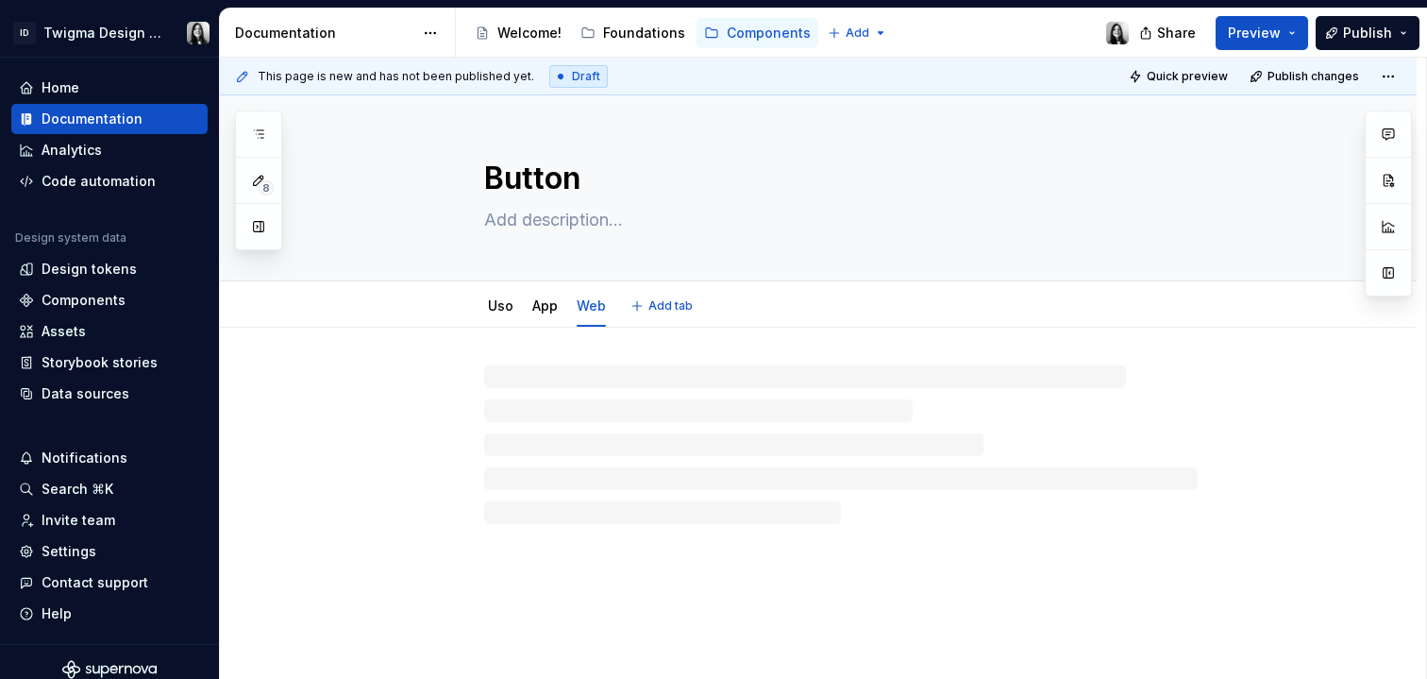
click at [660, 309] on span "Add tab" at bounding box center [671, 305] width 44 height 15
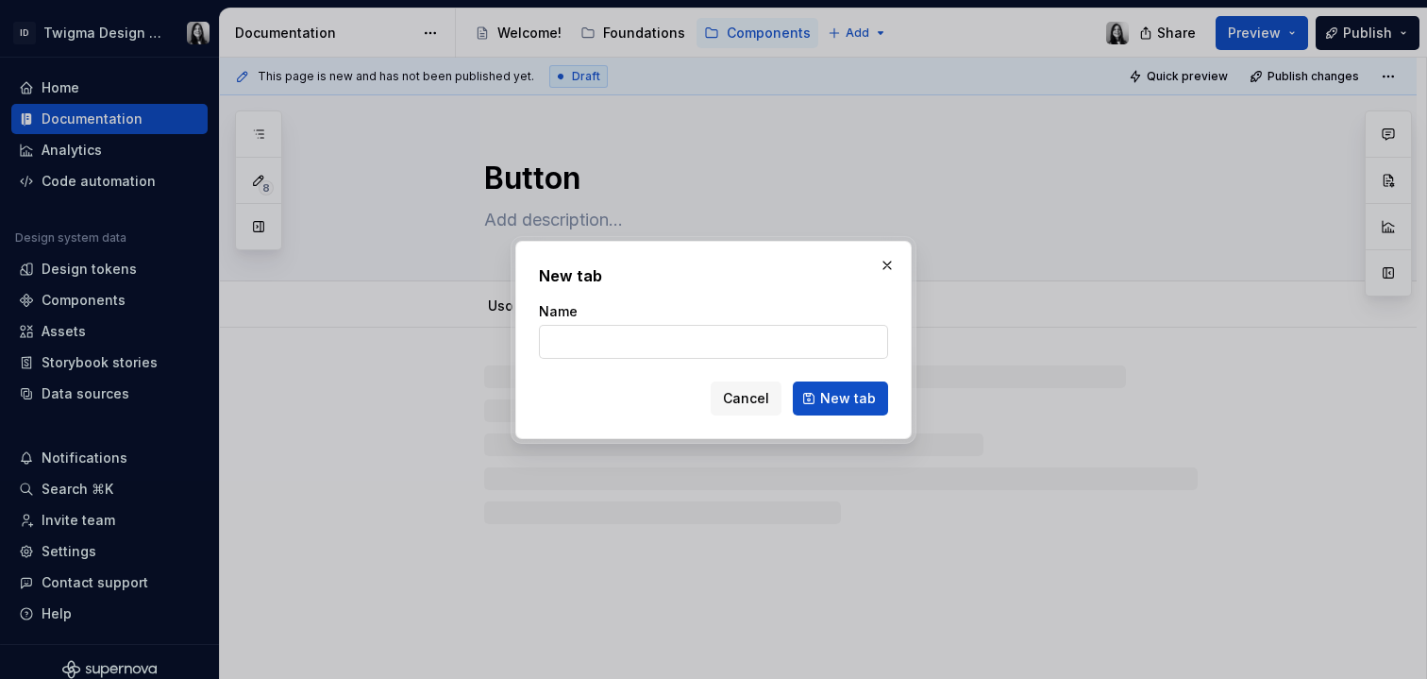
click at [632, 346] on input "Name" at bounding box center [713, 342] width 349 height 34
type textarea "*"
type input "Touch"
type textarea "*"
type input "Touchpoi"
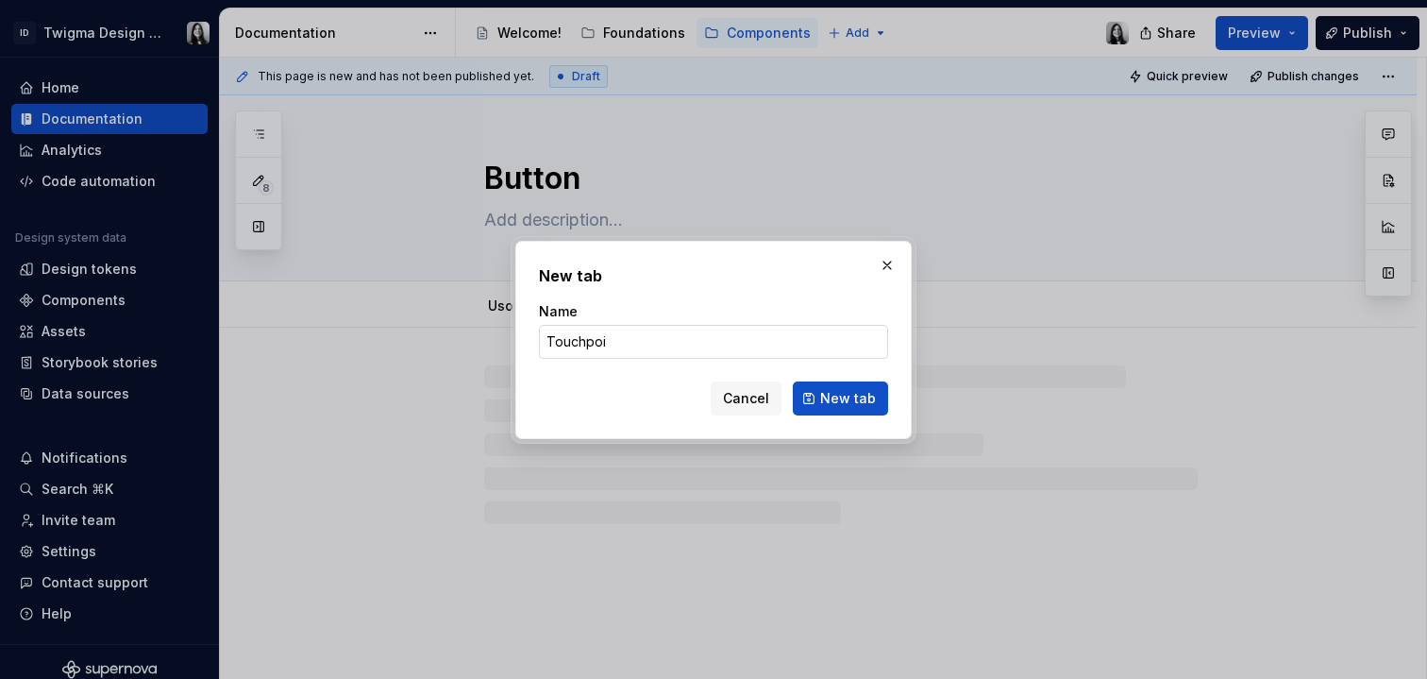
type textarea "*"
type input "Touchpoints"
click button "New tab" at bounding box center [840, 398] width 95 height 34
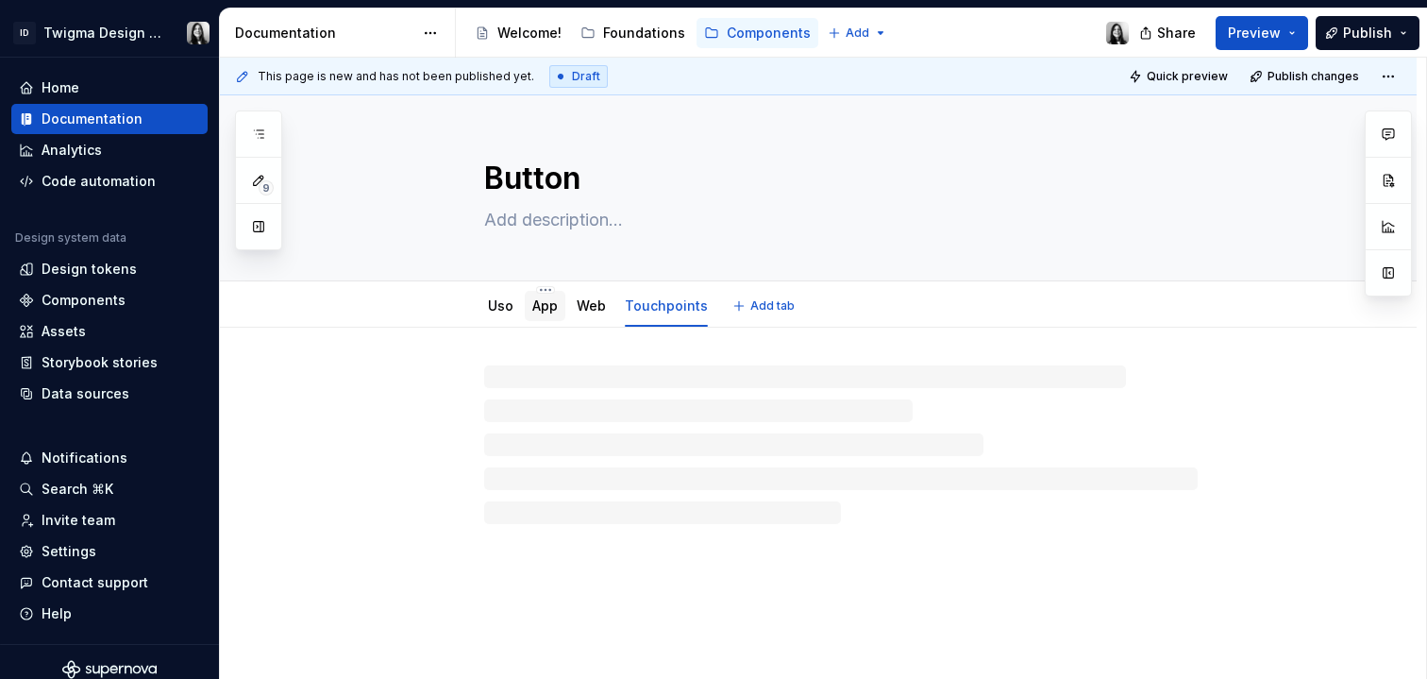
click at [547, 301] on link "App" at bounding box center [544, 305] width 25 height 16
click at [589, 301] on link "Web" at bounding box center [591, 305] width 29 height 16
click at [654, 305] on link "Touchpoints" at bounding box center [666, 305] width 83 height 16
click at [474, 302] on div "Uso App Web Touchpoints" at bounding box center [598, 310] width 250 height 51
click at [501, 304] on link "Uso" at bounding box center [500, 305] width 25 height 16
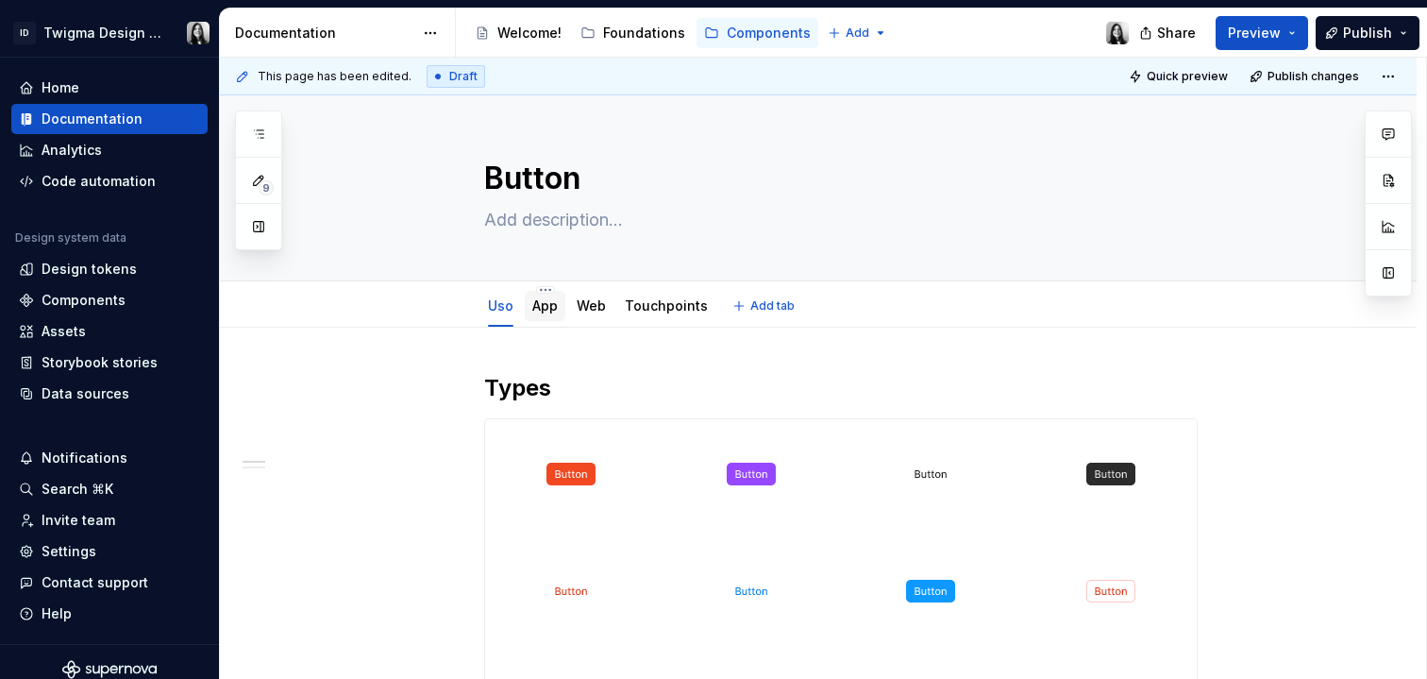
click at [543, 299] on link "App" at bounding box center [544, 305] width 25 height 16
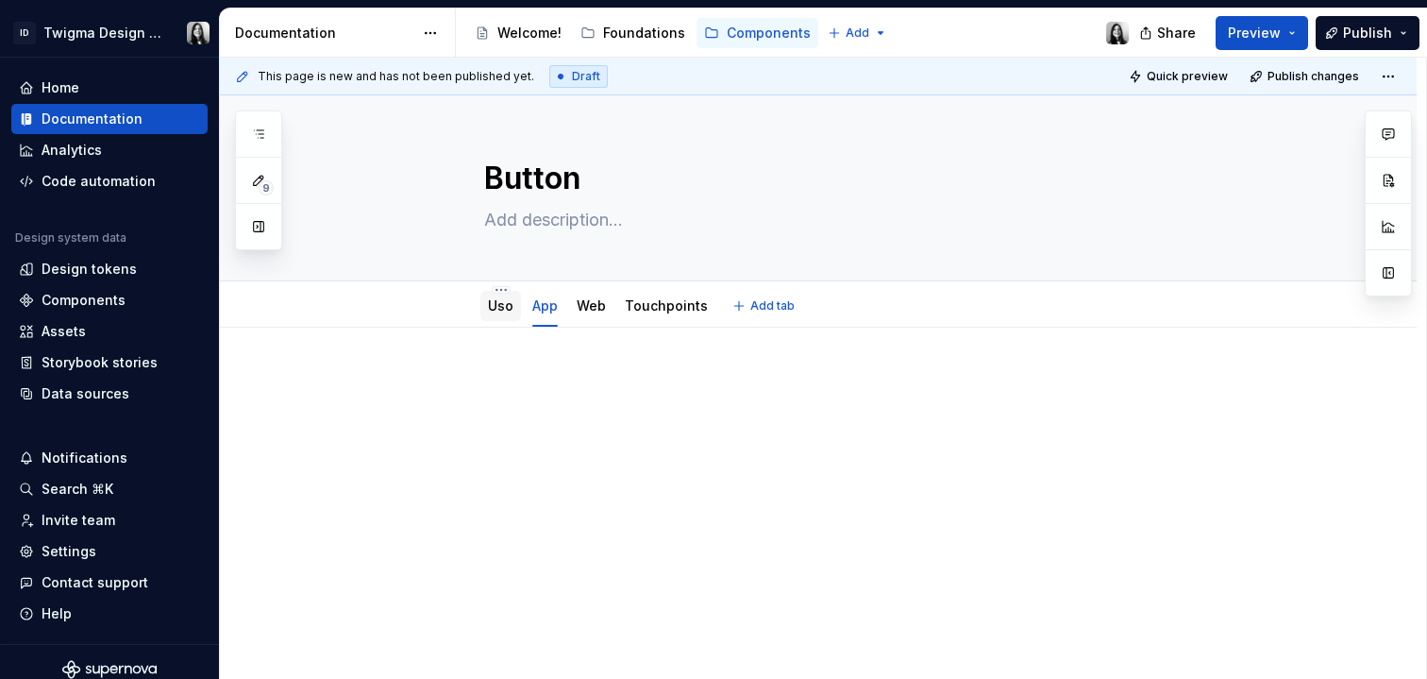
click at [504, 313] on link "Uso" at bounding box center [500, 305] width 25 height 16
type textarea "*"
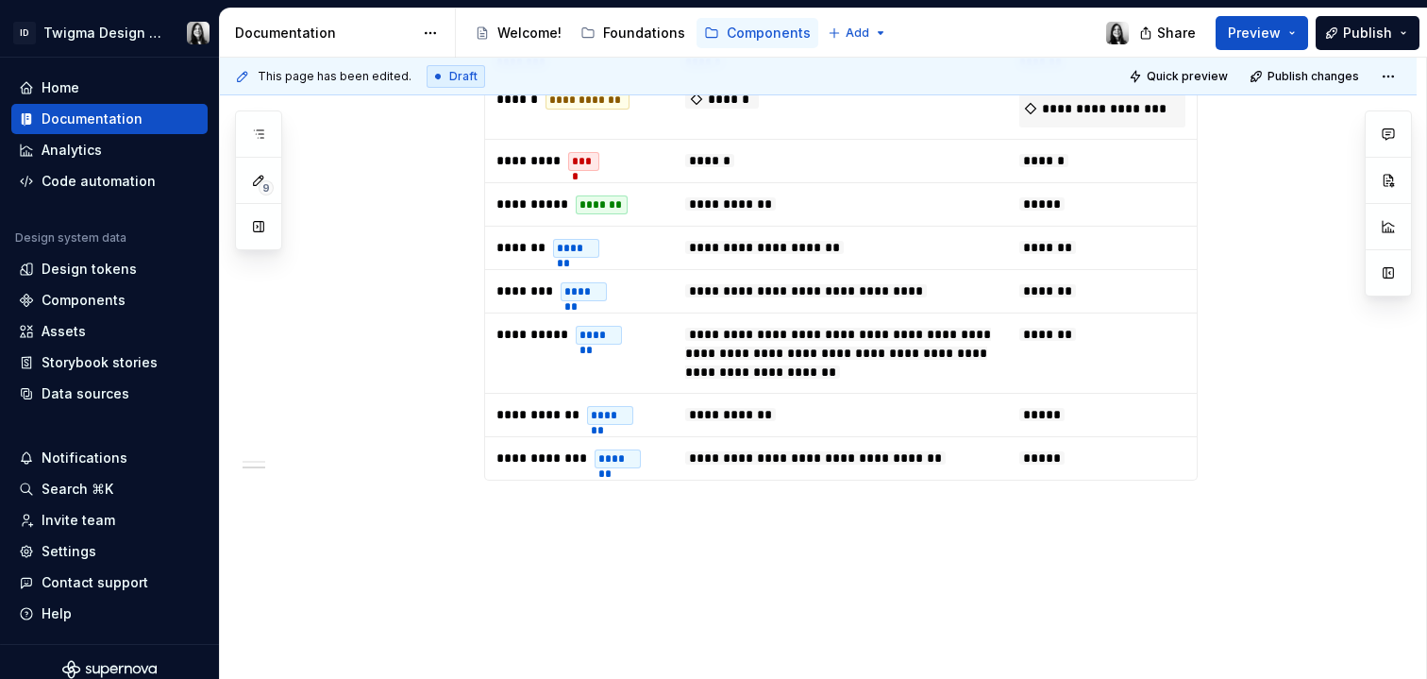
scroll to position [935, 0]
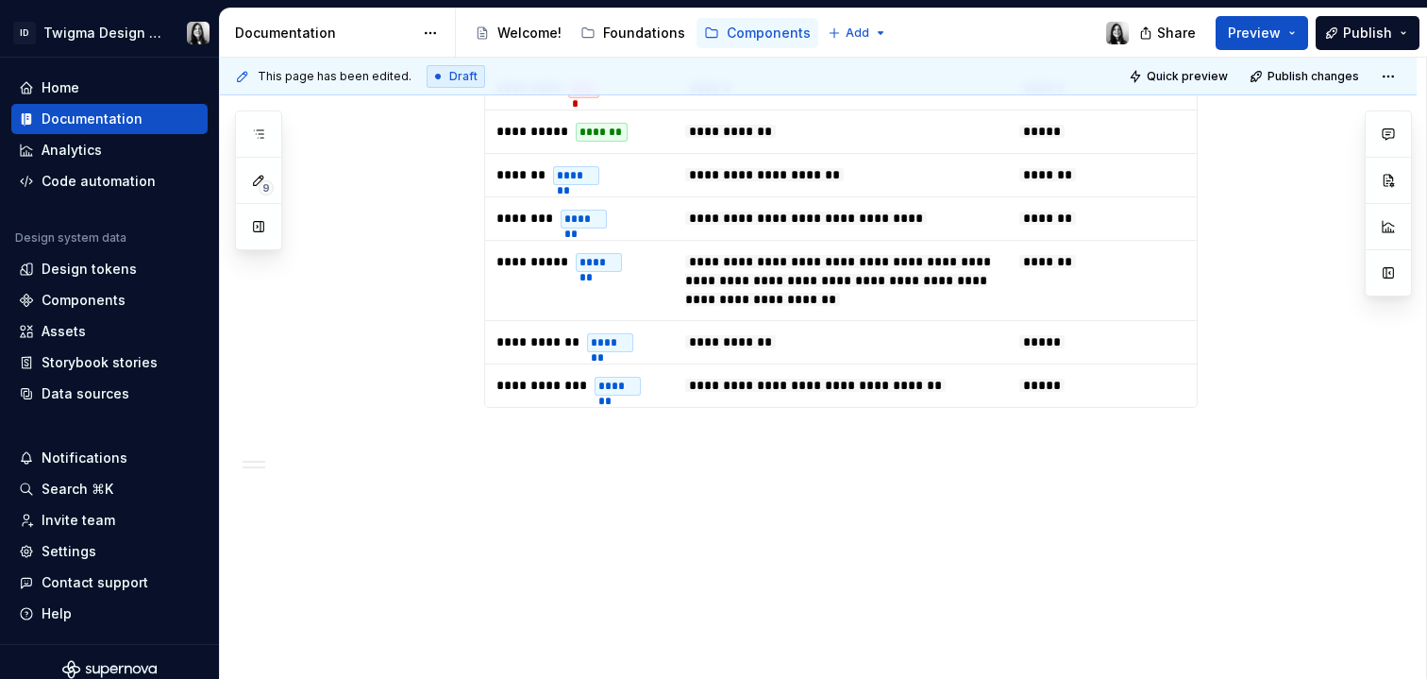
click at [909, 477] on div "**********" at bounding box center [818, 46] width 1197 height 1267
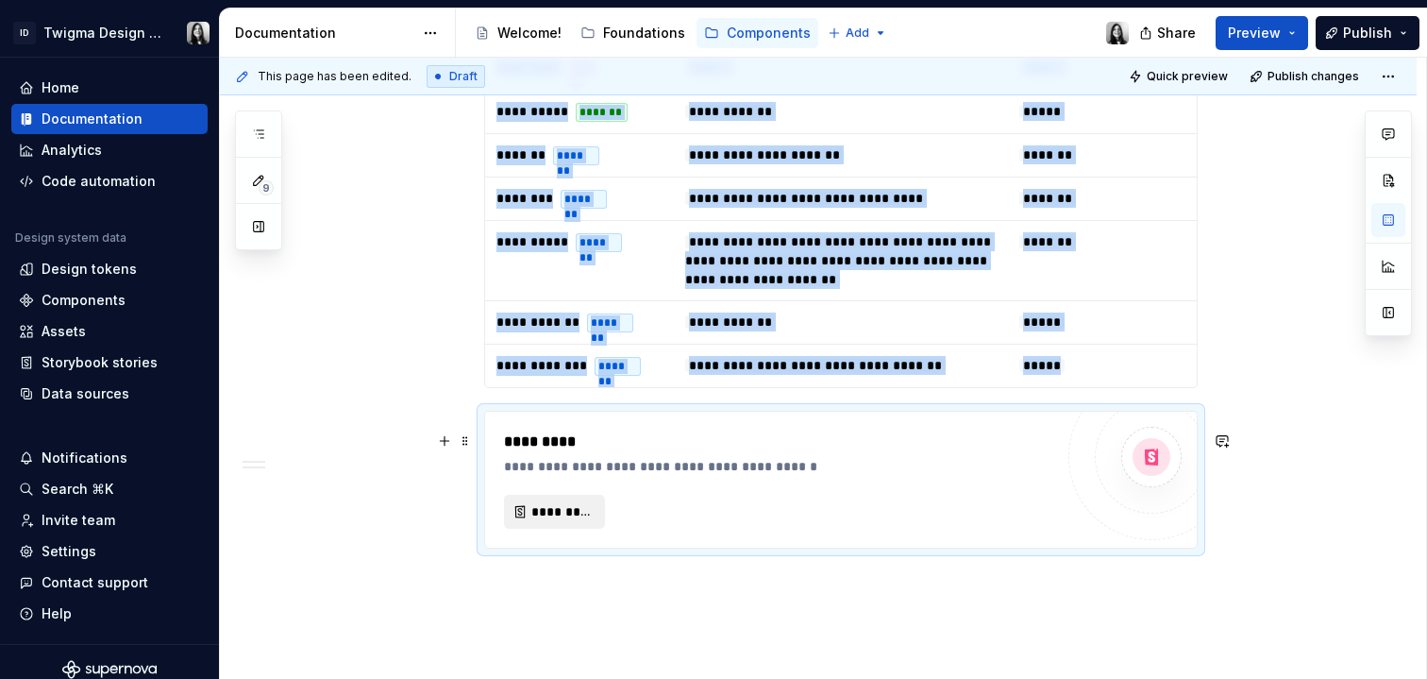
click at [549, 521] on span "*********" at bounding box center [562, 511] width 61 height 19
type textarea "*"
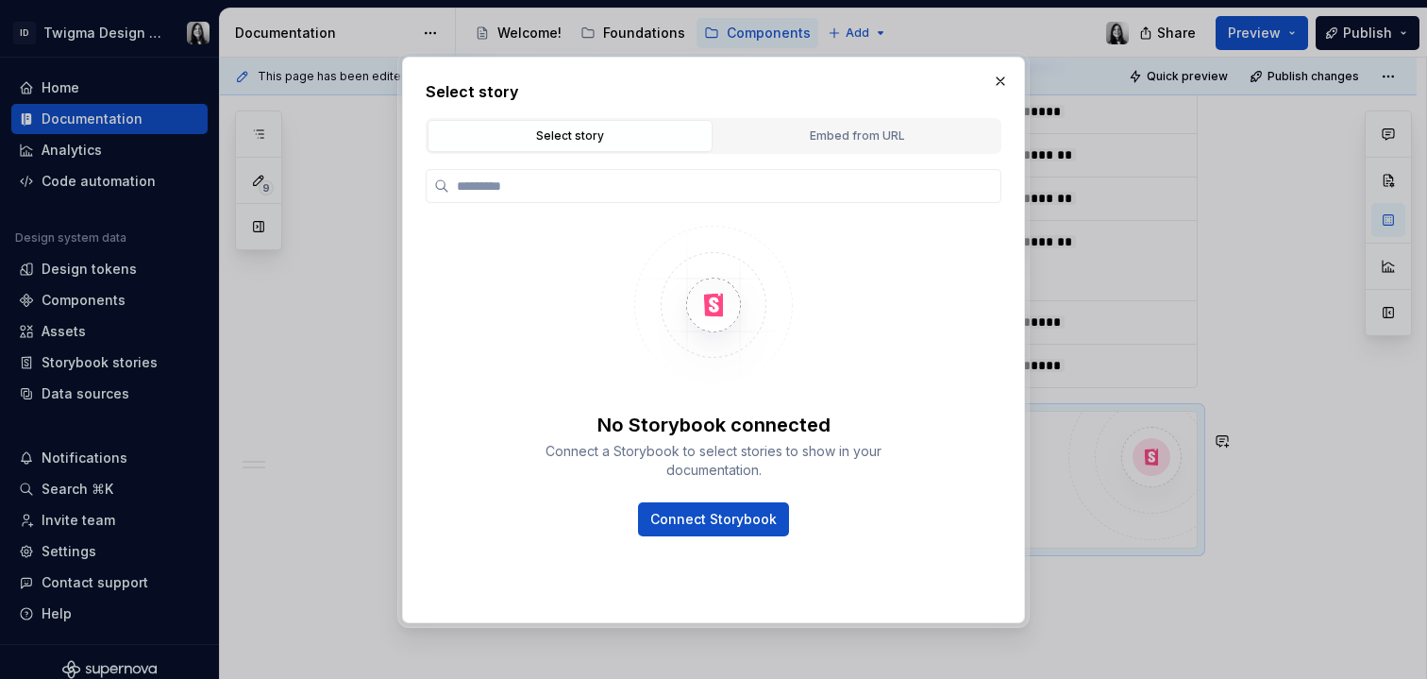
type input "**********"
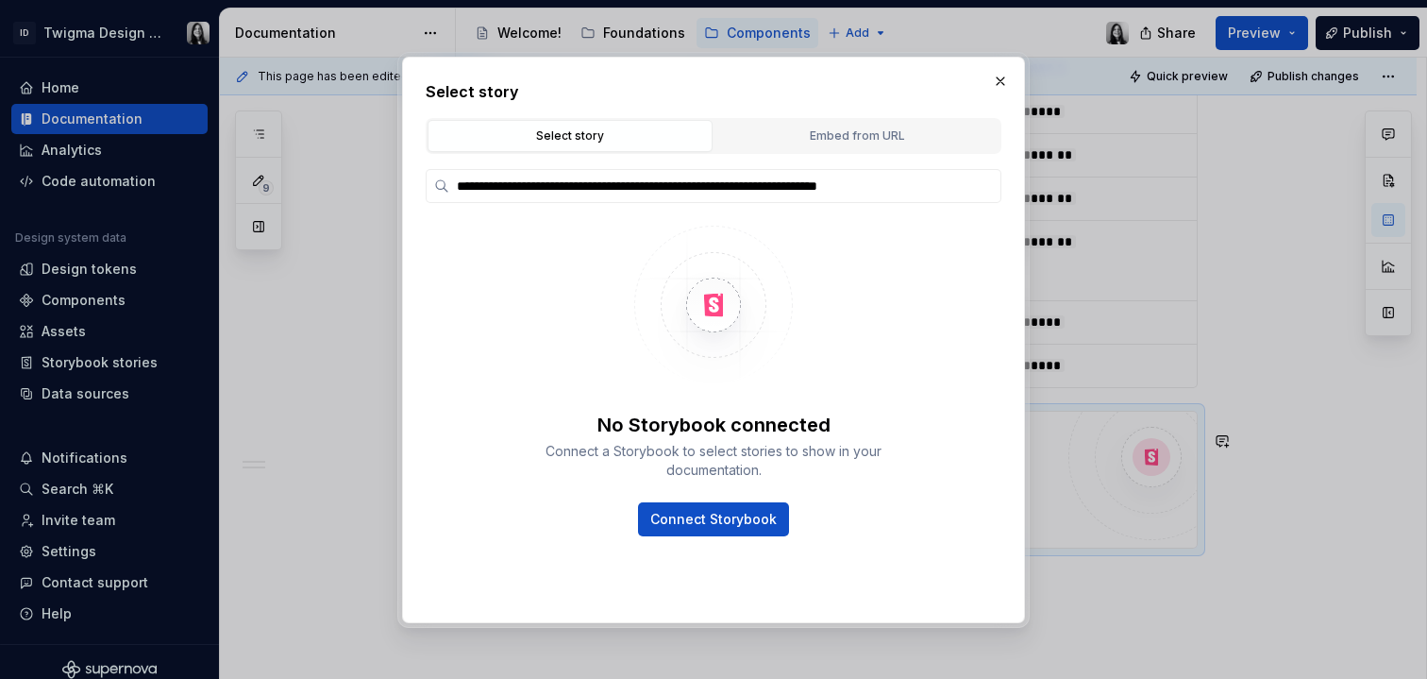
type textarea "*"
click at [651, 177] on input "**********" at bounding box center [724, 186] width 551 height 19
click at [651, 190] on input "**********" at bounding box center [724, 186] width 551 height 19
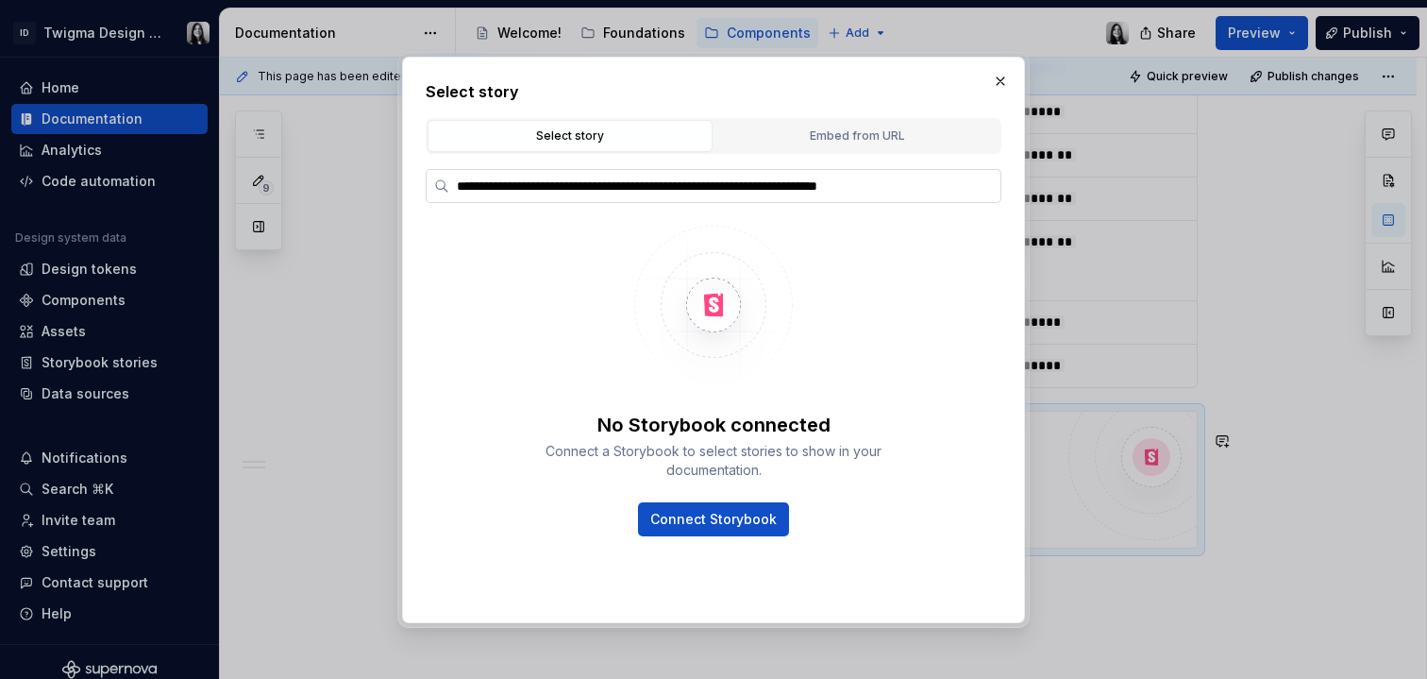
click at [651, 190] on input "**********" at bounding box center [724, 186] width 551 height 19
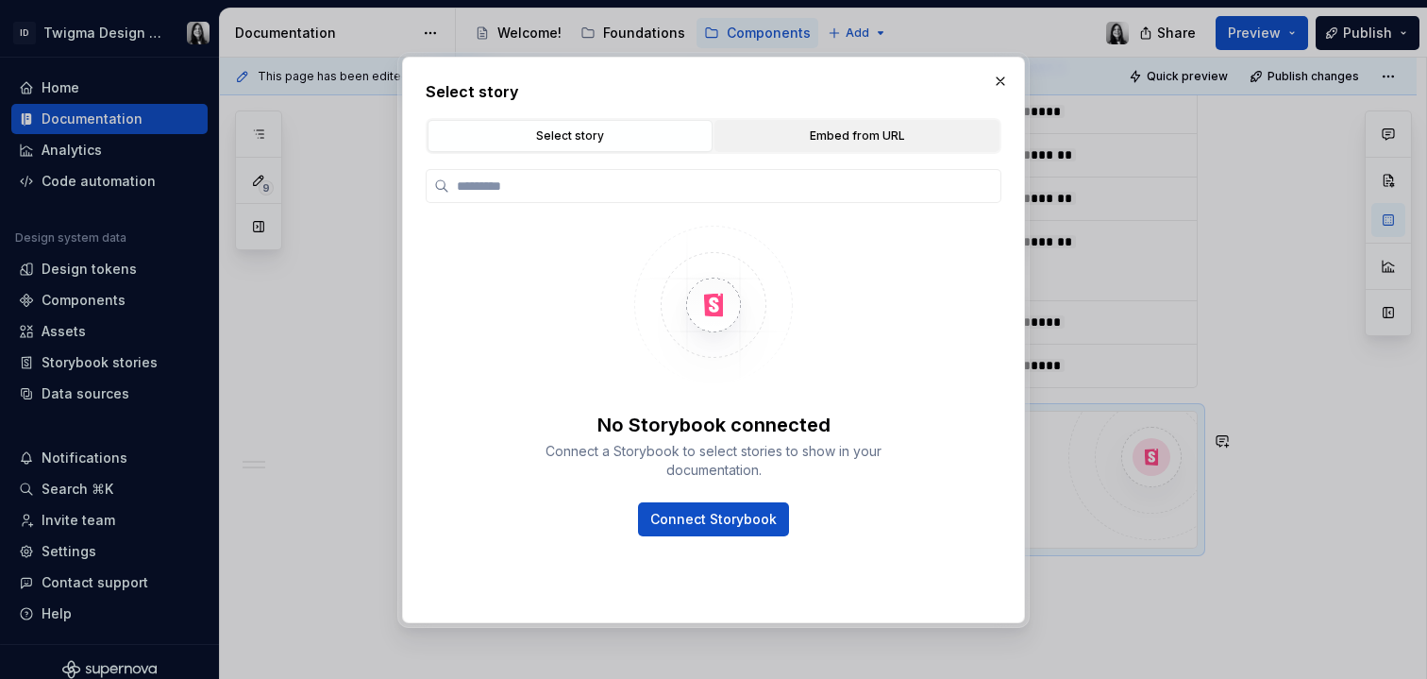
click at [799, 133] on div "Embed from URL" at bounding box center [857, 136] width 272 height 19
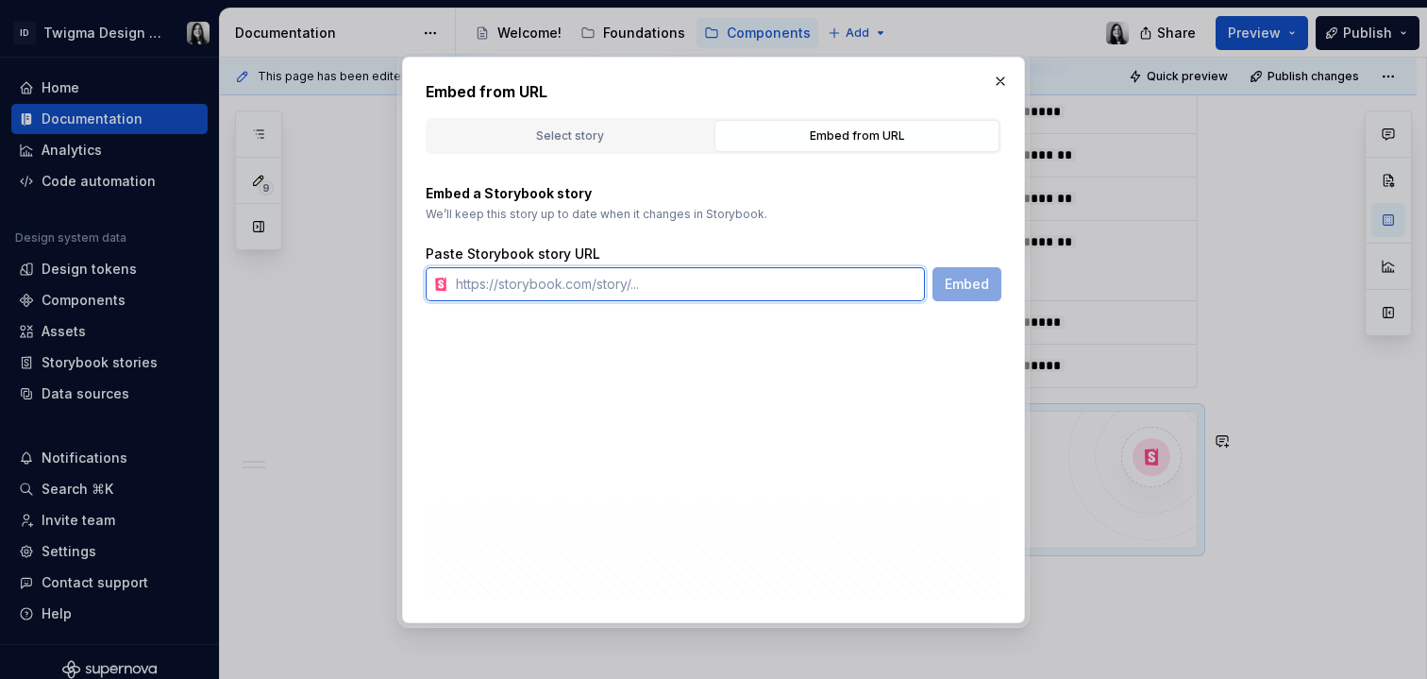
click at [621, 285] on input "text" at bounding box center [686, 284] width 477 height 34
paste input "https://react.carbondesignsystem.com/?path=/story/components-button--default"
type input "https://react.carbondesignsystem.com/?path=/story/components-button--default"
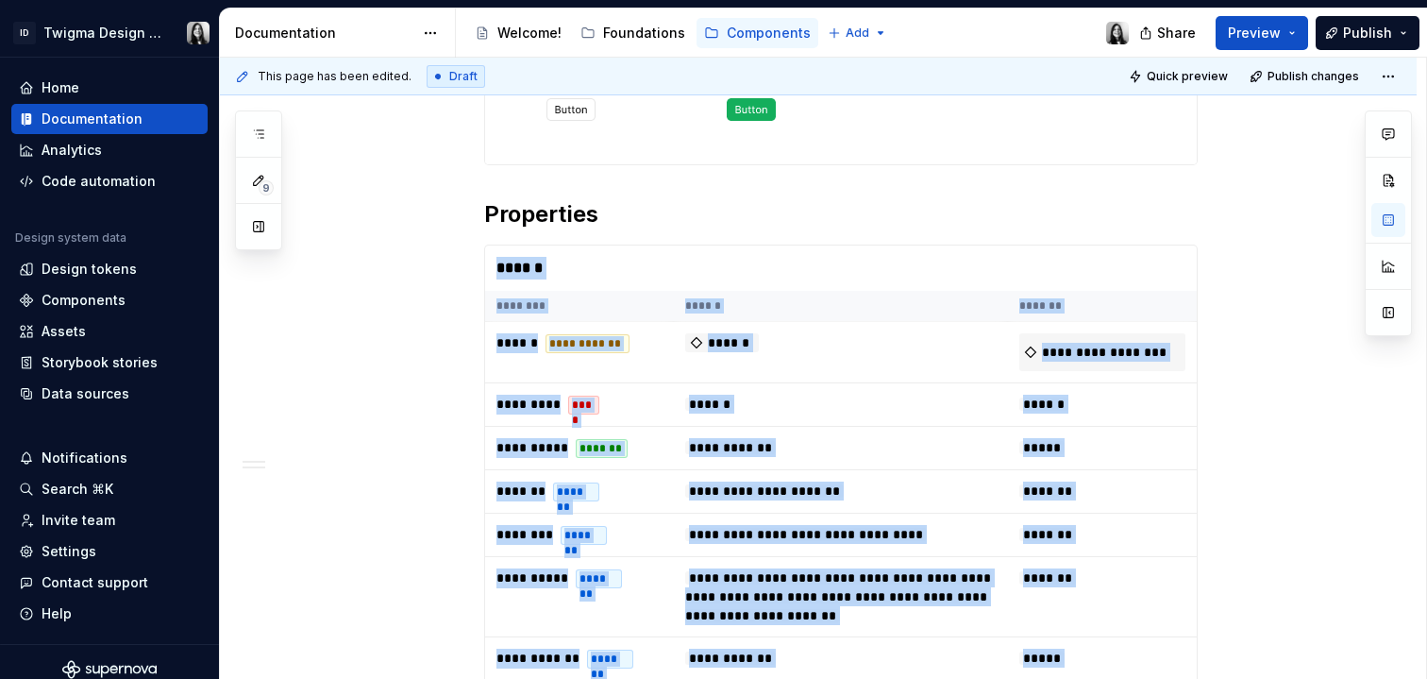
scroll to position [989, 0]
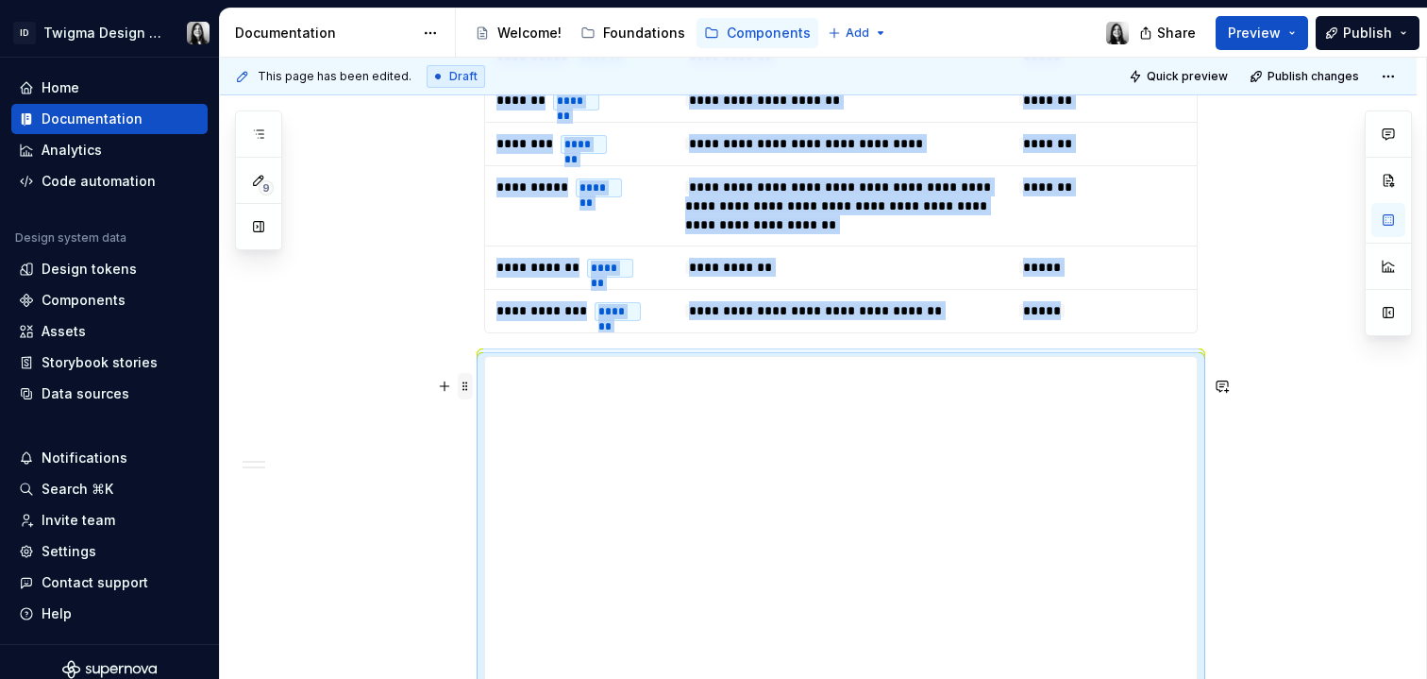
click at [464, 386] on span at bounding box center [465, 386] width 15 height 26
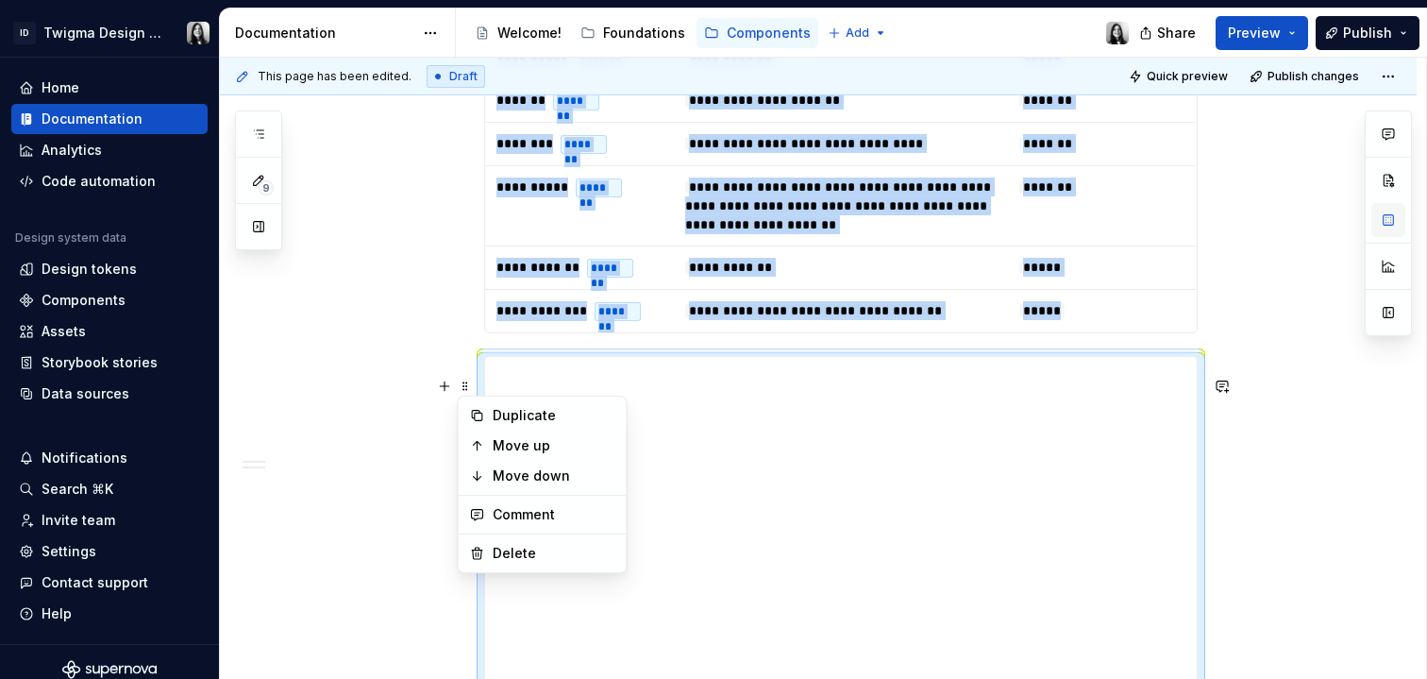
click at [1399, 213] on button "button" at bounding box center [1389, 220] width 34 height 34
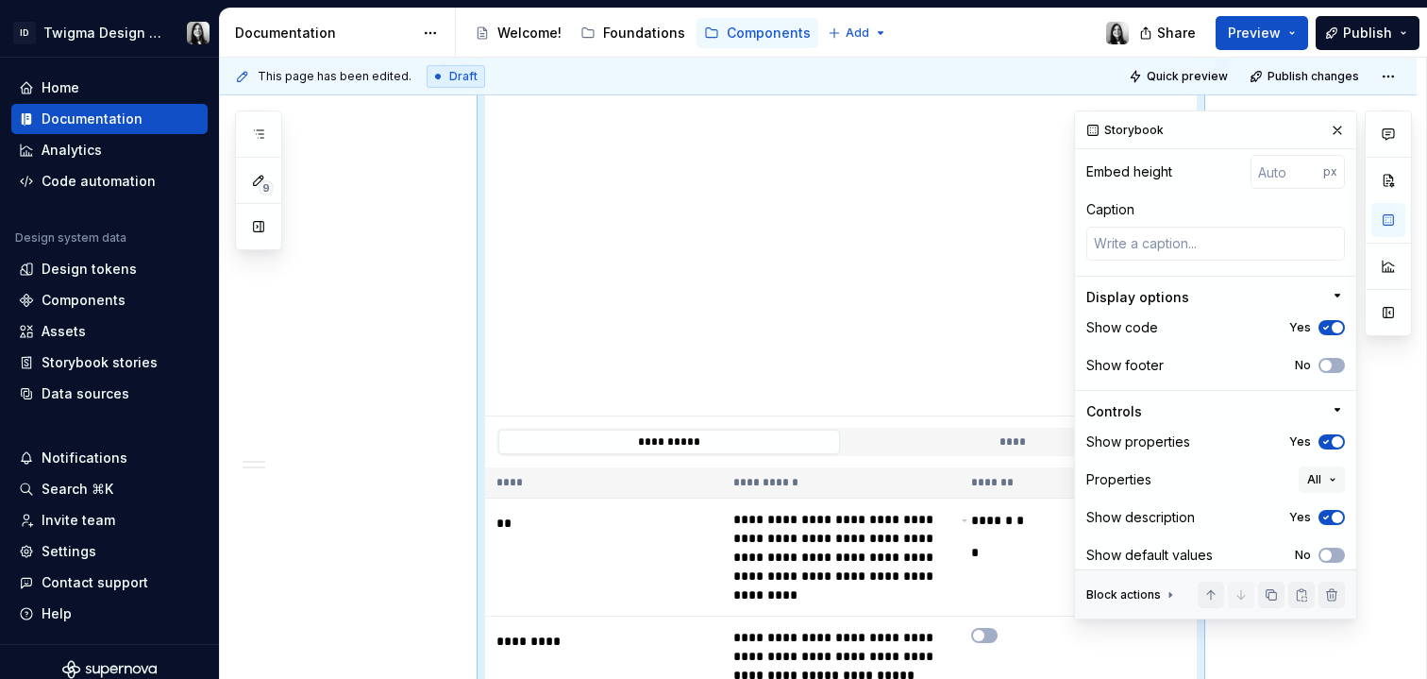
scroll to position [391, 0]
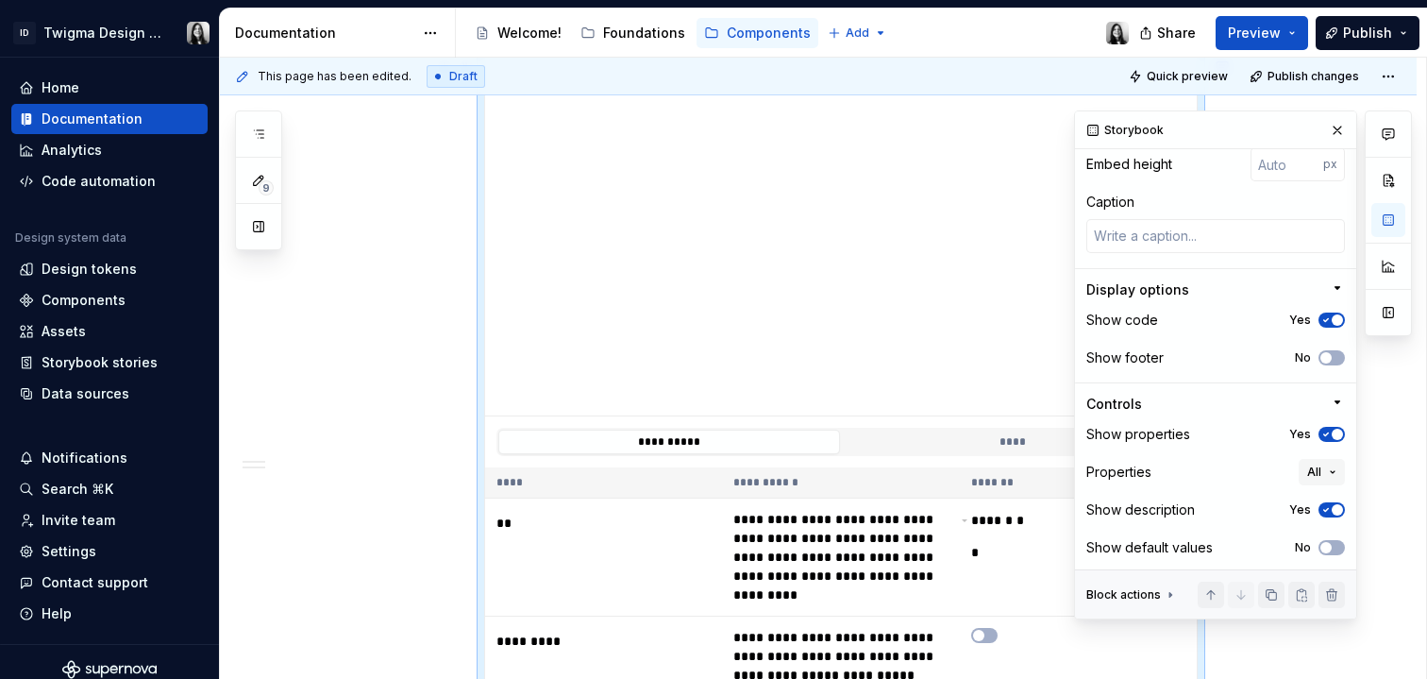
click at [1332, 319] on span "button" at bounding box center [1337, 319] width 11 height 11
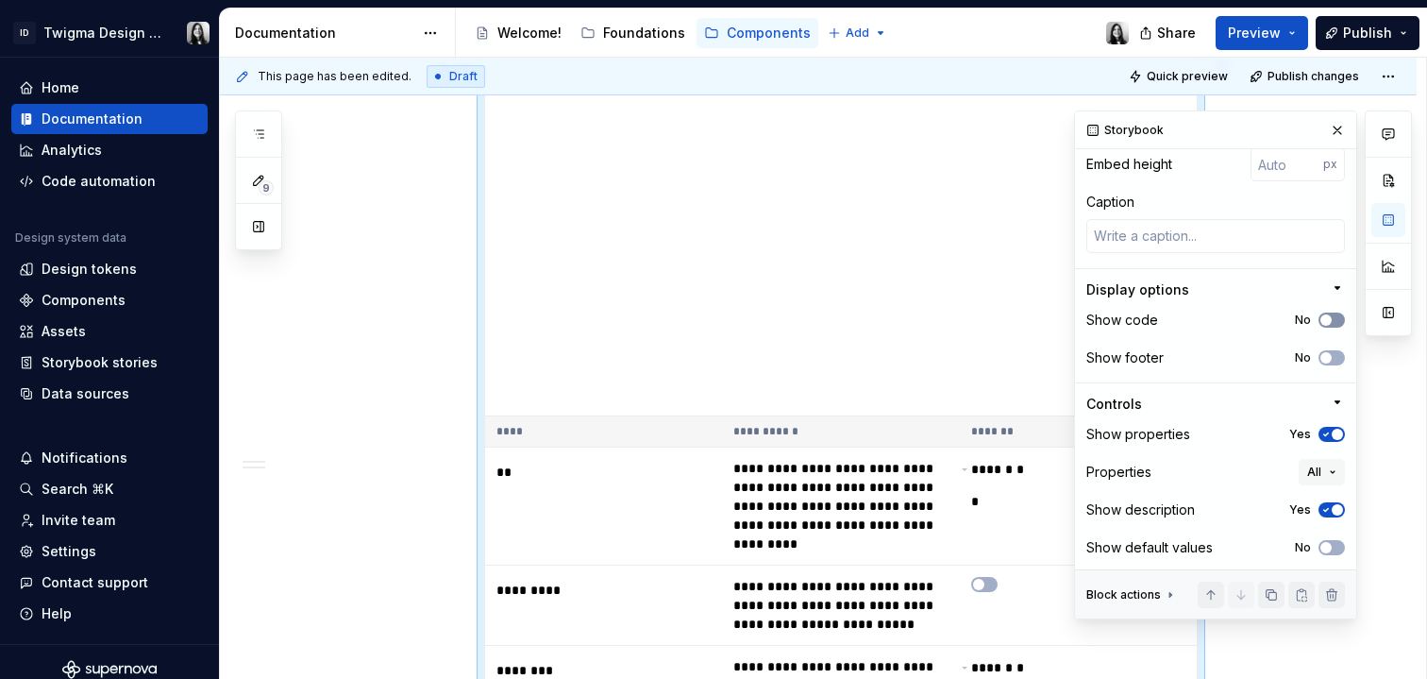
click at [1325, 319] on button "No" at bounding box center [1332, 319] width 26 height 15
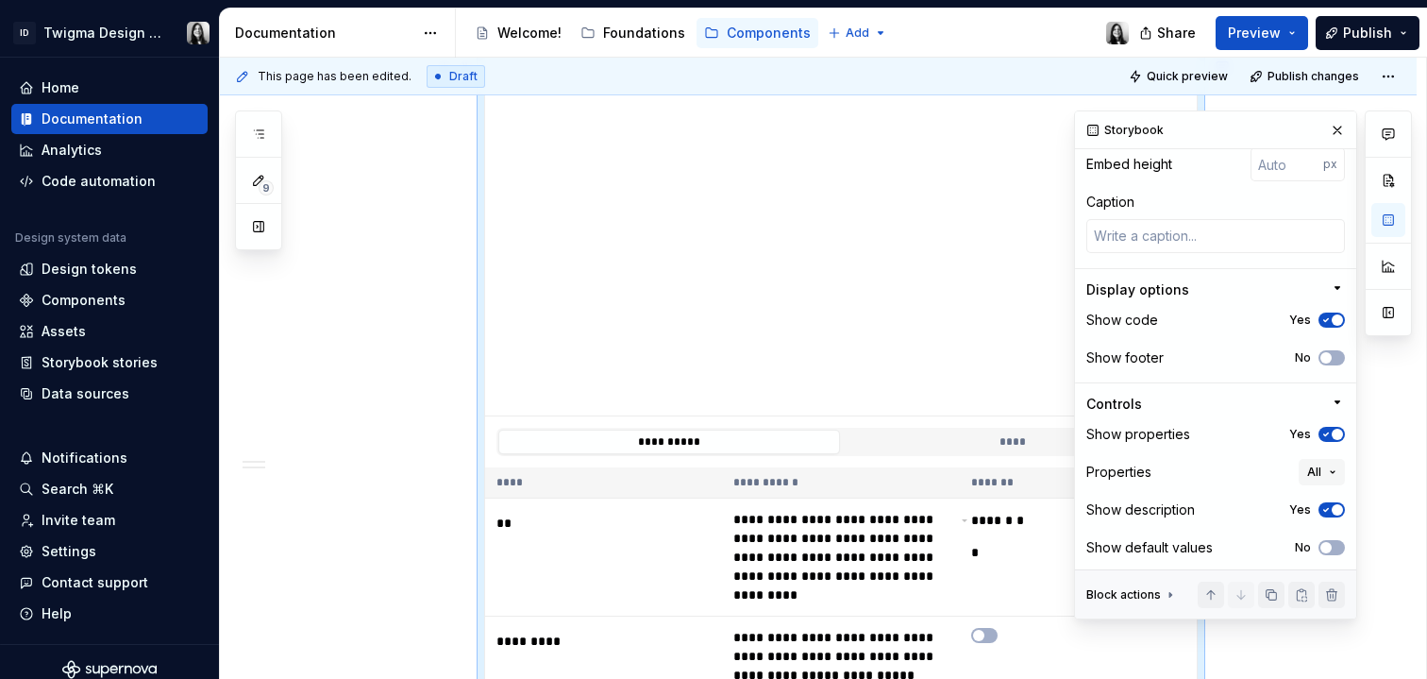
click at [1332, 319] on span "button" at bounding box center [1337, 319] width 11 height 11
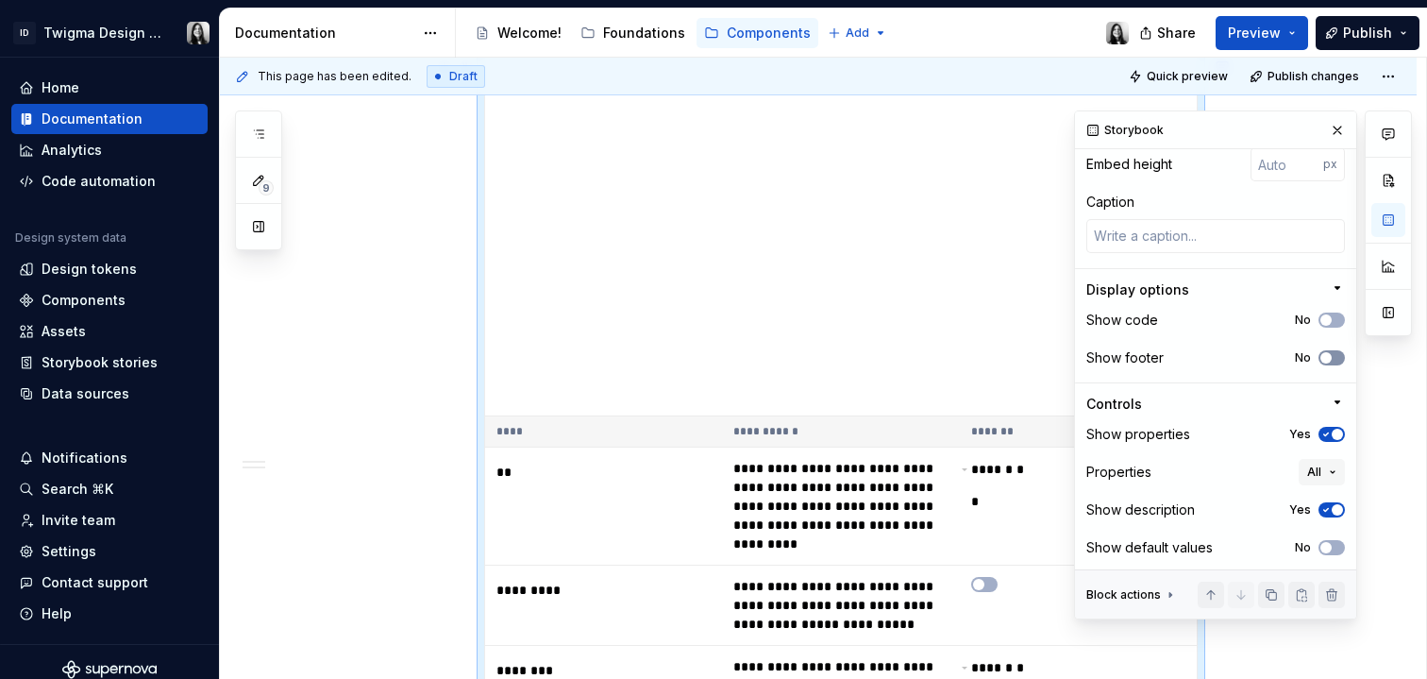
click at [1324, 357] on button "No" at bounding box center [1332, 357] width 26 height 15
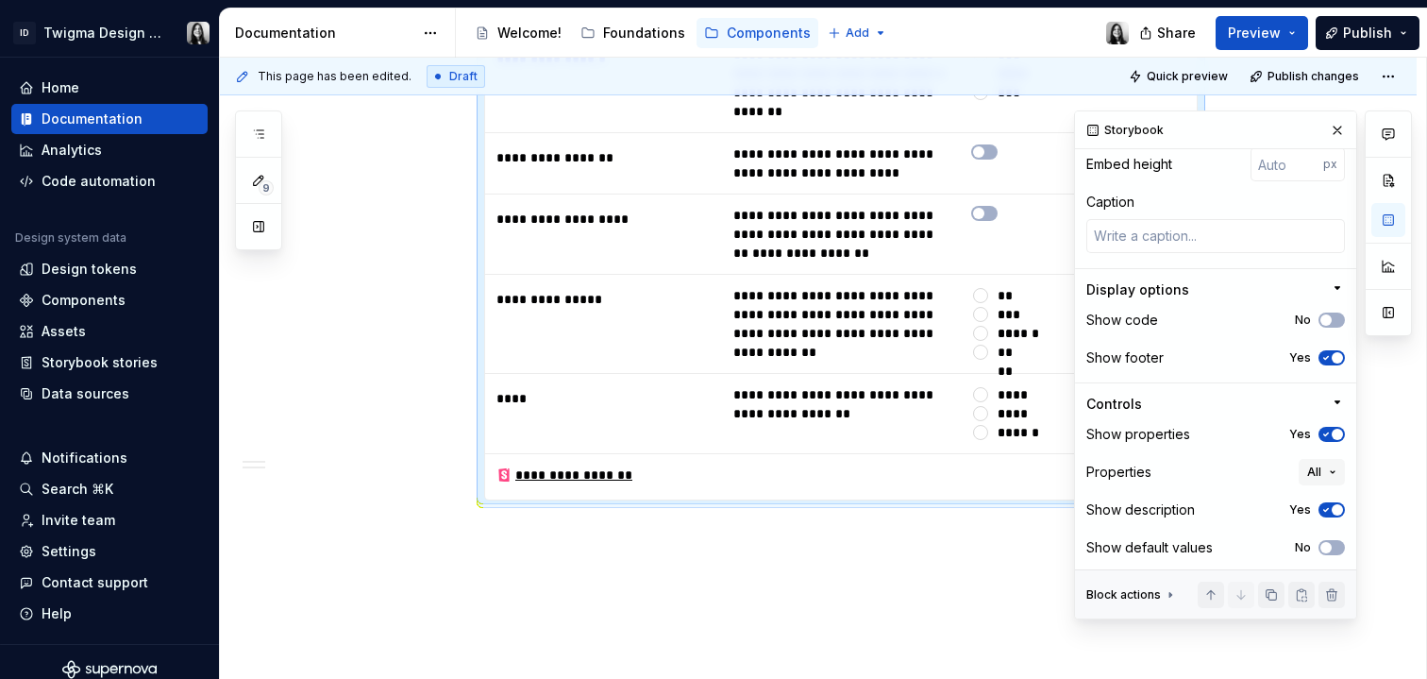
scroll to position [3184, 0]
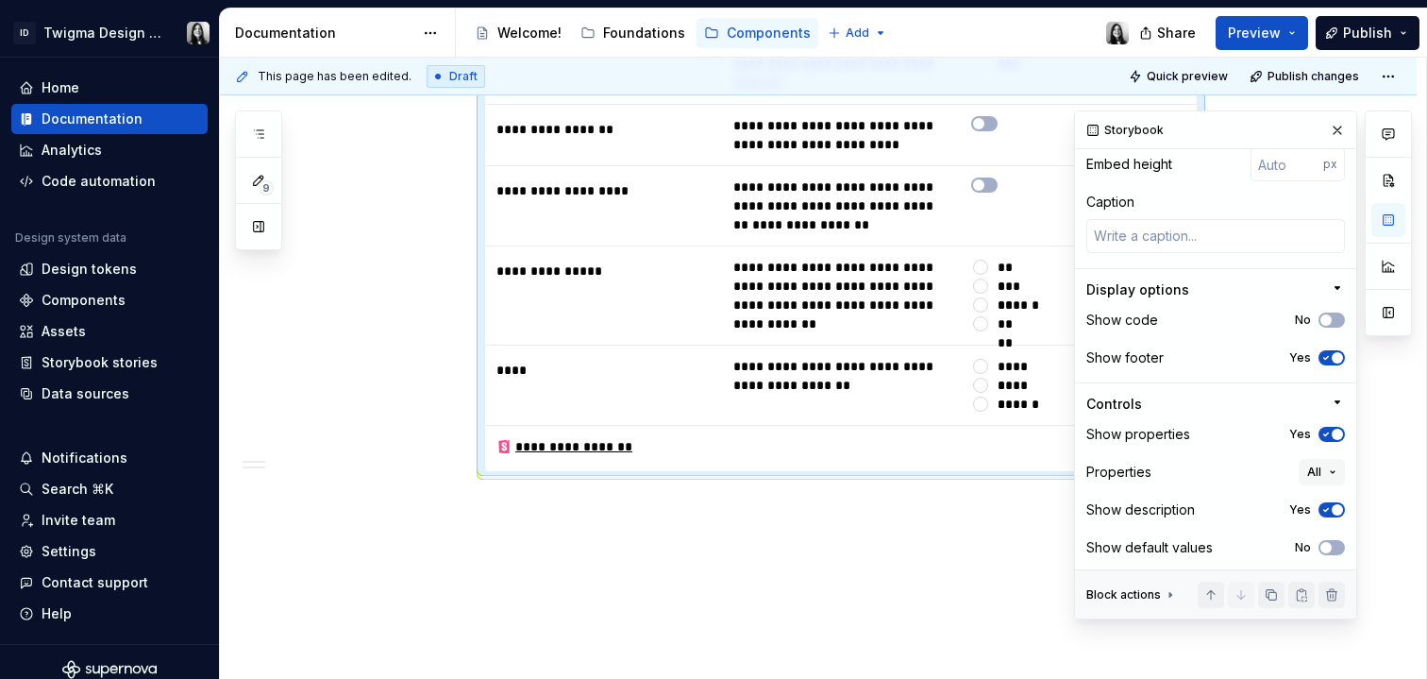
click at [1319, 435] on icon "button" at bounding box center [1326, 434] width 15 height 11
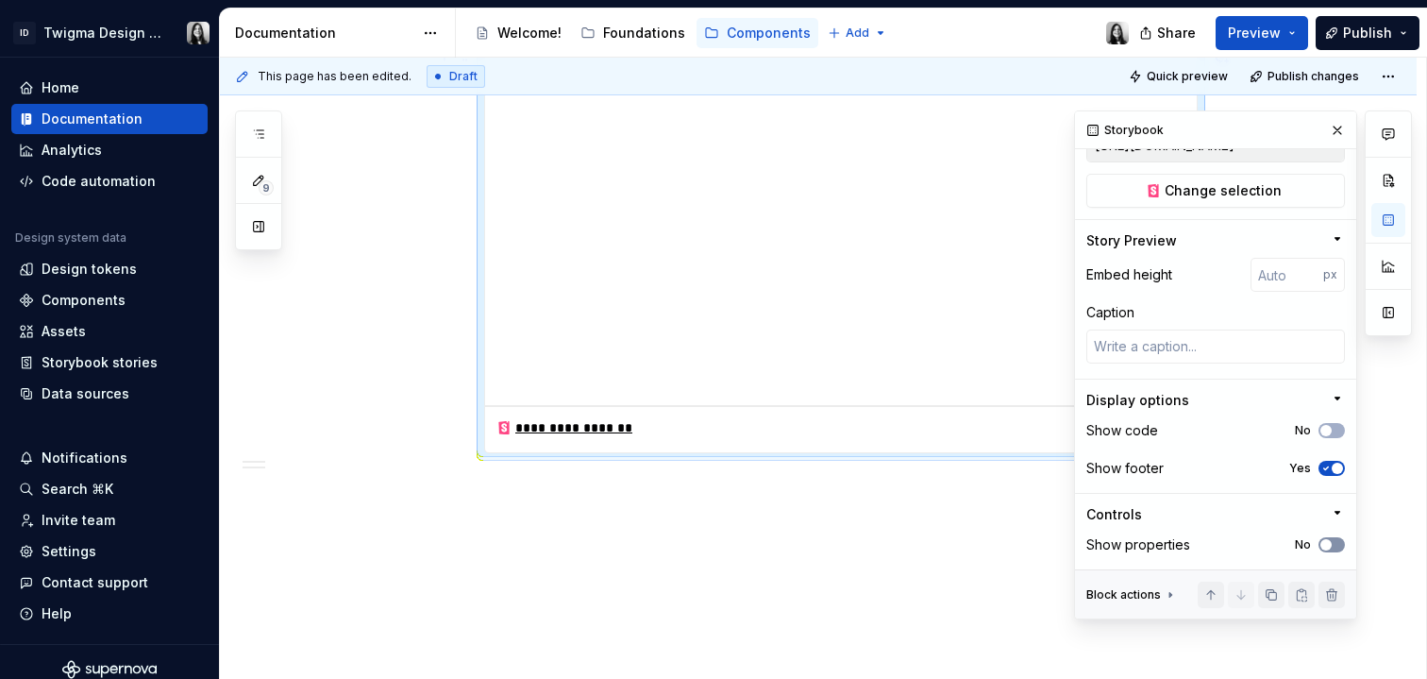
scroll to position [279, 0]
click at [1326, 542] on button "No" at bounding box center [1332, 545] width 26 height 15
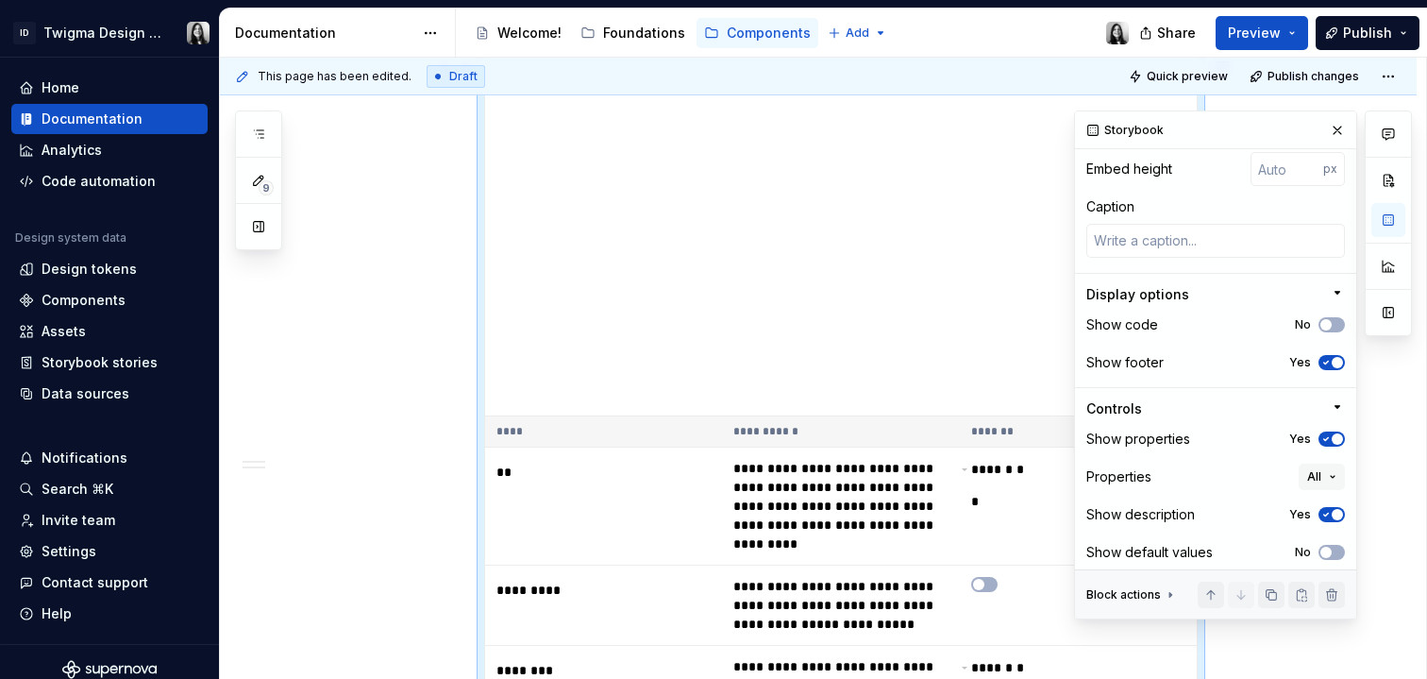
scroll to position [393, 0]
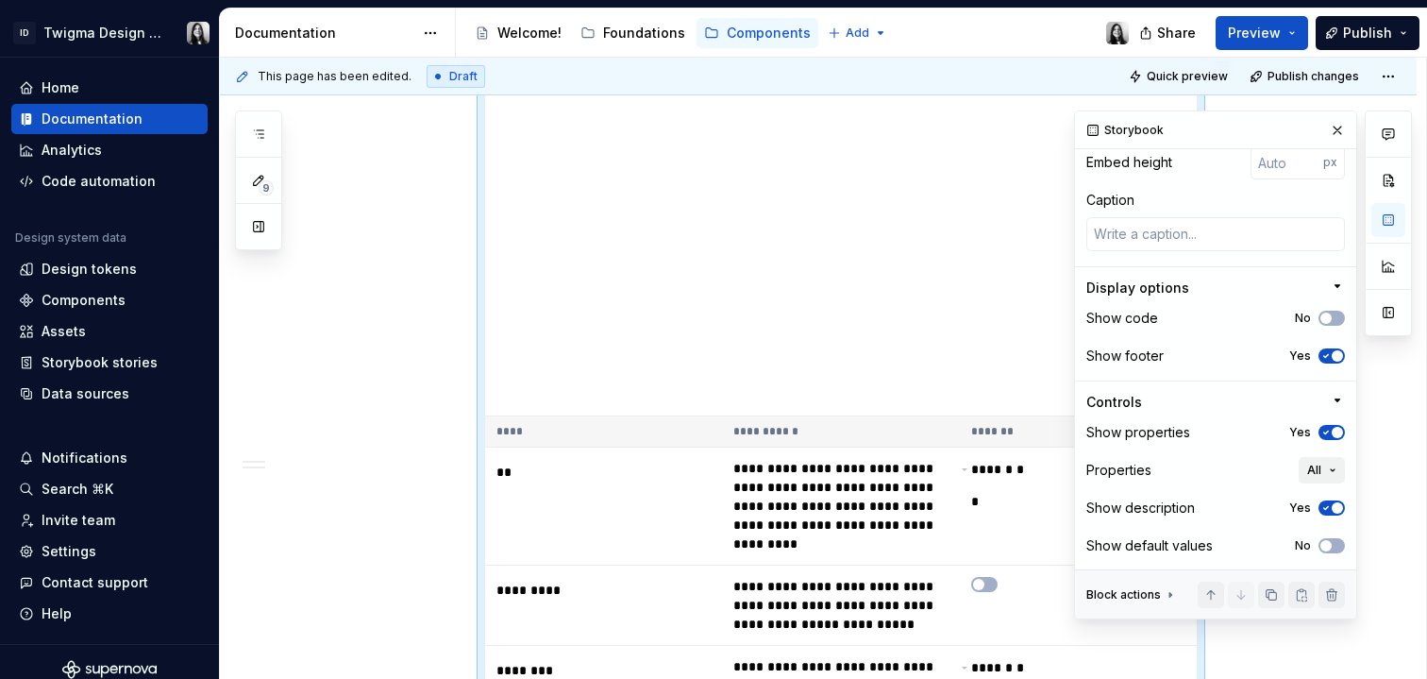
click at [1318, 471] on button "All" at bounding box center [1322, 470] width 46 height 26
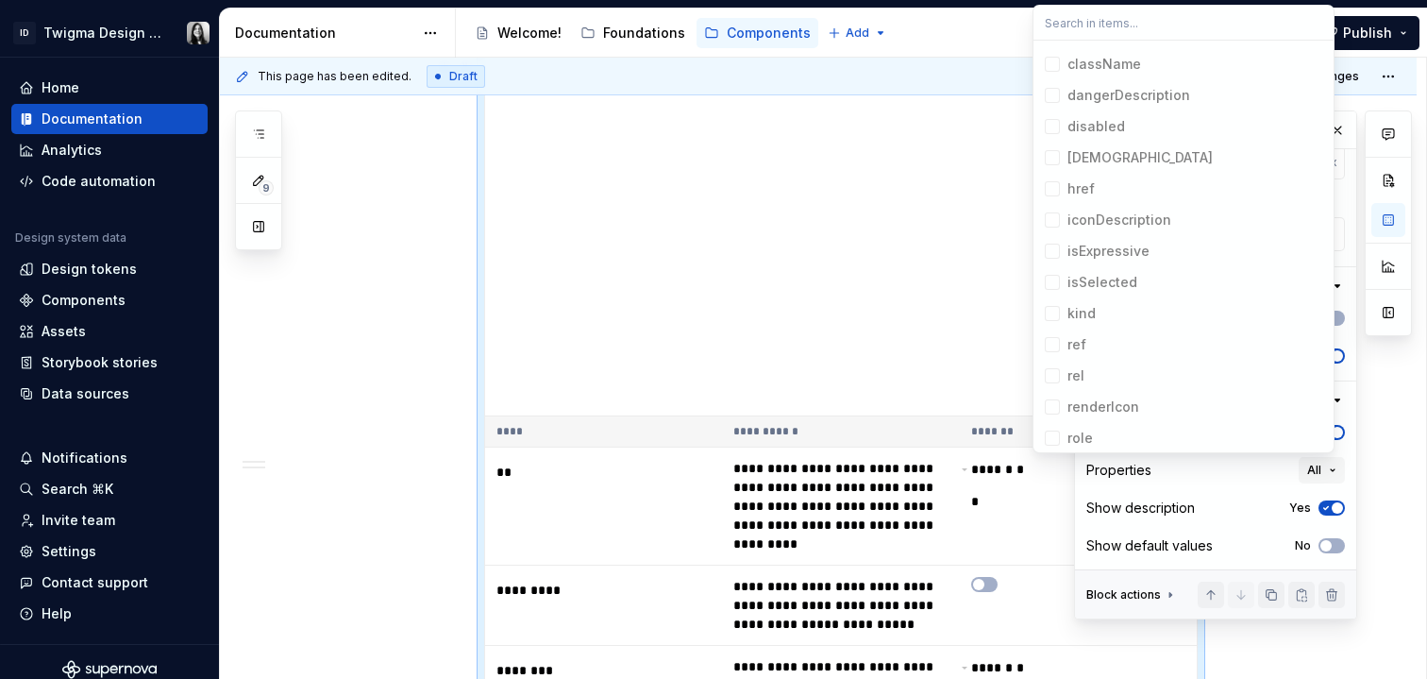
scroll to position [0, 0]
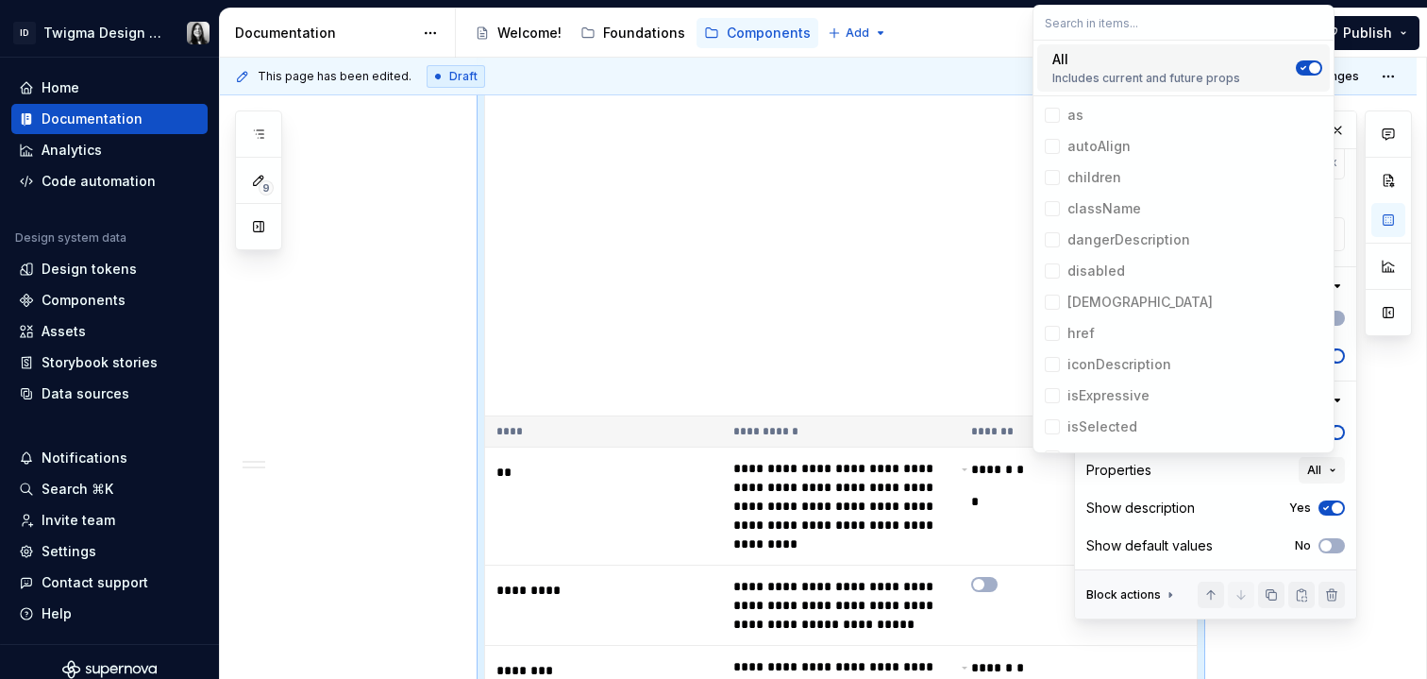
click at [1309, 69] on span "Suggestions" at bounding box center [1314, 67] width 11 height 11
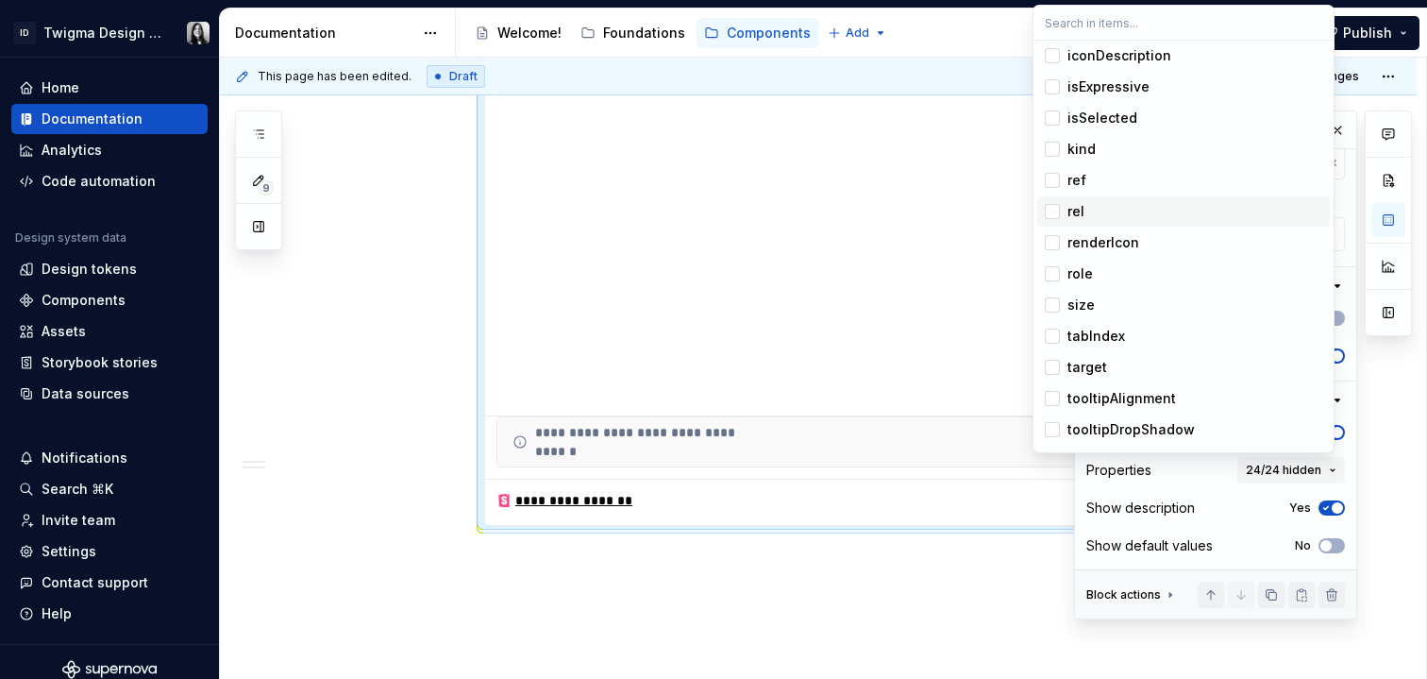
scroll to position [398, 0]
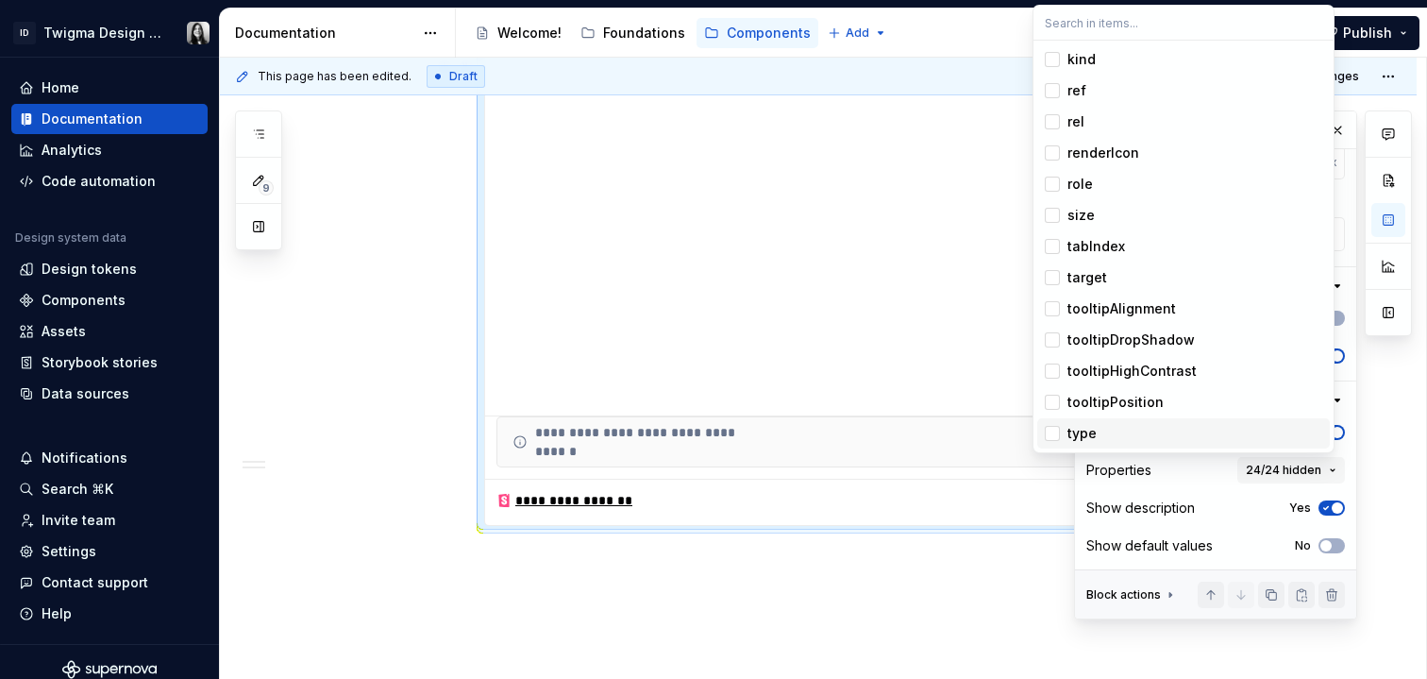
click at [1076, 430] on div "type" at bounding box center [1082, 433] width 29 height 19
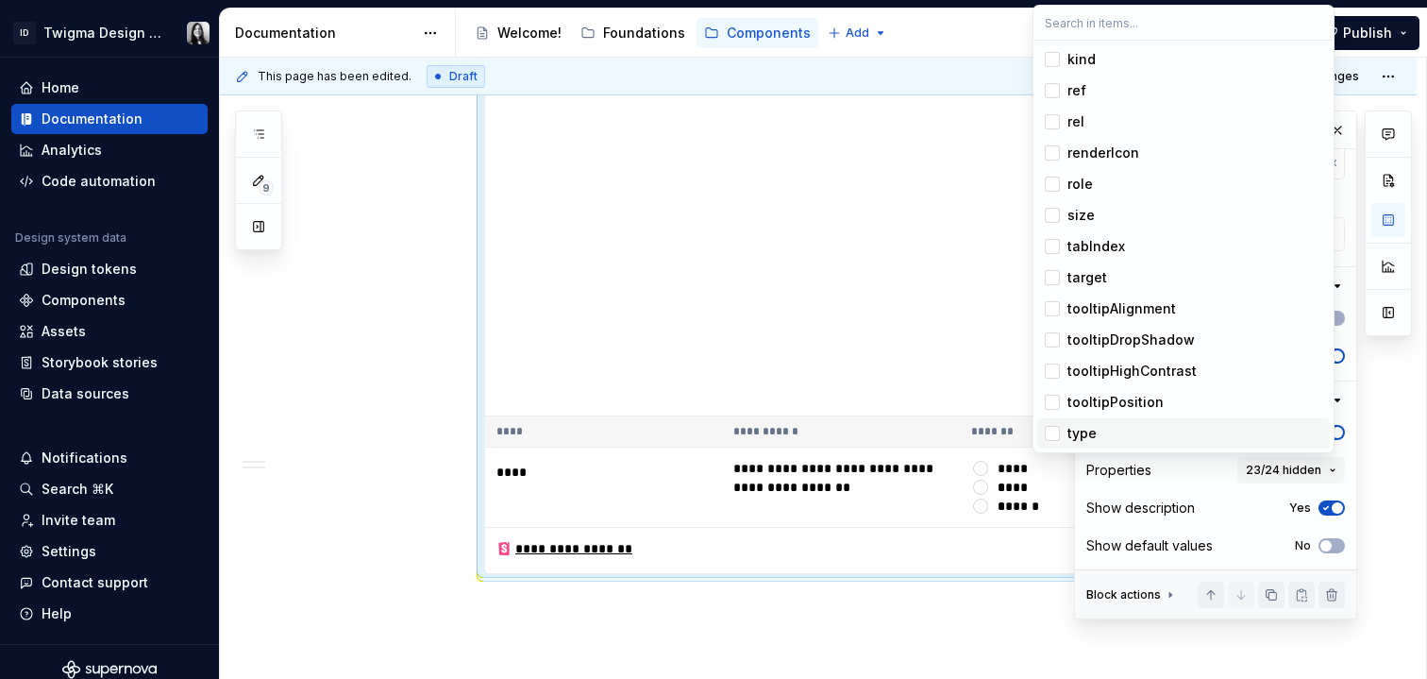
click at [1256, 521] on div "Show properties Yes Properties 23/24 hidden Show description Yes Show default v…" at bounding box center [1216, 494] width 259 height 151
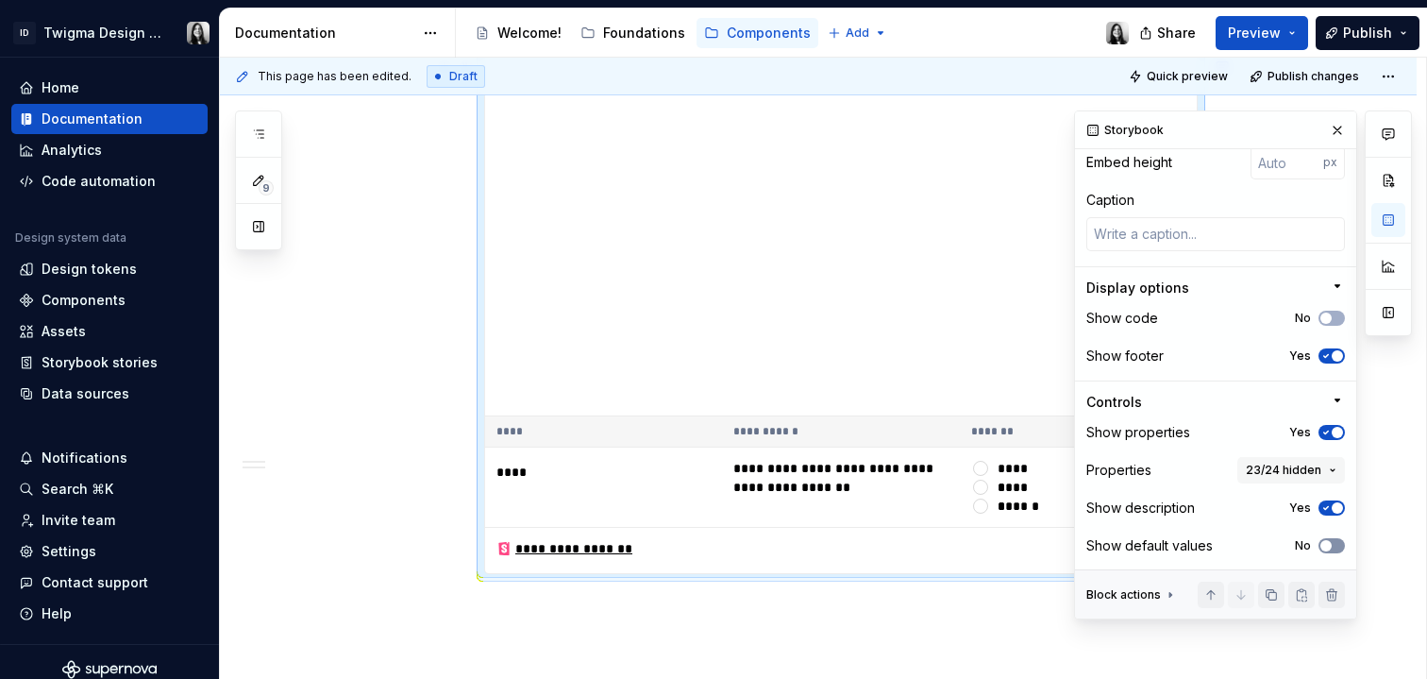
click at [1323, 550] on icon "button" at bounding box center [1326, 545] width 15 height 11
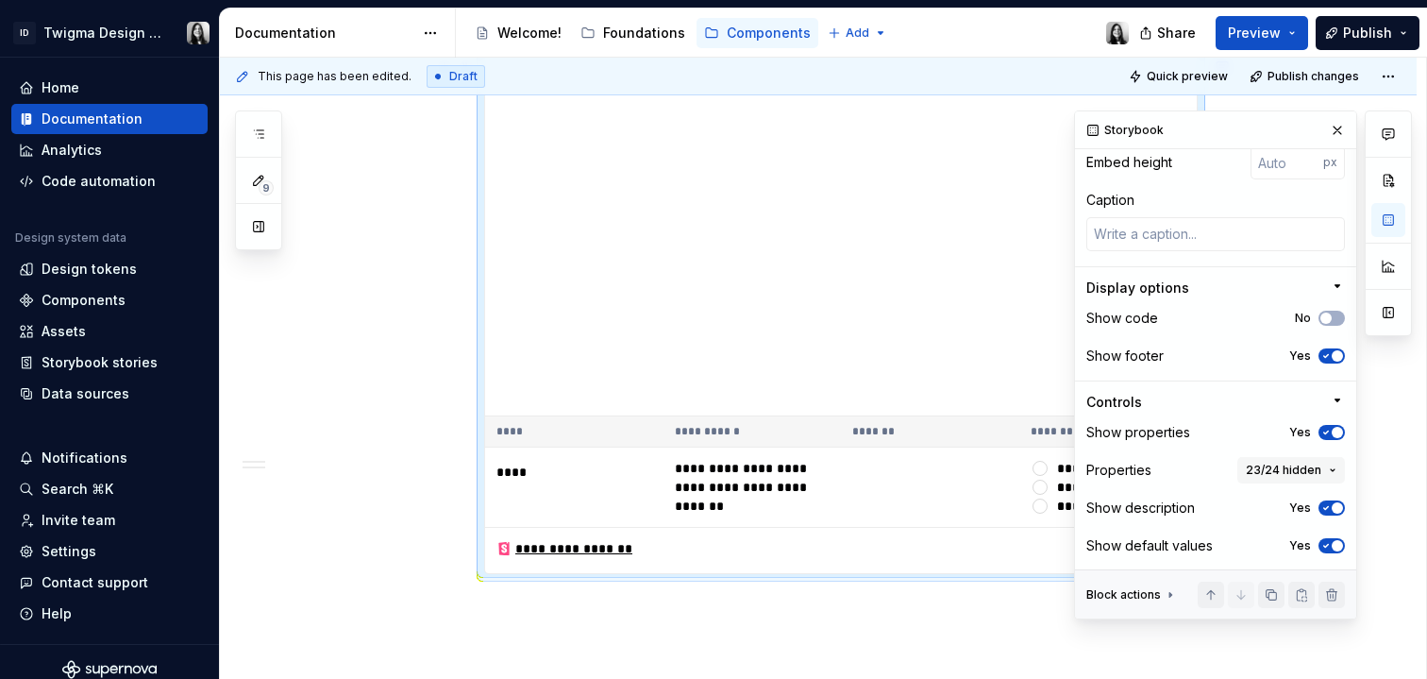
click at [1319, 541] on icon "button" at bounding box center [1326, 545] width 15 height 11
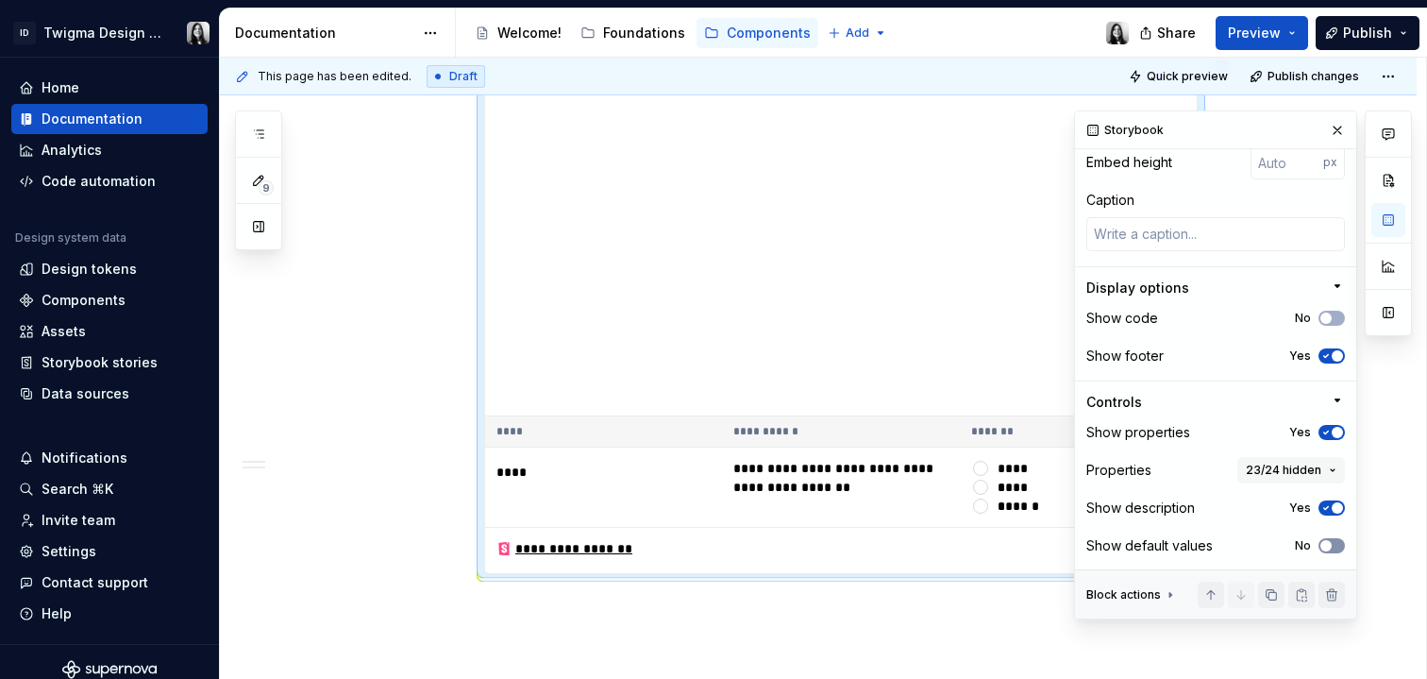
click at [1321, 541] on span "button" at bounding box center [1326, 545] width 11 height 11
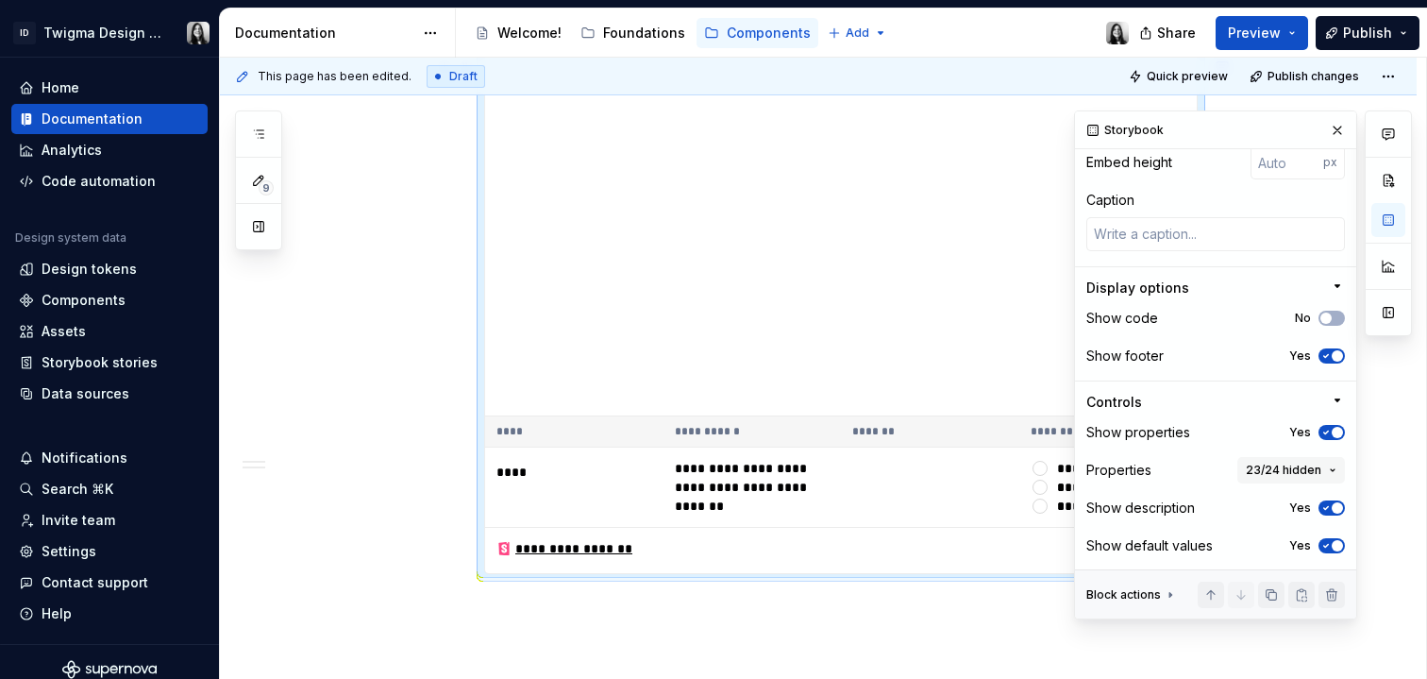
click at [1319, 541] on icon "button" at bounding box center [1326, 545] width 15 height 11
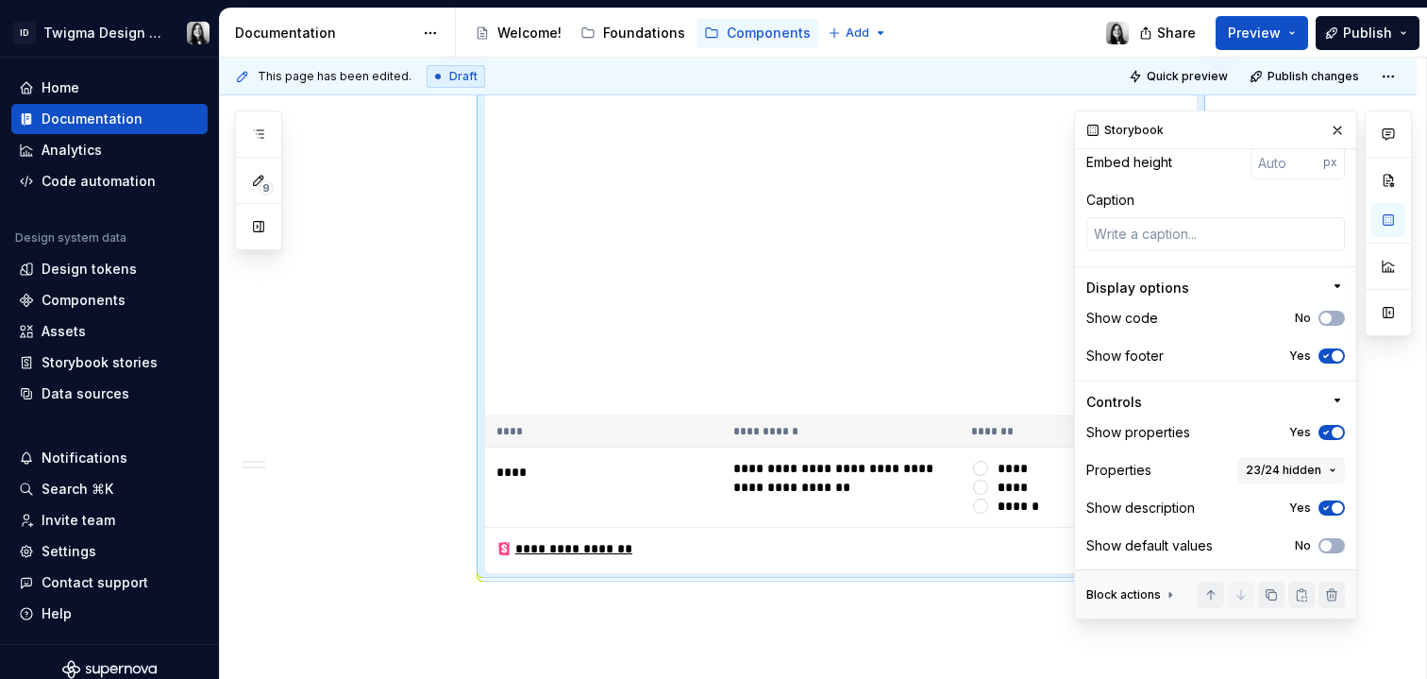
scroll to position [0, 0]
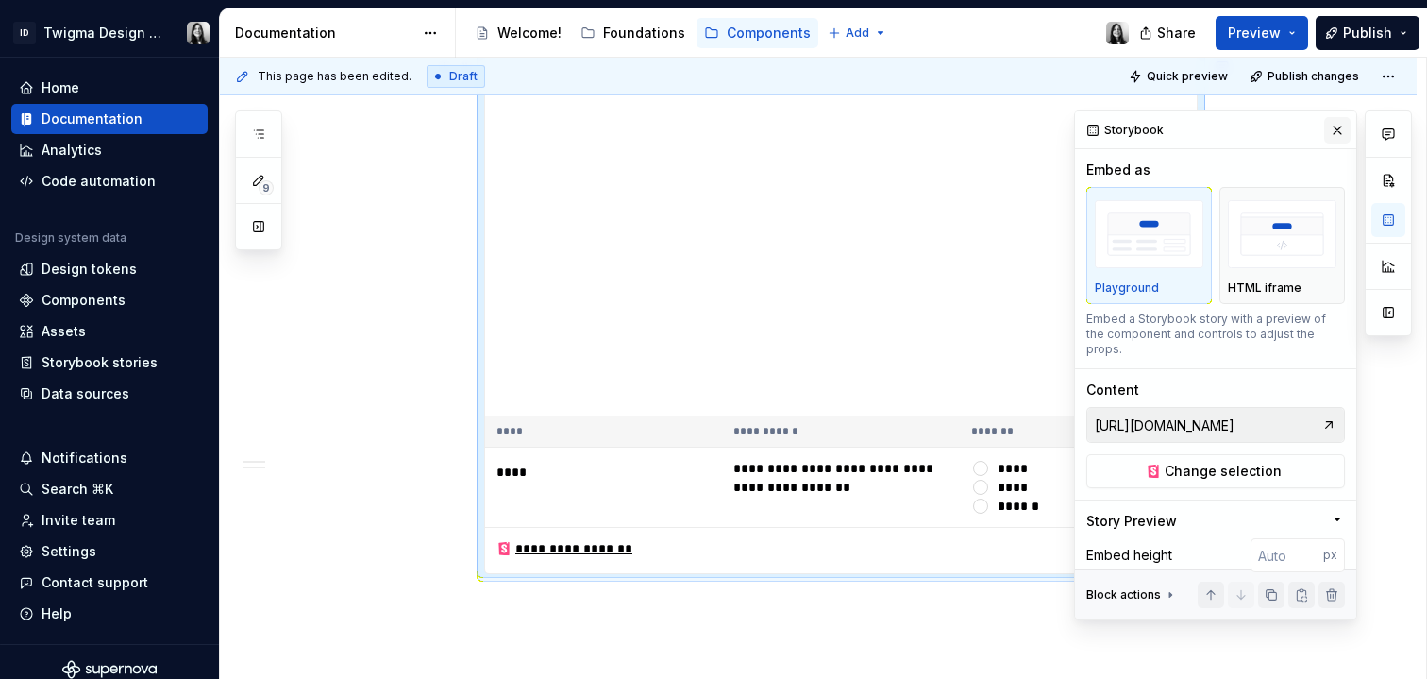
click at [1333, 140] on button "button" at bounding box center [1338, 130] width 26 height 26
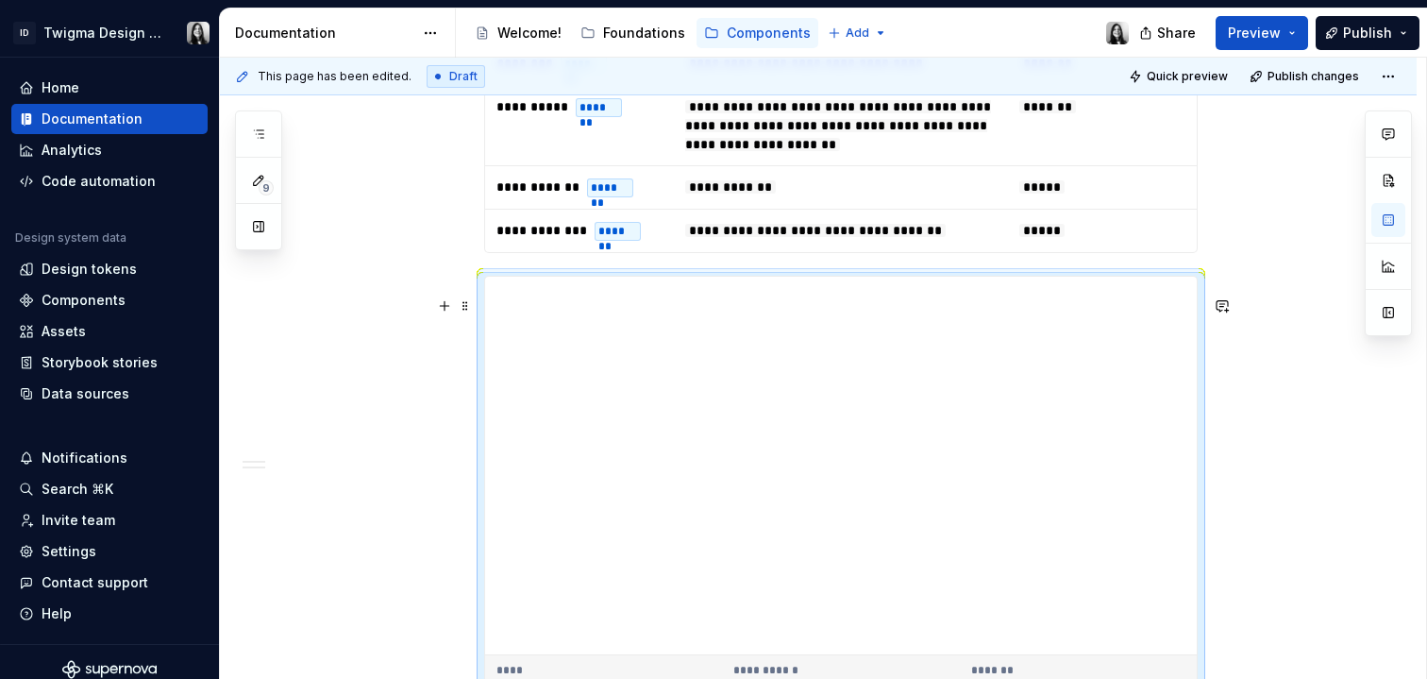
click at [813, 293] on div "**********" at bounding box center [841, 544] width 714 height 537
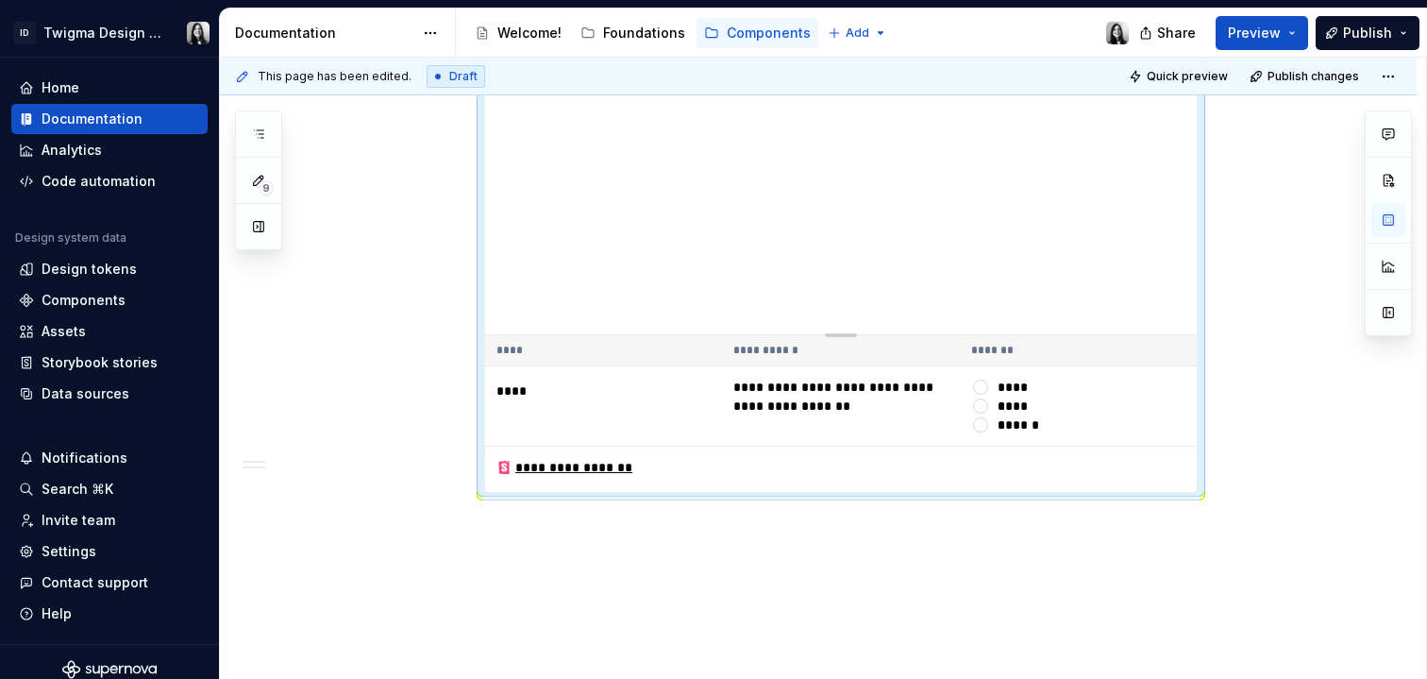
scroll to position [1448, 0]
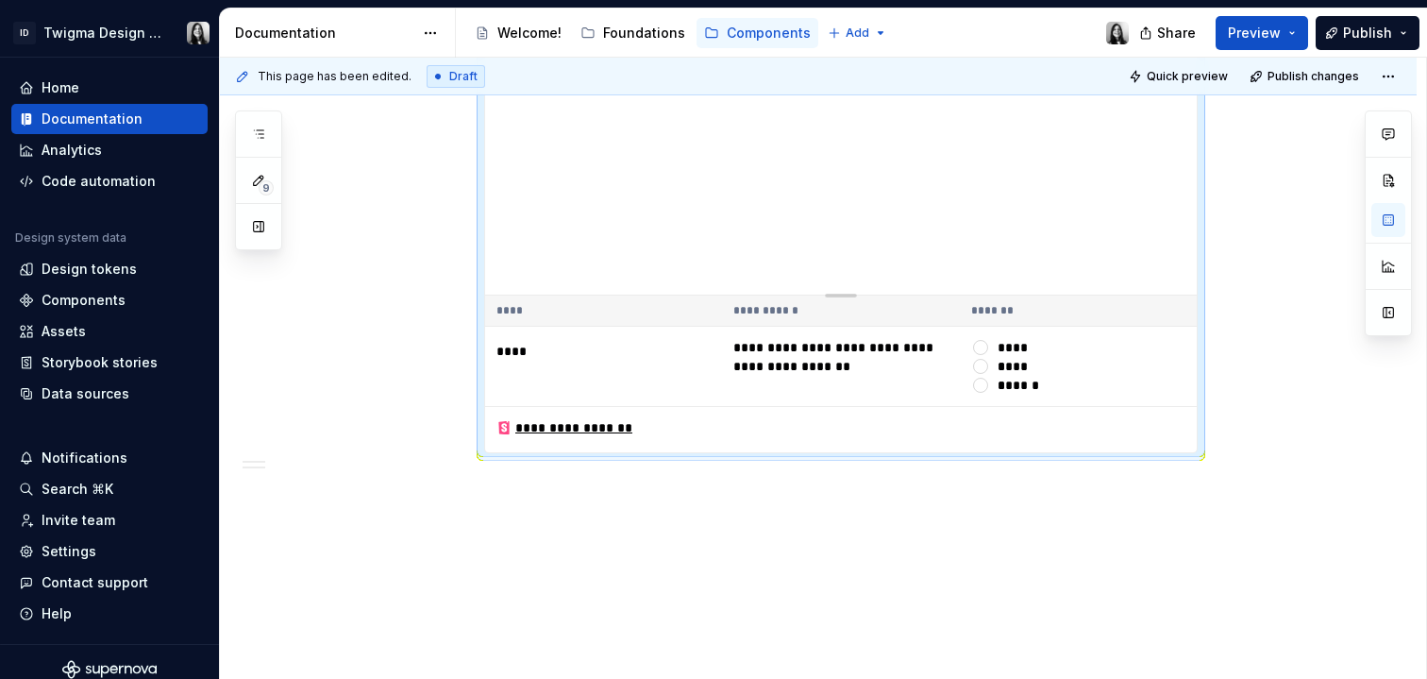
click at [834, 292] on div at bounding box center [841, 293] width 132 height 4
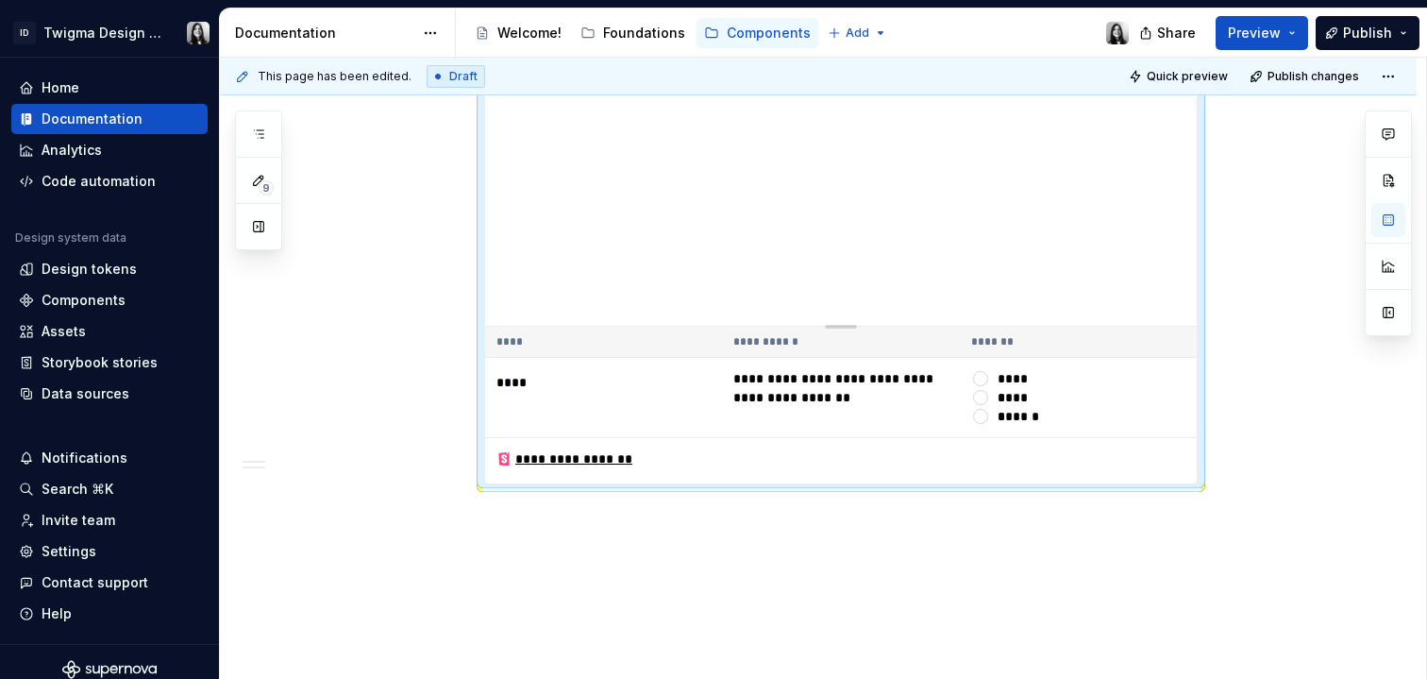
scroll to position [1285, 0]
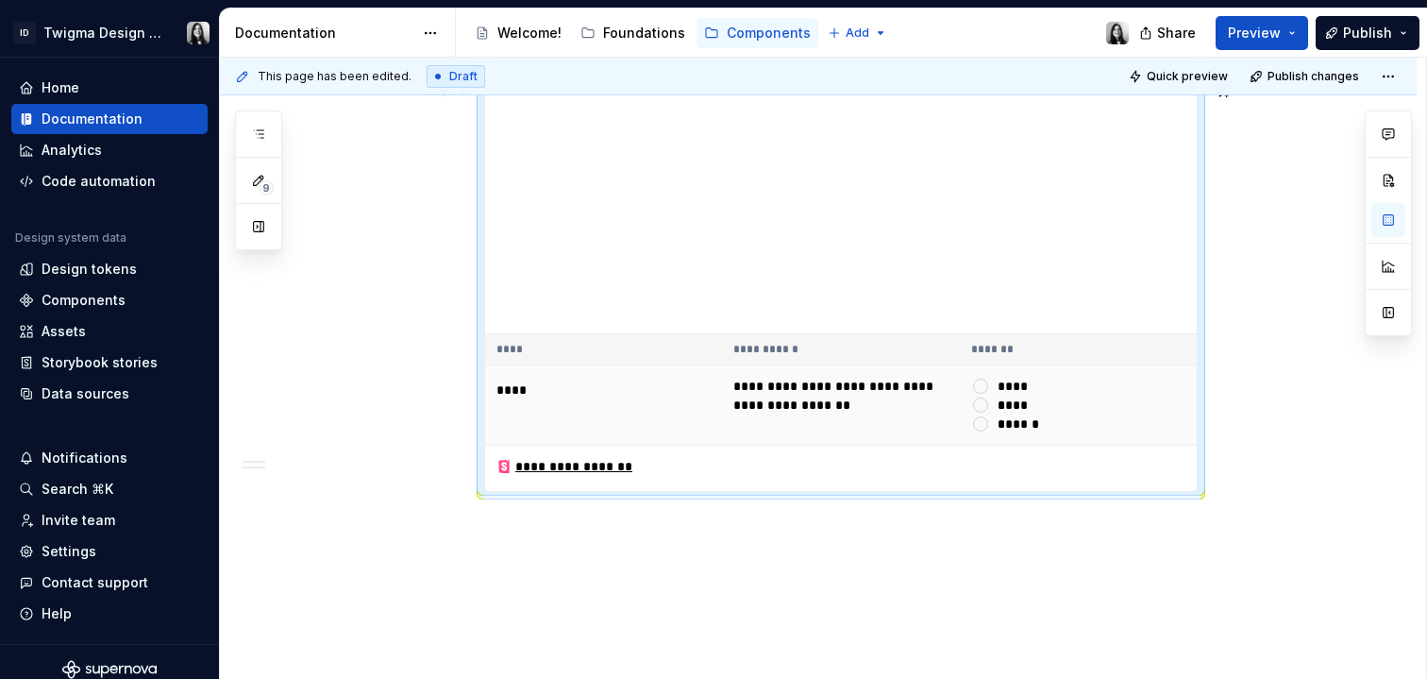
click at [1020, 396] on div "******" at bounding box center [1018, 386] width 41 height 19
click at [988, 394] on button "******" at bounding box center [980, 386] width 15 height 15
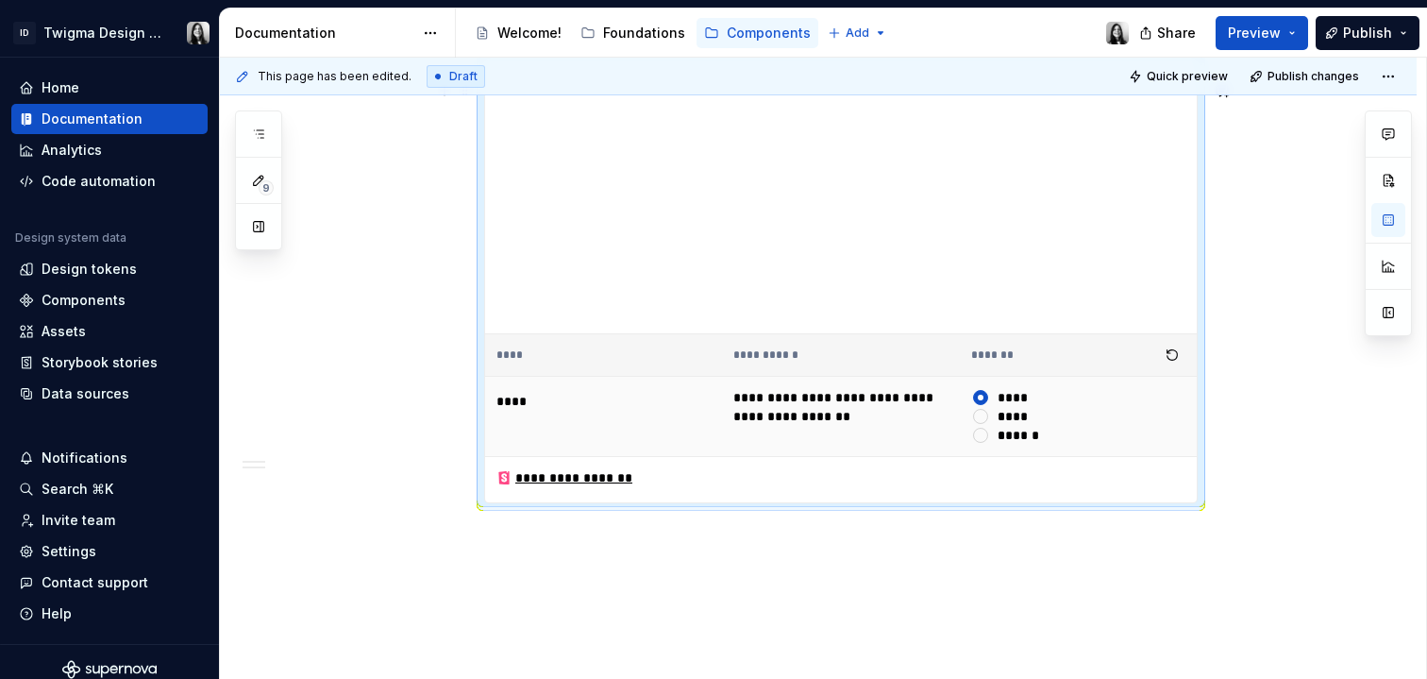
click at [1018, 426] on div "*****" at bounding box center [1013, 416] width 31 height 19
click at [988, 424] on button "*****" at bounding box center [980, 416] width 15 height 15
click at [1009, 457] on td "****** ***** ******" at bounding box center [1078, 417] width 237 height 80
click at [1012, 445] on div "******" at bounding box center [1019, 435] width 42 height 19
click at [988, 443] on button "******" at bounding box center [980, 435] width 15 height 15
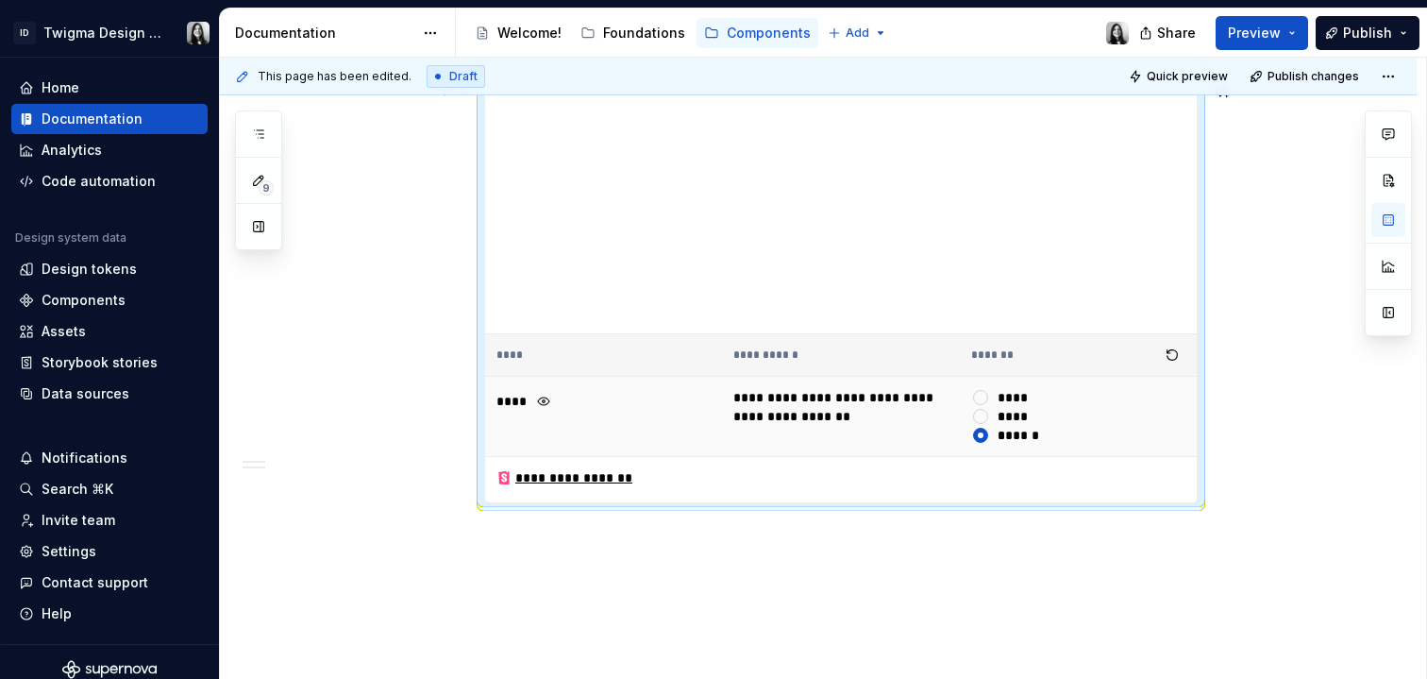
click at [671, 446] on td "****" at bounding box center [603, 417] width 237 height 80
click at [543, 414] on button "button" at bounding box center [544, 401] width 26 height 26
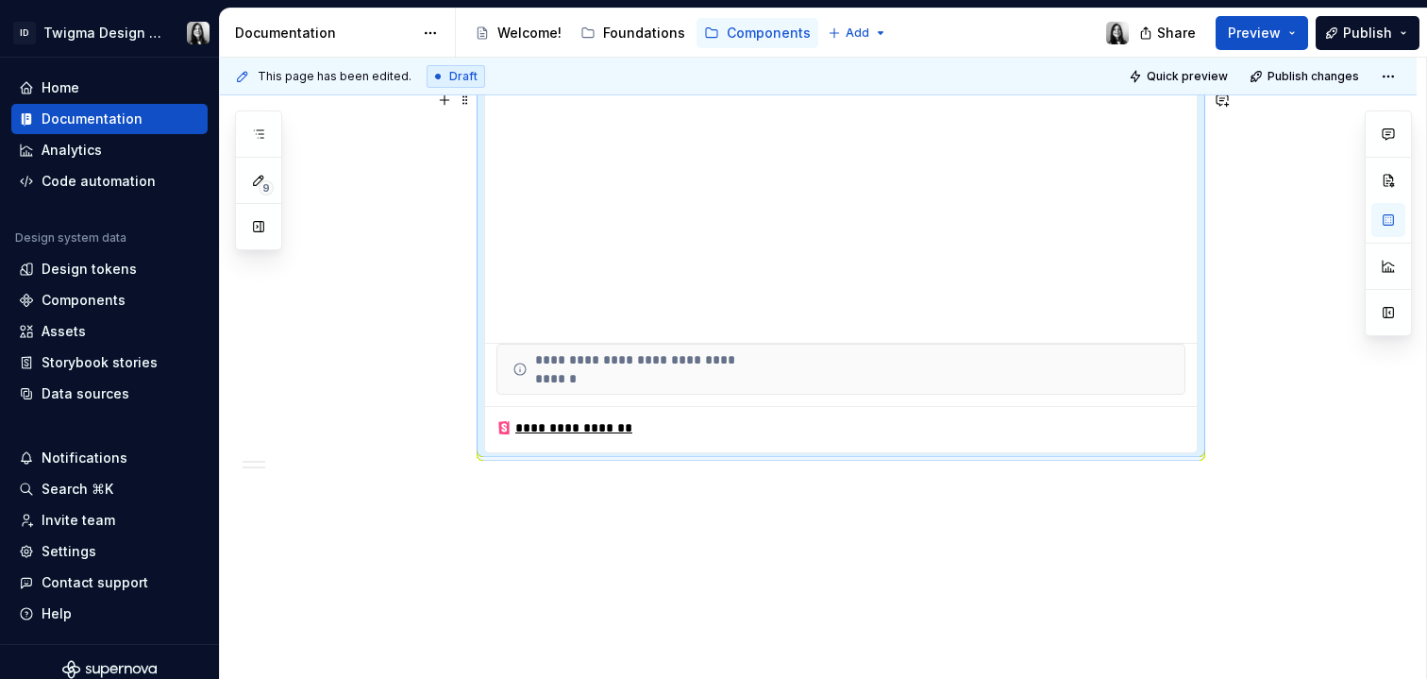
click at [930, 390] on div "**********" at bounding box center [841, 369] width 689 height 51
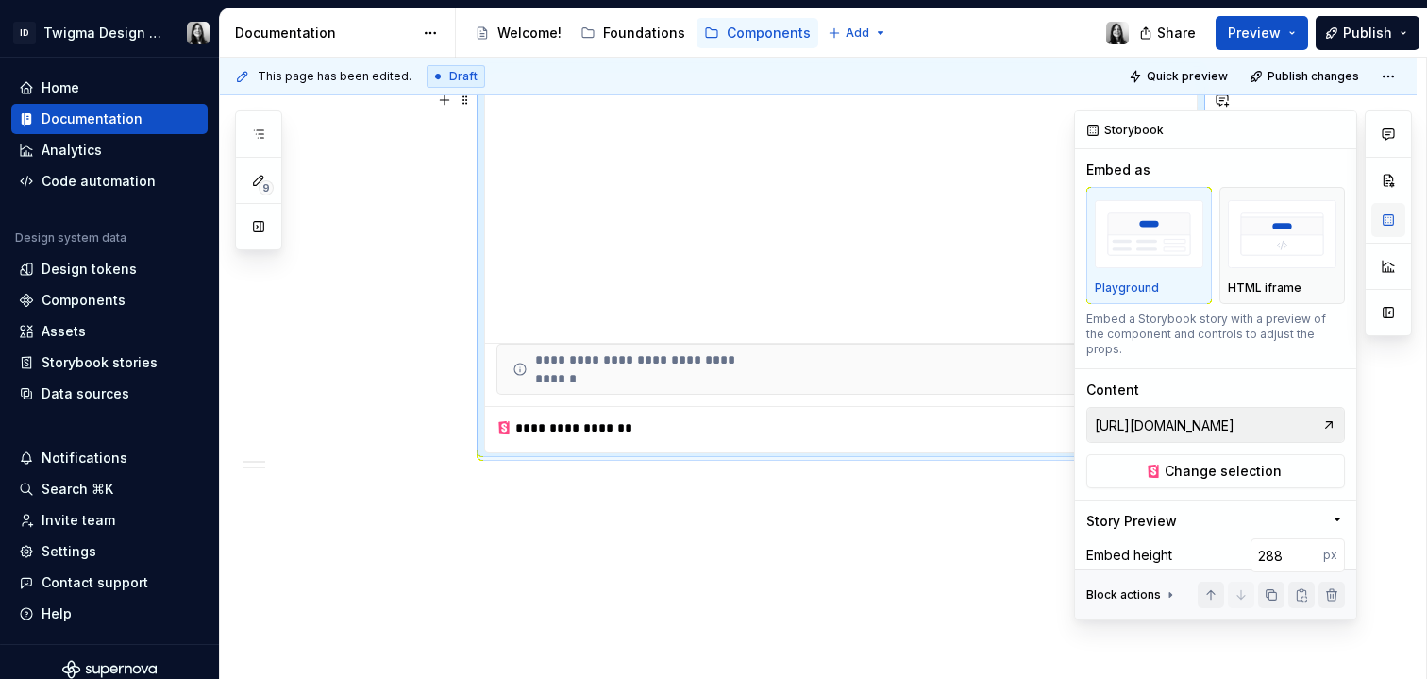
click at [1383, 228] on button "button" at bounding box center [1389, 220] width 34 height 34
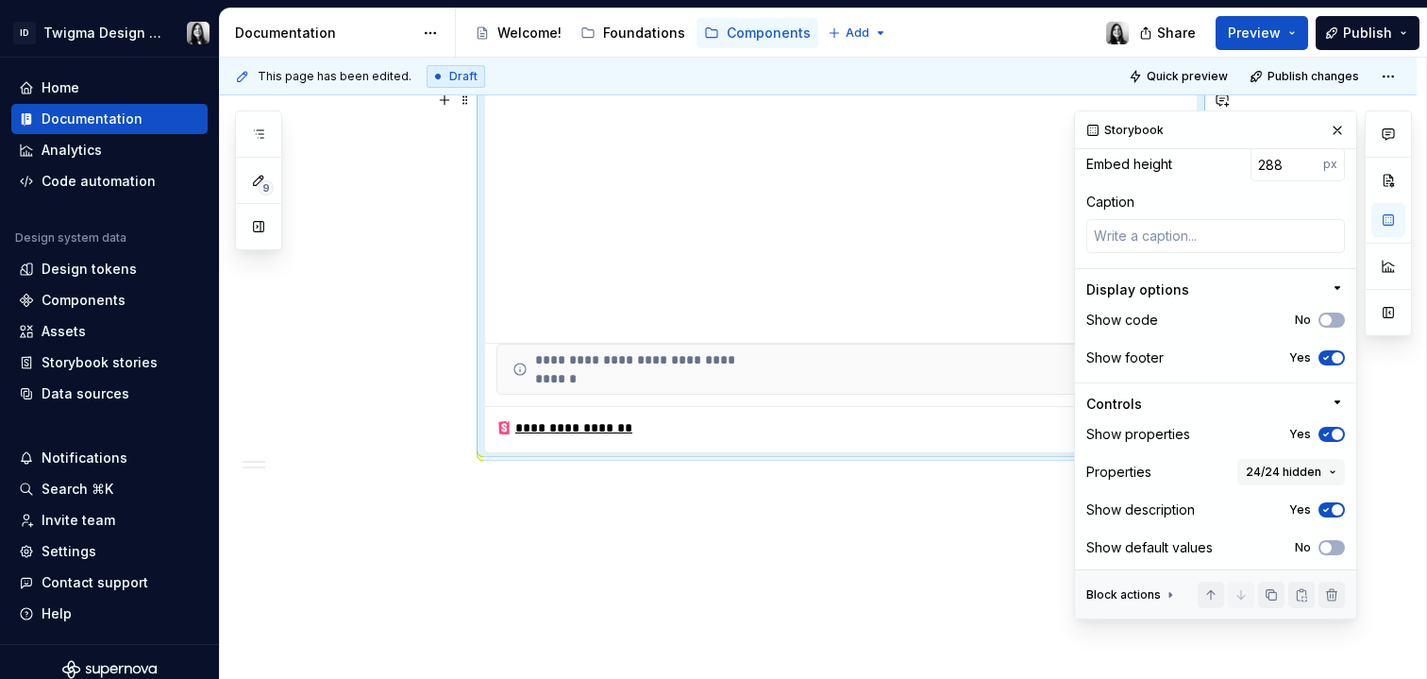
scroll to position [393, 0]
click at [1289, 463] on span "24/24 hidden" at bounding box center [1284, 470] width 76 height 15
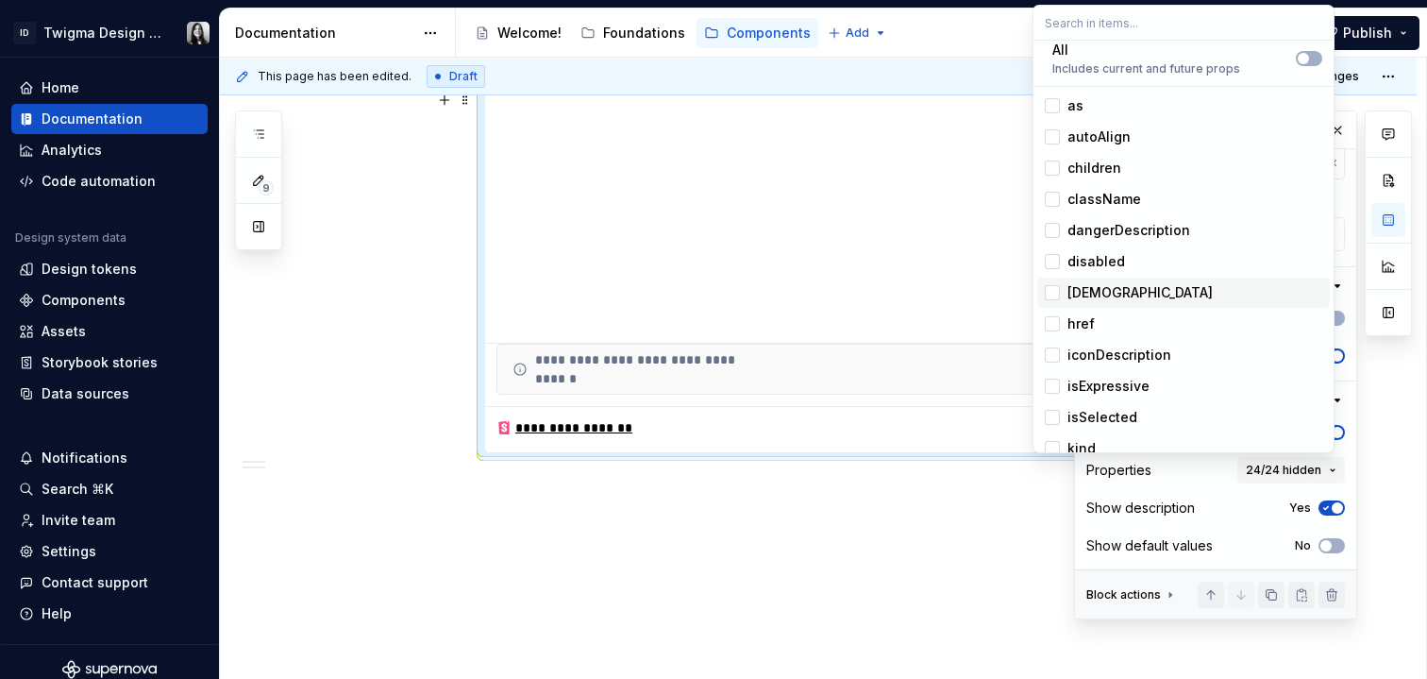
scroll to position [9, 0]
click at [1113, 252] on div "disabled" at bounding box center [1097, 261] width 58 height 19
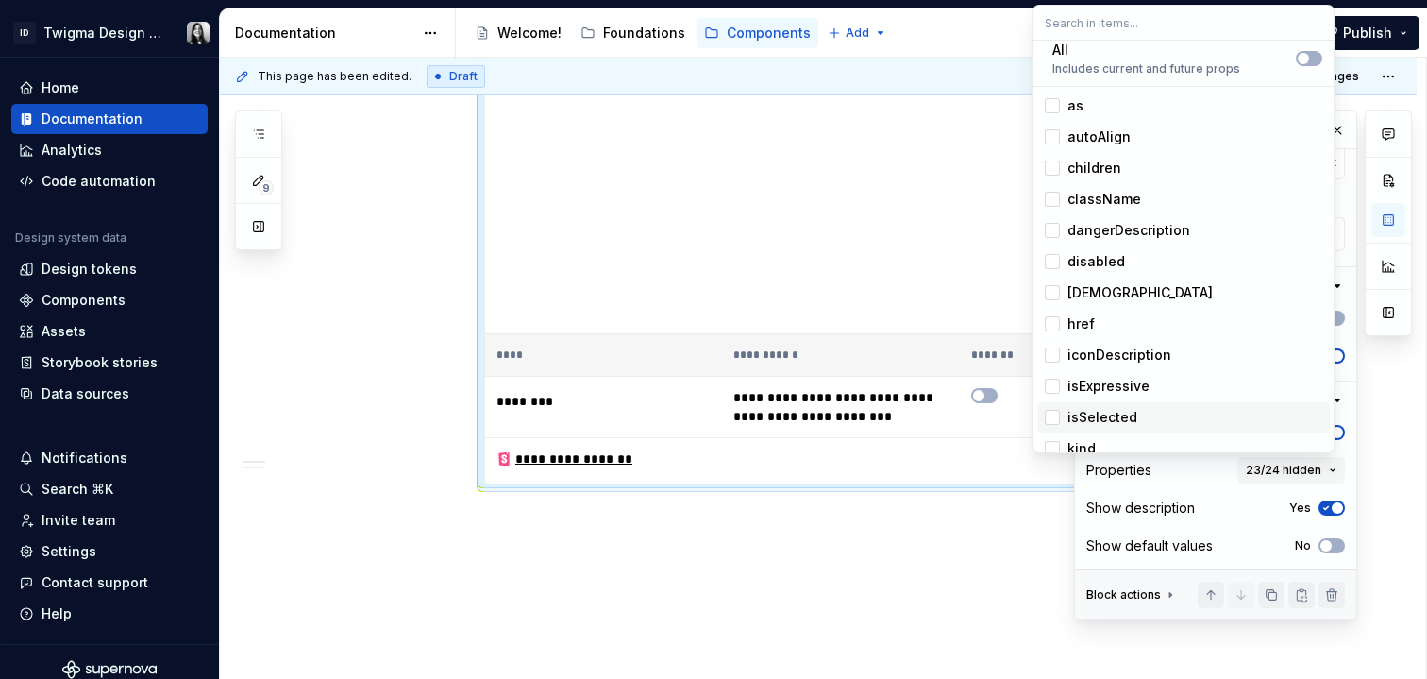
click at [1160, 568] on div "Show properties Yes Properties 23/24 hidden Show description Yes Show default v…" at bounding box center [1216, 494] width 259 height 151
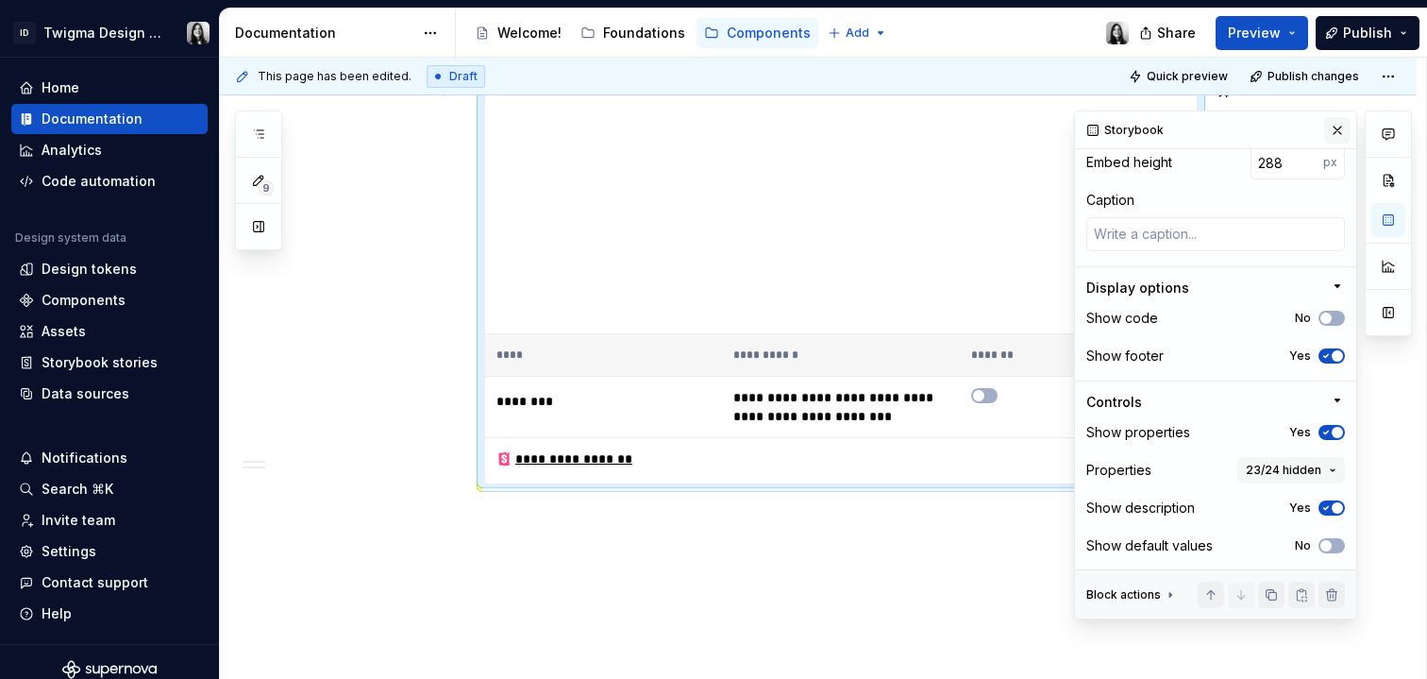
click at [1334, 131] on button "button" at bounding box center [1338, 130] width 26 height 26
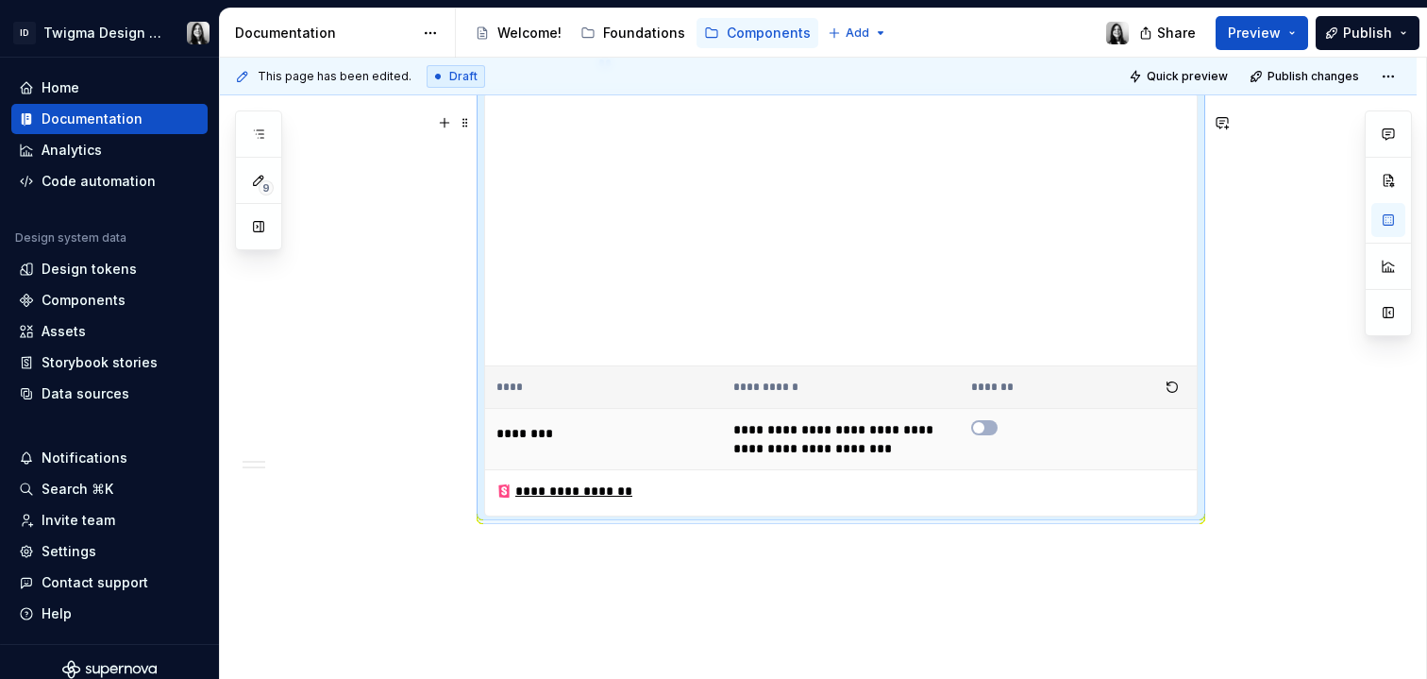
scroll to position [1241, 0]
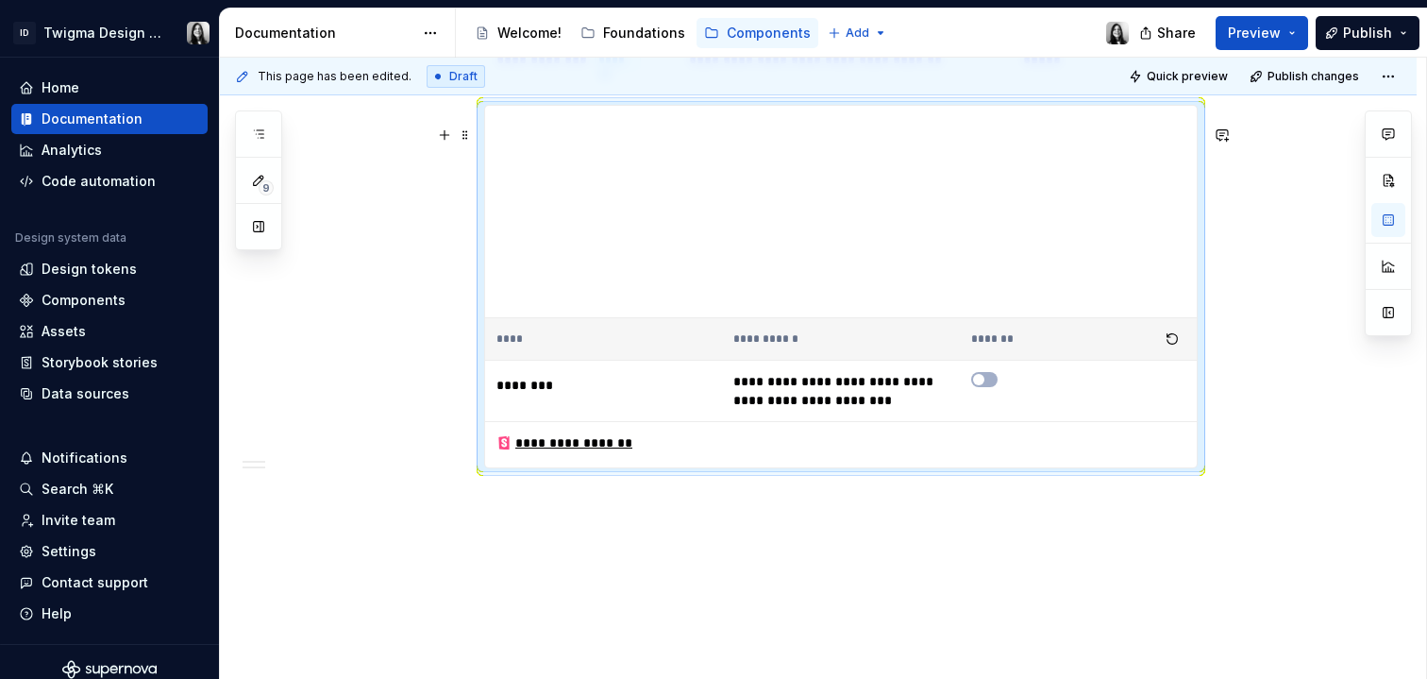
drag, startPoint x: 842, startPoint y: 397, endPoint x: 845, endPoint y: 377, distance: 21.0
click at [844, 320] on div at bounding box center [841, 318] width 30 height 4
click at [988, 386] on button "button" at bounding box center [984, 378] width 26 height 15
click at [988, 384] on span "button" at bounding box center [990, 378] width 11 height 11
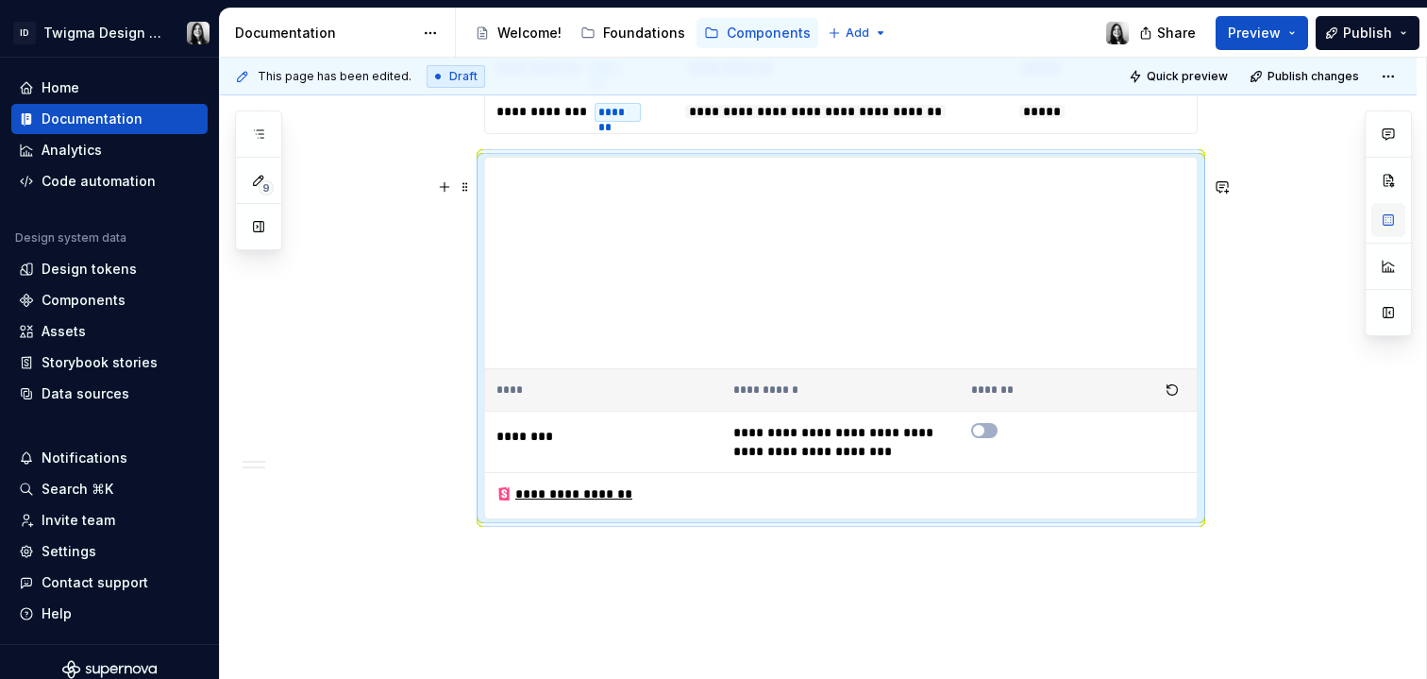
scroll to position [0, 0]
type textarea "*"
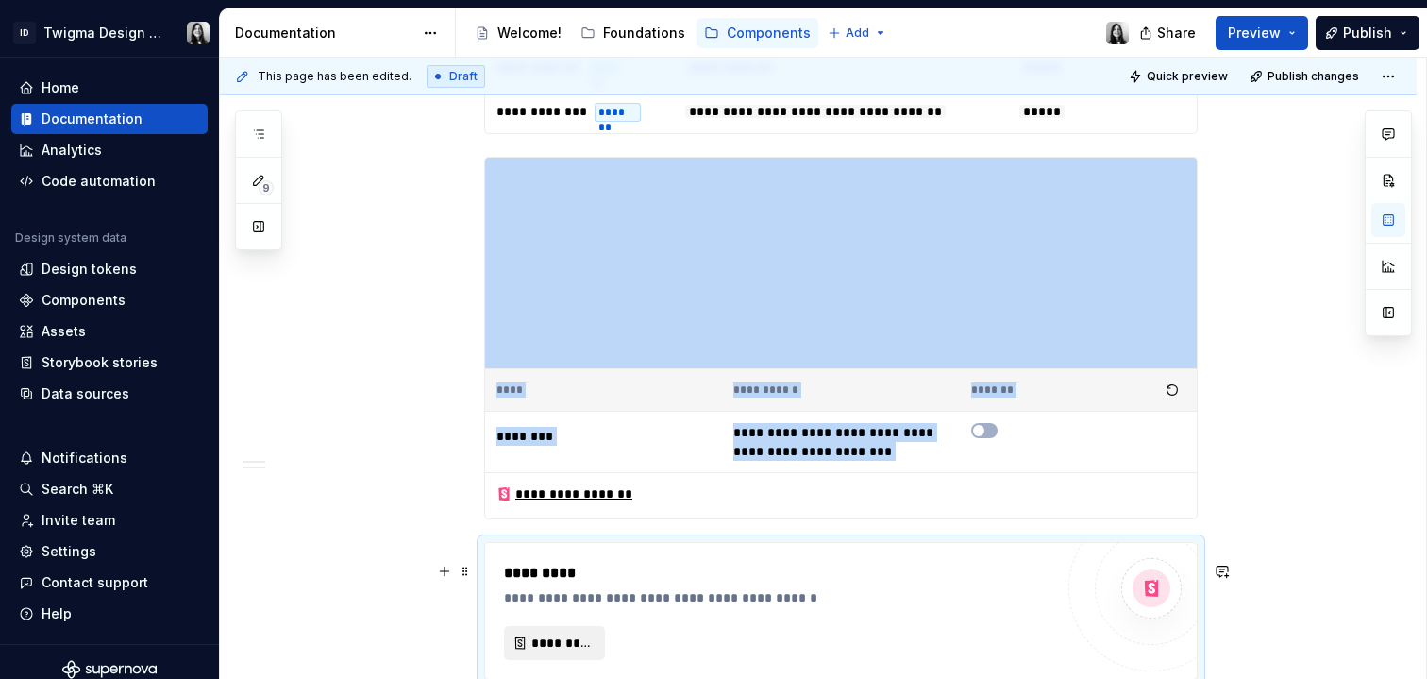
click at [542, 652] on span "*********" at bounding box center [562, 642] width 61 height 19
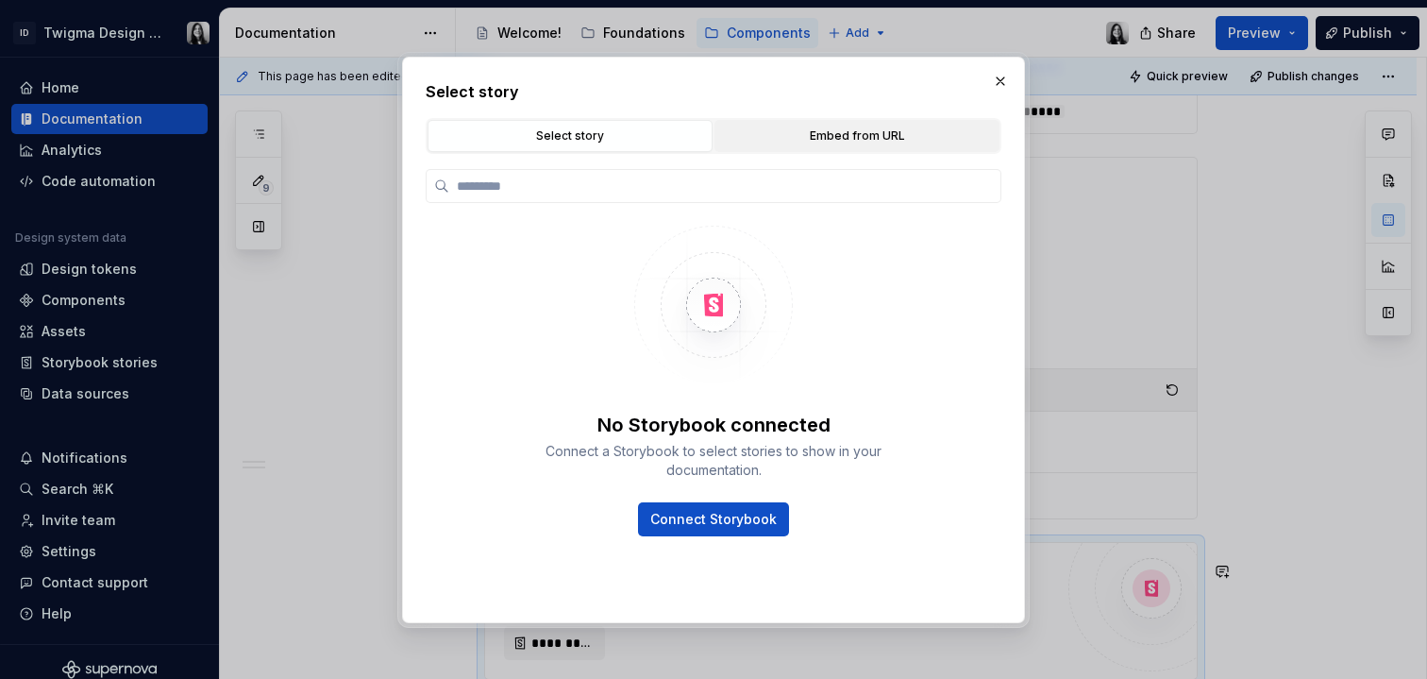
click at [816, 141] on div "Embed from URL" at bounding box center [857, 136] width 272 height 19
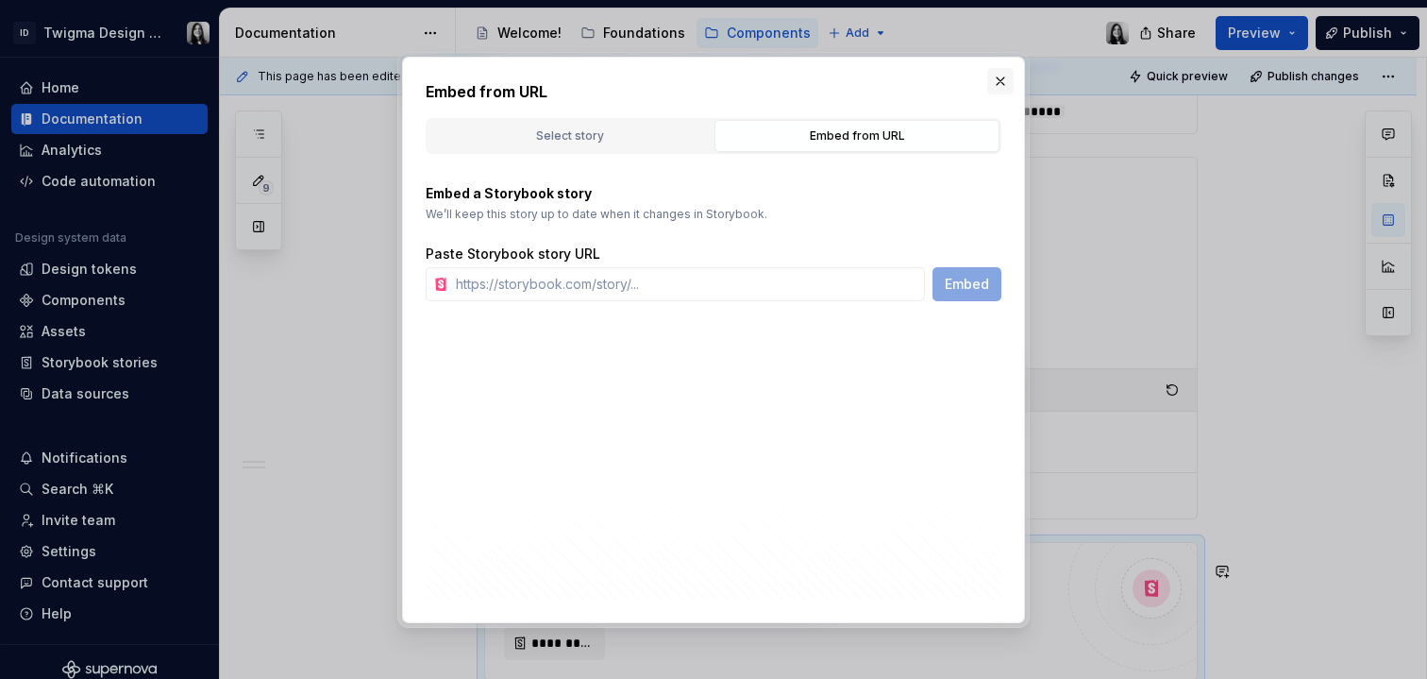
click at [994, 83] on button "button" at bounding box center [1001, 81] width 26 height 26
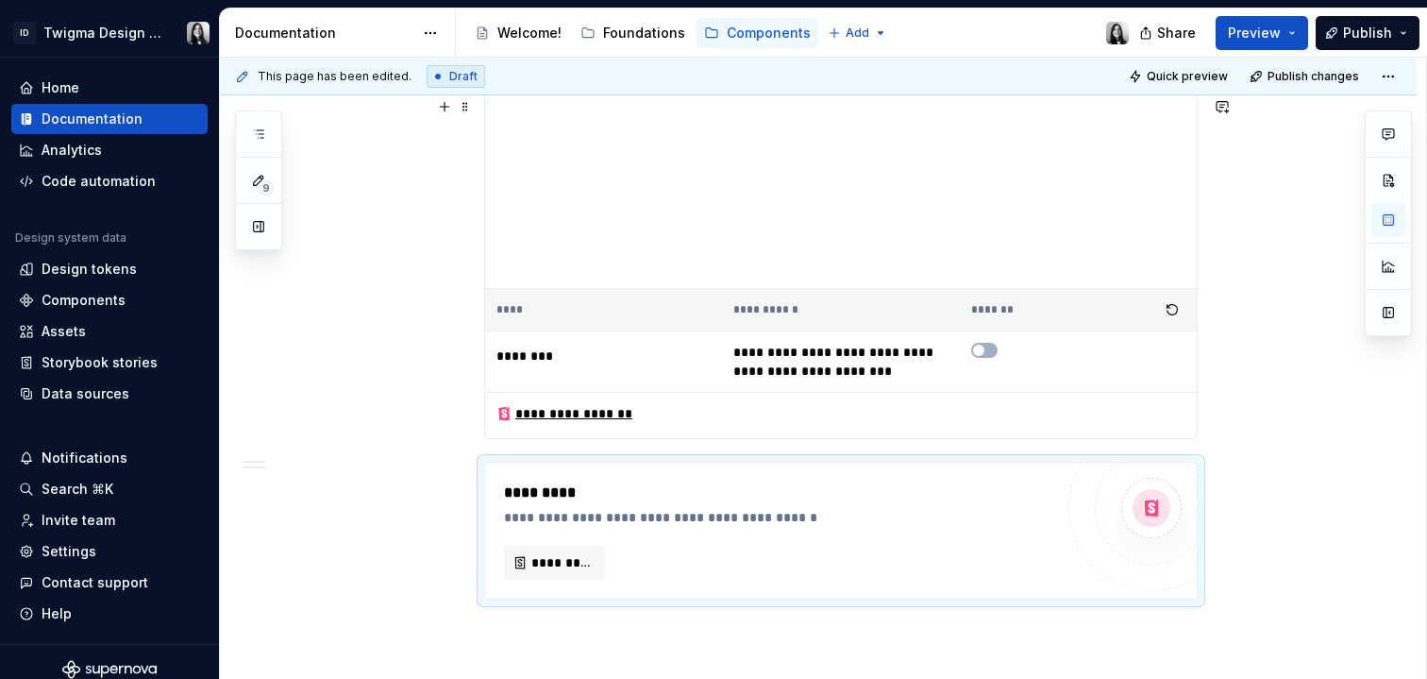
scroll to position [1280, 0]
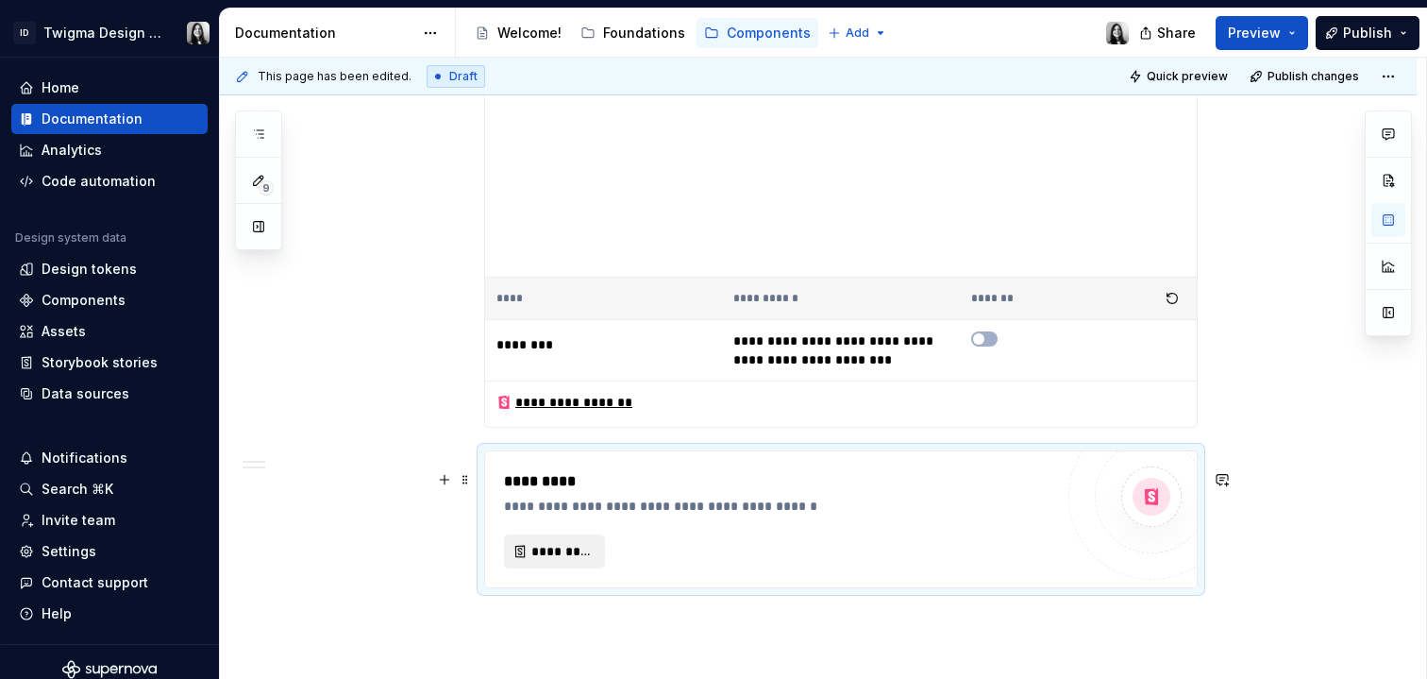
click at [583, 561] on span "*********" at bounding box center [562, 551] width 61 height 19
type textarea "*"
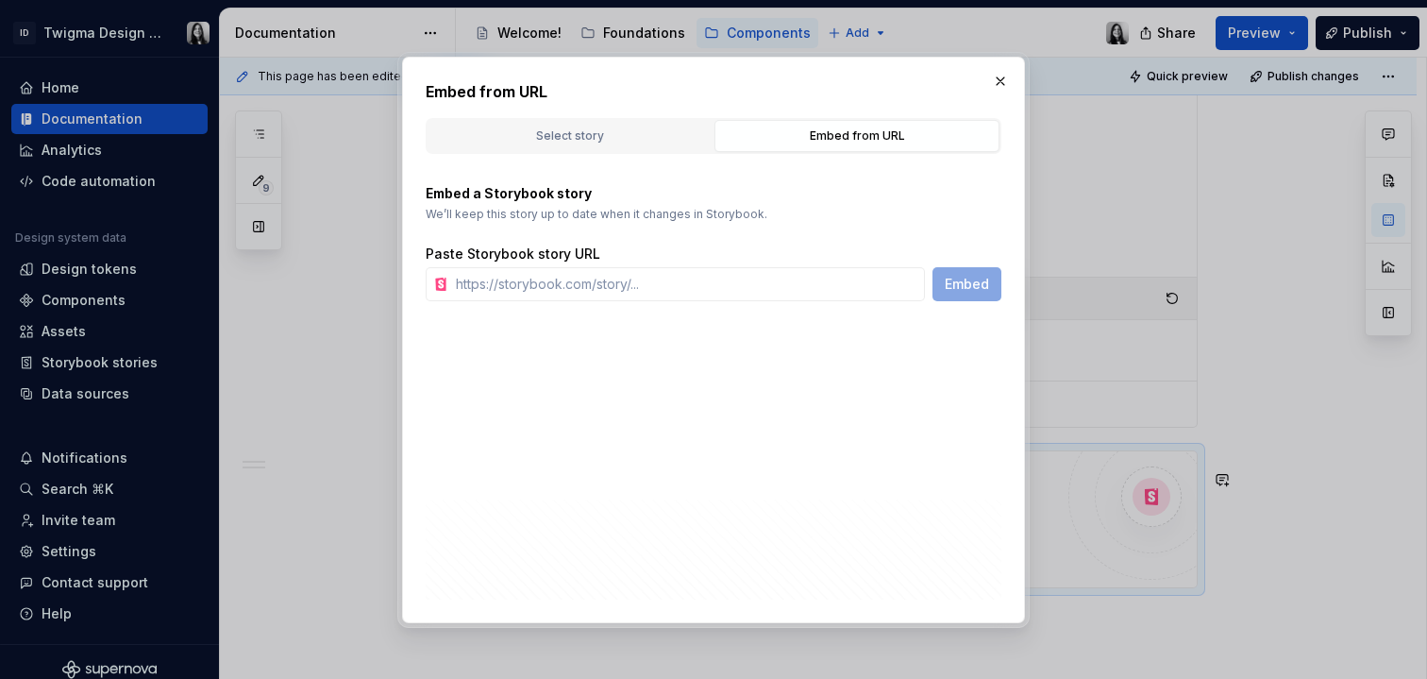
type input "https://react.carbondesignsystem.com/?path=/story/components-button--default"
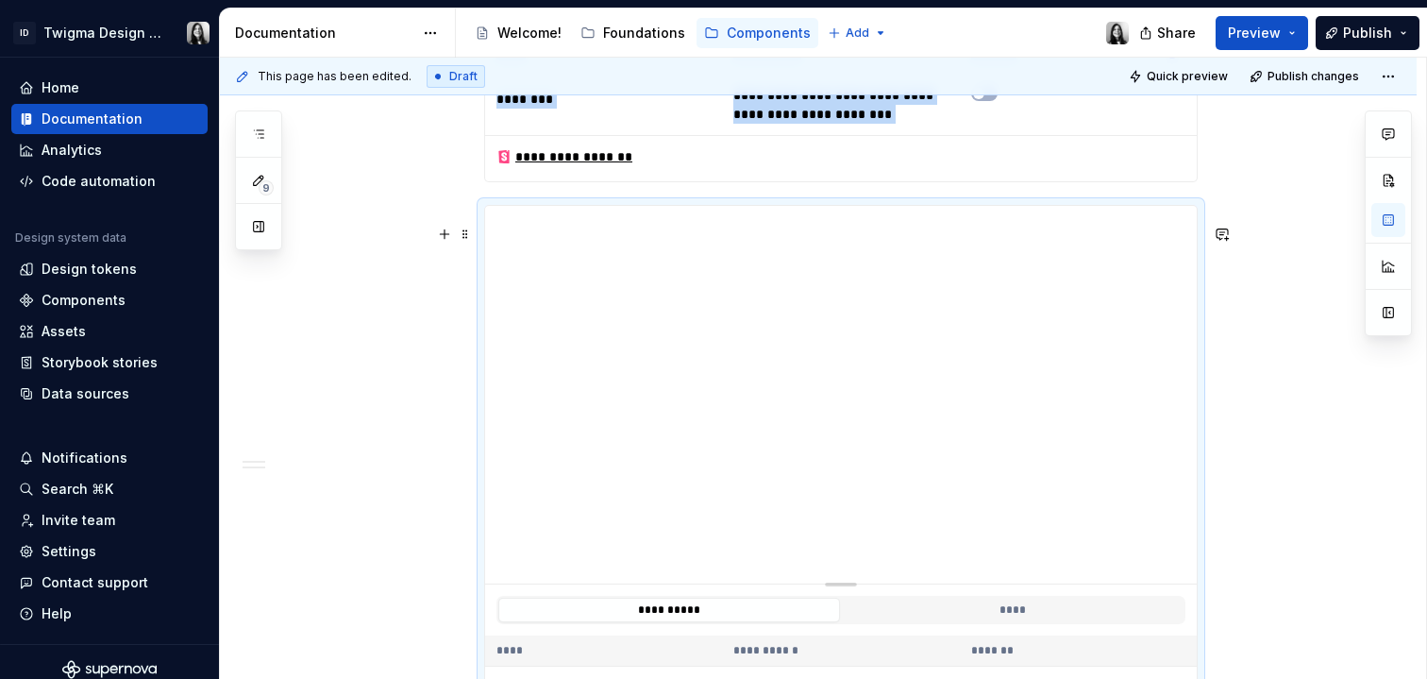
scroll to position [1703, 0]
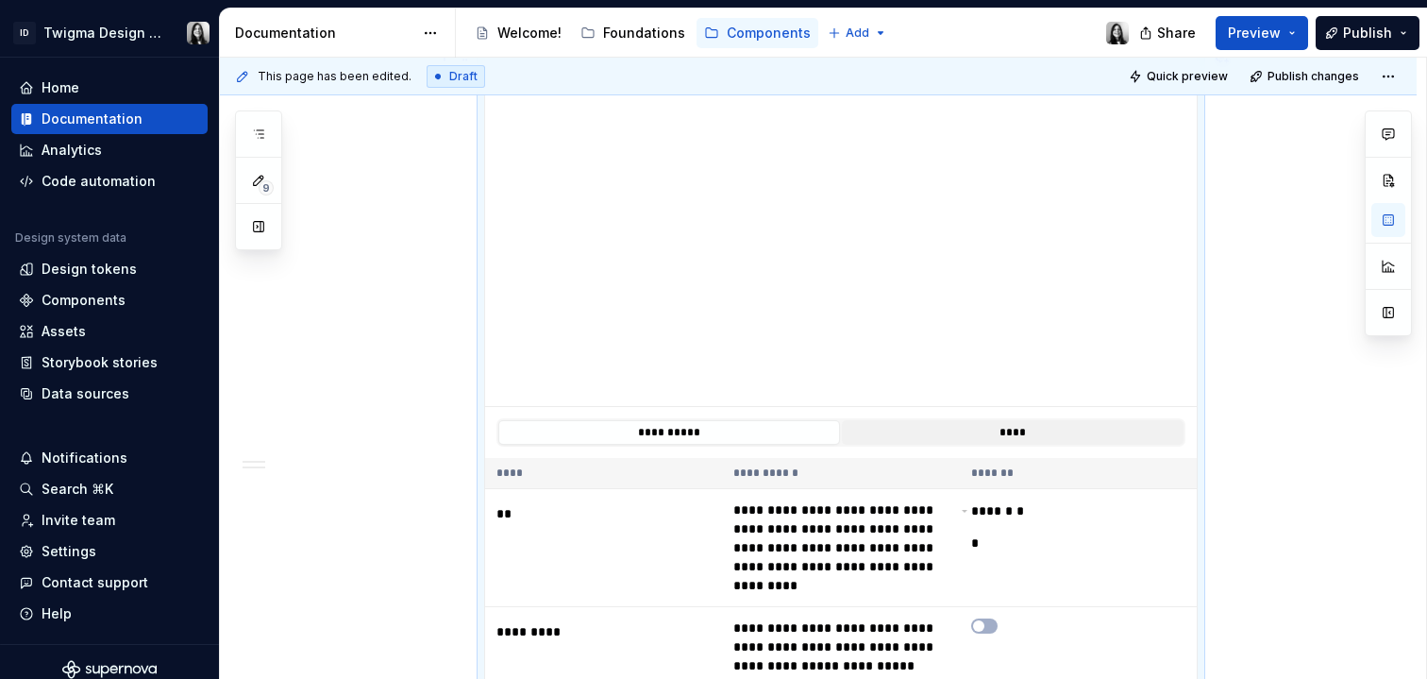
click at [954, 445] on button "****" at bounding box center [1013, 432] width 342 height 25
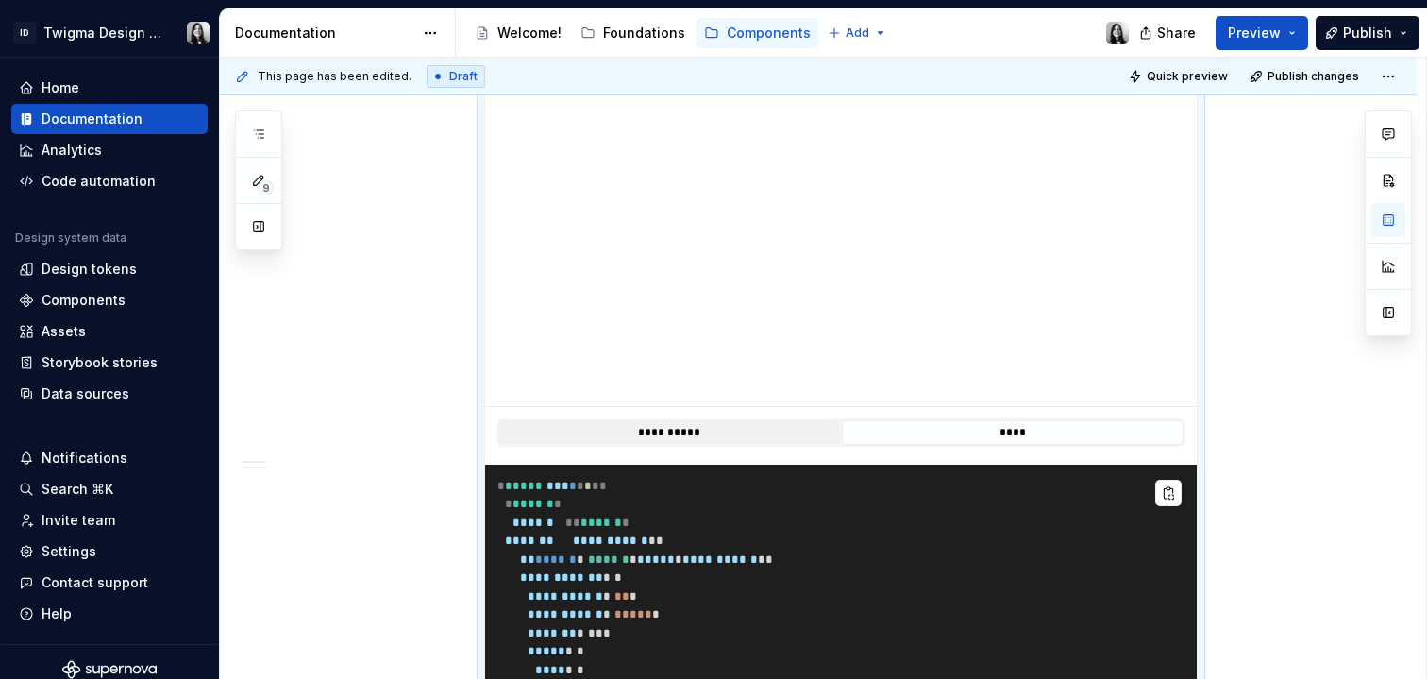
click at [785, 445] on button "**********" at bounding box center [669, 432] width 342 height 25
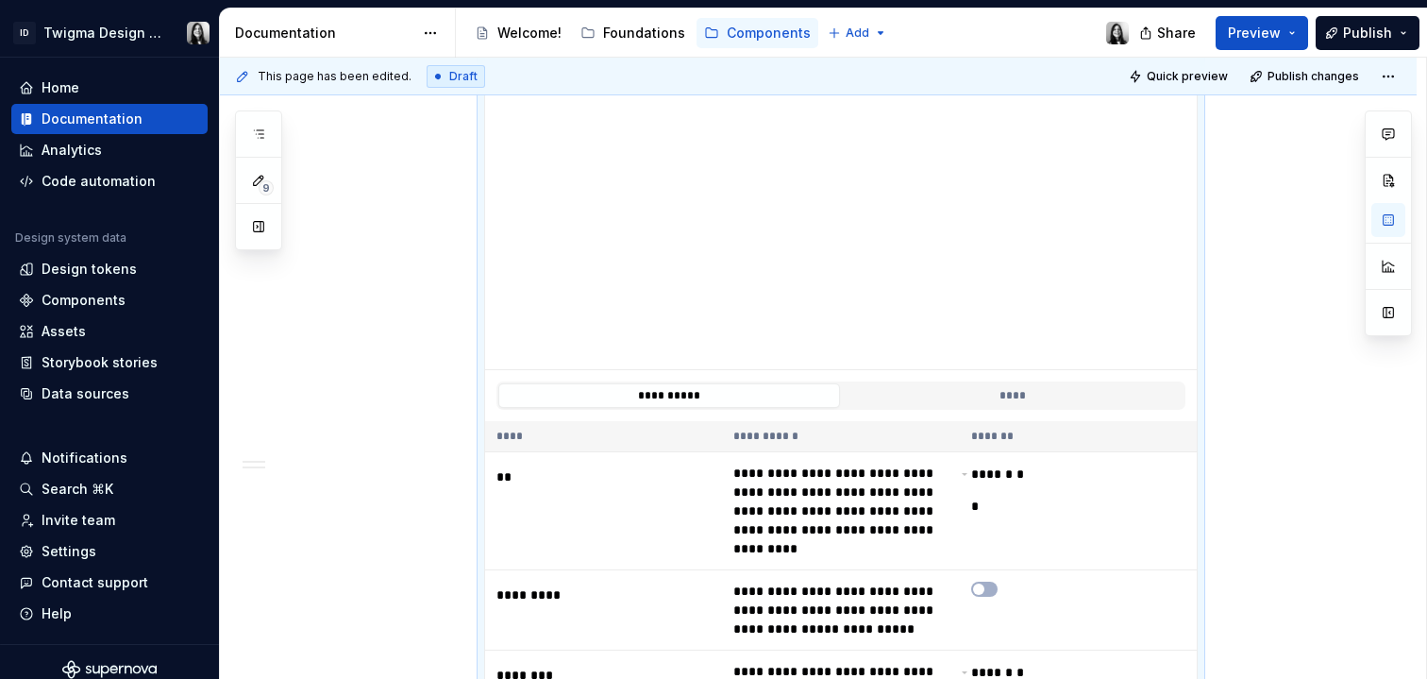
scroll to position [1965, 0]
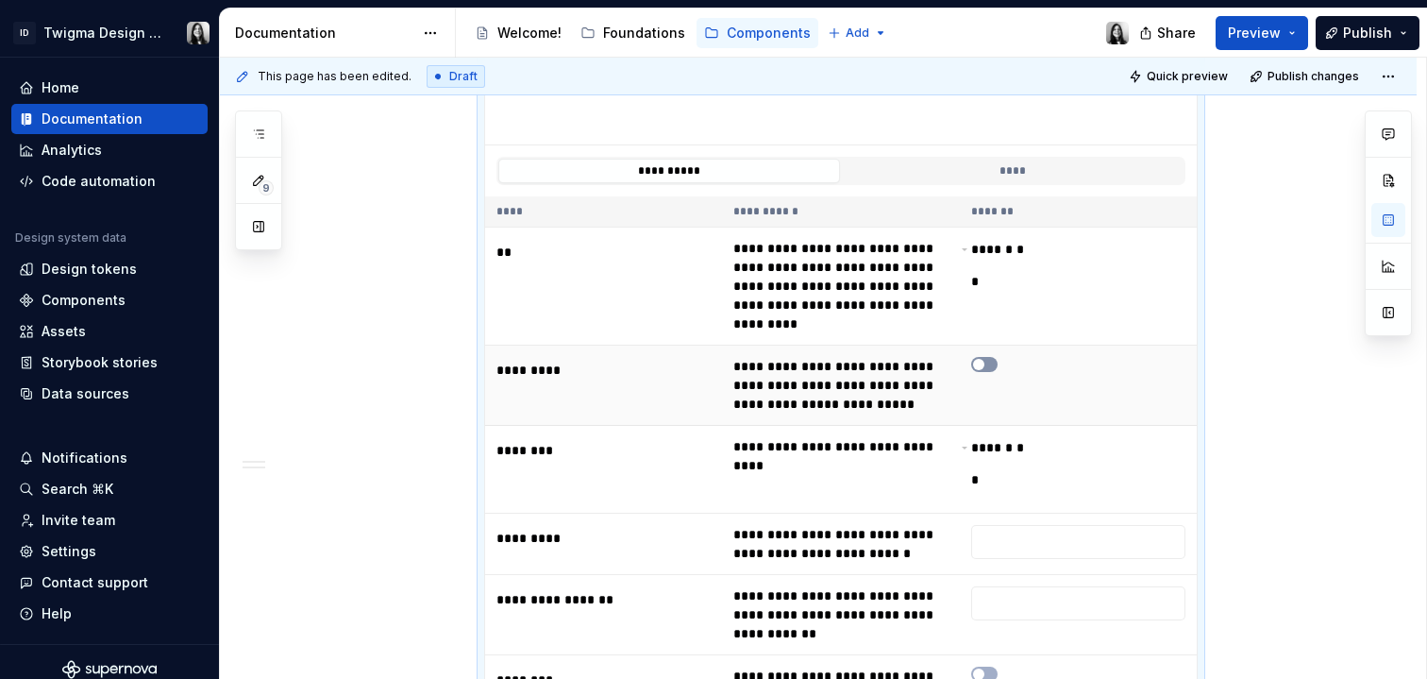
click at [975, 364] on span "button" at bounding box center [978, 364] width 11 height 11
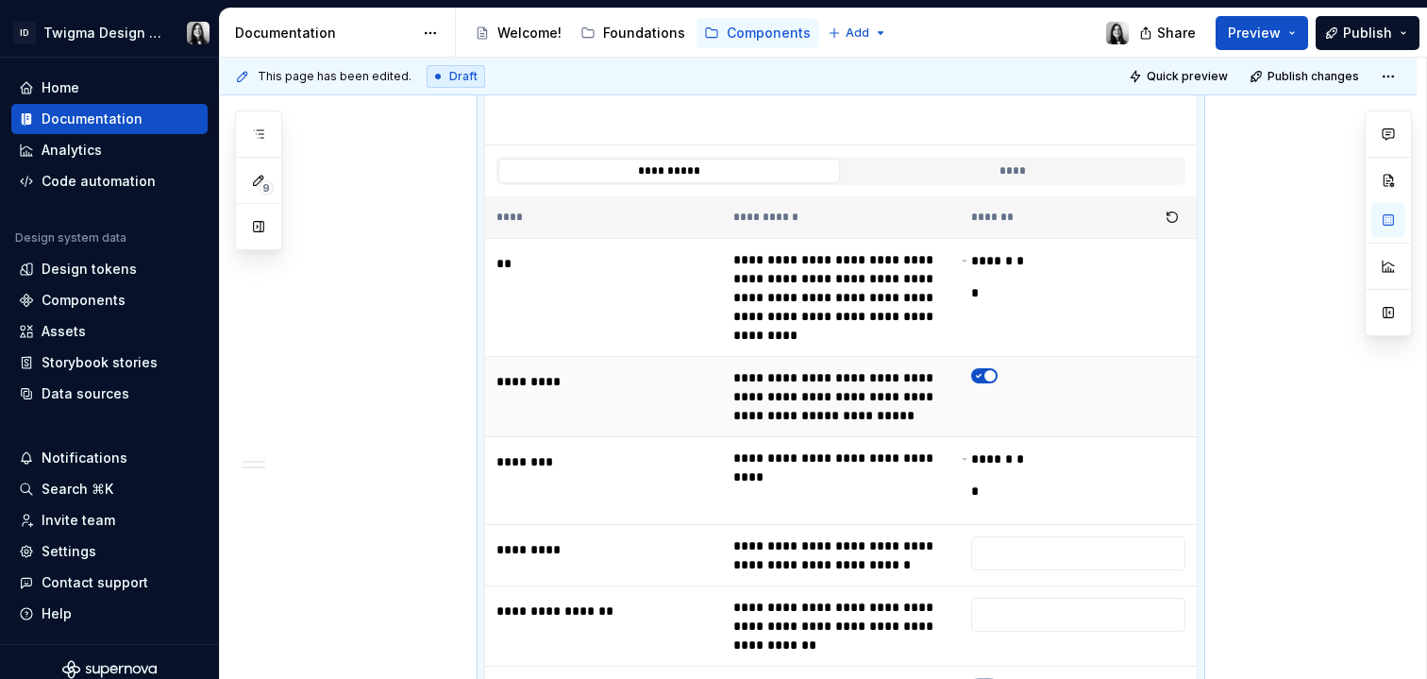
click at [993, 374] on span "button" at bounding box center [990, 375] width 11 height 11
type textarea "*"
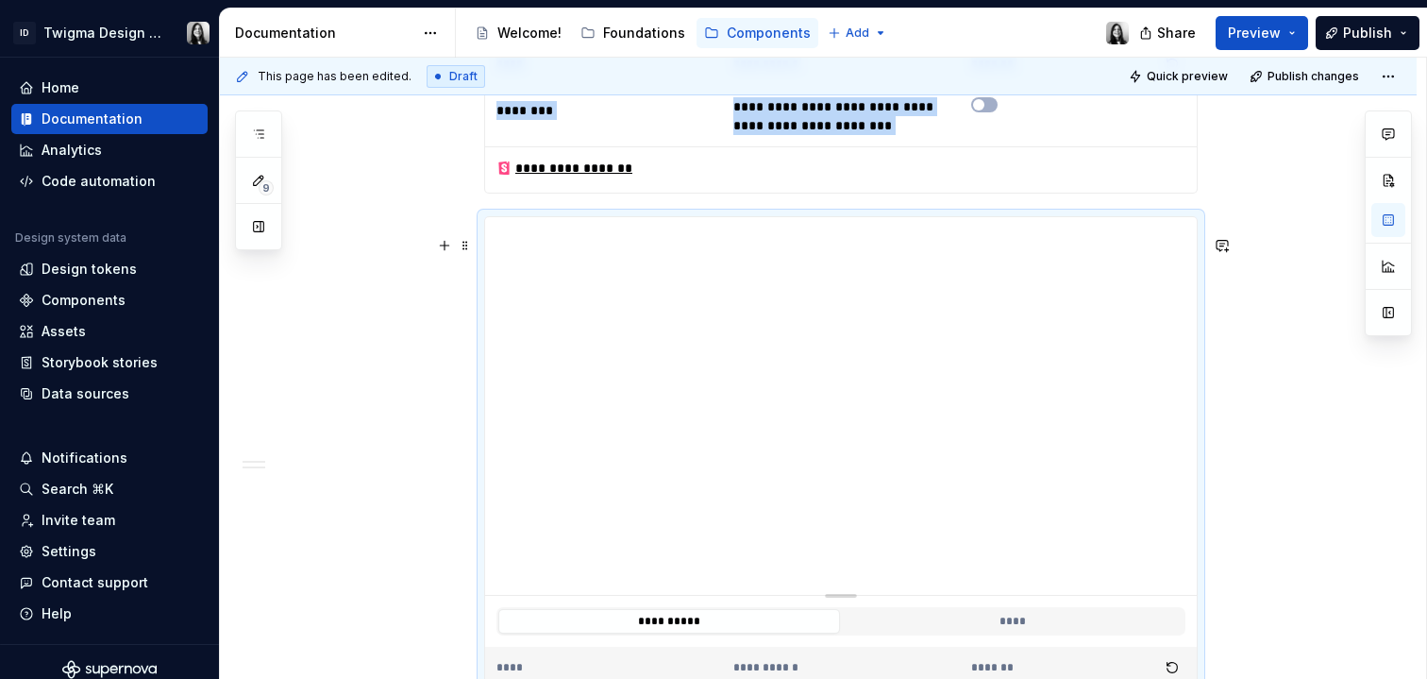
scroll to position [1333, 0]
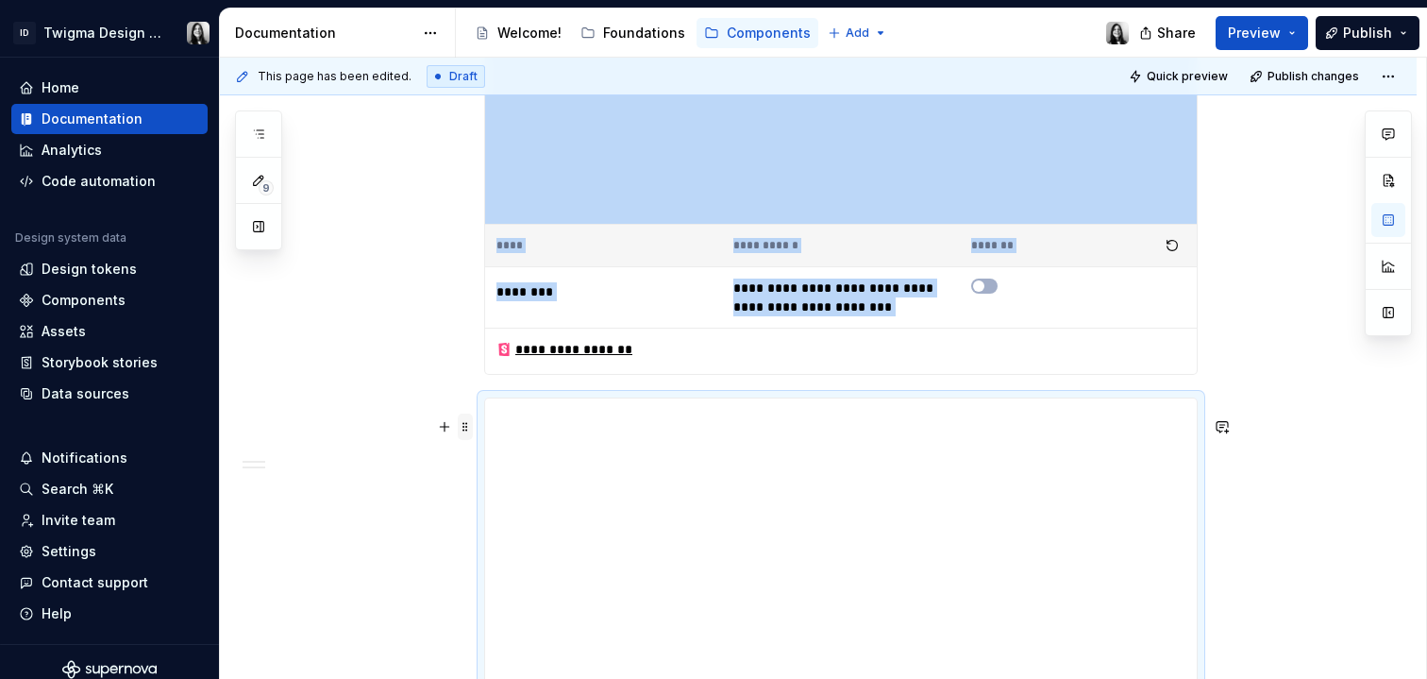
type button "**"
click at [467, 424] on span at bounding box center [465, 427] width 15 height 26
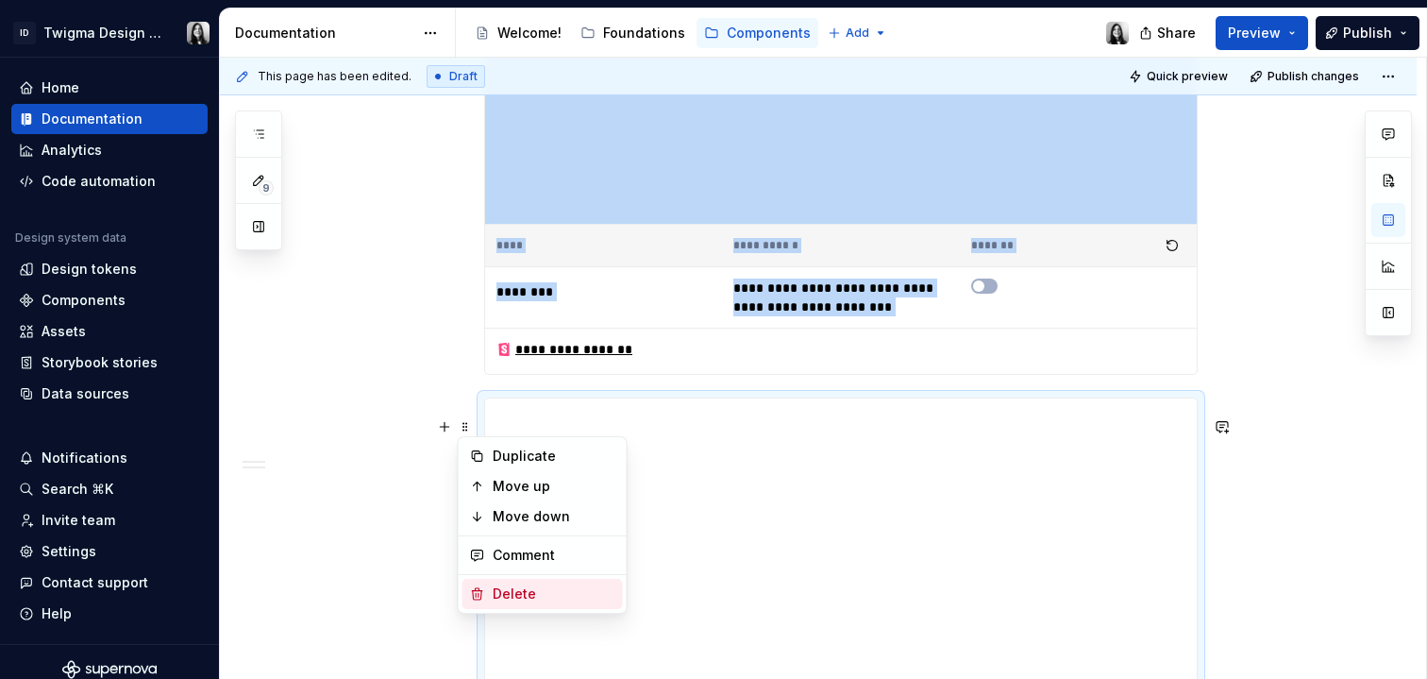
click at [530, 586] on div "Delete" at bounding box center [554, 593] width 123 height 19
type textarea "*"
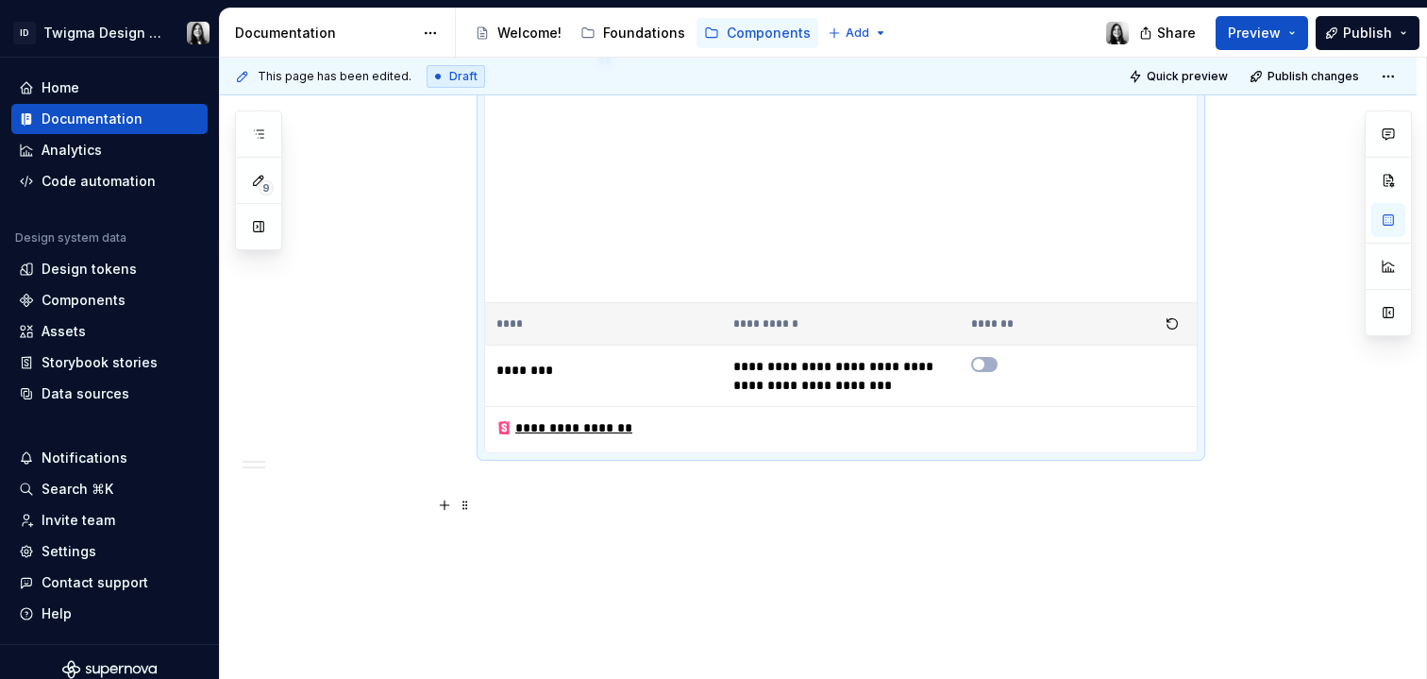
scroll to position [1274, 0]
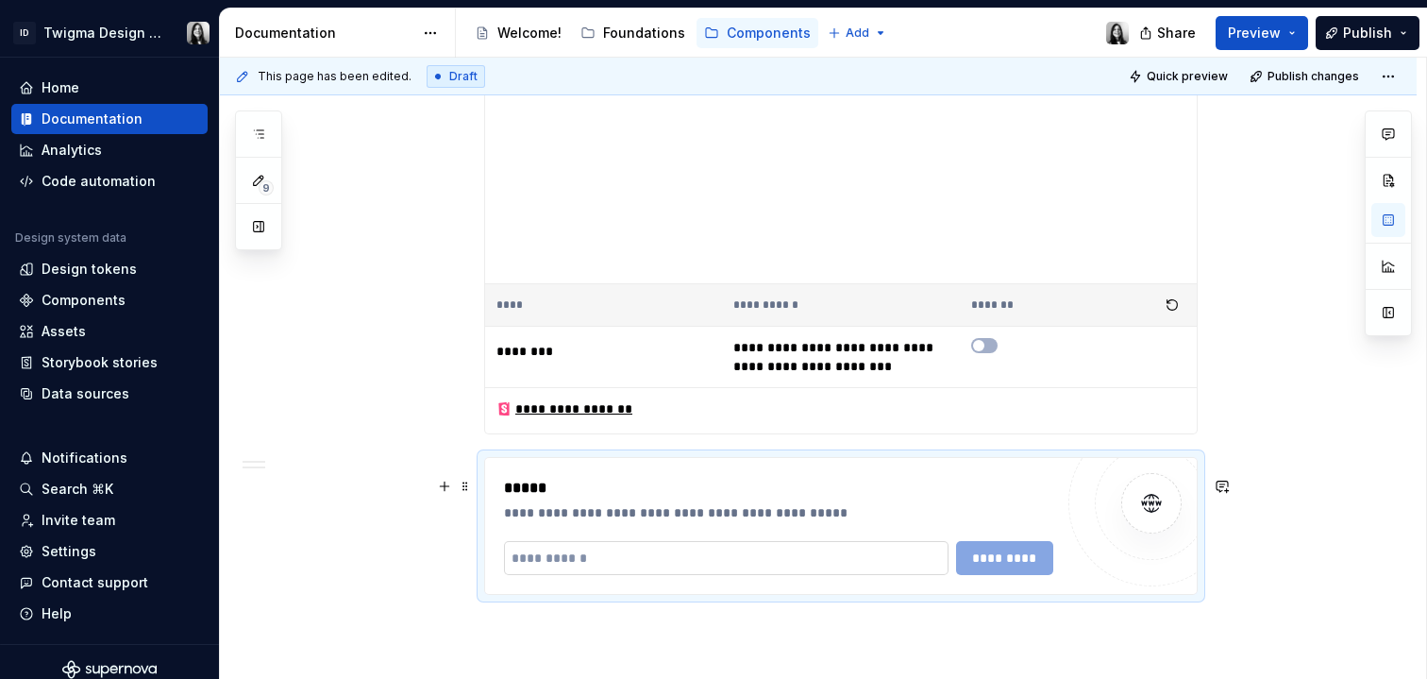
click at [802, 572] on input "text" at bounding box center [726, 558] width 445 height 34
paste input "**********"
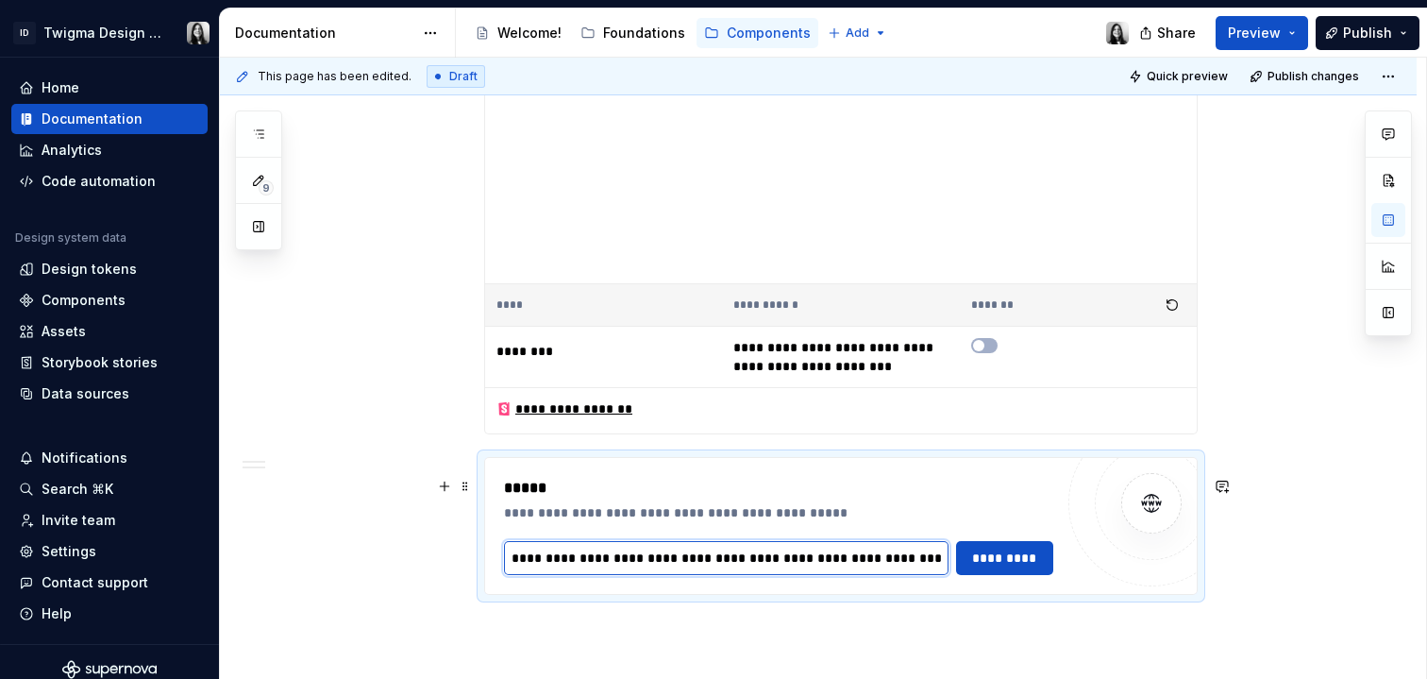
scroll to position [0, 80]
type input "**********"
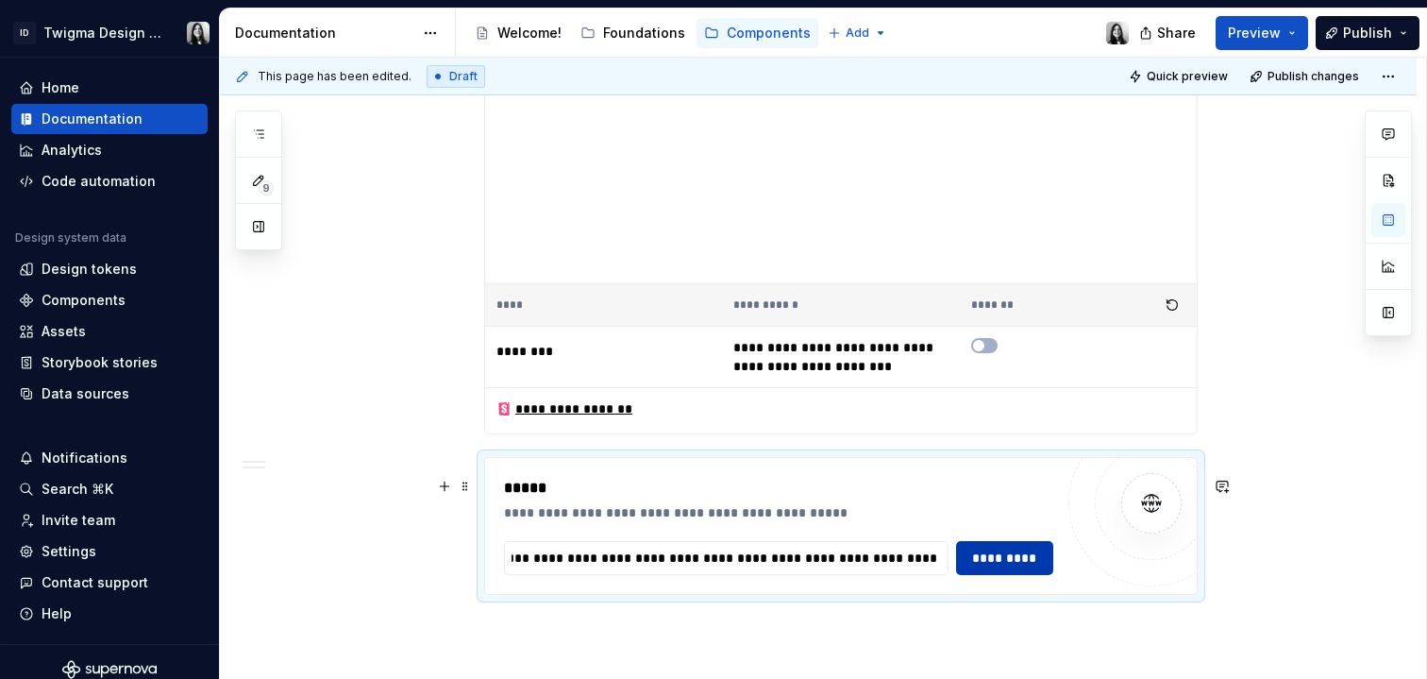
click at [992, 567] on span "*********" at bounding box center [1005, 558] width 73 height 19
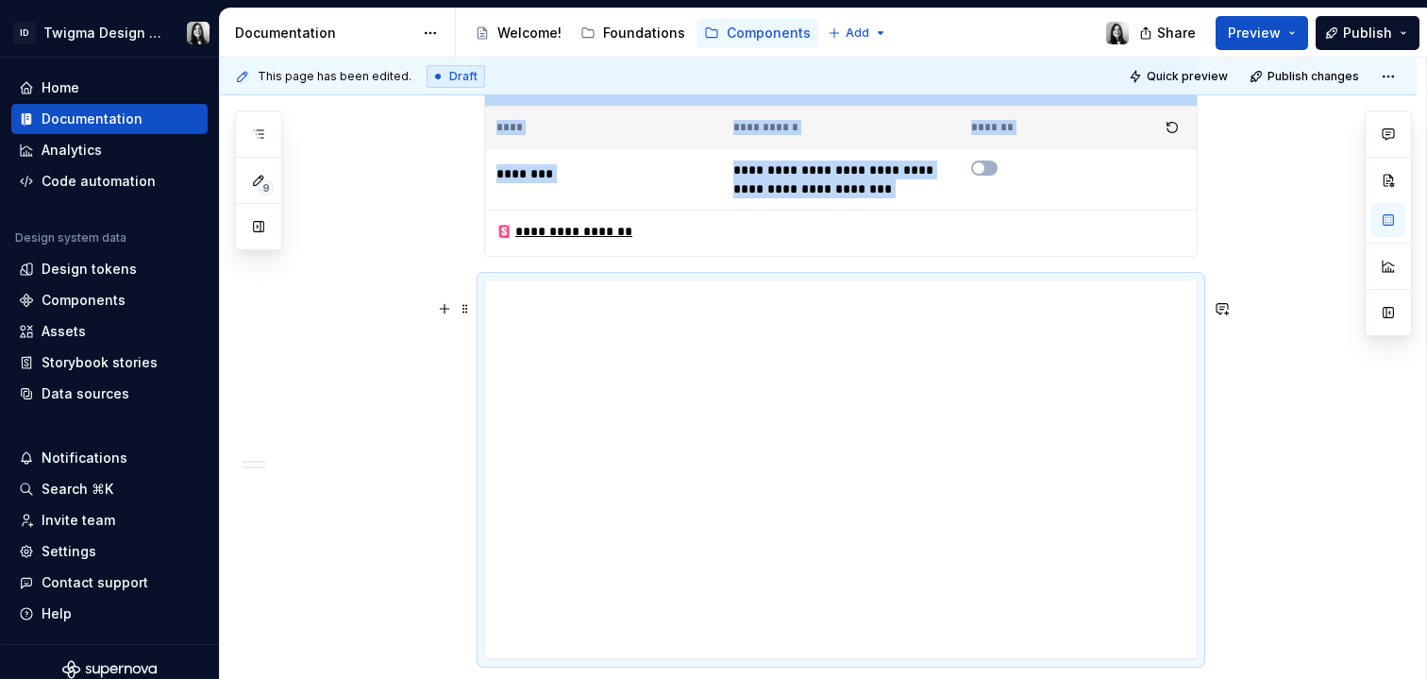
scroll to position [1, 0]
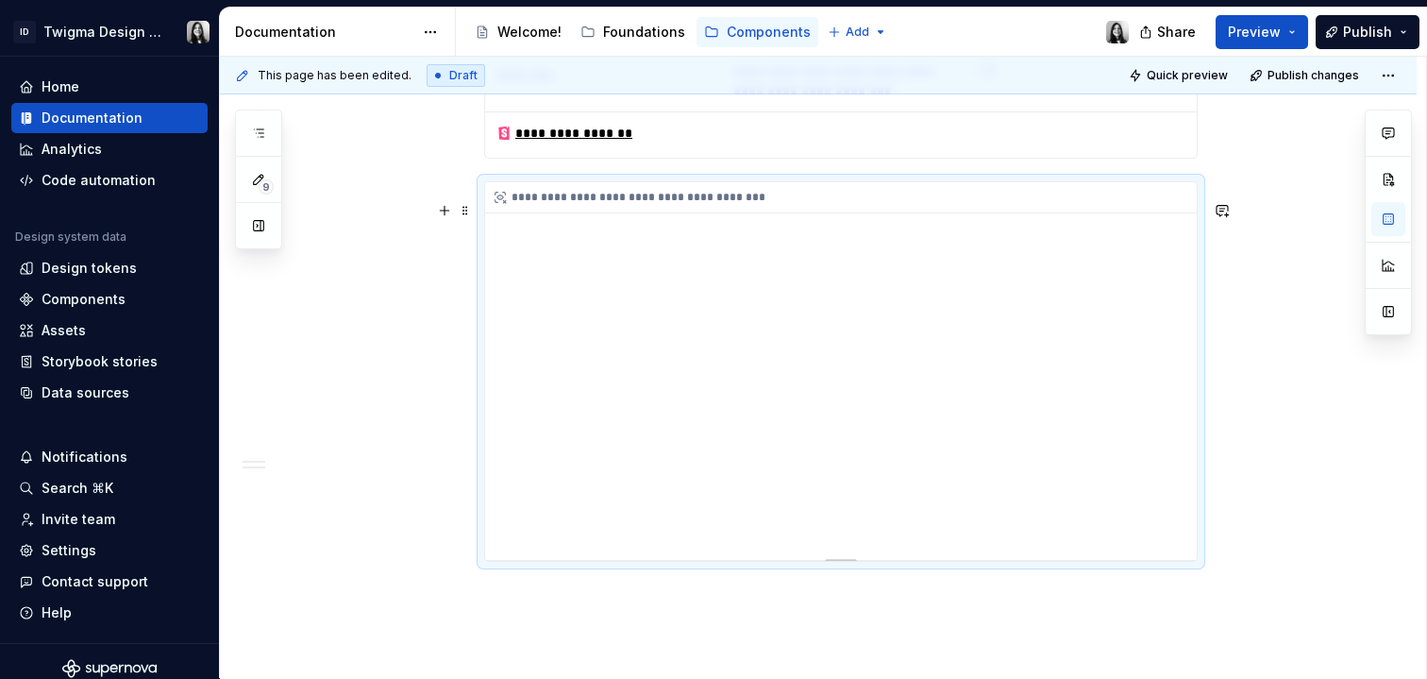
click at [1094, 474] on div "**********" at bounding box center [841, 371] width 712 height 378
click at [1036, 493] on div "**********" at bounding box center [841, 371] width 712 height 378
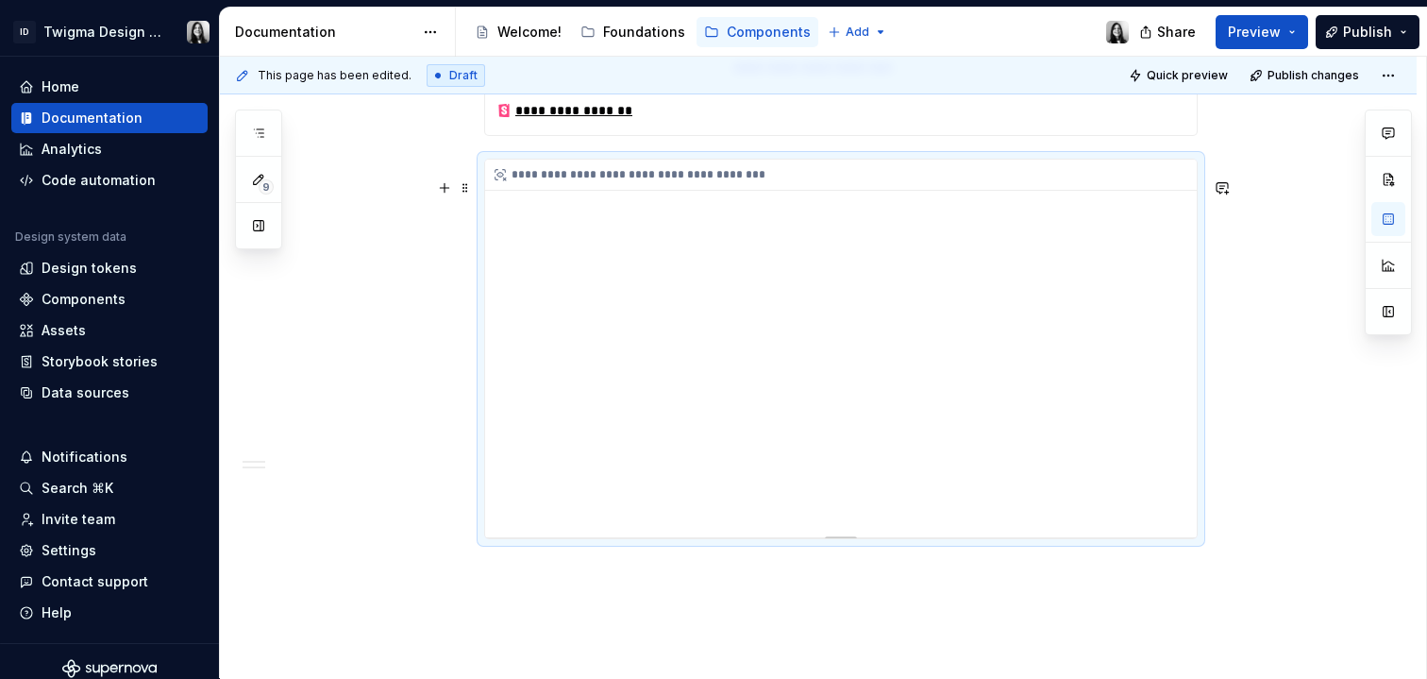
scroll to position [1572, 0]
click at [1208, 69] on span "Quick preview" at bounding box center [1187, 75] width 81 height 15
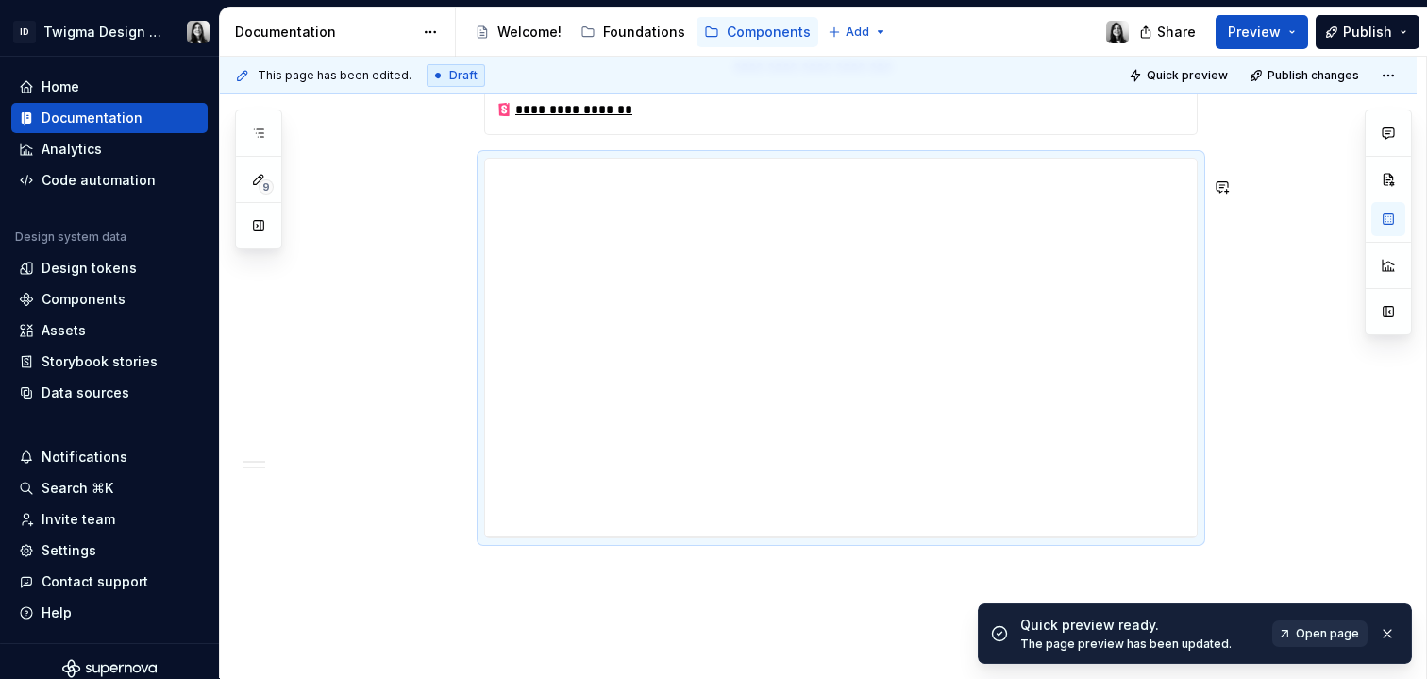
click at [1320, 631] on span "Open page" at bounding box center [1327, 633] width 63 height 15
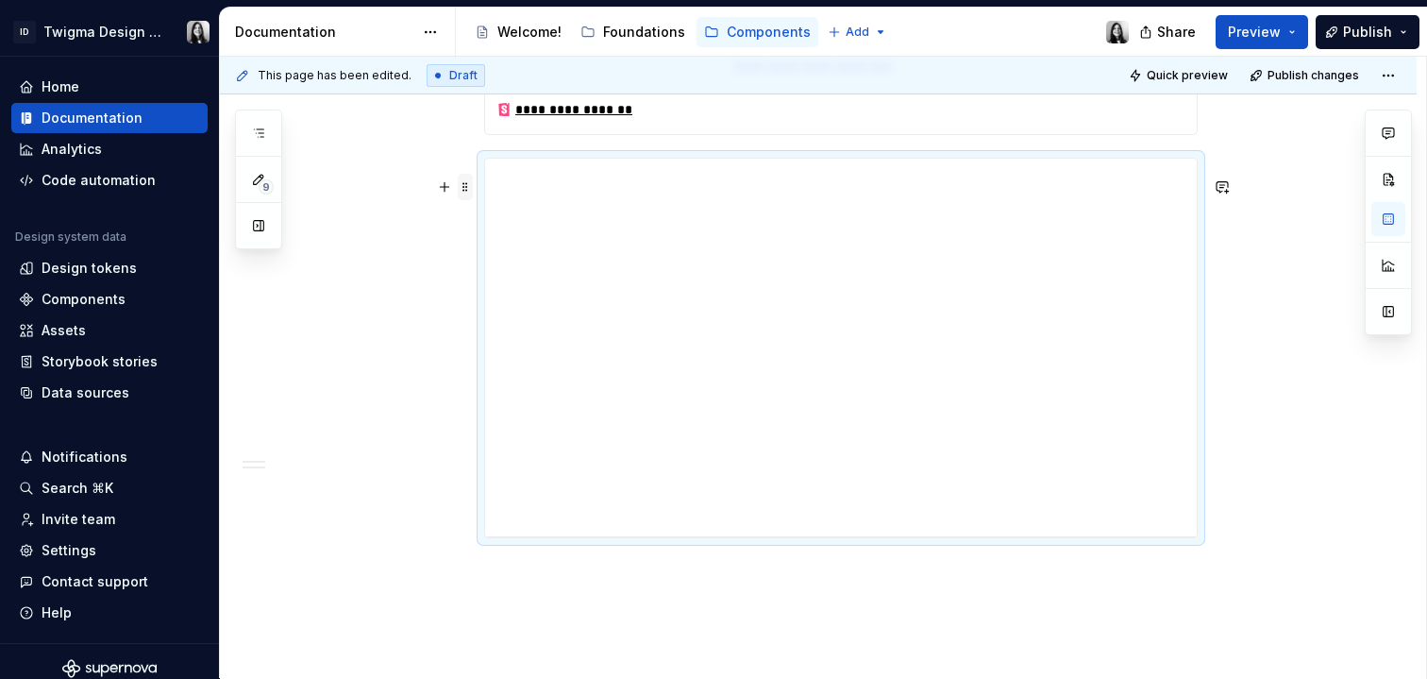
click at [464, 183] on span at bounding box center [465, 187] width 15 height 26
click at [752, 346] on div "**********" at bounding box center [841, 348] width 712 height 378
click at [1392, 225] on button "button" at bounding box center [1389, 219] width 34 height 34
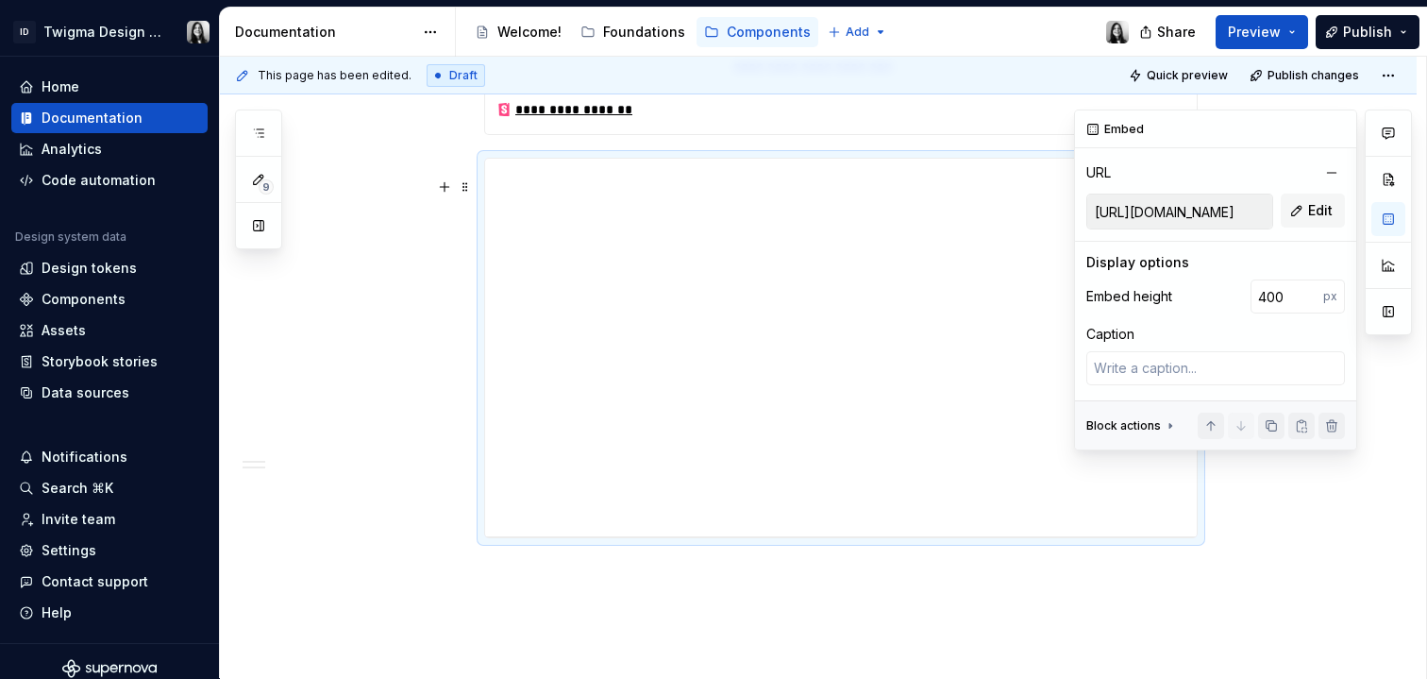
click at [1215, 213] on input "https://react.carbondesignsystem.com/?path=/story/components-button--default" at bounding box center [1180, 211] width 185 height 34
click at [1304, 211] on button "Edit" at bounding box center [1313, 211] width 64 height 34
type textarea "*"
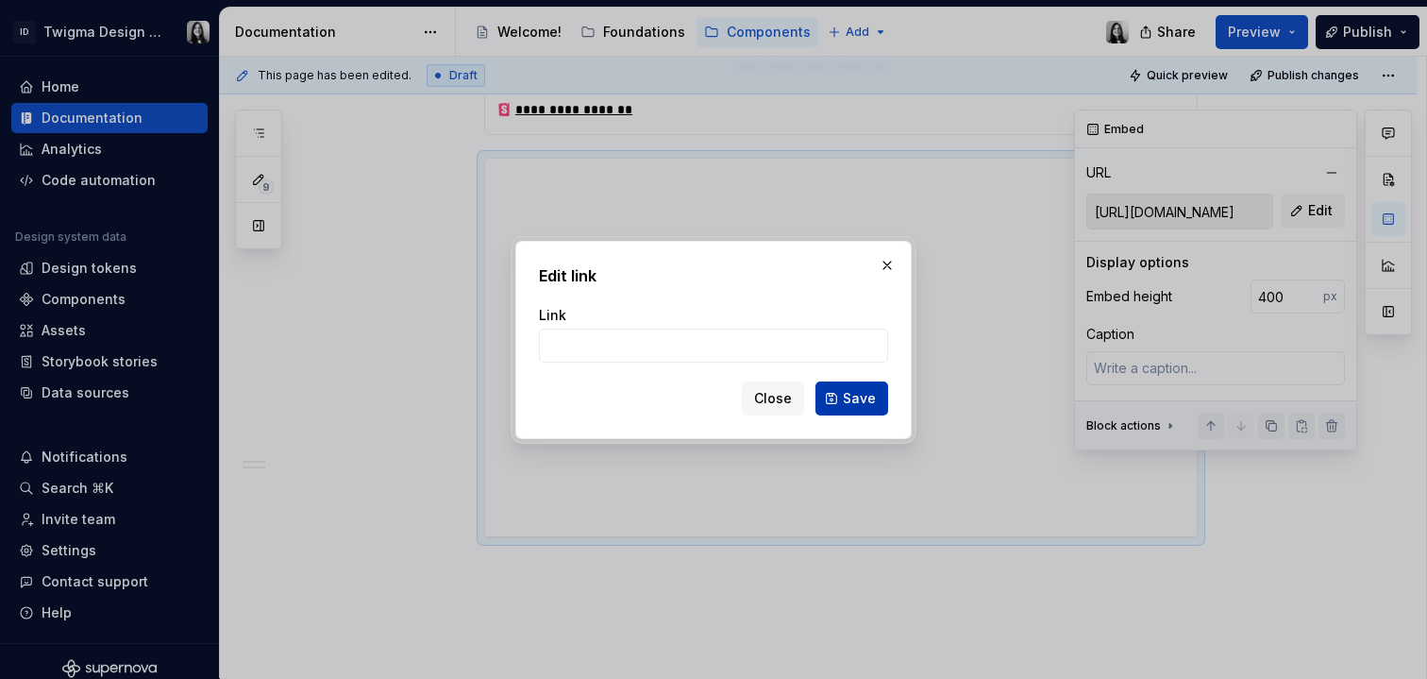
type input "https://react.carbondesignsystem.com/?path=/story/components-button--default"
click button "Save" at bounding box center [852, 398] width 73 height 34
type textarea "*"
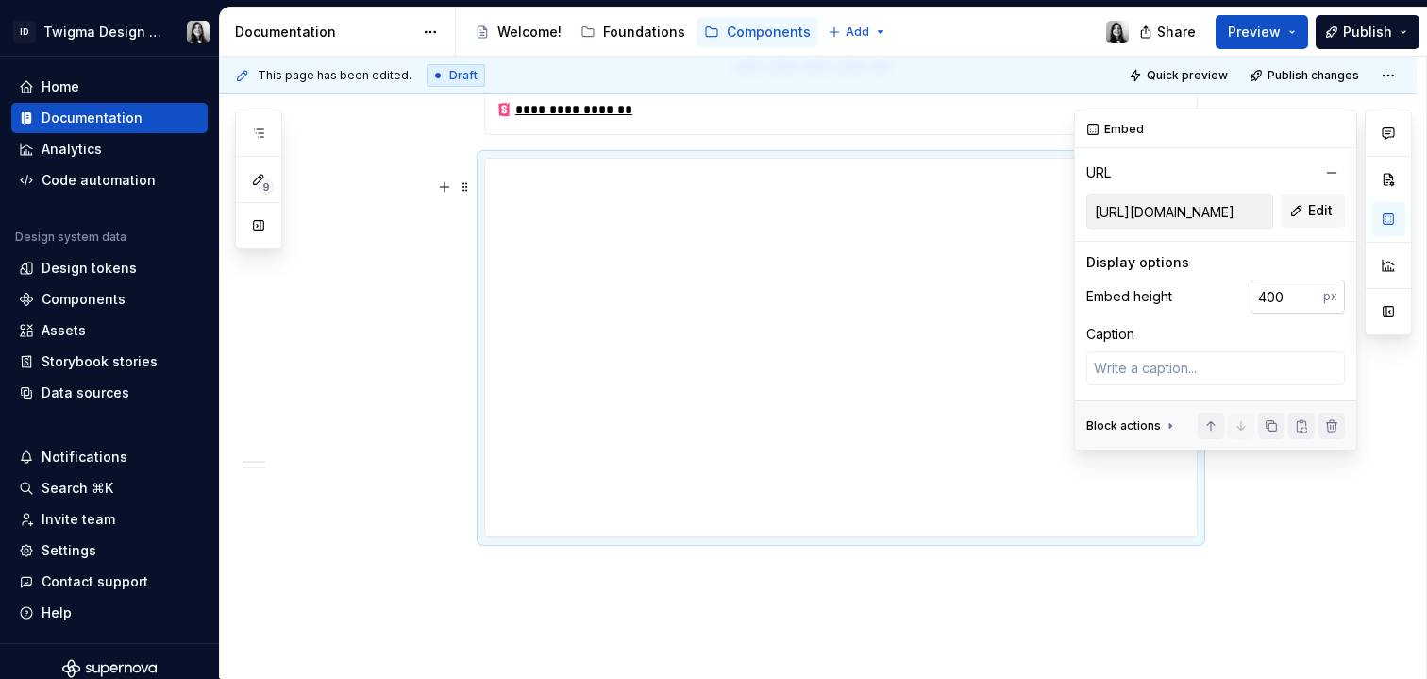
click at [1296, 302] on input "400" at bounding box center [1287, 296] width 73 height 34
type input "4"
type input "800"
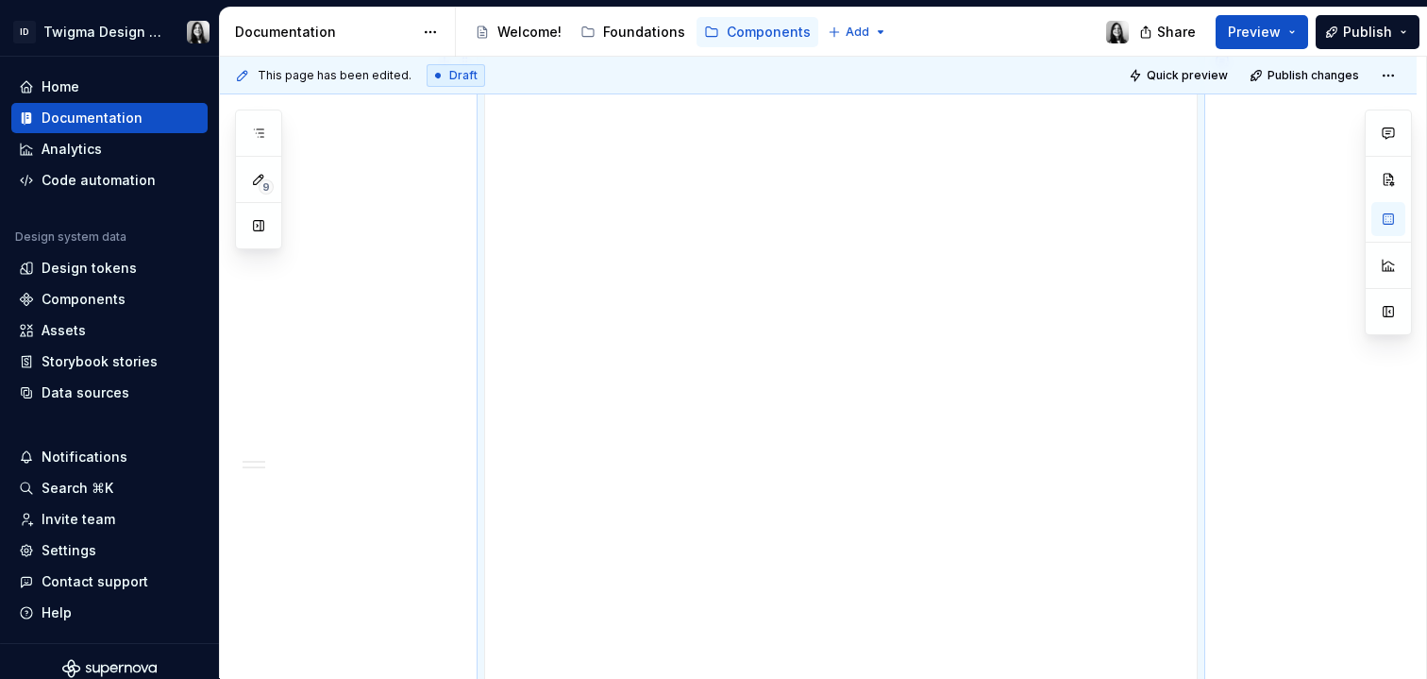
scroll to position [1492, 0]
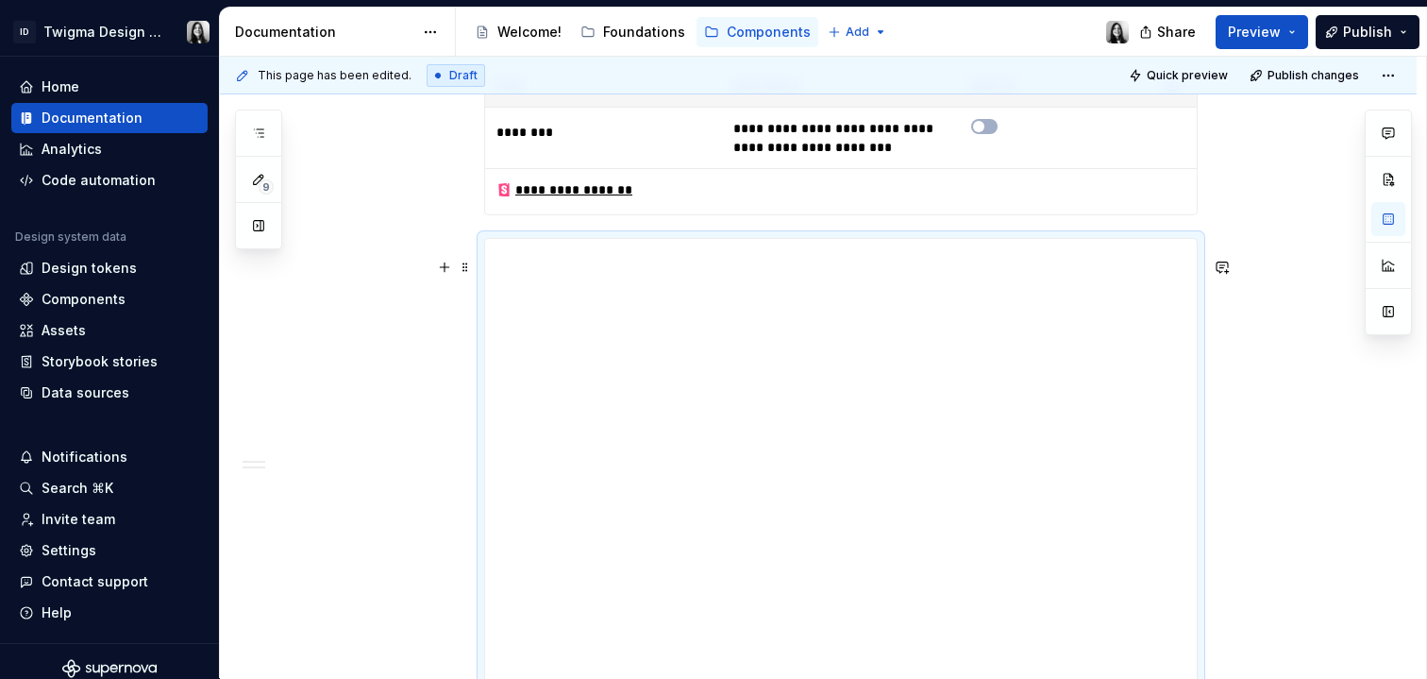
click at [1300, 355] on div "**********" at bounding box center [823, 368] width 1207 height 622
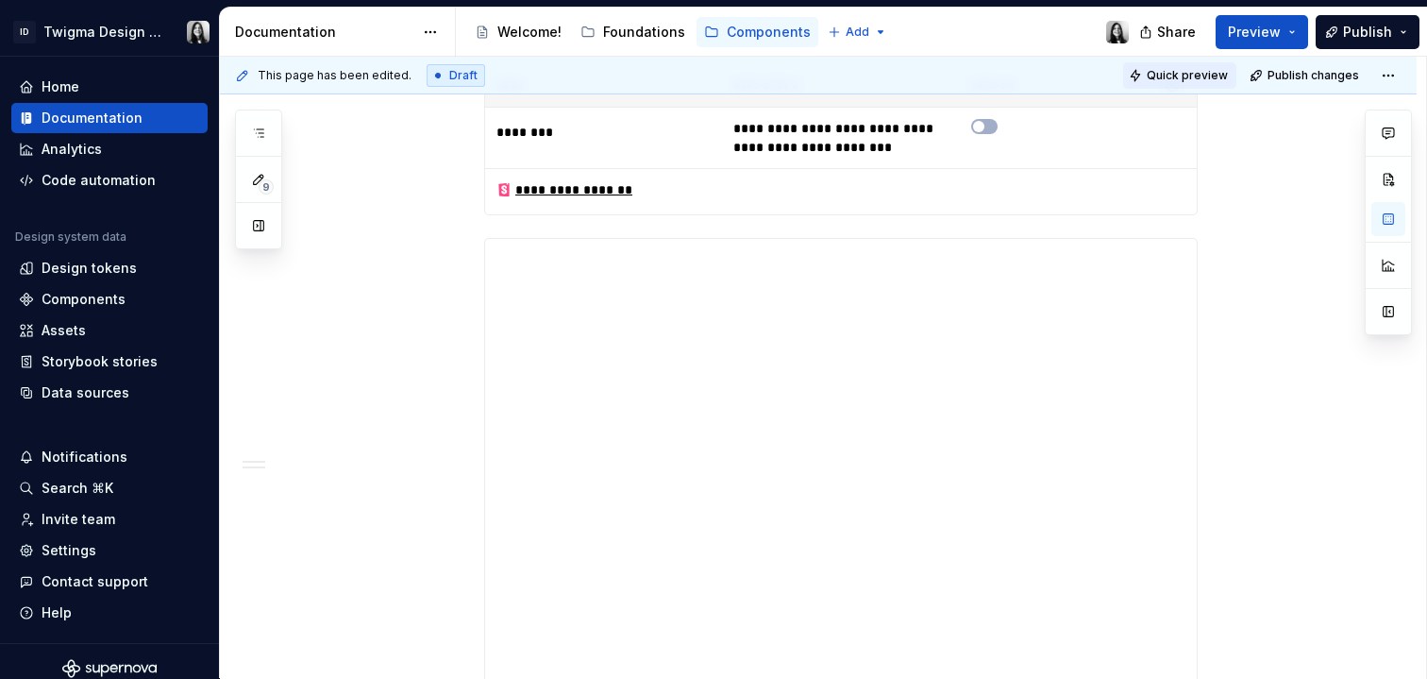
click at [1198, 78] on span "Quick preview" at bounding box center [1187, 75] width 81 height 15
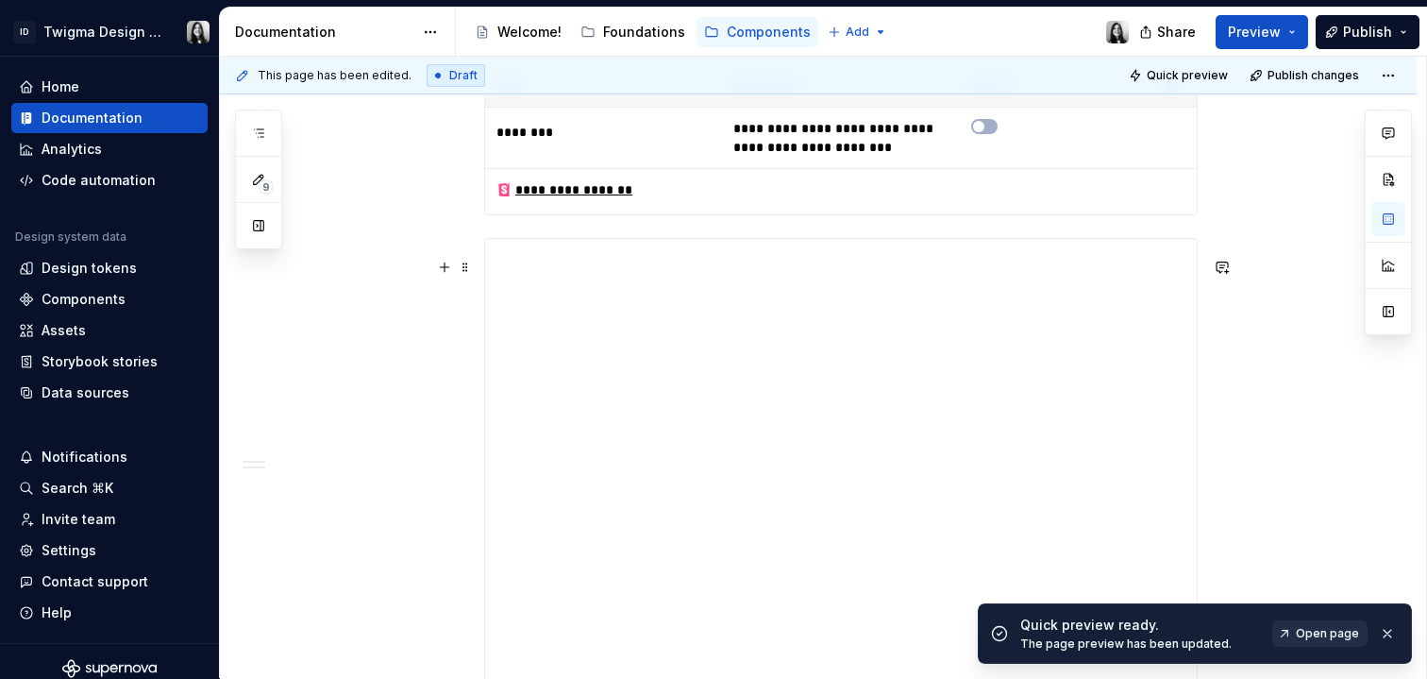
click at [1325, 641] on link "Open page" at bounding box center [1320, 633] width 95 height 26
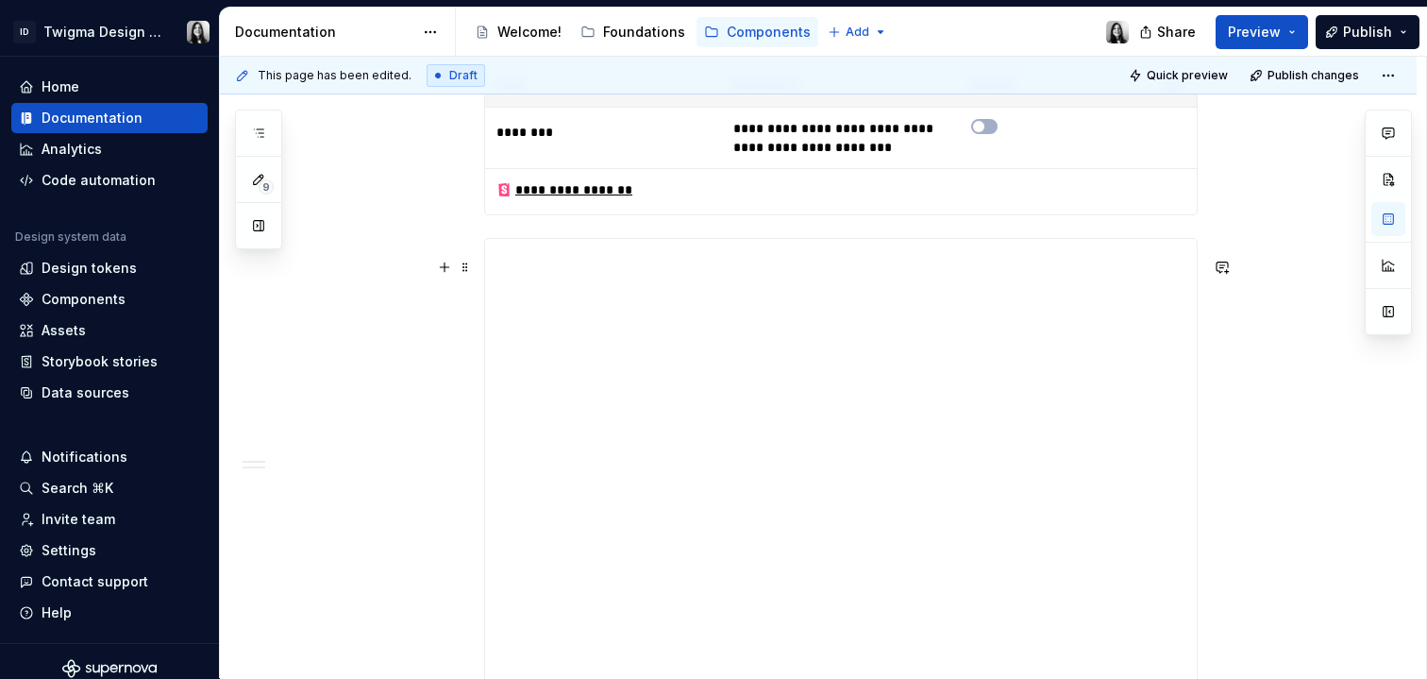
click at [1242, 403] on div "**********" at bounding box center [818, 29] width 1197 height 2388
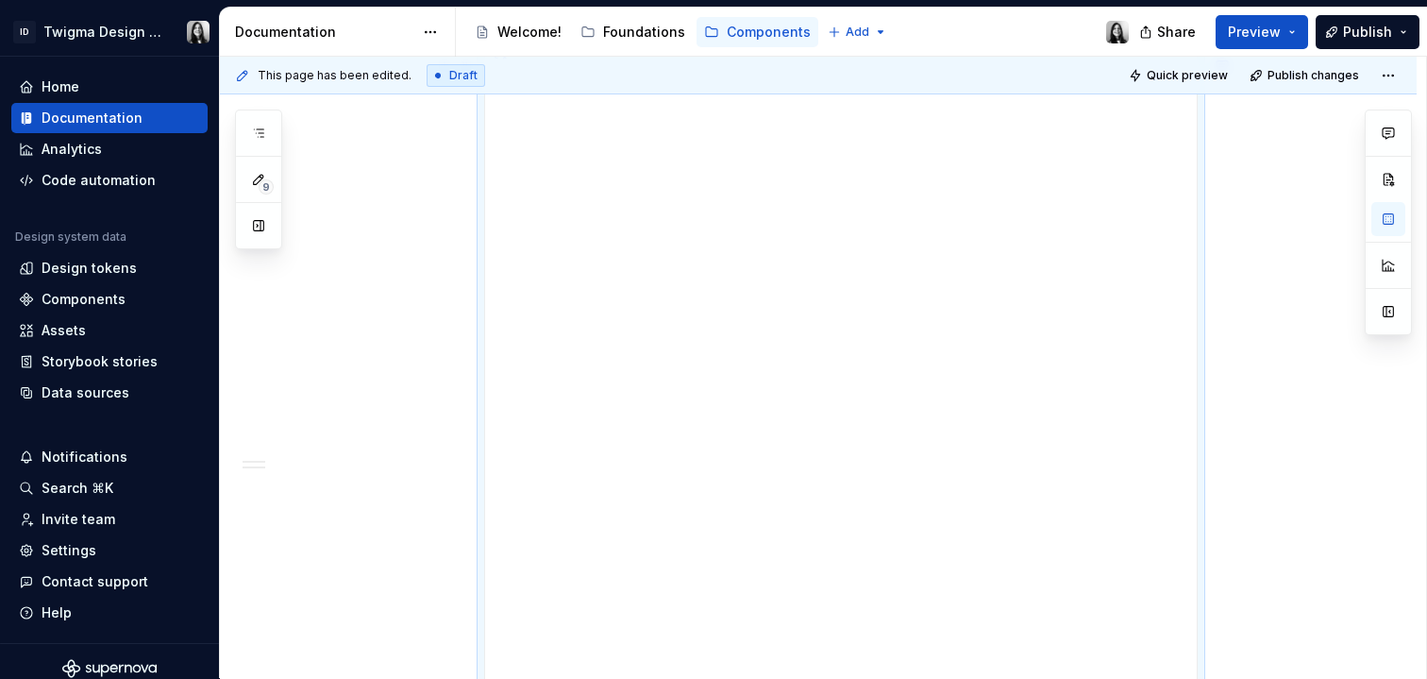
scroll to position [2054, 0]
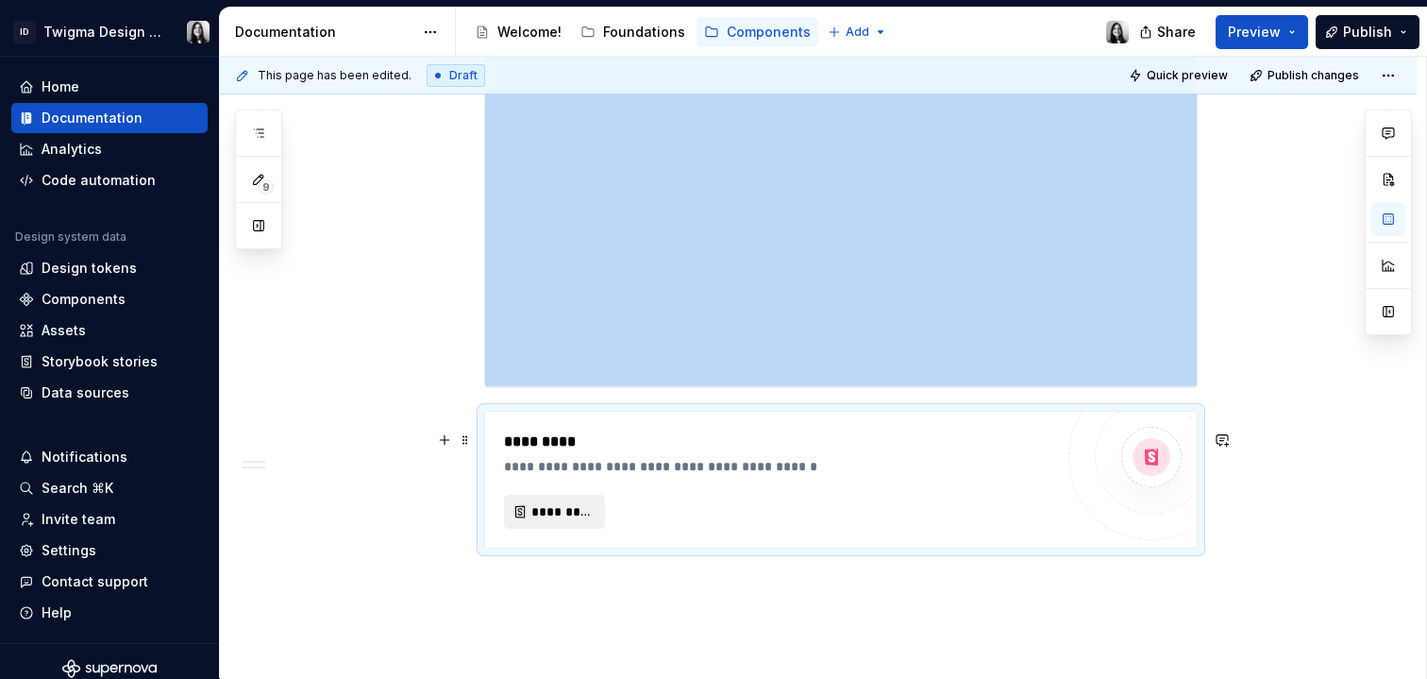
click at [576, 521] on span "*********" at bounding box center [562, 511] width 61 height 19
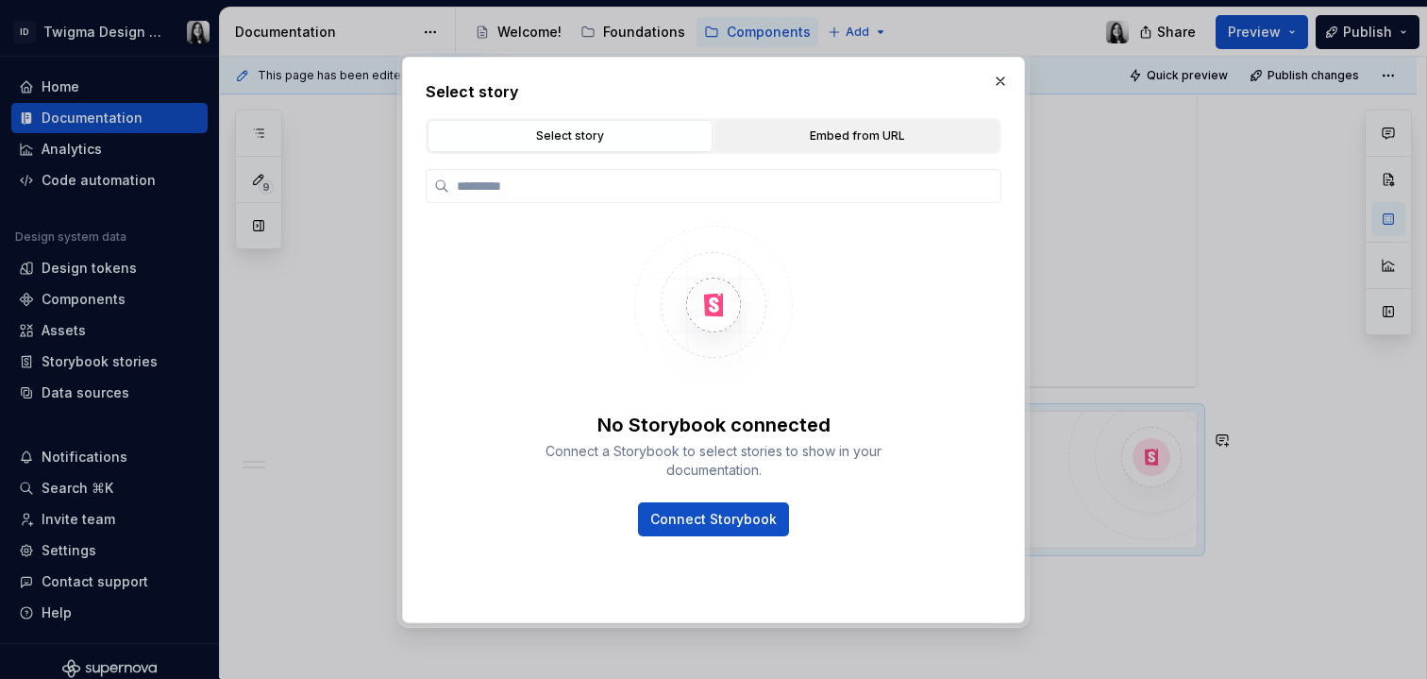
click at [887, 130] on div "Embed from URL" at bounding box center [857, 136] width 272 height 19
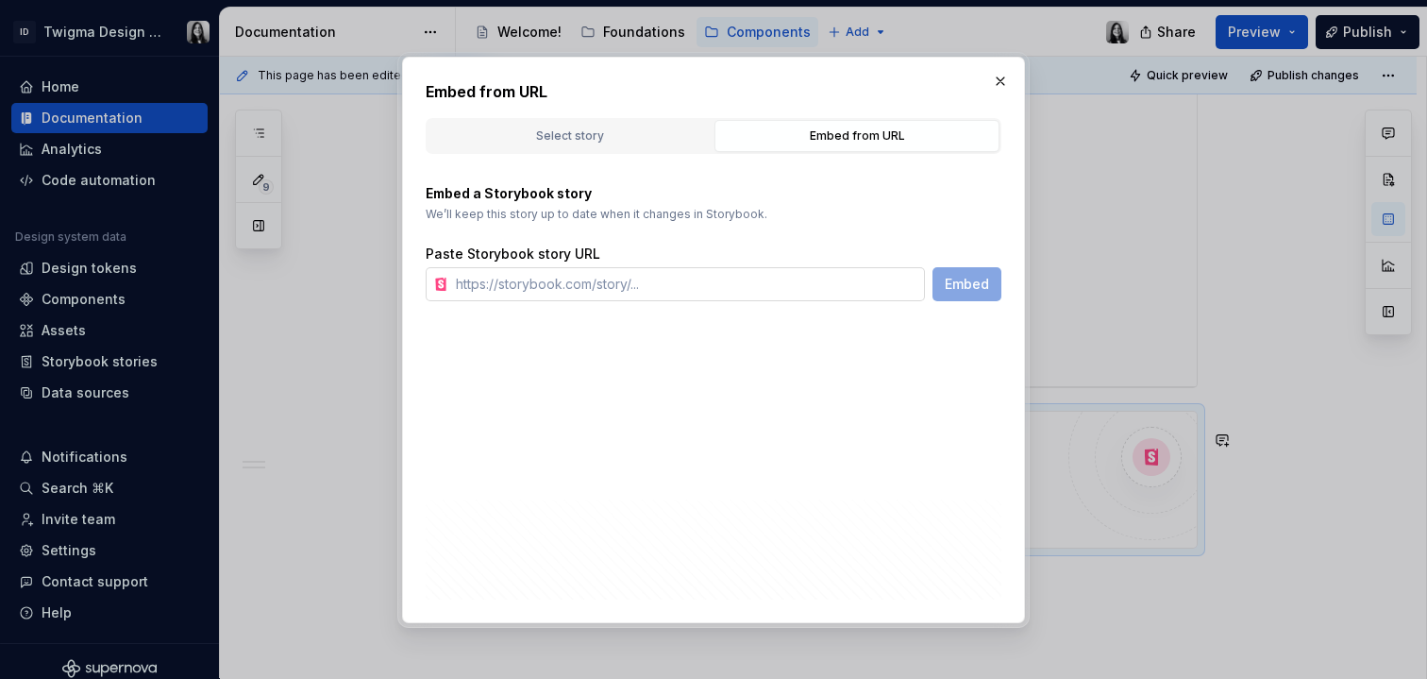
type textarea "*"
click at [758, 294] on input "text" at bounding box center [686, 284] width 477 height 34
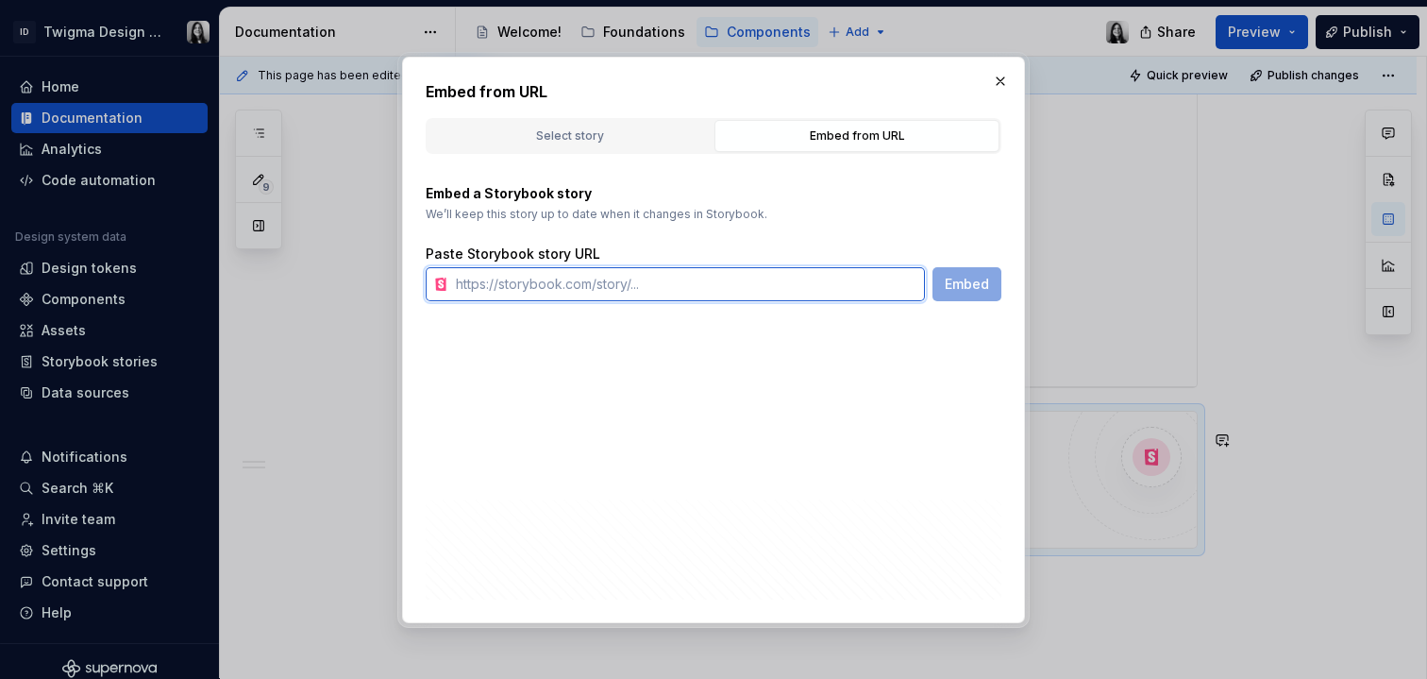
paste input "https://storybook.newskit.co.uk/?path=/story/components-button--story-button-si…"
type input "https://storybook.newskit.co.uk/?path=/story/components-button--story-button-si…"
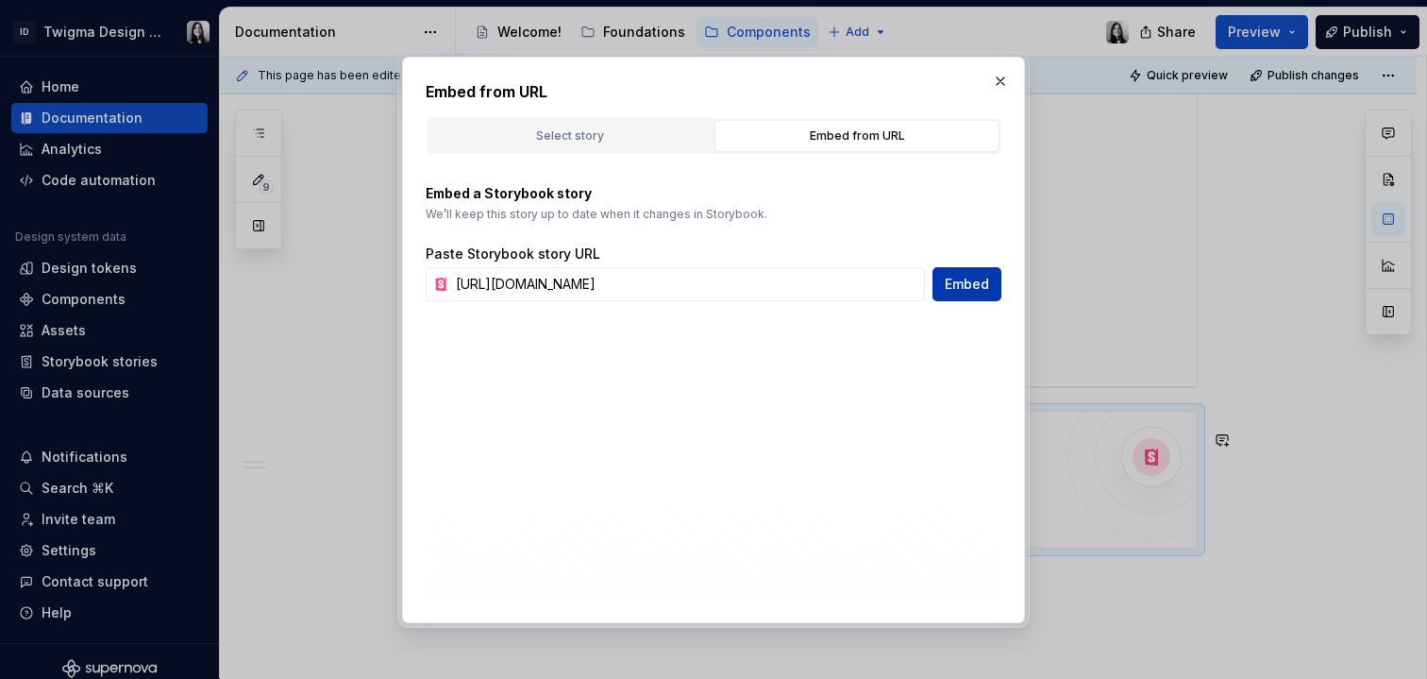
click at [975, 292] on span "Embed" at bounding box center [967, 284] width 44 height 19
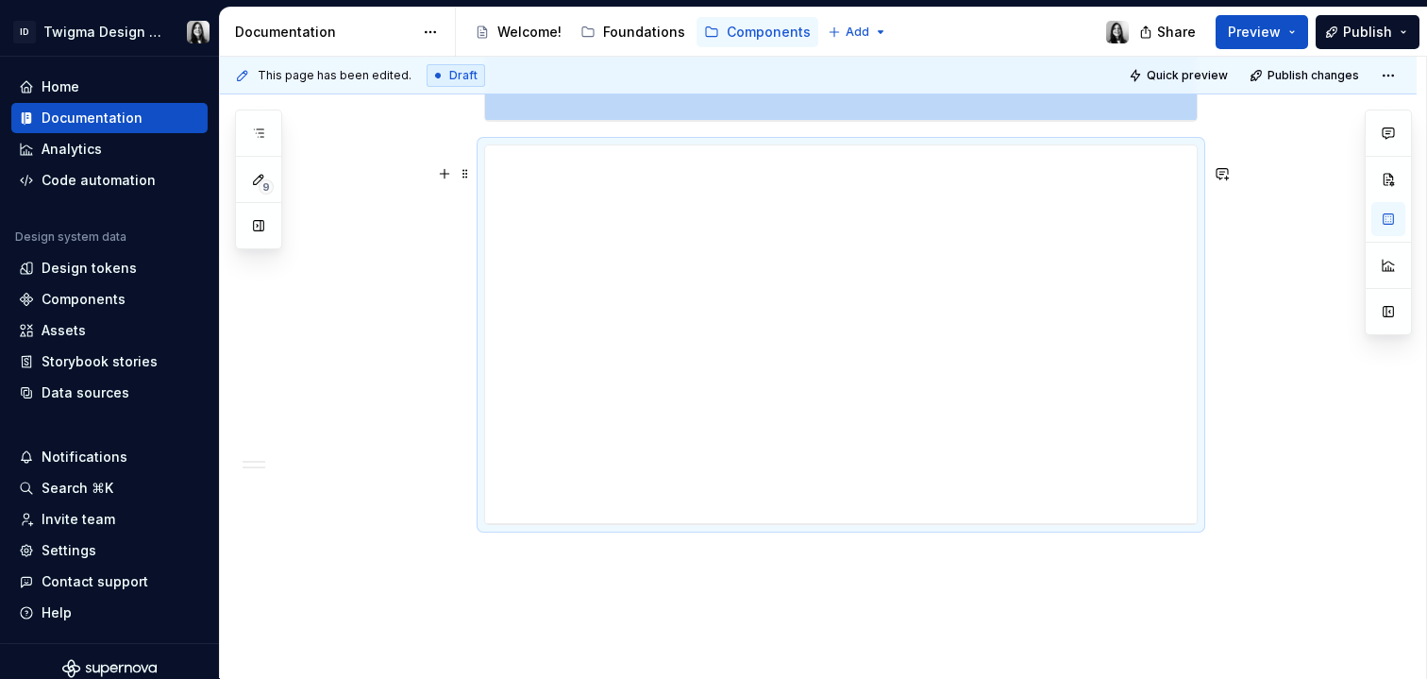
scroll to position [2403, 0]
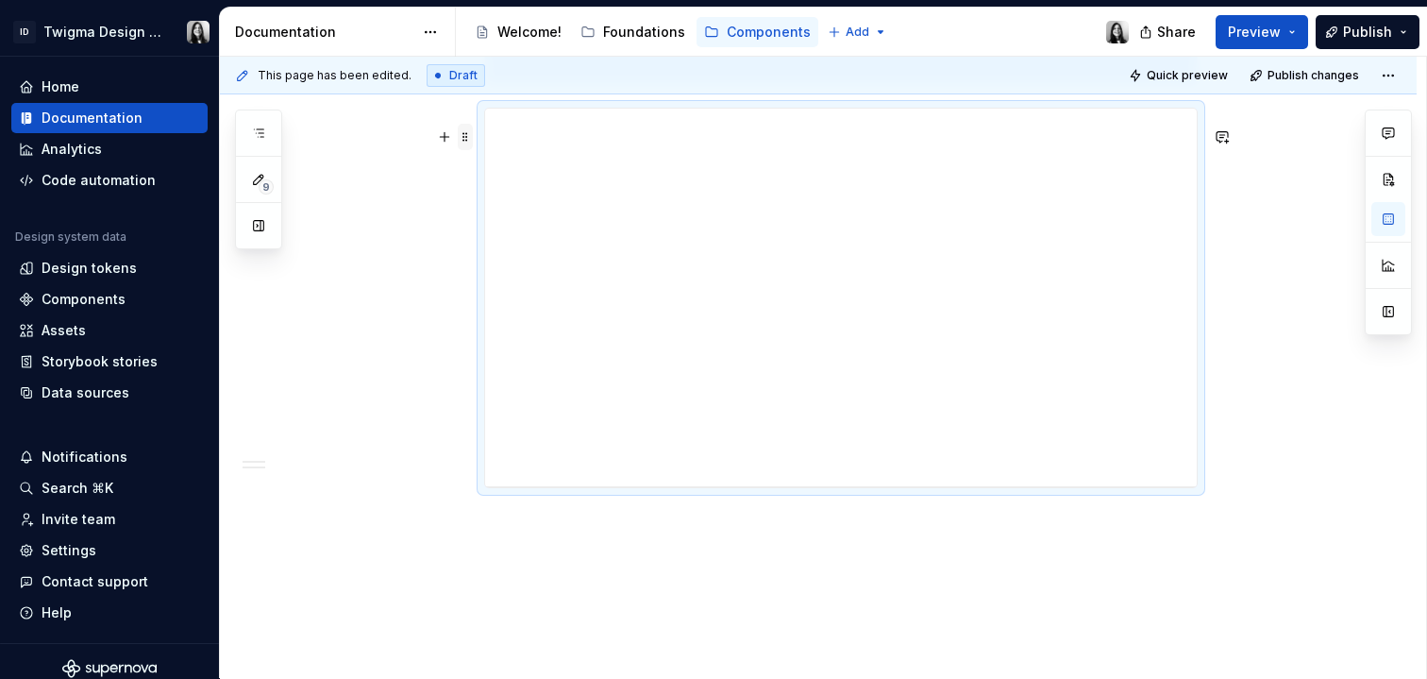
click at [463, 136] on span at bounding box center [465, 137] width 15 height 26
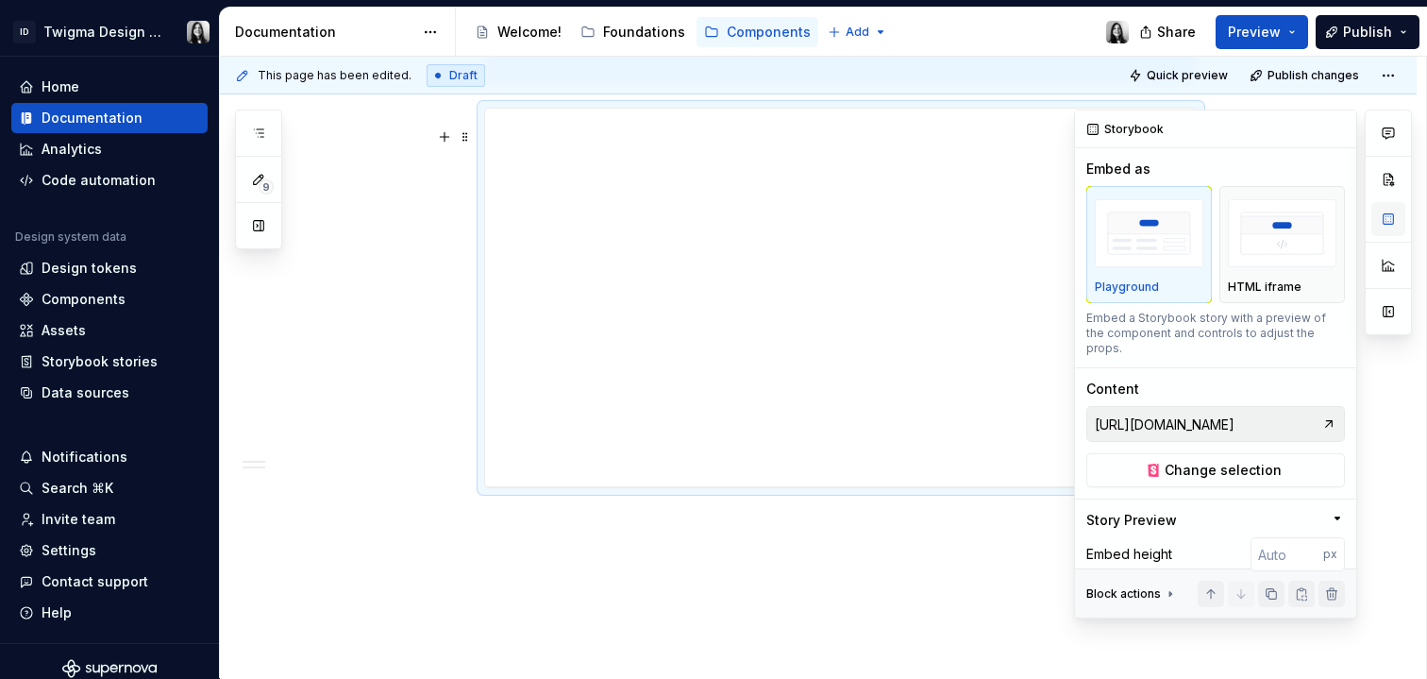
click at [1392, 211] on button "button" at bounding box center [1389, 219] width 34 height 34
click at [1302, 245] on img "button" at bounding box center [1282, 233] width 109 height 69
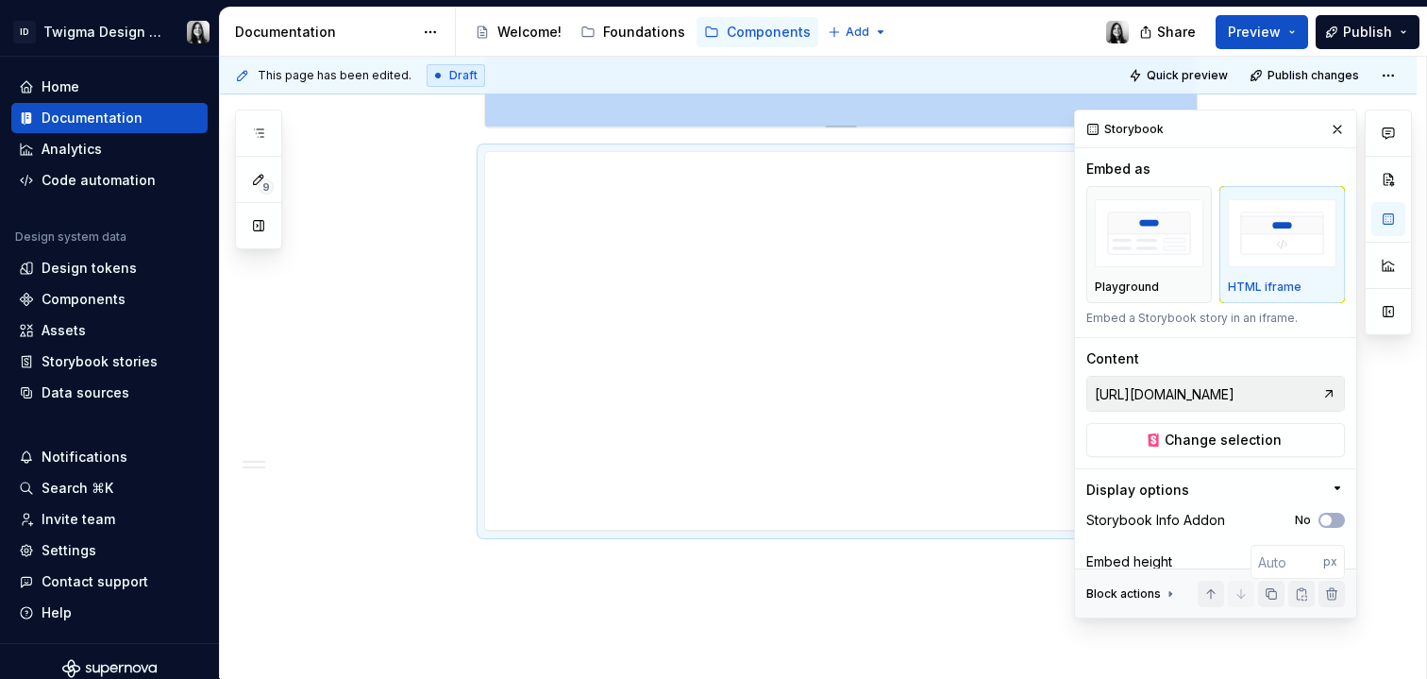
scroll to position [2366, 0]
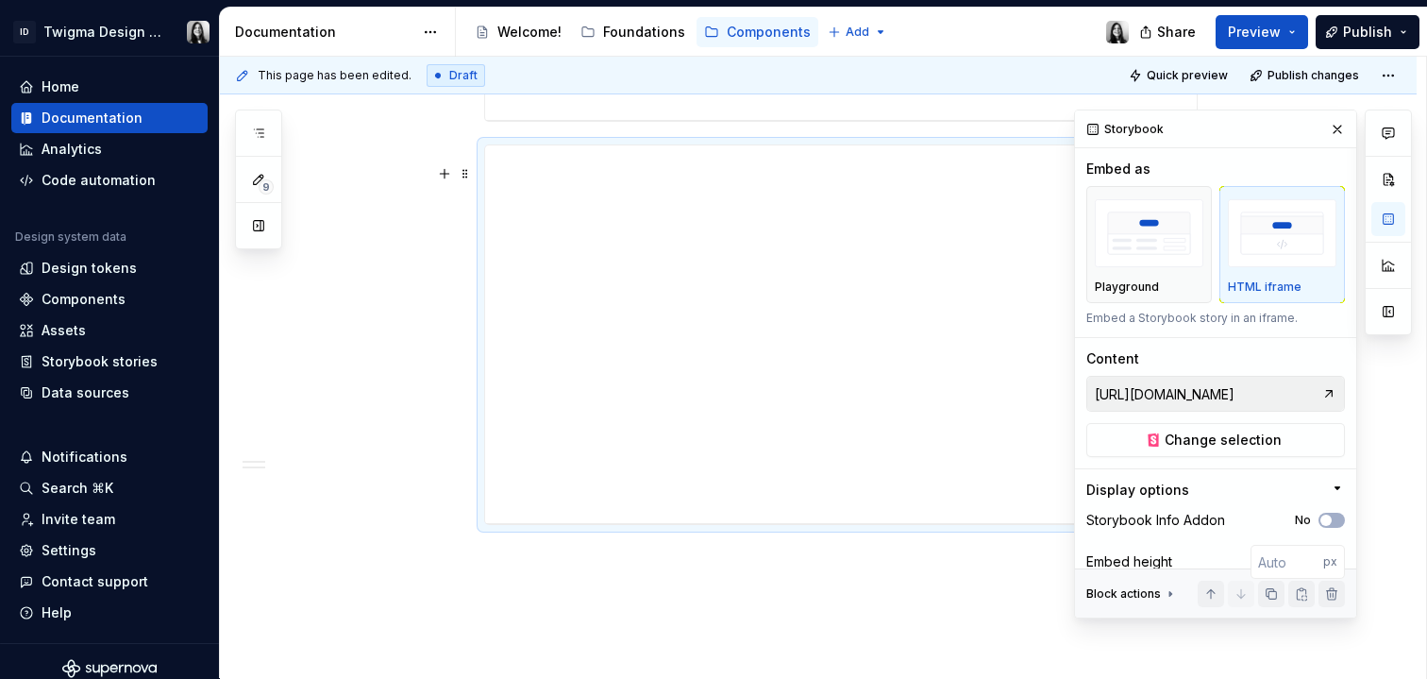
click at [1365, 398] on div at bounding box center [1388, 364] width 47 height 509
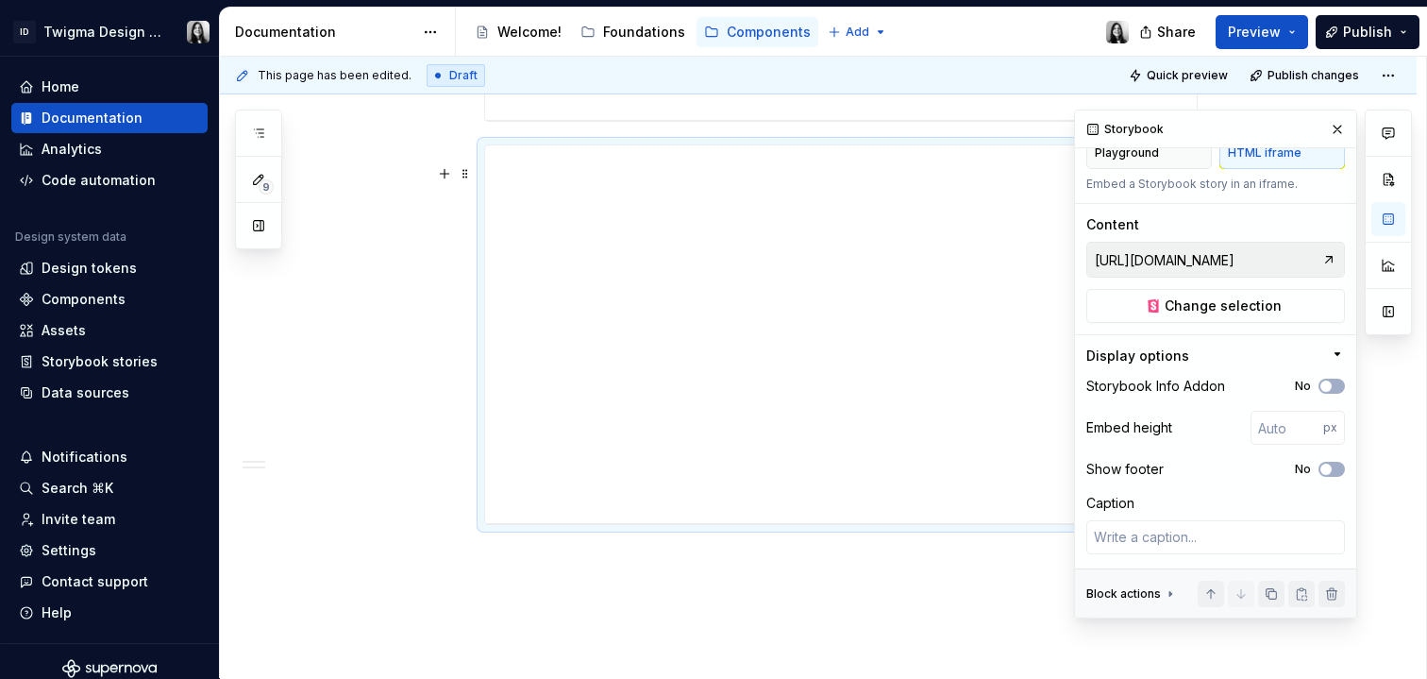
scroll to position [134, 0]
click at [1322, 388] on icon "button" at bounding box center [1326, 385] width 15 height 11
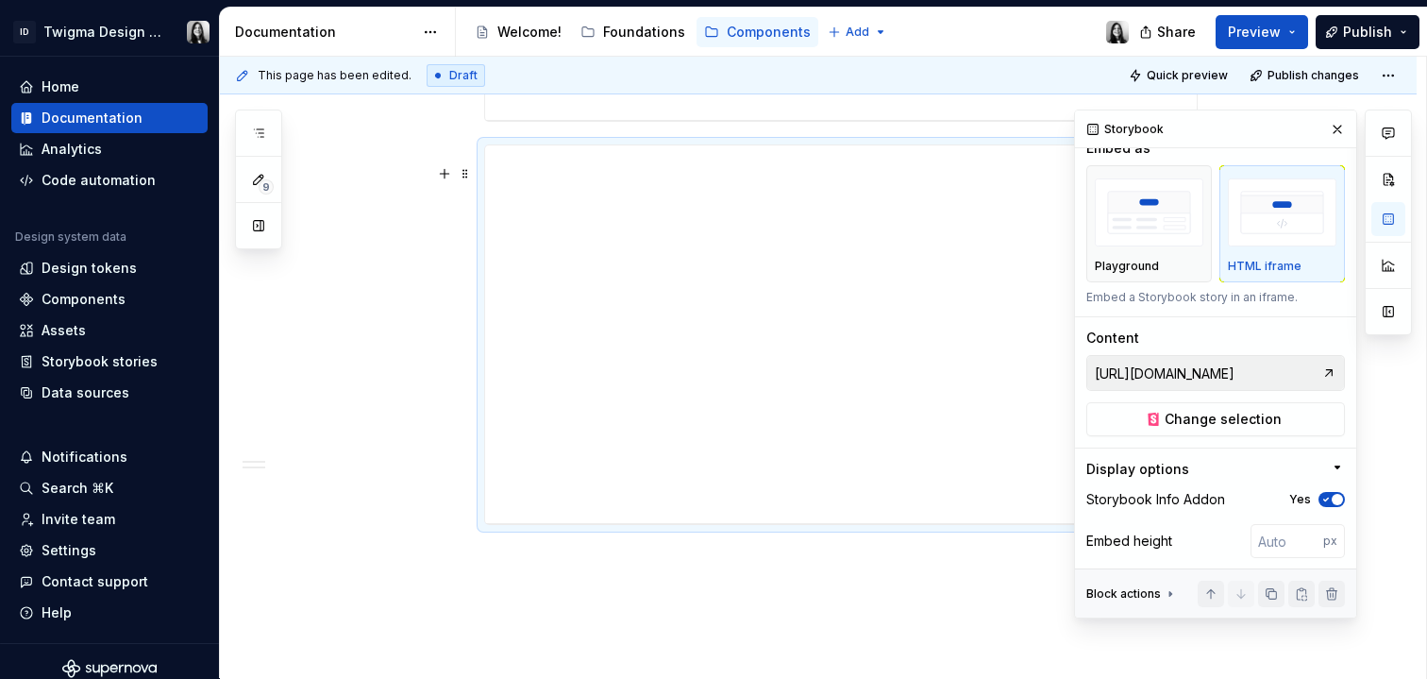
scroll to position [0, 0]
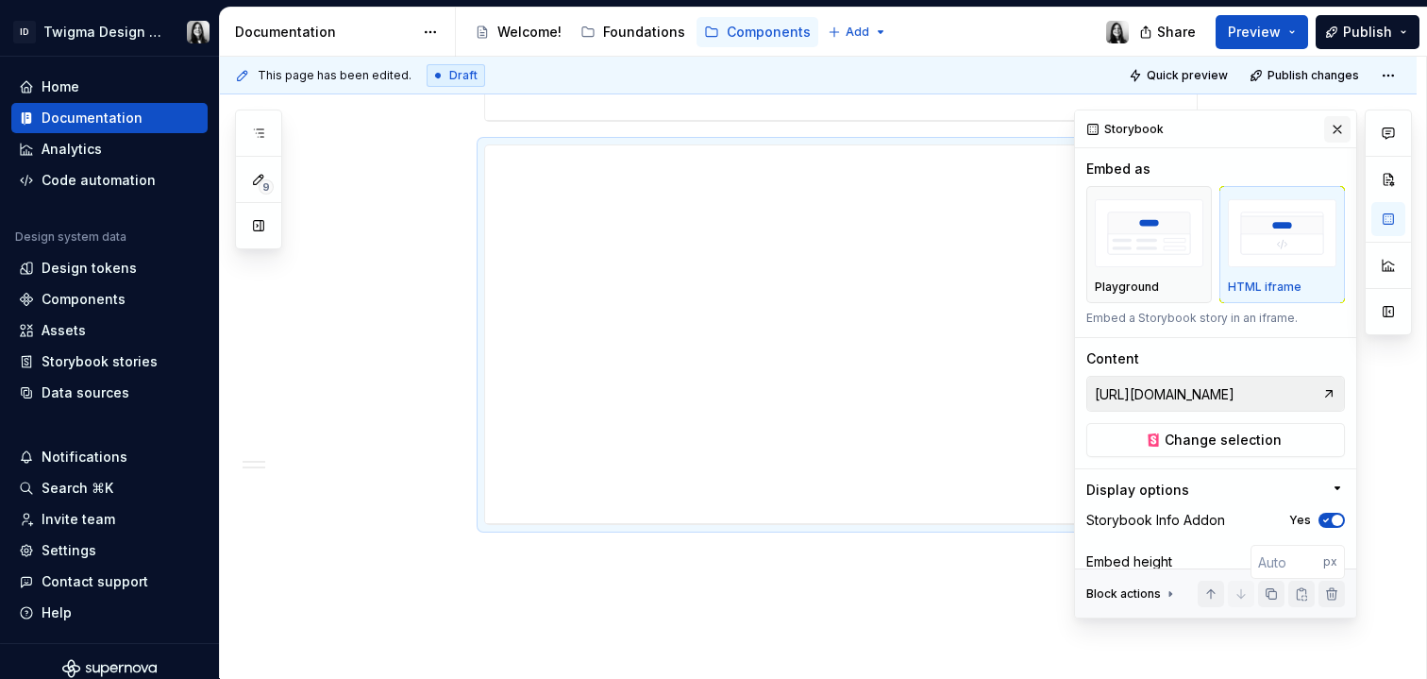
click at [1329, 131] on button "button" at bounding box center [1338, 129] width 26 height 26
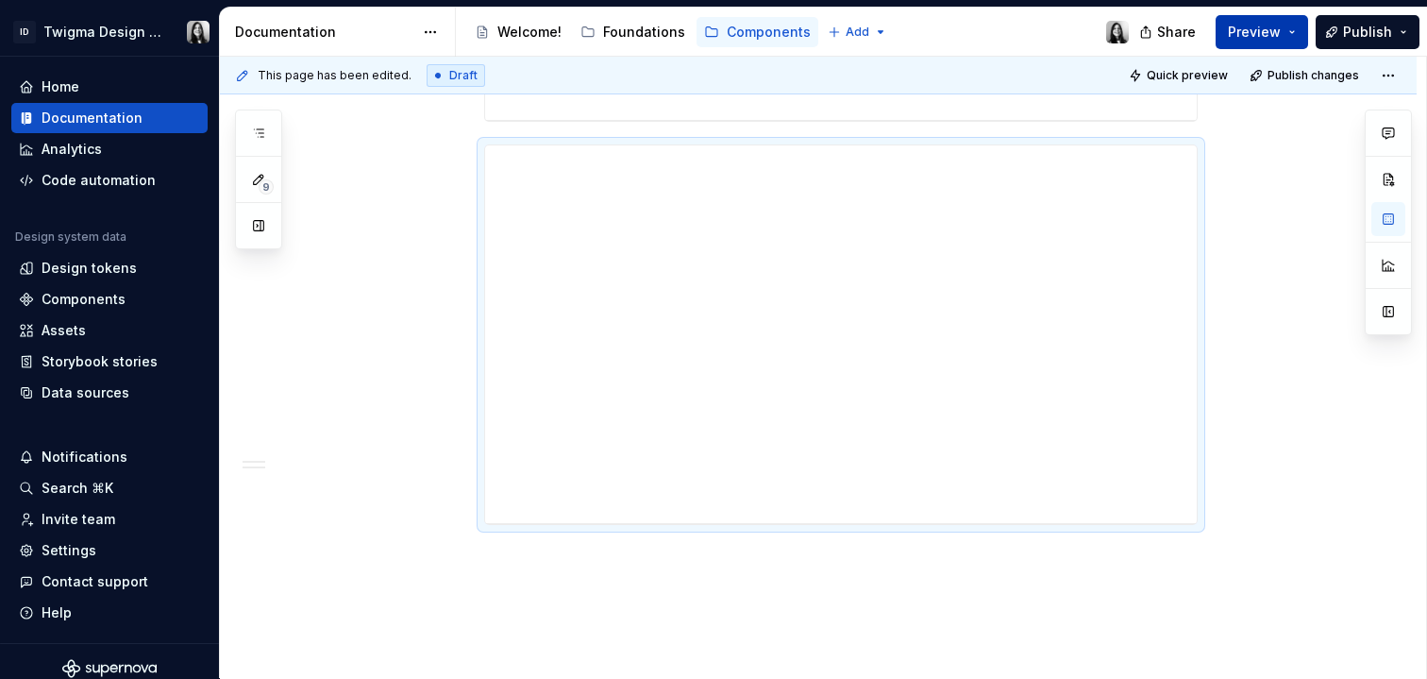
click at [1270, 37] on span "Preview" at bounding box center [1254, 32] width 53 height 19
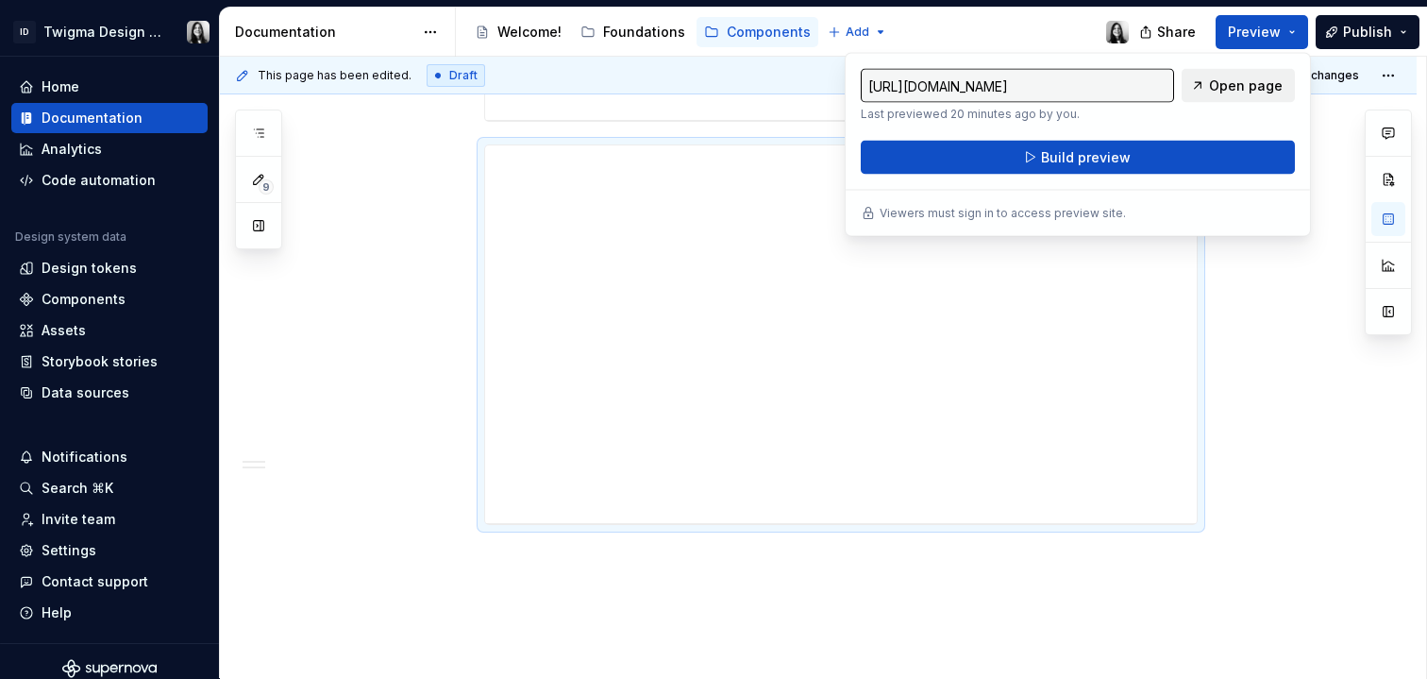
click at [1270, 93] on span "Open page" at bounding box center [1246, 85] width 74 height 19
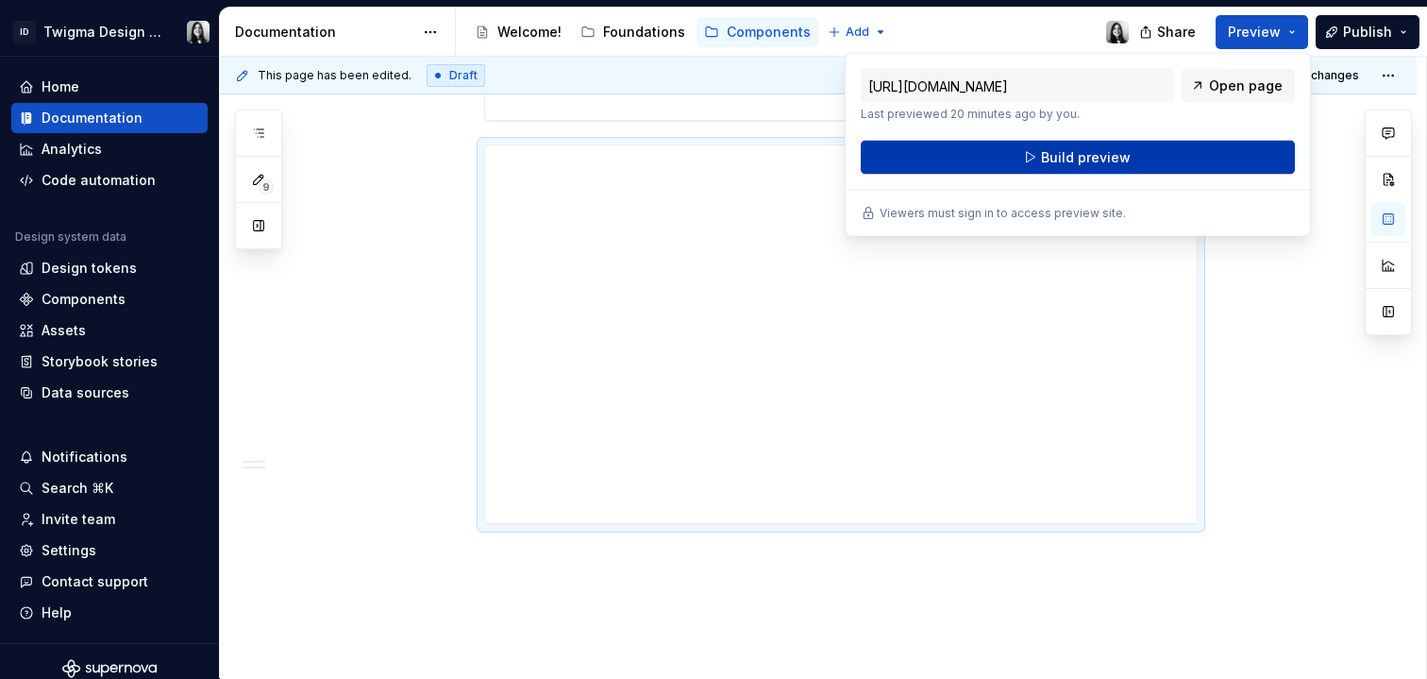
click at [1195, 146] on button "Build preview" at bounding box center [1078, 158] width 434 height 34
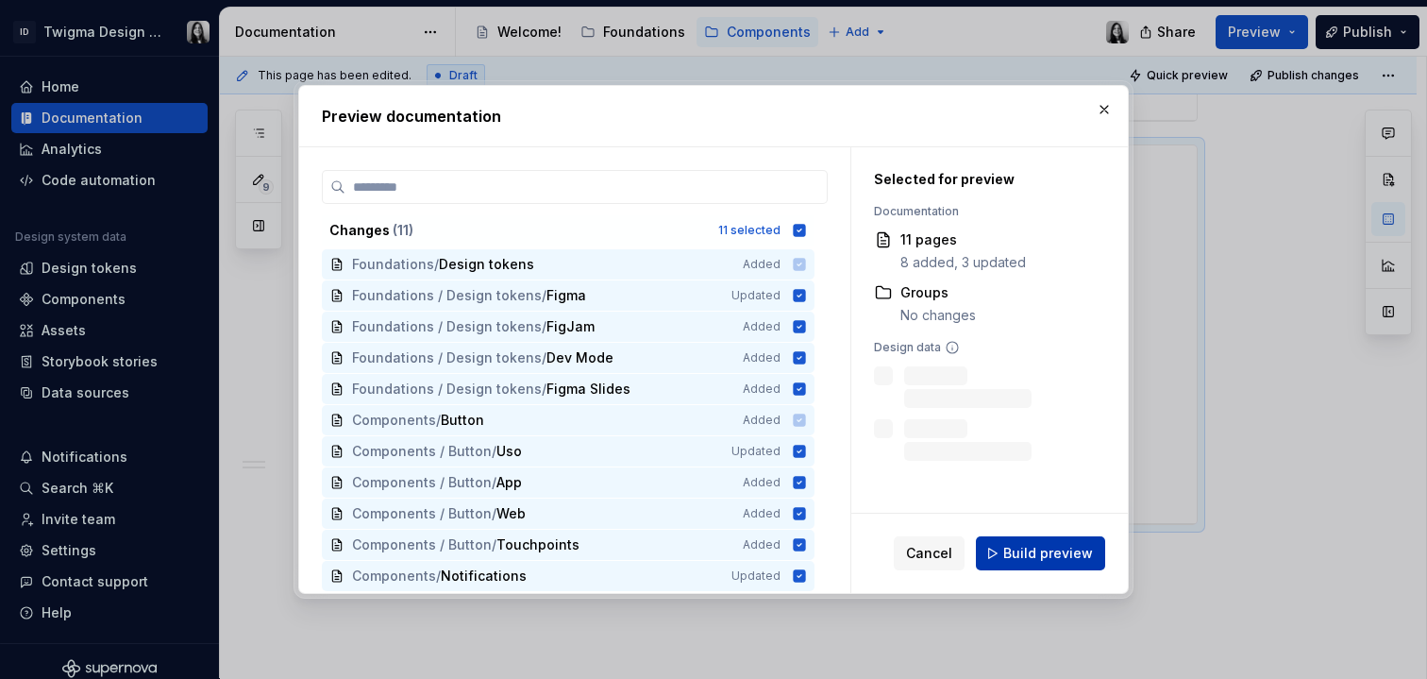
click at [1047, 568] on button "Build preview" at bounding box center [1040, 553] width 129 height 34
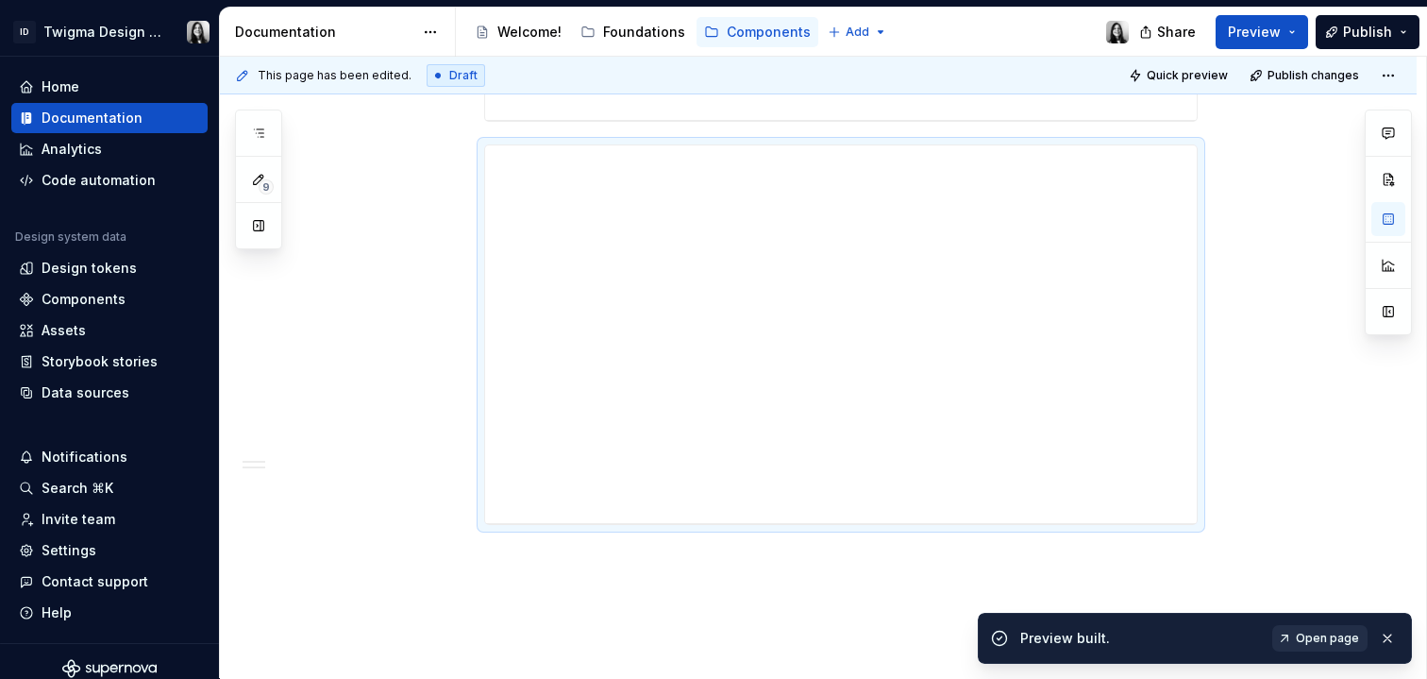
click at [1337, 634] on span "Open page" at bounding box center [1327, 638] width 63 height 15
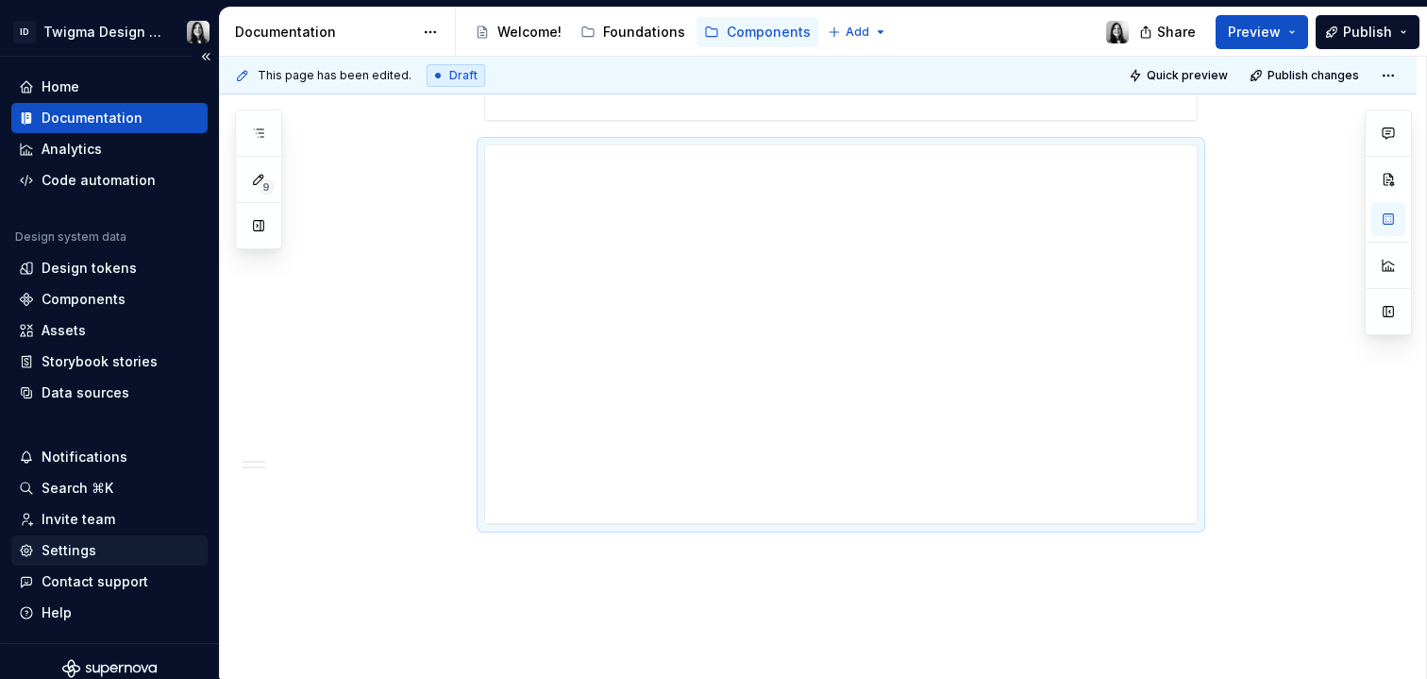
click at [130, 555] on div "Settings" at bounding box center [109, 550] width 181 height 19
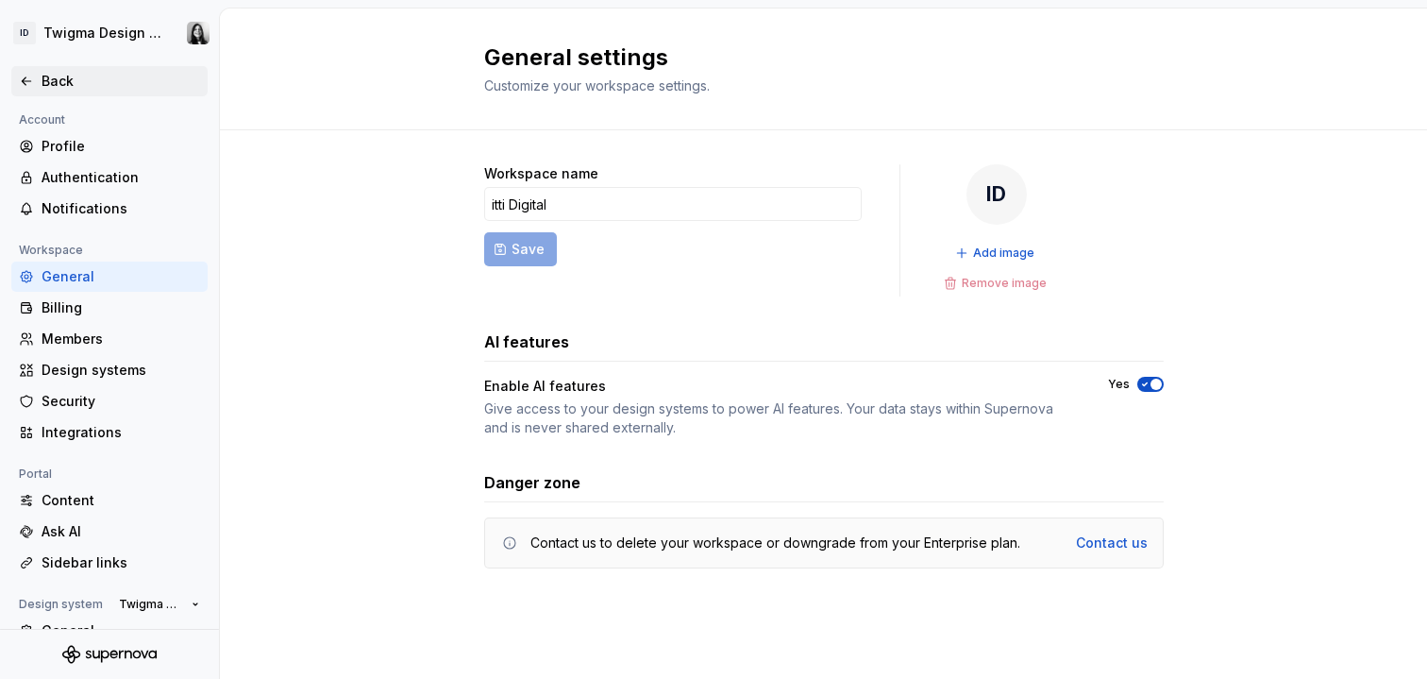
click at [58, 84] on div "Back" at bounding box center [121, 81] width 159 height 19
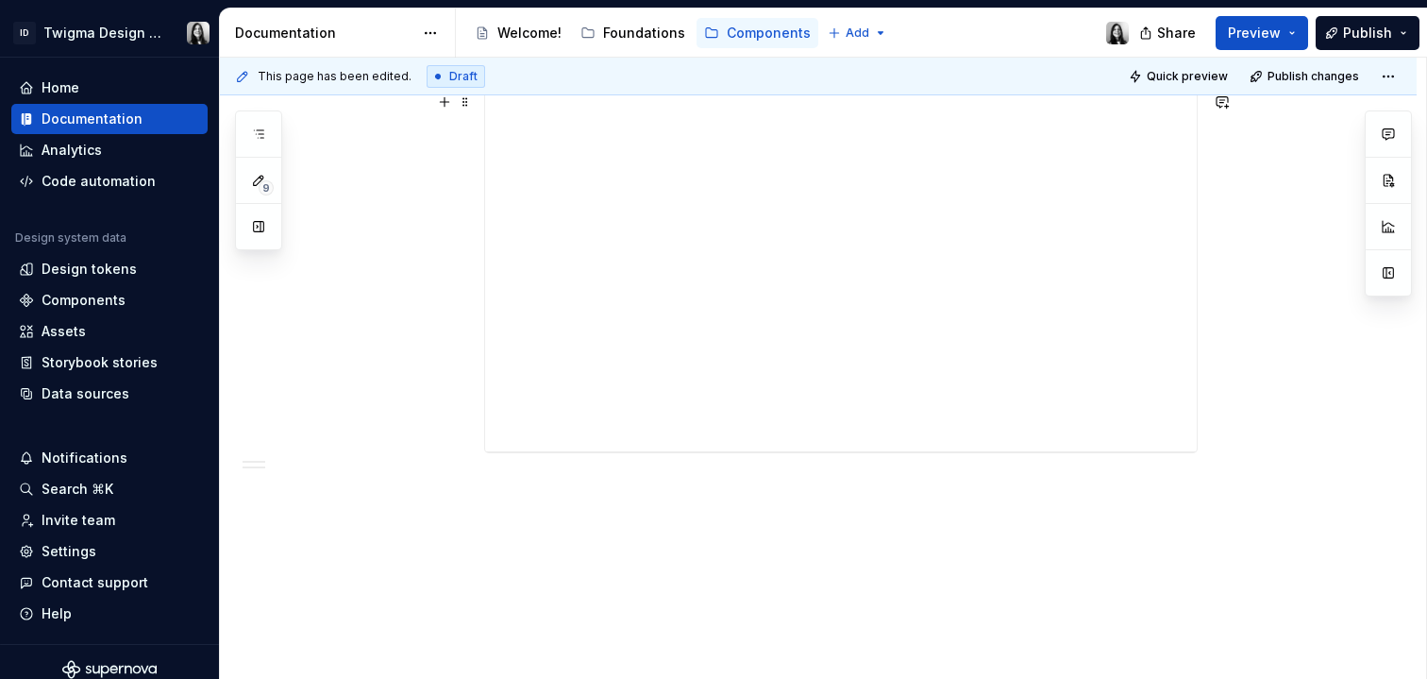
scroll to position [2457, 0]
type textarea "*"
click at [1033, 342] on div "**********" at bounding box center [841, 47] width 712 height 755
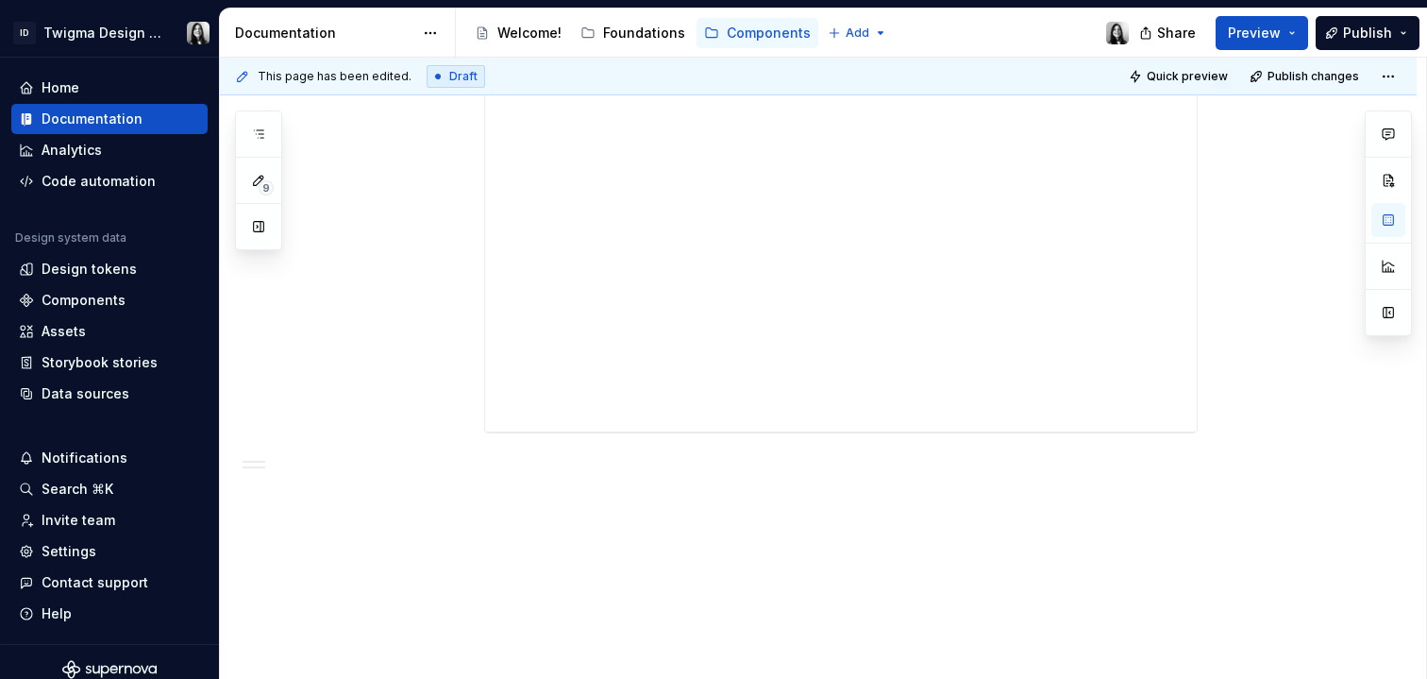
scroll to position [2503, 0]
